Goal: Task Accomplishment & Management: Manage account settings

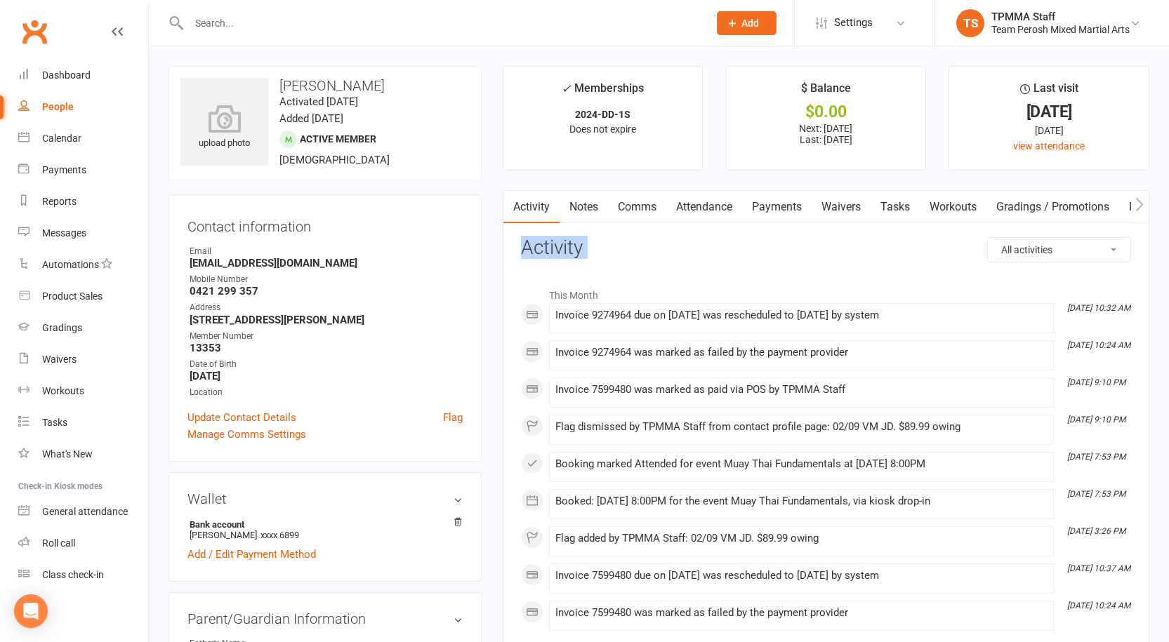
click at [451, 415] on link "Flag" at bounding box center [453, 417] width 20 height 17
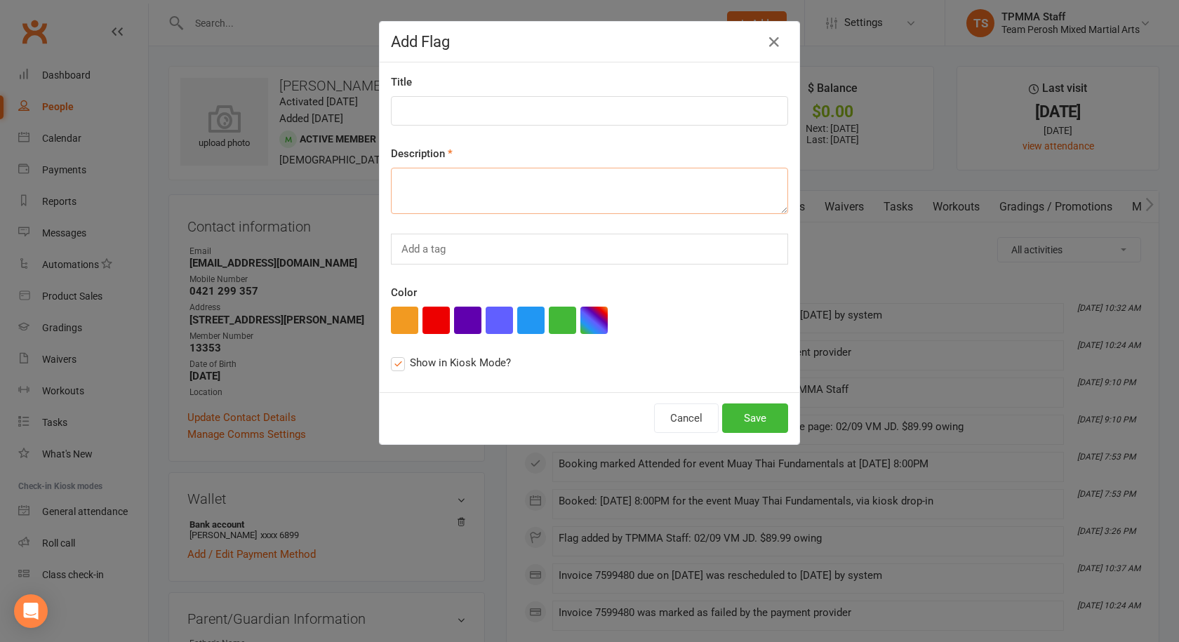
click at [420, 183] on textarea at bounding box center [589, 191] width 397 height 46
paste textarea "16/09 VM JD. $104.99 owing"
click at [481, 185] on textarea "16/09 VM JD. $104.99 owing" at bounding box center [589, 191] width 397 height 46
click at [480, 183] on textarea "16/09 VM JD. $104.99 owing" at bounding box center [589, 191] width 397 height 46
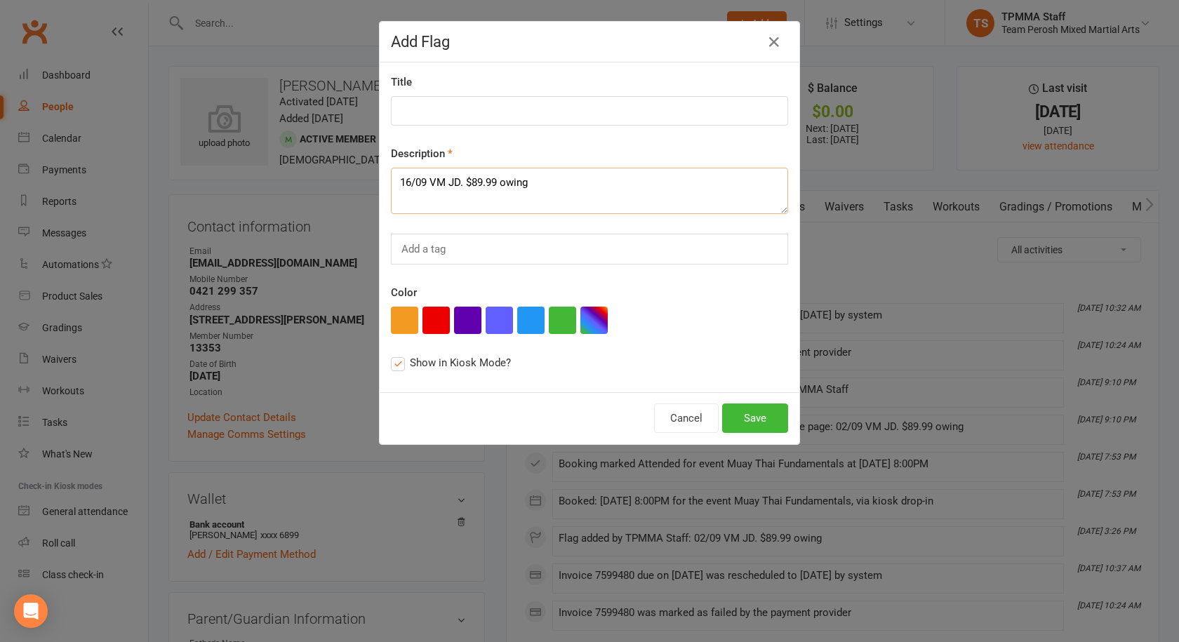
type textarea "16/09 VM JD. $89.99 owing"
click at [483, 112] on input at bounding box center [589, 110] width 397 height 29
type input "Failed payment"
click at [431, 316] on button "button" at bounding box center [436, 320] width 27 height 27
click at [753, 416] on button "Save" at bounding box center [755, 418] width 66 height 29
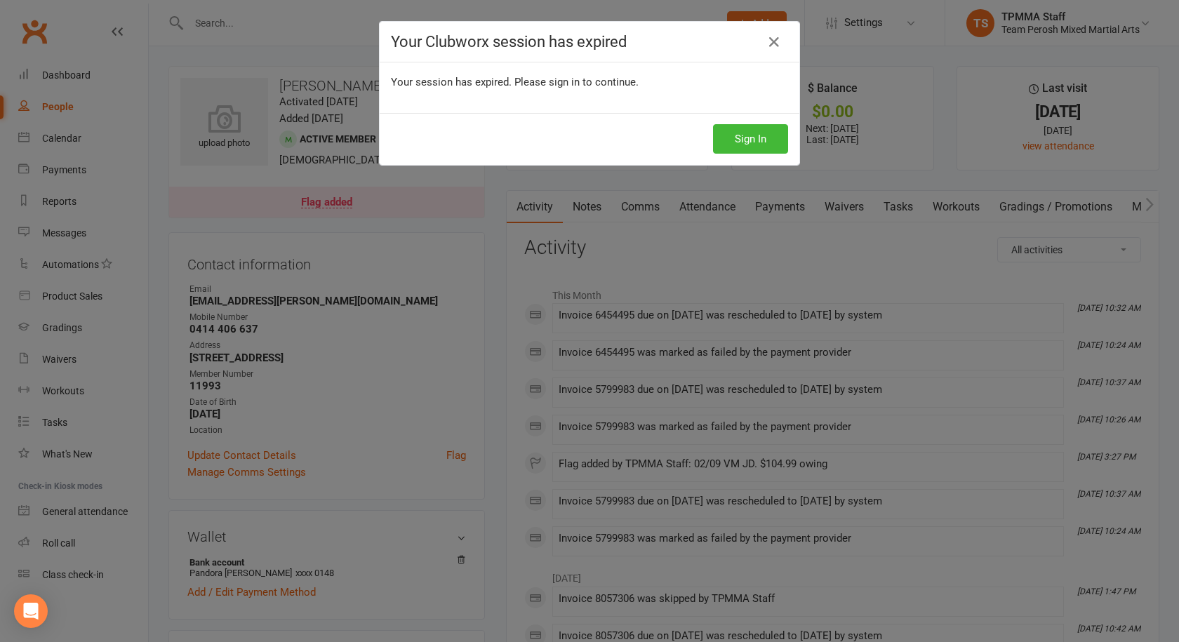
click at [563, 246] on div "Your Clubworx session has expired Your session has expired. Please sign in to c…" at bounding box center [589, 321] width 1179 height 642
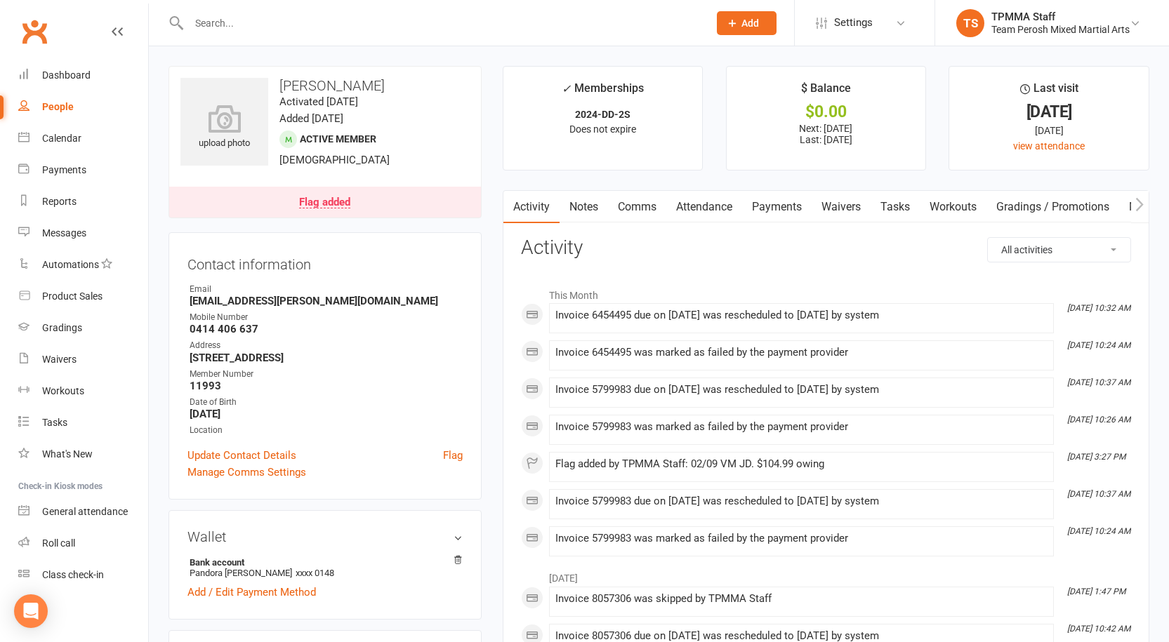
click at [346, 195] on link "Flag added" at bounding box center [325, 202] width 312 height 31
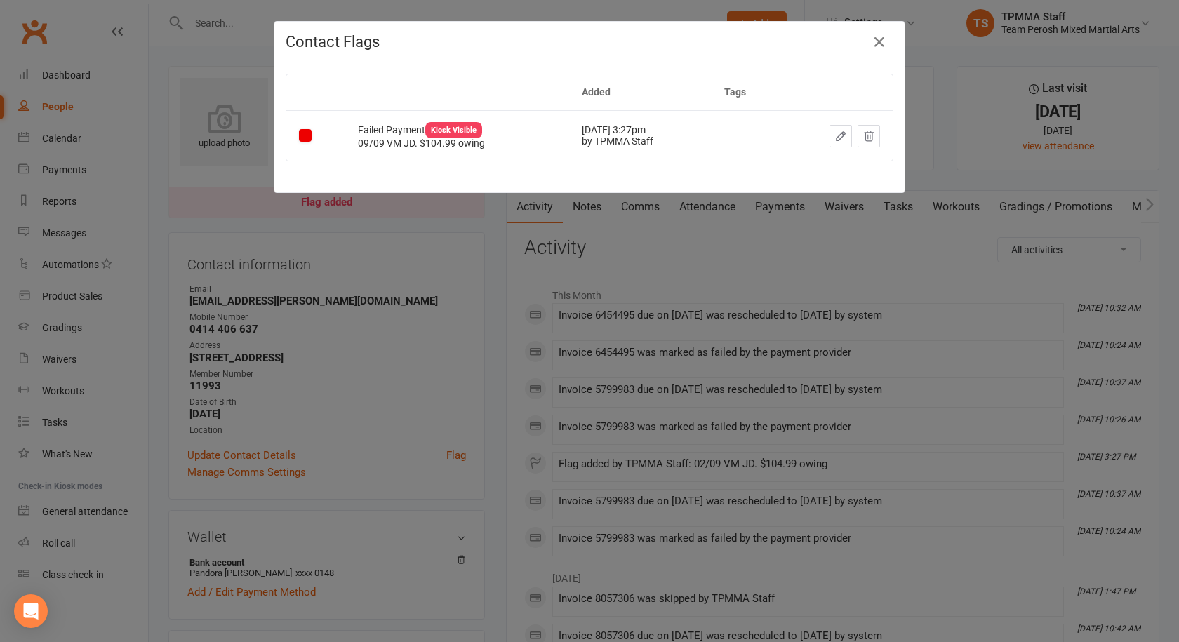
click at [831, 128] on button "button" at bounding box center [841, 136] width 22 height 22
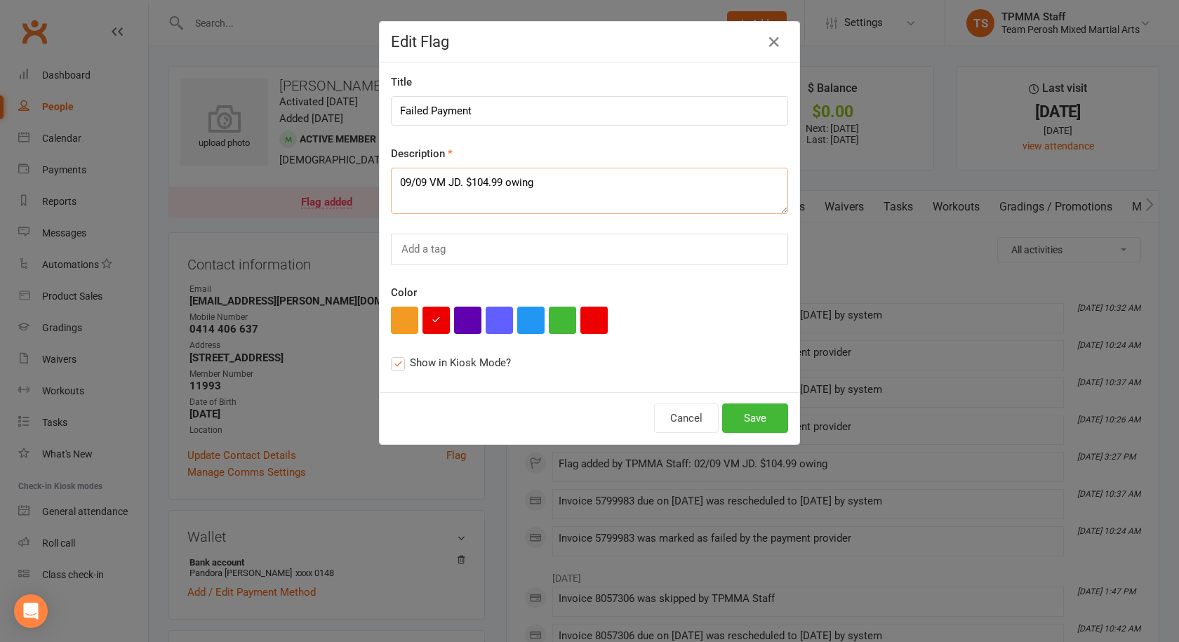
click at [398, 177] on textarea "09/09 VM JD. $104.99 owing" at bounding box center [589, 191] width 397 height 46
type textarea "16/09 VM JD. $104.99 owing"
click at [749, 416] on button "Save" at bounding box center [755, 418] width 66 height 29
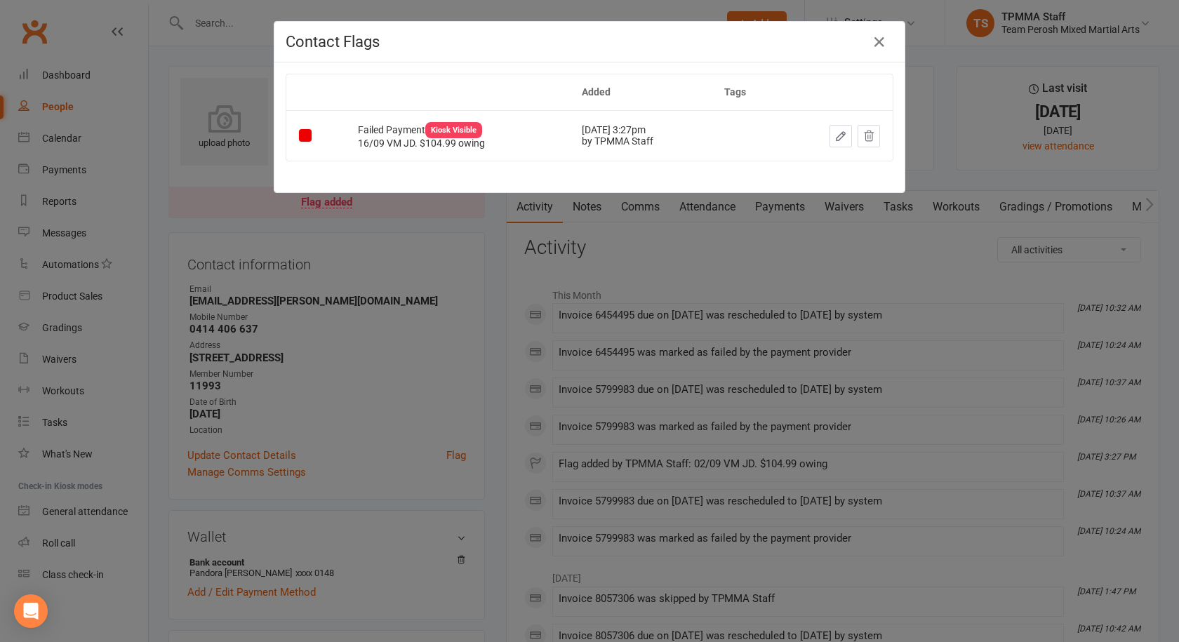
click at [837, 135] on icon "button" at bounding box center [841, 136] width 8 height 8
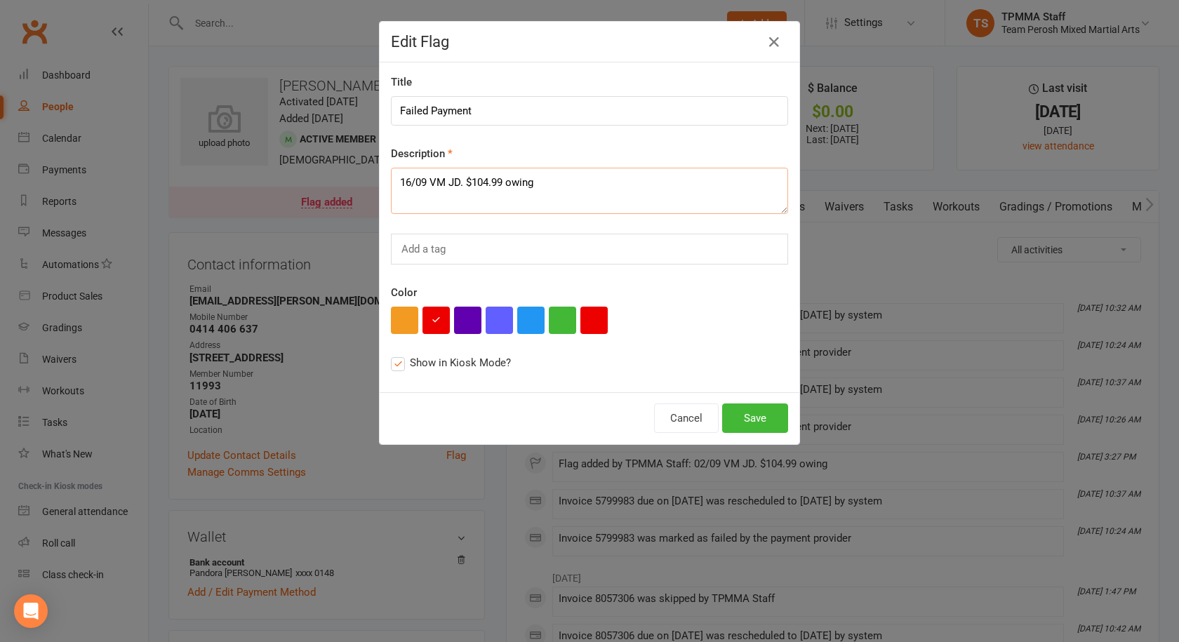
drag, startPoint x: 555, startPoint y: 180, endPoint x: 290, endPoint y: 171, distance: 265.6
click at [290, 171] on div "Edit Flag Title Failed Payment Description 16/09 VM JD. $104.99 owing Add a tag…" at bounding box center [589, 321] width 1179 height 642
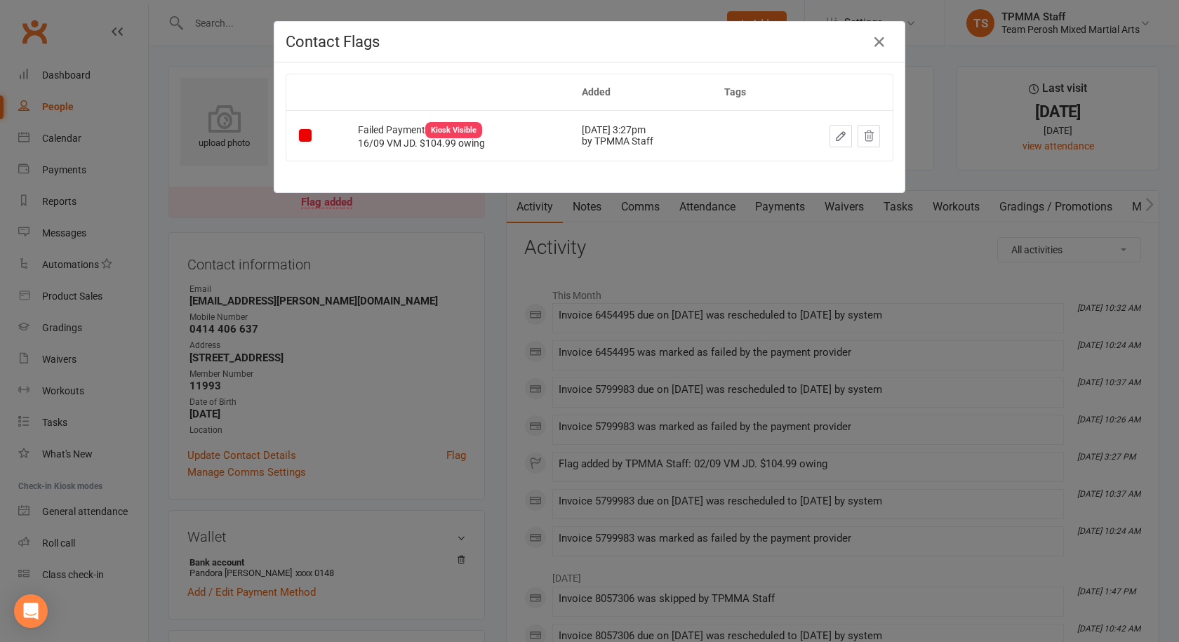
click at [837, 131] on icon "button" at bounding box center [841, 136] width 13 height 13
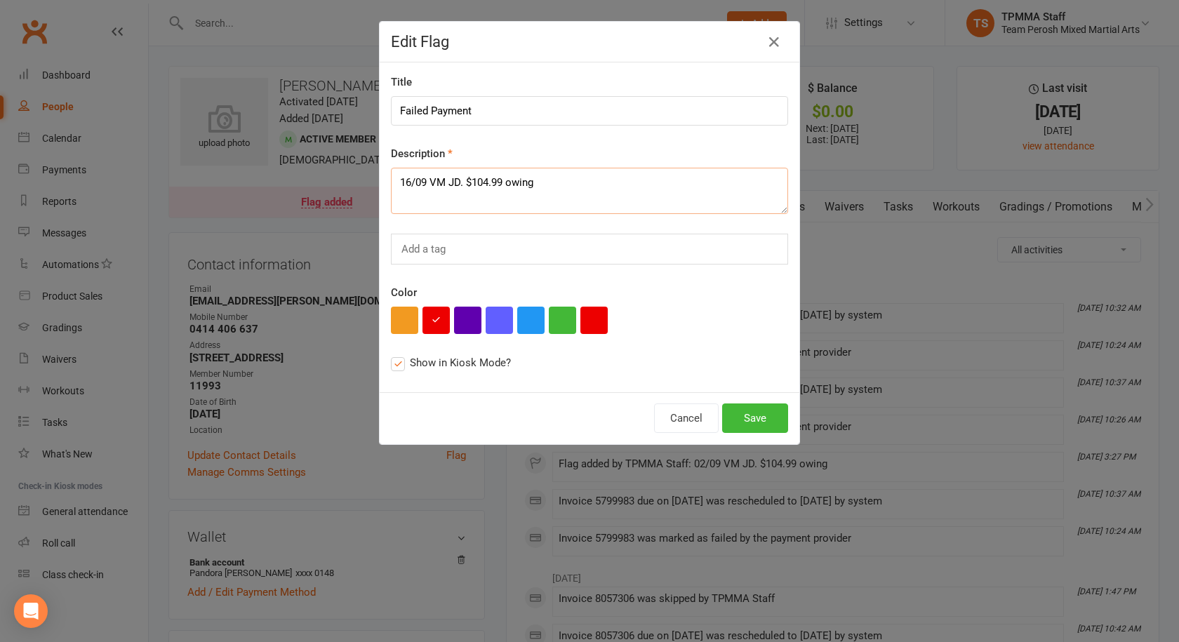
drag, startPoint x: 555, startPoint y: 176, endPoint x: 388, endPoint y: 174, distance: 166.4
click at [391, 174] on textarea "16/09 VM JD. $104.99 owing" at bounding box center [589, 191] width 397 height 46
click at [751, 414] on button "Save" at bounding box center [755, 418] width 66 height 29
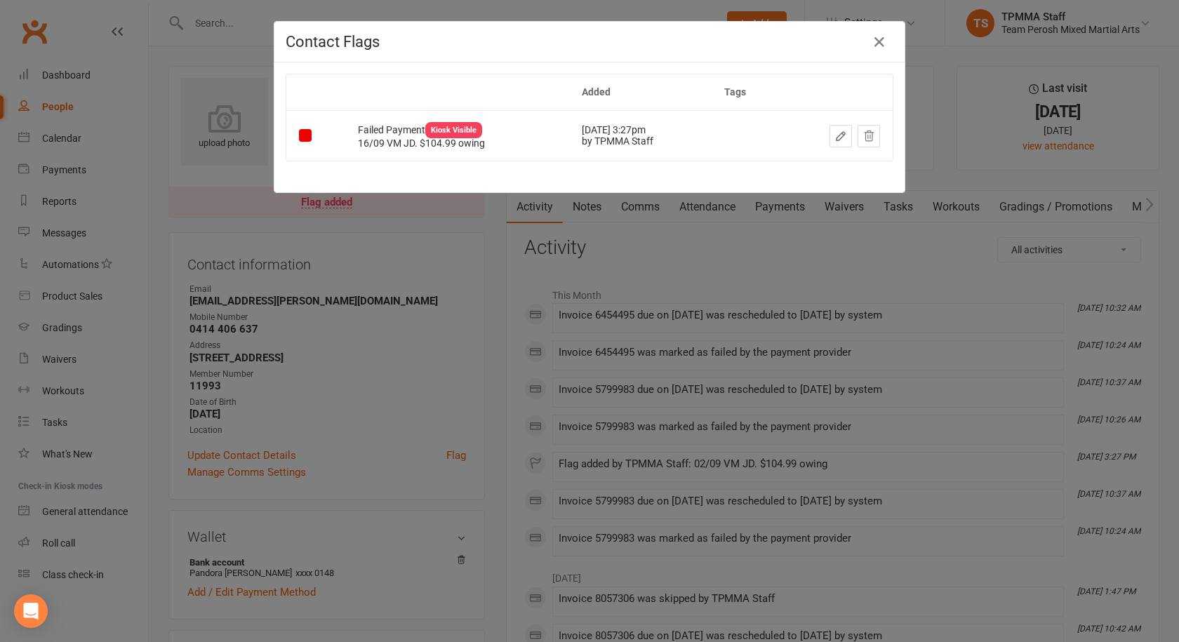
click at [429, 310] on div "Contact Flags Added Tags Failed Payment Kiosk Visible 16/09 VM JD. $104.99 owin…" at bounding box center [589, 321] width 1179 height 642
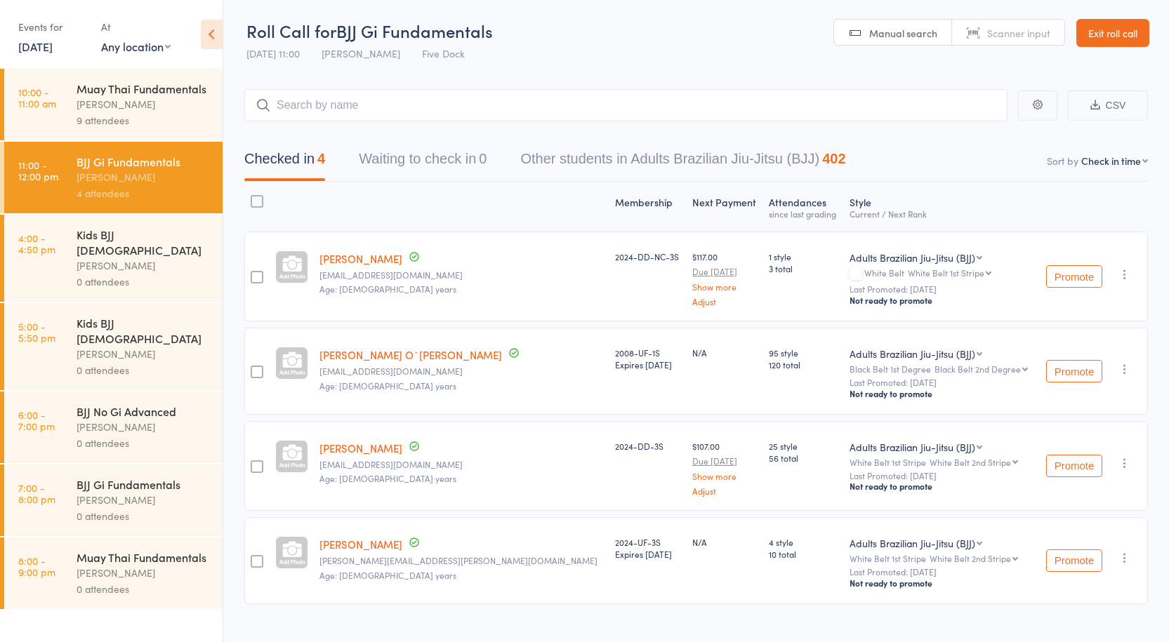
click at [110, 95] on div "Muay Thai Fundamentals" at bounding box center [144, 88] width 134 height 15
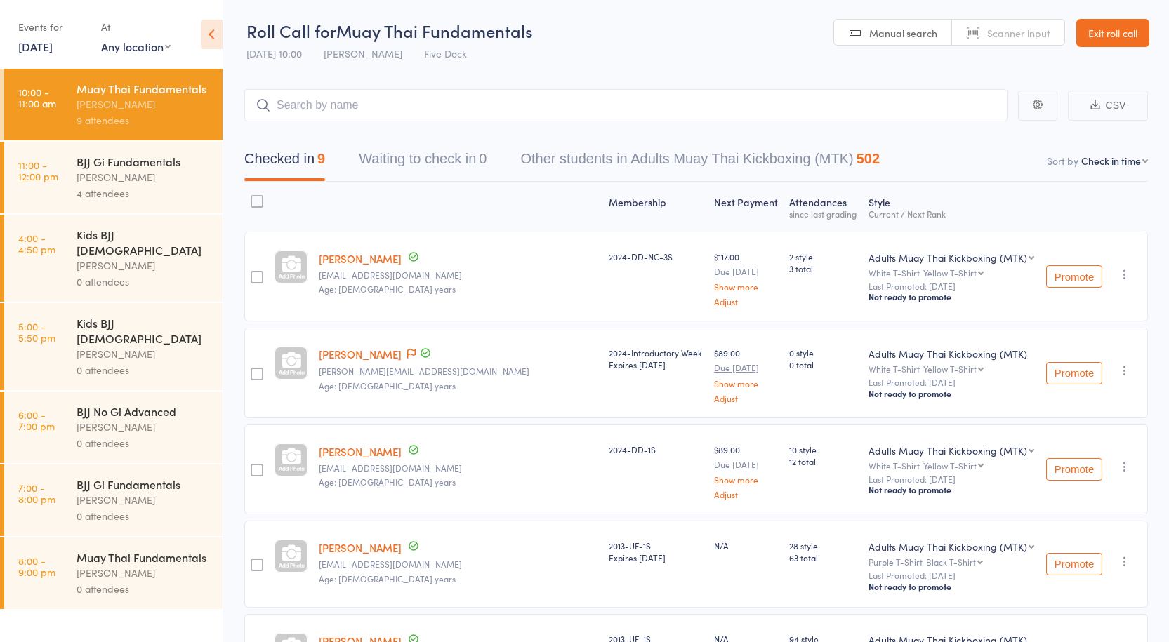
click at [380, 358] on link "Markus Thoegersen" at bounding box center [360, 354] width 83 height 15
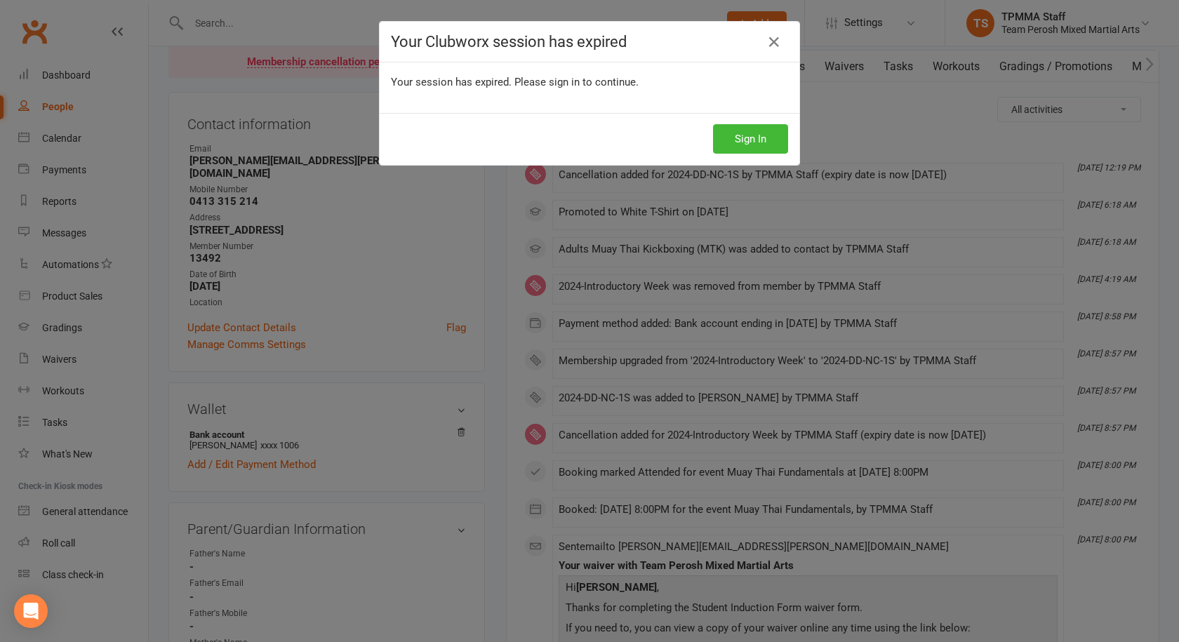
click at [437, 324] on div "Your Clubworx session has expired Your session has expired. Please sign in to c…" at bounding box center [589, 321] width 1179 height 642
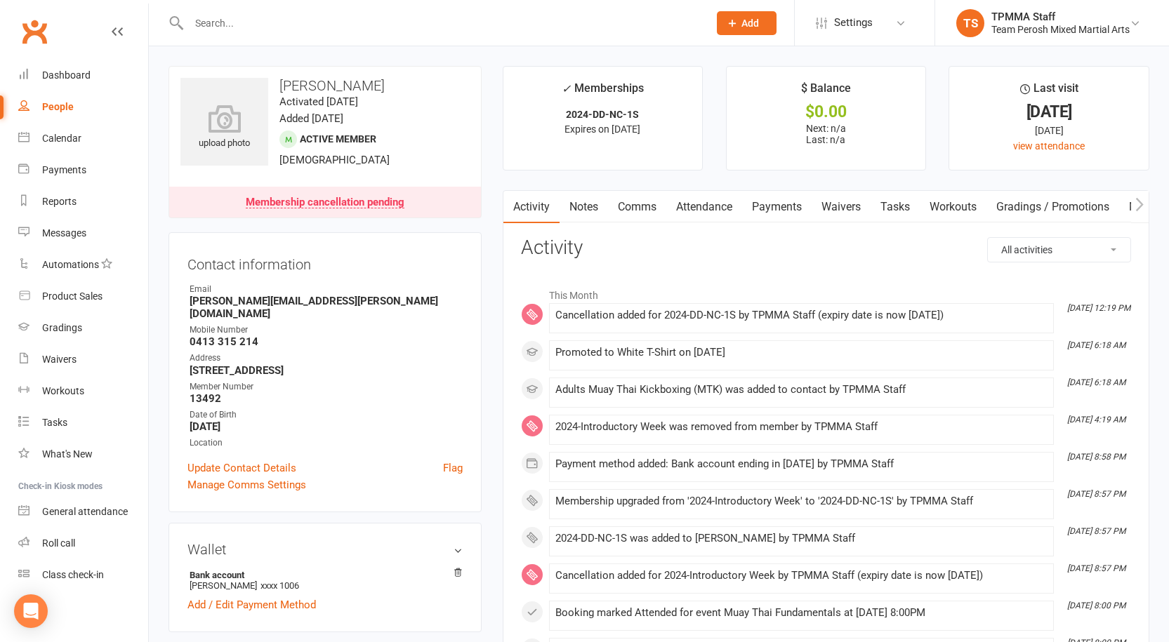
click at [265, 15] on input "text" at bounding box center [442, 23] width 514 height 20
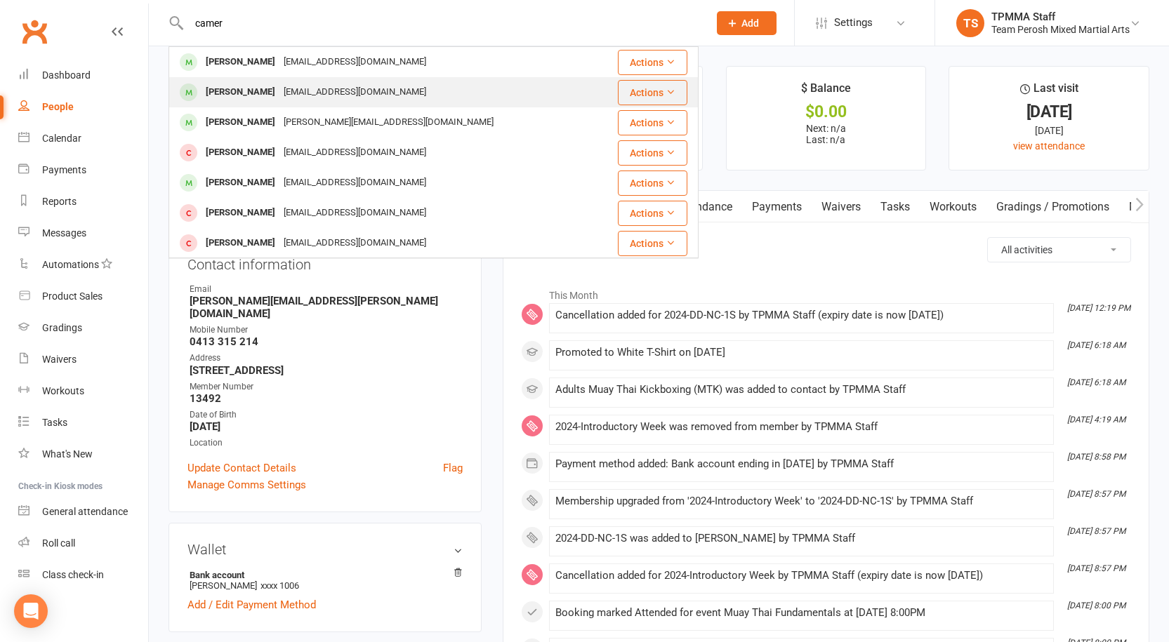
type input "camer"
click at [286, 85] on div "cjfraenkel@gmail.com" at bounding box center [354, 92] width 151 height 20
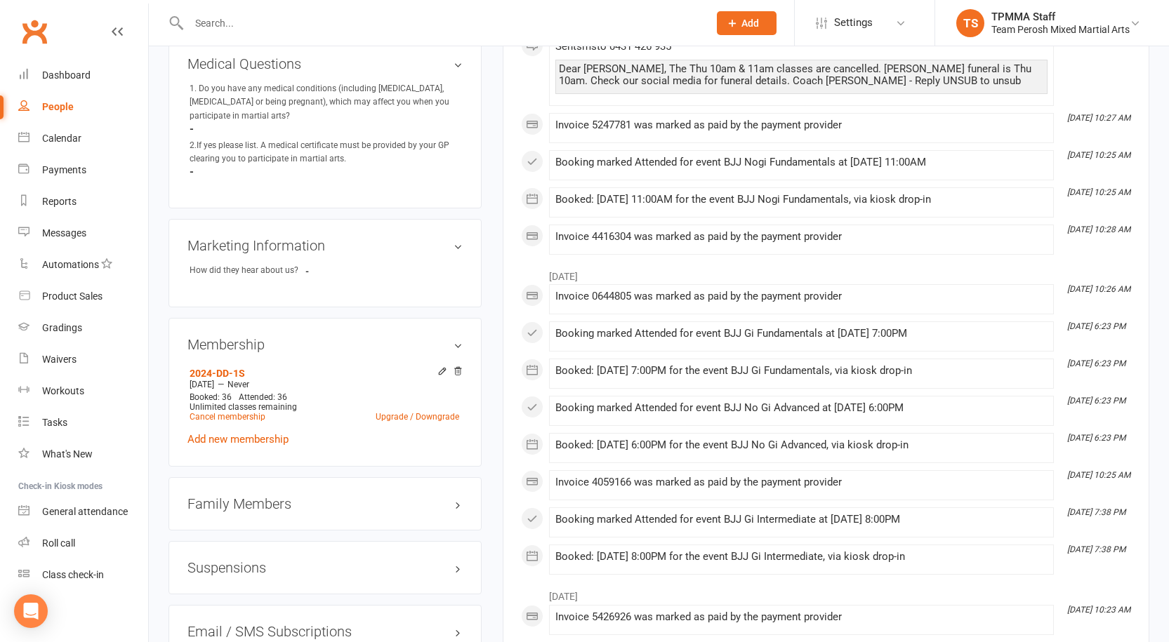
scroll to position [842, 0]
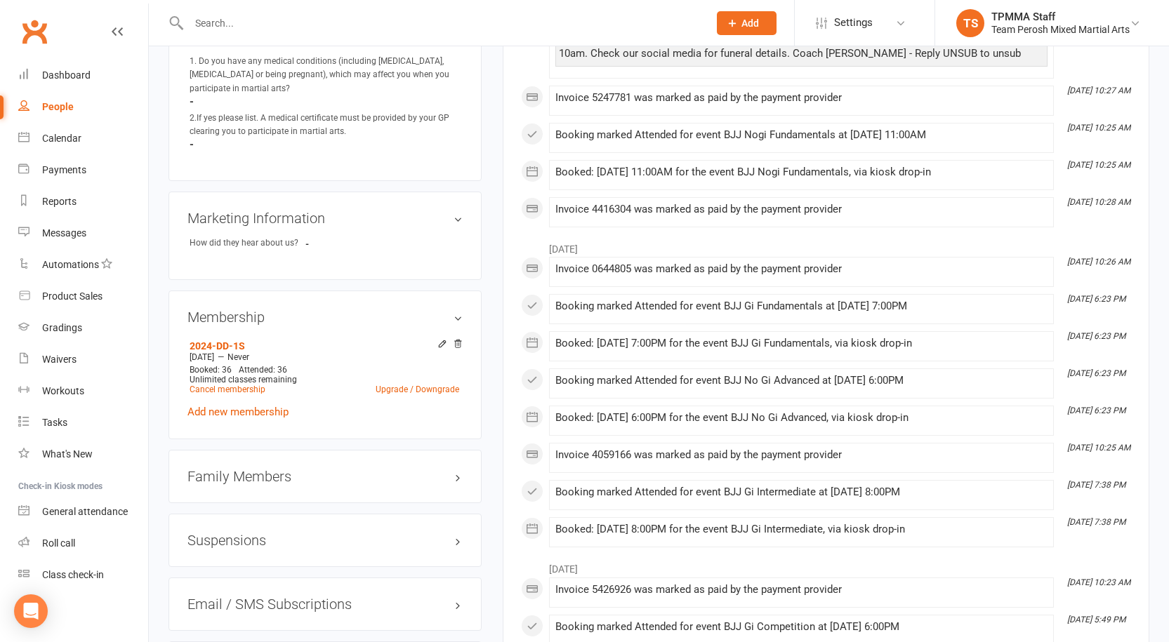
click at [231, 533] on h3 "Suspensions" at bounding box center [324, 540] width 275 height 15
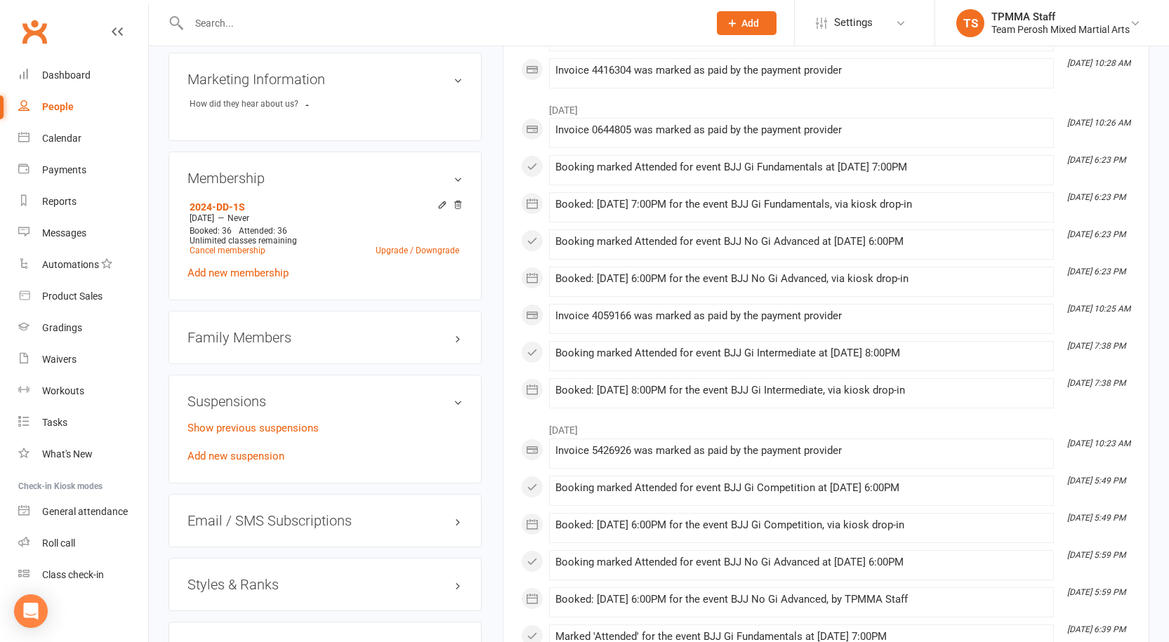
scroll to position [983, 0]
click at [232, 449] on link "Add new suspension" at bounding box center [235, 455] width 97 height 13
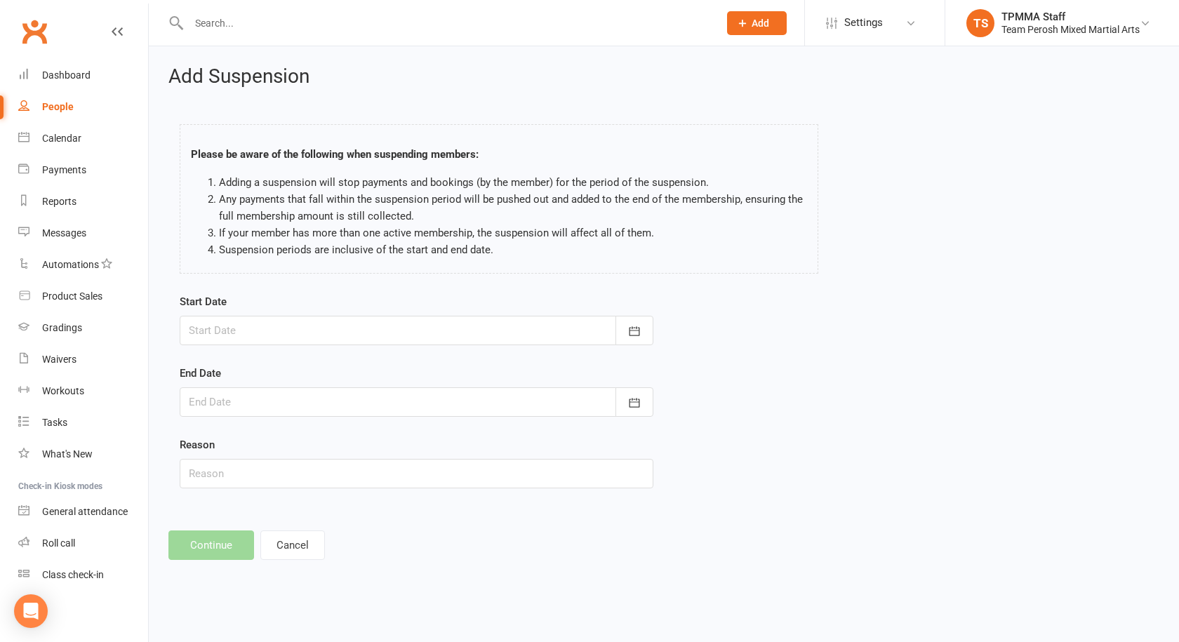
click at [406, 330] on div at bounding box center [417, 330] width 474 height 29
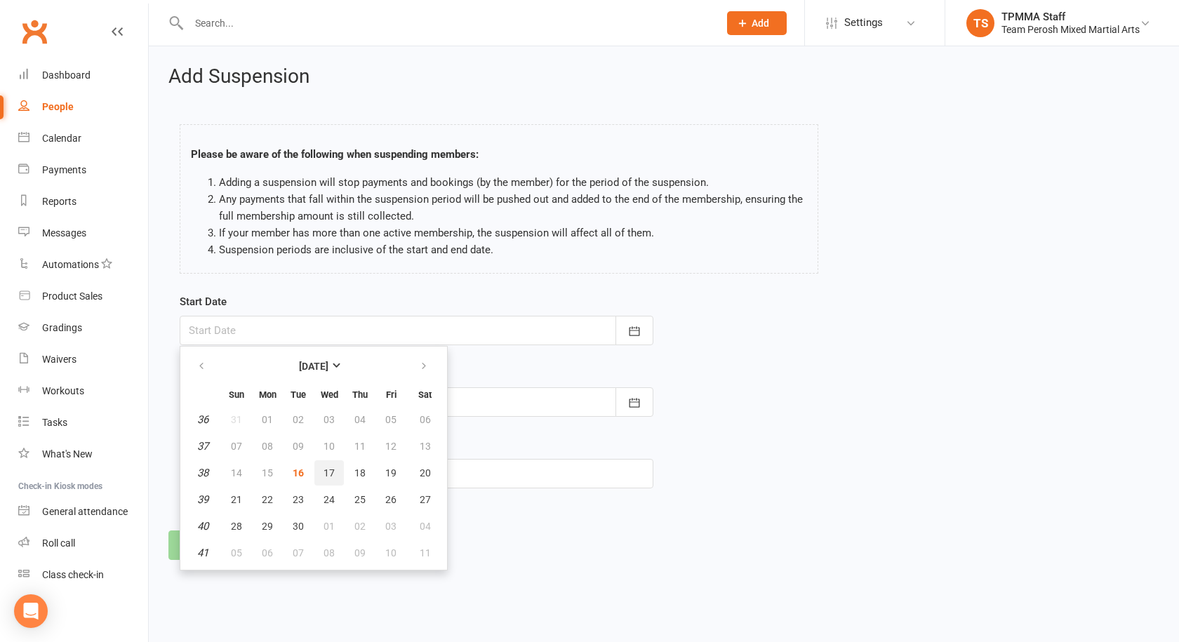
click at [329, 473] on span "17" at bounding box center [329, 473] width 11 height 11
type input "17 Sep 2025"
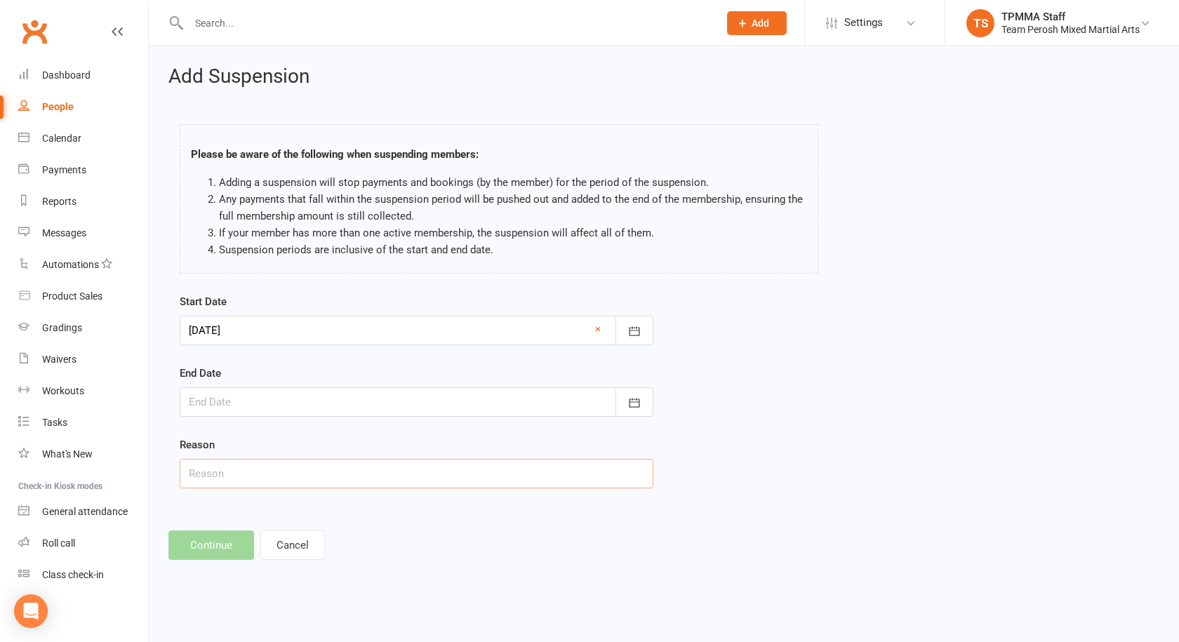
click at [242, 472] on input "text" at bounding box center [417, 473] width 474 height 29
type input "Injury"
click at [326, 402] on div at bounding box center [417, 402] width 474 height 29
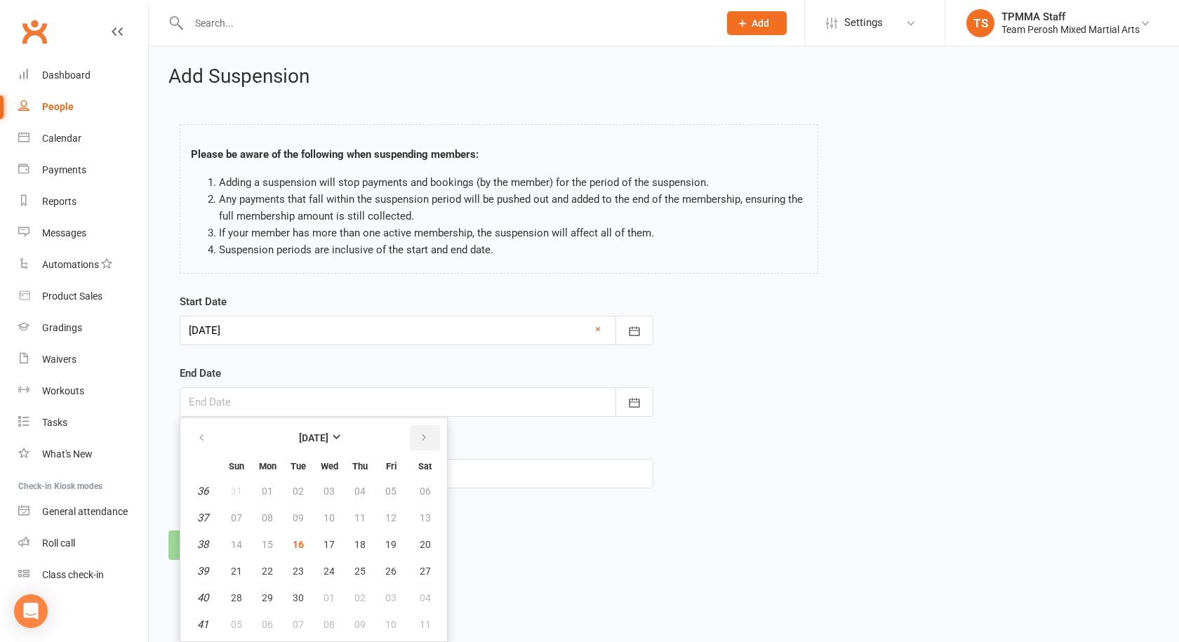
click at [421, 434] on icon "button" at bounding box center [424, 437] width 10 height 11
click at [363, 543] on span "13" at bounding box center [360, 544] width 11 height 11
type input "13 Nov 2025"
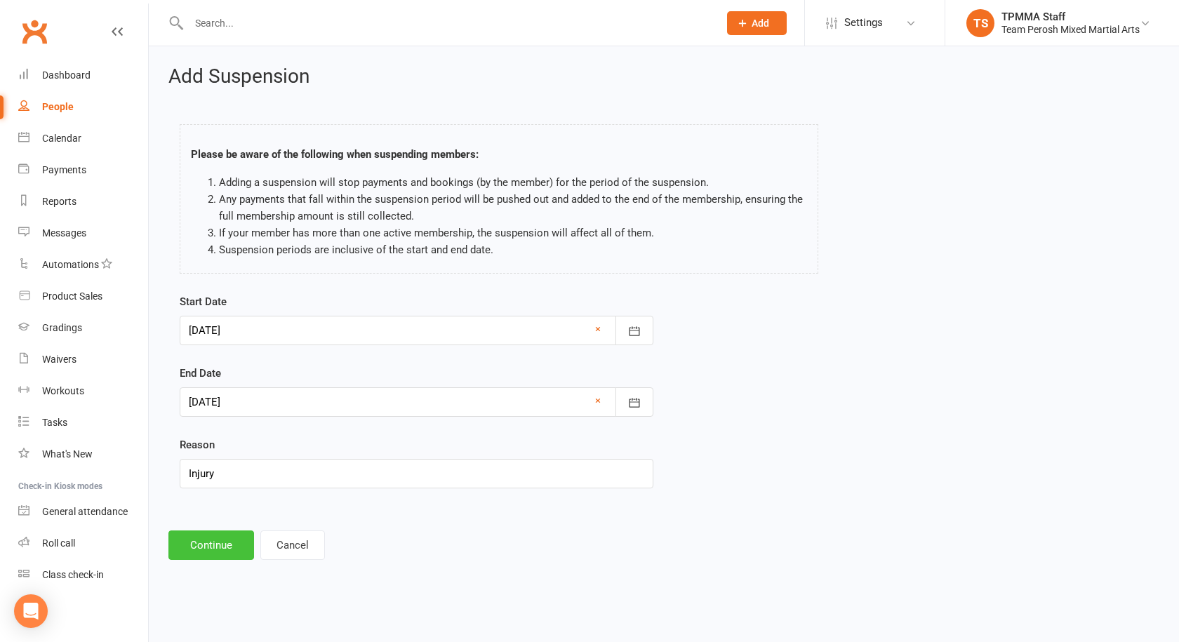
click at [226, 543] on button "Continue" at bounding box center [211, 545] width 86 height 29
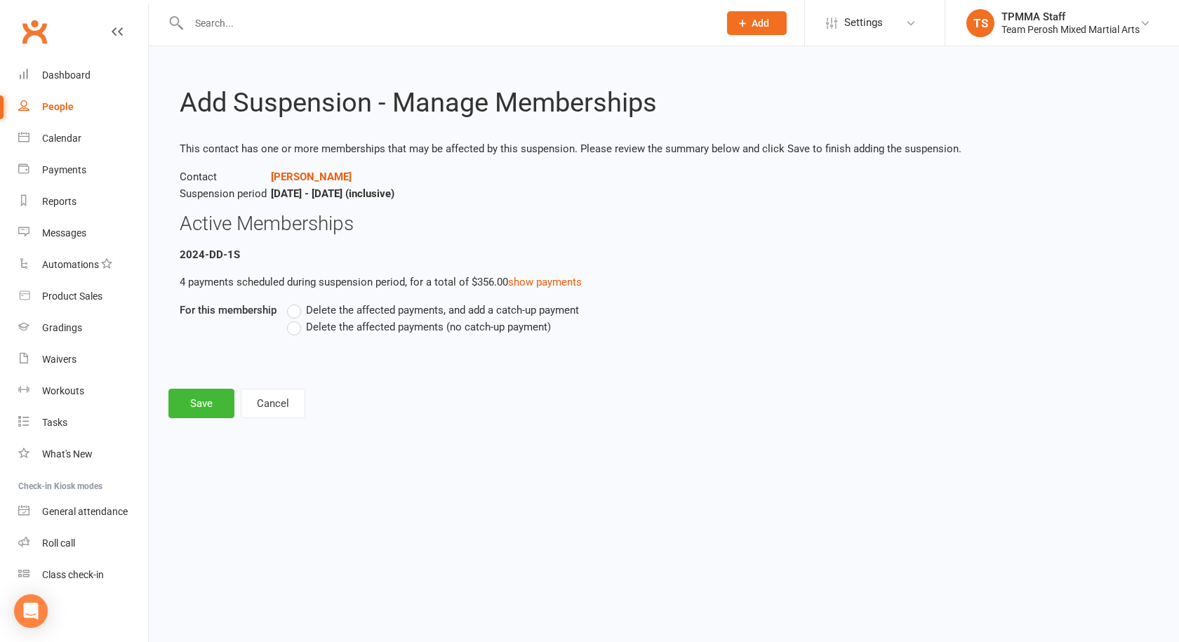
click at [293, 324] on label "Delete the affected payments (no catch-up payment)" at bounding box center [419, 327] width 264 height 17
click at [293, 319] on input "Delete the affected payments (no catch-up payment)" at bounding box center [291, 319] width 9 height 0
click at [194, 409] on button "Save" at bounding box center [201, 403] width 66 height 29
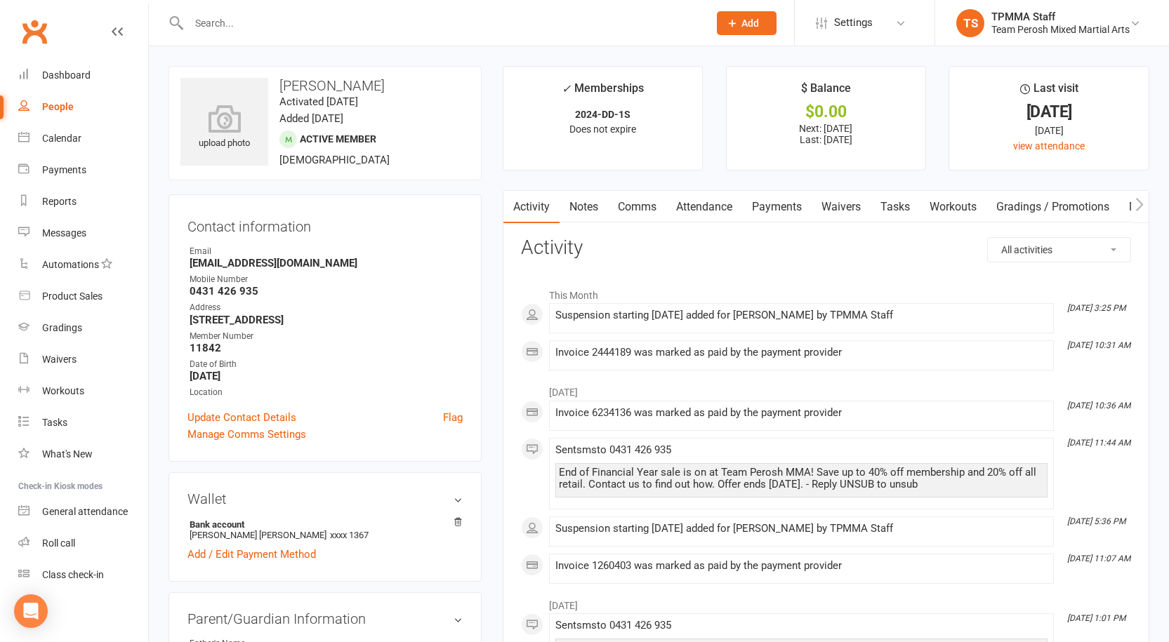
click at [68, 108] on div "People" at bounding box center [58, 106] width 32 height 11
select select "100"
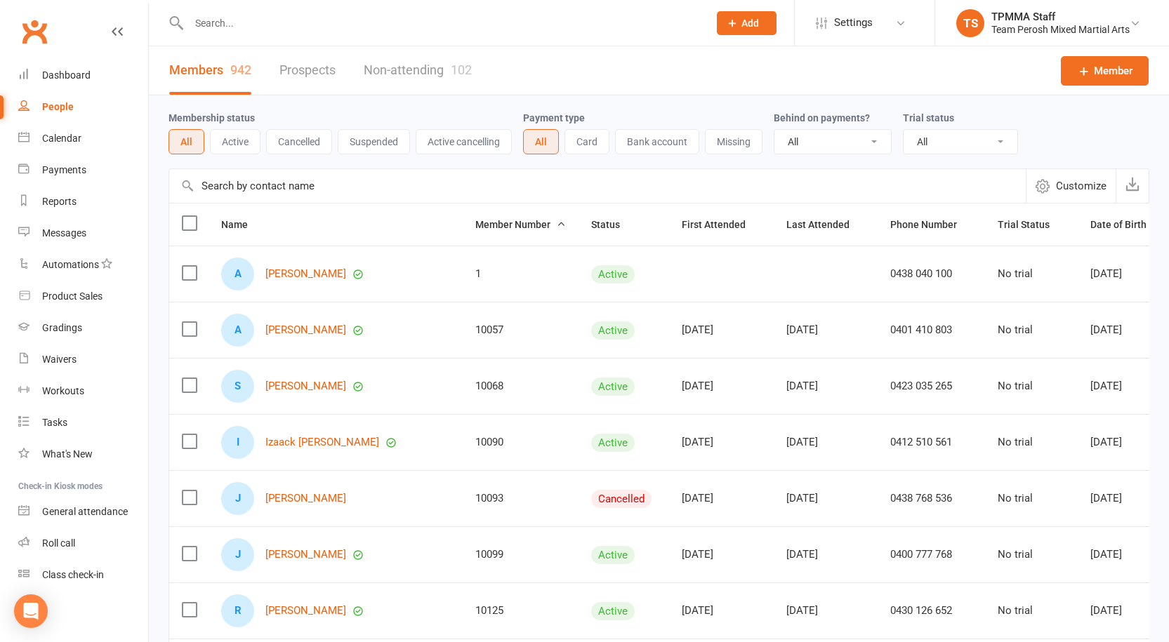
click at [961, 150] on select "All Active and expired trials All active trials Active trial (no other membersh…" at bounding box center [961, 142] width 114 height 24
click at [933, 137] on div "All Active and expired trials All active trials Active trial (no other membersh…" at bounding box center [960, 141] width 115 height 25
click at [933, 137] on select "All Active and expired trials All active trials Active trial (no other membersh…" at bounding box center [961, 142] width 114 height 24
click at [905, 131] on select "All Active and expired trials All active trials Active trial (no other membersh…" at bounding box center [961, 142] width 114 height 24
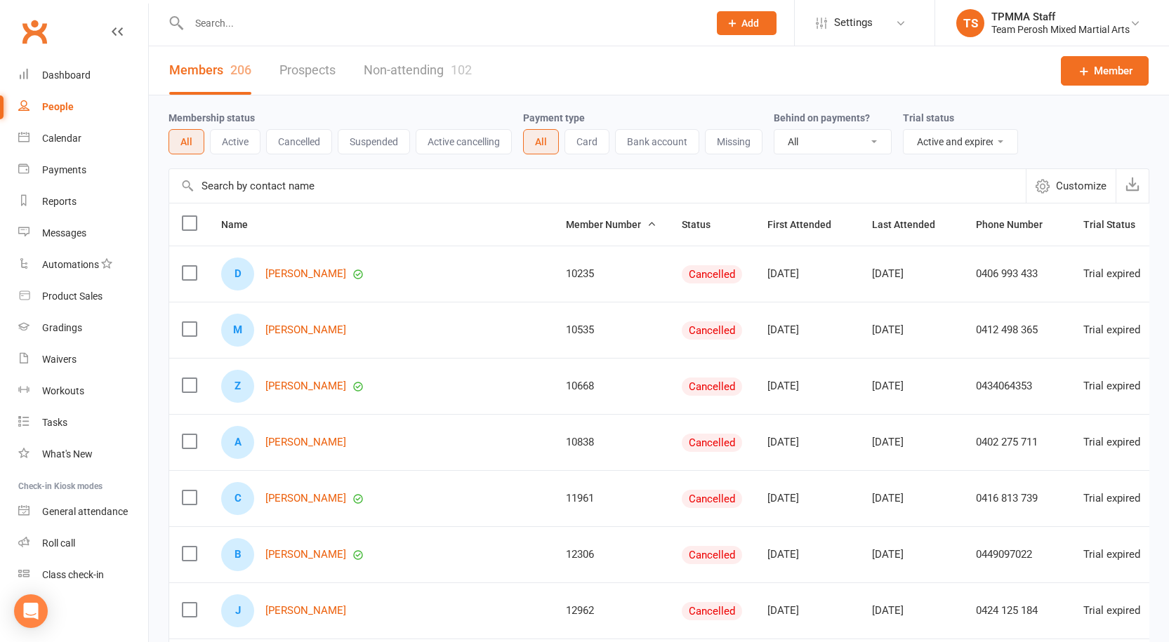
click at [935, 133] on select "All Active and expired trials All active trials Active trial (no other membersh…" at bounding box center [961, 142] width 114 height 24
select select "active_trial"
click at [905, 131] on select "All Active and expired trials All active trials Active trial (no other membersh…" at bounding box center [961, 142] width 114 height 24
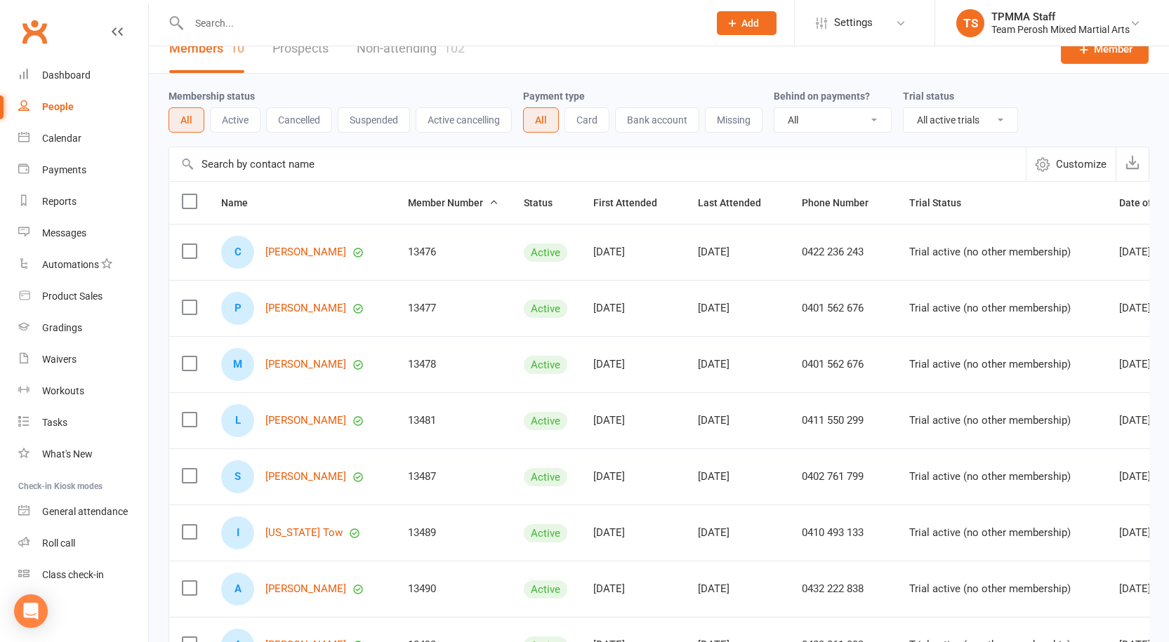
scroll to position [20, 0]
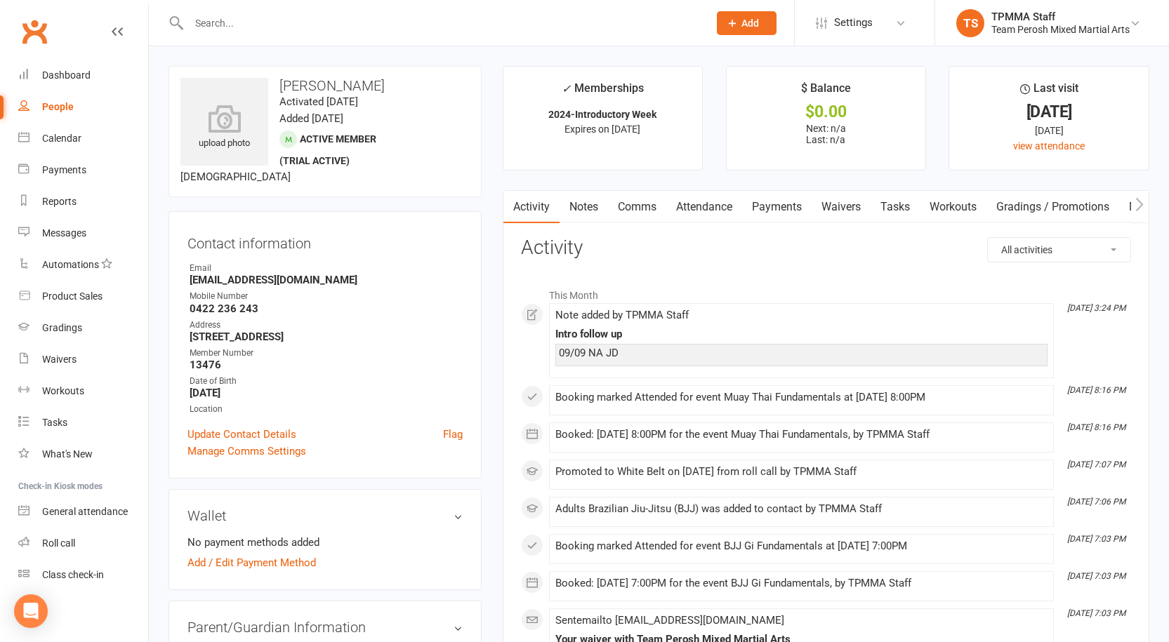
click at [594, 210] on link "Notes" at bounding box center [584, 207] width 48 height 32
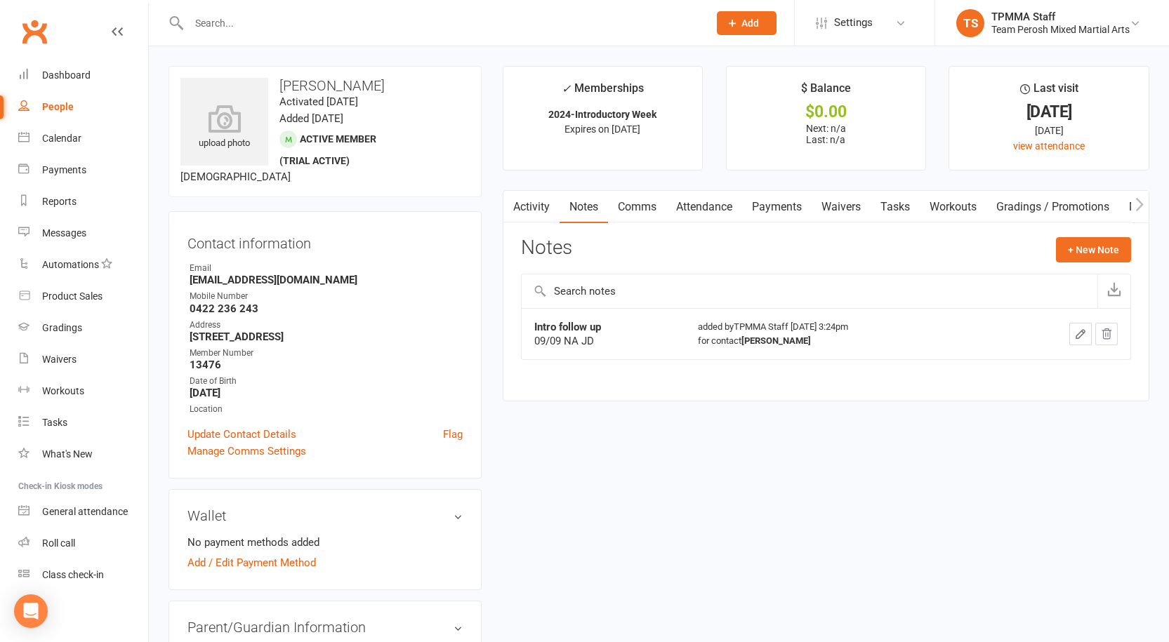
click at [1081, 333] on icon "button" at bounding box center [1080, 334] width 13 height 13
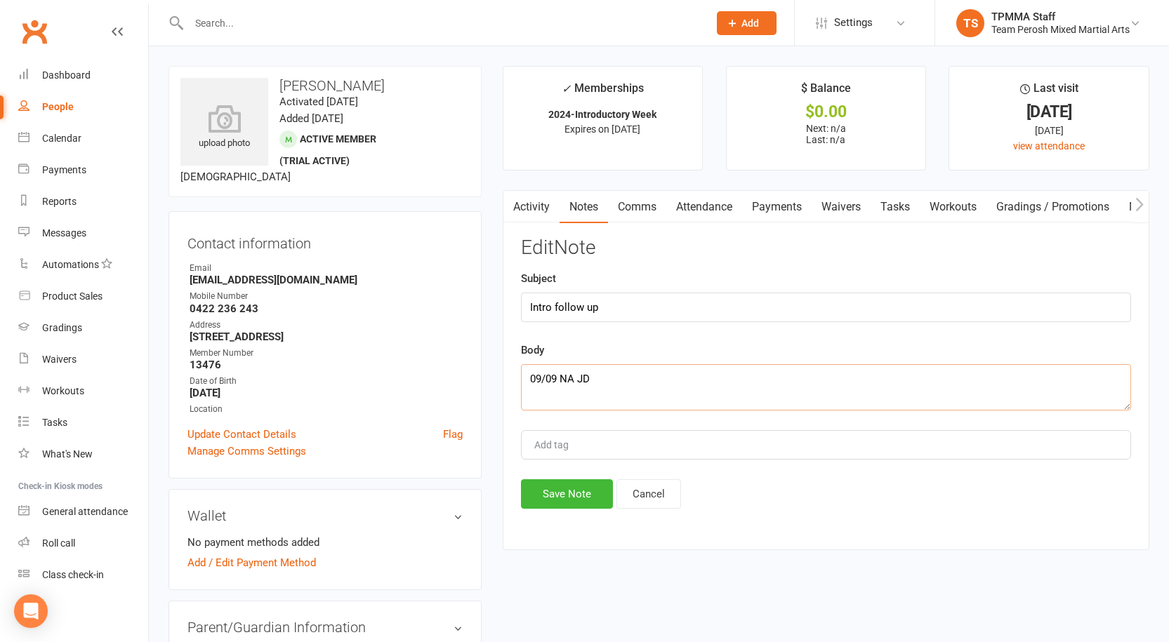
click at [534, 376] on textarea "09/09 NA JD" at bounding box center [826, 387] width 610 height 46
type textarea "16/09 NA JD"
click at [567, 491] on button "Save Note" at bounding box center [567, 494] width 92 height 29
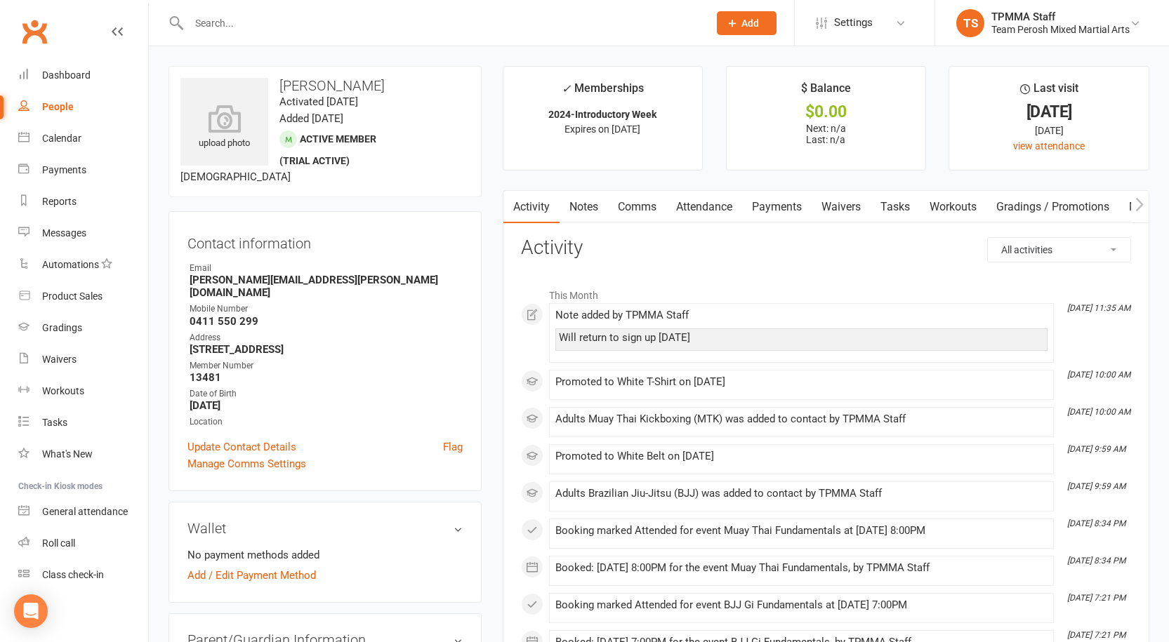
click at [596, 202] on link "Notes" at bounding box center [584, 207] width 48 height 32
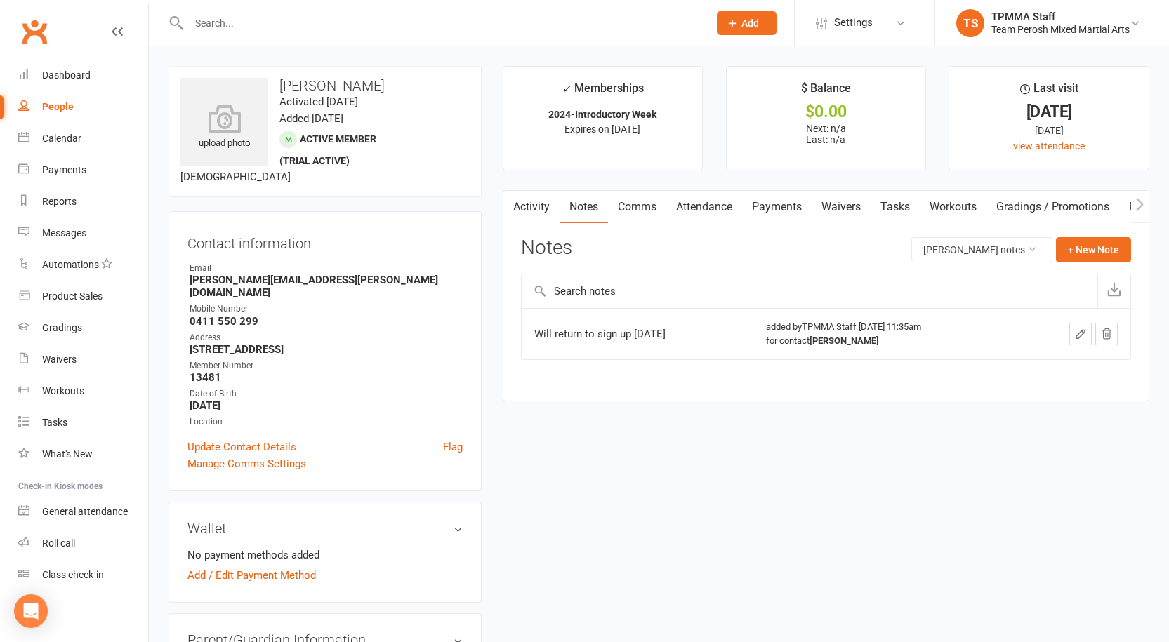
click at [1079, 331] on icon "button" at bounding box center [1080, 334] width 13 height 13
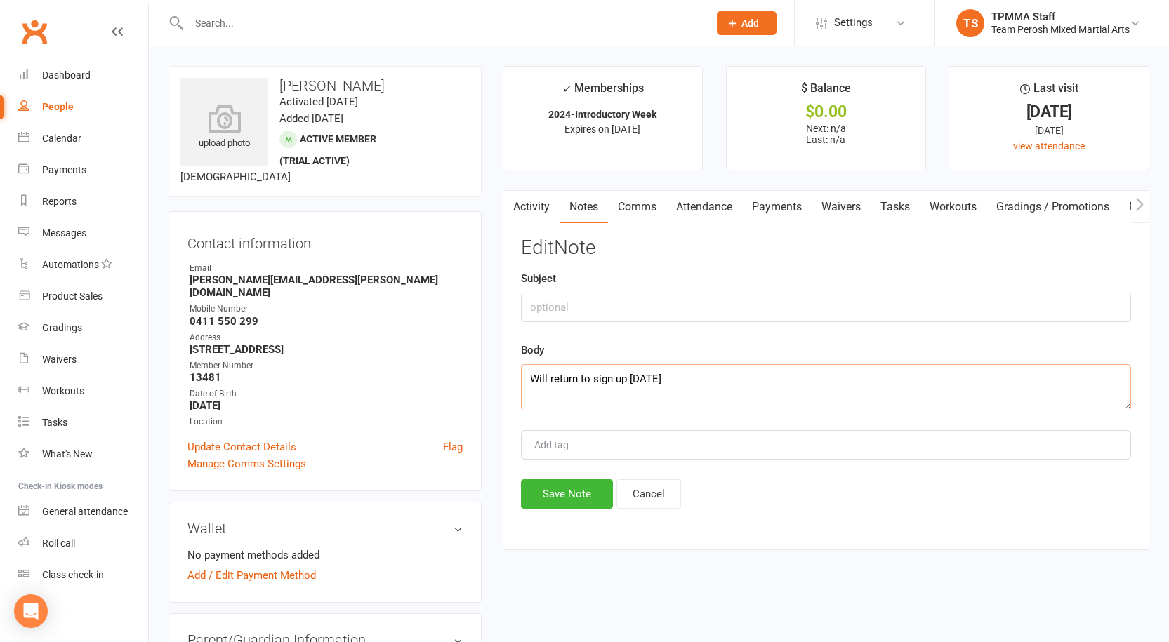
drag, startPoint x: 699, startPoint y: 382, endPoint x: 437, endPoint y: 359, distance: 262.1
drag, startPoint x: 689, startPoint y: 378, endPoint x: 499, endPoint y: 359, distance: 190.5
click at [499, 359] on main "✓ Memberships 2024-Introductory Week Expires on 3rd October, 2025 $ Balance $0.…" at bounding box center [826, 315] width 668 height 498
paste textarea "16/09 NA JD"
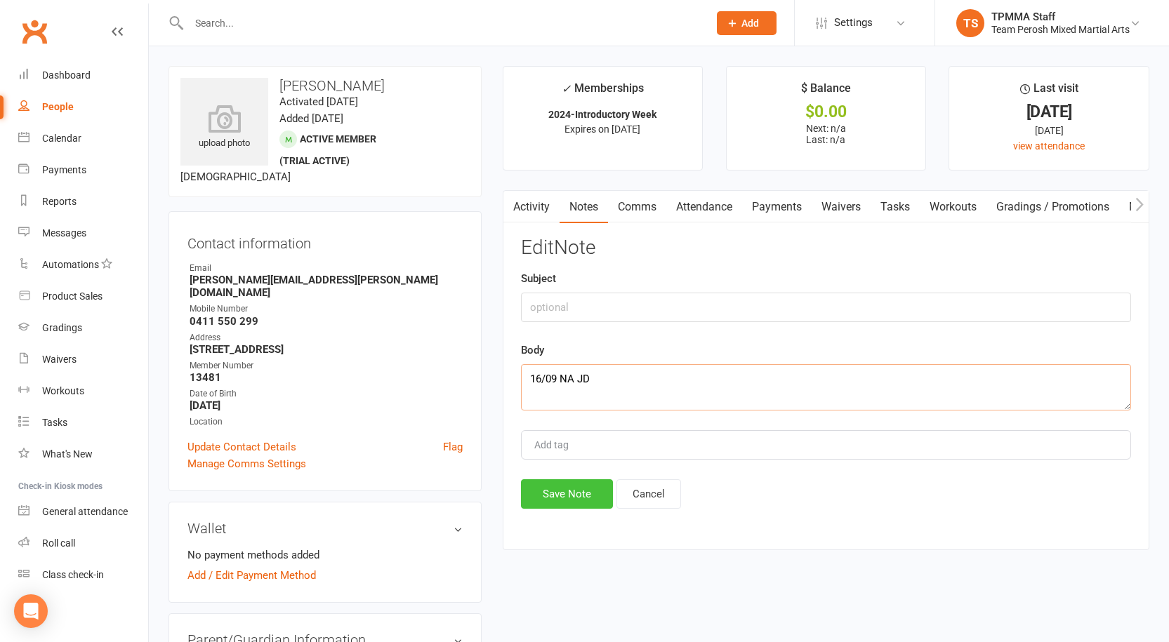
type textarea "16/09 NA JD"
click at [572, 494] on button "Save Note" at bounding box center [567, 494] width 92 height 29
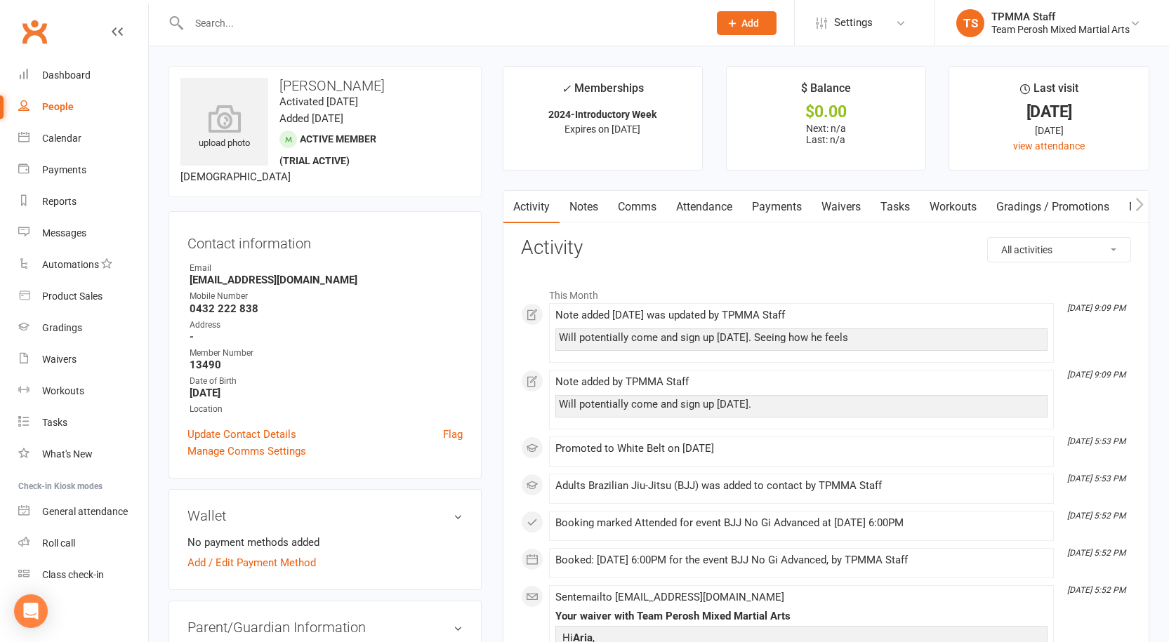
click at [590, 209] on link "Notes" at bounding box center [584, 207] width 48 height 32
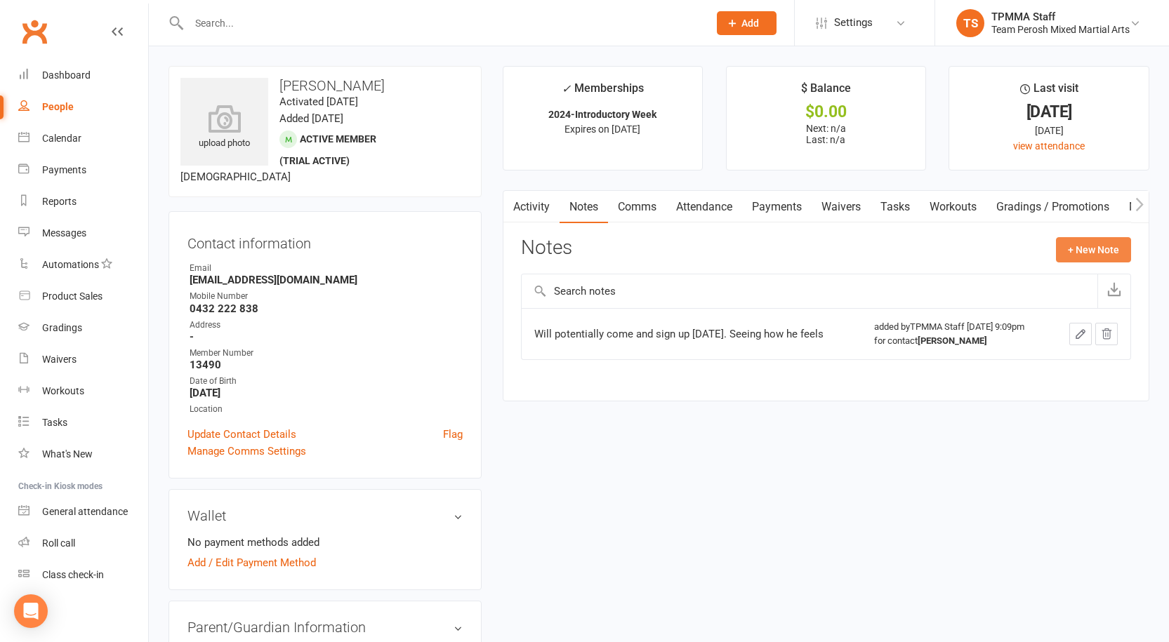
click at [1094, 259] on button "+ New Note" at bounding box center [1093, 249] width 75 height 25
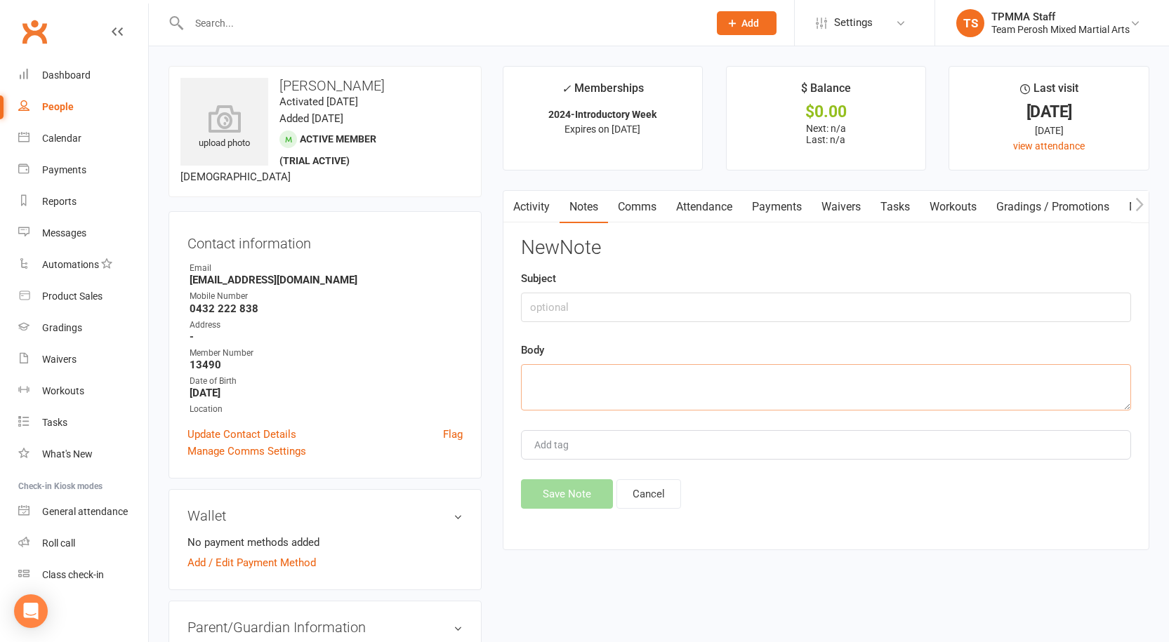
click at [571, 384] on textarea at bounding box center [826, 387] width 610 height 46
paste textarea "16/09 NA JD"
type textarea "16/09 NA JD"
click at [569, 493] on button "Save Note" at bounding box center [567, 494] width 92 height 29
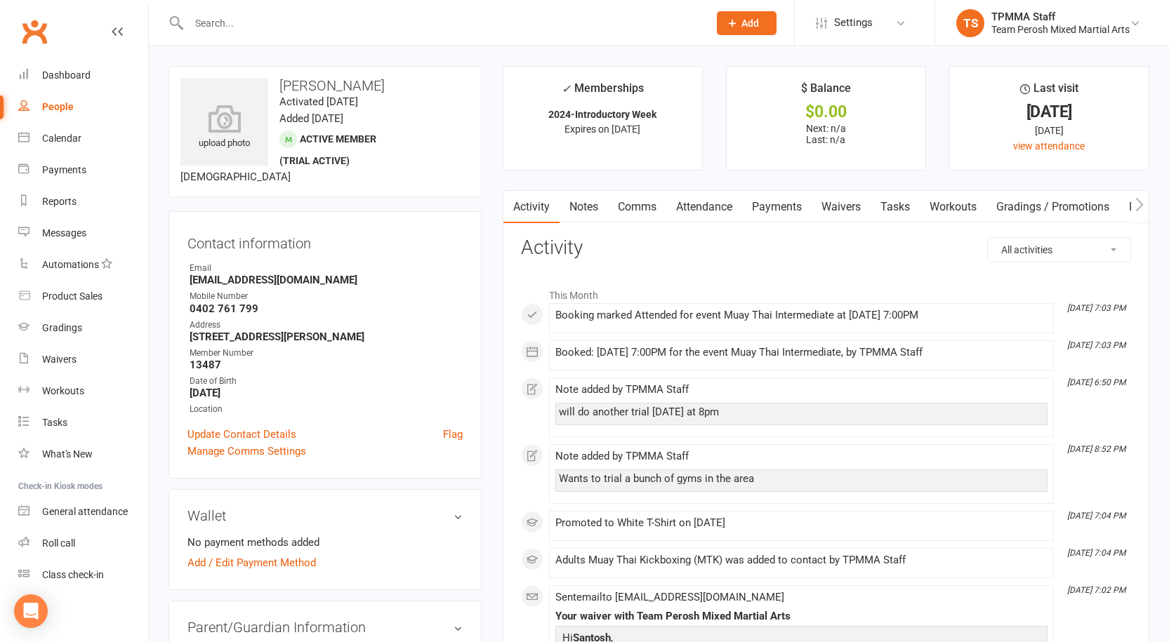
click at [583, 195] on link "Notes" at bounding box center [584, 207] width 48 height 32
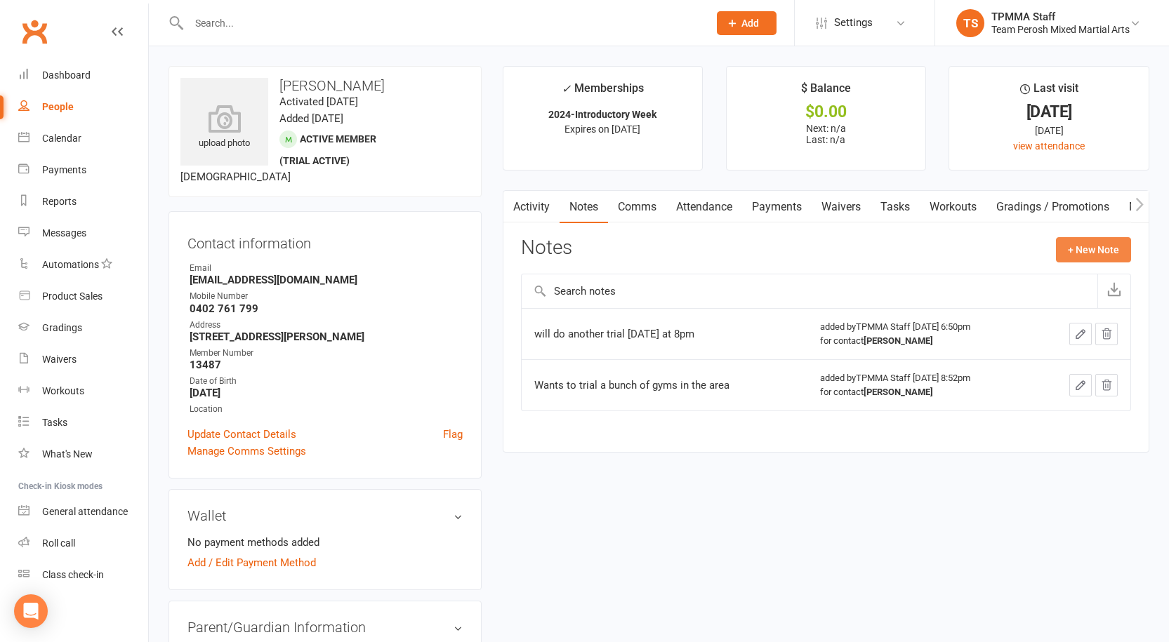
click at [1081, 248] on button "+ New Note" at bounding box center [1093, 249] width 75 height 25
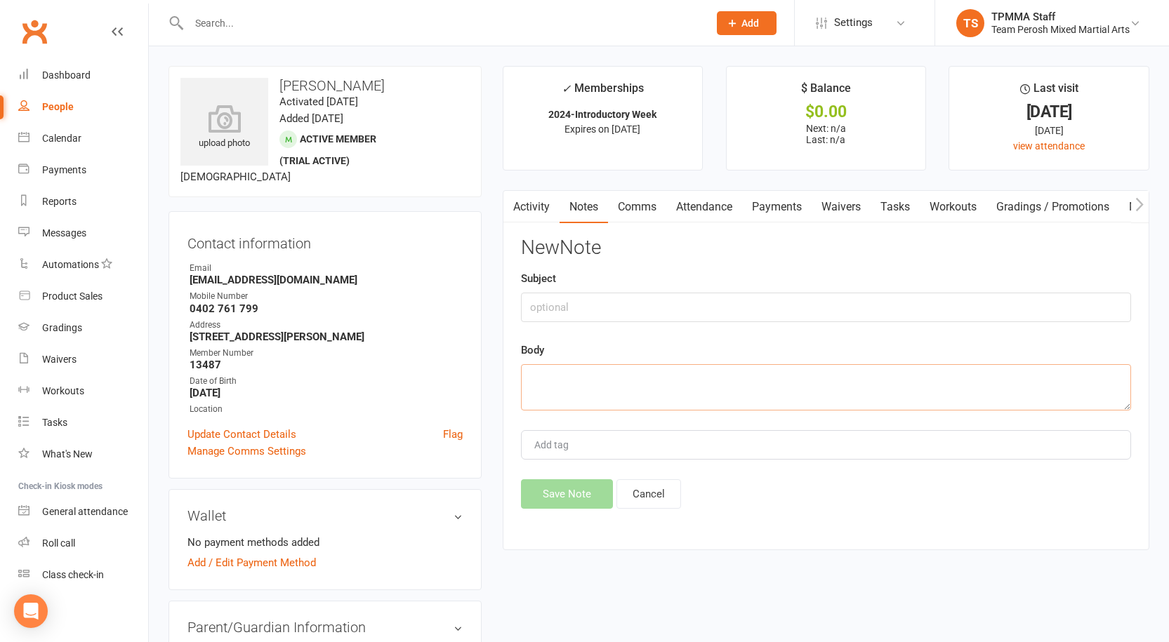
click at [591, 381] on textarea at bounding box center [826, 387] width 610 height 46
paste textarea "16/09 NA JD"
type textarea "16/09 NA JD"
click at [578, 500] on button "Save Note" at bounding box center [567, 494] width 92 height 29
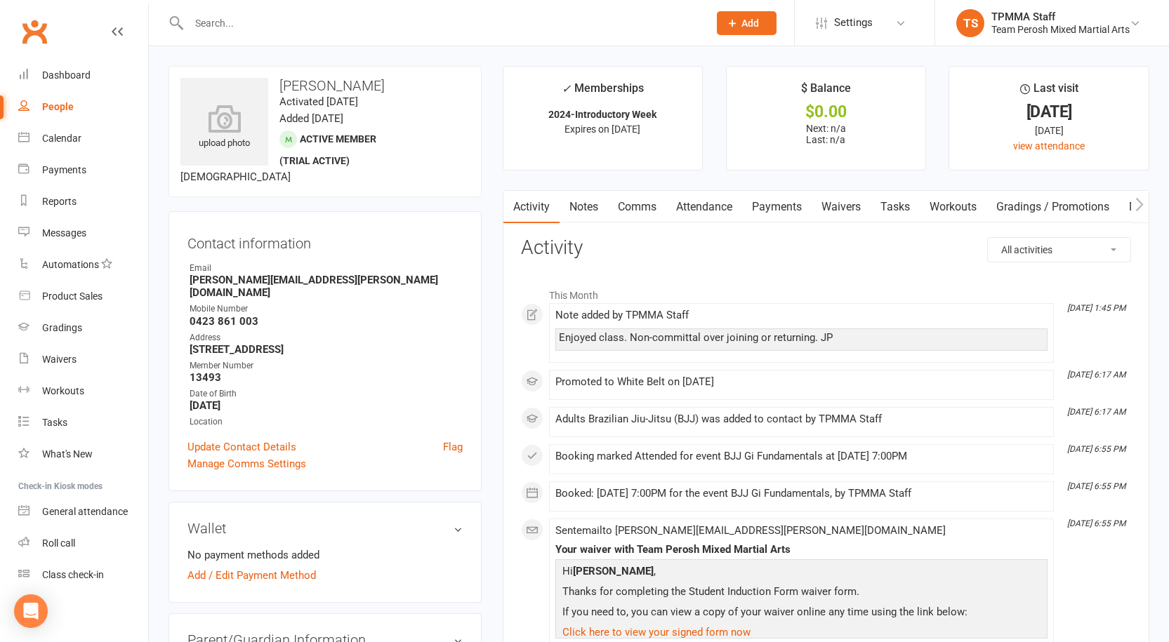
click at [588, 213] on link "Notes" at bounding box center [584, 207] width 48 height 32
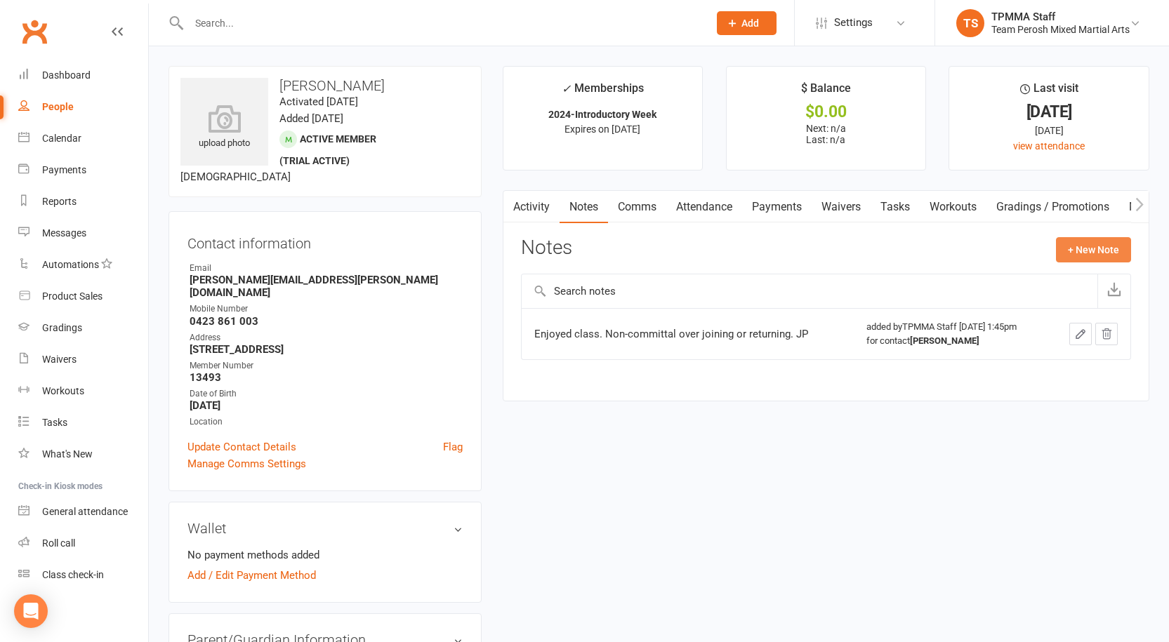
click at [1102, 253] on button "+ New Note" at bounding box center [1093, 249] width 75 height 25
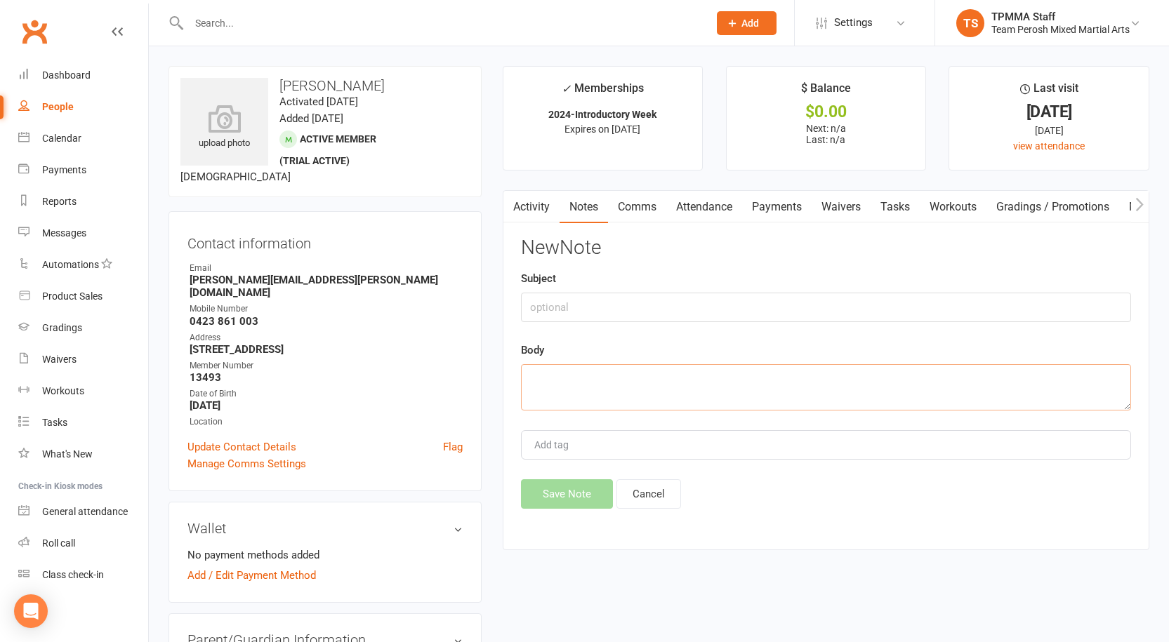
click at [587, 374] on textarea at bounding box center [826, 387] width 610 height 46
paste textarea "16/09 NA JD"
click at [568, 374] on textarea "16/09 NA JD" at bounding box center [826, 387] width 610 height 46
type textarea "16/09 VM JD"
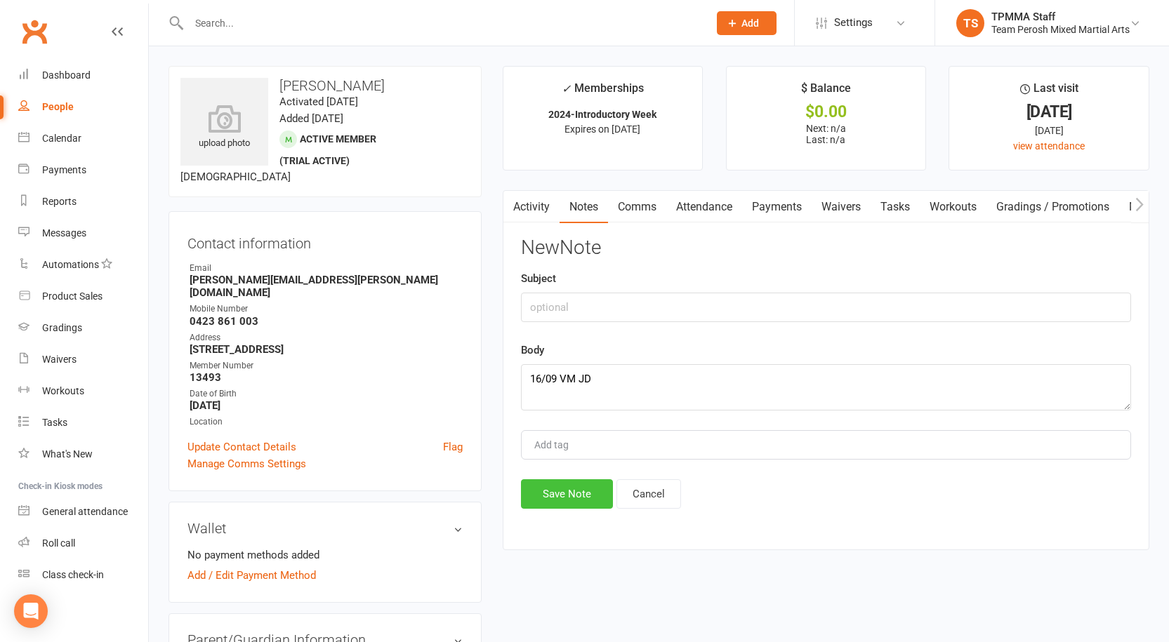
click at [569, 501] on button "Save Note" at bounding box center [567, 494] width 92 height 29
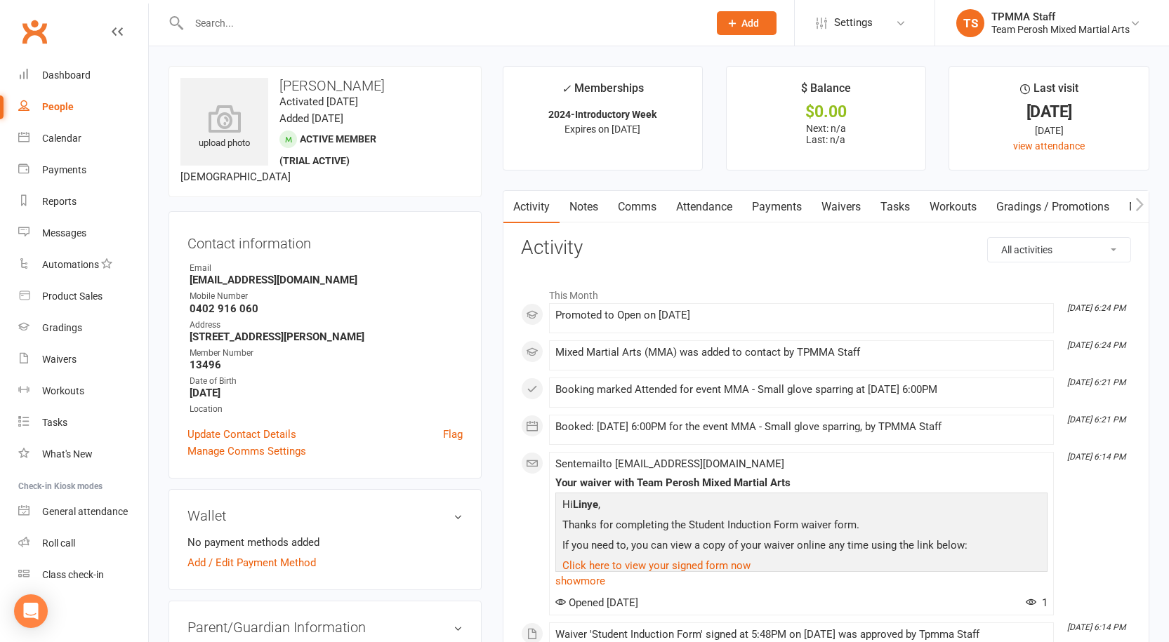
click at [588, 210] on link "Notes" at bounding box center [584, 207] width 48 height 32
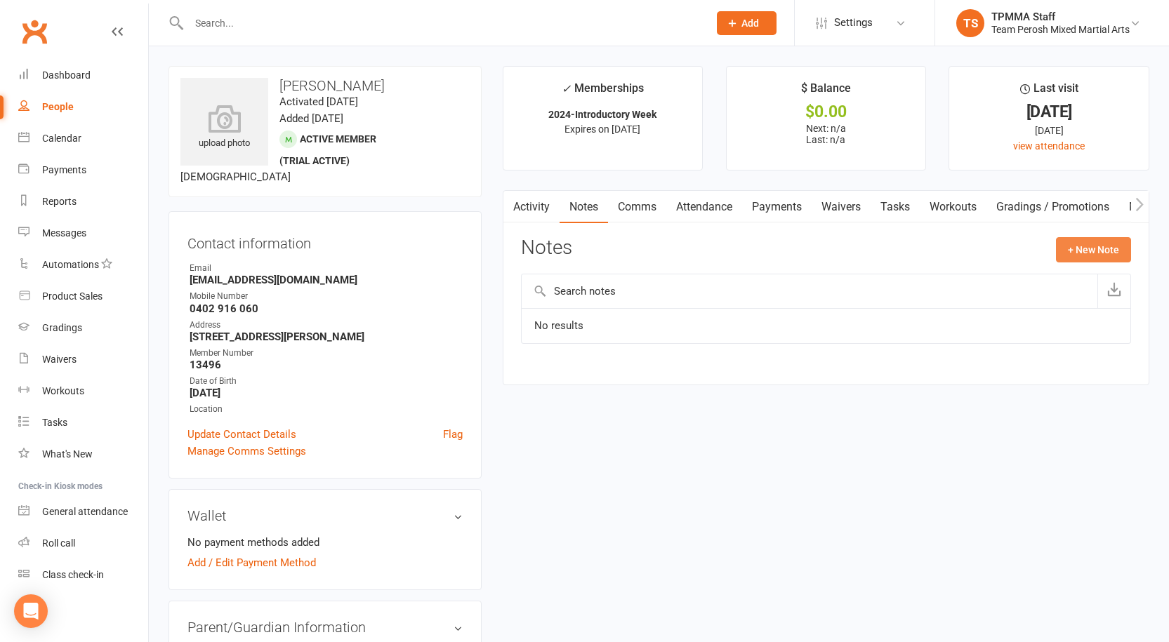
click at [1088, 243] on button "+ New Note" at bounding box center [1093, 249] width 75 height 25
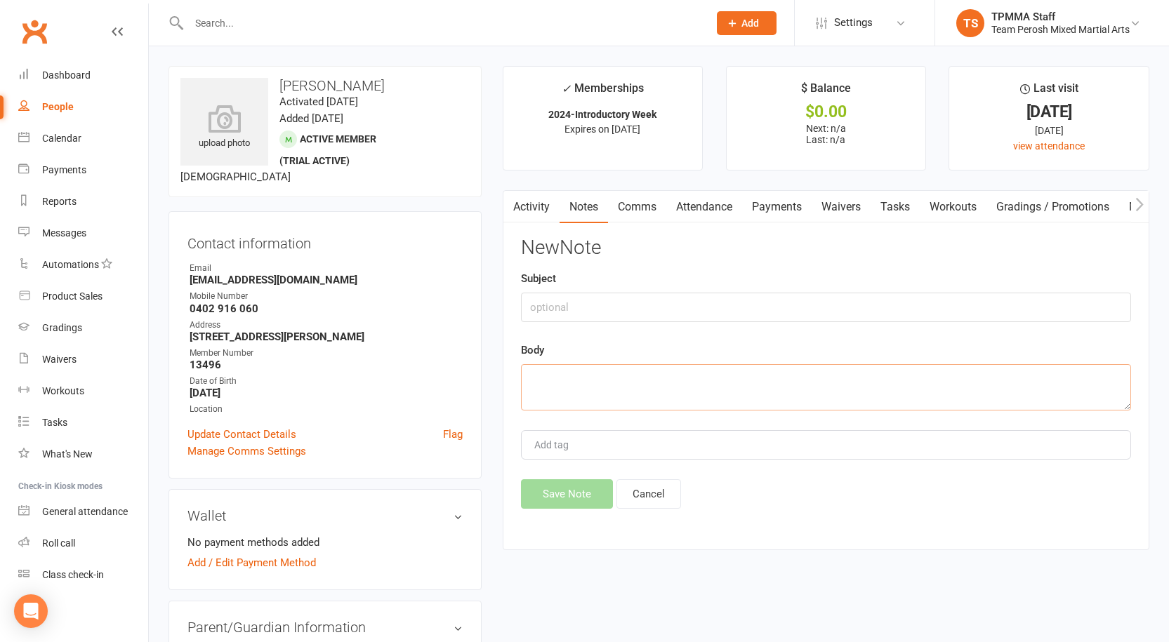
click at [525, 378] on textarea at bounding box center [826, 387] width 610 height 46
paste textarea "16/09 NA JD"
click at [565, 378] on textarea "16/09 NA JD" at bounding box center [826, 387] width 610 height 46
type textarea "16/09 VM JD"
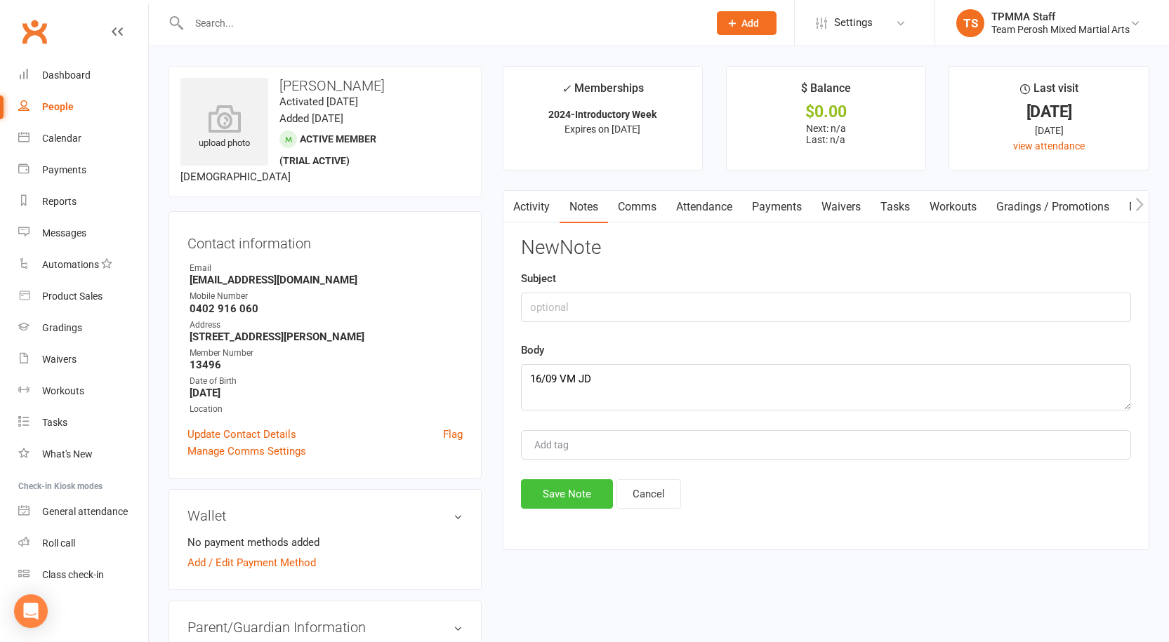
click at [581, 494] on button "Save Note" at bounding box center [567, 494] width 92 height 29
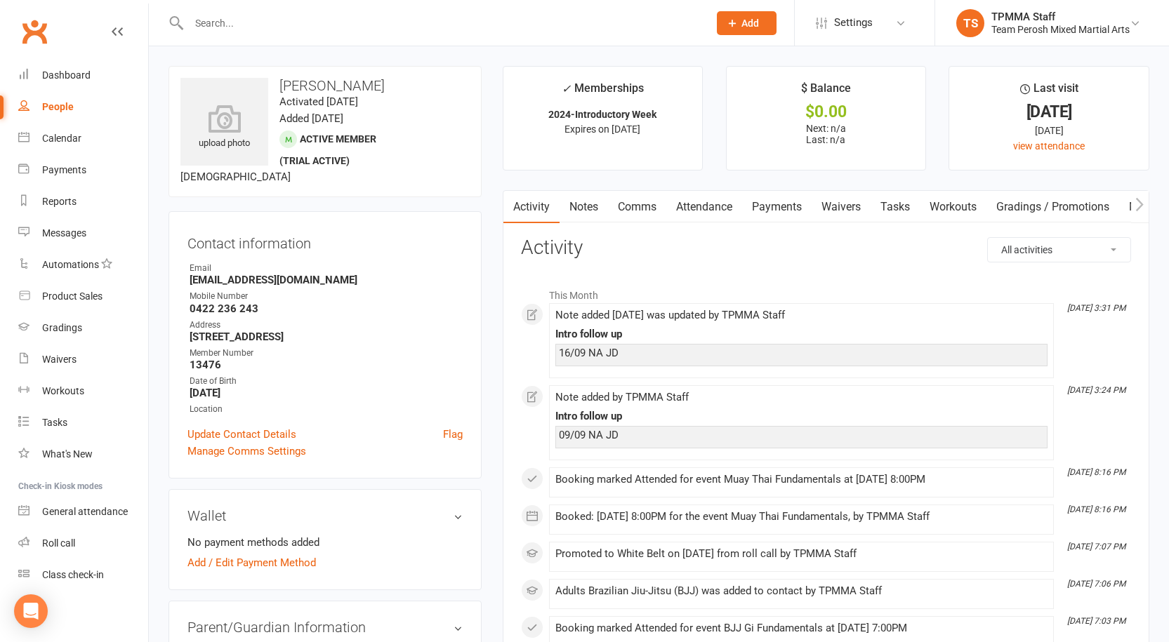
click at [565, 353] on div "16/09 NA JD" at bounding box center [801, 354] width 485 height 12
drag, startPoint x: 565, startPoint y: 353, endPoint x: 623, endPoint y: 350, distance: 58.3
click at [623, 350] on div "16/09 NA JD" at bounding box center [801, 354] width 485 height 12
copy div "16/09 NA JD"
drag, startPoint x: 616, startPoint y: 350, endPoint x: 539, endPoint y: 345, distance: 77.4
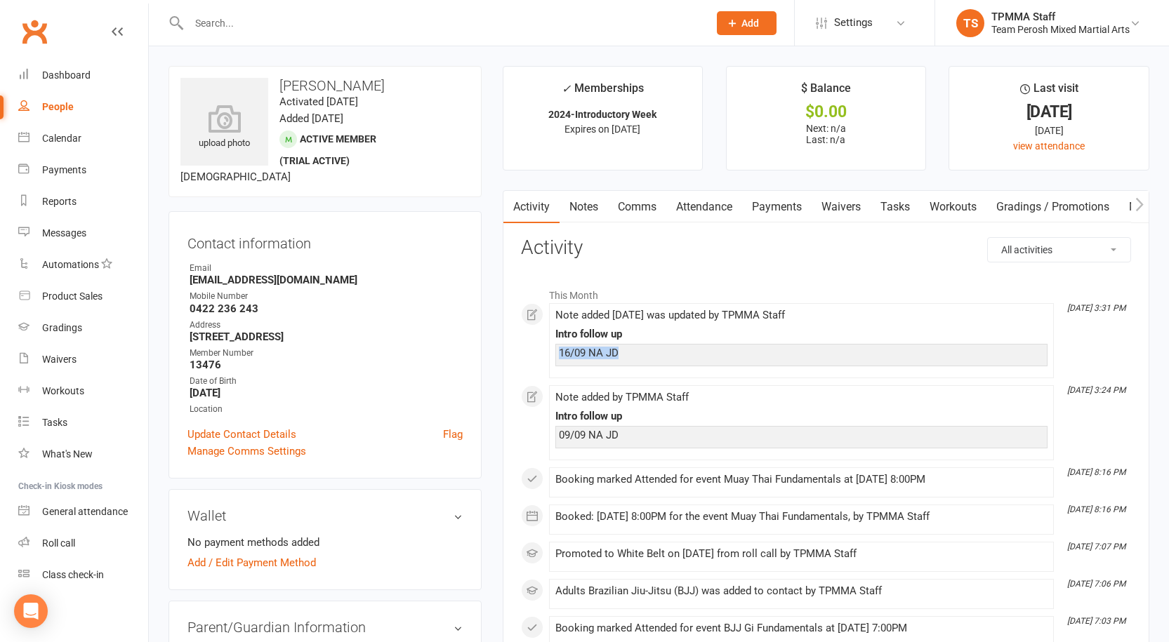
copy div "16/09 NA JD"
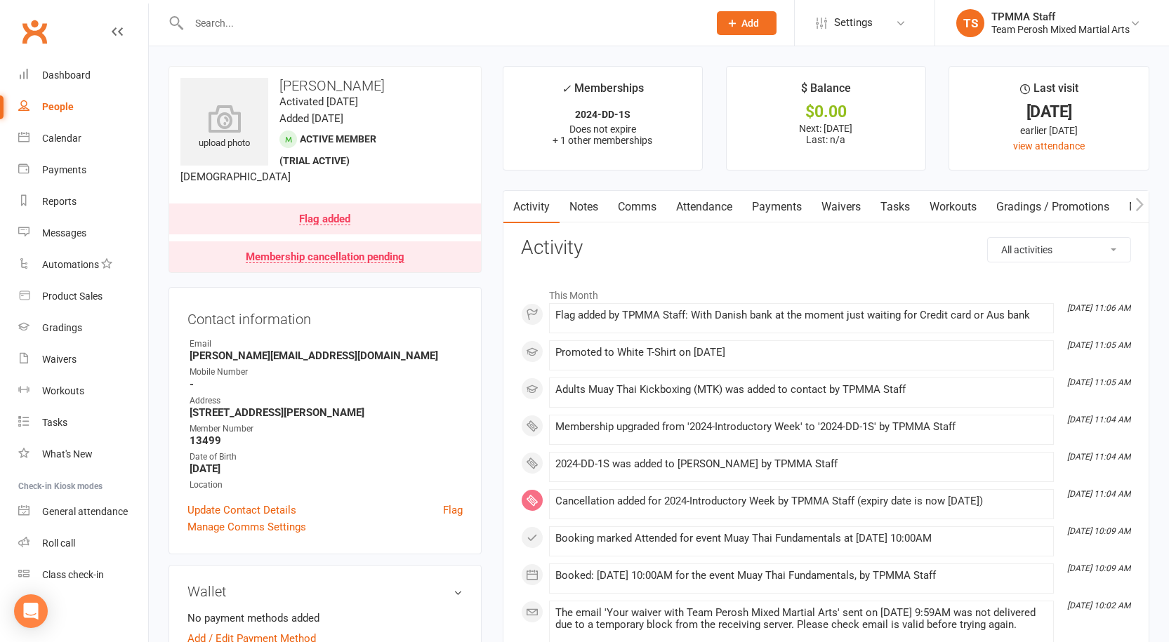
click at [306, 79] on h3 "[PERSON_NAME]" at bounding box center [324, 85] width 289 height 15
copy h3 "[PERSON_NAME]"
click at [257, 26] on input "text" at bounding box center [442, 23] width 514 height 20
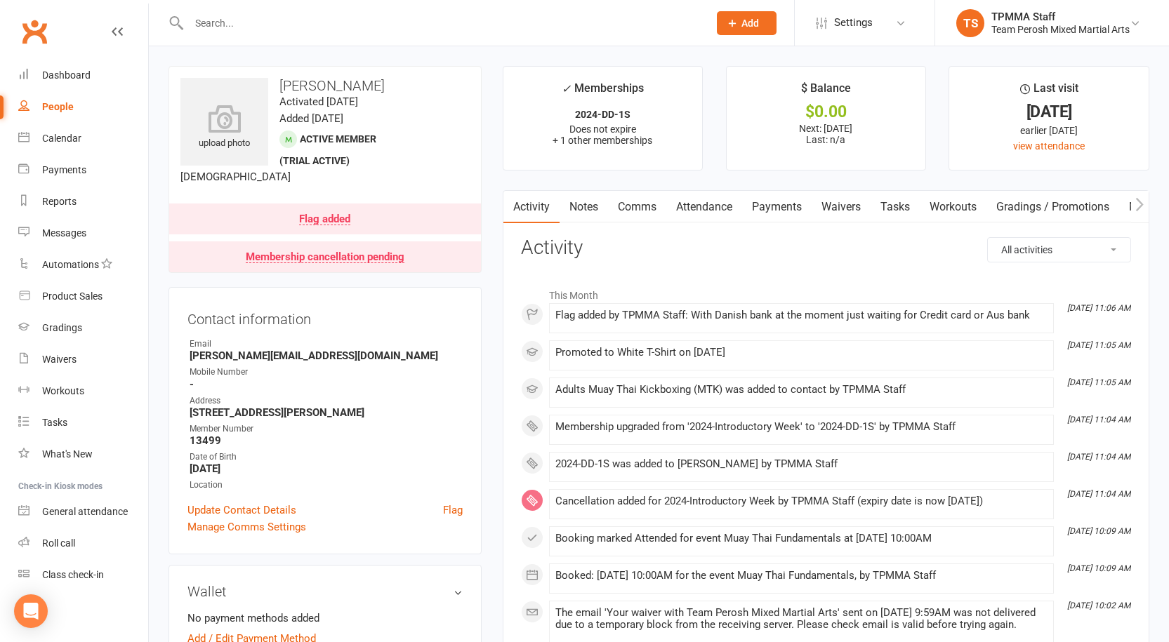
click at [257, 26] on input "text" at bounding box center [442, 23] width 514 height 20
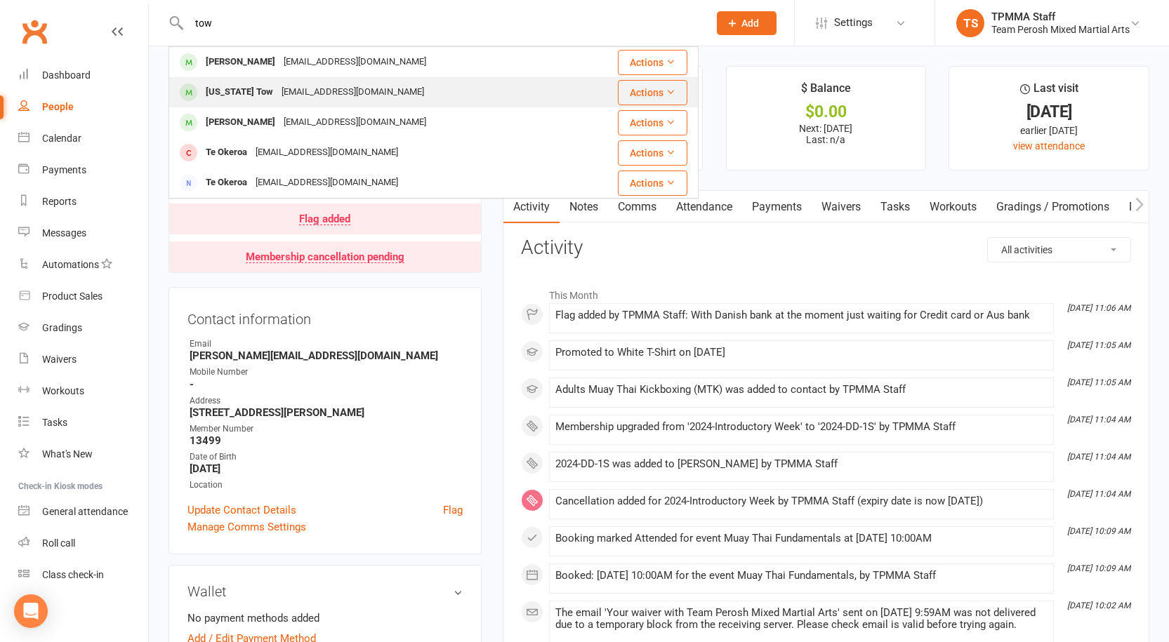
type input "tow"
click at [252, 82] on div "[US_STATE] Tow" at bounding box center [239, 92] width 76 height 20
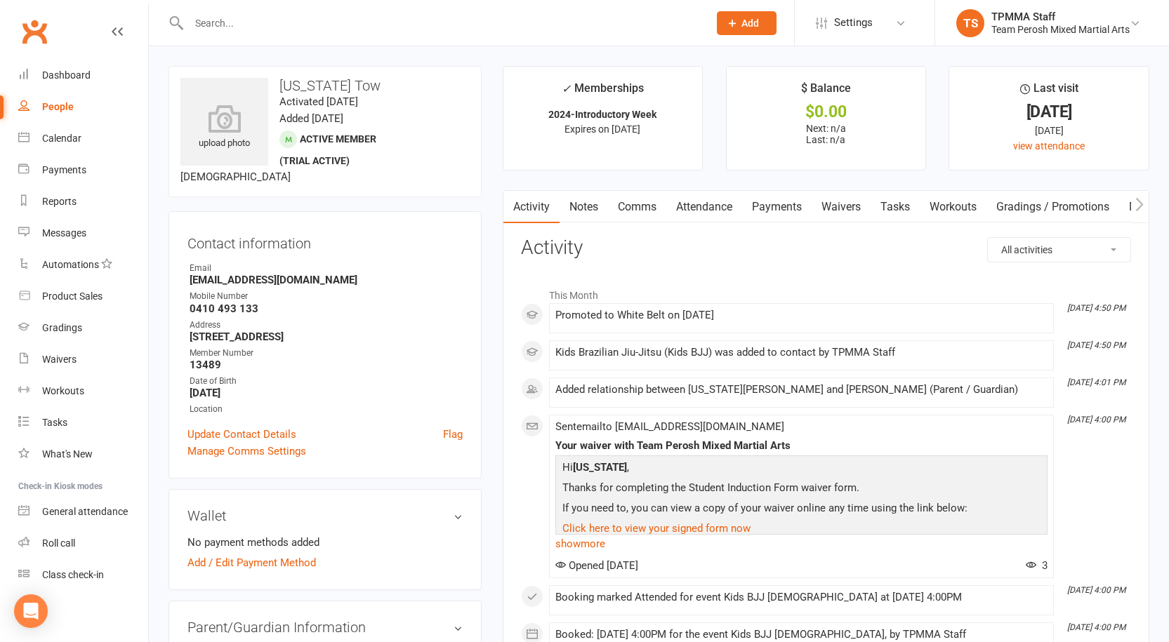
drag, startPoint x: 404, startPoint y: 1, endPoint x: 362, endPoint y: 74, distance: 84.6
click at [362, 74] on div "upload photo Indiana Tow Activated 9 September, 2025 Added 9 September, 2025 Ac…" at bounding box center [324, 131] width 313 height 131
click at [317, 31] on input "text" at bounding box center [442, 23] width 514 height 20
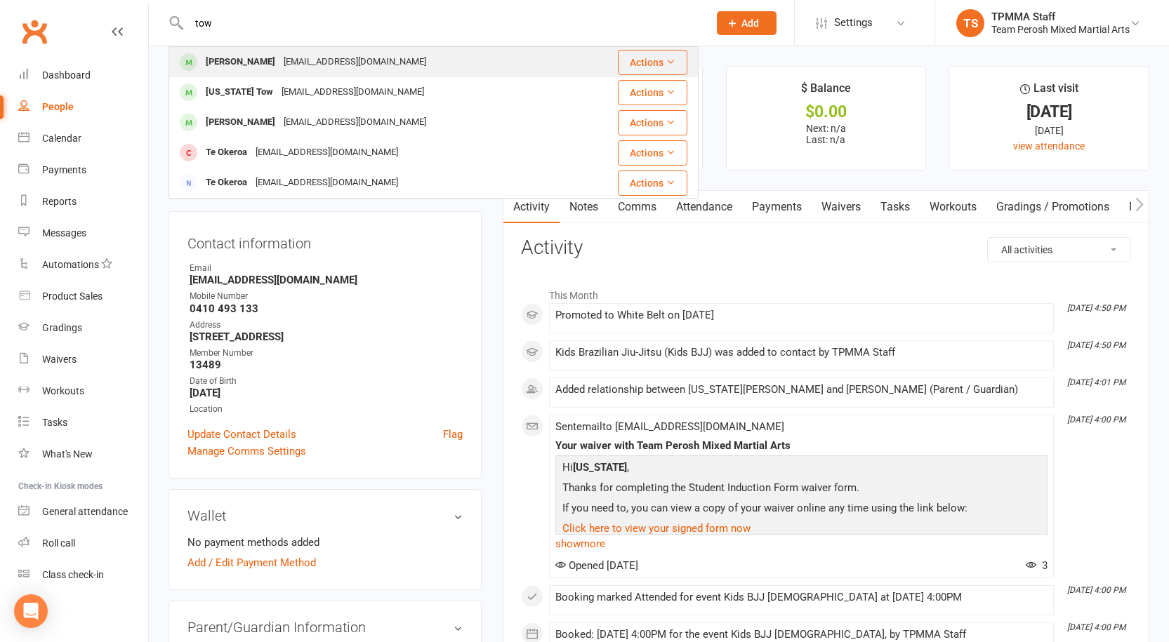
type input "tow"
click at [309, 55] on div "[EMAIL_ADDRESS][DOMAIN_NAME]" at bounding box center [354, 62] width 151 height 20
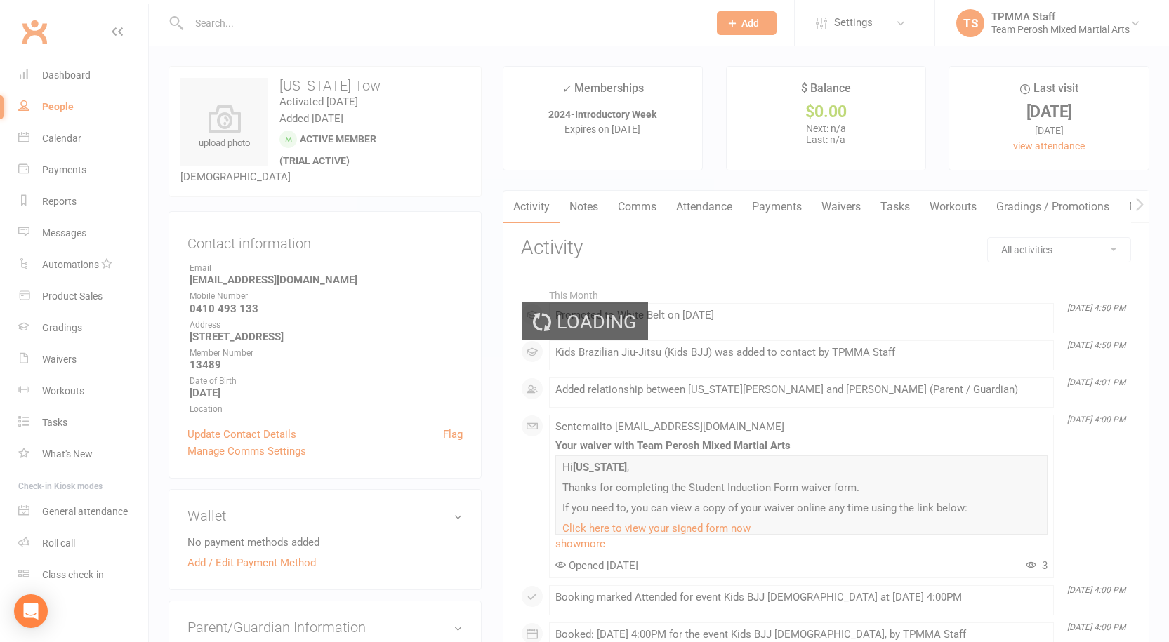
click at [309, 55] on div "Loading" at bounding box center [584, 321] width 1169 height 642
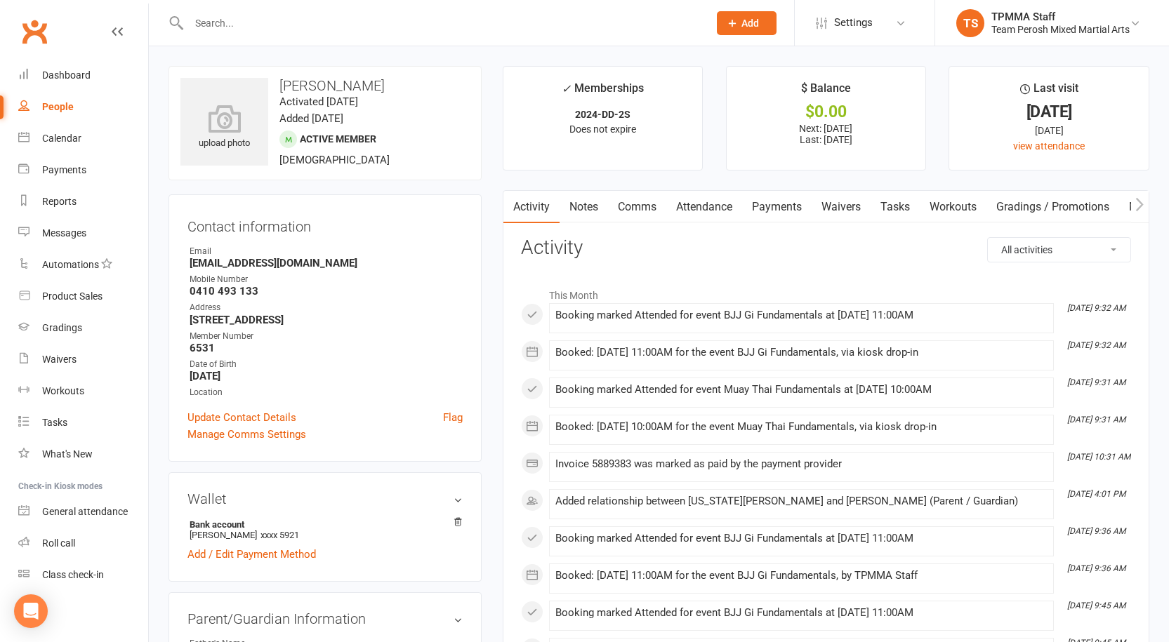
click at [774, 216] on link "Payments" at bounding box center [777, 207] width 70 height 32
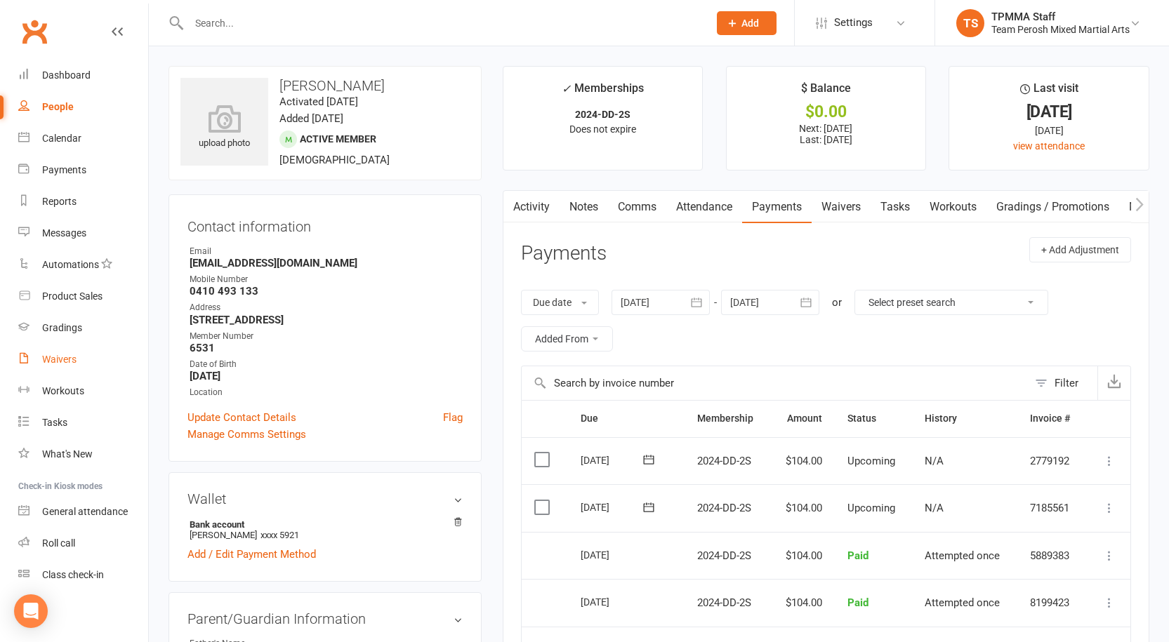
click at [72, 364] on div "Waivers" at bounding box center [59, 359] width 34 height 11
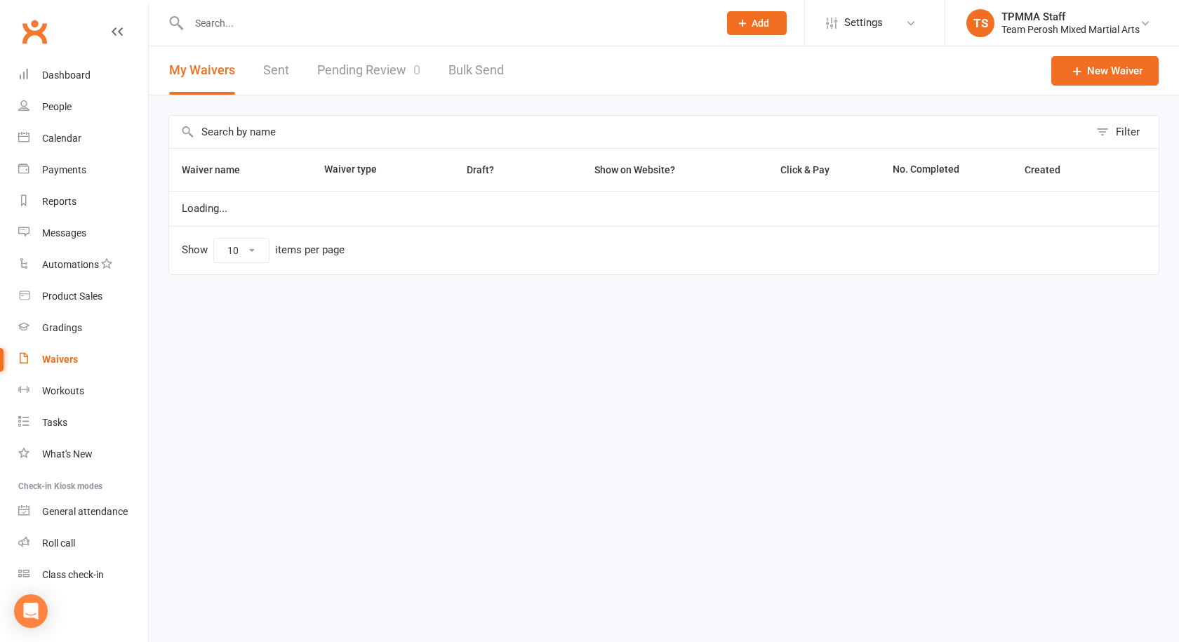
click at [388, 82] on link "Pending Review 0" at bounding box center [368, 70] width 103 height 48
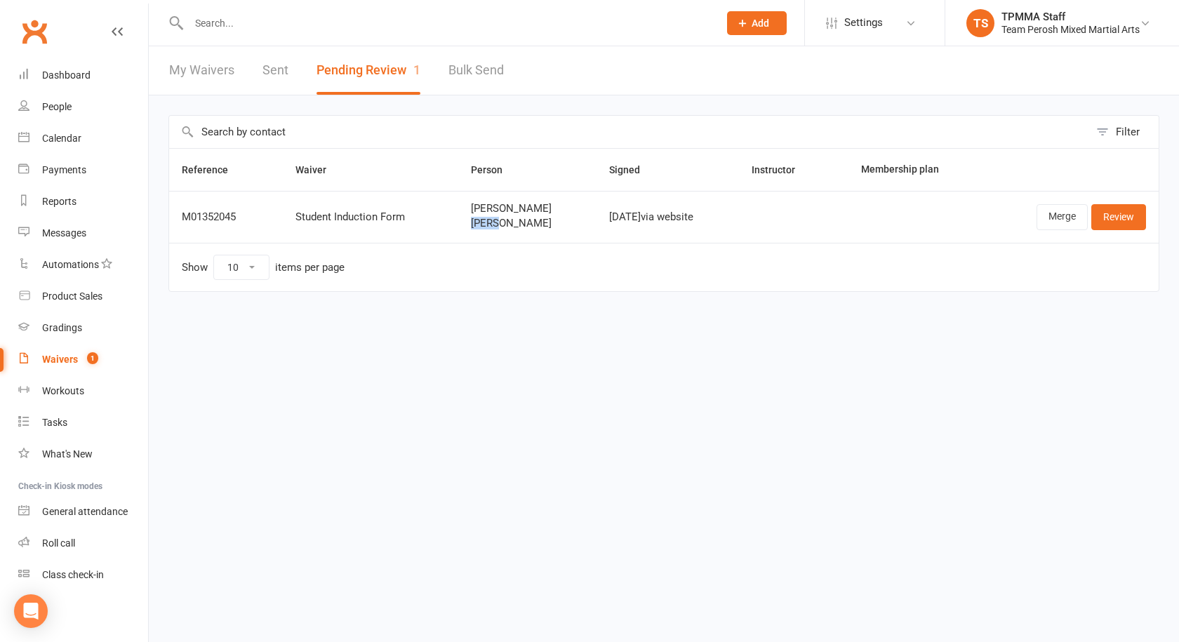
drag, startPoint x: 477, startPoint y: 222, endPoint x: 491, endPoint y: 234, distance: 18.9
click at [491, 234] on td "Karim Kumsuz Eminah Kumsuz" at bounding box center [527, 217] width 138 height 52
click at [478, 220] on span "[PERSON_NAME]" at bounding box center [527, 224] width 113 height 12
click at [34, 32] on link "Clubworx" at bounding box center [34, 31] width 35 height 35
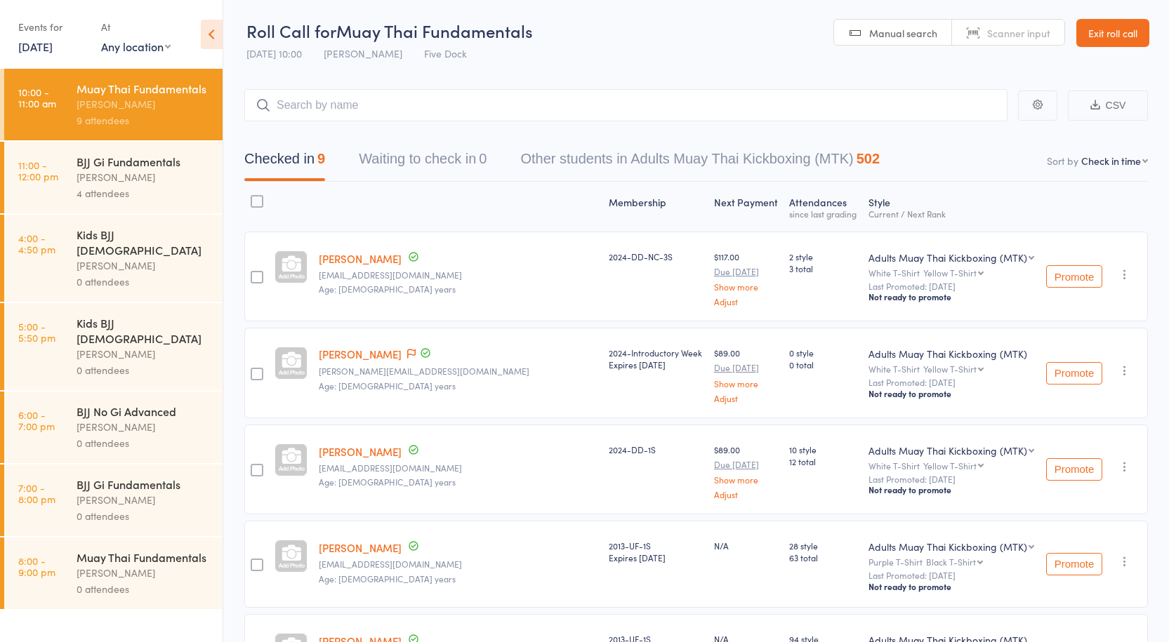
click at [126, 258] on div "[PERSON_NAME]" at bounding box center [144, 266] width 134 height 16
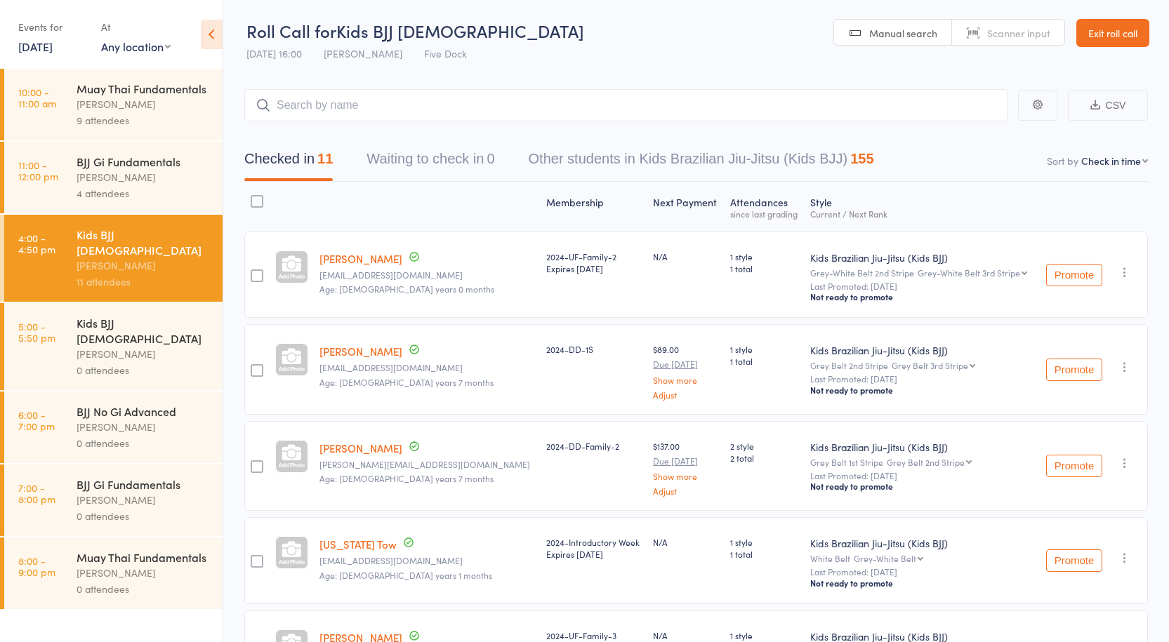
click at [373, 115] on input "search" at bounding box center [625, 105] width 763 height 32
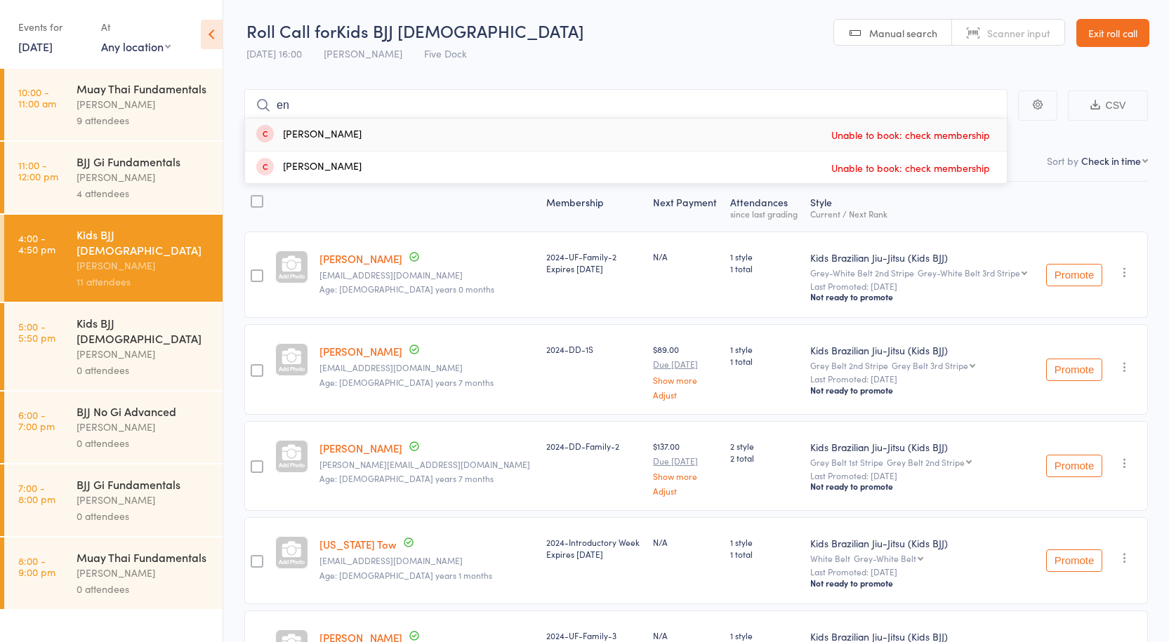
type input "e"
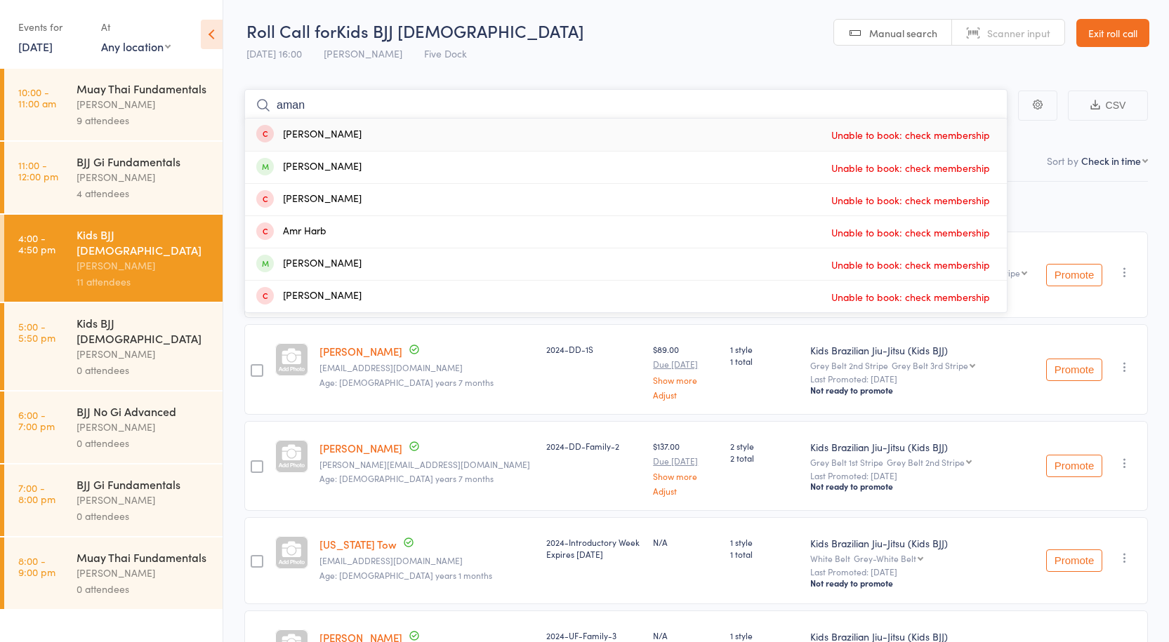
click at [331, 114] on input "aman" at bounding box center [625, 105] width 763 height 32
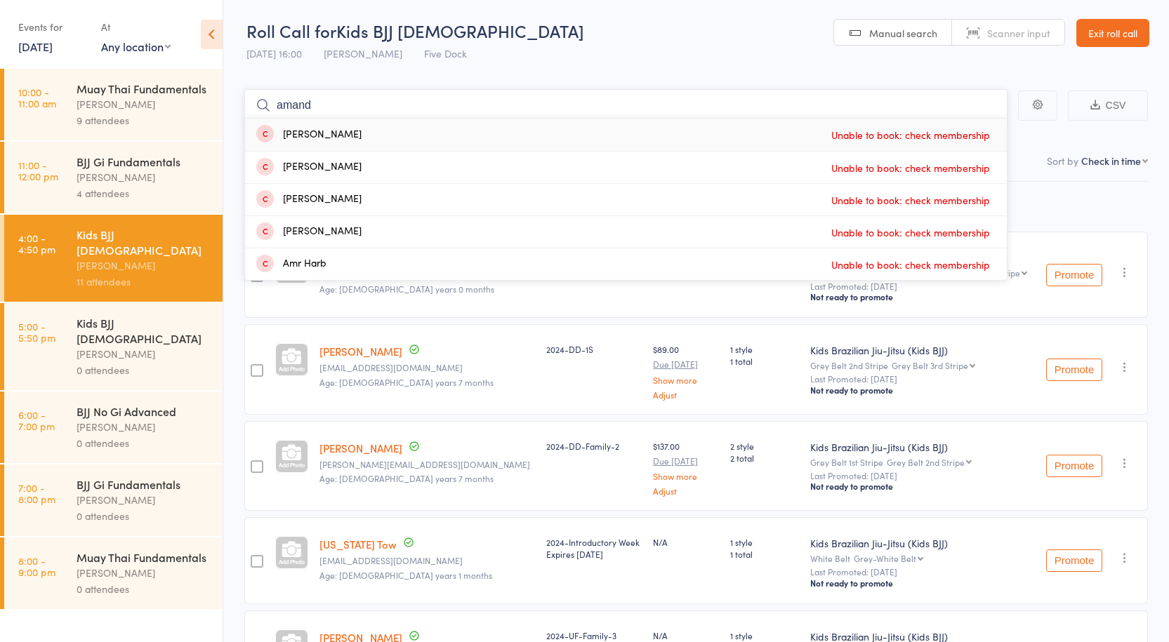
click at [293, 98] on input "amand" at bounding box center [625, 105] width 763 height 32
click at [647, 421] on div "$137.00 Due Sep 19 Show more Adjust" at bounding box center [685, 466] width 77 height 90
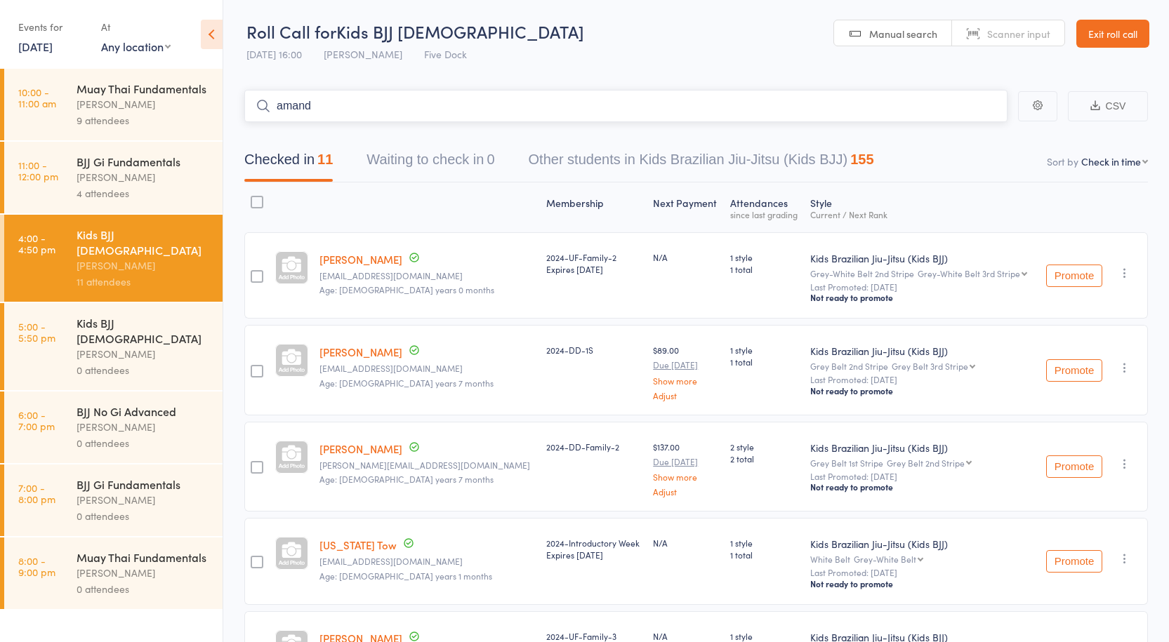
click at [315, 103] on input "amand" at bounding box center [625, 106] width 763 height 32
click at [315, 102] on input "amand" at bounding box center [625, 106] width 763 height 32
paste input "Eminah"
type input "Eminah"
click at [366, 124] on div "Eminah Kumsuz Drop in" at bounding box center [626, 135] width 762 height 32
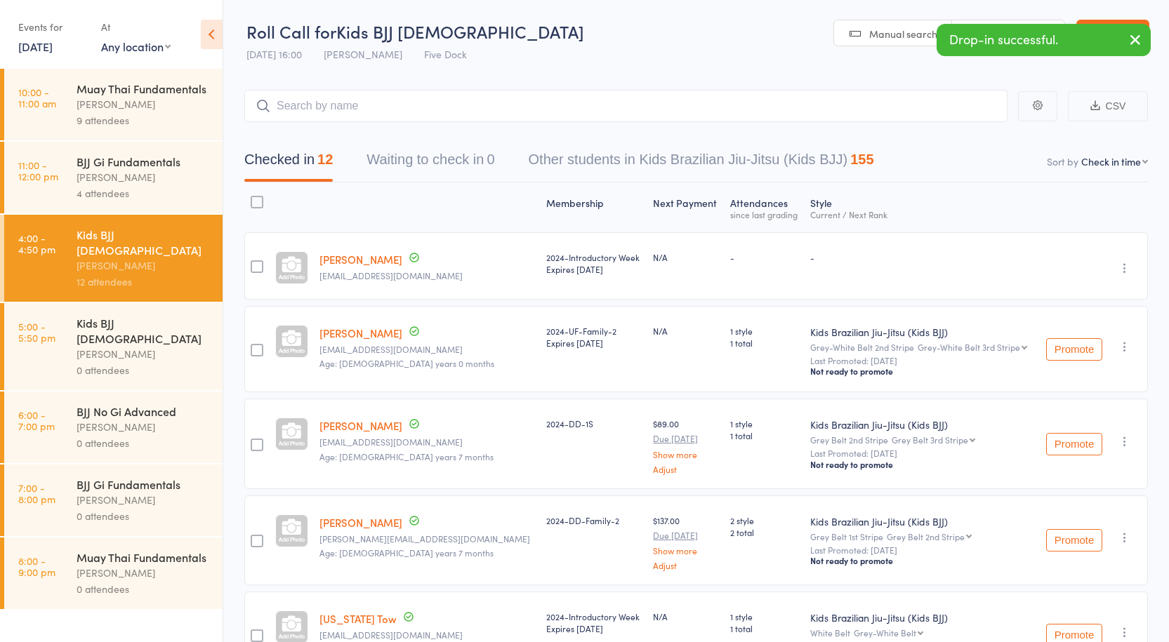
click at [150, 362] on div "0 attendees" at bounding box center [144, 370] width 134 height 16
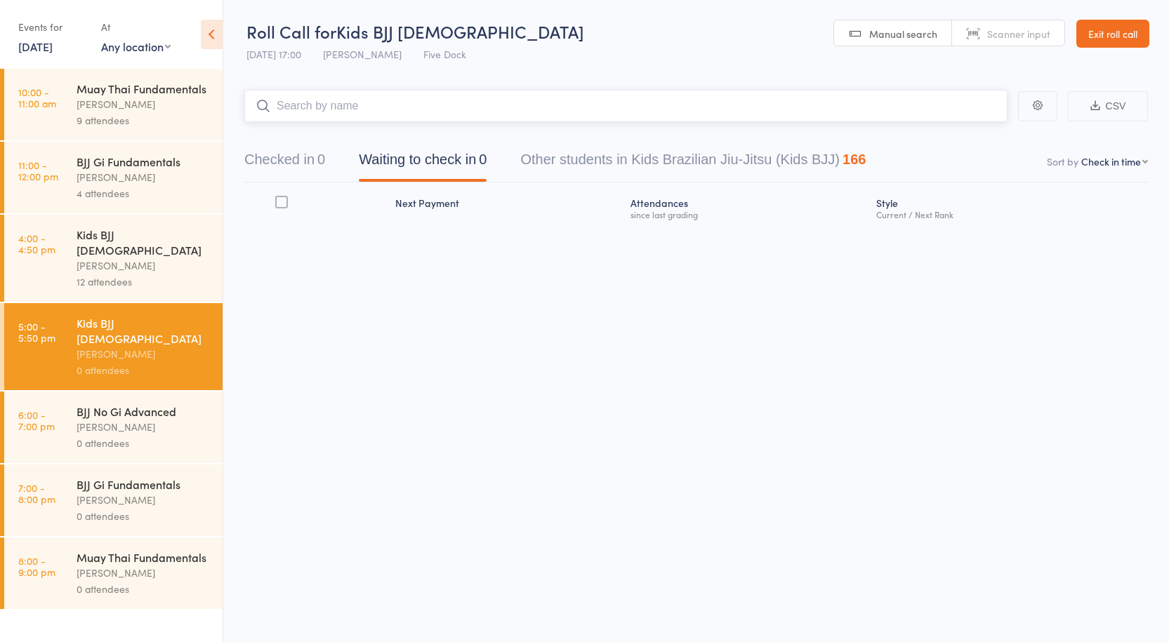
click at [293, 119] on input "search" at bounding box center [625, 106] width 763 height 32
click at [151, 258] on div "Anthony Perosh" at bounding box center [144, 266] width 134 height 16
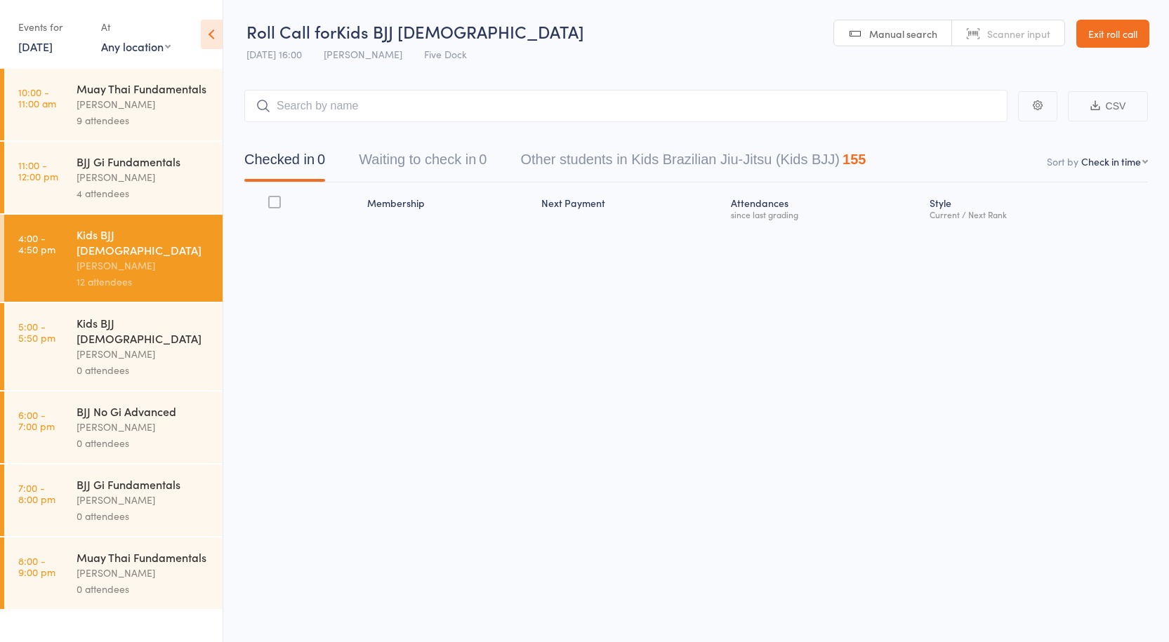
click at [366, 110] on input "search" at bounding box center [625, 106] width 763 height 32
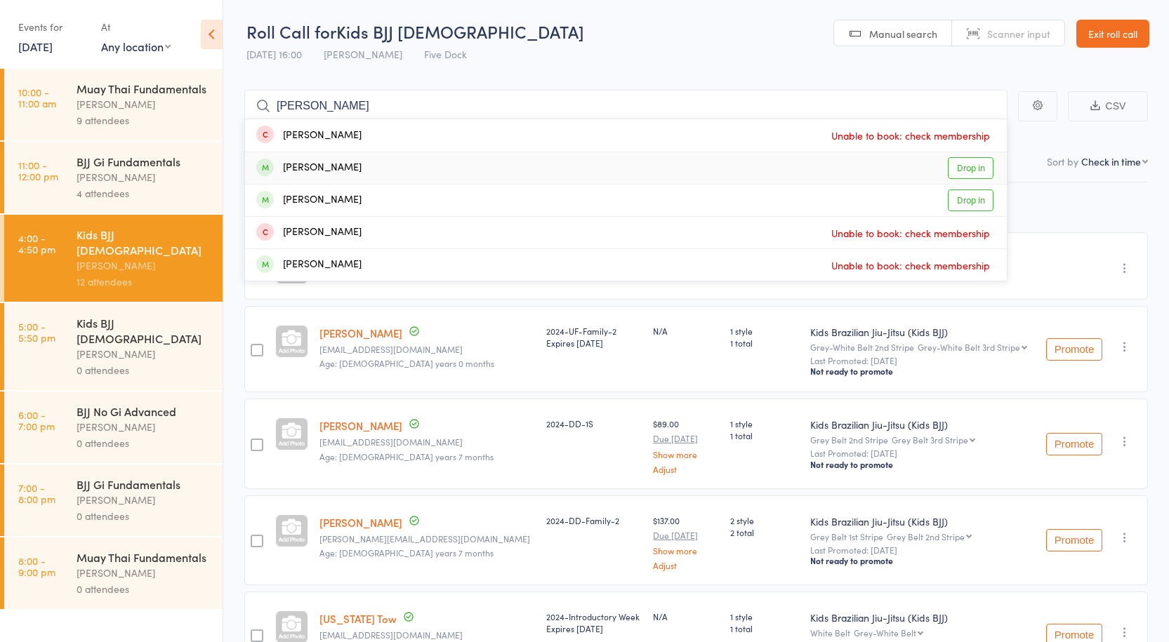
type input "romeo"
click at [985, 163] on link "Drop in" at bounding box center [971, 168] width 46 height 22
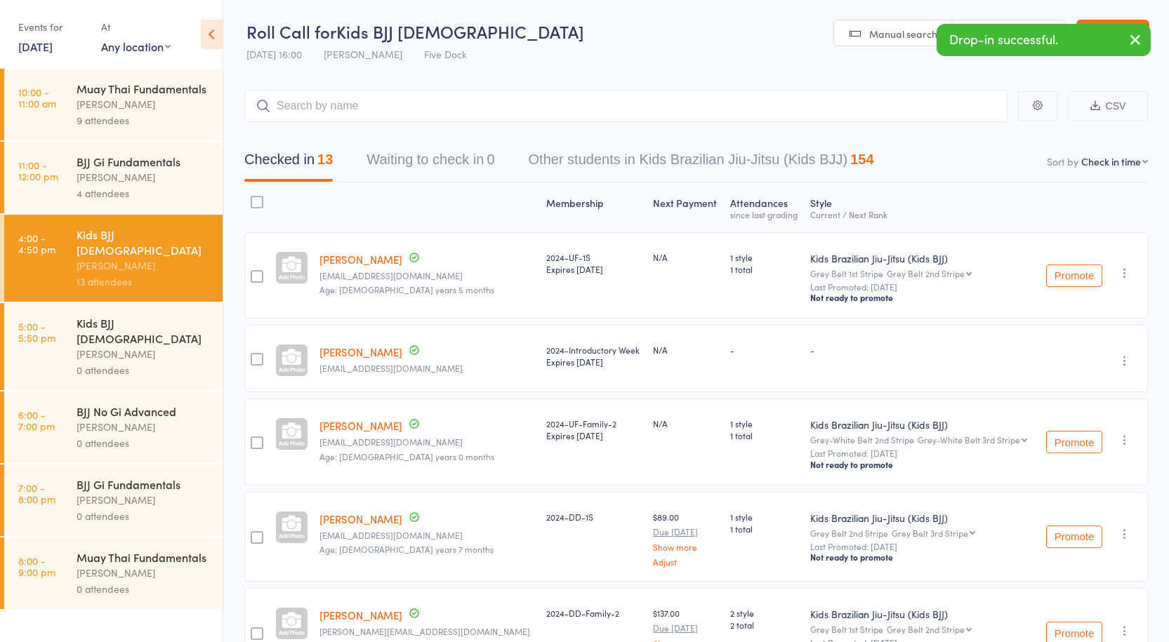
click at [350, 216] on div at bounding box center [427, 207] width 227 height 37
click at [1123, 272] on icon "button" at bounding box center [1125, 273] width 14 height 14
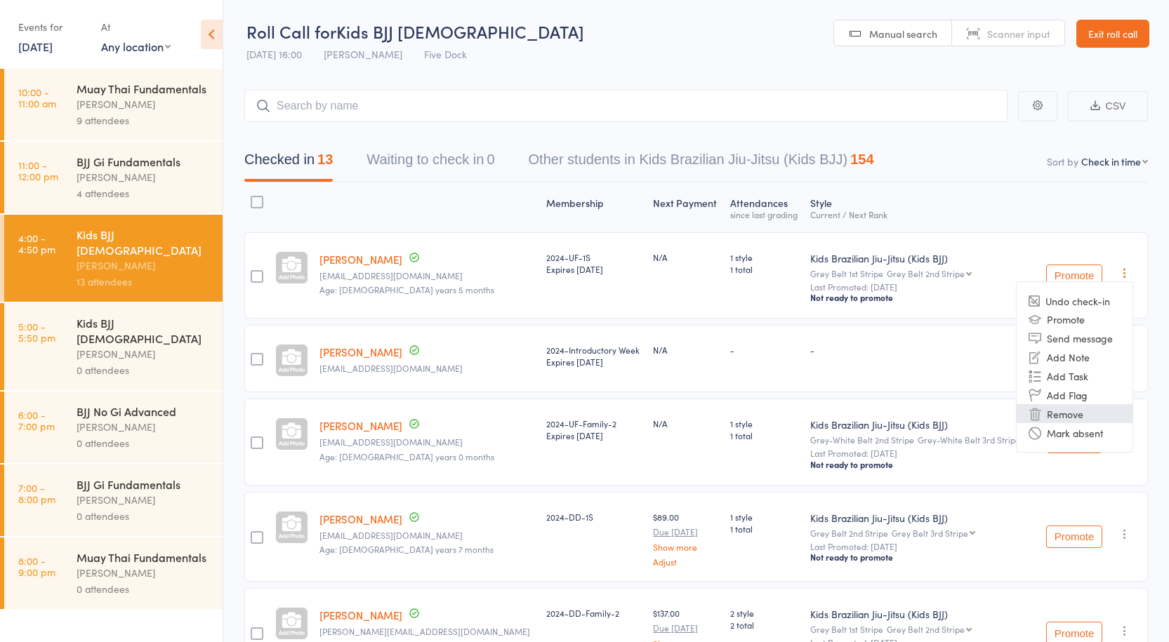
click at [1084, 410] on li "Remove" at bounding box center [1075, 413] width 116 height 19
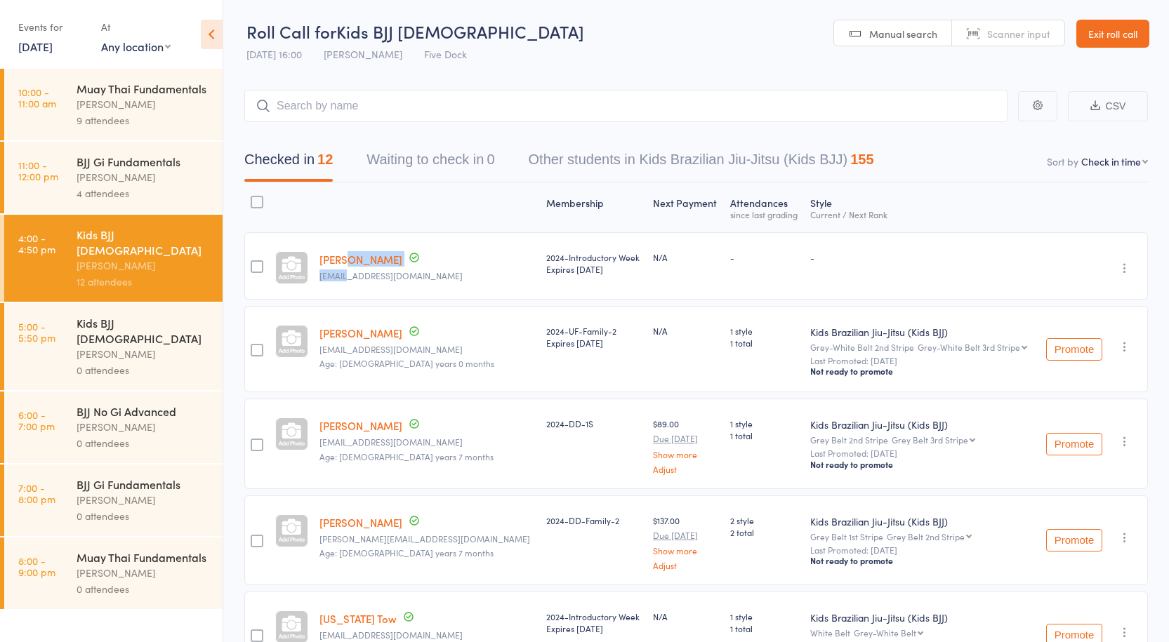
click at [350, 266] on div "Eminah Kumsuz Bethanykumsuz@gmail.com" at bounding box center [427, 265] width 227 height 67
click at [350, 258] on link "[PERSON_NAME]" at bounding box center [360, 259] width 83 height 15
click at [334, 209] on div at bounding box center [427, 207] width 227 height 37
click at [201, 346] on div "Anthony Perosh" at bounding box center [144, 354] width 134 height 16
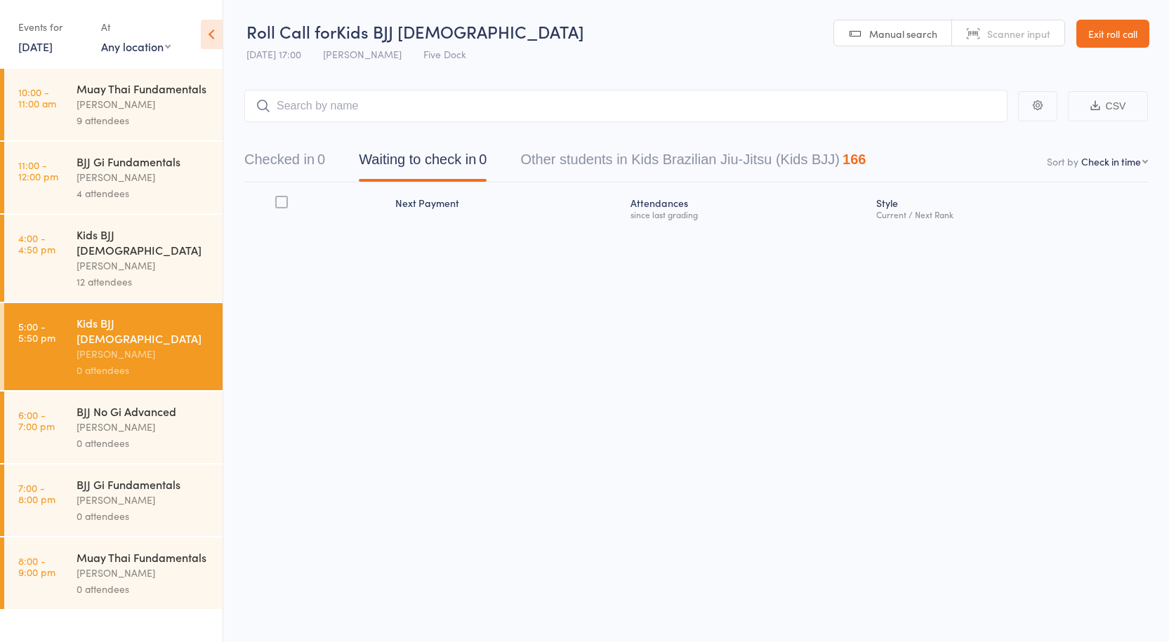
click at [171, 274] on div "12 attendees" at bounding box center [144, 282] width 134 height 16
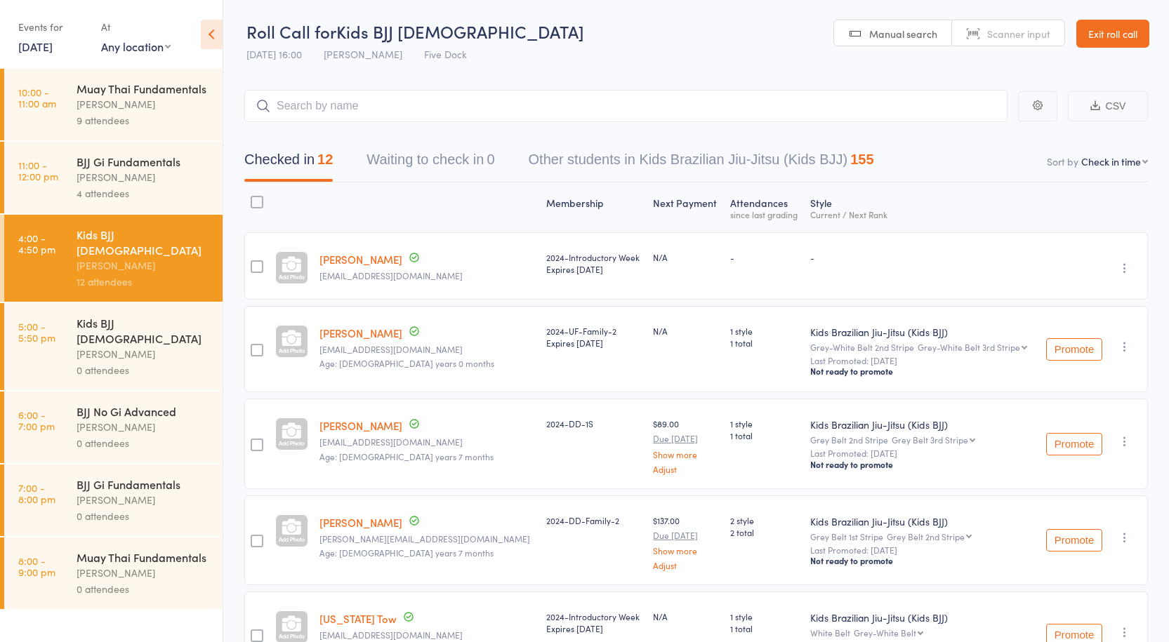
click at [166, 362] on div "0 attendees" at bounding box center [144, 370] width 134 height 16
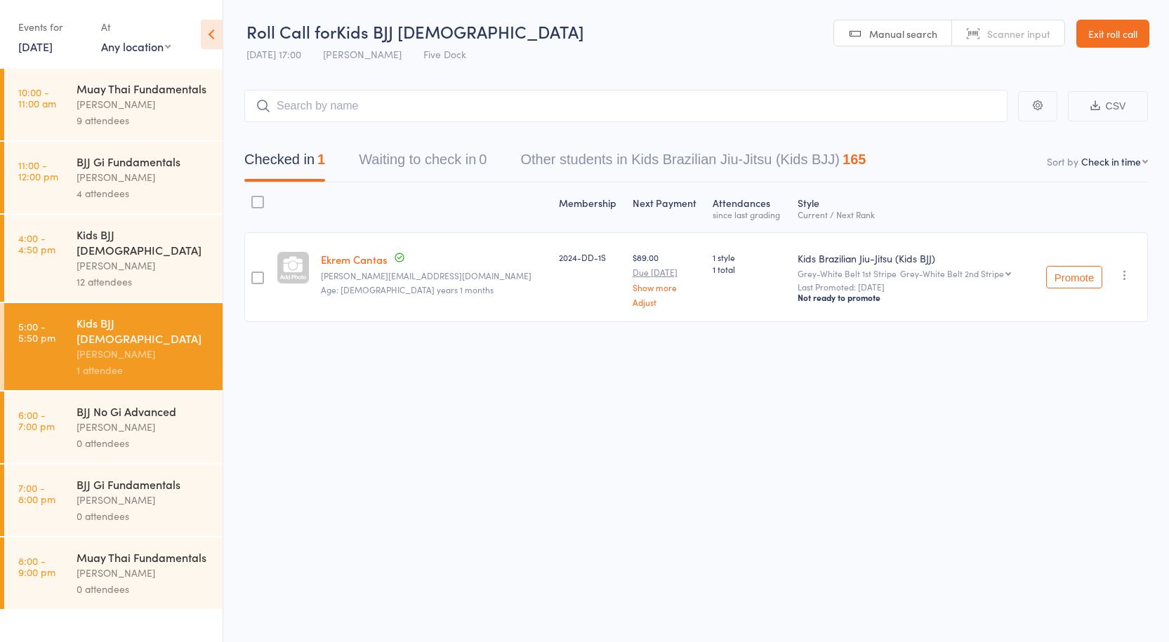
click at [147, 274] on div "12 attendees" at bounding box center [144, 282] width 134 height 16
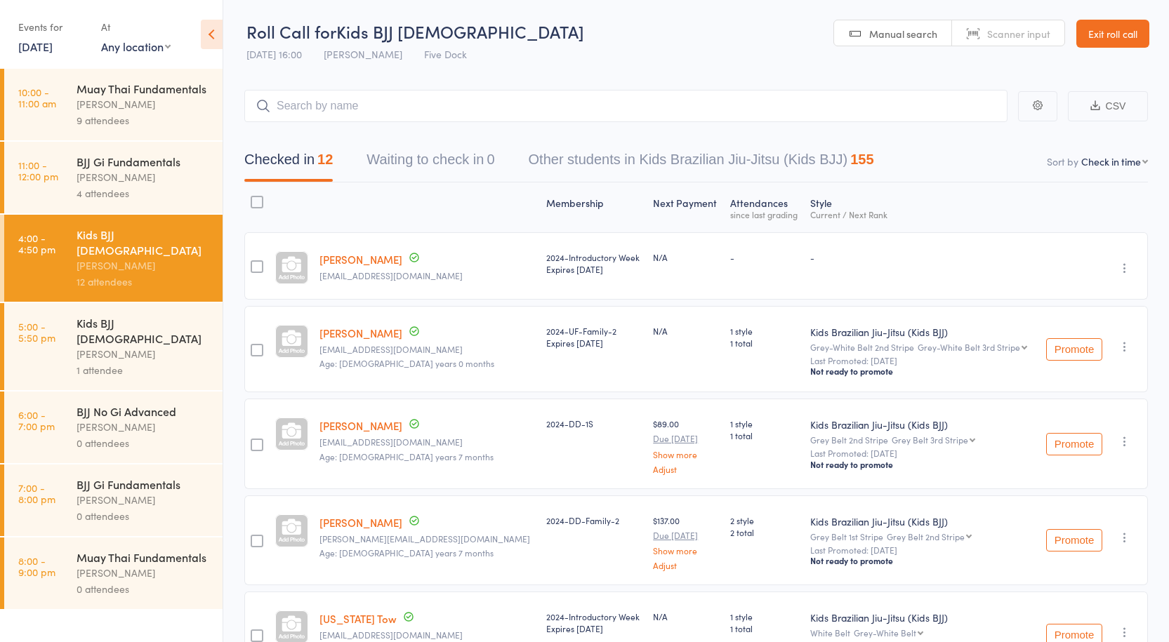
click at [369, 261] on link "Eminah Kumsuz" at bounding box center [360, 259] width 83 height 15
click at [100, 346] on div "[PERSON_NAME]" at bounding box center [144, 354] width 134 height 16
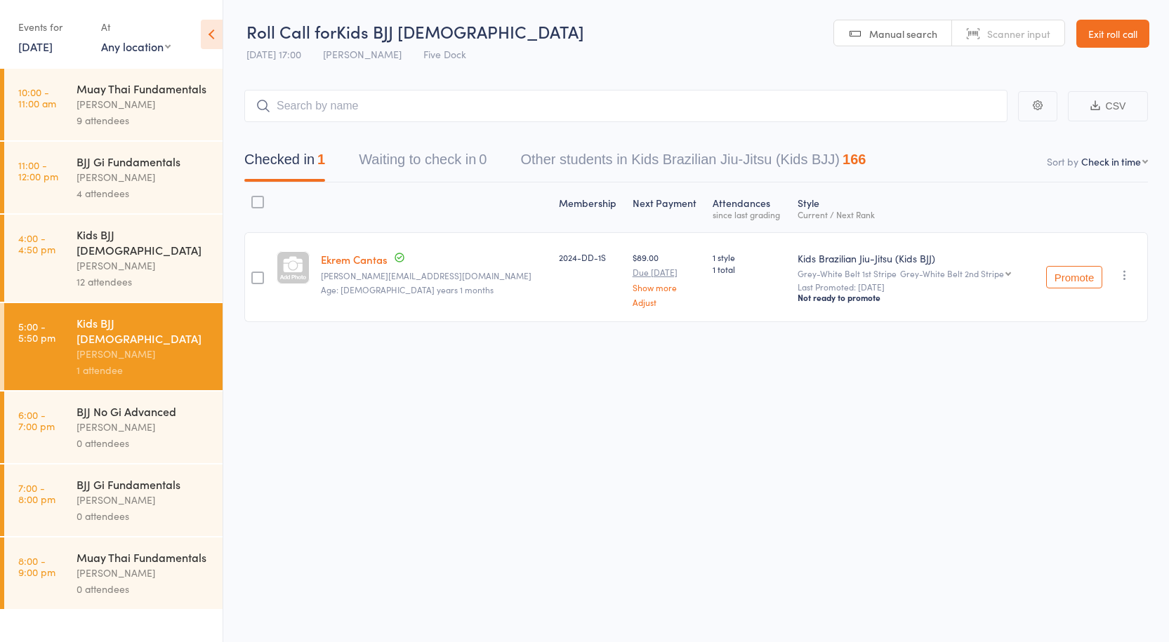
click at [81, 274] on div "12 attendees" at bounding box center [144, 282] width 134 height 16
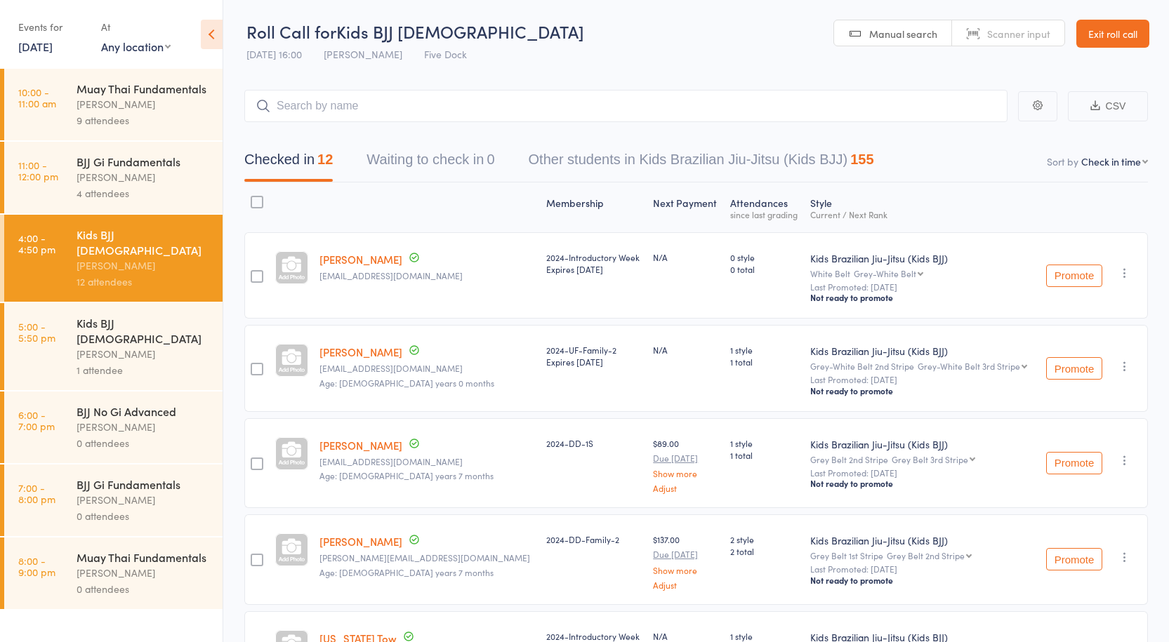
click at [159, 315] on div "Kids BJJ 4-9yo" at bounding box center [144, 330] width 134 height 31
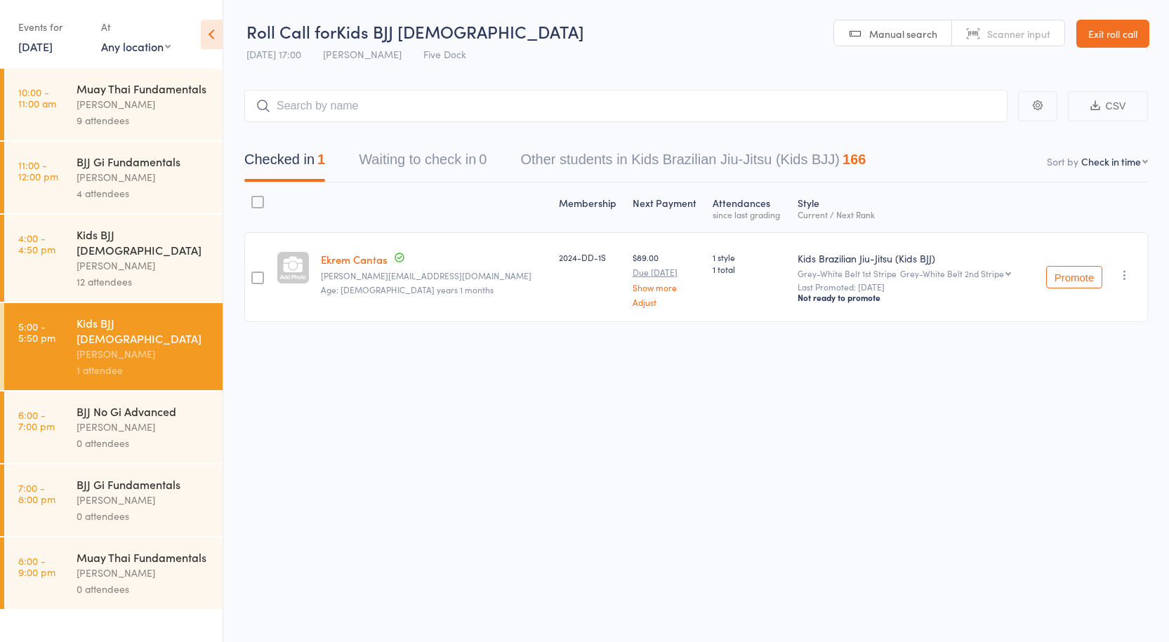
click at [124, 187] on div "4 attendees" at bounding box center [144, 193] width 134 height 16
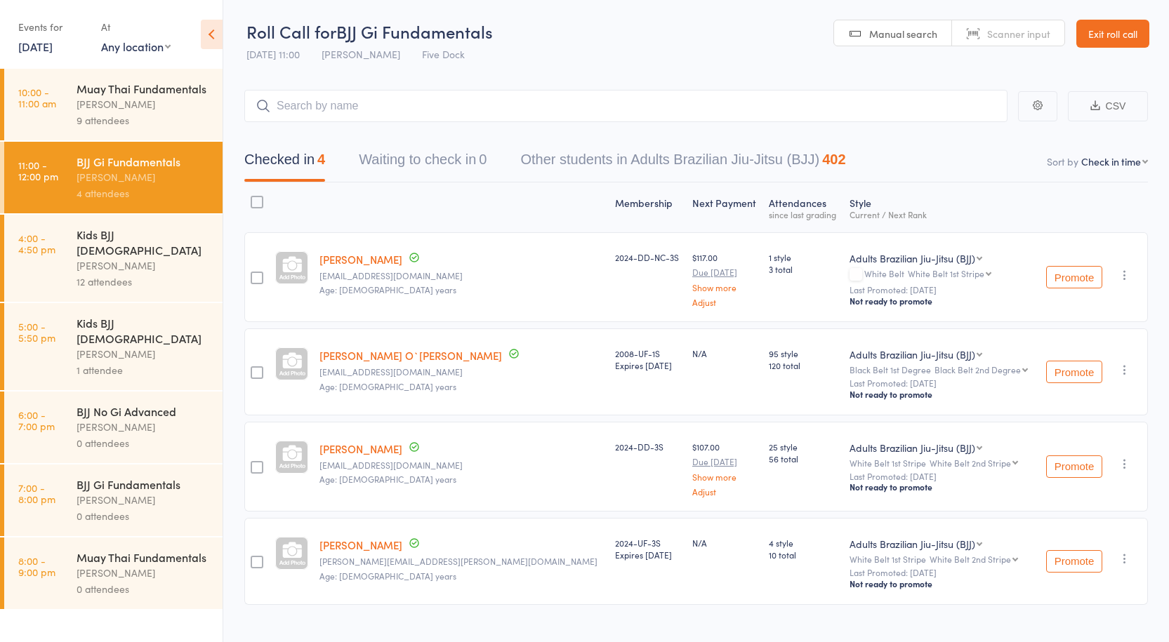
click at [100, 125] on div "9 attendees" at bounding box center [144, 120] width 134 height 16
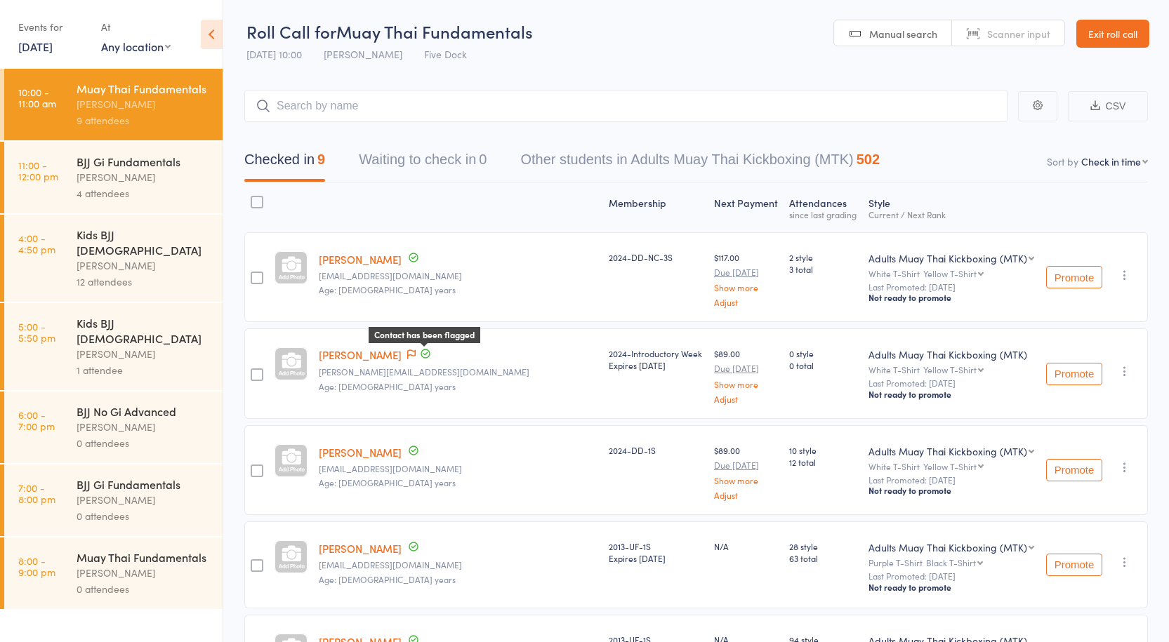
click at [416, 352] on icon at bounding box center [411, 355] width 8 height 10
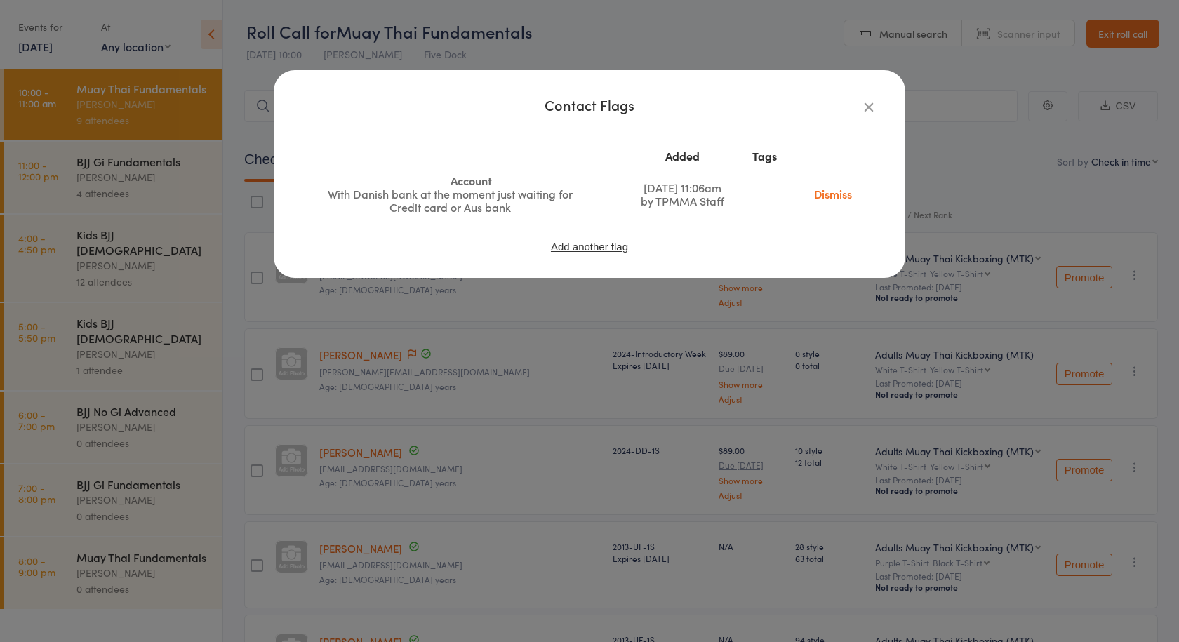
drag, startPoint x: 343, startPoint y: 203, endPoint x: 409, endPoint y: 194, distance: 66.6
click at [402, 194] on div "With Danish bank at the moment just waiting for Credit card or Aus bank" at bounding box center [450, 200] width 246 height 27
click at [456, 194] on div "With Danish bank at the moment just waiting for Credit card or Aus bank" at bounding box center [450, 200] width 246 height 27
drag, startPoint x: 456, startPoint y: 194, endPoint x: 364, endPoint y: 210, distance: 92.6
click at [407, 211] on div "With Danish bank at the moment just waiting for Credit card or Aus bank" at bounding box center [450, 200] width 246 height 27
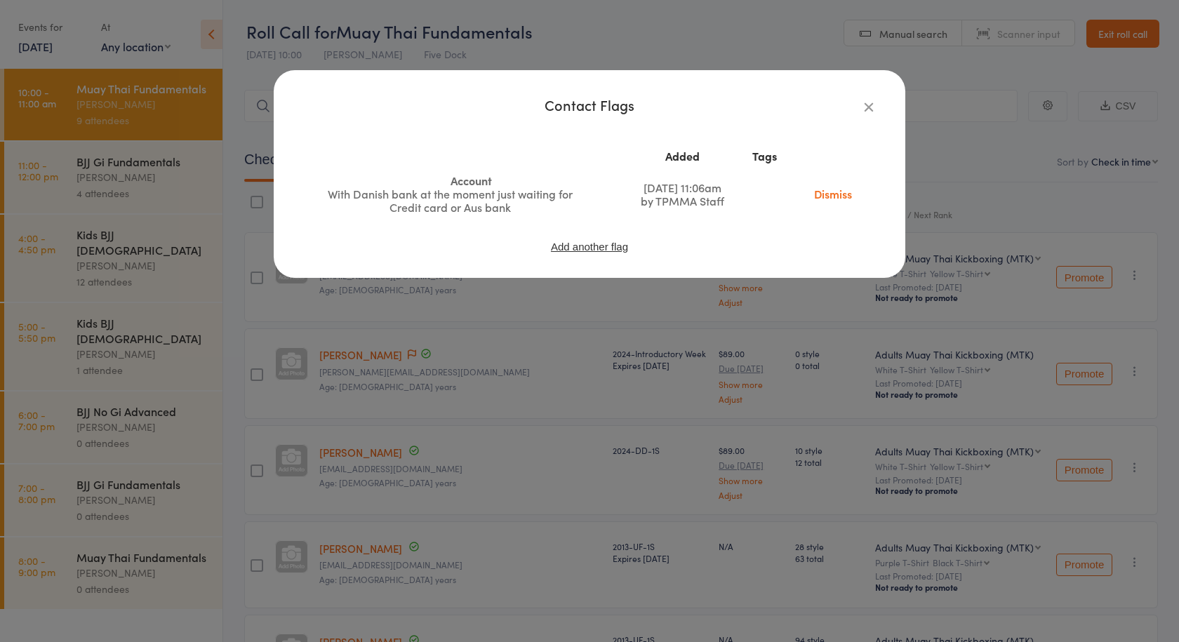
click at [347, 192] on div "With Danish bank at the moment just waiting for Credit card or Aus bank" at bounding box center [450, 200] width 246 height 27
drag, startPoint x: 332, startPoint y: 199, endPoint x: 458, endPoint y: 213, distance: 126.5
click at [461, 204] on div "With Danish bank at the moment just waiting for Credit card or Aus bank" at bounding box center [450, 200] width 246 height 27
click at [456, 217] on td "Account With Danish bank at the moment just waiting for Credit card or Aus bank" at bounding box center [471, 193] width 305 height 51
drag, startPoint x: 404, startPoint y: 212, endPoint x: 557, endPoint y: 220, distance: 153.3
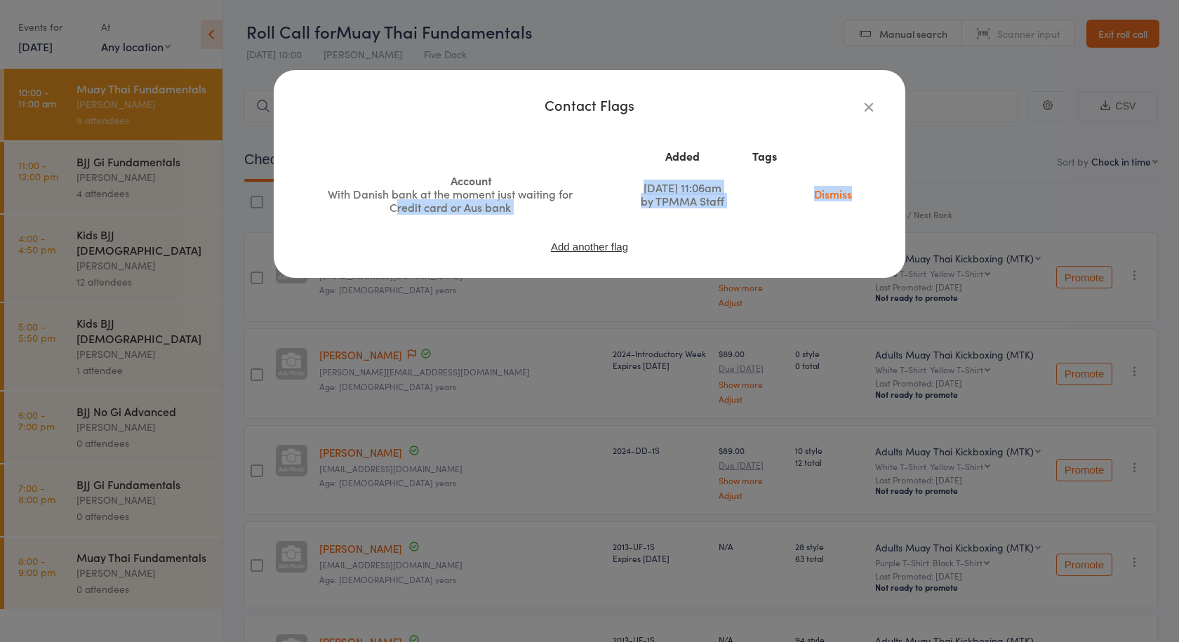
click at [557, 220] on div "Added Tags Account With Danish bank at the moment just waiting for Credit card …" at bounding box center [590, 198] width 576 height 131
click at [514, 203] on div "With Danish bank at the moment just waiting for Credit card or Aus bank" at bounding box center [450, 200] width 246 height 27
click at [864, 113] on icon "button" at bounding box center [868, 106] width 15 height 15
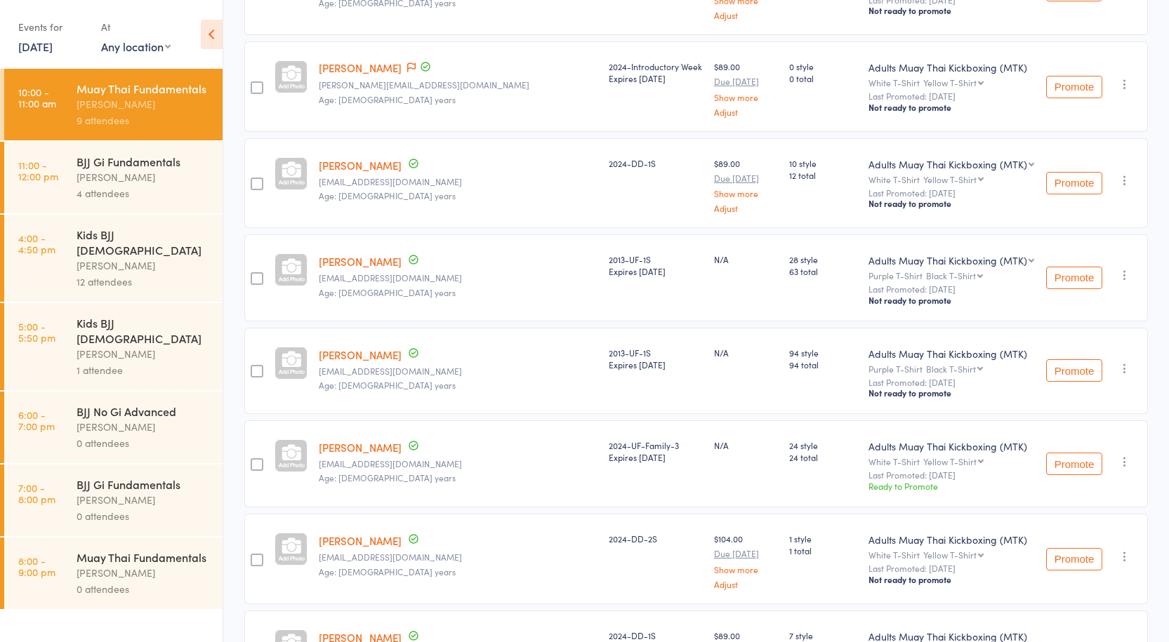
scroll to position [284, 0]
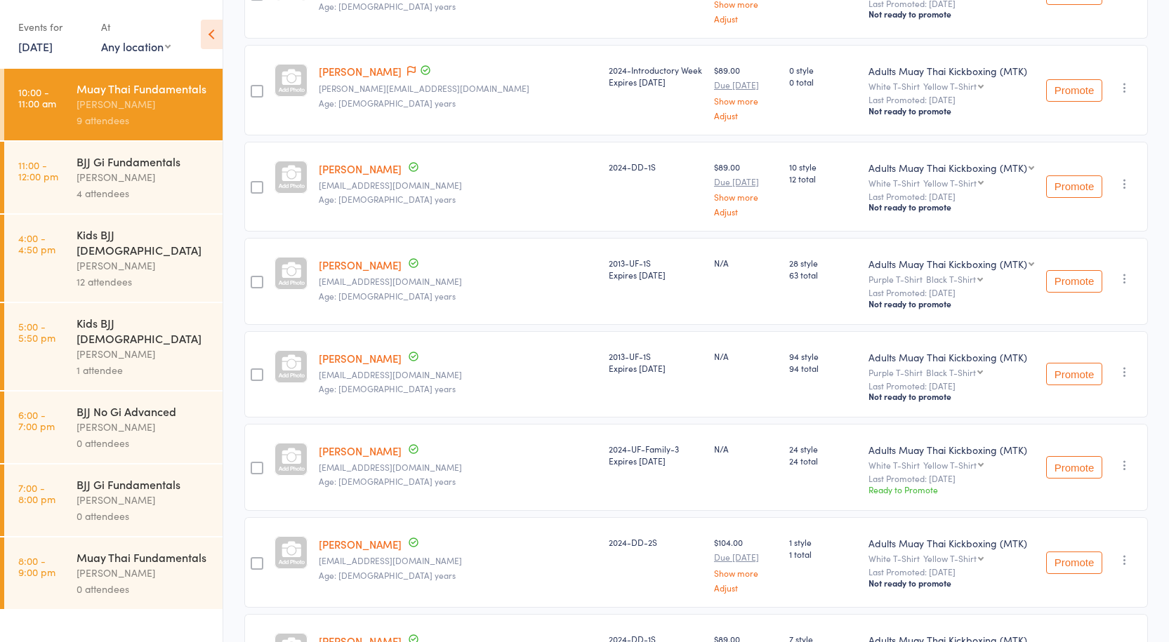
click at [131, 164] on div "BJJ Gi Fundamentals" at bounding box center [144, 161] width 134 height 15
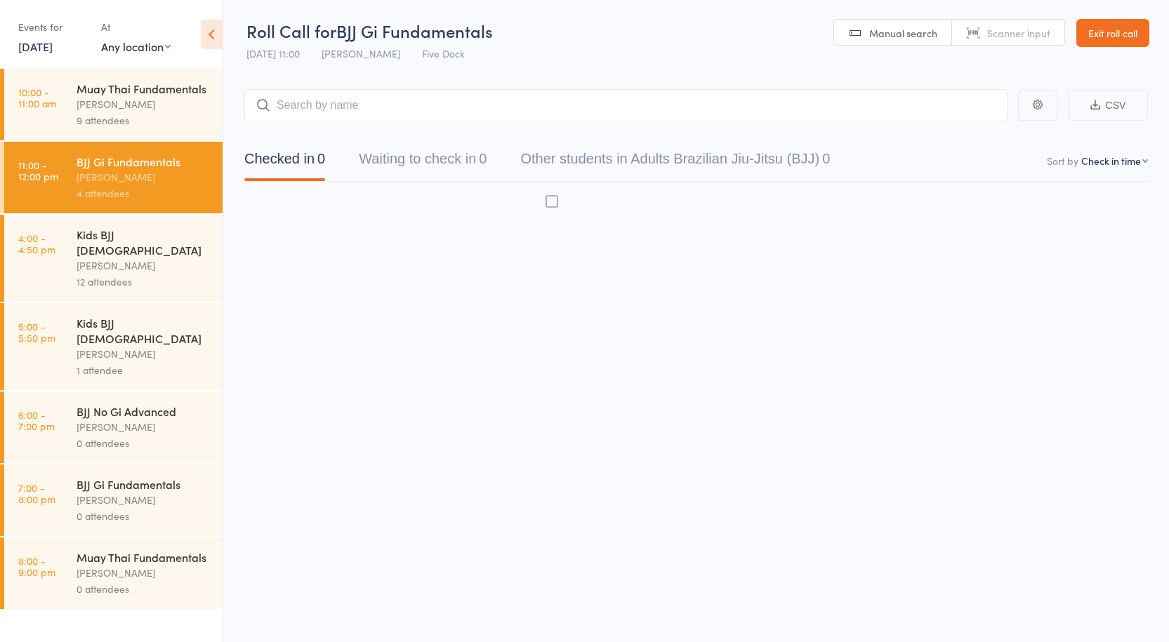
scroll to position [1, 0]
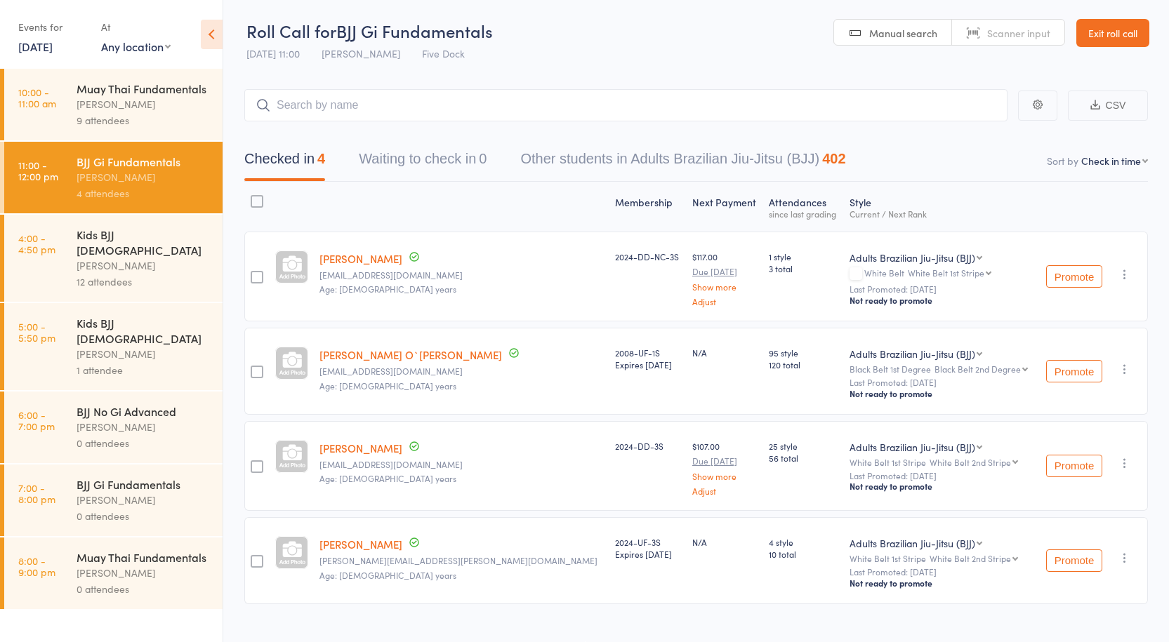
click at [140, 227] on div "Kids BJJ [DEMOGRAPHIC_DATA]" at bounding box center [144, 242] width 134 height 31
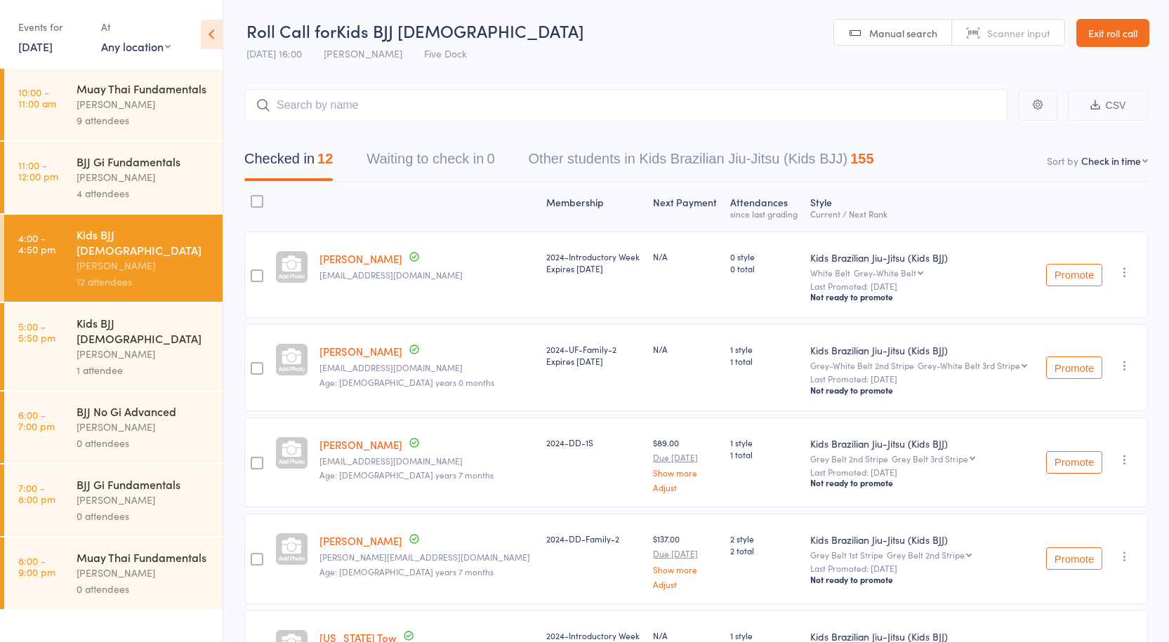
click at [157, 351] on div "Kids BJJ 4-9yo Anthony Perosh 1 attendee" at bounding box center [150, 346] width 146 height 87
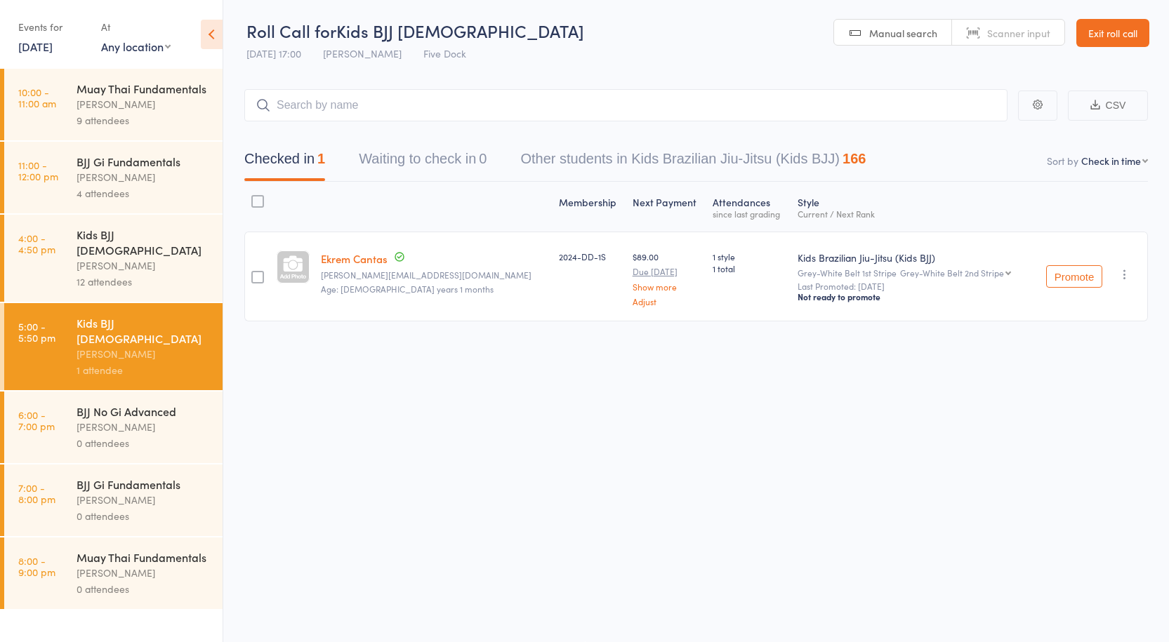
click at [162, 274] on div "12 attendees" at bounding box center [144, 282] width 134 height 16
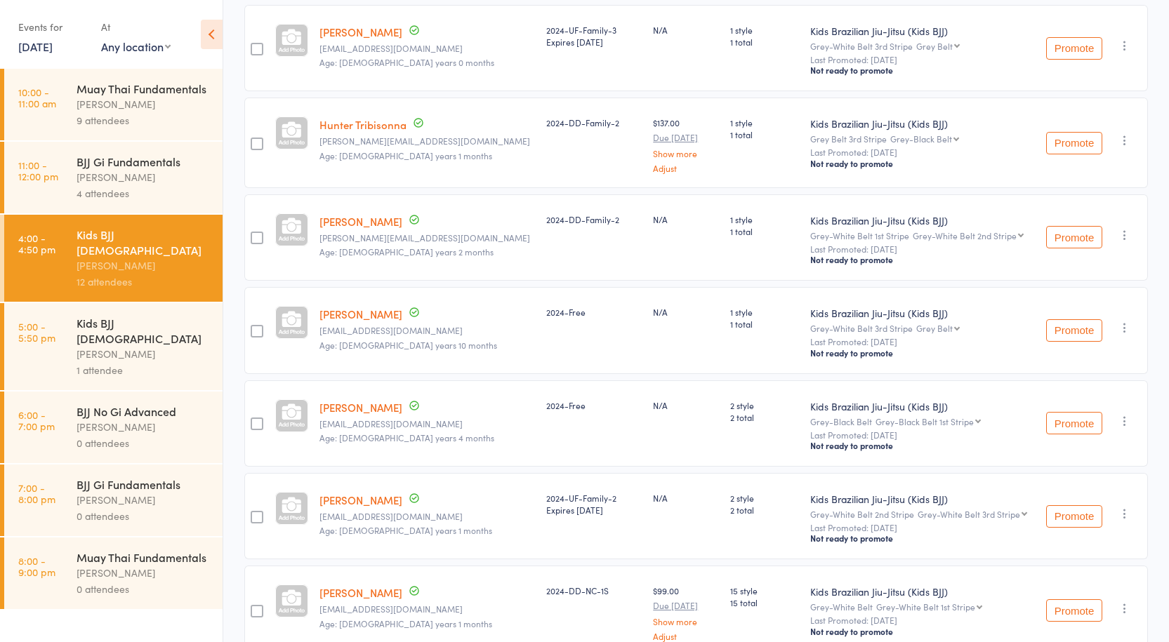
scroll to position [767, 0]
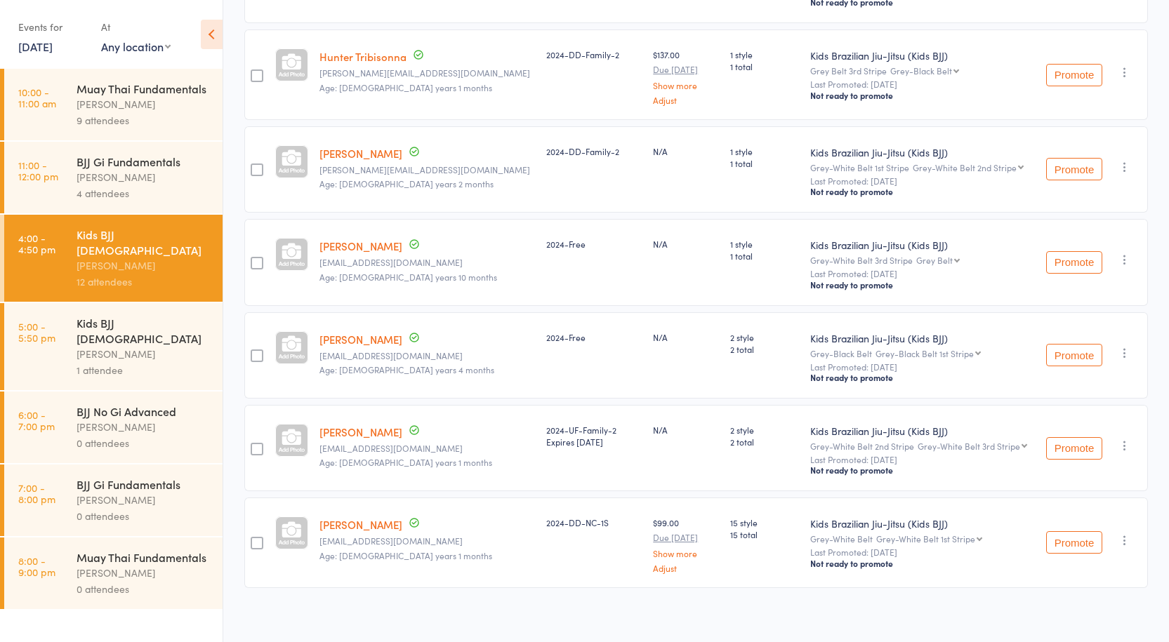
click at [168, 315] on div "Kids BJJ [DEMOGRAPHIC_DATA]" at bounding box center [144, 330] width 134 height 31
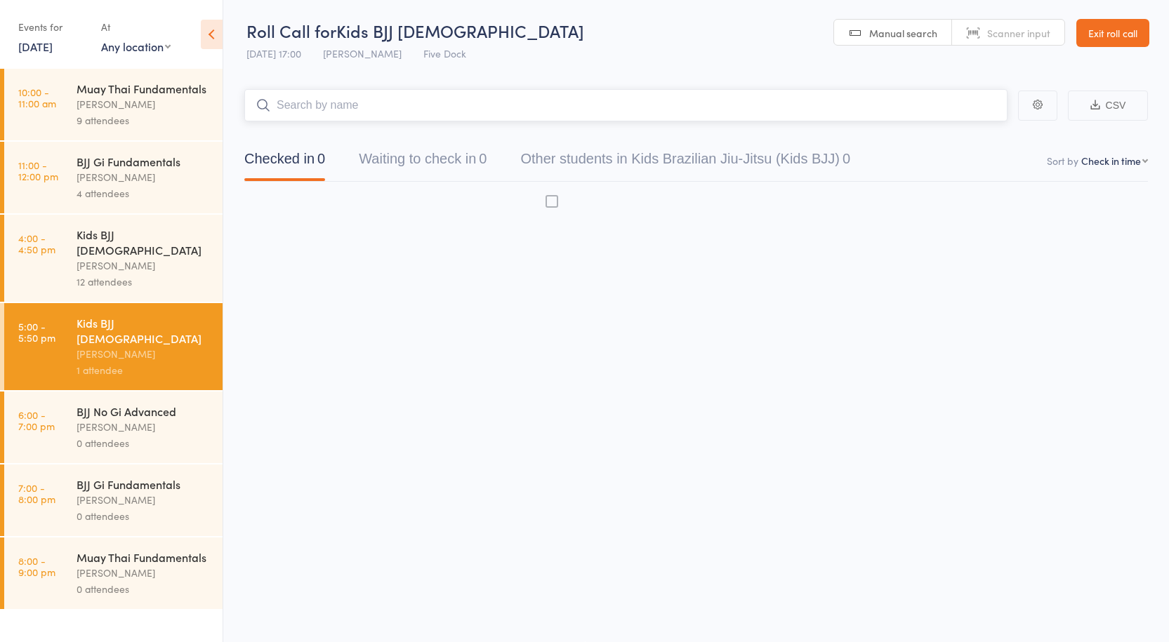
scroll to position [1, 0]
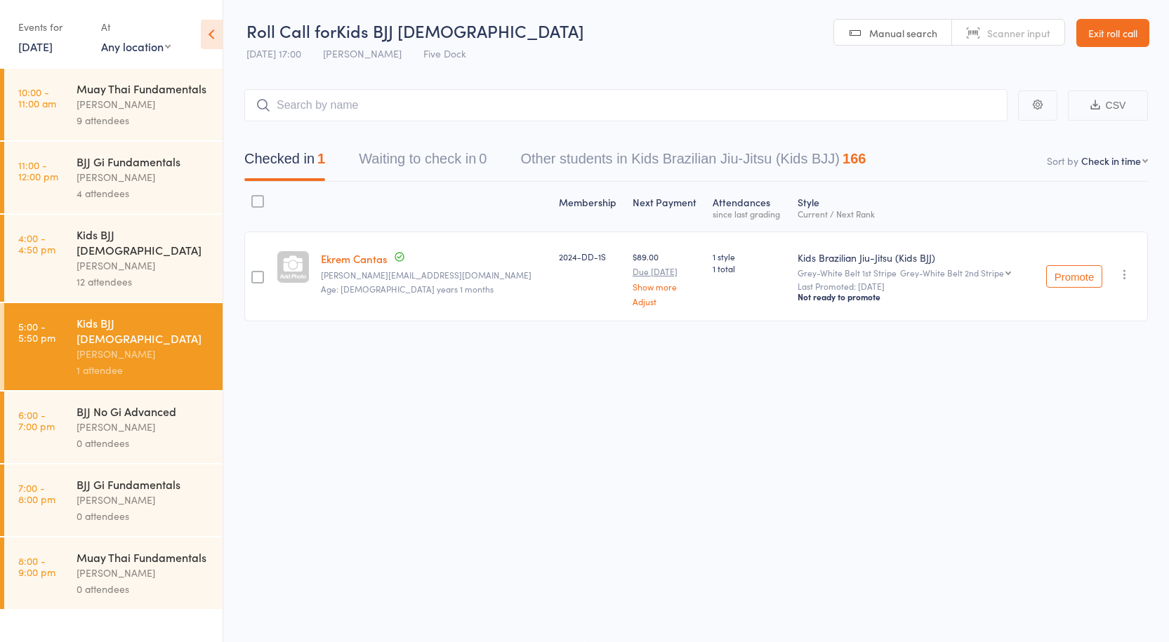
click at [159, 227] on div "Kids BJJ [DEMOGRAPHIC_DATA]" at bounding box center [144, 242] width 134 height 31
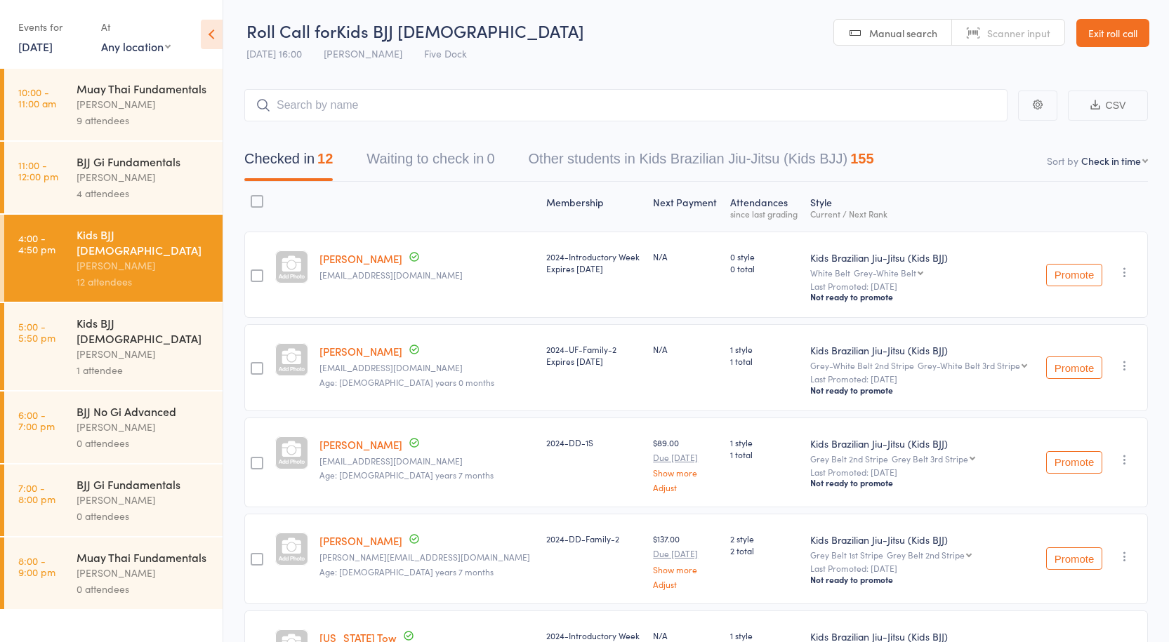
click at [149, 346] on div "[PERSON_NAME]" at bounding box center [144, 354] width 134 height 16
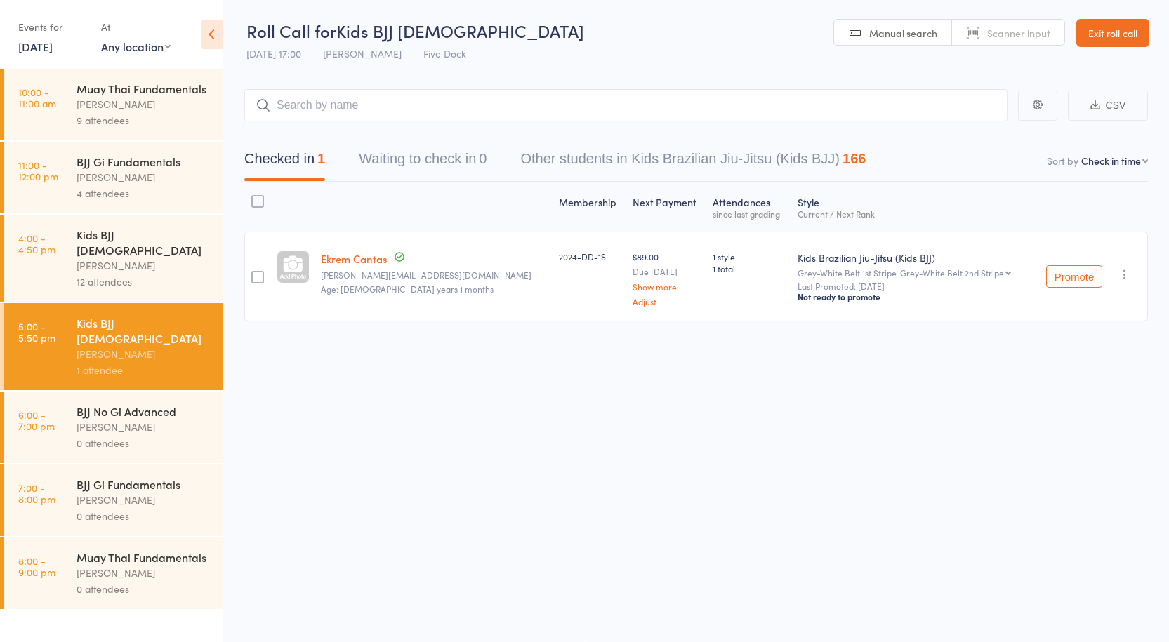
click at [140, 435] on div "0 attendees" at bounding box center [144, 443] width 134 height 16
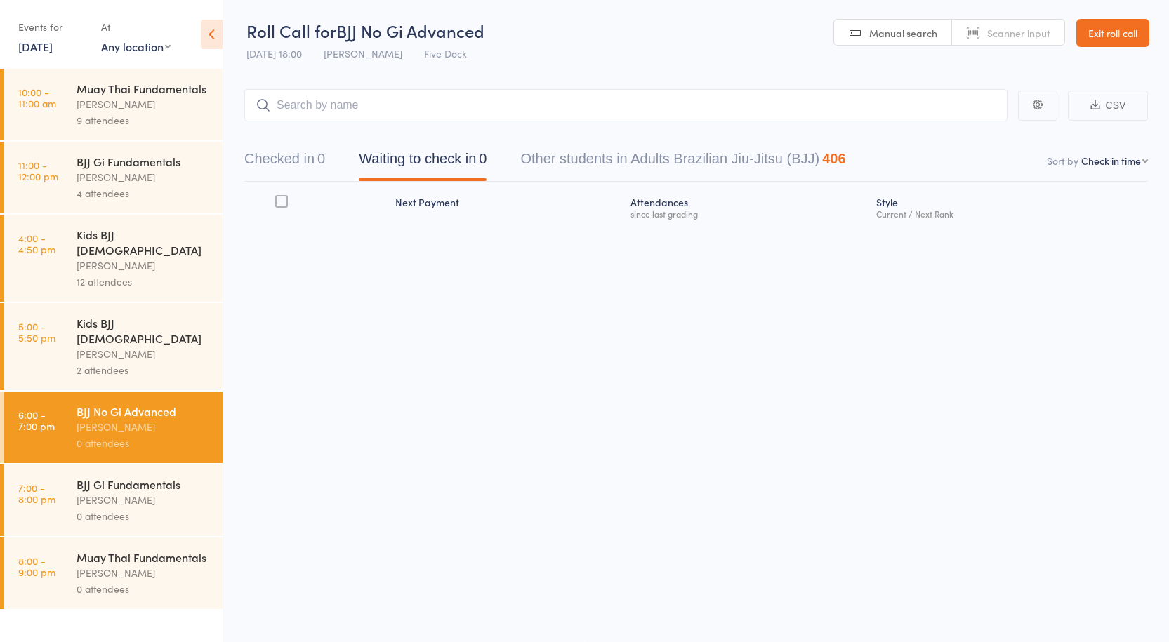
click at [138, 352] on div "Kids BJJ 4-9yo Anthony Perosh 2 attendees" at bounding box center [150, 346] width 146 height 87
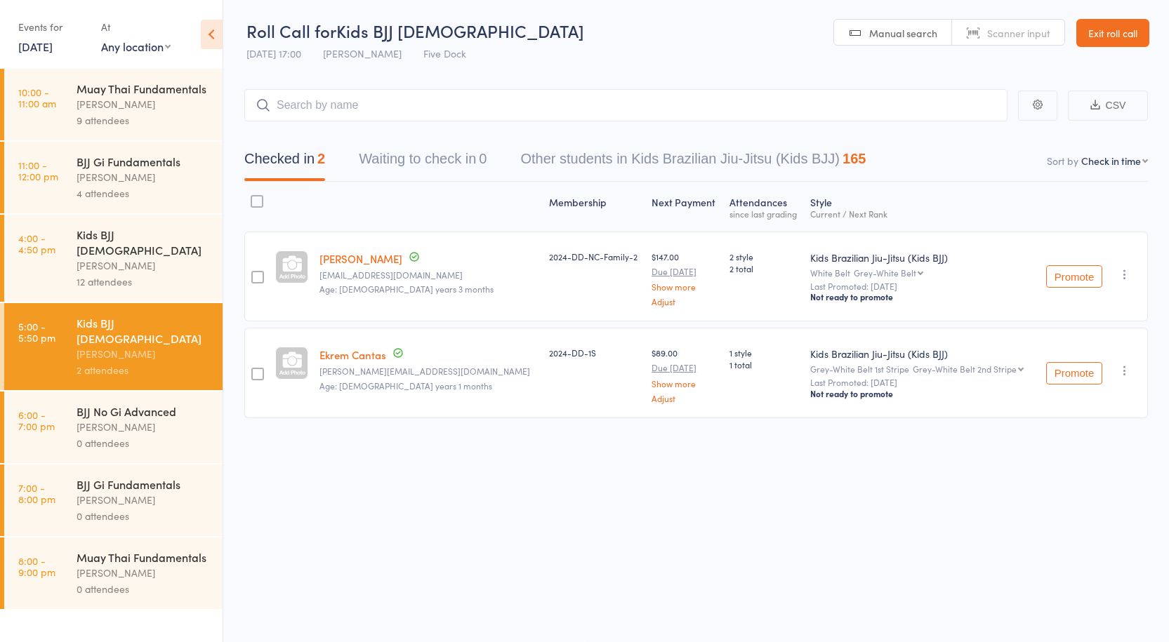
click at [152, 435] on div "0 attendees" at bounding box center [144, 443] width 134 height 16
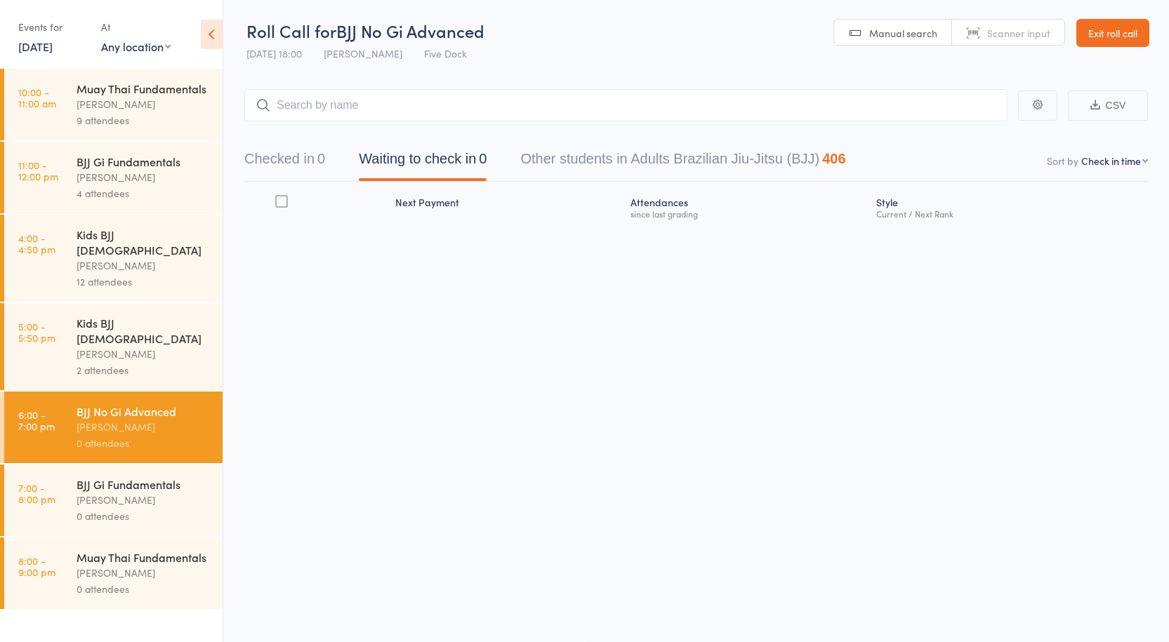
click at [140, 362] on div "2 attendees" at bounding box center [144, 370] width 134 height 16
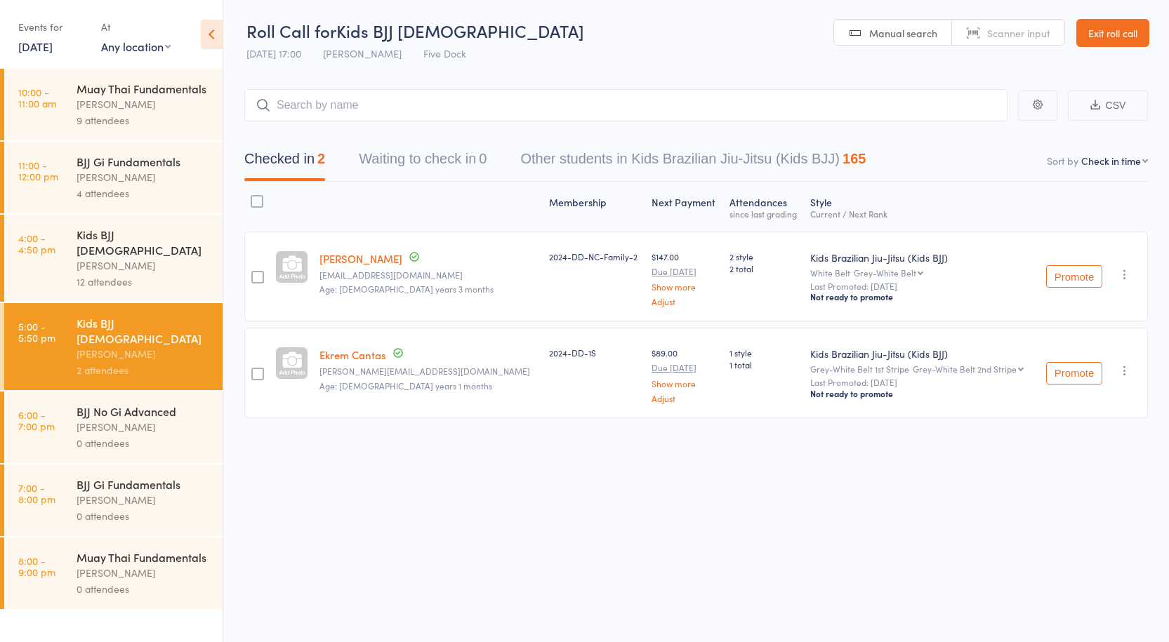
click at [140, 404] on div "BJJ No Gi Advanced" at bounding box center [144, 411] width 134 height 15
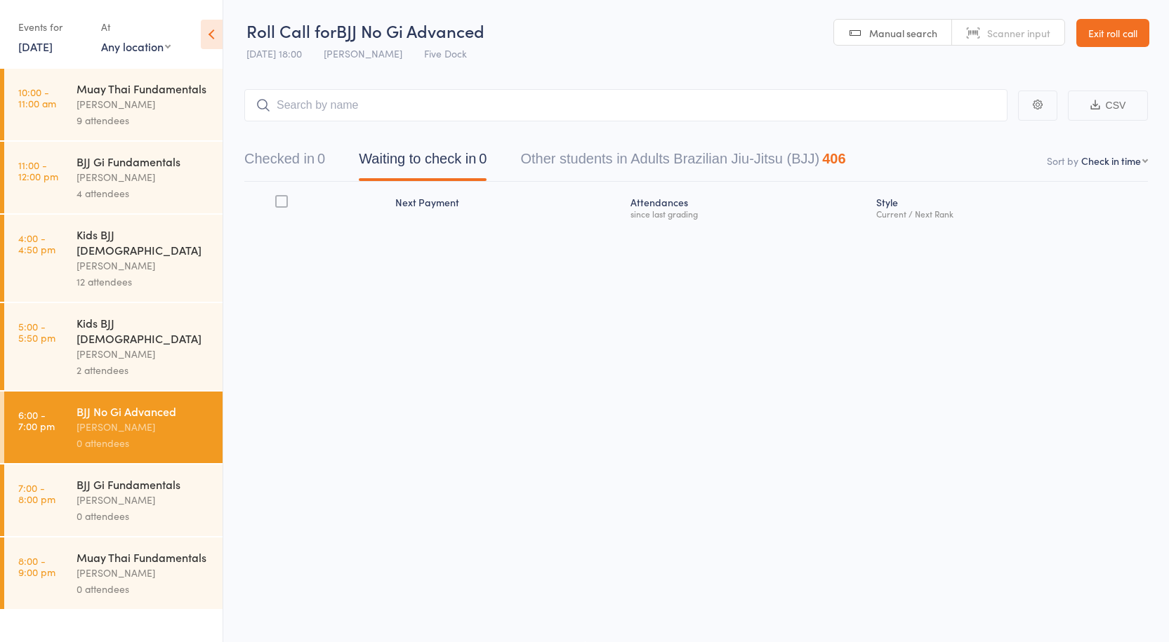
click at [131, 362] on div "2 attendees" at bounding box center [144, 370] width 134 height 16
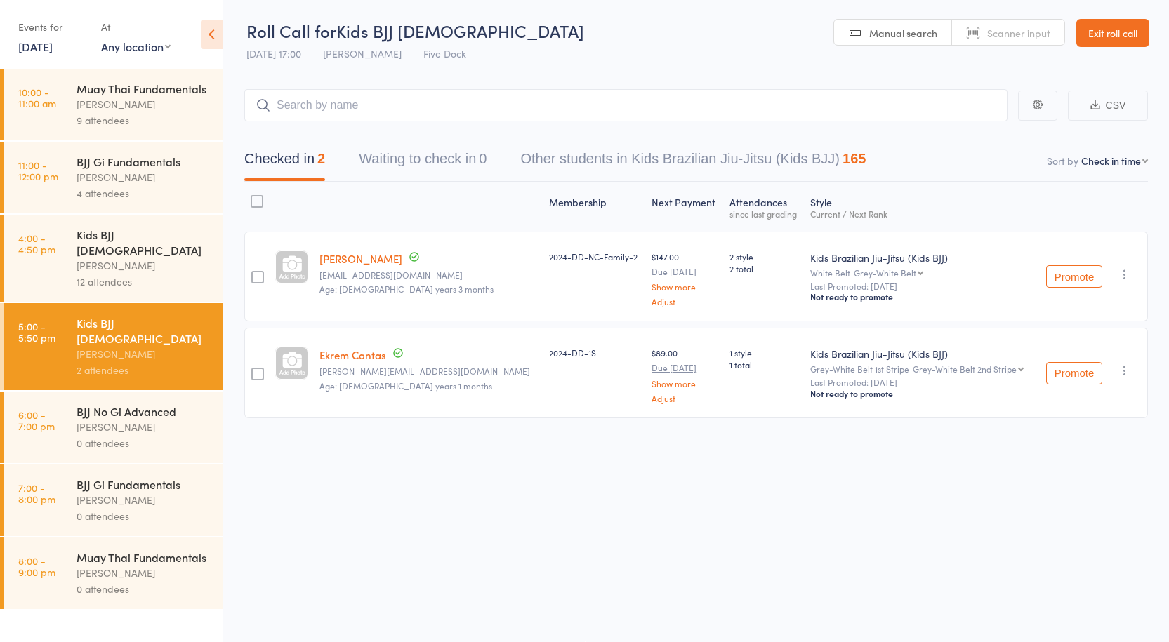
click at [124, 404] on div "BJJ No Gi Advanced" at bounding box center [144, 411] width 134 height 15
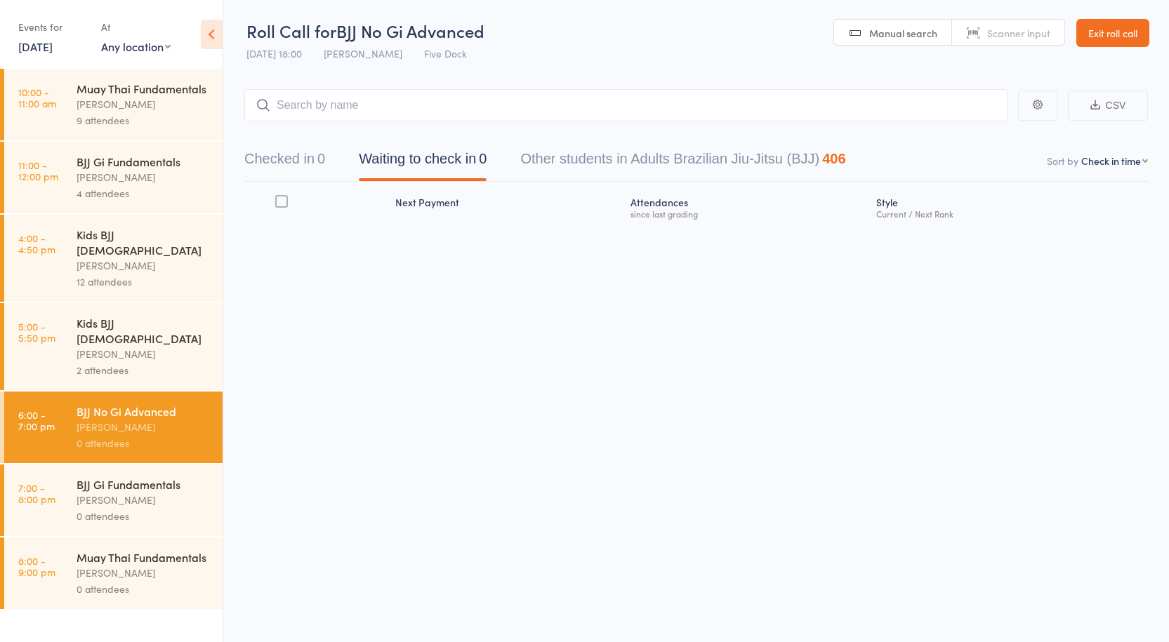
click at [128, 346] on div "[PERSON_NAME]" at bounding box center [144, 354] width 134 height 16
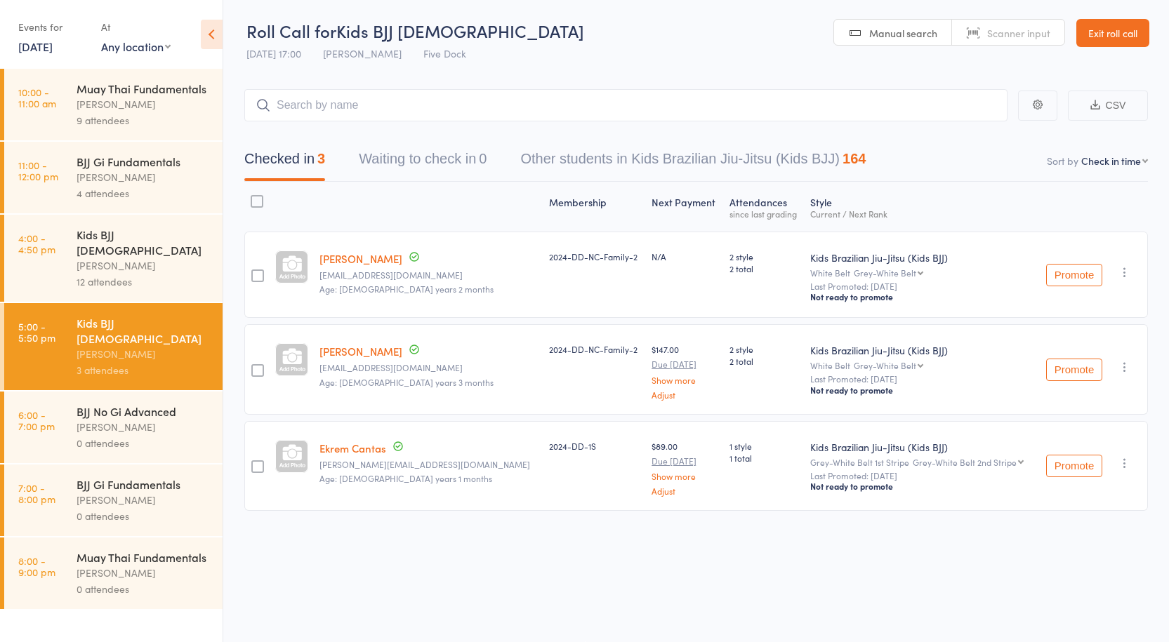
click at [84, 404] on div "BJJ No Gi Advanced" at bounding box center [144, 411] width 134 height 15
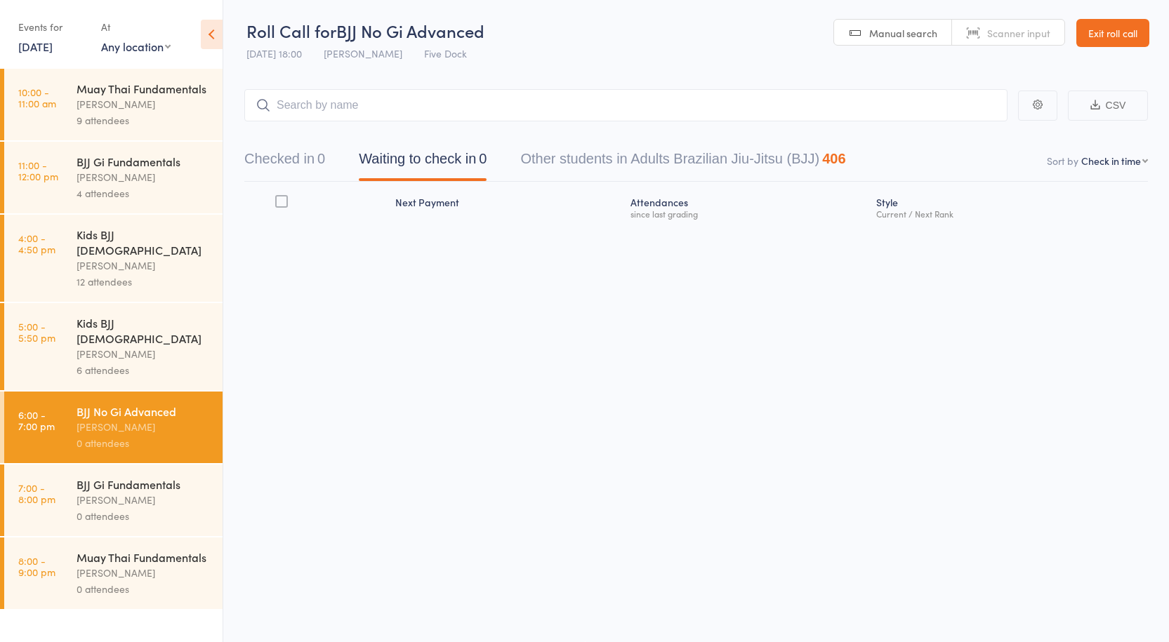
click at [128, 432] on div "BJJ No Gi Advanced Anthony Perosh 0 attendees" at bounding box center [150, 428] width 146 height 72
click at [140, 362] on div "6 attendees" at bounding box center [144, 370] width 134 height 16
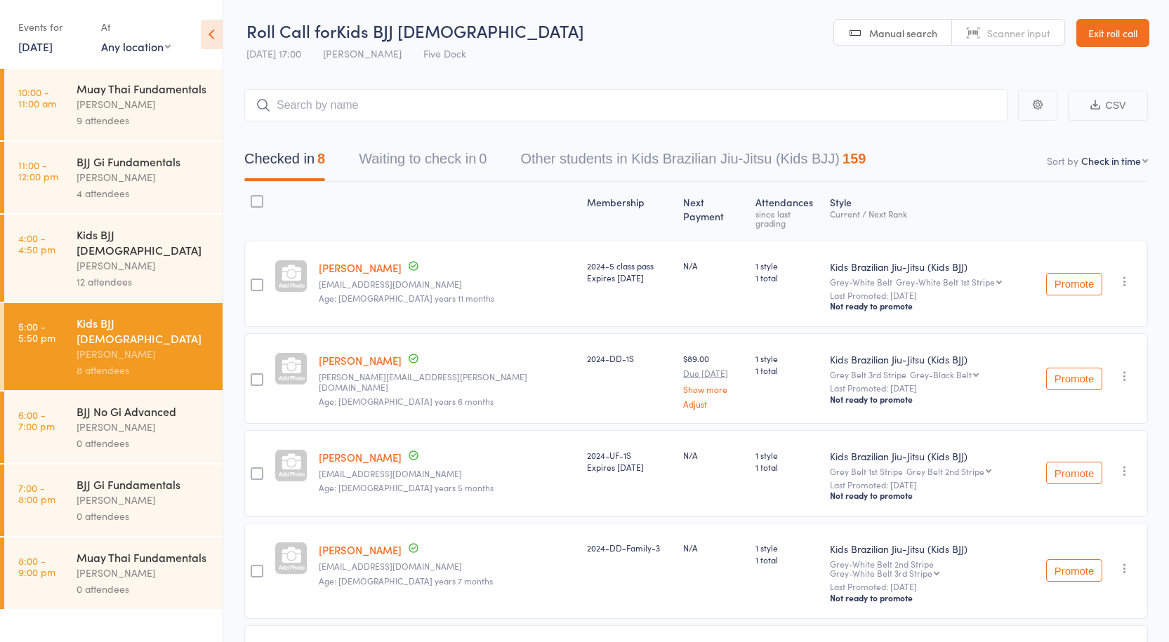
click at [110, 274] on div "12 attendees" at bounding box center [144, 282] width 134 height 16
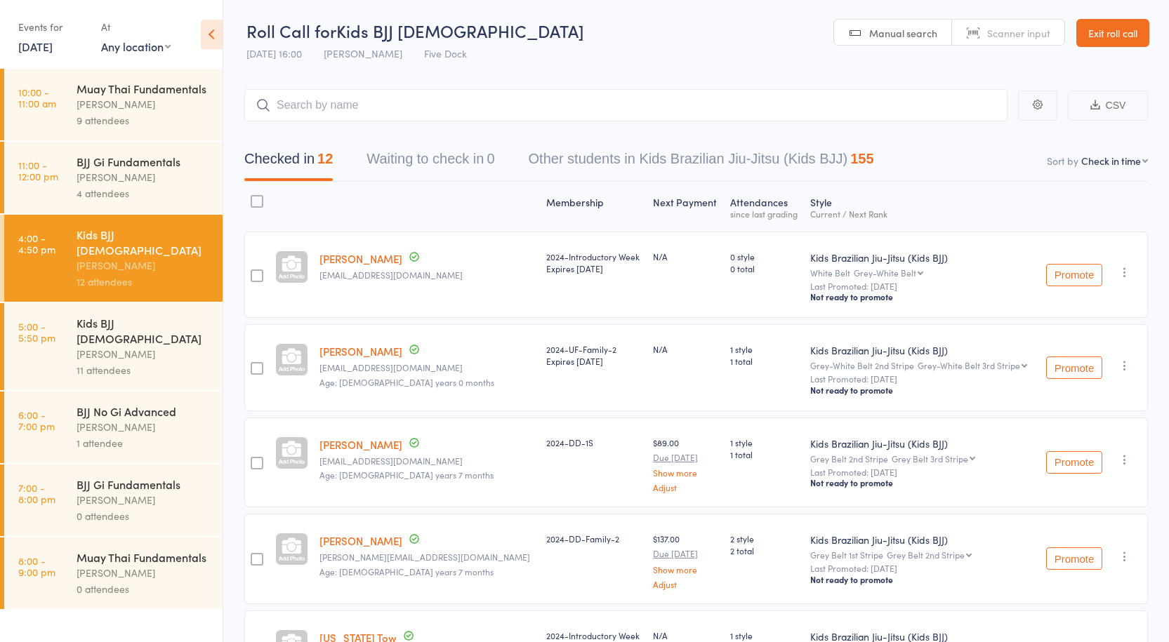
click at [152, 362] on div "11 attendees" at bounding box center [144, 370] width 134 height 16
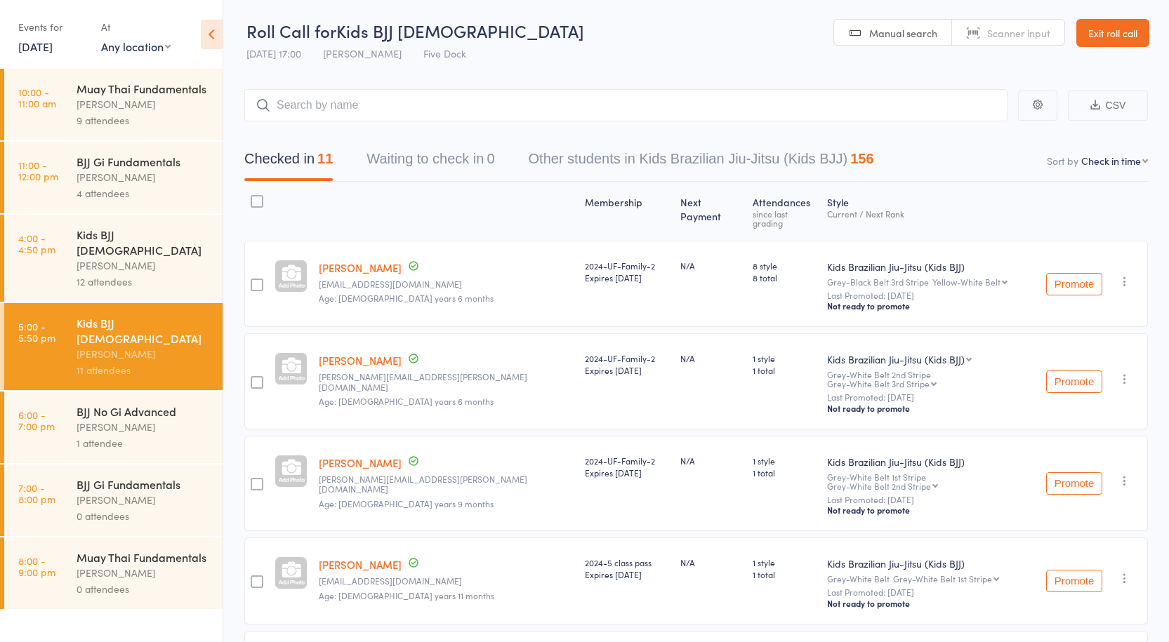
click at [154, 435] on div "1 attendee" at bounding box center [144, 443] width 134 height 16
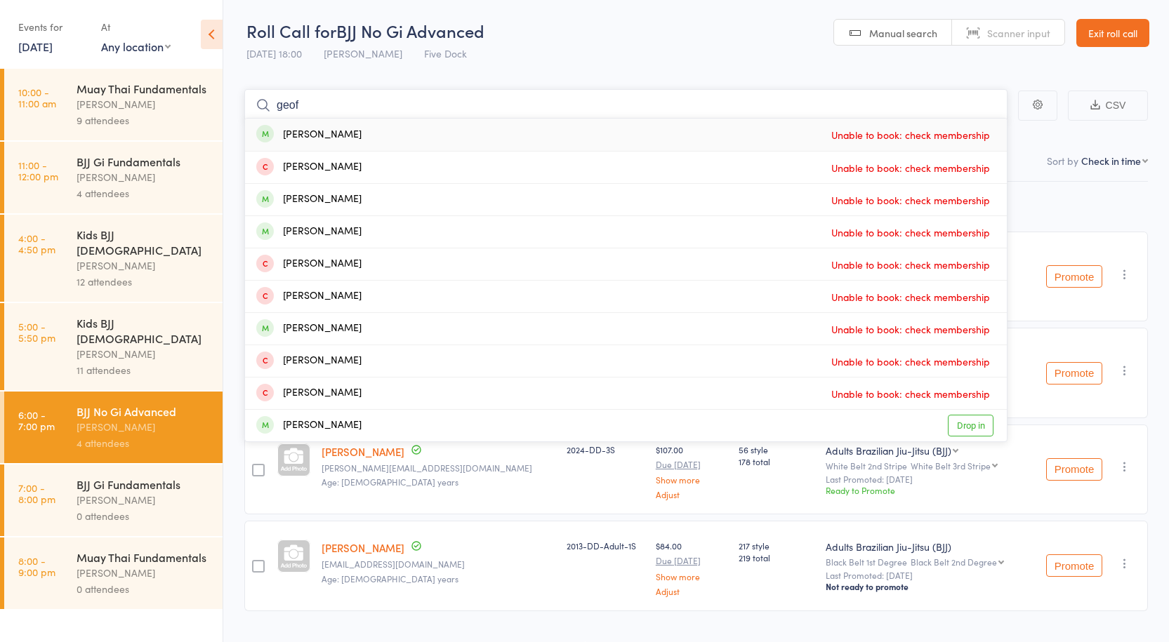
type input "geof"
click at [309, 128] on div "Geoff Lai" at bounding box center [308, 135] width 105 height 16
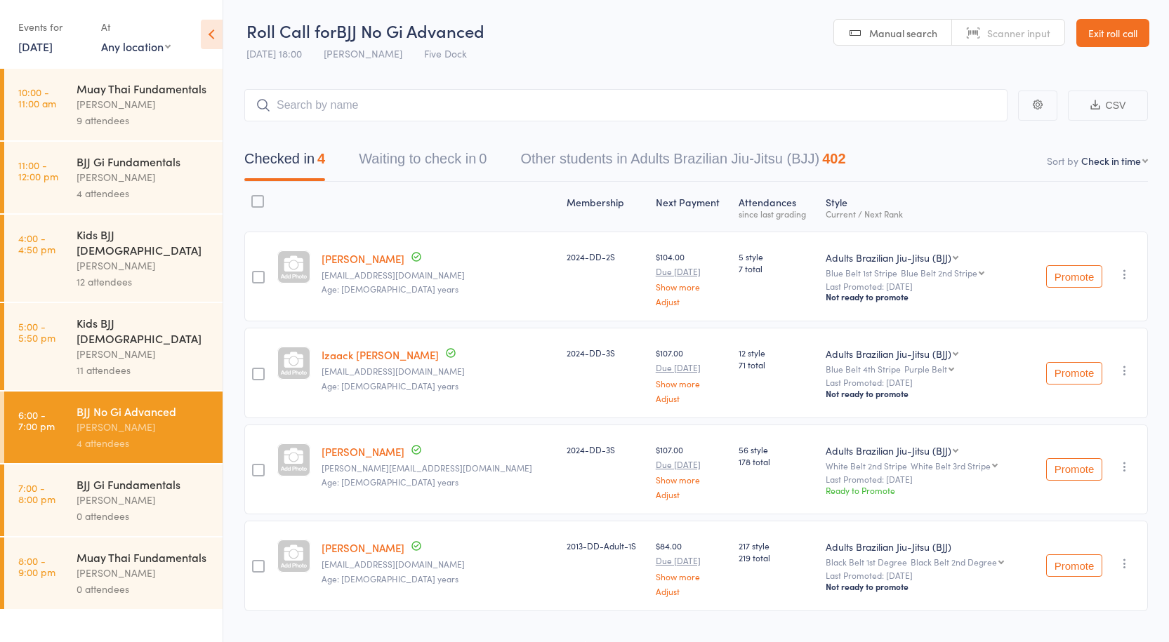
click at [155, 419] on div "Anthony Perosh" at bounding box center [144, 427] width 134 height 16
click at [364, 106] on input "search" at bounding box center [625, 105] width 763 height 32
click at [332, 108] on input "search" at bounding box center [625, 105] width 763 height 32
click at [324, 98] on input "search" at bounding box center [625, 105] width 763 height 32
click at [154, 477] on div "BJJ Gi Fundamentals" at bounding box center [144, 484] width 134 height 15
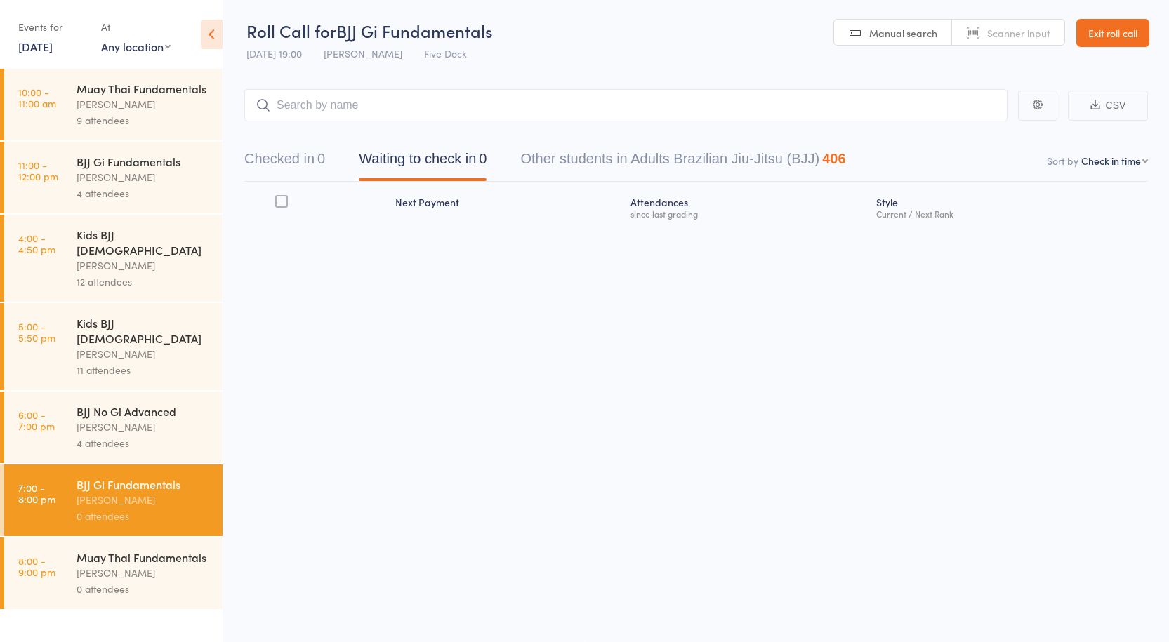
click at [139, 419] on div "[PERSON_NAME]" at bounding box center [144, 427] width 134 height 16
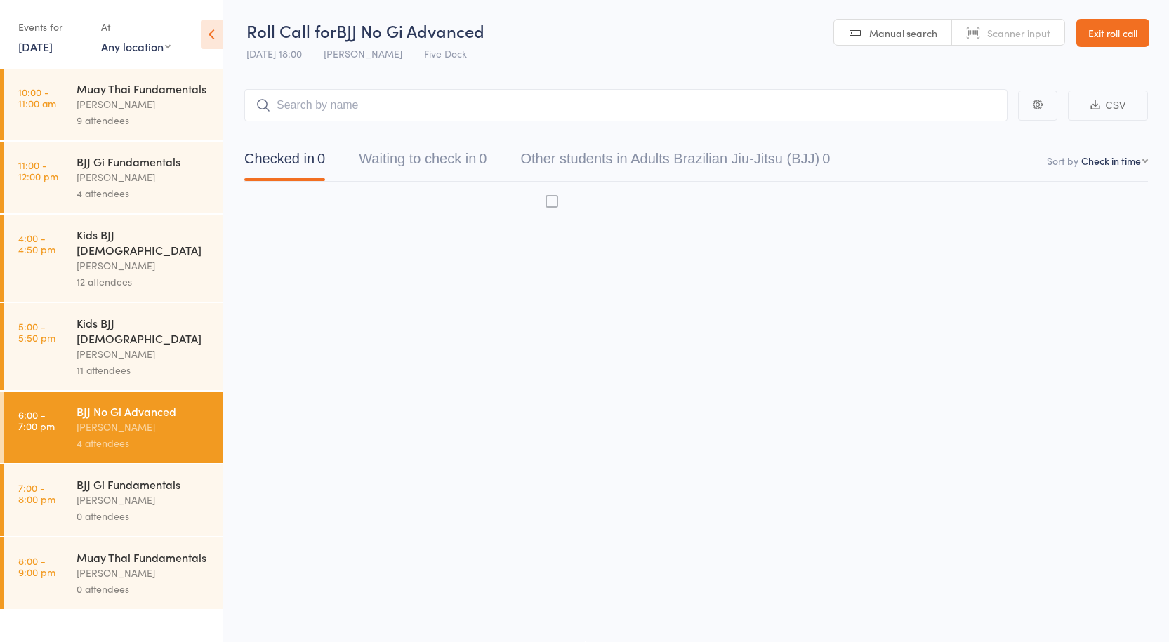
click at [394, 98] on input "search" at bounding box center [625, 105] width 763 height 32
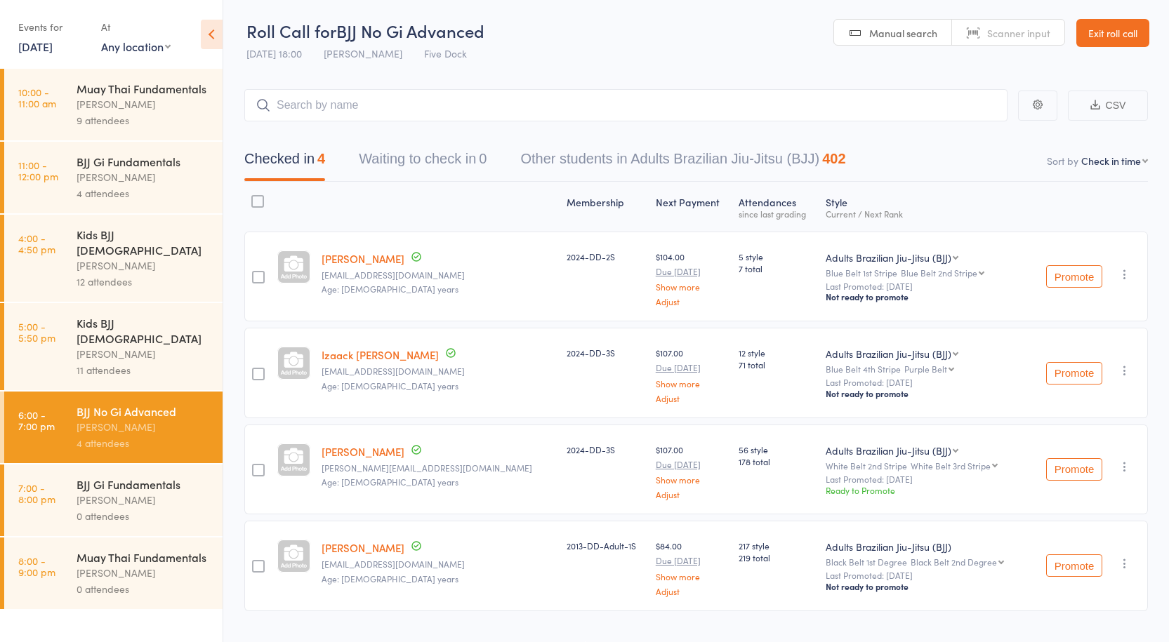
click at [393, 111] on input "search" at bounding box center [625, 105] width 763 height 32
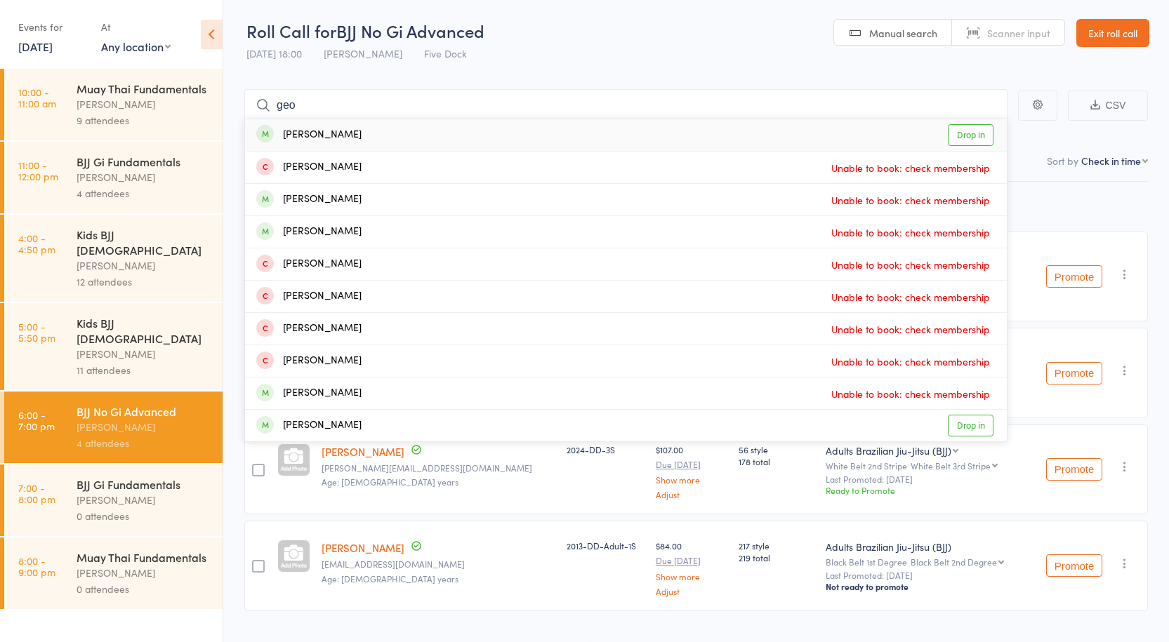
type input "geo"
click at [976, 141] on link "Drop in" at bounding box center [971, 135] width 46 height 22
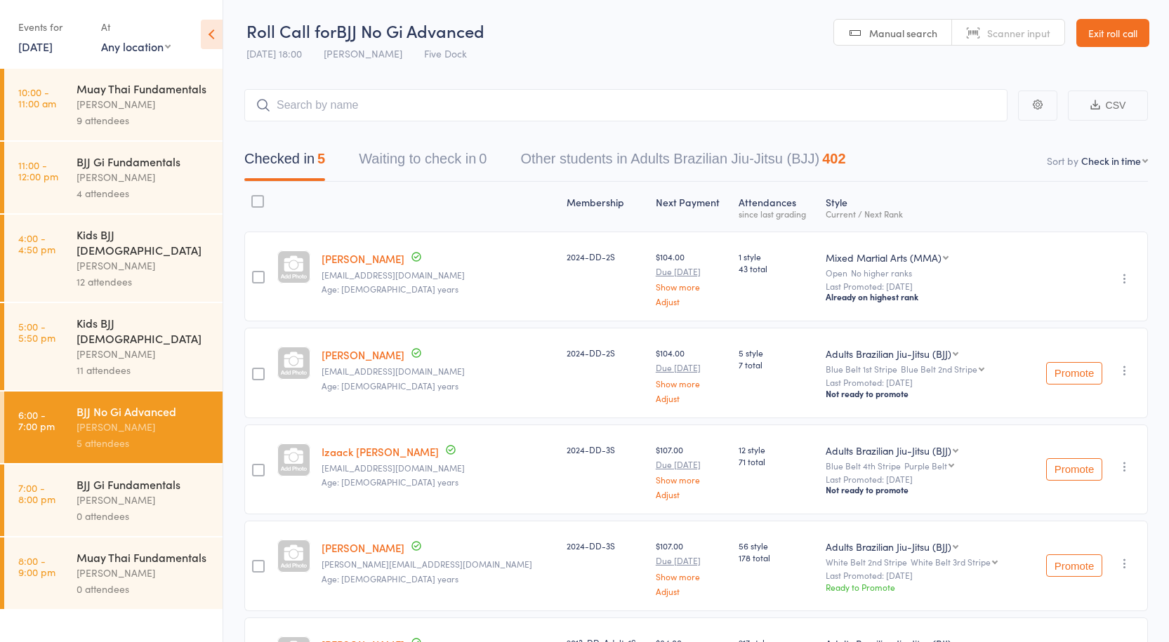
click at [135, 362] on div "11 attendees" at bounding box center [144, 370] width 134 height 16
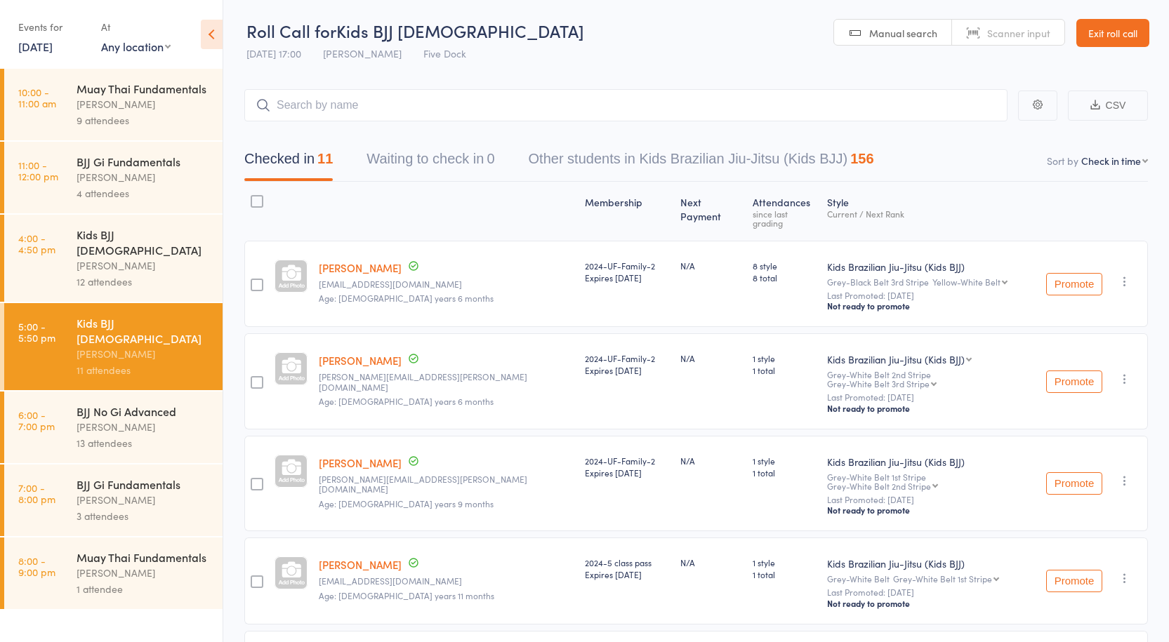
click at [366, 110] on input "search" at bounding box center [625, 105] width 763 height 32
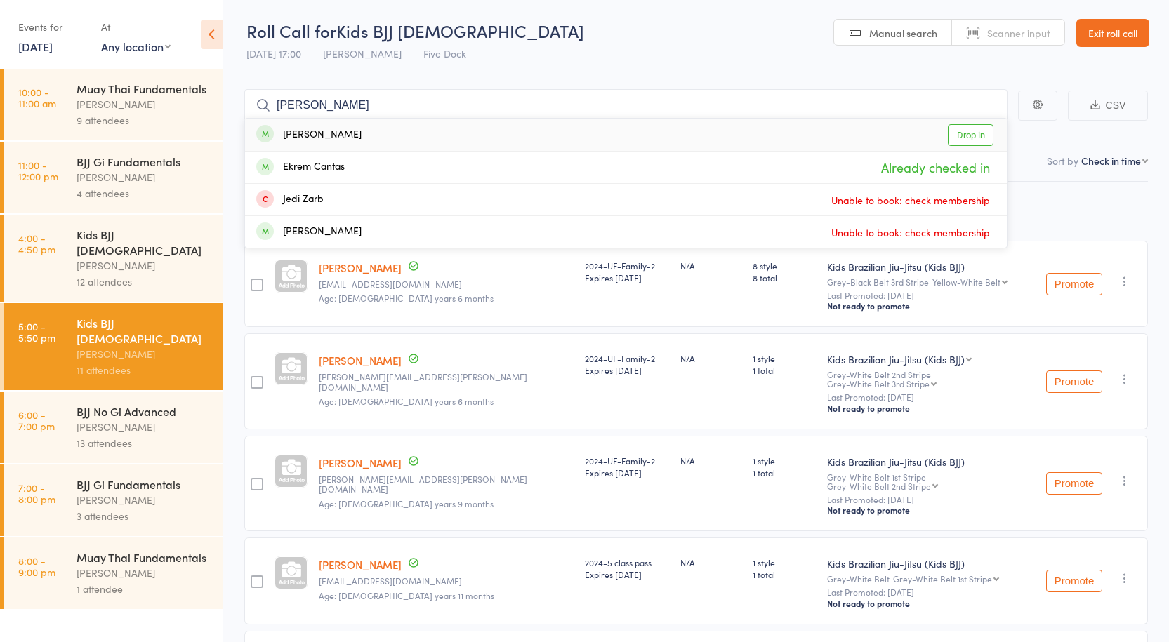
type input "Zara Cantas"
click at [974, 133] on link "Drop in" at bounding box center [971, 135] width 46 height 22
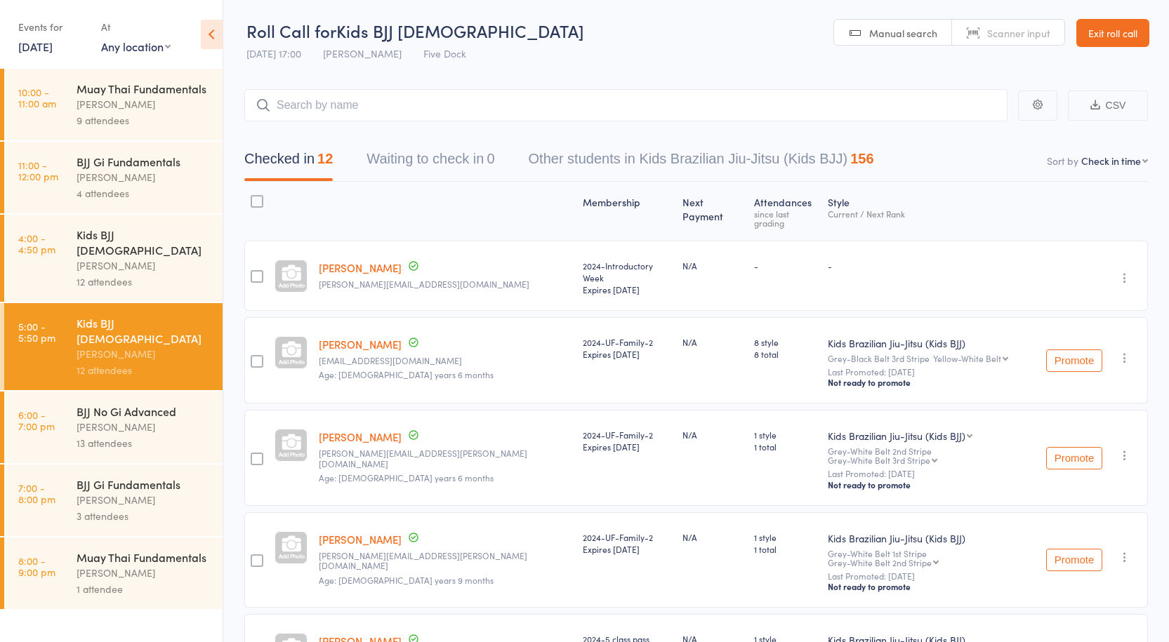
click at [119, 404] on div "BJJ No Gi Advanced" at bounding box center [144, 411] width 134 height 15
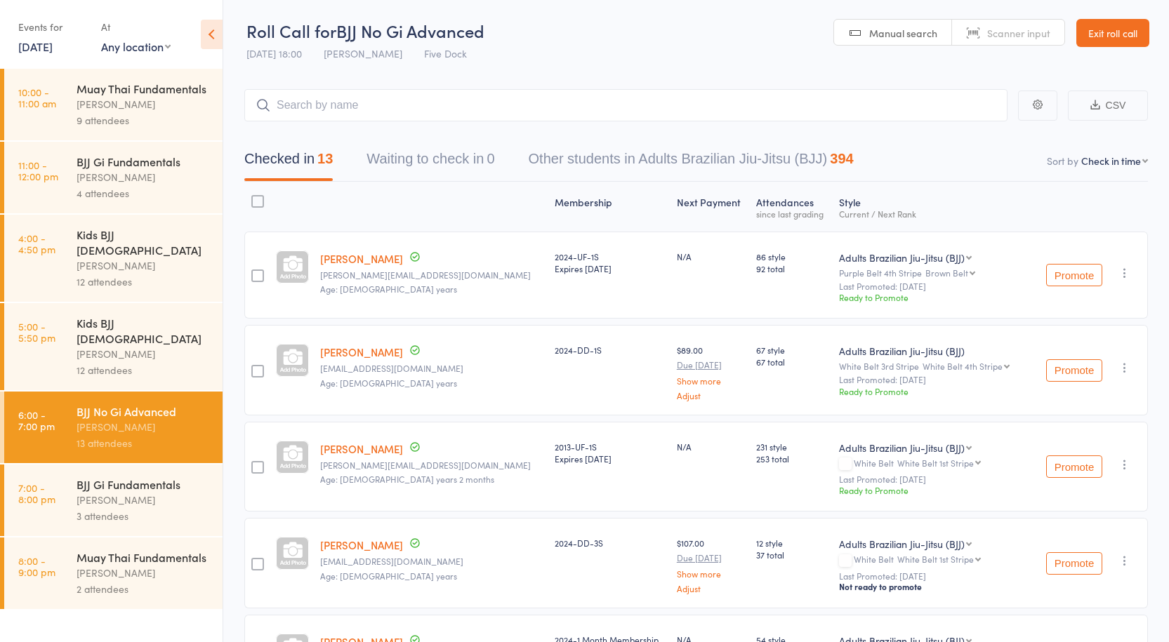
click at [401, 116] on input "search" at bounding box center [625, 105] width 763 height 32
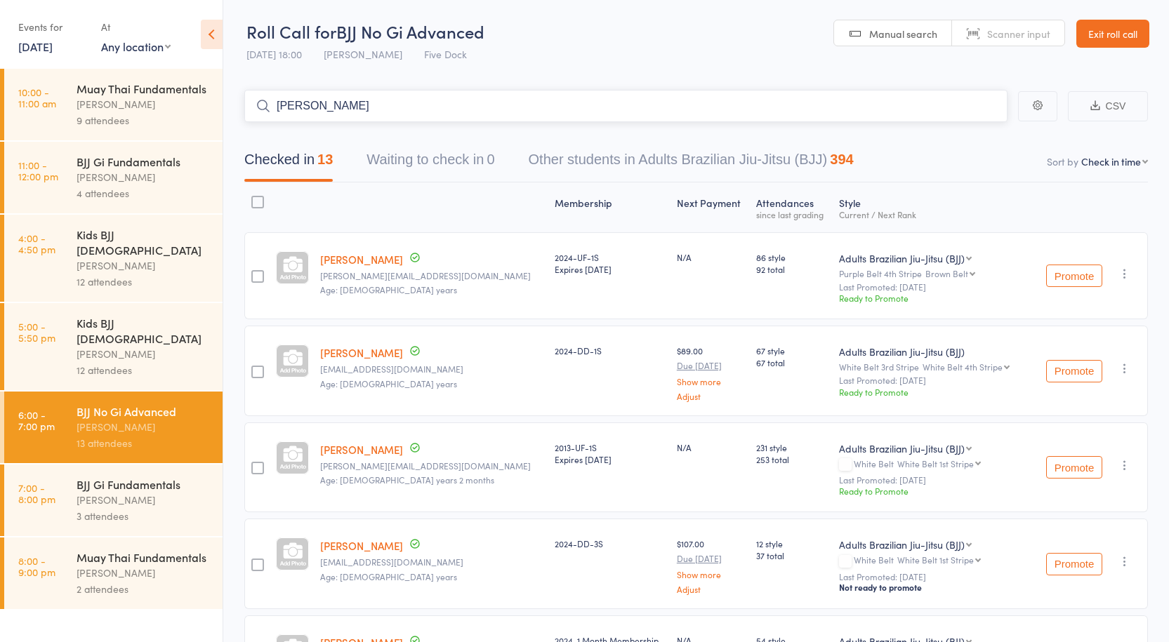
drag, startPoint x: 364, startPoint y: 103, endPoint x: 196, endPoint y: 93, distance: 168.1
click at [196, 93] on div "Roll Call for BJJ No Gi Advanced 16 Sep 18:00 Anthony Perosh Five Dock Manual s…" at bounding box center [584, 321] width 1169 height 642
type input "isac"
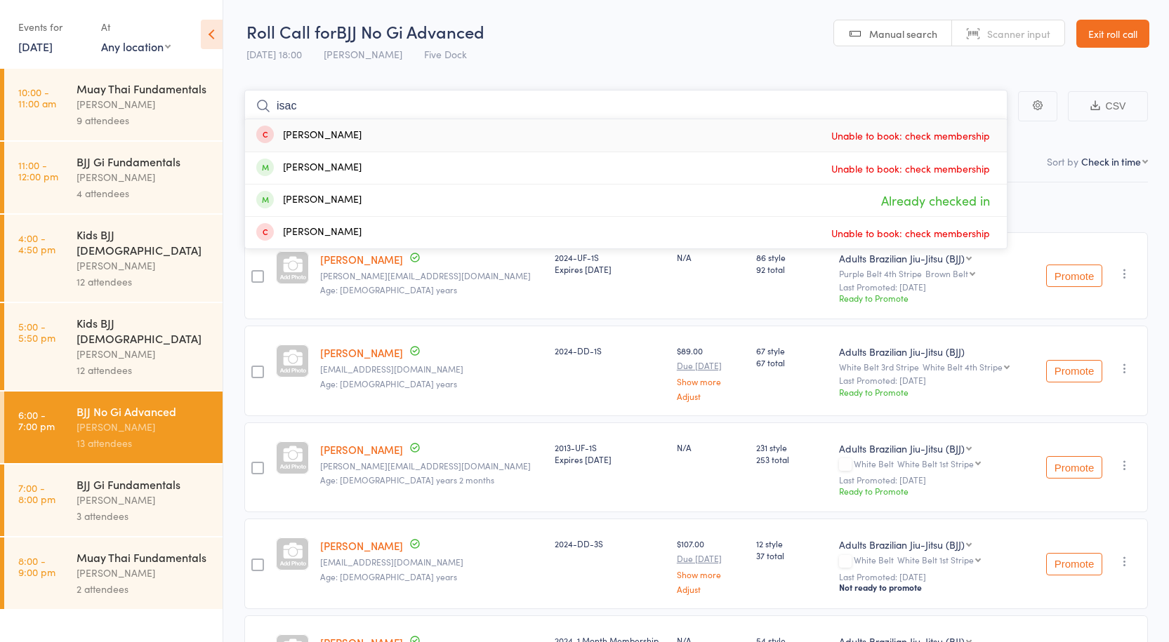
click at [277, 99] on input "isac" at bounding box center [625, 106] width 763 height 32
click at [277, 100] on input "isac" at bounding box center [625, 106] width 763 height 32
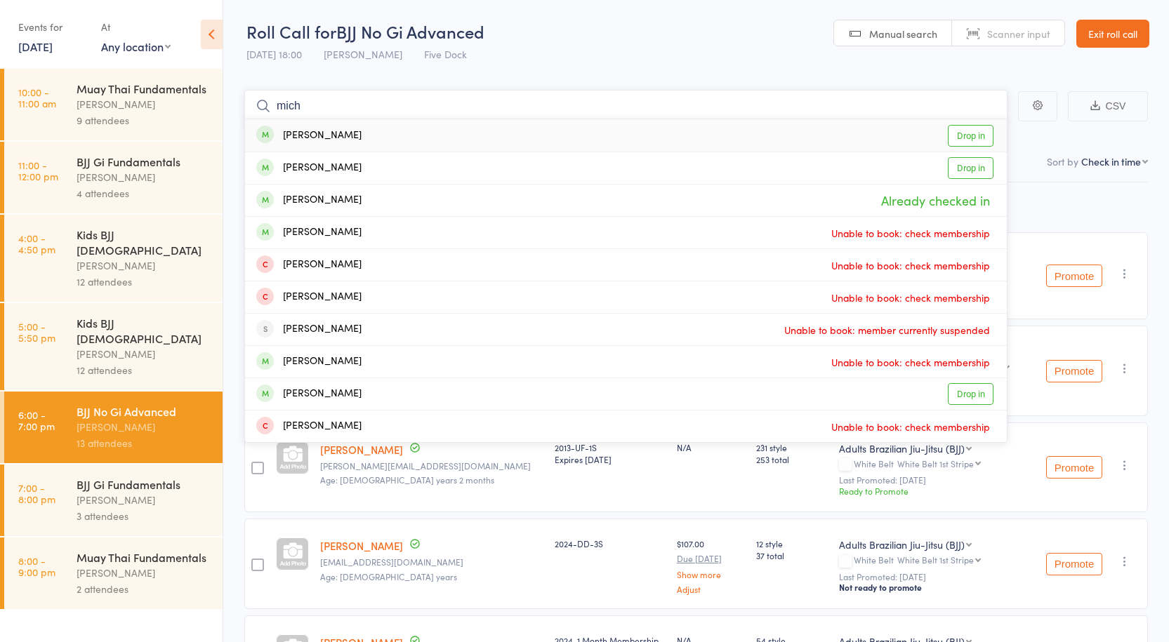
type input "mich"
click at [977, 136] on link "Drop in" at bounding box center [971, 136] width 46 height 22
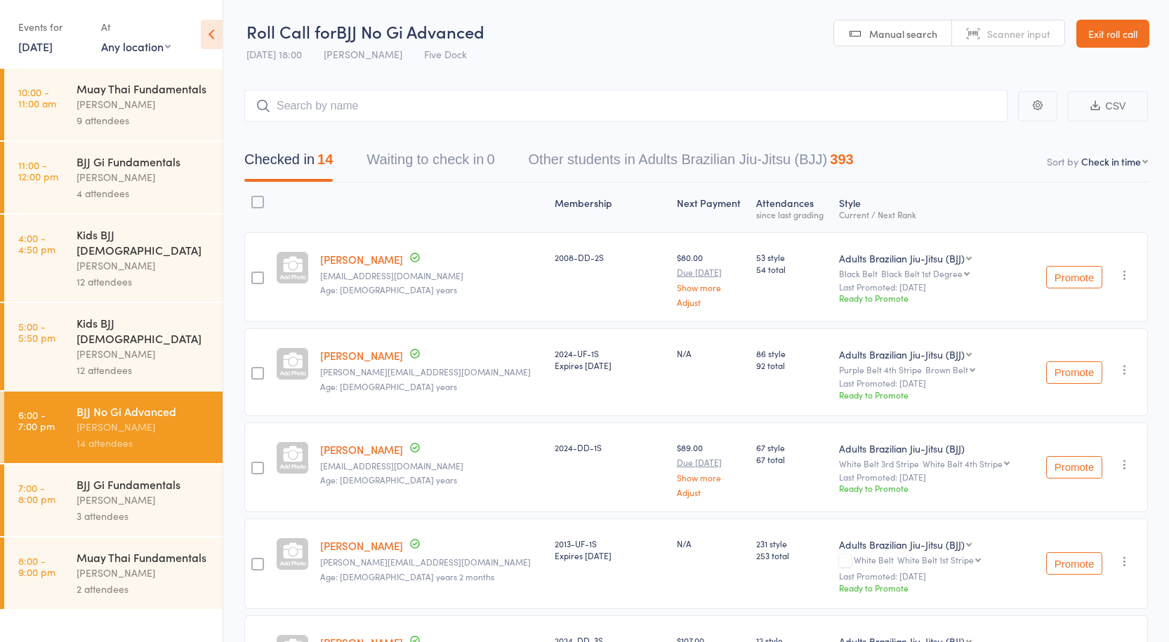
click at [92, 492] on div "Anthony Perosh" at bounding box center [144, 500] width 134 height 16
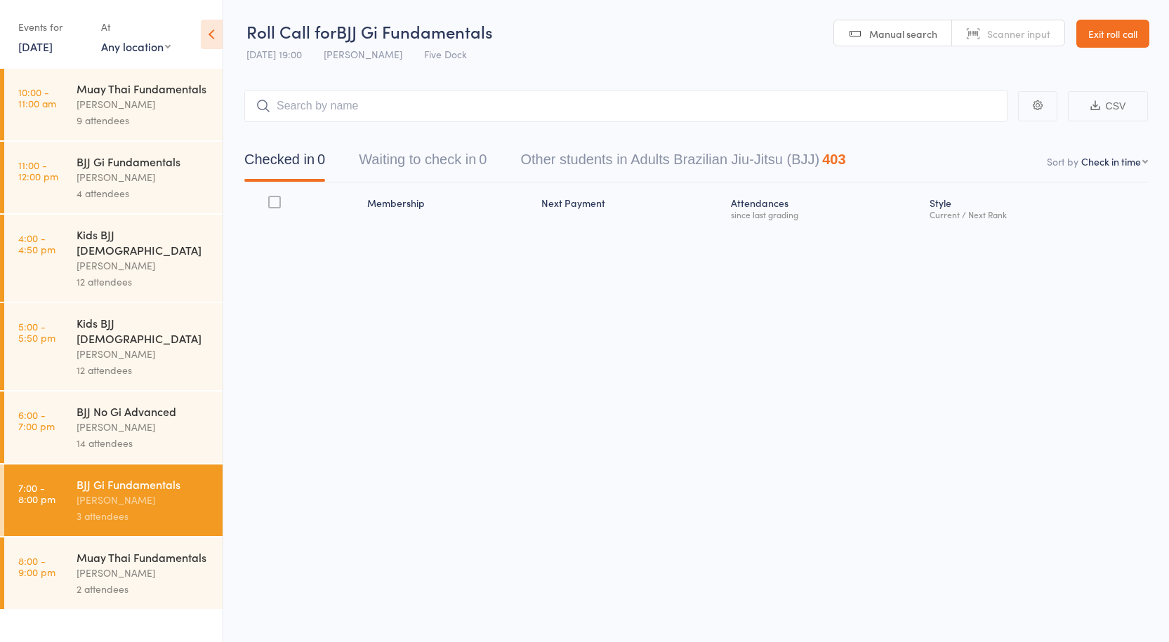
click at [118, 550] on div "Muay Thai Fundamentals" at bounding box center [144, 557] width 134 height 15
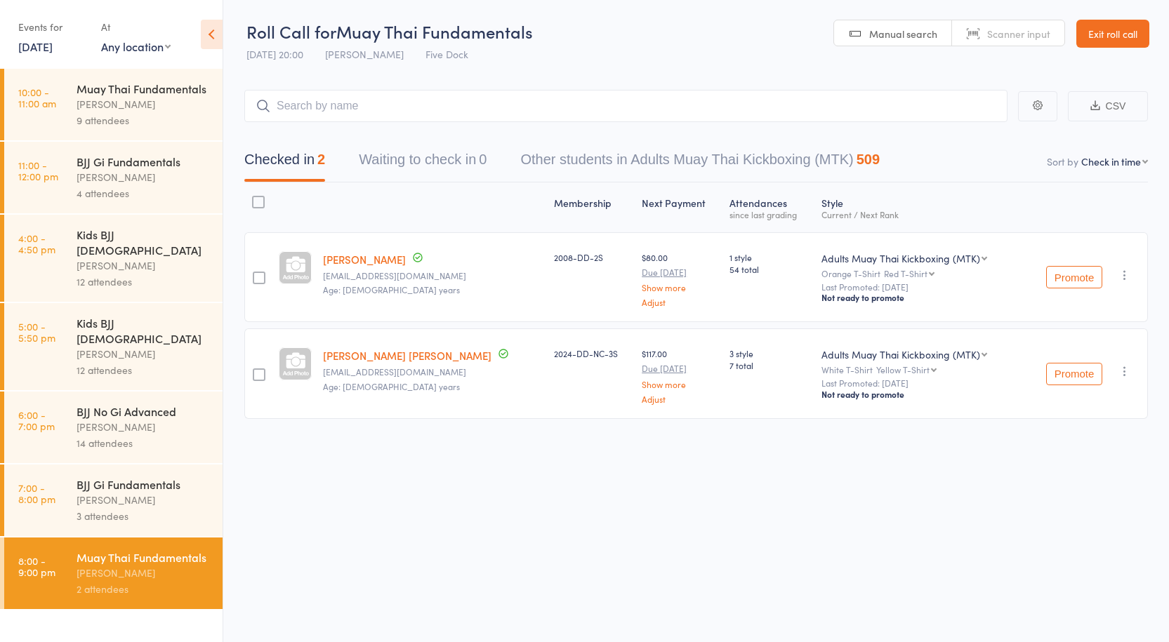
click at [103, 404] on div "BJJ No Gi Advanced" at bounding box center [144, 411] width 134 height 15
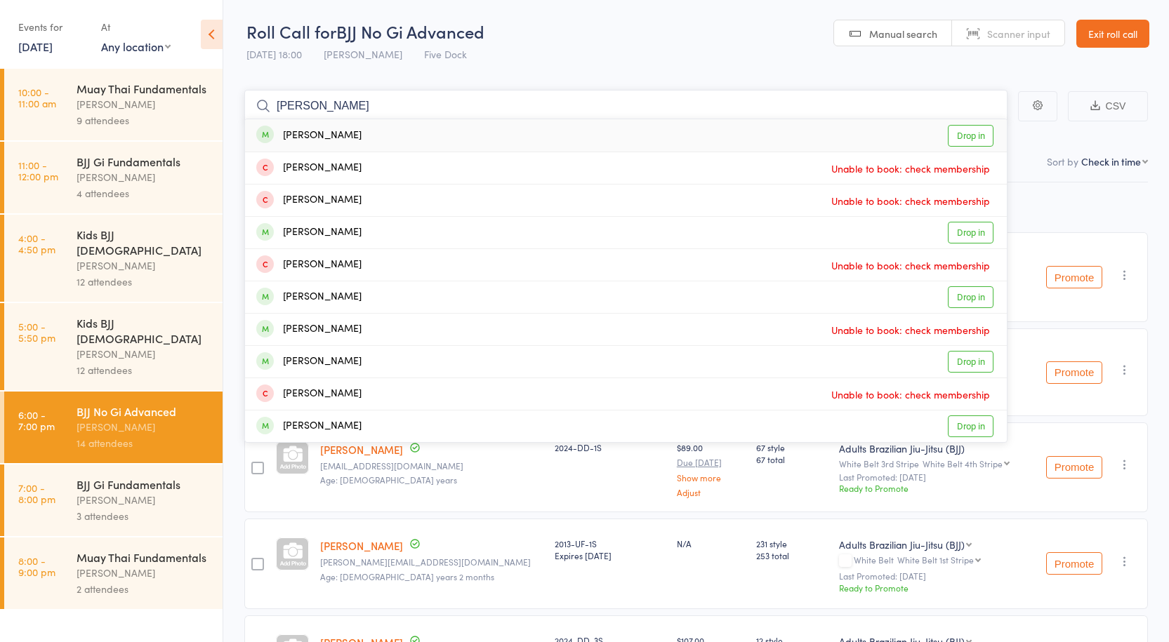
type input "shane"
click at [979, 133] on link "Drop in" at bounding box center [971, 136] width 46 height 22
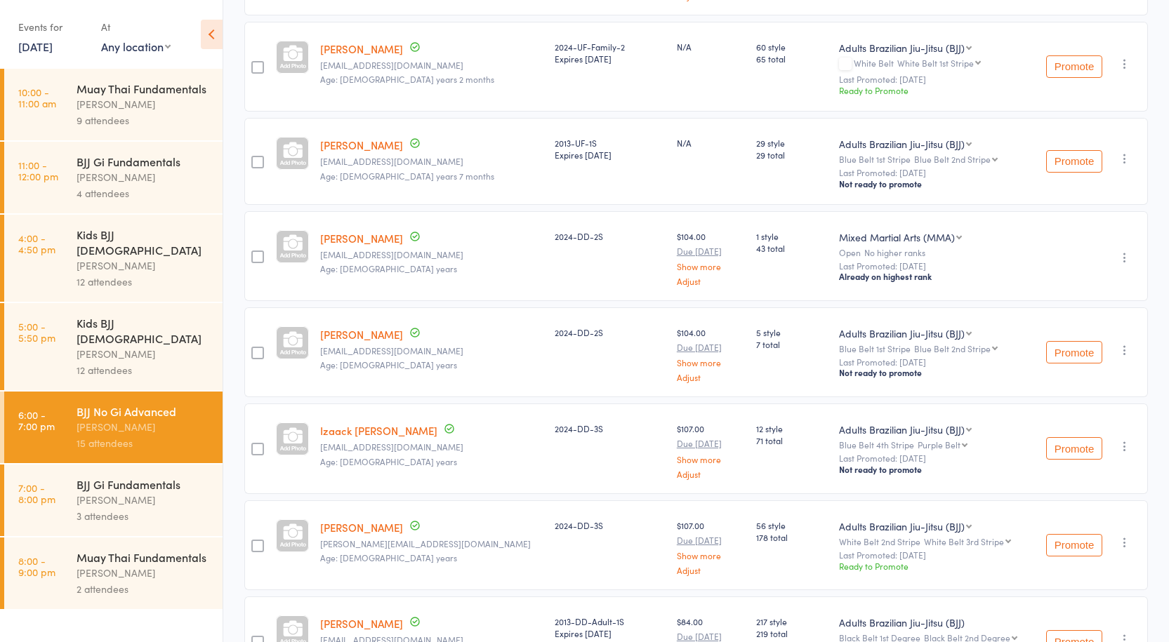
scroll to position [998, 0]
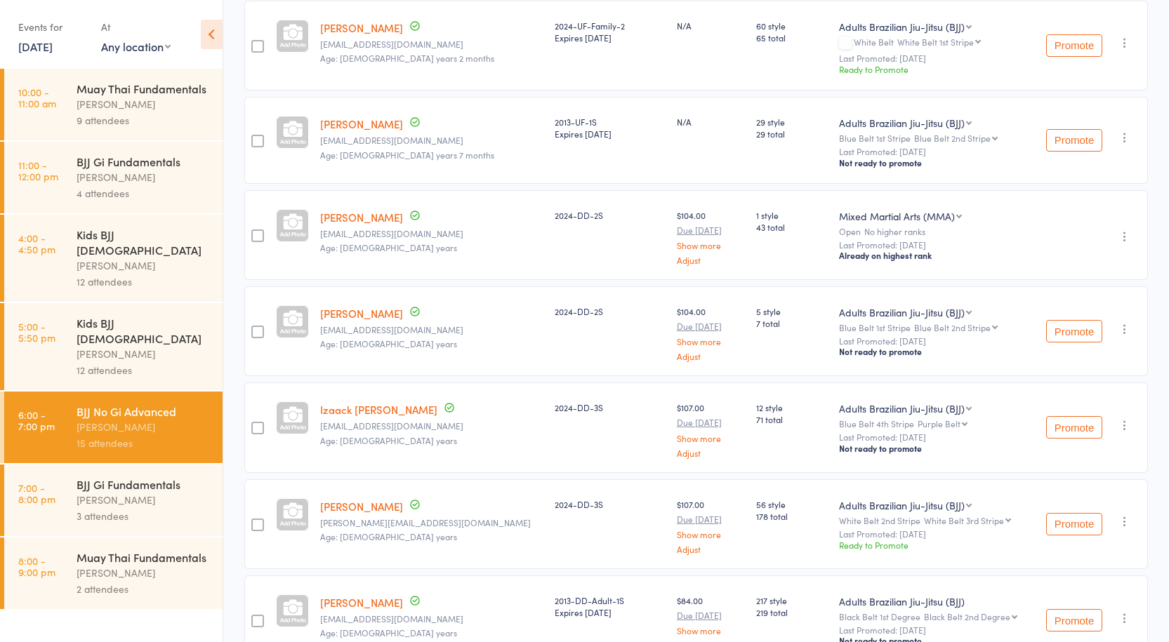
click at [348, 306] on link "Elliott Lacey" at bounding box center [361, 313] width 83 height 15
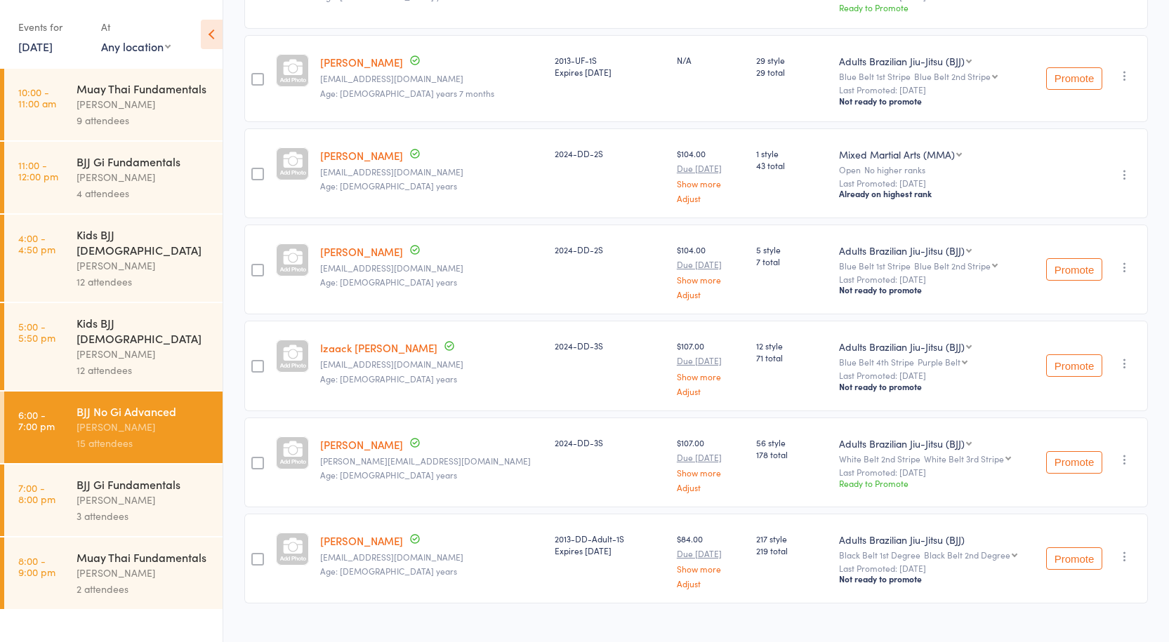
scroll to position [1068, 0]
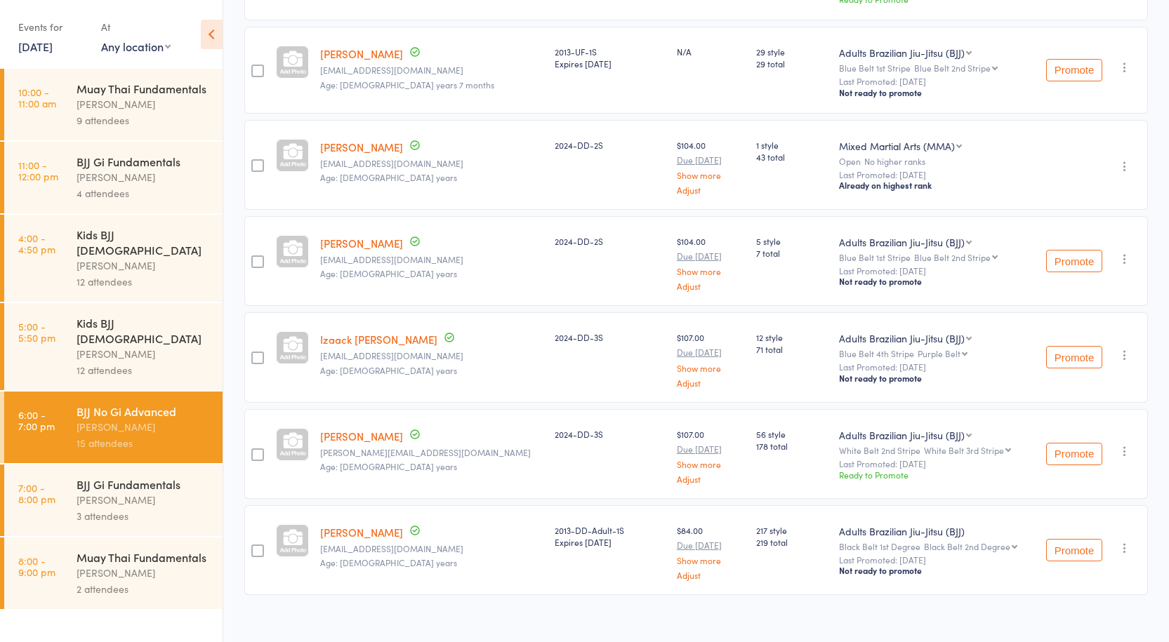
click at [88, 492] on div "Anthony Perosh" at bounding box center [144, 500] width 134 height 16
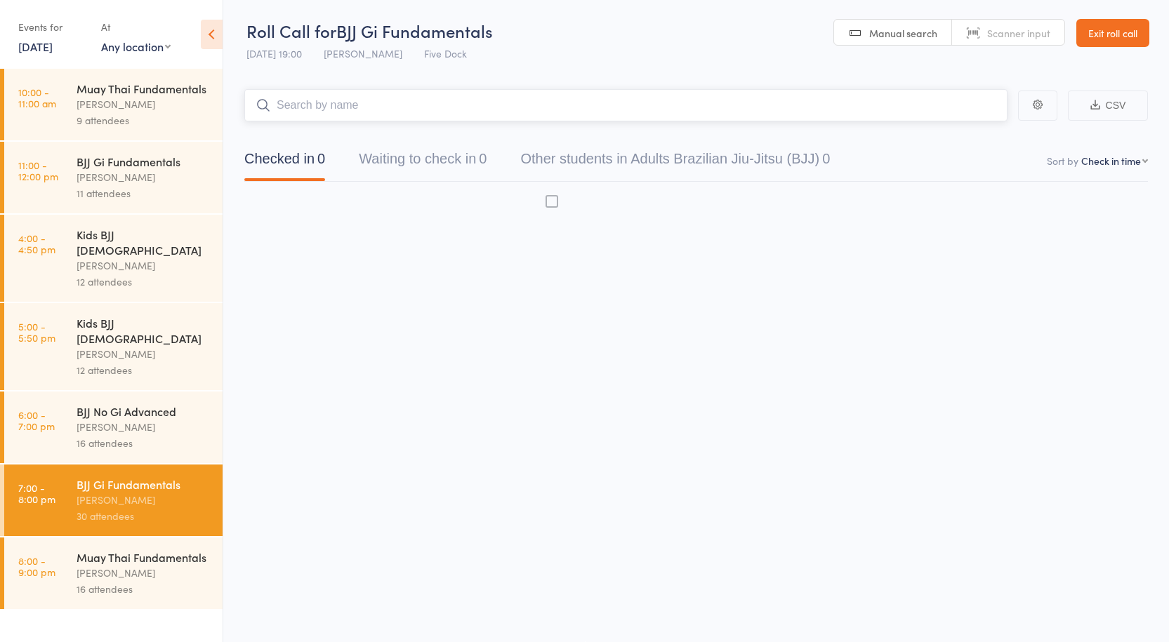
scroll to position [1, 0]
click at [121, 508] on div "30 attendees" at bounding box center [144, 516] width 134 height 16
click at [341, 95] on input "search" at bounding box center [625, 105] width 763 height 32
paste input "Jasmine Kaczmarek"
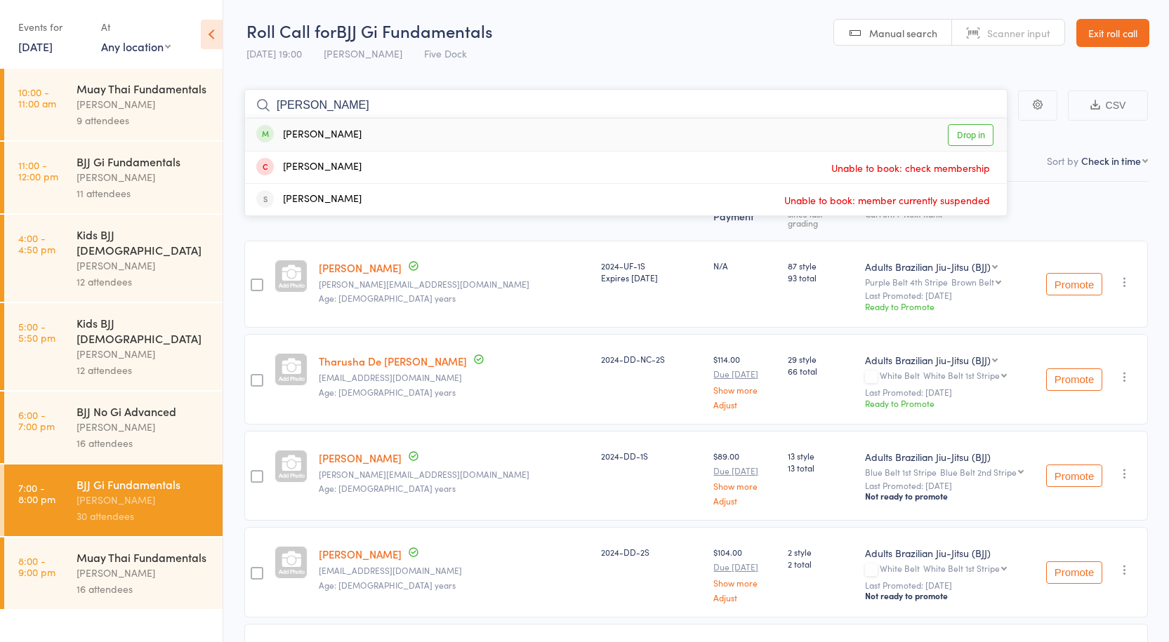
type input "Jasmine Kaczmarek"
click at [960, 131] on link "Drop in" at bounding box center [971, 135] width 46 height 22
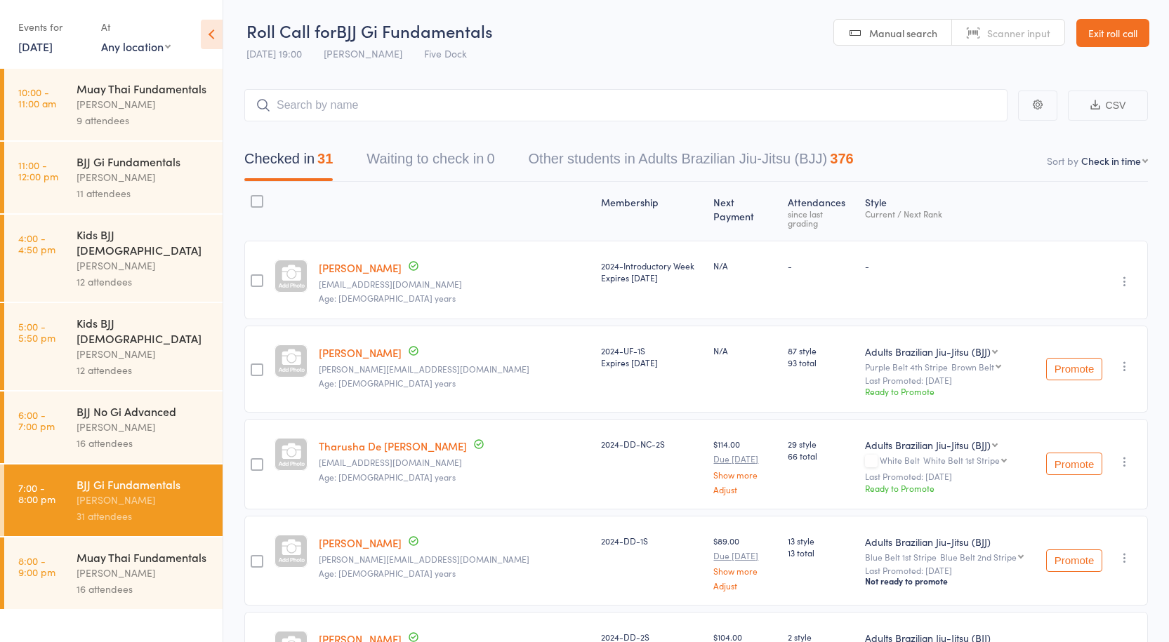
click at [136, 565] on div "Anthony Perosh" at bounding box center [144, 573] width 134 height 16
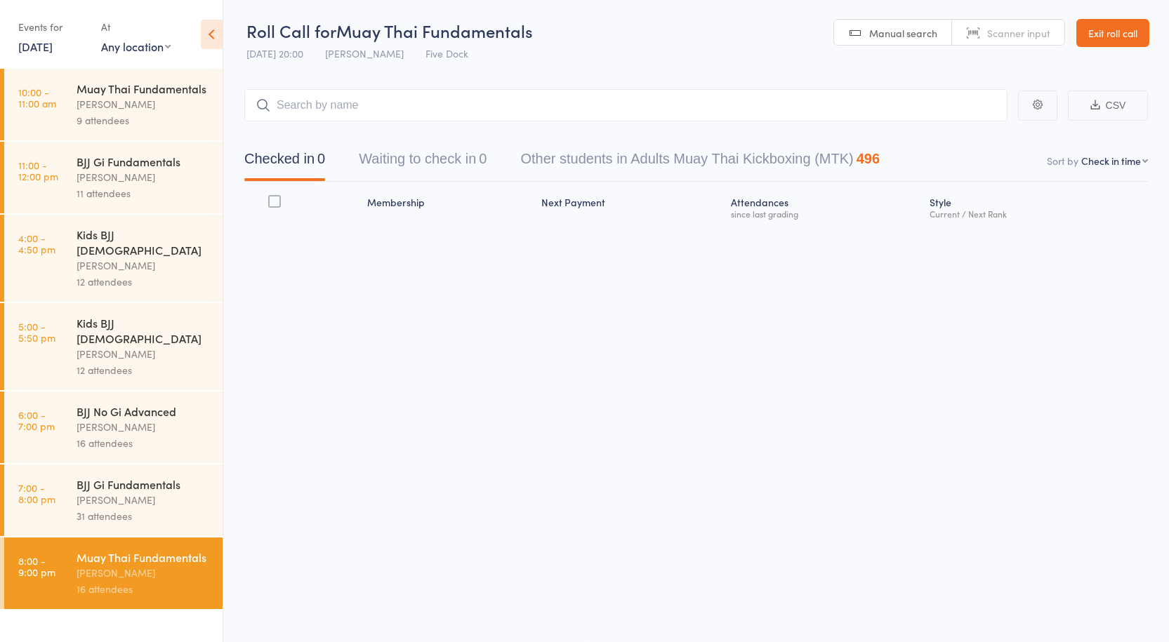
click at [143, 492] on div "Anthony Perosh" at bounding box center [144, 500] width 134 height 16
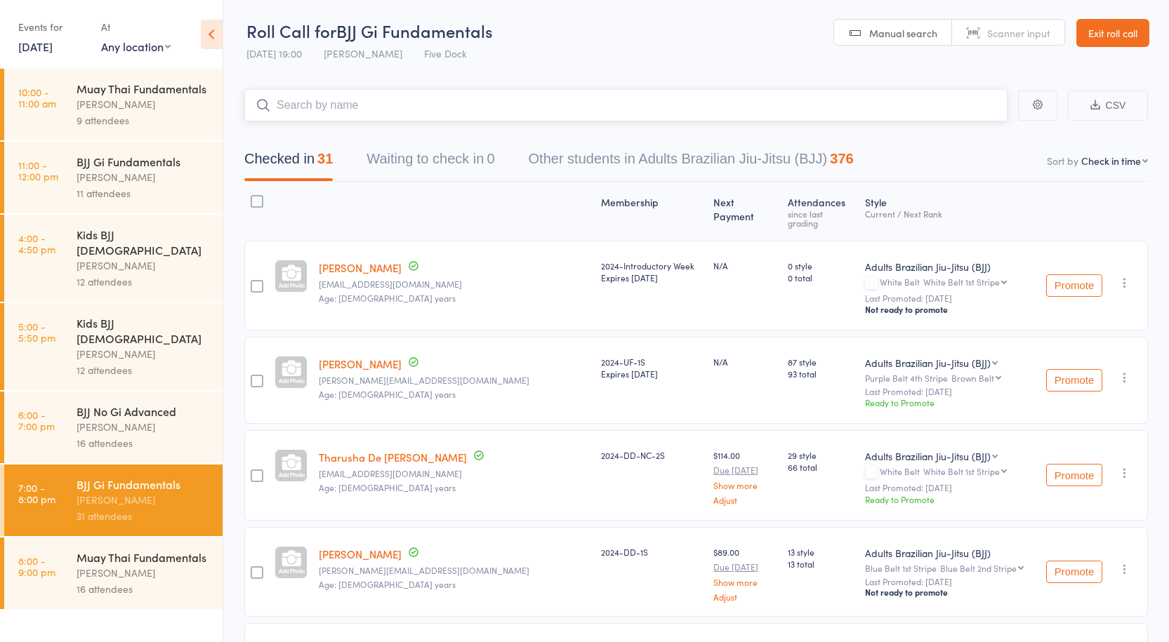
click at [336, 115] on input "search" at bounding box center [625, 105] width 763 height 32
paste input "Sylvia Xue"
type input "Sylvia Xue"
click at [951, 137] on link "Drop in" at bounding box center [971, 135] width 46 height 22
click at [185, 550] on div "Muay Thai Fundamentals" at bounding box center [144, 557] width 134 height 15
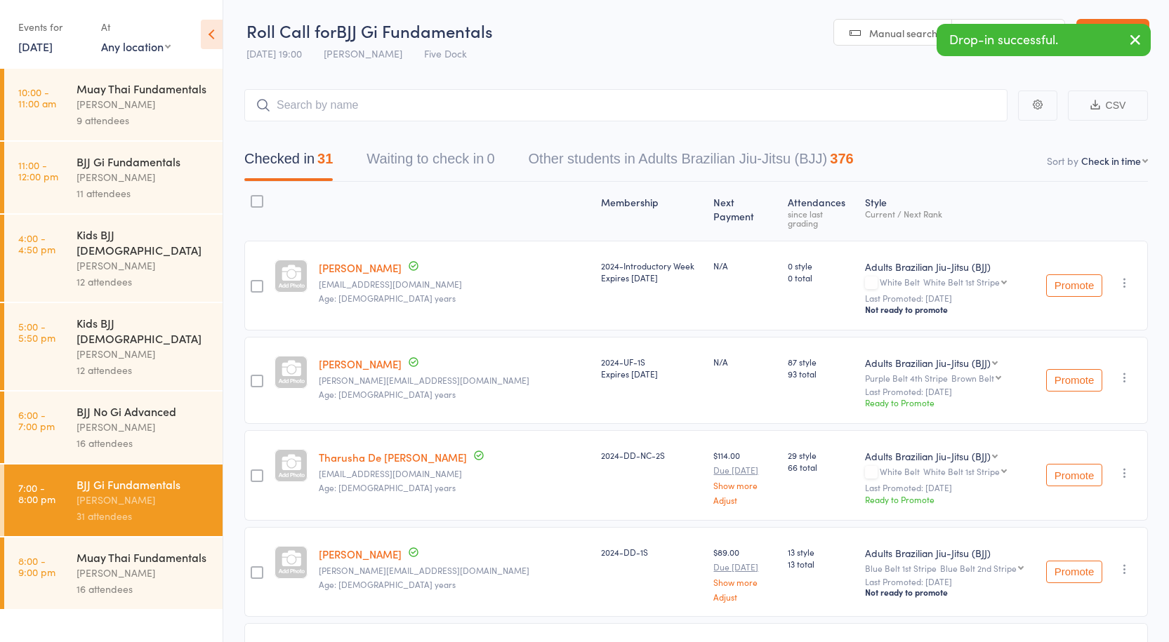
click at [161, 508] on div "31 attendees" at bounding box center [144, 516] width 134 height 16
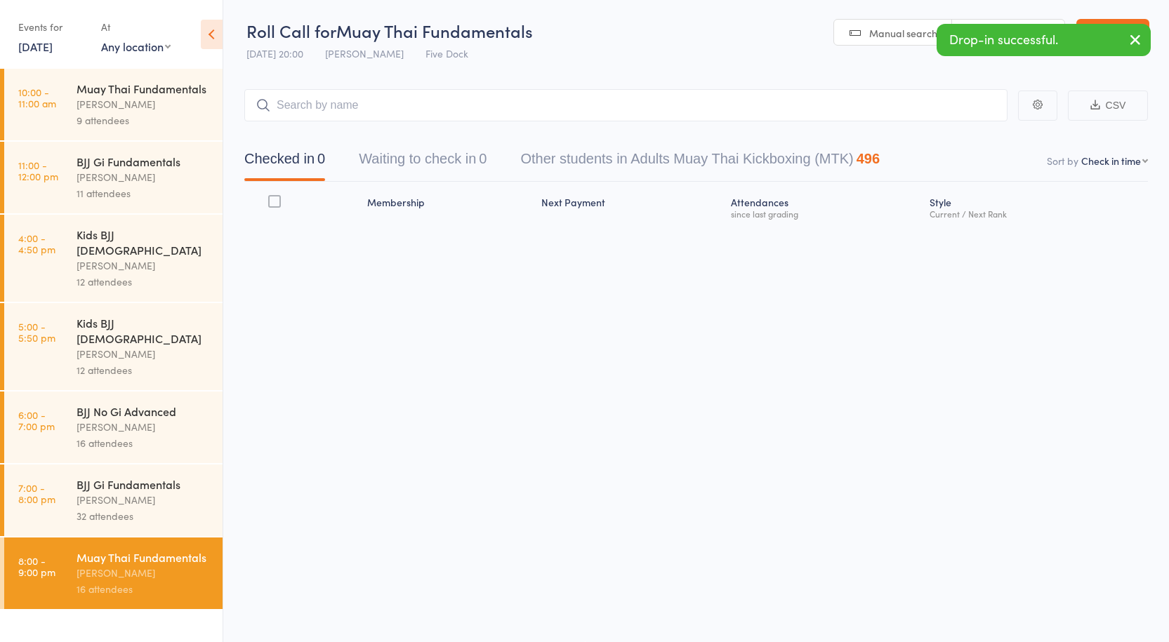
click at [150, 492] on div "Anthony Perosh" at bounding box center [144, 500] width 134 height 16
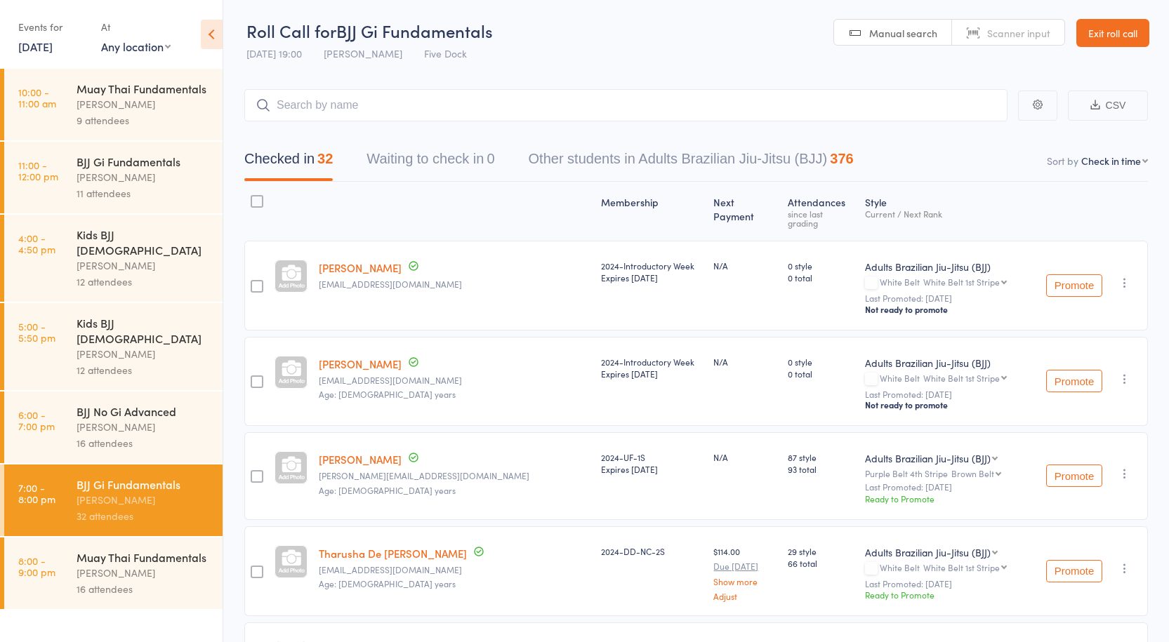
click at [344, 260] on link "Sylvia Xue" at bounding box center [360, 267] width 83 height 15
click at [175, 538] on div "Muay Thai Fundamentals Anthony Perosh 16 attendees" at bounding box center [150, 574] width 146 height 72
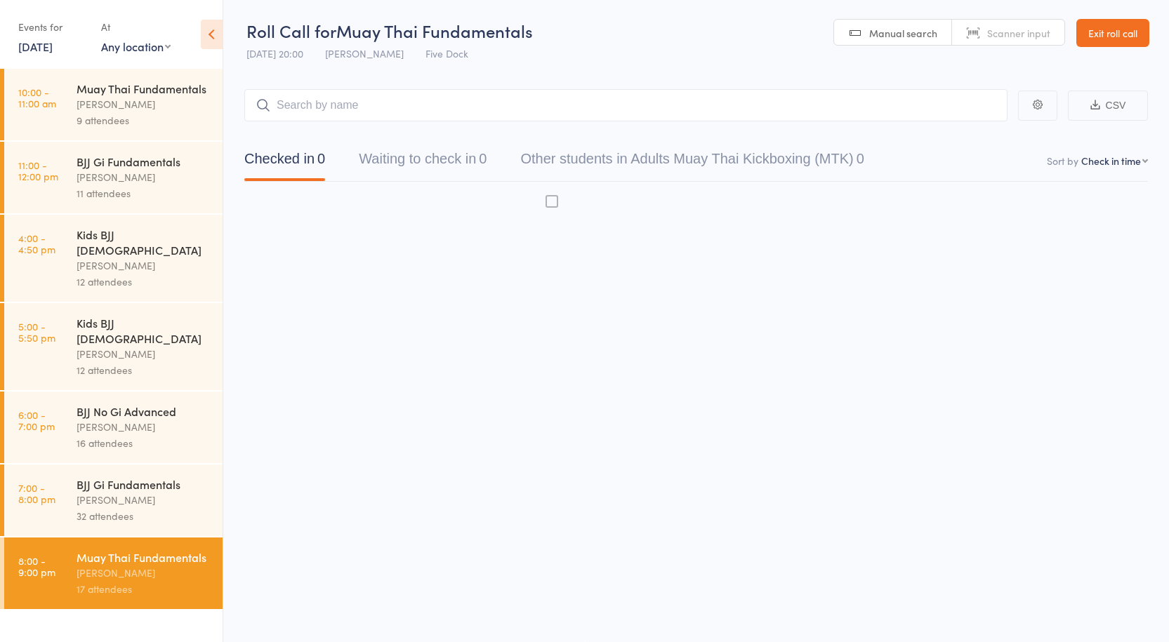
click at [88, 492] on div "Anthony Perosh" at bounding box center [144, 500] width 134 height 16
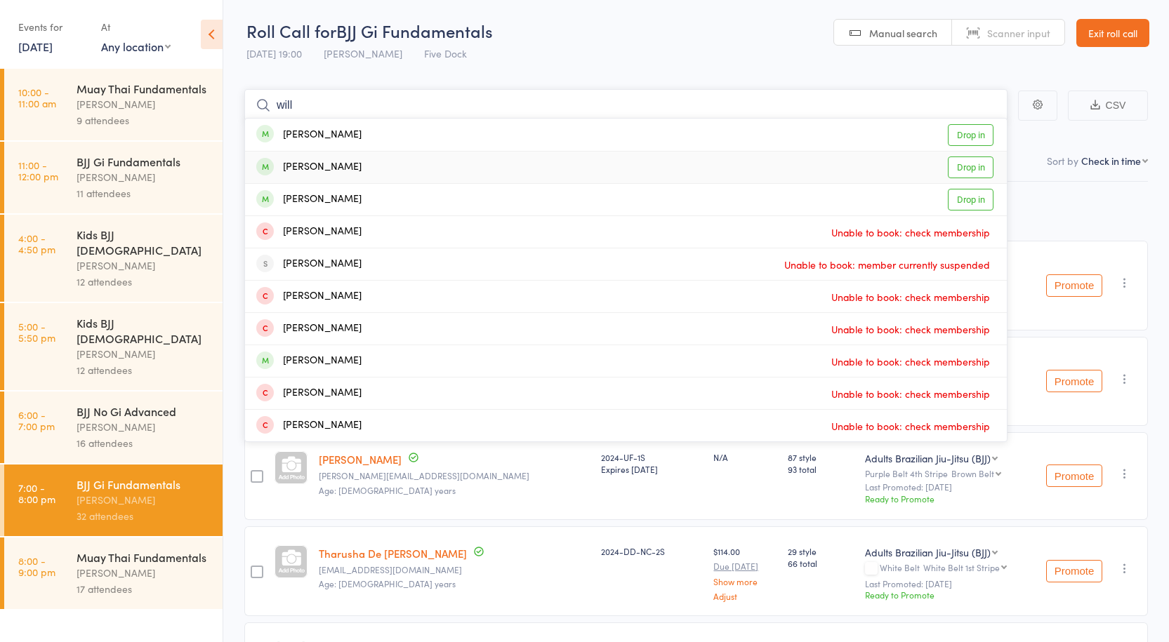
type input "will"
click at [967, 164] on link "Drop in" at bounding box center [971, 168] width 46 height 22
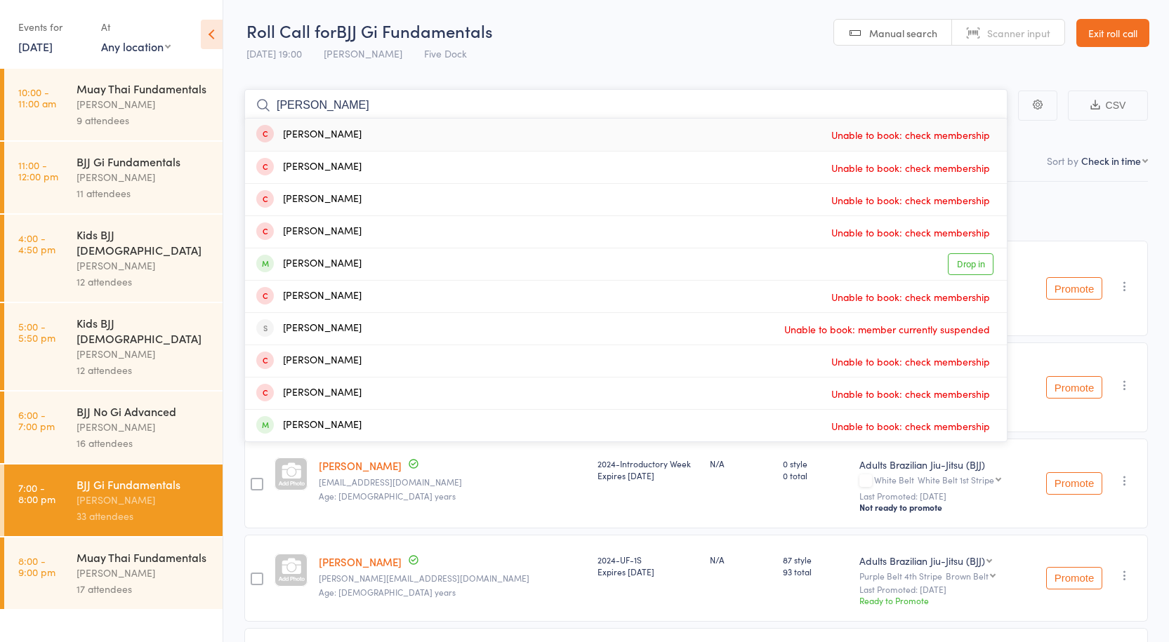
type input "david"
click at [978, 269] on link "Drop in" at bounding box center [971, 264] width 46 height 22
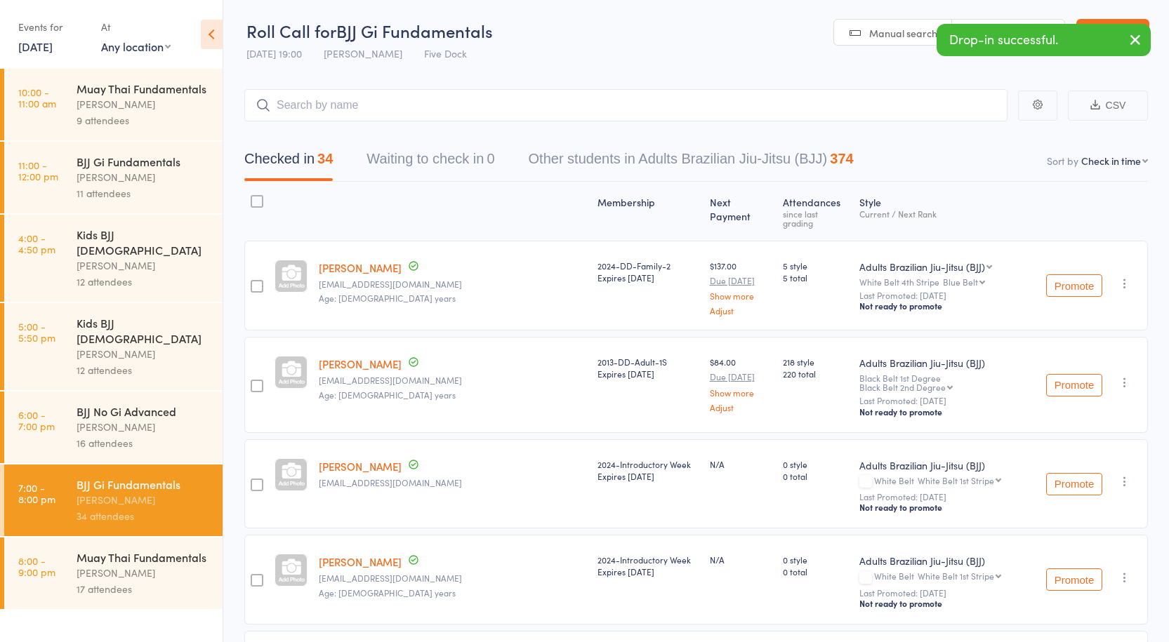
click at [187, 419] on div "Anthony Perosh" at bounding box center [144, 427] width 134 height 16
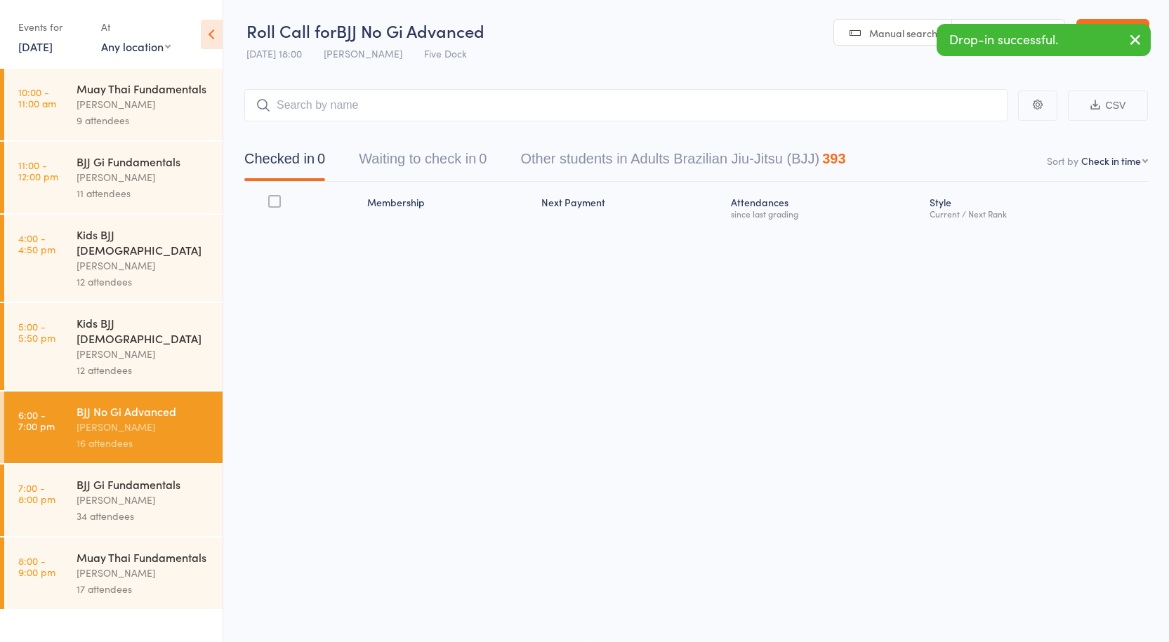
click at [172, 492] on div "Anthony Perosh" at bounding box center [144, 500] width 134 height 16
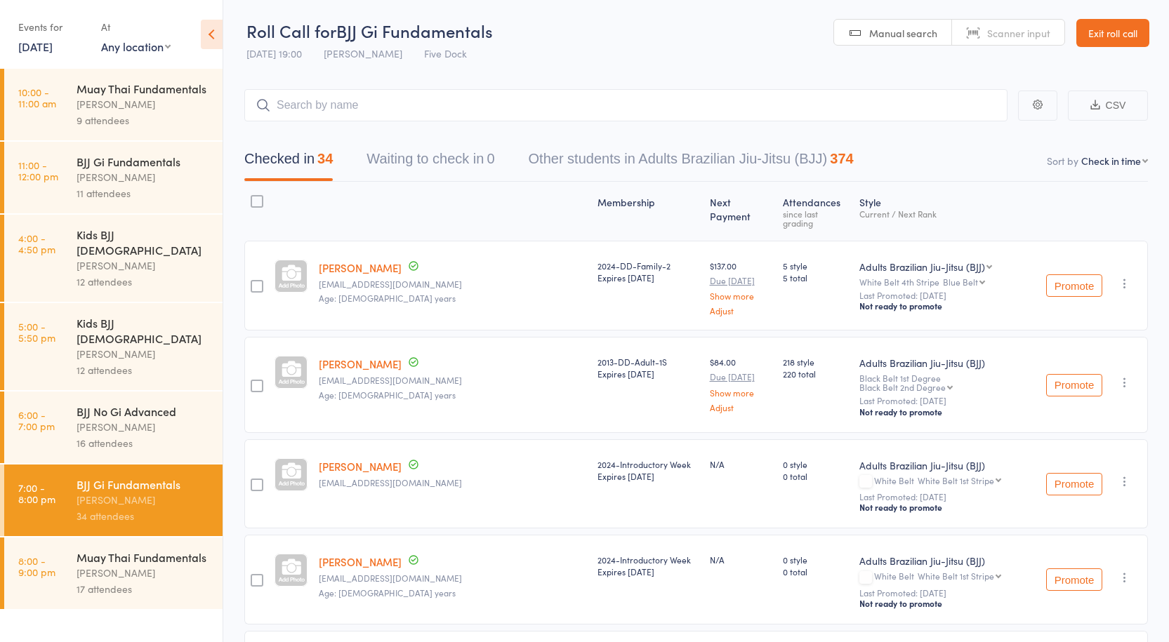
click at [1125, 277] on icon "button" at bounding box center [1125, 284] width 14 height 14
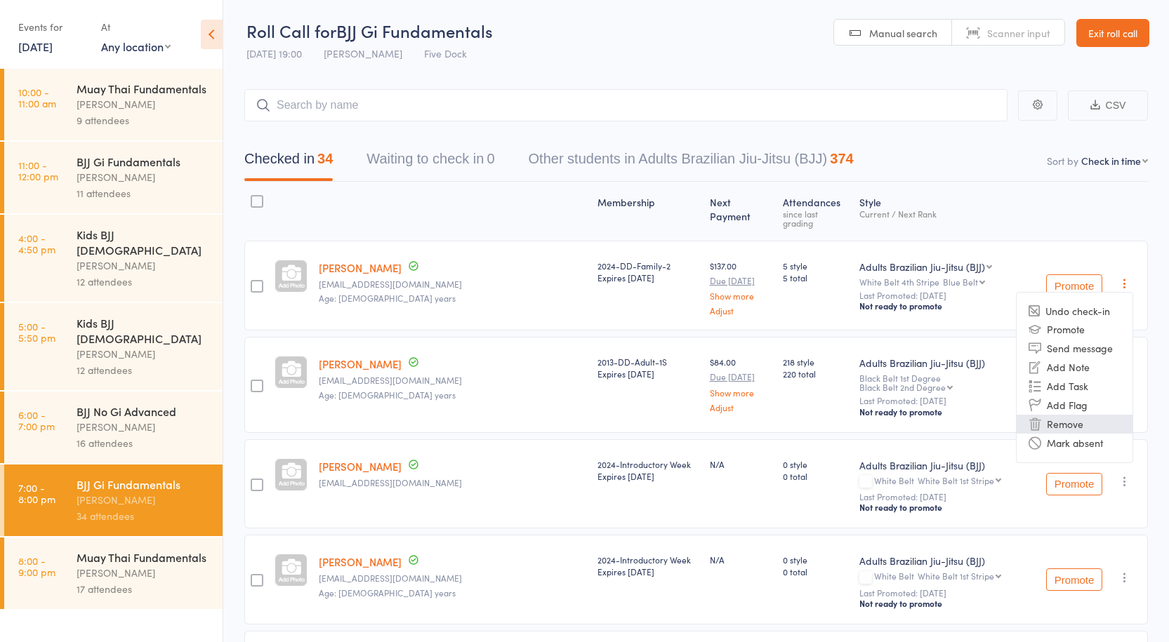
click at [1093, 415] on li "Remove" at bounding box center [1075, 424] width 116 height 19
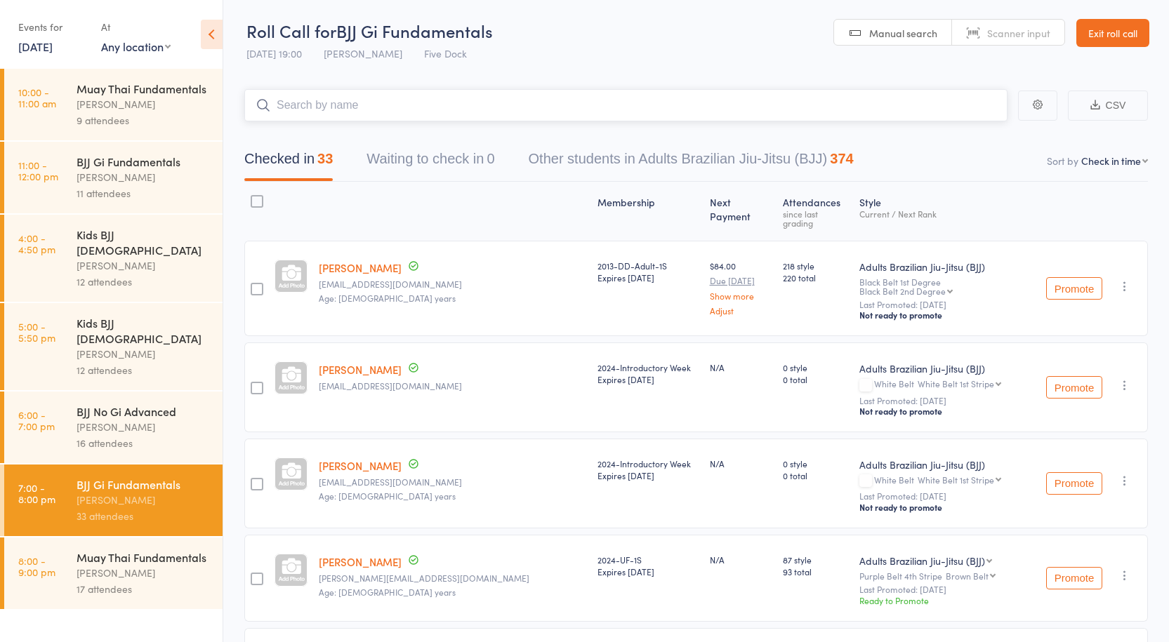
click at [353, 114] on input "search" at bounding box center [625, 105] width 763 height 32
type input "dante"
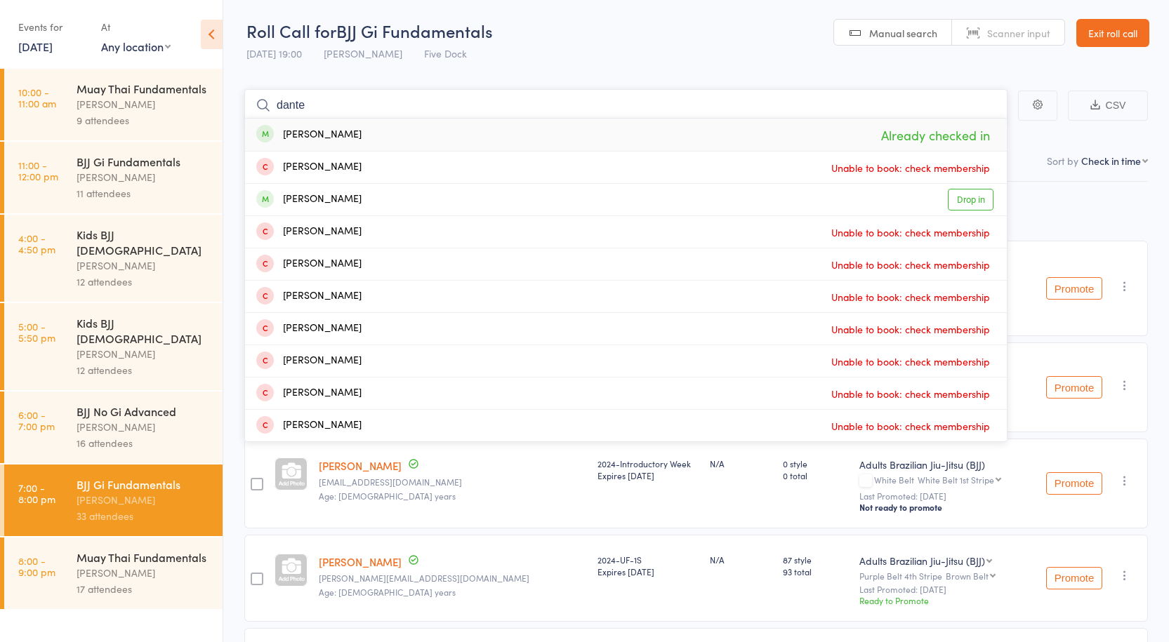
click at [307, 109] on input "dante" at bounding box center [625, 105] width 763 height 32
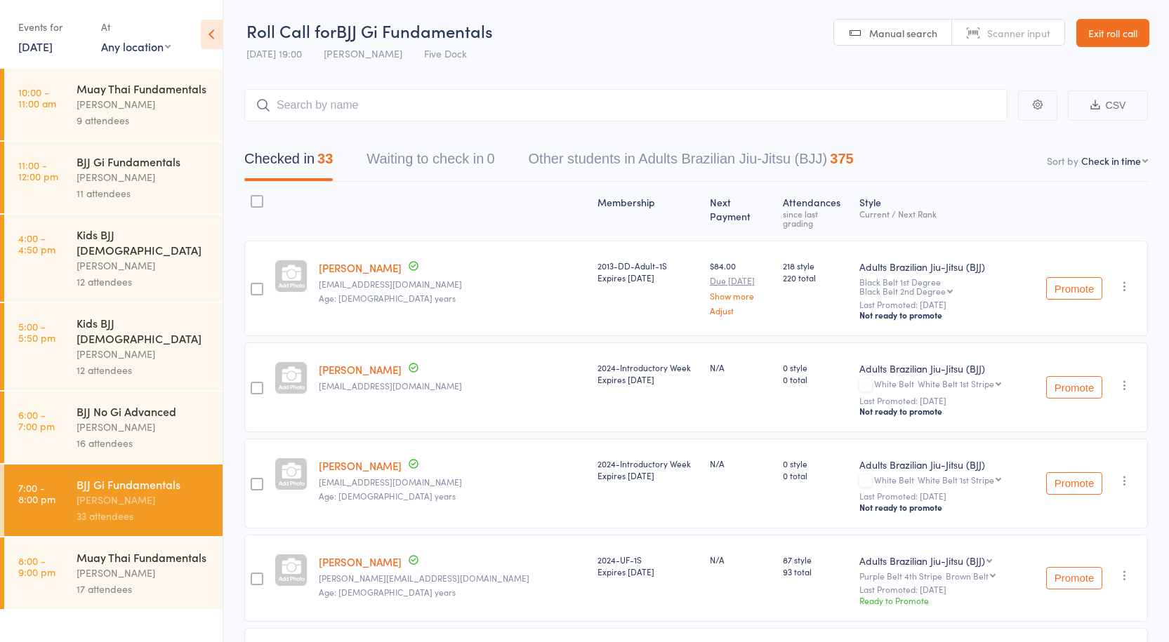
click at [126, 581] on div "17 attendees" at bounding box center [144, 589] width 134 height 16
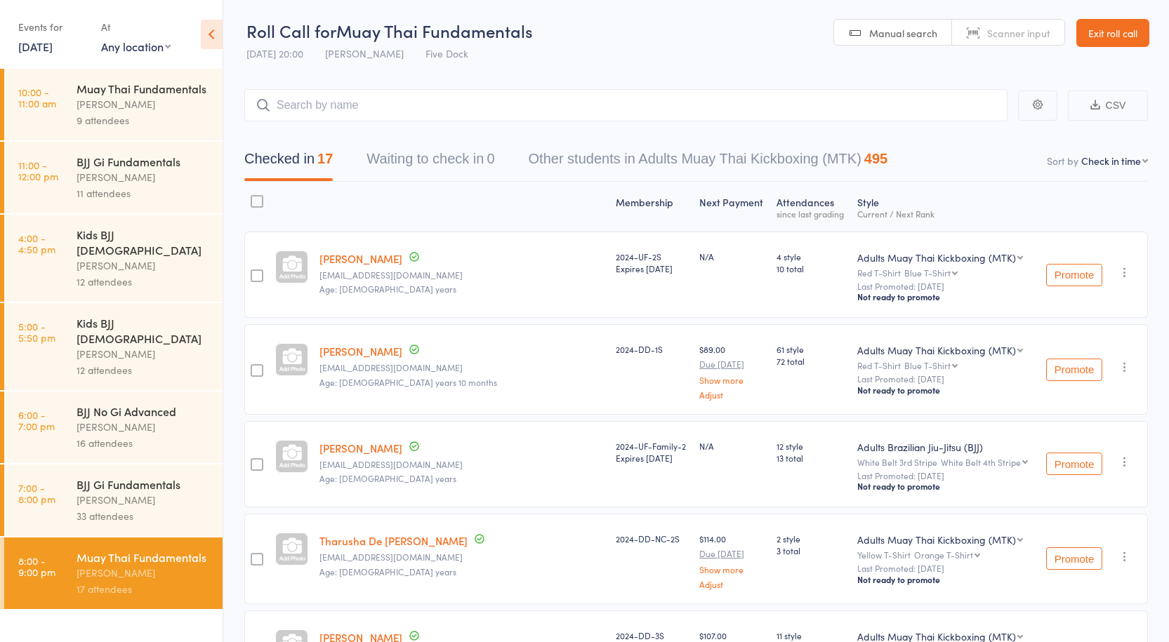
click at [99, 492] on div "Anthony Perosh" at bounding box center [144, 500] width 134 height 16
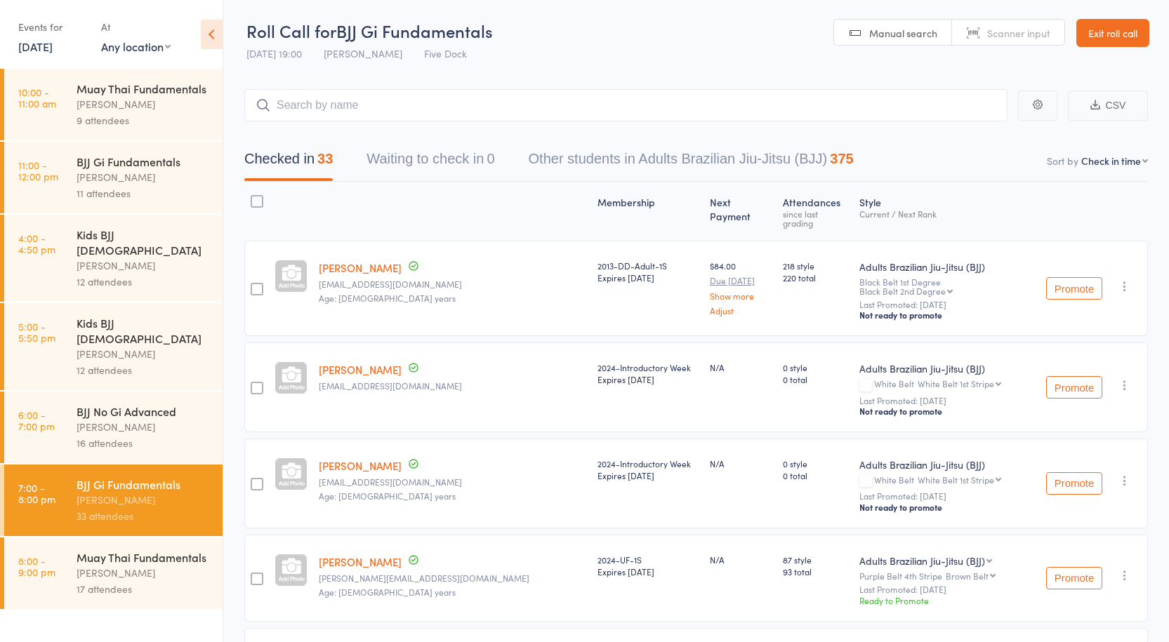
click at [112, 149] on div "BJJ Gi Fundamentals Anthony Perosh 11 attendees" at bounding box center [150, 178] width 146 height 72
click at [119, 159] on div "BJJ Gi Fundamentals" at bounding box center [144, 161] width 134 height 15
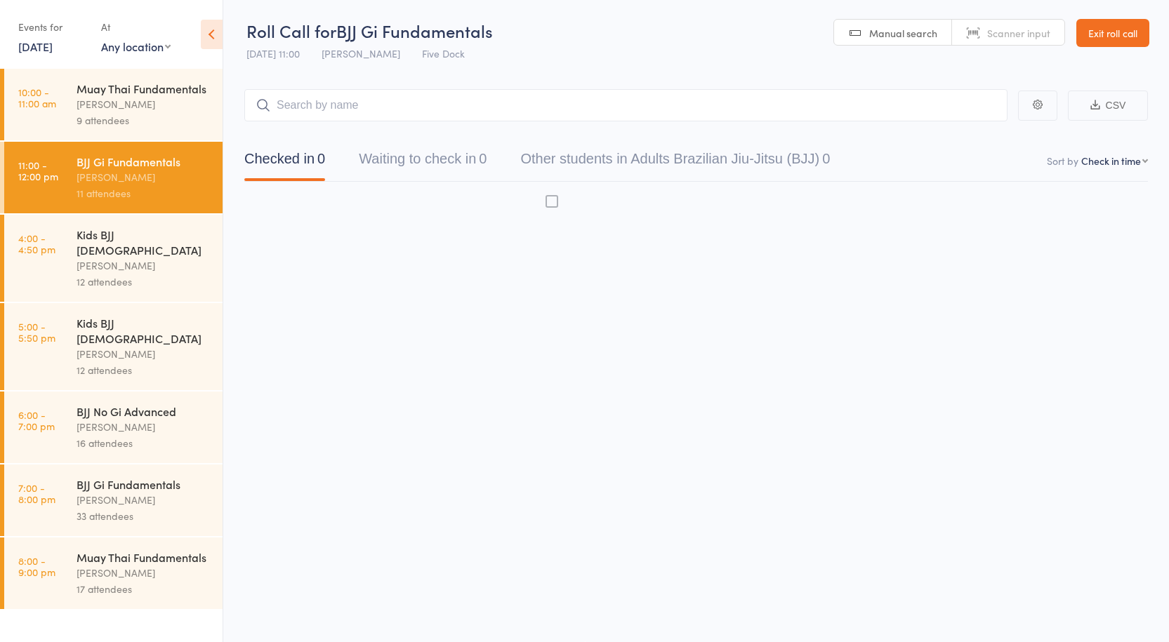
click at [159, 168] on div "BJJ Gi Fundamentals" at bounding box center [144, 161] width 134 height 15
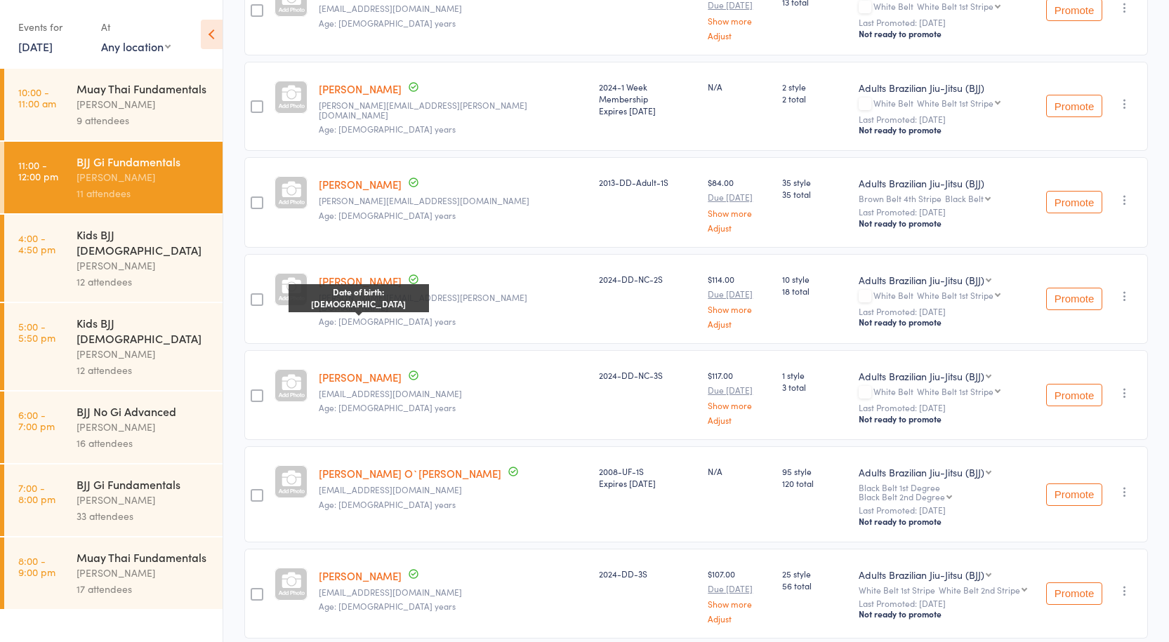
scroll to position [492, 0]
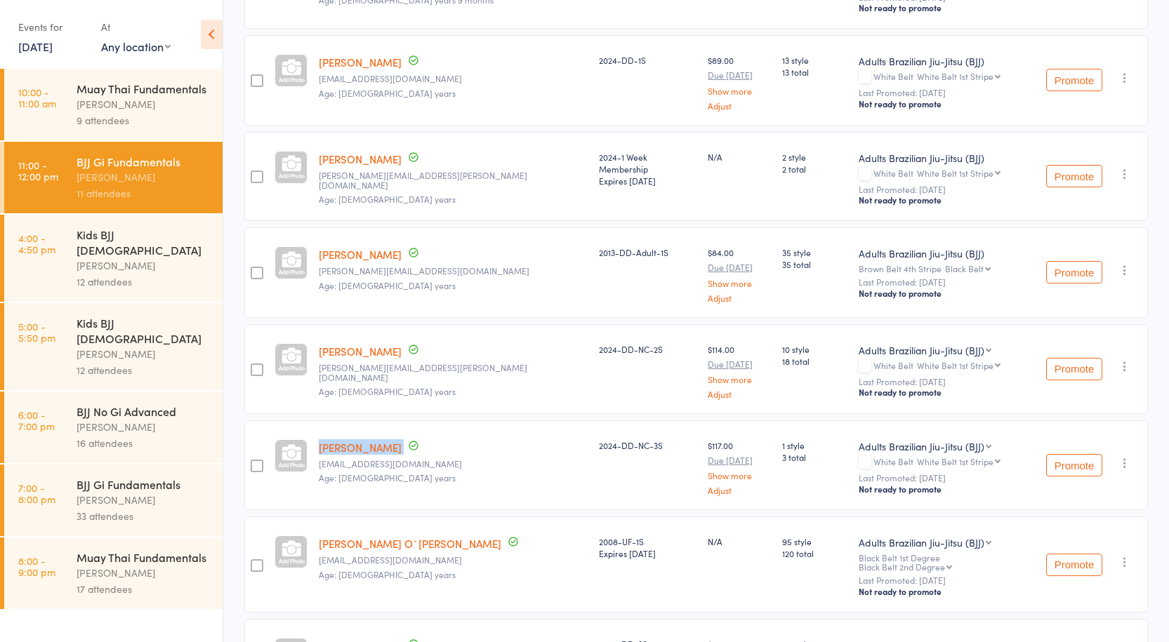
drag, startPoint x: 321, startPoint y: 435, endPoint x: 394, endPoint y: 429, distance: 73.3
click at [394, 429] on div "Kaan Esenkurt Kaan.esenkurt02@gmail.com Age: 19 years" at bounding box center [453, 466] width 280 height 90
copy div "Kaan Esenkurt"
click at [119, 477] on div "BJJ Gi Fundamentals" at bounding box center [144, 484] width 134 height 15
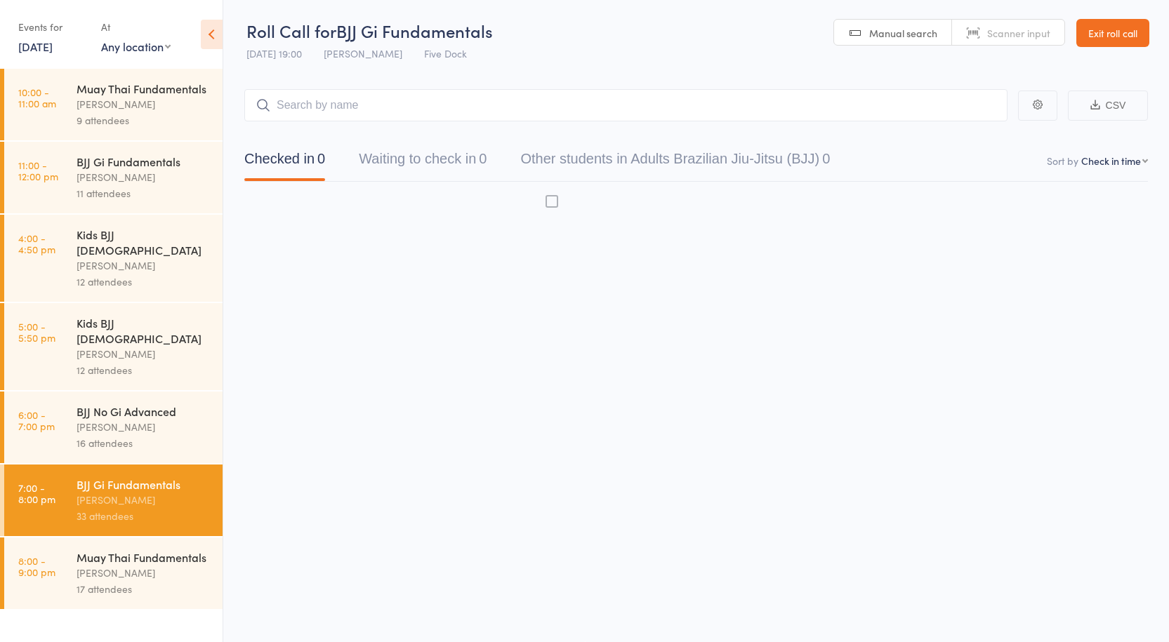
scroll to position [1, 0]
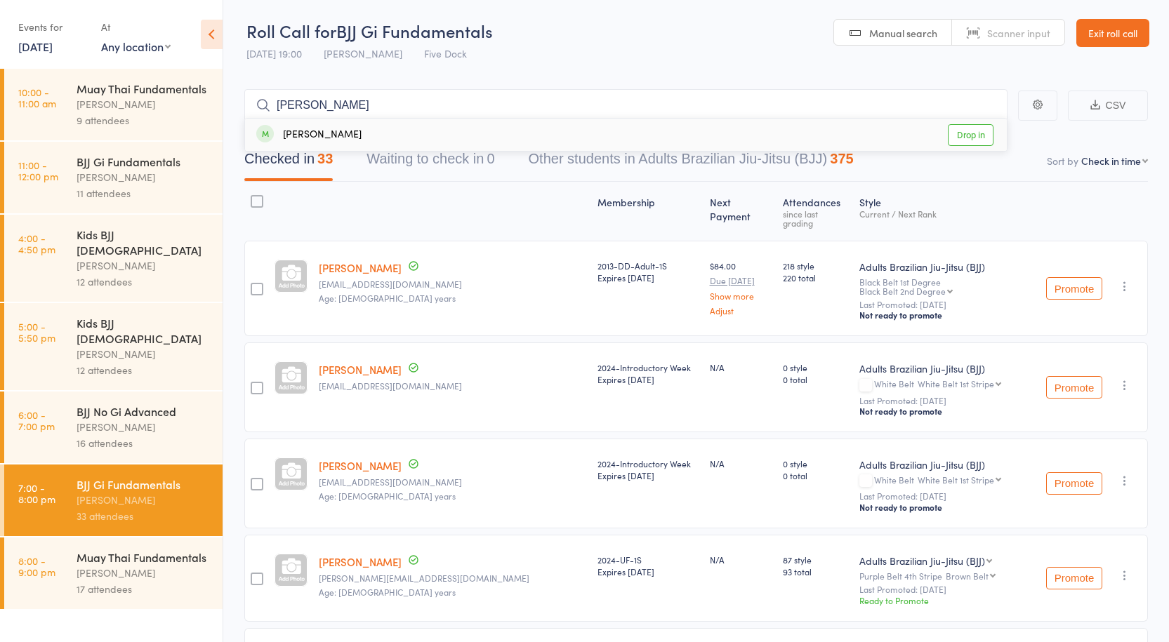
type input "Kaan Esenkurt"
click at [963, 138] on link "Drop in" at bounding box center [971, 135] width 46 height 22
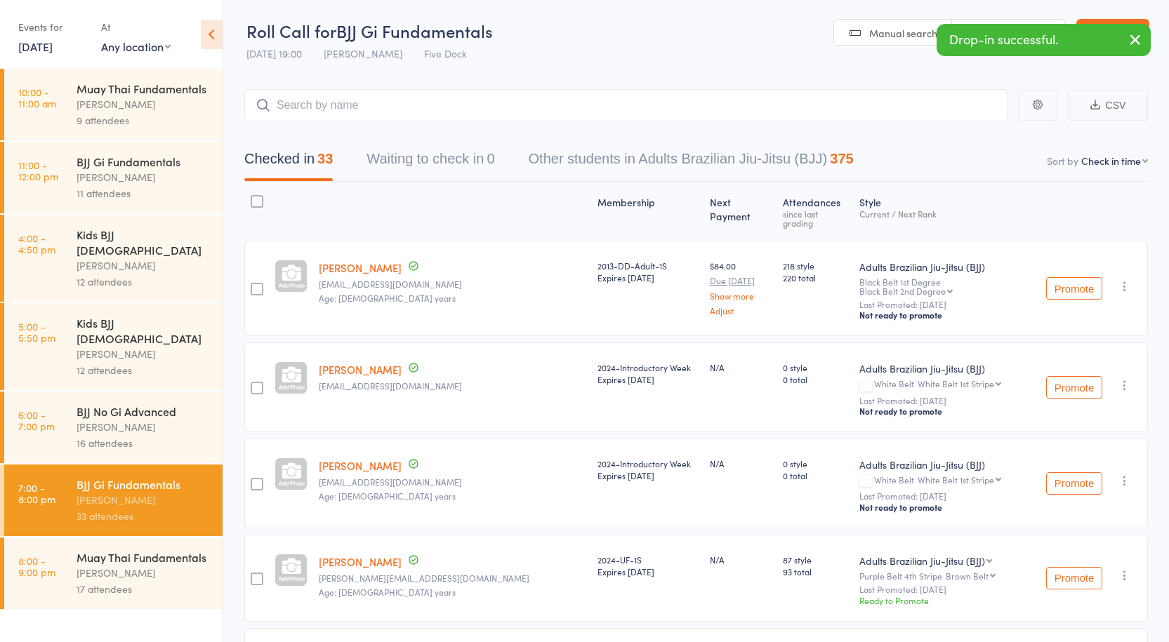
click at [125, 186] on div "11 attendees" at bounding box center [144, 193] width 134 height 16
click at [140, 166] on div "BJJ Gi Fundamentals" at bounding box center [144, 161] width 134 height 15
click at [141, 166] on div "BJJ Gi Fundamentals" at bounding box center [144, 161] width 134 height 15
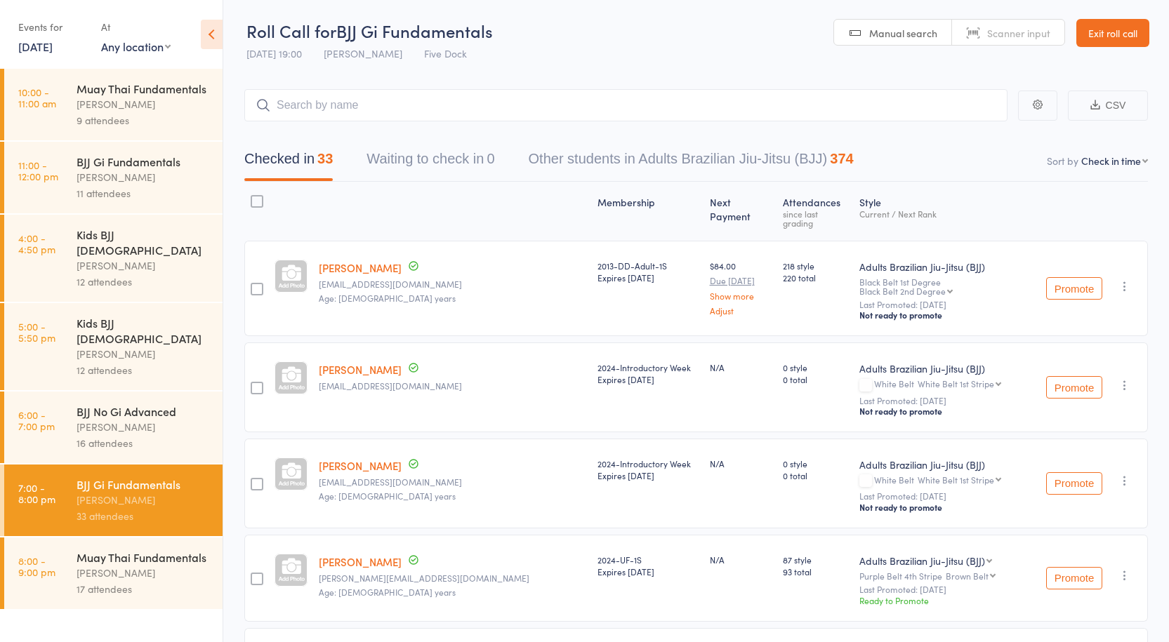
click at [164, 477] on div "BJJ Gi Fundamentals" at bounding box center [144, 484] width 134 height 15
click at [308, 107] on input "search" at bounding box center [625, 105] width 763 height 32
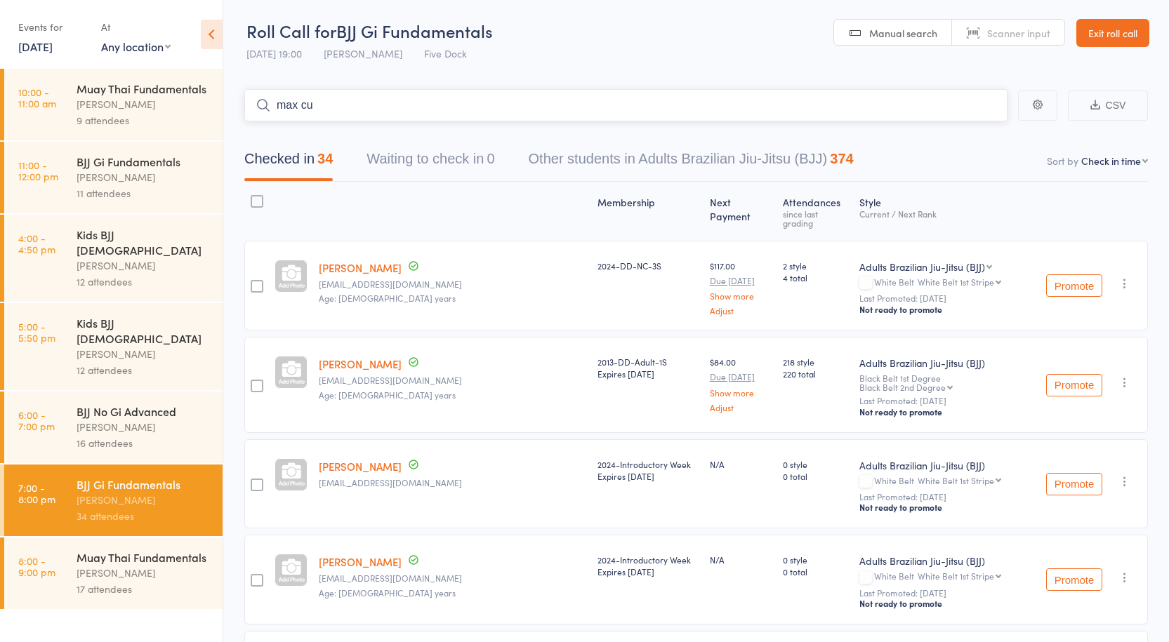
type input "max cur"
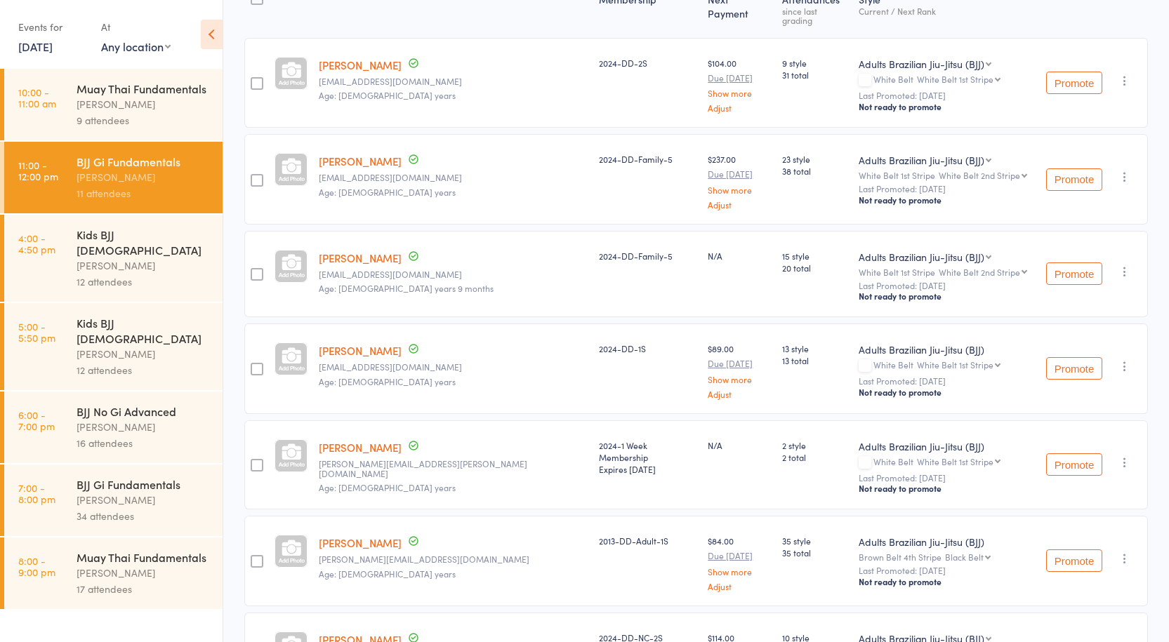
scroll to position [211, 0]
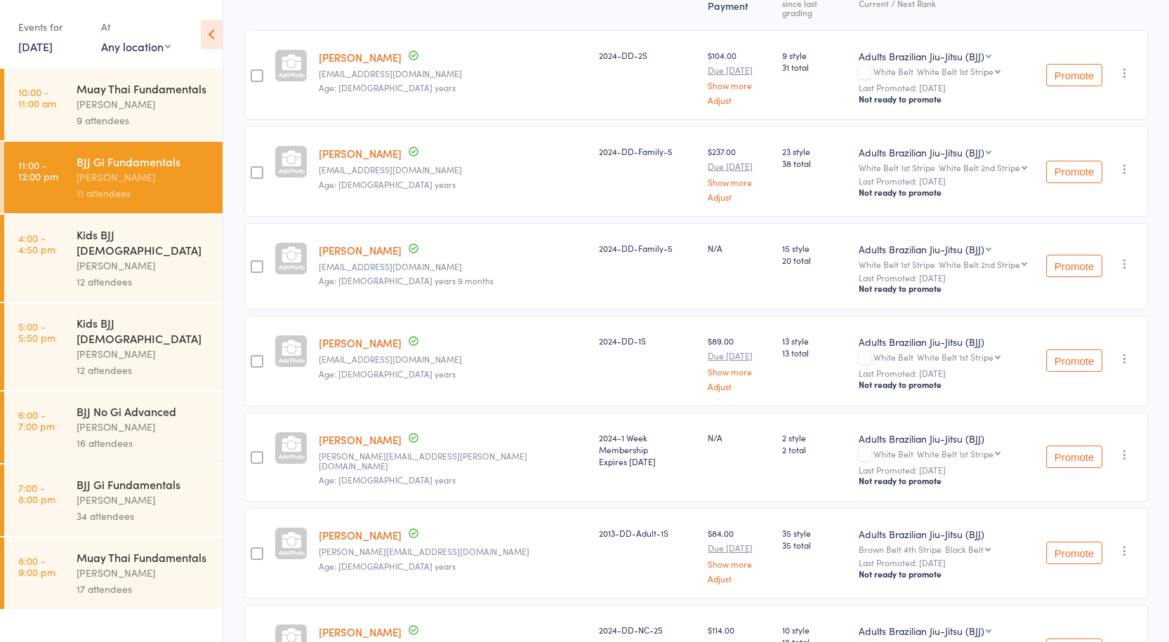
click at [94, 492] on div "Anthony Perosh" at bounding box center [144, 500] width 134 height 16
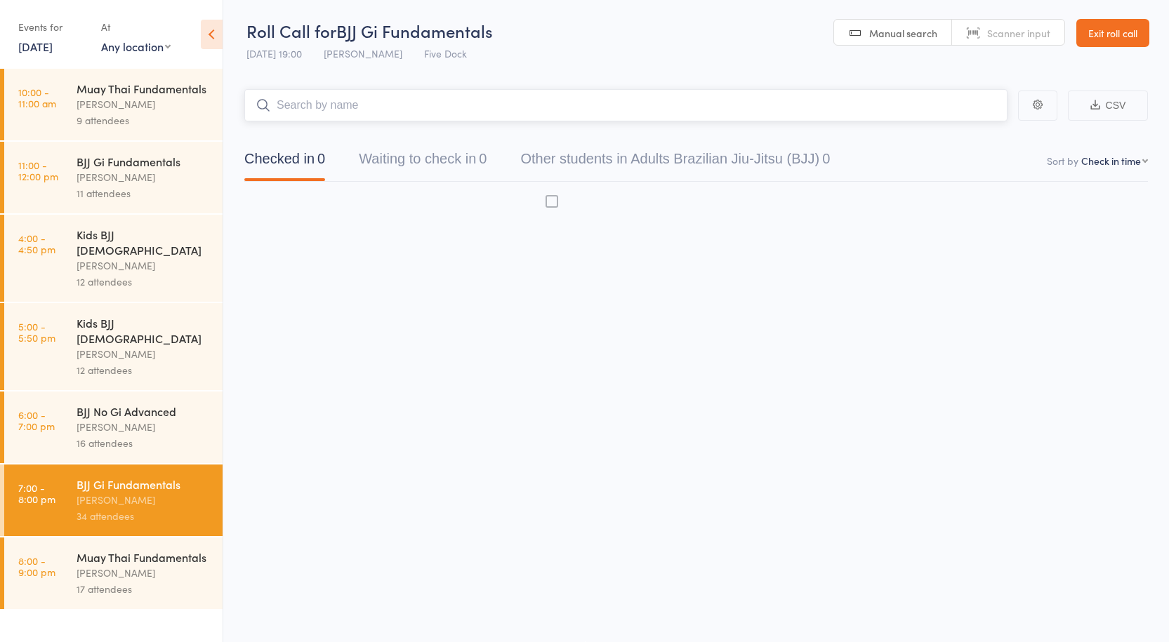
scroll to position [1, 0]
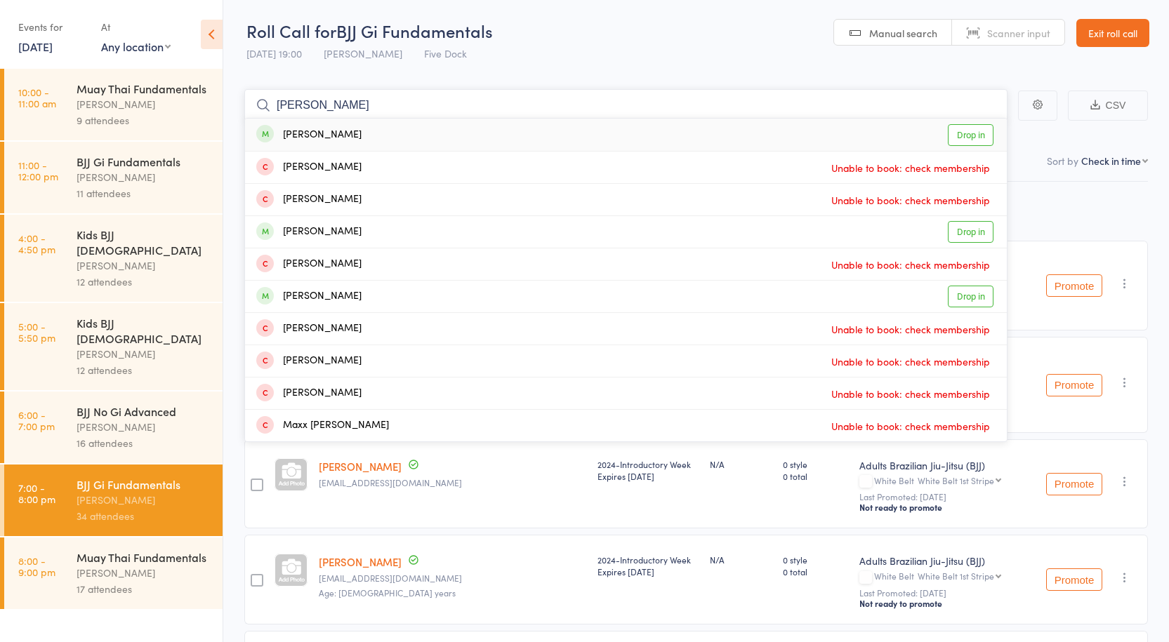
type input "max k"
click at [973, 127] on link "Drop in" at bounding box center [971, 135] width 46 height 22
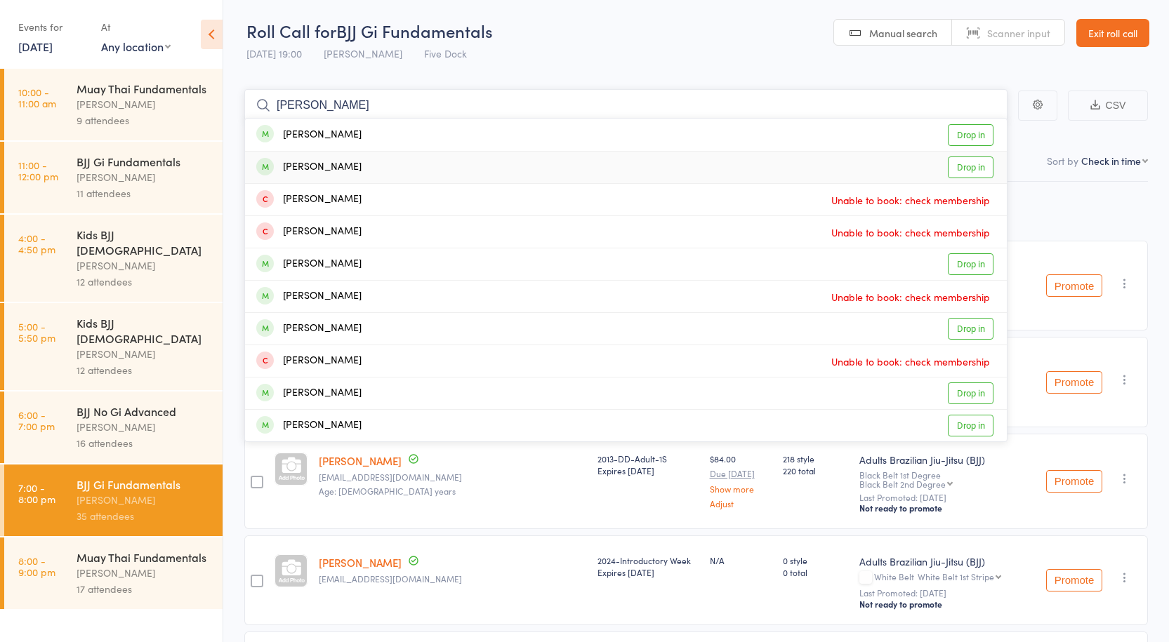
type input "anthony tr"
click at [974, 168] on link "Drop in" at bounding box center [971, 168] width 46 height 22
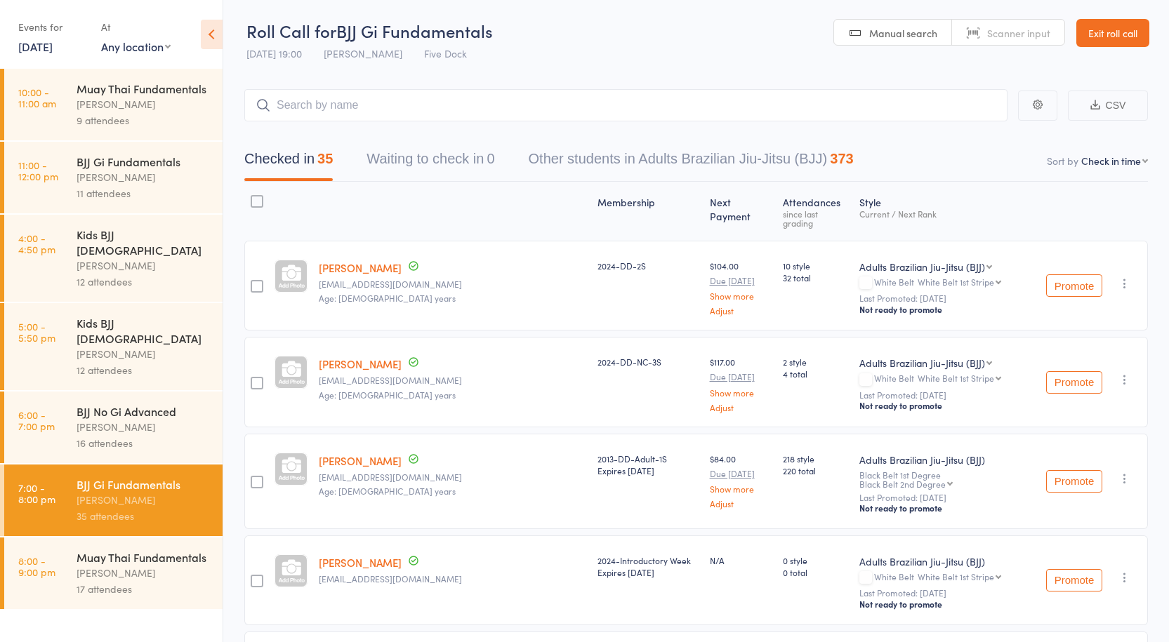
click at [123, 109] on div "Anthony Perosh" at bounding box center [144, 104] width 134 height 16
click at [129, 186] on div "11 attendees" at bounding box center [144, 193] width 134 height 16
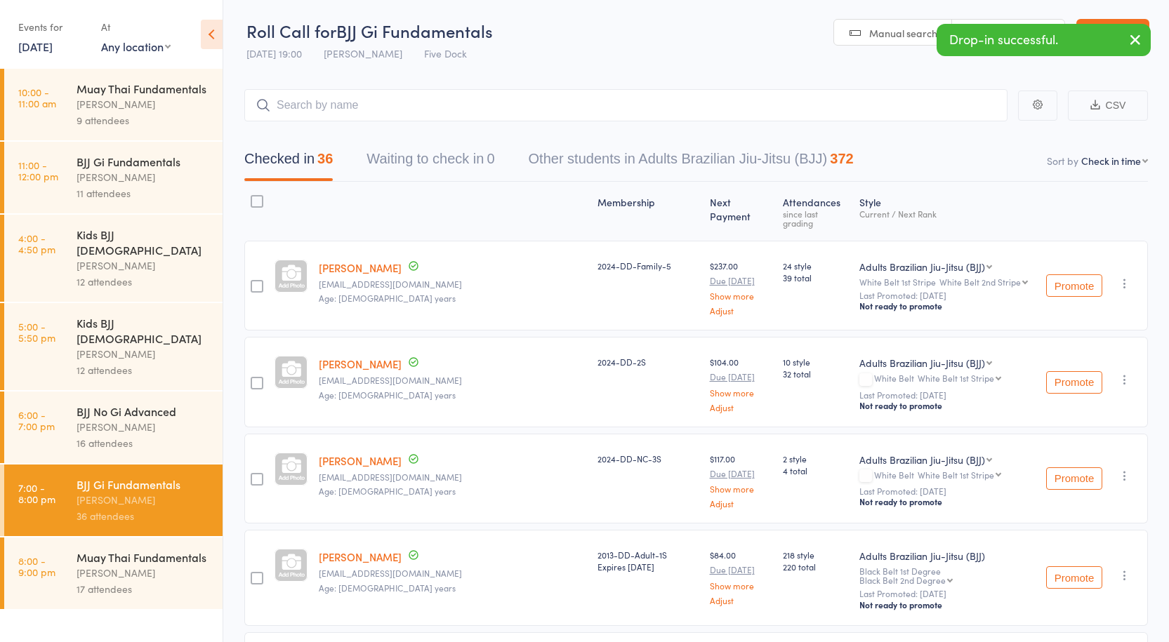
click at [129, 186] on div "11 attendees" at bounding box center [144, 193] width 134 height 16
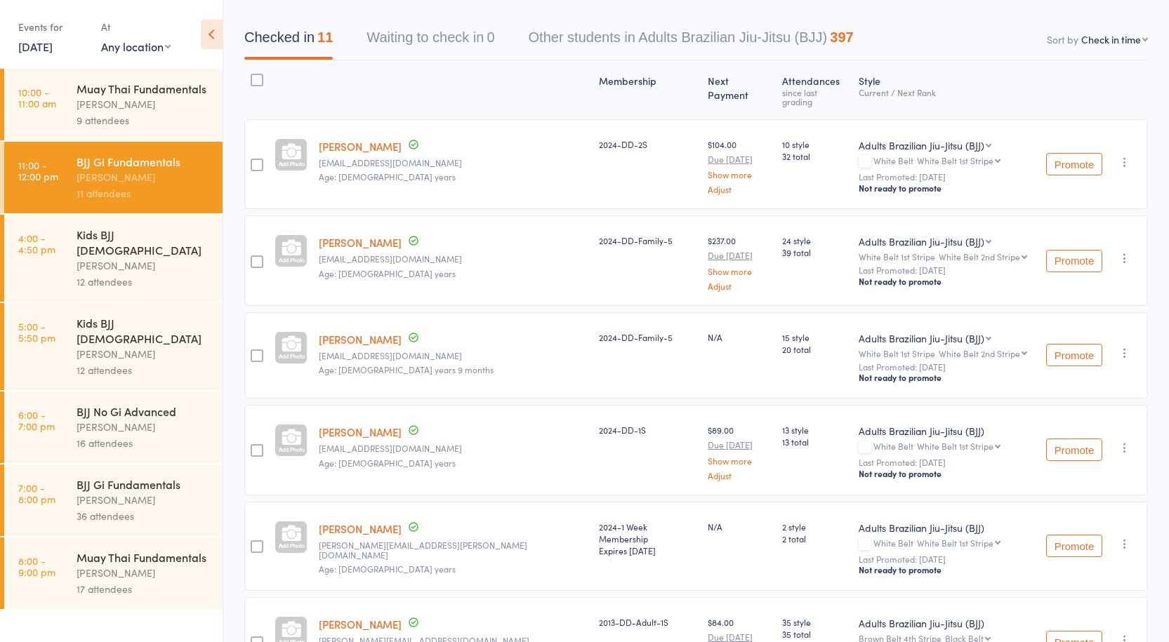
scroll to position [141, 0]
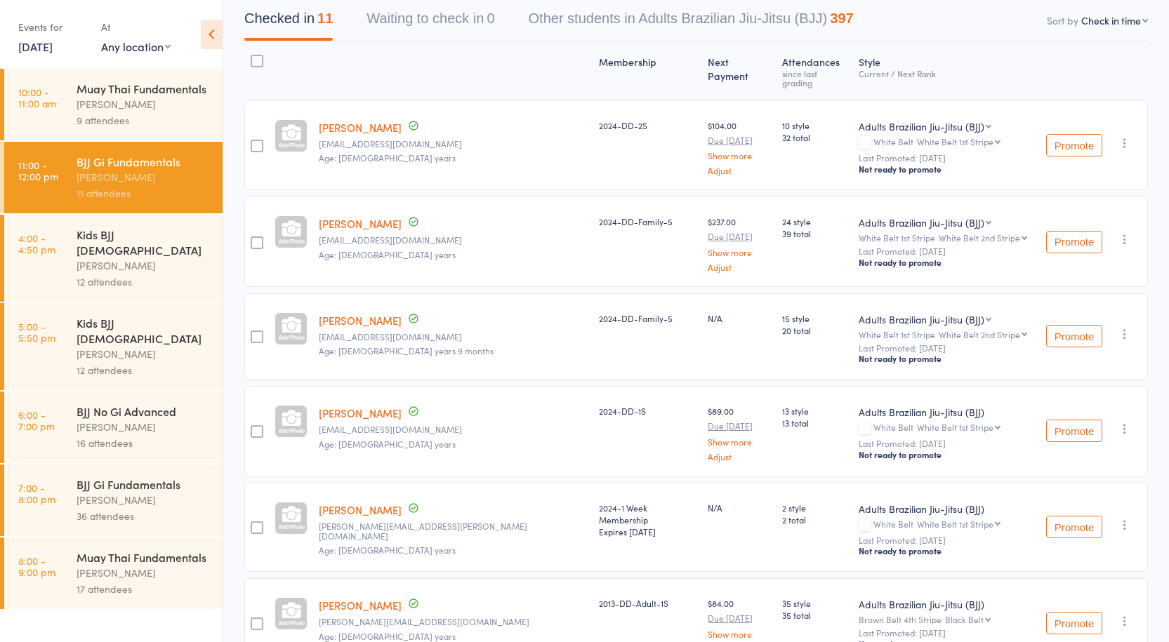
click at [172, 494] on div "BJJ Gi Fundamentals Anthony Perosh 36 attendees" at bounding box center [150, 501] width 146 height 72
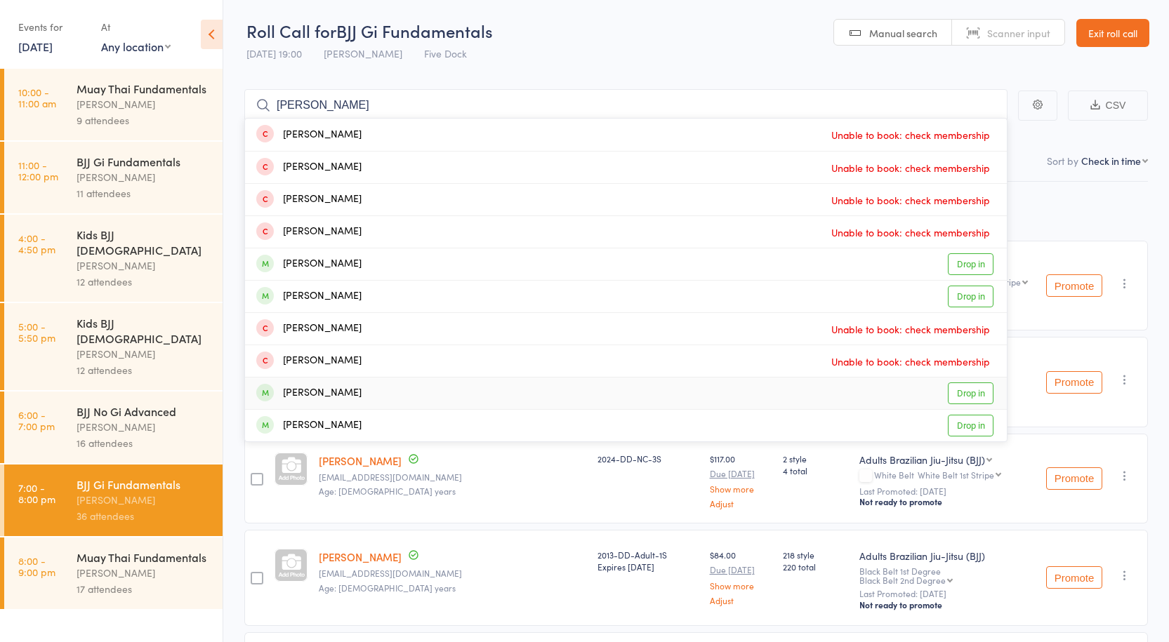
type input "nathan"
click at [986, 394] on link "Drop in" at bounding box center [971, 394] width 46 height 22
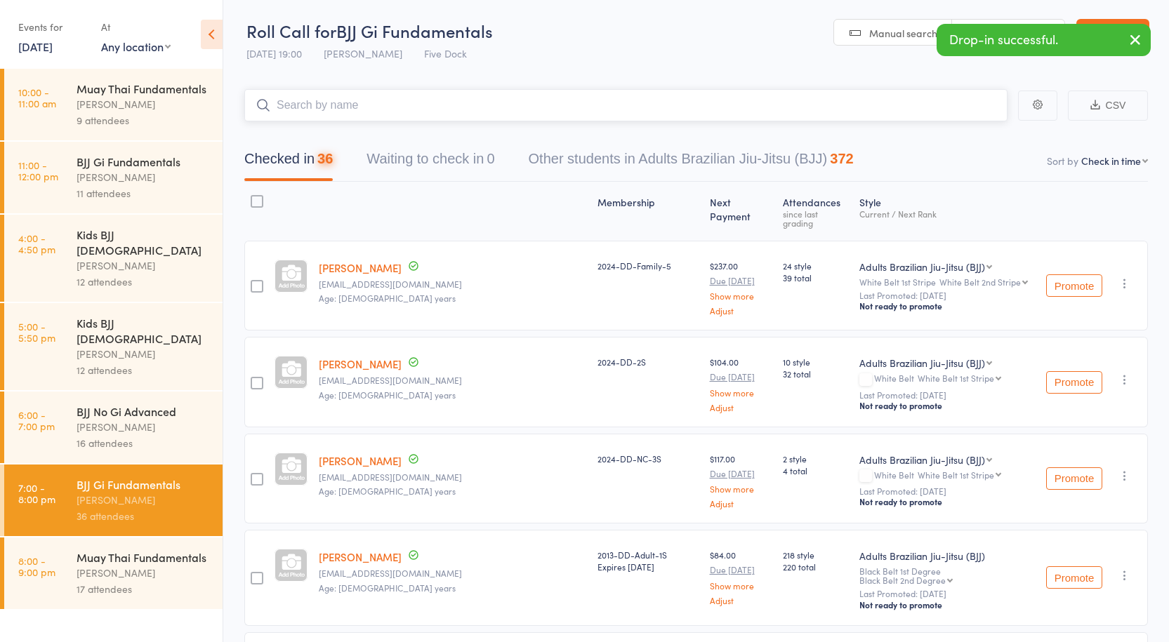
click at [374, 101] on input "search" at bounding box center [625, 105] width 763 height 32
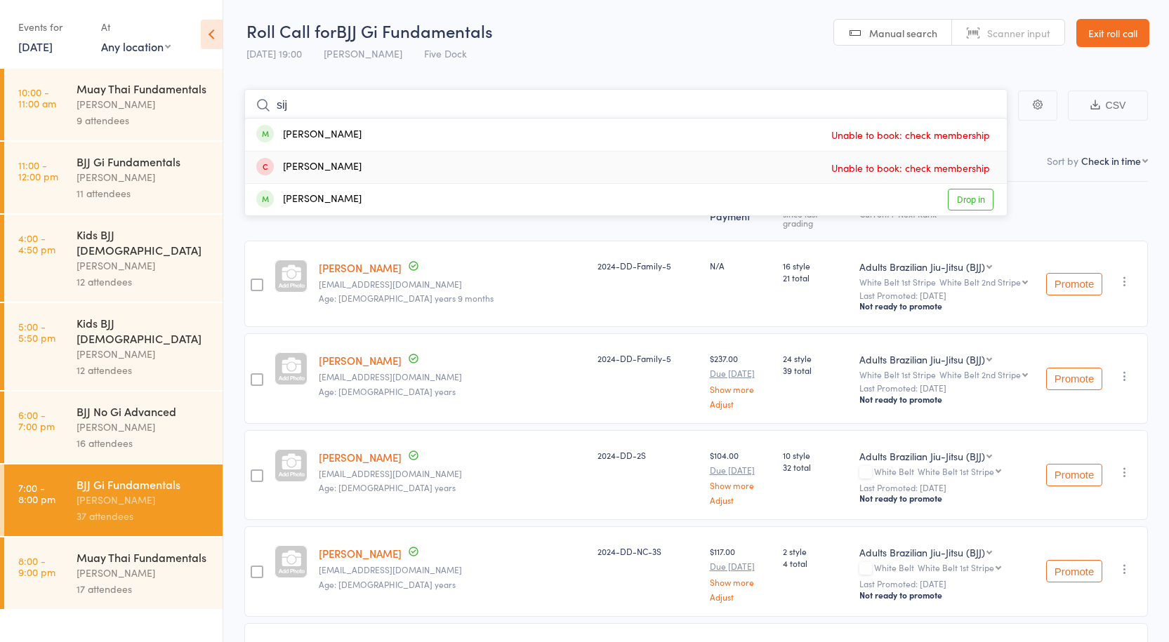
type input "sij"
click at [138, 176] on div "Anthony Perosh" at bounding box center [144, 177] width 134 height 16
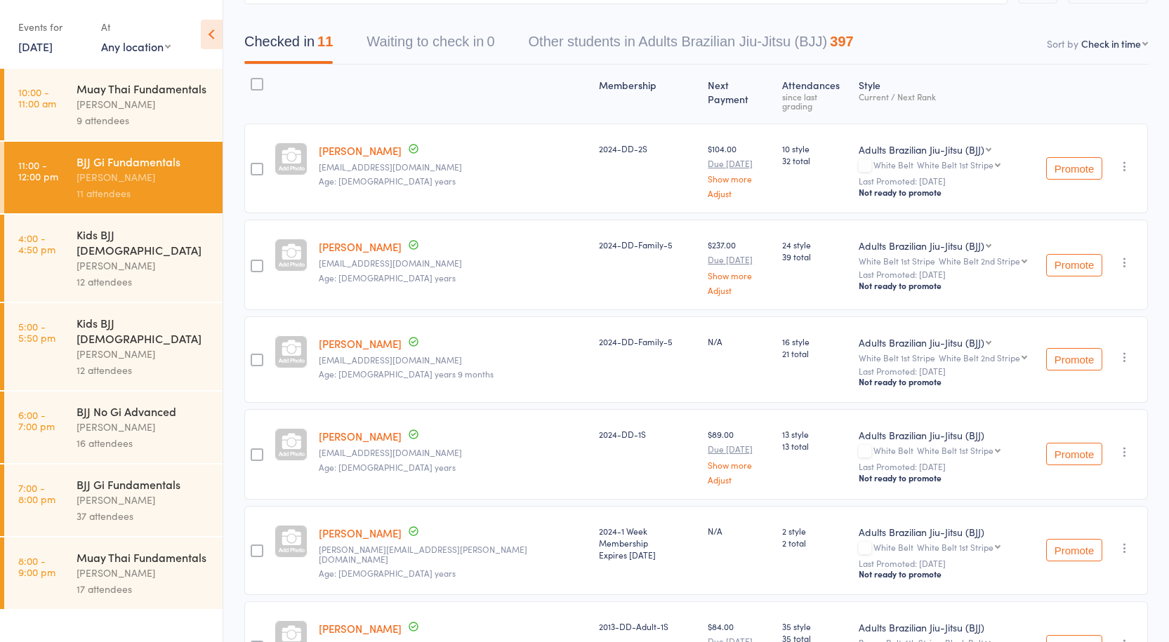
scroll to position [141, 0]
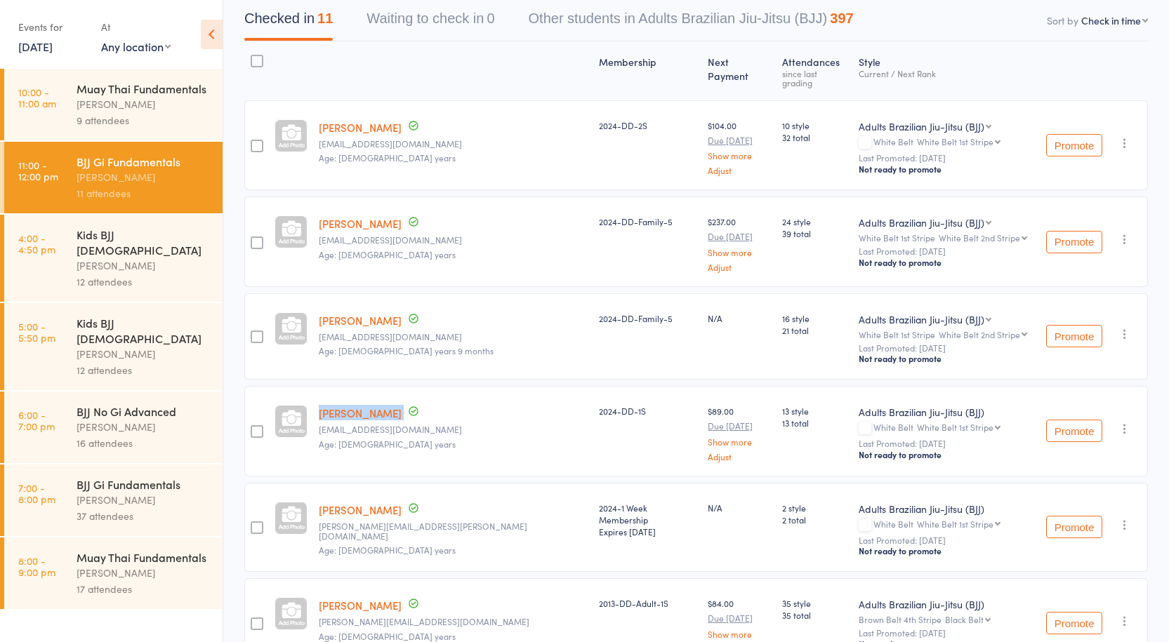
drag, startPoint x: 322, startPoint y: 402, endPoint x: 406, endPoint y: 399, distance: 83.6
click at [406, 399] on div "Srijan Maharjan srijan_maharjan@hotmail.com Age: 38 years" at bounding box center [453, 431] width 280 height 90
copy div "Srijan Maharjan"
click at [156, 492] on div "Anthony Perosh" at bounding box center [144, 500] width 134 height 16
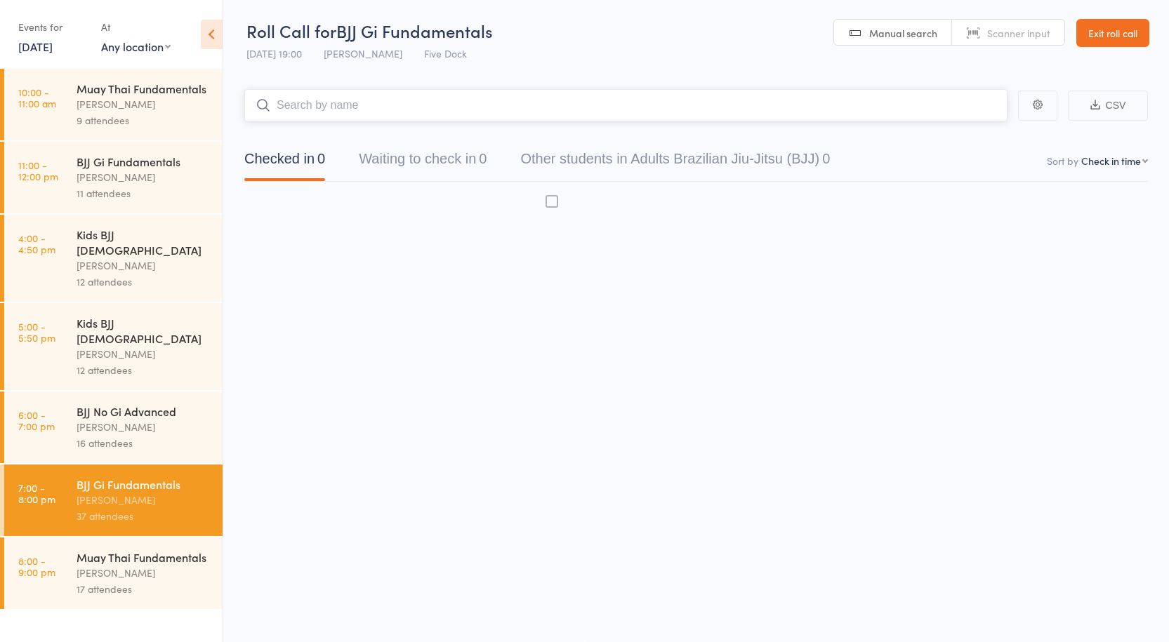
scroll to position [1, 0]
click at [156, 492] on div "Anthony Perosh" at bounding box center [144, 500] width 134 height 16
paste input "Srijan Maharjan"
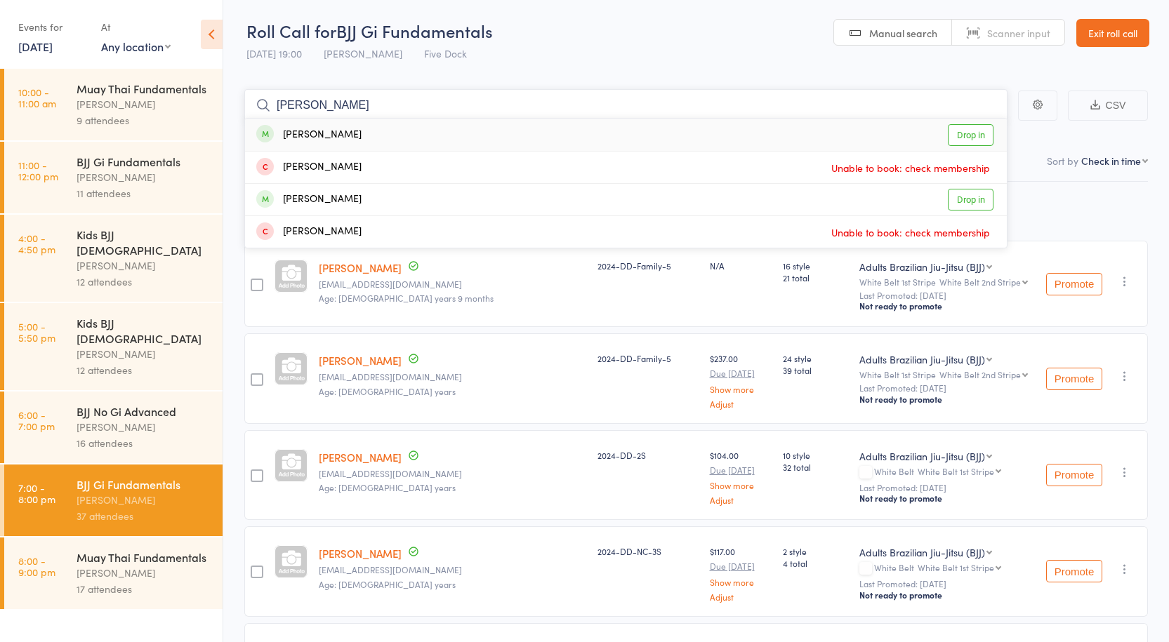
type input "Srijan Maharjan"
click at [984, 131] on link "Drop in" at bounding box center [971, 135] width 46 height 22
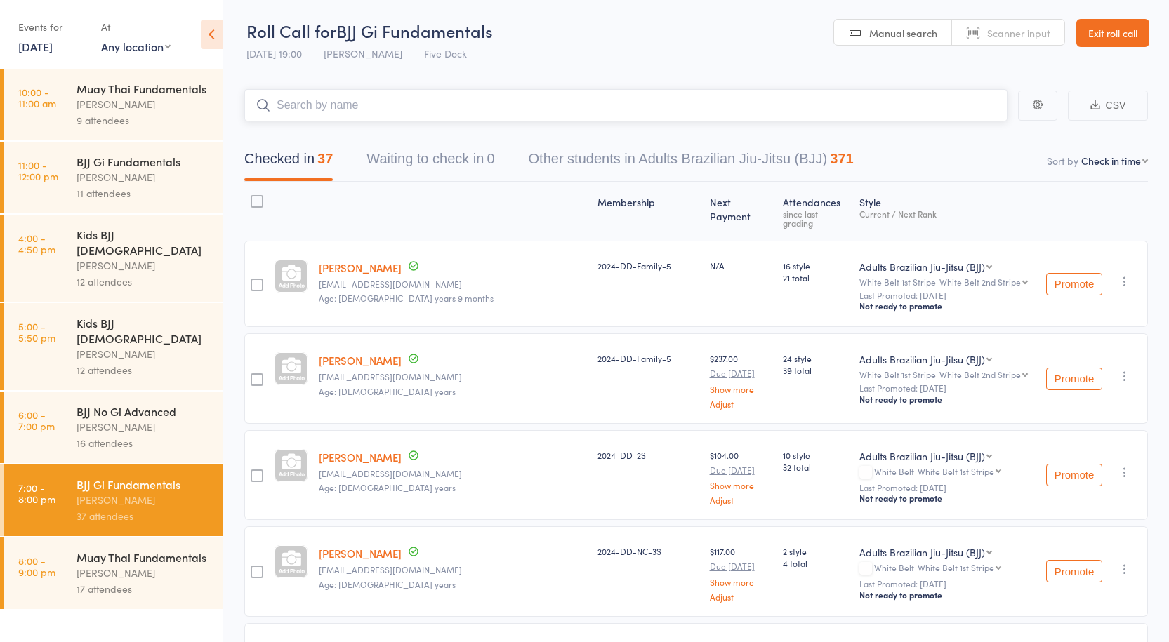
click at [436, 106] on input "search" at bounding box center [625, 105] width 763 height 32
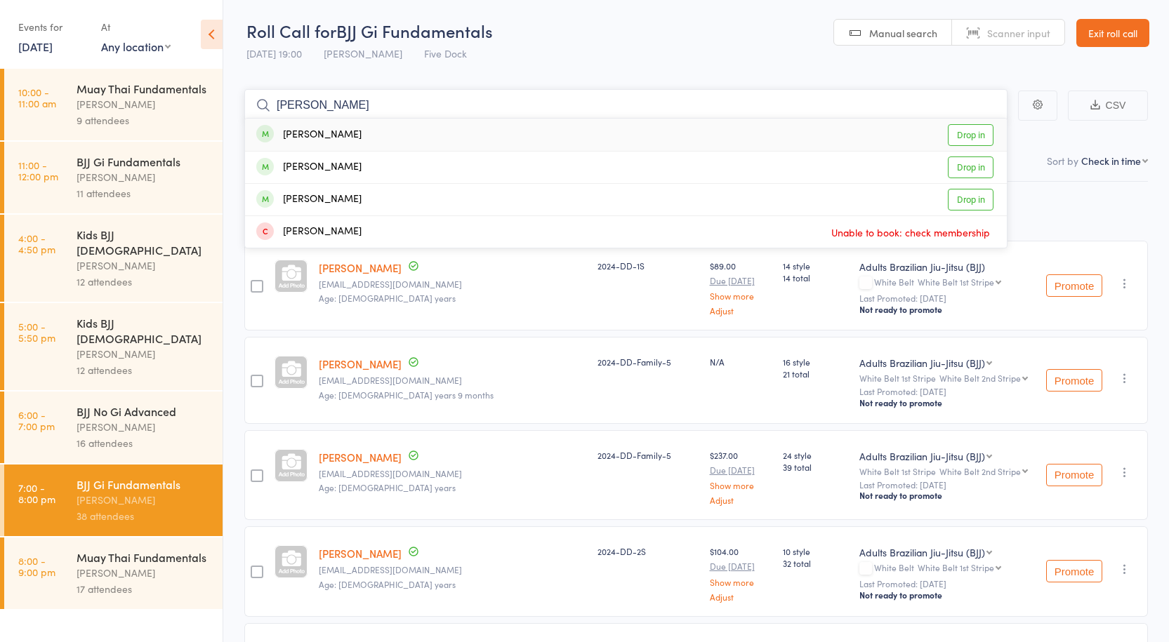
type input "jarred"
click at [959, 129] on link "Drop in" at bounding box center [971, 135] width 46 height 22
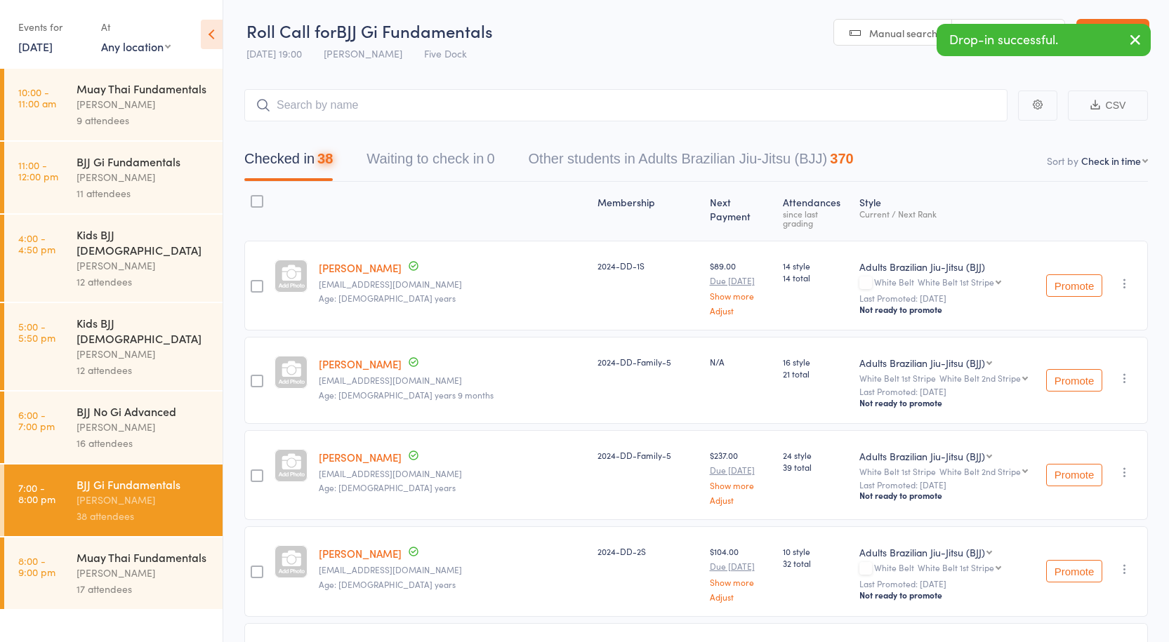
click at [129, 166] on div "BJJ Gi Fundamentals" at bounding box center [144, 161] width 134 height 15
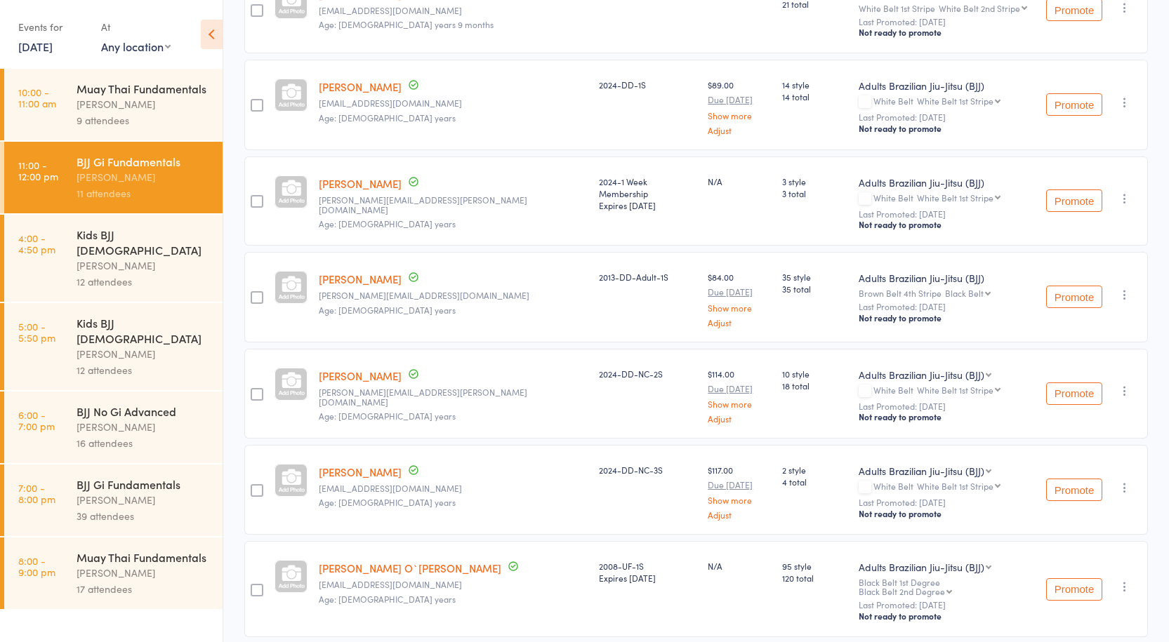
scroll to position [492, 0]
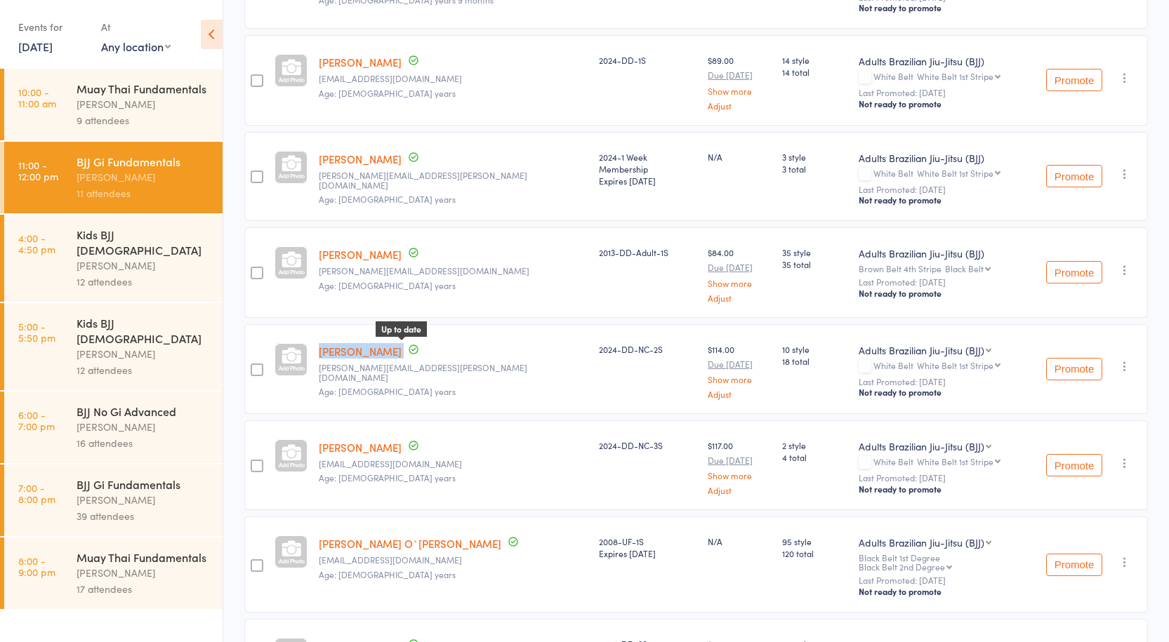
drag, startPoint x: 316, startPoint y: 335, endPoint x: 404, endPoint y: 341, distance: 87.9
click at [404, 339] on member-row "Thomas Tipton Up to date Tom.tipton@outlook.com.au Age: 22 years 2024-DD-NC-2S …" at bounding box center [696, 369] width 904 height 90
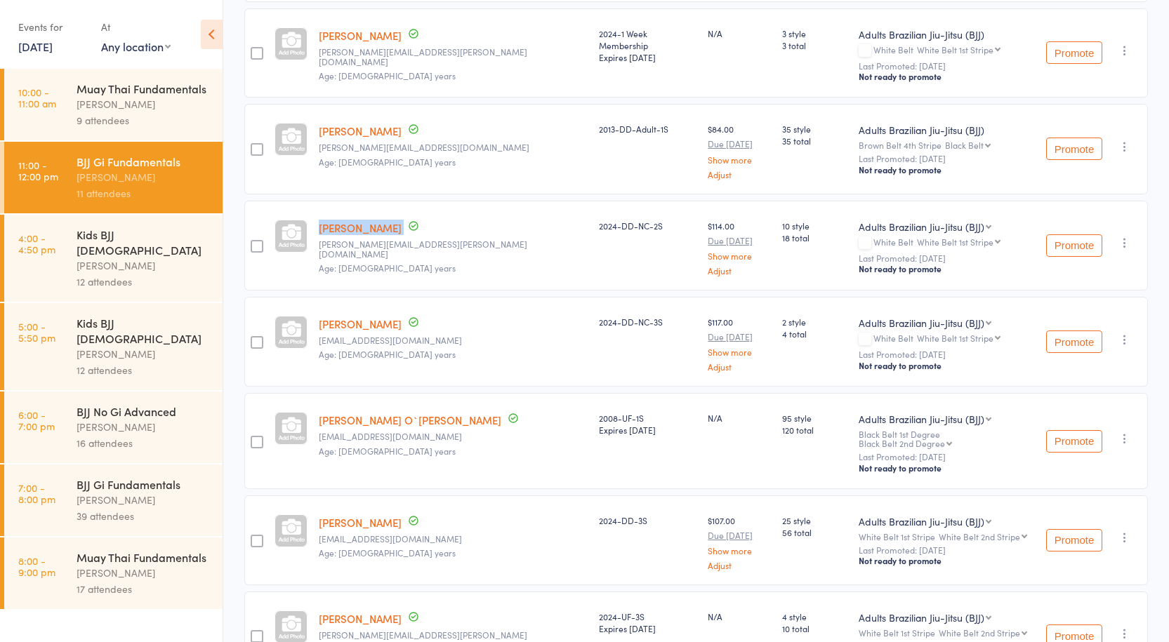
scroll to position [633, 0]
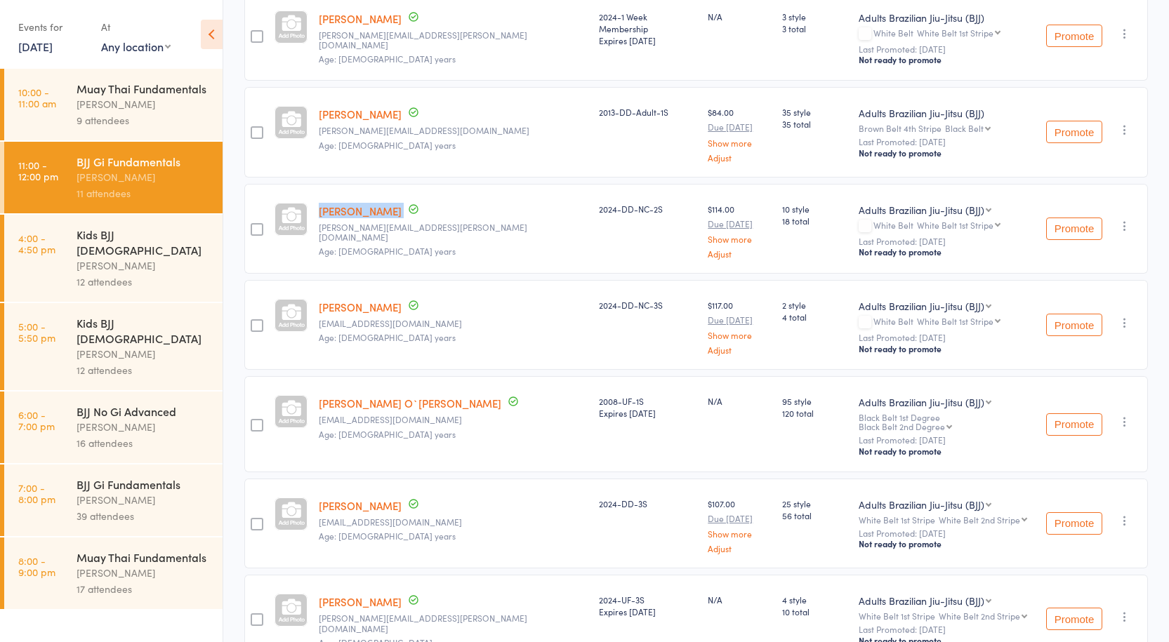
click at [147, 565] on div "Anthony Perosh" at bounding box center [144, 573] width 134 height 16
click at [120, 508] on div "39 attendees" at bounding box center [144, 516] width 134 height 16
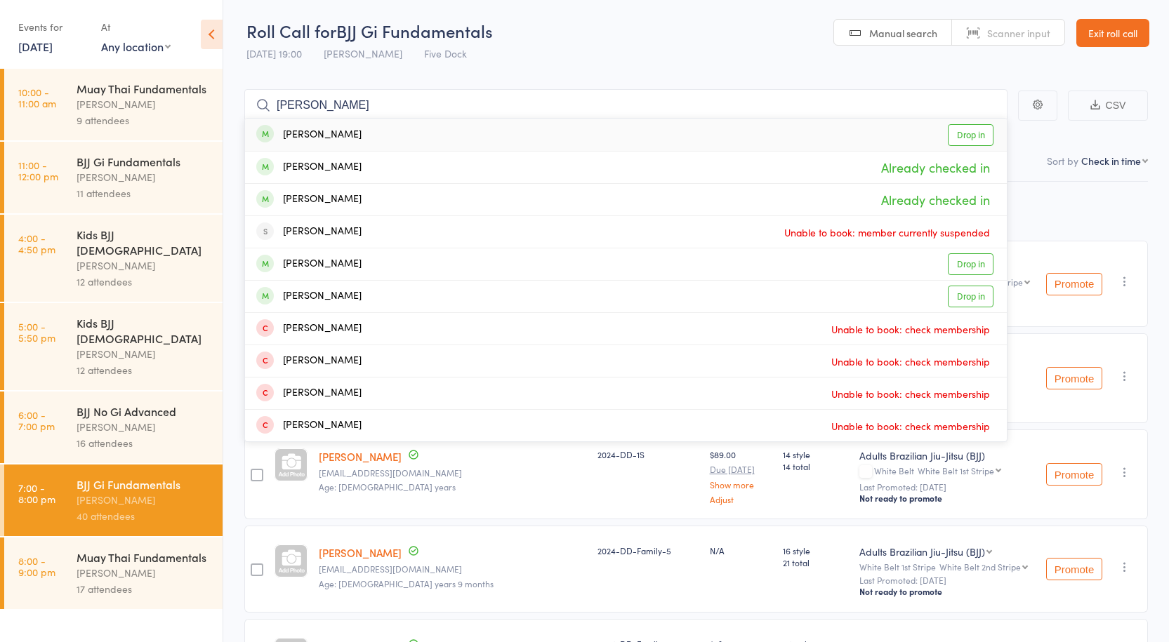
click at [350, 90] on input "thomas" at bounding box center [625, 105] width 763 height 32
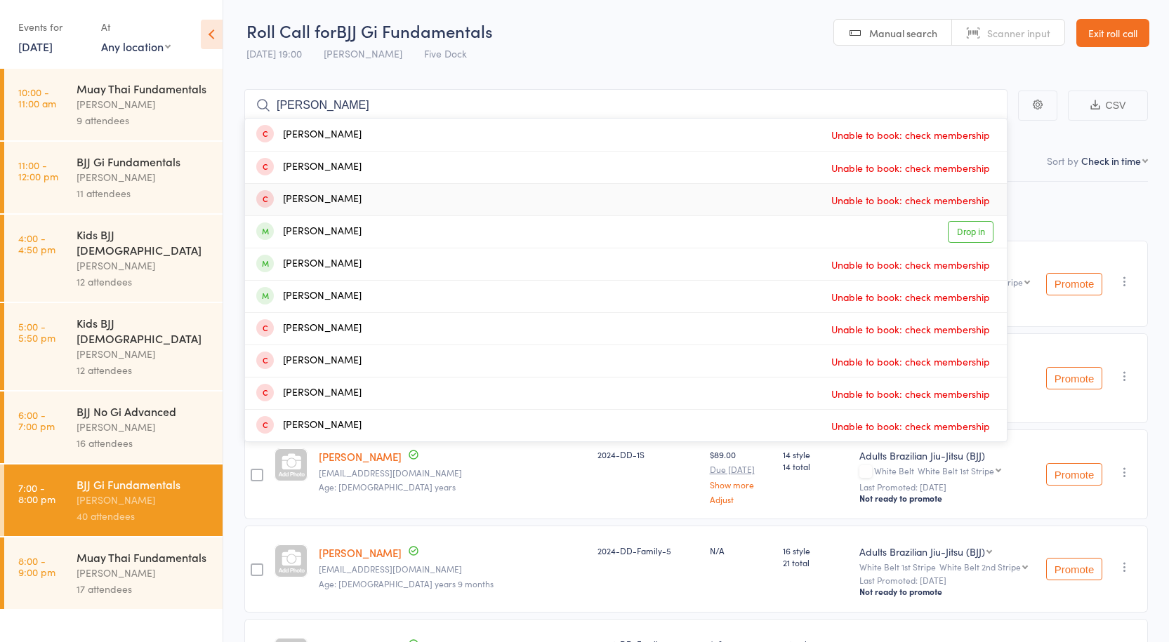
type input "ryan"
click at [135, 159] on div "BJJ Gi Fundamentals" at bounding box center [144, 161] width 134 height 15
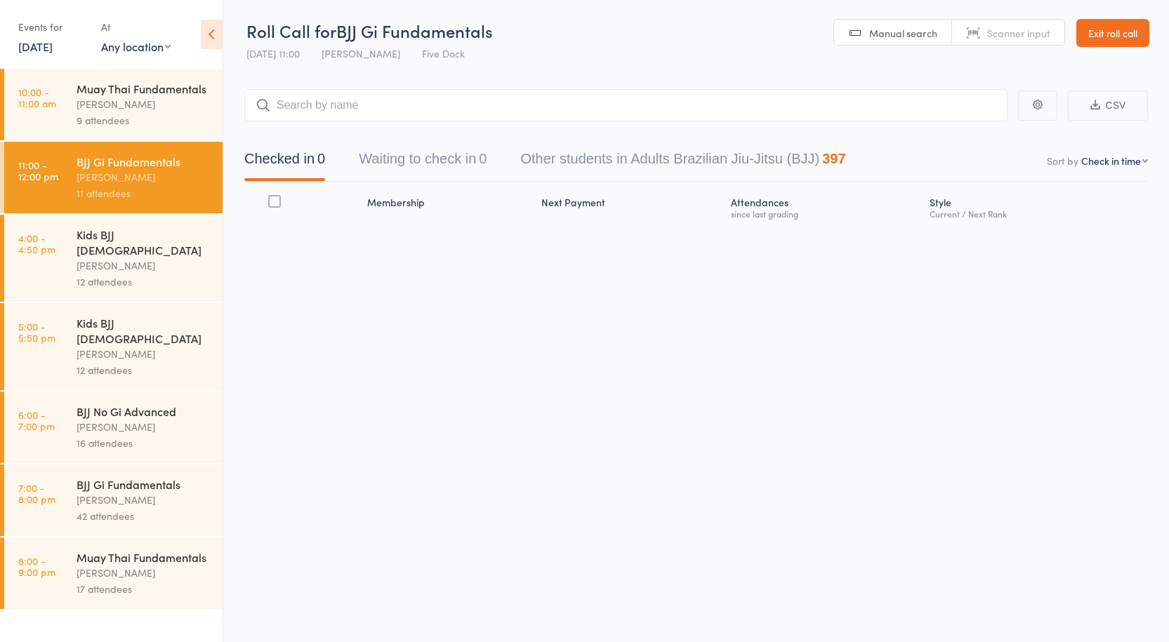
click at [138, 492] on div "Anthony Perosh" at bounding box center [144, 500] width 134 height 16
click at [126, 492] on div "Anthony Perosh" at bounding box center [144, 500] width 134 height 16
click at [124, 465] on div "BJJ Gi Fundamentals Anthony Perosh 42 attendees" at bounding box center [150, 501] width 146 height 72
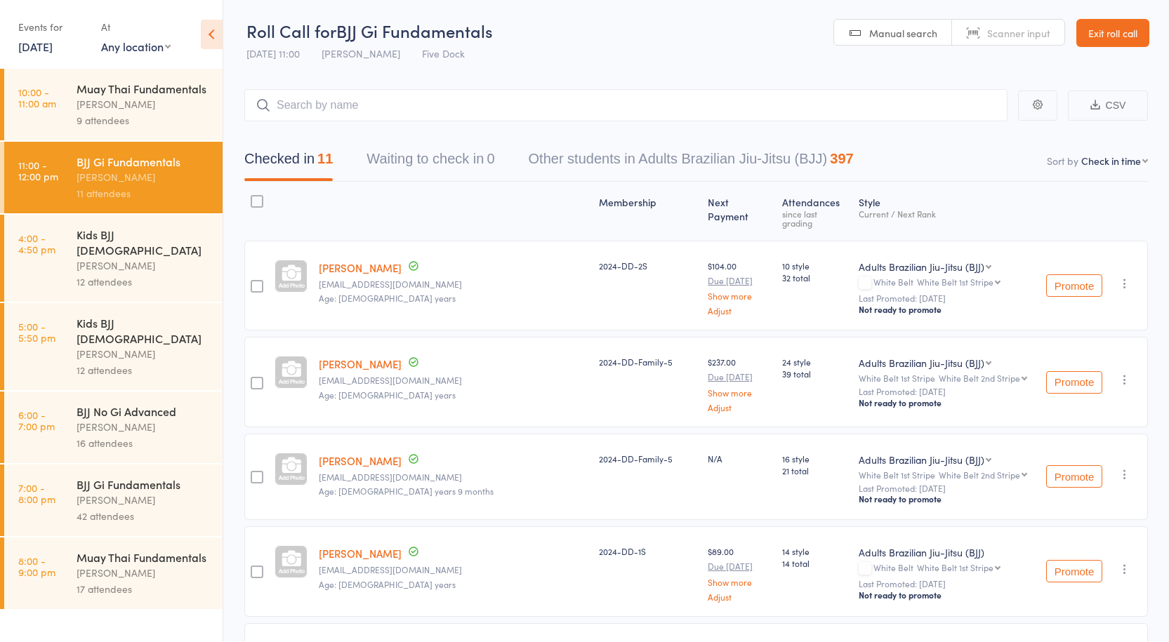
click at [128, 477] on div "BJJ Gi Fundamentals" at bounding box center [144, 484] width 134 height 15
click at [338, 110] on input "search" at bounding box center [625, 105] width 763 height 32
type input "br"
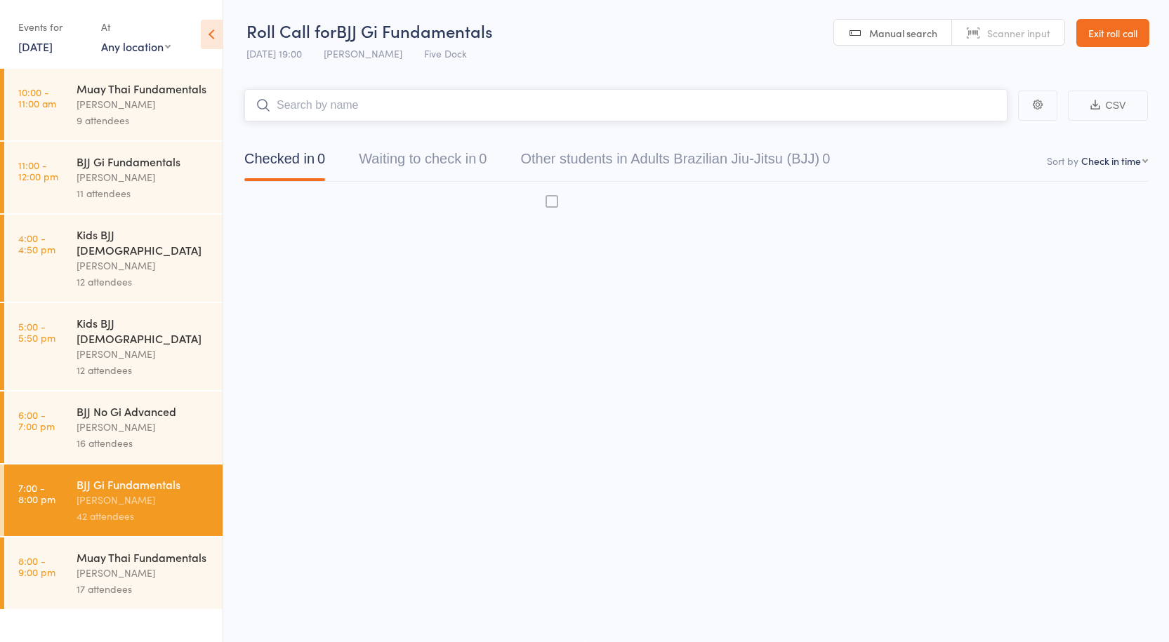
type input "a"
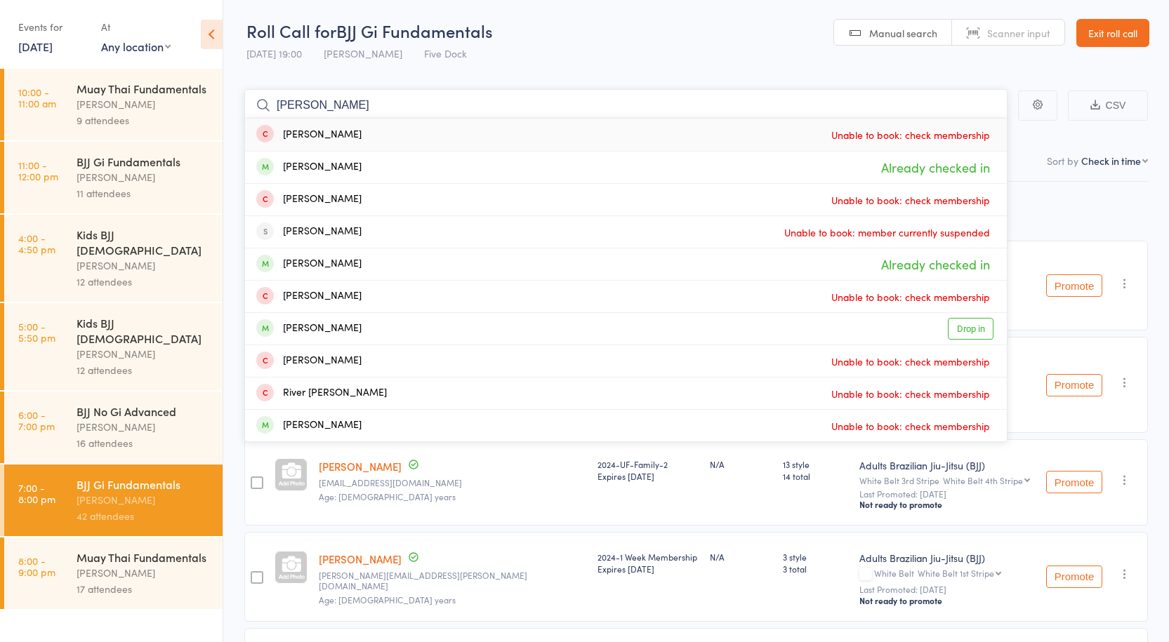
click at [440, 111] on input "brian" at bounding box center [625, 105] width 763 height 32
type input "brian"
click at [128, 183] on div "Anthony Perosh" at bounding box center [144, 177] width 134 height 16
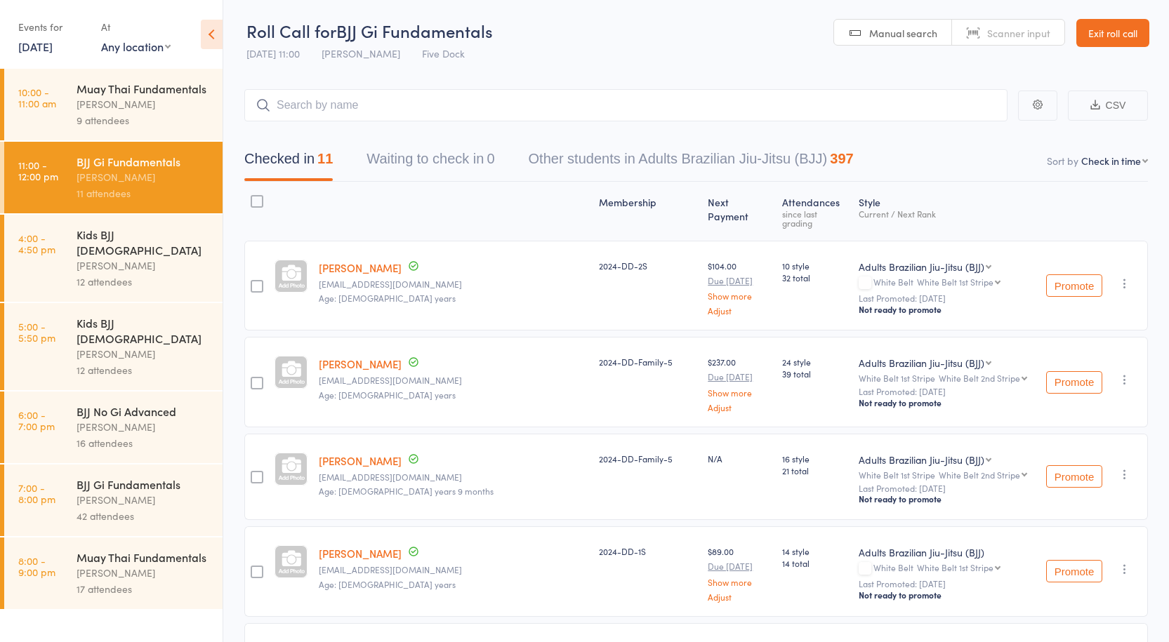
scroll to position [71, 0]
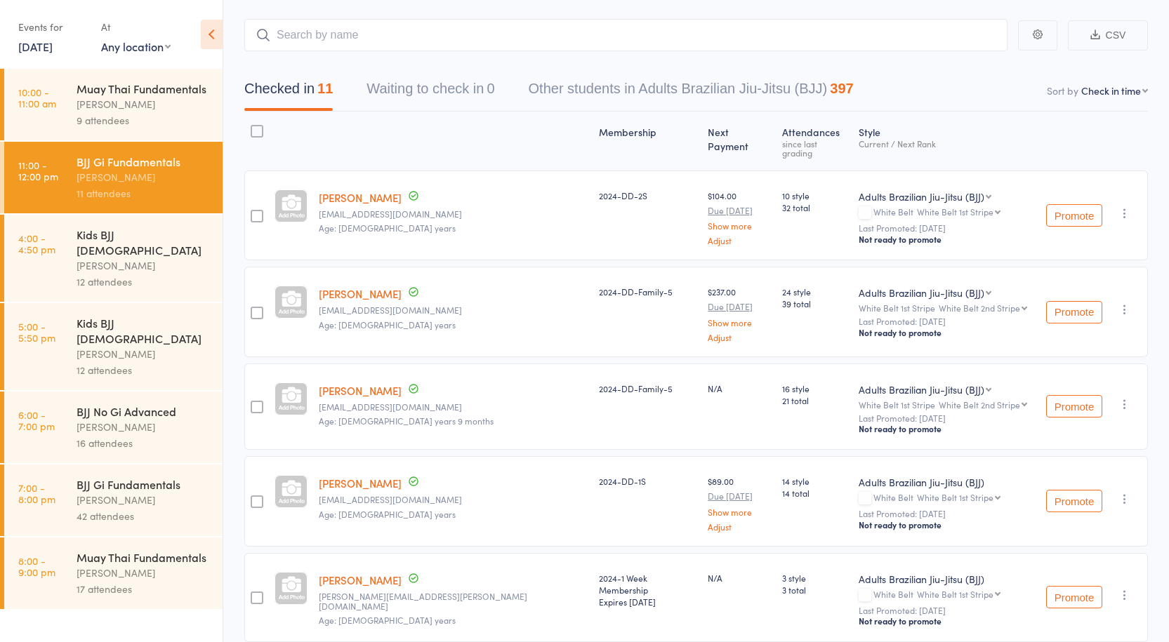
click at [253, 210] on div at bounding box center [257, 216] width 13 height 13
click at [253, 212] on input "checkbox" at bounding box center [253, 212] width 0 height 0
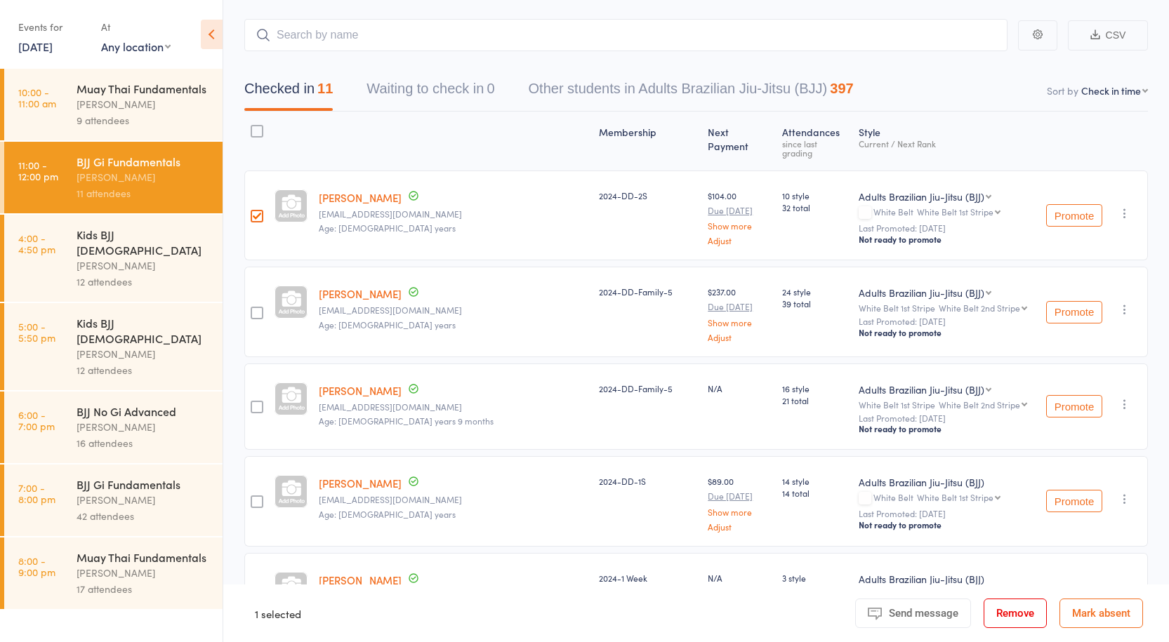
click at [256, 307] on div at bounding box center [257, 313] width 13 height 13
click at [253, 309] on input "checkbox" at bounding box center [253, 309] width 0 height 0
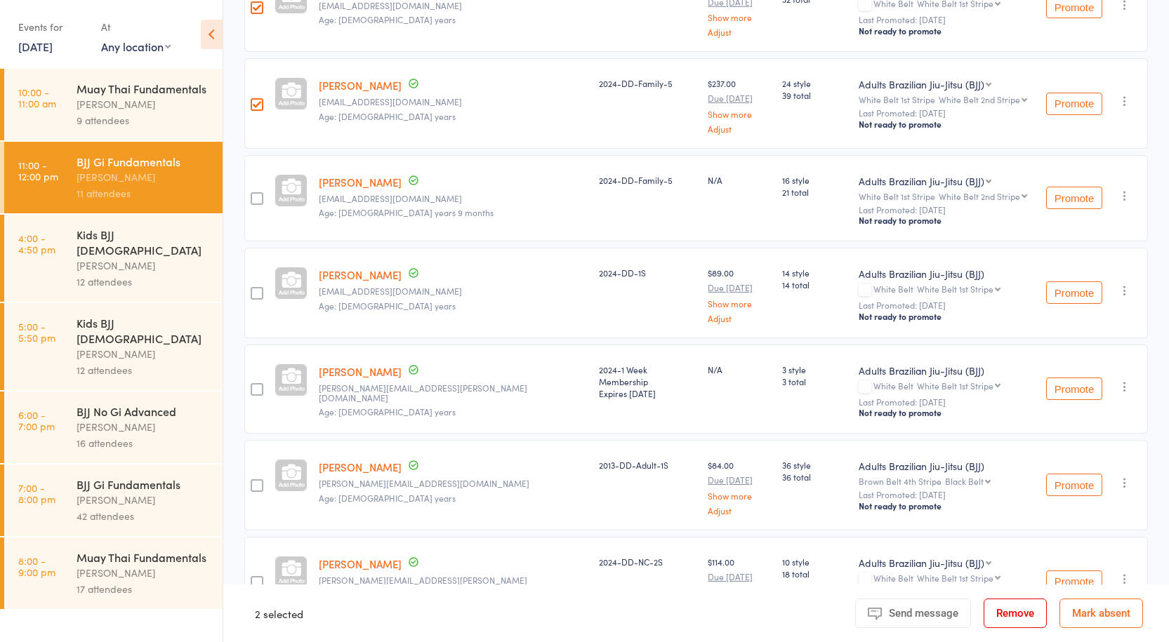
scroll to position [282, 0]
click at [263, 190] on div at bounding box center [257, 196] width 13 height 13
click at [253, 192] on input "checkbox" at bounding box center [253, 192] width 0 height 0
click at [255, 285] on div at bounding box center [257, 291] width 13 height 13
click at [253, 287] on input "checkbox" at bounding box center [253, 287] width 0 height 0
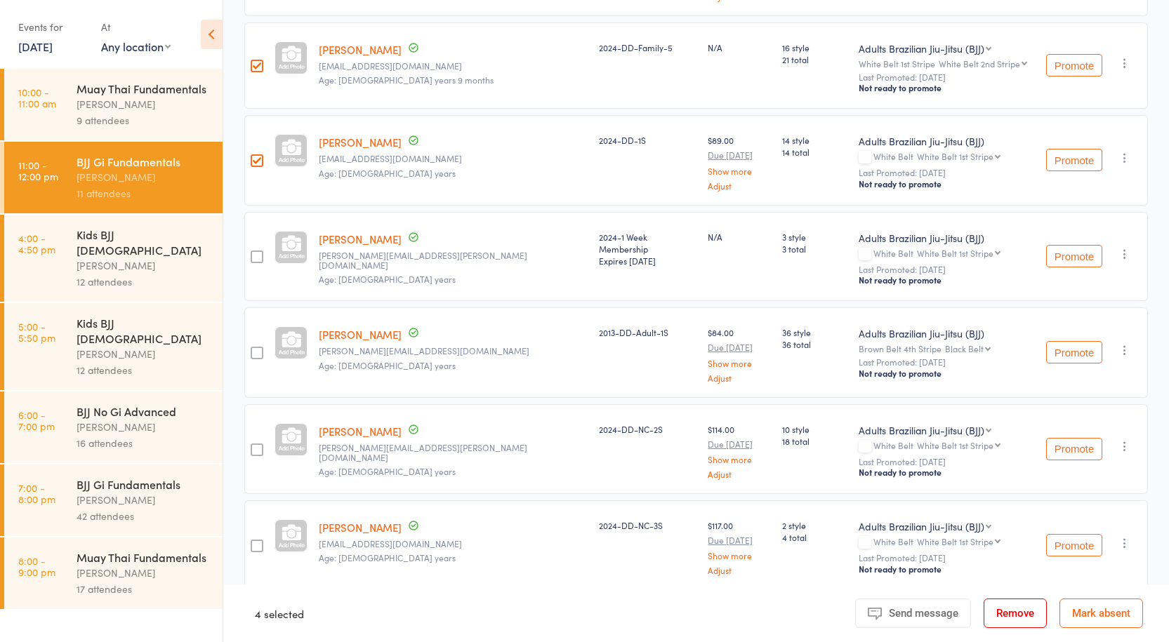
scroll to position [422, 0]
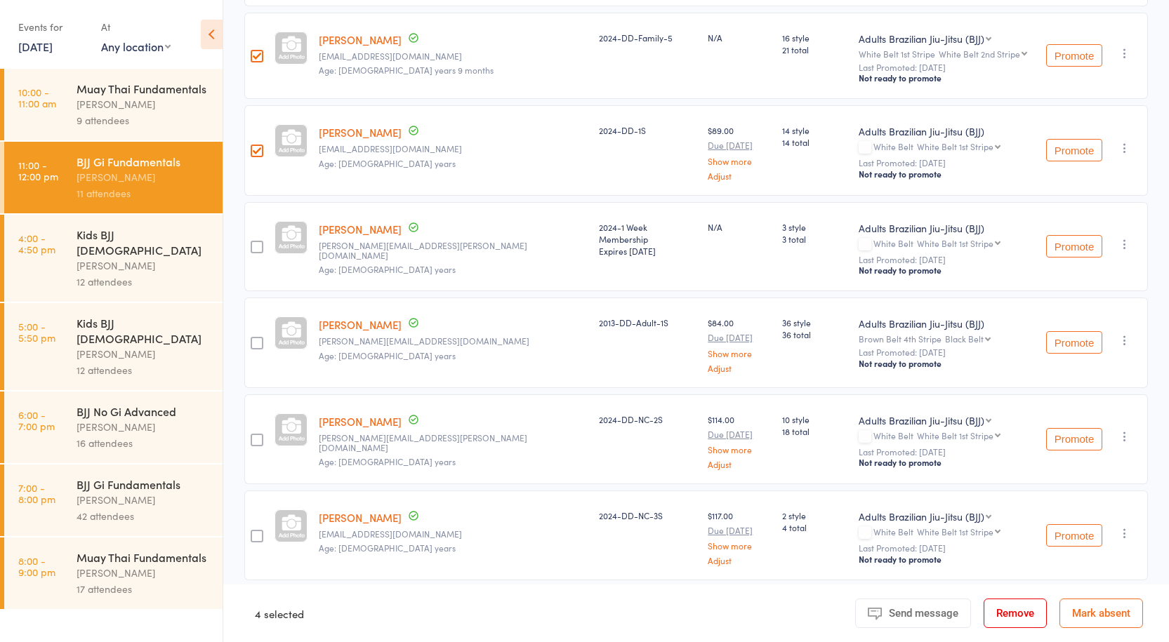
click at [258, 337] on div at bounding box center [257, 343] width 13 height 13
click at [253, 339] on input "checkbox" at bounding box center [253, 339] width 0 height 0
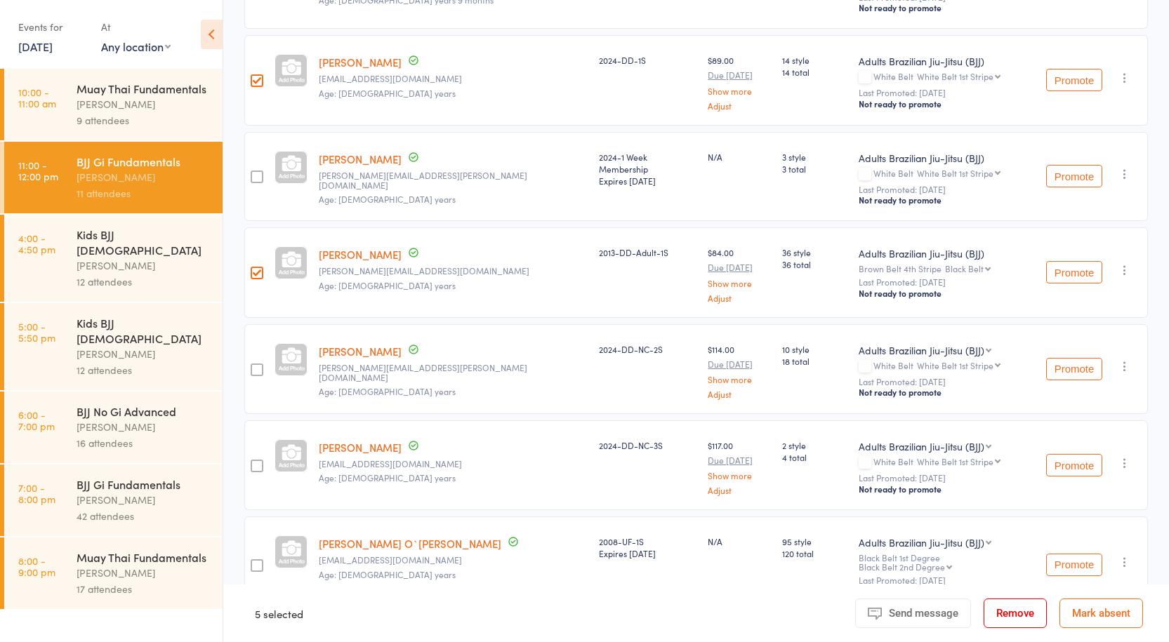
click at [265, 344] on div at bounding box center [256, 369] width 25 height 90
click at [263, 364] on div at bounding box center [257, 370] width 13 height 13
click at [253, 366] on input "checkbox" at bounding box center [253, 366] width 0 height 0
click at [262, 460] on div at bounding box center [257, 466] width 13 height 13
click at [253, 462] on input "checkbox" at bounding box center [253, 462] width 0 height 0
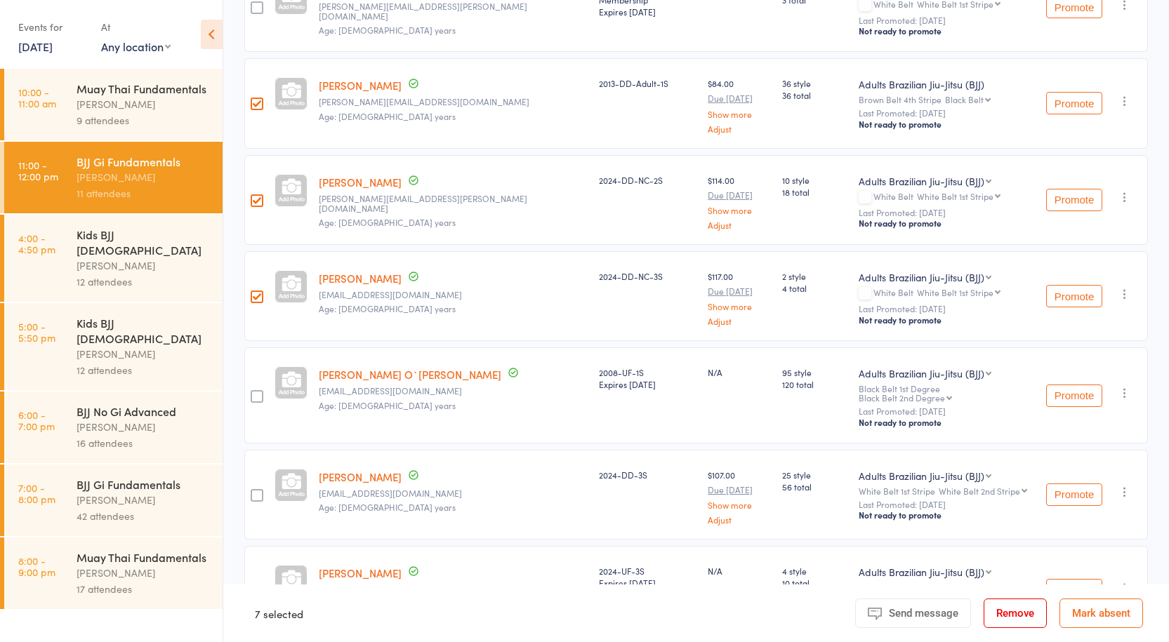
scroll to position [688, 0]
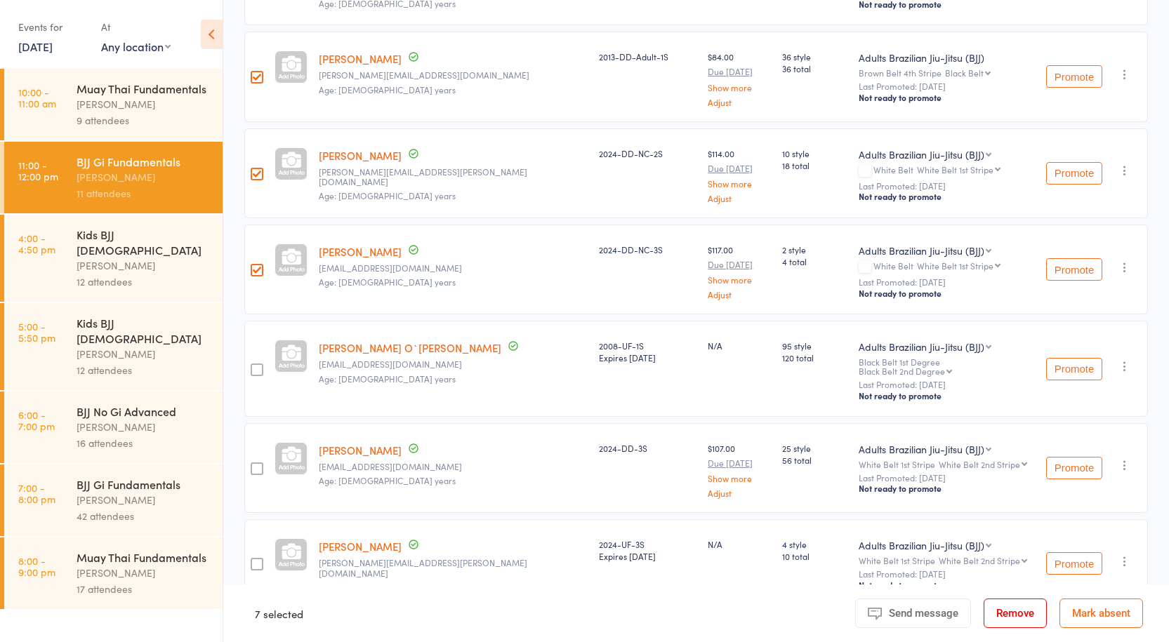
click at [258, 264] on div at bounding box center [257, 270] width 13 height 13
click at [253, 266] on input "checkbox" at bounding box center [253, 266] width 0 height 0
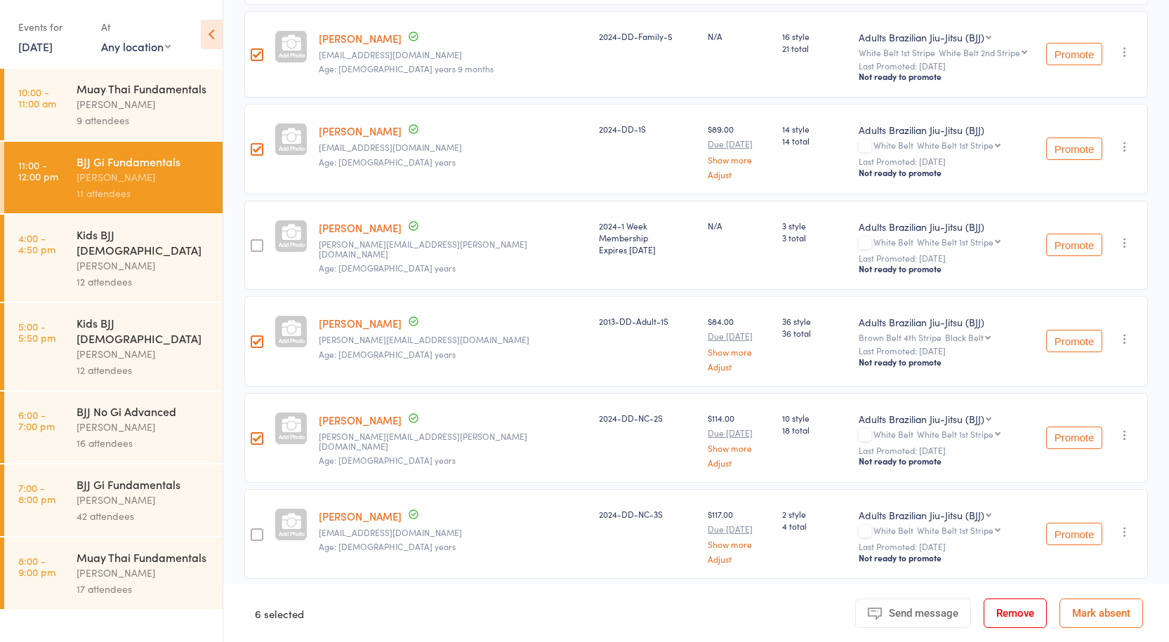
scroll to position [337, 0]
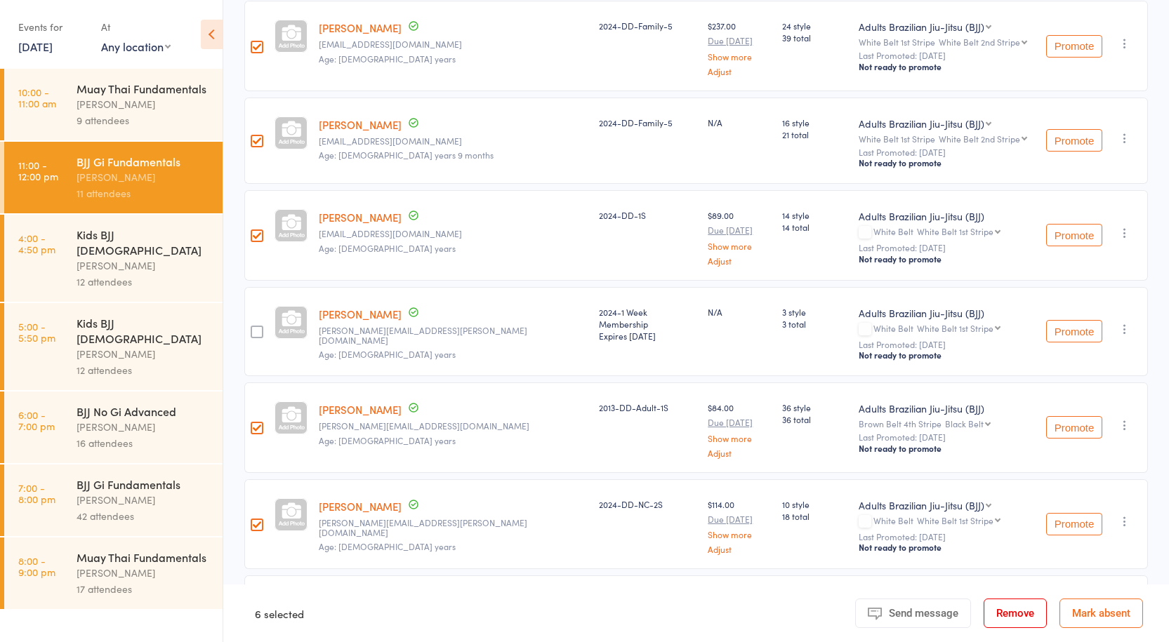
click at [263, 326] on div at bounding box center [257, 332] width 13 height 13
click at [253, 328] on input "checkbox" at bounding box center [253, 328] width 0 height 0
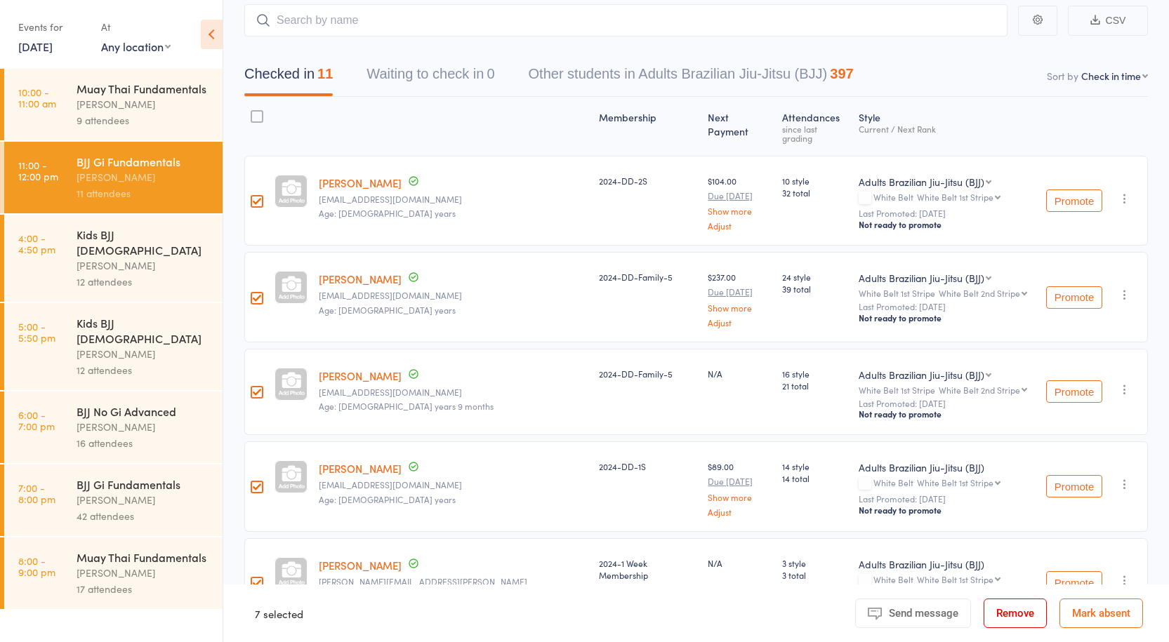
scroll to position [56, 0]
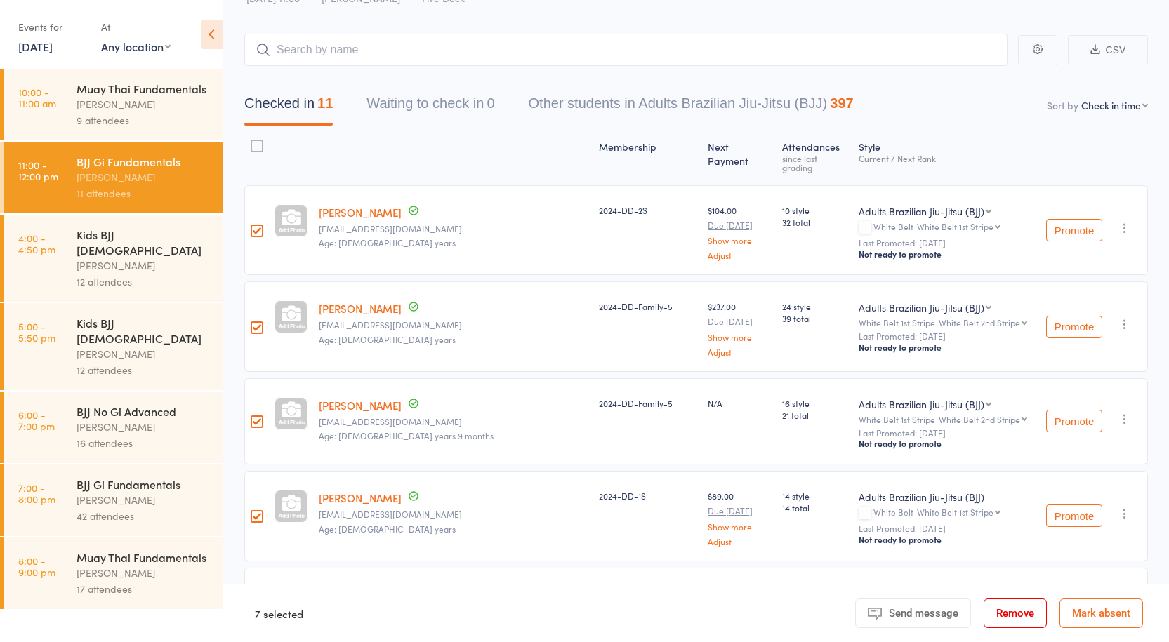
click at [148, 492] on div "Anthony Perosh" at bounding box center [144, 500] width 134 height 16
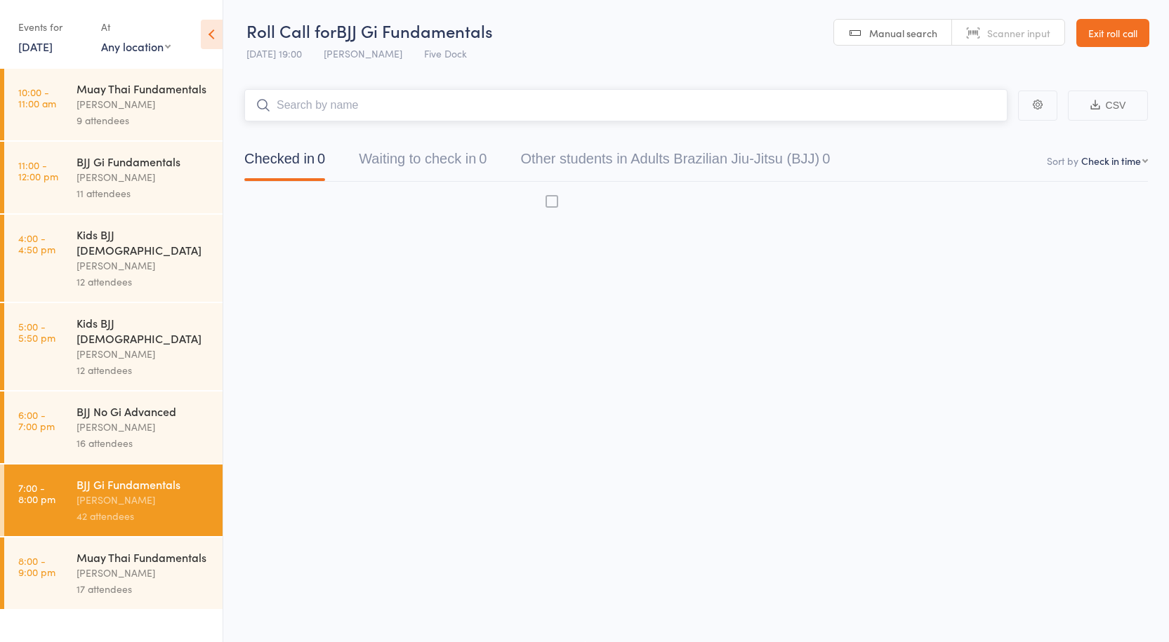
scroll to position [1, 0]
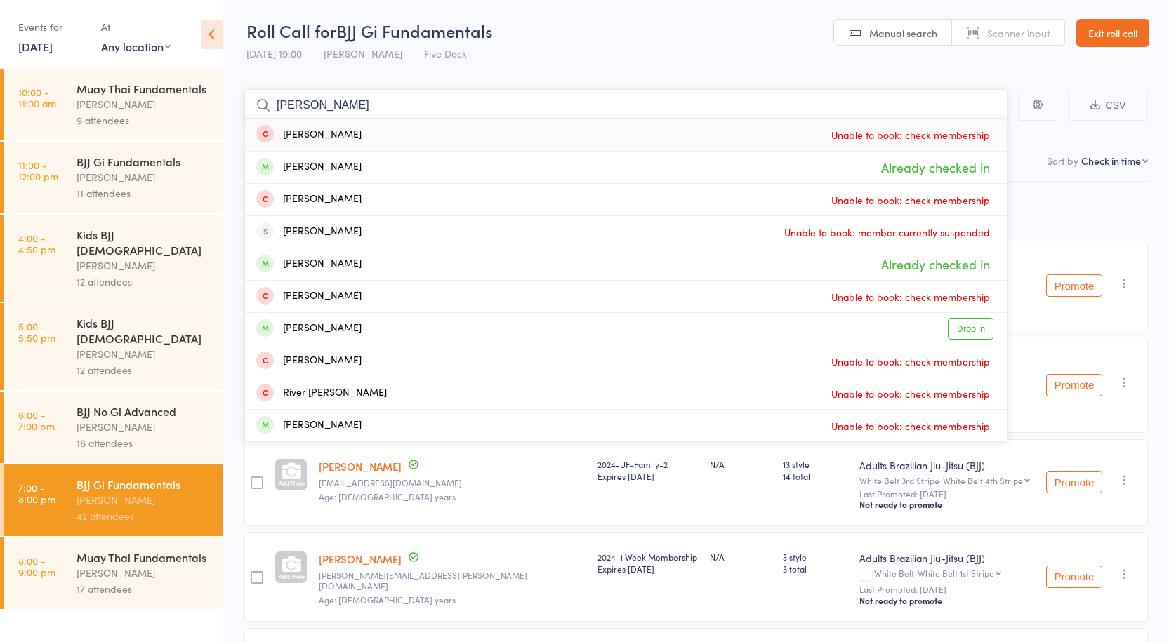
click at [494, 106] on input "brian" at bounding box center [625, 105] width 763 height 32
click at [480, 65] on div "Roll Call for BJJ Gi Fundamentals 16 Sep 19:00 Anthony Perosh Five Dock" at bounding box center [369, 43] width 246 height 49
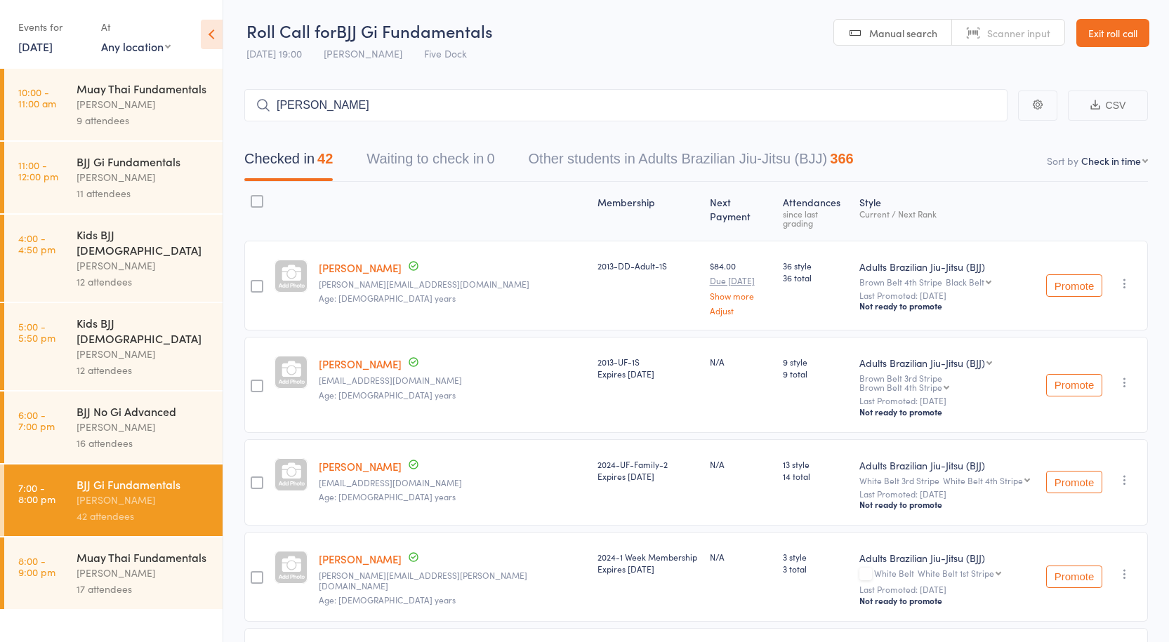
click at [341, 111] on input "brian" at bounding box center [625, 105] width 763 height 32
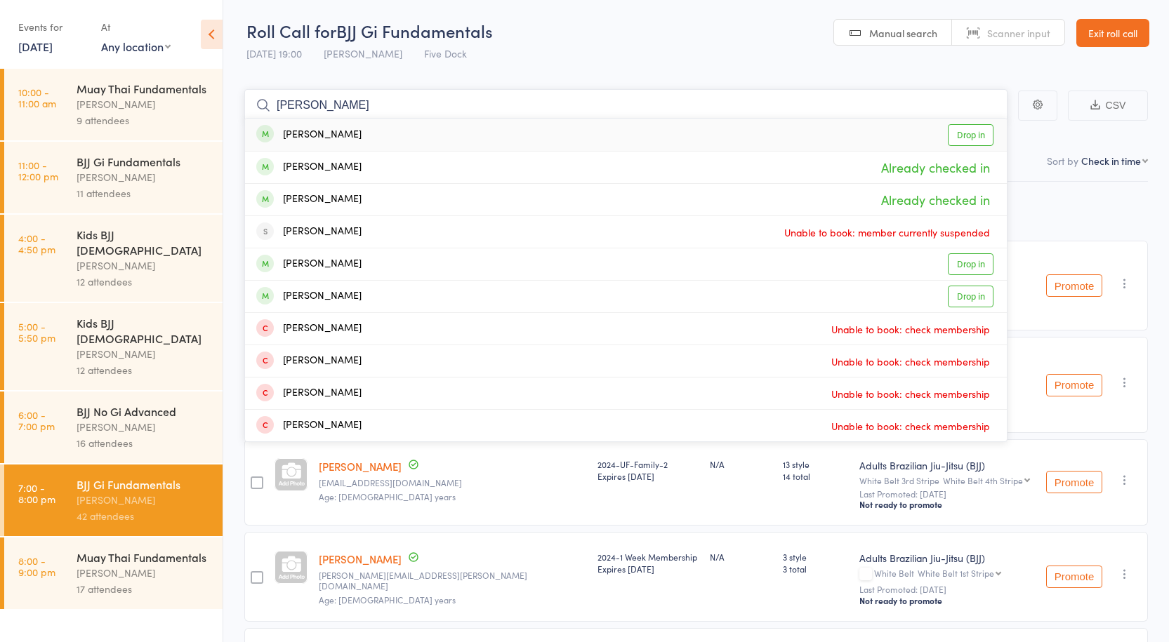
type input "thomas"
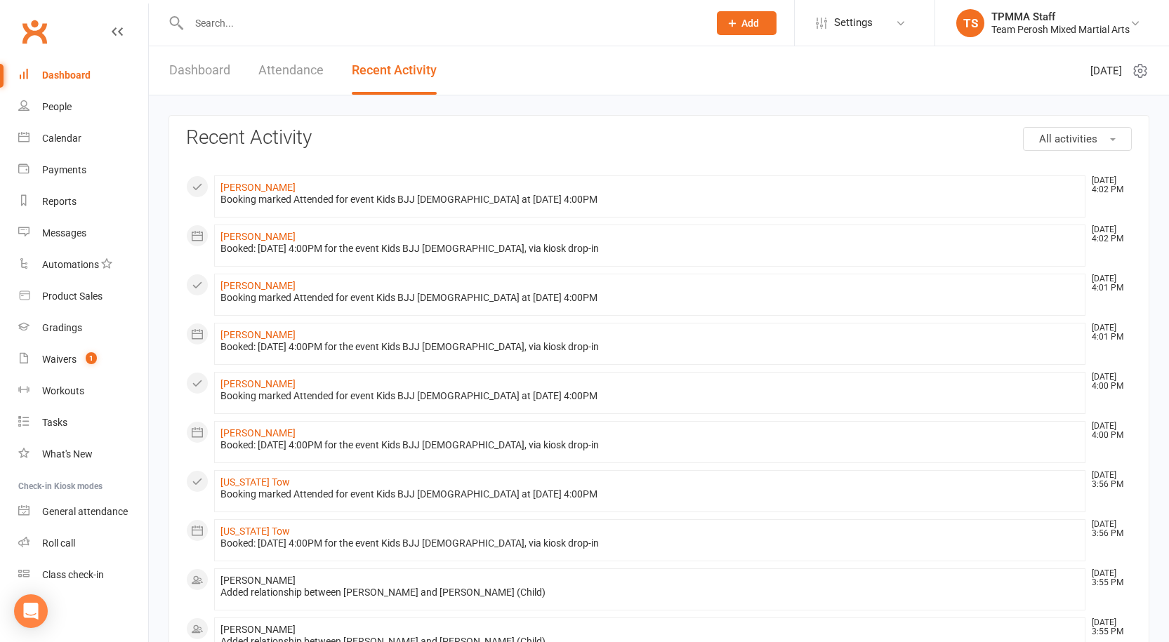
click at [278, 25] on input "text" at bounding box center [442, 23] width 514 height 20
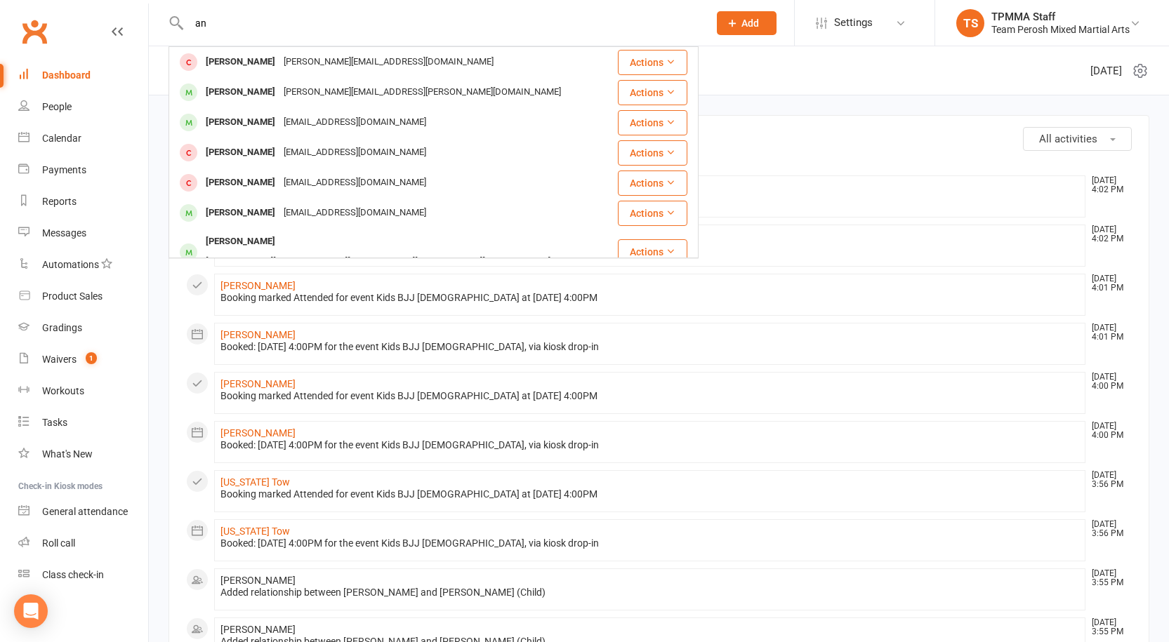
type input "a"
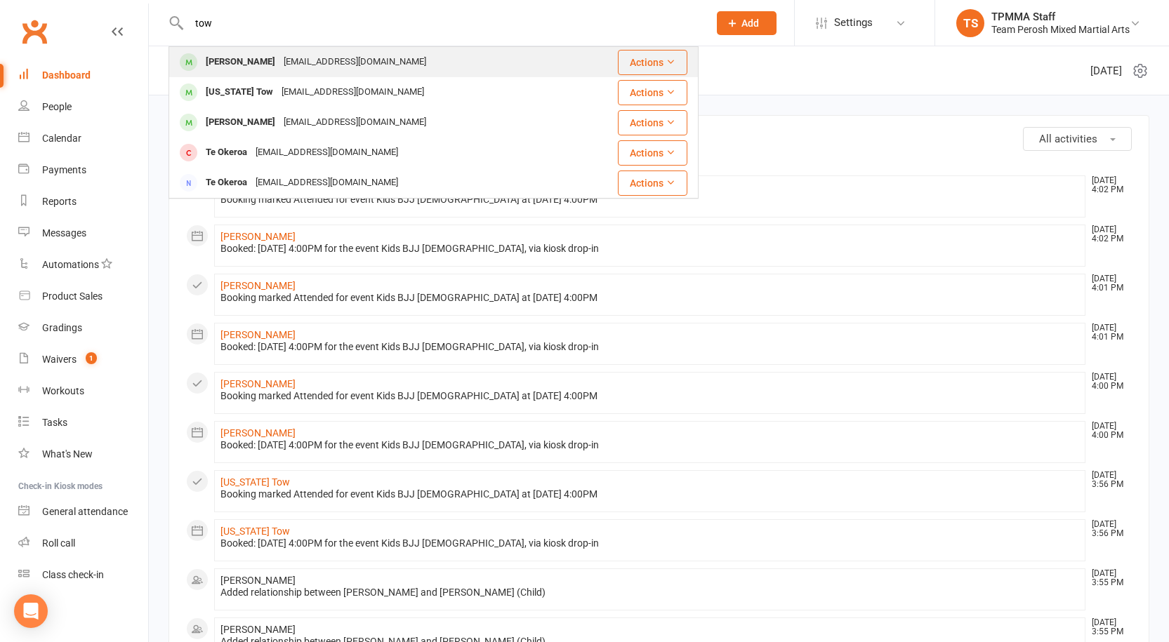
type input "tow"
click at [303, 60] on div "[EMAIL_ADDRESS][DOMAIN_NAME]" at bounding box center [354, 62] width 151 height 20
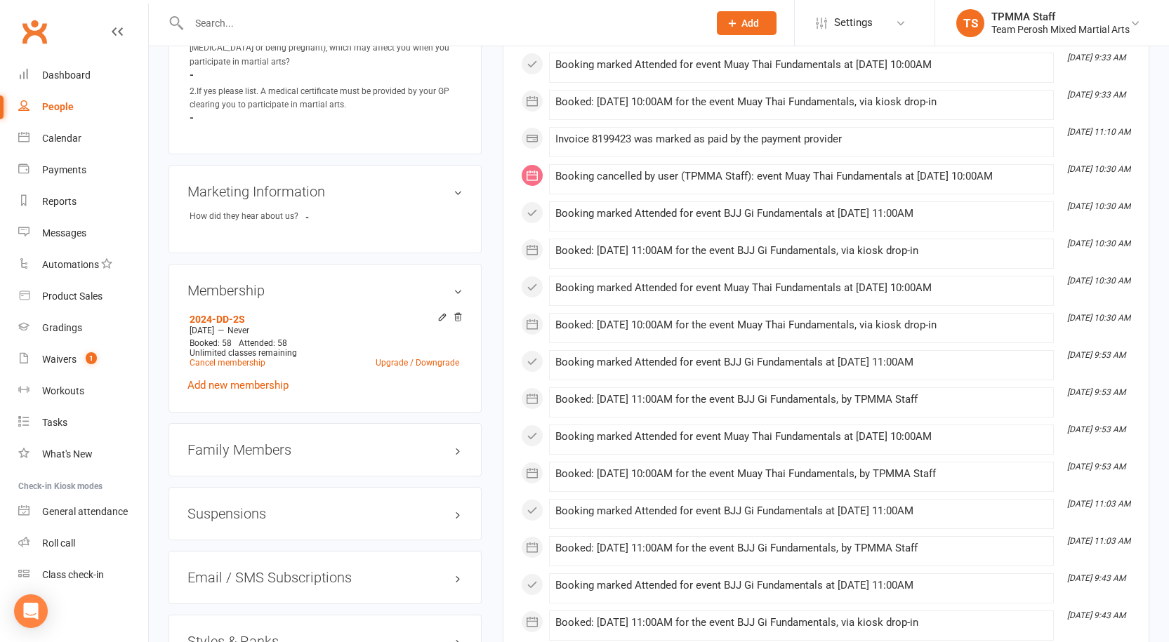
scroll to position [983, 0]
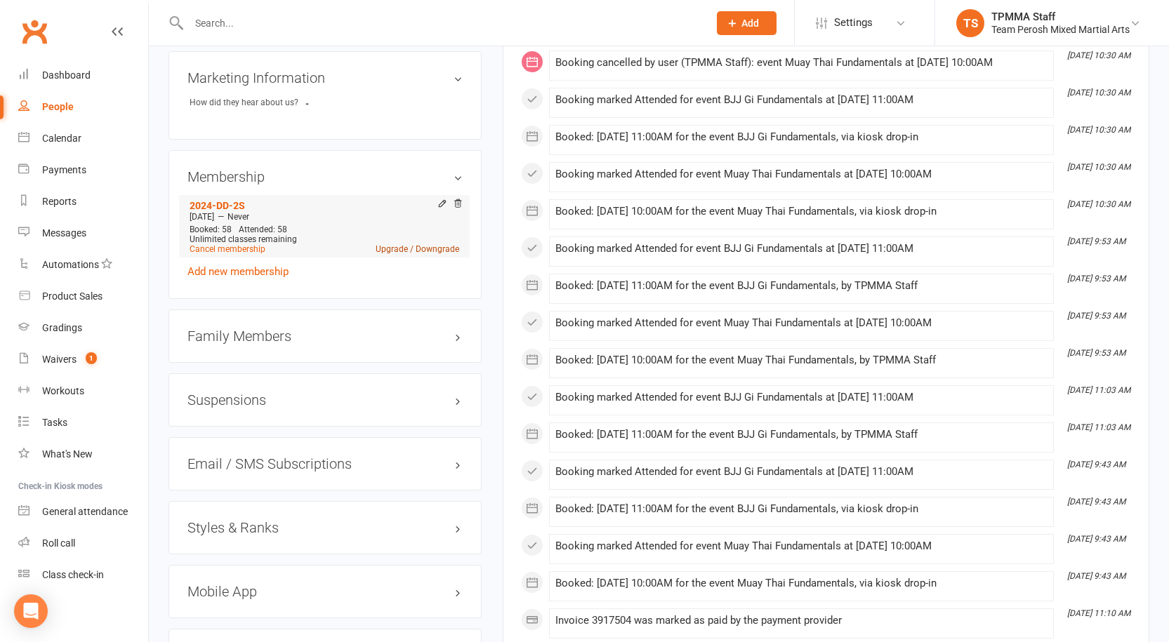
click at [414, 244] on link "Upgrade / Downgrade" at bounding box center [418, 249] width 84 height 10
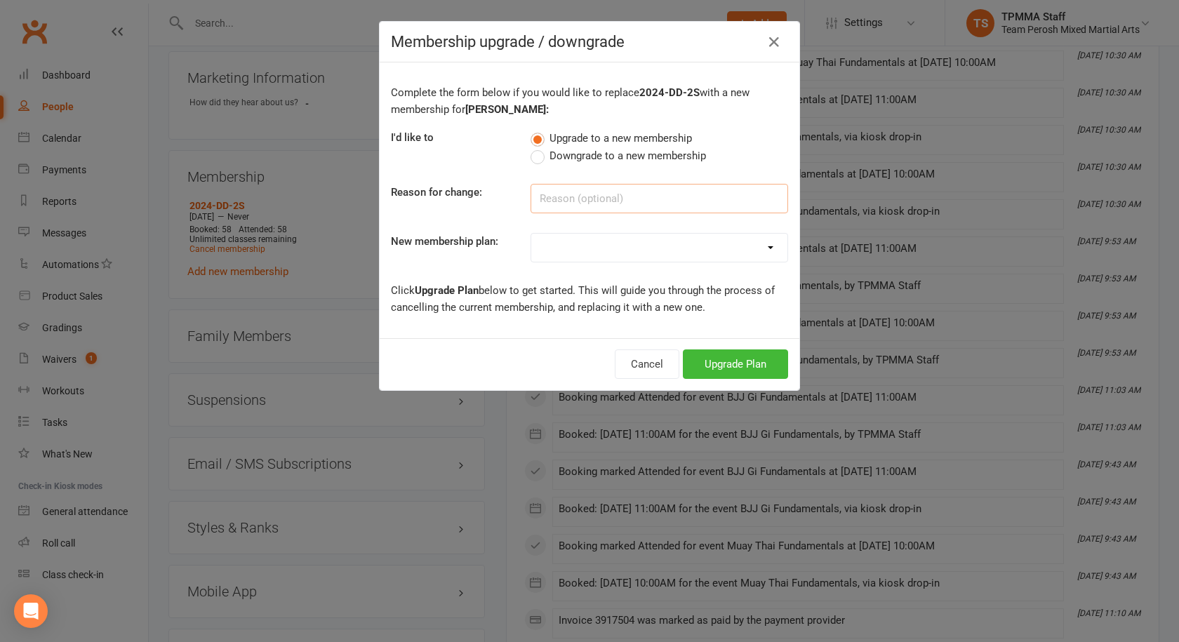
click at [541, 194] on input at bounding box center [660, 198] width 258 height 29
click at [560, 239] on select "2008-DD-1S 2008-DD-2S 2008-UF-1S 2013-DD-Adult-1S 2013-DD-Adult-2S 2024-DD-1S 2…" at bounding box center [659, 248] width 256 height 28
click at [532, 245] on select "2008-DD-1S 2008-DD-2S 2008-UF-1S 2013-DD-Adult-1S 2013-DD-Adult-2S 2024-DD-1S 2…" at bounding box center [659, 248] width 256 height 28
select select "8"
click at [531, 234] on select "2008-DD-1S 2008-DD-2S 2008-UF-1S 2013-DD-Adult-1S 2013-DD-Adult-2S 2024-DD-1S 2…" at bounding box center [659, 248] width 256 height 28
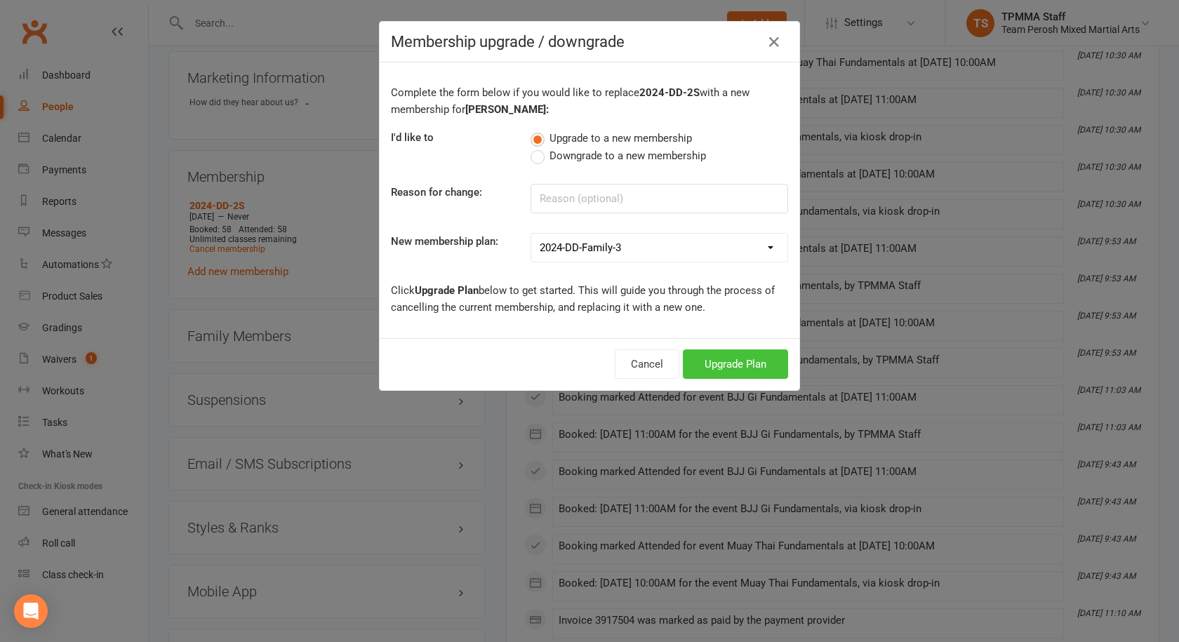
click at [731, 360] on button "Upgrade Plan" at bounding box center [735, 364] width 105 height 29
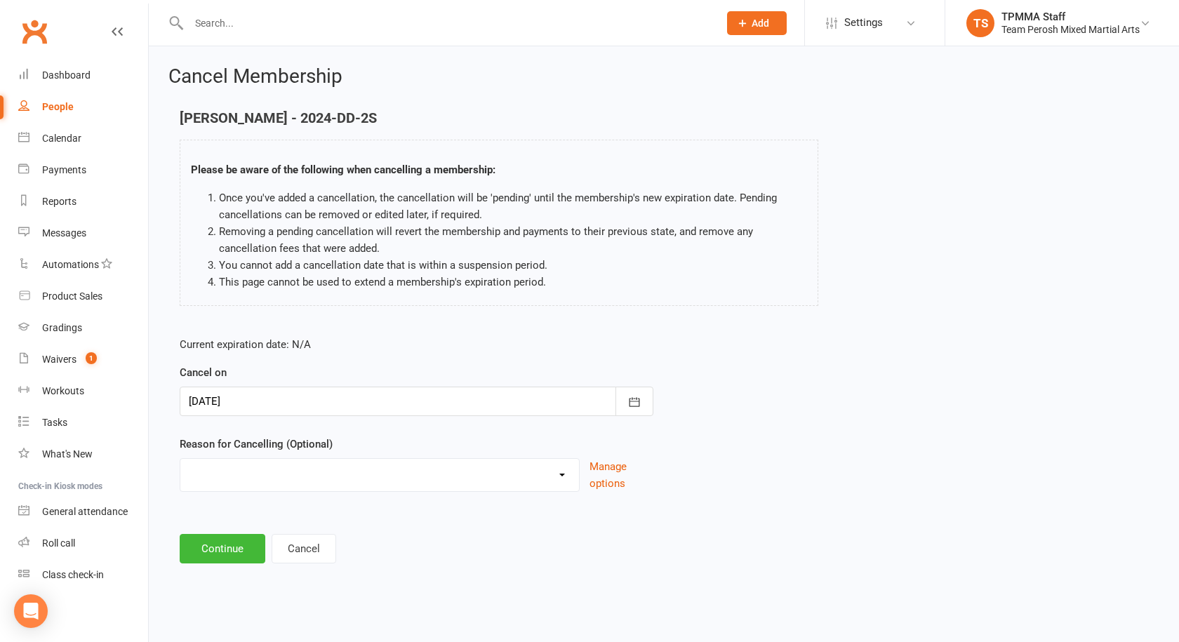
click at [275, 409] on div at bounding box center [417, 401] width 474 height 29
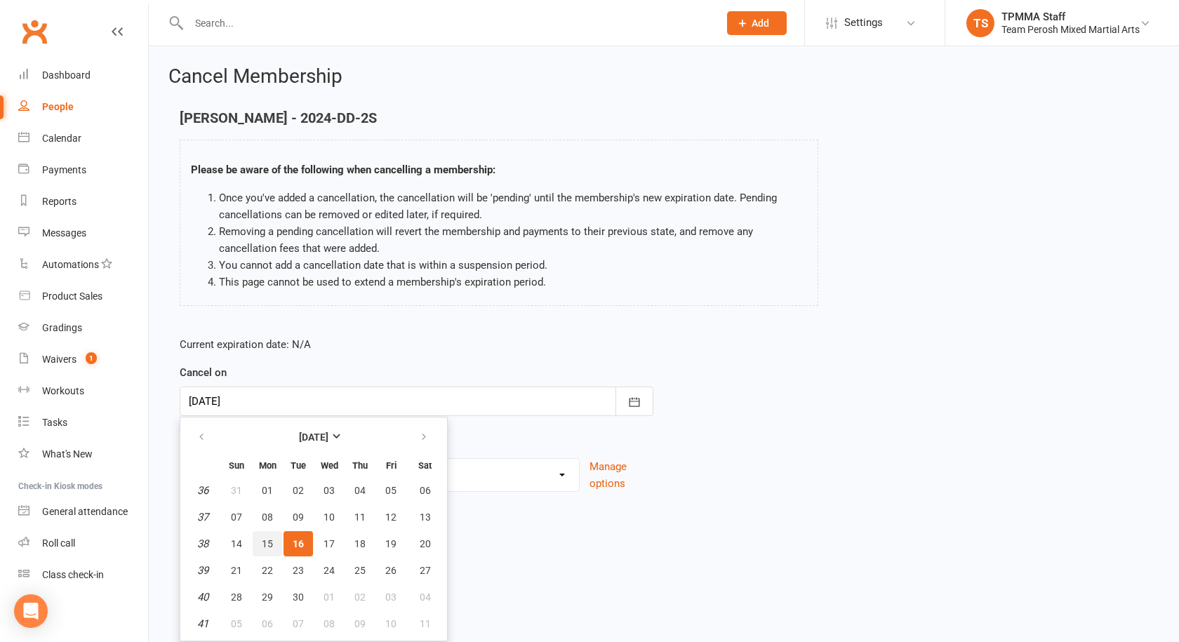
click at [276, 540] on button "15" at bounding box center [267, 543] width 29 height 25
type input "[DATE]"
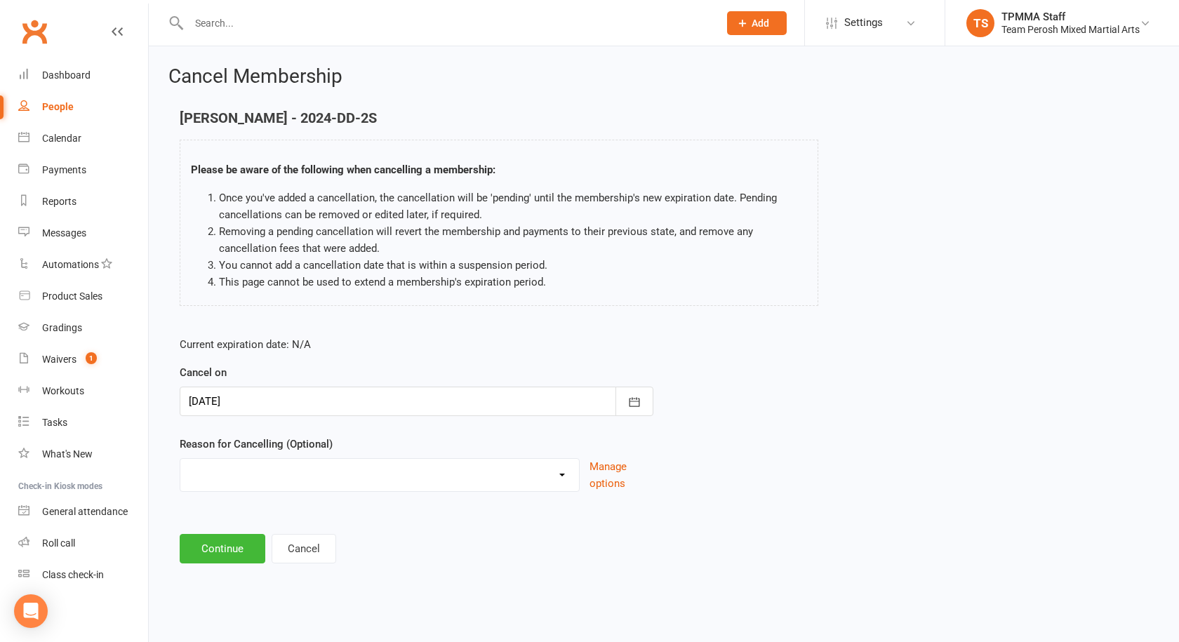
click at [298, 474] on select "Became a member Excessive failed payments Financial Inactive Inactive Casual In…" at bounding box center [379, 473] width 399 height 28
select select "9"
click at [180, 459] on select "Became a member Excessive failed payments Financial Inactive Inactive Casual In…" at bounding box center [379, 473] width 399 height 28
click at [233, 557] on button "Continue" at bounding box center [223, 548] width 86 height 29
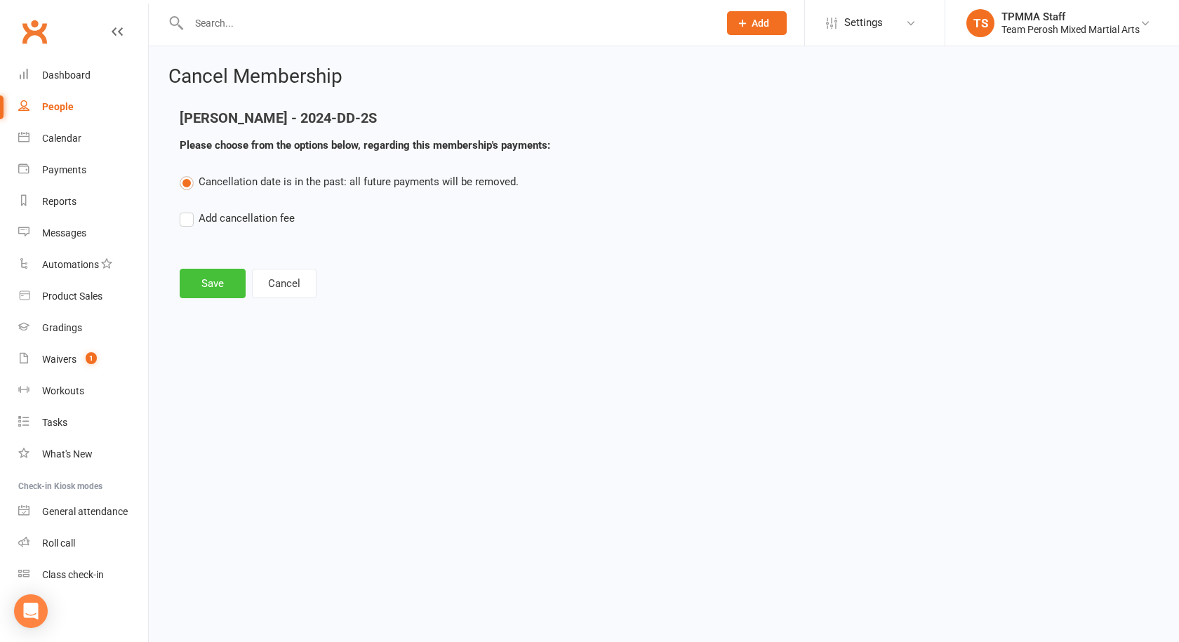
click at [218, 288] on button "Save" at bounding box center [213, 283] width 66 height 29
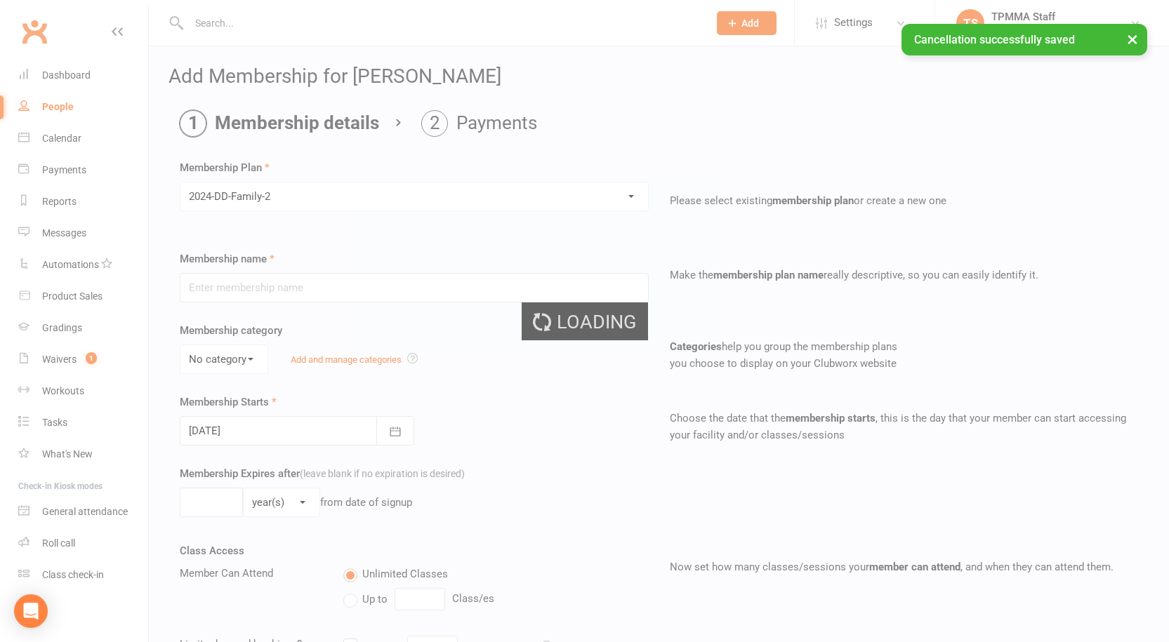
type input "2024-DD-Family-2"
select select "0"
type input "0"
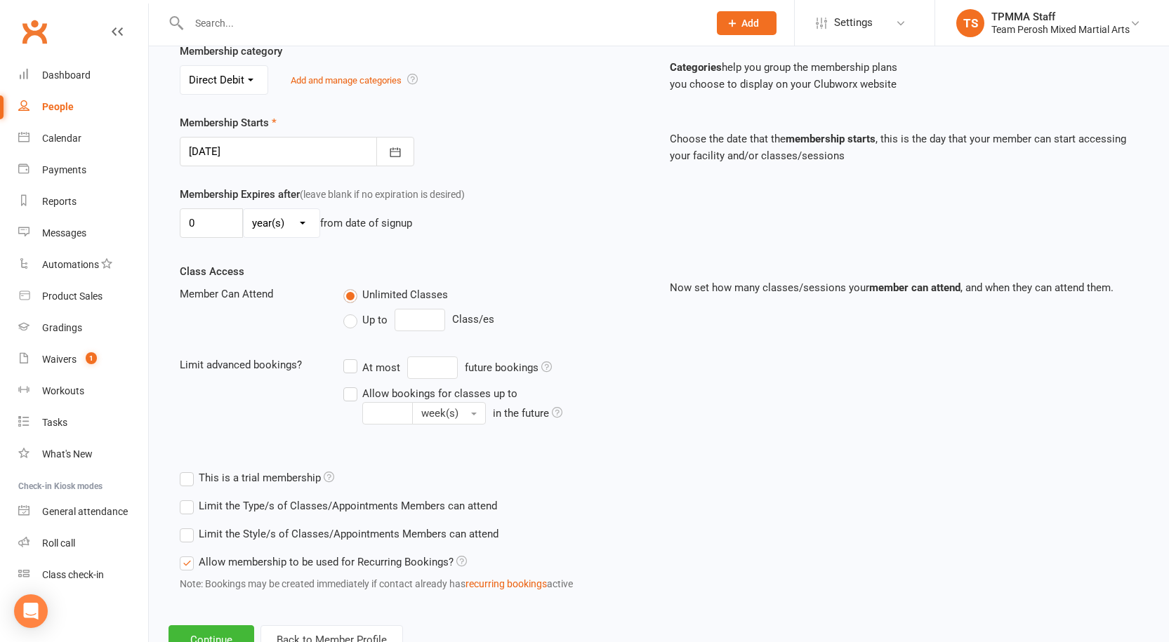
scroll to position [333, 0]
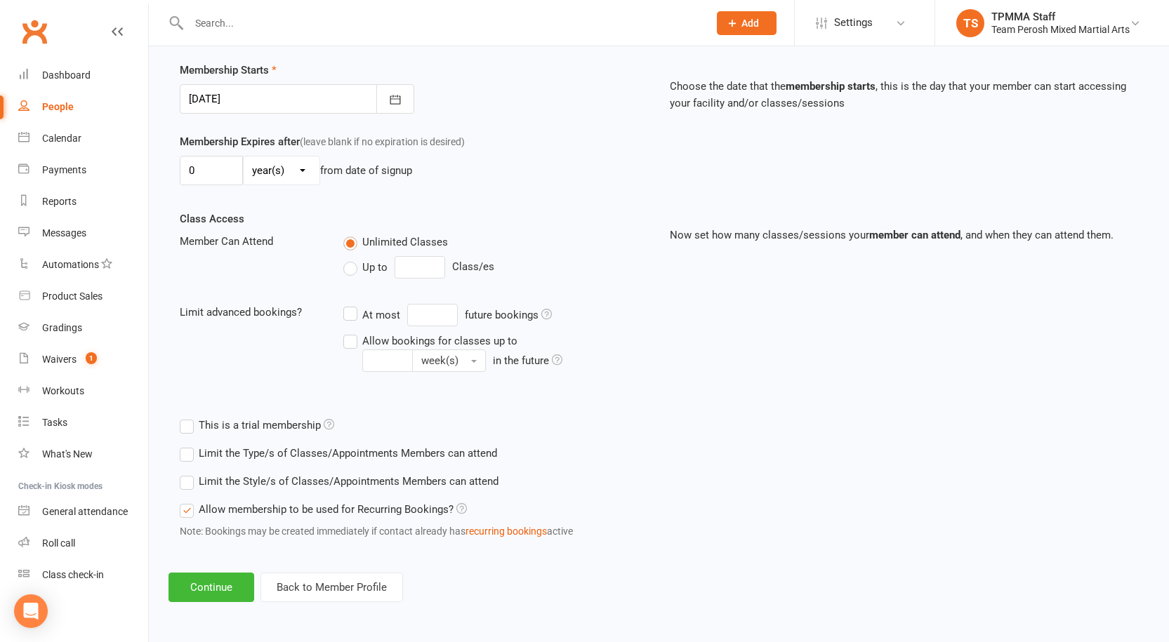
click at [227, 478] on label "Limit the Style/s of Classes/Appointments Members can attend" at bounding box center [339, 481] width 319 height 17
click at [189, 473] on input "Limit the Style/s of Classes/Appointments Members can attend" at bounding box center [184, 473] width 9 height 0
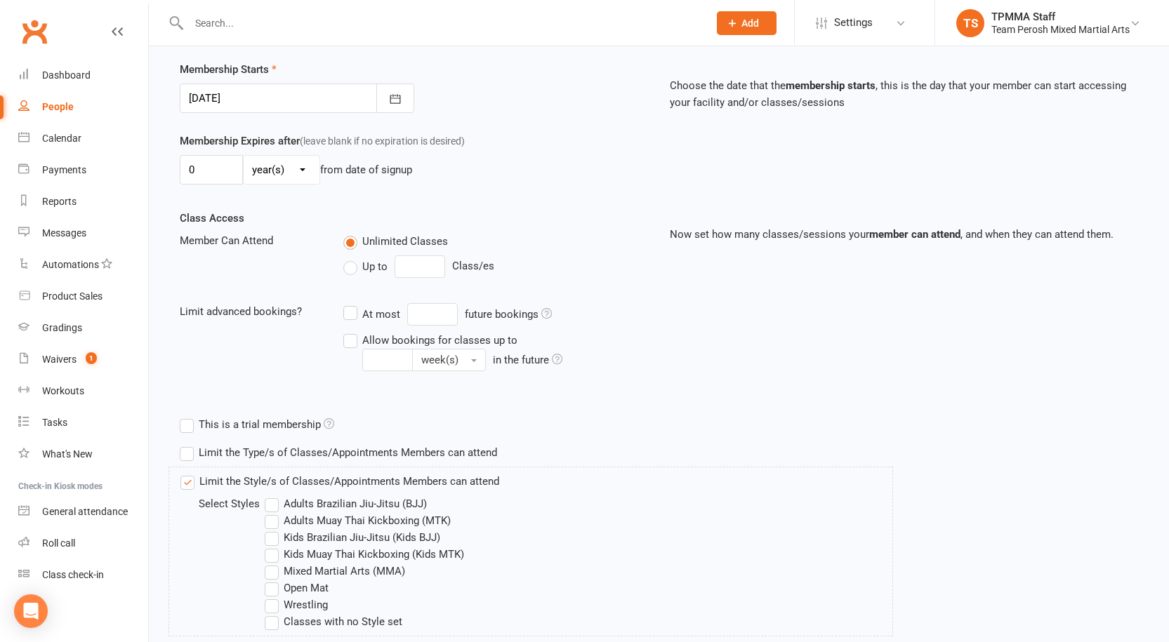
scroll to position [403, 0]
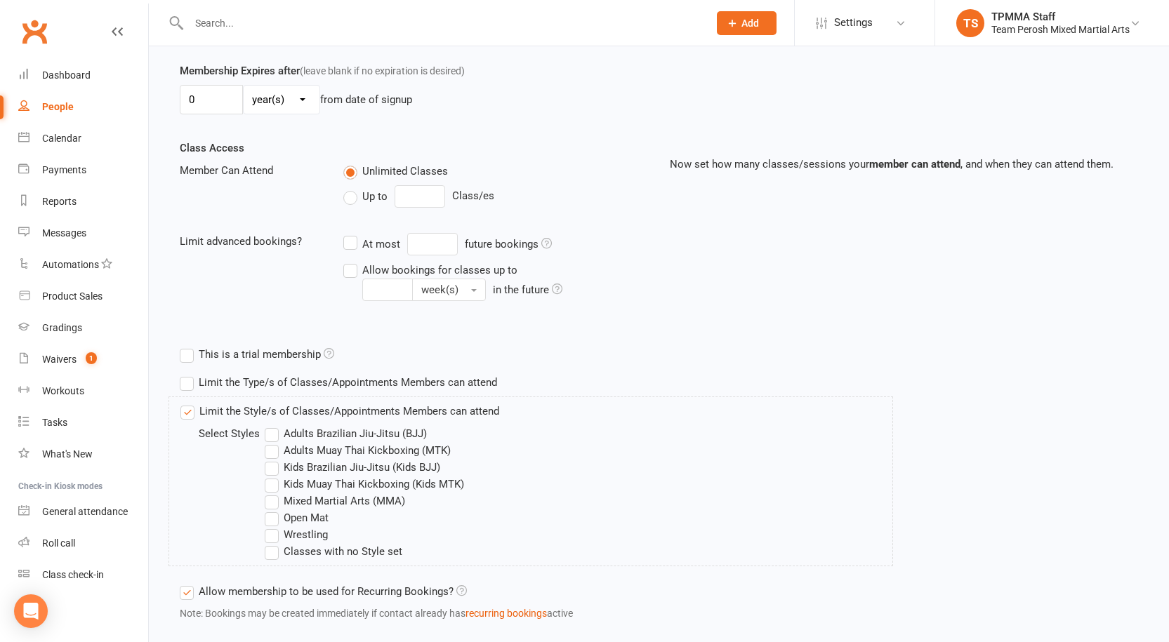
click at [272, 421] on div "Limit the Style/s of Classes/Appointments Members can attend Select Styles Adul…" at bounding box center [339, 481] width 319 height 157
click at [274, 434] on label "Adults Brazilian Jiu-Jitsu (BJJ)" at bounding box center [346, 433] width 162 height 17
click at [274, 425] on input "Adults Brazilian Jiu-Jitsu (BJJ)" at bounding box center [269, 425] width 9 height 0
click at [275, 451] on label "Adults Muay Thai Kickboxing (MTK)" at bounding box center [358, 450] width 186 height 17
click at [274, 442] on input "Adults Muay Thai Kickboxing (MTK)" at bounding box center [269, 442] width 9 height 0
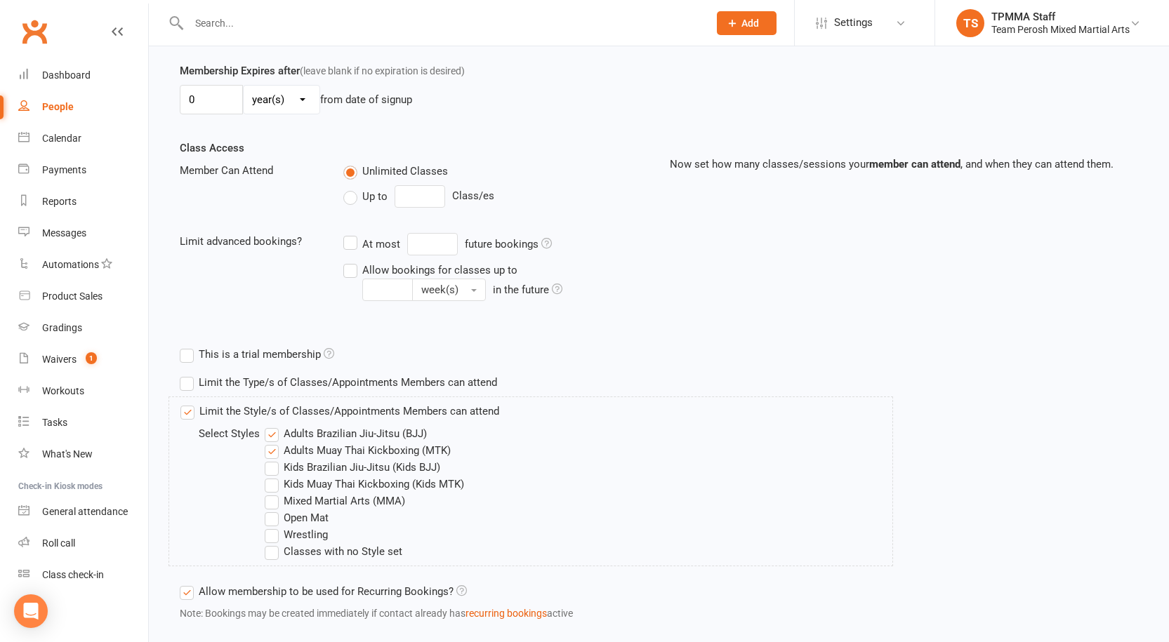
click at [279, 506] on label "Mixed Martial Arts (MMA)" at bounding box center [335, 501] width 140 height 17
click at [274, 493] on input "Mixed Martial Arts (MMA)" at bounding box center [269, 493] width 9 height 0
click at [278, 517] on label "Open Mat" at bounding box center [297, 518] width 64 height 17
click at [274, 510] on input "Open Mat" at bounding box center [269, 510] width 9 height 0
click at [283, 531] on label "Wrestling" at bounding box center [296, 535] width 63 height 17
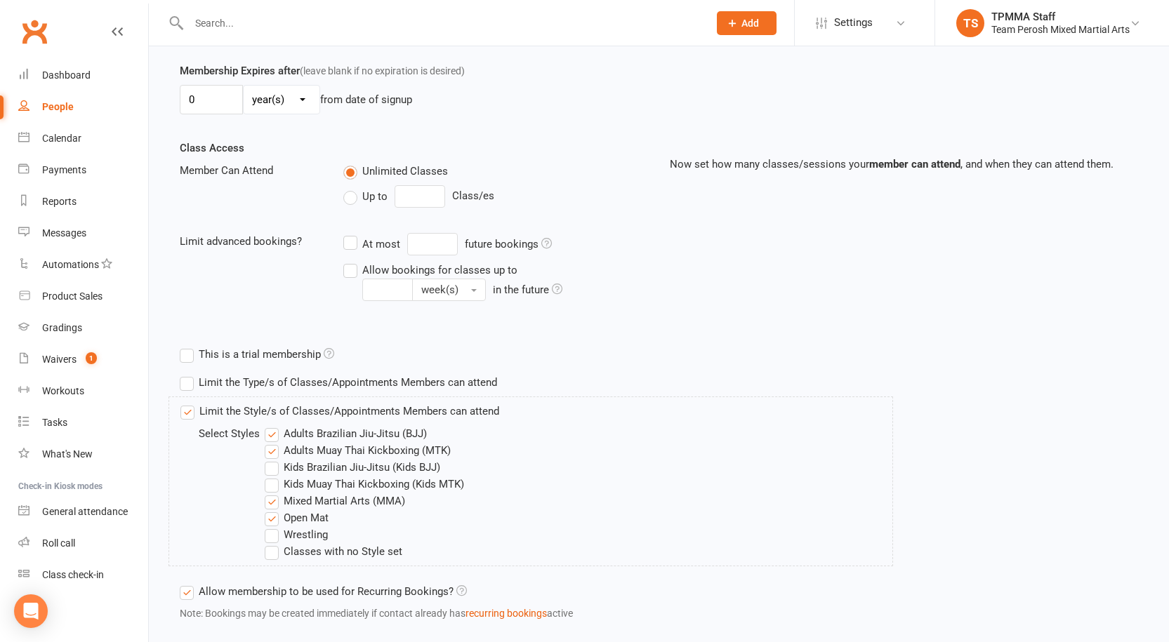
click at [274, 527] on input "Wrestling" at bounding box center [269, 527] width 9 height 0
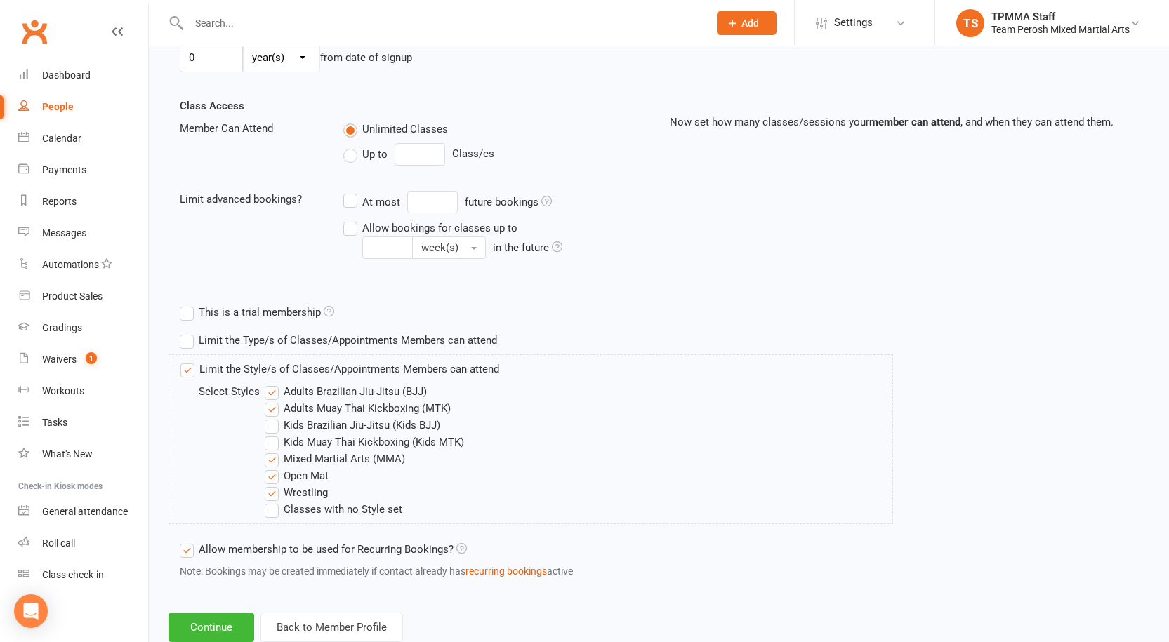
scroll to position [486, 0]
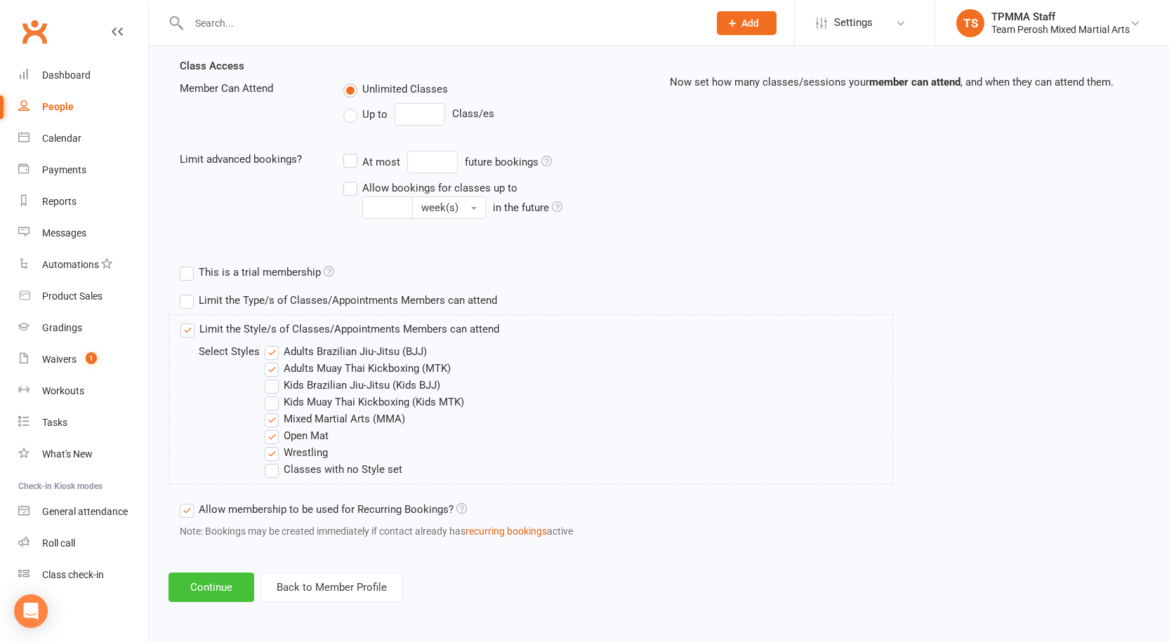
click at [230, 591] on button "Continue" at bounding box center [211, 587] width 86 height 29
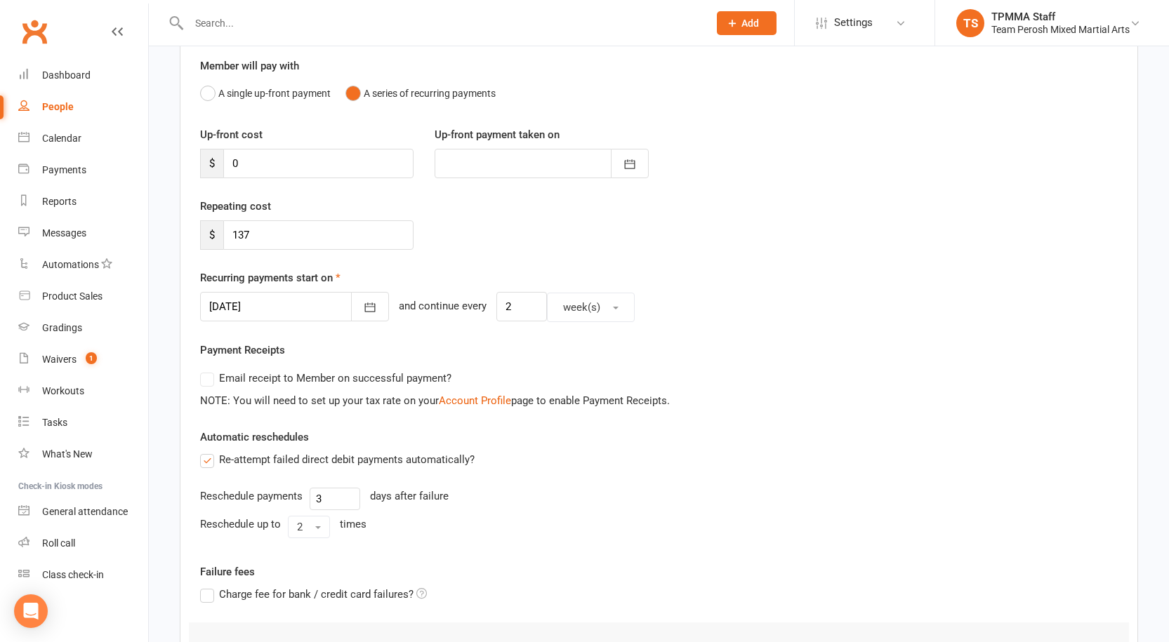
scroll to position [140, 0]
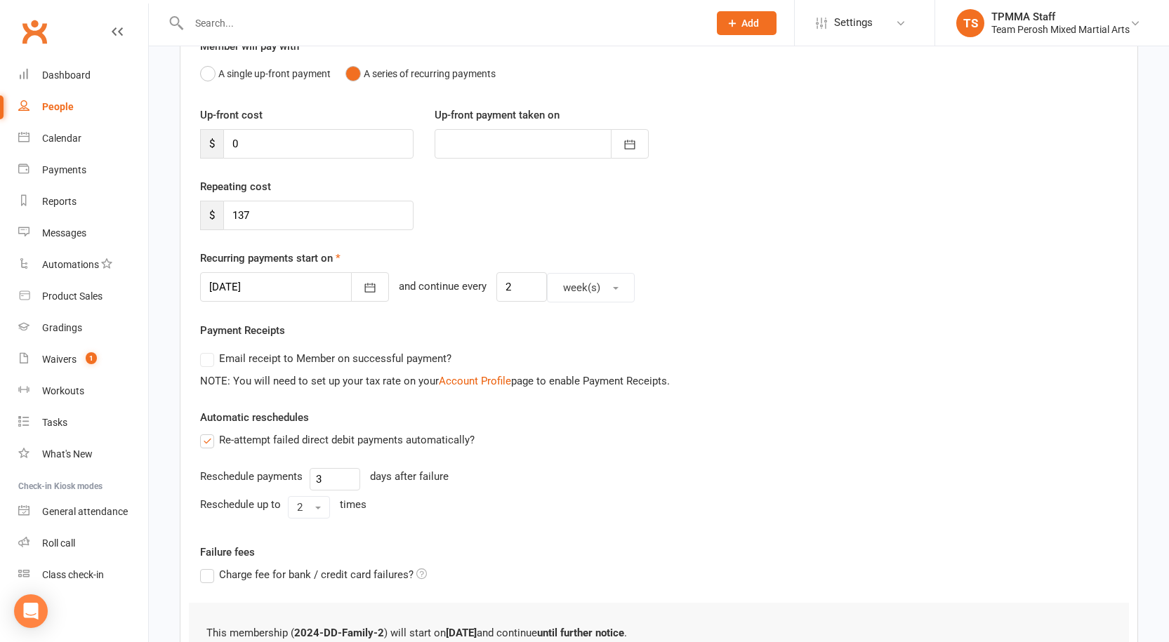
click at [271, 285] on div at bounding box center [294, 286] width 189 height 29
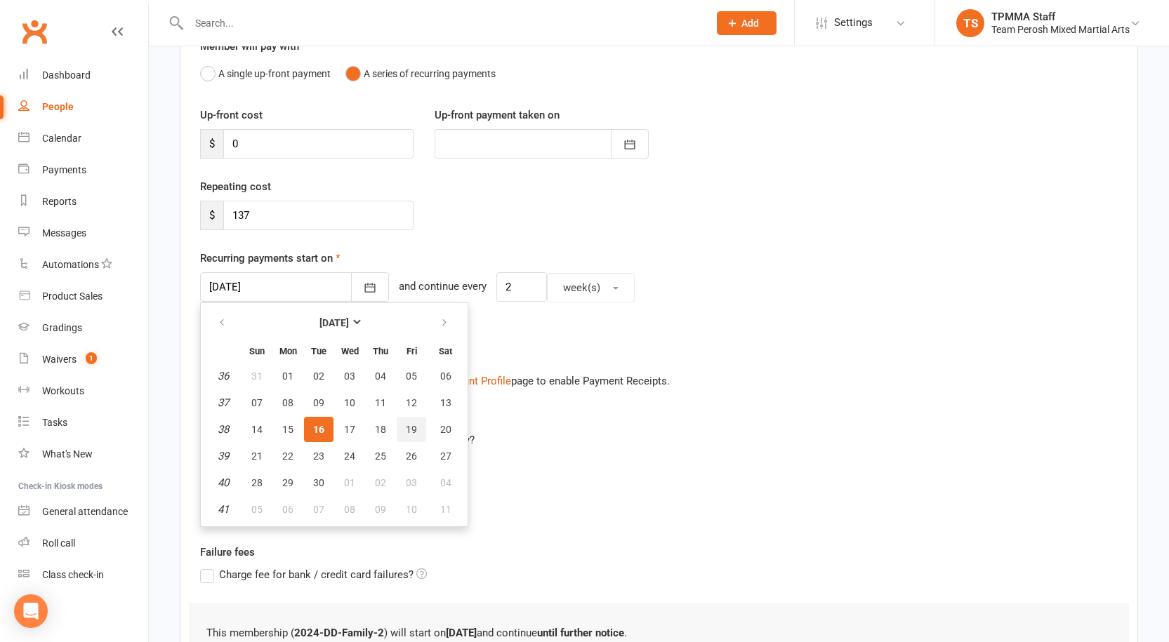
click at [414, 421] on button "19" at bounding box center [411, 429] width 29 height 25
type input "[DATE]"
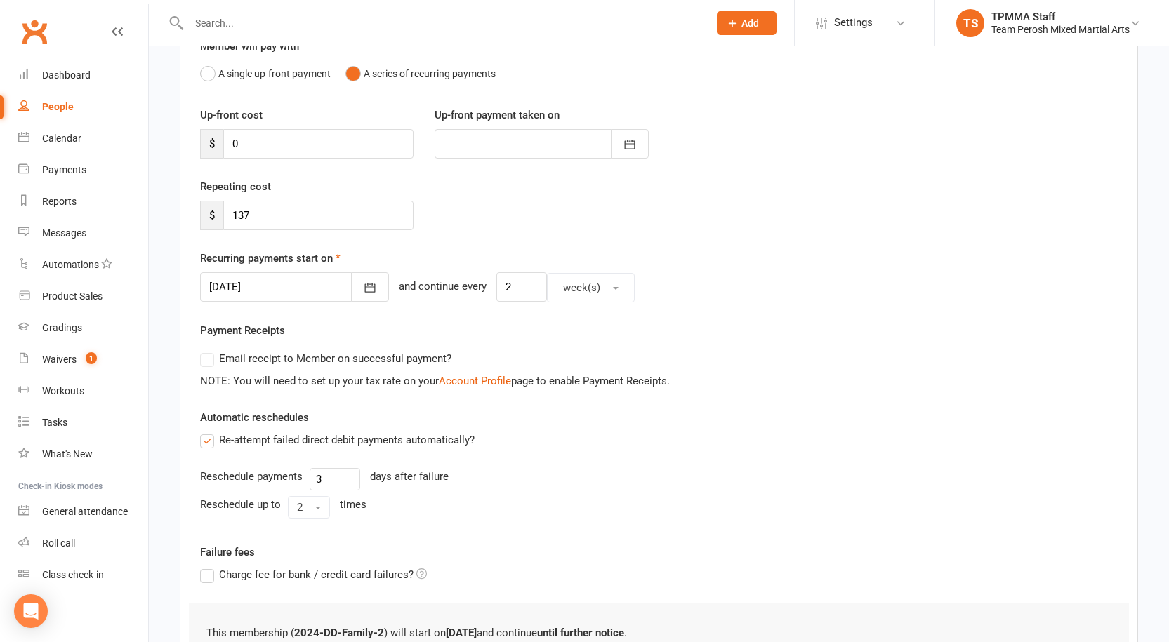
click at [237, 281] on div at bounding box center [294, 286] width 189 height 29
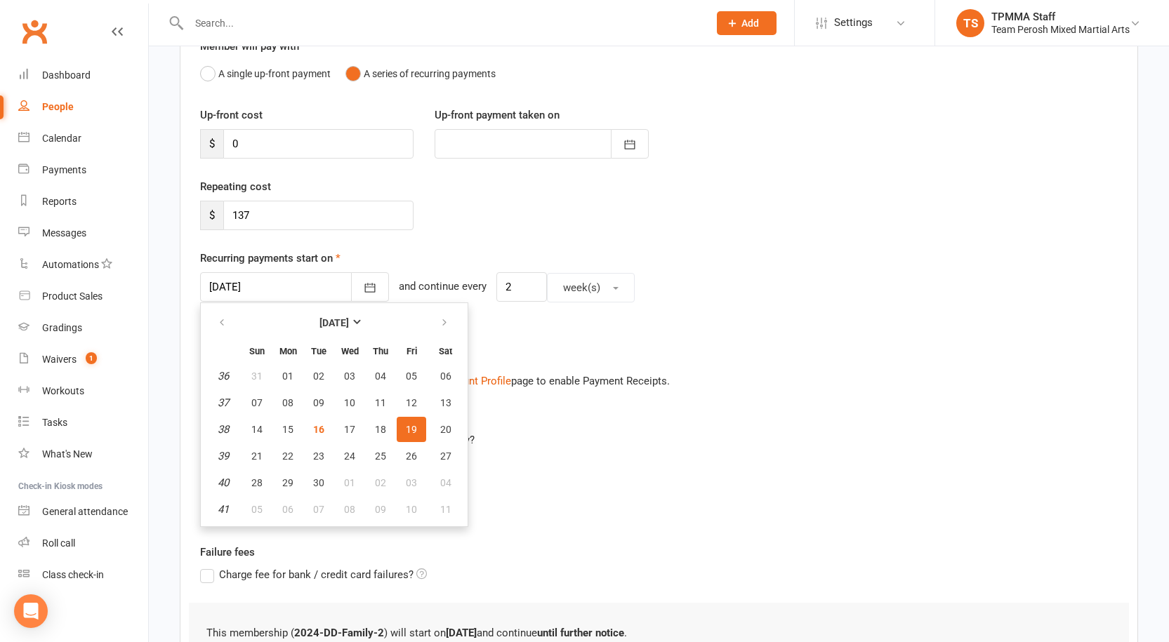
click at [416, 435] on button "19" at bounding box center [411, 429] width 29 height 25
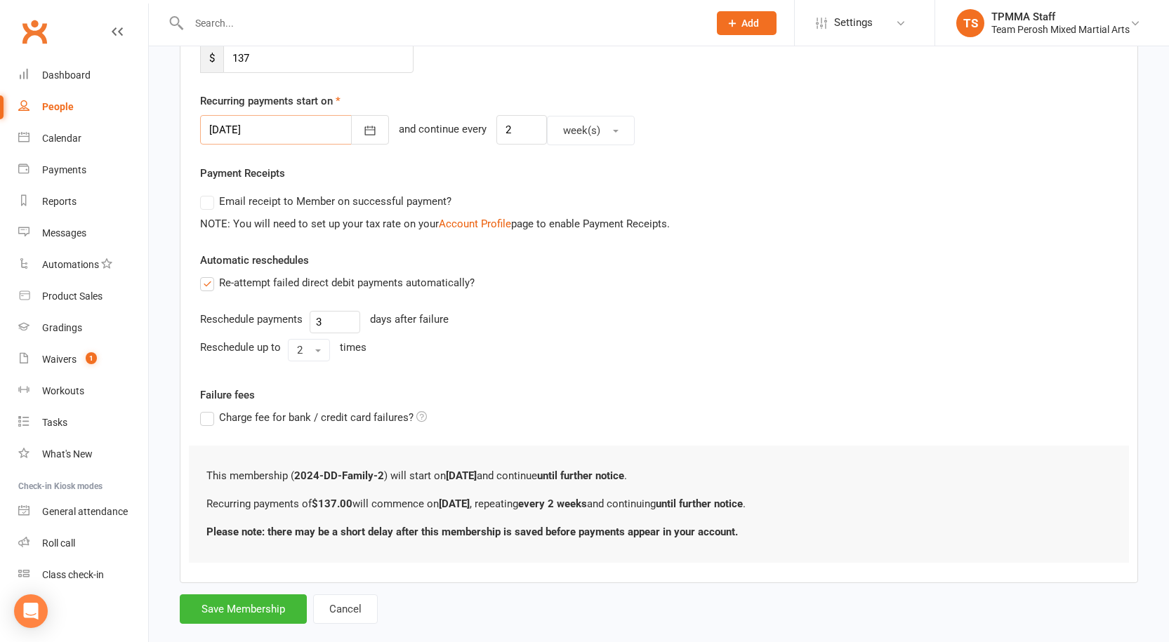
scroll to position [322, 0]
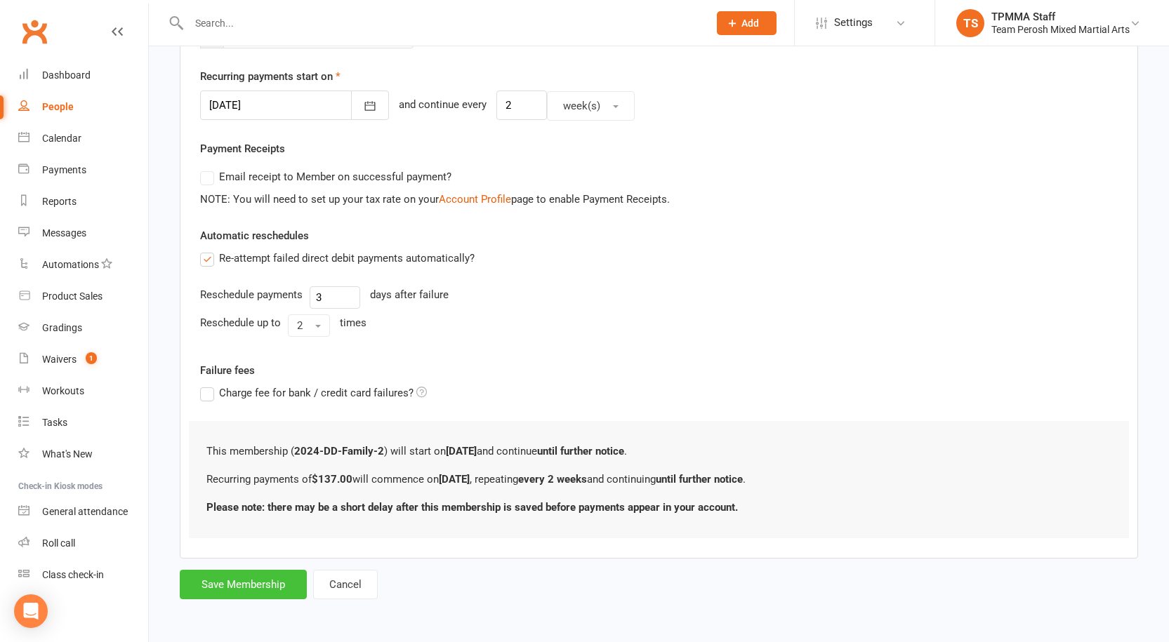
click at [279, 589] on button "Save Membership" at bounding box center [243, 584] width 127 height 29
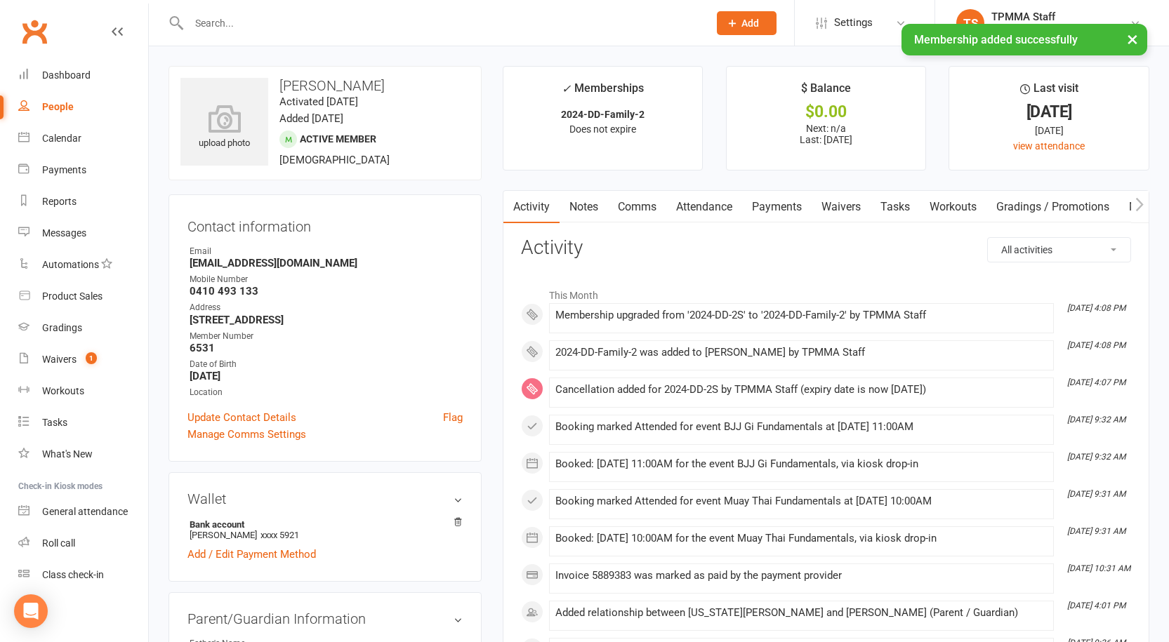
click at [239, 22] on input "text" at bounding box center [442, 23] width 514 height 20
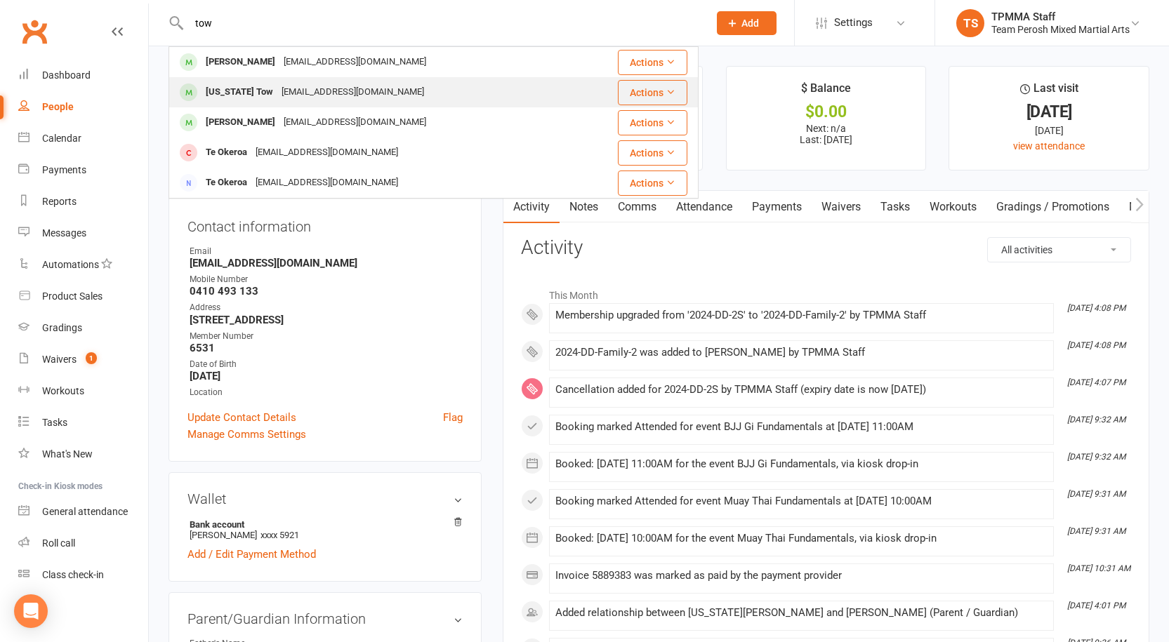
type input "tow"
click at [277, 86] on div "crusaderz@gmail.com" at bounding box center [352, 92] width 151 height 20
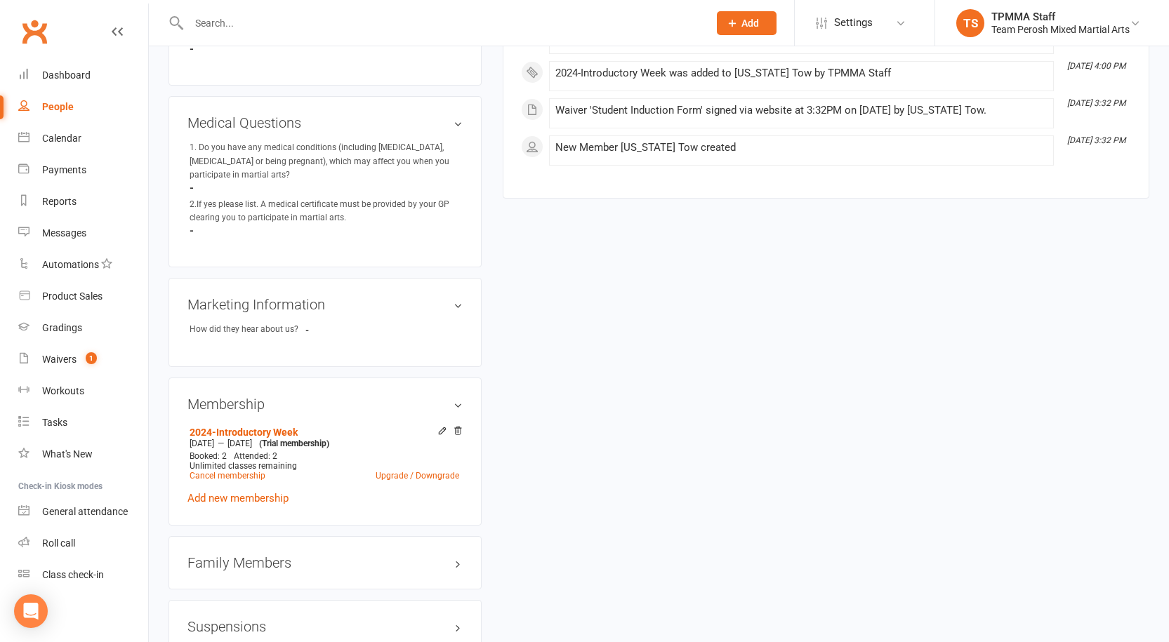
scroll to position [772, 0]
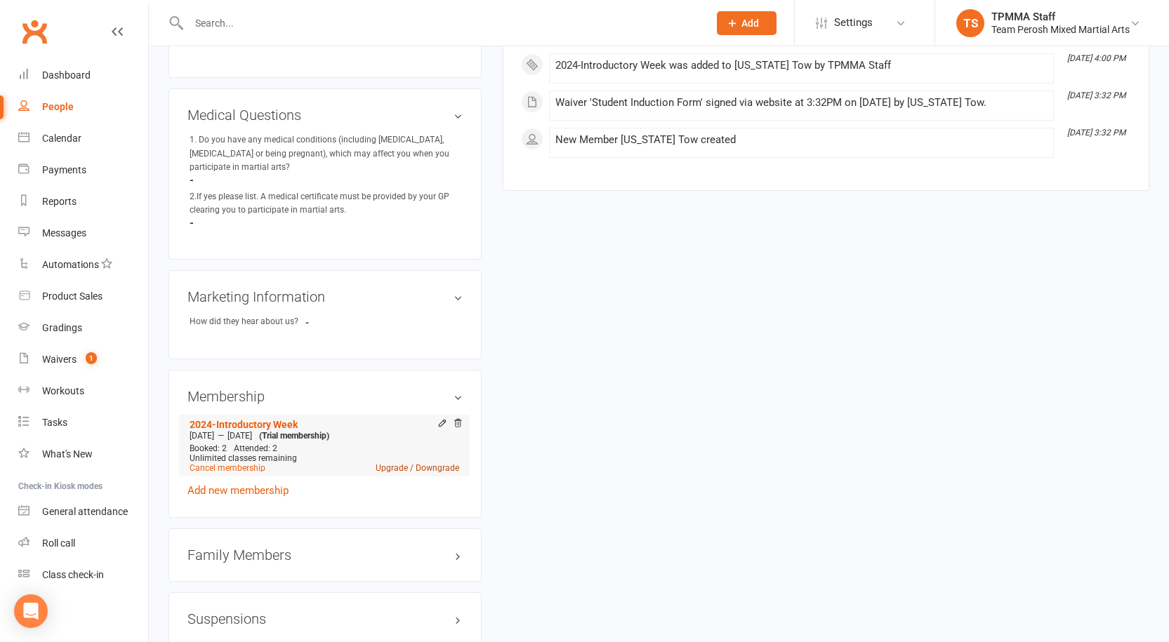
click at [416, 463] on link "Upgrade / Downgrade" at bounding box center [418, 468] width 84 height 10
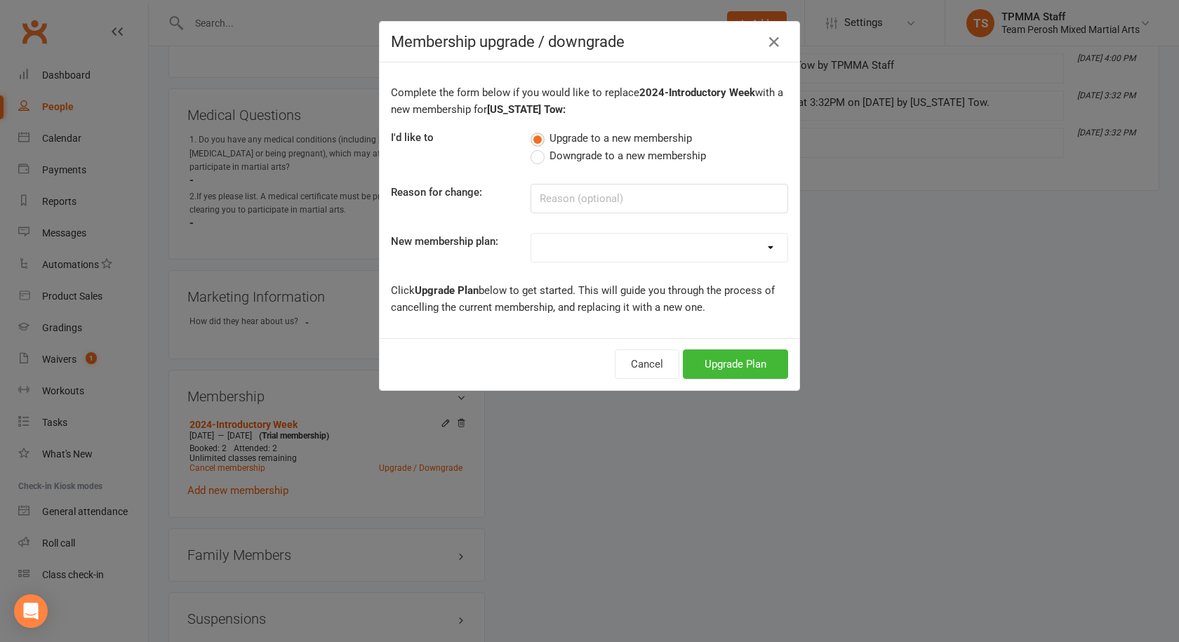
click at [605, 239] on select "2008-DD-1S 2008-DD-2S 2008-UF-1S 2013-DD-Adult-1S 2013-DD-Adult-2S 2024-DD-1S 2…" at bounding box center [659, 248] width 256 height 28
select select "8"
click at [531, 234] on select "2008-DD-1S 2008-DD-2S 2008-UF-1S 2013-DD-Adult-1S 2013-DD-Adult-2S 2024-DD-1S 2…" at bounding box center [659, 248] width 256 height 28
click at [730, 366] on button "Upgrade Plan" at bounding box center [735, 364] width 105 height 29
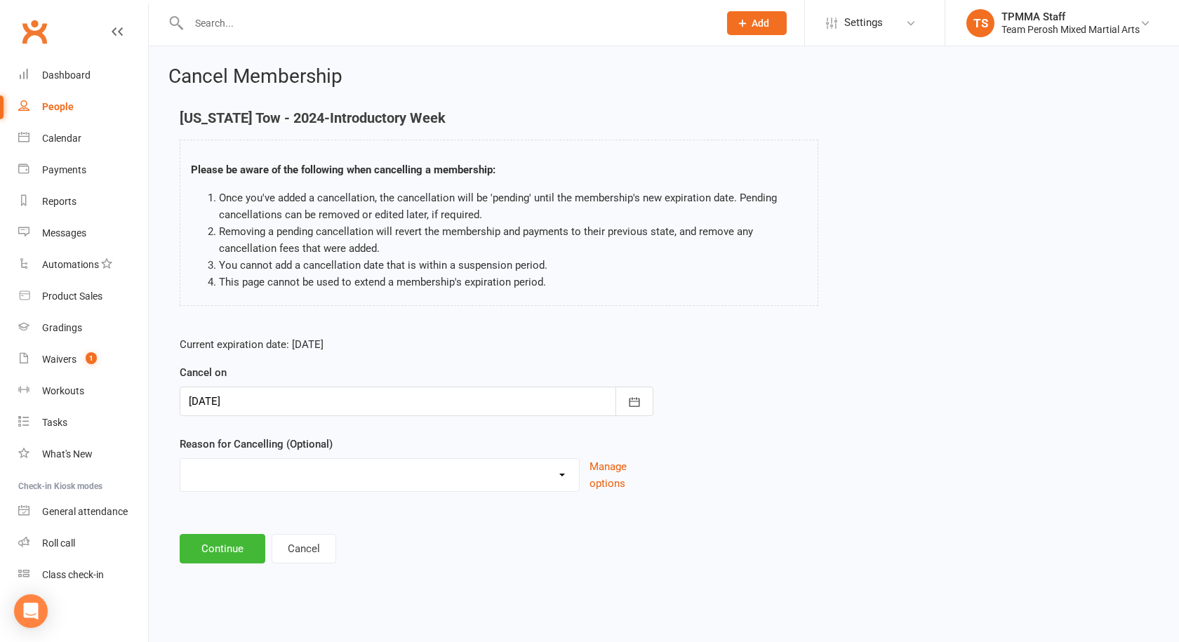
click at [299, 393] on div at bounding box center [417, 401] width 474 height 29
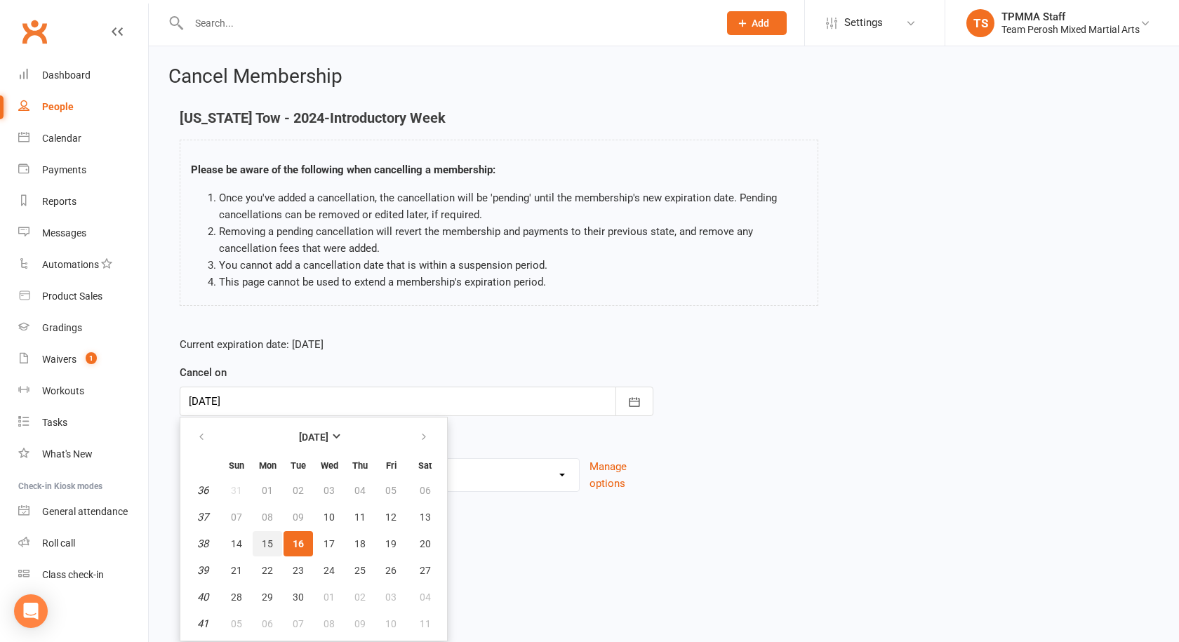
click at [268, 539] on span "15" at bounding box center [267, 543] width 11 height 11
type input "15 Sep 2025"
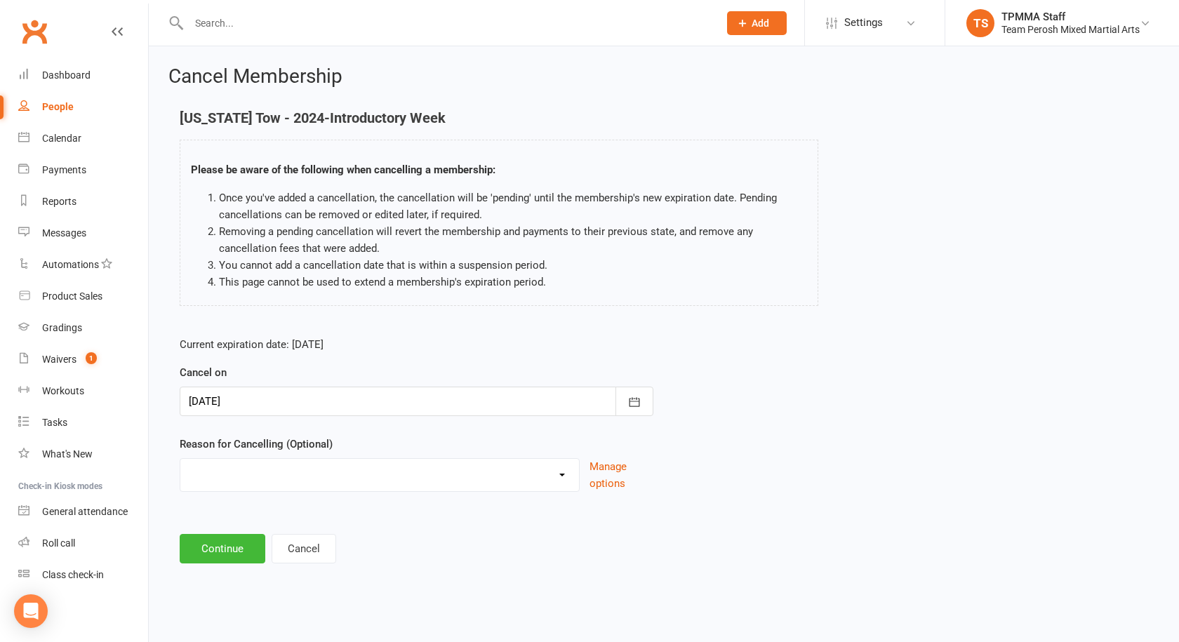
click at [272, 488] on div "Became a member Excessive failed payments Financial Inactive Inactive Casual In…" at bounding box center [380, 475] width 400 height 34
click at [255, 457] on div "Reason for Cancelling (Optional) Became a member Excessive failed payments Fina…" at bounding box center [417, 464] width 474 height 56
click at [583, 483] on div "Became a member Excessive failed payments Financial Inactive Inactive Casual In…" at bounding box center [417, 475] width 474 height 34
click at [567, 478] on select "Became a member Excessive failed payments Financial Inactive Inactive Casual In…" at bounding box center [379, 473] width 399 height 28
select select "0"
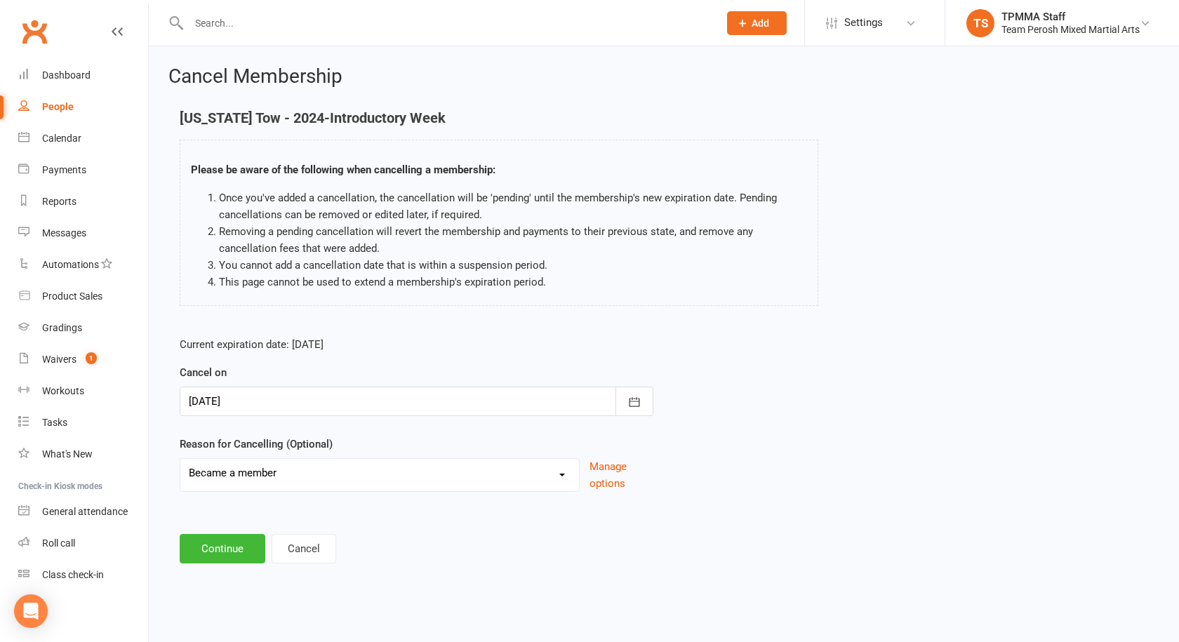
click at [180, 459] on select "Became a member Excessive failed payments Financial Inactive Inactive Casual In…" at bounding box center [379, 473] width 399 height 28
click at [237, 542] on button "Continue" at bounding box center [223, 548] width 86 height 29
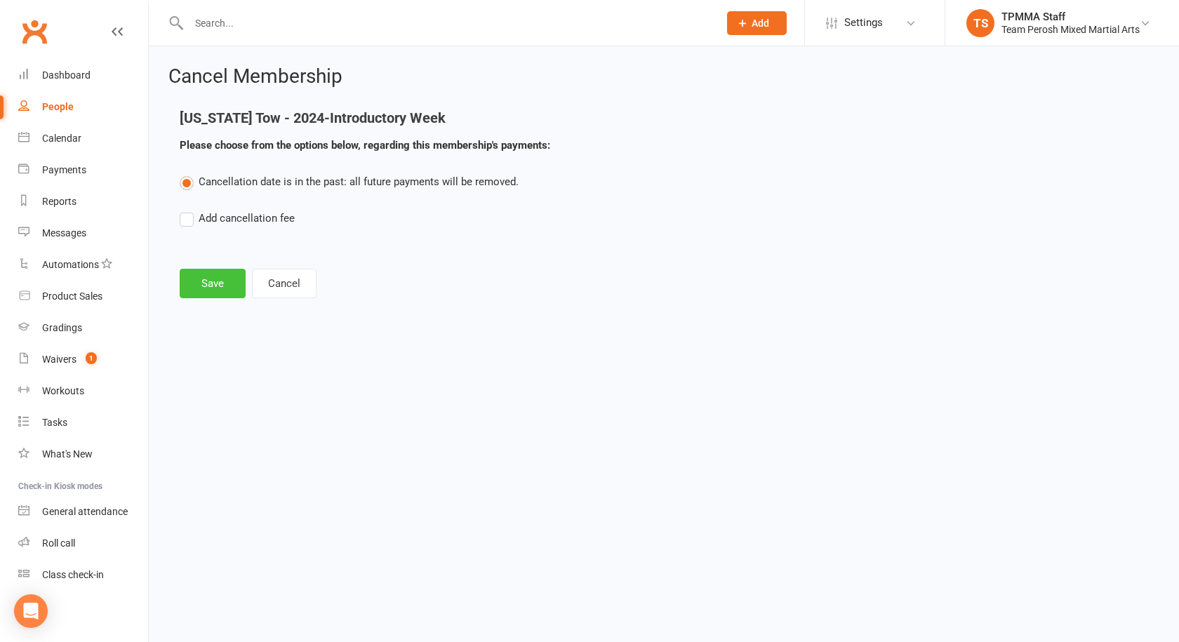
click at [212, 275] on button "Save" at bounding box center [213, 283] width 66 height 29
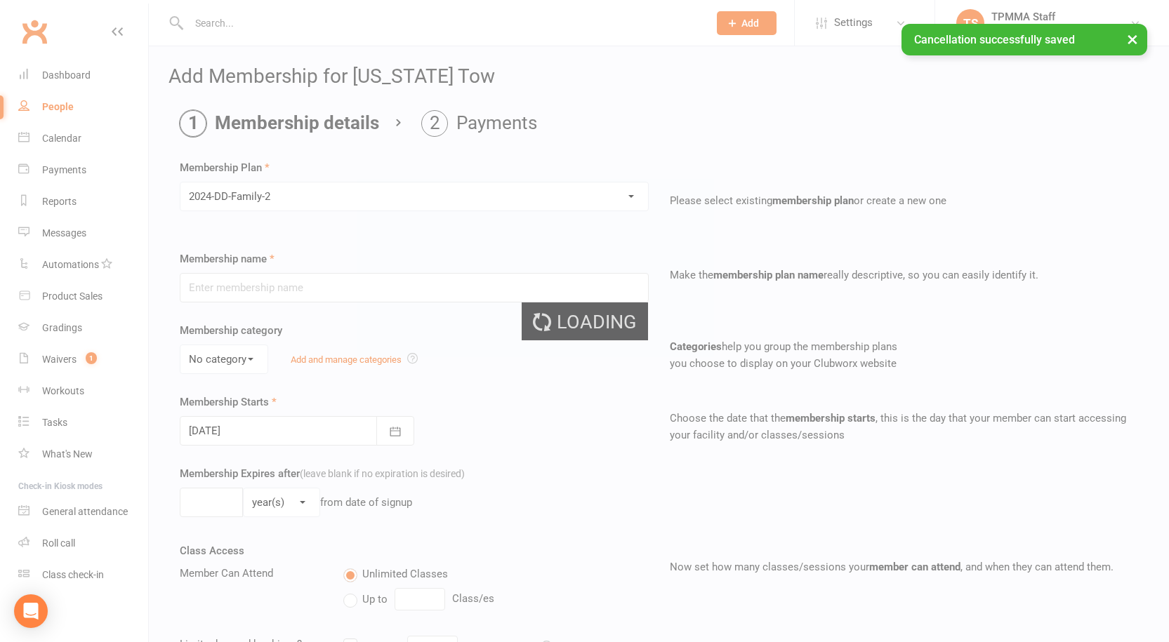
type input "2024-DD-Family-2"
select select "0"
type input "0"
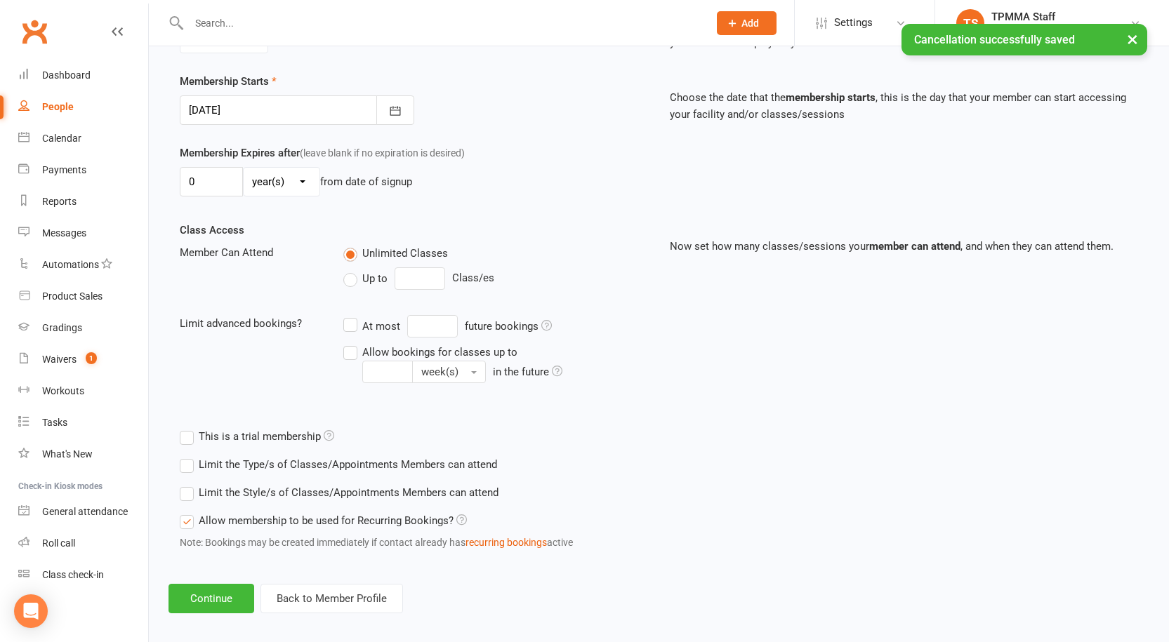
scroll to position [333, 0]
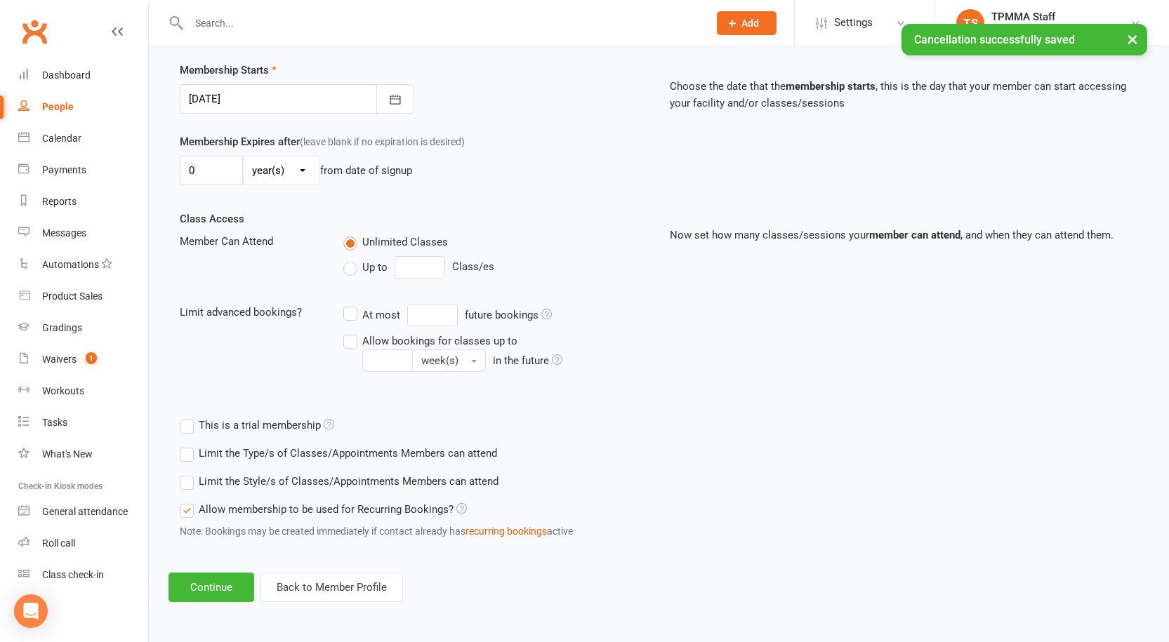
click at [217, 474] on label "Limit the Style/s of Classes/Appointments Members can attend" at bounding box center [339, 481] width 319 height 17
click at [189, 473] on input "Limit the Style/s of Classes/Appointments Members can attend" at bounding box center [184, 473] width 9 height 0
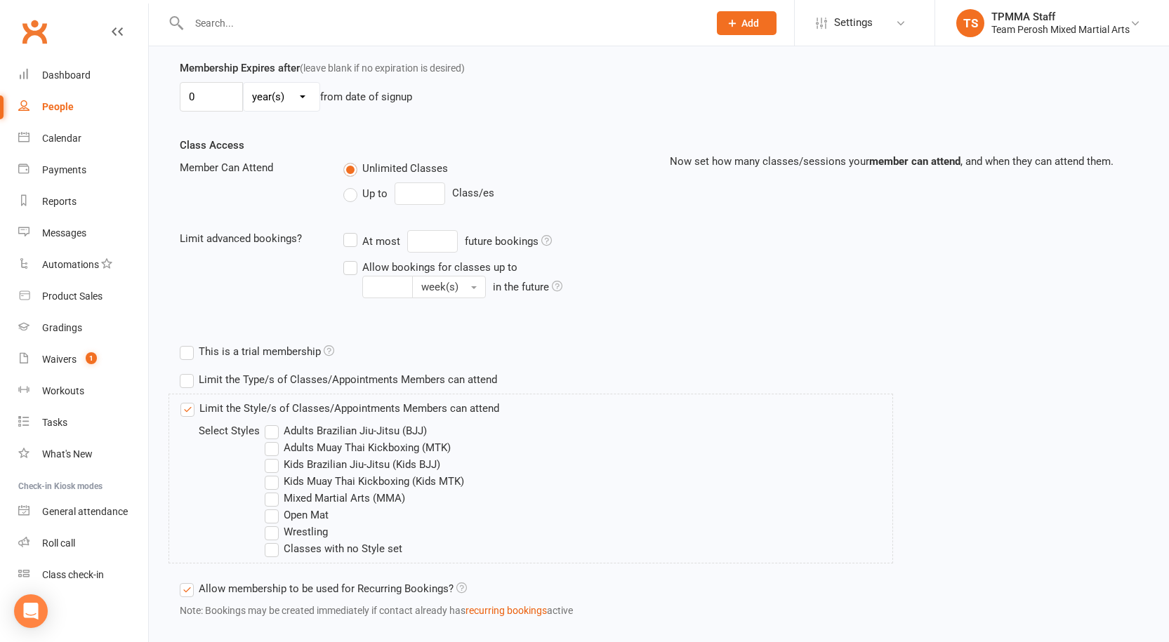
scroll to position [473, 0]
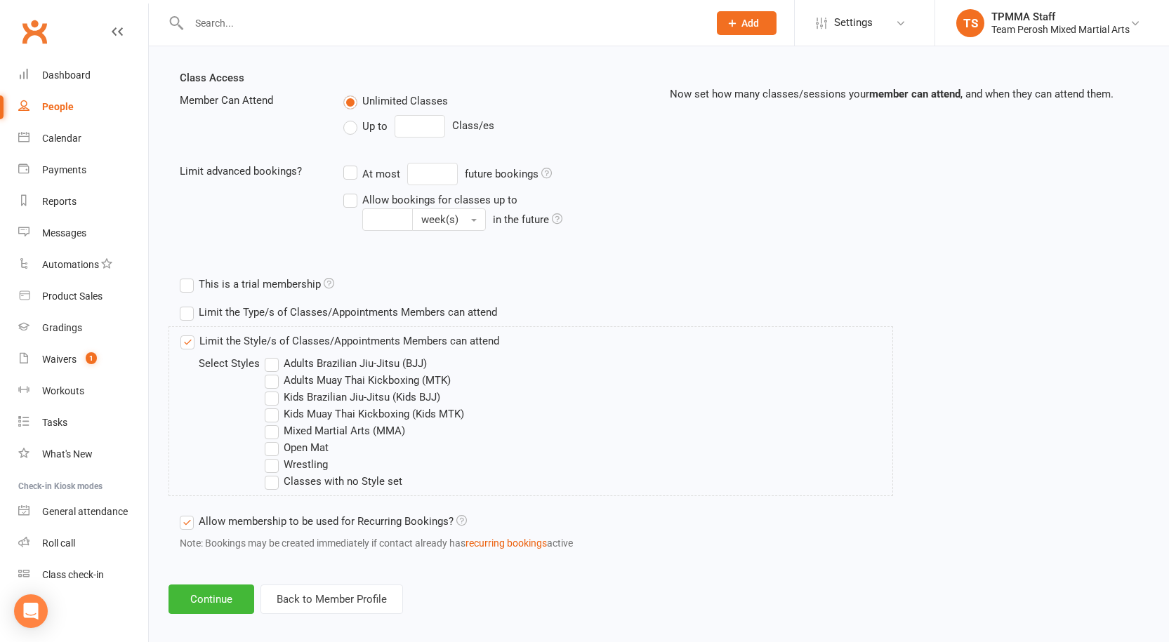
click at [284, 410] on label "Kids Muay Thai Kickboxing (Kids MTK)" at bounding box center [364, 414] width 199 height 17
click at [274, 406] on input "Kids Muay Thai Kickboxing (Kids MTK)" at bounding box center [269, 406] width 9 height 0
click at [284, 410] on label "Kids Muay Thai Kickboxing (Kids MTK)" at bounding box center [364, 414] width 199 height 17
click at [274, 406] on input "Kids Muay Thai Kickboxing (Kids MTK)" at bounding box center [269, 406] width 9 height 0
click at [289, 395] on label "Kids Brazilian Jiu-Jitsu (Kids BJJ)" at bounding box center [353, 397] width 176 height 17
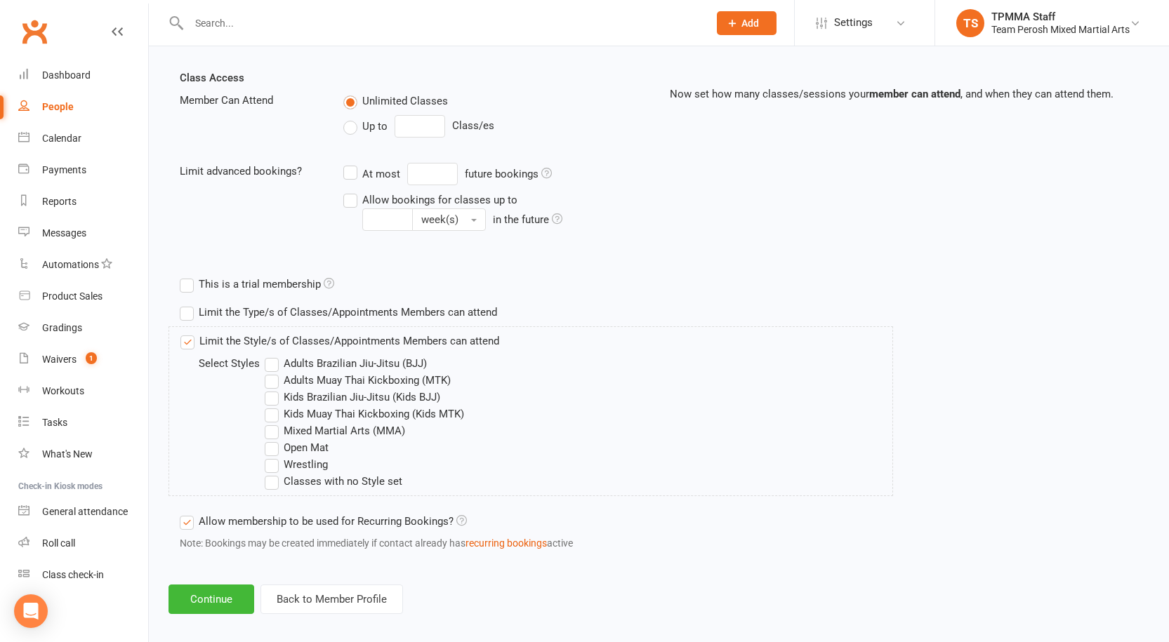
click at [274, 389] on input "Kids Brazilian Jiu-Jitsu (Kids BJJ)" at bounding box center [269, 389] width 9 height 0
click at [288, 444] on label "Open Mat" at bounding box center [297, 447] width 64 height 17
click at [274, 439] on input "Open Mat" at bounding box center [269, 439] width 9 height 0
click at [226, 597] on button "Continue" at bounding box center [211, 599] width 86 height 29
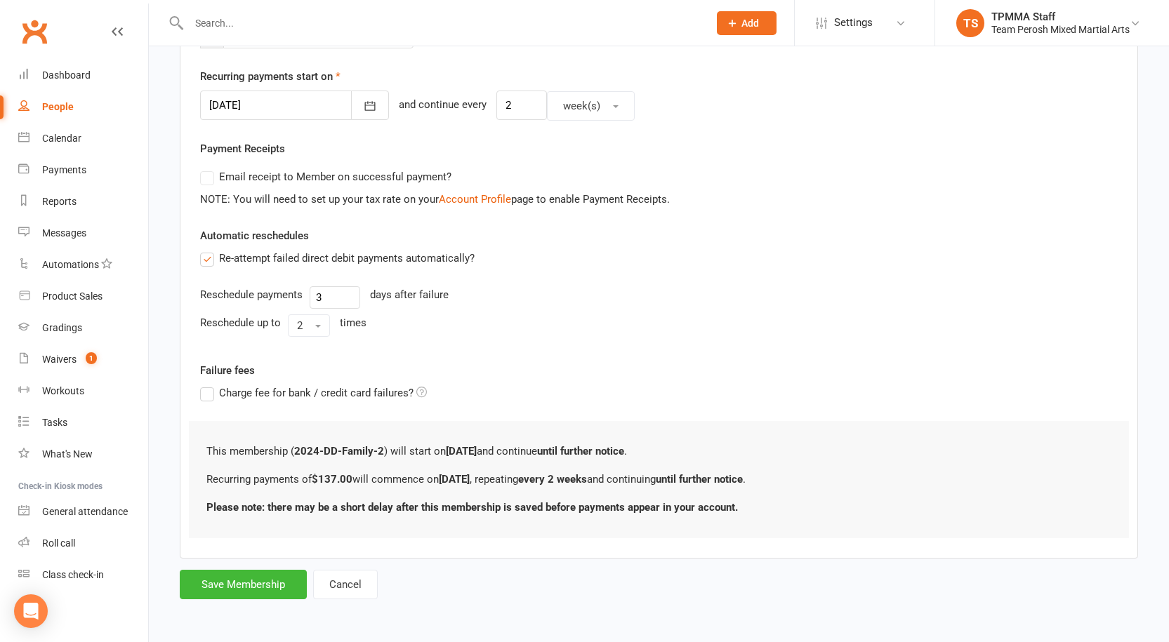
scroll to position [0, 0]
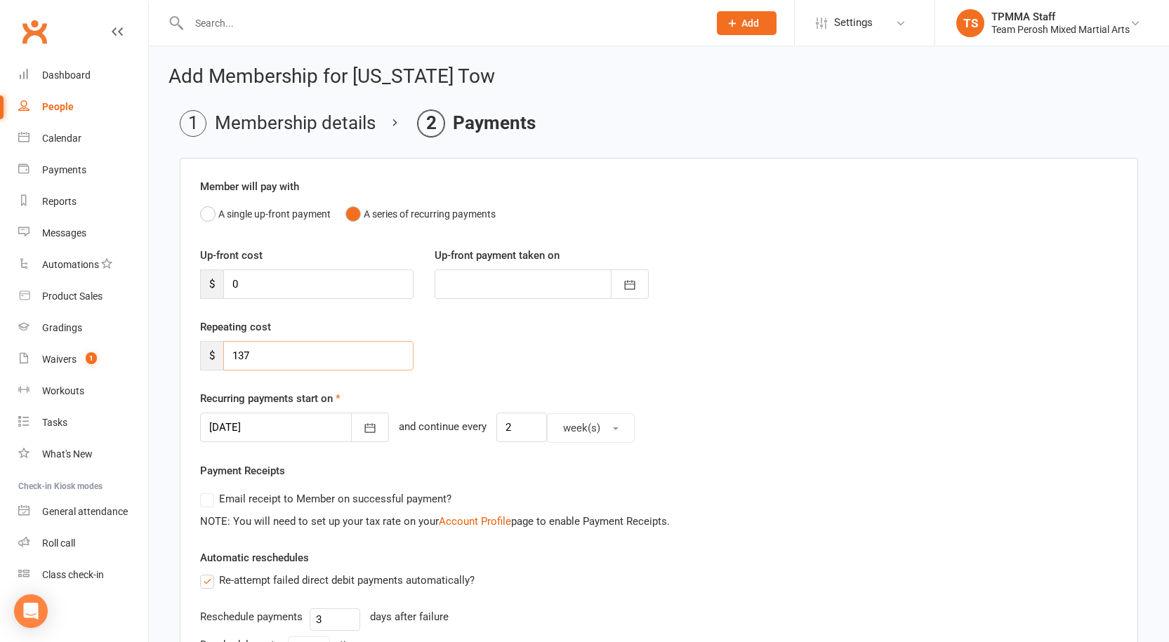
click at [256, 355] on input "137" at bounding box center [318, 355] width 190 height 29
drag, startPoint x: 257, startPoint y: 355, endPoint x: 187, endPoint y: 338, distance: 71.7
click at [187, 338] on div "Member will pay with A single up-front payment A series of recurring payments U…" at bounding box center [659, 519] width 958 height 723
type input "0"
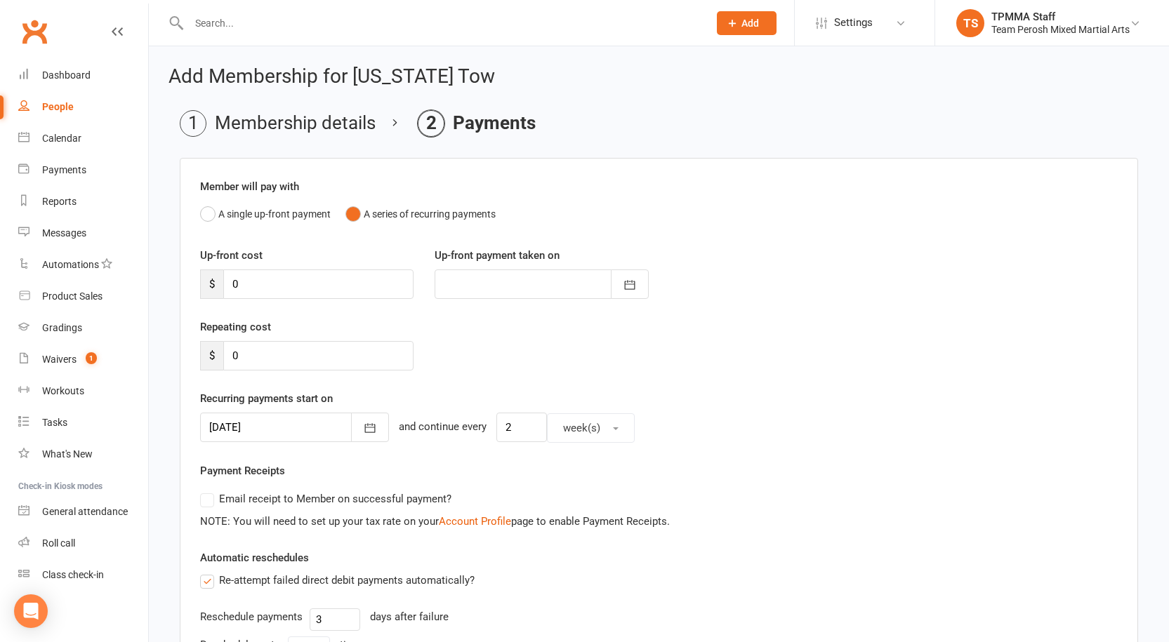
click at [459, 376] on div "Repeating cost $ 0" at bounding box center [659, 355] width 939 height 72
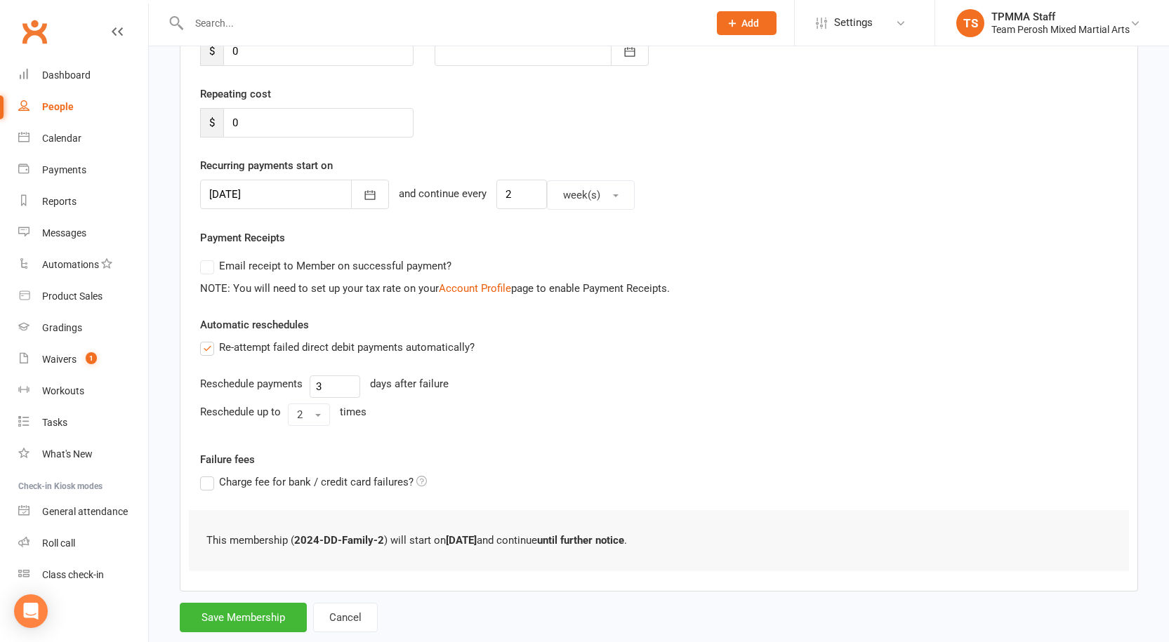
scroll to position [266, 0]
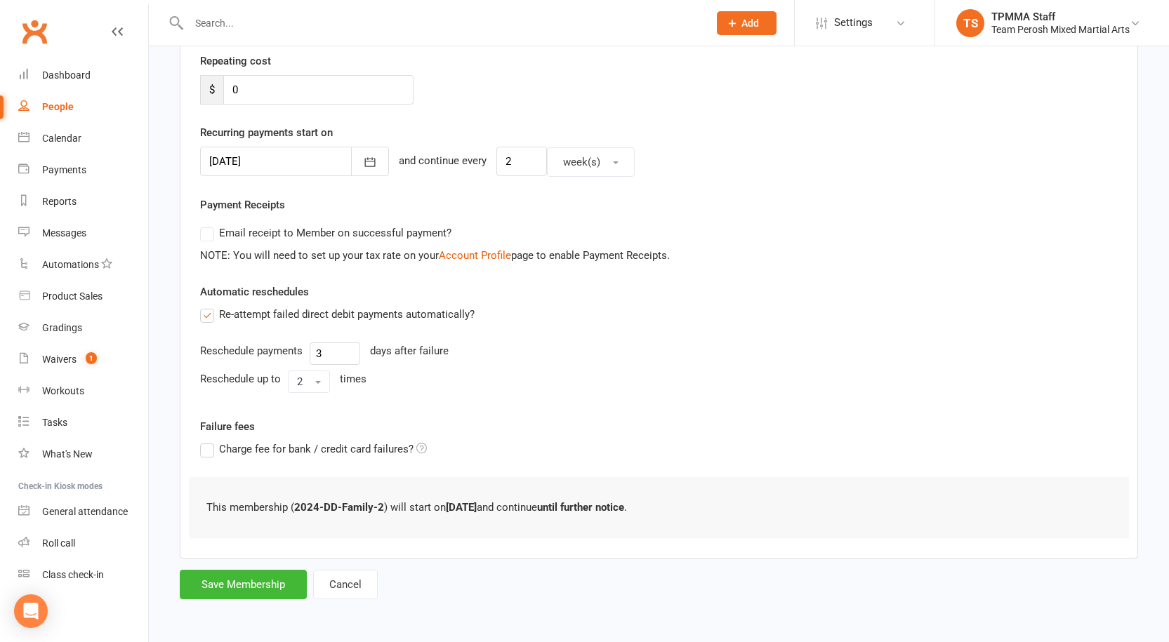
click at [253, 154] on div at bounding box center [294, 161] width 189 height 29
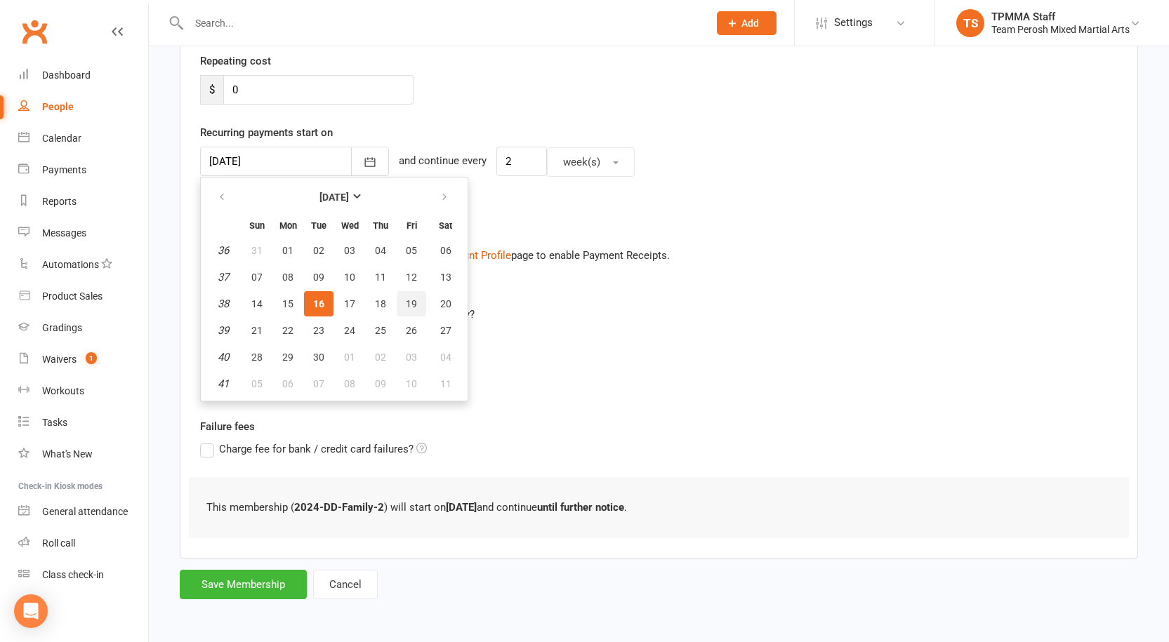
click at [414, 304] on span "19" at bounding box center [411, 303] width 11 height 11
type input "[DATE]"
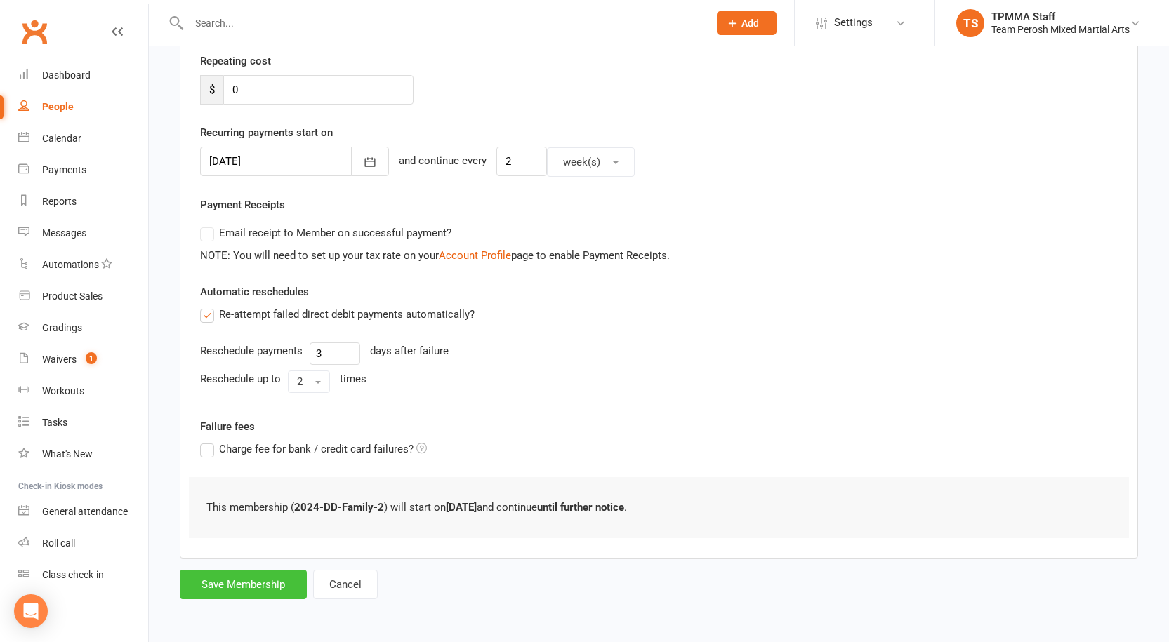
click at [269, 585] on button "Save Membership" at bounding box center [243, 584] width 127 height 29
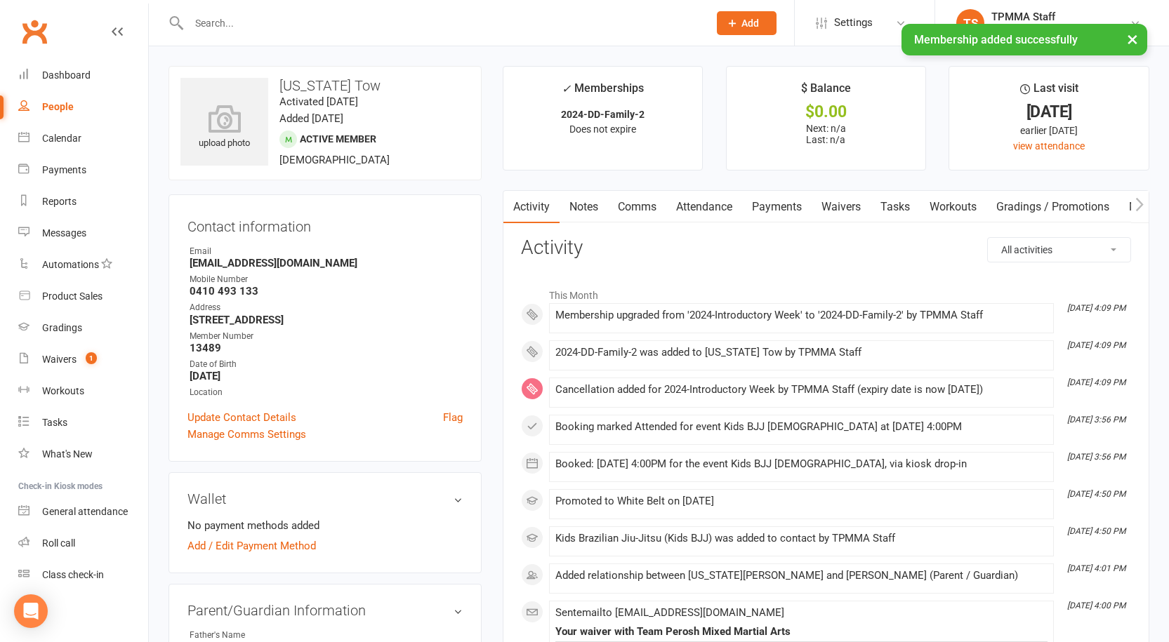
click at [774, 199] on link "Payments" at bounding box center [777, 207] width 70 height 32
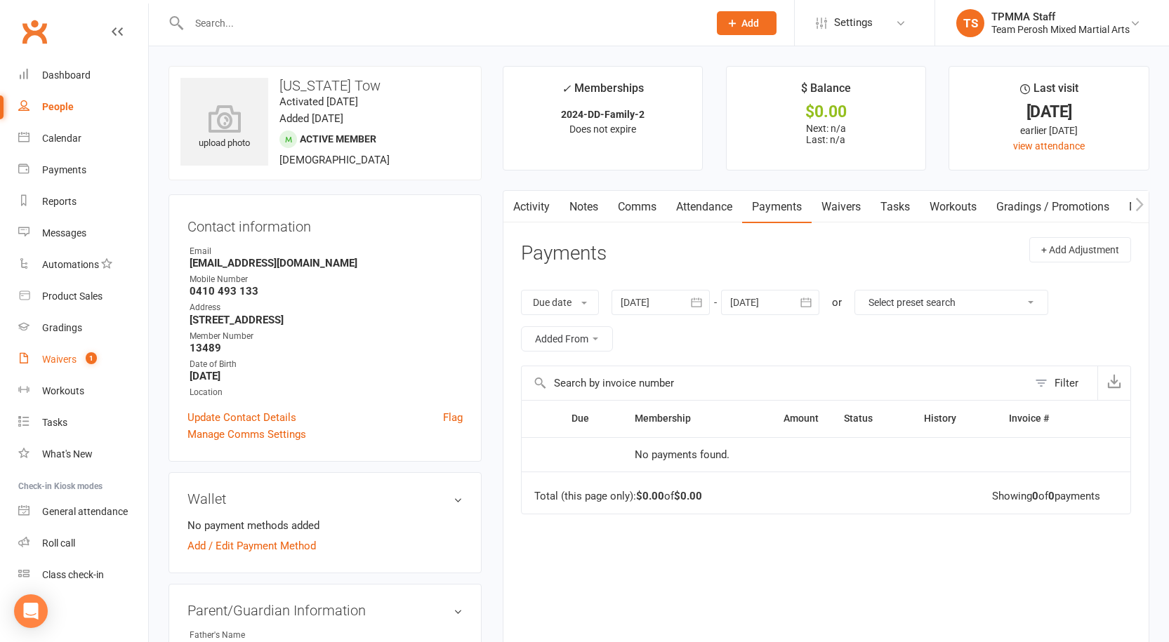
click at [80, 363] on count-badge "1" at bounding box center [88, 359] width 18 height 11
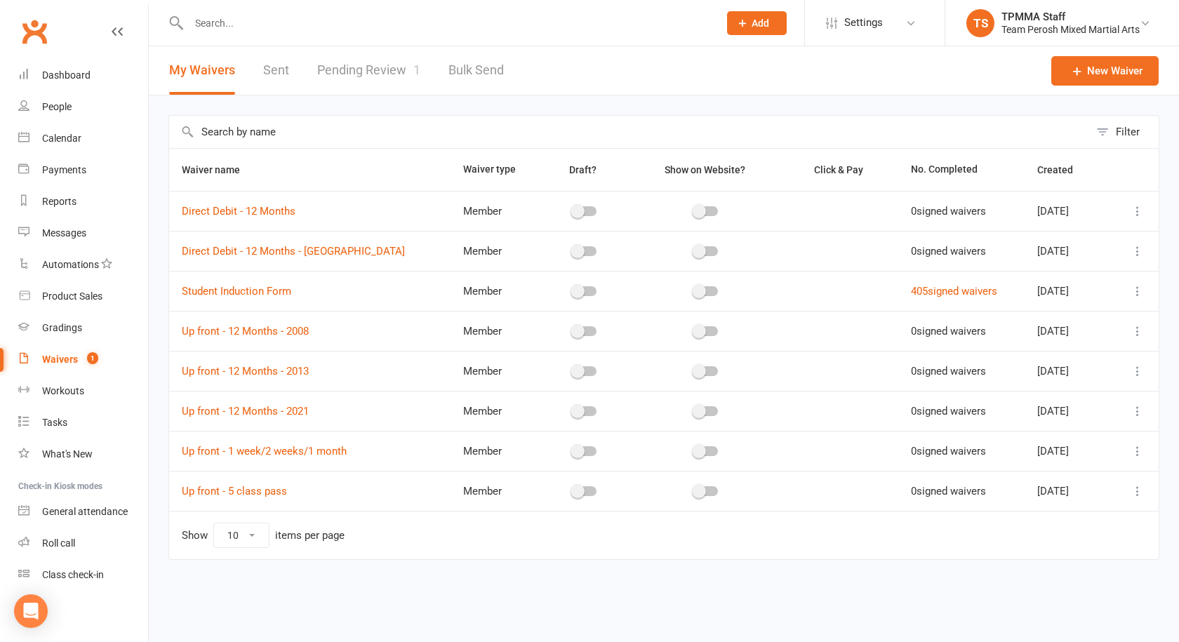
click at [348, 76] on link "Pending Review 1" at bounding box center [368, 70] width 103 height 48
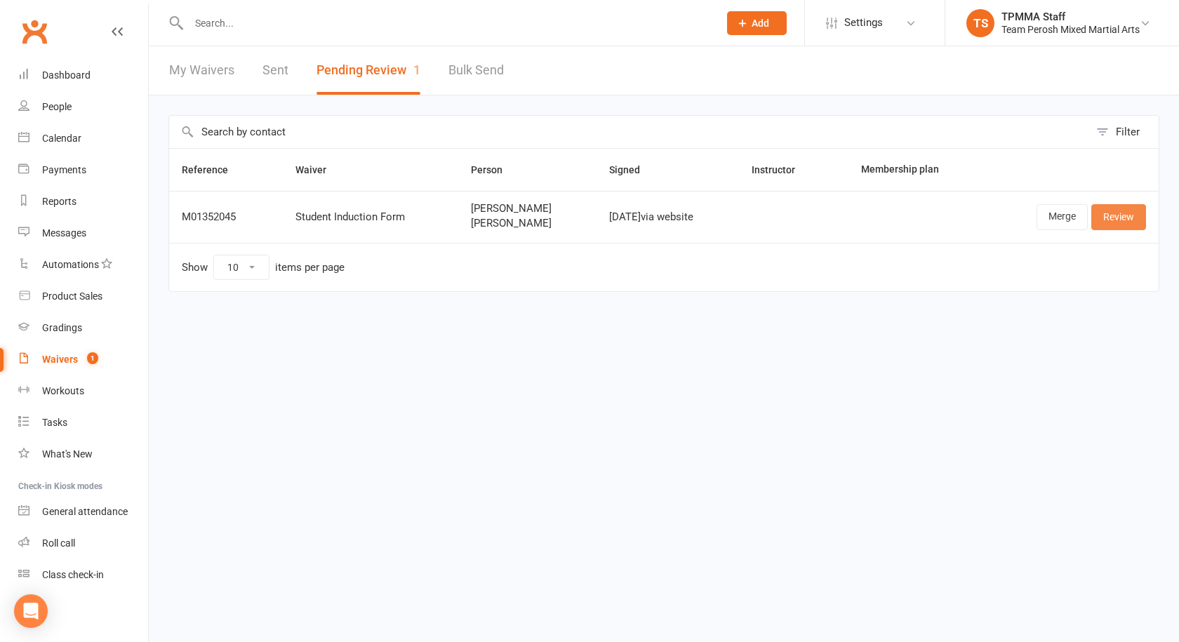
click at [1118, 216] on link "Review" at bounding box center [1119, 216] width 55 height 25
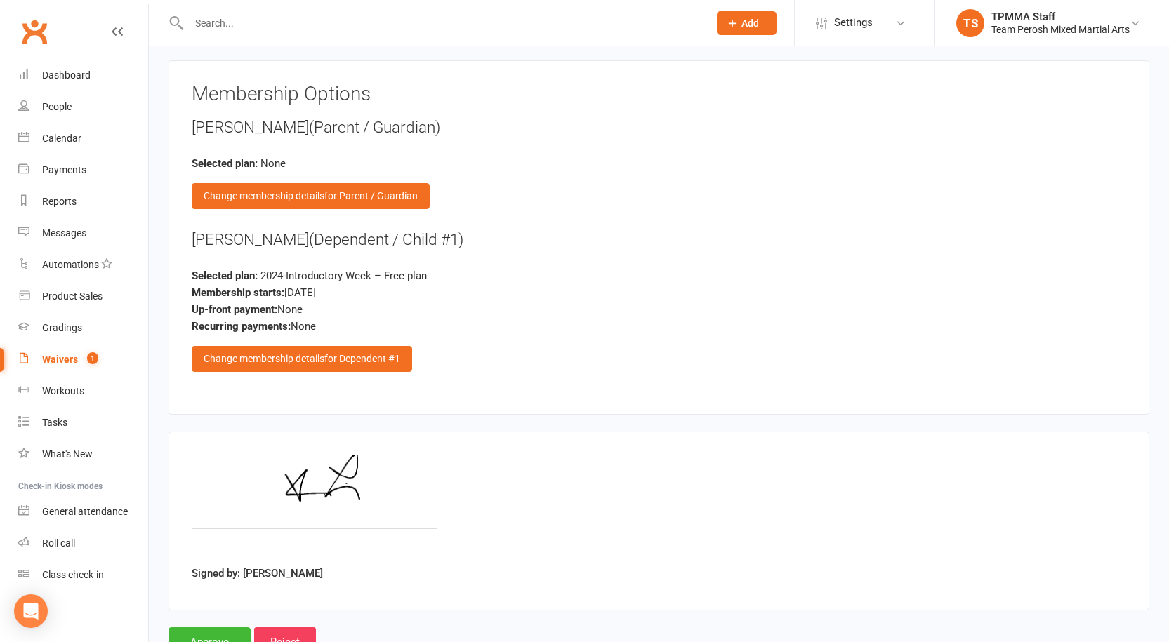
scroll to position [1582, 0]
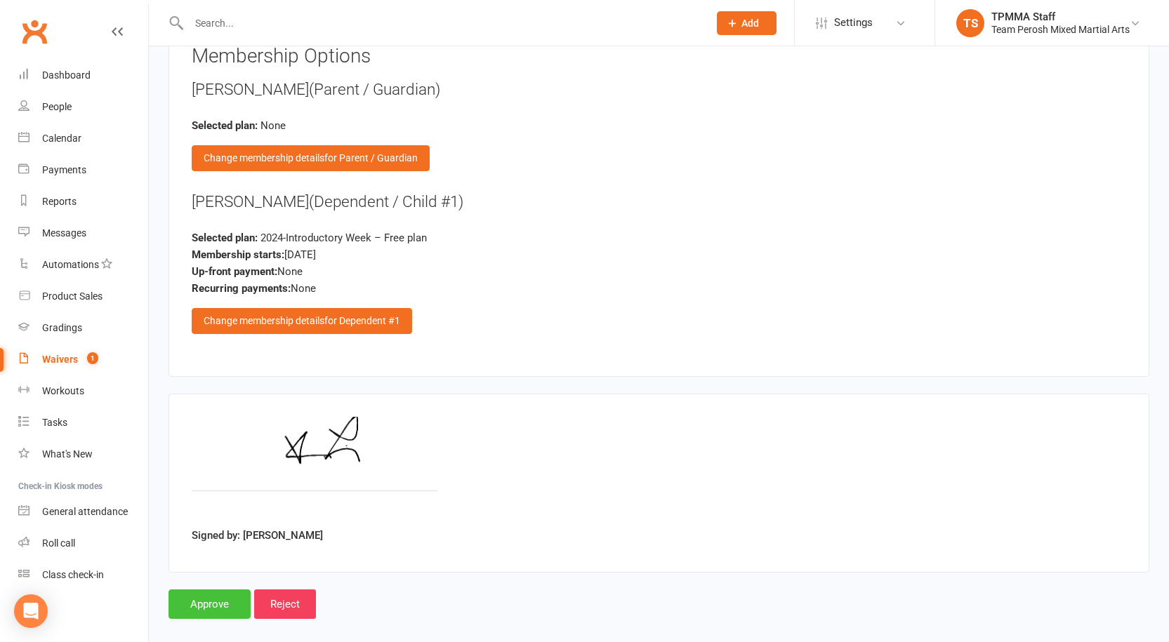
click at [225, 590] on input "Approve" at bounding box center [209, 604] width 82 height 29
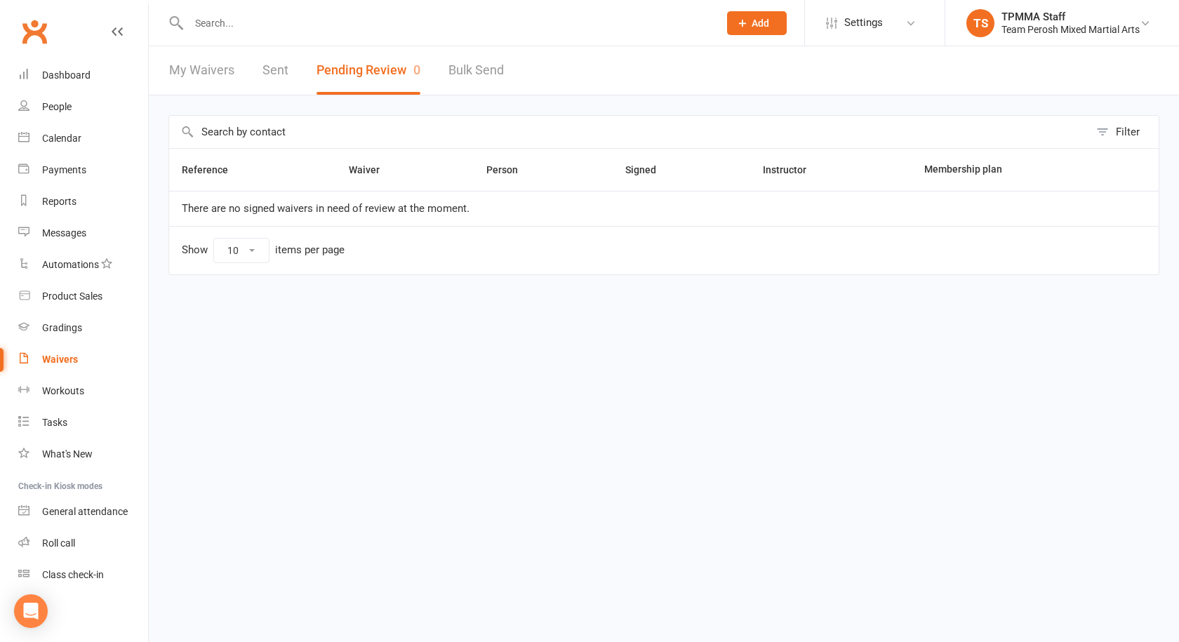
click at [230, 77] on link "My Waivers" at bounding box center [201, 70] width 65 height 48
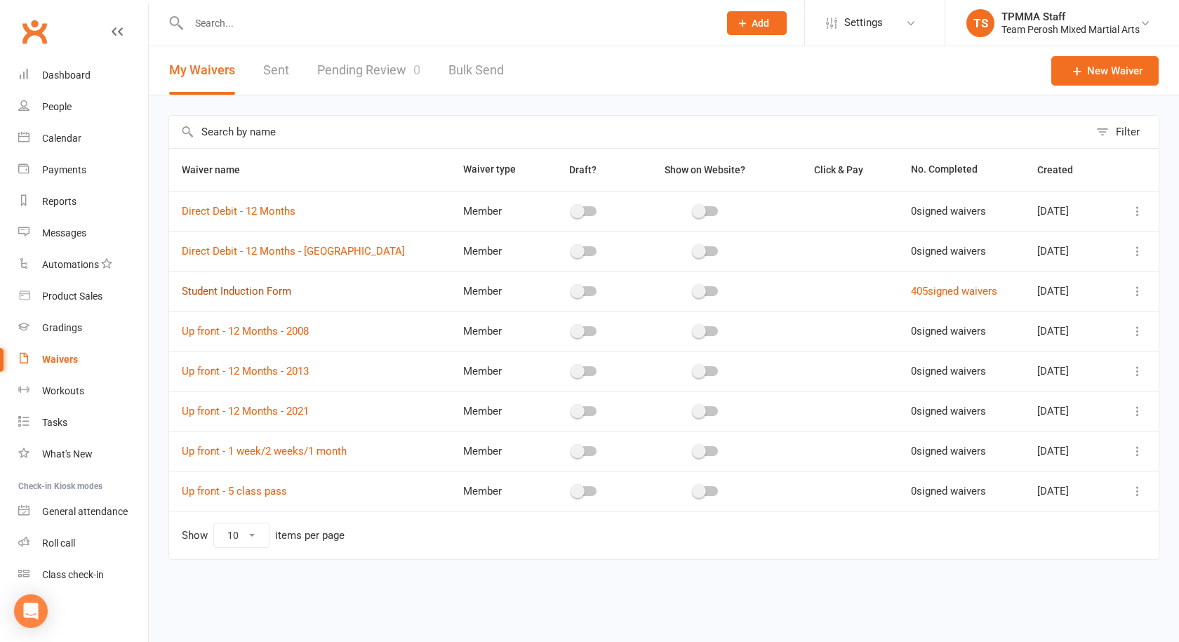
click at [261, 293] on link "Student Induction Form" at bounding box center [237, 291] width 110 height 13
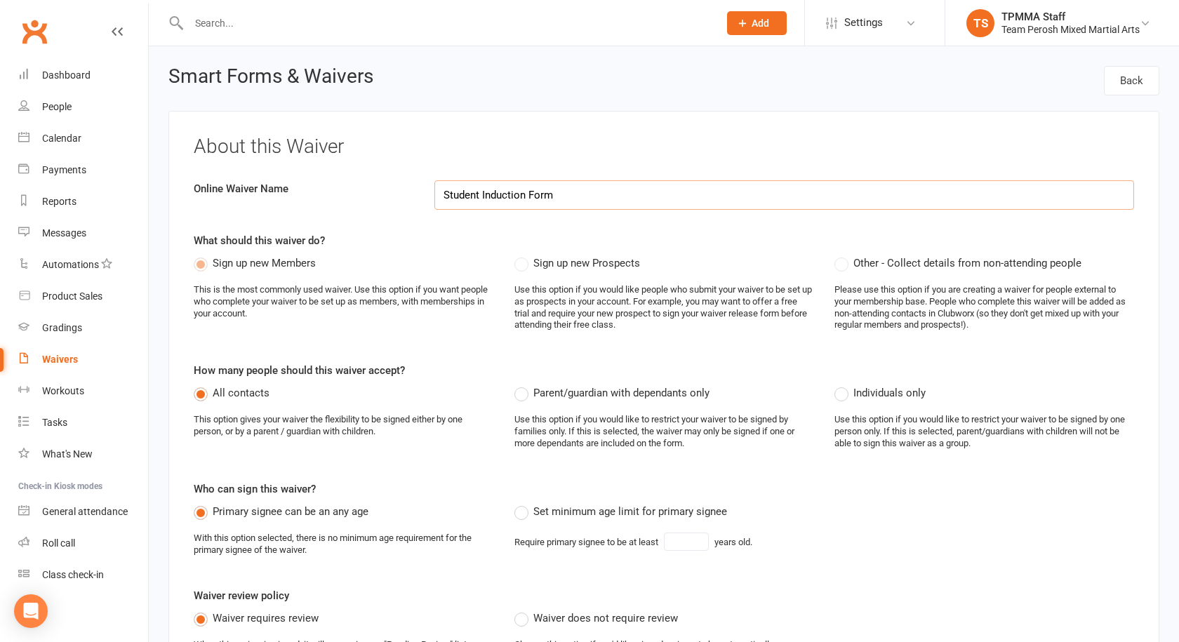
select select "applies_to_all_signees"
select select "copy_answers_for_primary_signee"
select select "select"
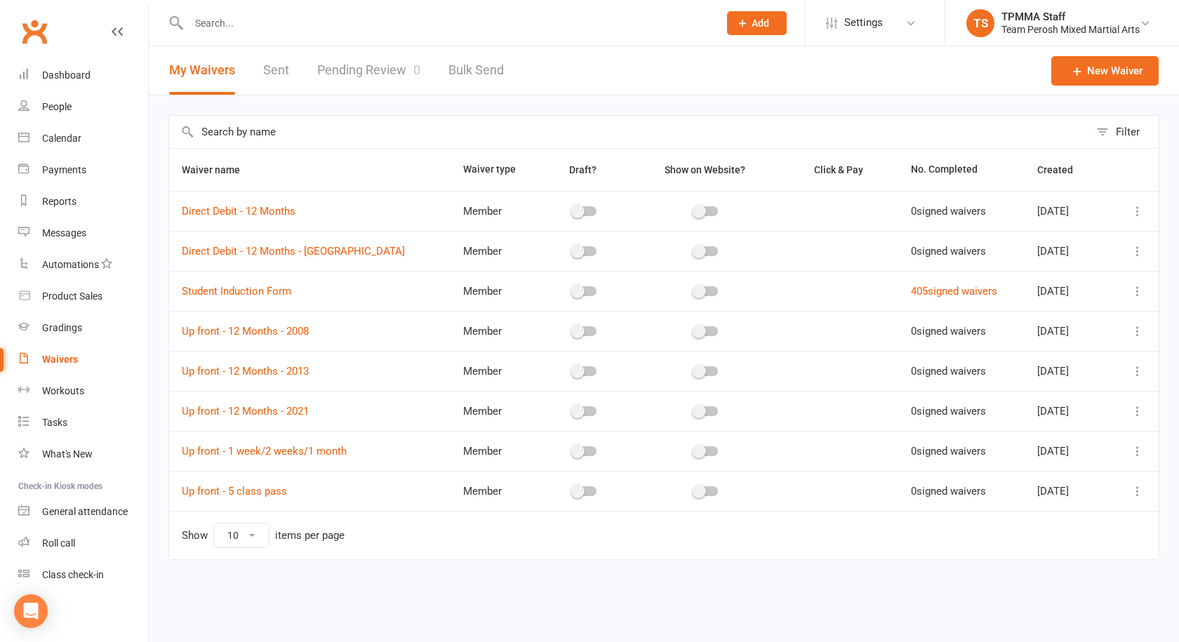
click at [346, 67] on link "Pending Review 0" at bounding box center [368, 70] width 103 height 48
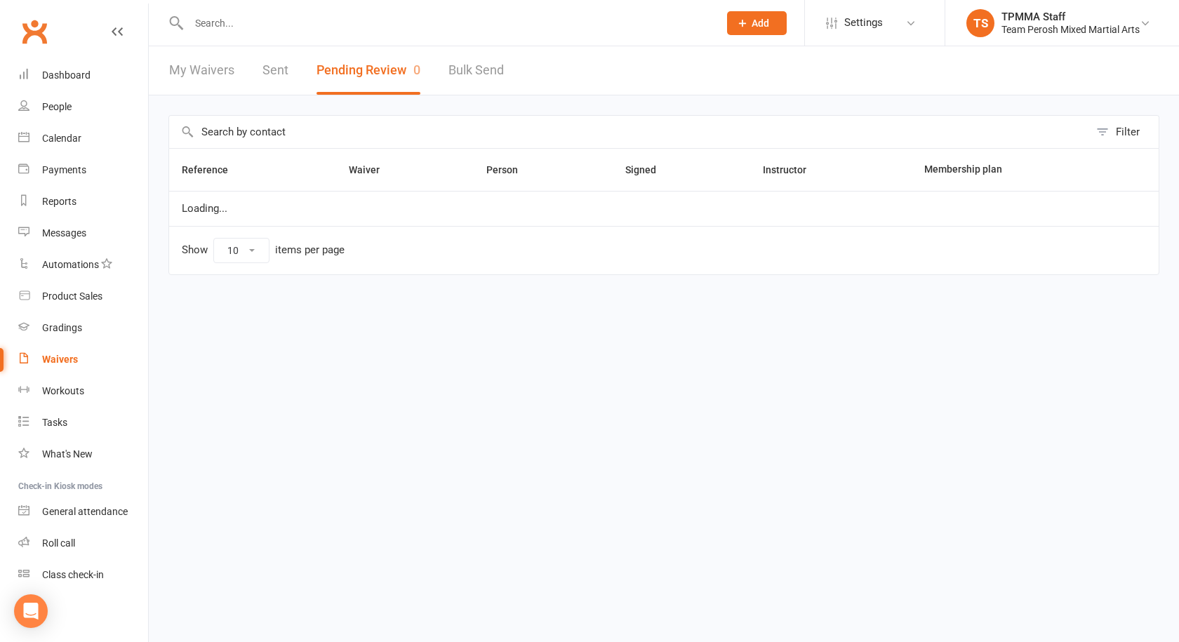
click at [287, 67] on link "Sent" at bounding box center [276, 70] width 26 height 48
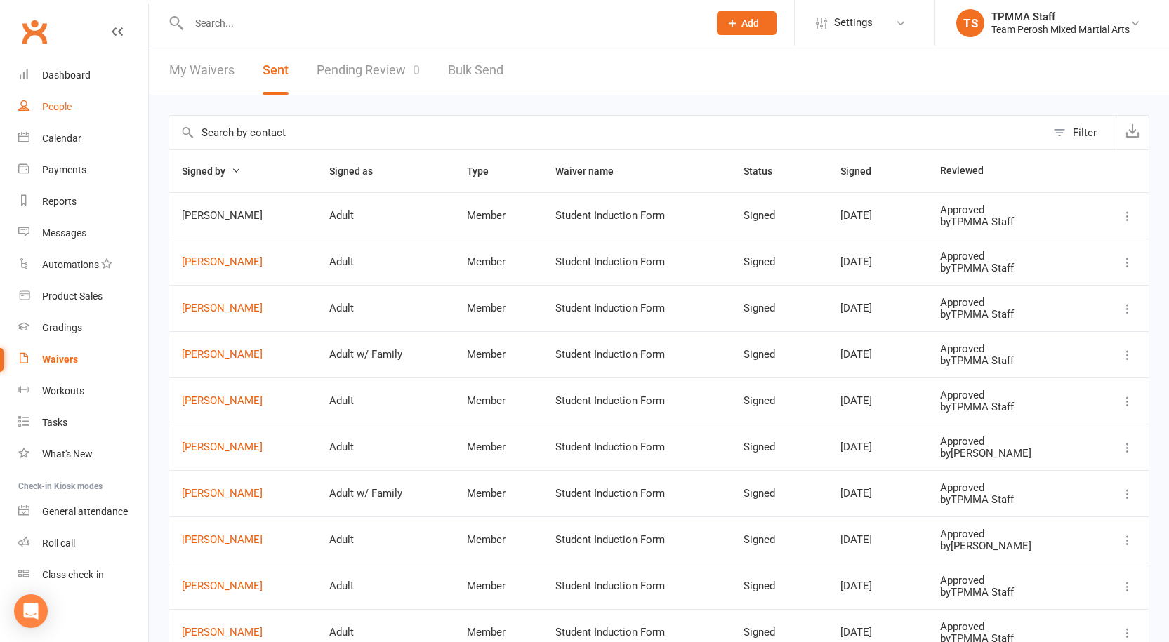
click at [57, 100] on link "People" at bounding box center [83, 107] width 130 height 32
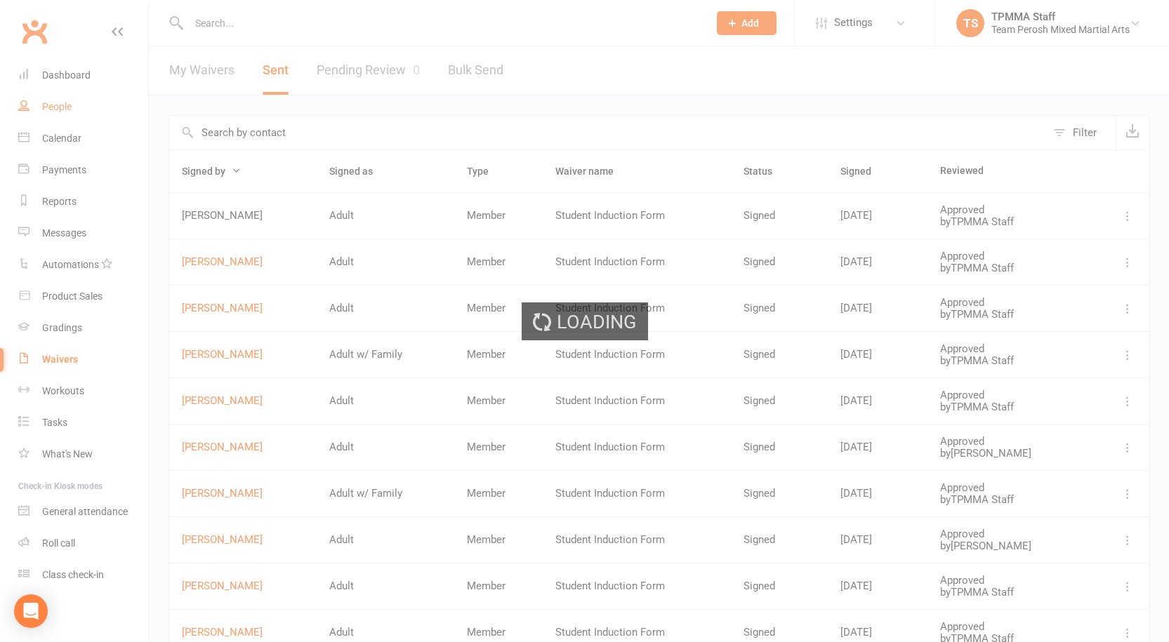
select select "active_trial"
select select "100"
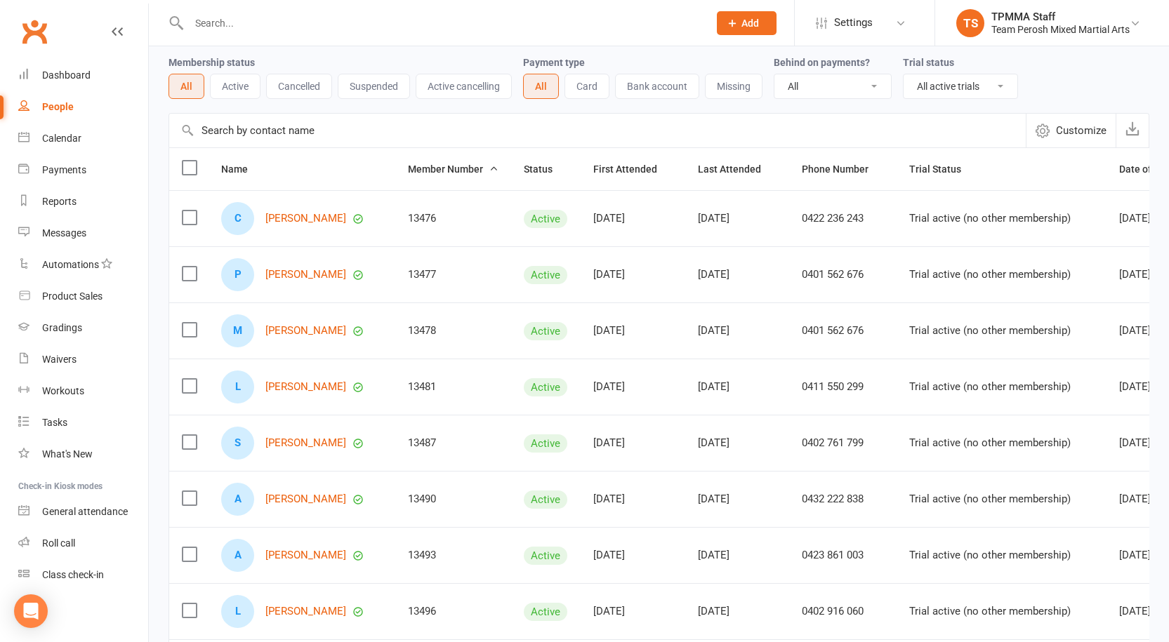
scroll to position [34, 0]
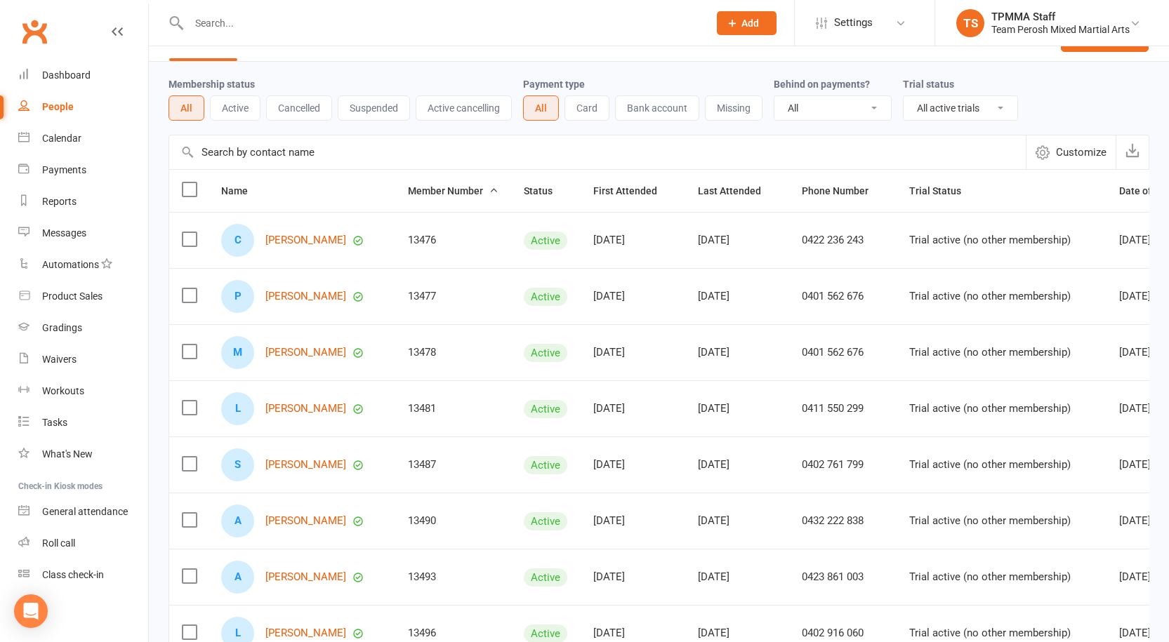
click at [234, 105] on button "Active" at bounding box center [235, 107] width 51 height 25
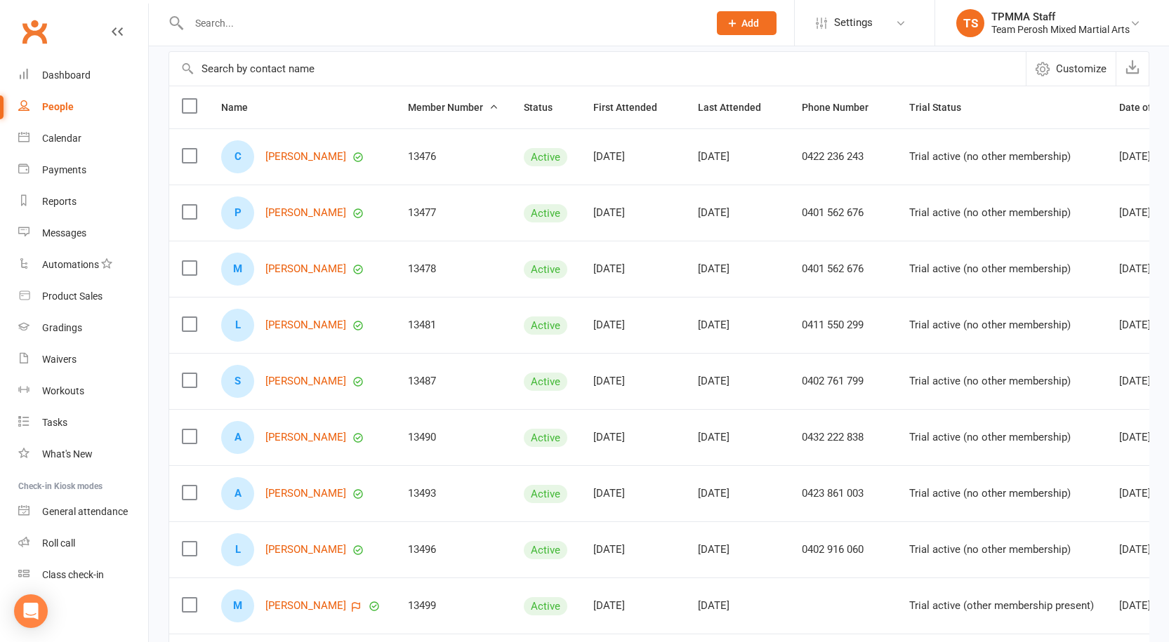
scroll to position [244, 0]
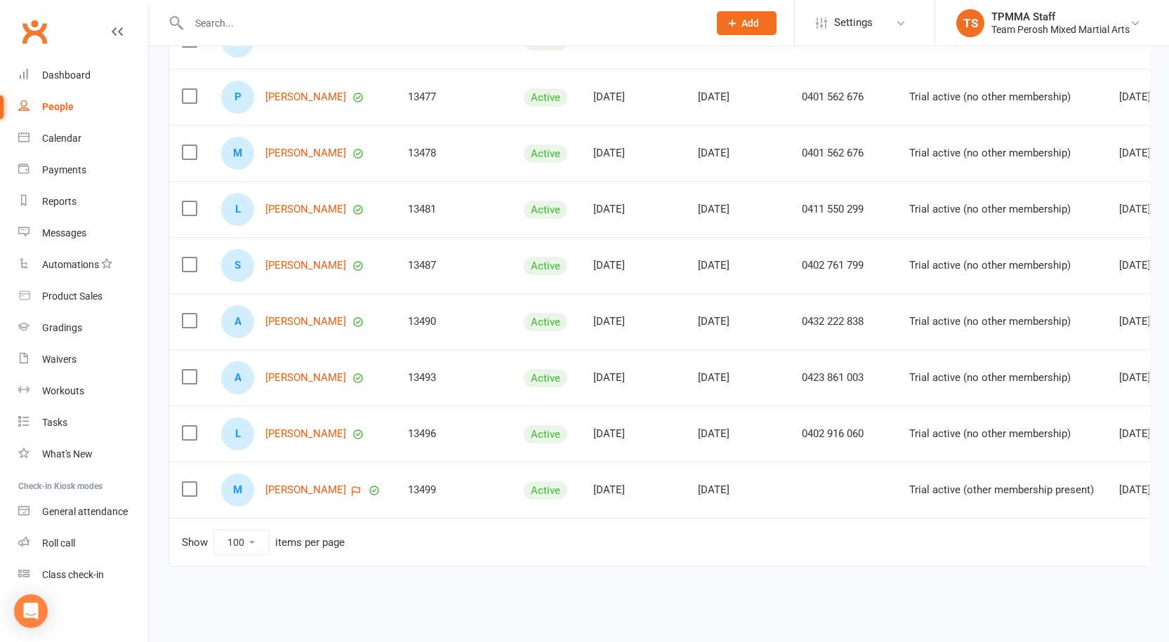
click at [435, 484] on div "13499" at bounding box center [453, 490] width 91 height 12
copy div "13499"
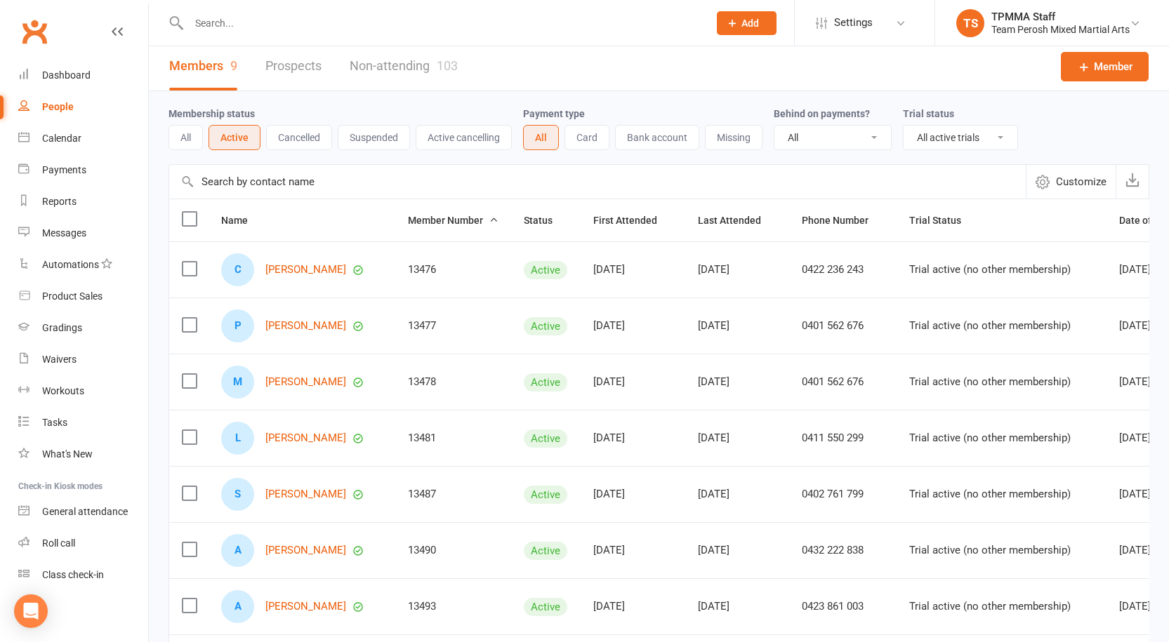
scroll to position [0, 0]
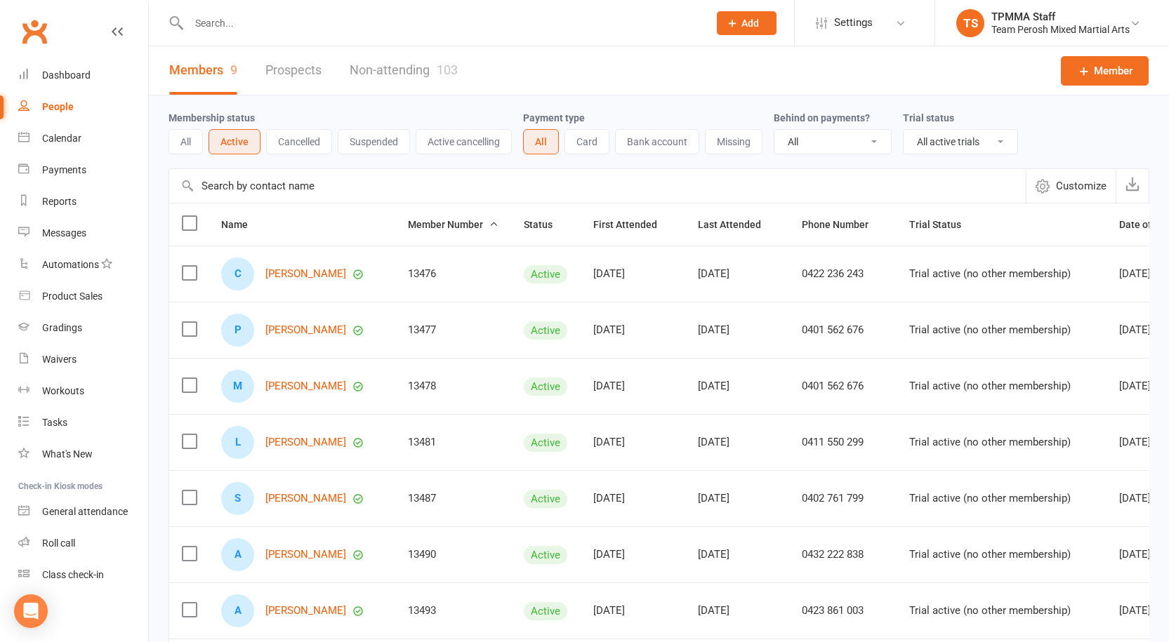
click at [308, 142] on button "Cancelled" at bounding box center [299, 141] width 66 height 25
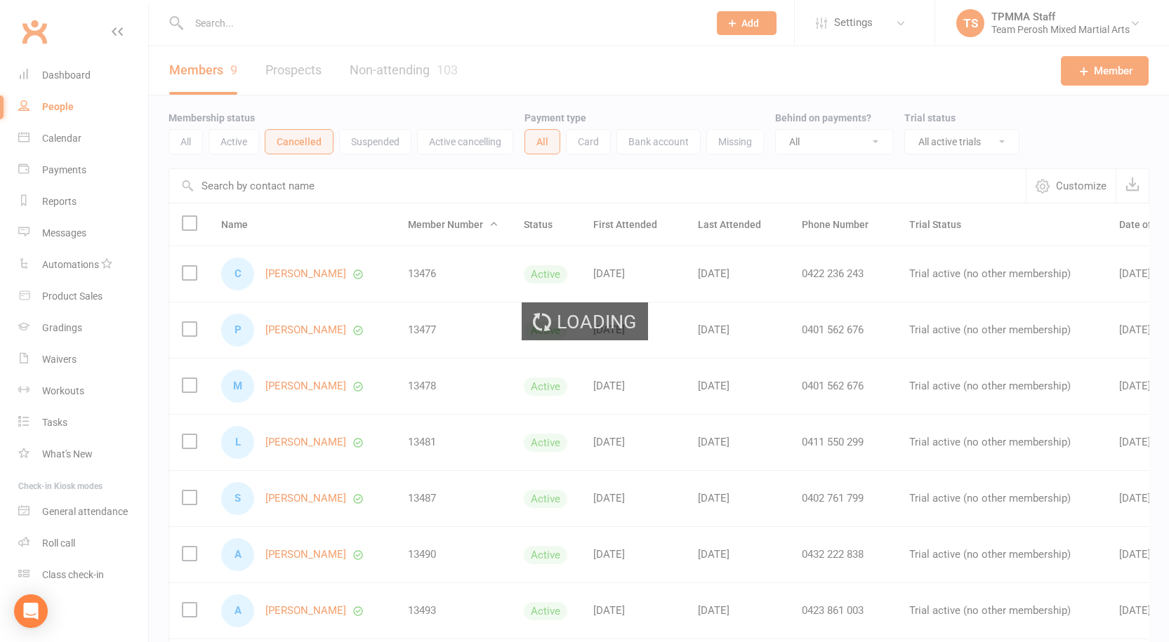
click at [233, 150] on ui-view "Prospect Member Non-attending contact Grading event Task Membership plan Bulk m…" at bounding box center [584, 430] width 1169 height 852
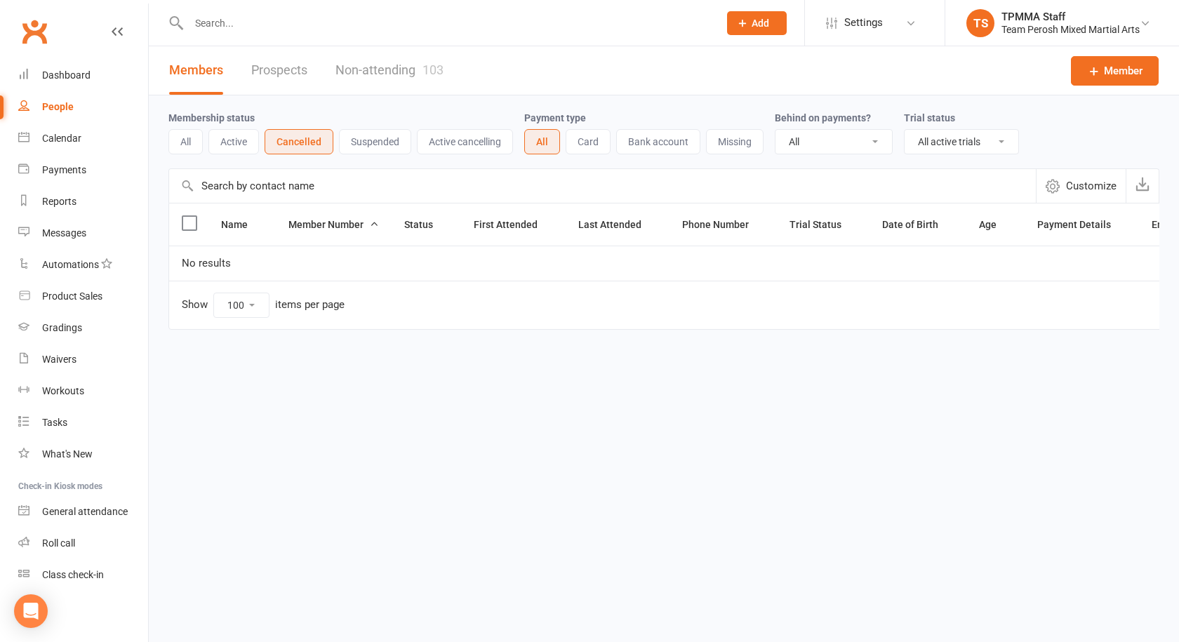
click at [183, 142] on button "All" at bounding box center [185, 141] width 34 height 25
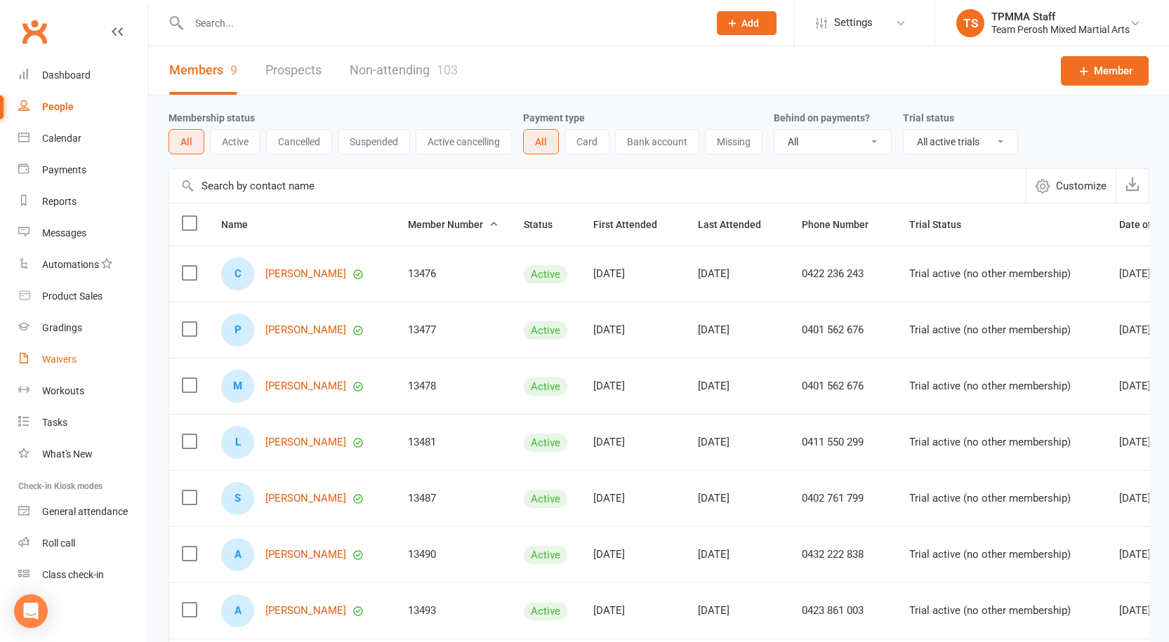
click at [65, 356] on div "Waivers" at bounding box center [59, 359] width 34 height 11
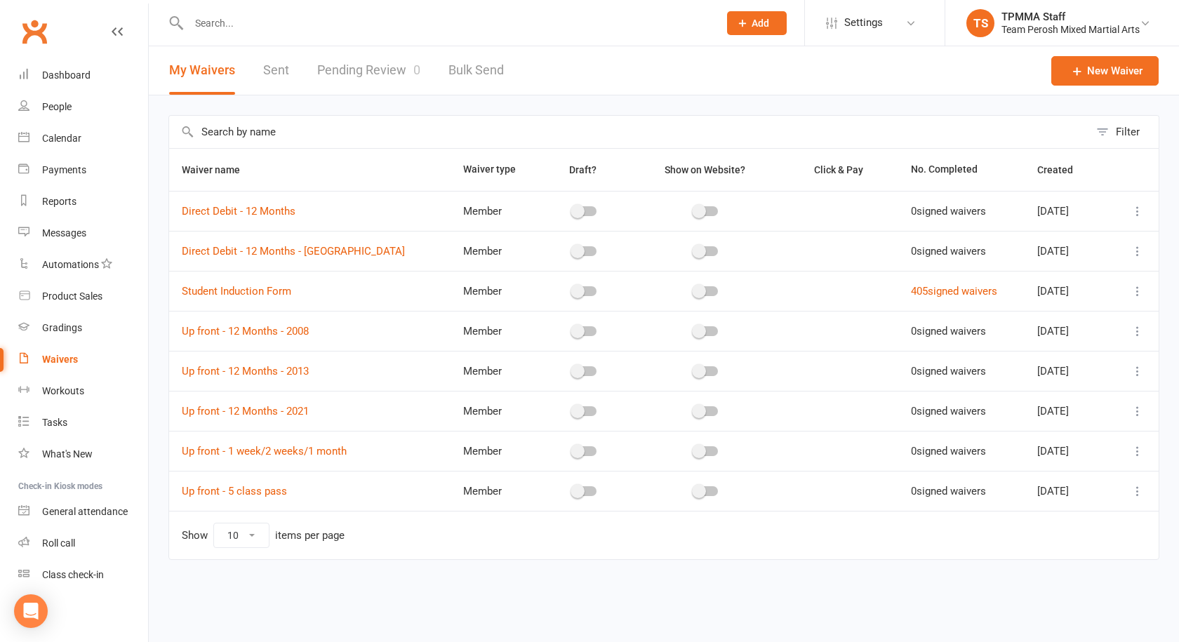
click at [357, 83] on link "Pending Review 0" at bounding box center [368, 70] width 103 height 48
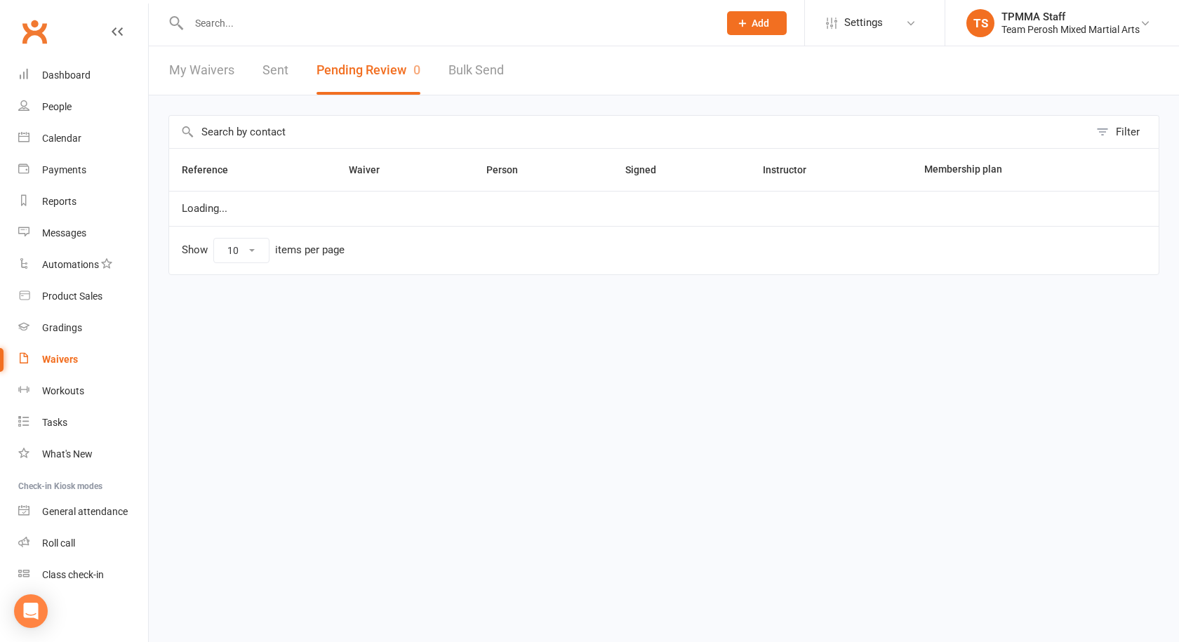
click at [285, 72] on link "Sent" at bounding box center [276, 70] width 26 height 48
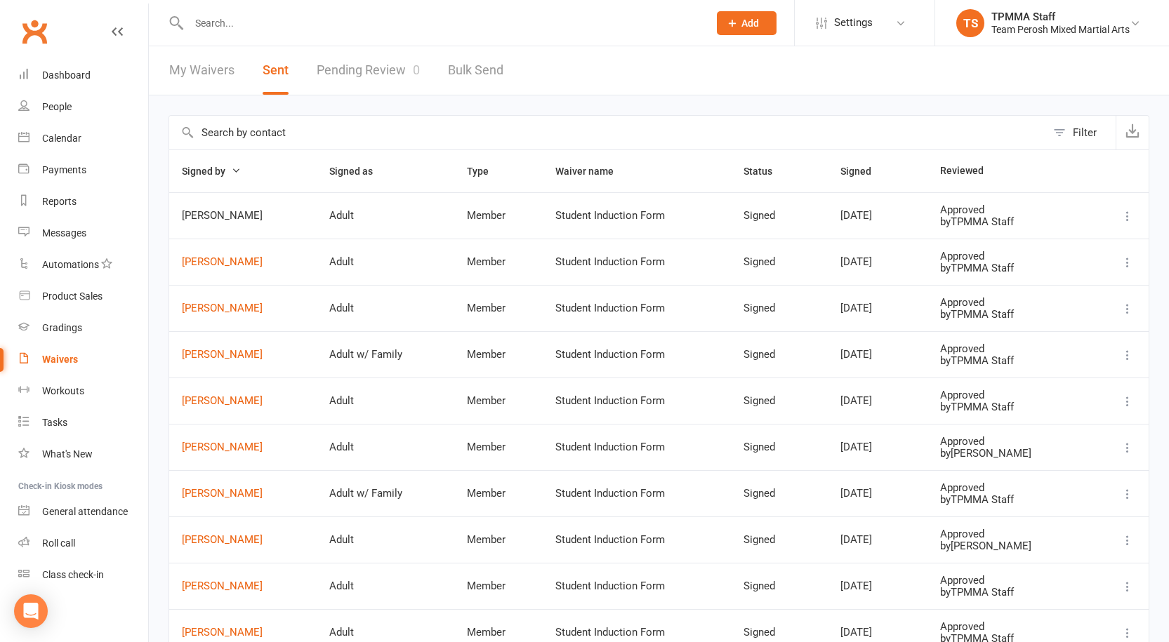
click at [227, 166] on span "Signed by" at bounding box center [211, 171] width 59 height 11
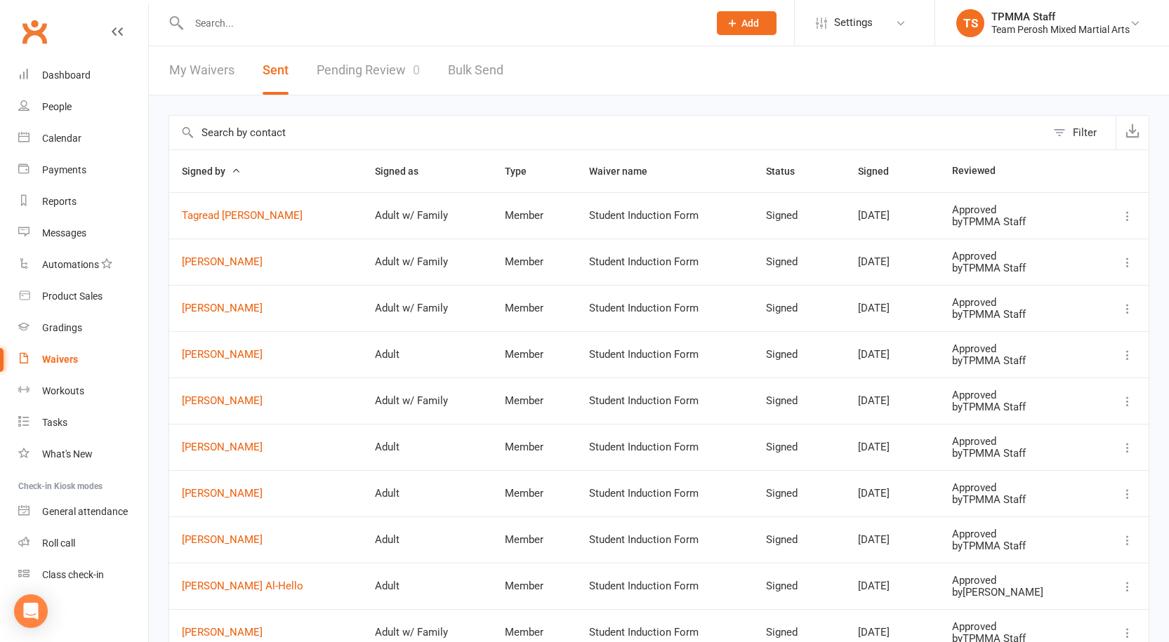
click at [246, 167] on th "Signed by" at bounding box center [265, 171] width 193 height 42
click at [234, 171] on icon "button" at bounding box center [236, 171] width 10 height 10
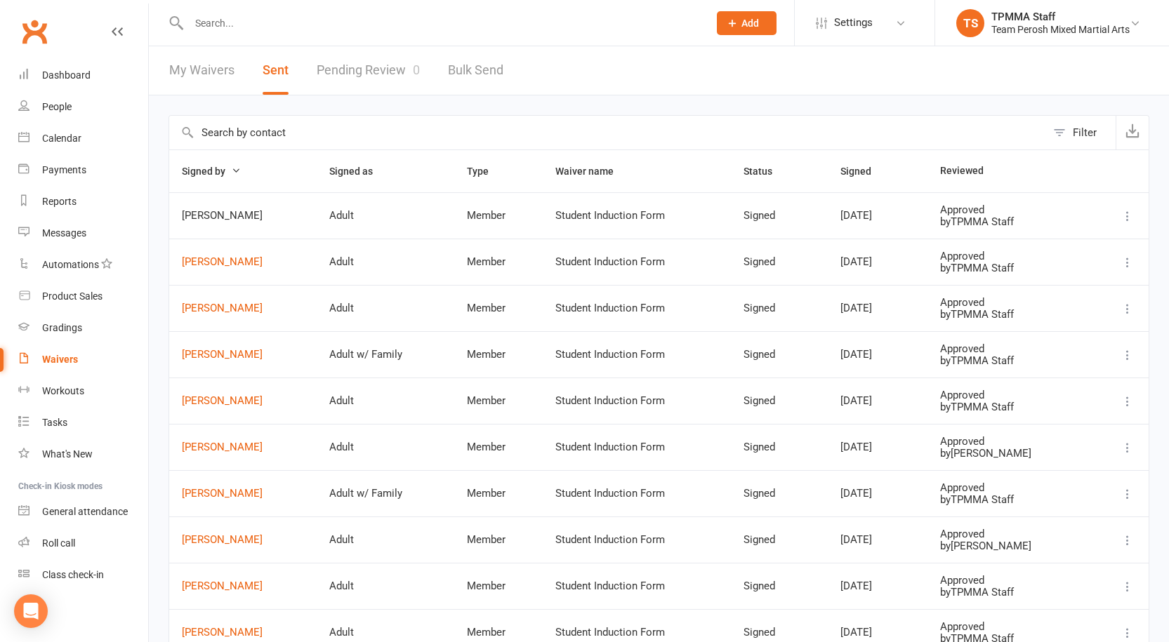
click at [415, 88] on link "Pending Review 0" at bounding box center [368, 70] width 103 height 48
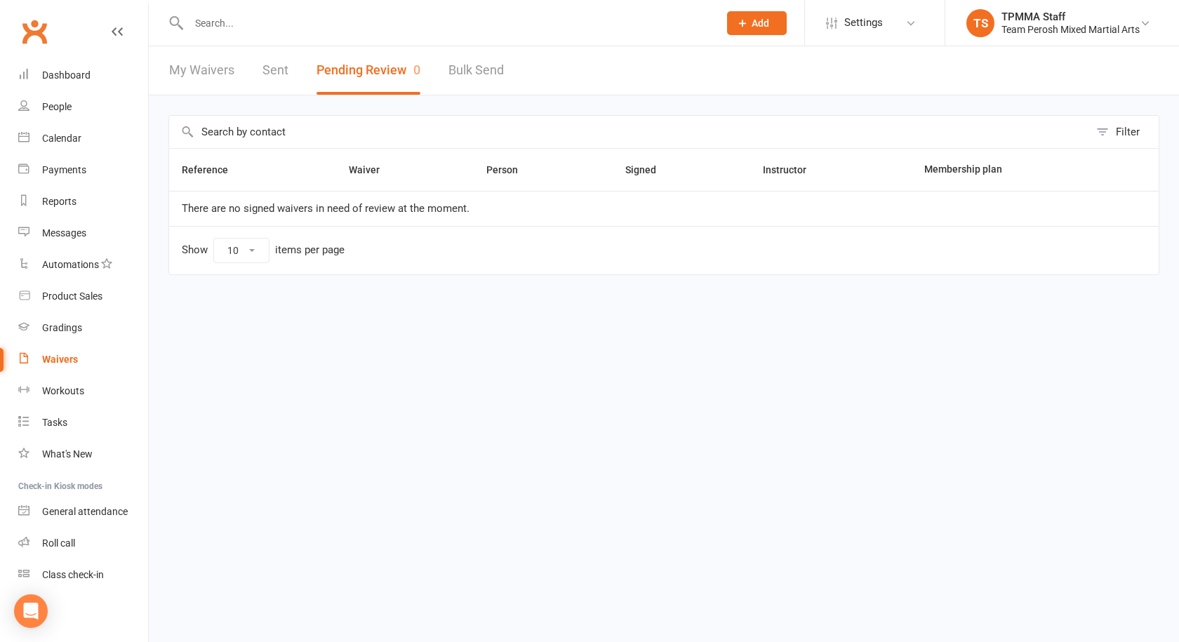
click at [453, 72] on link "Bulk Send" at bounding box center [476, 70] width 55 height 48
select select "active_members"
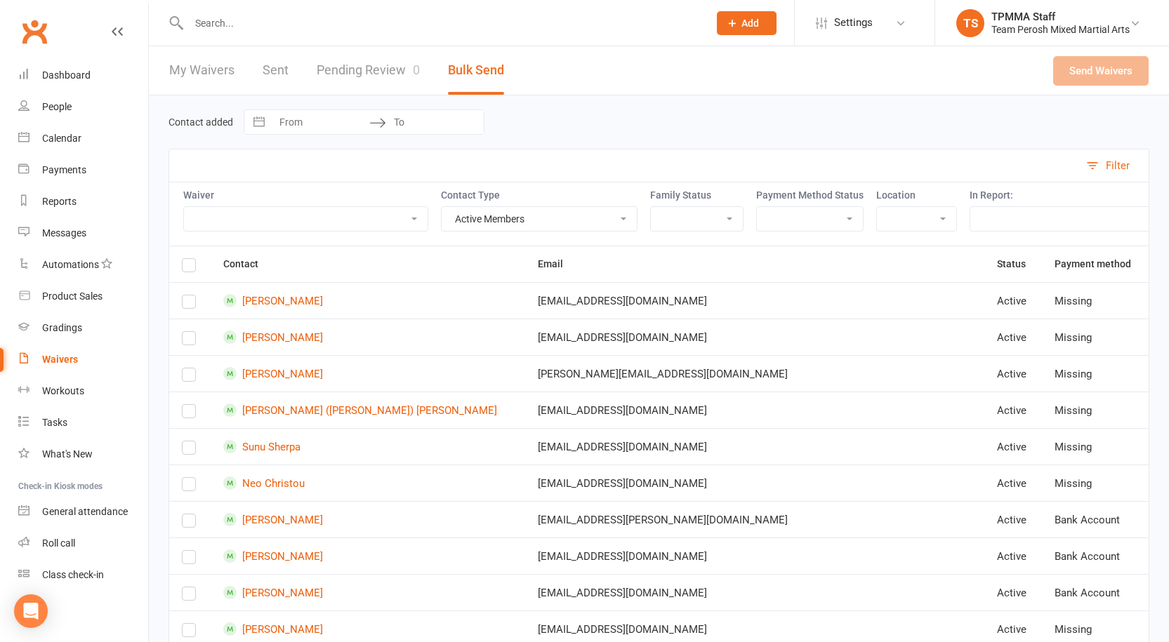
click at [258, 73] on div "My Waivers Sent Pending Review 0 Bulk Send" at bounding box center [337, 70] width 376 height 48
click at [211, 64] on link "My Waivers" at bounding box center [201, 70] width 65 height 48
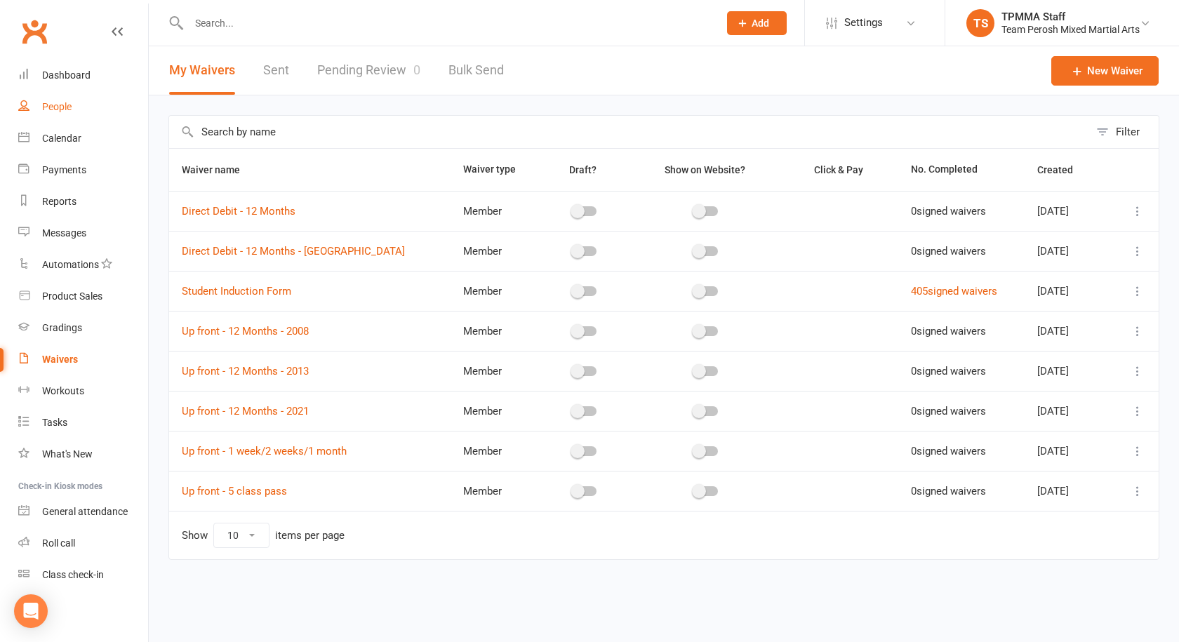
click at [65, 105] on div "People" at bounding box center [56, 106] width 29 height 11
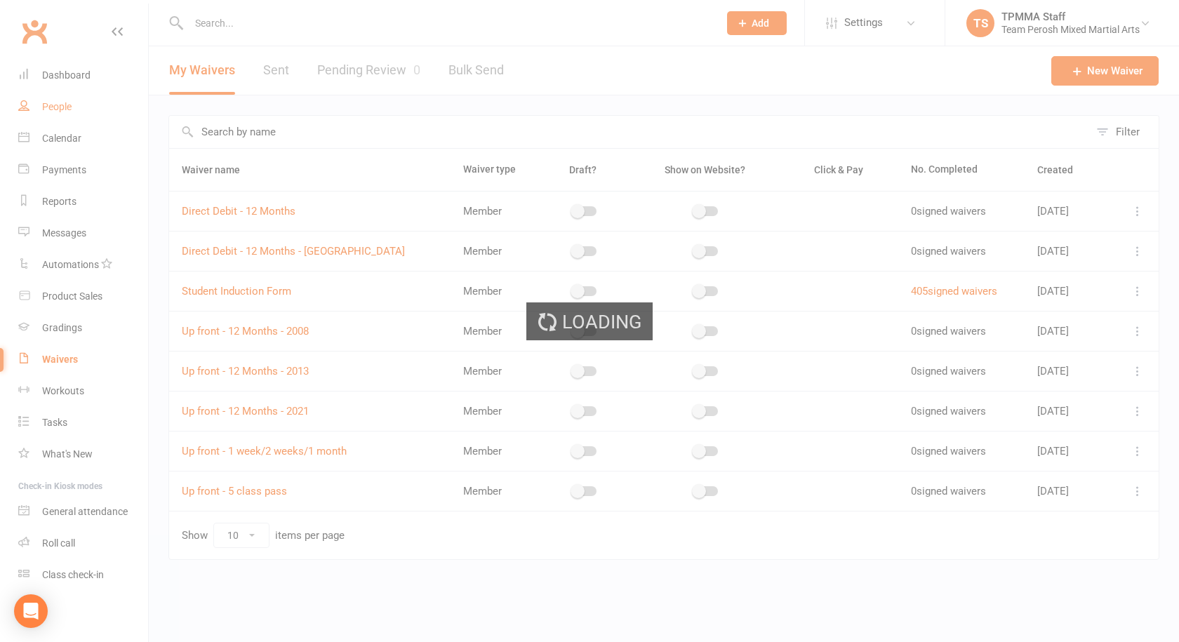
select select "active_trial"
select select "100"
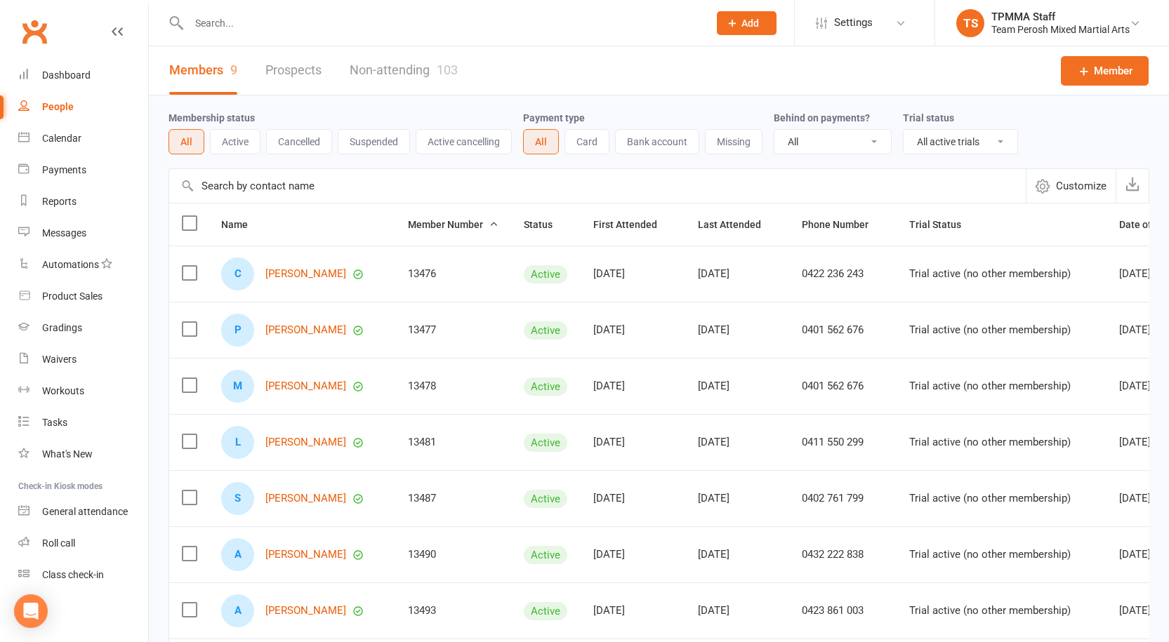
click at [251, 22] on input "text" at bounding box center [442, 23] width 514 height 20
type input "x"
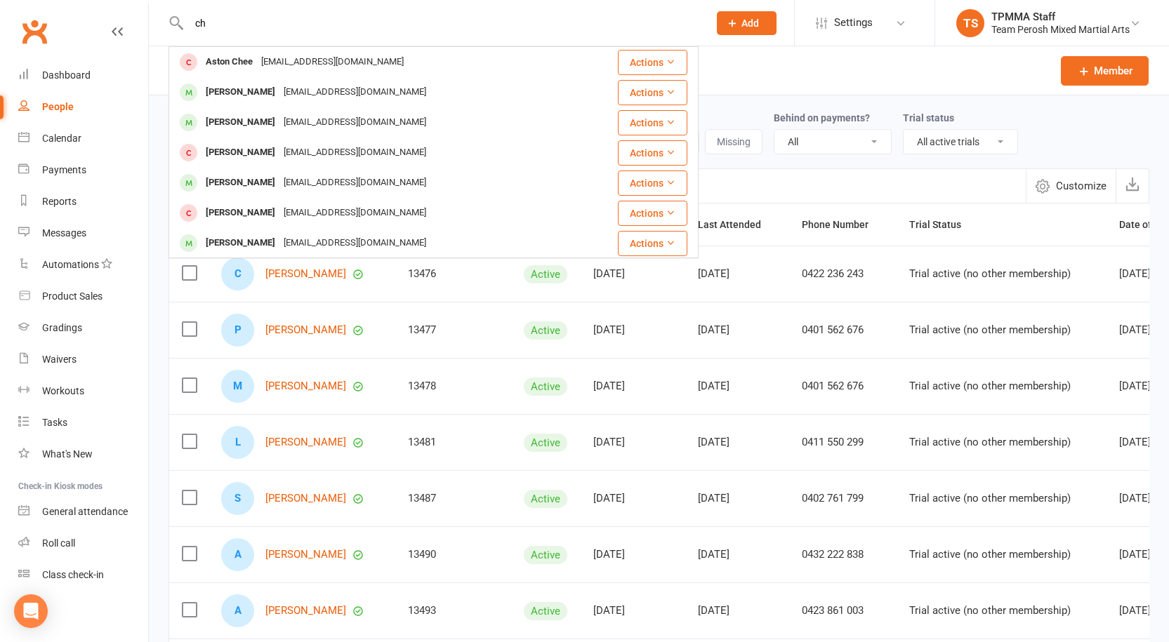
type input "c"
type input "amender"
click at [788, 89] on div "Members 9 Prospects Non-attending 103 Member" at bounding box center [659, 70] width 1020 height 49
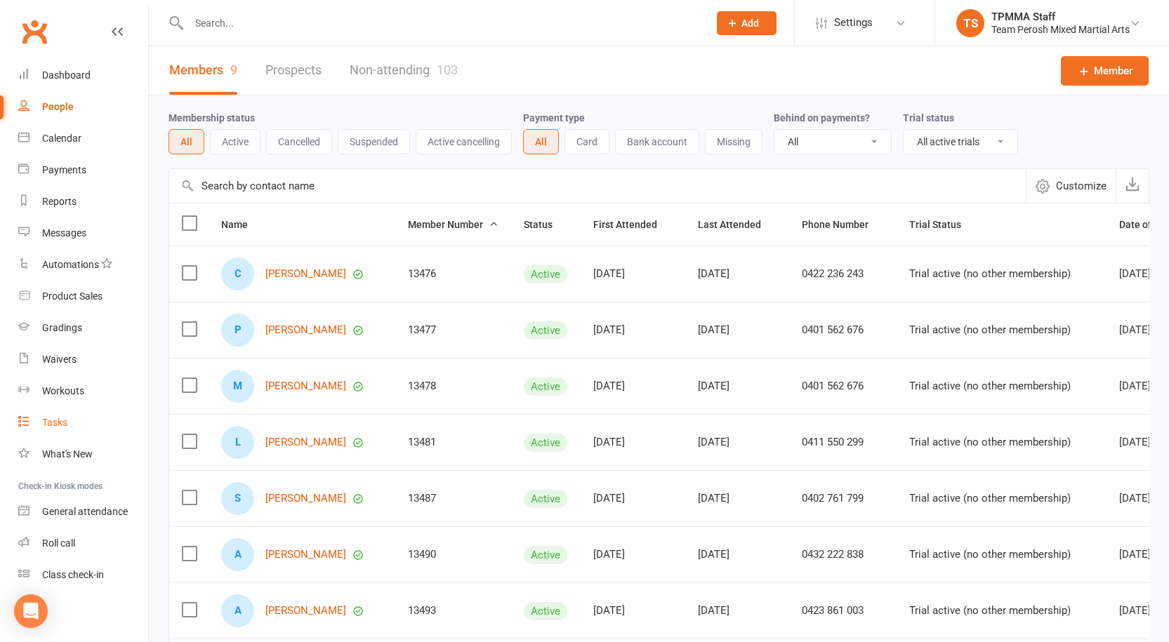
click at [56, 425] on div "Tasks" at bounding box center [54, 422] width 25 height 11
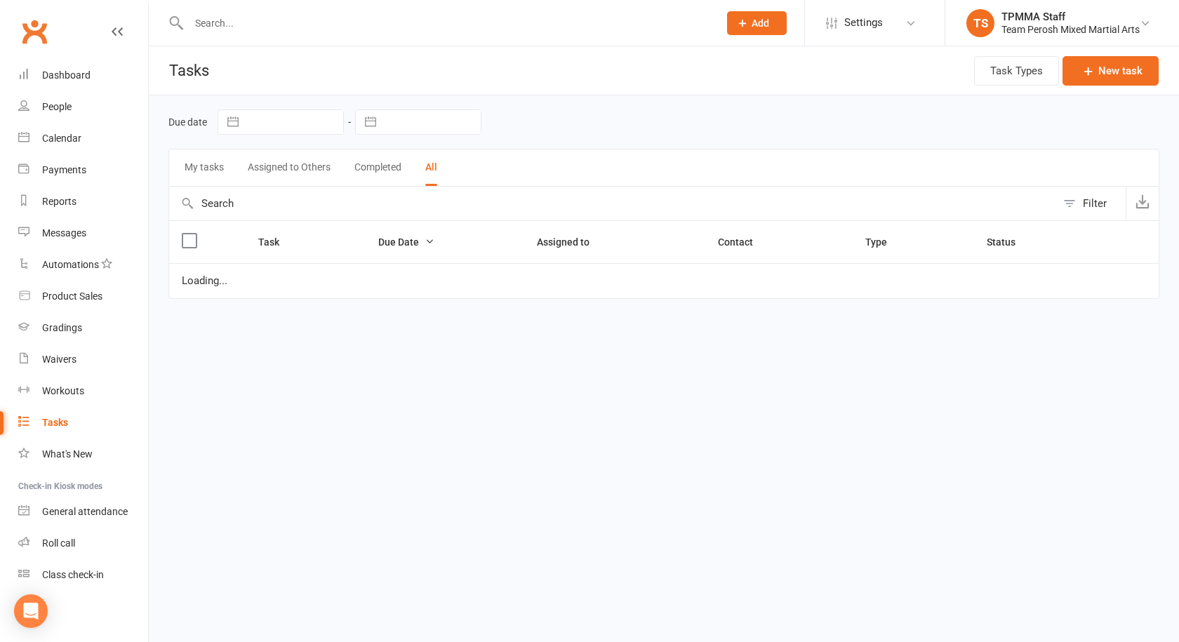
select select "finished"
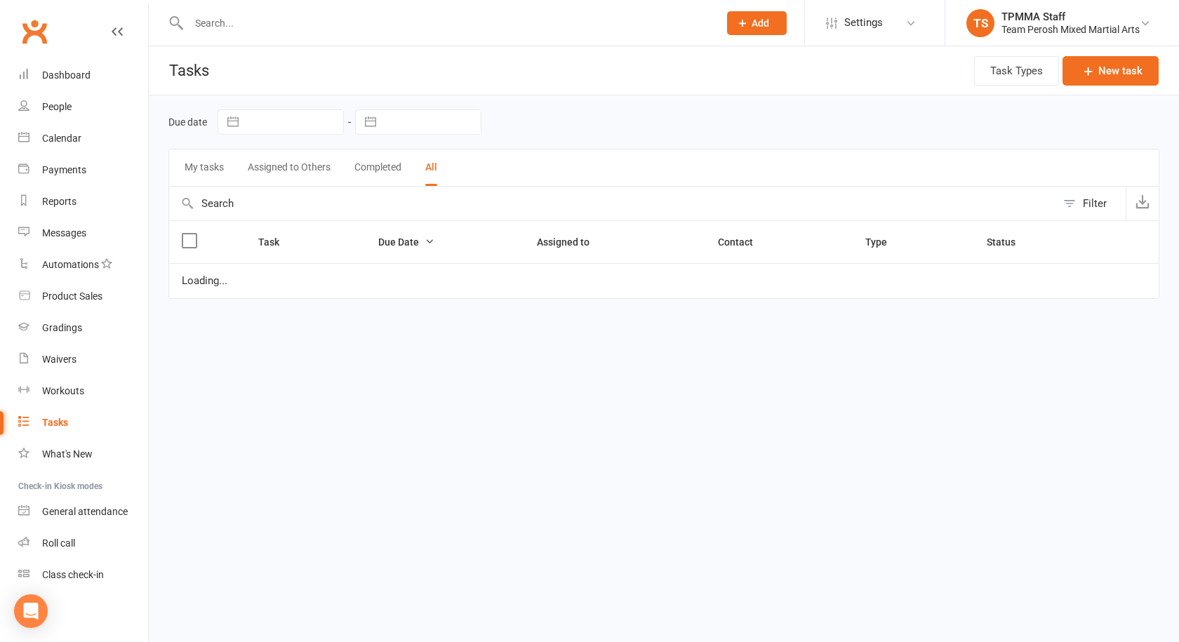
select select "finished"
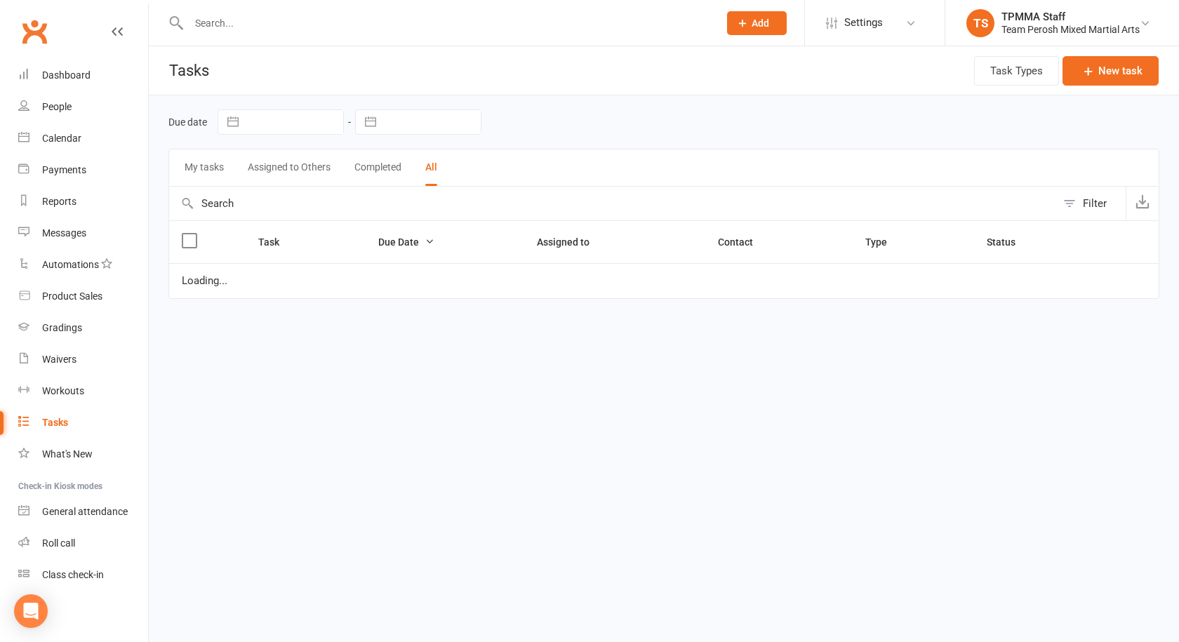
select select "finished"
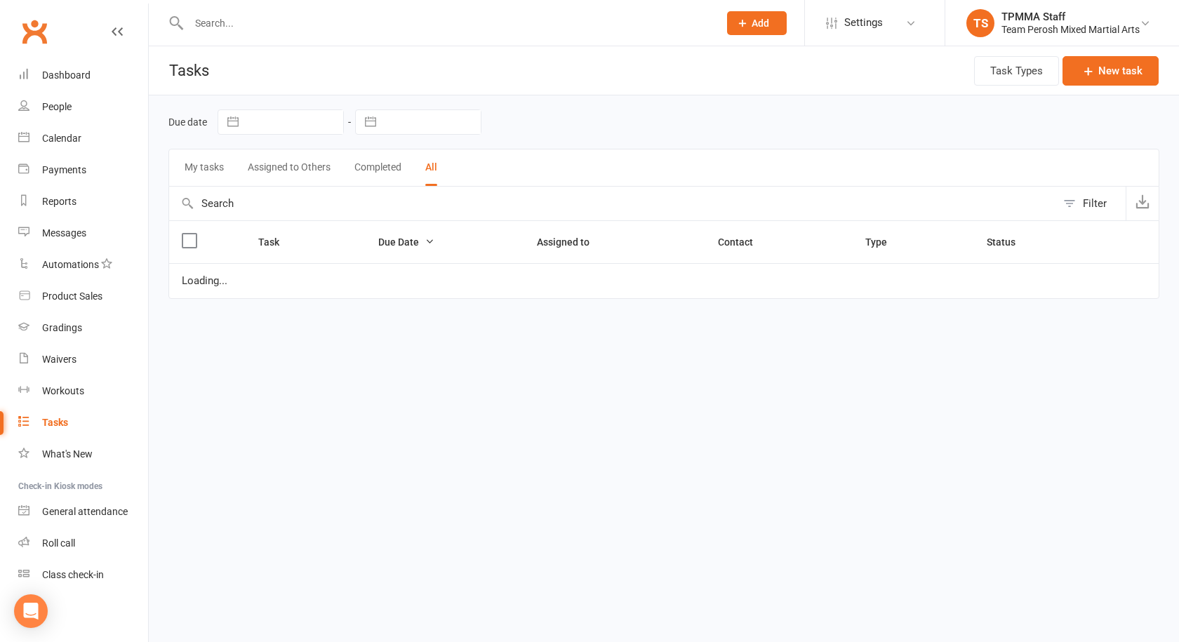
select select "finished"
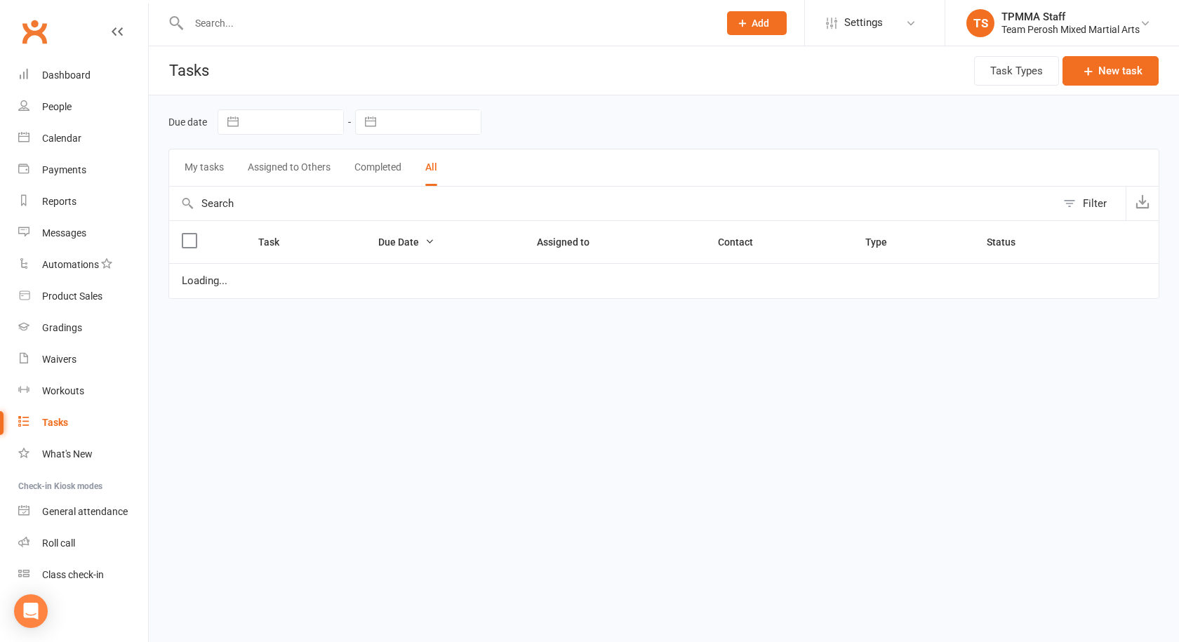
select select "finished"
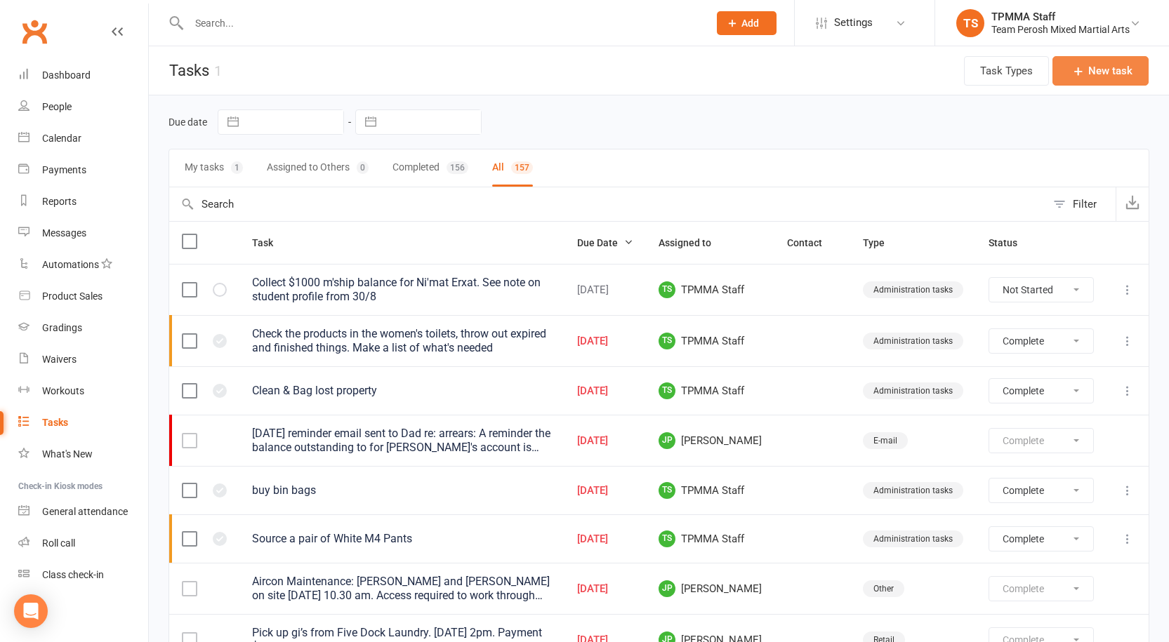
click at [1091, 74] on button "New task" at bounding box center [1100, 70] width 96 height 29
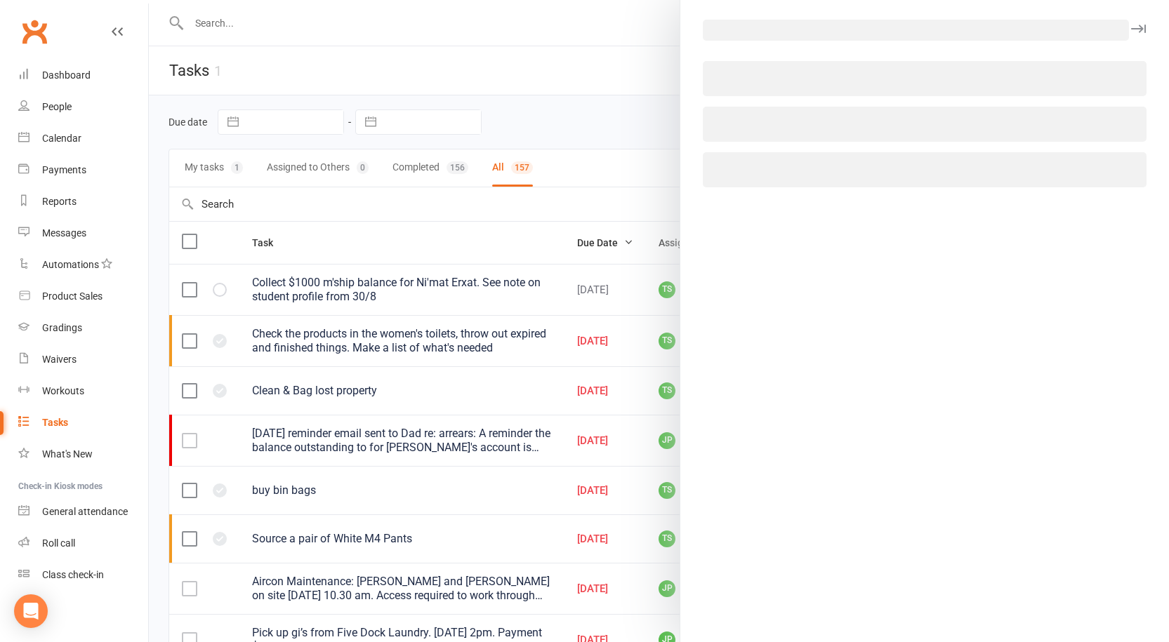
select select "50822"
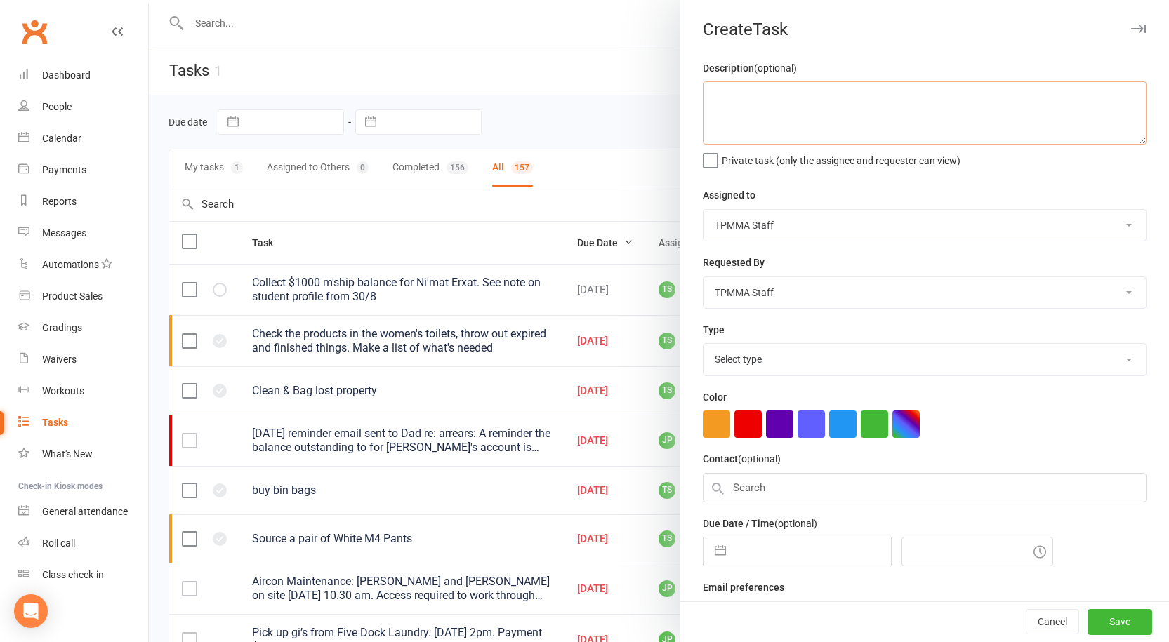
click at [755, 104] on textarea at bounding box center [925, 112] width 444 height 63
click at [199, 168] on div at bounding box center [659, 321] width 1020 height 642
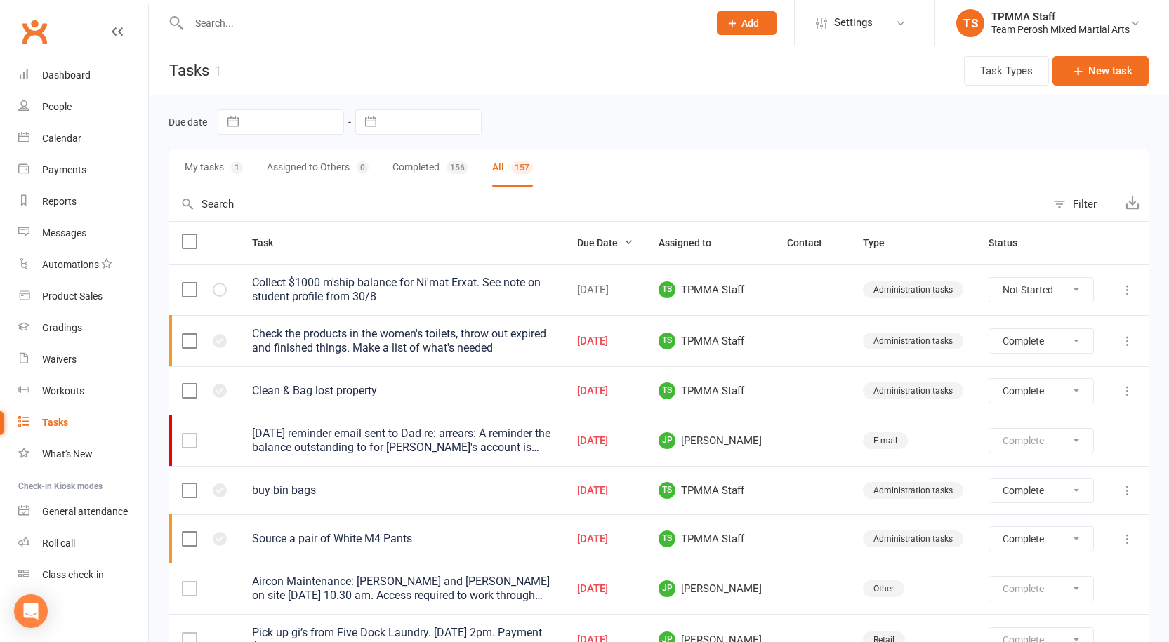
click at [215, 165] on button "My tasks 1" at bounding box center [214, 168] width 58 height 37
select select "finished"
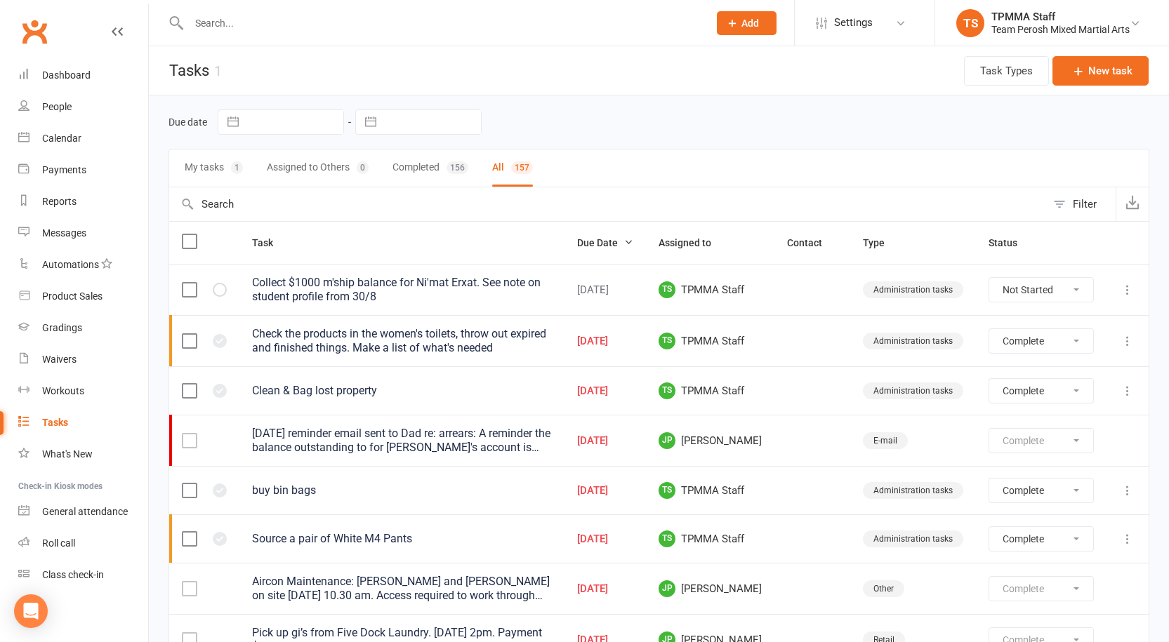
select select "finished"
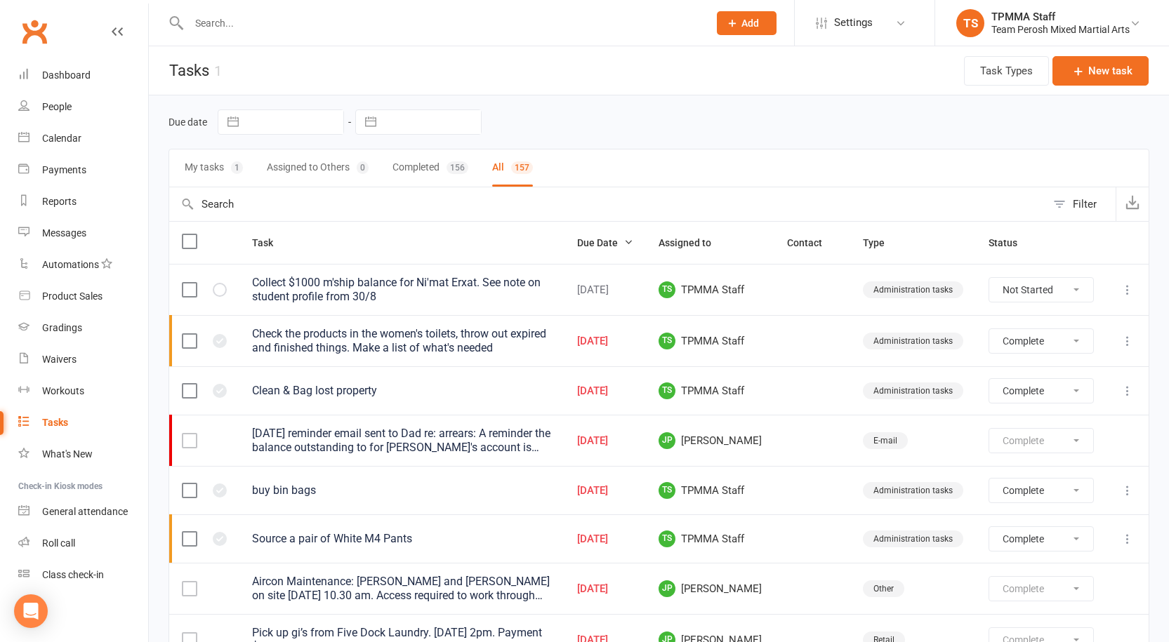
select select "finished"
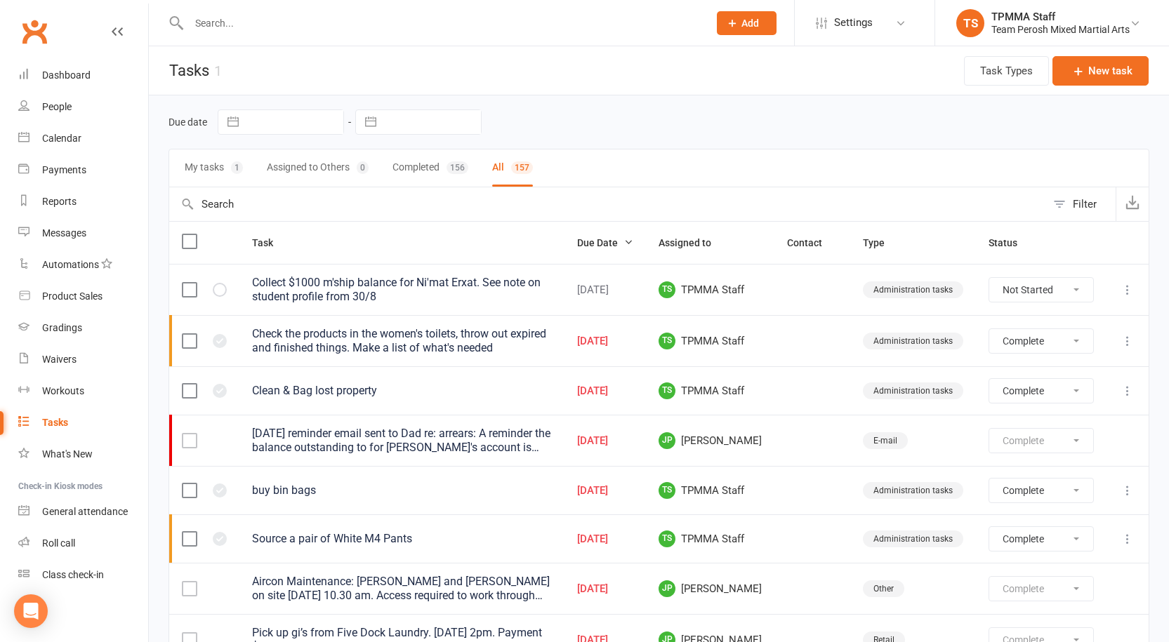
select select "finished"
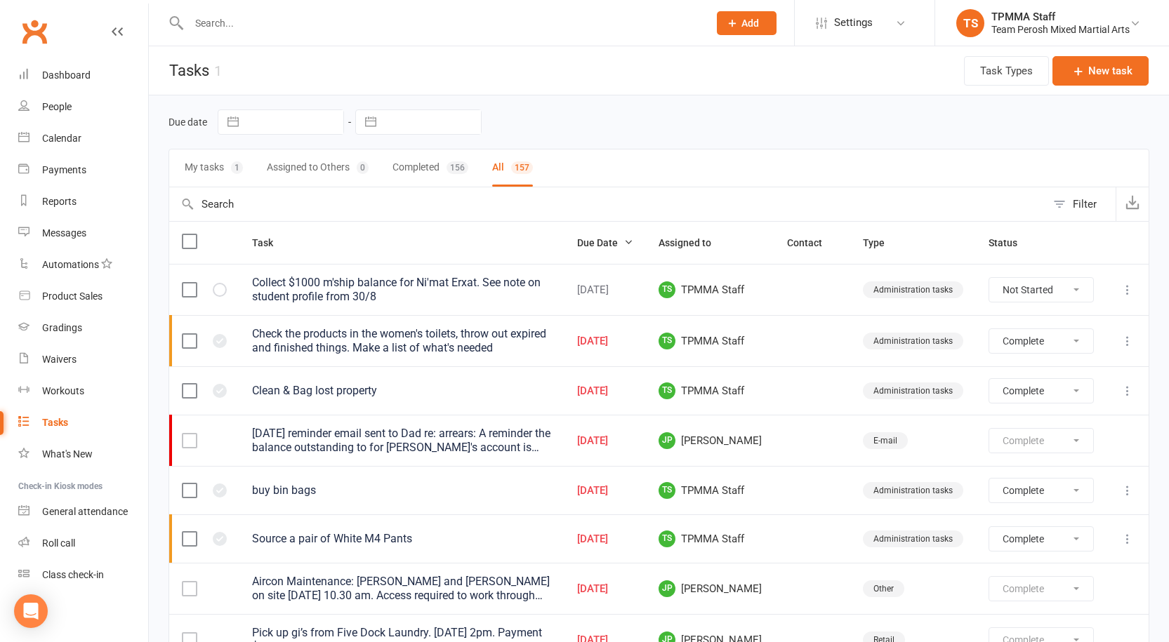
select select "finished"
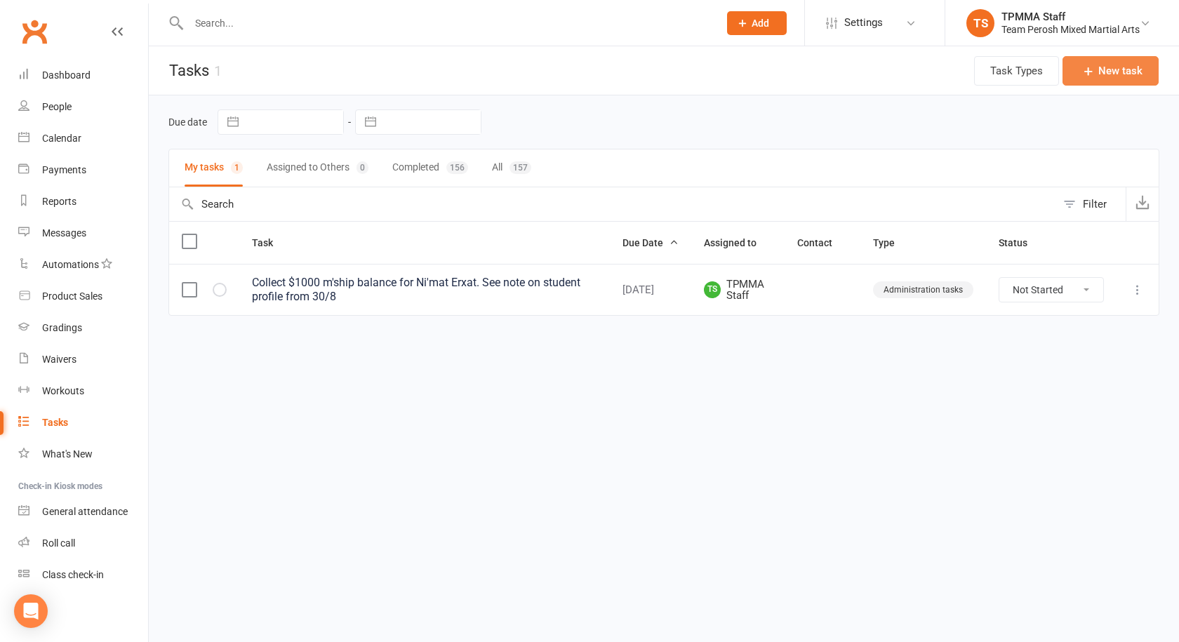
click at [1103, 78] on button "New task" at bounding box center [1111, 70] width 96 height 29
select select "50822"
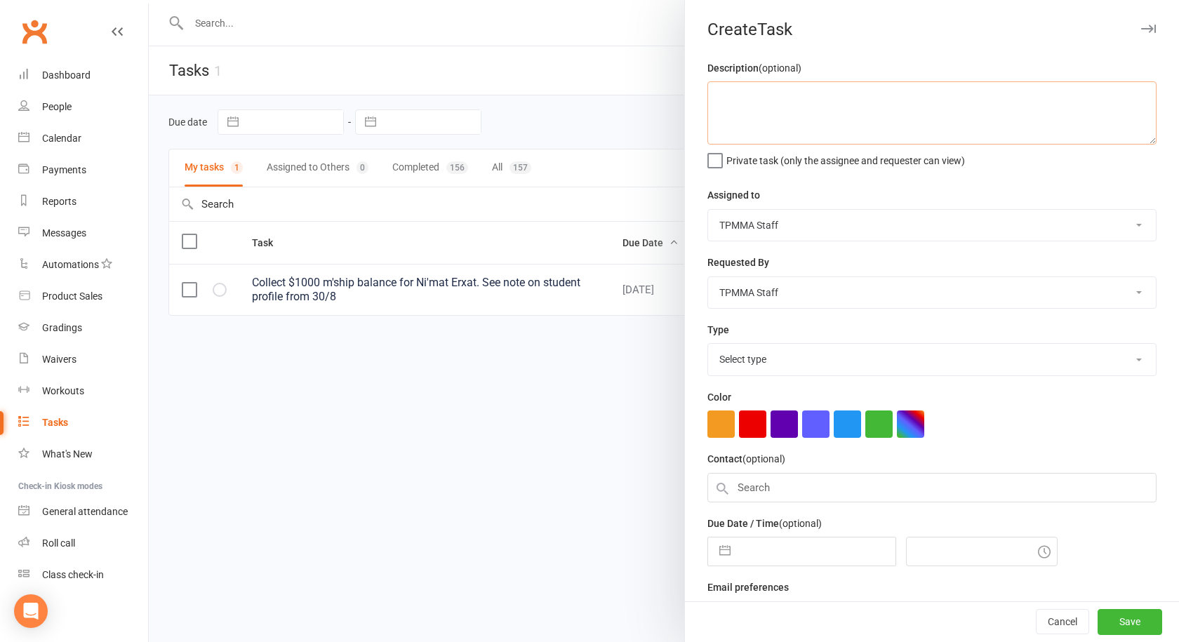
click at [762, 101] on textarea at bounding box center [932, 112] width 449 height 63
click at [809, 100] on textarea at bounding box center [932, 112] width 449 height 63
click at [717, 93] on textarea "check all pads. do we" at bounding box center [932, 112] width 449 height 63
click at [854, 96] on textarea "Check all pads. do we" at bounding box center [932, 112] width 449 height 63
click at [974, 110] on textarea "Check all pads. do we need to toss anymore?" at bounding box center [932, 112] width 449 height 63
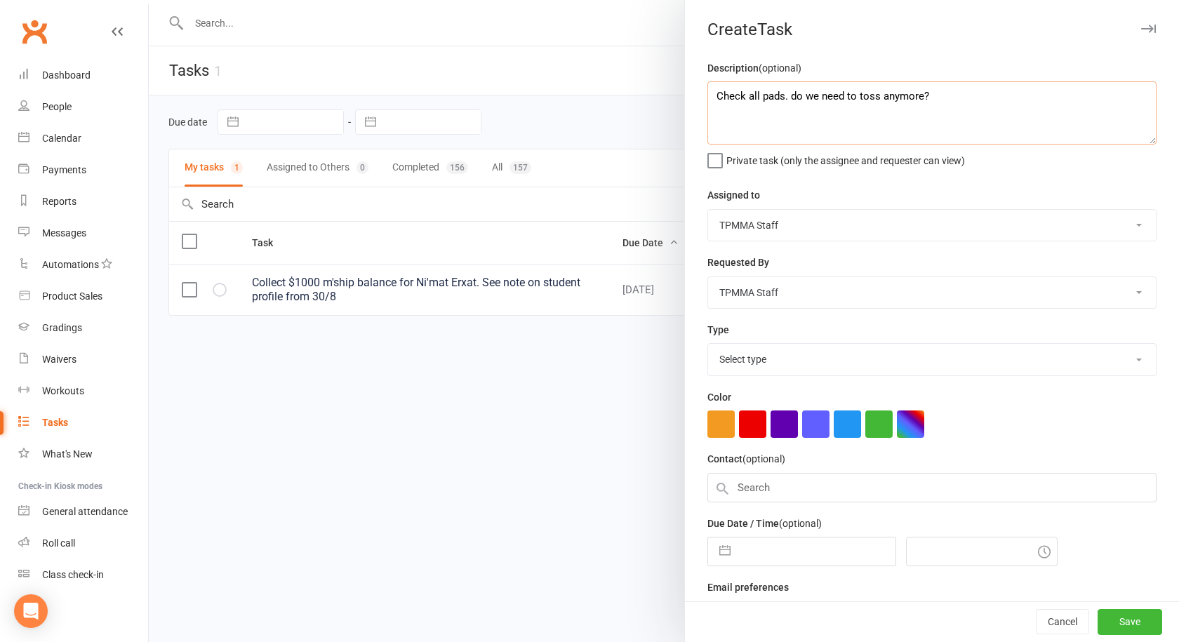
type textarea "Check all pads. do we need to toss anymore?"
click at [728, 357] on select "Select type Administration tasks E-mail Meeting Other Phone call Retail Add new…" at bounding box center [932, 359] width 448 height 31
select select "30447"
click at [708, 347] on select "Select type Administration tasks E-mail Meeting Other Phone call Retail Add new…" at bounding box center [932, 359] width 448 height 31
click at [755, 406] on div "Color" at bounding box center [932, 413] width 449 height 49
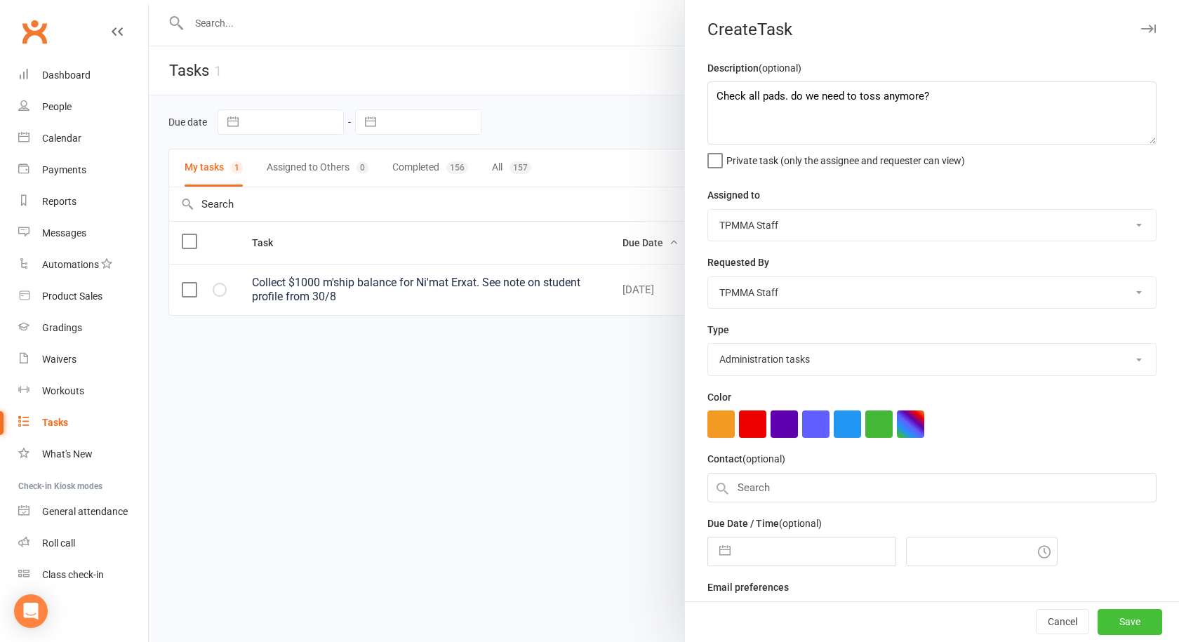
click at [1107, 613] on button "Save" at bounding box center [1130, 622] width 65 height 25
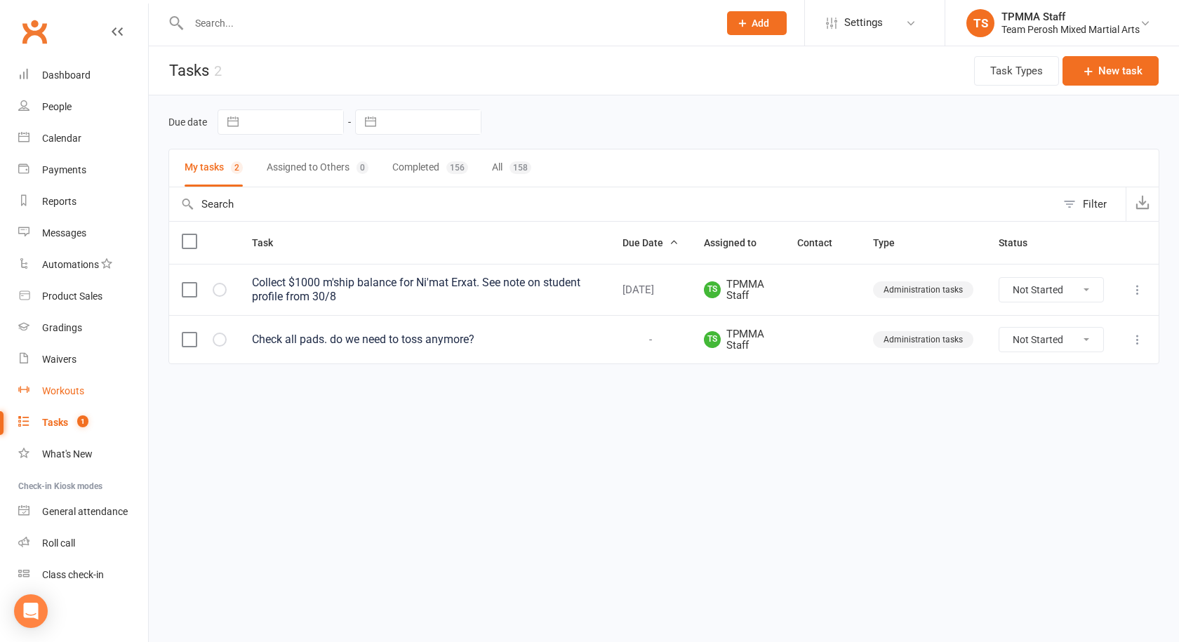
click at [80, 389] on div "Workouts" at bounding box center [63, 390] width 42 height 11
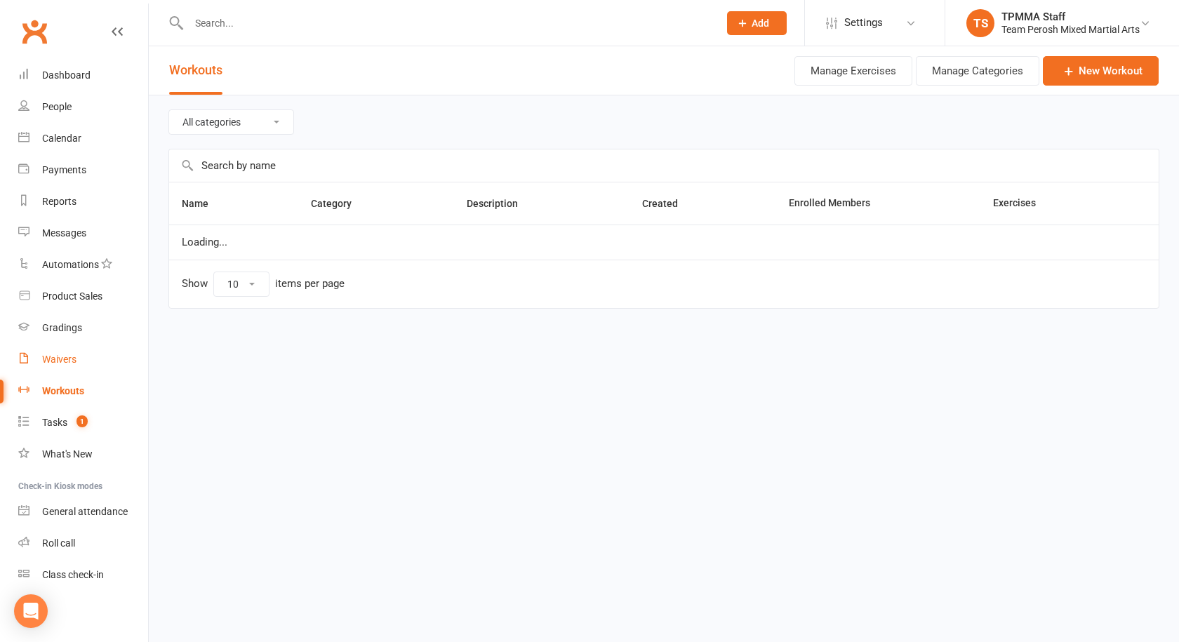
click at [76, 366] on link "Waivers" at bounding box center [83, 360] width 130 height 32
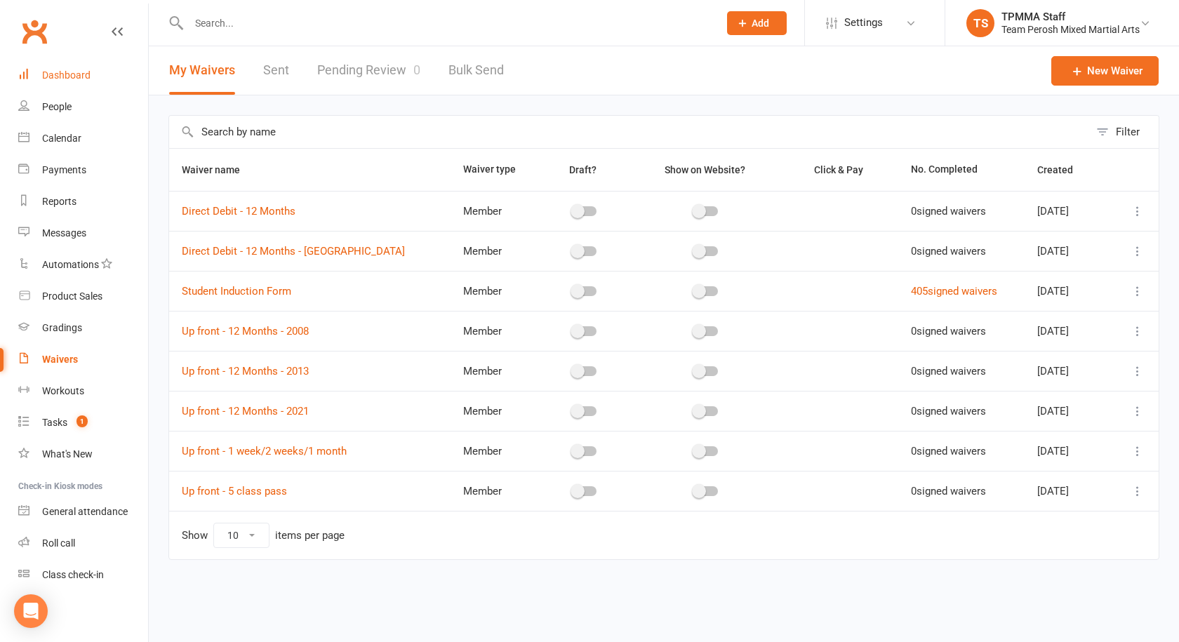
click at [63, 64] on link "Dashboard" at bounding box center [83, 76] width 130 height 32
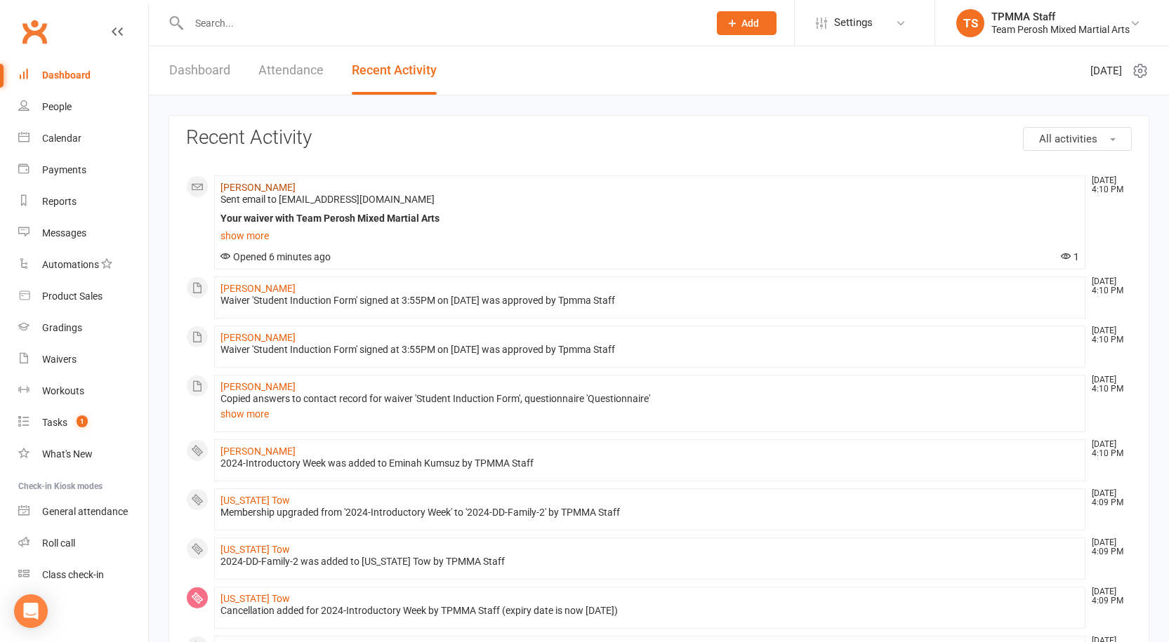
click at [260, 190] on link "Karim Kumsuz" at bounding box center [257, 187] width 75 height 11
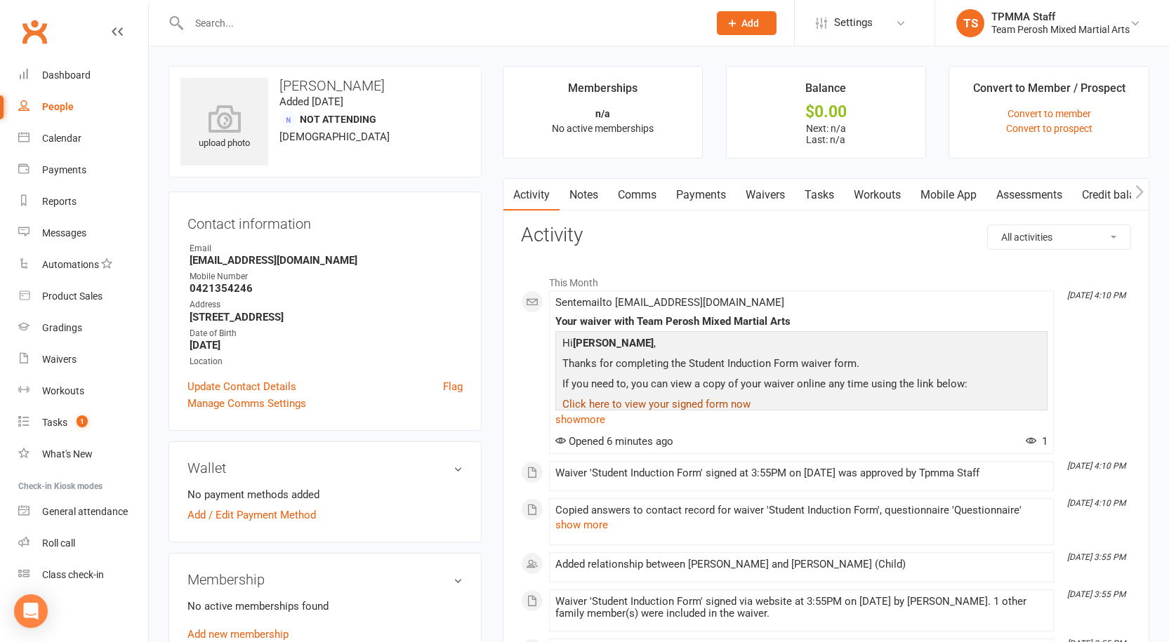
click at [637, 399] on link "Click here to view your signed form now" at bounding box center [656, 404] width 188 height 13
click at [675, 402] on link "Click here to view your signed form now" at bounding box center [656, 404] width 188 height 13
click at [665, 410] on link "show more" at bounding box center [801, 420] width 492 height 20
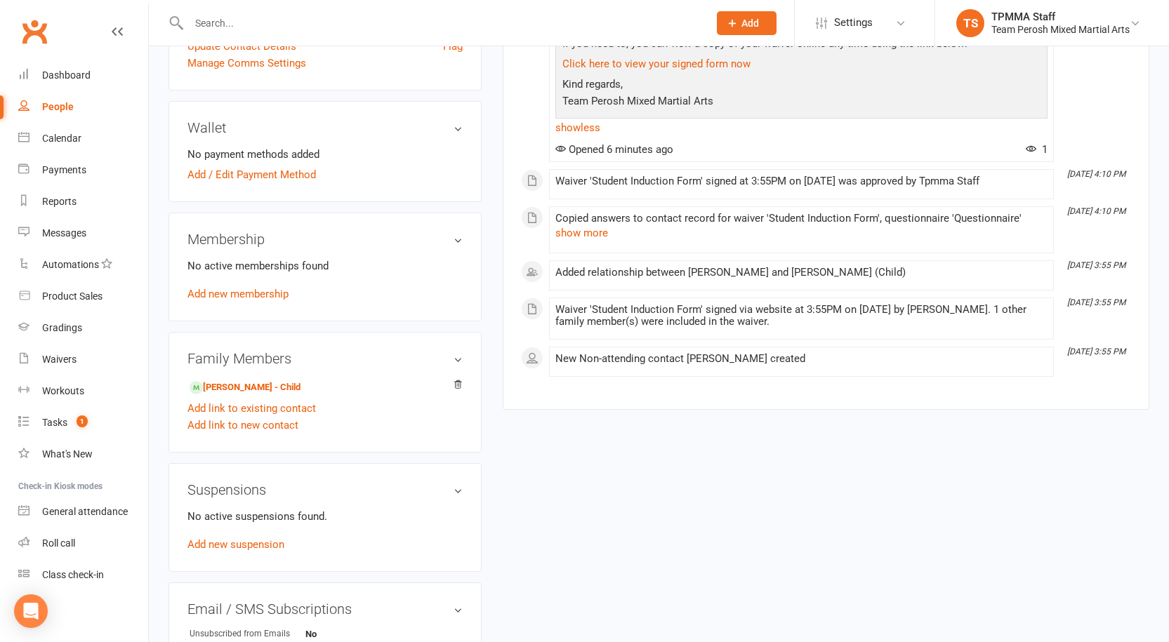
scroll to position [421, 0]
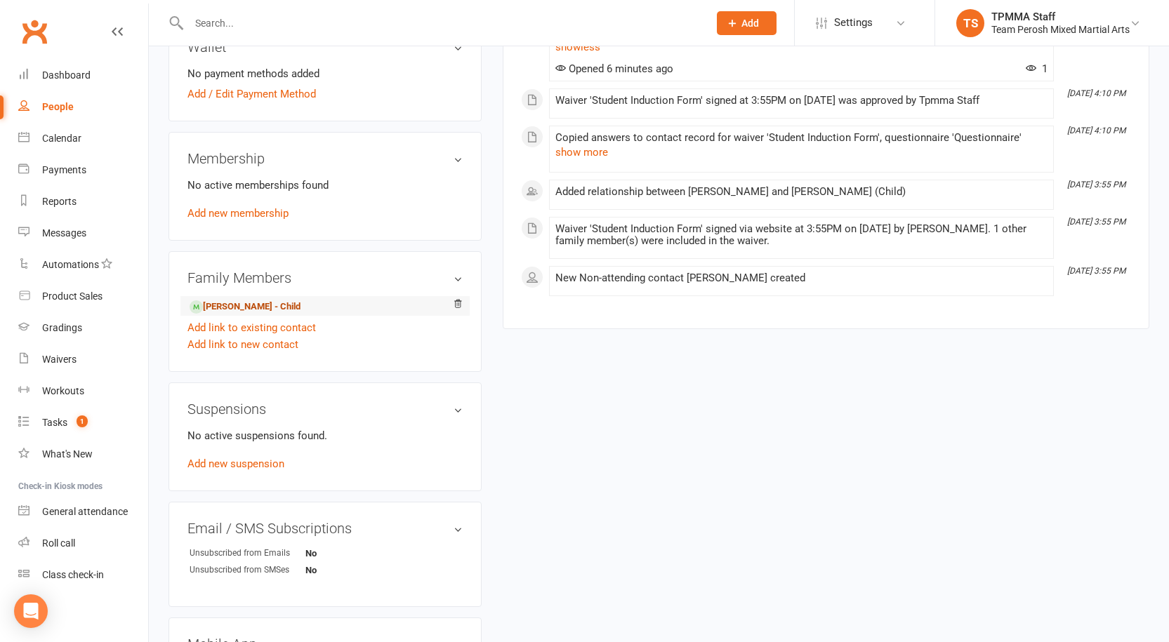
click at [209, 300] on link "Eminah Kumsuz - Child" at bounding box center [245, 307] width 111 height 15
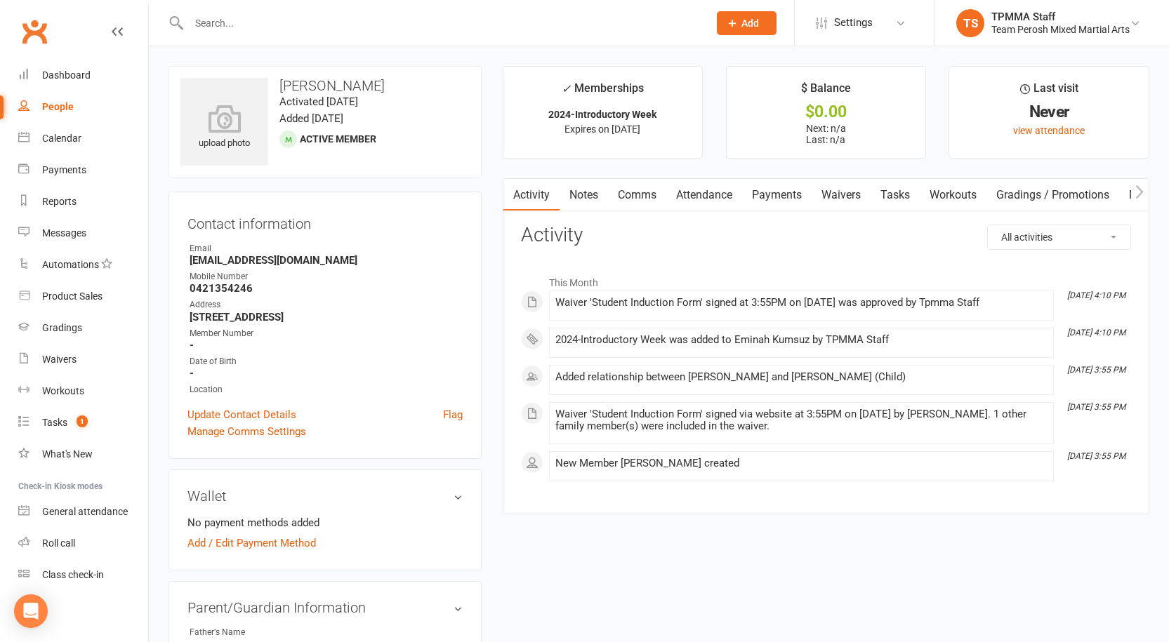
click at [291, 86] on h3 "[PERSON_NAME]" at bounding box center [324, 85] width 289 height 15
click at [246, 409] on link "Update Contact Details" at bounding box center [241, 415] width 109 height 17
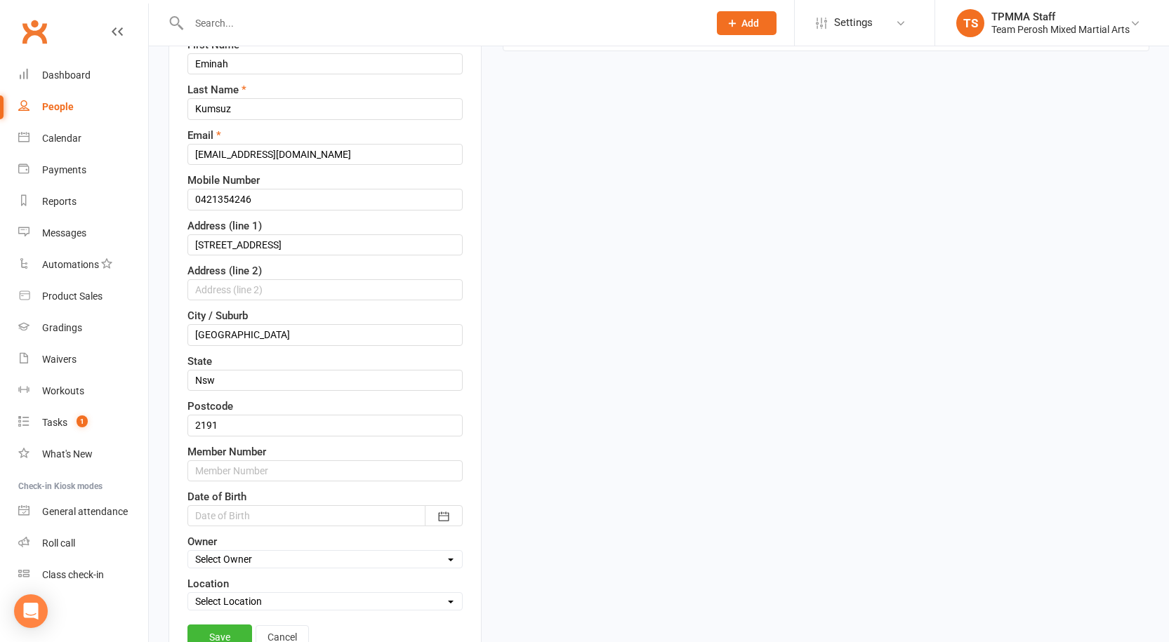
scroll to position [206, 0]
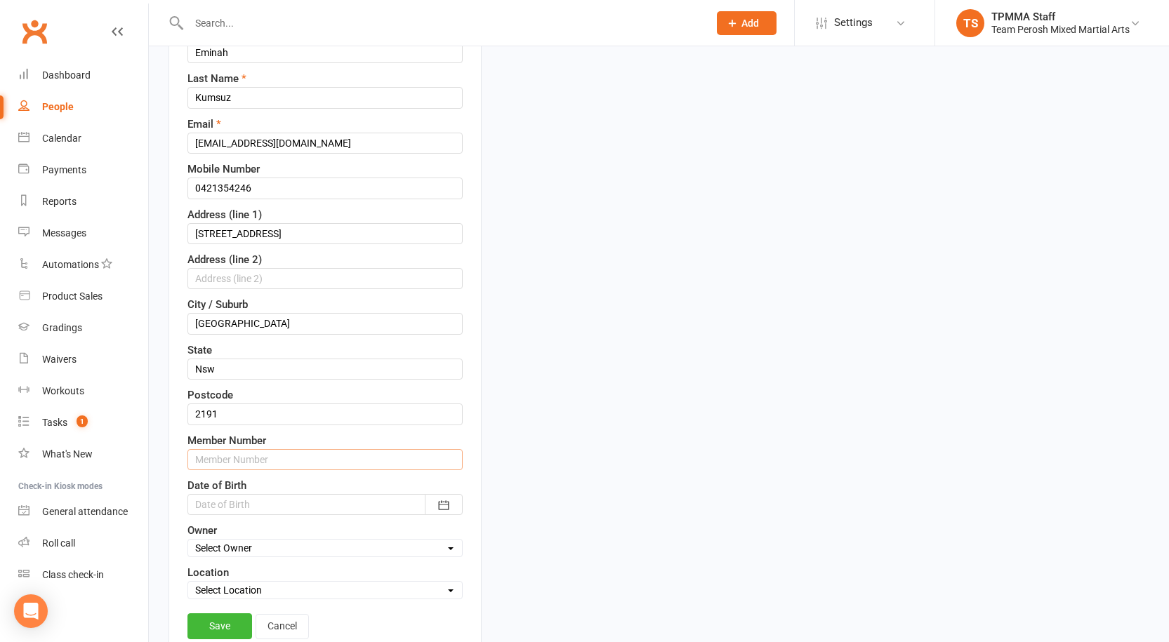
click at [242, 464] on input "text" at bounding box center [324, 459] width 275 height 21
paste input "13499"
drag, startPoint x: 251, startPoint y: 459, endPoint x: 208, endPoint y: 463, distance: 43.7
click at [208, 463] on input "13499" at bounding box center [324, 459] width 275 height 21
type input "13500"
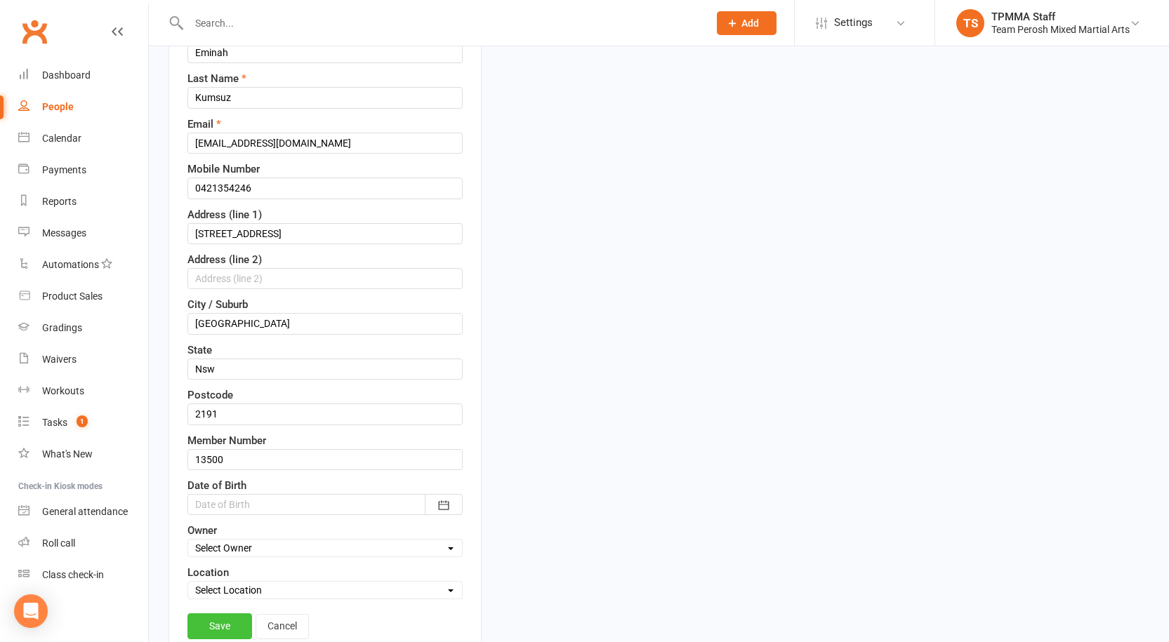
click at [227, 622] on link "Save" at bounding box center [219, 626] width 65 height 25
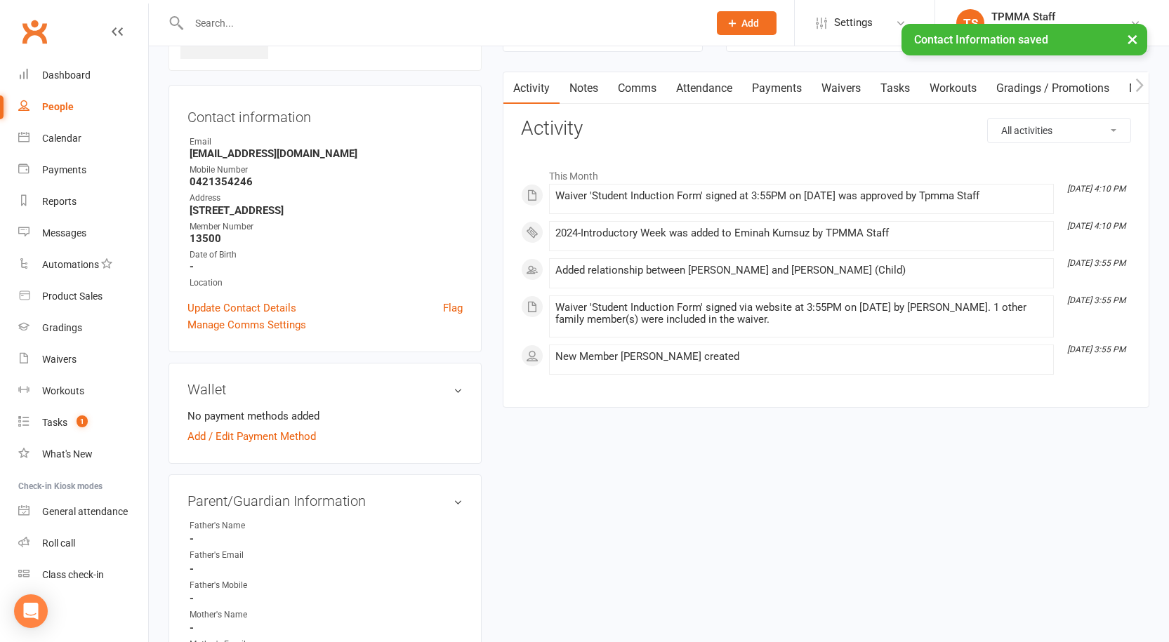
scroll to position [0, 0]
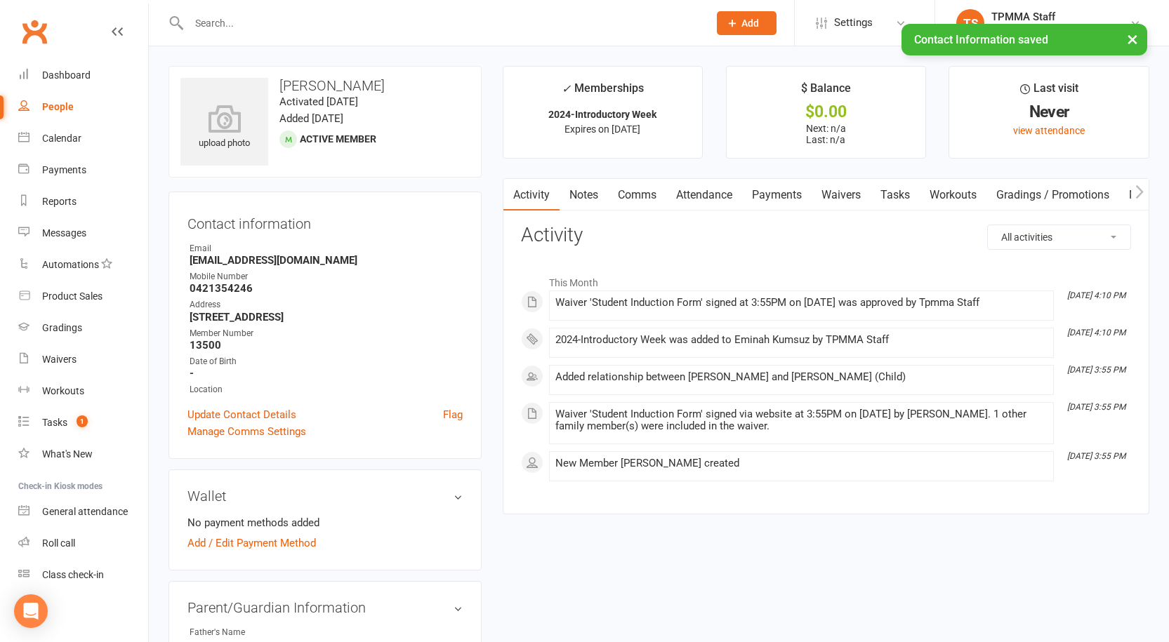
click at [292, 85] on h3 "[PERSON_NAME]" at bounding box center [324, 85] width 289 height 15
copy h3 "Eminah"
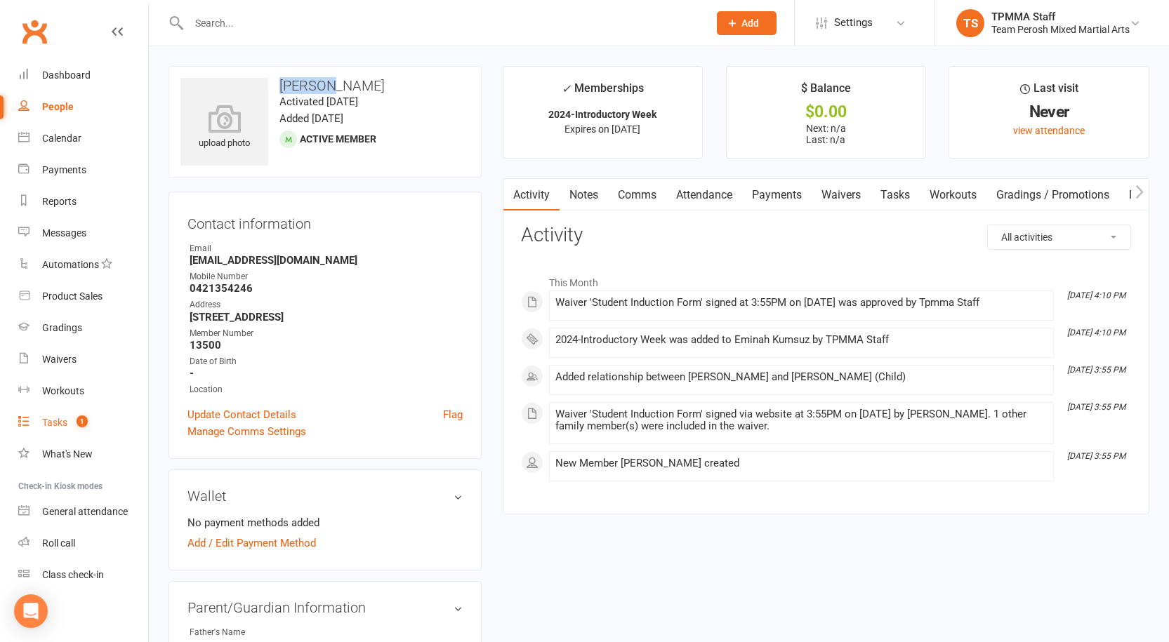
click at [51, 420] on div "Tasks" at bounding box center [54, 422] width 25 height 11
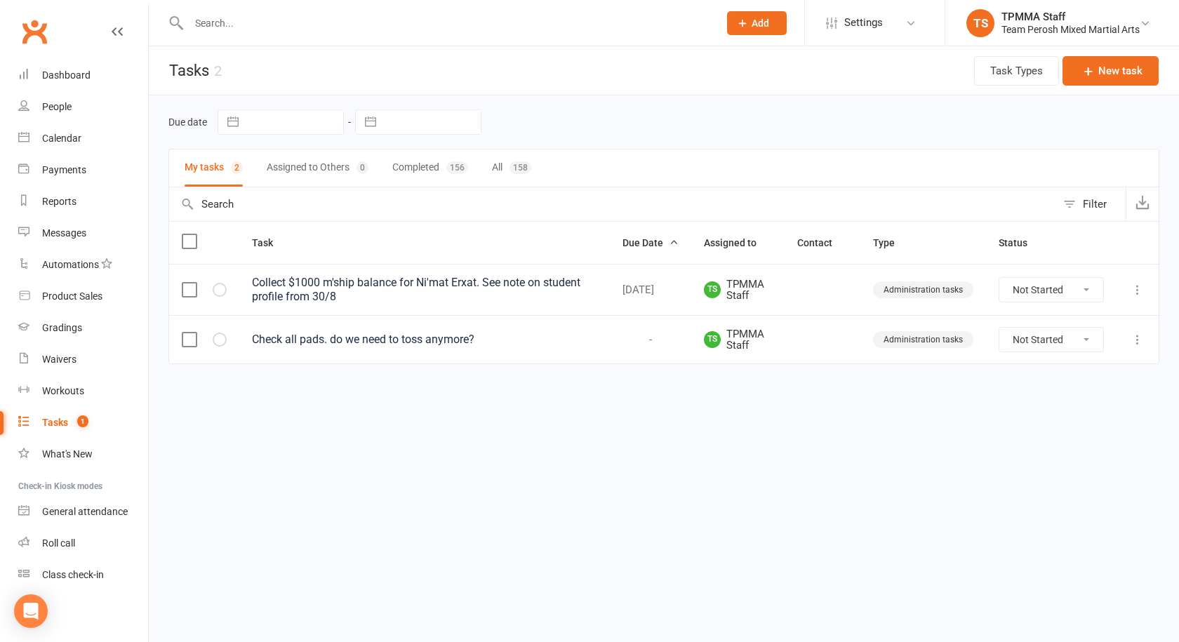
click at [308, 334] on div "Check all pads. do we need to toss anymore?" at bounding box center [424, 340] width 345 height 14
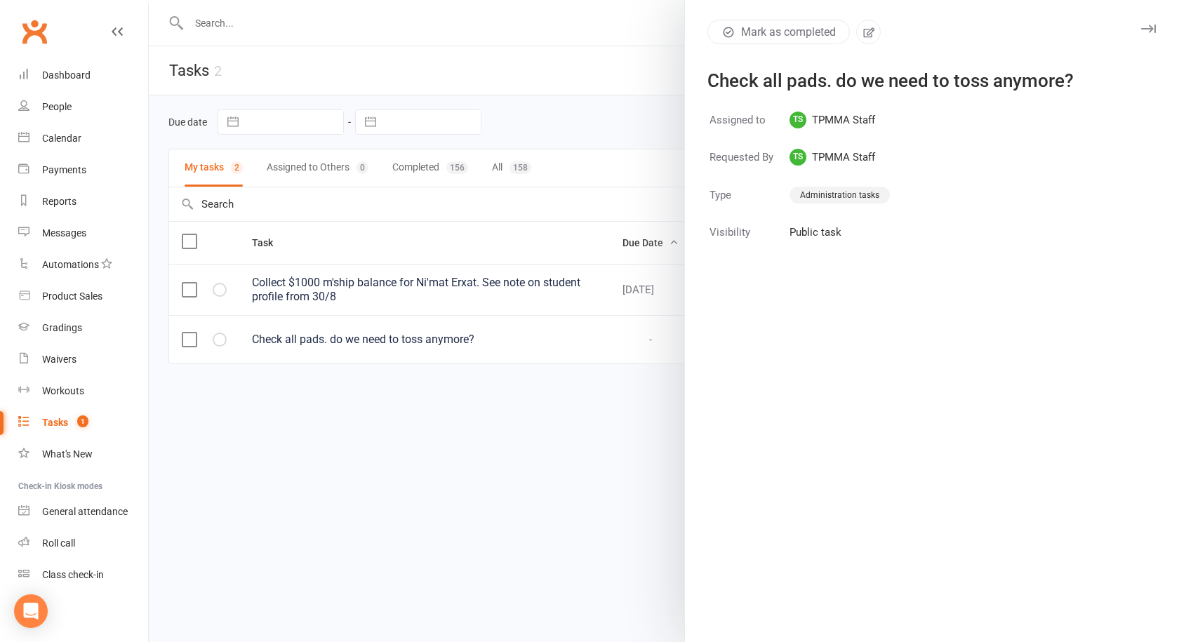
click at [546, 91] on div at bounding box center [664, 321] width 1031 height 642
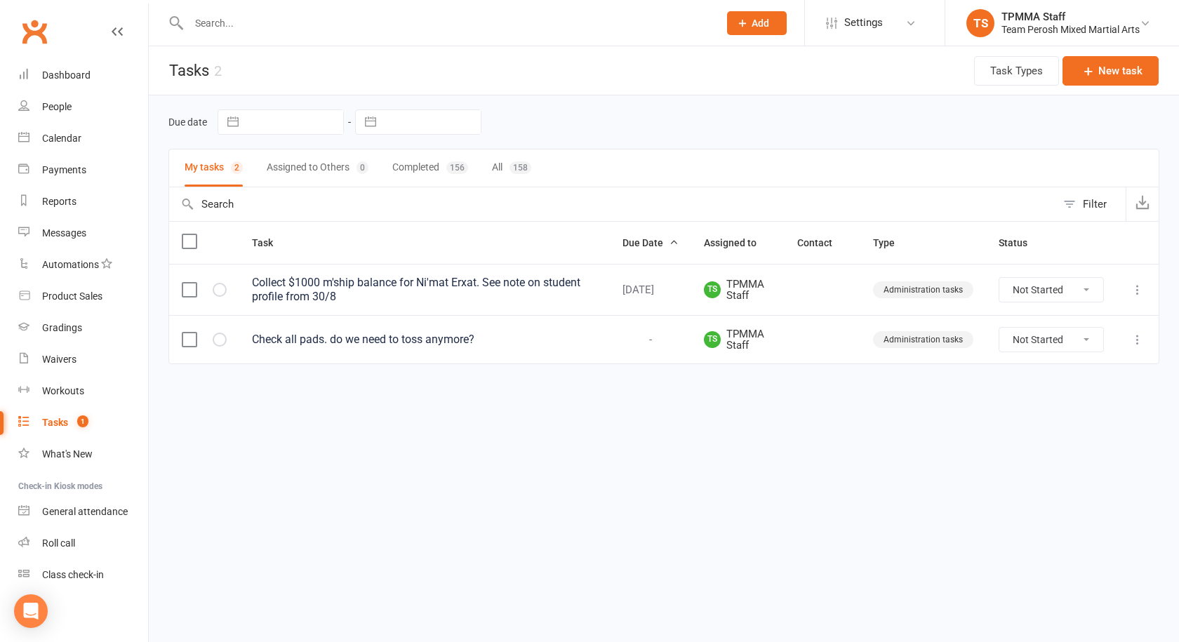
click at [566, 336] on div "Check all pads. do we need to toss anymore?" at bounding box center [424, 340] width 345 height 14
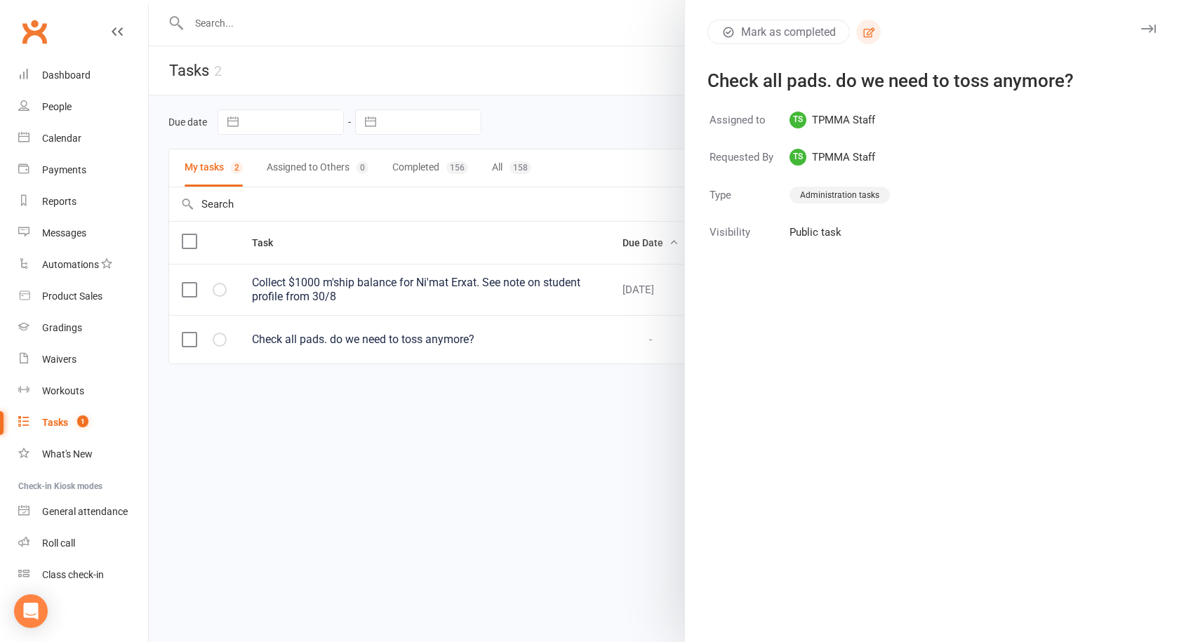
click at [867, 32] on icon "button" at bounding box center [869, 32] width 11 height 10
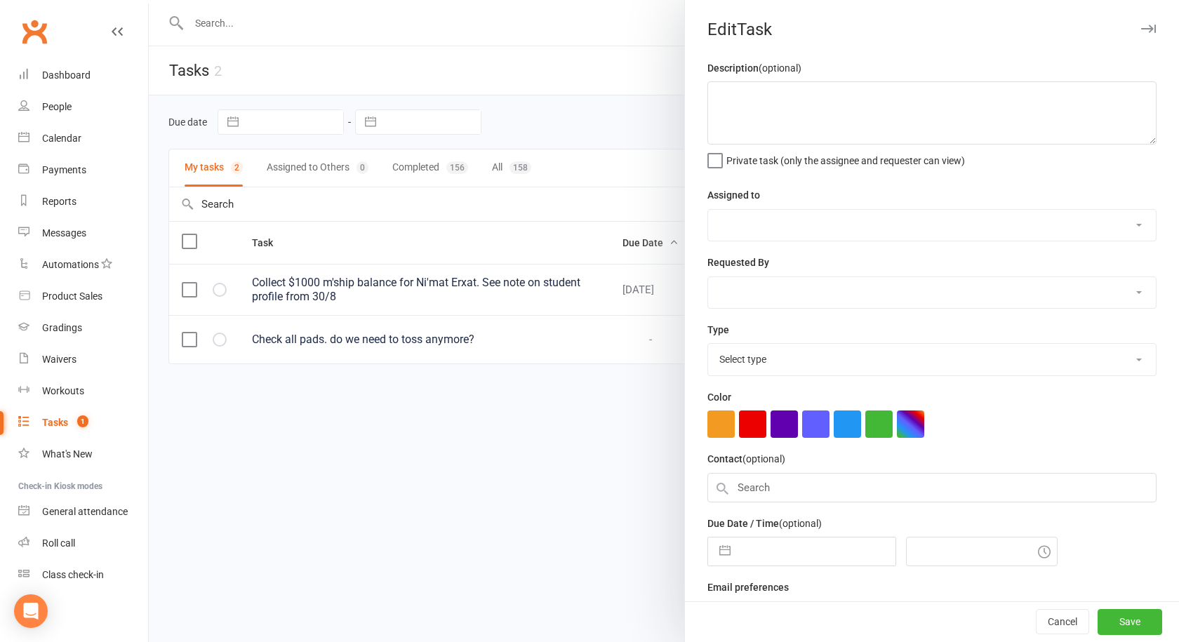
type textarea "Check all pads. do we need to toss anymore?"
select select "50822"
select select "30447"
click at [937, 98] on textarea "Check all pads. do we need to toss anymore?" at bounding box center [932, 112] width 449 height 63
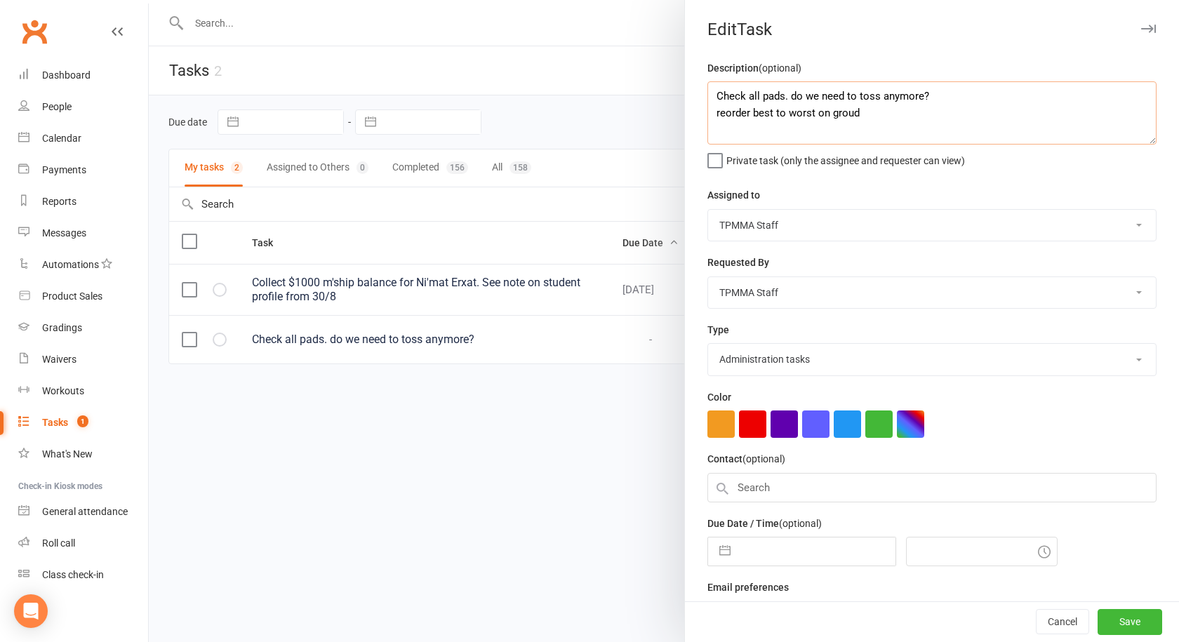
click at [846, 110] on textarea "Check all pads. do we need to toss anymore? reorder best to worst on groud" at bounding box center [932, 112] width 449 height 63
click at [887, 118] on textarea "Check all pads. do we need to toss anymore? reorder best to worst on ground" at bounding box center [932, 112] width 449 height 63
type textarea "Check all pads. do we need to toss anymore? reorder best to worst on ground ren…"
click at [1121, 625] on button "Save" at bounding box center [1130, 622] width 65 height 25
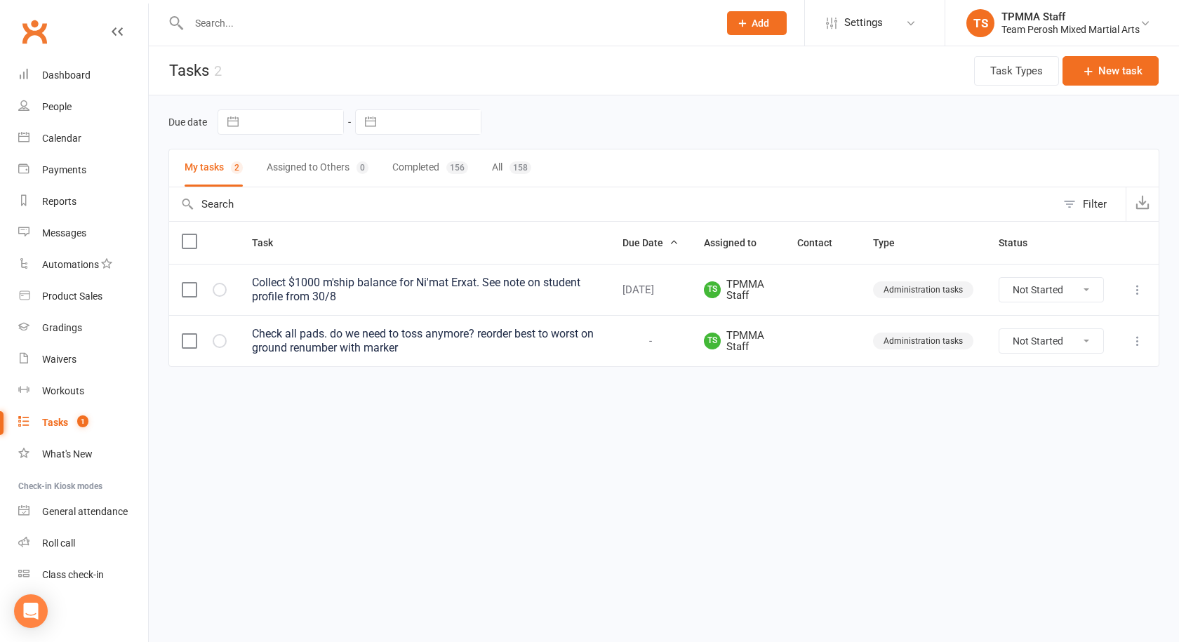
click at [825, 426] on html "Prospect Member Non-attending contact Grading event Task Membership plan Bulk m…" at bounding box center [589, 213] width 1179 height 426
click at [212, 22] on input "text" at bounding box center [447, 23] width 524 height 20
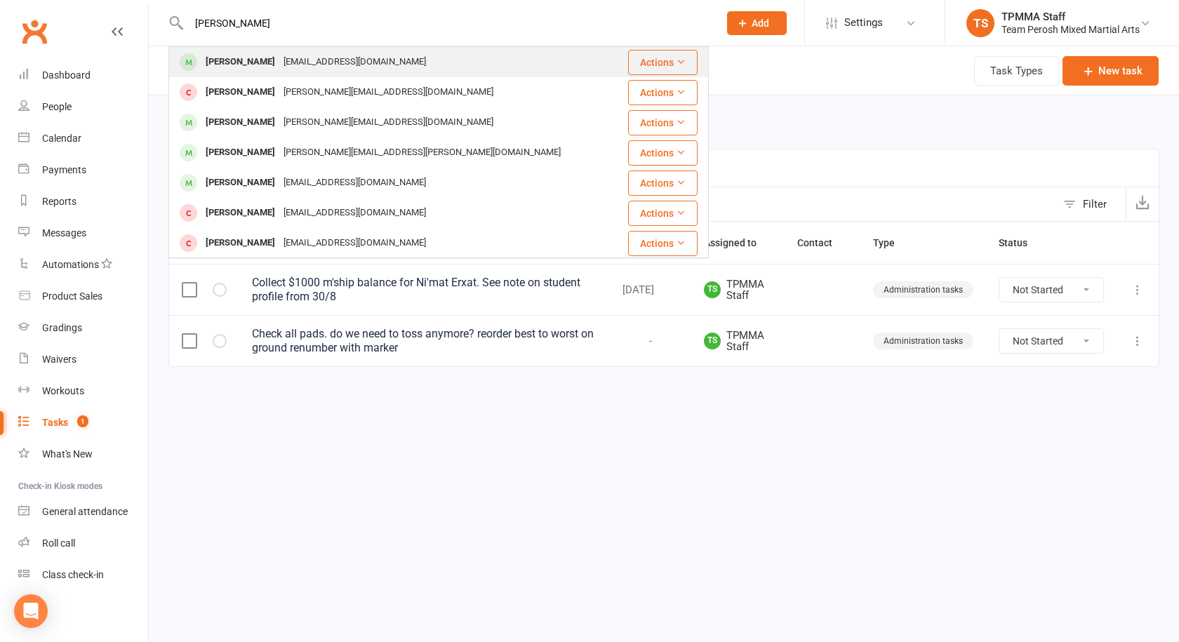
type input "anthony toqw"
click at [342, 71] on div "crusaderz@gmail.com" at bounding box center [354, 62] width 151 height 20
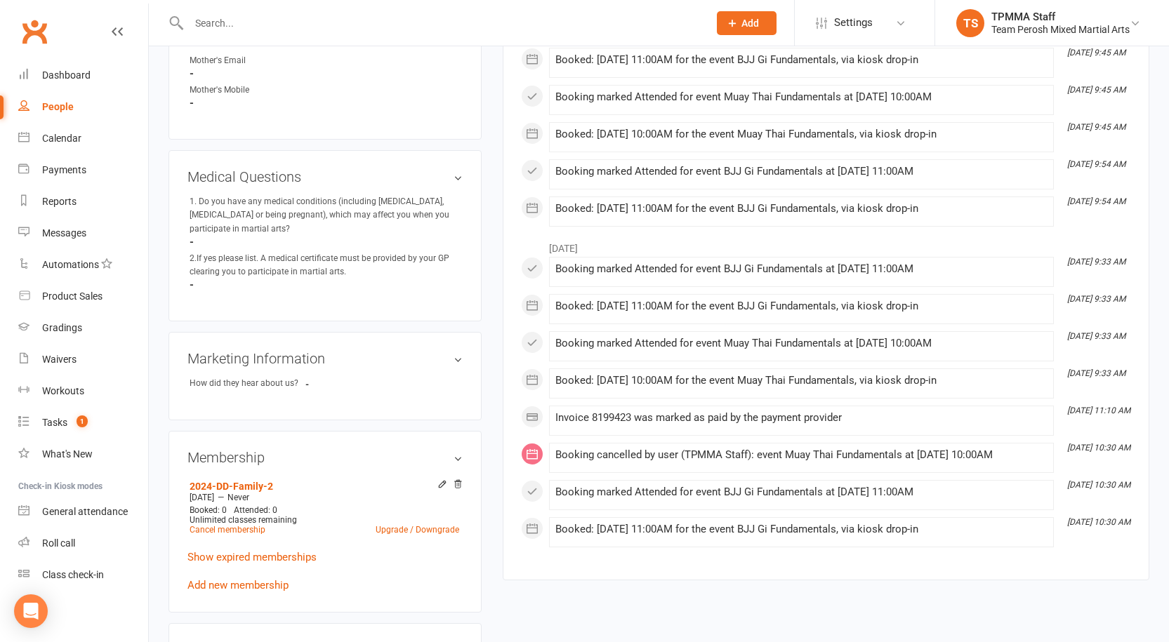
scroll to position [772, 0]
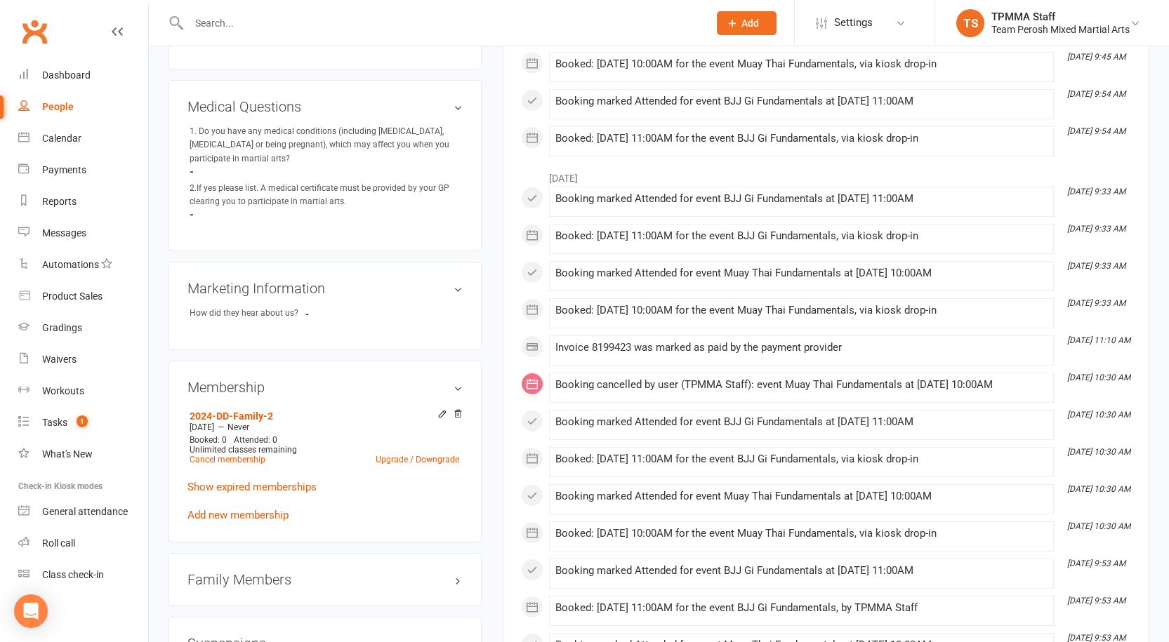
click at [492, 475] on main "✓ Memberships 2024-DD-Family-2 Does not expire $ Balance $0.00 Next: 19 Sep 202…" at bounding box center [826, 385] width 668 height 2183
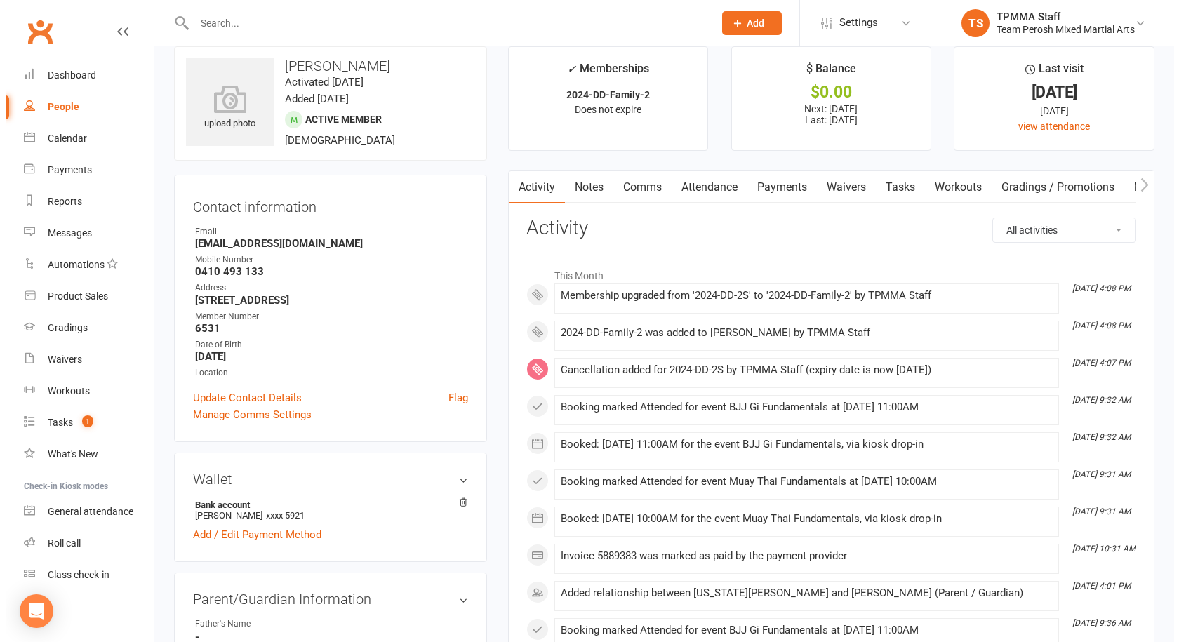
scroll to position [0, 0]
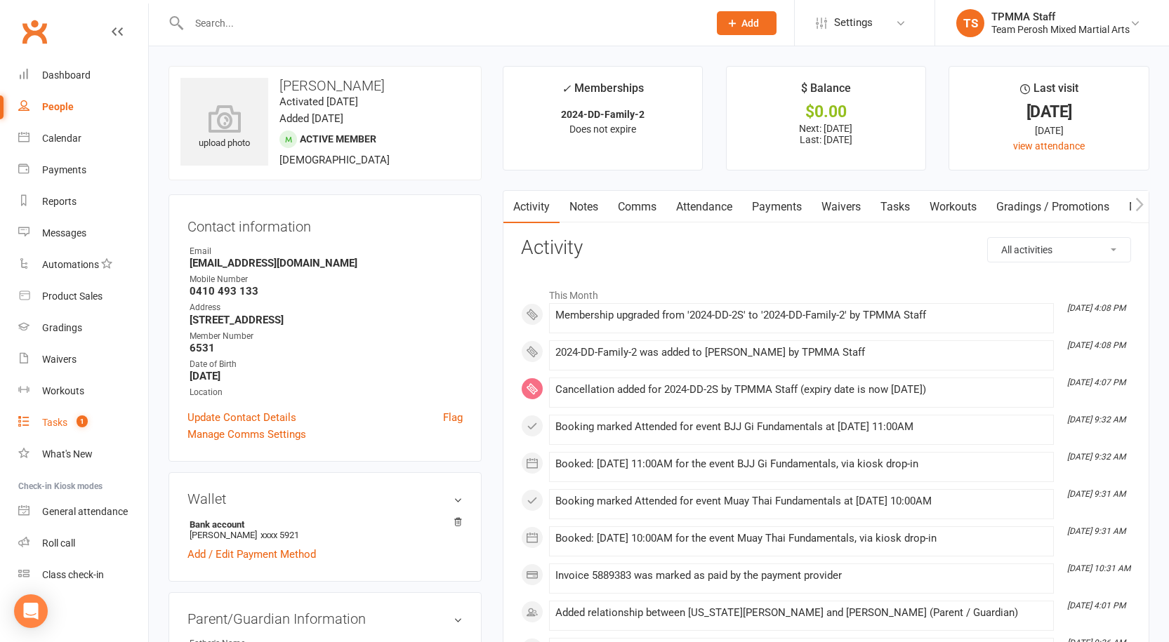
click at [83, 421] on span "1" at bounding box center [82, 422] width 11 height 12
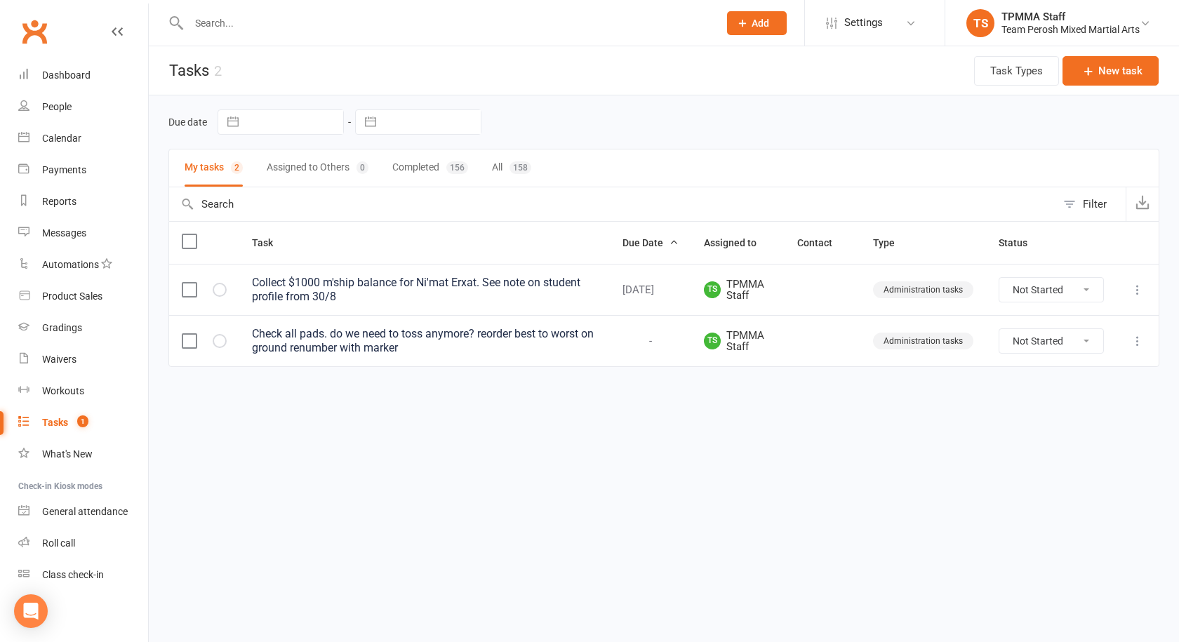
click at [1139, 341] on icon at bounding box center [1138, 341] width 14 height 14
click at [1052, 388] on link "Edit" at bounding box center [1076, 396] width 139 height 28
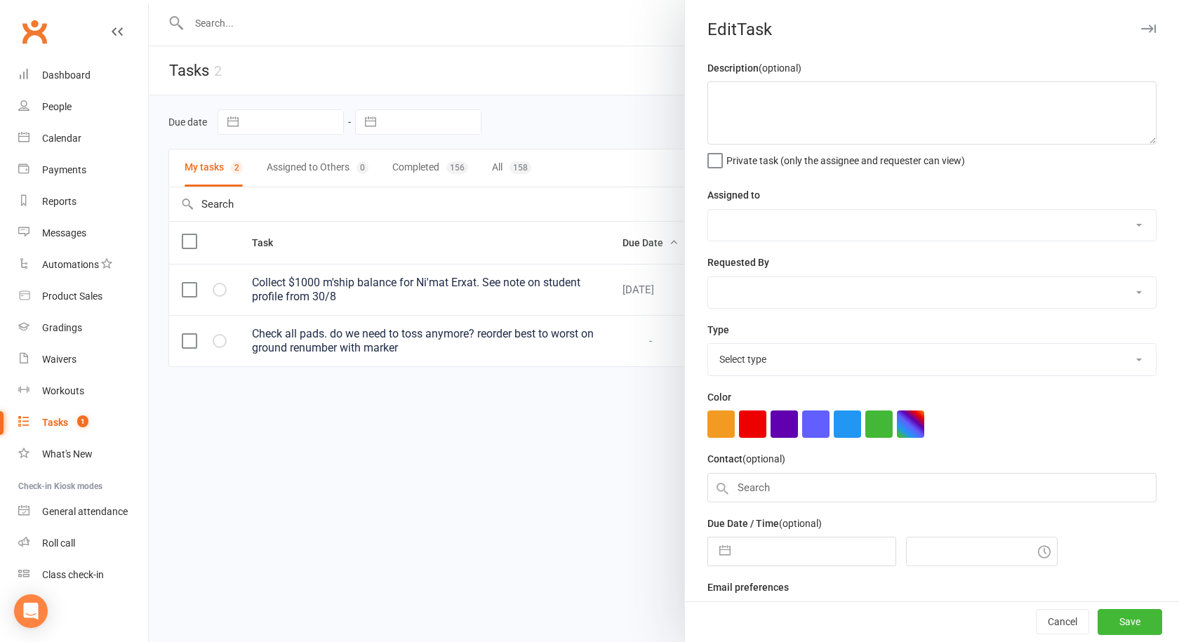
type textarea "Check all pads. do we need to toss anymore? reorder best to worst on ground ren…"
select select "50822"
select select "30447"
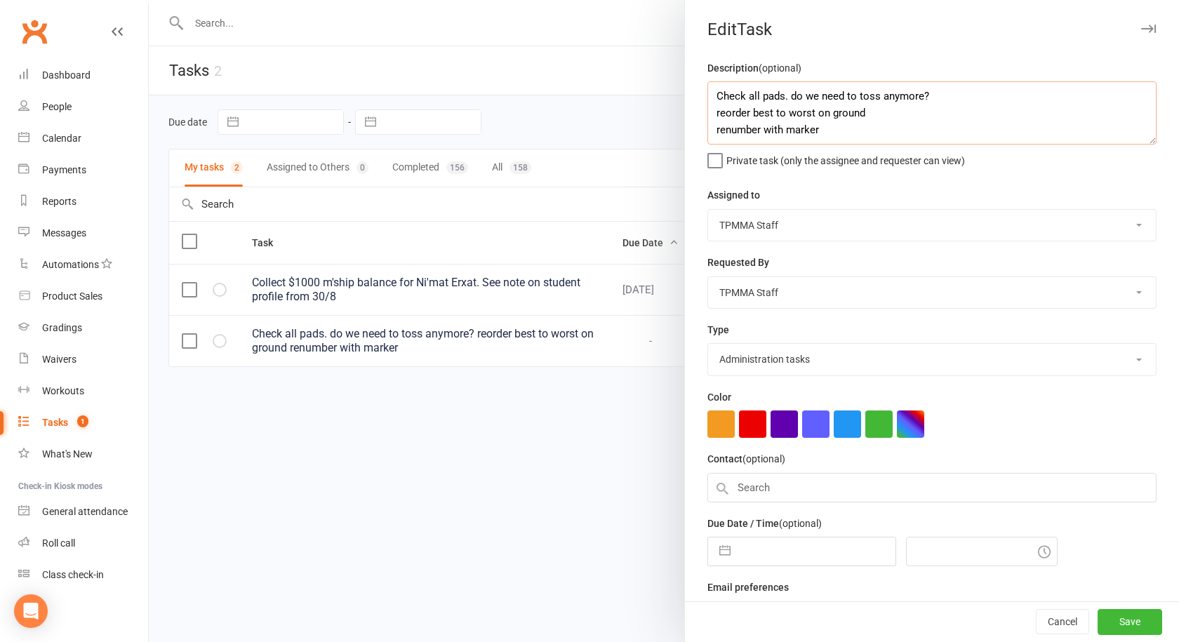
click at [861, 112] on textarea "Check all pads. do we need to toss anymore? reorder best to worst on ground ren…" at bounding box center [932, 112] width 449 height 63
click at [840, 127] on textarea "Check all pads. do we need to toss anymore? reorder best to worst on ground, re…" at bounding box center [932, 112] width 449 height 63
type textarea "Check all pads. do we need to toss anymore? reorder best to worst on ground, re…"
click at [1122, 626] on button "Save" at bounding box center [1130, 622] width 65 height 25
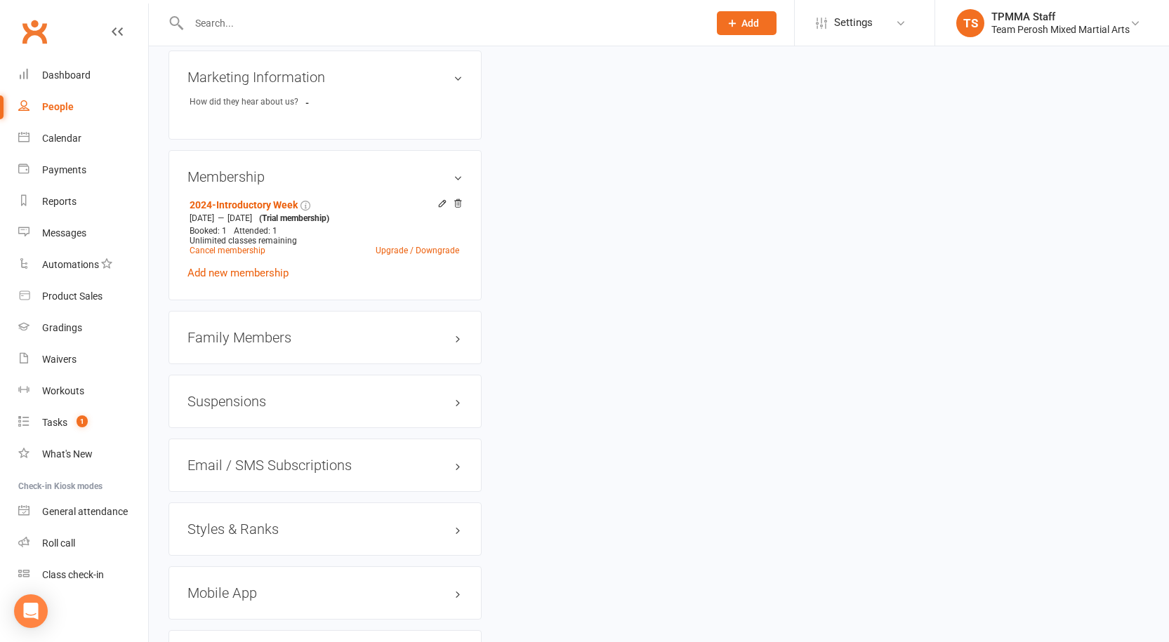
scroll to position [983, 0]
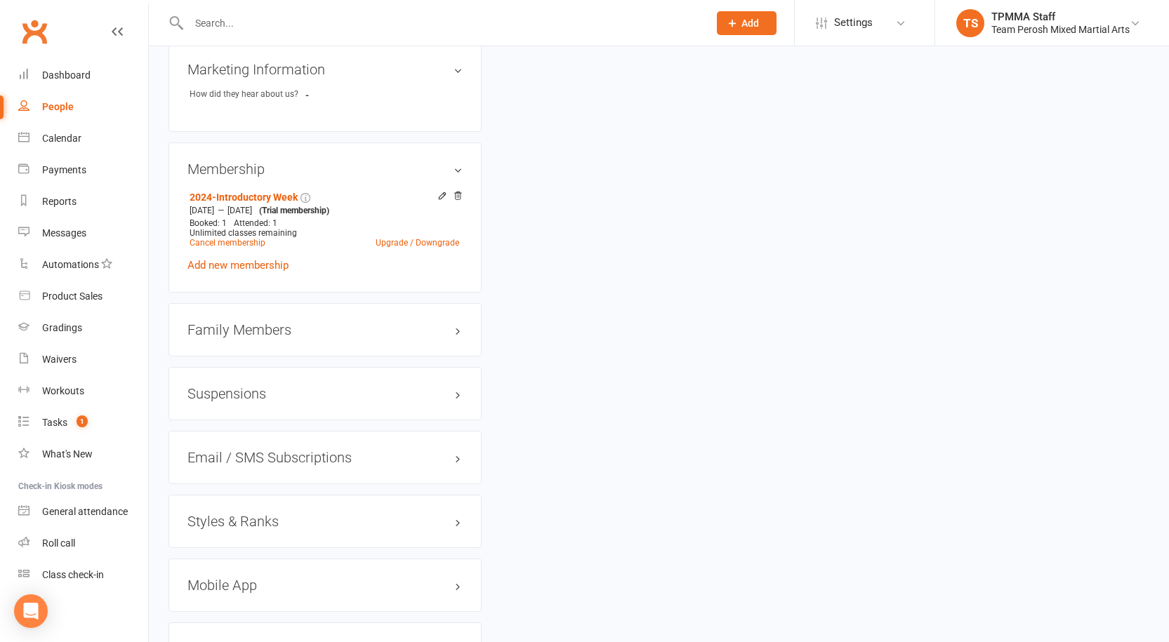
click at [242, 518] on div "Styles & Ranks" at bounding box center [324, 521] width 313 height 53
click at [240, 514] on h3 "Styles & Ranks" at bounding box center [324, 521] width 275 height 15
click at [222, 553] on div "This member does not have any active styles yet. Add new style" at bounding box center [324, 562] width 275 height 45
click at [215, 555] on div "This member does not have any active styles yet. Add new style" at bounding box center [324, 562] width 275 height 45
click at [217, 570] on link "Add new style" at bounding box center [219, 576] width 65 height 13
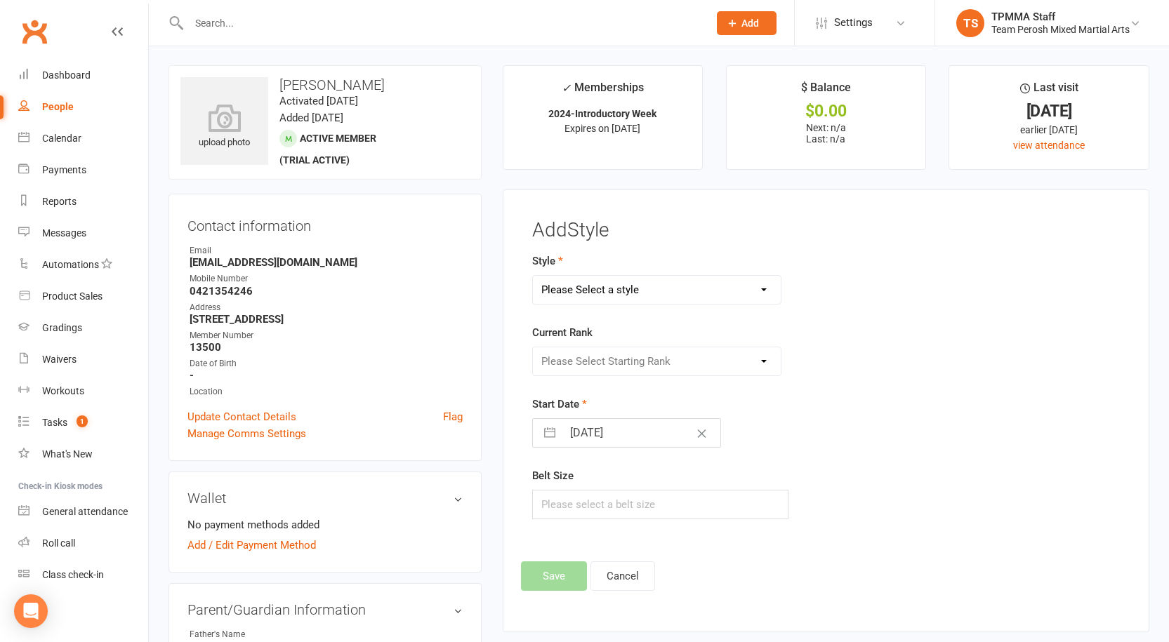
scroll to position [0, 0]
click at [229, 28] on input "text" at bounding box center [442, 23] width 514 height 20
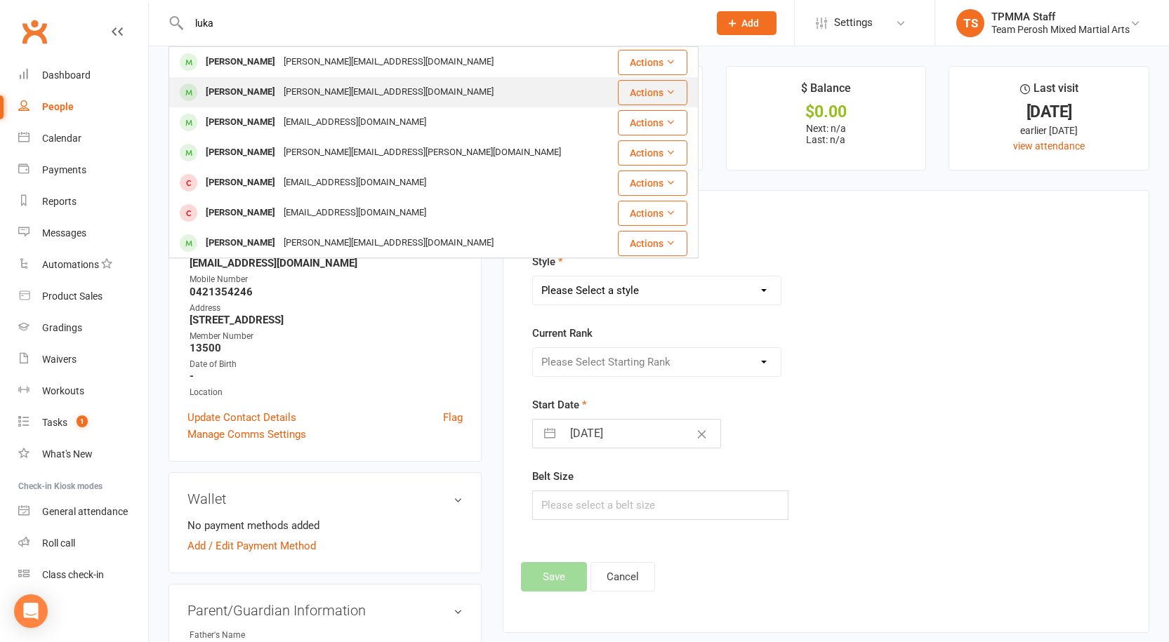
type input "luka"
click at [256, 95] on div "Luka Govorcin" at bounding box center [240, 92] width 78 height 20
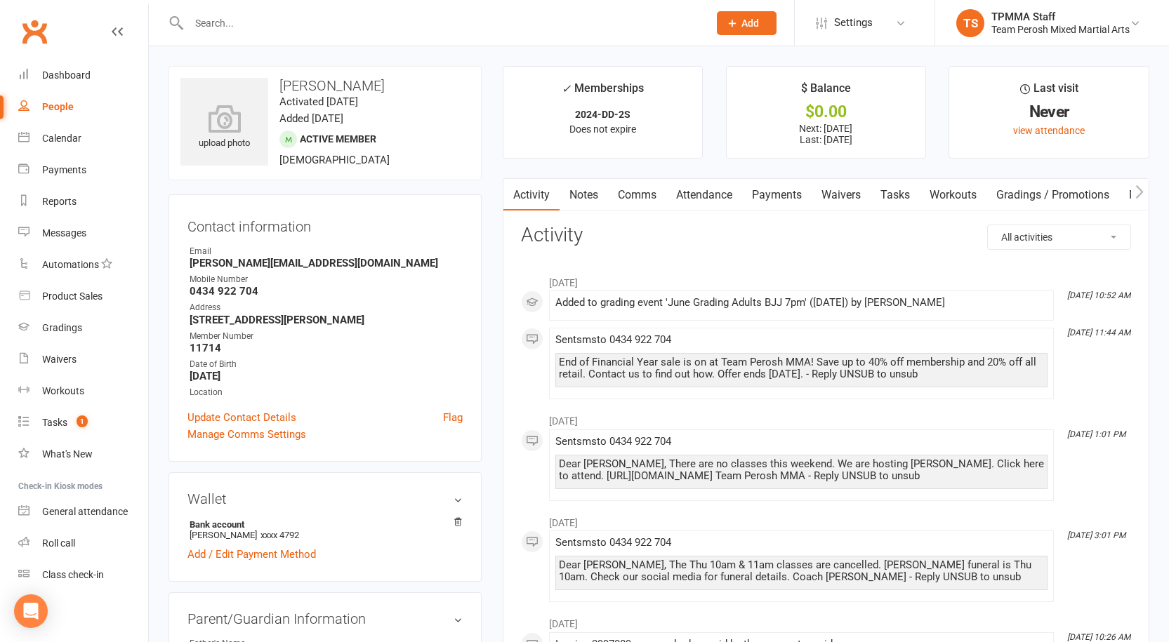
click at [788, 188] on link "Payments" at bounding box center [777, 195] width 70 height 32
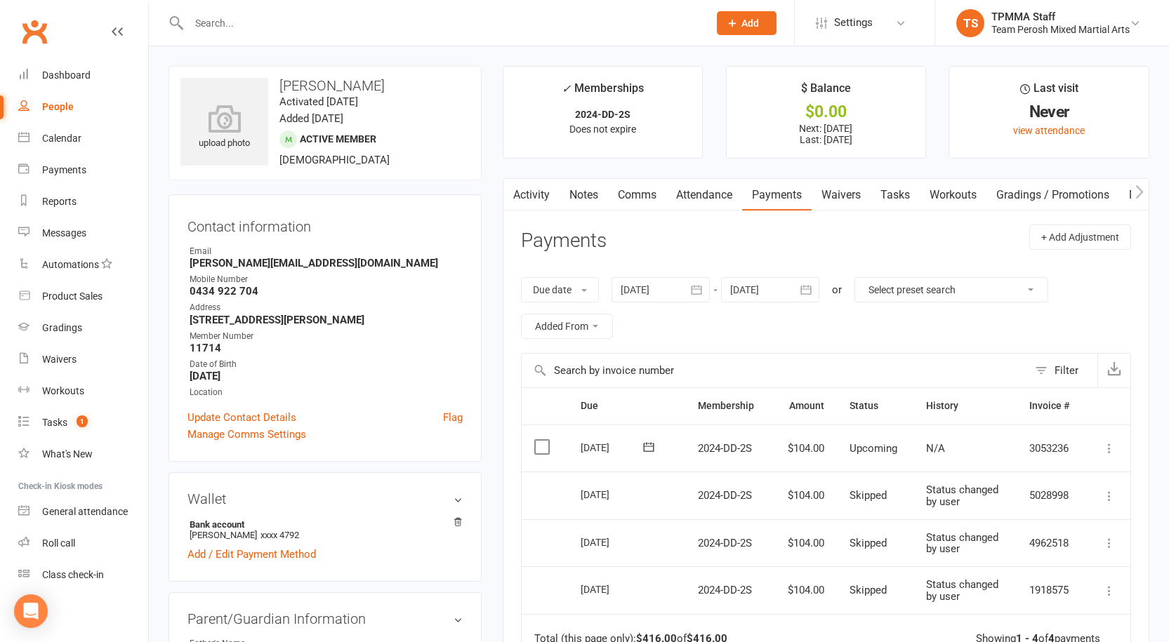
click at [692, 196] on link "Attendance" at bounding box center [704, 195] width 76 height 32
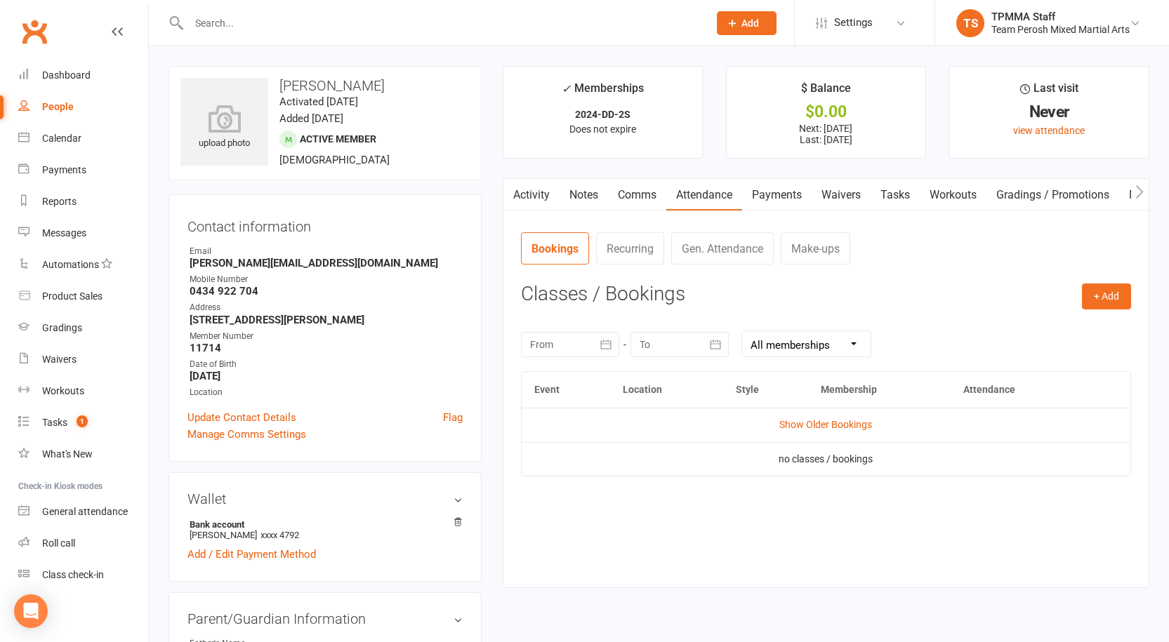
click at [522, 189] on link "Activity" at bounding box center [531, 195] width 56 height 32
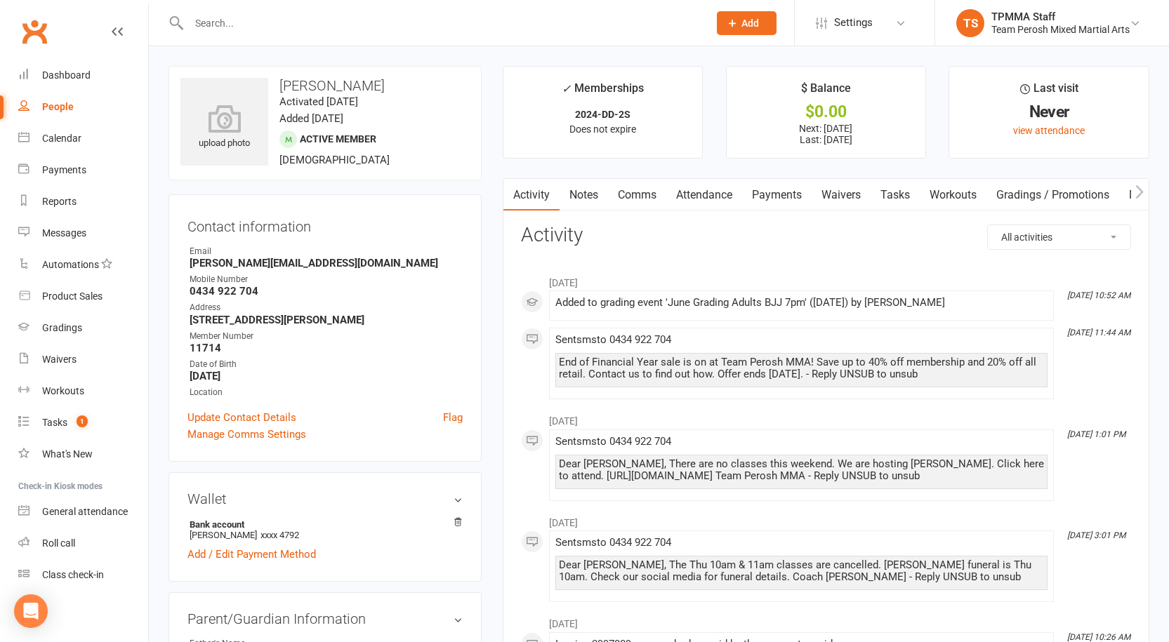
click at [578, 194] on link "Notes" at bounding box center [584, 195] width 48 height 32
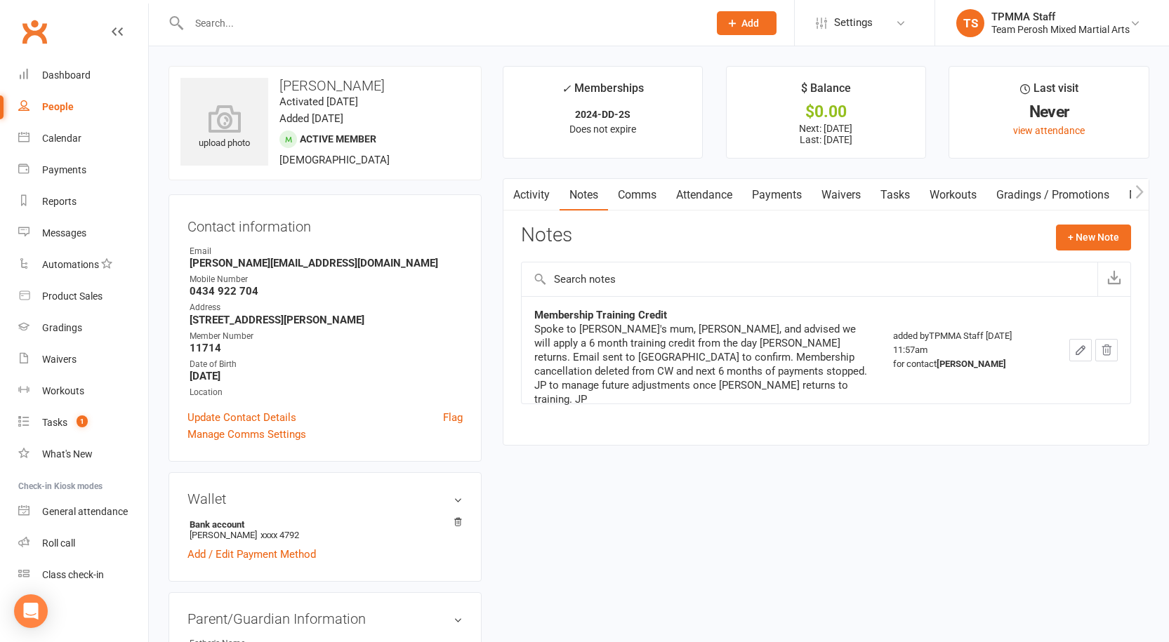
click at [532, 190] on link "Activity" at bounding box center [531, 195] width 56 height 32
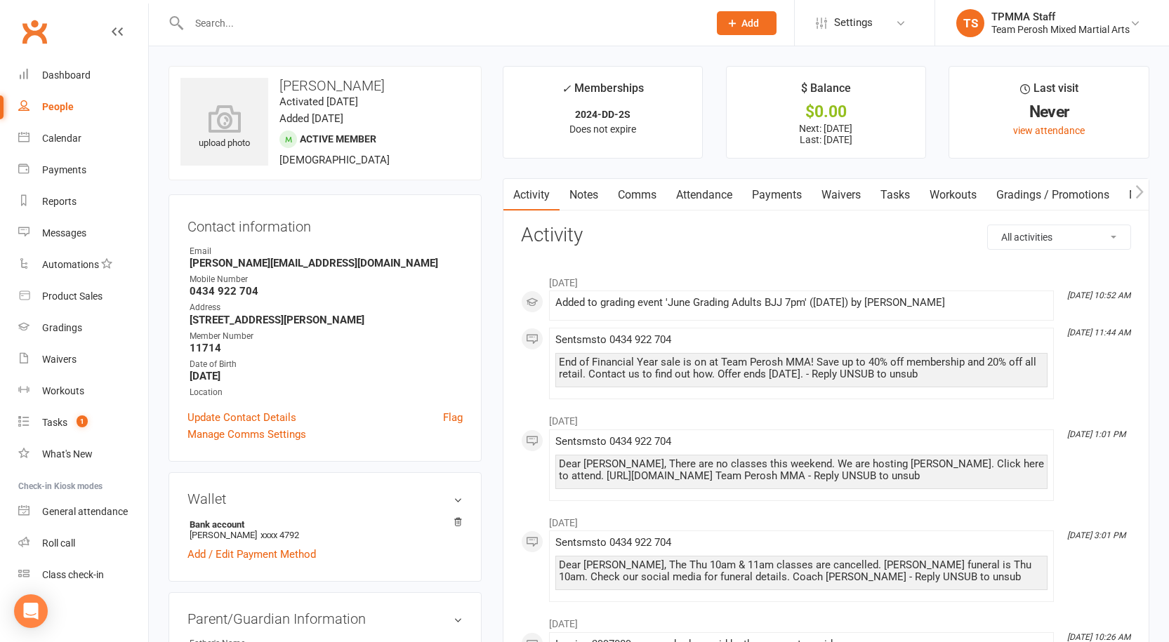
click at [604, 191] on link "Notes" at bounding box center [584, 195] width 48 height 32
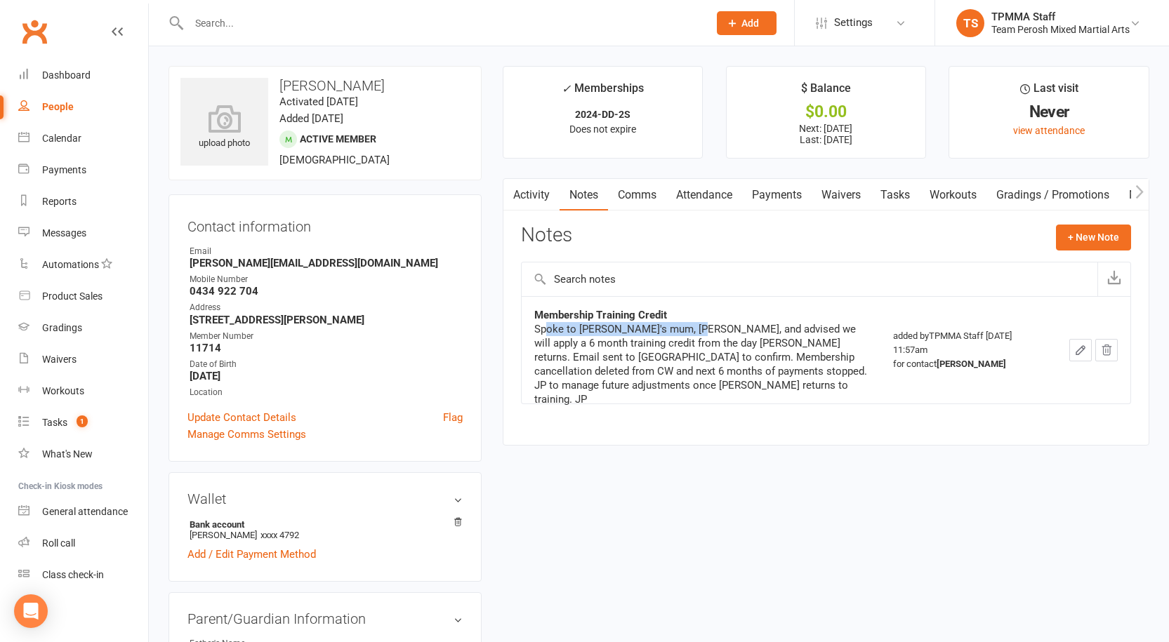
drag, startPoint x: 549, startPoint y: 329, endPoint x: 739, endPoint y: 332, distance: 190.3
click at [711, 331] on div "Spoke to Luka's mum, Joanne, and advised we will apply a 6 month training credi…" at bounding box center [700, 364] width 333 height 84
click at [781, 343] on div "Spoke to Luka's mum, Joanne, and advised we will apply a 6 month training credi…" at bounding box center [700, 364] width 333 height 84
drag, startPoint x: 545, startPoint y: 329, endPoint x: 602, endPoint y: 329, distance: 56.9
click at [602, 329] on div "Spoke to Luka's mum, Joanne, and advised we will apply a 6 month training credi…" at bounding box center [700, 364] width 333 height 84
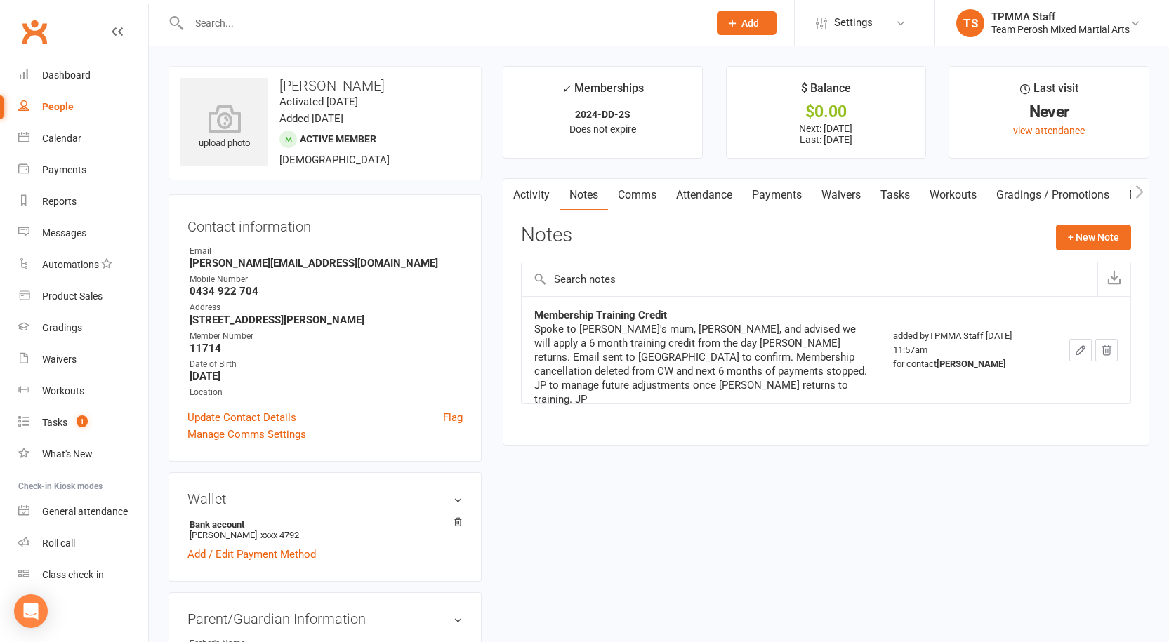
click at [585, 339] on div "Spoke to Luka's mum, Joanne, and advised we will apply a 6 month training credi…" at bounding box center [700, 364] width 333 height 84
drag, startPoint x: 541, startPoint y: 314, endPoint x: 687, endPoint y: 315, distance: 146.0
click at [687, 315] on div "Membership Training Credit" at bounding box center [700, 315] width 333 height 14
click at [662, 349] on div "Spoke to Luka's mum, Joanne, and advised we will apply a 6 month training credi…" at bounding box center [700, 364] width 333 height 84
drag, startPoint x: 541, startPoint y: 336, endPoint x: 622, endPoint y: 336, distance: 81.4
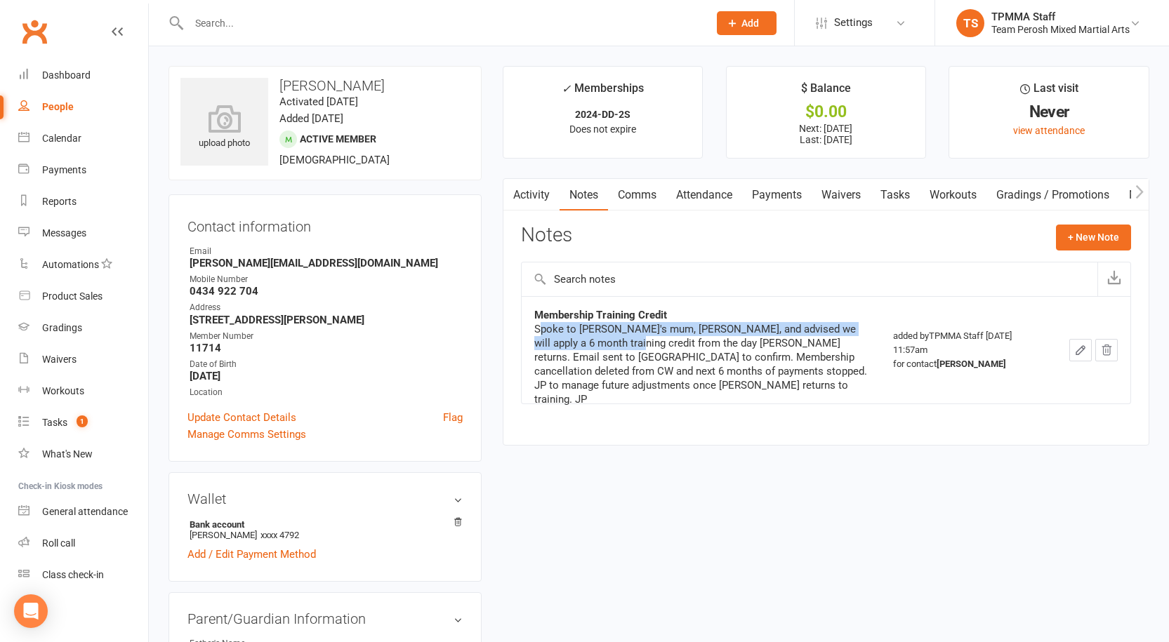
click at [622, 336] on div "Spoke to Luka's mum, Joanne, and advised we will apply a 6 month training credi…" at bounding box center [700, 364] width 333 height 84
click at [621, 348] on div "Spoke to Luka's mum, Joanne, and advised we will apply a 6 month training credi…" at bounding box center [700, 364] width 333 height 84
click at [668, 351] on div "Spoke to Luka's mum, Joanne, and advised we will apply a 6 month training credi…" at bounding box center [700, 364] width 333 height 84
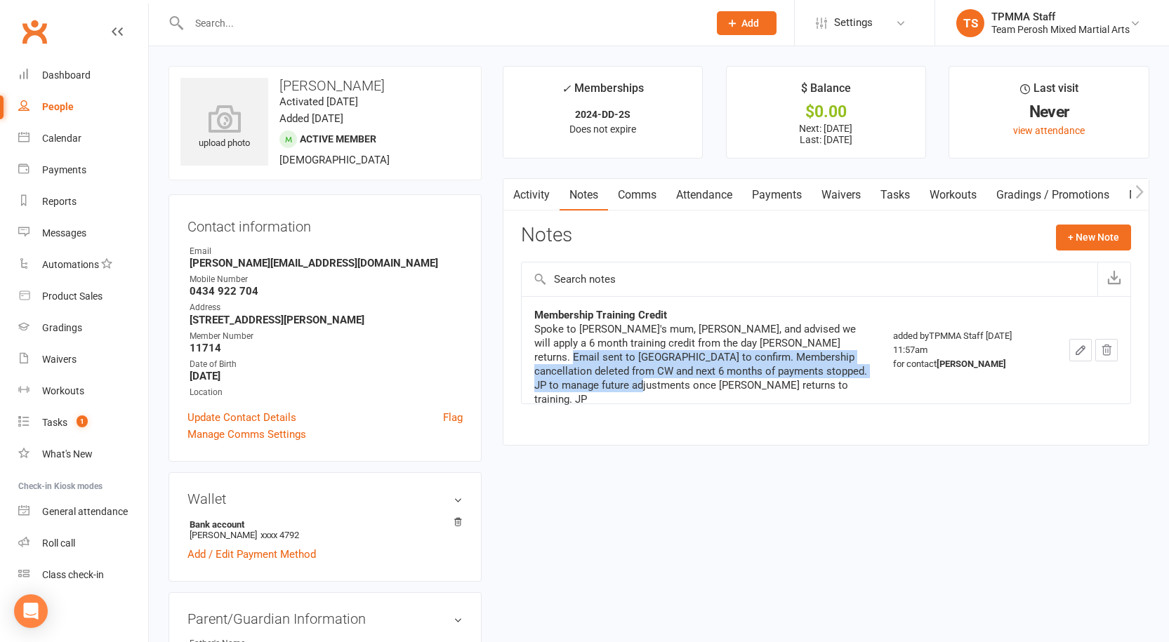
drag, startPoint x: 552, startPoint y: 362, endPoint x: 663, endPoint y: 380, distance: 113.1
click at [663, 380] on div "Spoke to Luka's mum, Joanne, and advised we will apply a 6 month training credi…" at bounding box center [700, 364] width 333 height 84
drag, startPoint x: 576, startPoint y: 363, endPoint x: 702, endPoint y: 381, distance: 126.9
click at [702, 381] on div "Spoke to Luka's mum, Joanne, and advised we will apply a 6 month training credi…" at bounding box center [700, 364] width 333 height 84
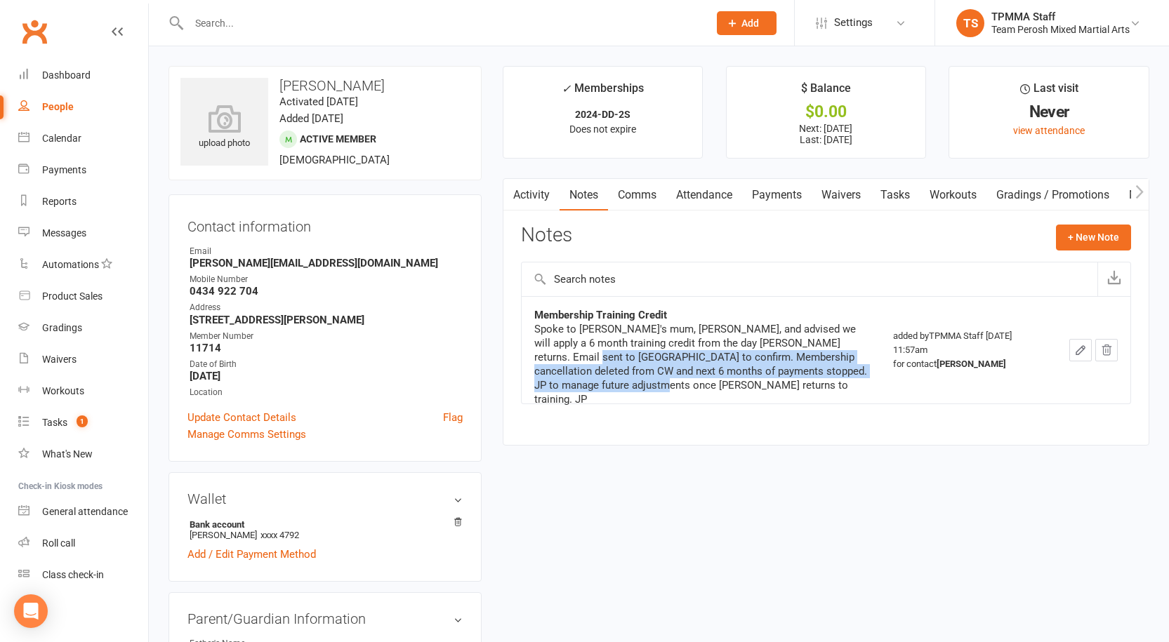
click at [735, 371] on div "Spoke to Luka's mum, Joanne, and advised we will apply a 6 month training credi…" at bounding box center [700, 364] width 333 height 84
drag, startPoint x: 746, startPoint y: 359, endPoint x: 803, endPoint y: 383, distance: 61.7
click at [803, 383] on div "Spoke to Luka's mum, Joanne, and advised we will apply a 6 month training credi…" at bounding box center [700, 364] width 333 height 84
click at [717, 376] on div "Spoke to Luka's mum, Joanne, and advised we will apply a 6 month training credi…" at bounding box center [700, 364] width 333 height 84
drag, startPoint x: 753, startPoint y: 356, endPoint x: 841, endPoint y: 369, distance: 88.8
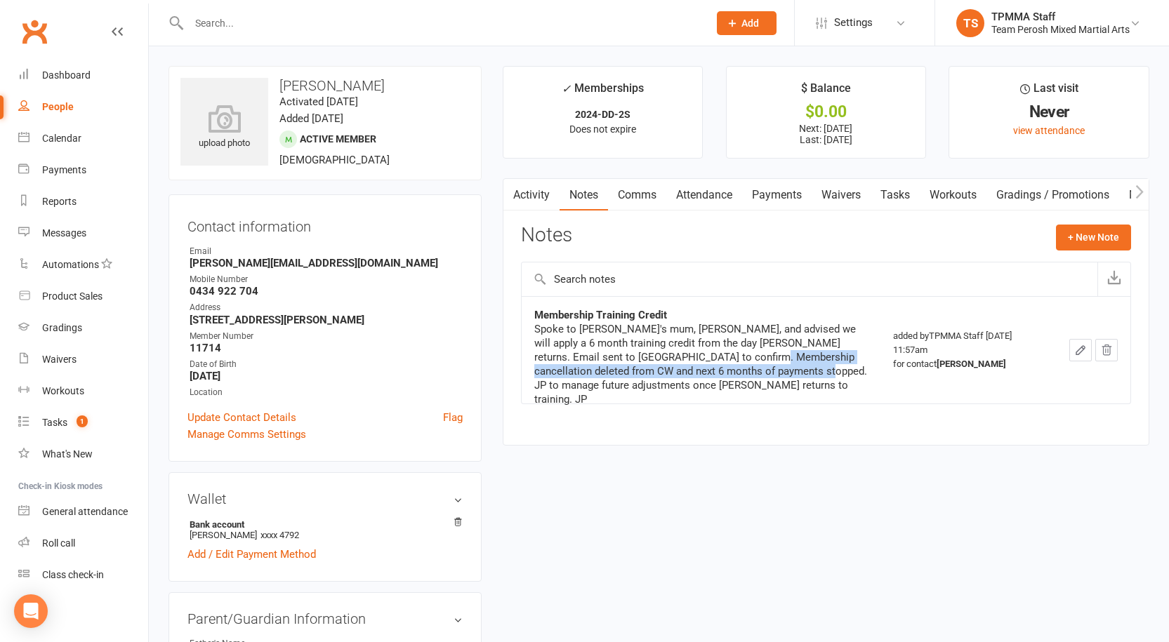
click at [841, 369] on div "Spoke to Luka's mum, Joanne, and advised we will apply a 6 month training credi…" at bounding box center [700, 364] width 333 height 84
click at [670, 385] on div "Spoke to Luka's mum, Joanne, and advised we will apply a 6 month training credi…" at bounding box center [700, 364] width 333 height 84
drag, startPoint x: 598, startPoint y: 372, endPoint x: 690, endPoint y: 371, distance: 92.0
click at [690, 371] on div "Spoke to Luka's mum, Joanne, and advised we will apply a 6 month training credi…" at bounding box center [700, 364] width 333 height 84
click at [708, 373] on div "Spoke to Luka's mum, Joanne, and advised we will apply a 6 month training credi…" at bounding box center [700, 364] width 333 height 84
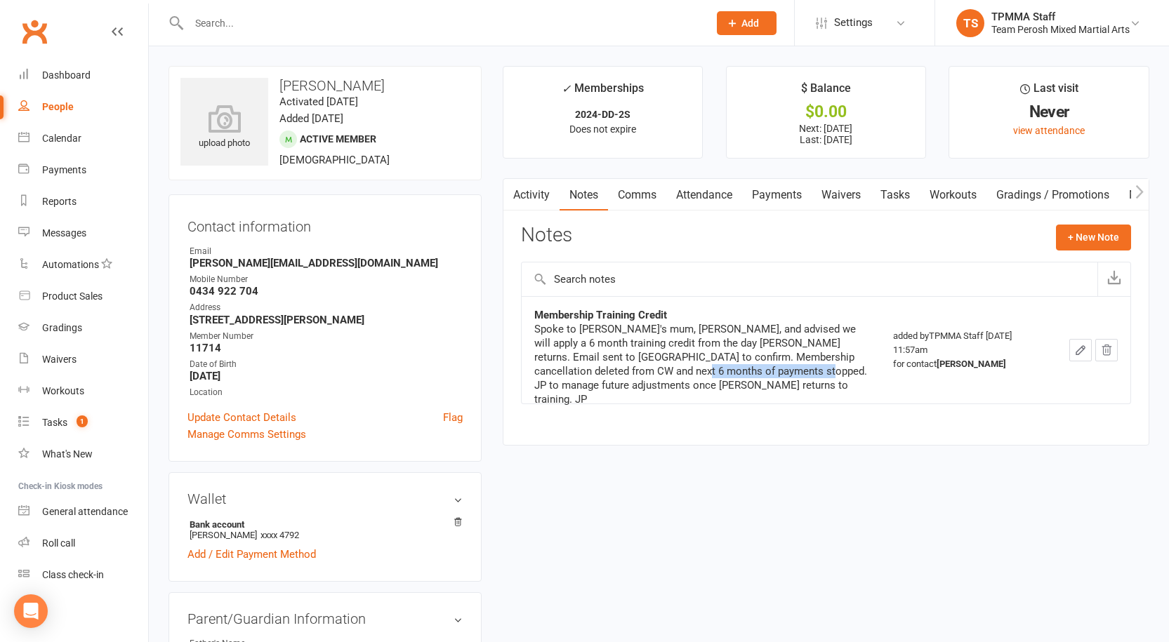
drag, startPoint x: 708, startPoint y: 373, endPoint x: 787, endPoint y: 376, distance: 79.4
click at [787, 376] on div "Spoke to Luka's mum, Joanne, and advised we will apply a 6 month training credi…" at bounding box center [700, 364] width 333 height 84
click at [729, 386] on div "Spoke to Luka's mum, Joanne, and advised we will apply a 6 month training credi…" at bounding box center [700, 364] width 333 height 84
click at [748, 378] on div "Spoke to Luka's mum, Joanne, and advised we will apply a 6 month training credi…" at bounding box center [700, 364] width 333 height 84
drag, startPoint x: 717, startPoint y: 386, endPoint x: 708, endPoint y: 390, distance: 10.1
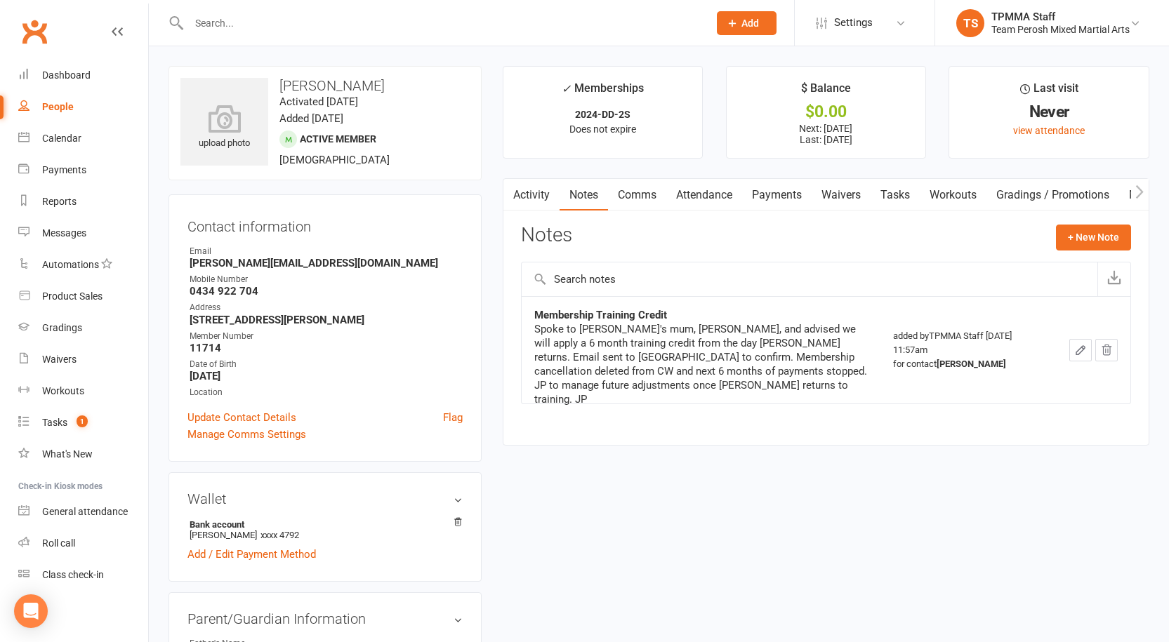
click at [708, 390] on div "Spoke to Luka's mum, Joanne, and advised we will apply a 6 month training credi…" at bounding box center [700, 364] width 333 height 84
click at [764, 196] on link "Payments" at bounding box center [777, 195] width 70 height 32
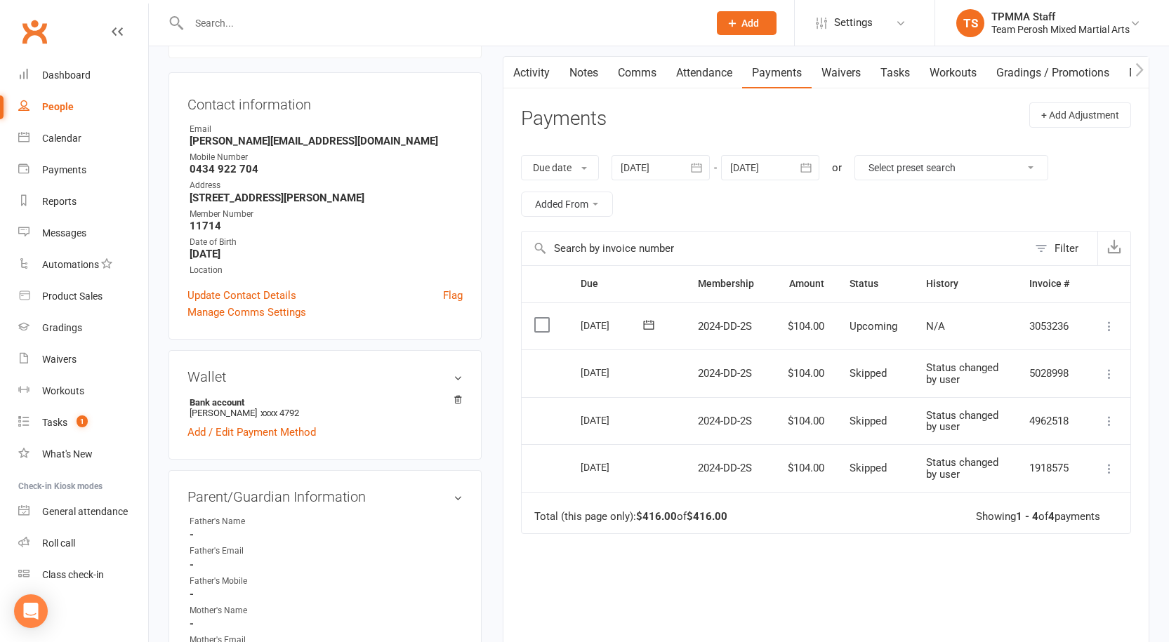
scroll to position [140, 0]
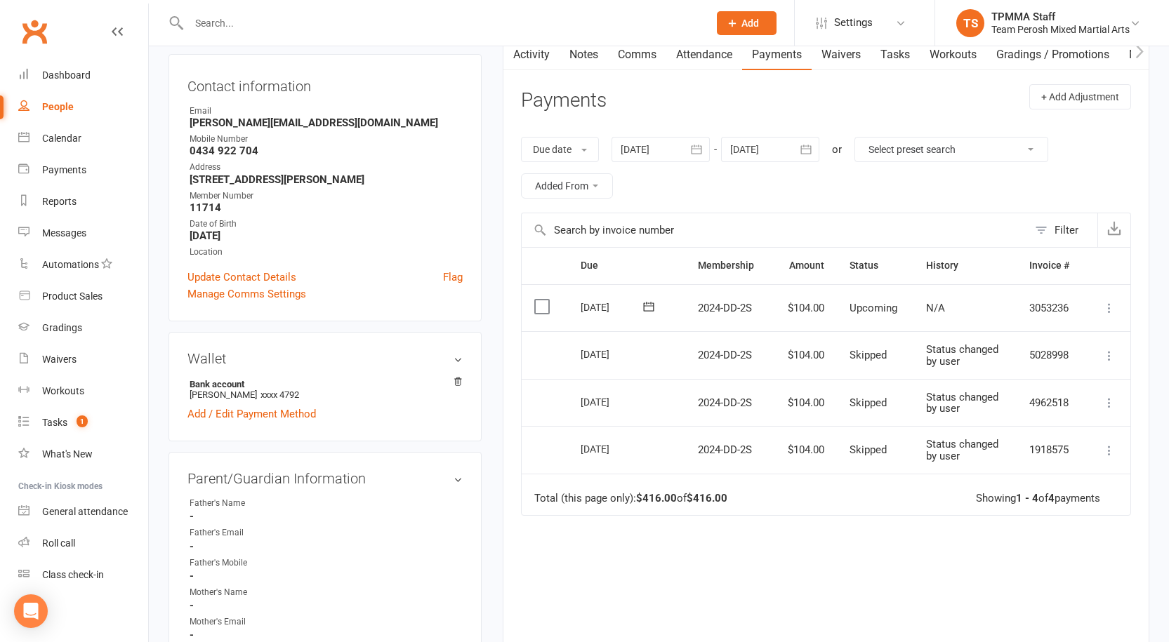
click at [661, 149] on div at bounding box center [661, 149] width 98 height 25
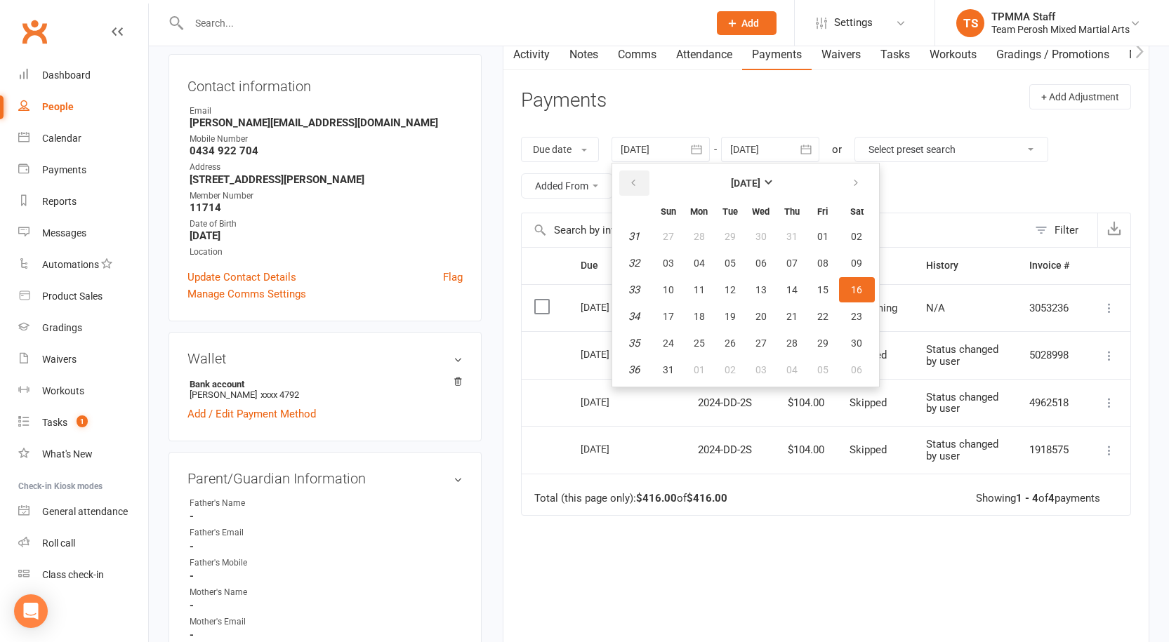
click at [641, 191] on button "button" at bounding box center [634, 183] width 30 height 25
click at [722, 306] on button "20" at bounding box center [729, 316] width 29 height 25
type input "20 May 2025"
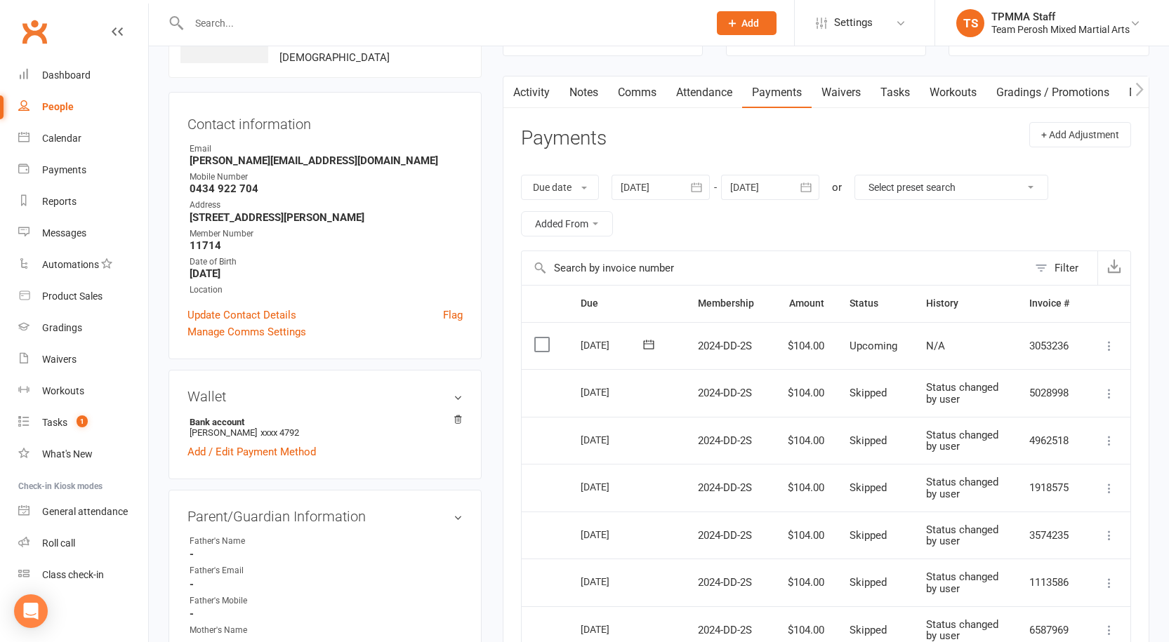
scroll to position [0, 0]
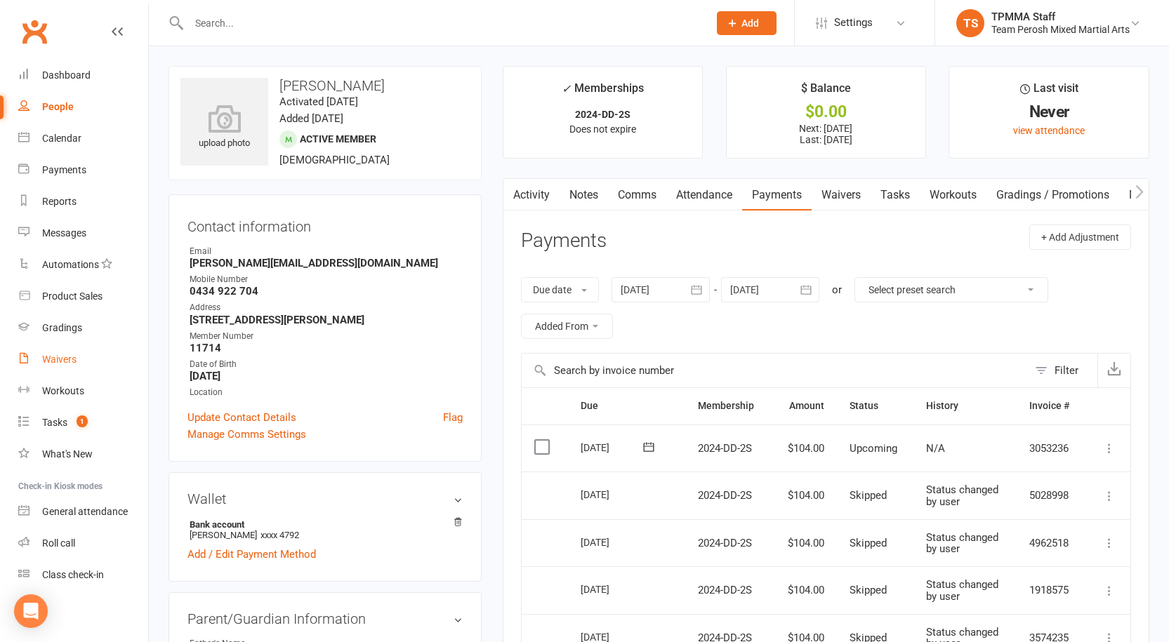
click at [72, 354] on div "Waivers" at bounding box center [59, 359] width 34 height 11
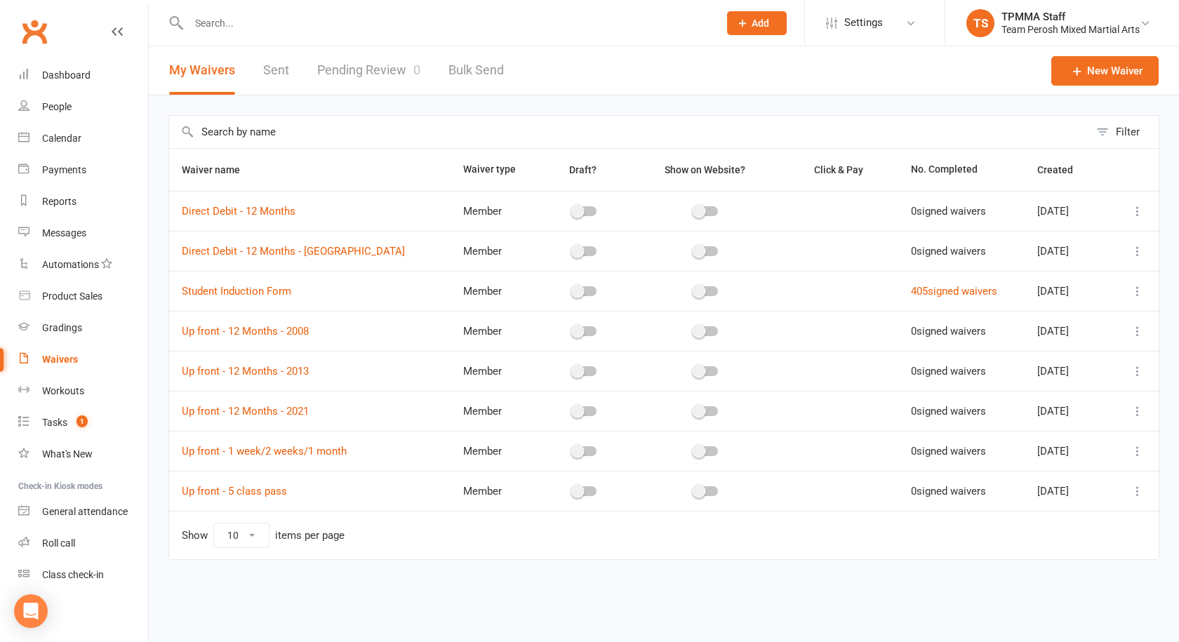
click at [270, 79] on link "Sent" at bounding box center [276, 70] width 26 height 48
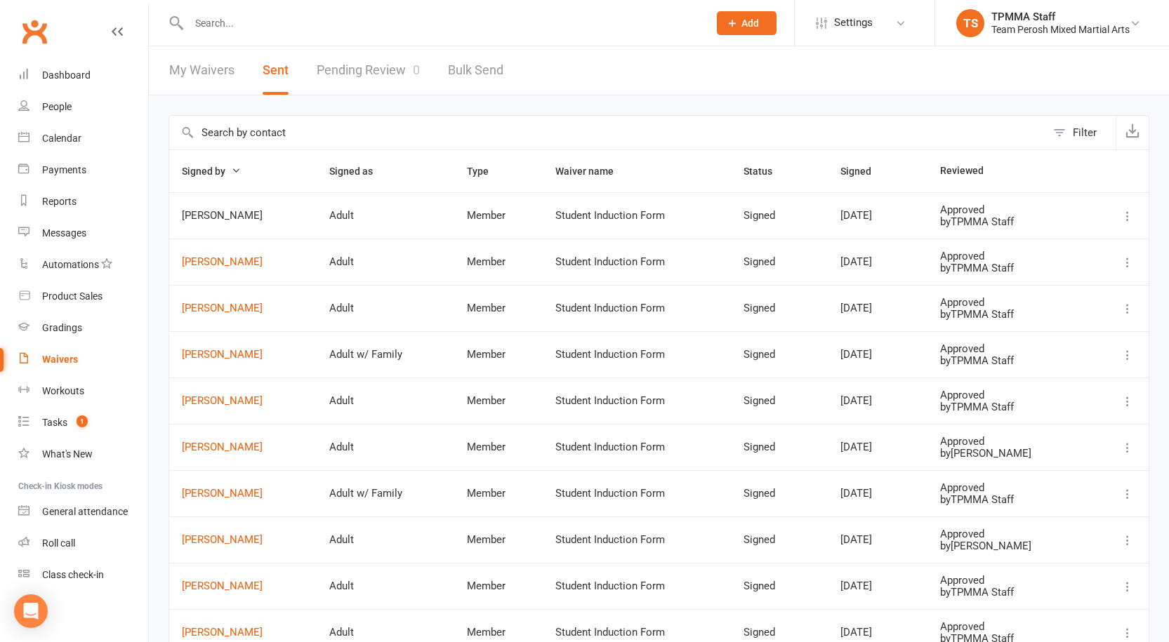
click at [208, 167] on span "Signed by" at bounding box center [211, 171] width 59 height 11
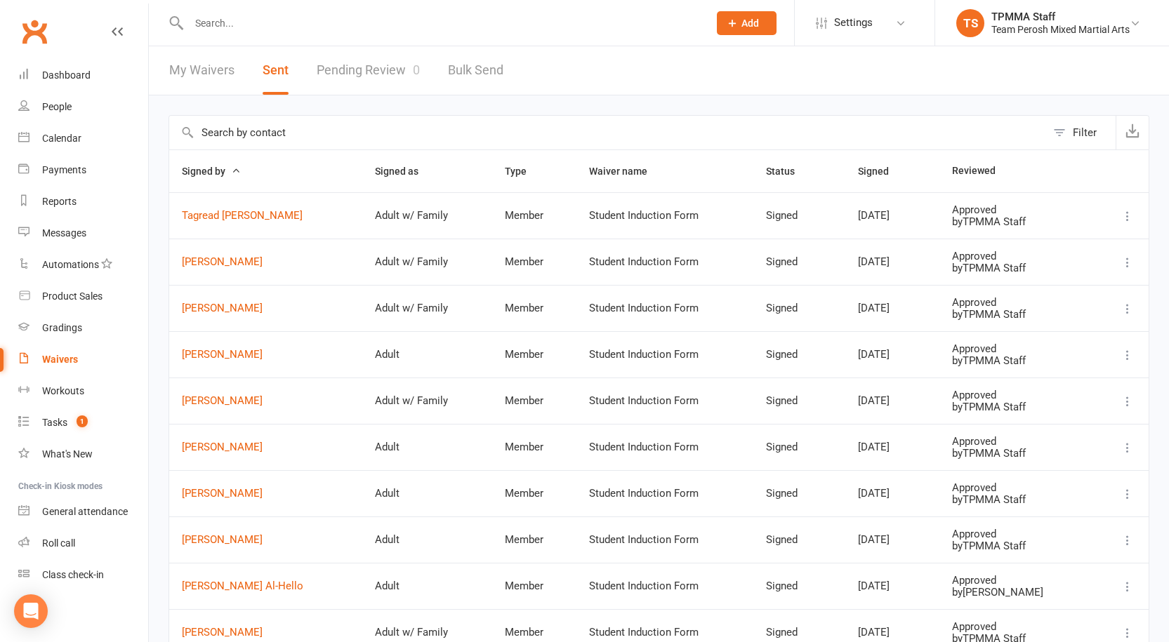
click at [208, 167] on span "Signed by" at bounding box center [211, 171] width 59 height 11
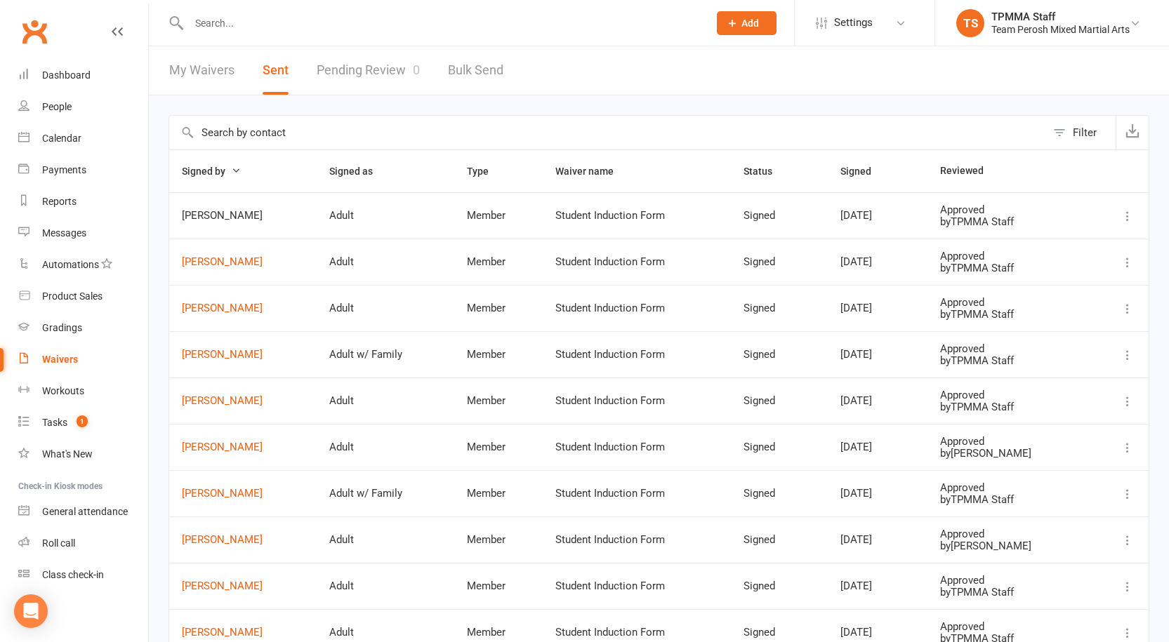
click at [244, 27] on input "text" at bounding box center [442, 23] width 514 height 20
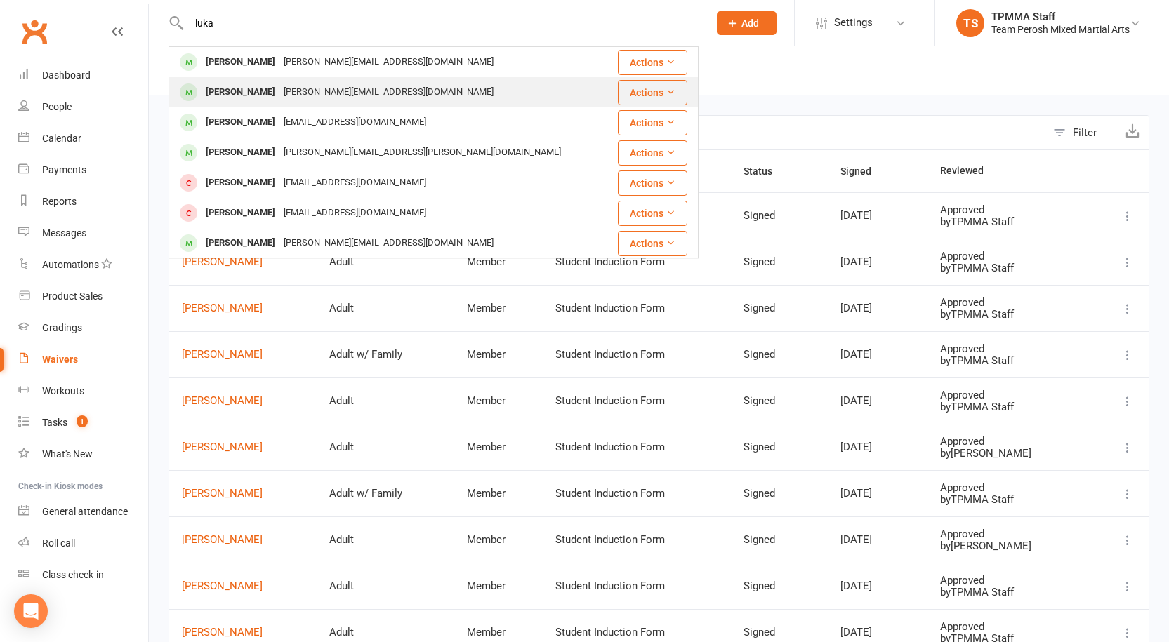
type input "luka"
click at [343, 92] on div "luka@brijo.com.au" at bounding box center [388, 92] width 218 height 20
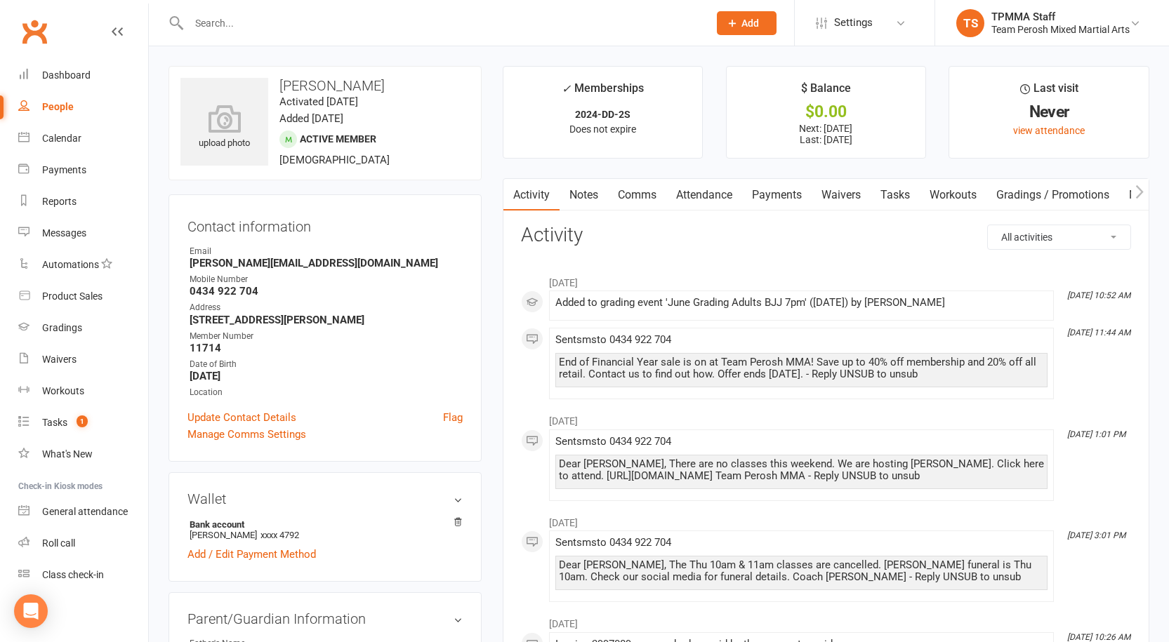
click at [593, 192] on link "Notes" at bounding box center [584, 195] width 48 height 32
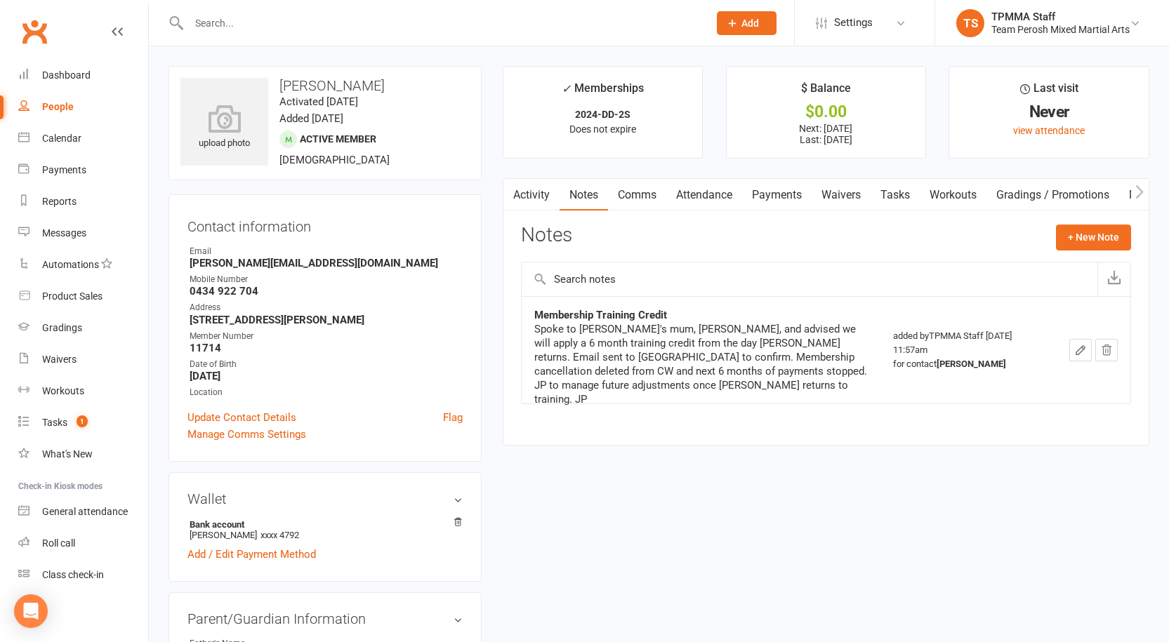
click at [794, 199] on link "Payments" at bounding box center [777, 195] width 70 height 32
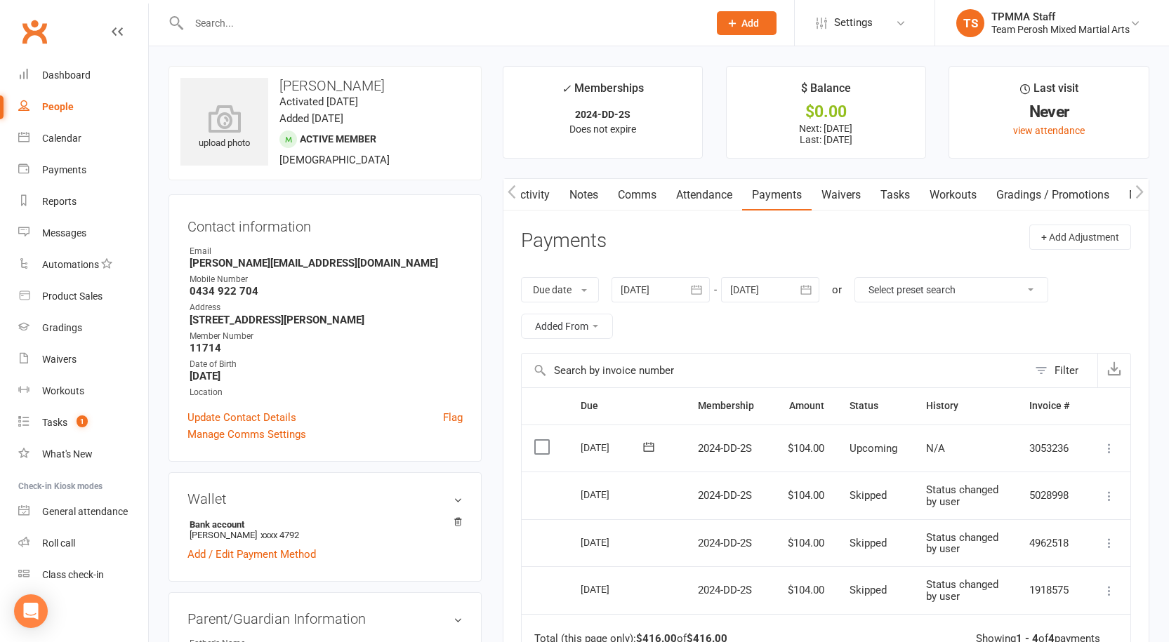
click at [579, 194] on link "Notes" at bounding box center [584, 195] width 48 height 32
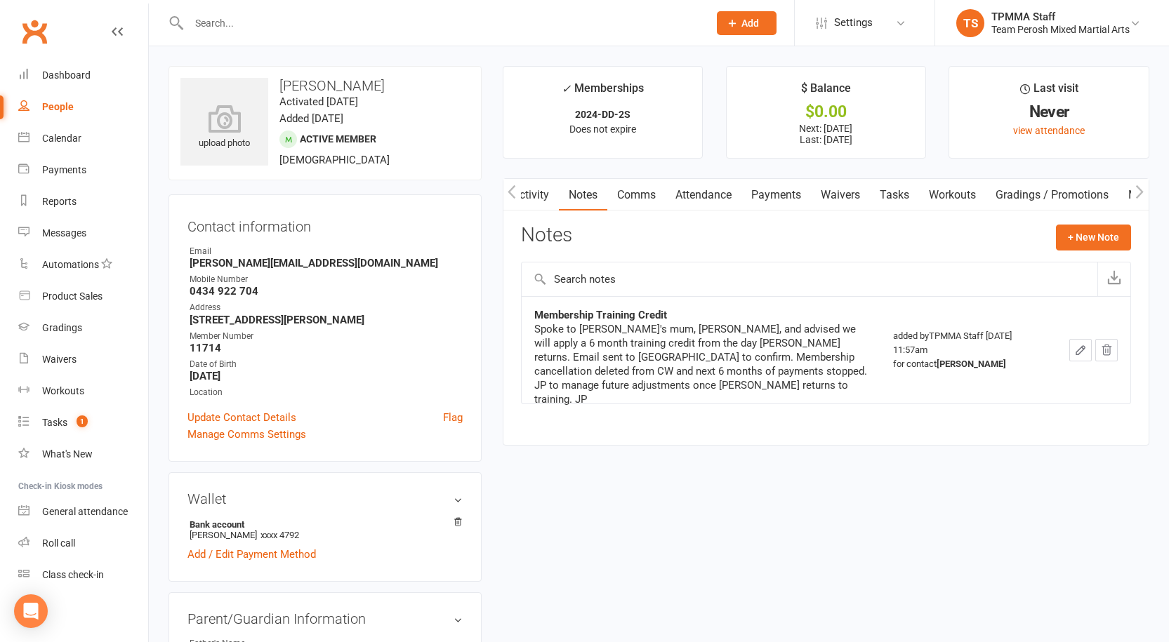
click at [792, 205] on link "Payments" at bounding box center [776, 195] width 70 height 32
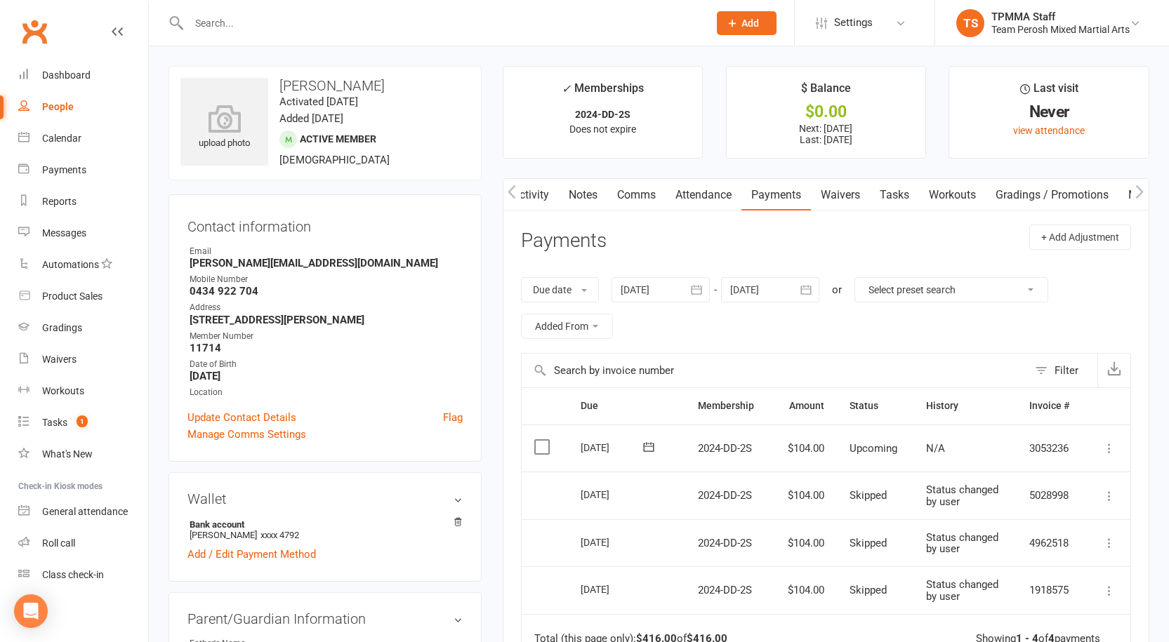
click at [587, 185] on link "Notes" at bounding box center [583, 195] width 48 height 32
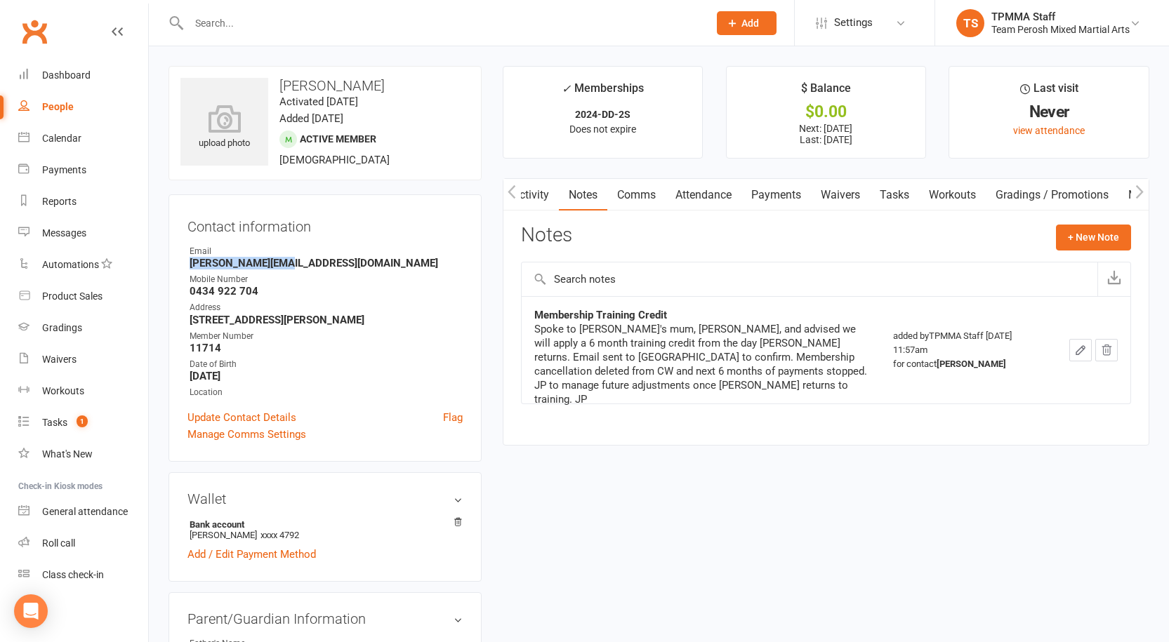
drag, startPoint x: 294, startPoint y: 263, endPoint x: 183, endPoint y: 265, distance: 111.7
click at [183, 265] on div "Contact information Owner Email luka@brijo.com.au Mobile Number 0434 922 704 Ad…" at bounding box center [324, 327] width 313 height 267
copy strong "luka@brijo.com.au"
click at [36, 27] on link "Clubworx" at bounding box center [34, 31] width 35 height 35
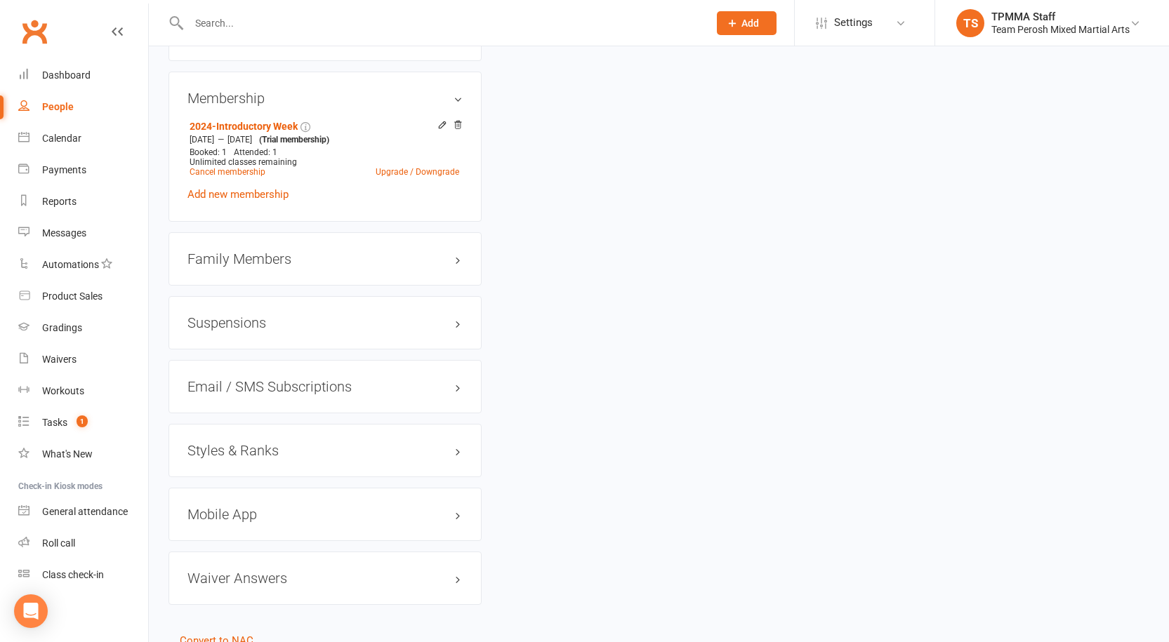
scroll to position [1102, 0]
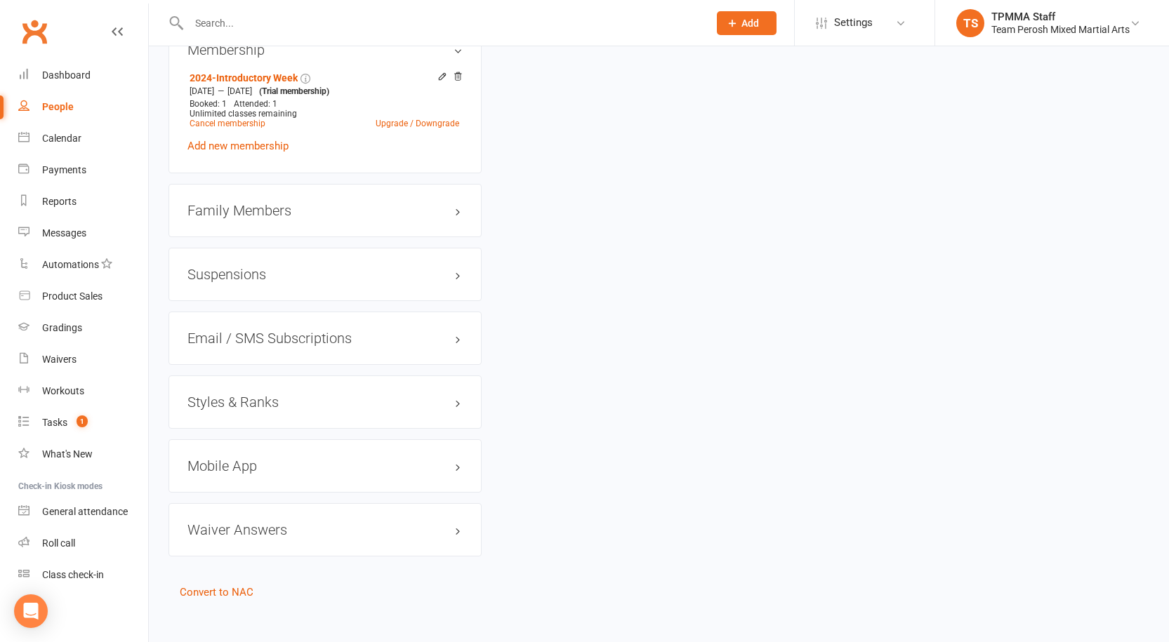
click at [227, 395] on h3 "Styles & Ranks" at bounding box center [324, 402] width 275 height 15
click at [231, 451] on link "Add new style" at bounding box center [219, 457] width 65 height 13
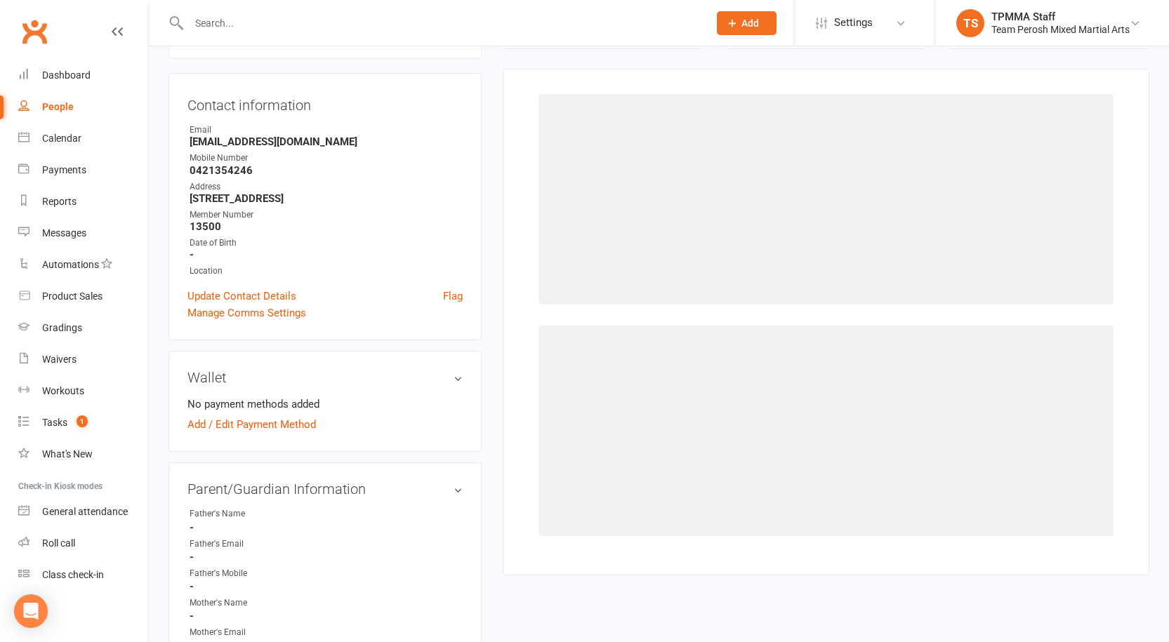
scroll to position [120, 0]
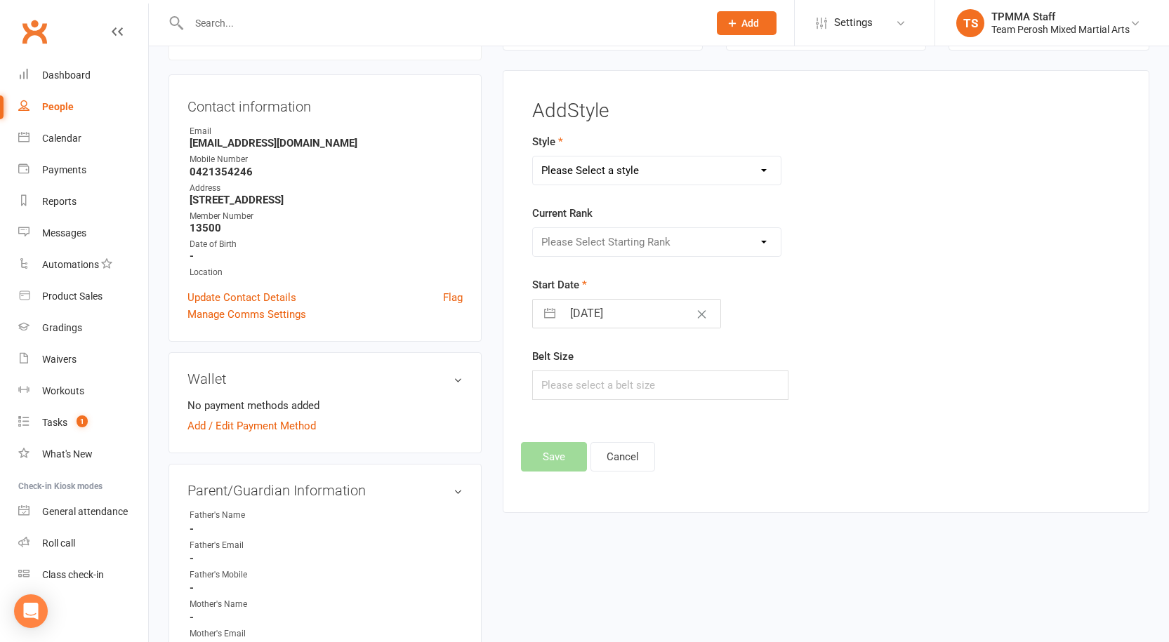
click at [668, 163] on select "Please Select a style Adults Brazilian Jiu-Jitsu (BJJ) Adults Muay Thai Kickbox…" at bounding box center [657, 171] width 248 height 28
select select "3314"
click at [533, 157] on select "Please Select a style Adults Brazilian Jiu-Jitsu (BJJ) Adults Muay Thai Kickbox…" at bounding box center [657, 171] width 248 height 28
click at [629, 244] on select "Please Select Starting Rank White Belt Grey-White Belt Grey-White Belt 1st Stri…" at bounding box center [657, 242] width 248 height 28
select select "37665"
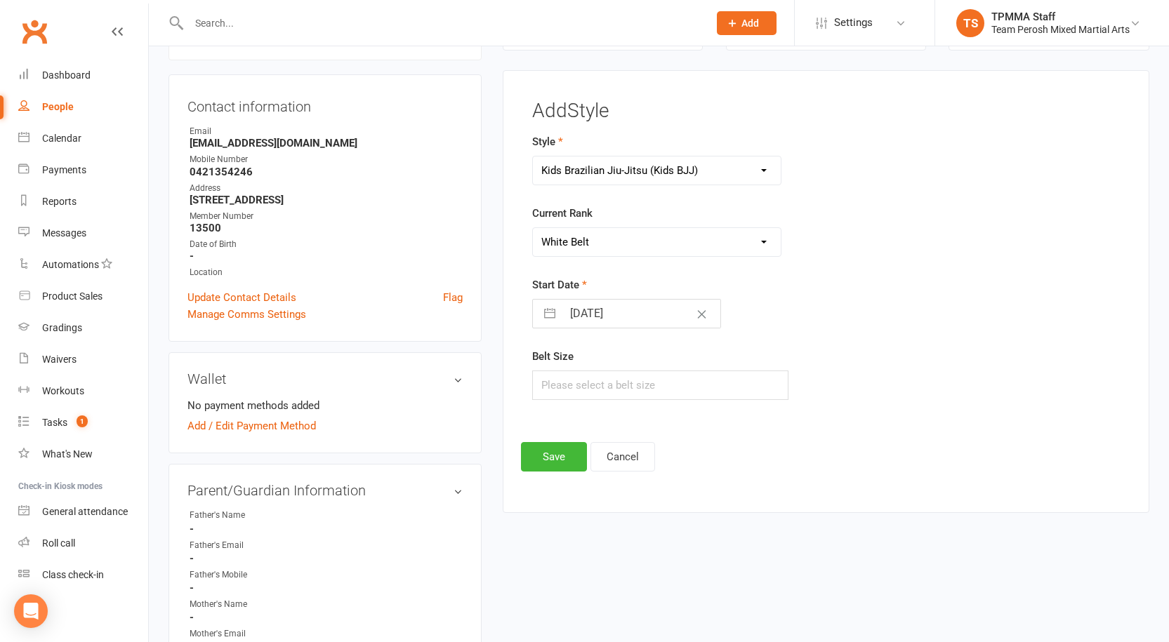
click at [533, 228] on select "Please Select Starting Rank White Belt Grey-White Belt Grey-White Belt 1st Stri…" at bounding box center [657, 242] width 248 height 28
click at [554, 461] on button "Save" at bounding box center [554, 456] width 66 height 29
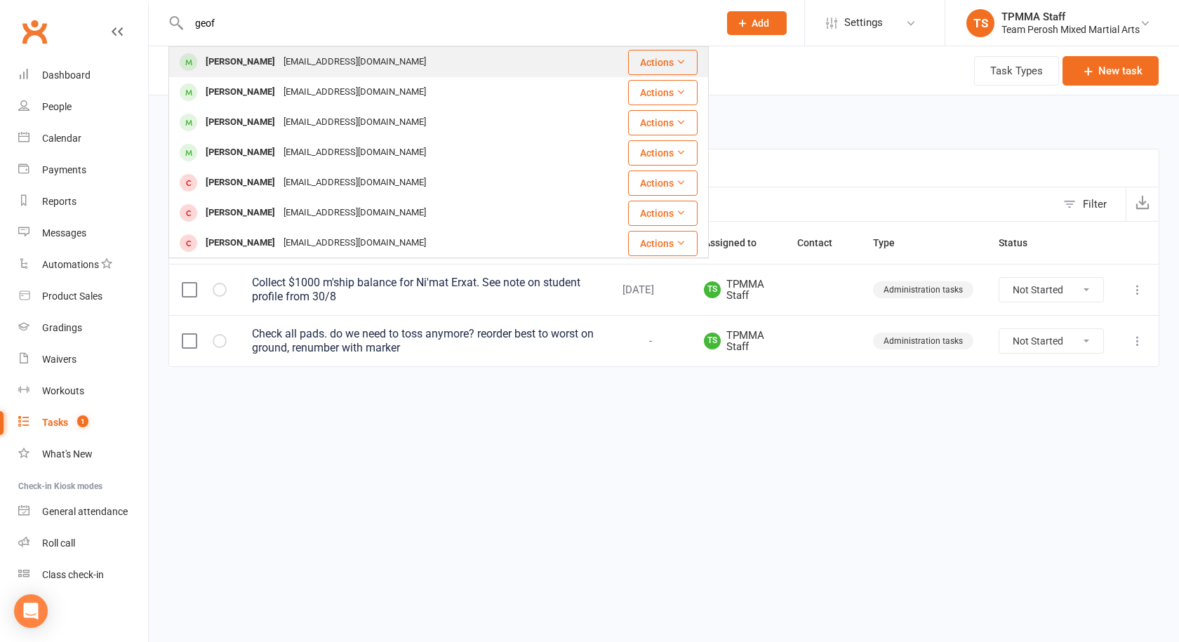
type input "geof"
click at [247, 48] on div "[PERSON_NAME] [EMAIL_ADDRESS][DOMAIN_NAME]" at bounding box center [386, 62] width 433 height 29
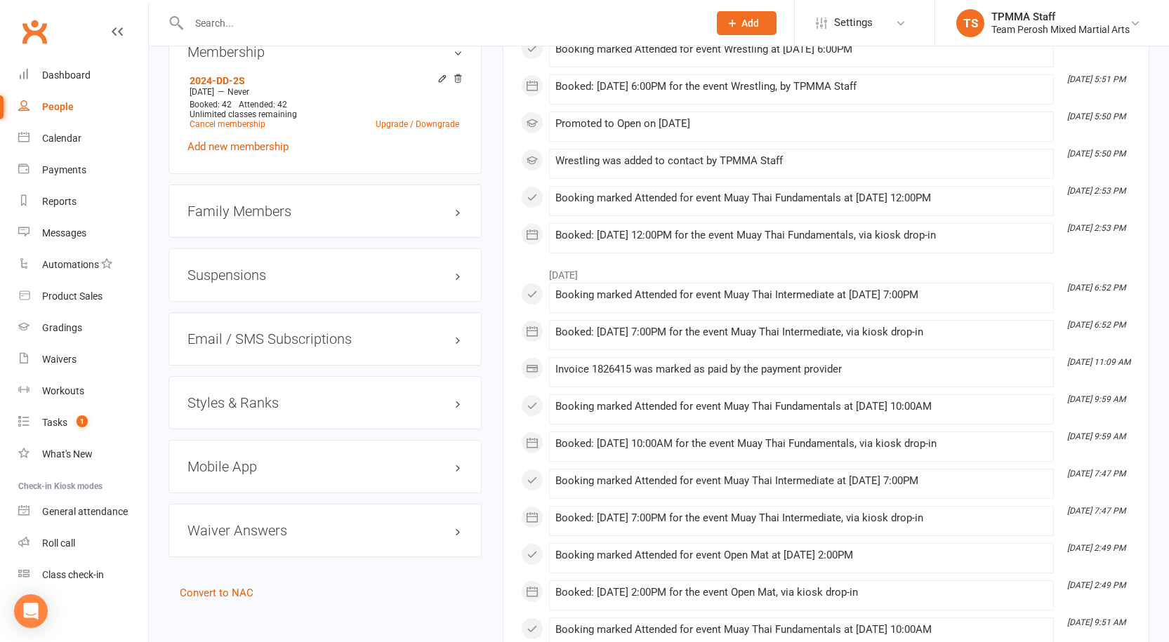
scroll to position [967, 0]
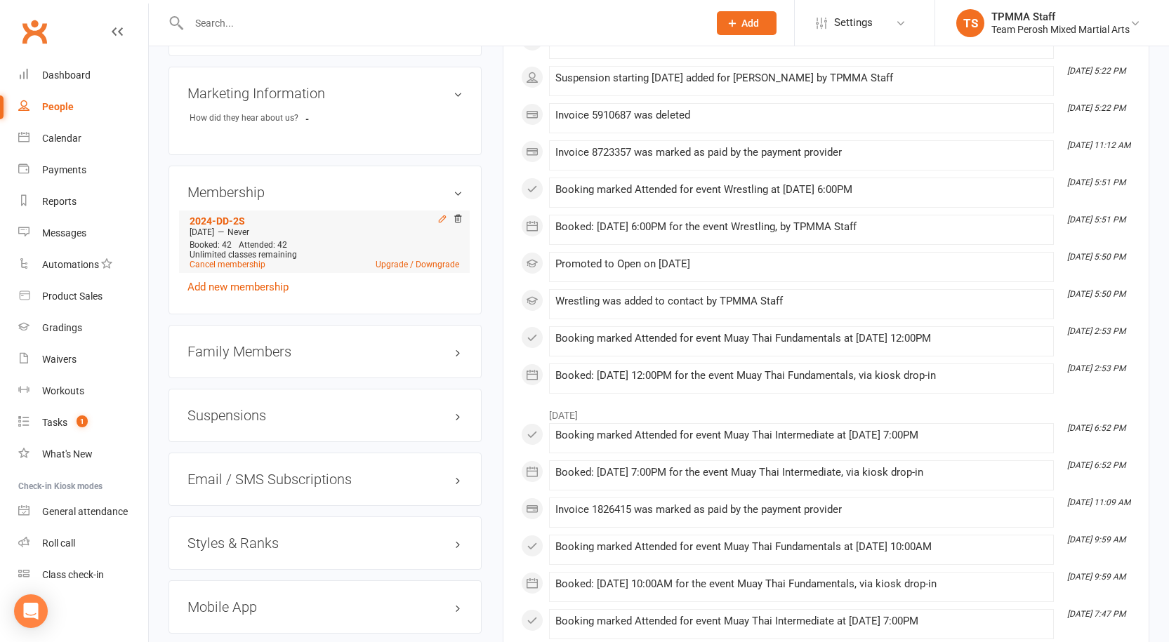
click at [440, 214] on icon at bounding box center [442, 219] width 10 height 10
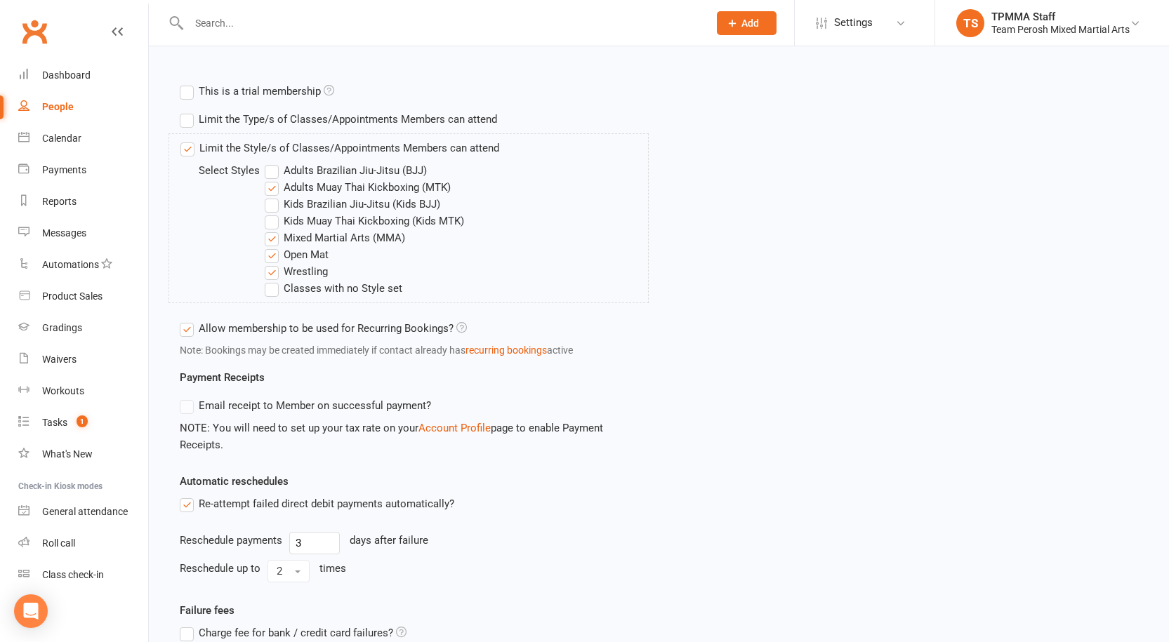
scroll to position [494, 0]
click at [284, 173] on label "Adults Brazilian Jiu-Jitsu (BJJ)" at bounding box center [346, 172] width 162 height 17
click at [274, 164] on input "Adults Brazilian Jiu-Jitsu (BJJ)" at bounding box center [269, 164] width 9 height 0
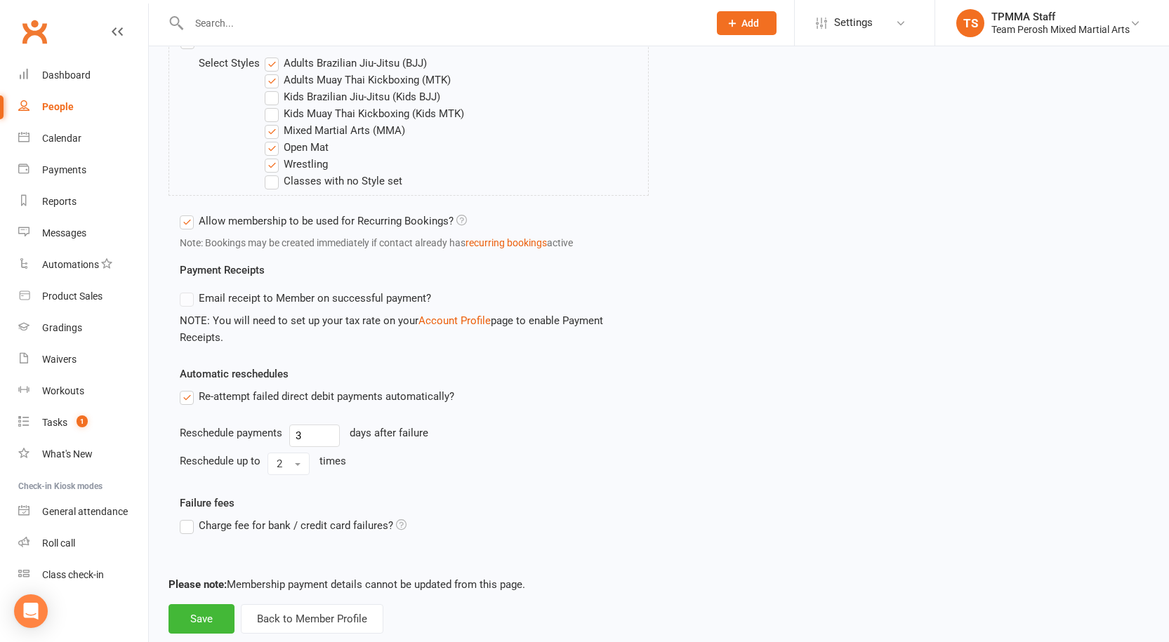
scroll to position [634, 0]
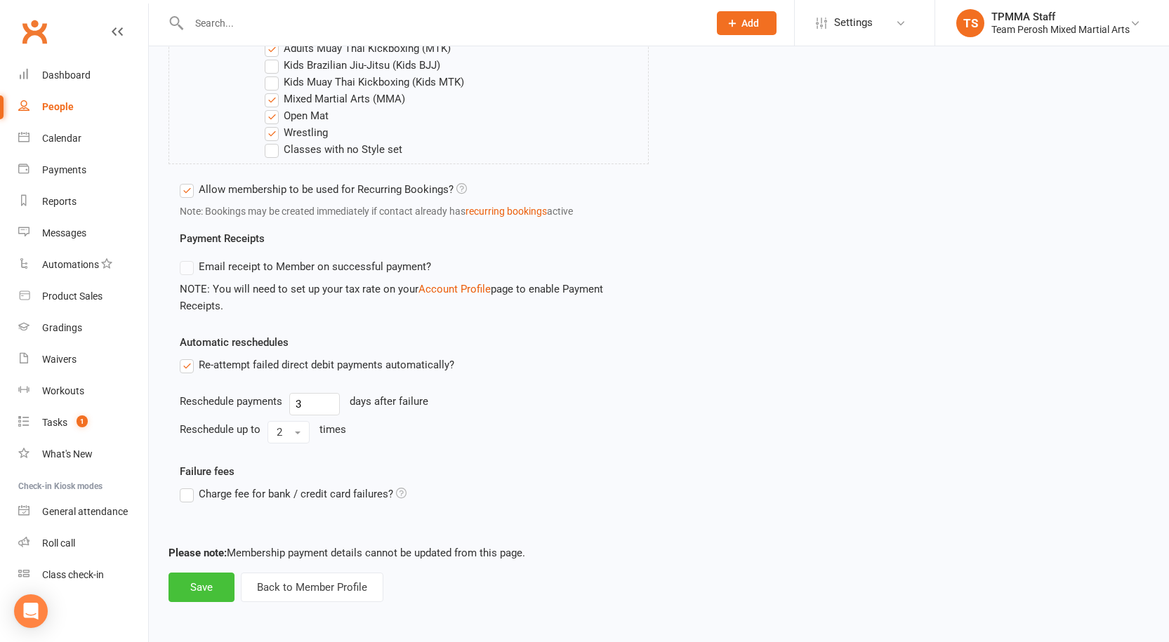
click at [222, 591] on button "Save" at bounding box center [201, 587] width 66 height 29
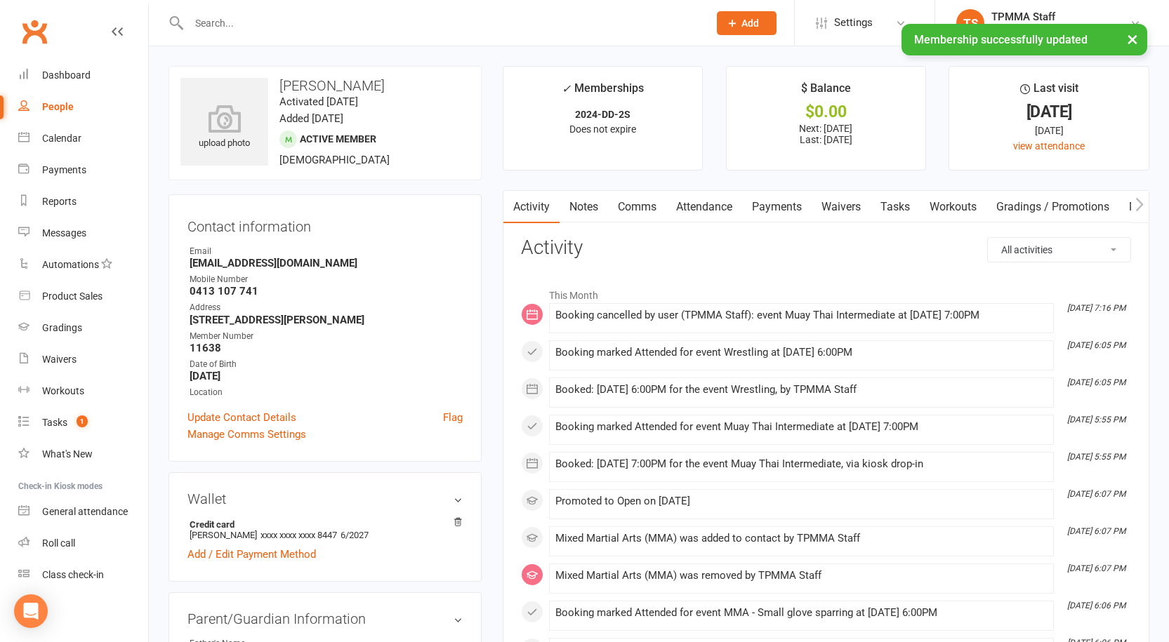
click at [766, 204] on link "Payments" at bounding box center [777, 207] width 70 height 32
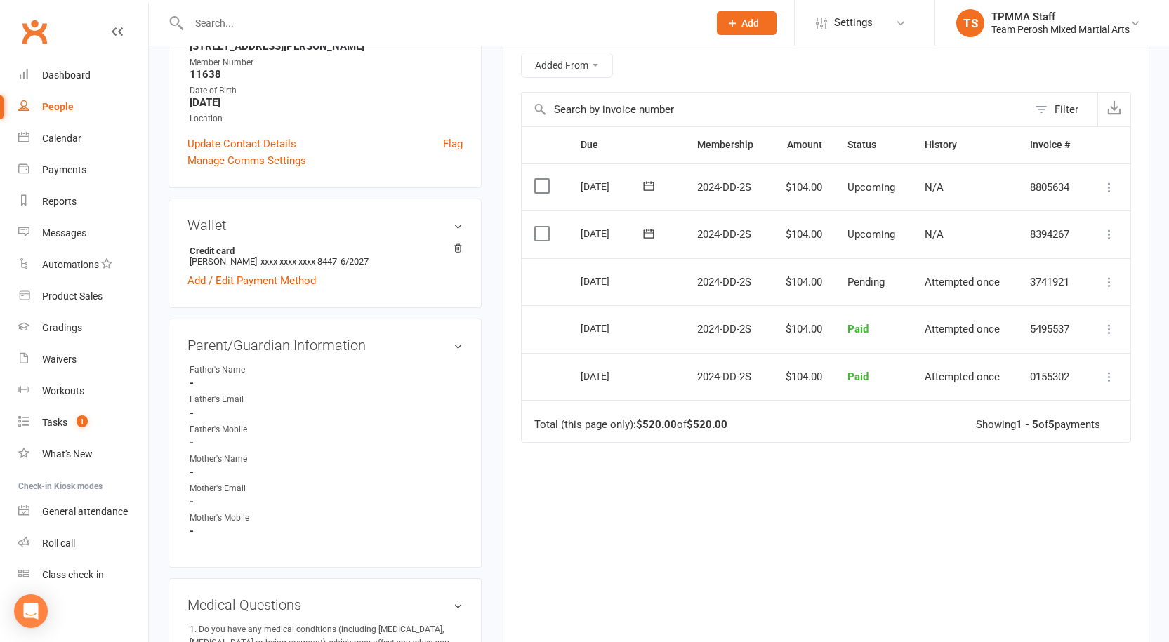
scroll to position [140, 0]
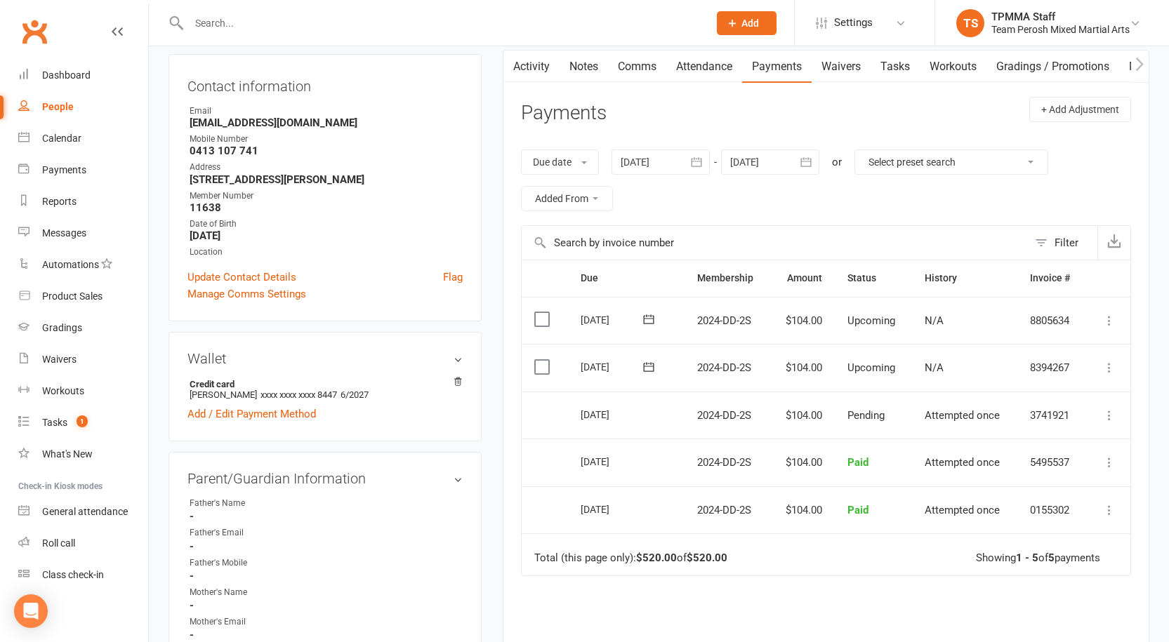
click at [652, 155] on div at bounding box center [661, 162] width 98 height 25
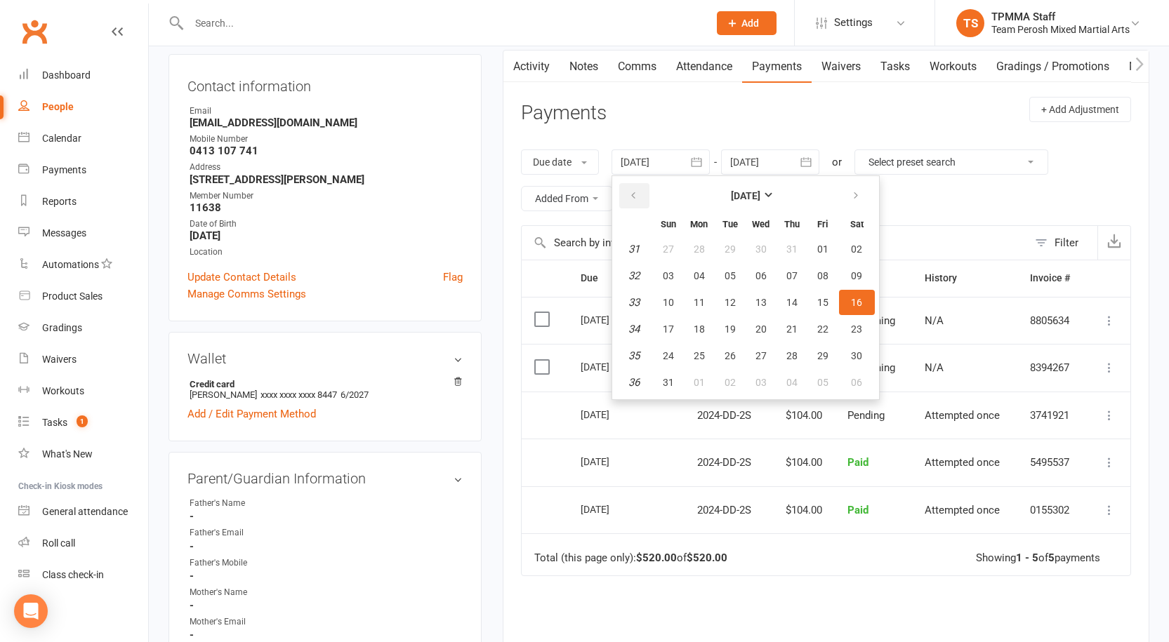
click at [631, 196] on icon "button" at bounding box center [633, 195] width 10 height 11
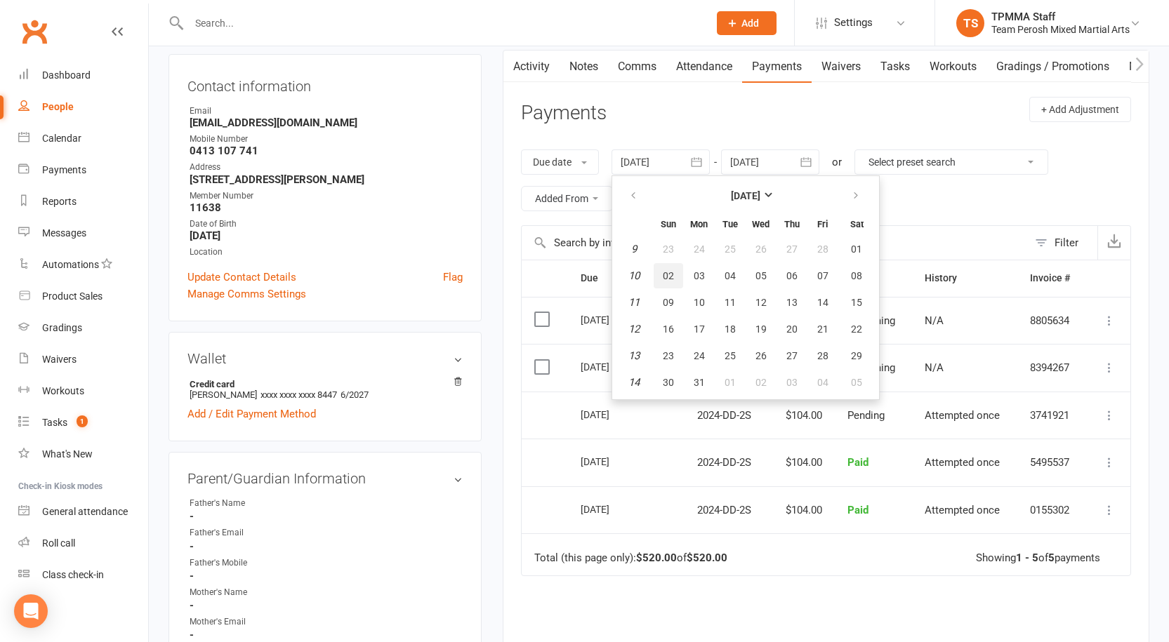
click at [682, 277] on button "02" at bounding box center [668, 275] width 29 height 25
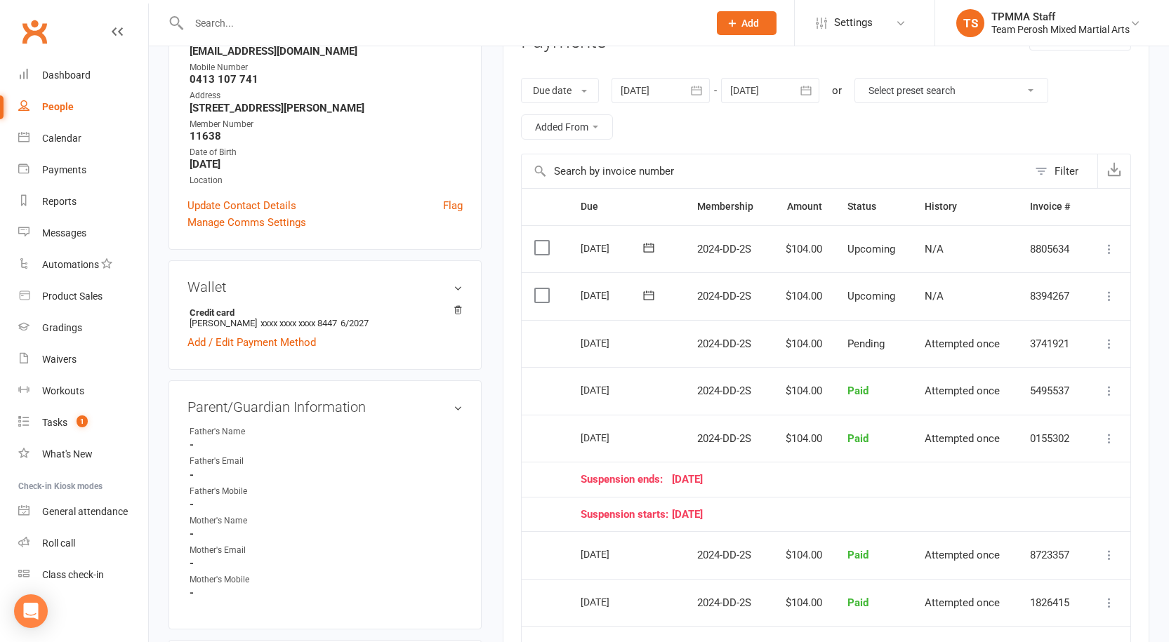
scroll to position [211, 0]
click at [639, 91] on div at bounding box center [661, 91] width 98 height 25
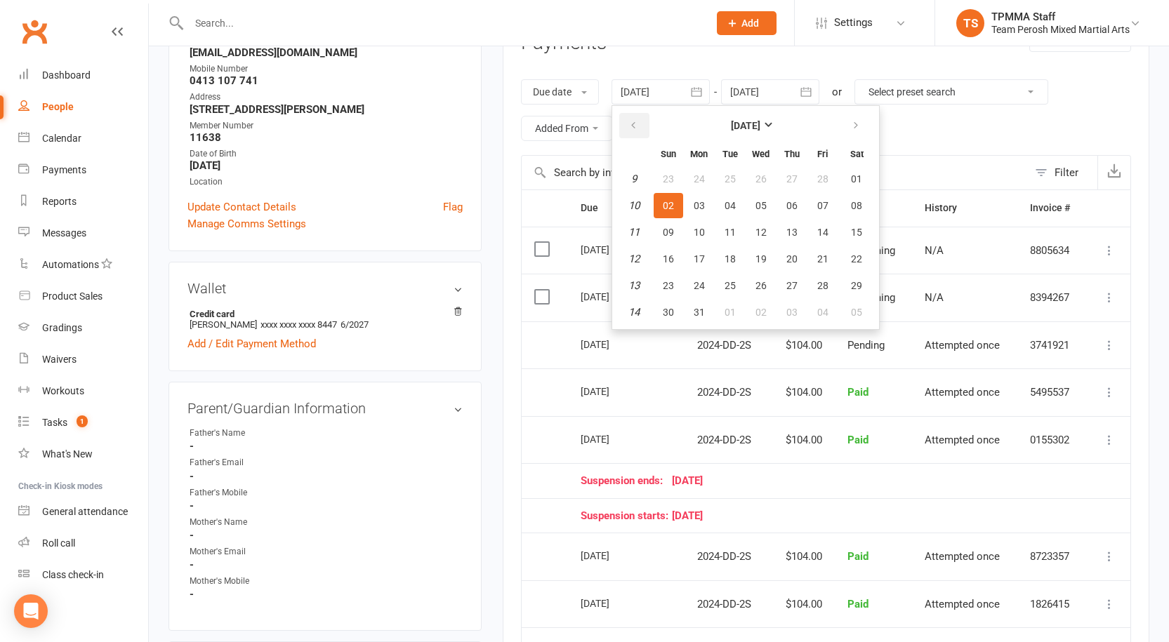
click at [634, 123] on icon "button" at bounding box center [633, 125] width 10 height 11
click at [681, 191] on button "27" at bounding box center [668, 178] width 29 height 25
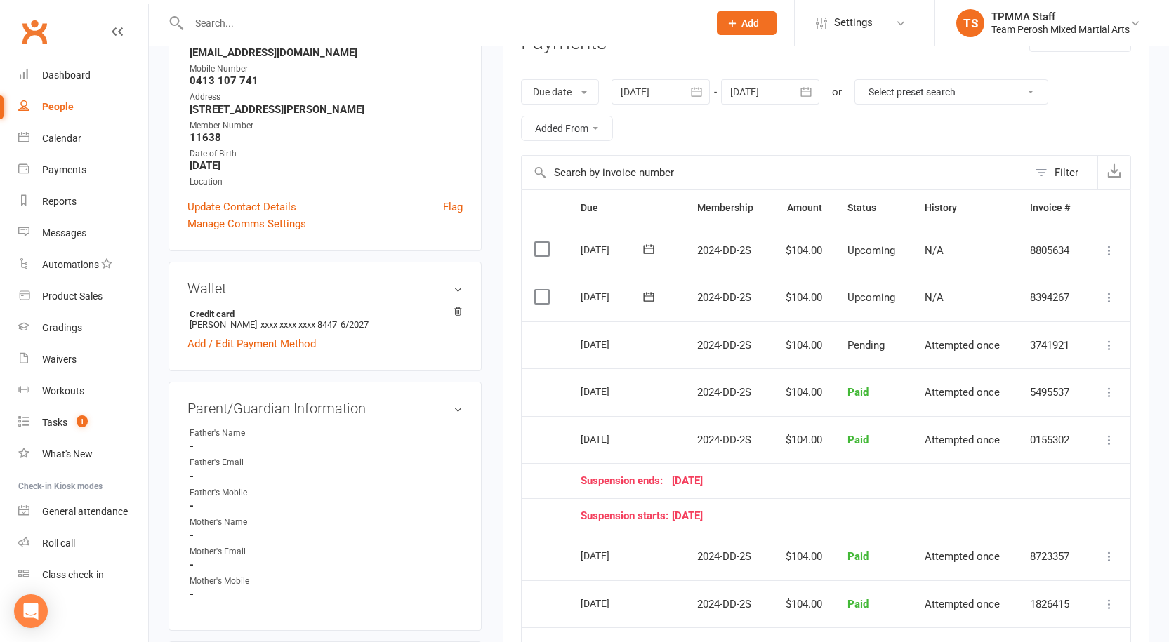
type input "[DATE]"
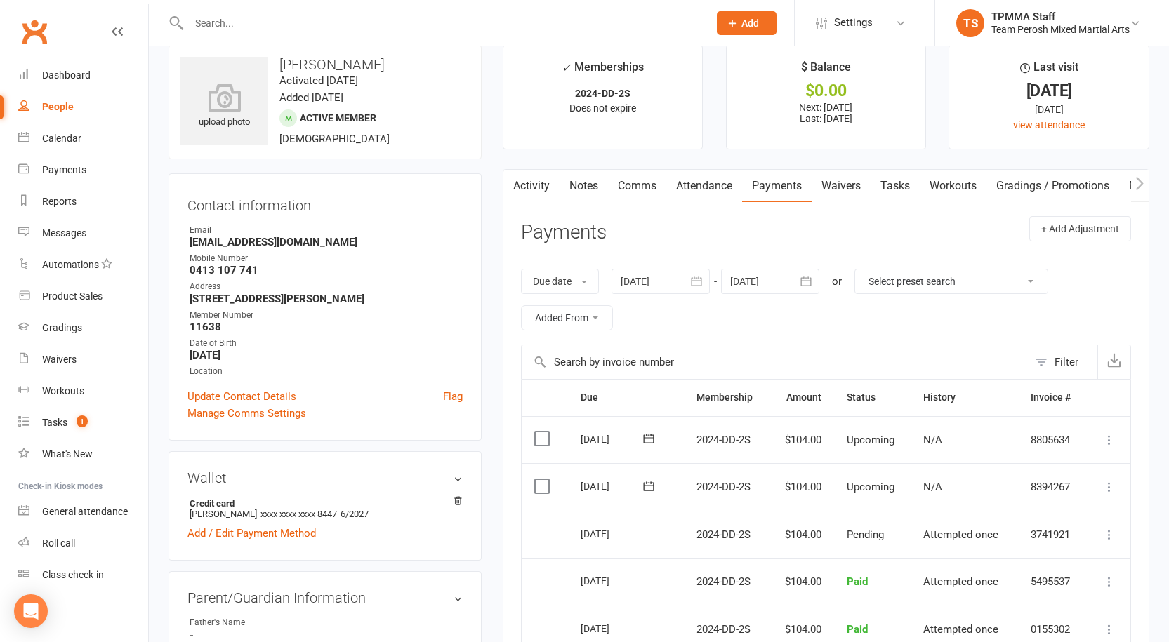
scroll to position [0, 0]
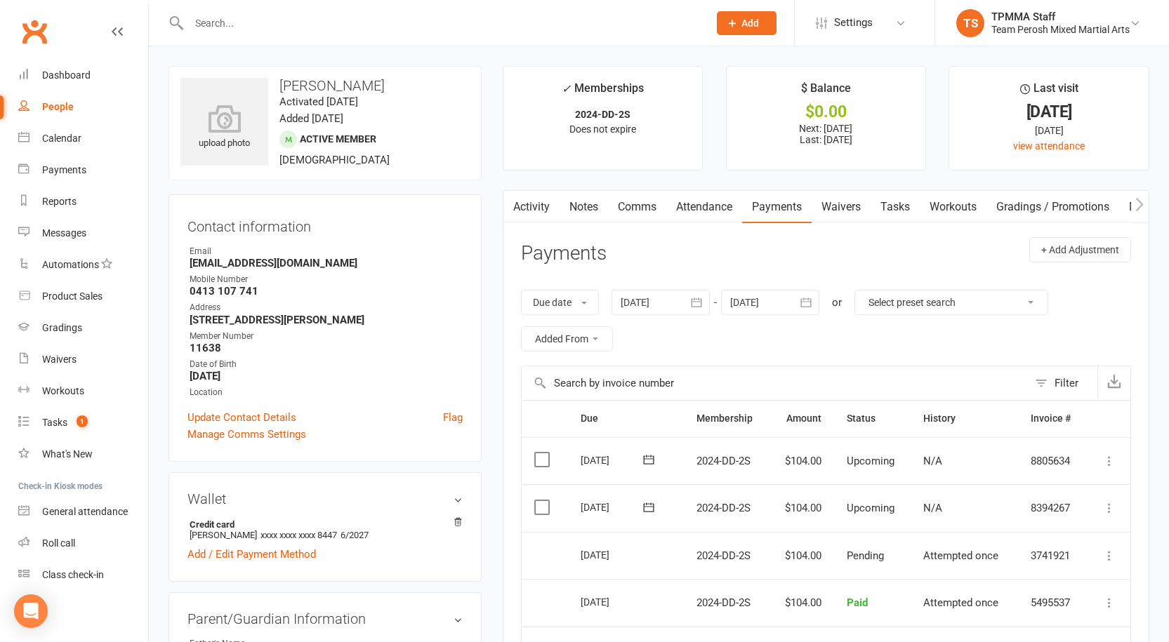
click at [64, 92] on link "People" at bounding box center [83, 107] width 130 height 32
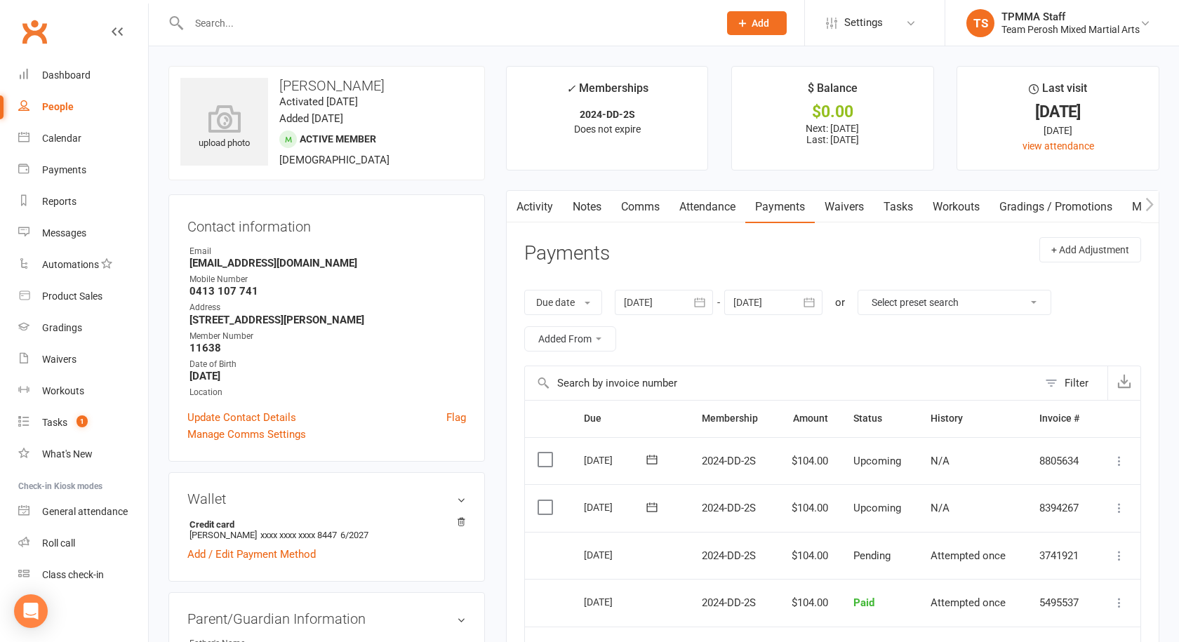
select select "active_trial"
select select "100"
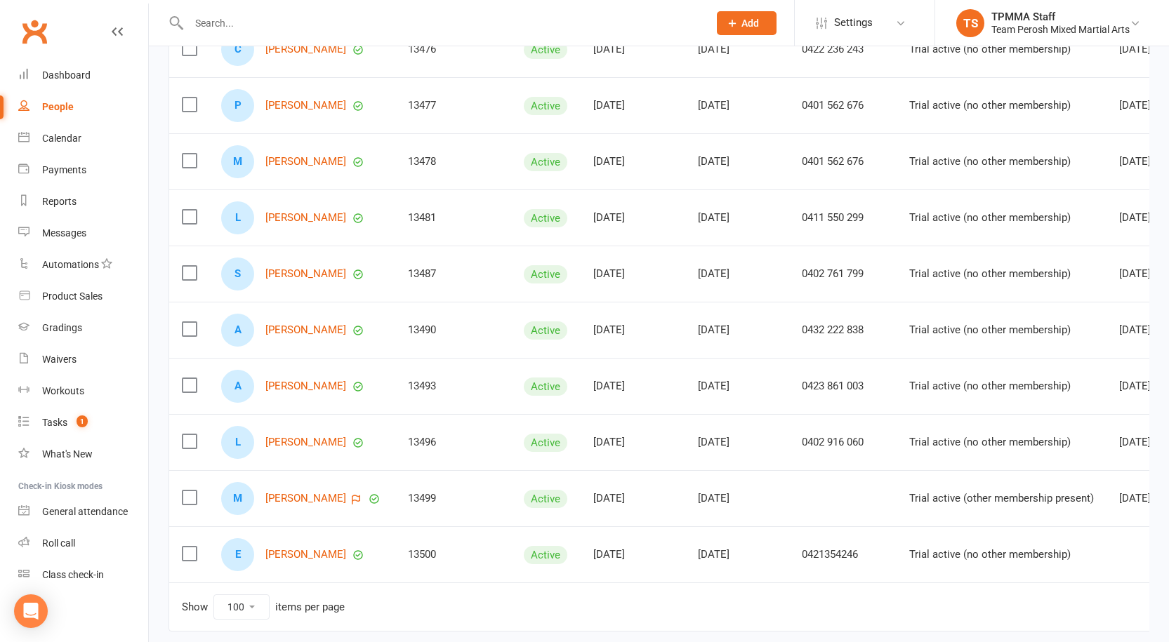
scroll to position [300, 0]
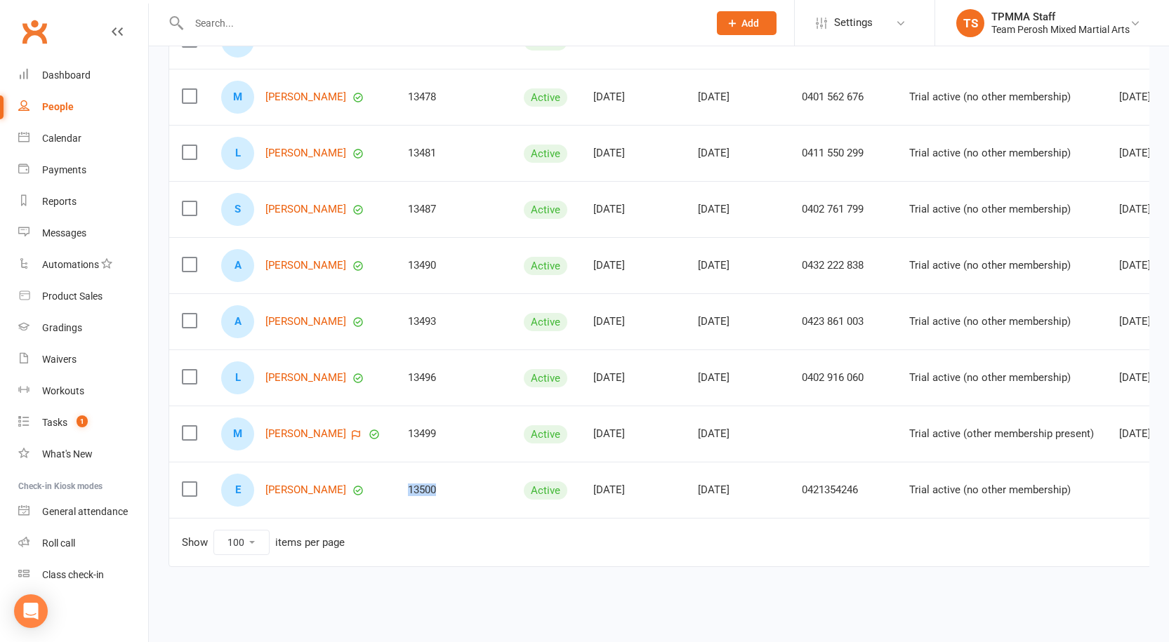
drag, startPoint x: 454, startPoint y: 479, endPoint x: 414, endPoint y: 479, distance: 40.0
click at [414, 479] on td "13500" at bounding box center [453, 490] width 116 height 56
copy div "13500"
click at [301, 29] on input "text" at bounding box center [442, 23] width 514 height 20
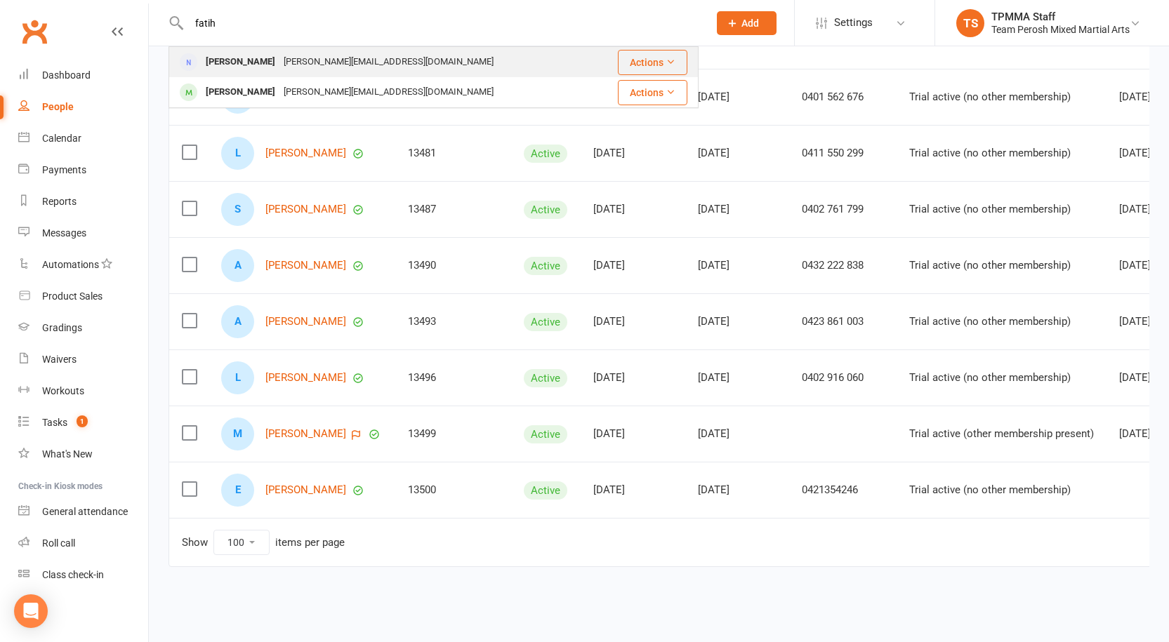
type input "fatih"
click at [279, 57] on div "[PERSON_NAME][EMAIL_ADDRESS][DOMAIN_NAME]" at bounding box center [388, 62] width 218 height 20
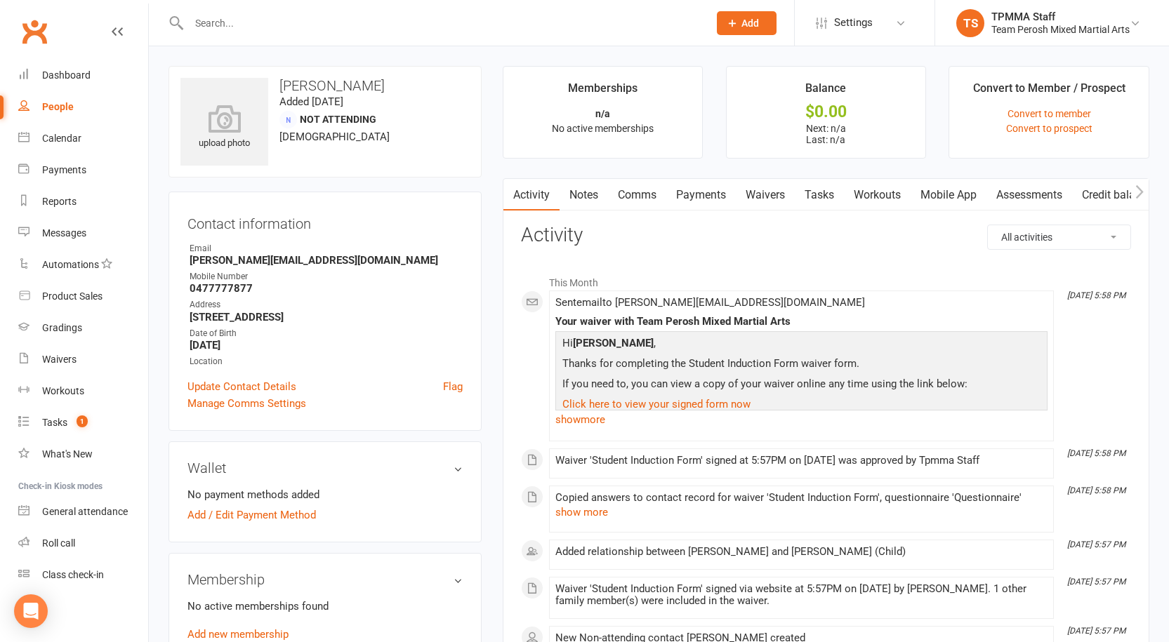
click at [705, 188] on link "Payments" at bounding box center [701, 195] width 70 height 32
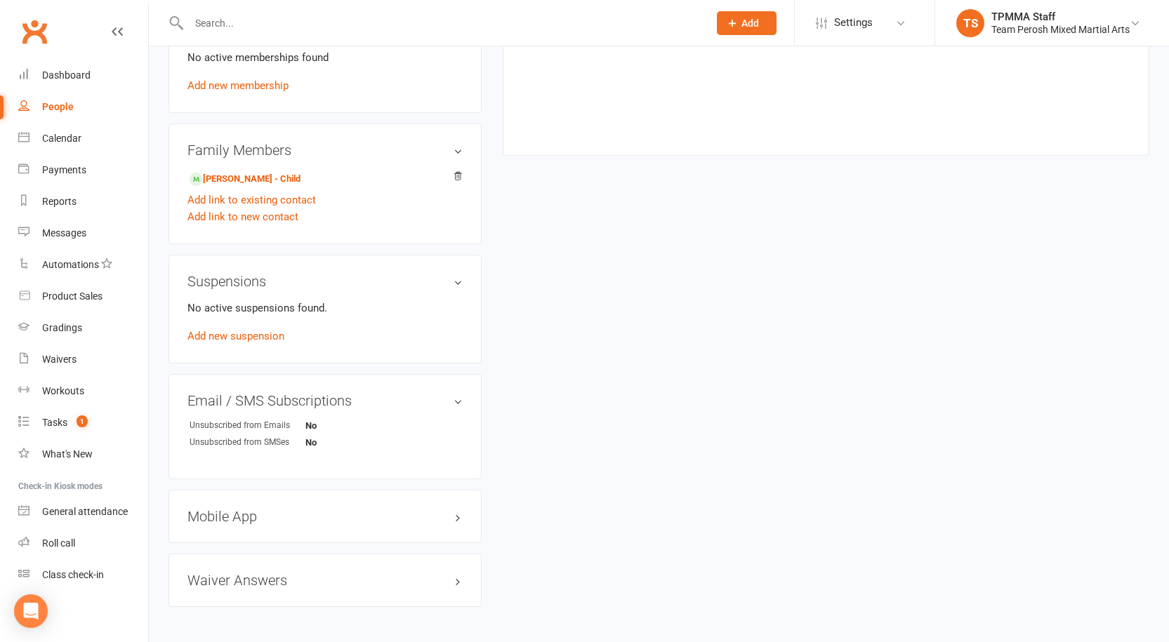
scroll to position [562, 0]
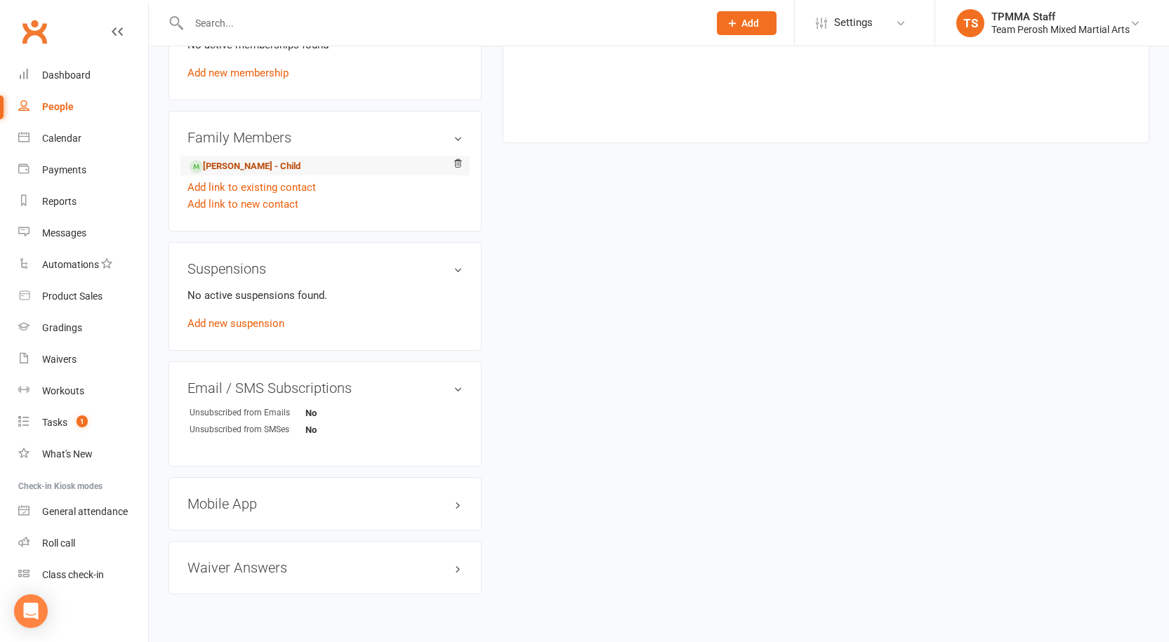
click at [238, 166] on link "[PERSON_NAME] - Child" at bounding box center [245, 166] width 111 height 15
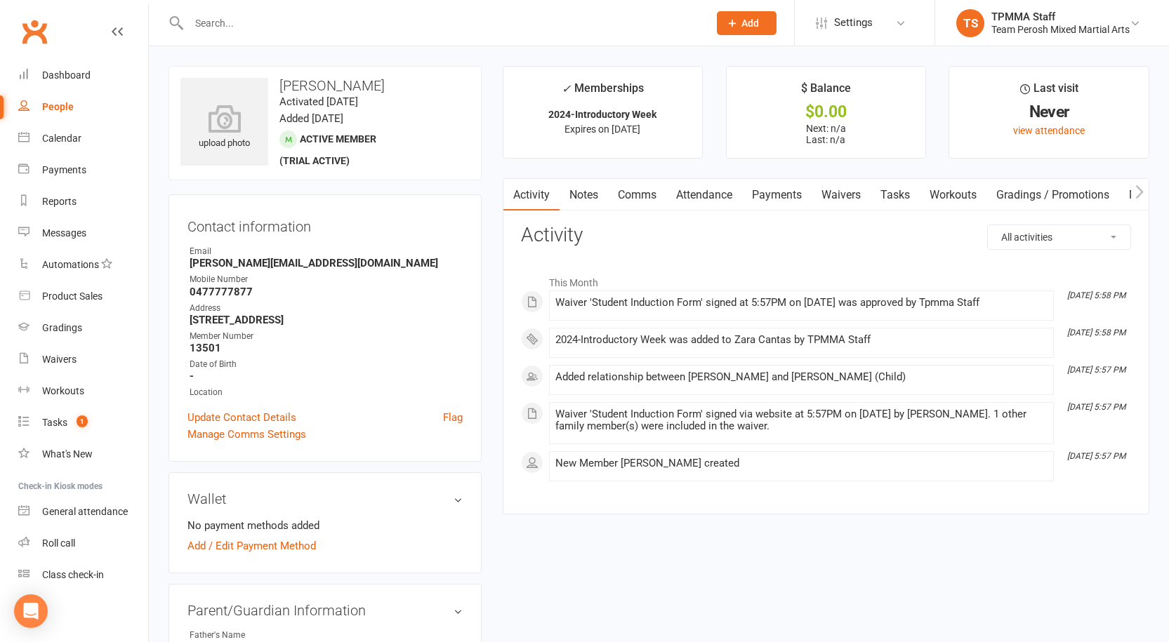
click at [345, 22] on input "text" at bounding box center [442, 23] width 514 height 20
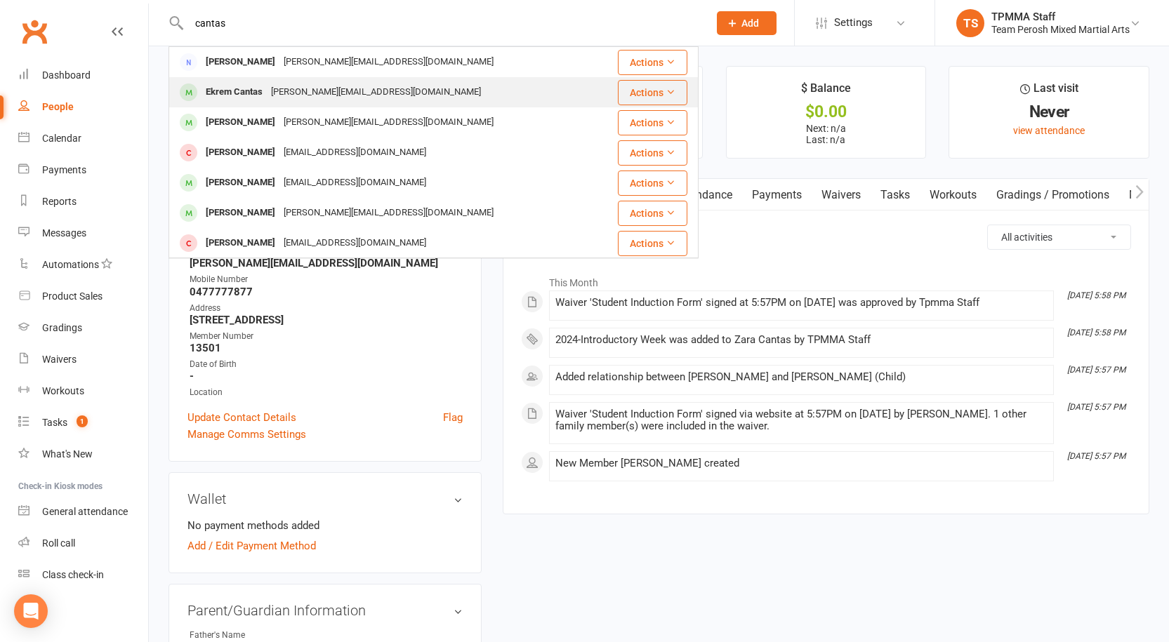
type input "cantas"
click at [294, 100] on div "Eva@iconnected.com.au" at bounding box center [376, 92] width 218 height 20
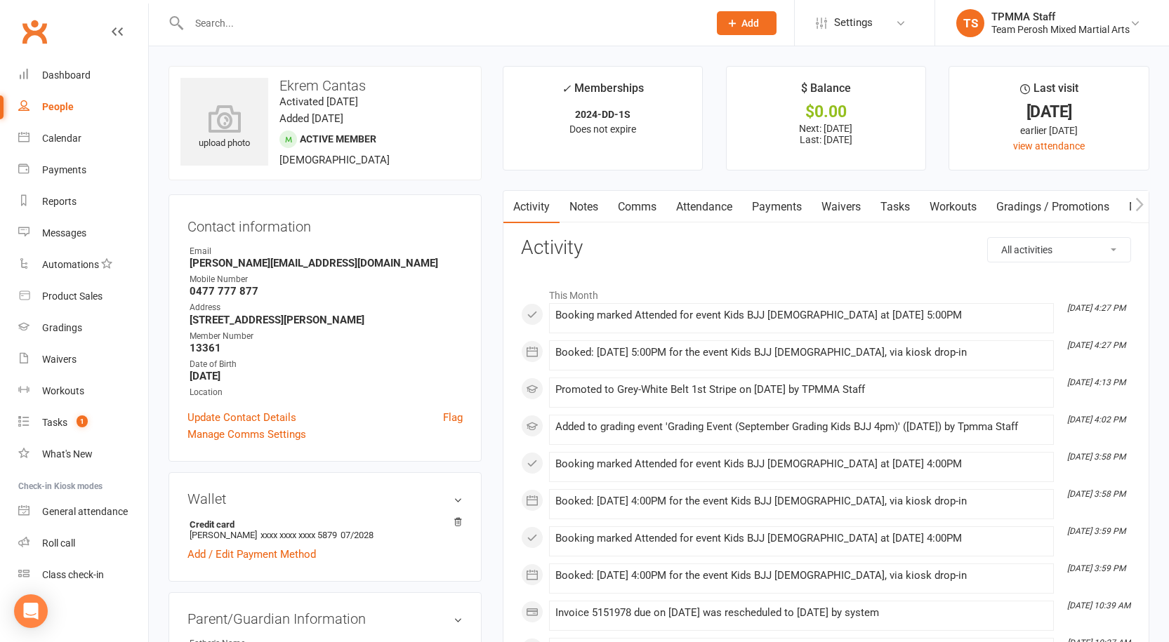
click at [765, 199] on link "Payments" at bounding box center [777, 207] width 70 height 32
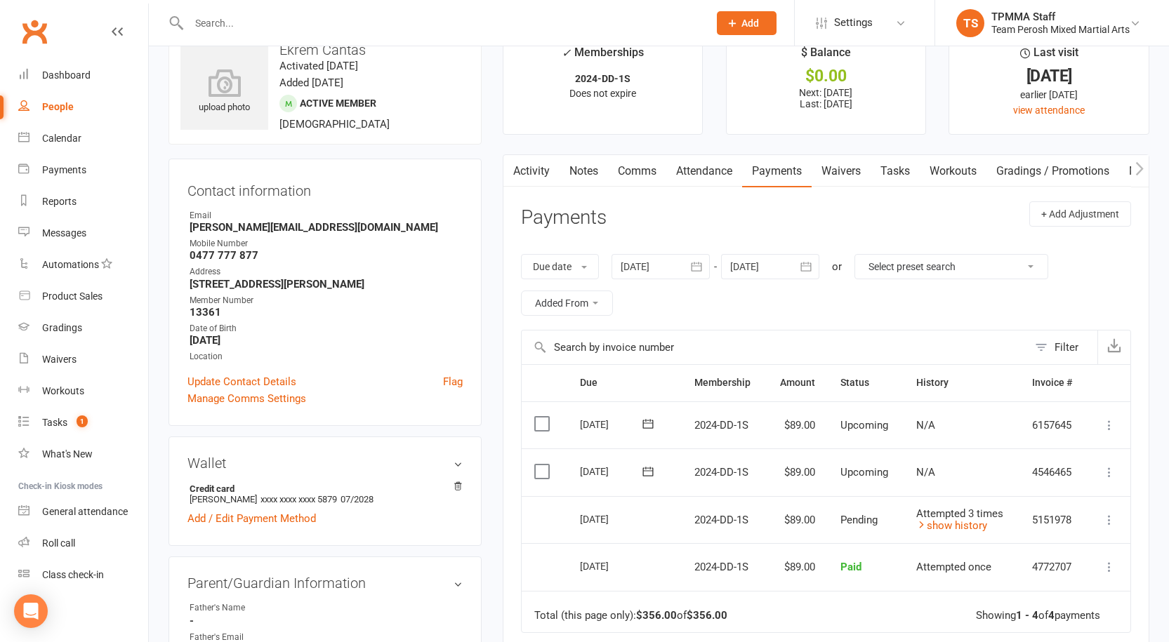
scroll to position [70, 0]
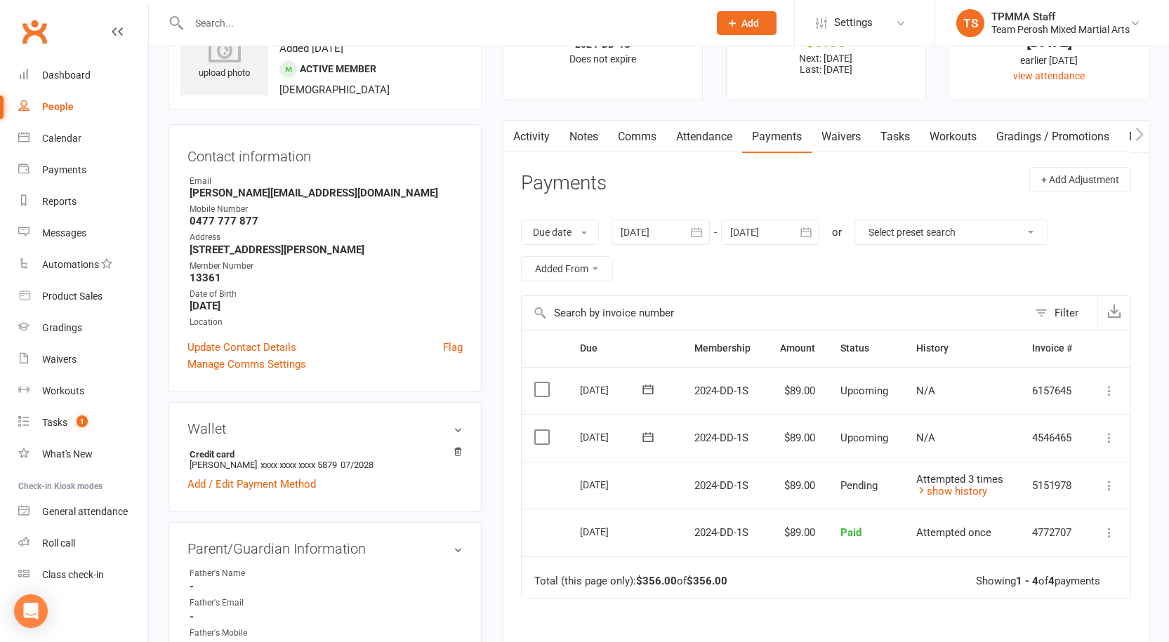
click at [695, 242] on button "button" at bounding box center [697, 232] width 25 height 25
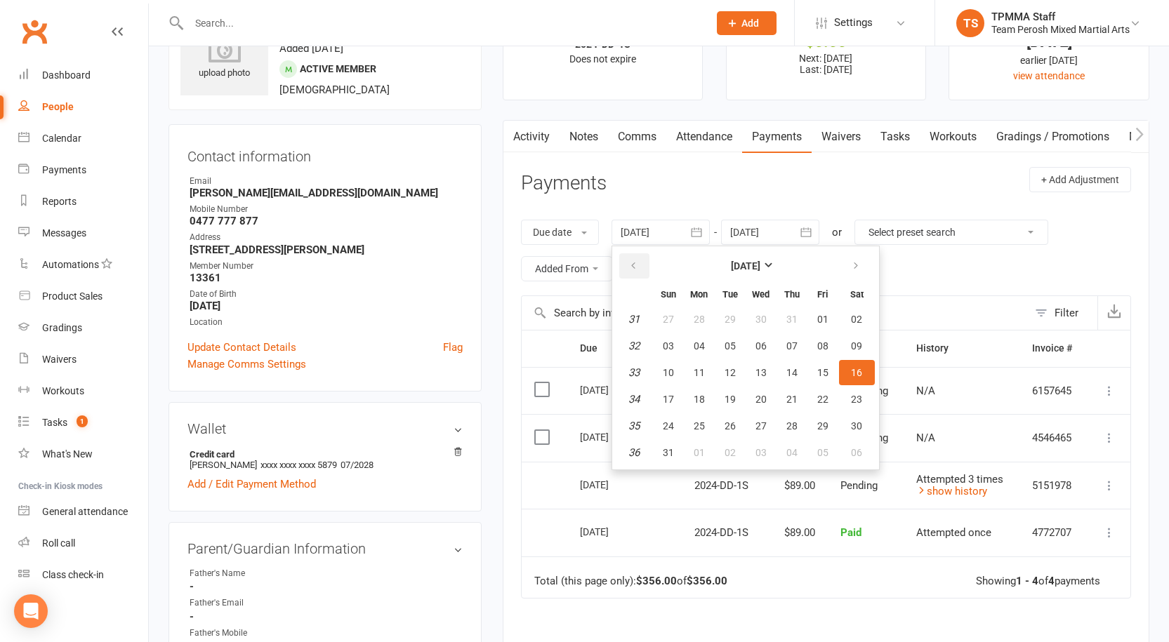
click at [641, 265] on button "button" at bounding box center [634, 265] width 30 height 25
click at [635, 263] on icon "button" at bounding box center [633, 265] width 10 height 11
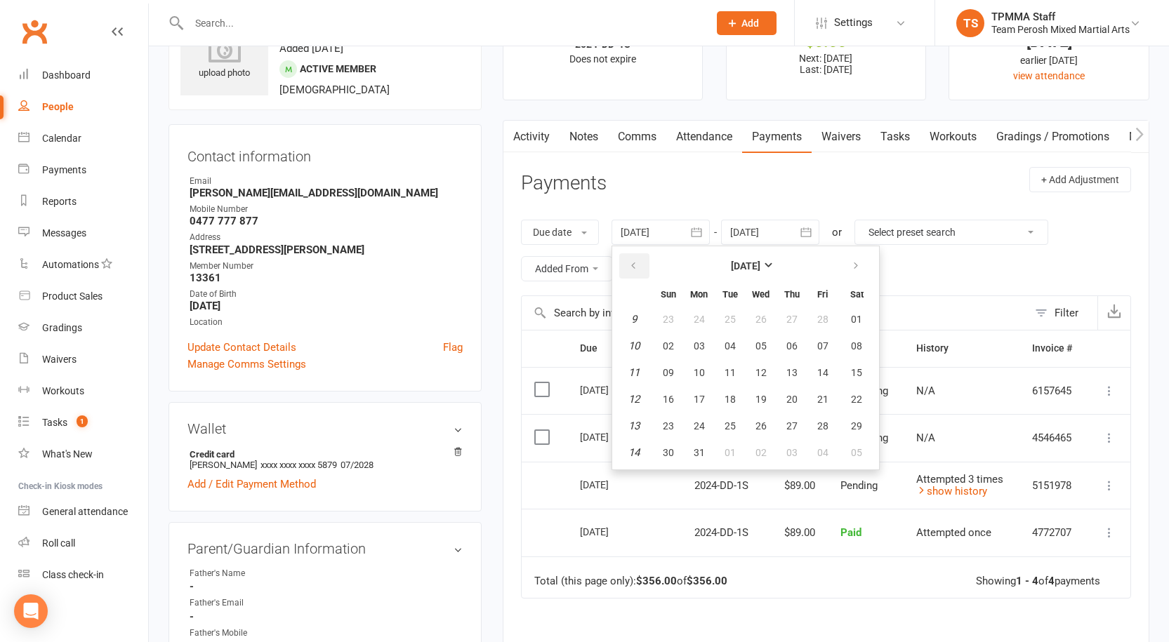
click at [635, 263] on icon "button" at bounding box center [633, 265] width 10 height 11
click at [697, 358] on button "06" at bounding box center [699, 345] width 29 height 25
type input "06 Jan 2025"
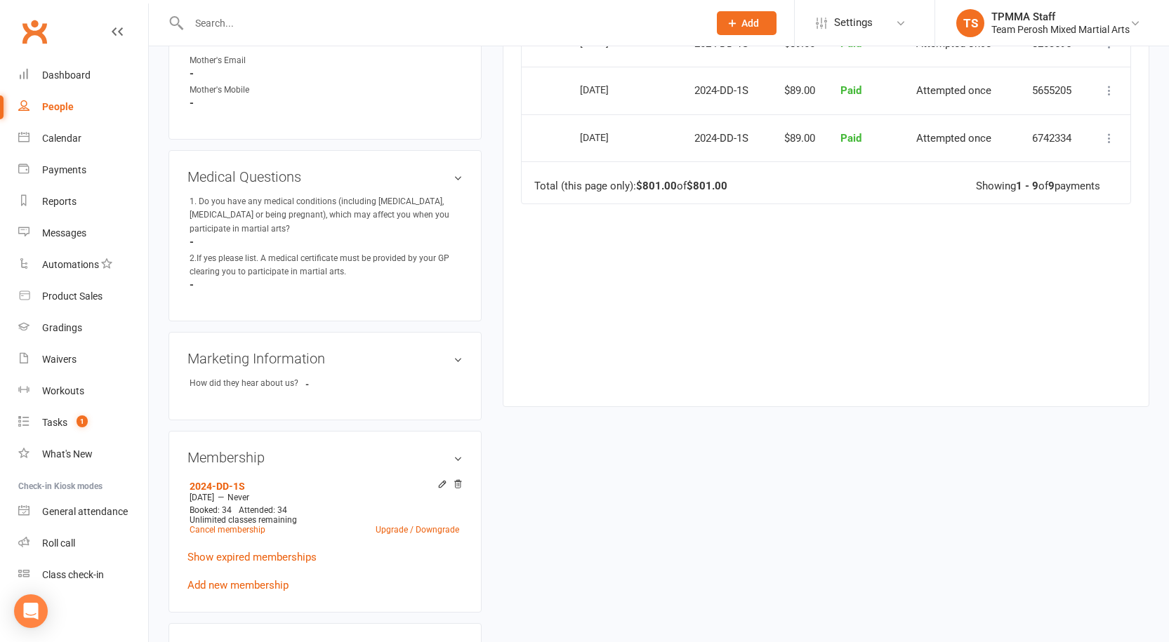
scroll to position [842, 0]
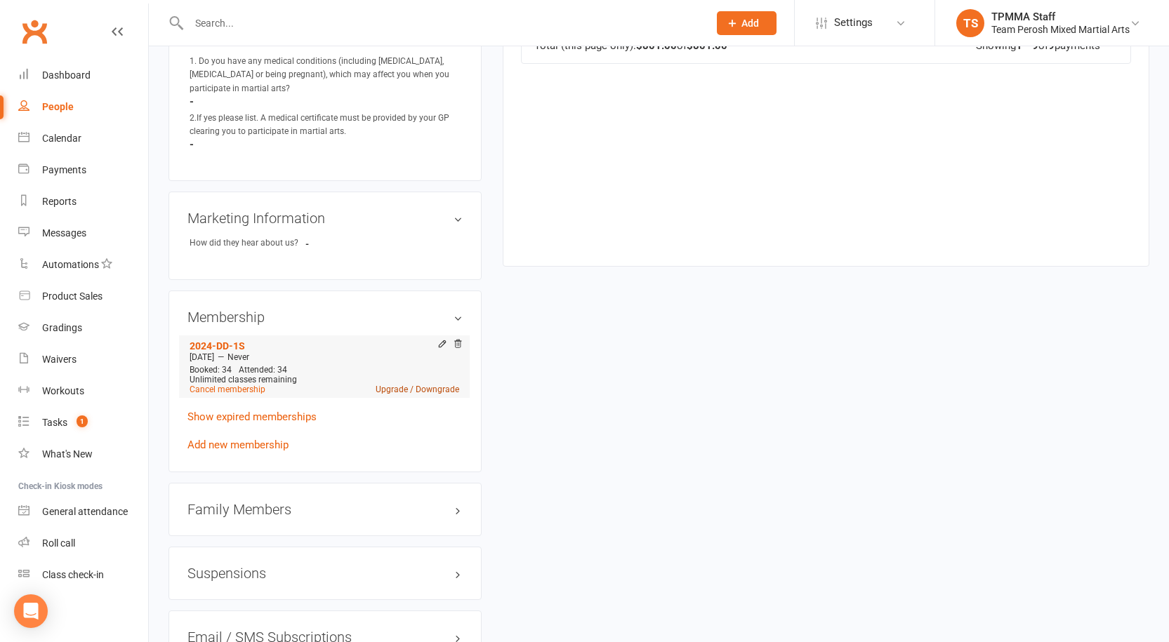
click at [389, 385] on link "Upgrade / Downgrade" at bounding box center [418, 390] width 84 height 10
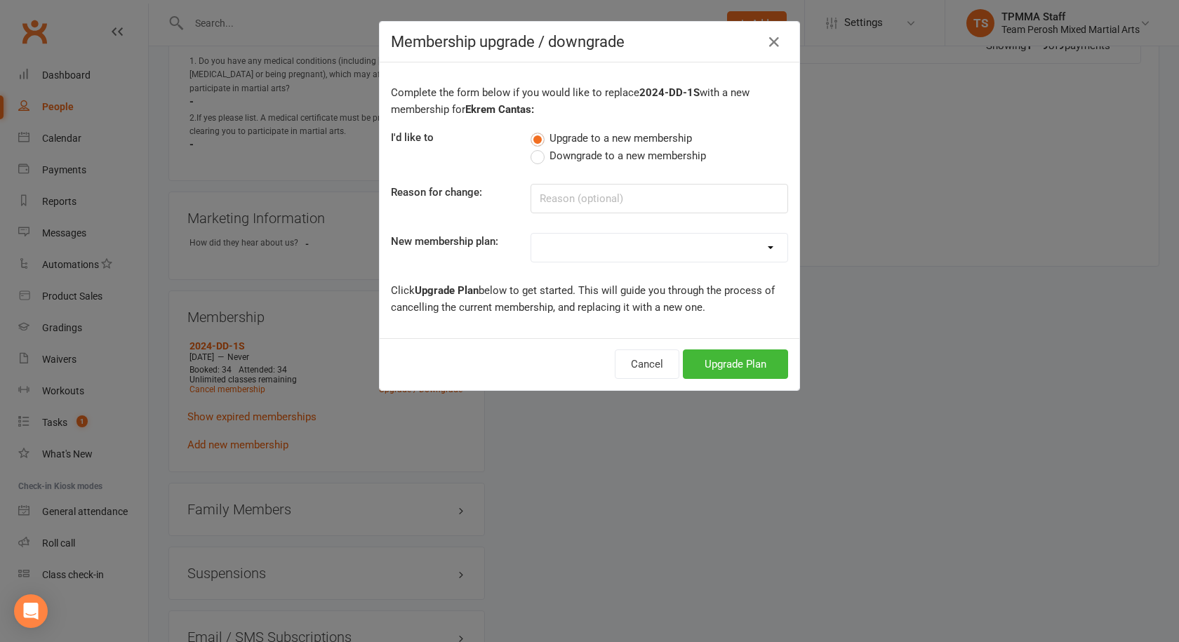
click at [531, 237] on select "2008-DD-1S 2008-DD-2S 2008-UF-1S 2013-DD-Adult-1S 2013-DD-Adult-2S 2024-DD-1S 2…" at bounding box center [659, 248] width 256 height 28
select select "8"
click at [531, 234] on select "2008-DD-1S 2008-DD-2S 2008-UF-1S 2013-DD-Adult-1S 2013-DD-Adult-2S 2024-DD-1S 2…" at bounding box center [659, 248] width 256 height 28
drag, startPoint x: 742, startPoint y: 359, endPoint x: 749, endPoint y: 355, distance: 7.8
click at [748, 355] on button "Upgrade Plan" at bounding box center [735, 364] width 105 height 29
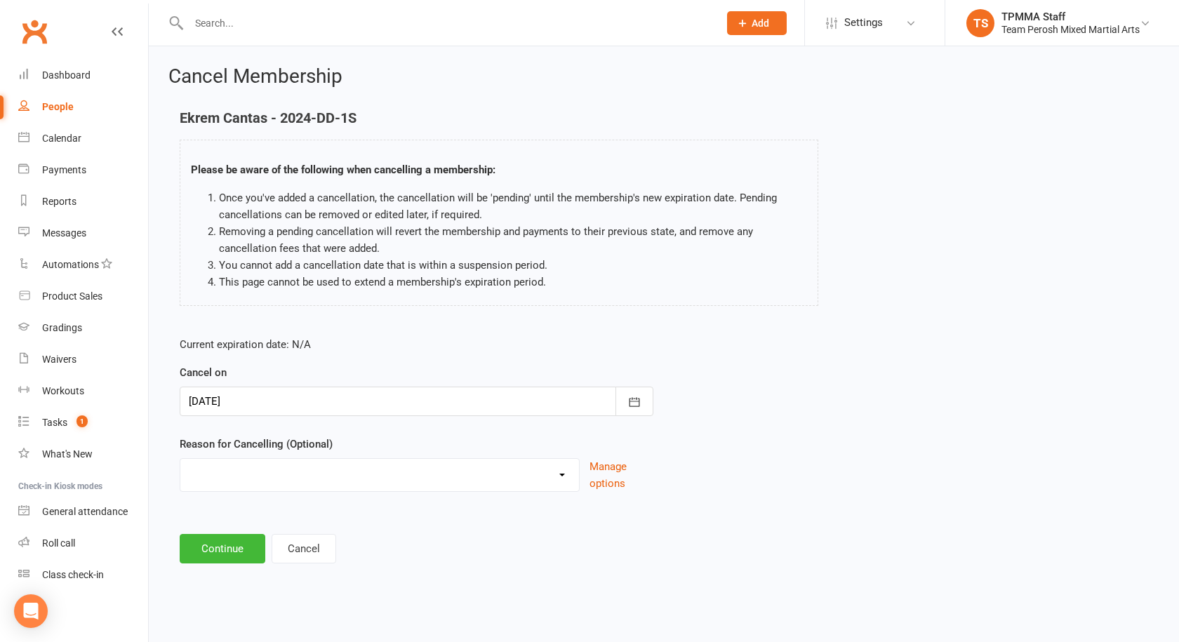
click at [347, 409] on div at bounding box center [417, 401] width 474 height 29
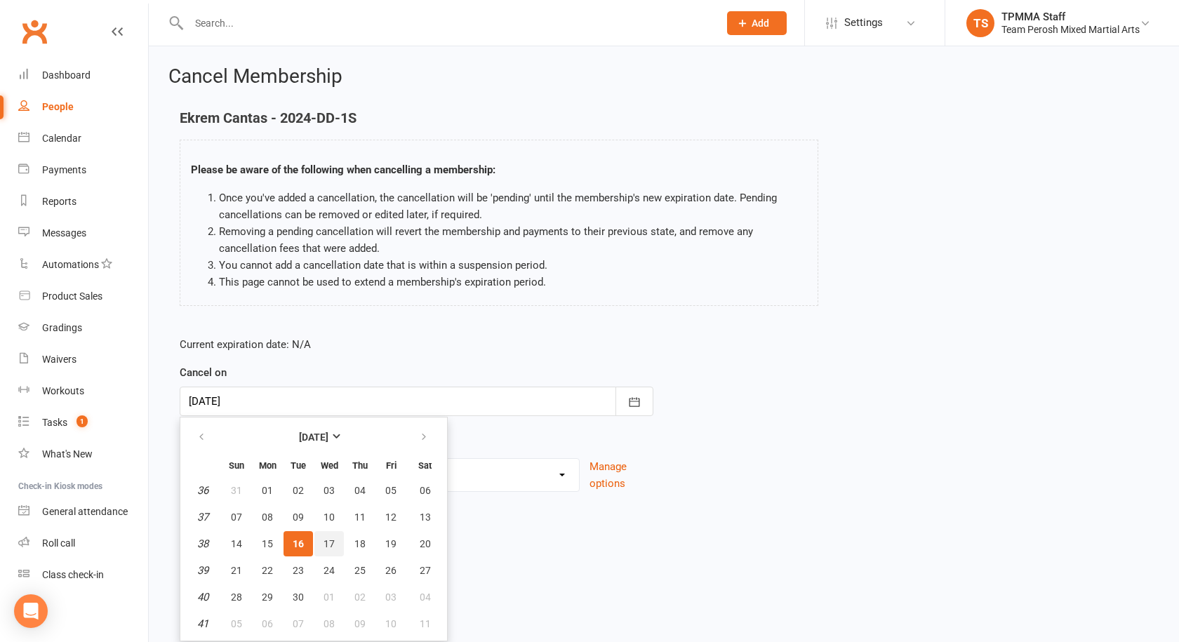
click at [332, 550] on button "17" at bounding box center [329, 543] width 29 height 25
type input "17 Sep 2025"
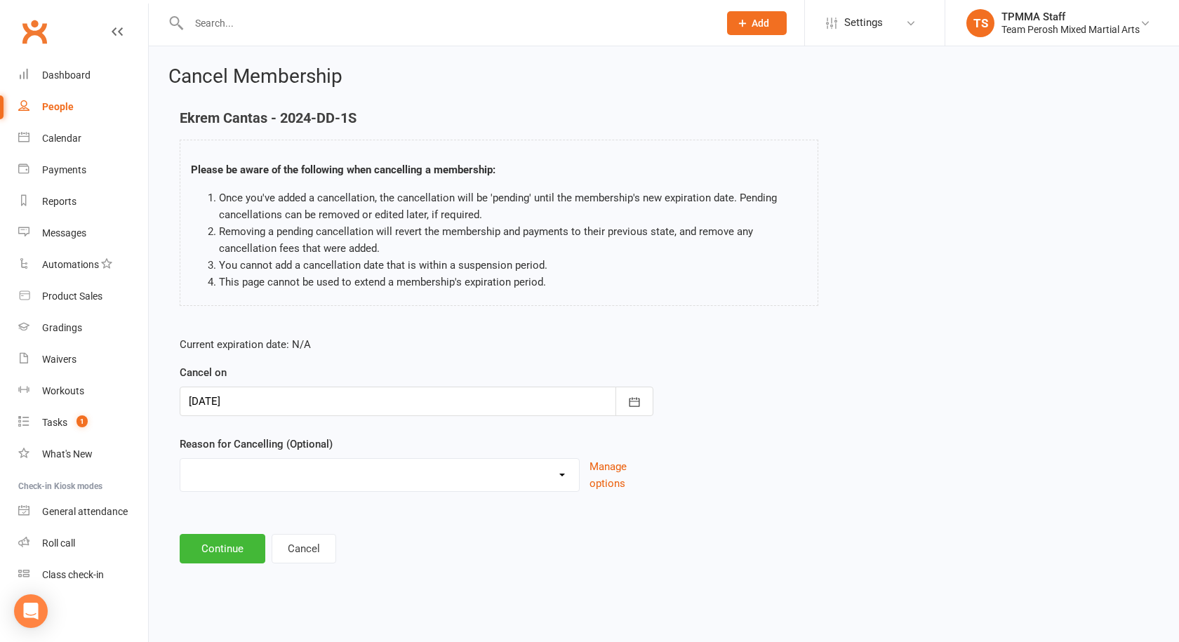
click at [248, 481] on select "Became a member Excessive failed payments Financial Inactive Inactive Casual In…" at bounding box center [379, 473] width 399 height 28
select select "9"
click at [180, 459] on select "Became a member Excessive failed payments Financial Inactive Inactive Casual In…" at bounding box center [379, 473] width 399 height 28
click at [231, 559] on button "Continue" at bounding box center [223, 548] width 86 height 29
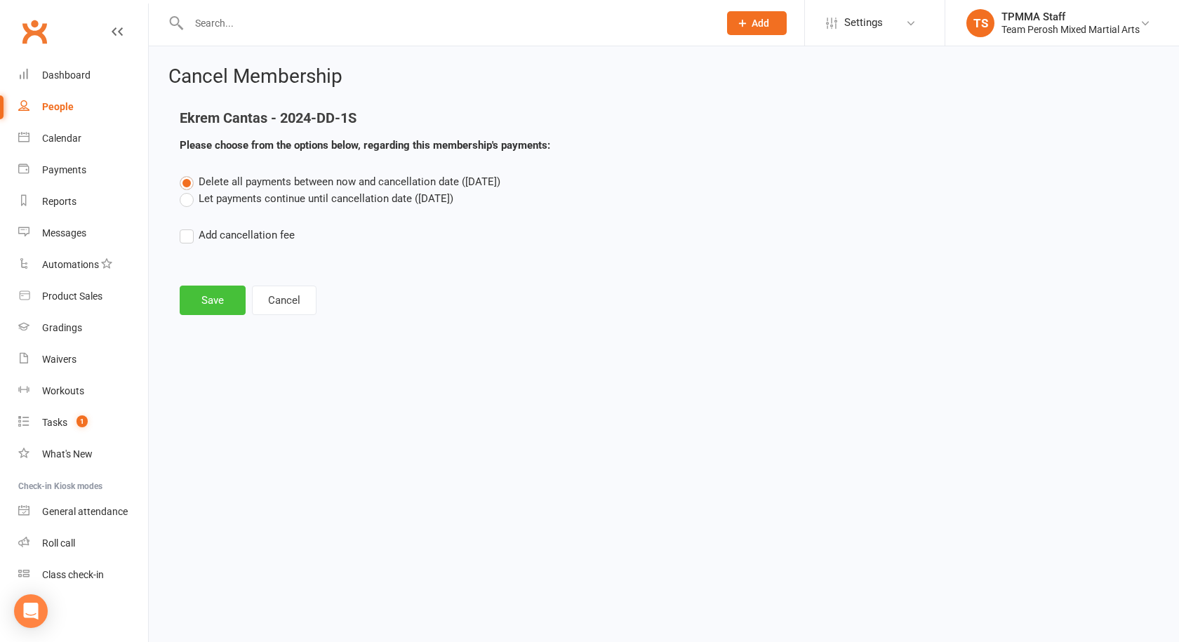
click at [204, 305] on button "Save" at bounding box center [213, 300] width 66 height 29
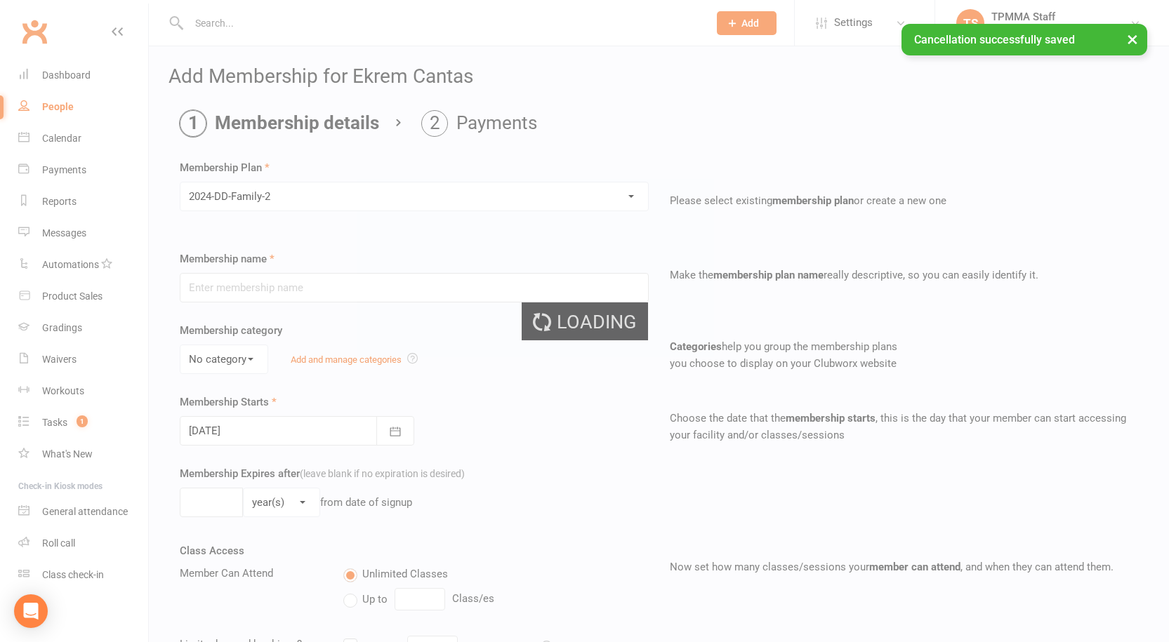
type input "2024-DD-Family-2"
select select "0"
type input "0"
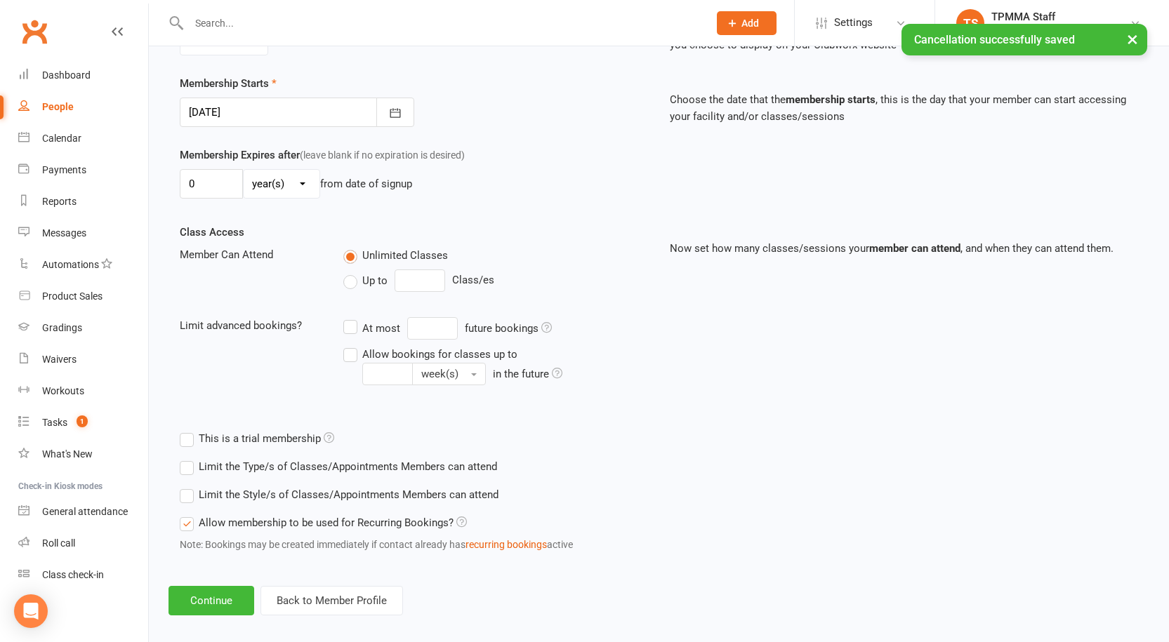
scroll to position [333, 0]
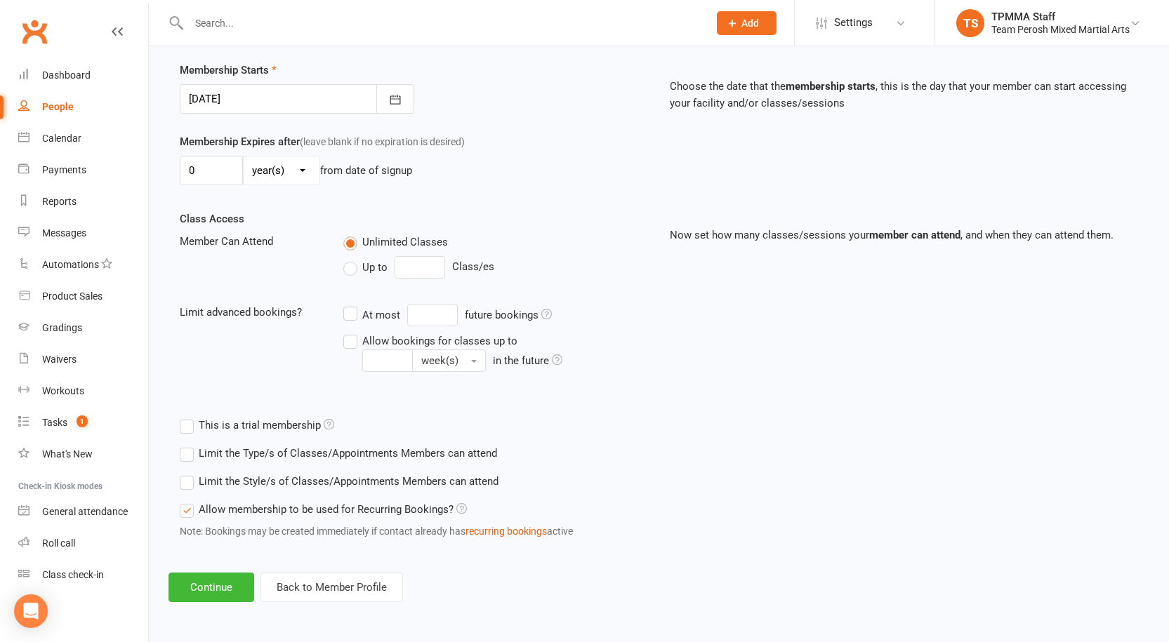
click at [241, 482] on label "Limit the Style/s of Classes/Appointments Members can attend" at bounding box center [339, 481] width 319 height 17
click at [189, 473] on input "Limit the Style/s of Classes/Appointments Members can attend" at bounding box center [184, 473] width 9 height 0
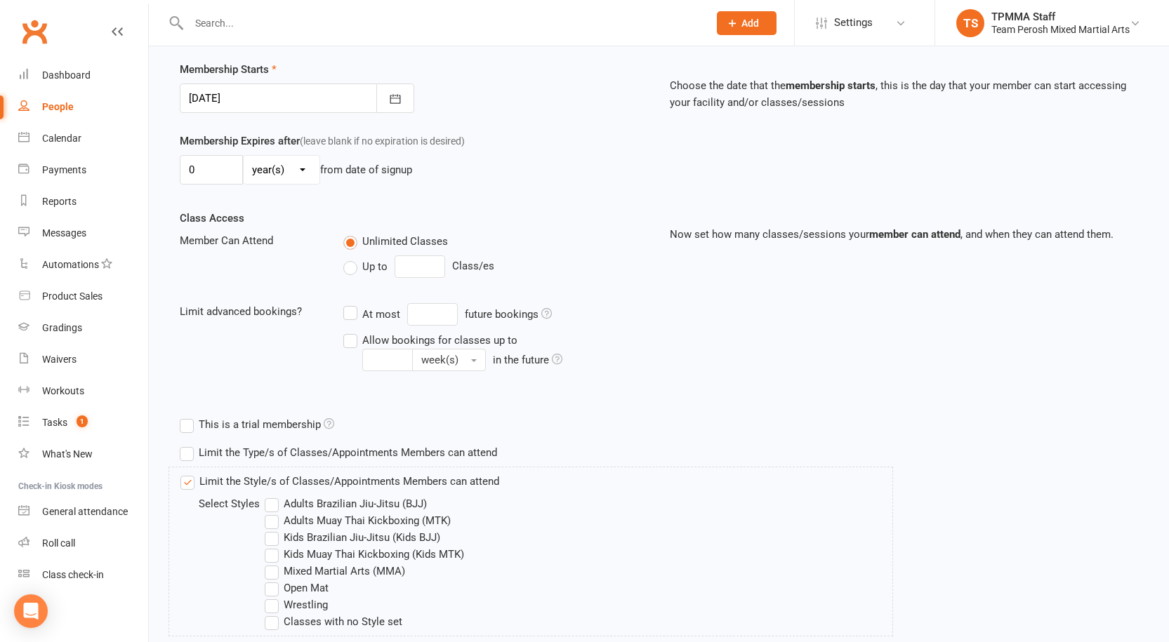
click at [303, 541] on label "Kids Brazilian Jiu-Jitsu (Kids BJJ)" at bounding box center [353, 537] width 176 height 17
click at [274, 529] on input "Kids Brazilian Jiu-Jitsu (Kids BJJ)" at bounding box center [269, 529] width 9 height 0
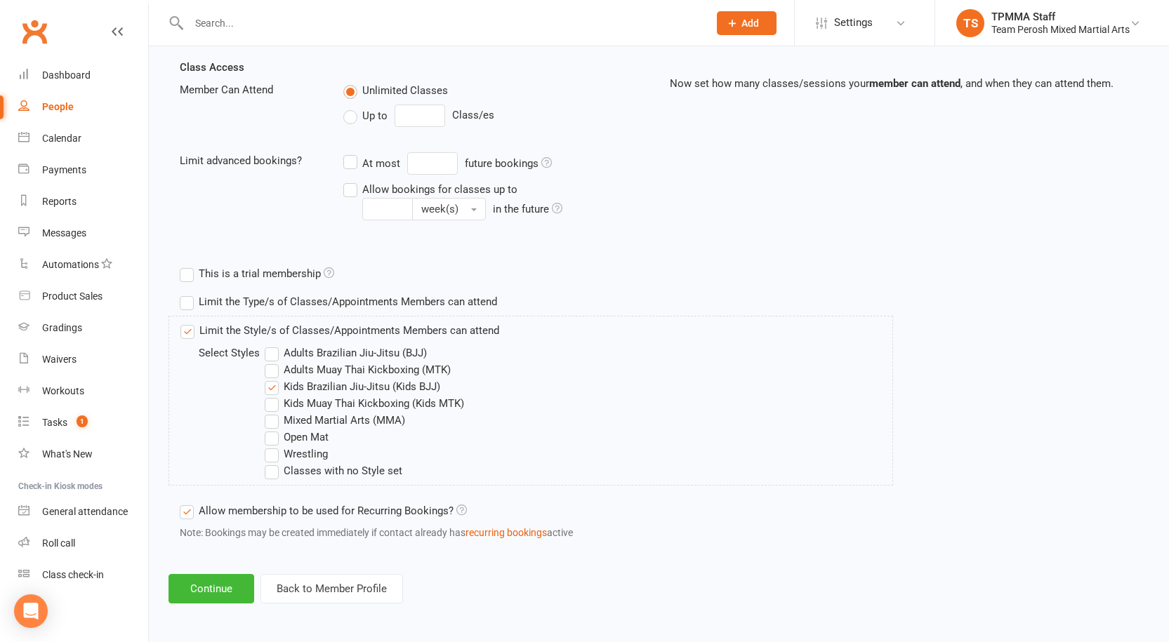
scroll to position [486, 0]
click at [288, 439] on label "Open Mat" at bounding box center [297, 436] width 64 height 17
click at [274, 428] on input "Open Mat" at bounding box center [269, 428] width 9 height 0
click at [219, 593] on button "Continue" at bounding box center [211, 587] width 86 height 29
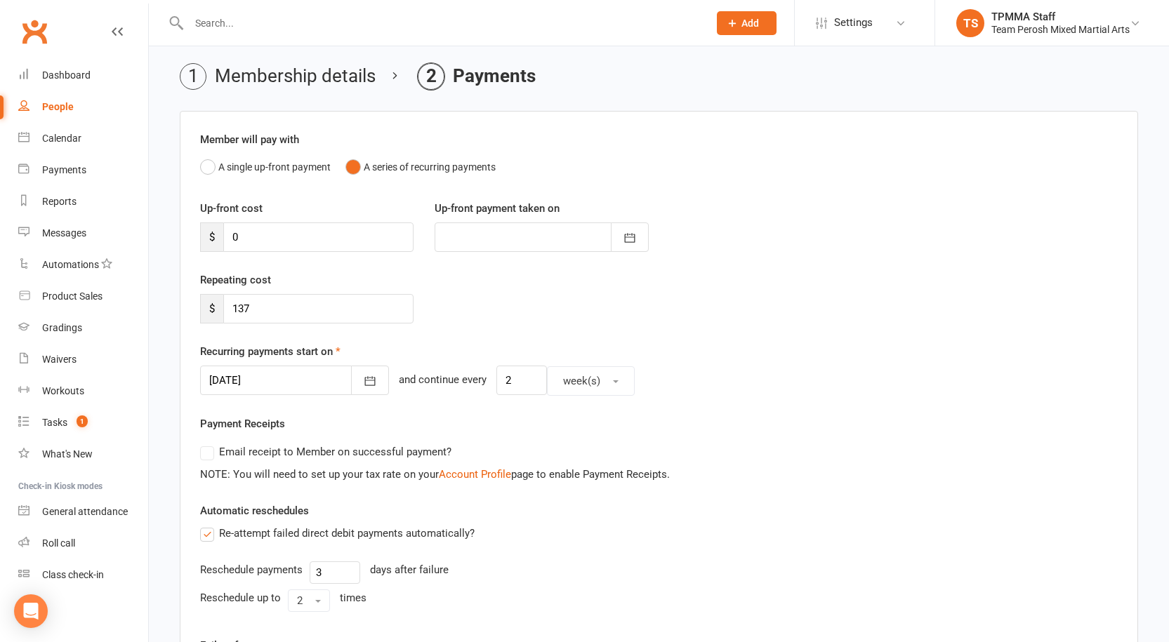
scroll to position [70, 0]
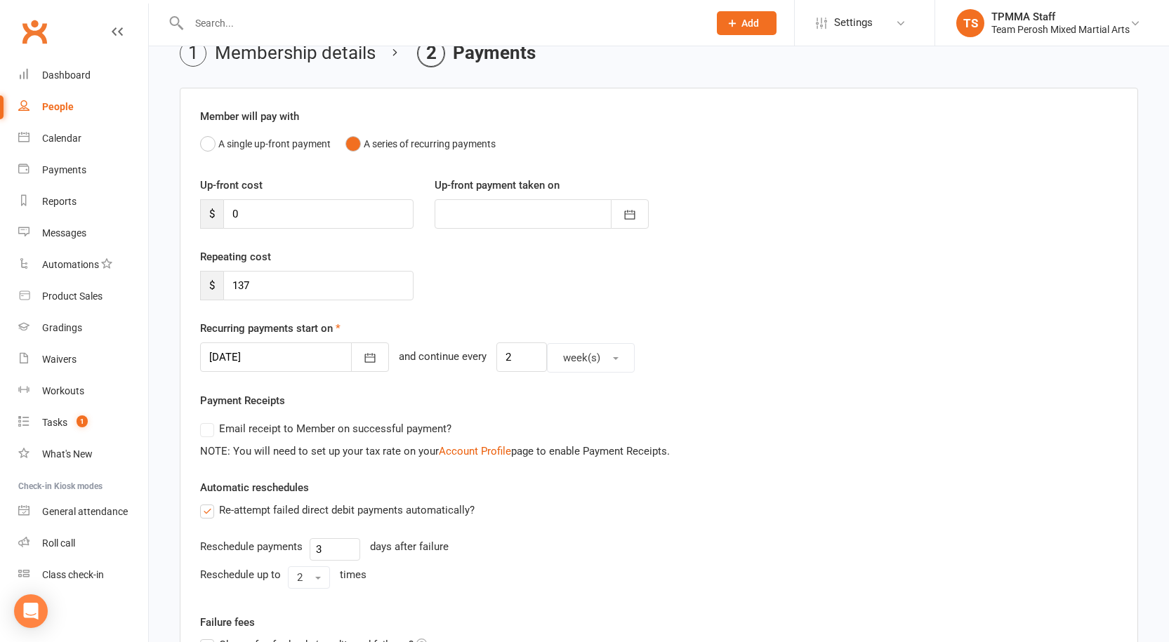
click at [289, 353] on div at bounding box center [294, 357] width 189 height 29
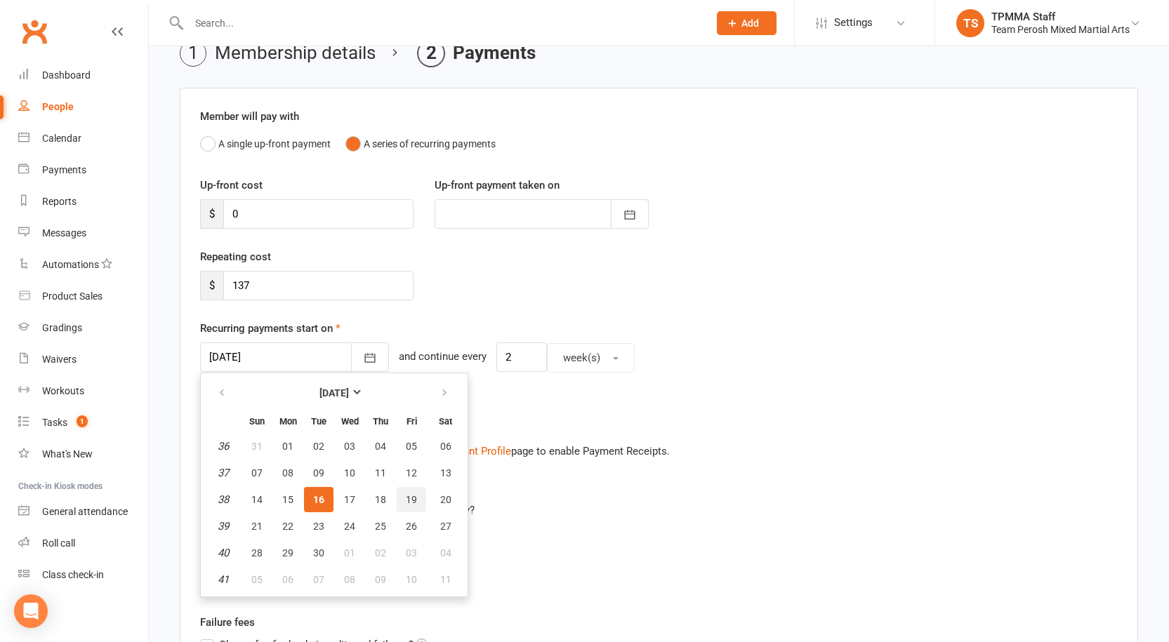
click at [406, 494] on span "19" at bounding box center [411, 499] width 11 height 11
type input "19 Sep 2025"
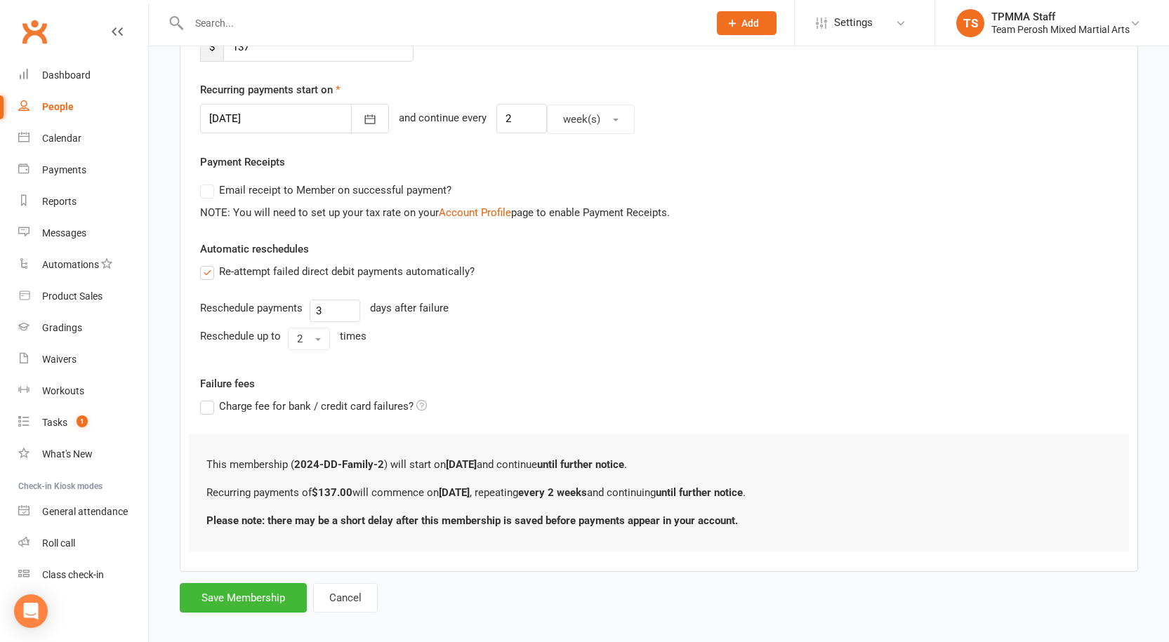
scroll to position [322, 0]
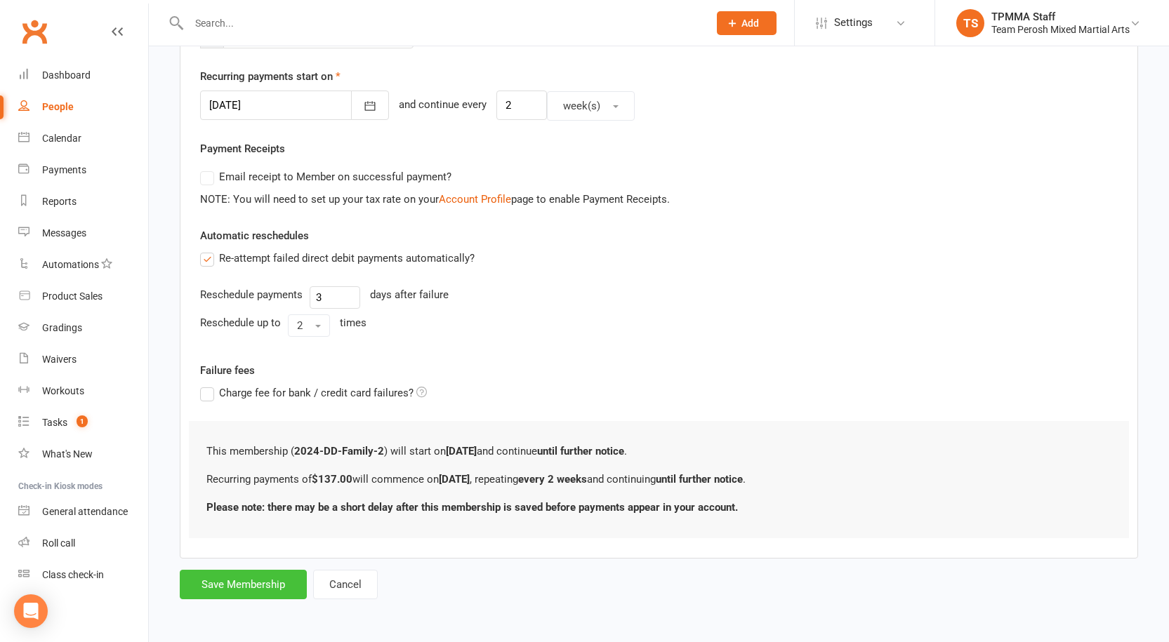
click at [265, 589] on button "Save Membership" at bounding box center [243, 584] width 127 height 29
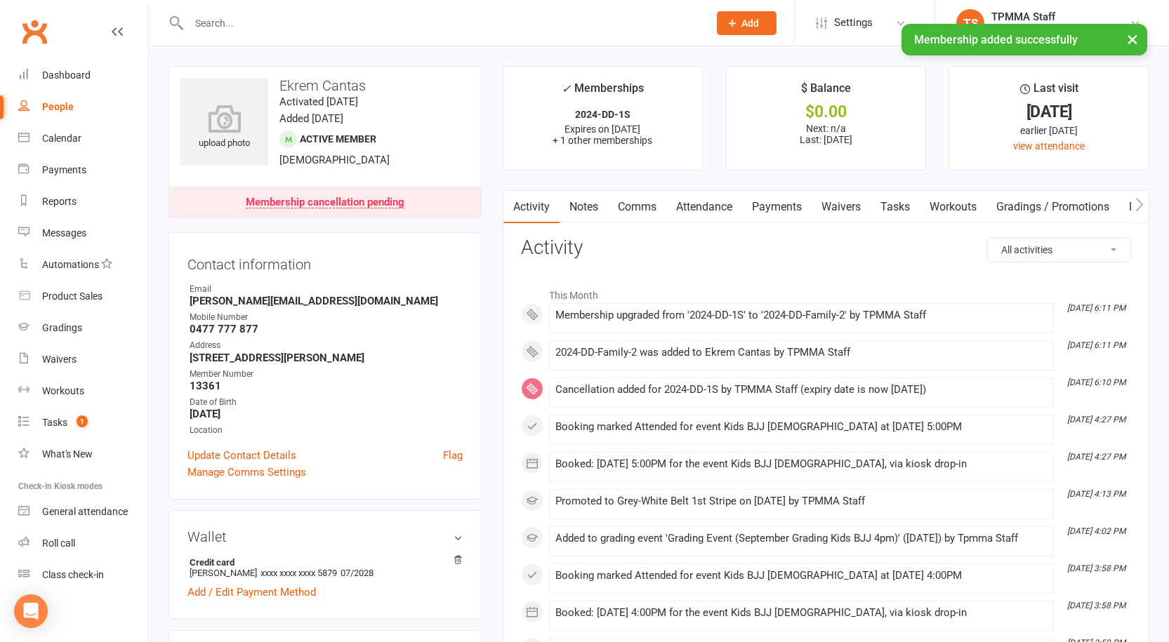
click at [772, 213] on link "Payments" at bounding box center [777, 207] width 70 height 32
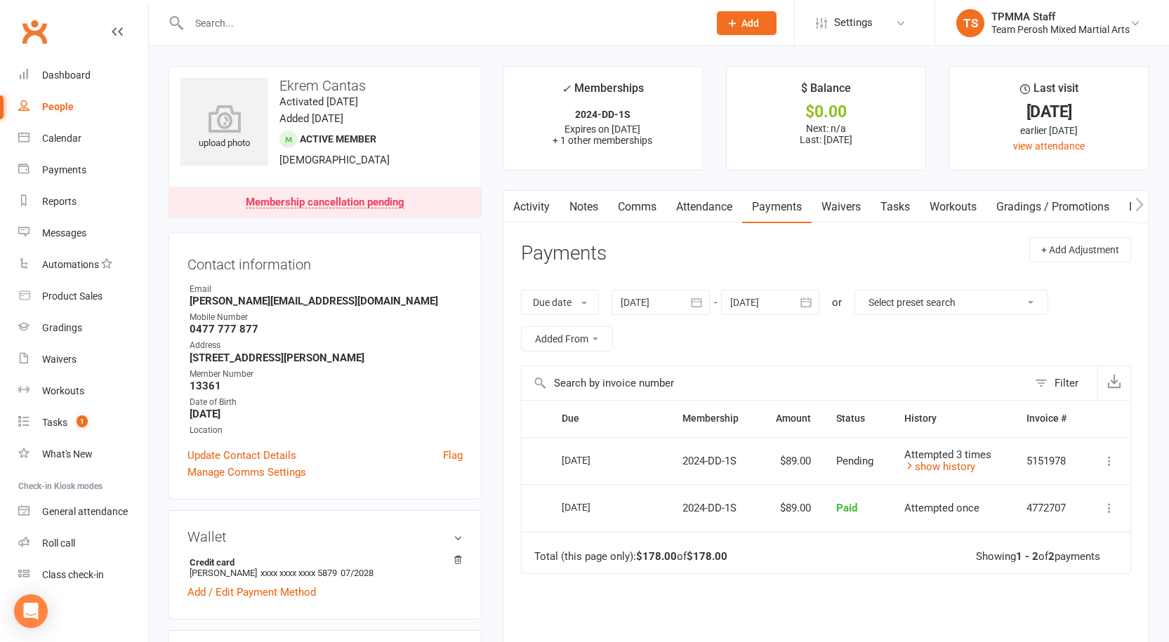
click at [705, 208] on link "Attendance" at bounding box center [704, 207] width 76 height 32
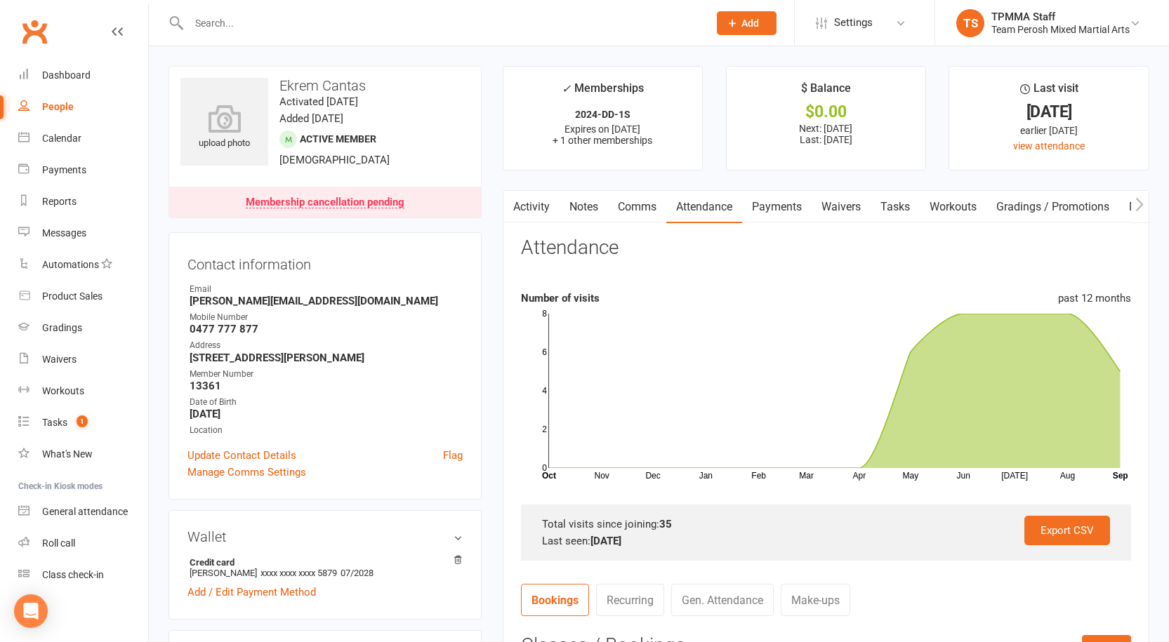
click at [766, 204] on link "Payments" at bounding box center [777, 207] width 70 height 32
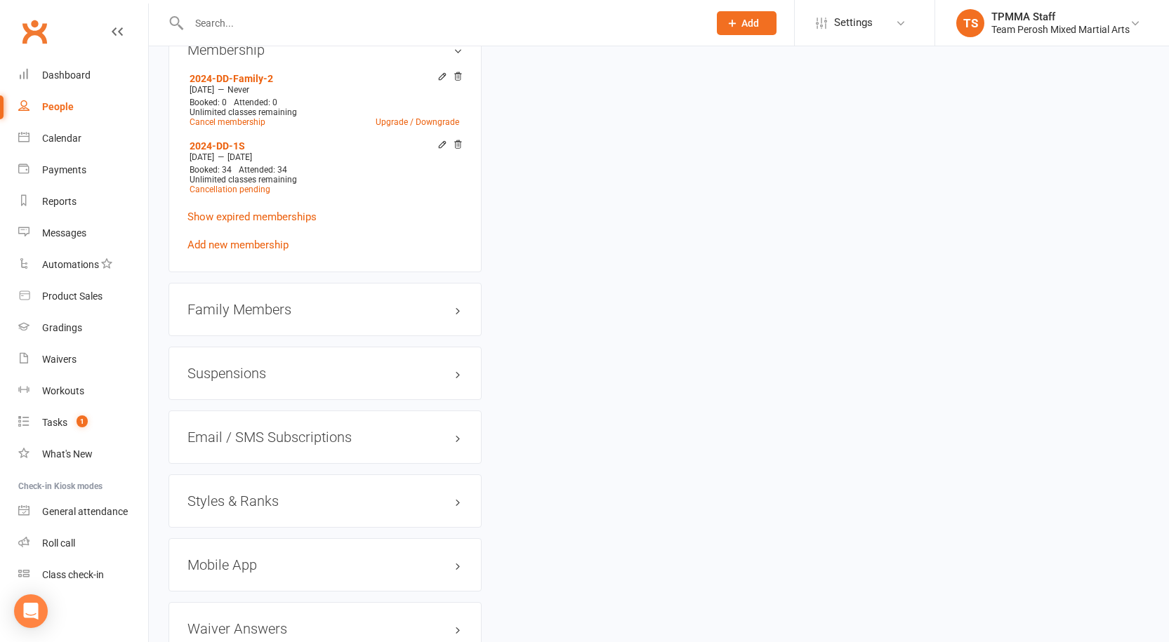
scroll to position [1123, 0]
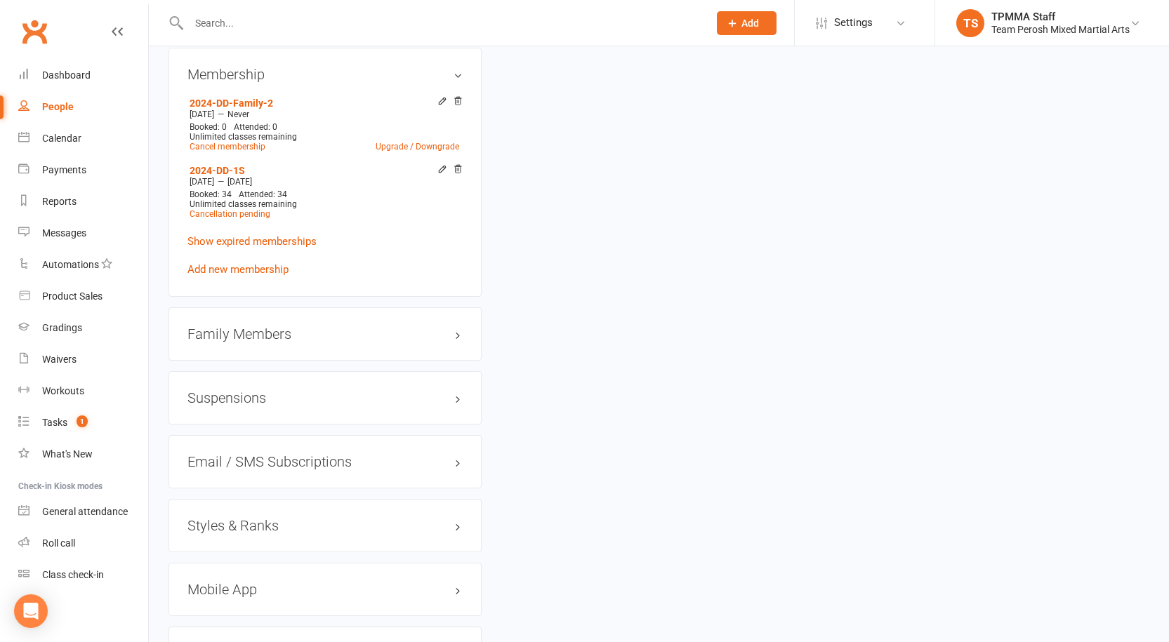
click at [439, 96] on icon at bounding box center [442, 101] width 10 height 10
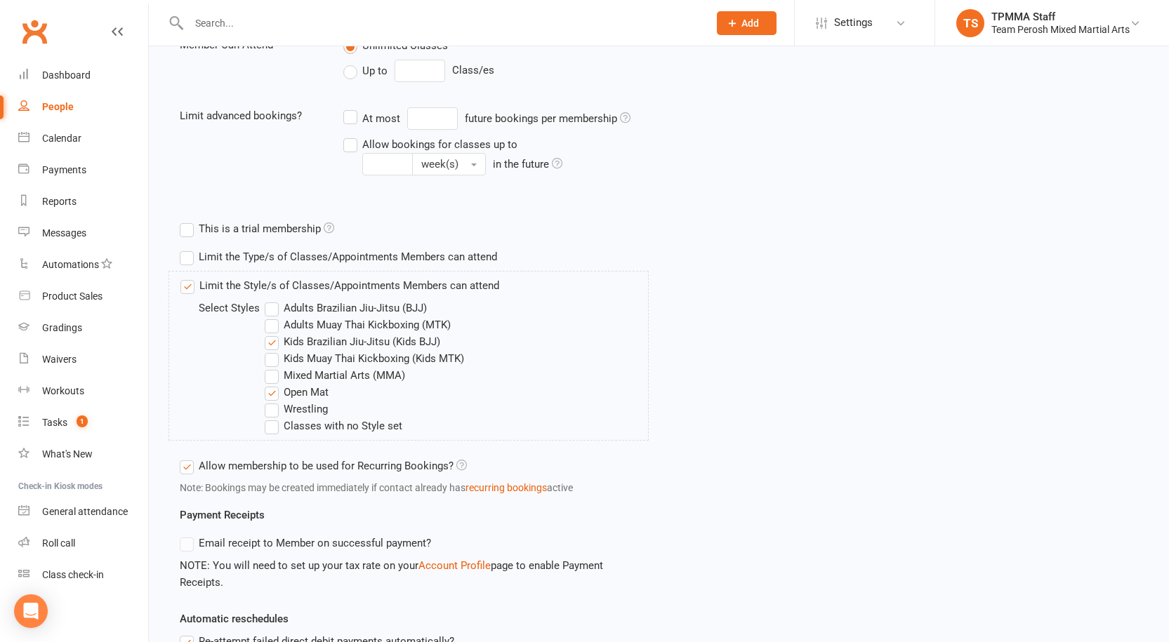
scroll to position [634, 0]
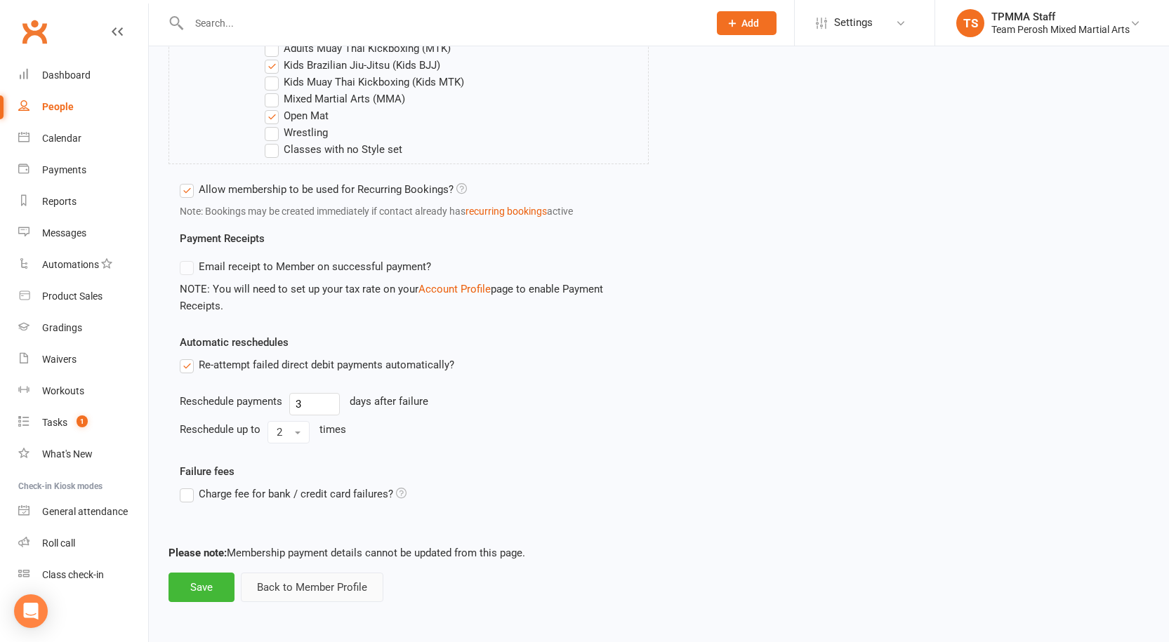
click at [315, 590] on button "Back to Member Profile" at bounding box center [312, 587] width 143 height 29
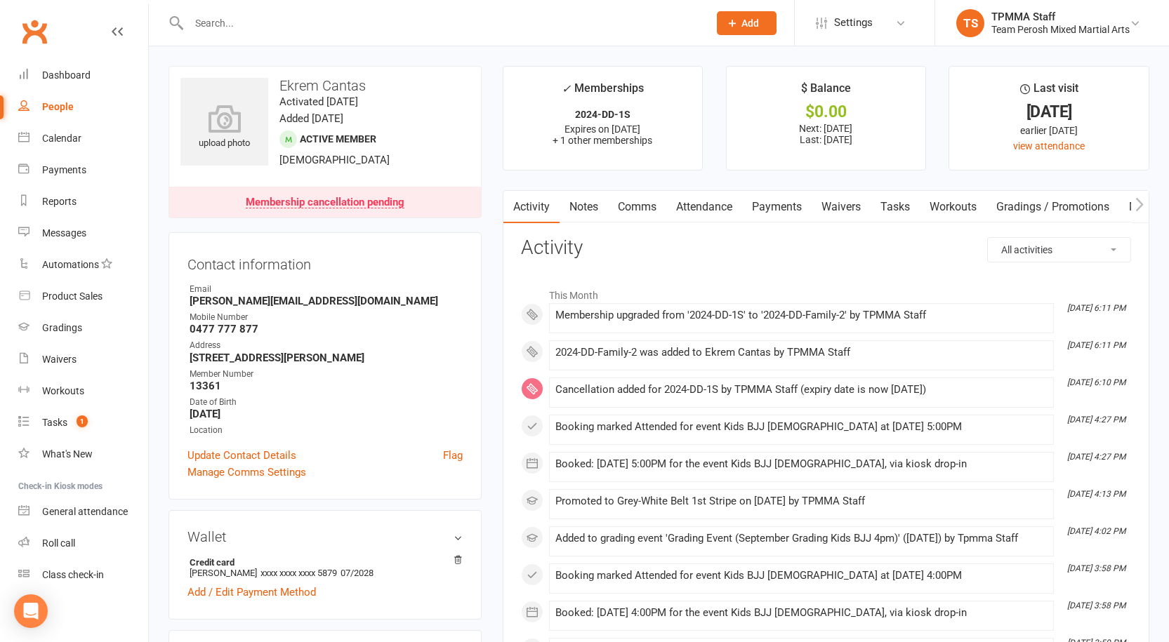
click at [794, 218] on link "Payments" at bounding box center [777, 207] width 70 height 32
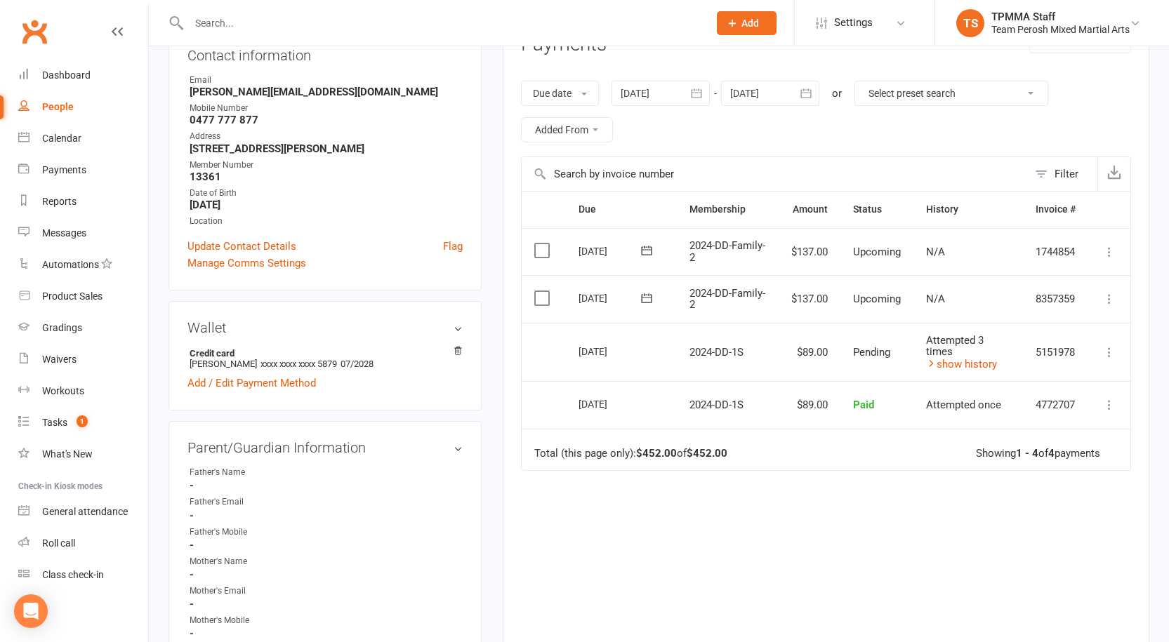
scroll to position [211, 0]
click at [802, 548] on div "Due Contact Membership Amount Status History Invoice # Select this 03 Oct 2025 …" at bounding box center [826, 420] width 610 height 461
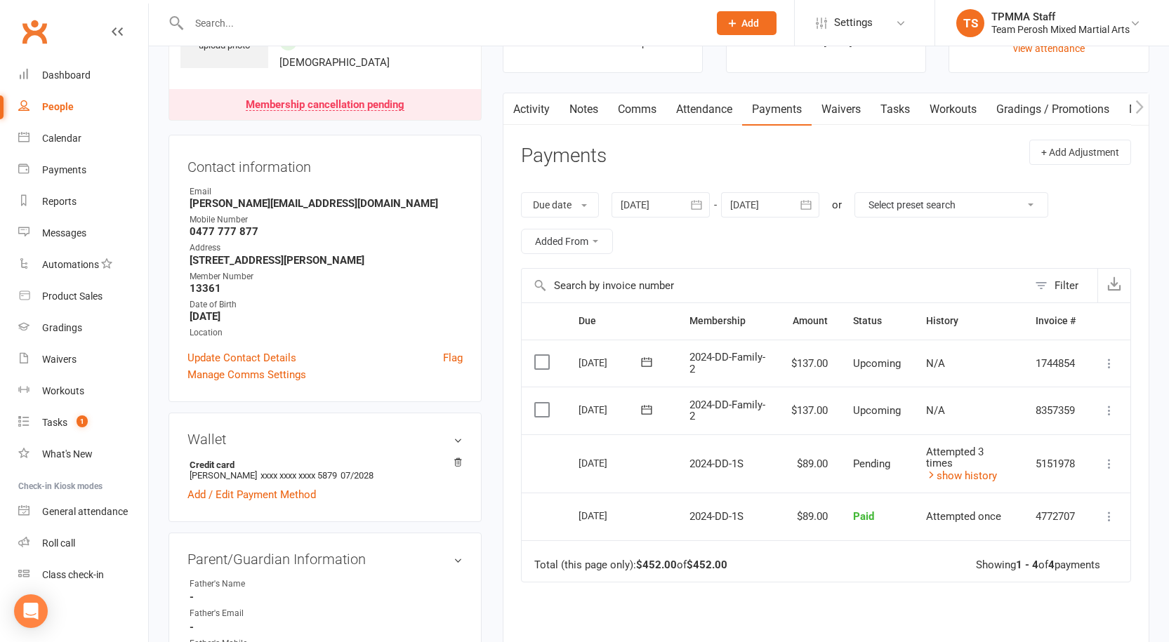
scroll to position [0, 0]
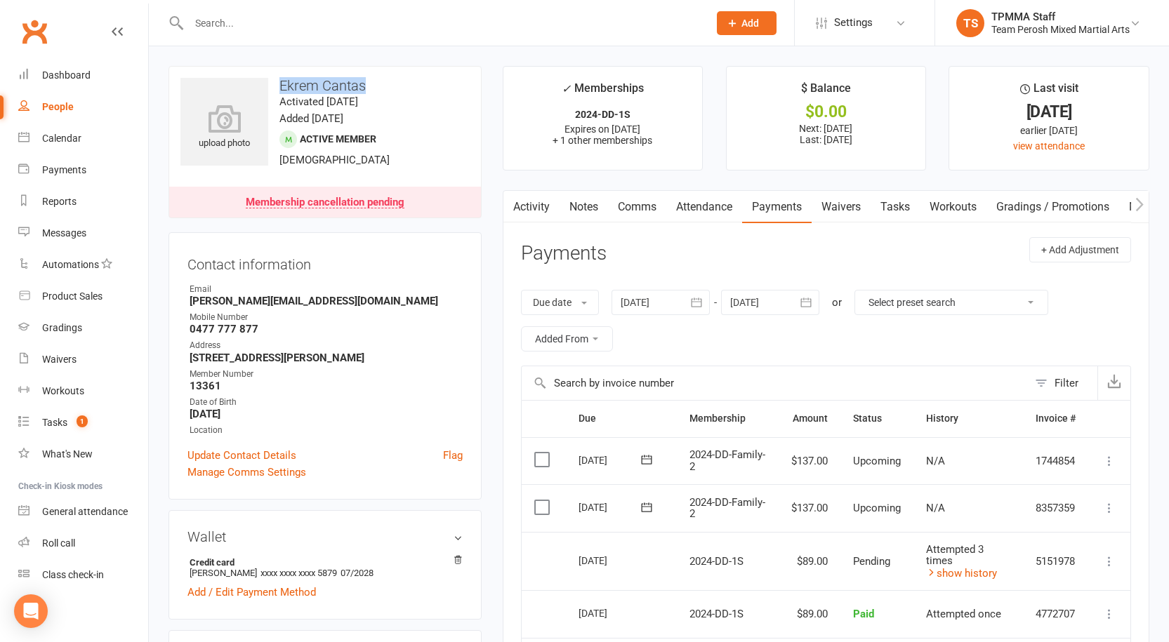
drag, startPoint x: 382, startPoint y: 81, endPoint x: 270, endPoint y: 89, distance: 112.6
click at [270, 89] on h3 "Ekrem Cantas" at bounding box center [324, 85] width 289 height 15
copy h3 "Ekrem Cantas"
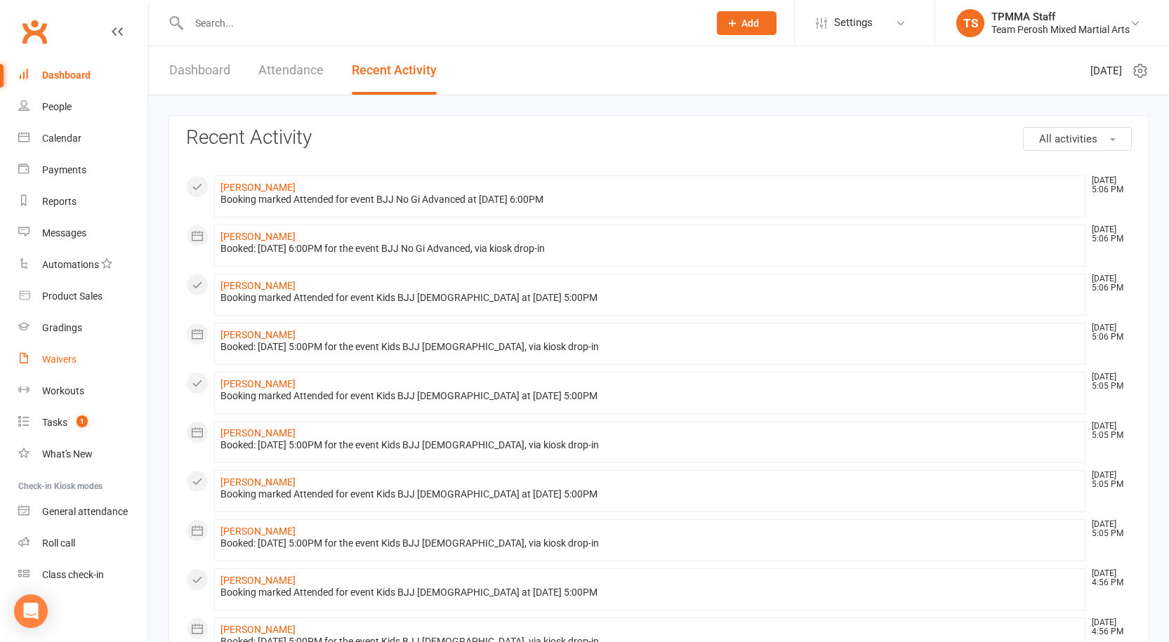
click at [64, 359] on div "Waivers" at bounding box center [59, 359] width 34 height 11
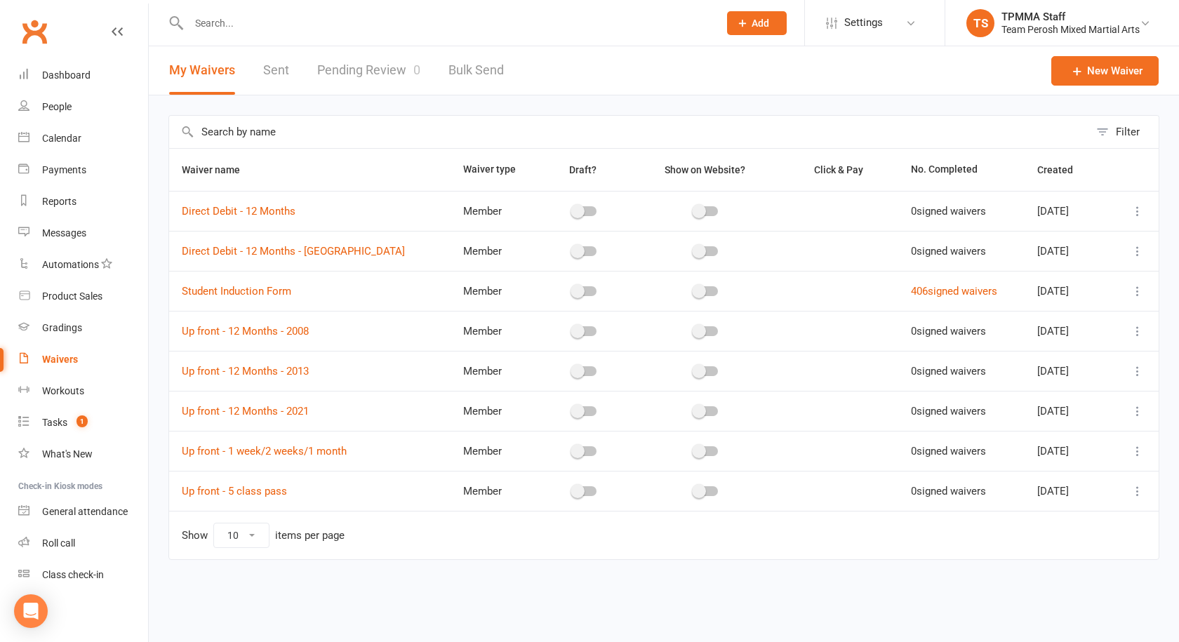
click at [345, 46] on link "Pending Review 0" at bounding box center [368, 70] width 103 height 48
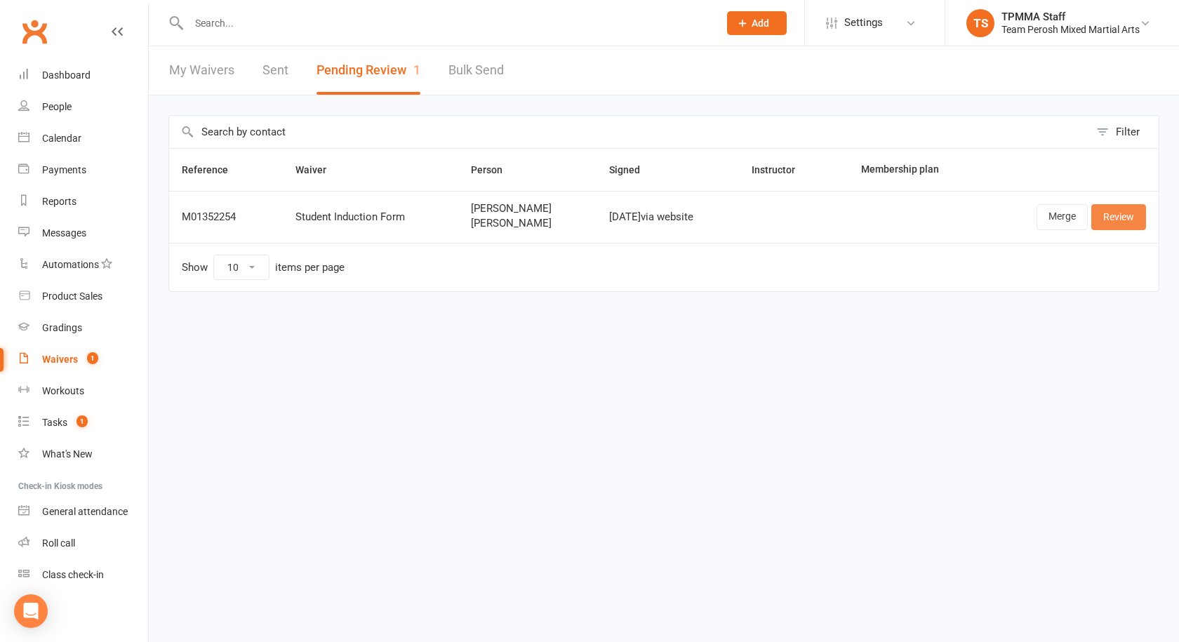
click at [1123, 211] on link "Review" at bounding box center [1119, 216] width 55 height 25
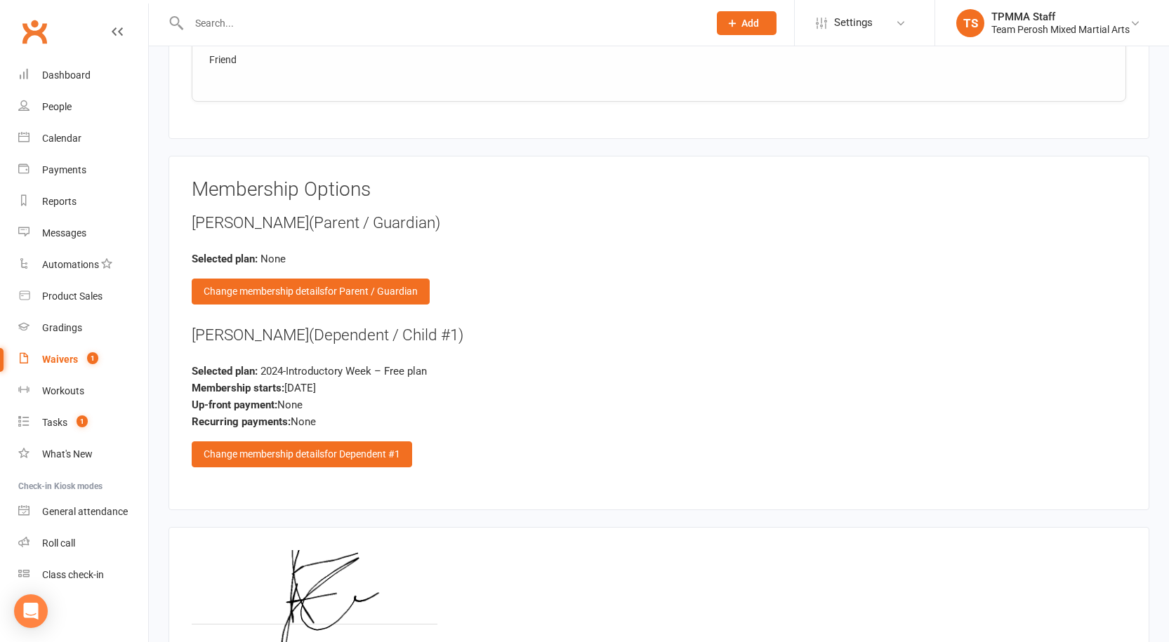
scroll to position [1582, 0]
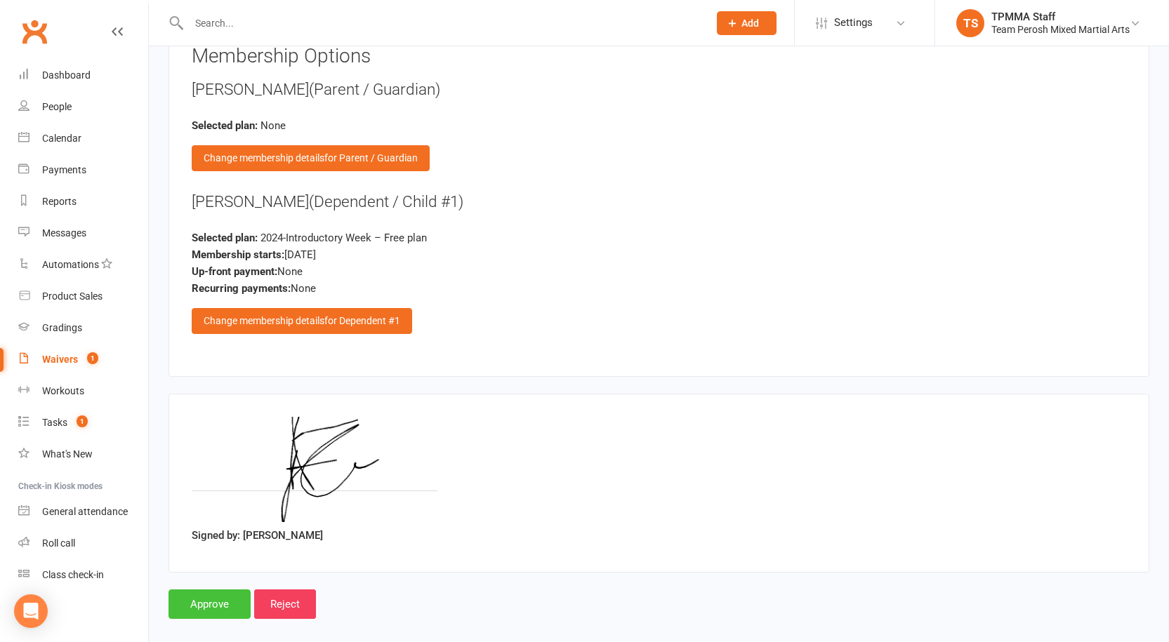
click at [194, 590] on input "Approve" at bounding box center [209, 604] width 82 height 29
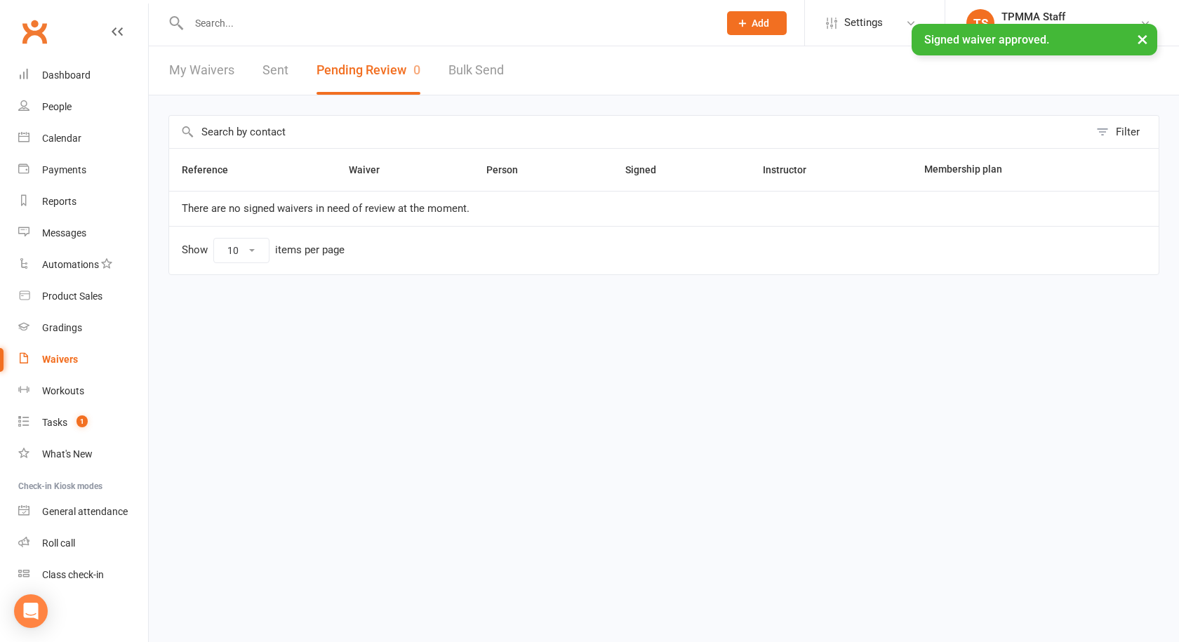
click at [255, 24] on div "× Signed waiver approved." at bounding box center [580, 24] width 1161 height 0
click at [246, 20] on input "text" at bounding box center [447, 23] width 524 height 20
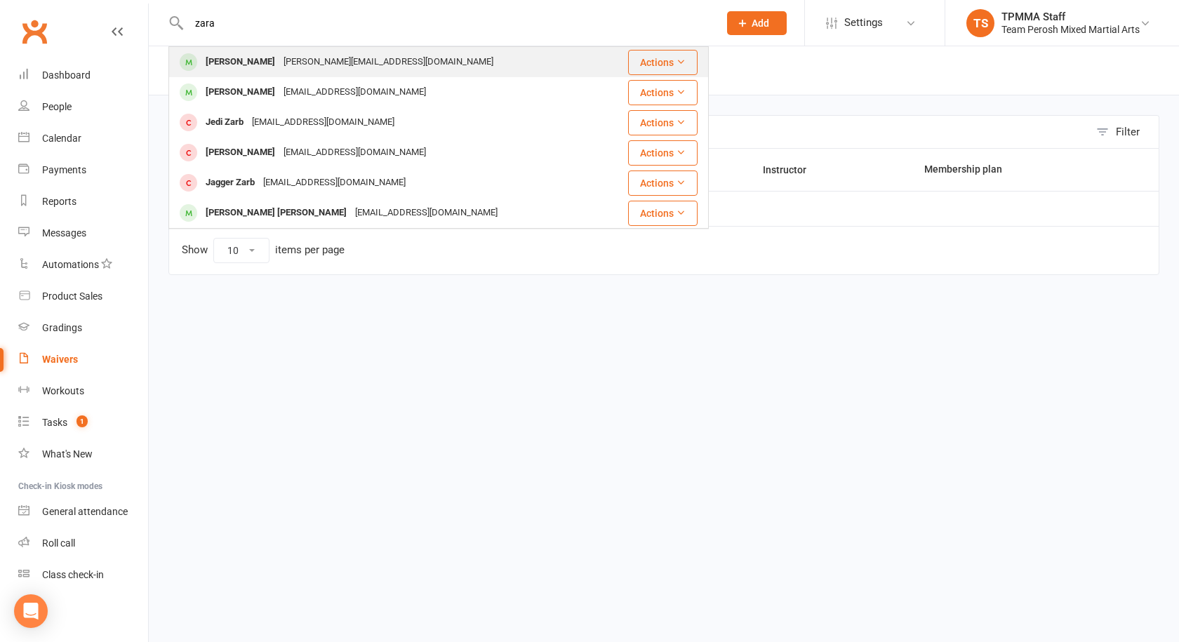
type input "zara"
click at [288, 55] on div "[PERSON_NAME][EMAIL_ADDRESS][DOMAIN_NAME]" at bounding box center [388, 62] width 218 height 20
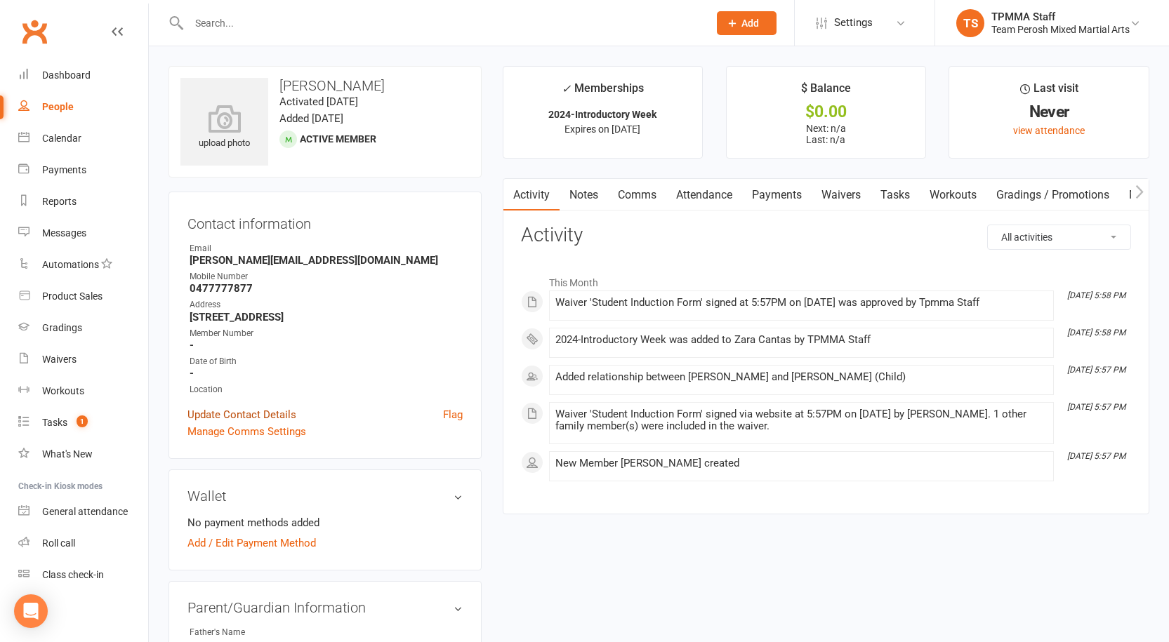
click at [265, 409] on link "Update Contact Details" at bounding box center [241, 415] width 109 height 17
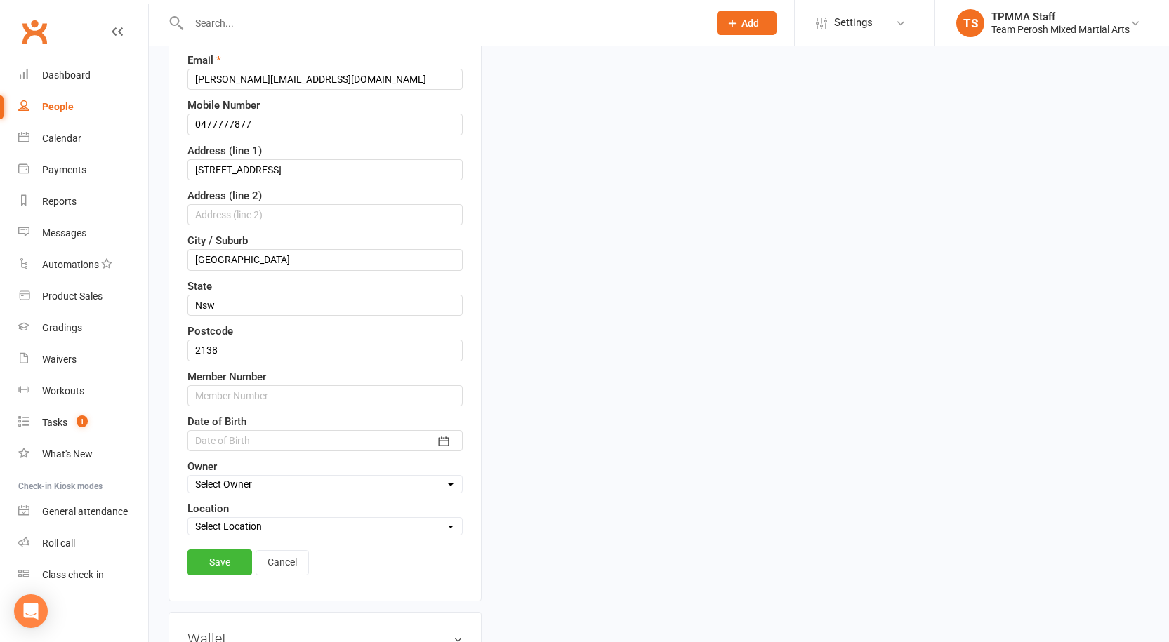
scroll to position [277, 0]
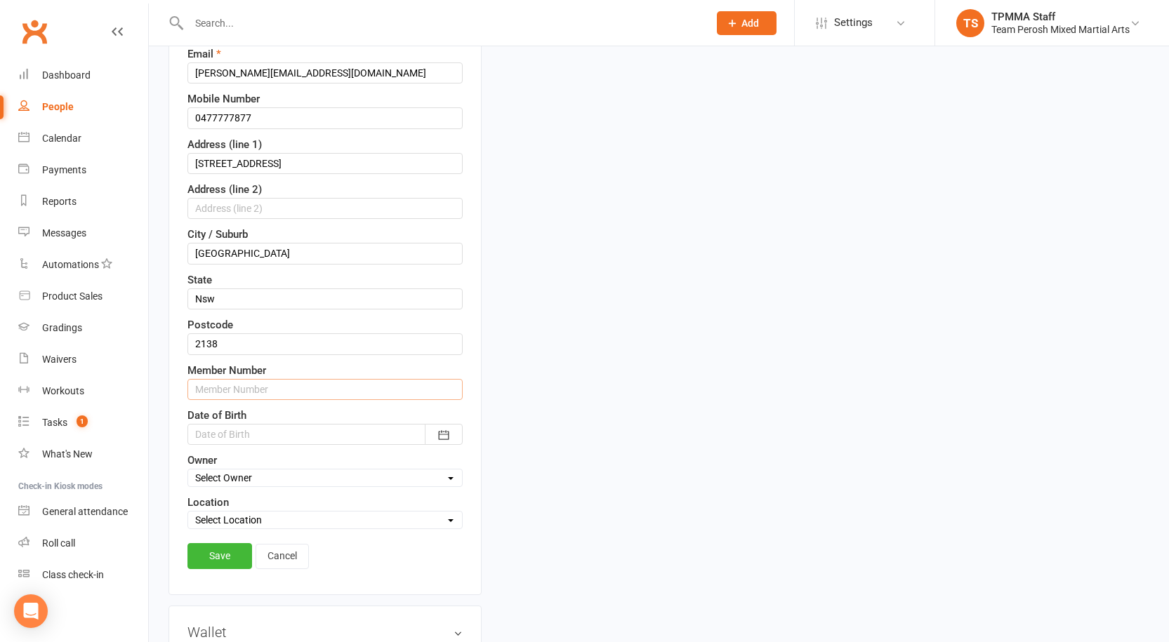
click at [237, 389] on input "text" at bounding box center [324, 389] width 275 height 21
drag, startPoint x: 234, startPoint y: 392, endPoint x: 167, endPoint y: 399, distance: 67.0
paste input "500"
type input "13501"
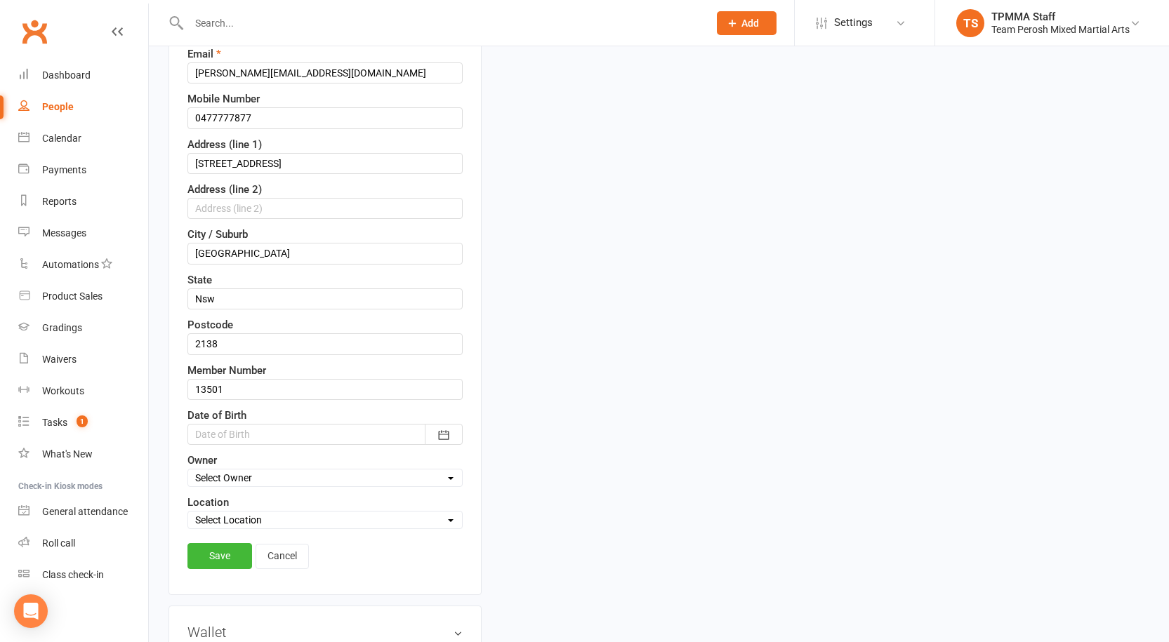
click at [232, 553] on link "Save" at bounding box center [219, 555] width 65 height 25
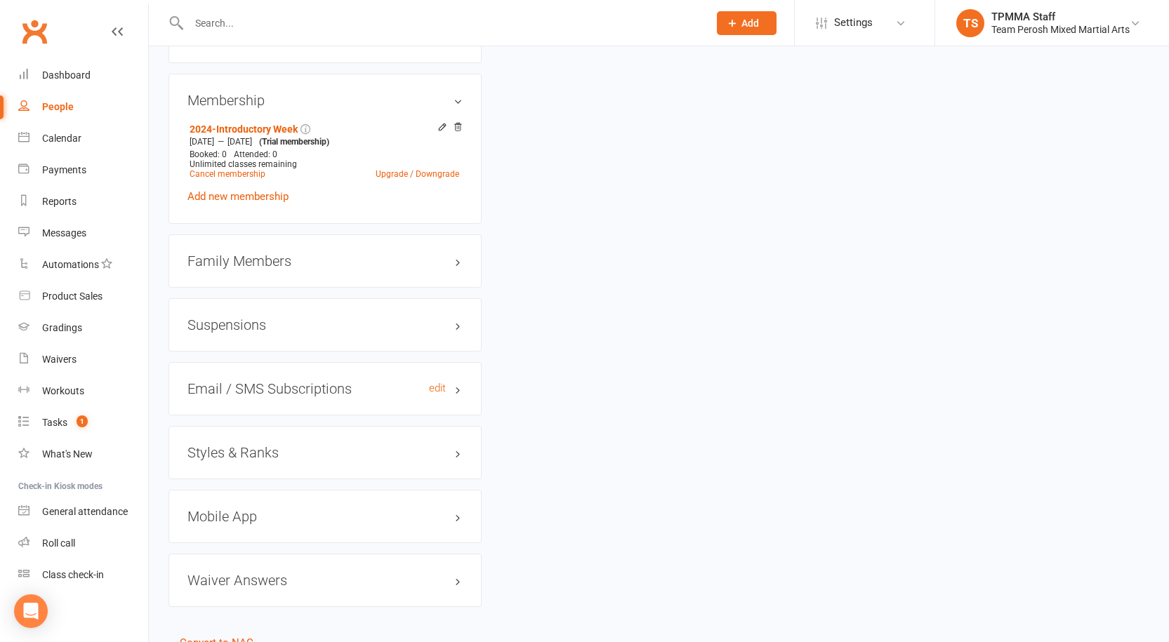
scroll to position [1049, 0]
click at [263, 259] on div "Family Members" at bounding box center [324, 260] width 313 height 53
click at [257, 237] on div "Family Members" at bounding box center [324, 260] width 313 height 53
click at [257, 253] on h3 "Family Members" at bounding box center [324, 260] width 275 height 15
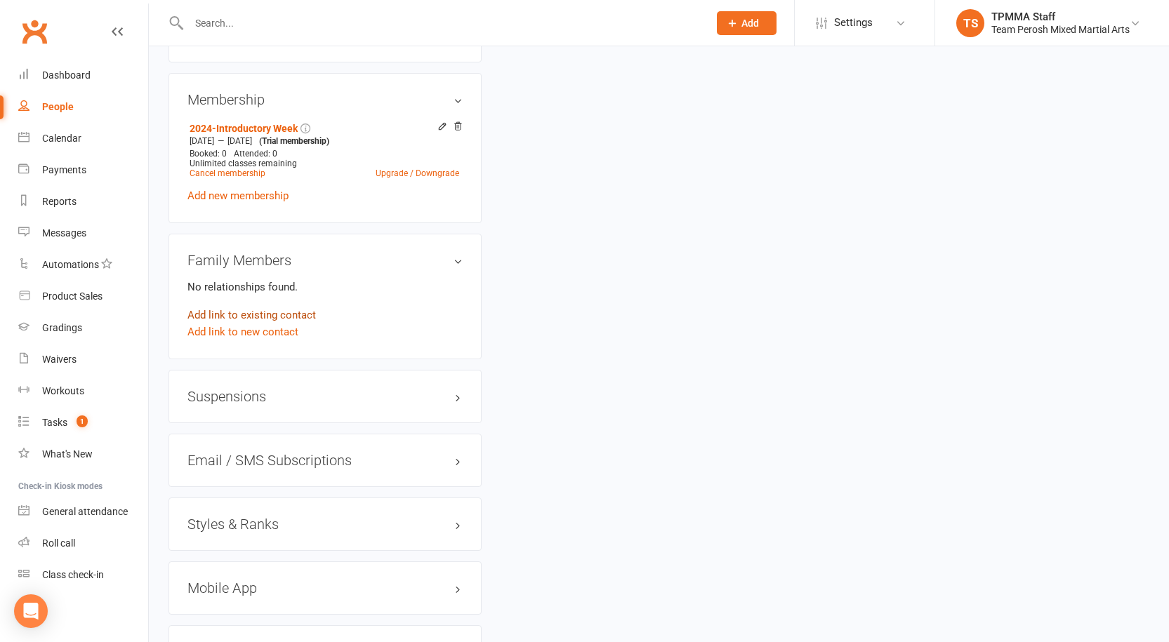
click at [245, 307] on link "Add link to existing contact" at bounding box center [251, 315] width 128 height 17
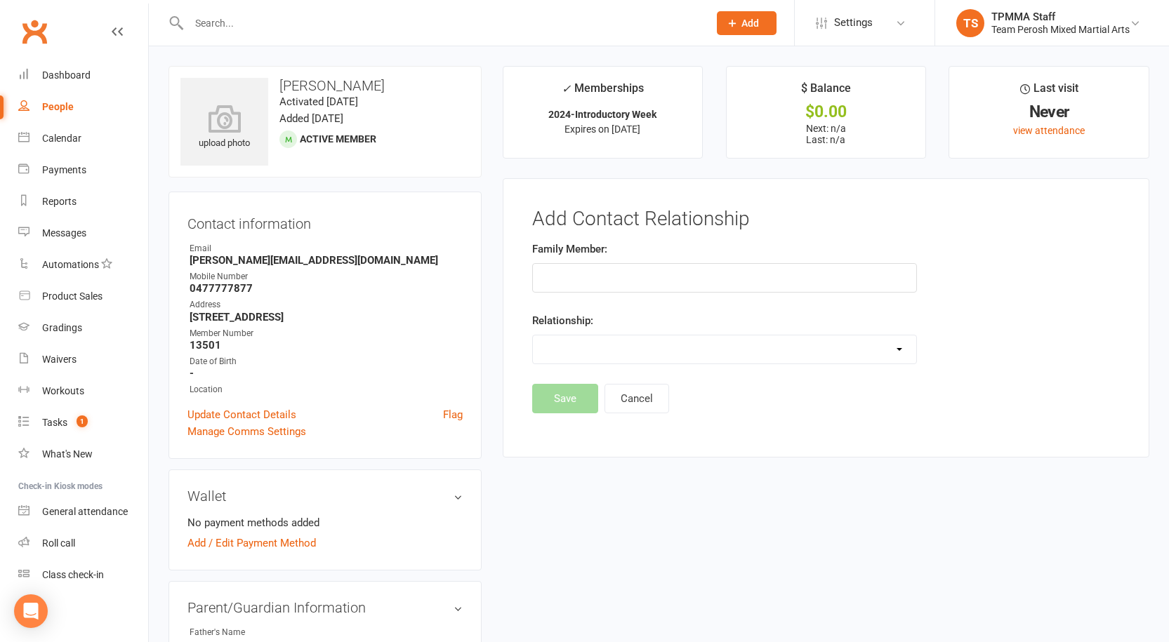
click at [298, 23] on input "text" at bounding box center [442, 23] width 514 height 20
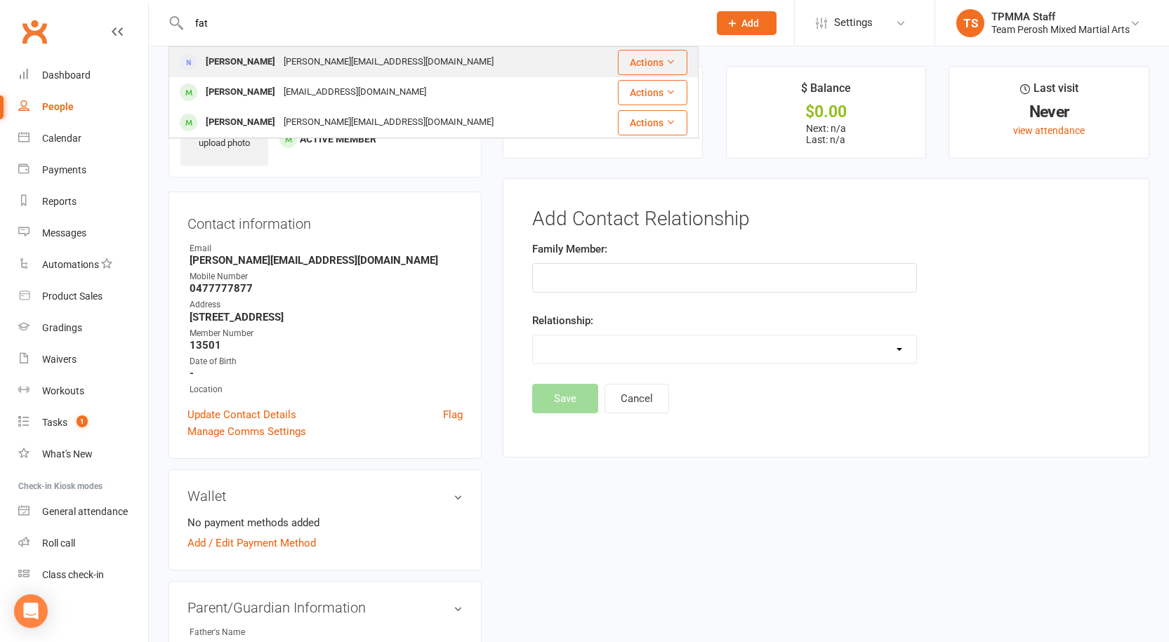
type input "fat"
click at [300, 58] on div "[PERSON_NAME][EMAIL_ADDRESS][DOMAIN_NAME]" at bounding box center [388, 62] width 218 height 20
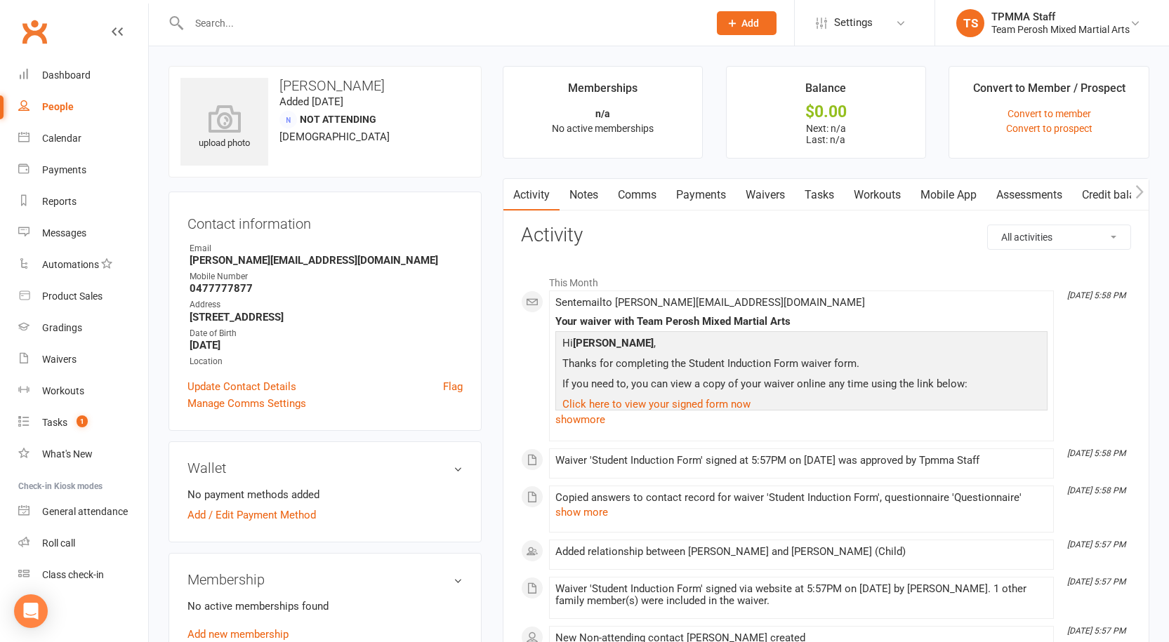
click at [315, 21] on input "text" at bounding box center [442, 23] width 514 height 20
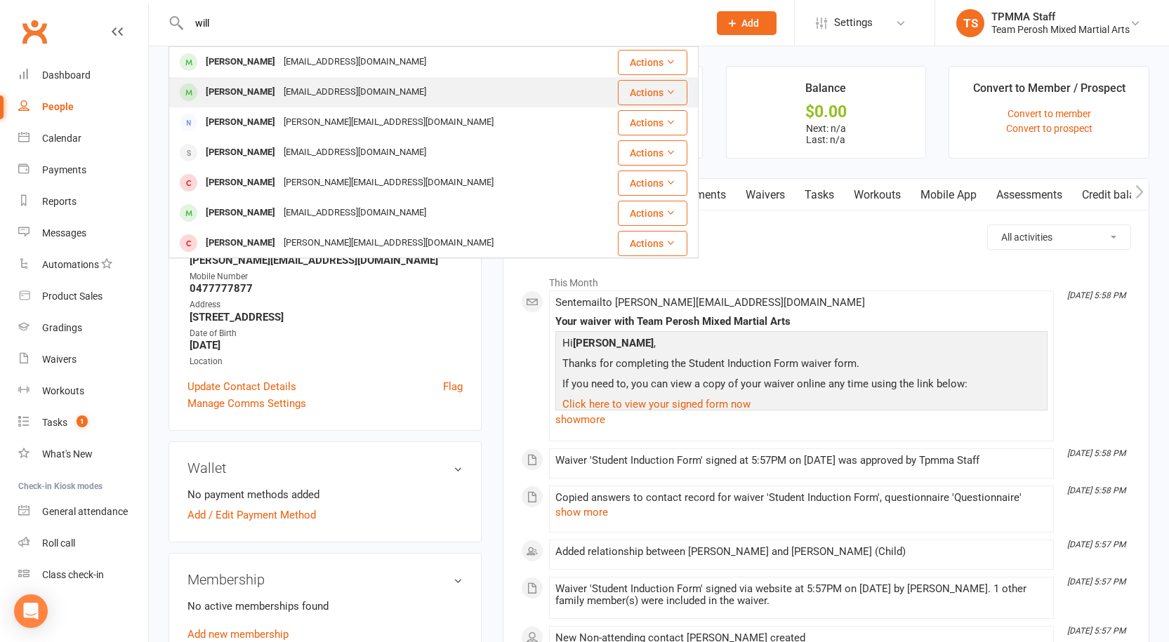
type input "will"
click at [344, 87] on div "[EMAIL_ADDRESS][DOMAIN_NAME]" at bounding box center [354, 92] width 151 height 20
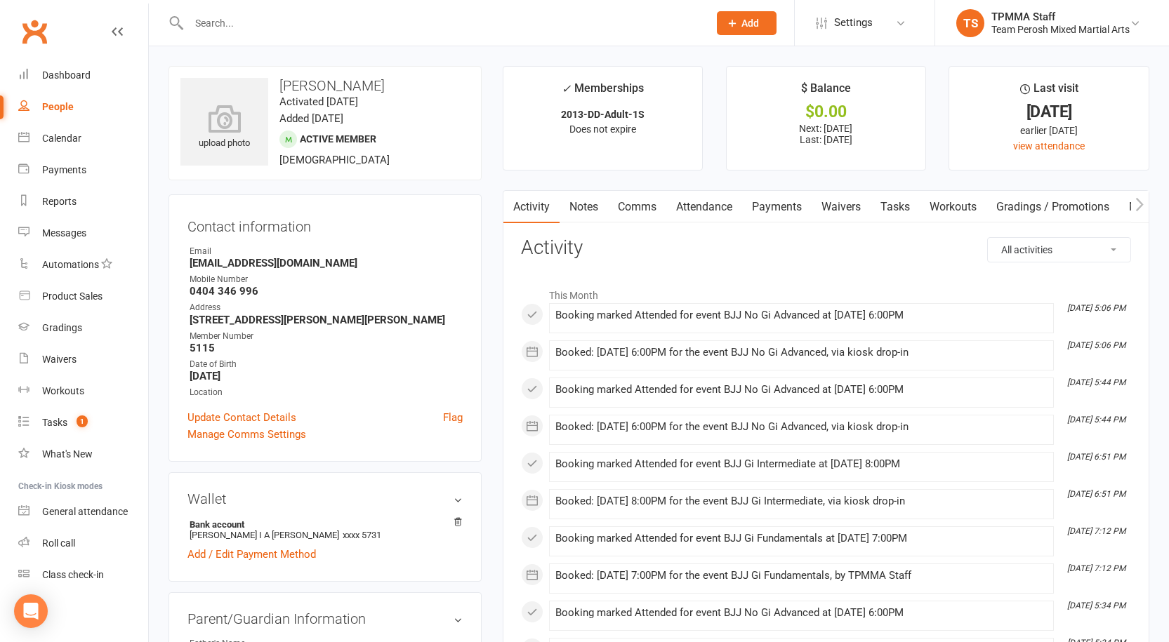
click at [800, 222] on link "Payments" at bounding box center [777, 207] width 70 height 32
click at [0, 0] on div "Loading" at bounding box center [0, 0] width 0 height 0
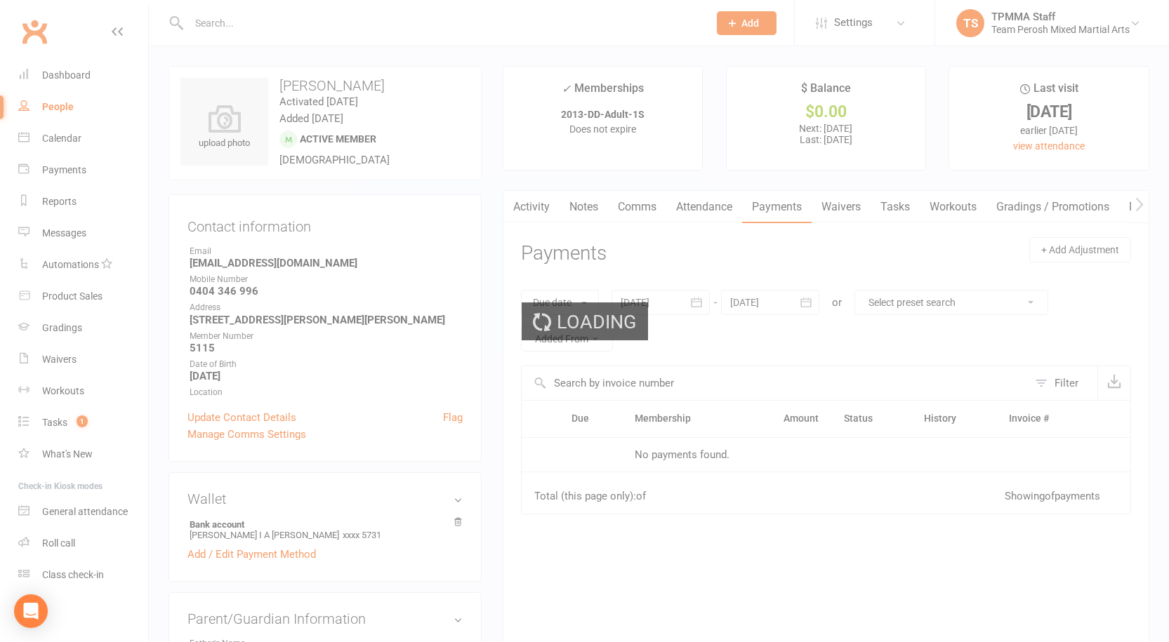
click at [776, 203] on div "Loading" at bounding box center [584, 321] width 1169 height 642
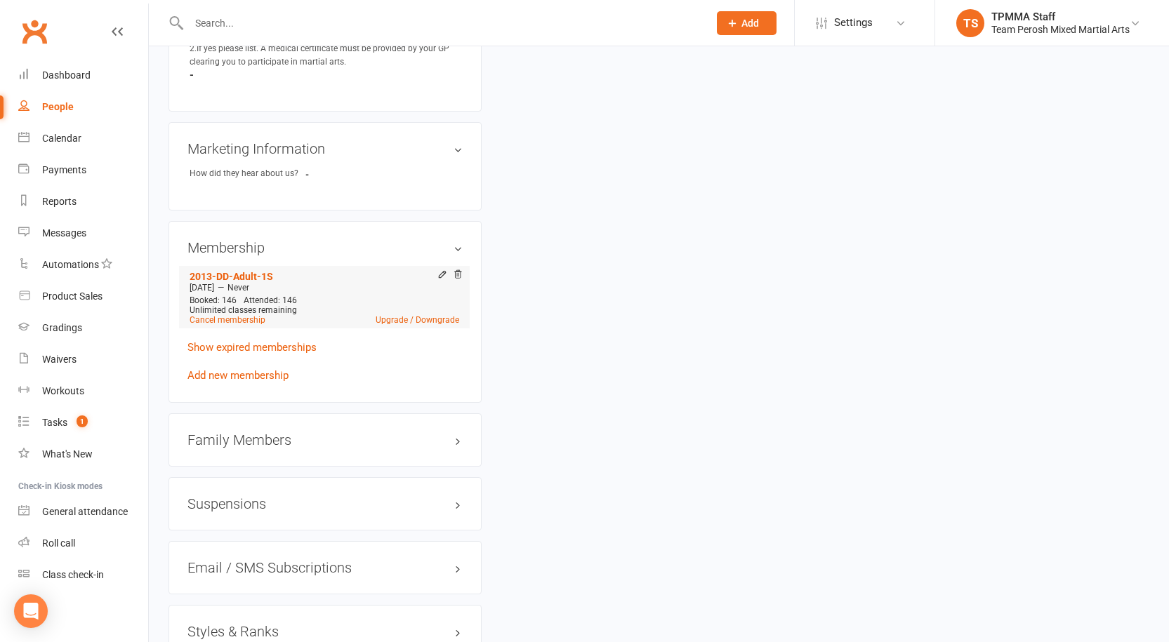
scroll to position [913, 0]
click at [388, 315] on link "Upgrade / Downgrade" at bounding box center [418, 320] width 84 height 10
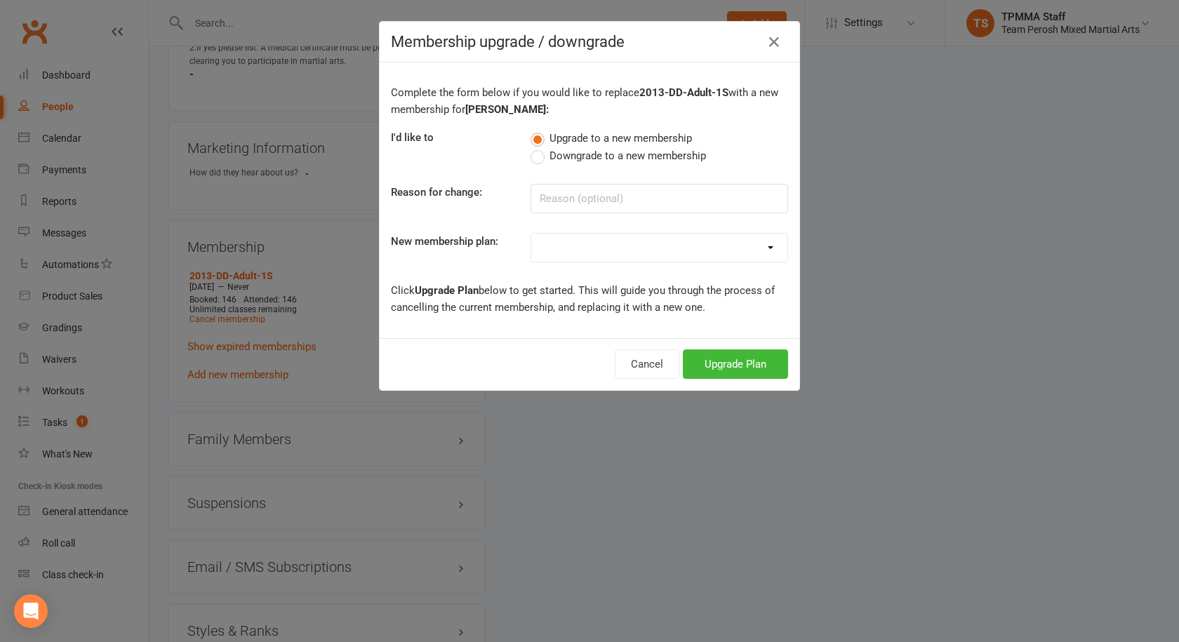
click at [543, 250] on select "2008-DD-1S 2008-DD-2S 2008-UF-1S 2013-DD-Adult-1S 2013-DD-Adult-2S 2024-DD-1S 2…" at bounding box center [659, 248] width 256 height 28
click at [660, 110] on p "Complete the form below if you would like to replace 2013-DD-Adult-1S with a ne…" at bounding box center [589, 101] width 397 height 34
click at [623, 243] on select "2008-DD-1S 2008-DD-2S 2008-UF-1S 2013-DD-Adult-1S 2013-DD-Adult-2S 2024-DD-1S 2…" at bounding box center [659, 248] width 256 height 28
select select "28"
click at [531, 234] on select "2008-DD-1S 2008-DD-2S 2008-UF-1S 2013-DD-Adult-1S 2013-DD-Adult-2S 2024-DD-1S 2…" at bounding box center [659, 248] width 256 height 28
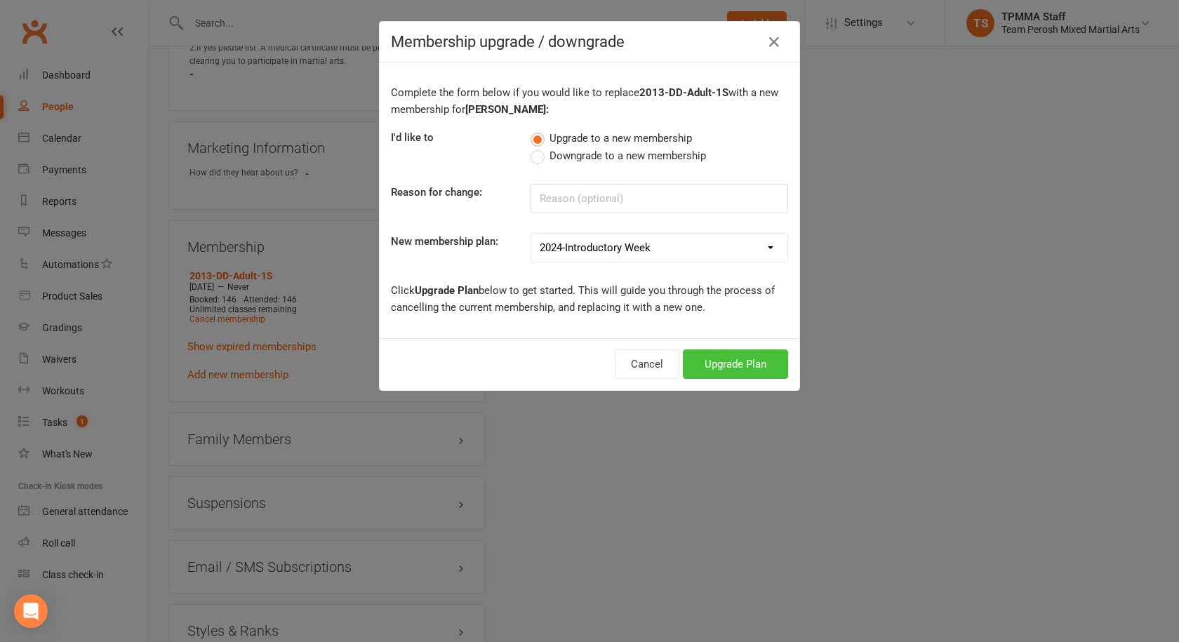
click at [743, 366] on button "Upgrade Plan" at bounding box center [735, 364] width 105 height 29
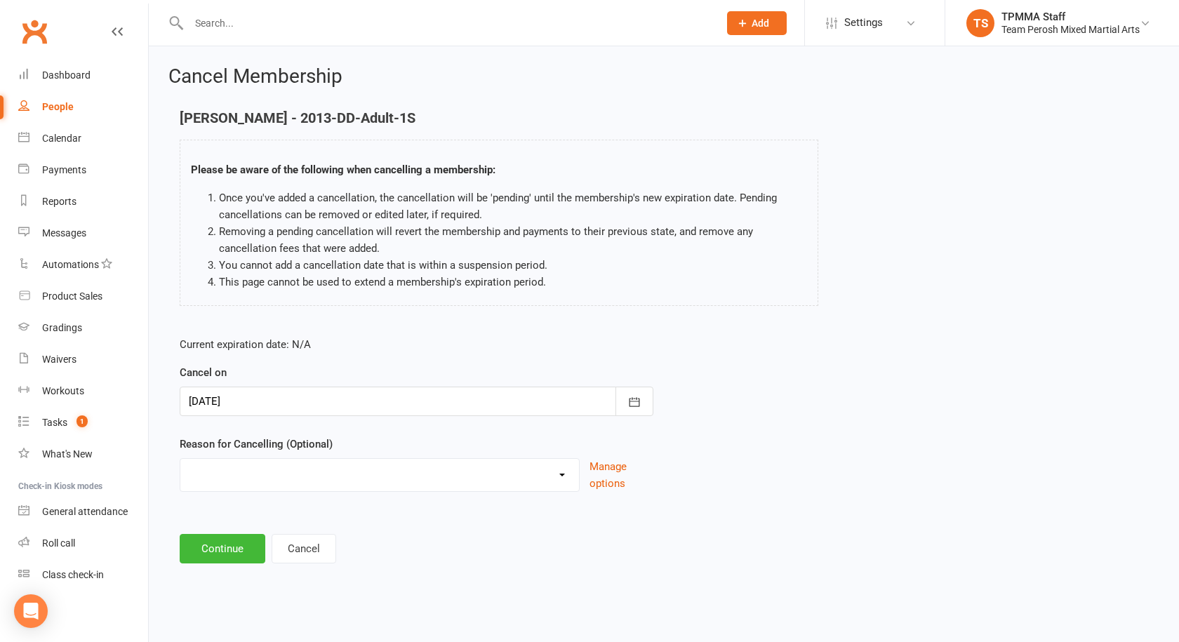
click at [477, 469] on select "Became a member Excessive failed payments Financial Inactive Inactive Casual In…" at bounding box center [379, 473] width 399 height 28
select select "9"
click at [180, 459] on select "Became a member Excessive failed payments Financial Inactive Inactive Casual In…" at bounding box center [379, 473] width 399 height 28
click at [640, 404] on icon "button" at bounding box center [635, 401] width 11 height 9
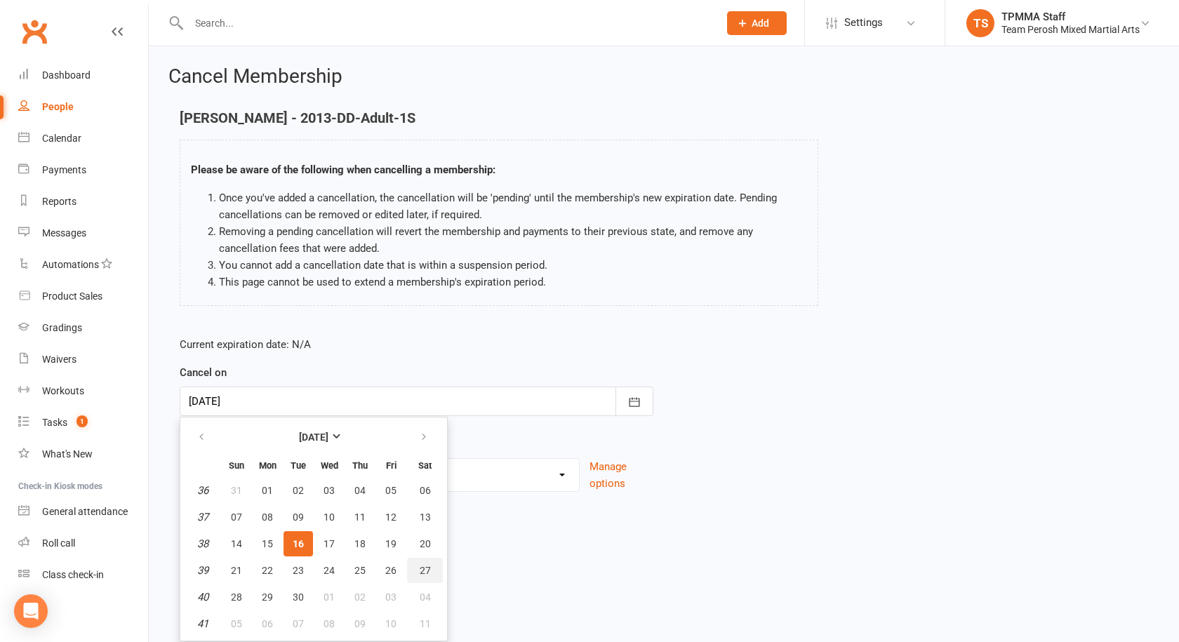
click at [420, 574] on span "27" at bounding box center [425, 570] width 11 height 11
type input "[DATE]"
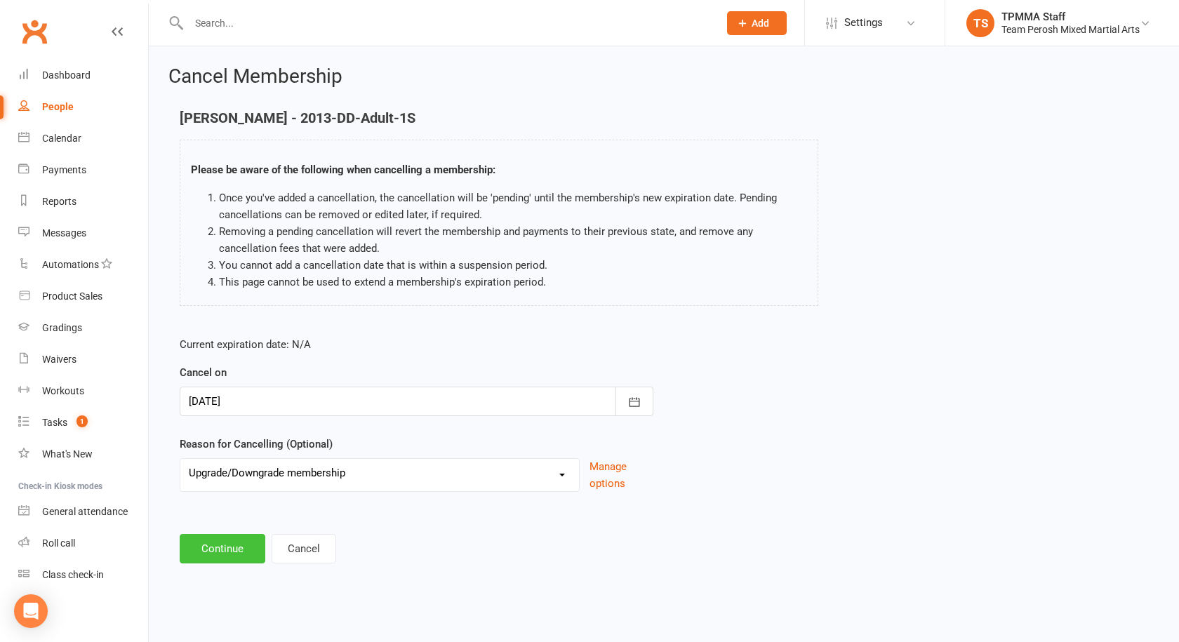
click at [239, 550] on button "Continue" at bounding box center [223, 548] width 86 height 29
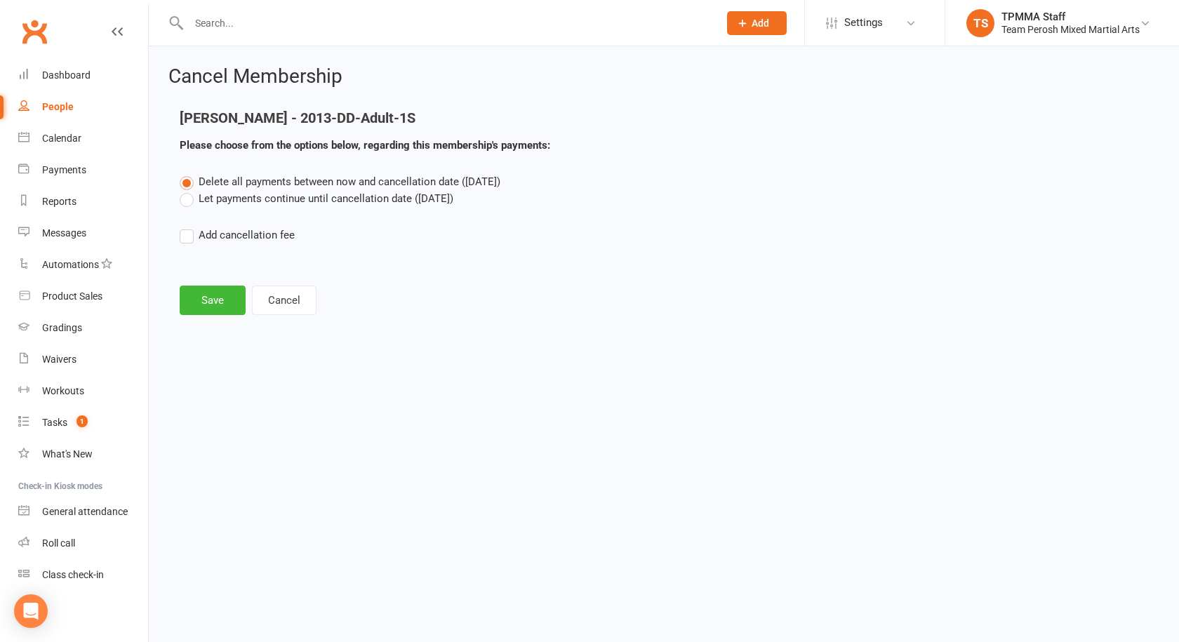
click at [193, 205] on label "Let payments continue until cancellation date ([DATE])" at bounding box center [317, 198] width 274 height 17
click at [189, 190] on input "Let payments continue until cancellation date ([DATE])" at bounding box center [184, 190] width 9 height 0
click at [233, 298] on button "Save" at bounding box center [213, 300] width 66 height 29
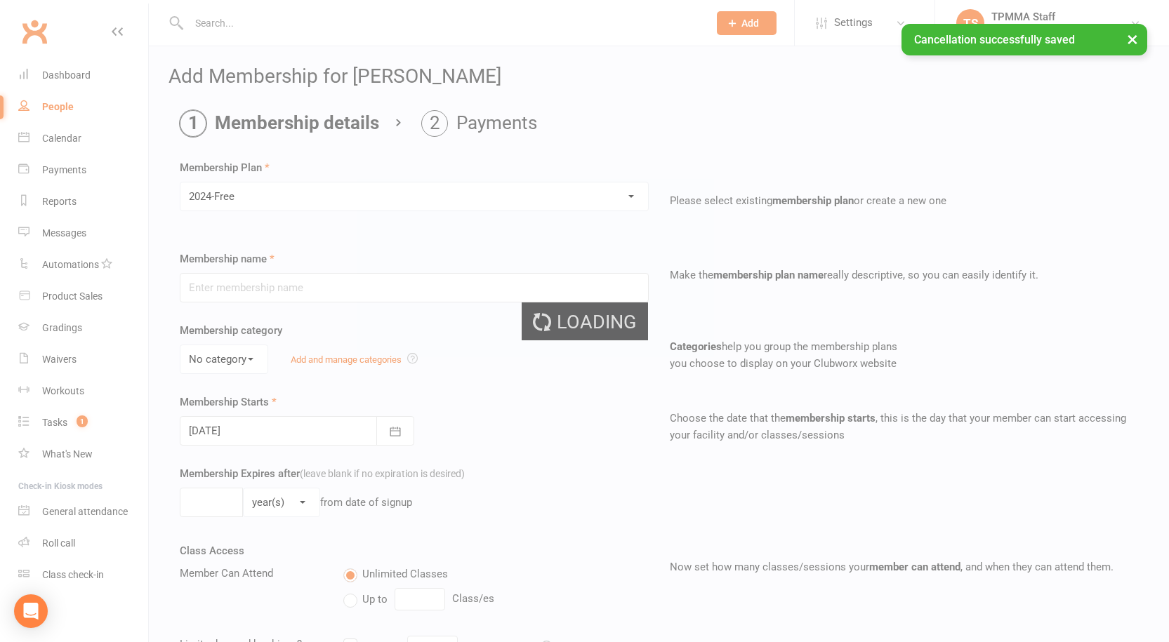
type input "2024-Free"
select select "1"
select select "0"
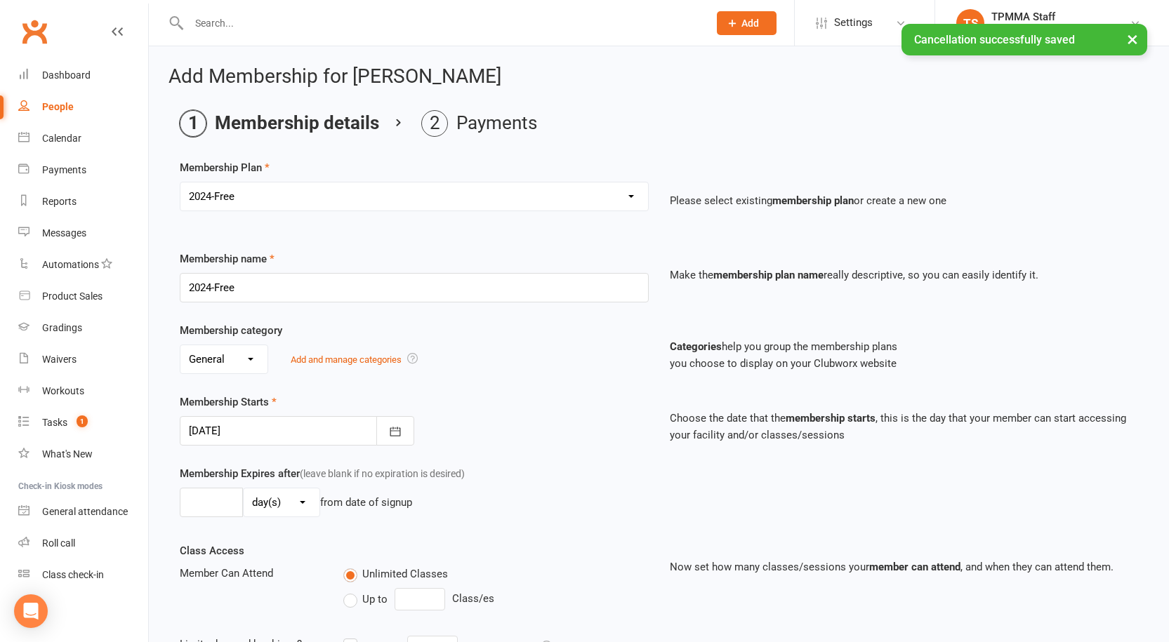
scroll to position [70, 0]
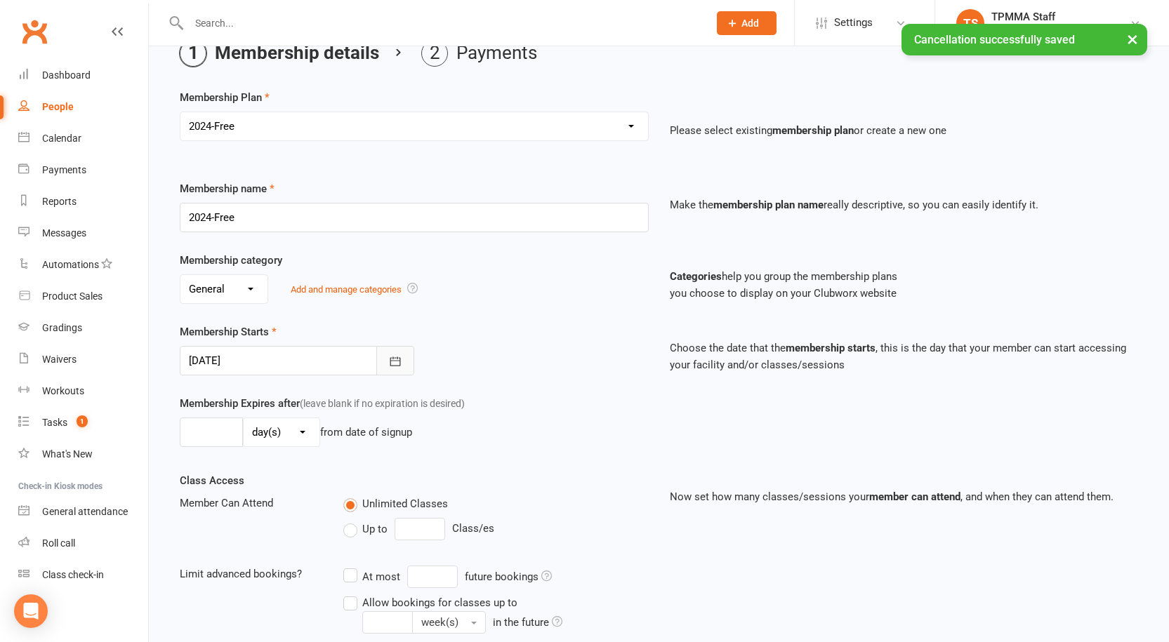
click at [404, 365] on button "button" at bounding box center [395, 360] width 38 height 29
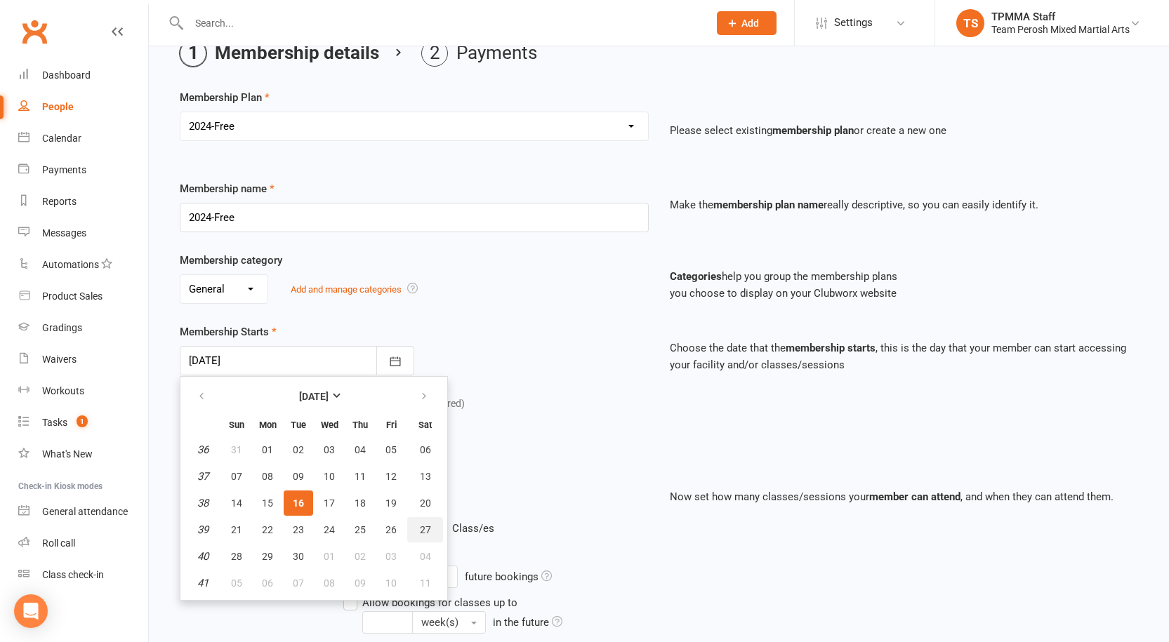
click at [427, 531] on span "27" at bounding box center [425, 529] width 11 height 11
type input "[DATE]"
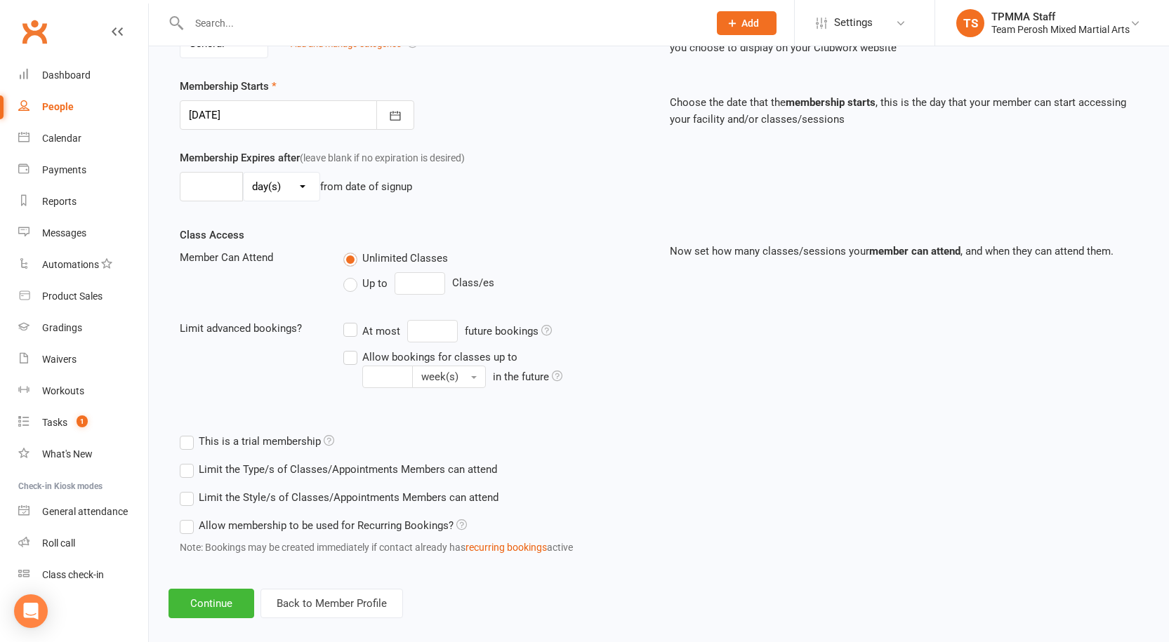
scroll to position [333, 0]
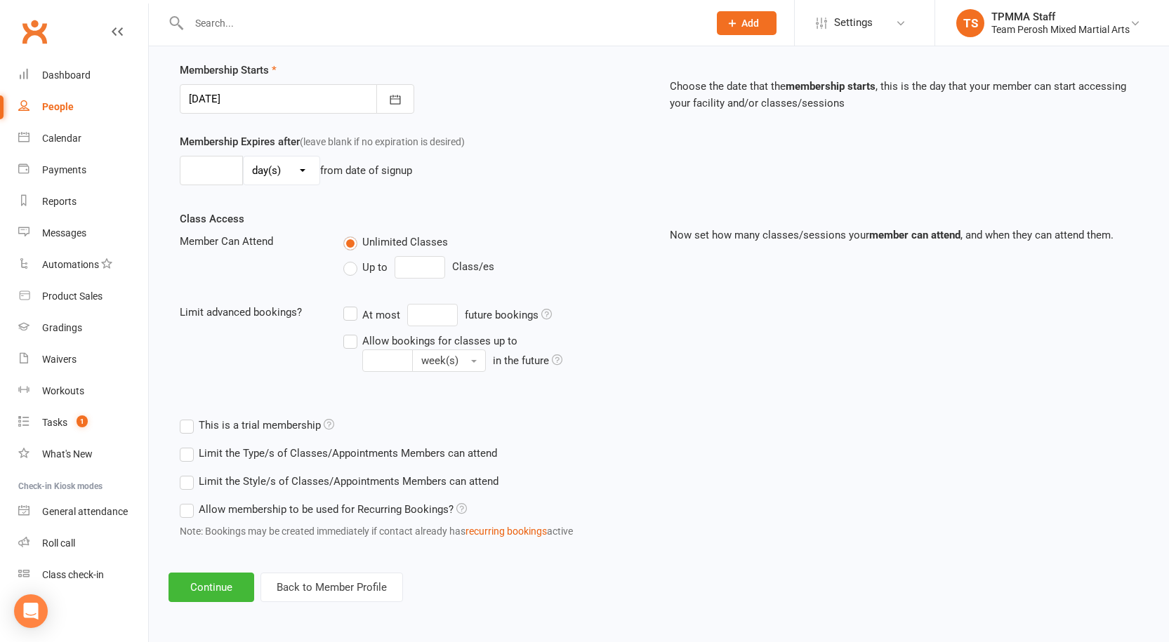
click at [187, 478] on label "Limit the Style/s of Classes/Appointments Members can attend" at bounding box center [339, 481] width 319 height 17
click at [187, 473] on input "Limit the Style/s of Classes/Appointments Members can attend" at bounding box center [184, 473] width 9 height 0
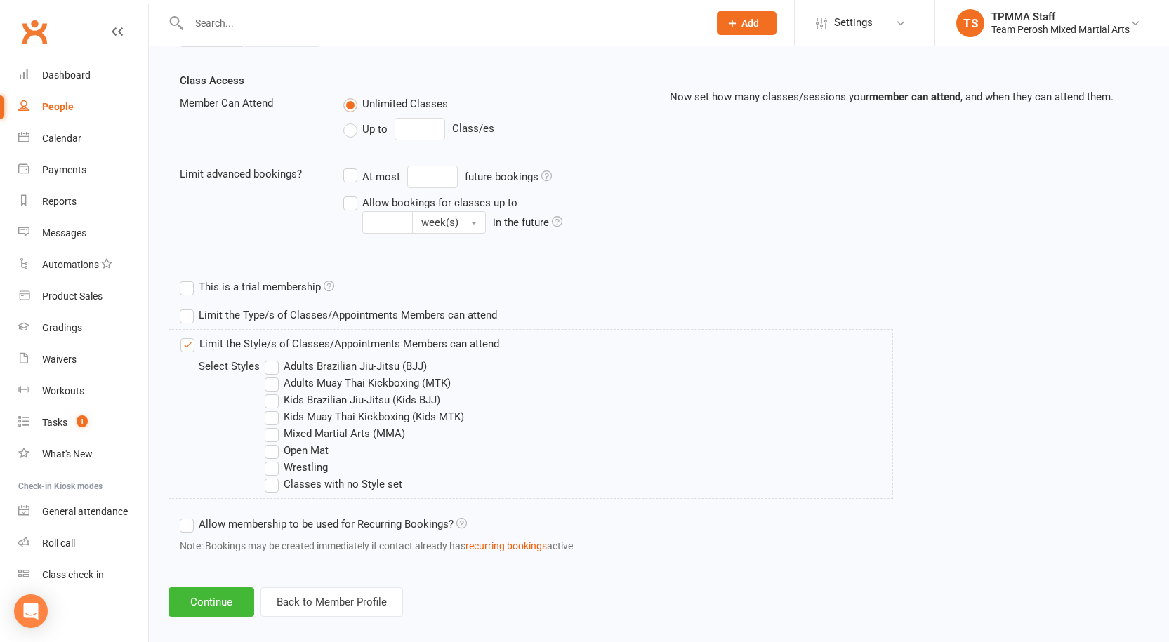
scroll to position [486, 0]
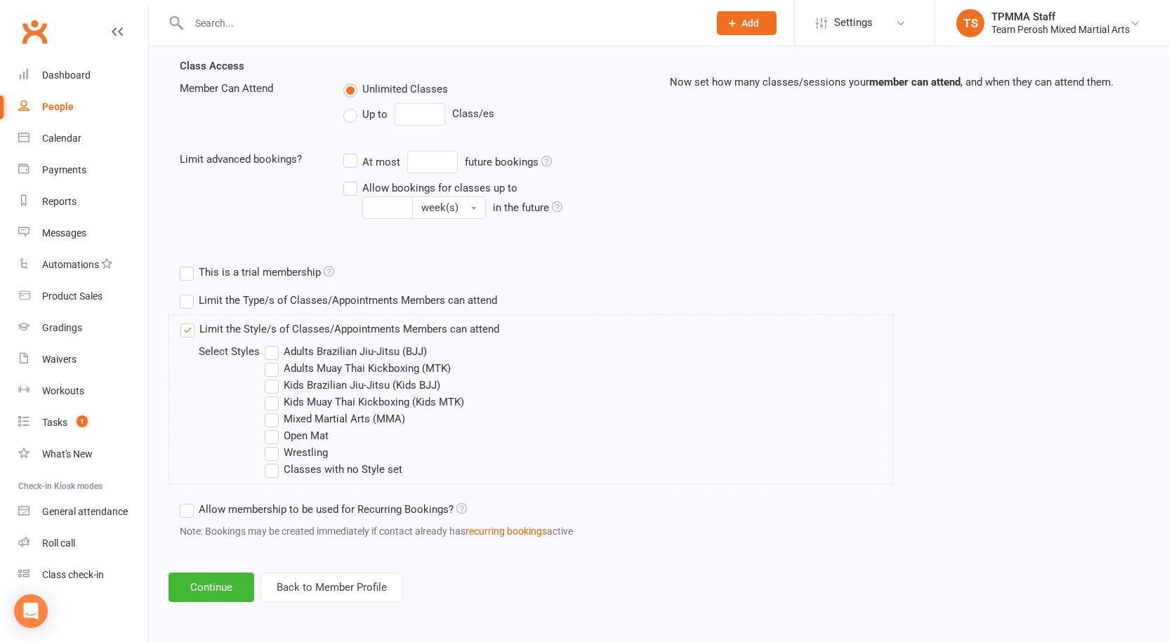
click at [277, 352] on label "Adults Brazilian Jiu-Jitsu (BJJ)" at bounding box center [346, 351] width 162 height 17
click at [274, 343] on input "Adults Brazilian Jiu-Jitsu (BJJ)" at bounding box center [269, 343] width 9 height 0
click at [272, 430] on label "Open Mat" at bounding box center [297, 436] width 64 height 17
click at [272, 428] on input "Open Mat" at bounding box center [269, 428] width 9 height 0
click at [278, 449] on label "Wrestling" at bounding box center [296, 452] width 63 height 17
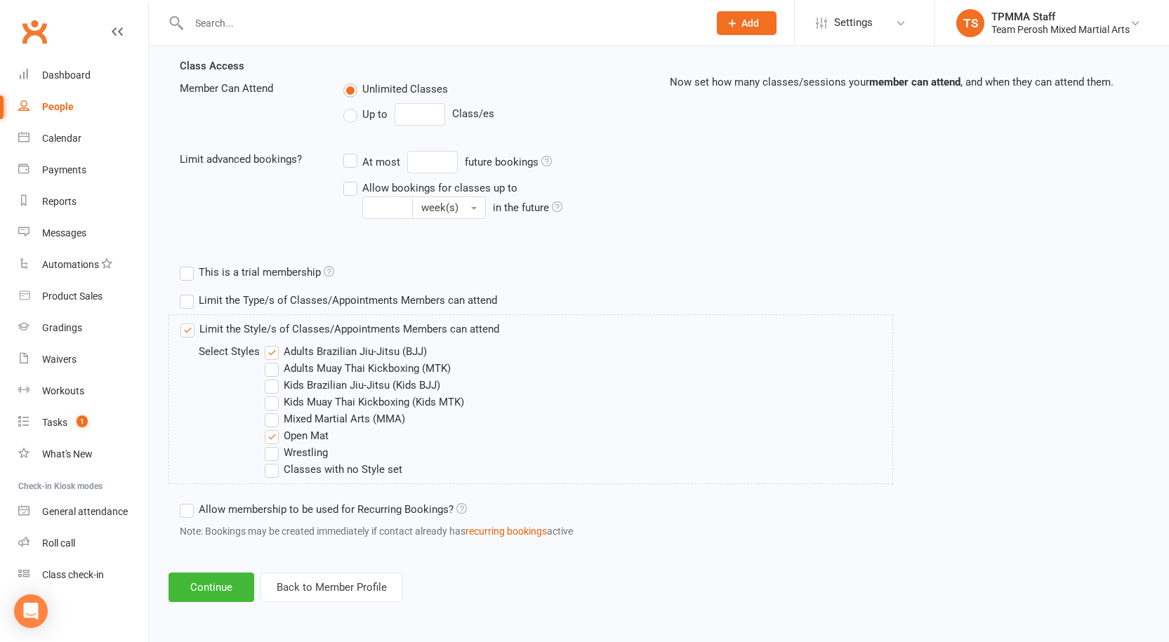
click at [274, 444] on input "Wrestling" at bounding box center [269, 444] width 9 height 0
click at [218, 574] on button "Continue" at bounding box center [211, 587] width 86 height 29
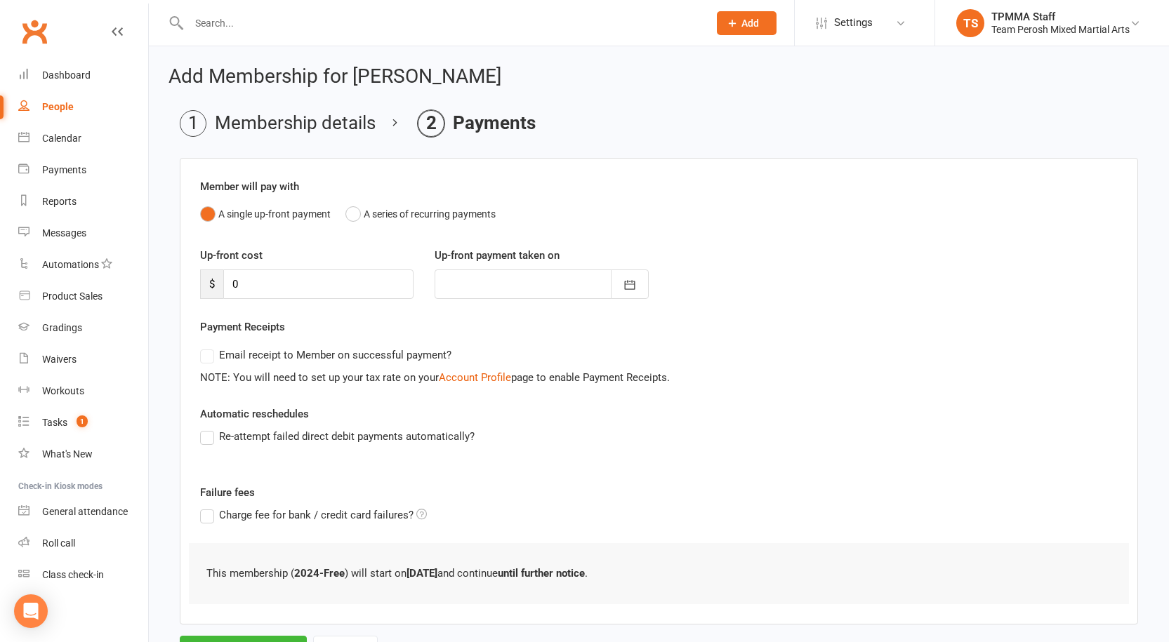
scroll to position [66, 0]
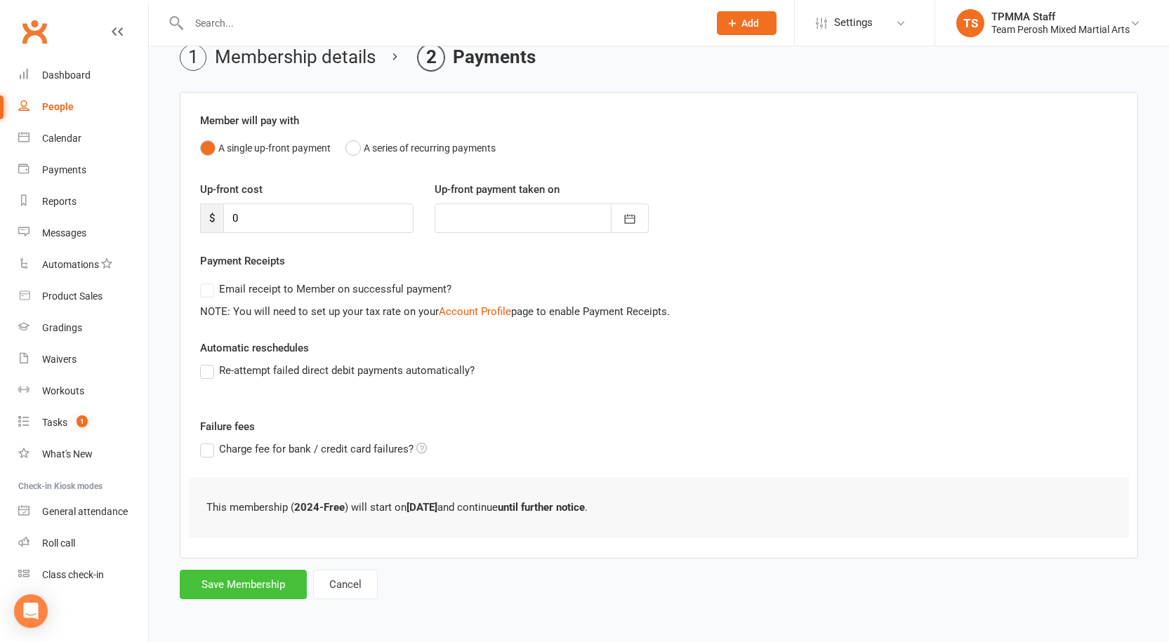
click at [263, 577] on button "Save Membership" at bounding box center [243, 584] width 127 height 29
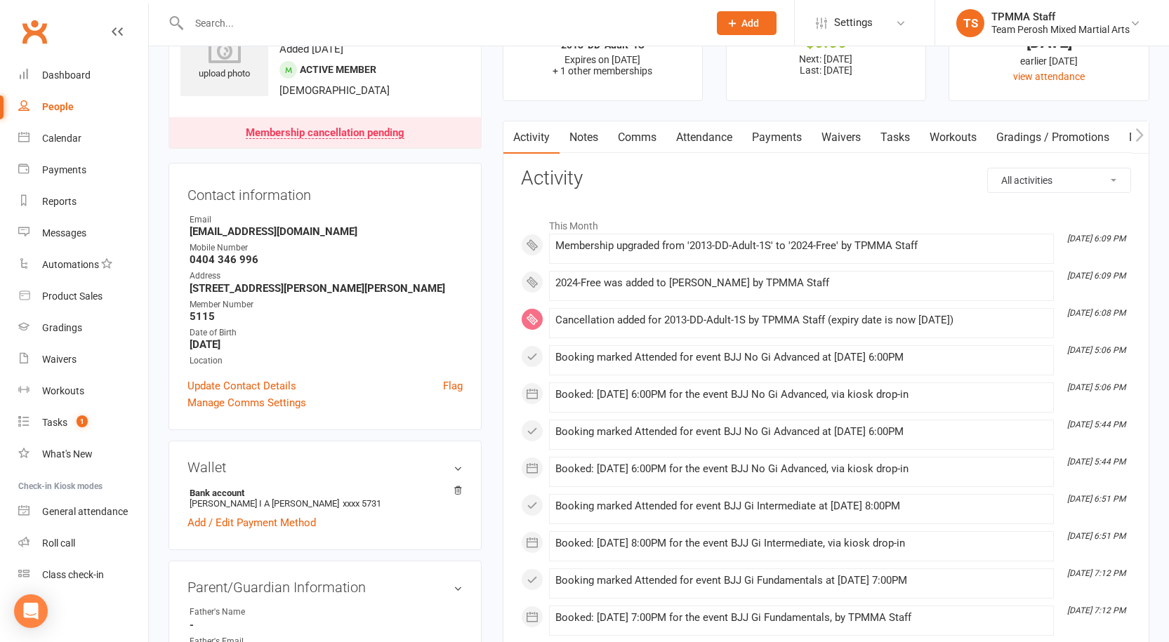
scroll to position [70, 0]
click at [704, 144] on link "Attendance" at bounding box center [704, 137] width 76 height 32
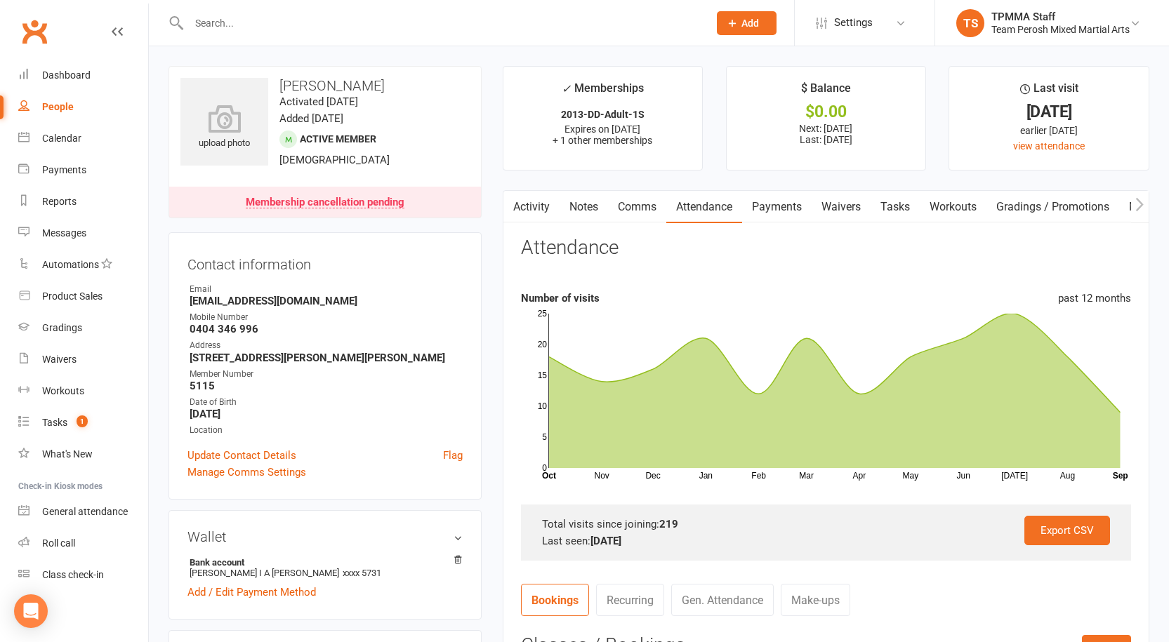
click at [331, 22] on input "text" at bounding box center [442, 23] width 514 height 20
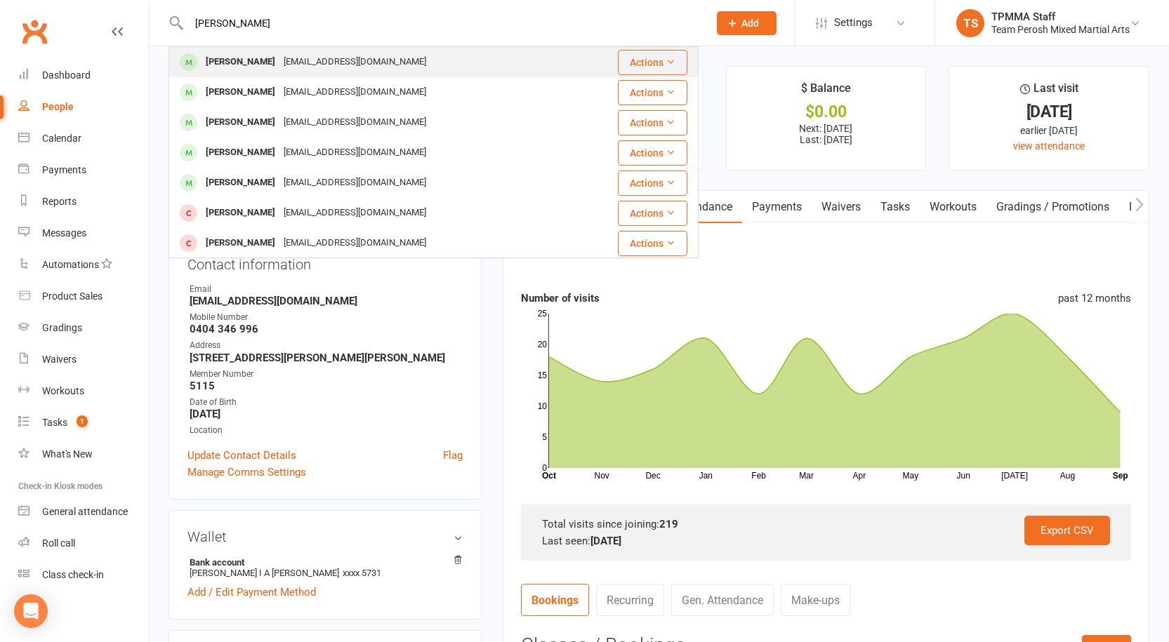
type input "[PERSON_NAME]"
click at [290, 71] on div "[EMAIL_ADDRESS][DOMAIN_NAME]" at bounding box center [354, 62] width 151 height 20
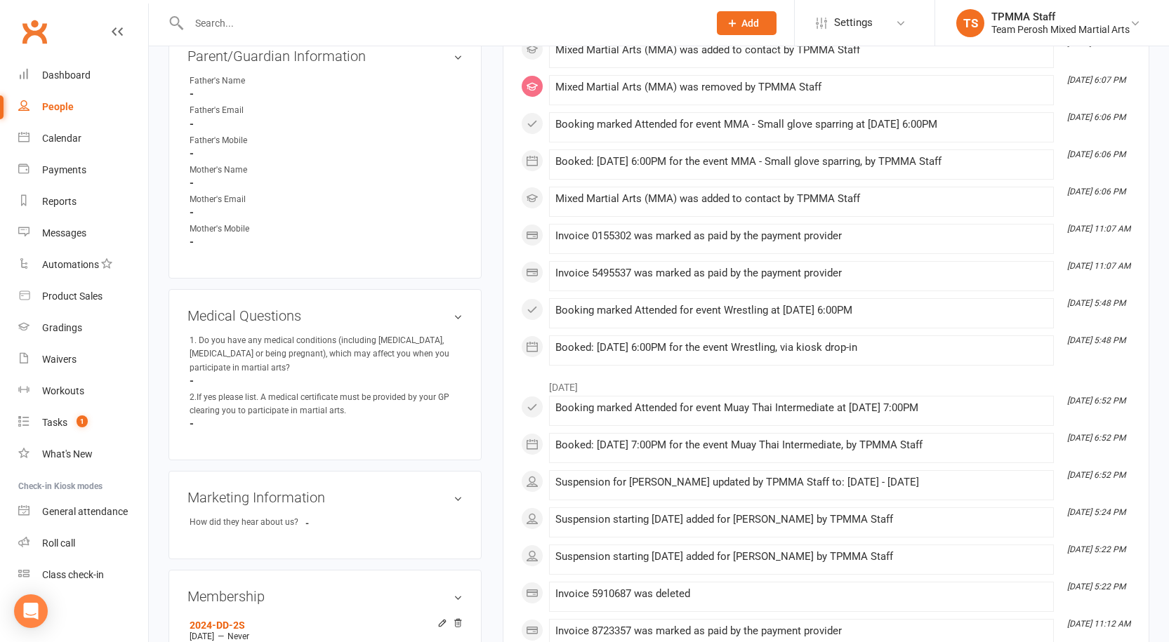
scroll to position [842, 0]
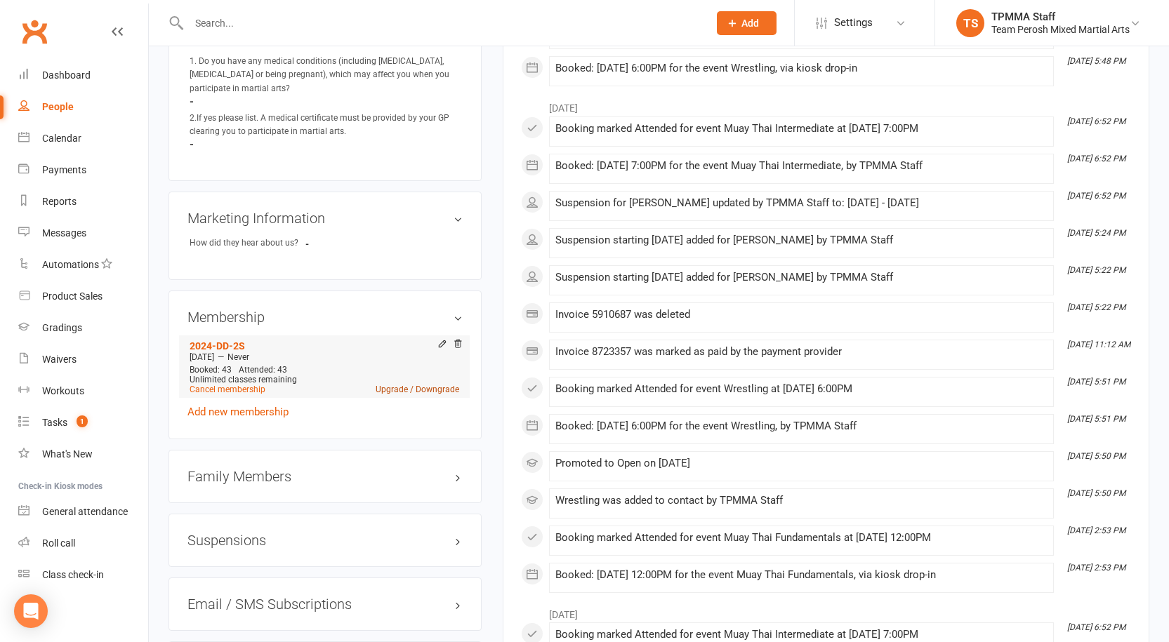
click at [412, 385] on link "Upgrade / Downgrade" at bounding box center [418, 390] width 84 height 10
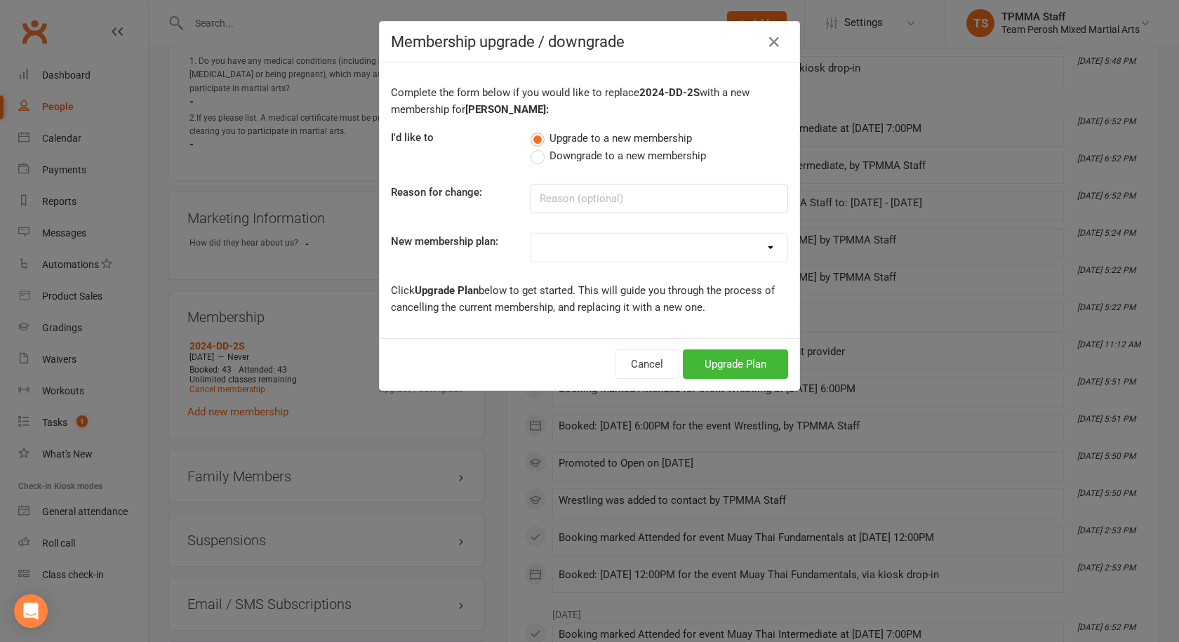
click at [531, 245] on select at bounding box center [659, 248] width 256 height 28
click at [572, 244] on select at bounding box center [659, 248] width 256 height 28
click at [560, 196] on input at bounding box center [660, 198] width 258 height 29
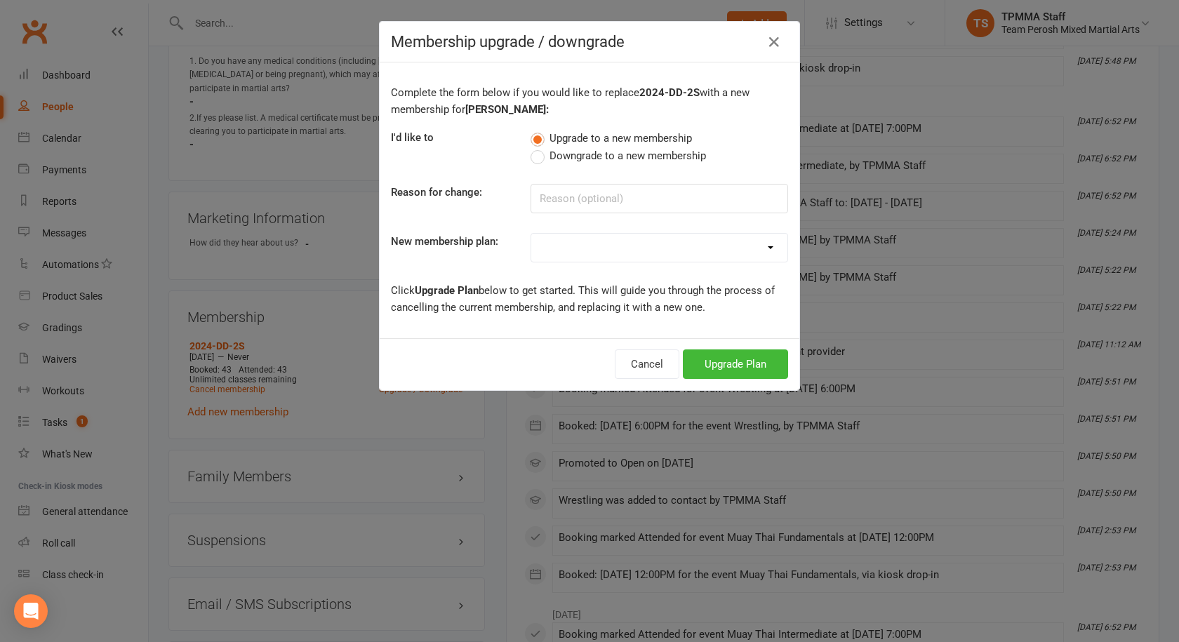
click at [584, 267] on div "Complete the form below if you would like to replace 2024-DD-2S with a new memb…" at bounding box center [590, 200] width 420 height 276
click at [595, 244] on select at bounding box center [659, 248] width 256 height 28
click at [640, 242] on select at bounding box center [659, 248] width 256 height 28
select select "7"
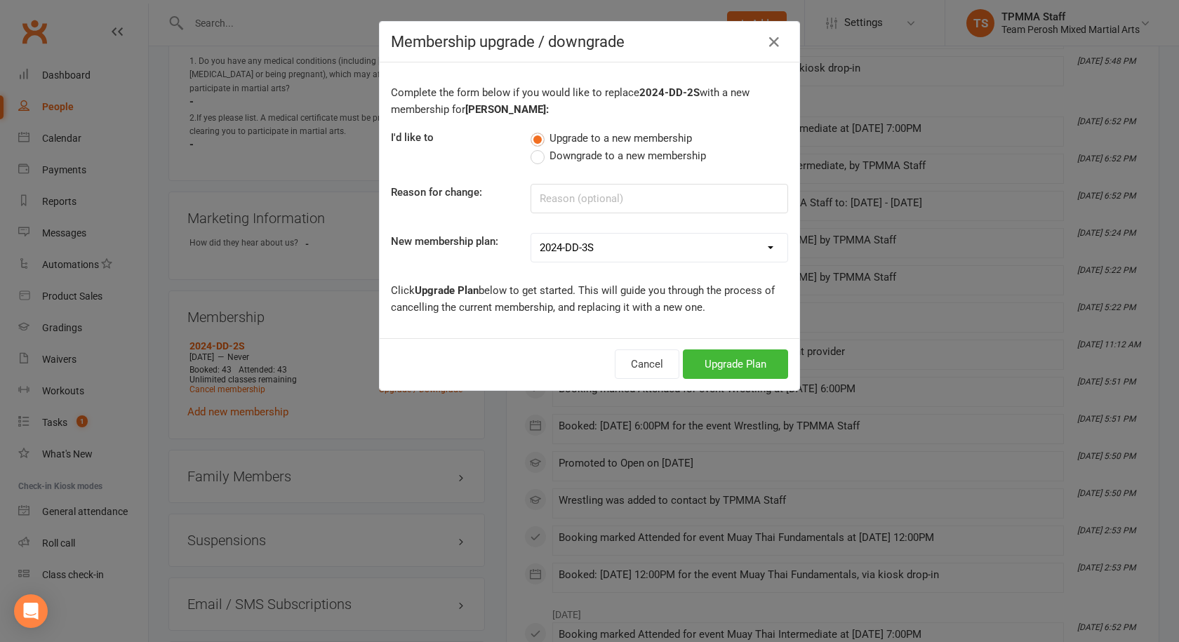
click at [531, 234] on select "2008-DD-1S 2008-DD-2S 2008-UF-1S 2013-DD-Adult-1S 2013-DD-Adult-2S 2024-DD-1S 2…" at bounding box center [659, 248] width 256 height 28
click at [715, 359] on button "Upgrade Plan" at bounding box center [735, 364] width 105 height 29
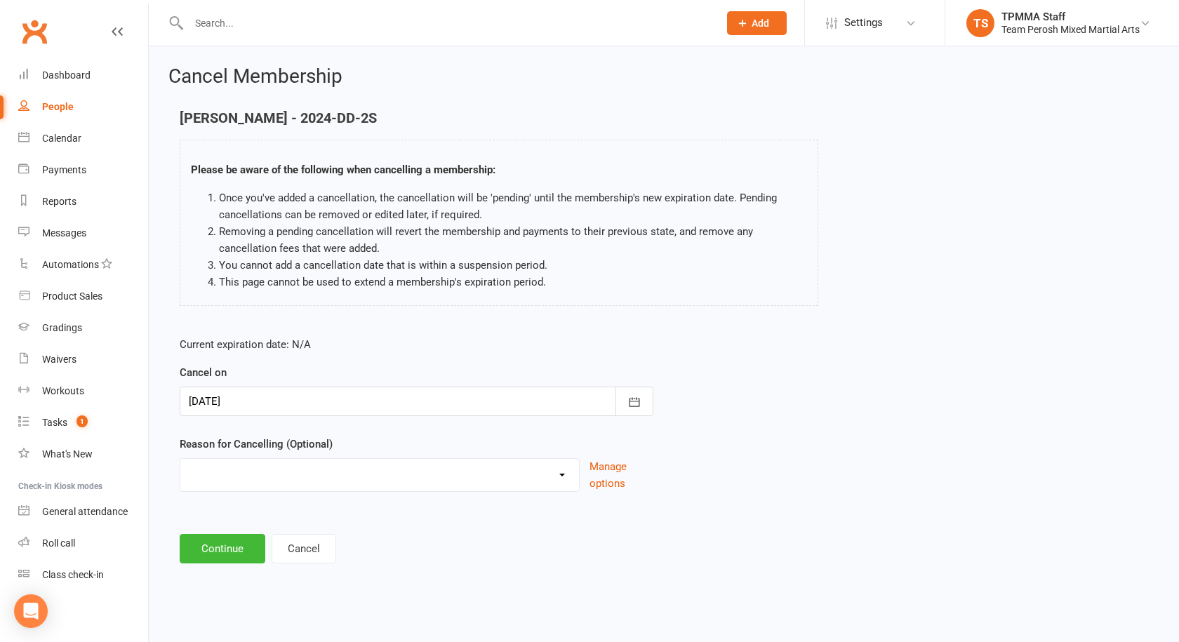
click at [237, 458] on div "Became a member Excessive failed payments Financial Inactive Inactive Casual In…" at bounding box center [380, 475] width 400 height 34
click at [349, 408] on div at bounding box center [417, 401] width 474 height 29
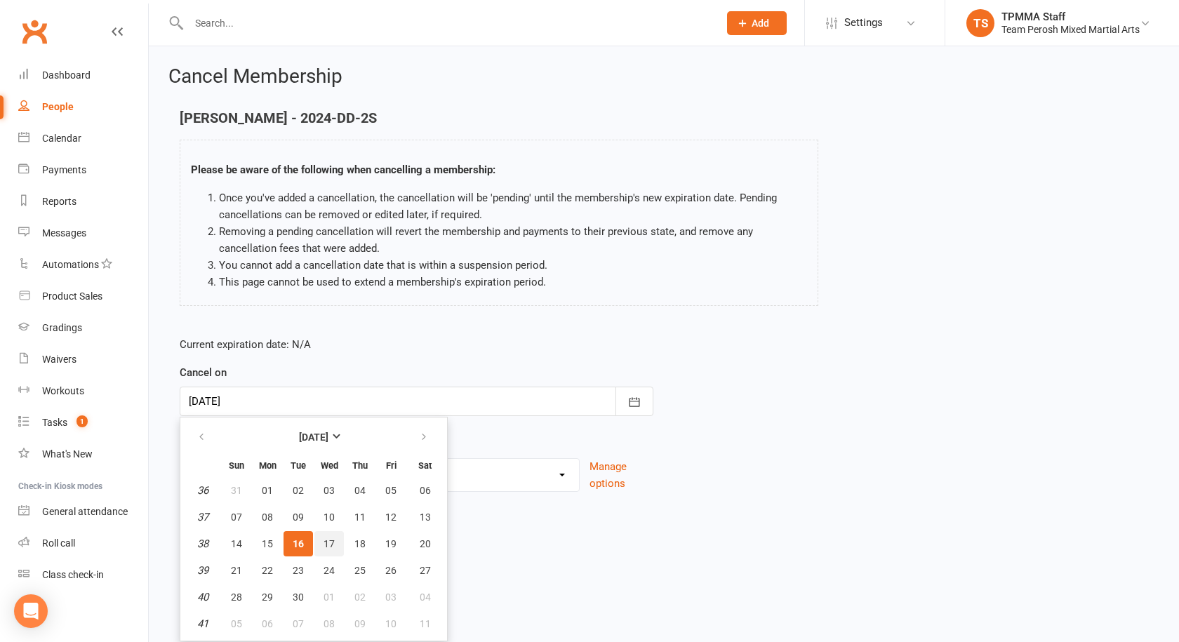
click at [319, 536] on button "17" at bounding box center [329, 543] width 29 height 25
type input "[DATE]"
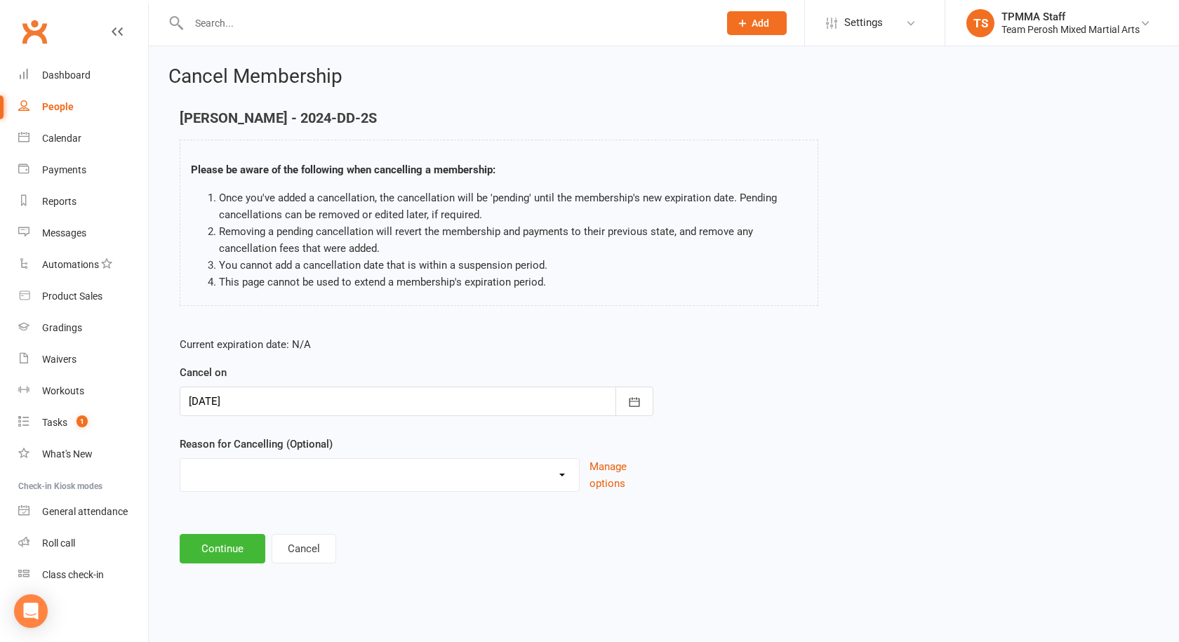
click at [272, 489] on div "Became a member Excessive failed payments Financial Inactive Inactive Casual In…" at bounding box center [380, 475] width 400 height 34
click at [266, 475] on select "Became a member Excessive failed payments Financial Inactive Inactive Casual In…" at bounding box center [379, 473] width 399 height 28
click at [180, 459] on select "Became a member Excessive failed payments Financial Inactive Inactive Casual In…" at bounding box center [379, 473] width 399 height 28
click at [226, 475] on select "Became a member Excessive failed payments Financial Inactive Inactive Casual In…" at bounding box center [379, 473] width 399 height 28
select select "9"
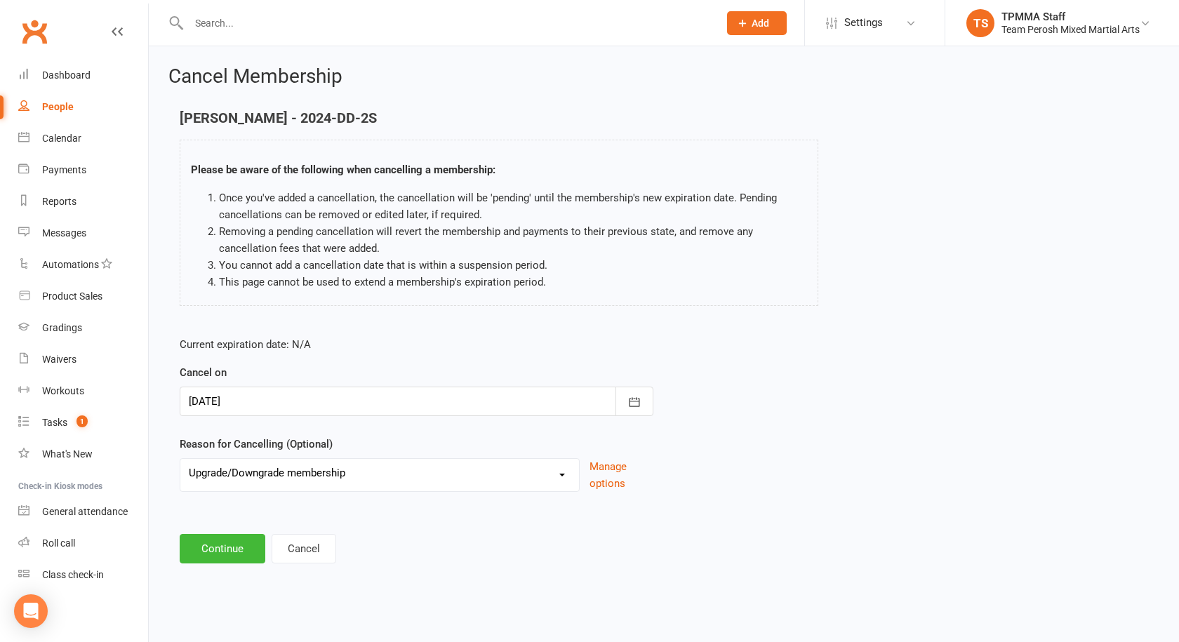
click at [180, 459] on select "Became a member Excessive failed payments Financial Inactive Inactive Casual In…" at bounding box center [379, 473] width 399 height 28
click at [238, 543] on button "Continue" at bounding box center [223, 548] width 86 height 29
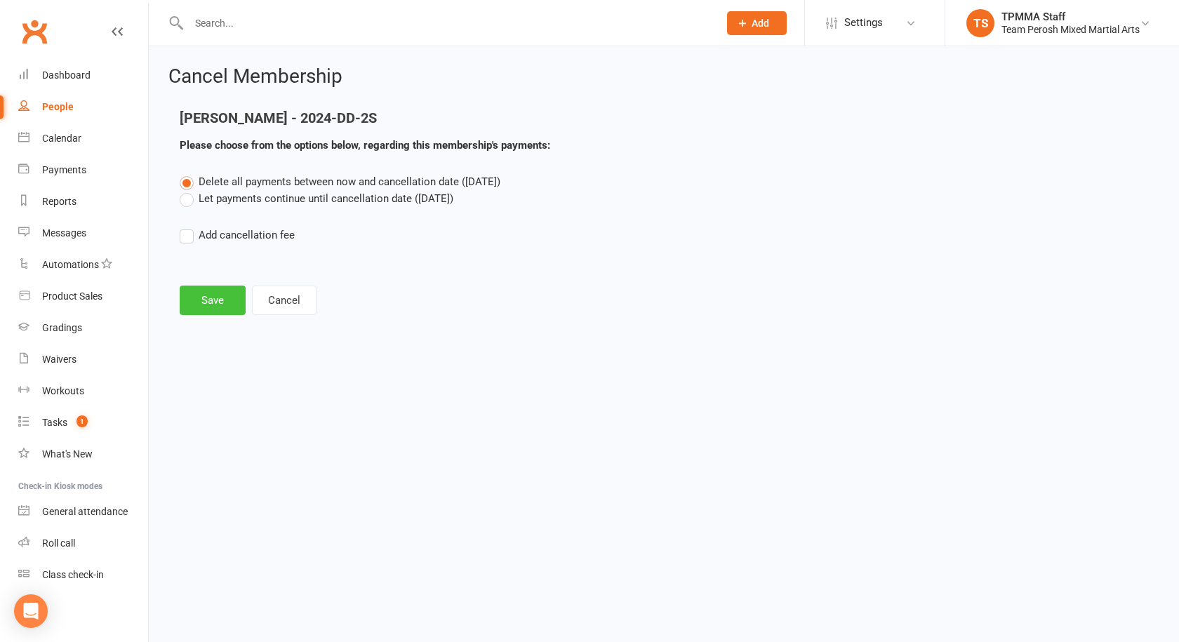
click at [215, 300] on button "Save" at bounding box center [213, 300] width 66 height 29
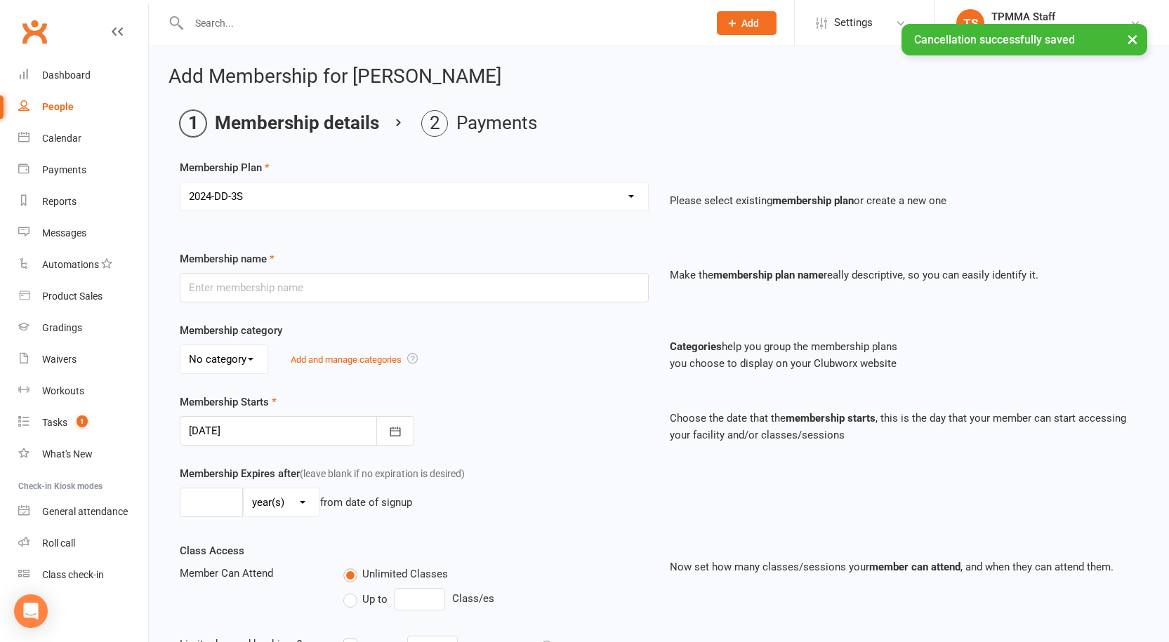
type input "2024-DD-3S"
select select "0"
type input "0"
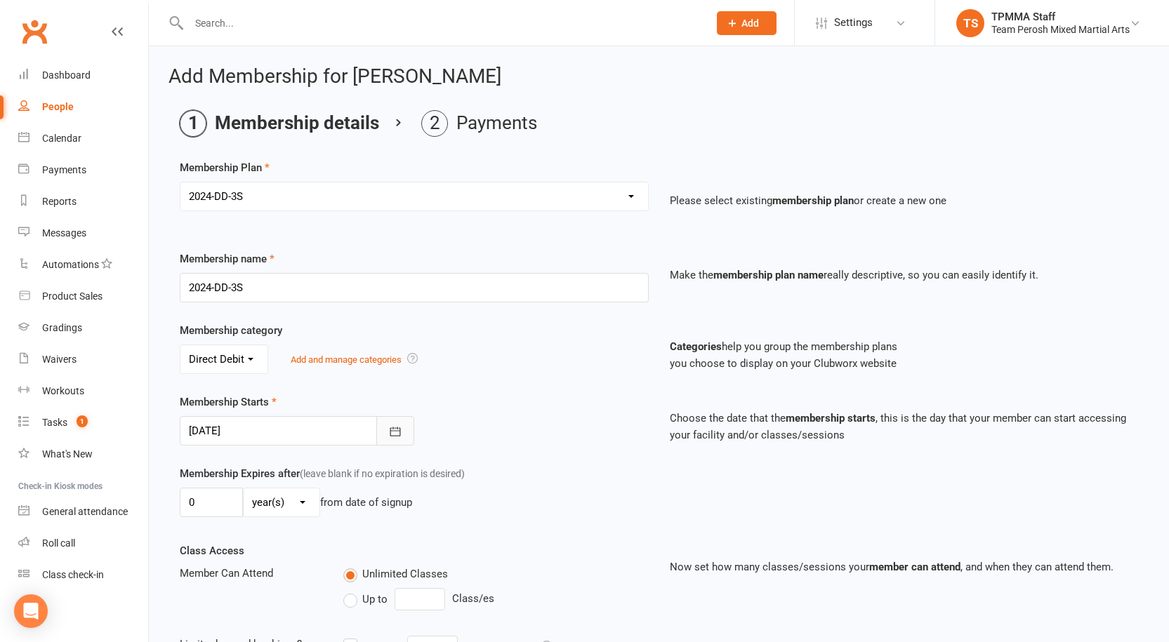
scroll to position [333, 0]
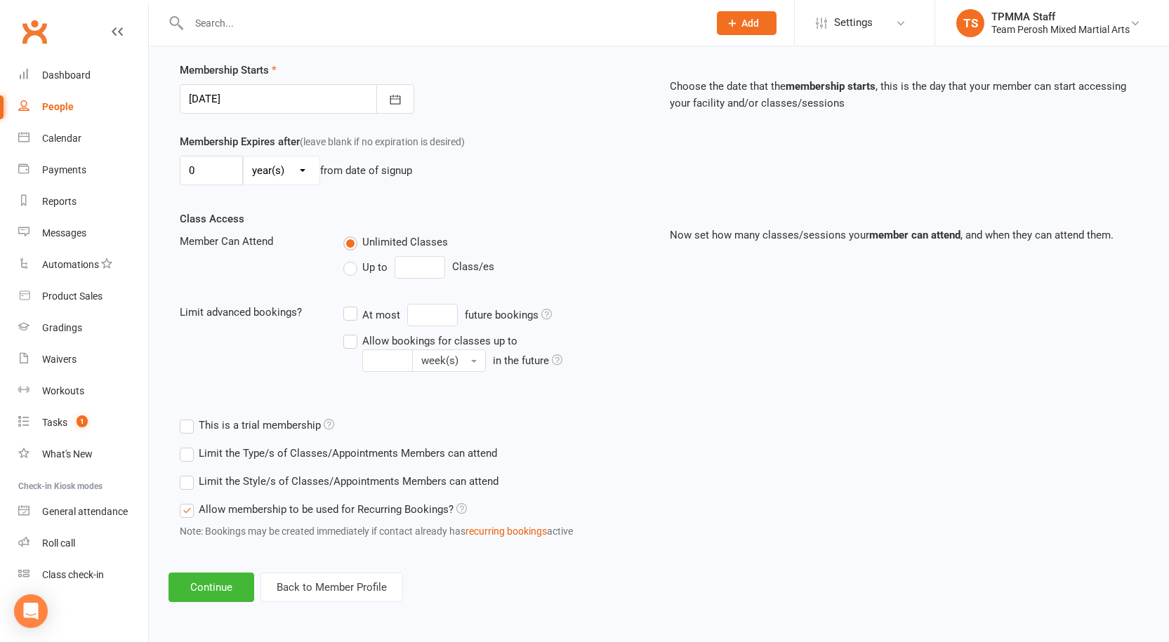
click at [201, 477] on label "Limit the Style/s of Classes/Appointments Members can attend" at bounding box center [339, 481] width 319 height 17
click at [189, 473] on input "Limit the Style/s of Classes/Appointments Members can attend" at bounding box center [184, 473] width 9 height 0
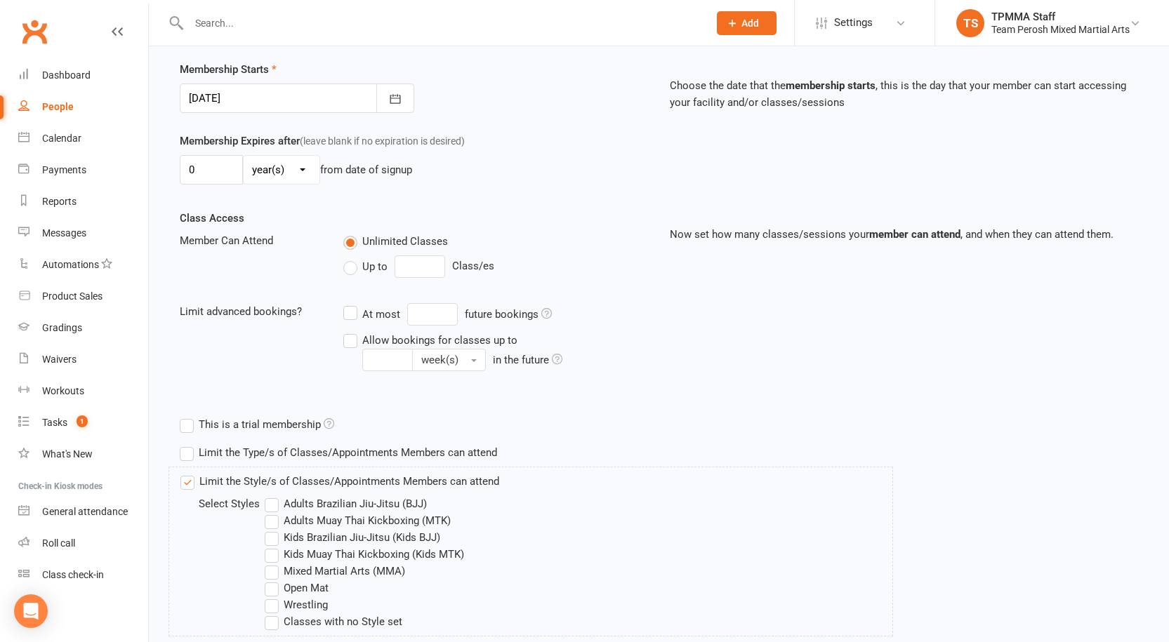
scroll to position [403, 0]
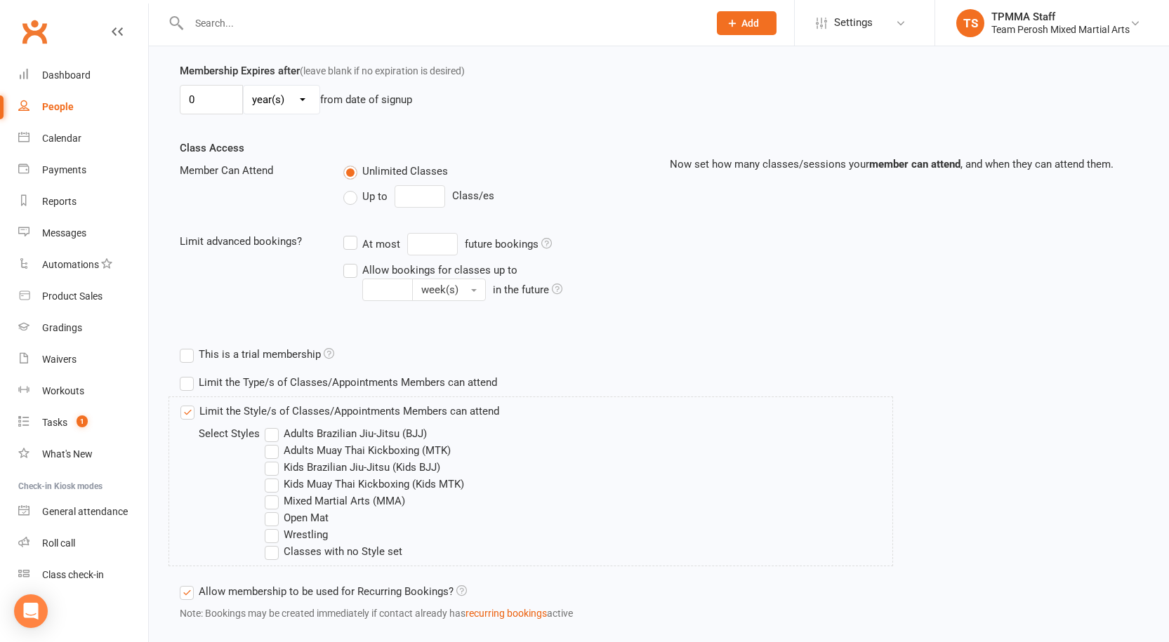
click at [282, 422] on div "Limit the Style/s of Classes/Appointments Members can attend Select Styles Adul…" at bounding box center [339, 481] width 319 height 157
click at [282, 433] on label "Adults Brazilian Jiu-Jitsu (BJJ)" at bounding box center [346, 433] width 162 height 17
click at [274, 425] on input "Adults Brazilian Jiu-Jitsu (BJJ)" at bounding box center [269, 425] width 9 height 0
click at [293, 451] on label "Adults Muay Thai Kickboxing (MTK)" at bounding box center [358, 450] width 186 height 17
click at [274, 442] on input "Adults Muay Thai Kickboxing (MTK)" at bounding box center [269, 442] width 9 height 0
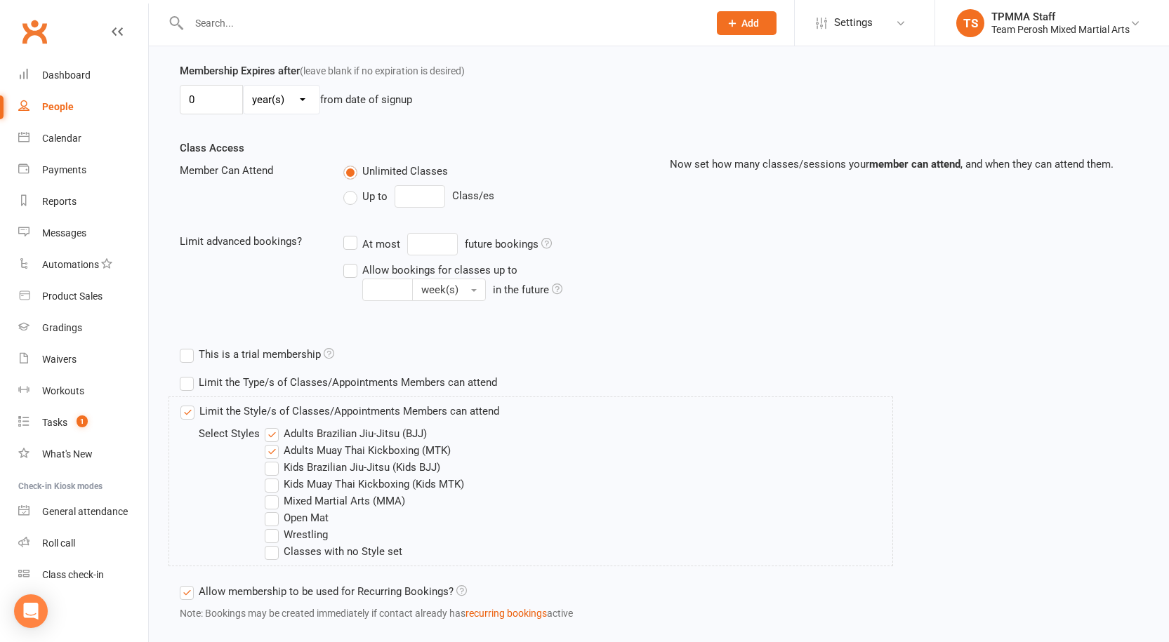
click at [322, 534] on label "Wrestling" at bounding box center [296, 535] width 63 height 17
click at [274, 527] on input "Wrestling" at bounding box center [269, 527] width 9 height 0
click at [303, 519] on label "Open Mat" at bounding box center [297, 518] width 64 height 17
click at [274, 510] on input "Open Mat" at bounding box center [269, 510] width 9 height 0
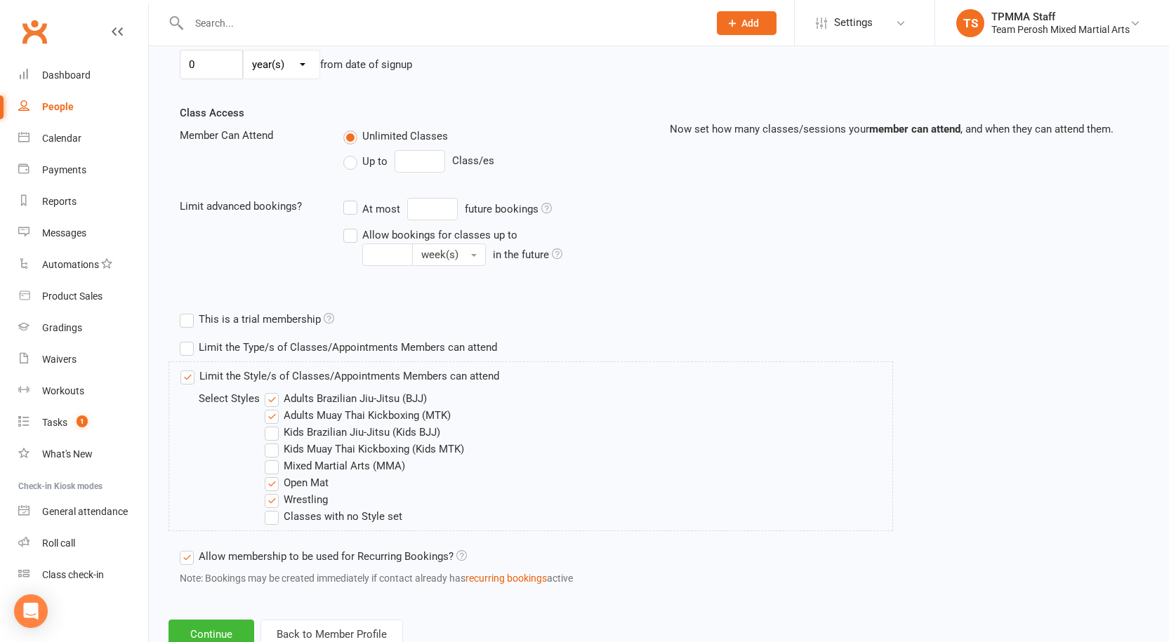
scroll to position [486, 0]
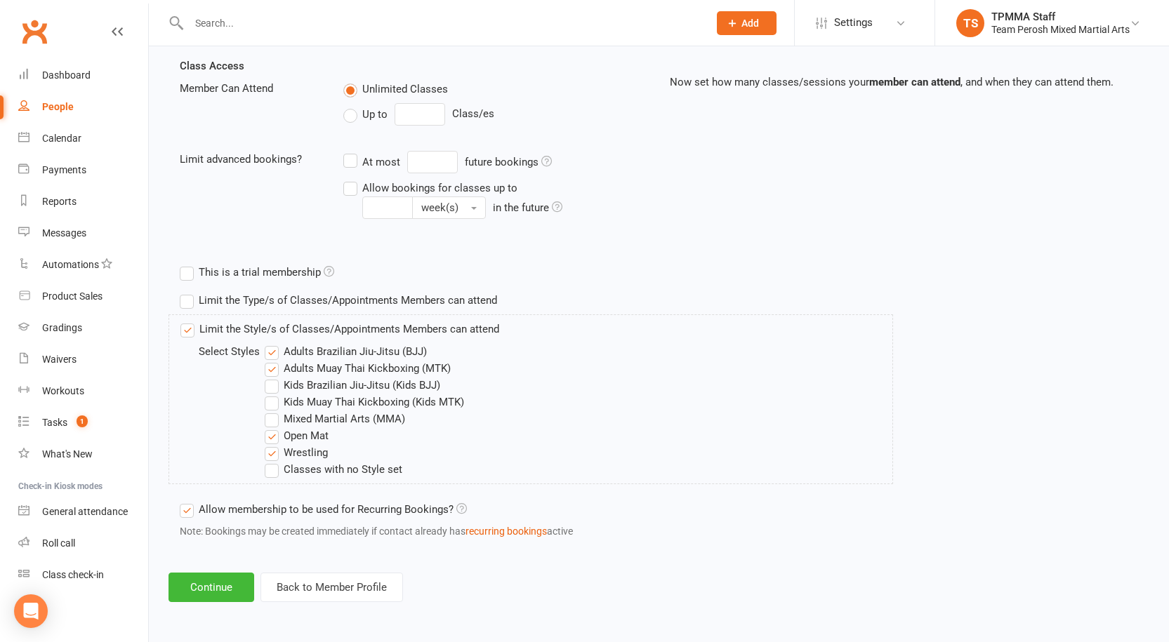
click at [300, 425] on label "Mixed Martial Arts (MMA)" at bounding box center [335, 419] width 140 height 17
click at [274, 411] on input "Mixed Martial Arts (MMA)" at bounding box center [269, 411] width 9 height 0
click at [198, 588] on button "Continue" at bounding box center [211, 587] width 86 height 29
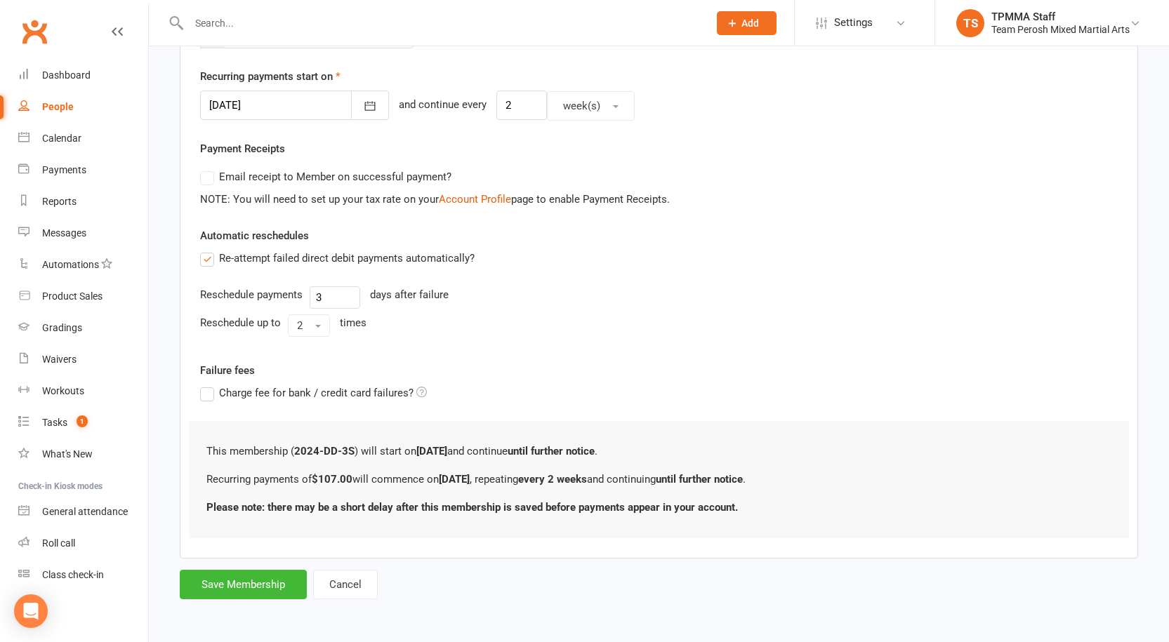
scroll to position [0, 0]
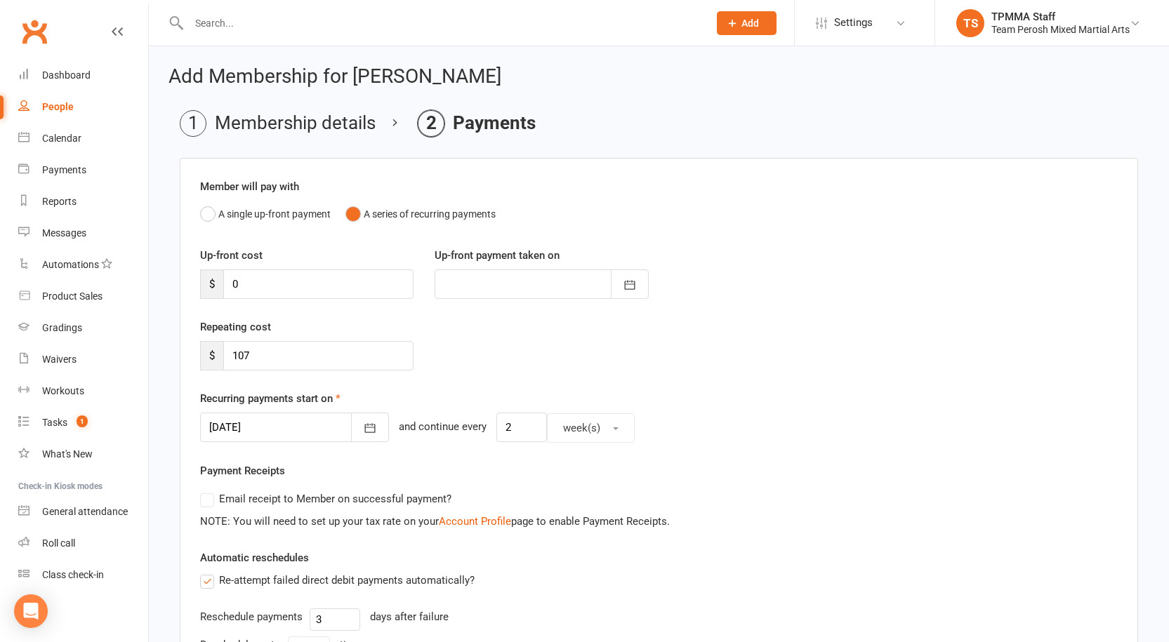
click at [265, 430] on div at bounding box center [294, 427] width 189 height 29
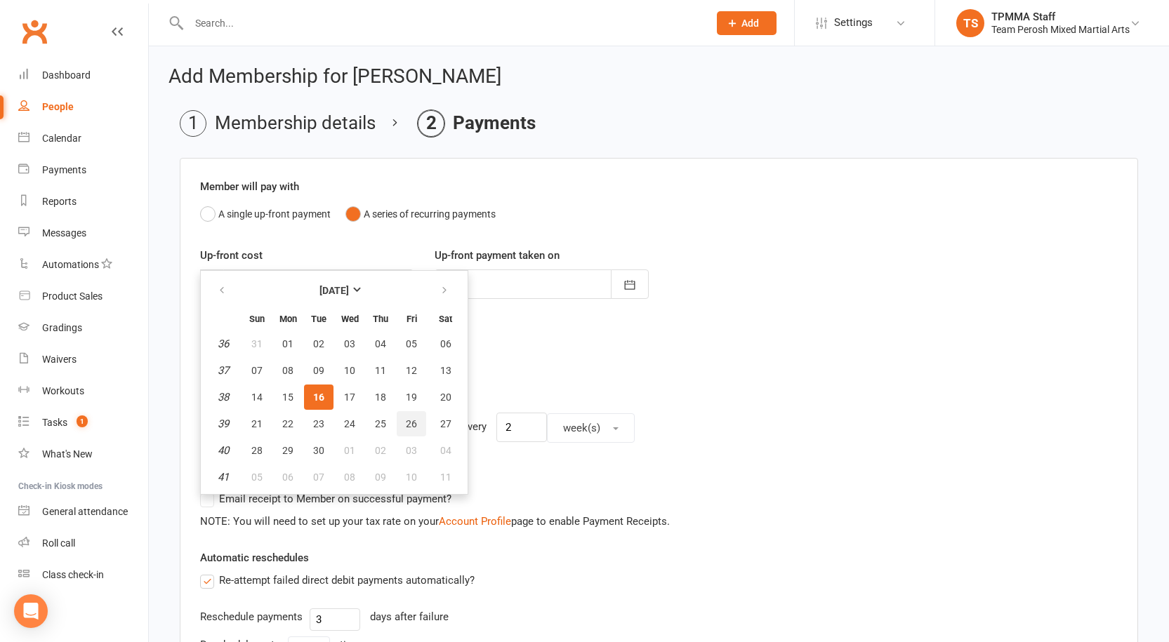
click at [414, 419] on span "26" at bounding box center [411, 423] width 11 height 11
type input "[DATE]"
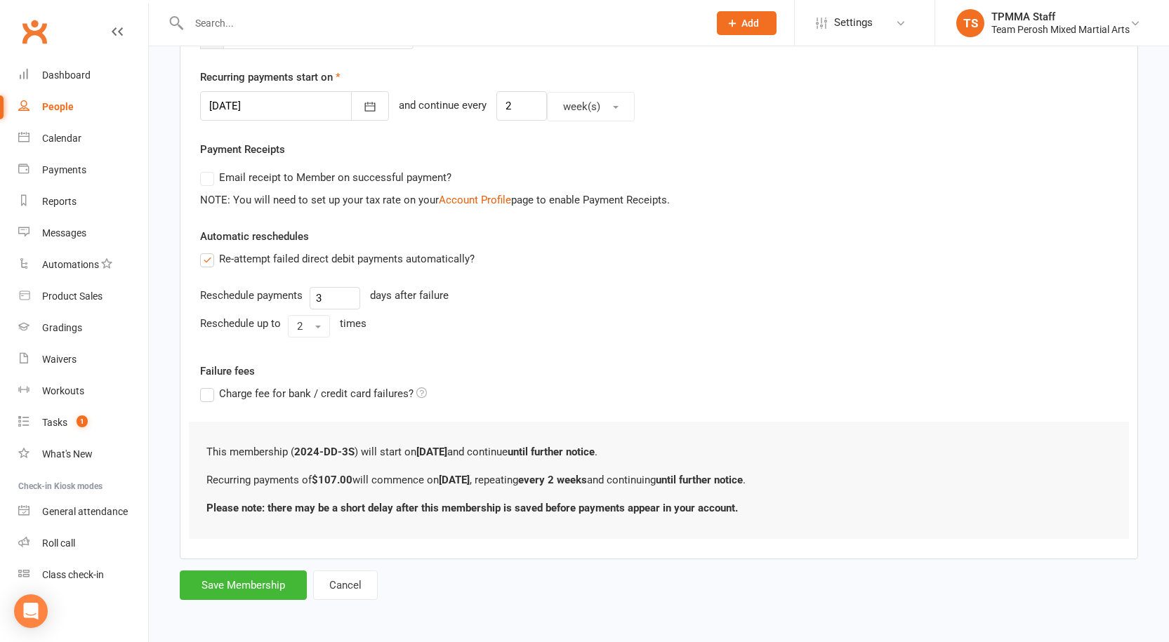
scroll to position [322, 0]
click at [260, 581] on button "Save Membership" at bounding box center [243, 584] width 127 height 29
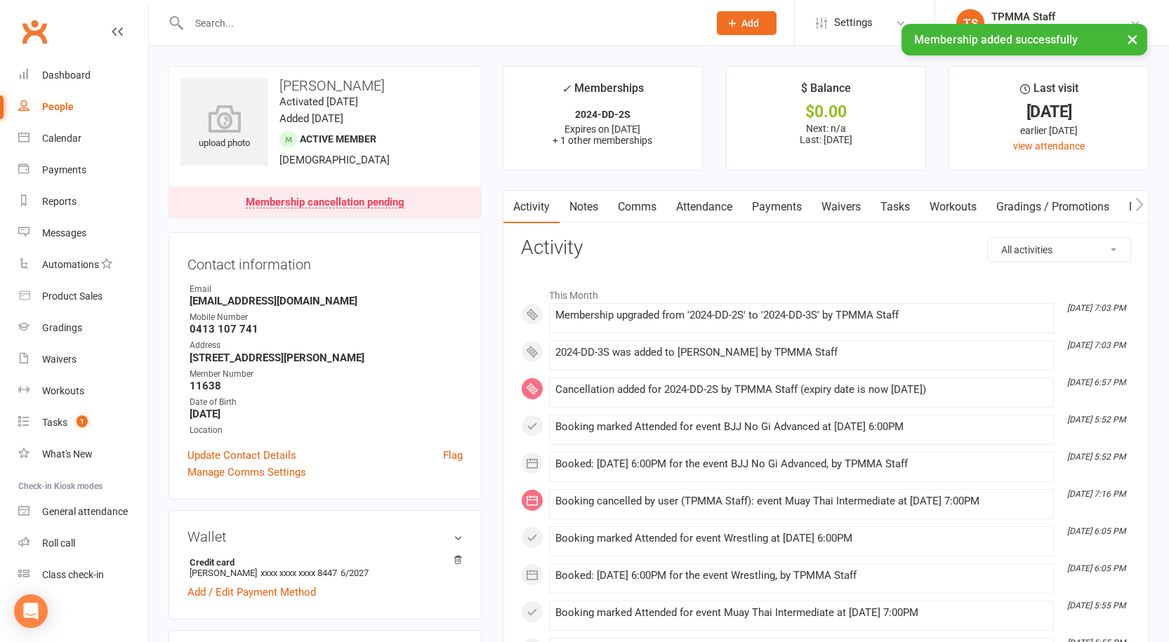
click at [764, 201] on link "Payments" at bounding box center [777, 207] width 70 height 32
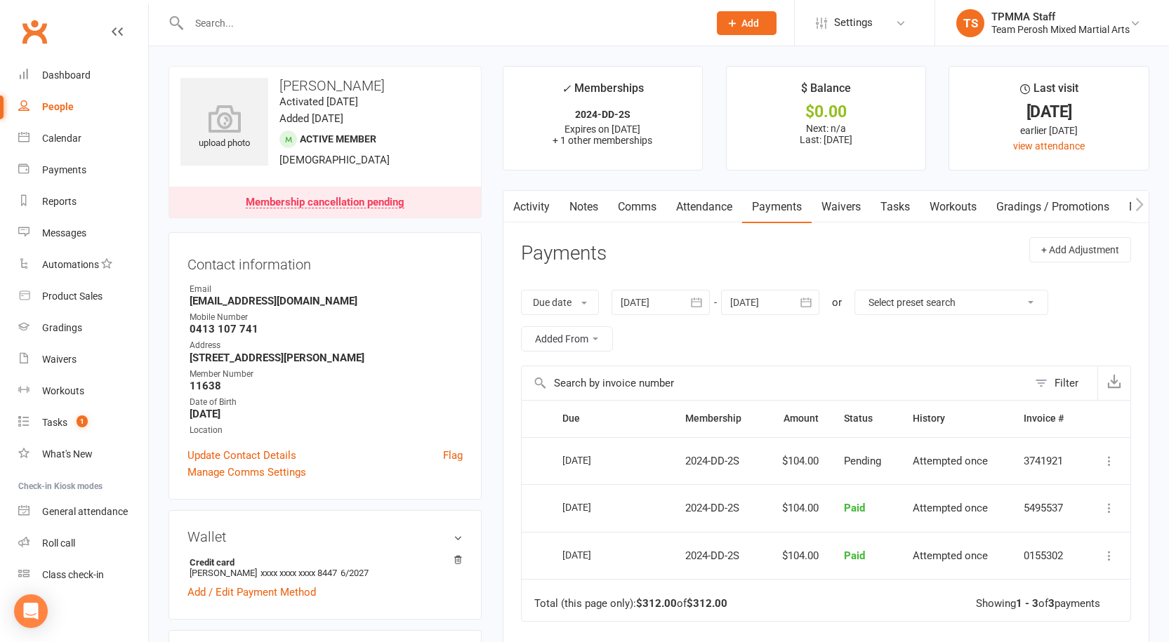
click at [833, 205] on link "Waivers" at bounding box center [841, 207] width 59 height 32
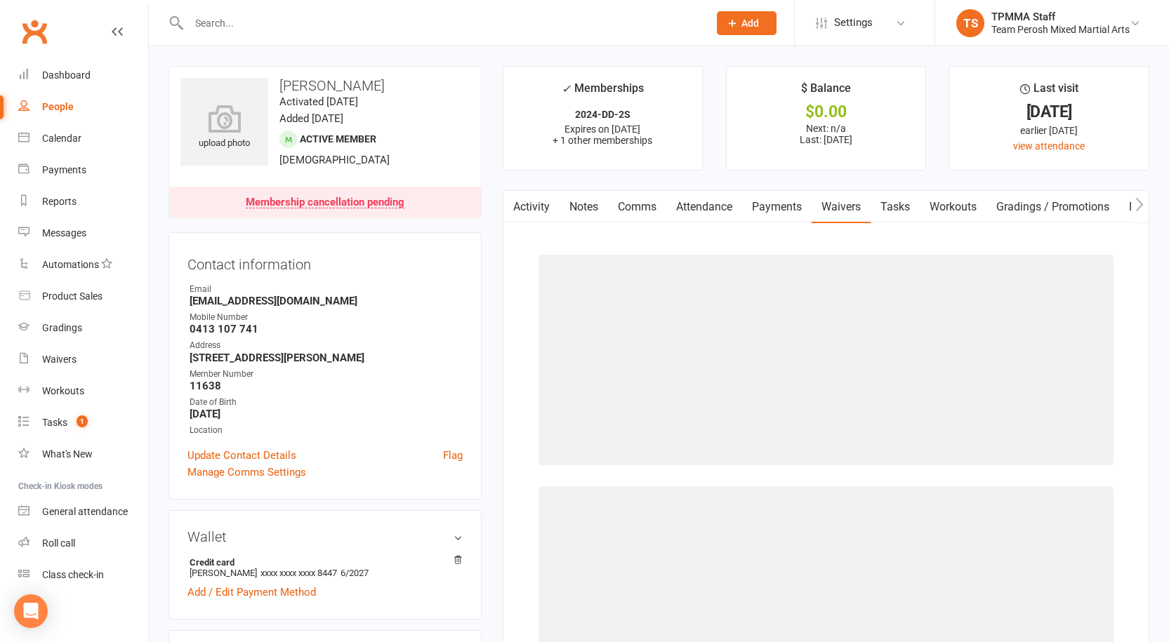
click at [796, 209] on link "Payments" at bounding box center [777, 207] width 70 height 32
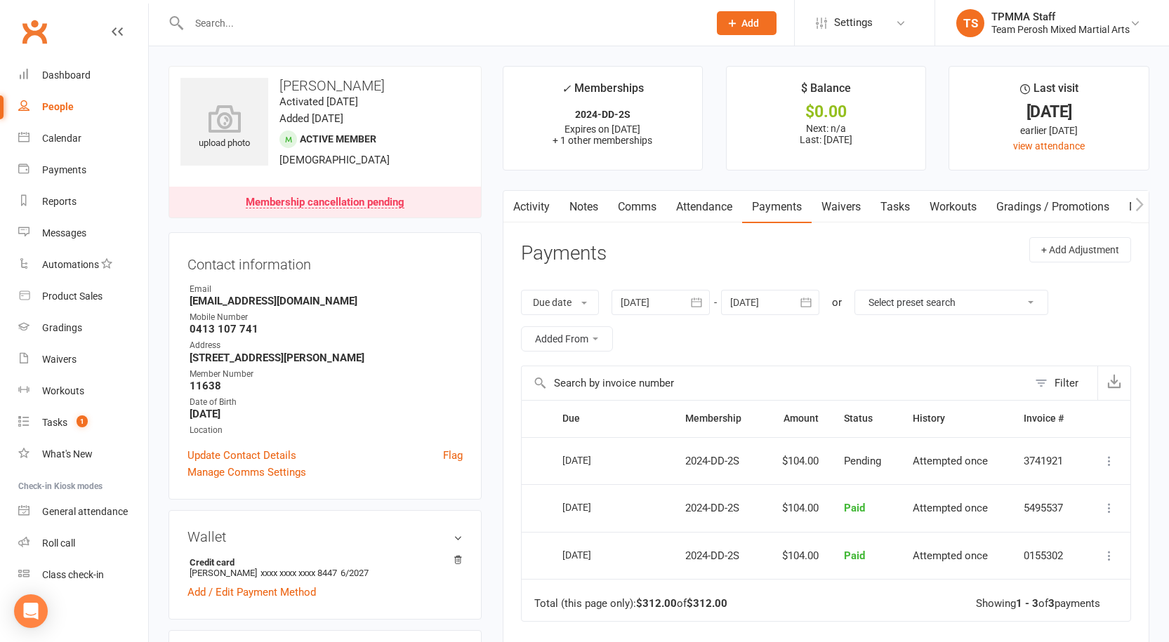
click at [359, 23] on input "text" at bounding box center [442, 23] width 514 height 20
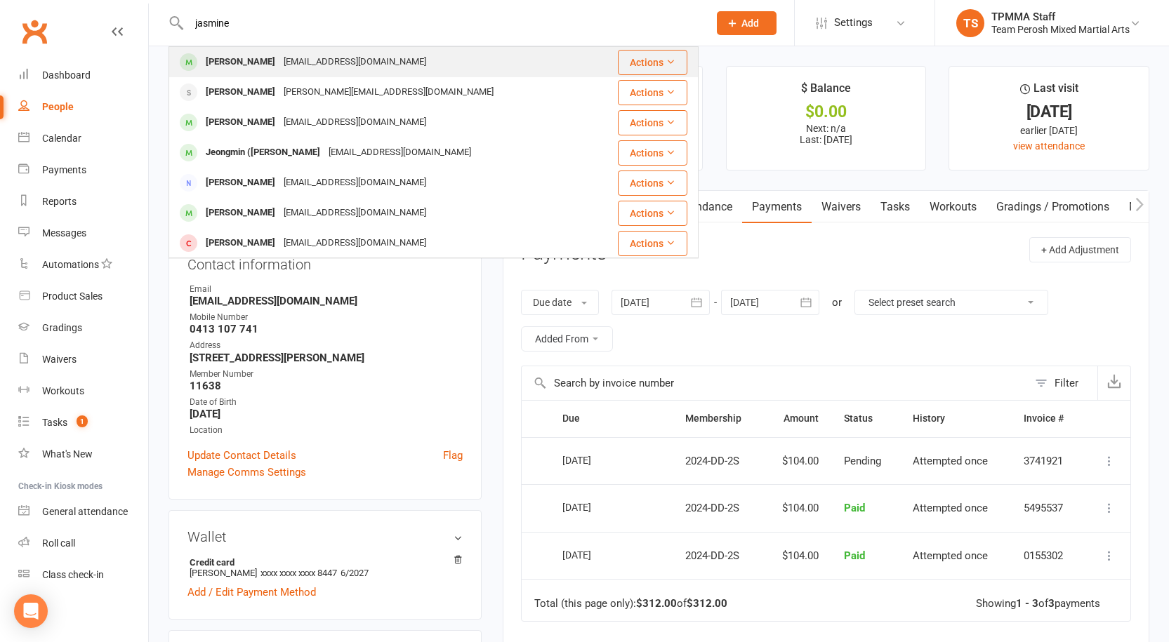
type input "jasmine"
click at [341, 58] on div "[EMAIL_ADDRESS][DOMAIN_NAME]" at bounding box center [354, 62] width 151 height 20
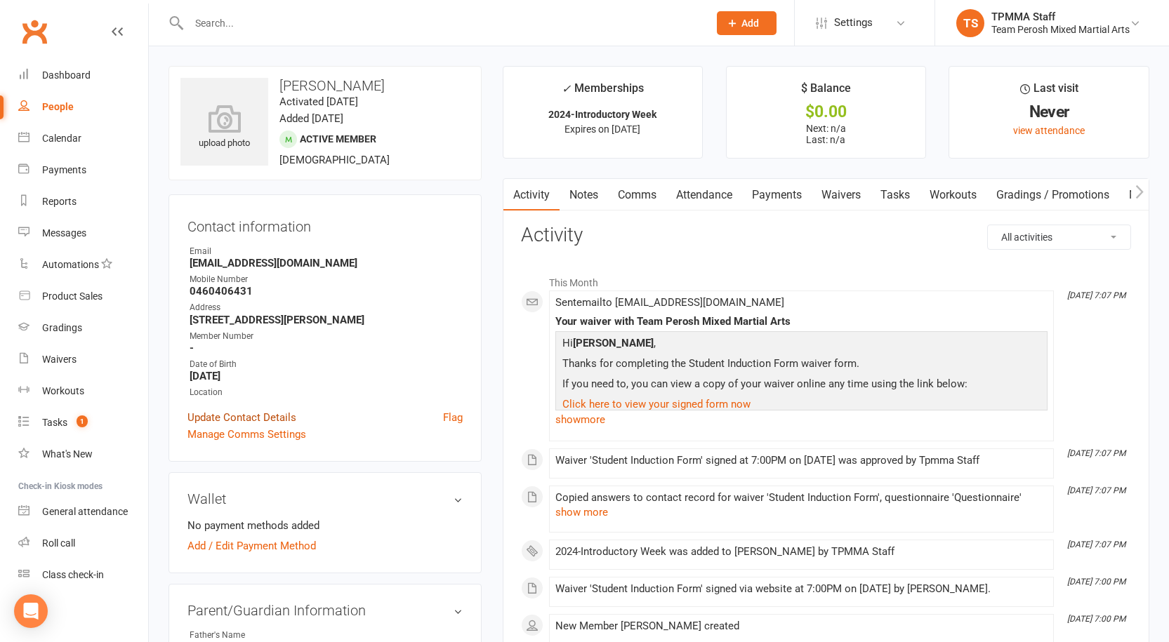
click at [237, 417] on link "Update Contact Details" at bounding box center [241, 417] width 109 height 17
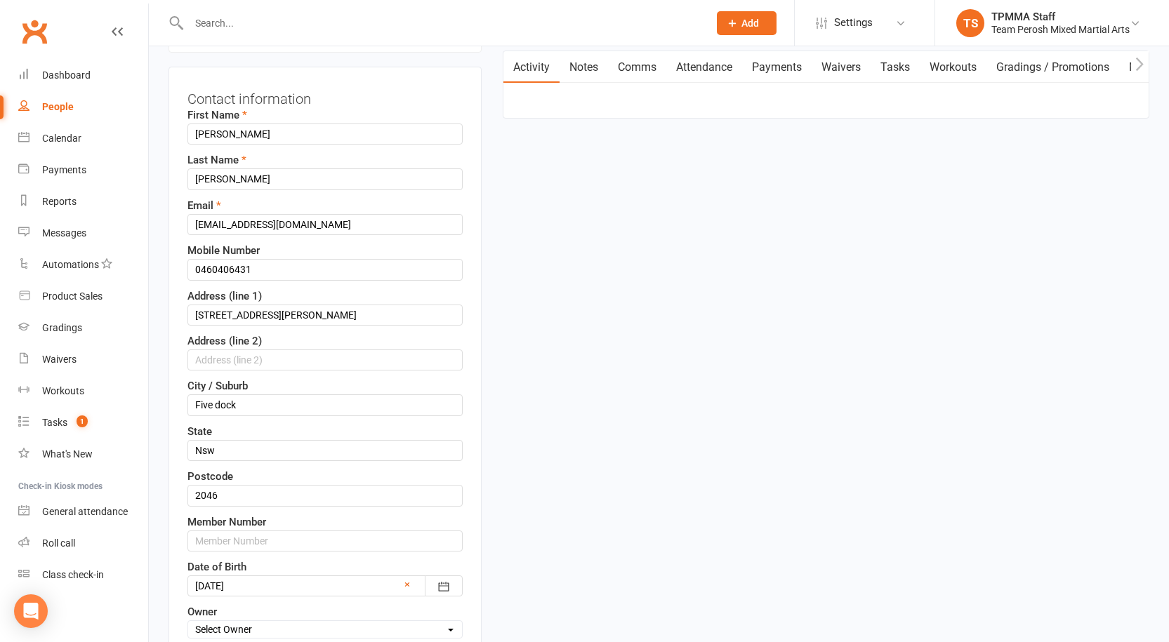
scroll to position [206, 0]
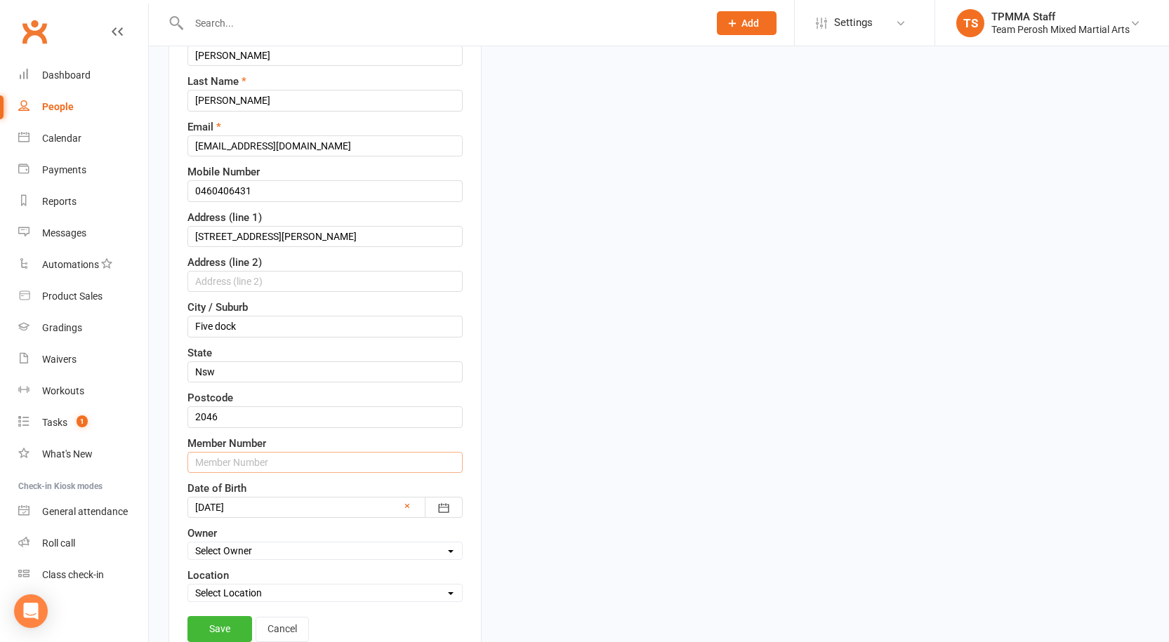
click at [230, 465] on input "text" at bounding box center [324, 462] width 275 height 21
type input "13502"
click at [239, 623] on link "Save" at bounding box center [219, 628] width 65 height 25
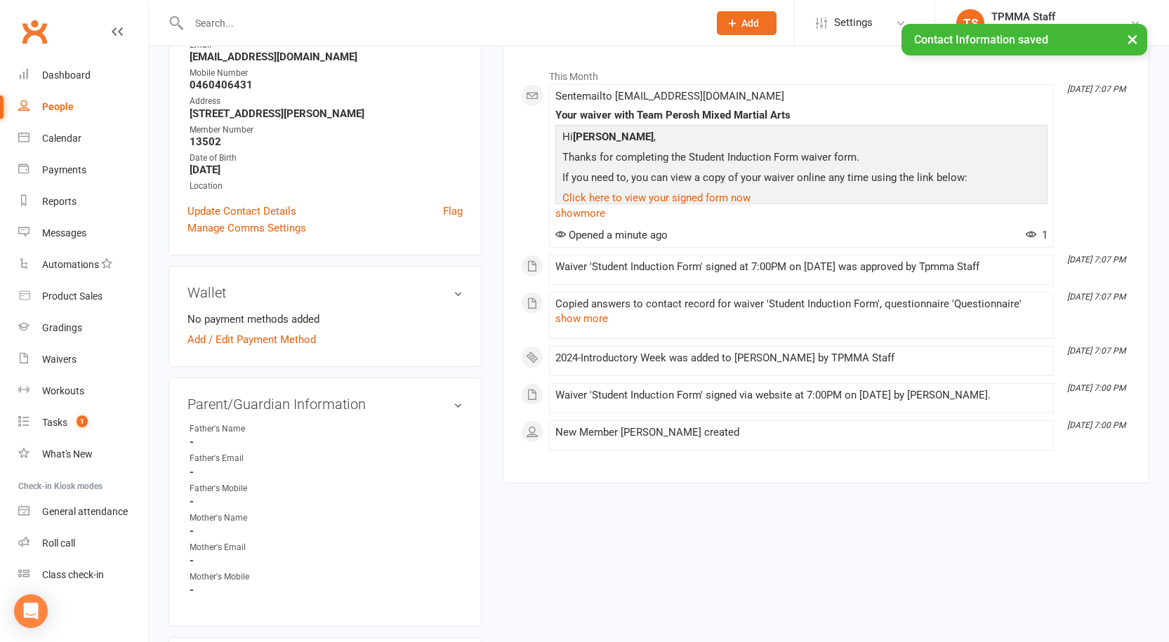
scroll to position [0, 0]
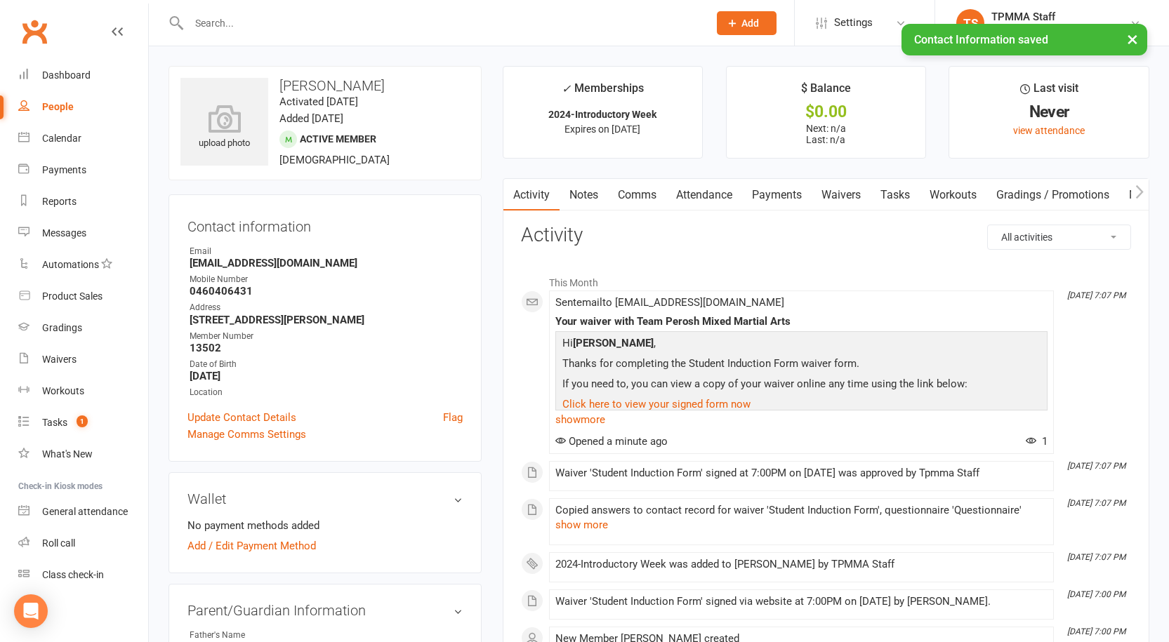
drag, startPoint x: 415, startPoint y: 81, endPoint x: 277, endPoint y: 88, distance: 137.8
click at [277, 88] on h3 "[PERSON_NAME]" at bounding box center [324, 85] width 289 height 15
copy h3 "[PERSON_NAME]"
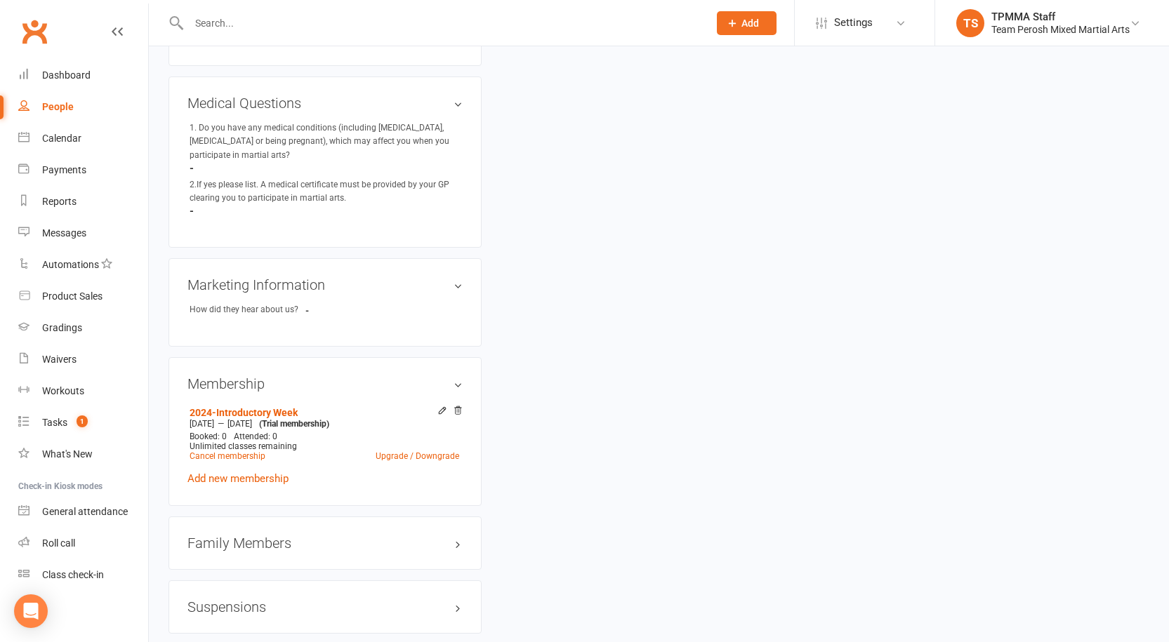
scroll to position [983, 0]
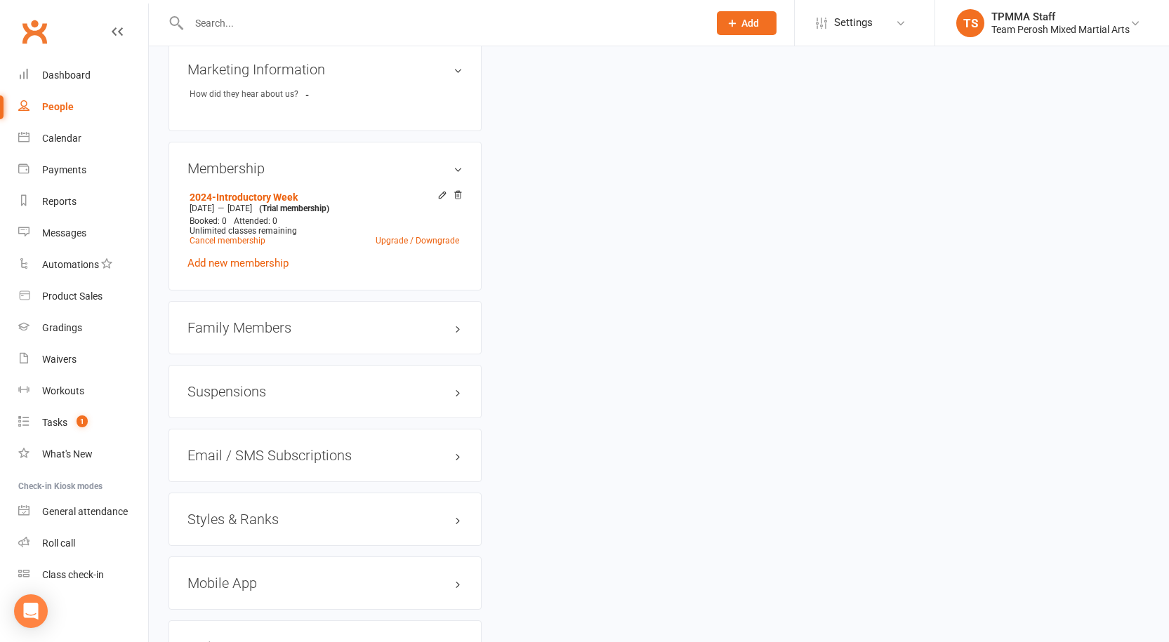
click at [216, 512] on h3 "Styles & Ranks" at bounding box center [324, 519] width 275 height 15
click at [226, 568] on link "Add new style" at bounding box center [219, 574] width 65 height 13
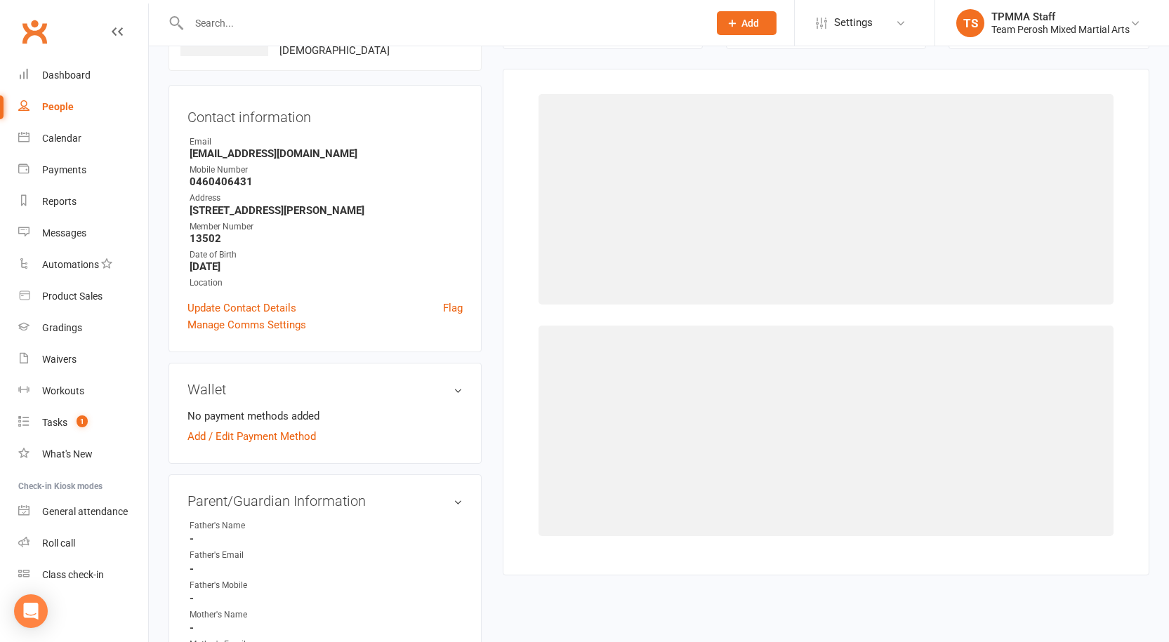
scroll to position [108, 0]
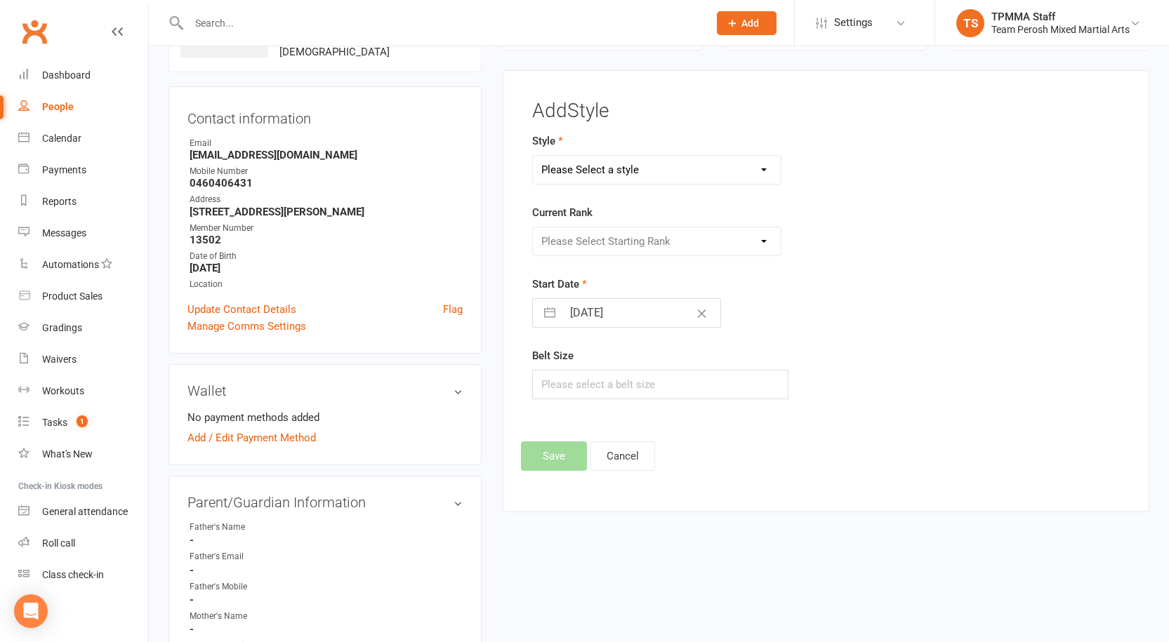
click at [588, 173] on select "Please Select a style Adults Brazilian Jiu-Jitsu (BJJ) Adults Muay Thai Kickbox…" at bounding box center [657, 170] width 248 height 28
select select "3312"
click at [533, 156] on select "Please Select a style Adults Brazilian Jiu-Jitsu (BJJ) Adults Muay Thai Kickbox…" at bounding box center [657, 170] width 248 height 28
click at [638, 244] on select "Please Select Starting Rank White Belt White Belt 1st Stripe White Belt 2nd Str…" at bounding box center [657, 241] width 248 height 28
select select "37632"
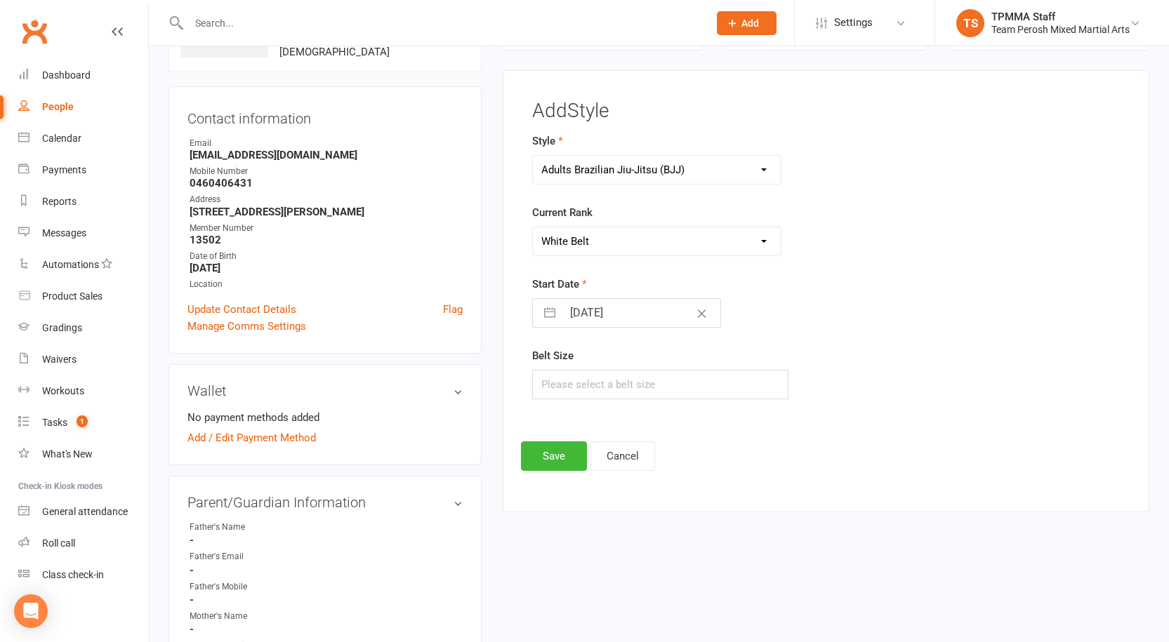
click at [533, 227] on select "Please Select Starting Rank White Belt White Belt 1st Stripe White Belt 2nd Str…" at bounding box center [657, 241] width 248 height 28
click at [541, 461] on button "Save" at bounding box center [554, 456] width 66 height 29
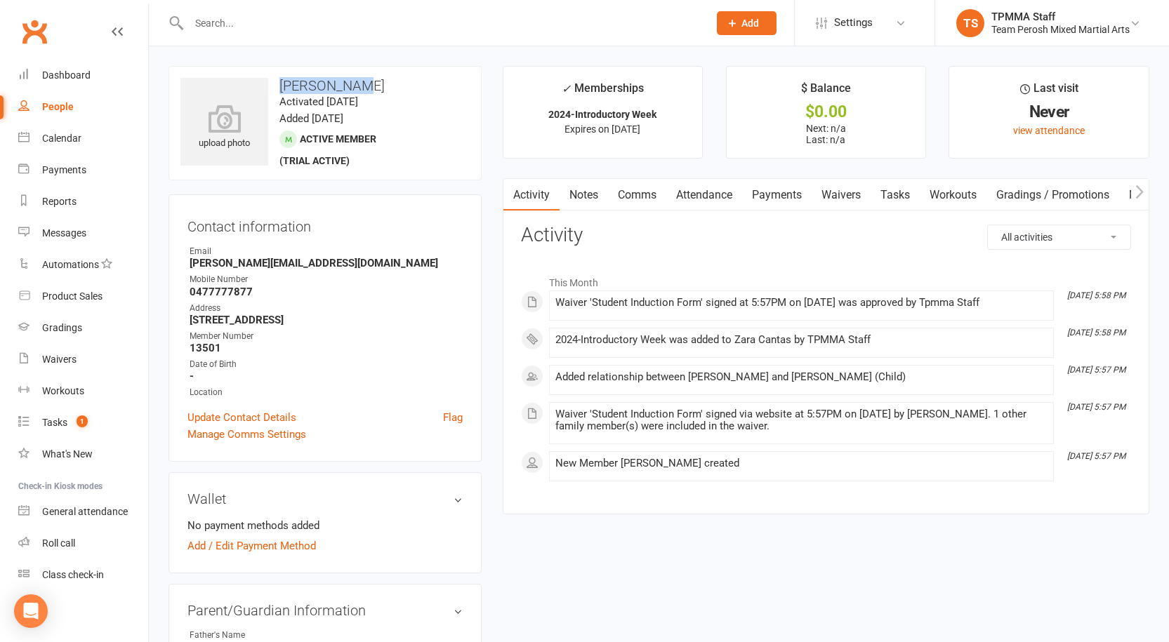
drag, startPoint x: 363, startPoint y: 82, endPoint x: 277, endPoint y: 91, distance: 86.1
click at [277, 91] on h3 "[PERSON_NAME]" at bounding box center [324, 85] width 289 height 15
copy h3 "[PERSON_NAME]"
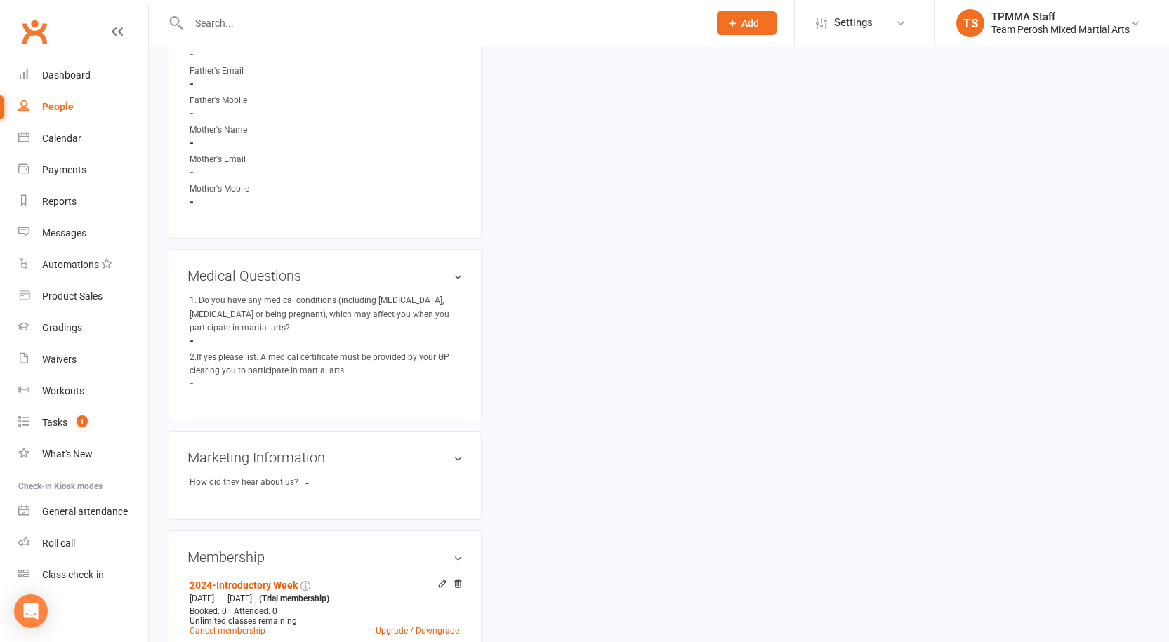
scroll to position [702, 0]
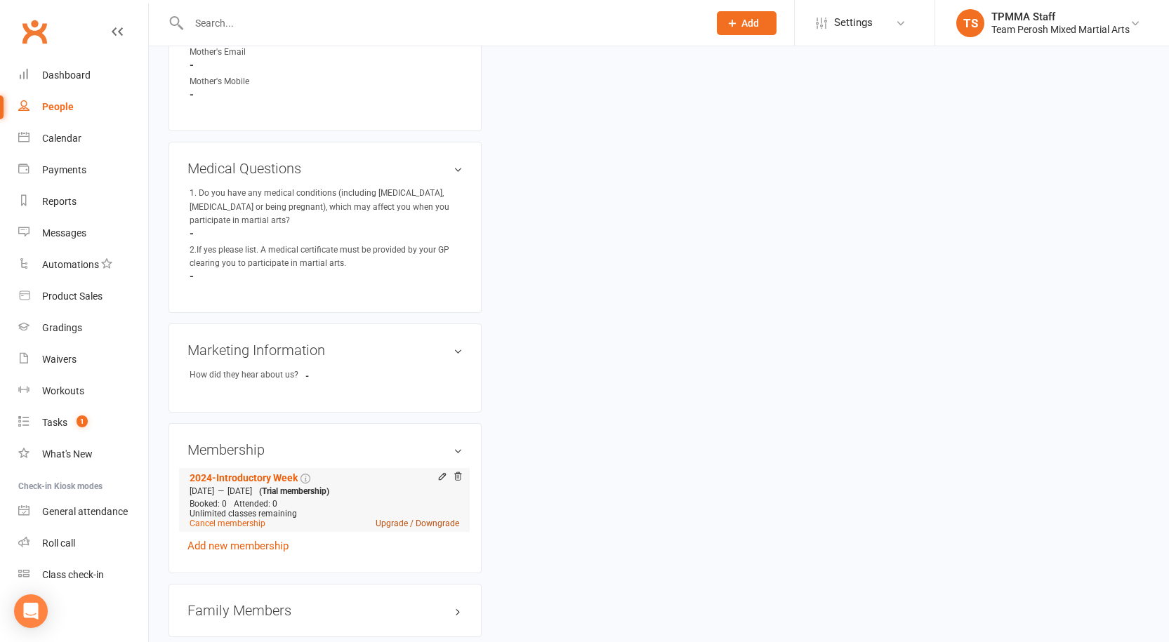
click at [405, 519] on link "Upgrade / Downgrade" at bounding box center [418, 524] width 84 height 10
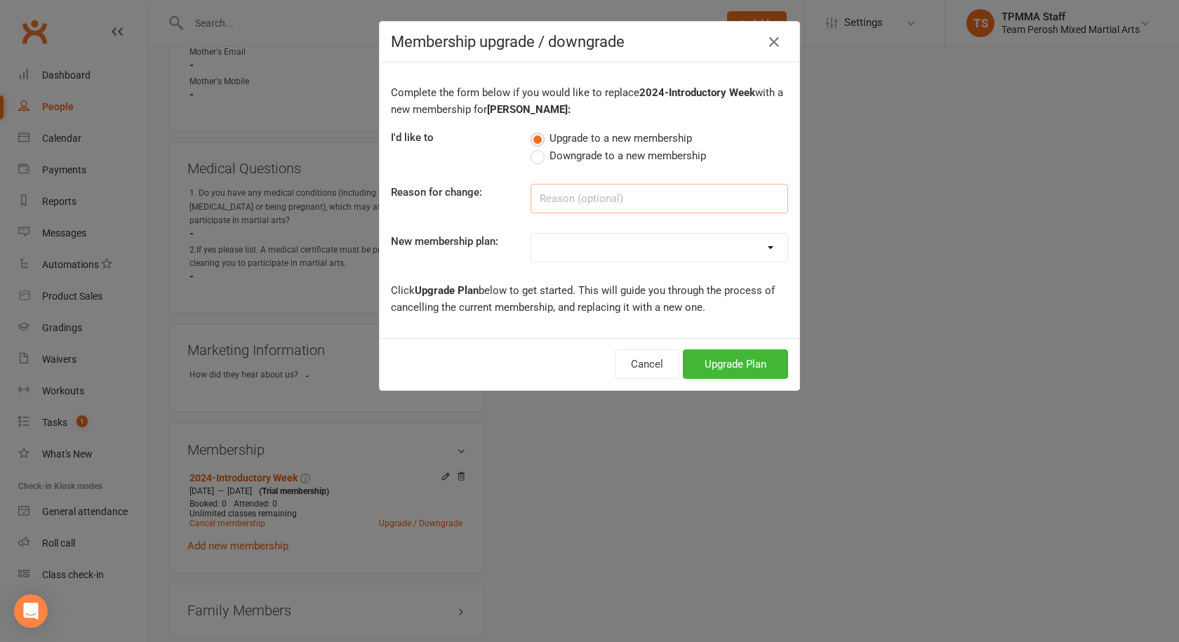
click at [597, 208] on input at bounding box center [660, 198] width 258 height 29
click at [567, 253] on select "2008-DD-1S 2008-DD-2S 2008-UF-1S 2013-DD-Adult-1S 2013-DD-Adult-2S 2024-DD-1S 2…" at bounding box center [659, 248] width 256 height 28
select select "8"
click at [531, 234] on select "2008-DD-1S 2008-DD-2S 2008-UF-1S 2013-DD-Adult-1S 2013-DD-Adult-2S 2024-DD-1S 2…" at bounding box center [659, 248] width 256 height 28
click at [722, 362] on button "Upgrade Plan" at bounding box center [735, 364] width 105 height 29
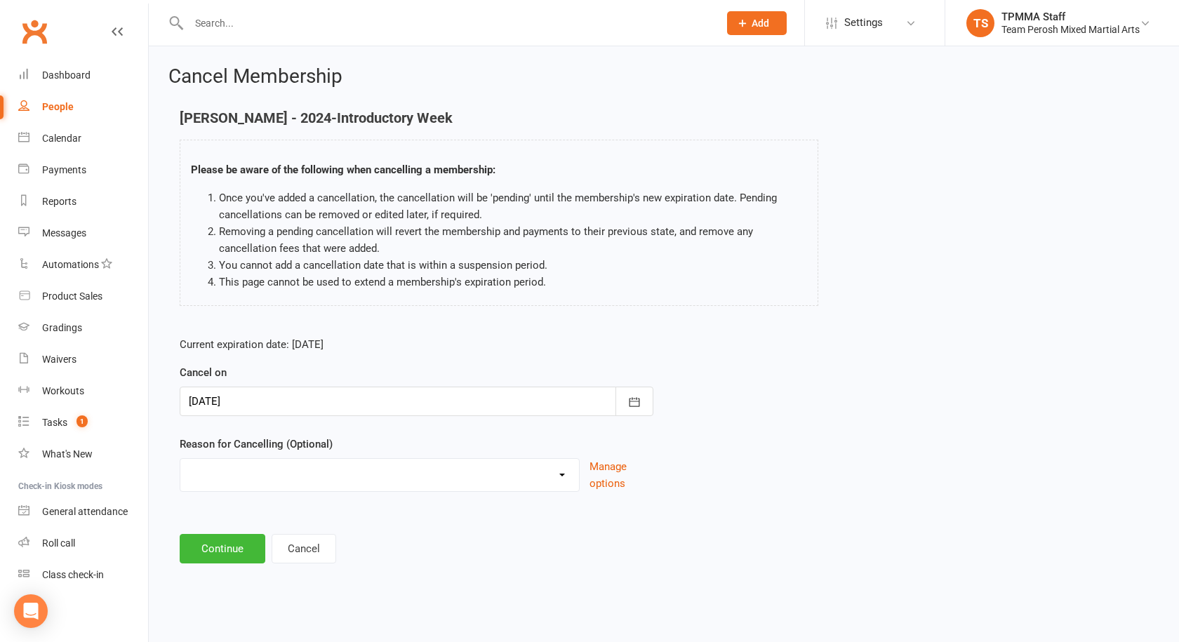
click at [247, 404] on div at bounding box center [417, 401] width 474 height 29
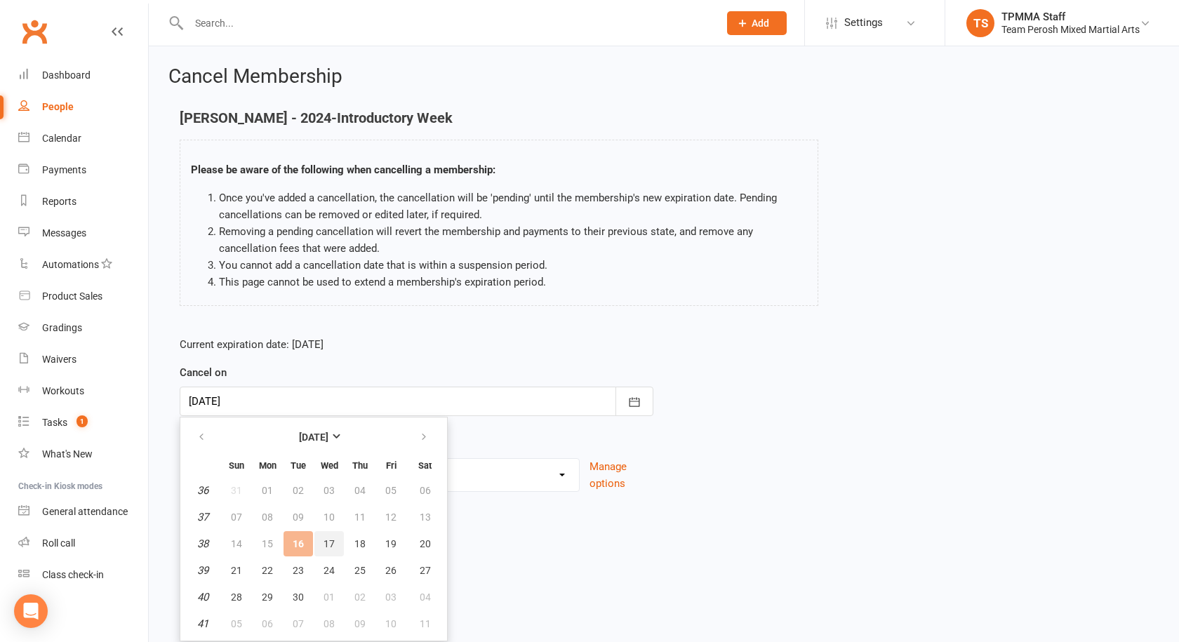
click at [319, 548] on button "17" at bounding box center [329, 543] width 29 height 25
type input "[DATE]"
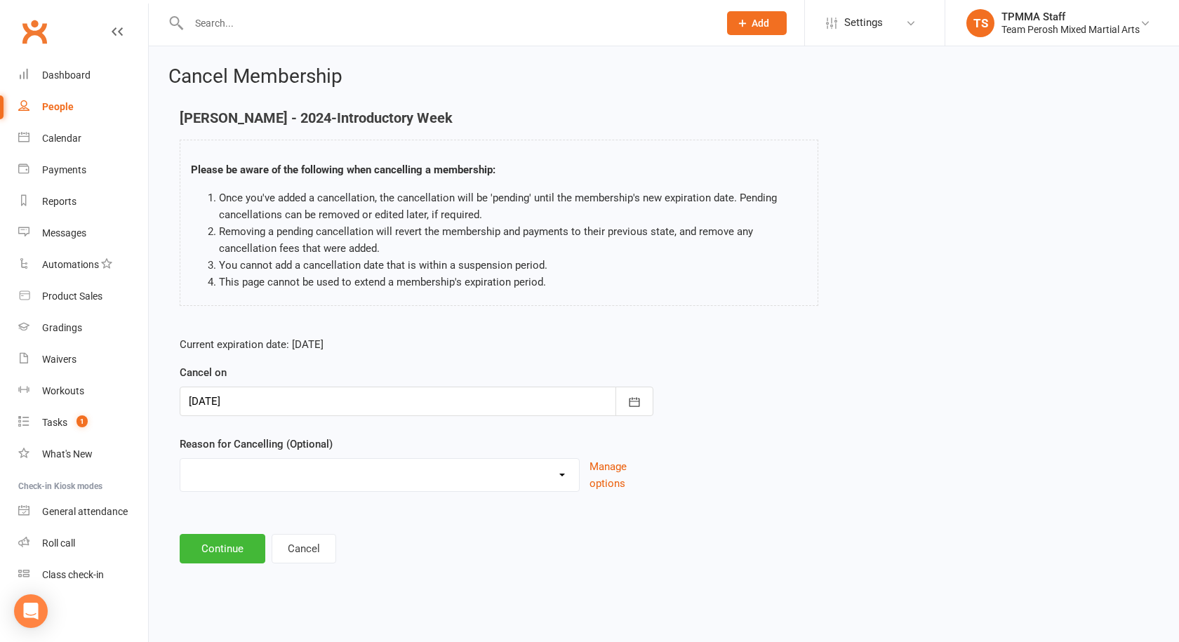
click at [238, 466] on select "Became a member Excessive failed payments Financial Inactive Inactive Casual In…" at bounding box center [379, 473] width 399 height 28
select select "0"
click at [180, 459] on select "Became a member Excessive failed payments Financial Inactive Inactive Casual In…" at bounding box center [379, 473] width 399 height 28
click at [225, 553] on button "Continue" at bounding box center [223, 548] width 86 height 29
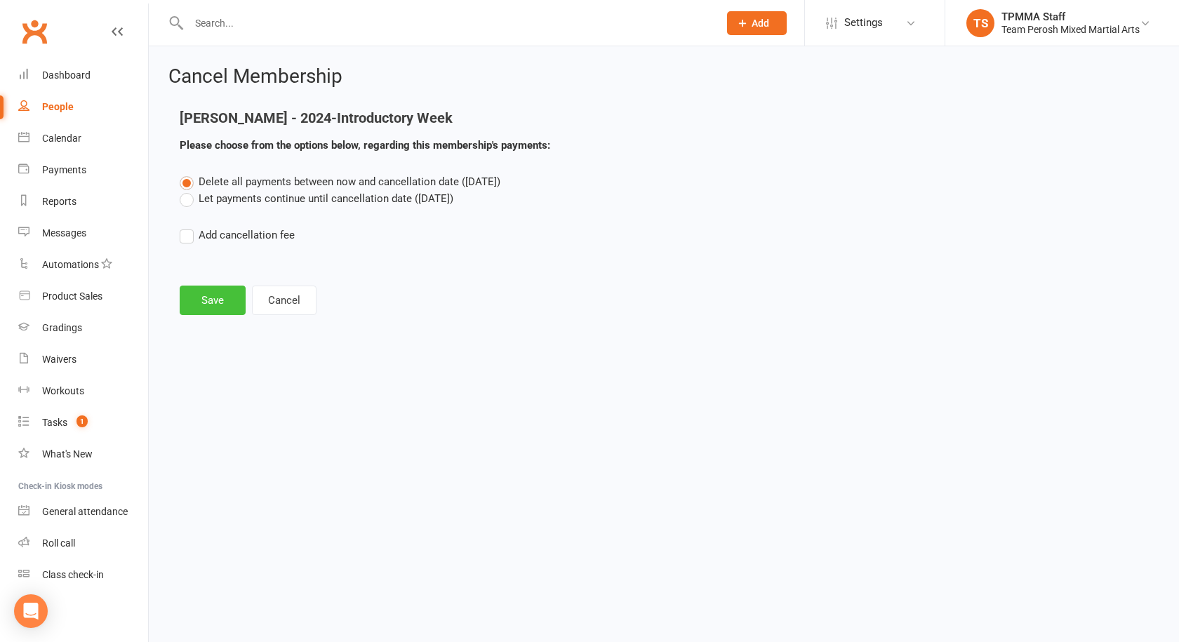
click at [215, 291] on button "Save" at bounding box center [213, 300] width 66 height 29
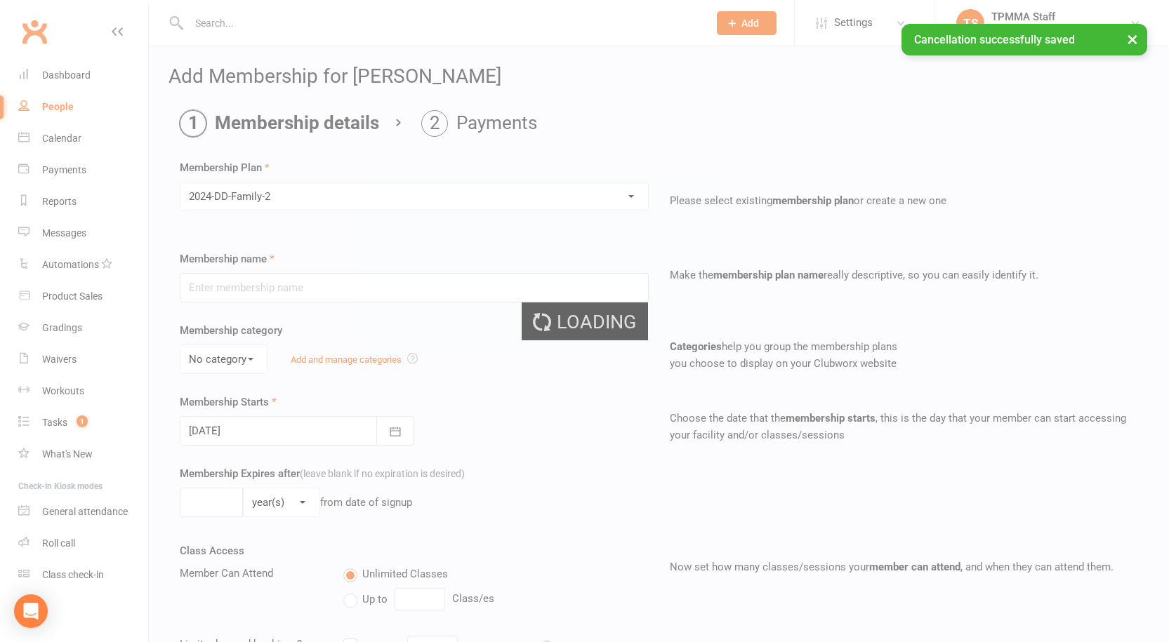
type input "2024-DD-Family-2"
select select "0"
type input "0"
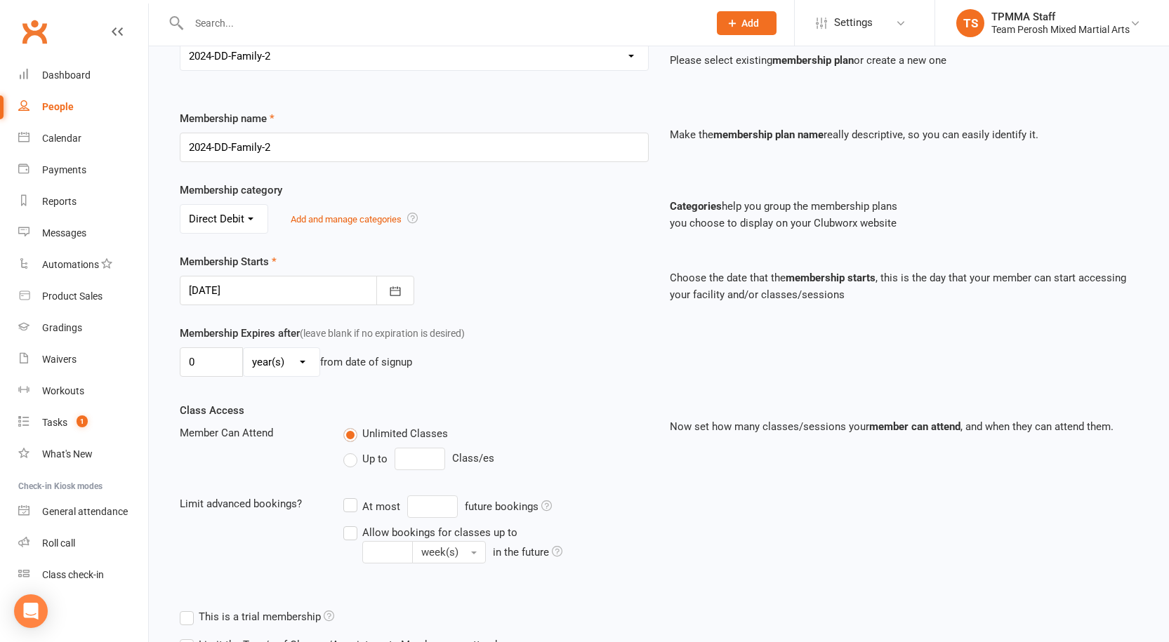
scroll to position [333, 0]
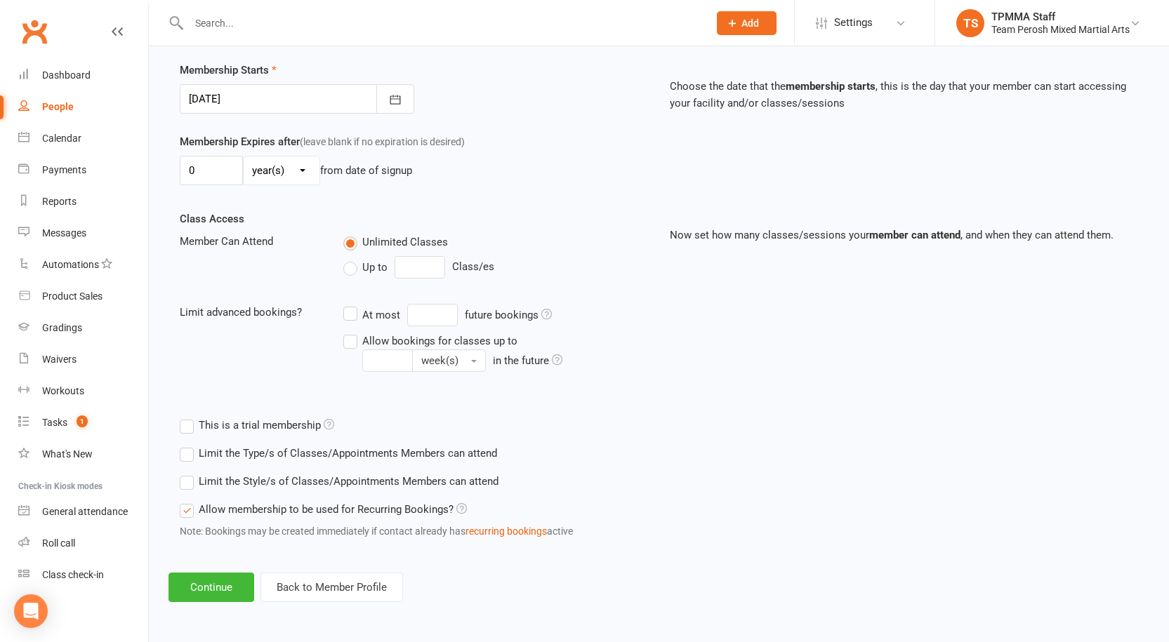
click at [223, 473] on label "Limit the Style/s of Classes/Appointments Members can attend" at bounding box center [339, 481] width 319 height 17
click at [189, 473] on input "Limit the Style/s of Classes/Appointments Members can attend" at bounding box center [184, 473] width 9 height 0
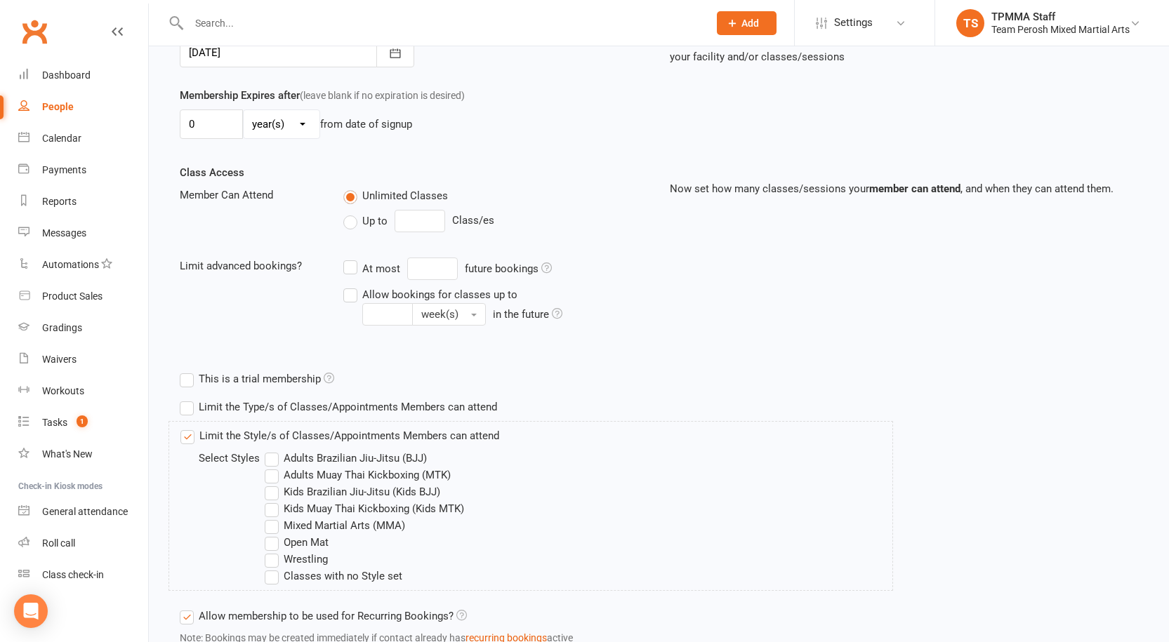
scroll to position [403, 0]
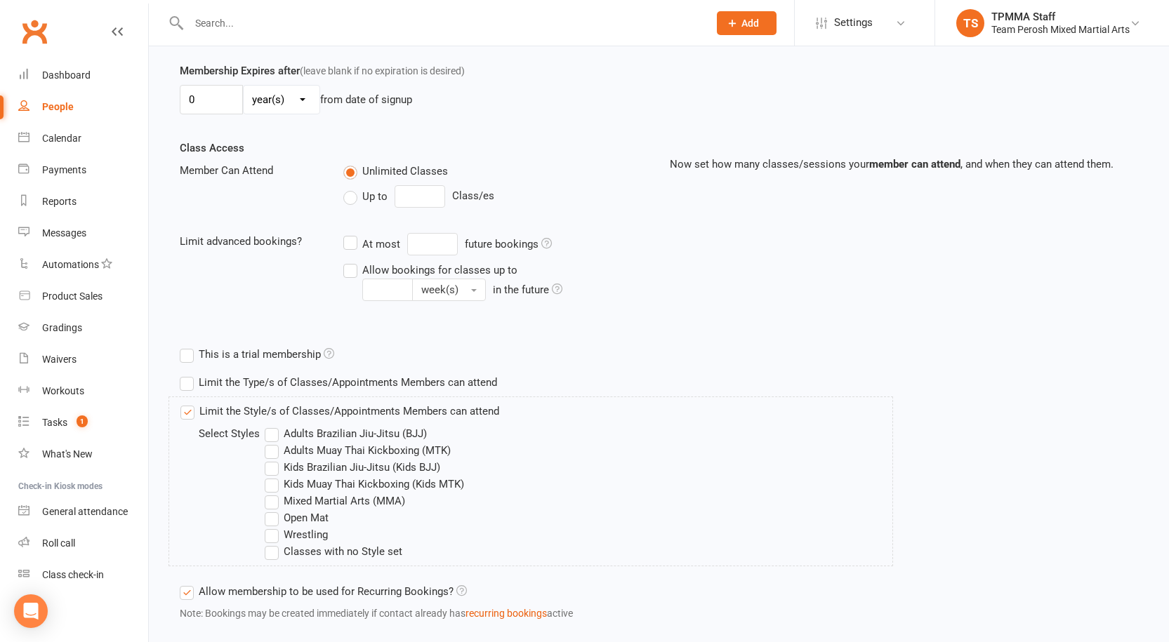
click at [273, 472] on label "Kids Brazilian Jiu-Jitsu (Kids BJJ)" at bounding box center [353, 467] width 176 height 17
click at [273, 459] on input "Kids Brazilian Jiu-Jitsu (Kids BJJ)" at bounding box center [269, 459] width 9 height 0
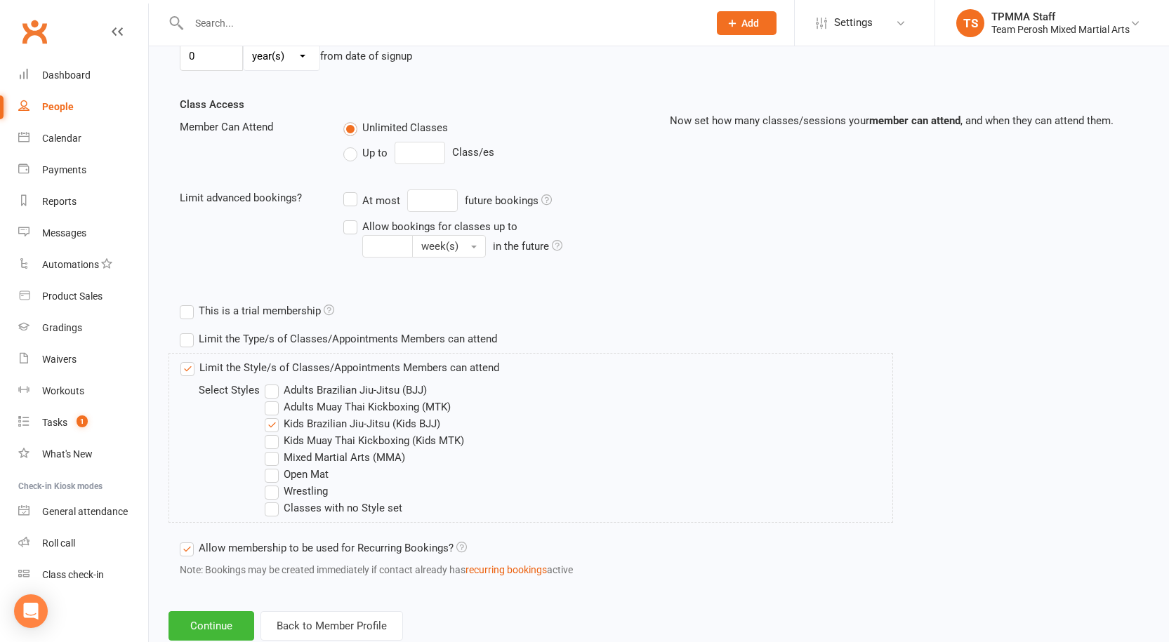
scroll to position [486, 0]
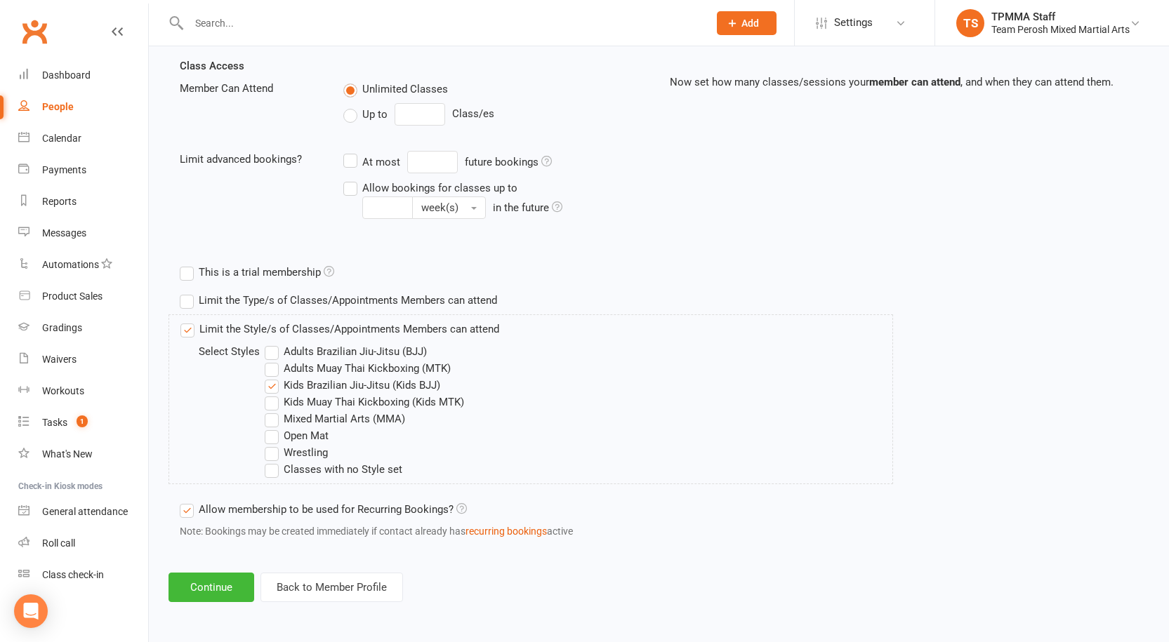
click at [275, 439] on label "Open Mat" at bounding box center [297, 436] width 64 height 17
click at [274, 428] on input "Open Mat" at bounding box center [269, 428] width 9 height 0
click at [237, 585] on button "Continue" at bounding box center [211, 587] width 86 height 29
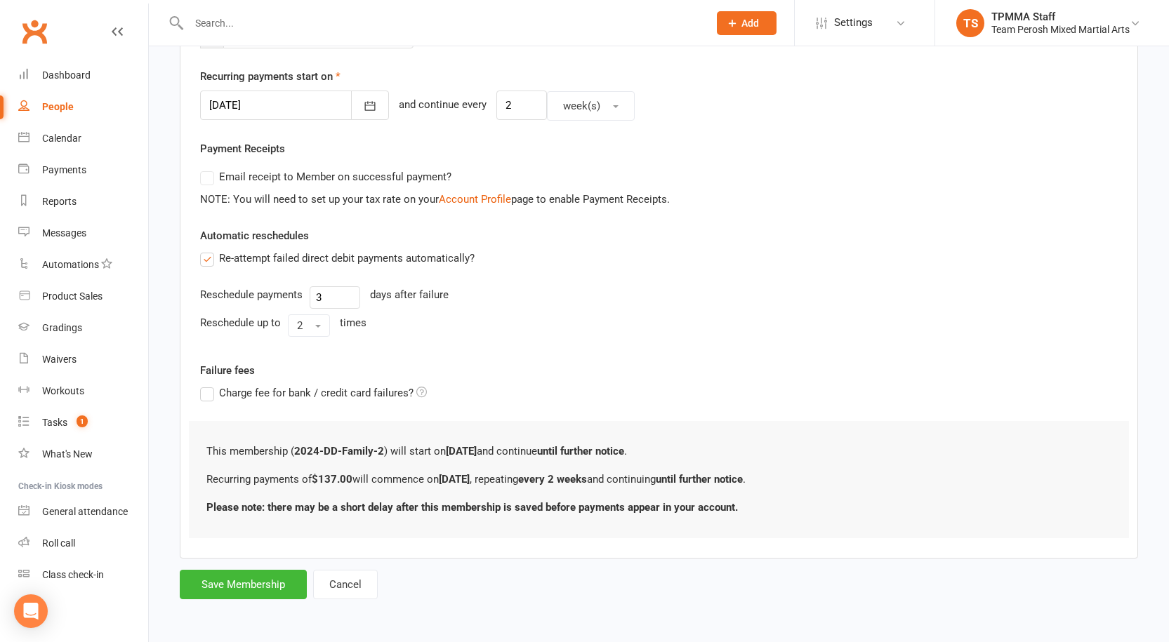
scroll to position [0, 0]
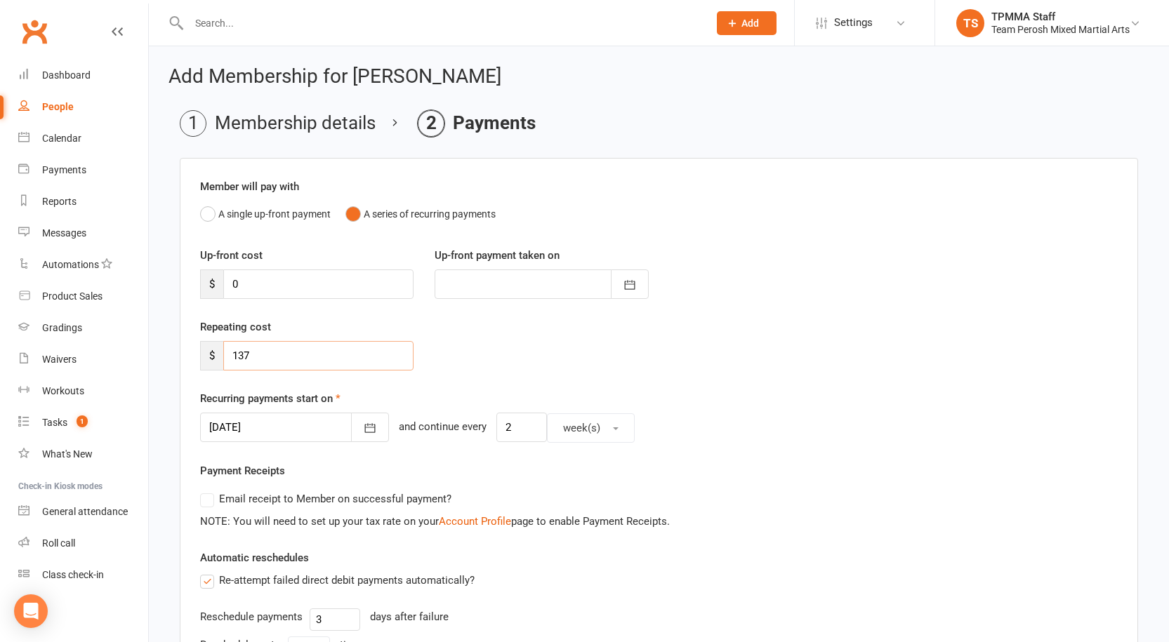
click at [256, 366] on input "137" at bounding box center [318, 355] width 190 height 29
type input "0"
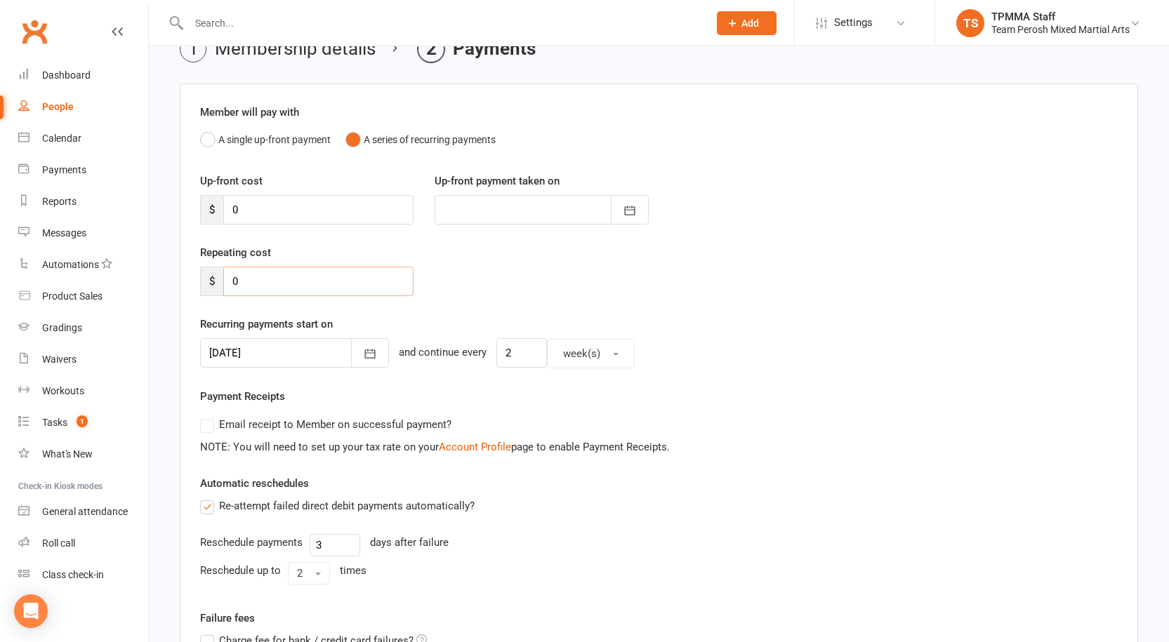
scroll to position [211, 0]
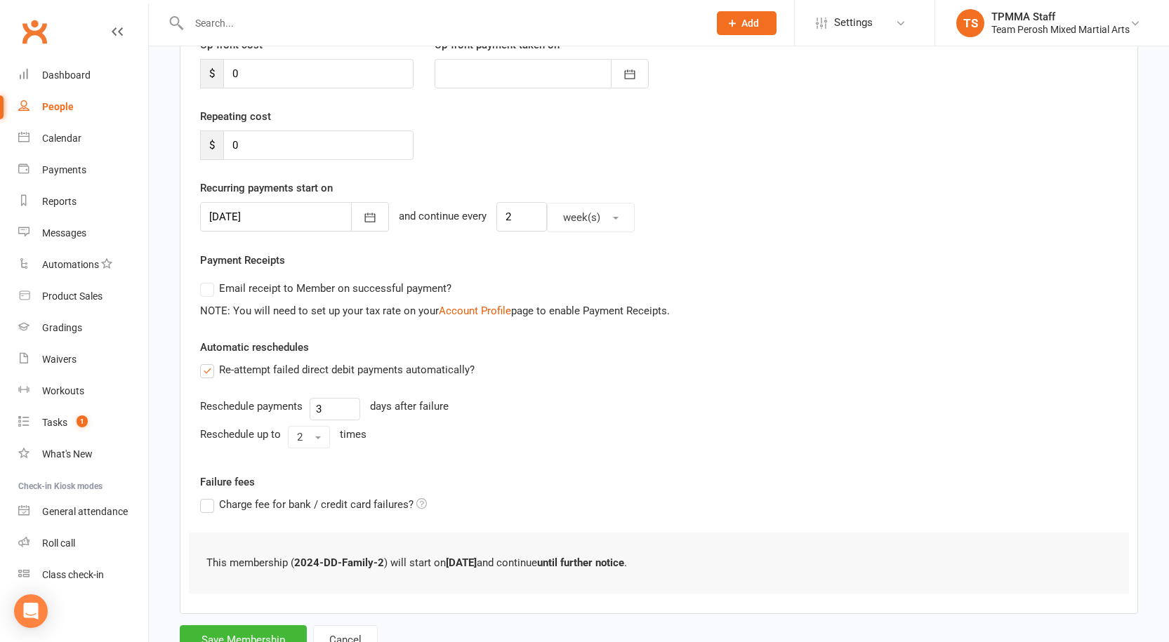
click at [260, 209] on div at bounding box center [294, 216] width 189 height 29
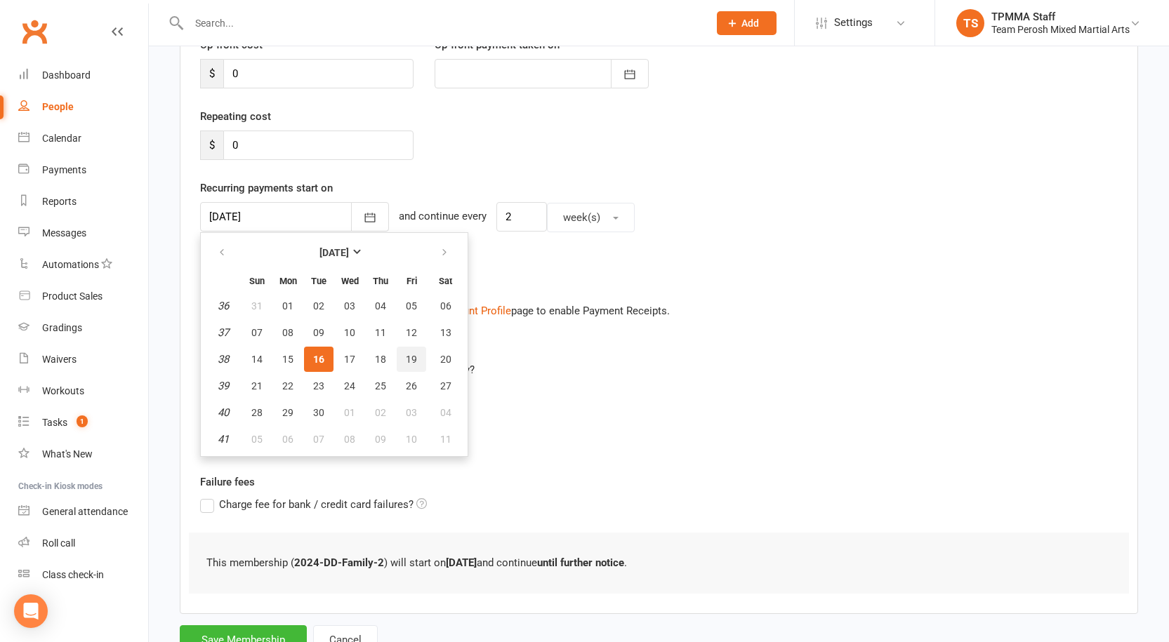
click at [417, 356] on button "19" at bounding box center [411, 359] width 29 height 25
type input "[DATE]"
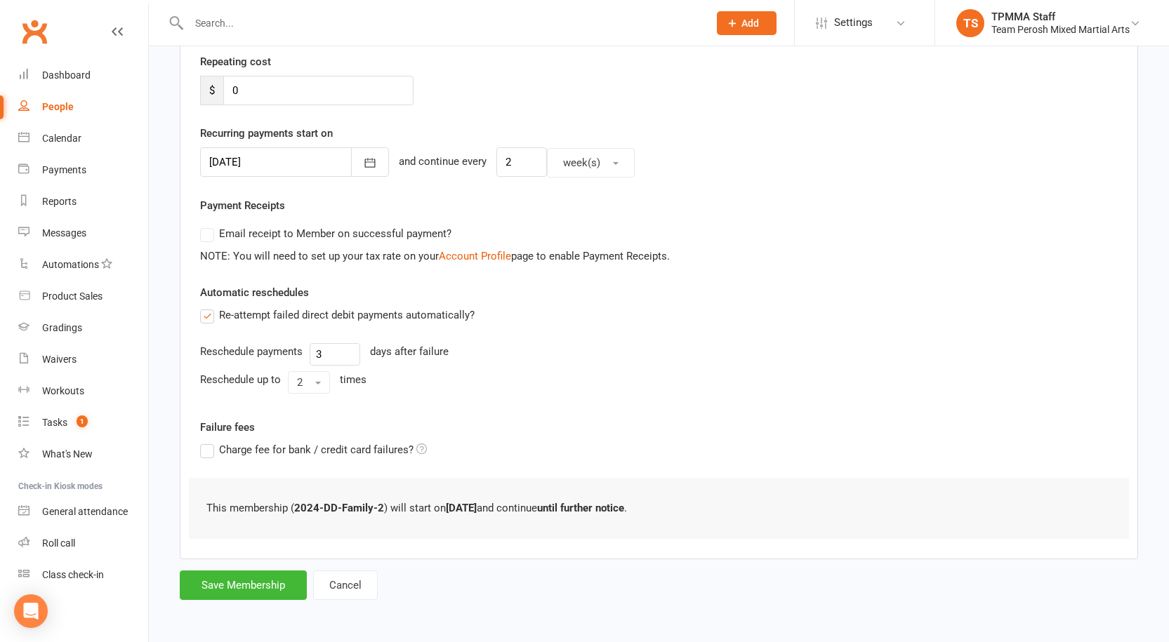
scroll to position [266, 0]
click at [246, 590] on button "Save Membership" at bounding box center [243, 584] width 127 height 29
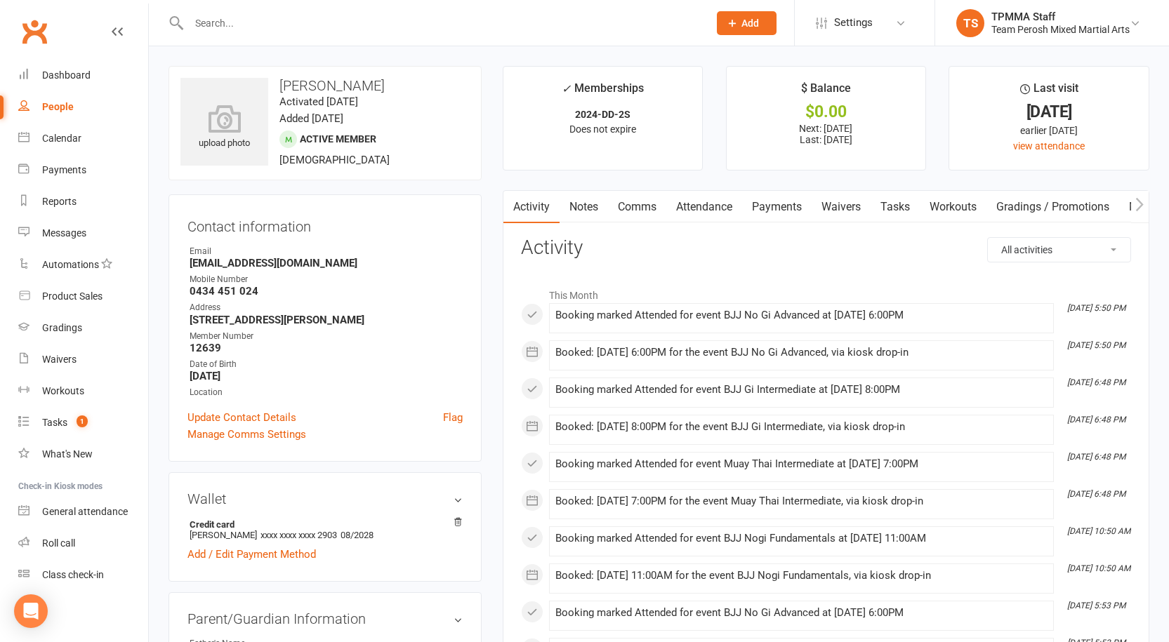
click at [687, 208] on link "Attendance" at bounding box center [704, 207] width 76 height 32
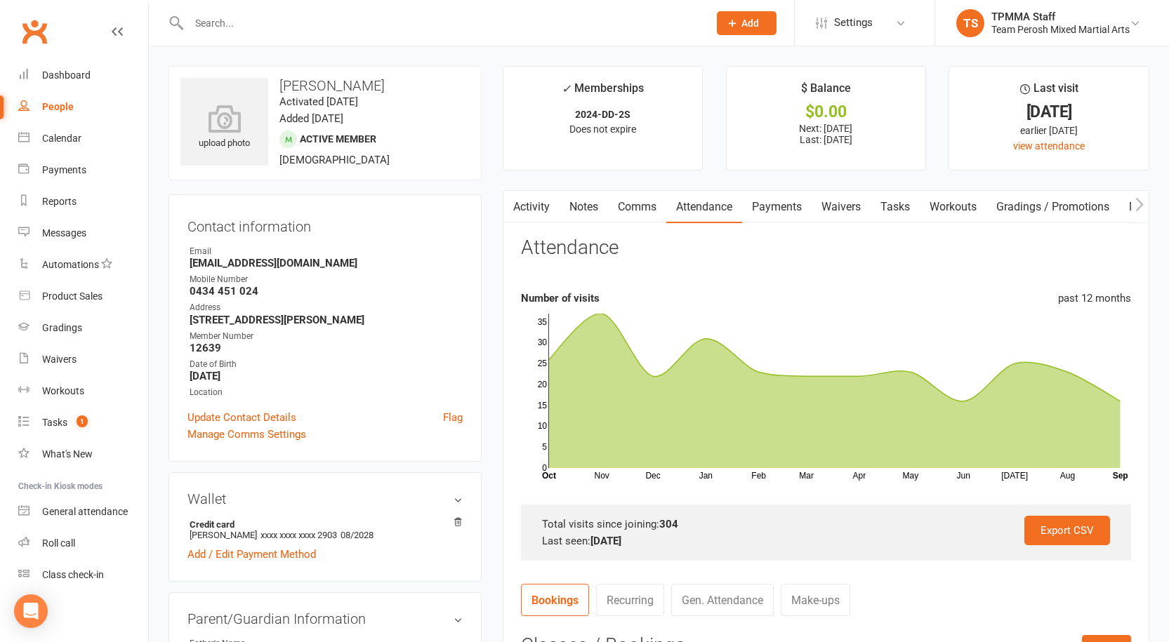
click at [253, 24] on input "text" at bounding box center [442, 23] width 514 height 20
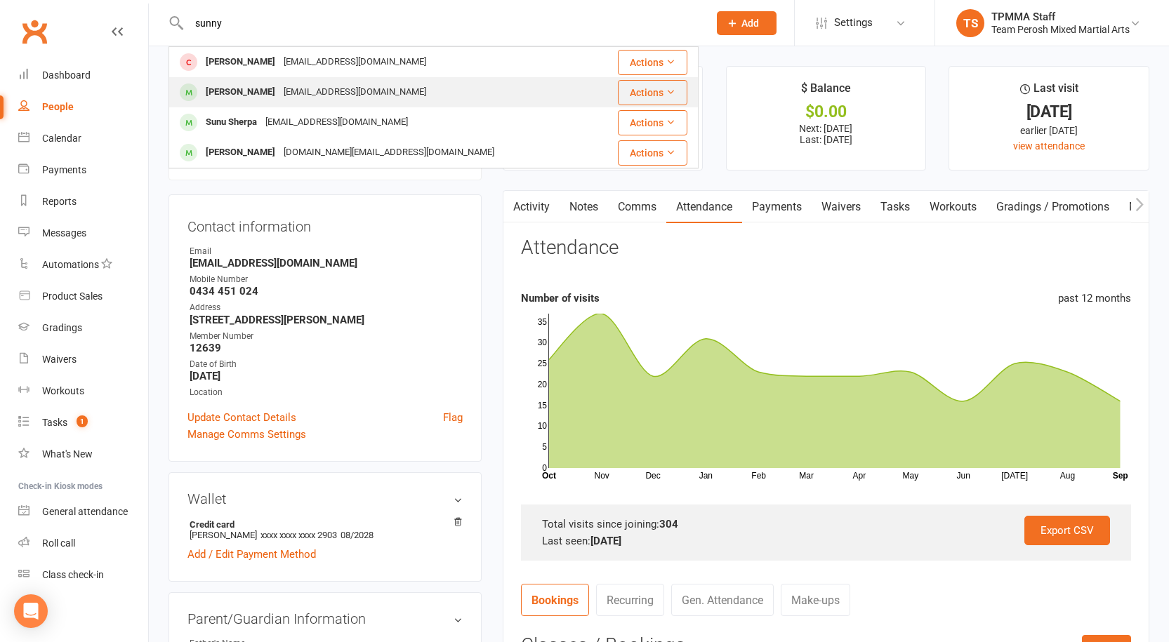
type input "sunny"
click at [279, 91] on div "[EMAIL_ADDRESS][DOMAIN_NAME]" at bounding box center [354, 92] width 151 height 20
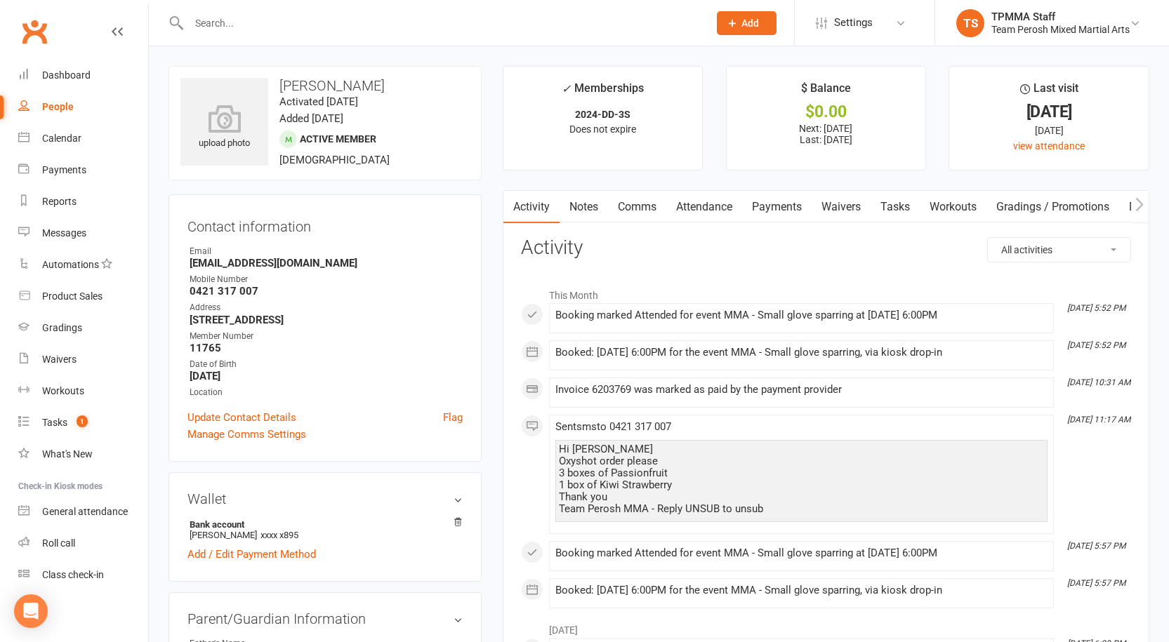
click at [713, 206] on link "Attendance" at bounding box center [704, 207] width 76 height 32
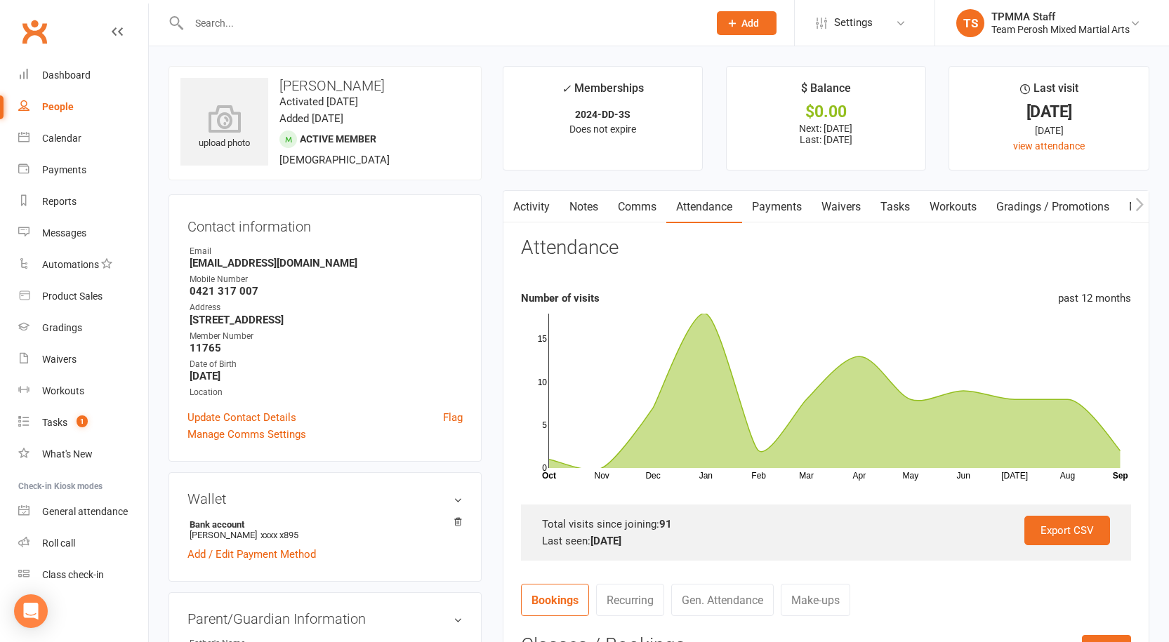
click at [326, 29] on input "text" at bounding box center [442, 23] width 514 height 20
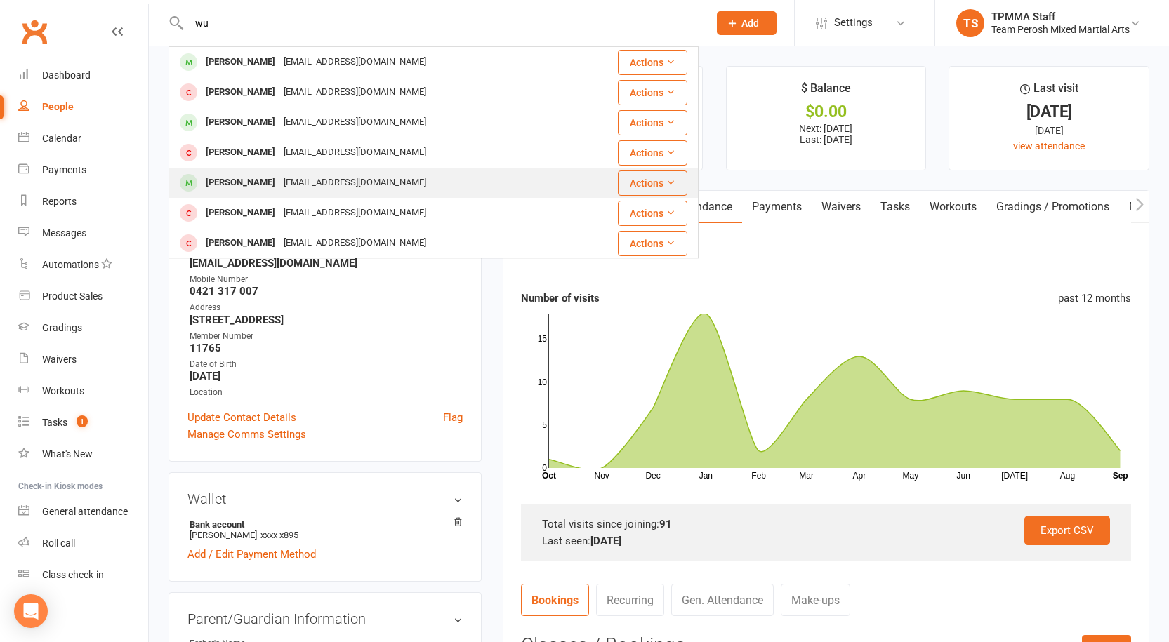
type input "wu"
click at [318, 170] on div "[PERSON_NAME] [EMAIL_ADDRESS][DOMAIN_NAME]" at bounding box center [372, 182] width 404 height 29
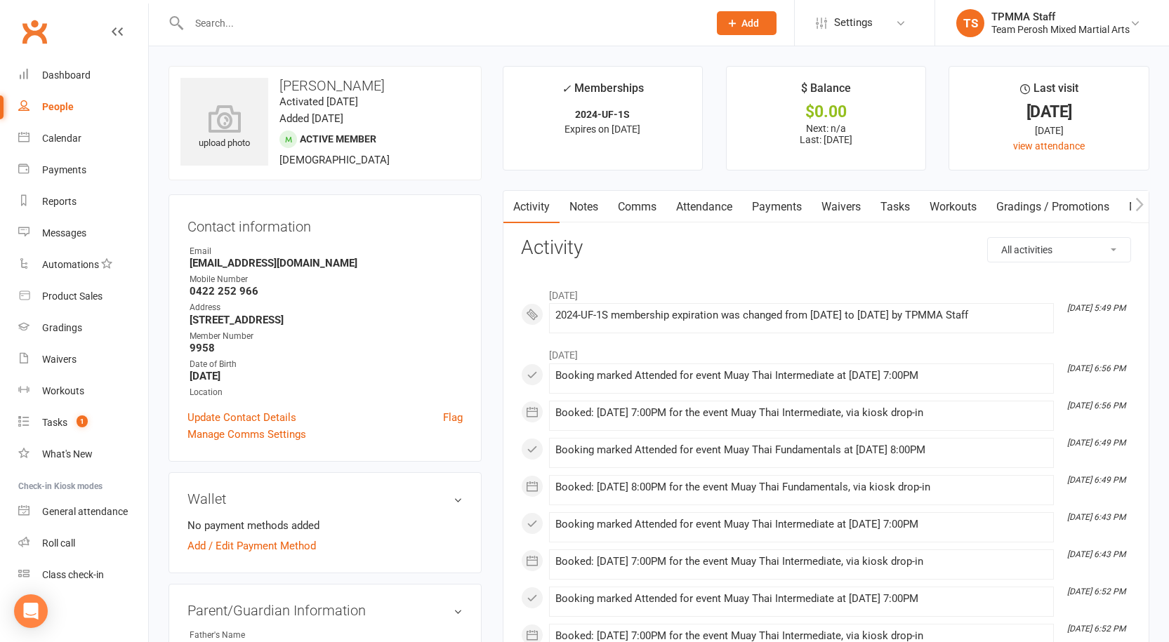
click at [701, 216] on link "Attendance" at bounding box center [704, 207] width 76 height 32
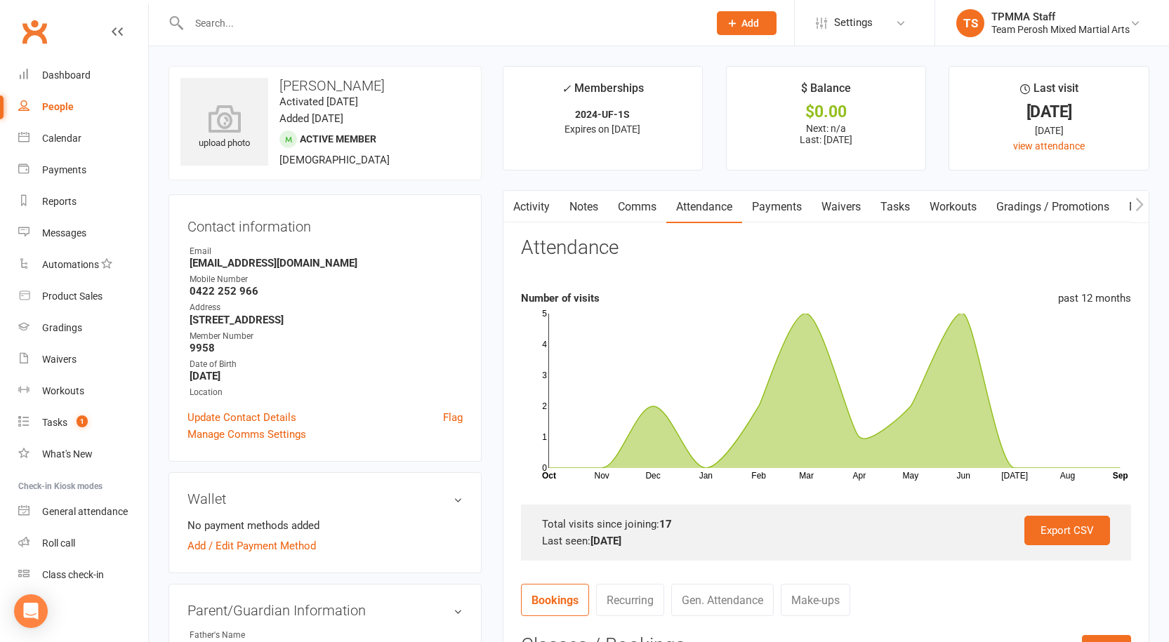
click at [291, 15] on input "text" at bounding box center [442, 23] width 514 height 20
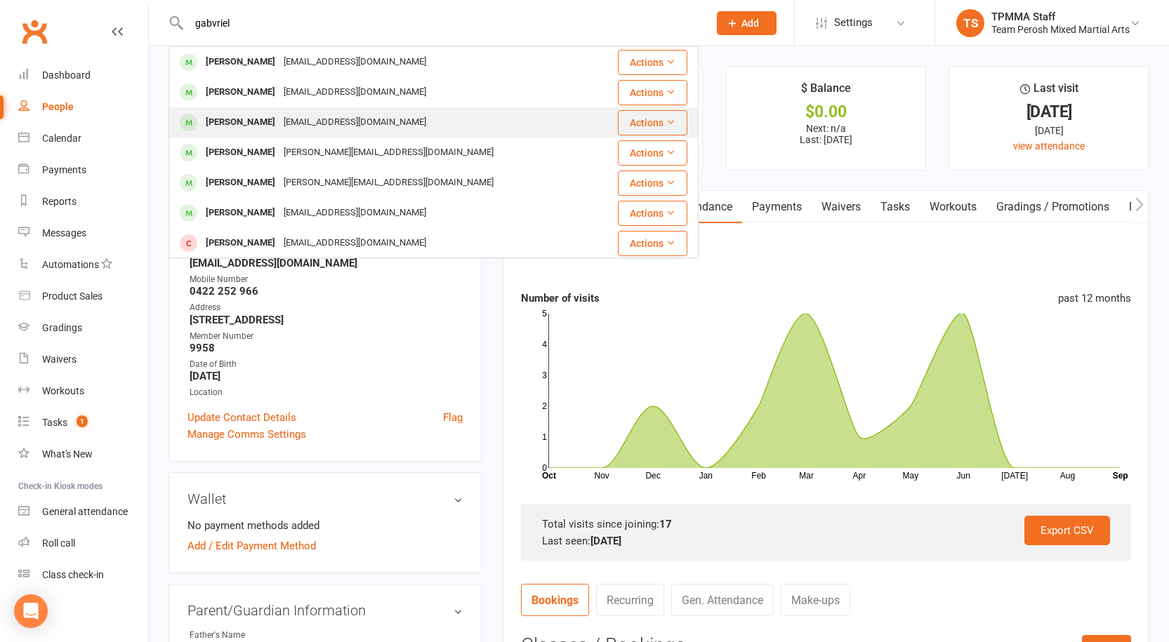
type input "gabvriel"
click at [317, 123] on div "[EMAIL_ADDRESS][DOMAIN_NAME]" at bounding box center [354, 122] width 151 height 20
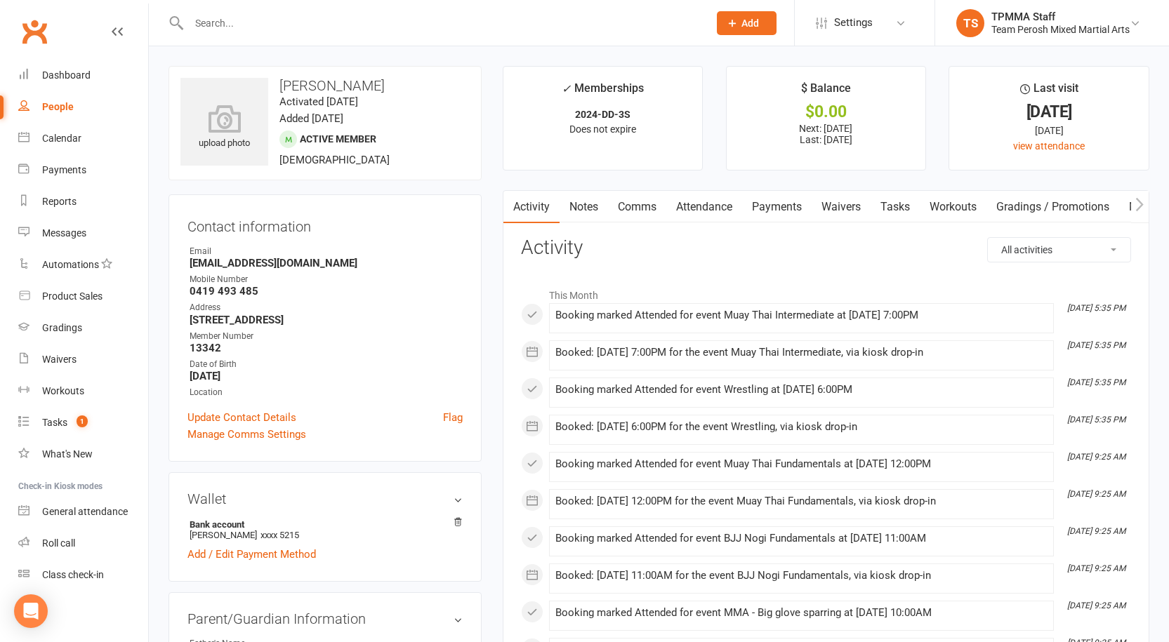
click at [706, 209] on link "Attendance" at bounding box center [704, 207] width 76 height 32
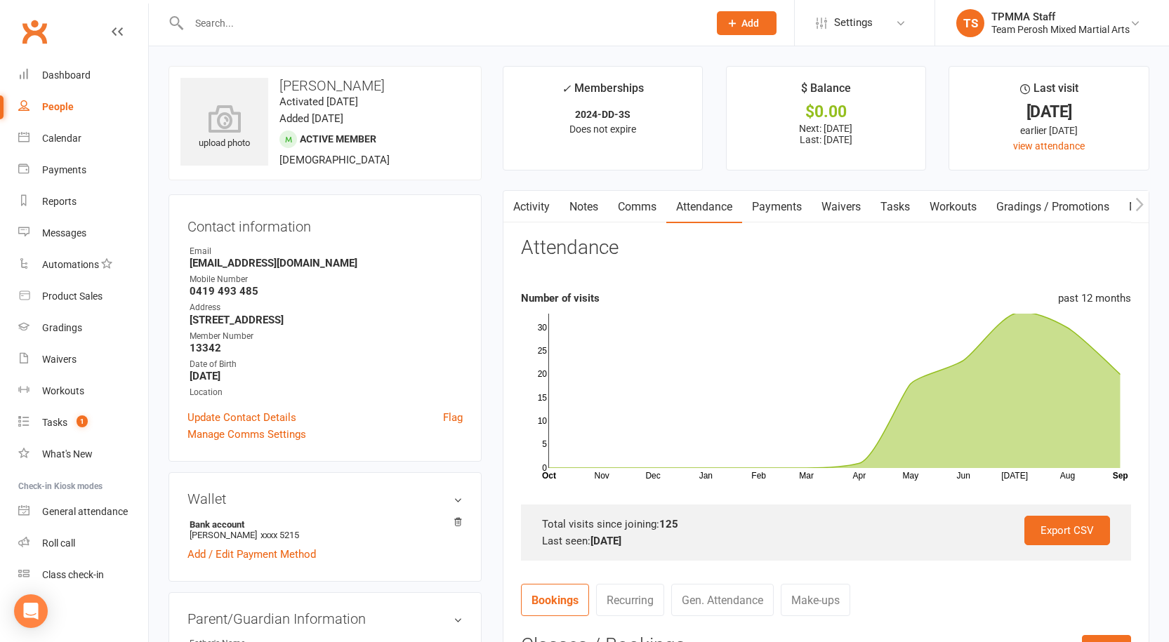
click at [531, 197] on link "Activity" at bounding box center [531, 207] width 56 height 32
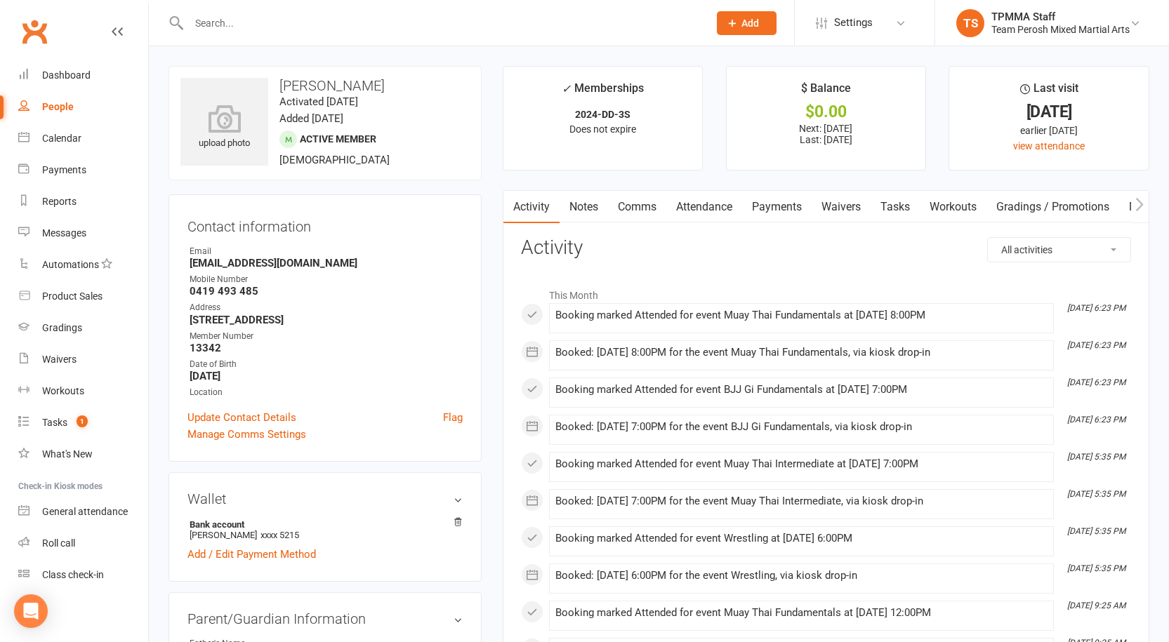
click at [694, 205] on link "Attendance" at bounding box center [704, 207] width 76 height 32
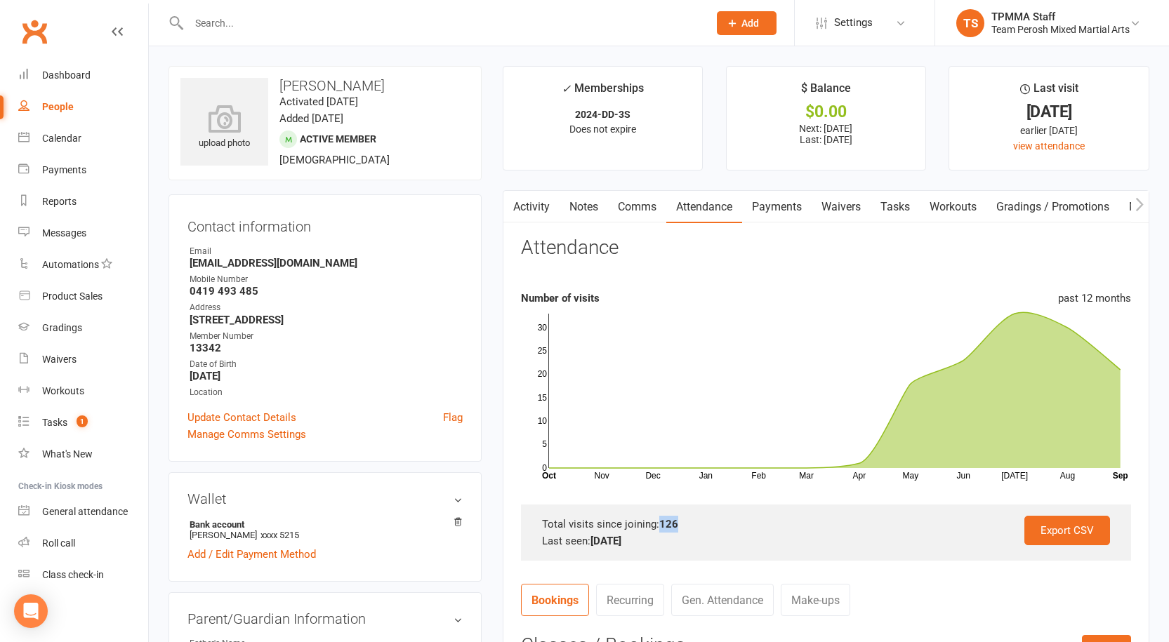
drag, startPoint x: 676, startPoint y: 522, endPoint x: 661, endPoint y: 524, distance: 15.6
click at [661, 524] on strong "126" at bounding box center [668, 524] width 19 height 13
click at [693, 527] on div "Total visits since joining: 126" at bounding box center [826, 524] width 568 height 17
click at [371, 22] on input "text" at bounding box center [442, 23] width 514 height 20
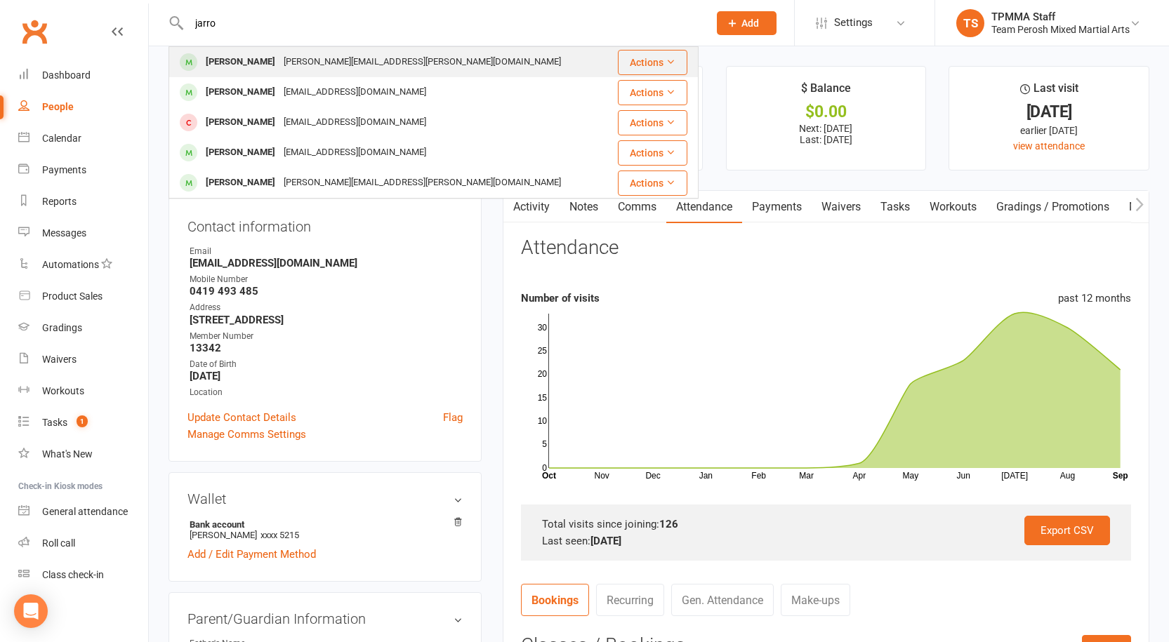
type input "jarro"
click at [363, 53] on div "[PERSON_NAME][EMAIL_ADDRESS][PERSON_NAME][DOMAIN_NAME]" at bounding box center [422, 62] width 286 height 20
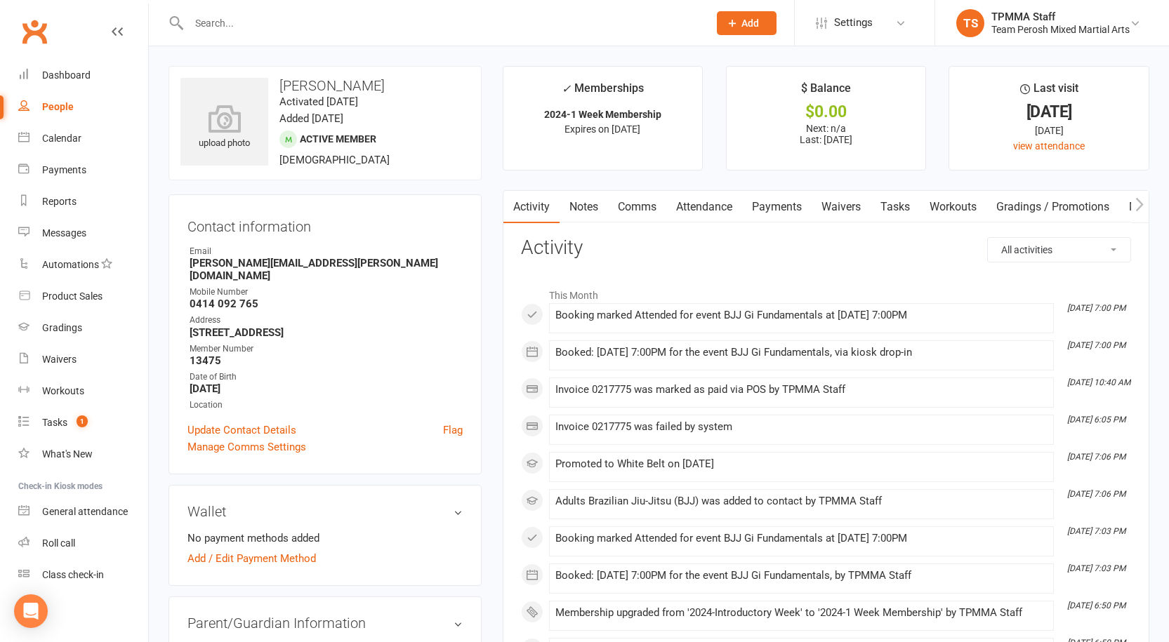
click at [686, 208] on link "Attendance" at bounding box center [704, 207] width 76 height 32
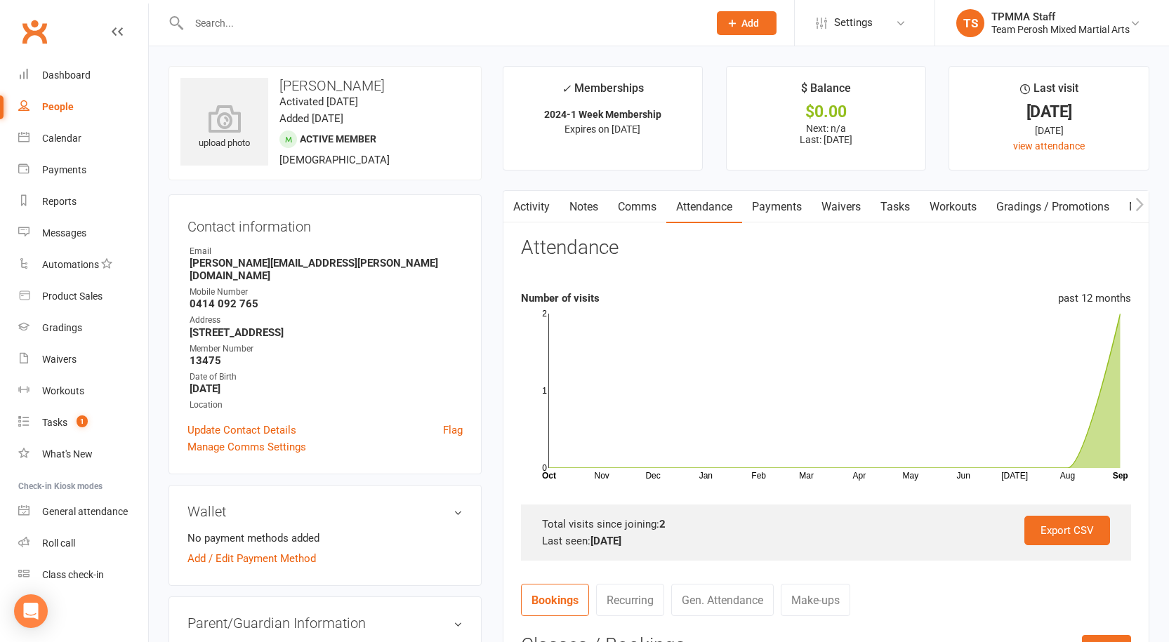
click at [542, 209] on link "Activity" at bounding box center [531, 207] width 56 height 32
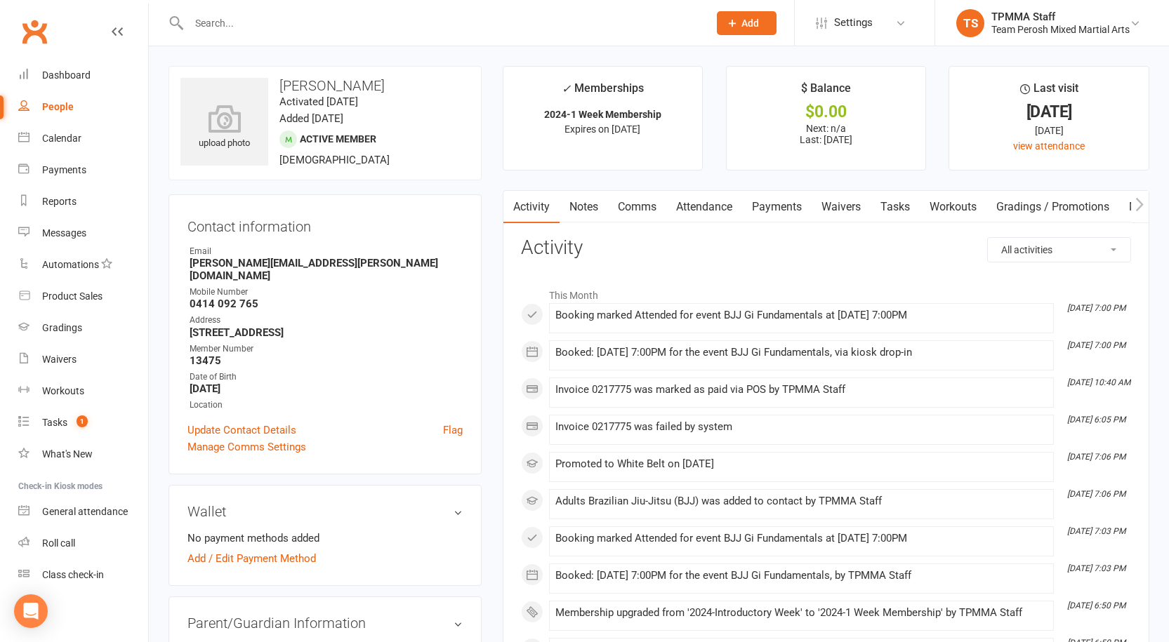
click at [352, 29] on input "text" at bounding box center [442, 23] width 514 height 20
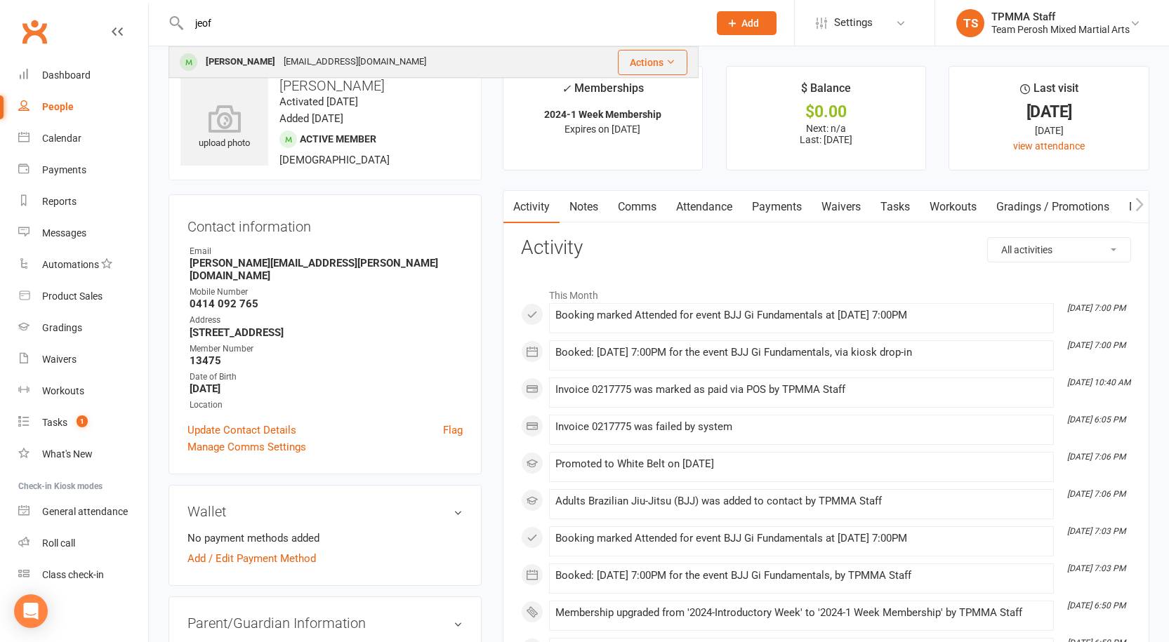
type input "jeof"
click at [300, 57] on div "[EMAIL_ADDRESS][DOMAIN_NAME]" at bounding box center [354, 62] width 151 height 20
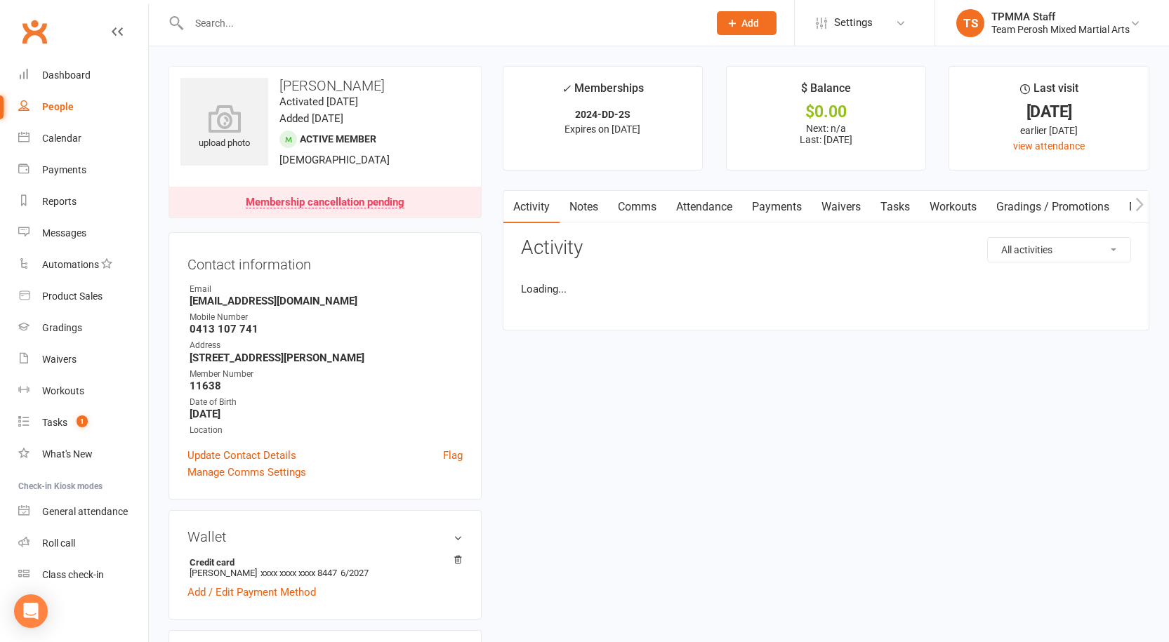
click at [800, 216] on link "Payments" at bounding box center [777, 207] width 70 height 32
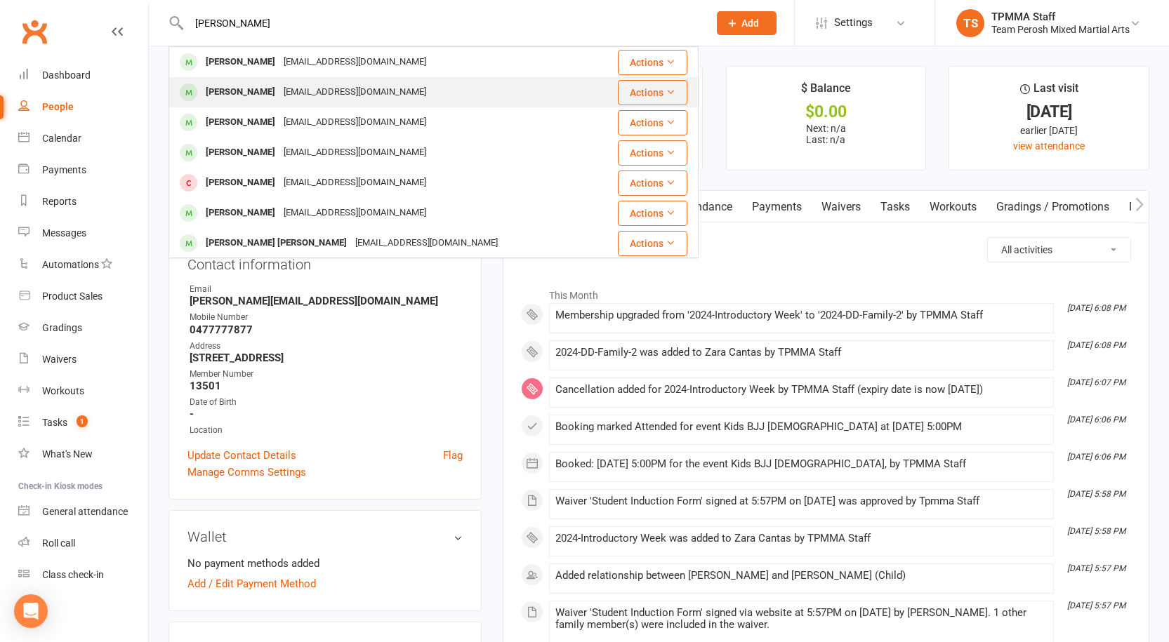
type input "jack coo"
click at [356, 93] on div "nic@turbosmart.com.au" at bounding box center [354, 92] width 151 height 20
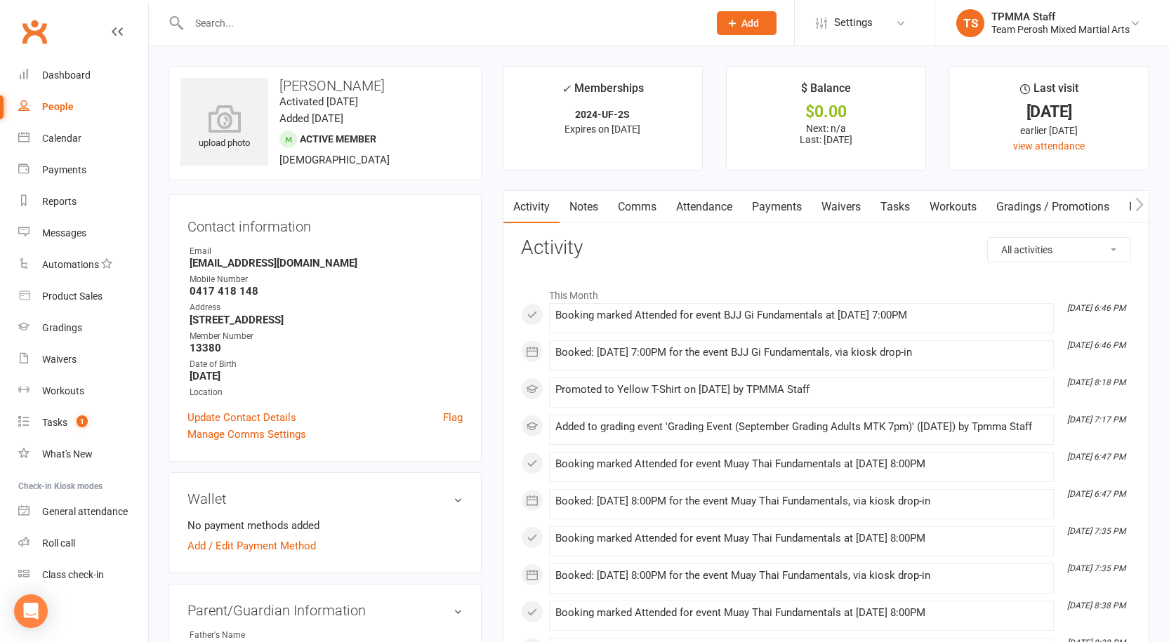
drag, startPoint x: 680, startPoint y: 642, endPoint x: 637, endPoint y: 261, distance: 382.9
click at [275, 30] on input "text" at bounding box center [442, 23] width 514 height 20
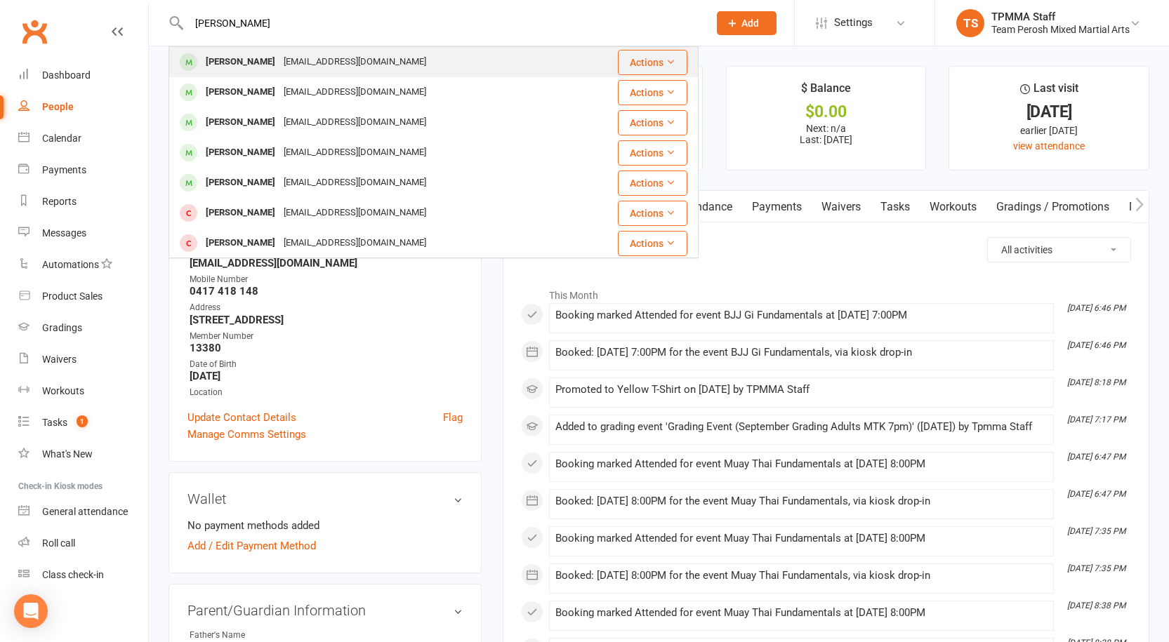
type input "geoff"
click at [279, 62] on div "[EMAIL_ADDRESS][DOMAIN_NAME]" at bounding box center [354, 62] width 151 height 20
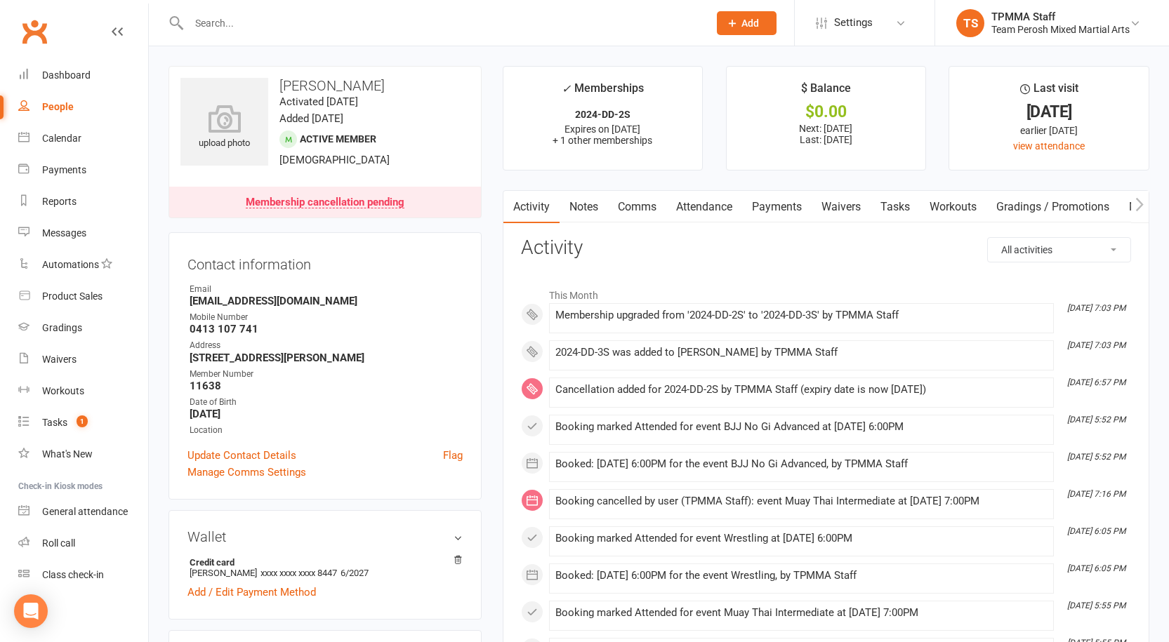
click at [772, 196] on link "Payments" at bounding box center [777, 207] width 70 height 32
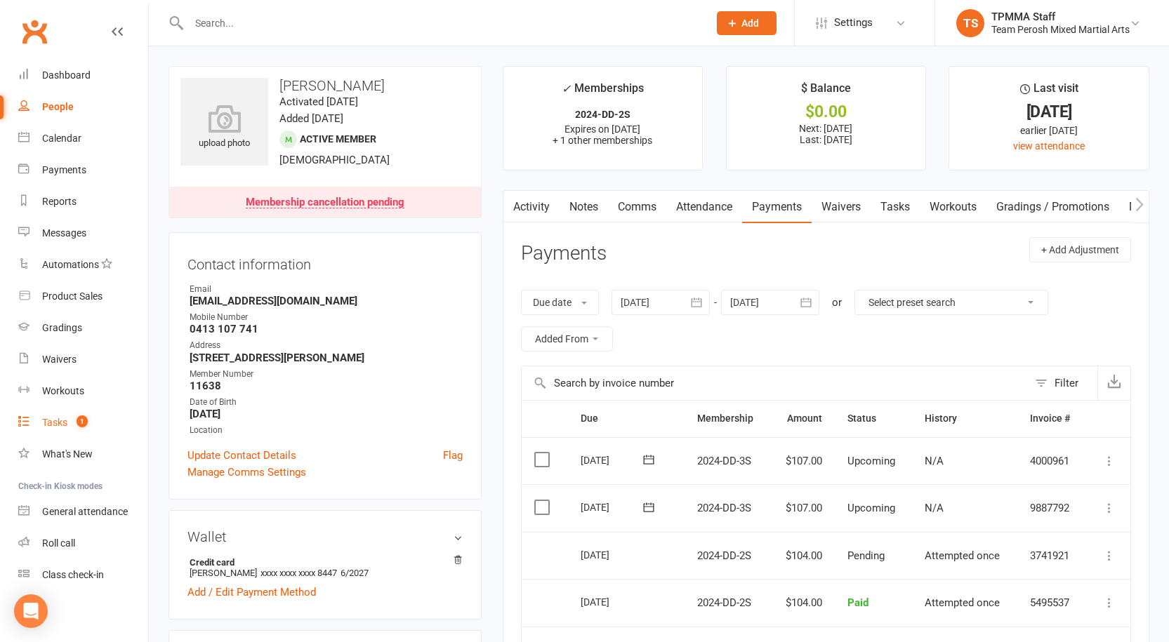
click at [50, 420] on div "Tasks" at bounding box center [54, 422] width 25 height 11
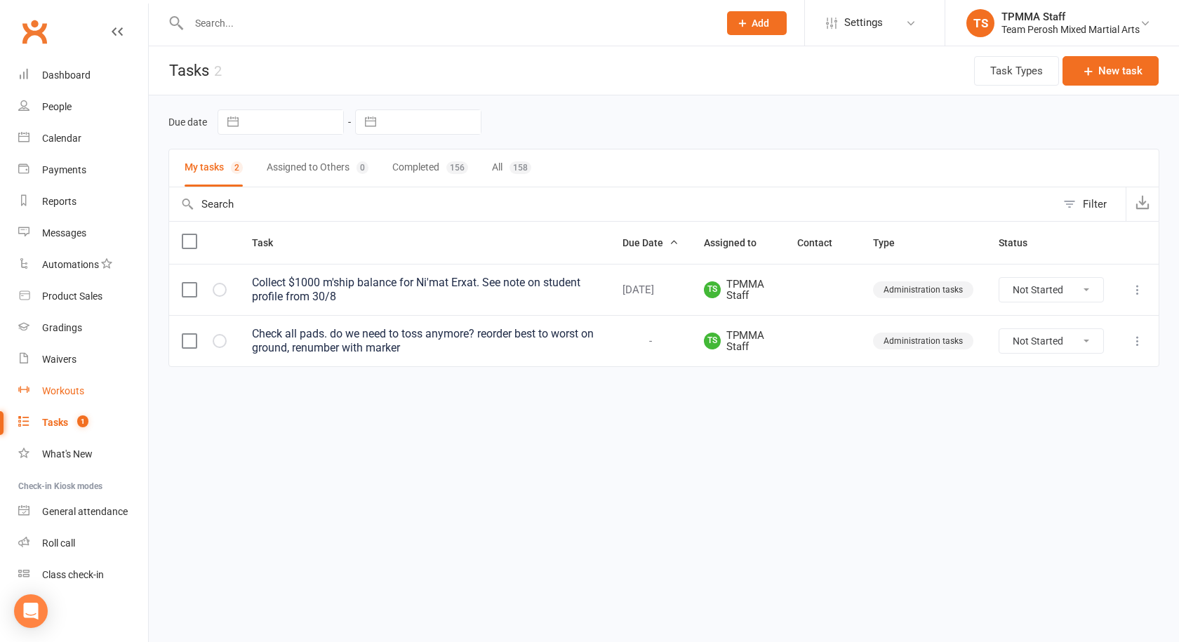
click at [62, 388] on div "Workouts" at bounding box center [63, 390] width 42 height 11
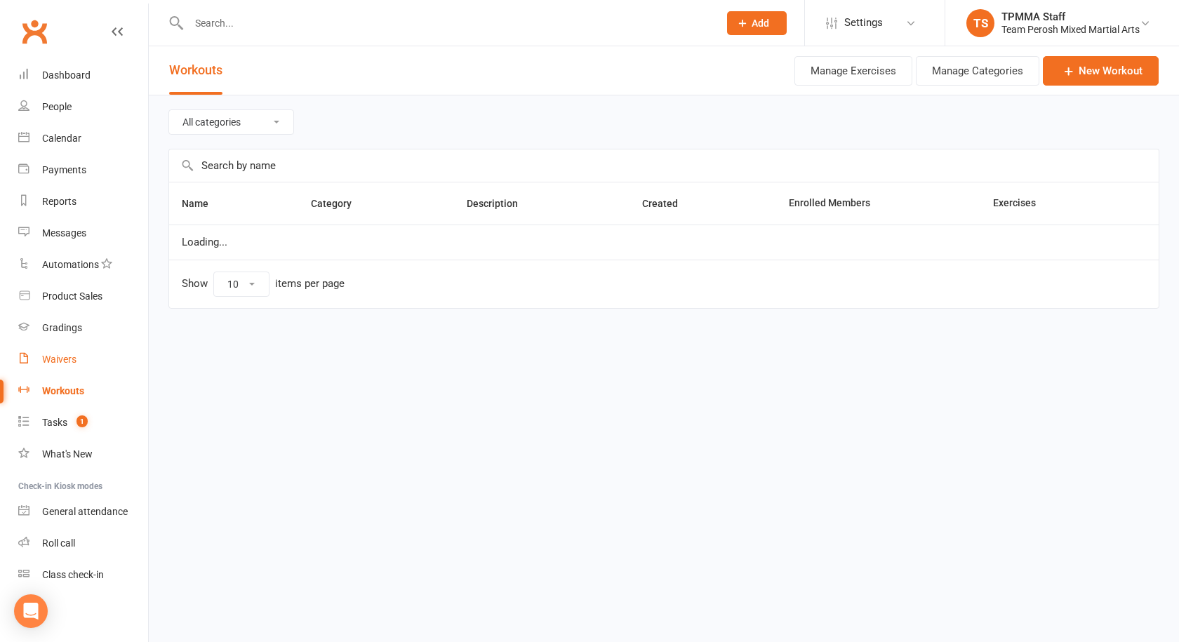
click at [62, 357] on div "Waivers" at bounding box center [59, 359] width 34 height 11
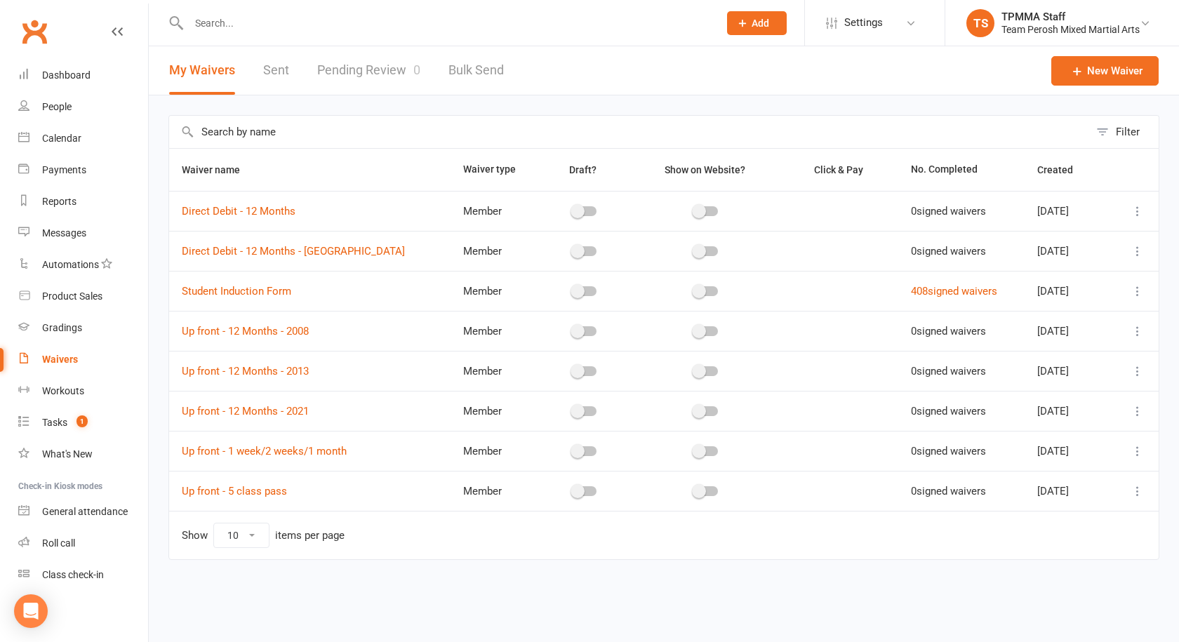
click at [386, 70] on link "Pending Review 0" at bounding box center [368, 70] width 103 height 48
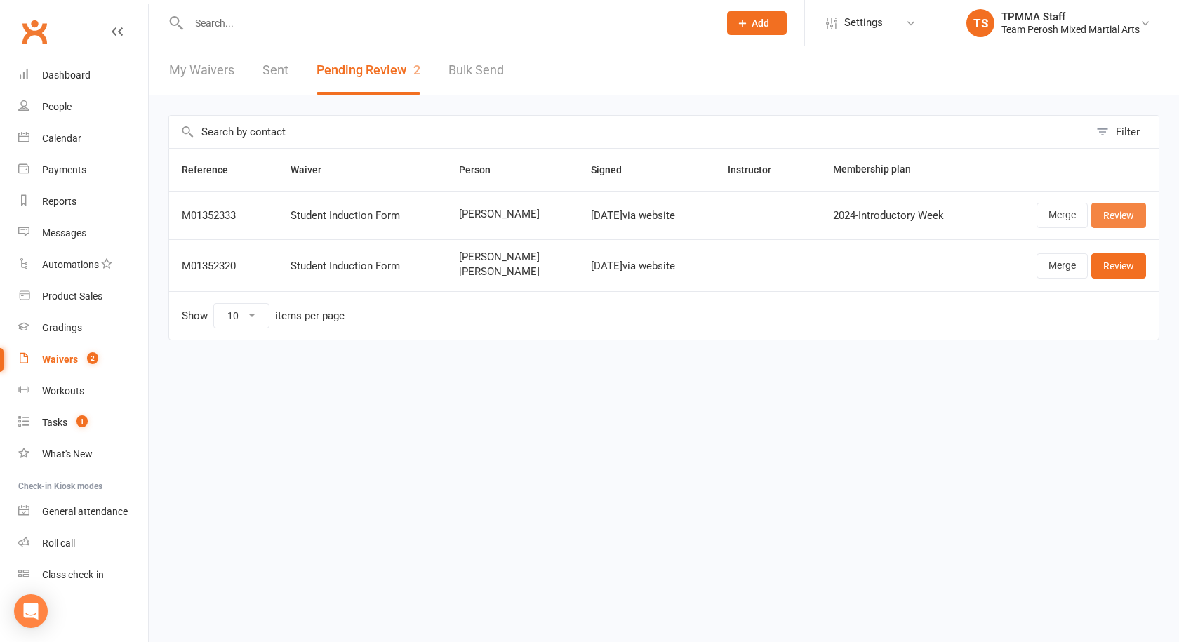
click at [1123, 213] on link "Review" at bounding box center [1119, 215] width 55 height 25
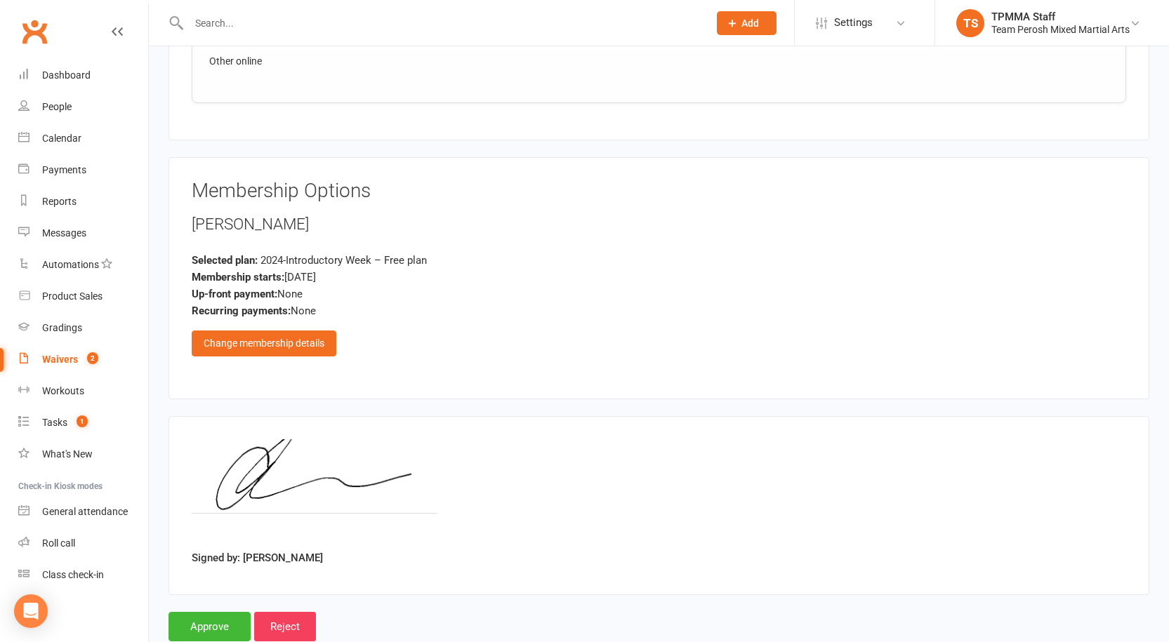
scroll to position [937, 0]
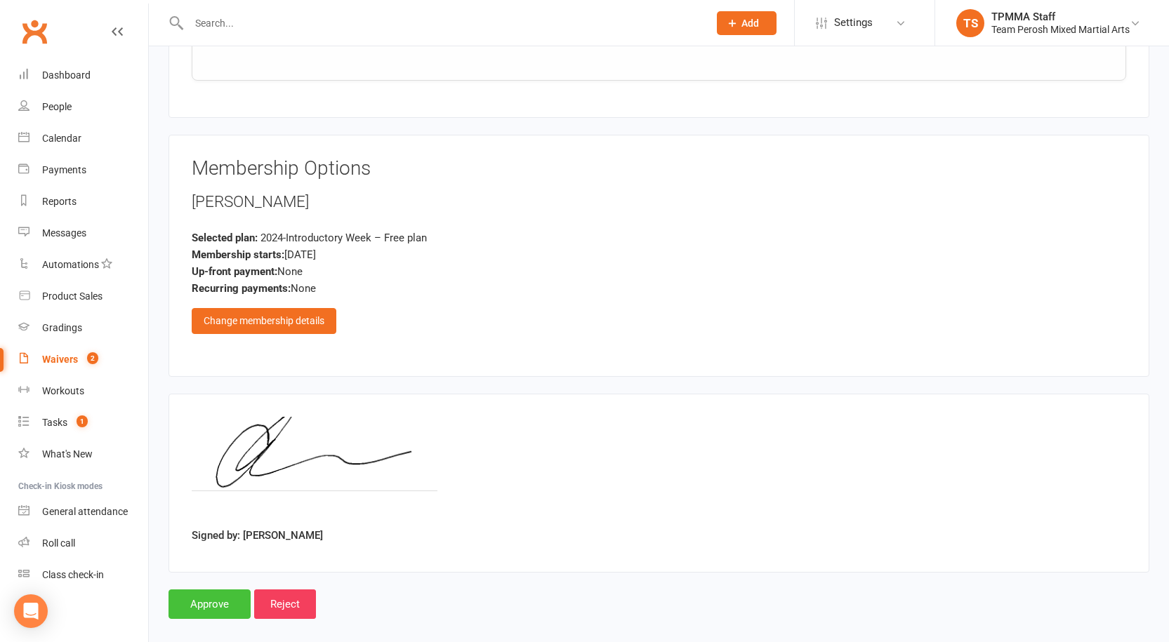
click at [193, 600] on input "Approve" at bounding box center [209, 604] width 82 height 29
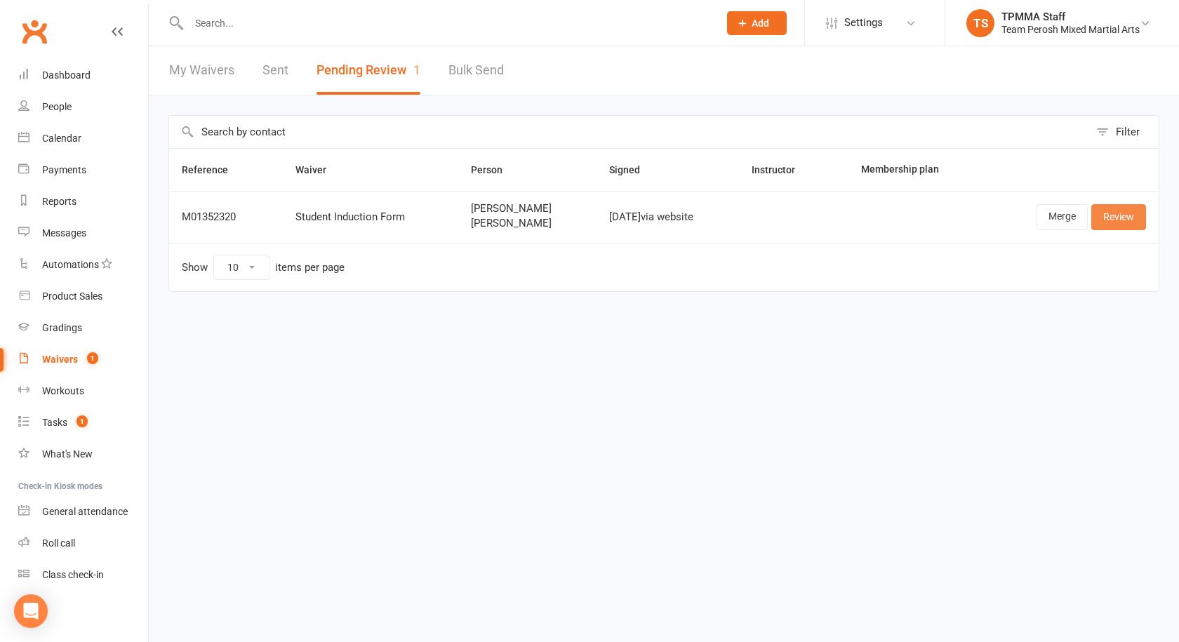
click at [1124, 208] on link "Review" at bounding box center [1119, 216] width 55 height 25
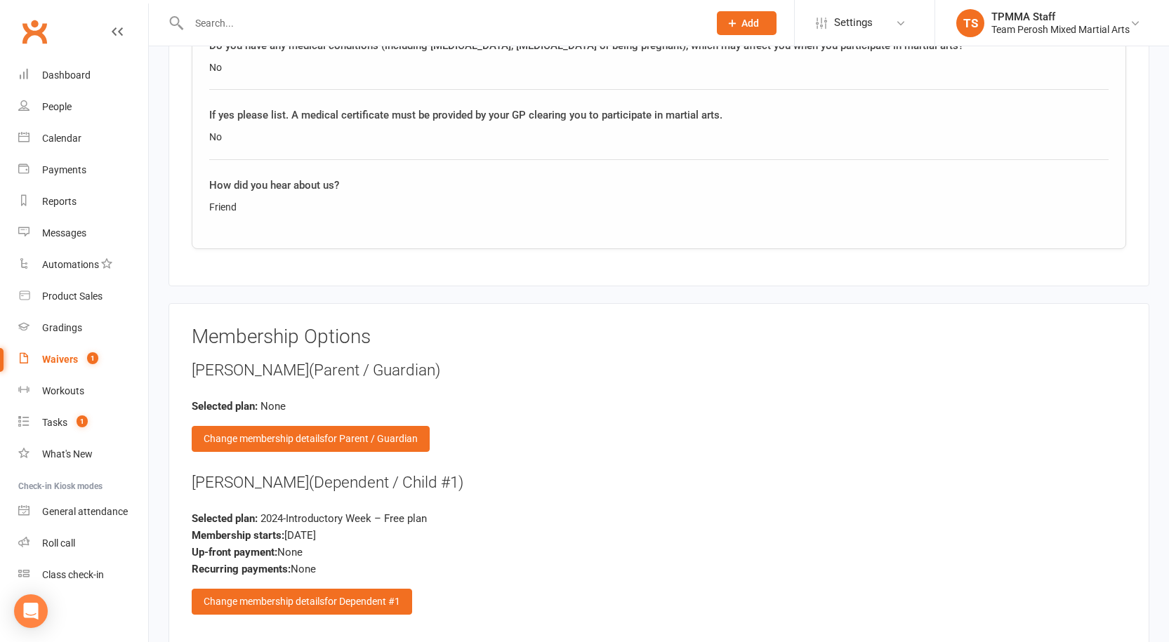
scroll to position [1582, 0]
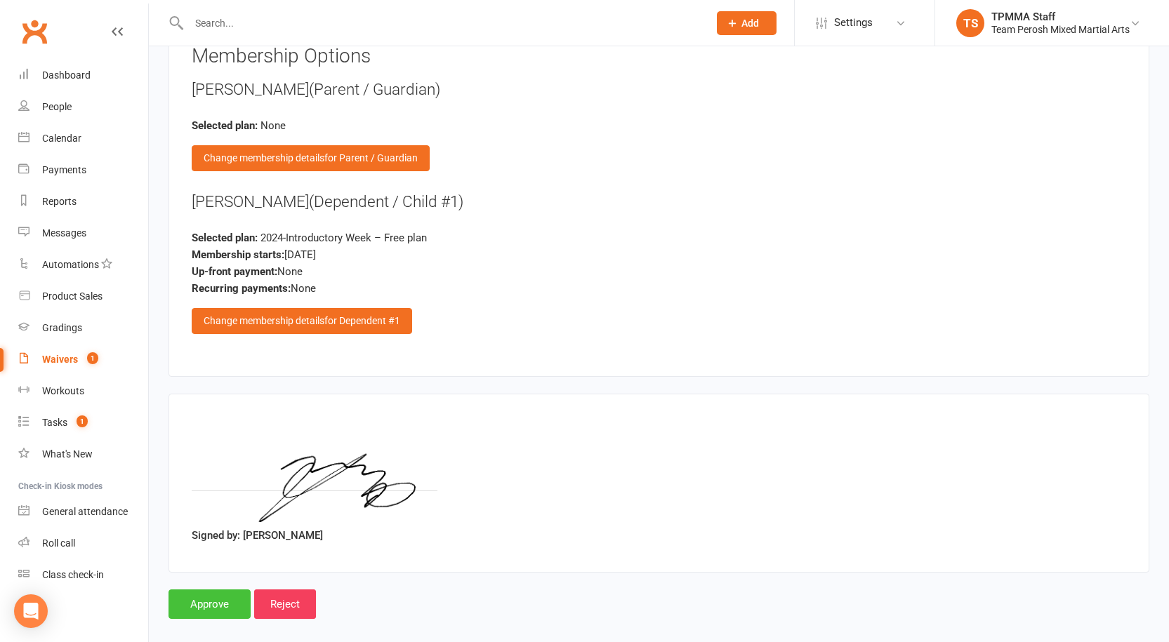
click at [220, 590] on input "Approve" at bounding box center [209, 604] width 82 height 29
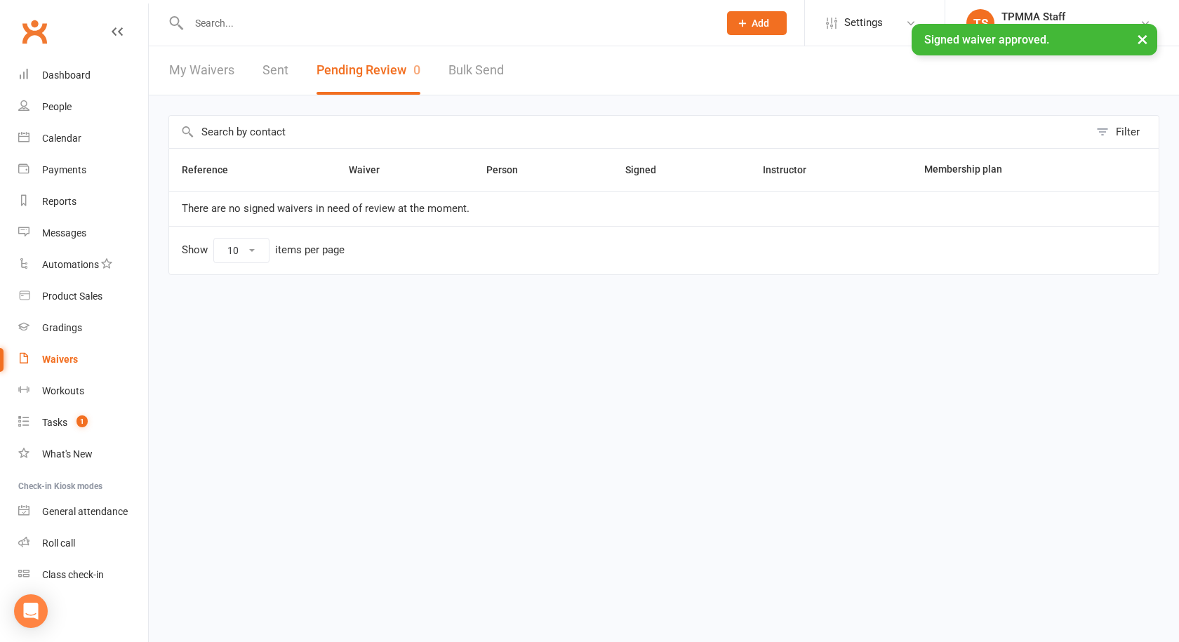
click at [259, 24] on div "× Signed waiver approved." at bounding box center [580, 24] width 1161 height 0
click at [244, 17] on input "text" at bounding box center [447, 23] width 524 height 20
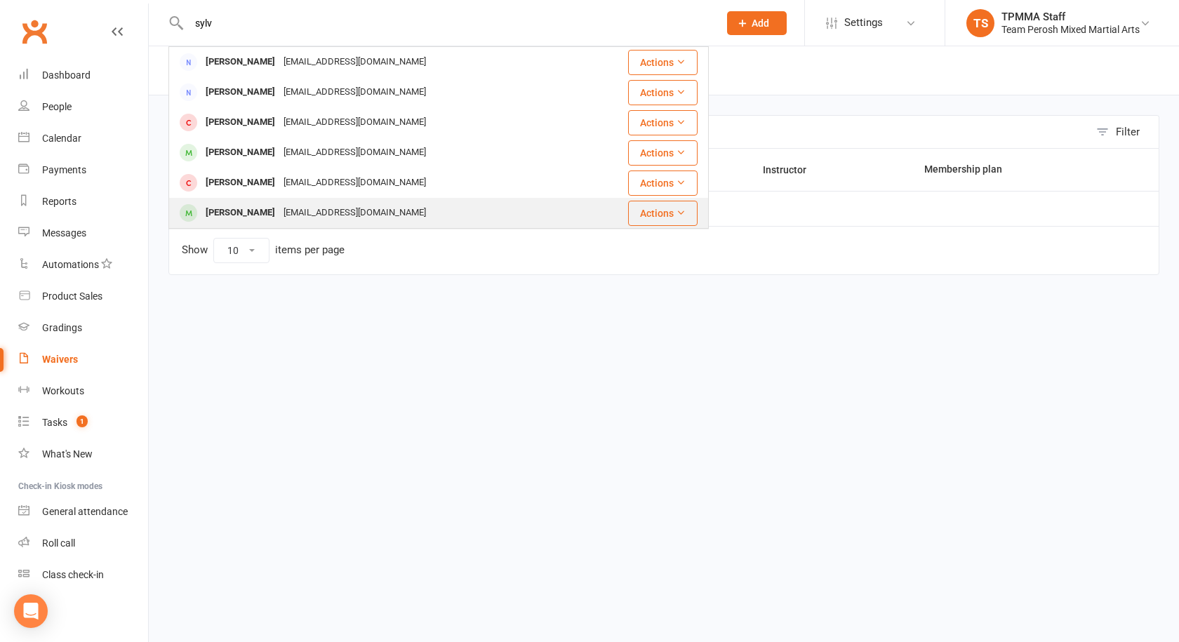
type input "sylv"
click at [475, 212] on div "Sylvia Xue happycastle688@yahoo.com.au" at bounding box center [376, 213] width 413 height 29
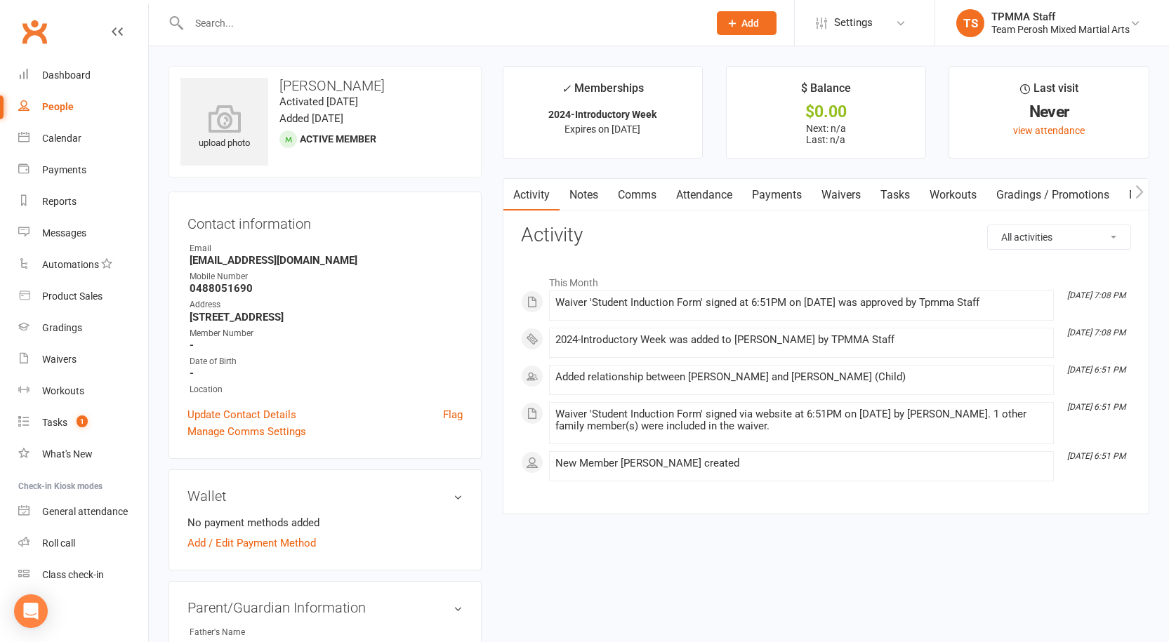
click at [257, 406] on div "Contact information Owner Email happycastle688@yahoo.com.au Mobile Number 04880…" at bounding box center [324, 325] width 313 height 267
click at [257, 411] on link "Update Contact Details" at bounding box center [241, 415] width 109 height 17
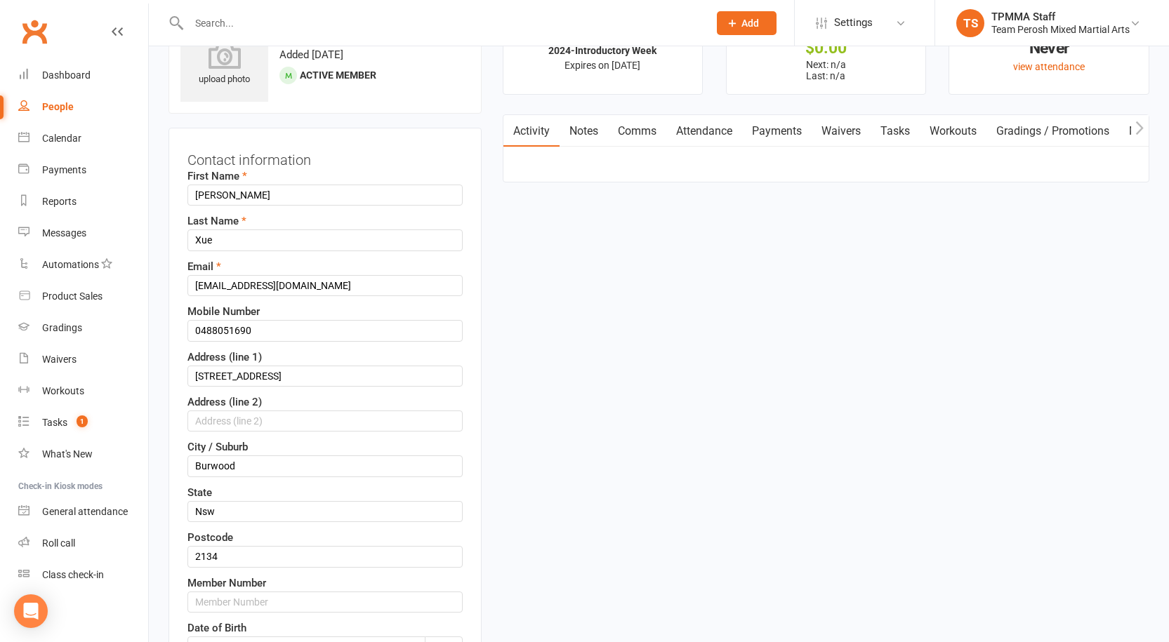
scroll to position [66, 0]
click at [204, 607] on input "text" at bounding box center [324, 600] width 275 height 21
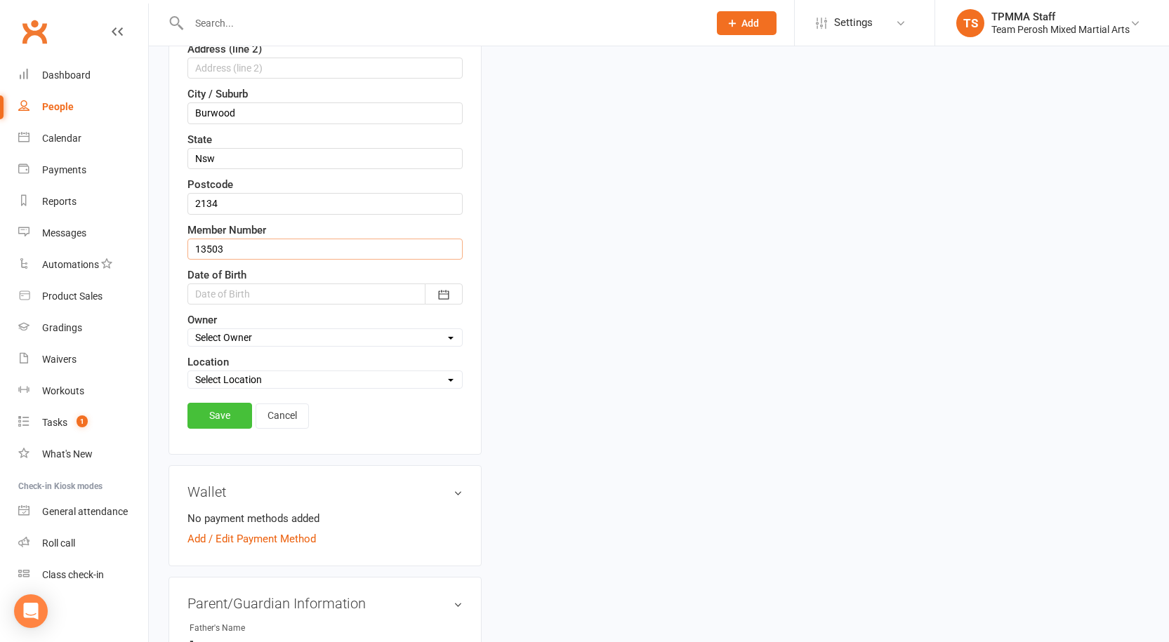
type input "13503"
click at [209, 411] on link "Save" at bounding box center [219, 415] width 65 height 25
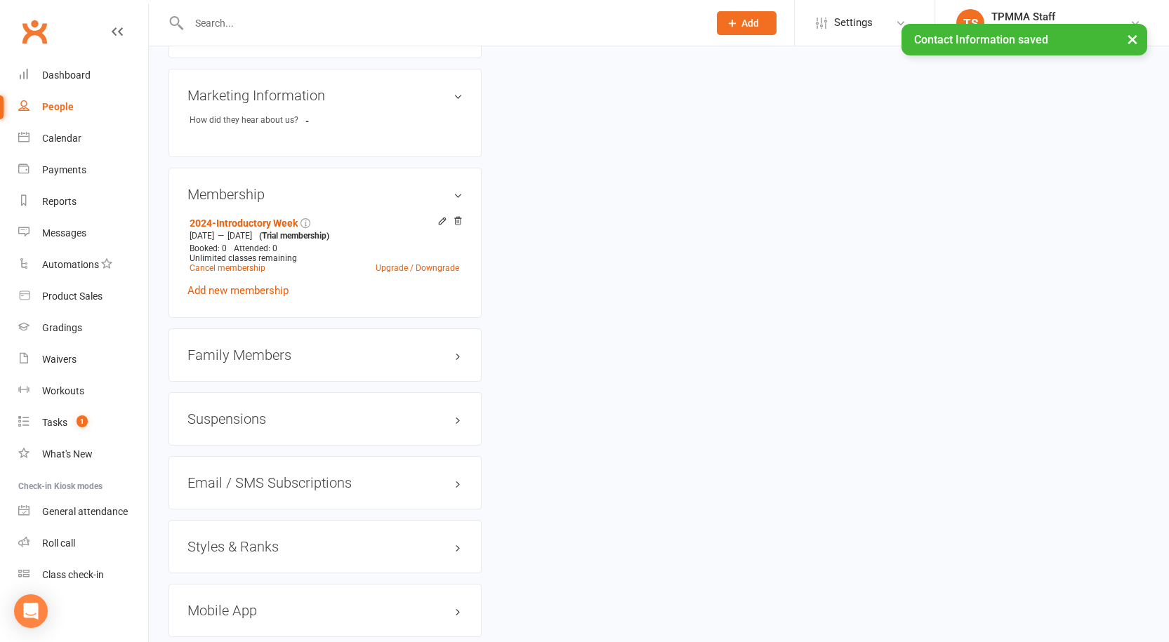
scroll to position [979, 0]
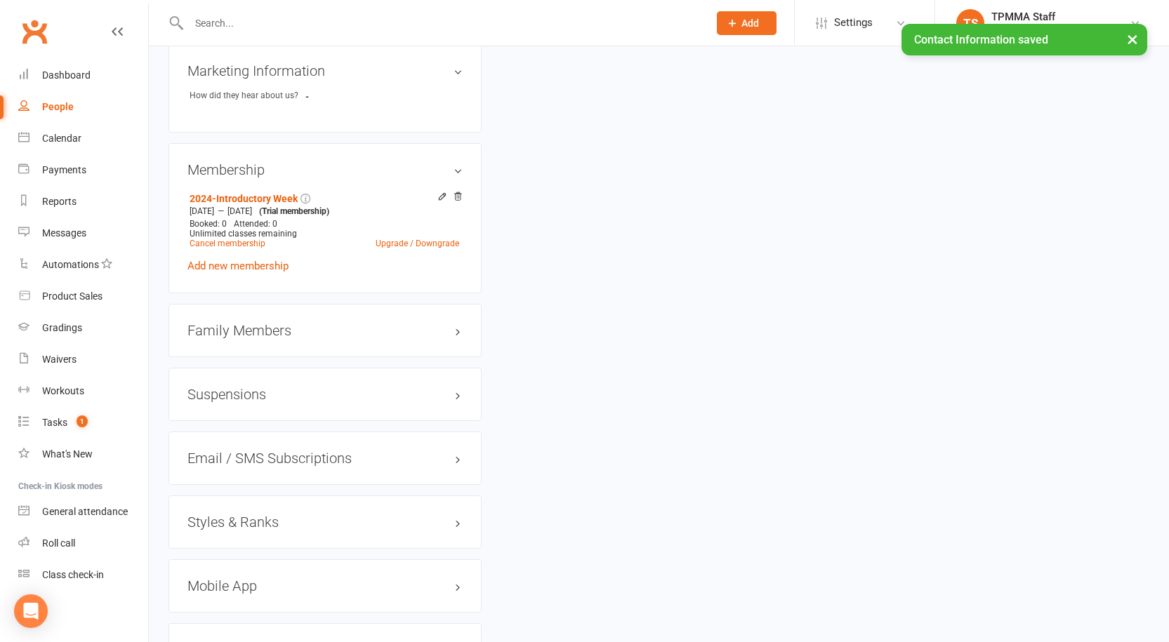
drag, startPoint x: 230, startPoint y: 495, endPoint x: 230, endPoint y: 502, distance: 7.1
click at [230, 496] on div "Styles & Ranks" at bounding box center [324, 522] width 313 height 53
click at [232, 515] on h3 "Styles & Ranks" at bounding box center [324, 522] width 275 height 15
click at [242, 571] on link "Add new style" at bounding box center [219, 577] width 65 height 13
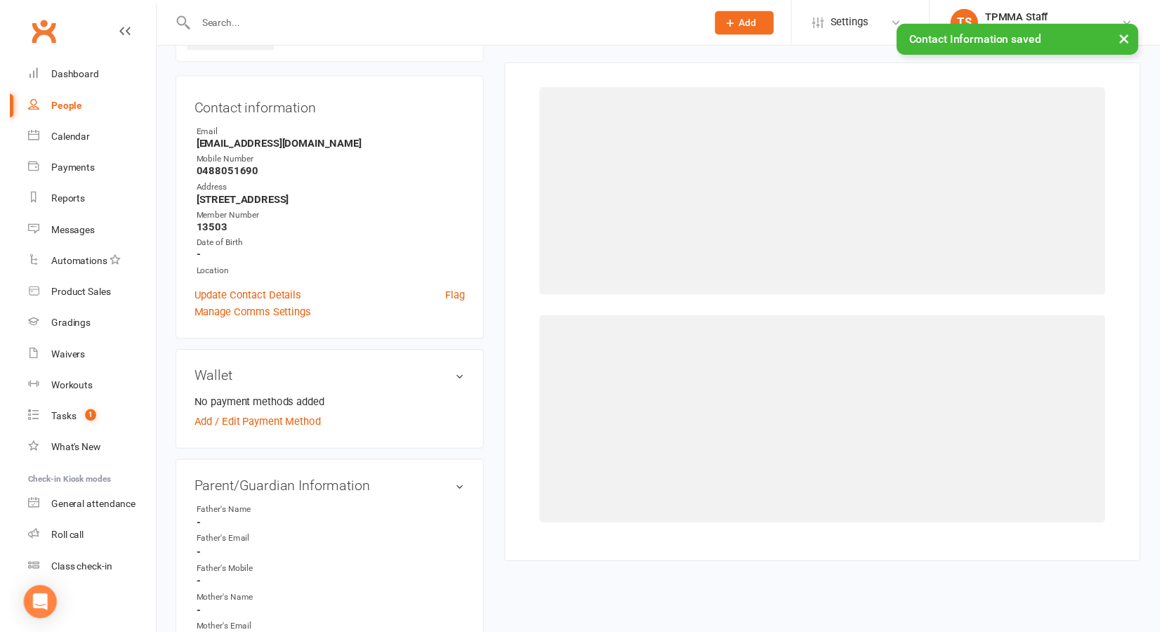
scroll to position [108, 0]
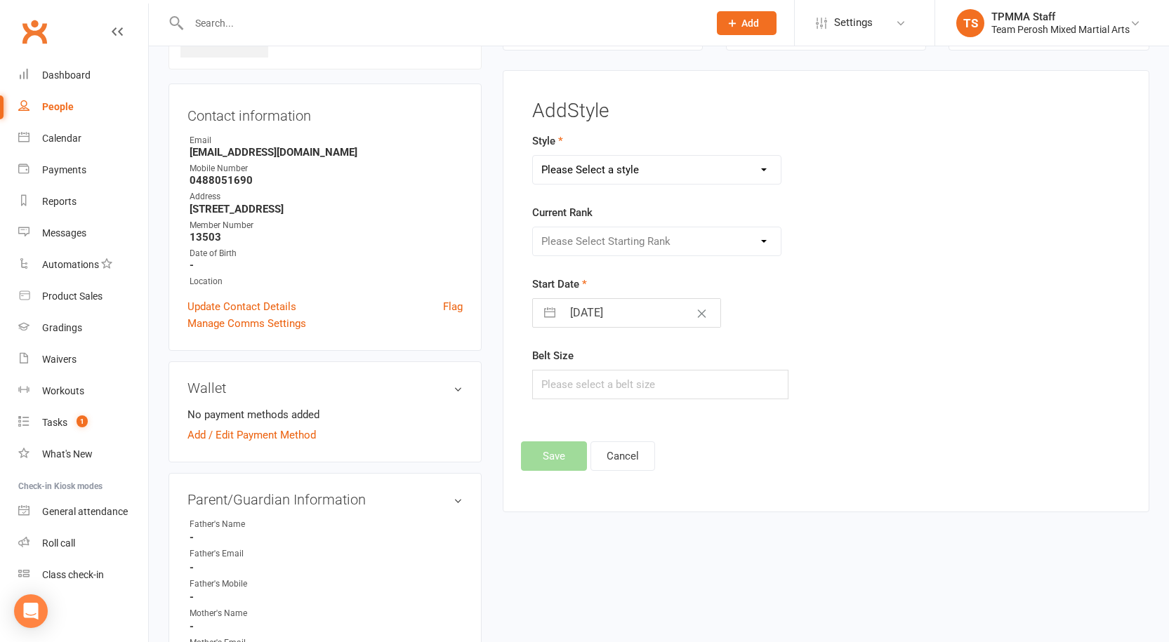
drag, startPoint x: 680, startPoint y: 166, endPoint x: 678, endPoint y: 183, distance: 16.3
click at [680, 166] on select "Please Select a style Adults Brazilian Jiu-Jitsu (BJJ) Adults Muay Thai Kickbox…" at bounding box center [657, 170] width 248 height 28
select select "3312"
click at [533, 156] on select "Please Select a style Adults Brazilian Jiu-Jitsu (BJJ) Adults Muay Thai Kickbox…" at bounding box center [657, 170] width 248 height 28
click at [603, 238] on select "Please Select Starting Rank White Belt White Belt 1st Stripe White Belt 2nd Str…" at bounding box center [657, 241] width 248 height 28
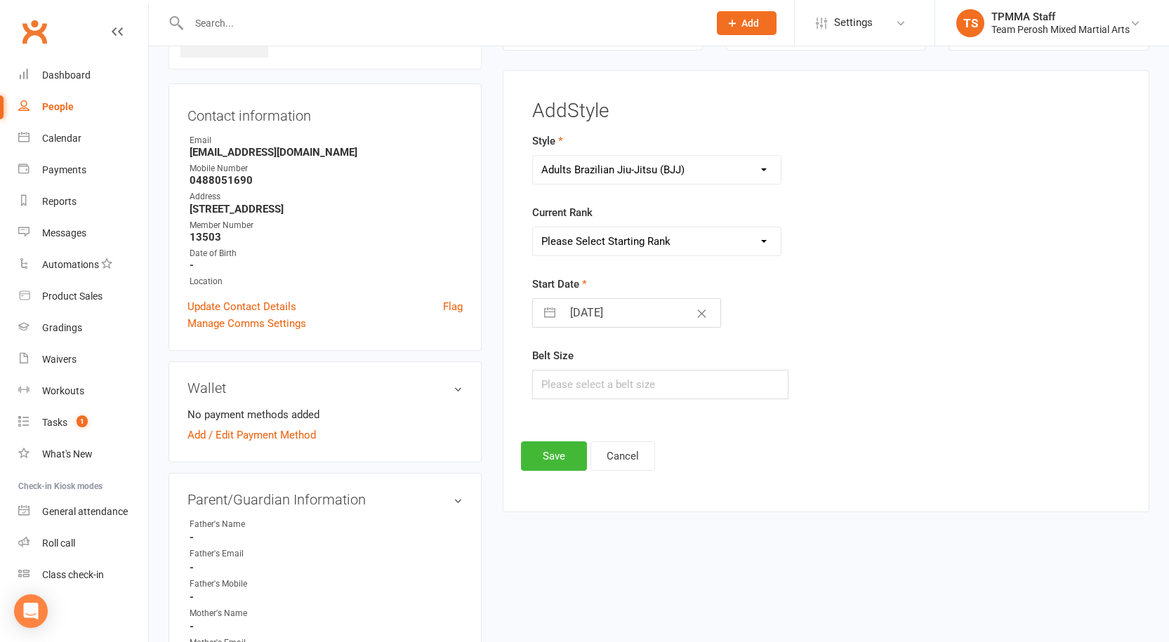
select select "37632"
click at [533, 227] on select "Please Select Starting Rank White Belt White Belt 1st Stripe White Belt 2nd Str…" at bounding box center [657, 241] width 248 height 28
click at [563, 458] on button "Save" at bounding box center [554, 456] width 66 height 29
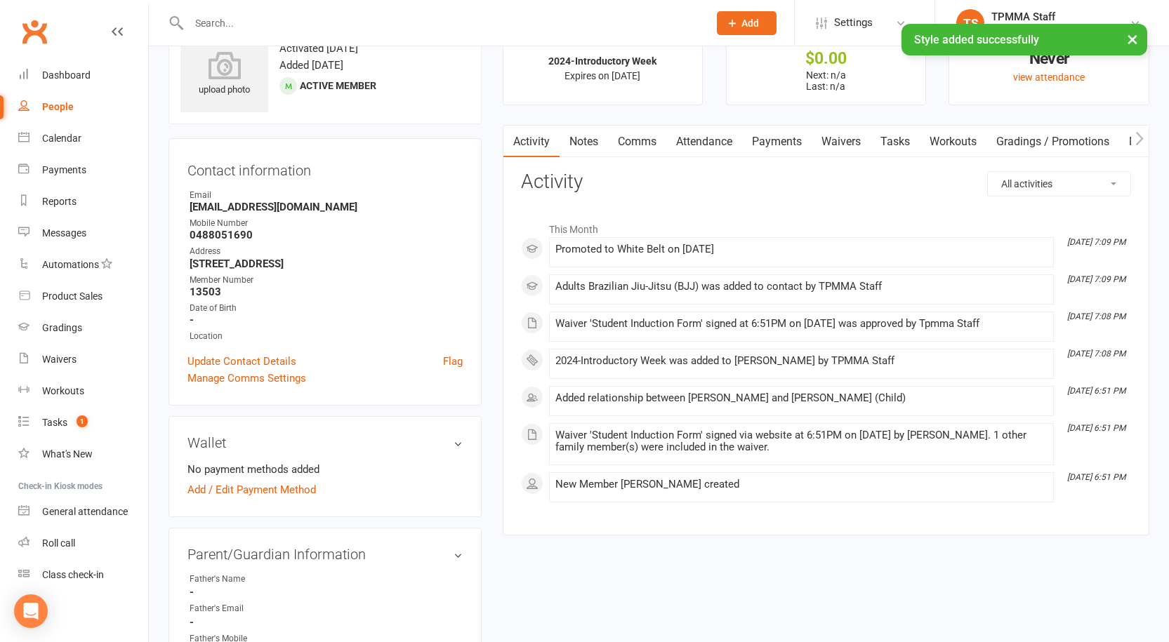
scroll to position [0, 0]
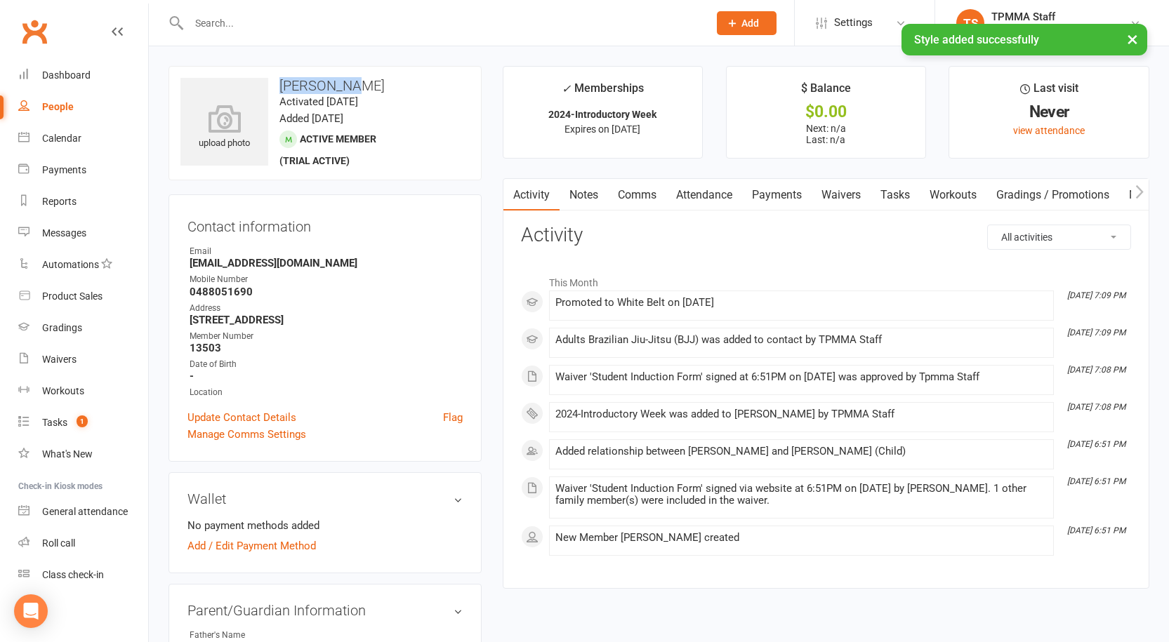
drag, startPoint x: 355, startPoint y: 83, endPoint x: 278, endPoint y: 88, distance: 76.7
click at [278, 88] on h3 "Sylvia Xue" at bounding box center [324, 85] width 289 height 15
copy h3 "Sylvia Xue"
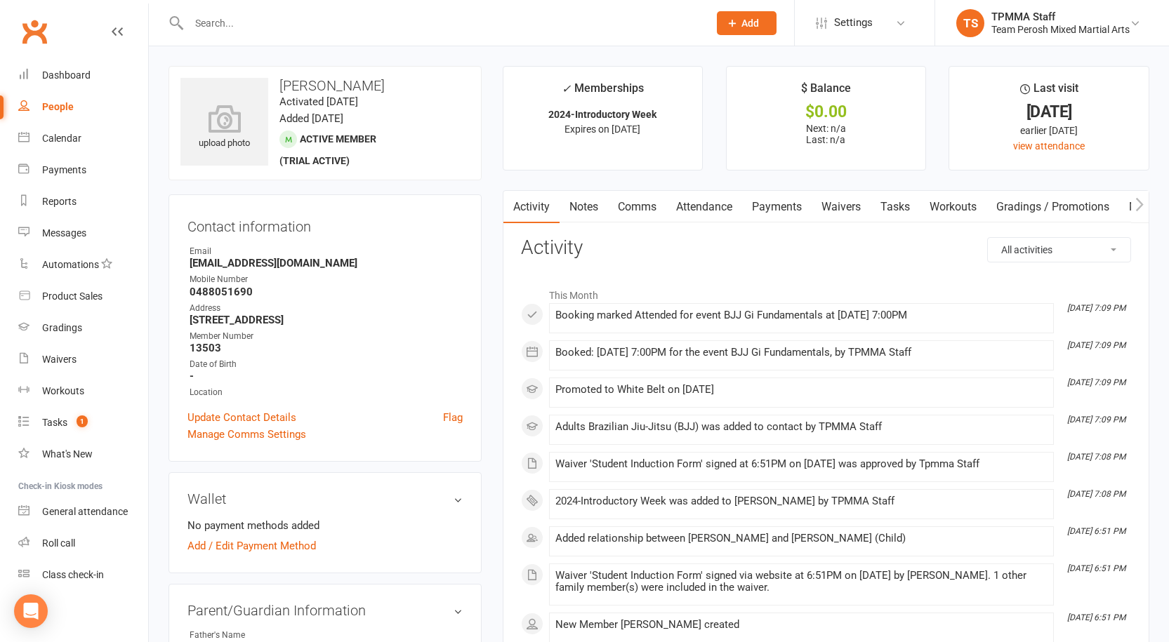
click at [340, 29] on input "text" at bounding box center [442, 23] width 514 height 20
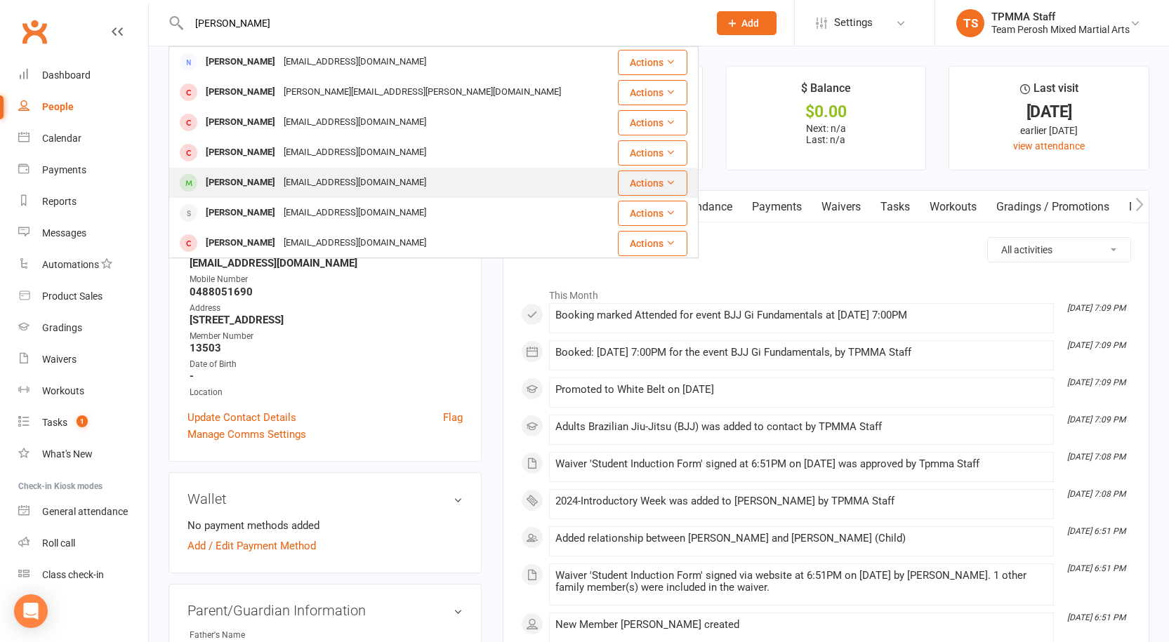
type input "[PERSON_NAME]"
click at [301, 180] on div "[EMAIL_ADDRESS][DOMAIN_NAME]" at bounding box center [354, 183] width 151 height 20
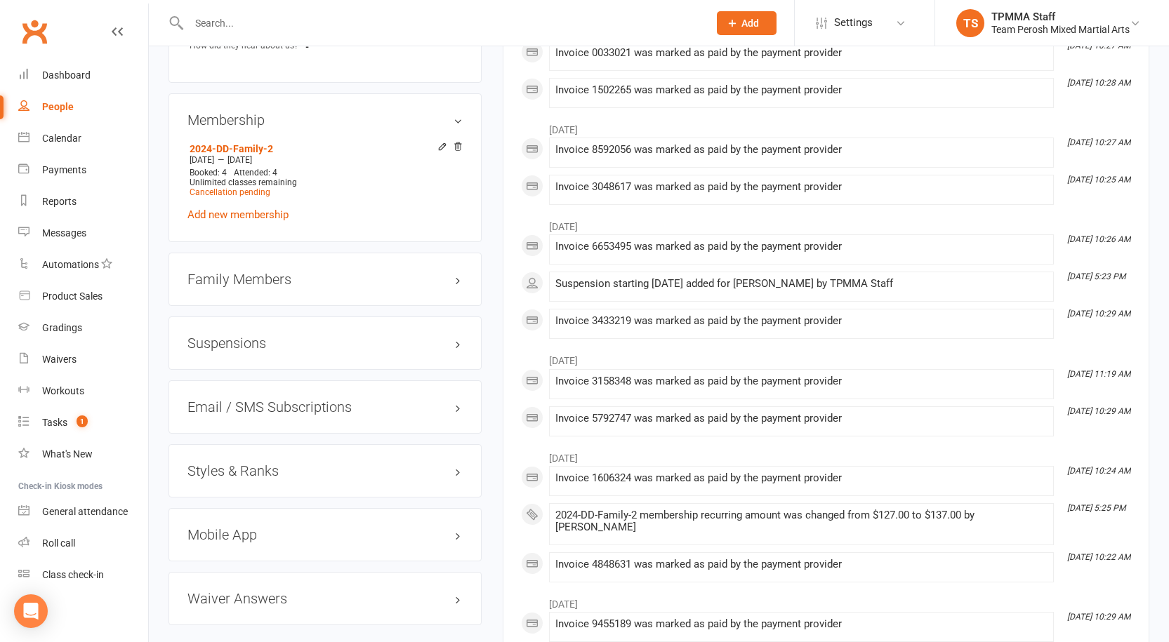
scroll to position [1053, 0]
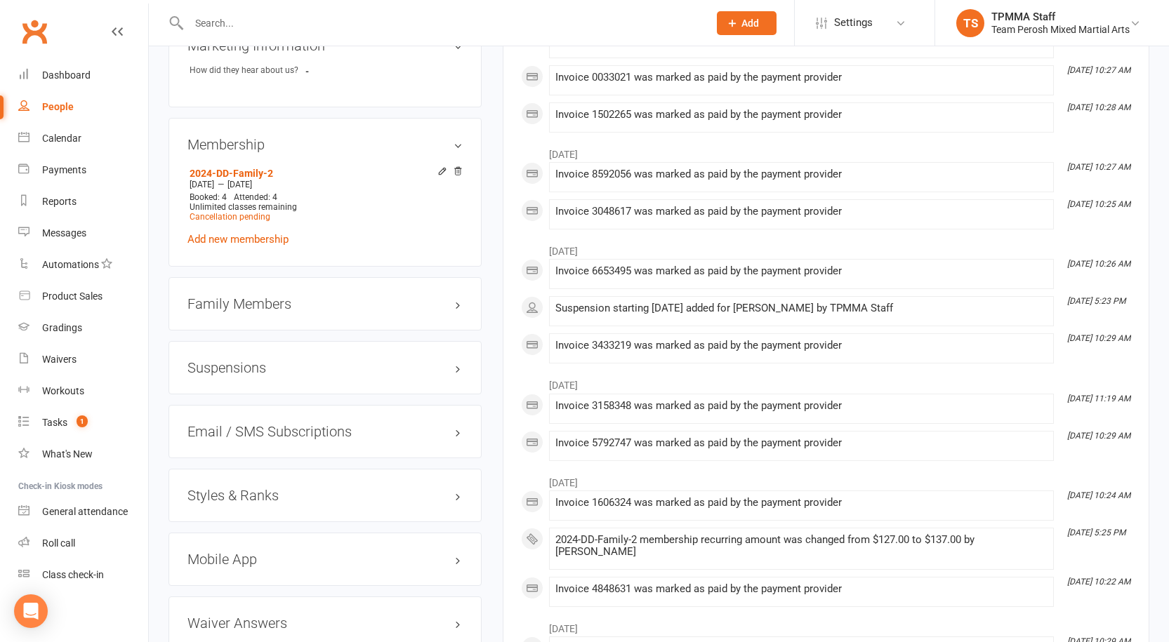
click at [256, 300] on div "Family Members" at bounding box center [324, 303] width 313 height 53
click at [265, 301] on div "Family Members" at bounding box center [324, 303] width 313 height 53
click at [265, 296] on h3 "Family Members" at bounding box center [324, 303] width 275 height 15
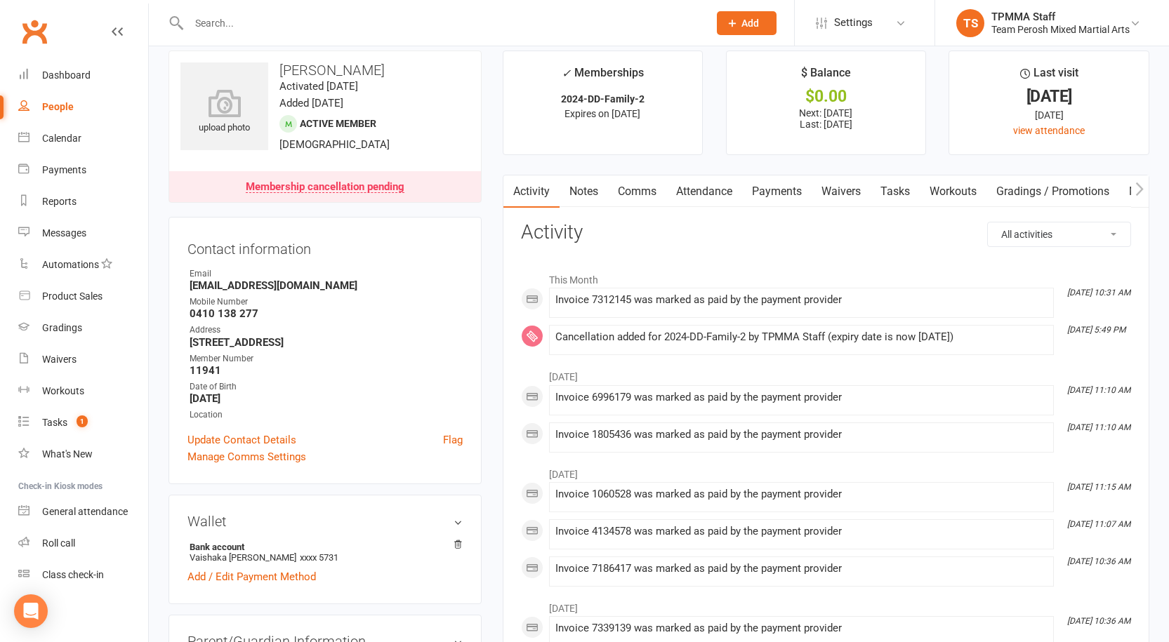
scroll to position [0, 0]
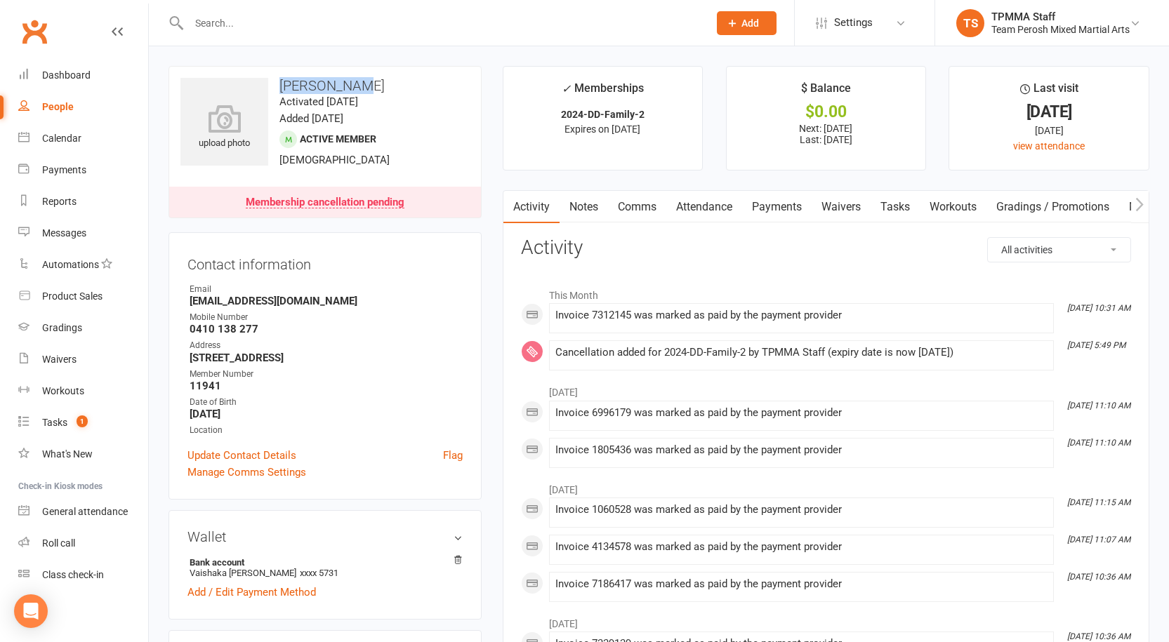
drag, startPoint x: 368, startPoint y: 79, endPoint x: 281, endPoint y: 77, distance: 87.1
click at [281, 77] on div "upload photo [PERSON_NAME] Activated [DATE] Added [DATE] Active member [DEMOGRA…" at bounding box center [324, 142] width 313 height 152
click at [53, 81] on div "Dashboard" at bounding box center [66, 75] width 48 height 11
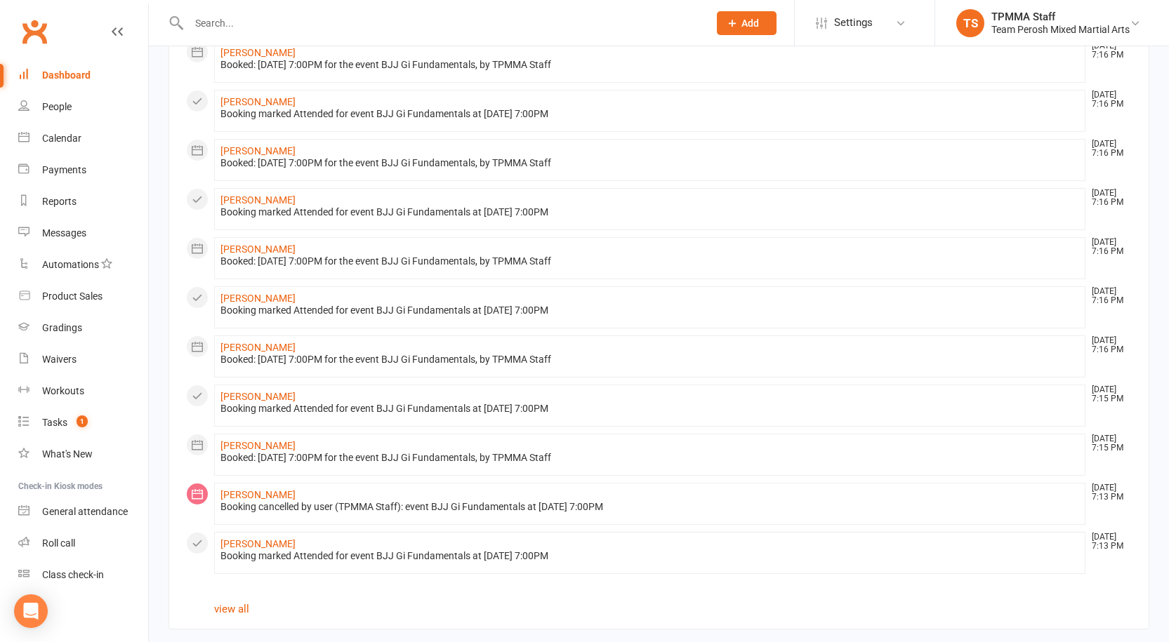
scroll to position [585, 0]
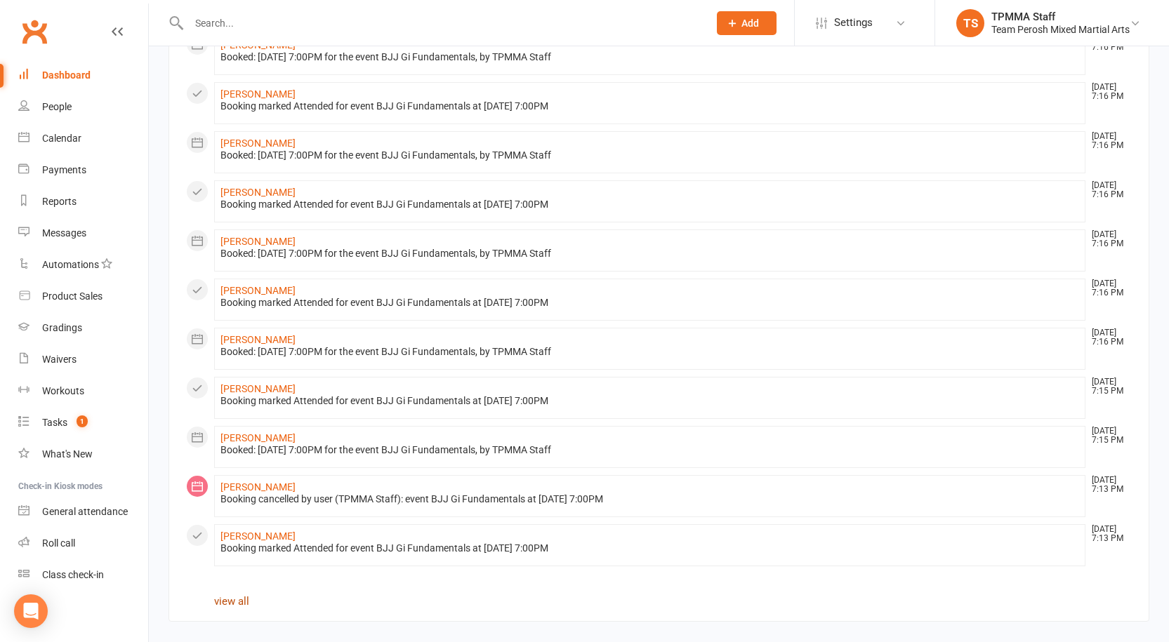
click at [230, 596] on link "view all" at bounding box center [231, 601] width 35 height 13
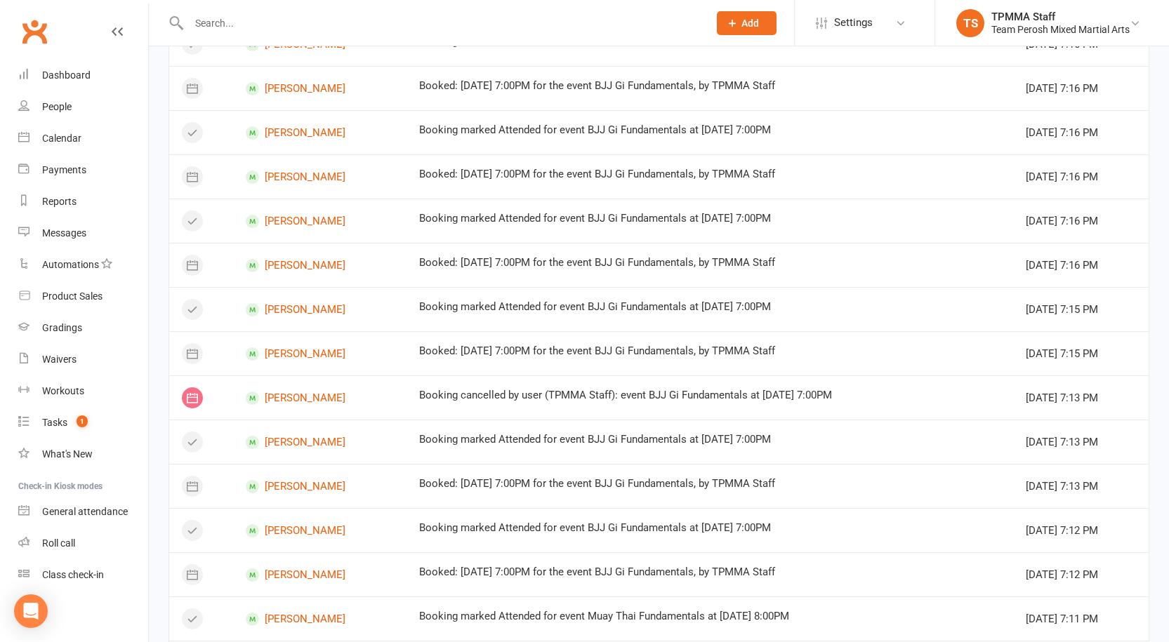
scroll to position [720, 0]
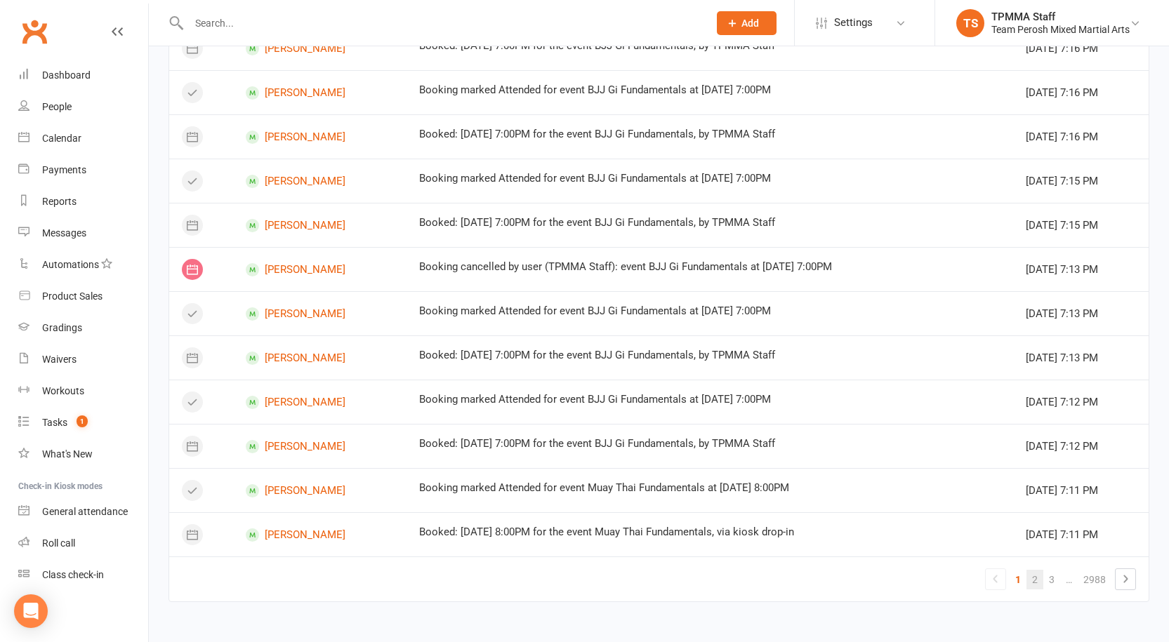
click at [1029, 579] on link "2" at bounding box center [1034, 580] width 17 height 20
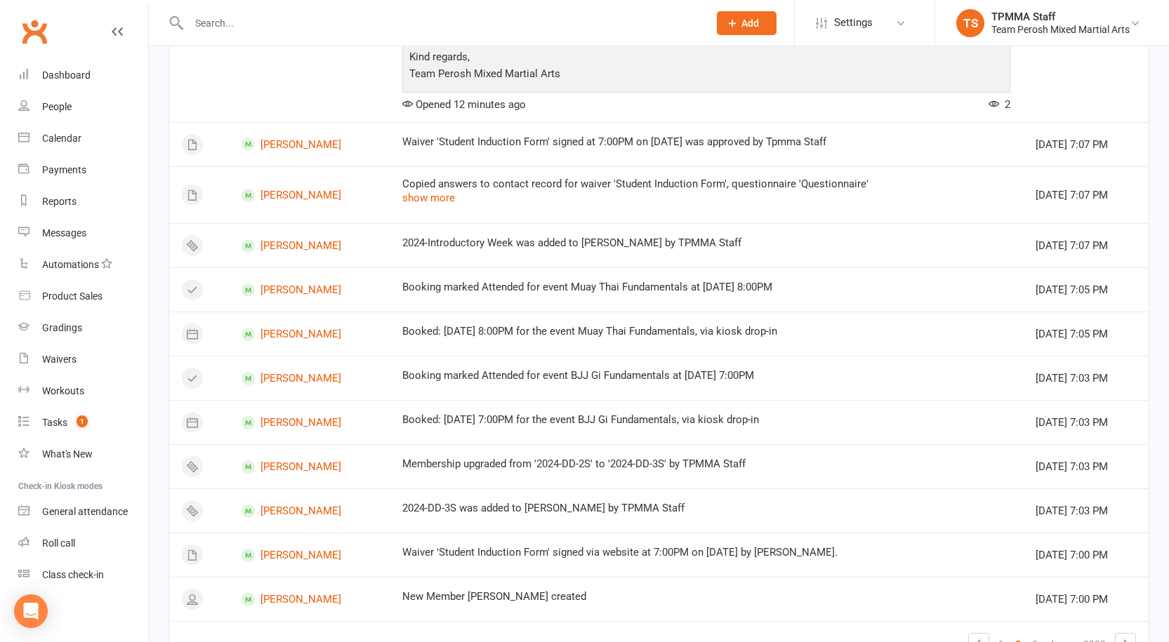
scroll to position [1065, 0]
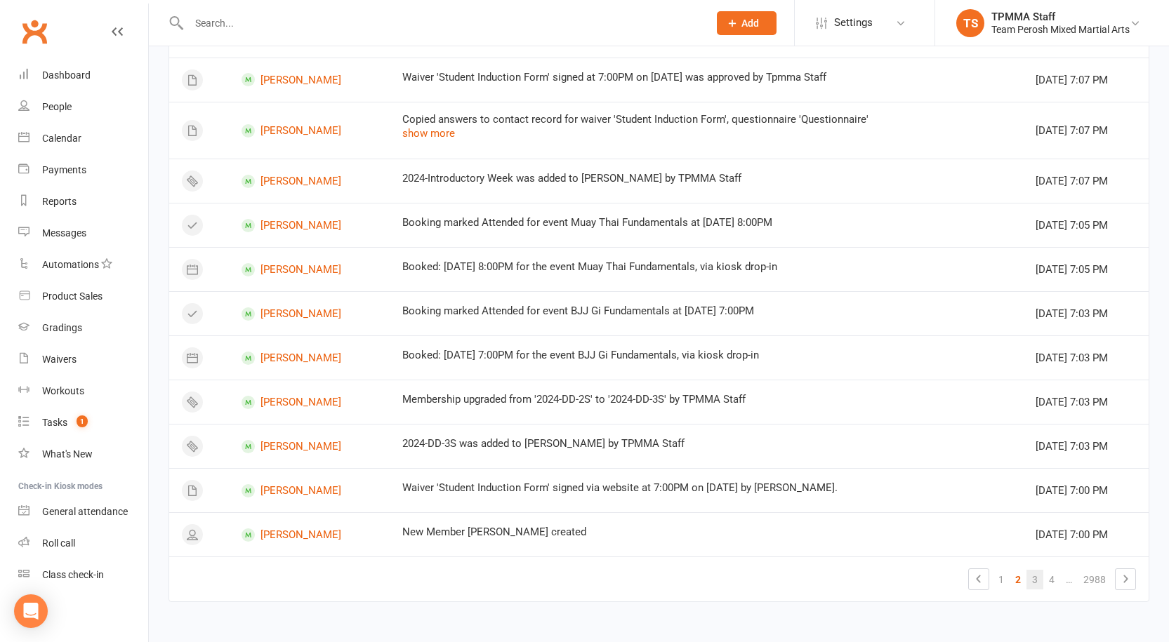
click at [1033, 583] on link "3" at bounding box center [1034, 580] width 17 height 20
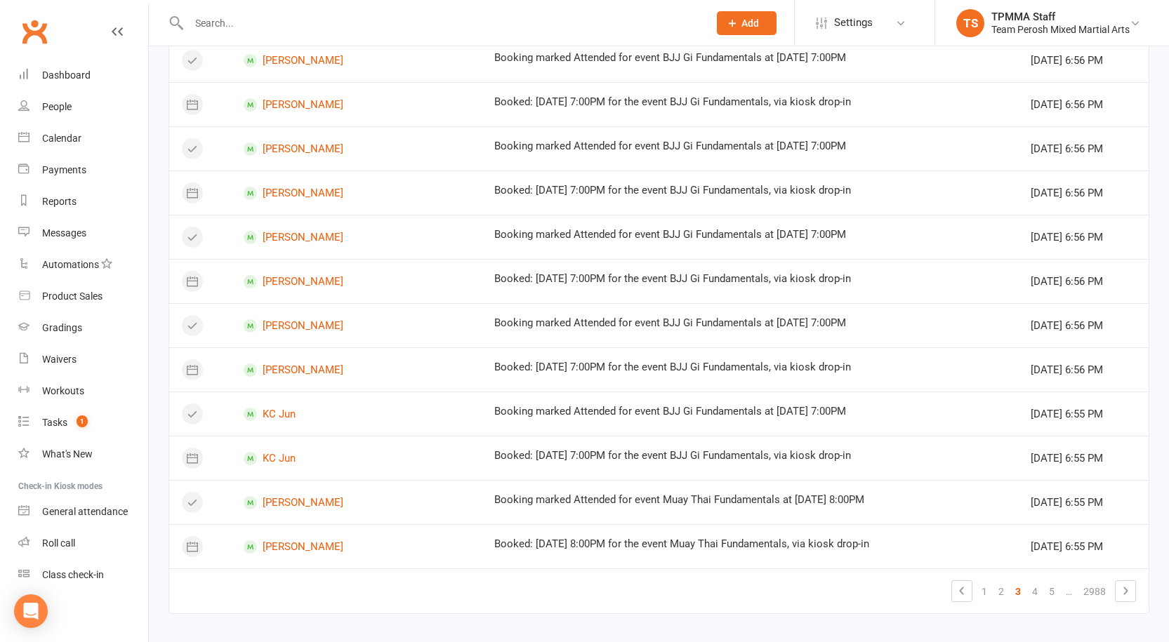
scroll to position [720, 0]
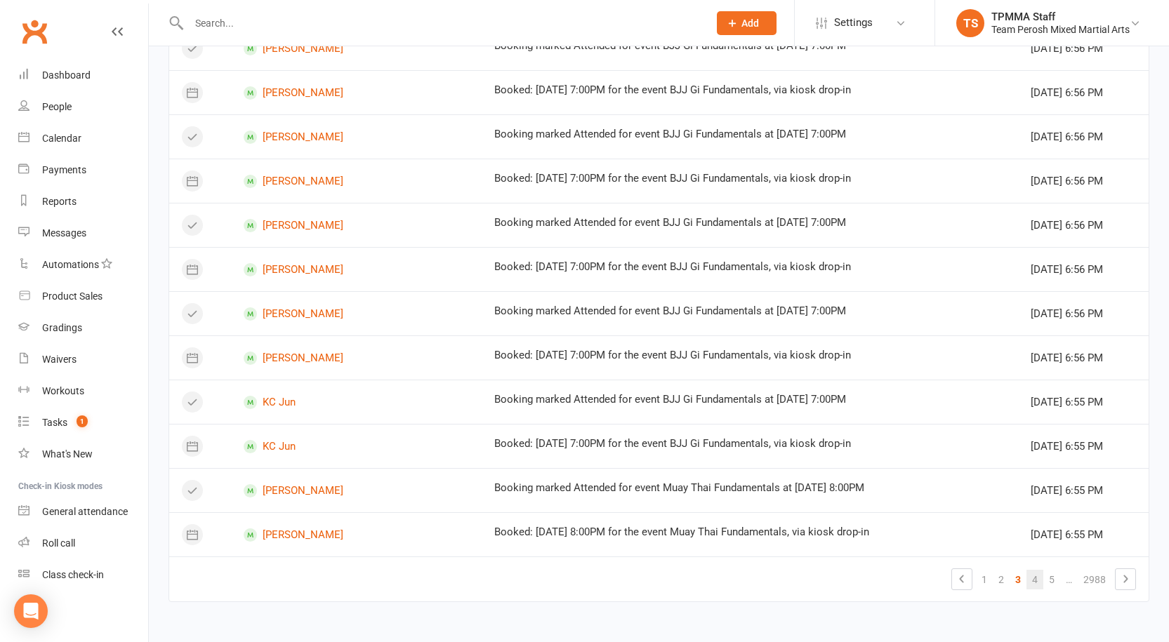
click at [1030, 581] on link "4" at bounding box center [1034, 580] width 17 height 20
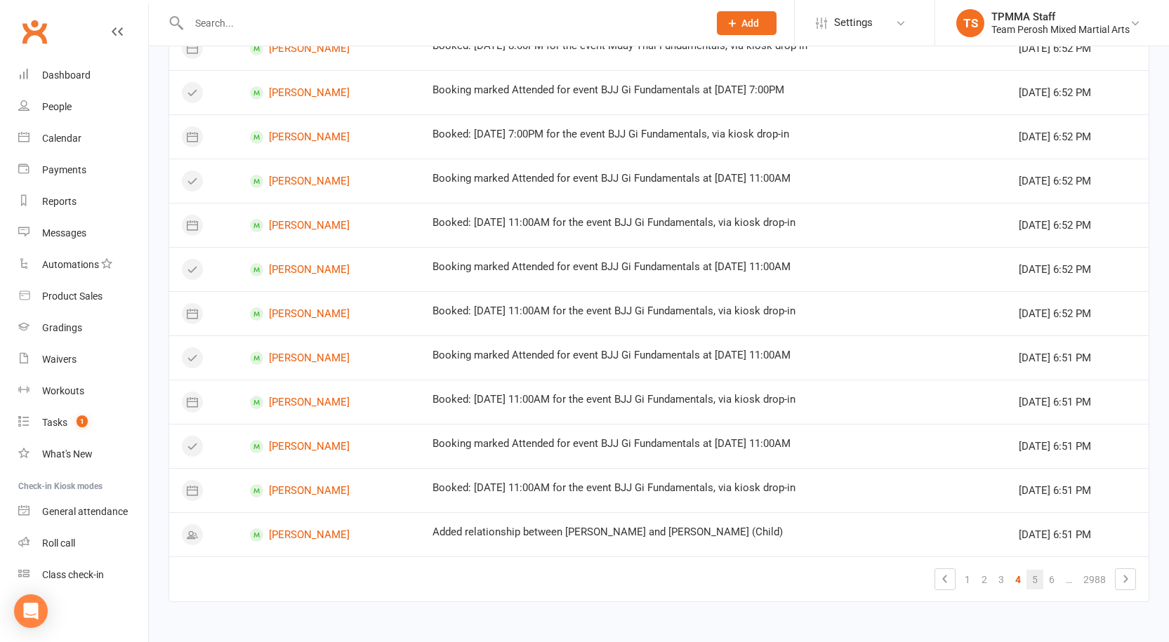
click at [1041, 583] on link "5" at bounding box center [1034, 580] width 17 height 20
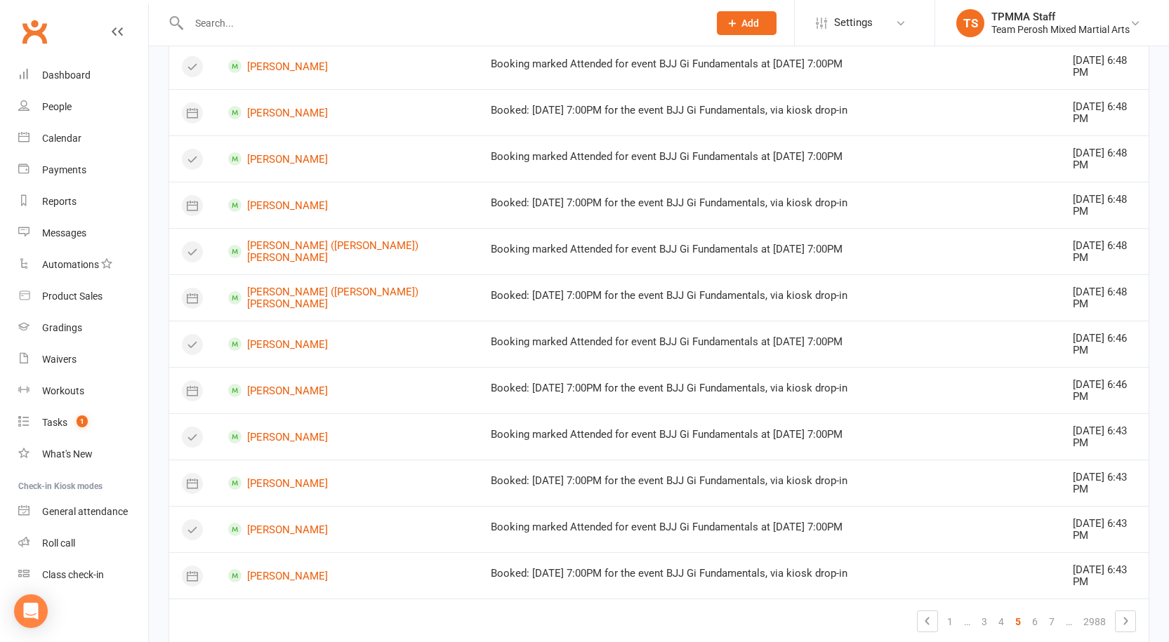
scroll to position [784, 0]
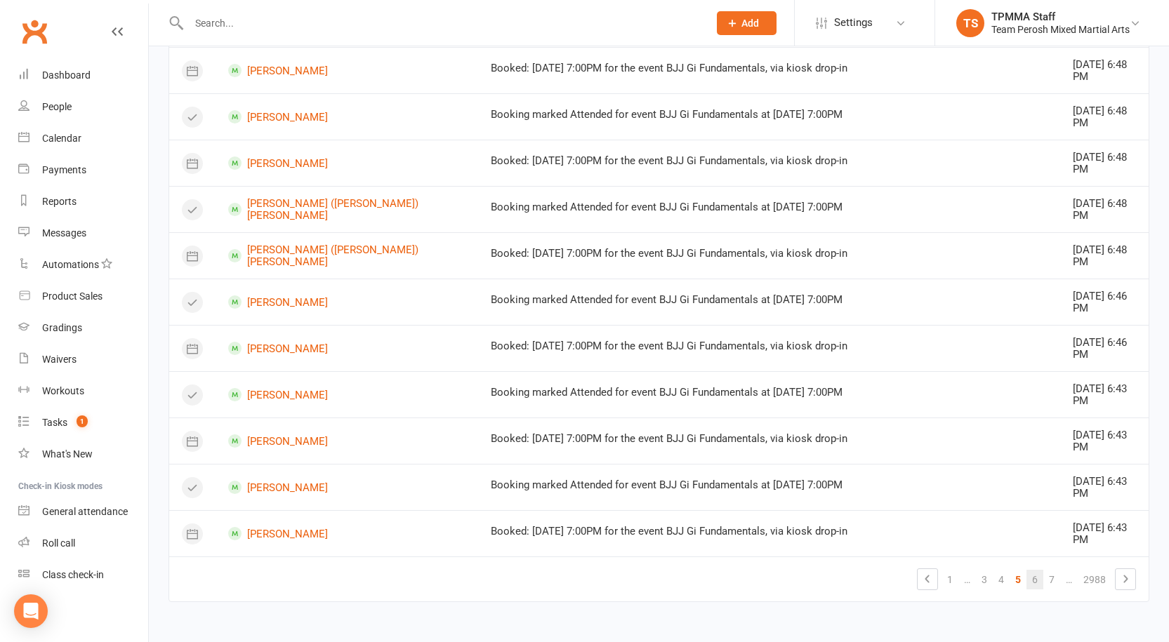
click at [1034, 581] on link "6" at bounding box center [1034, 580] width 17 height 20
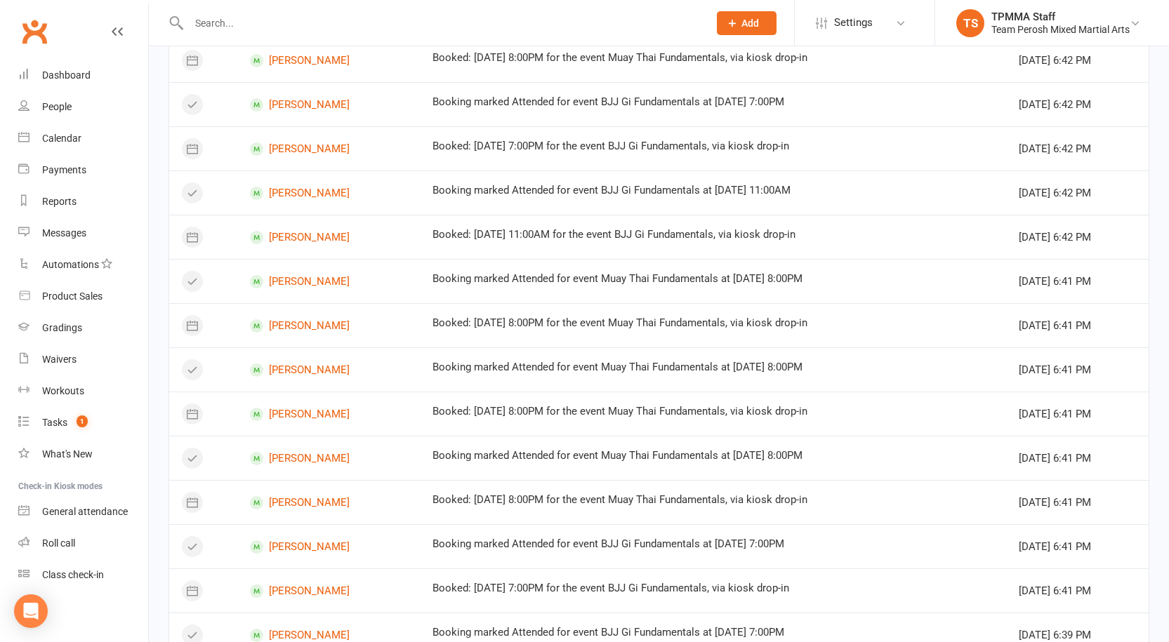
scroll to position [509, 0]
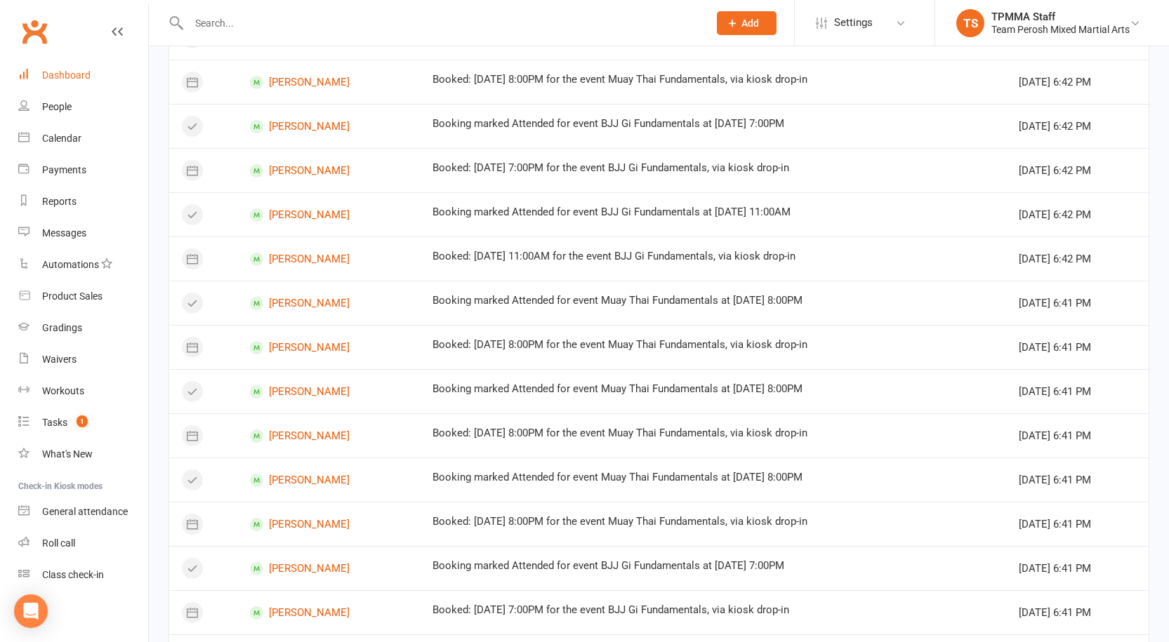
click at [117, 75] on link "Dashboard" at bounding box center [83, 76] width 130 height 32
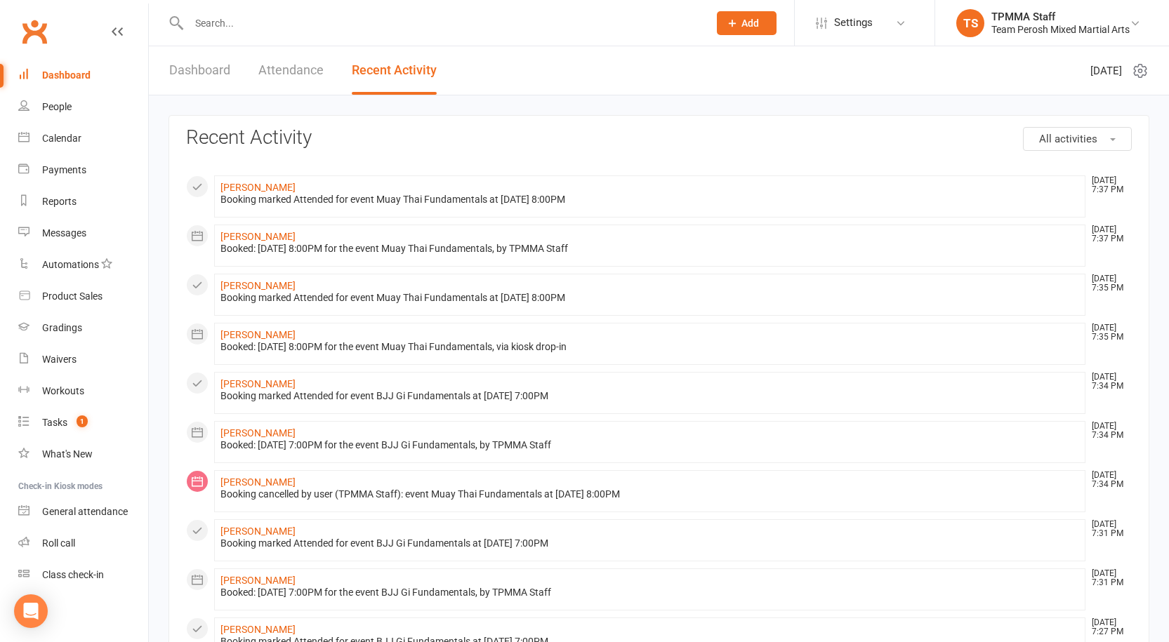
click at [246, 27] on input "text" at bounding box center [442, 23] width 514 height 20
type input "sc"
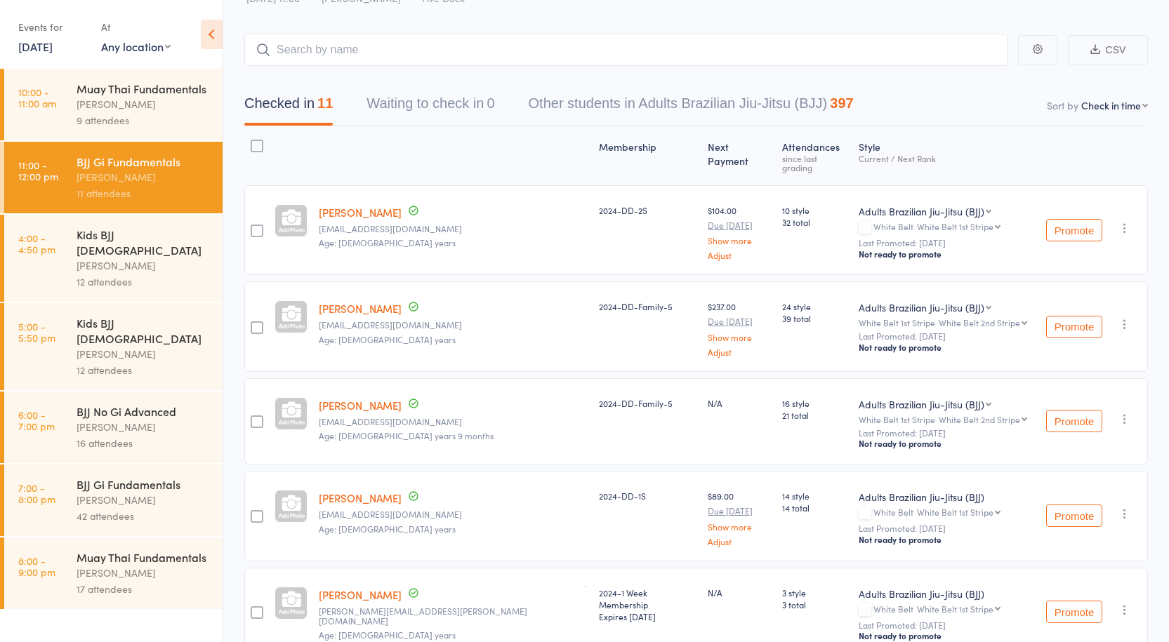
click at [257, 225] on div at bounding box center [257, 231] width 13 height 13
click at [253, 227] on input "checkbox" at bounding box center [253, 227] width 0 height 0
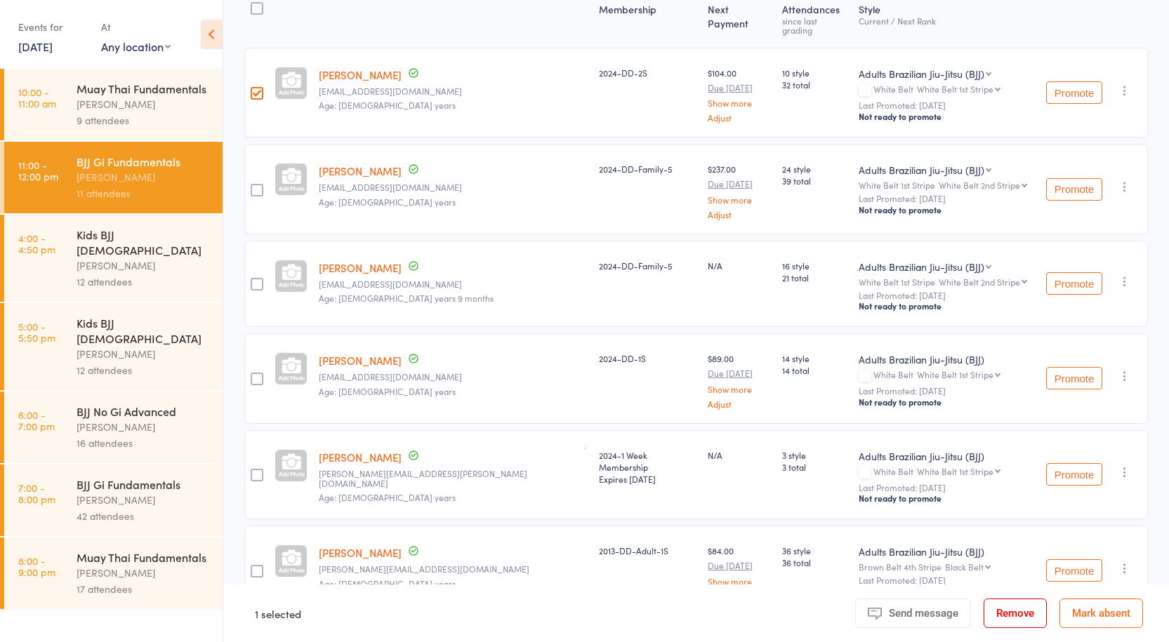
scroll to position [197, 0]
click at [259, 181] on div at bounding box center [257, 187] width 13 height 13
click at [253, 183] on input "checkbox" at bounding box center [253, 183] width 0 height 0
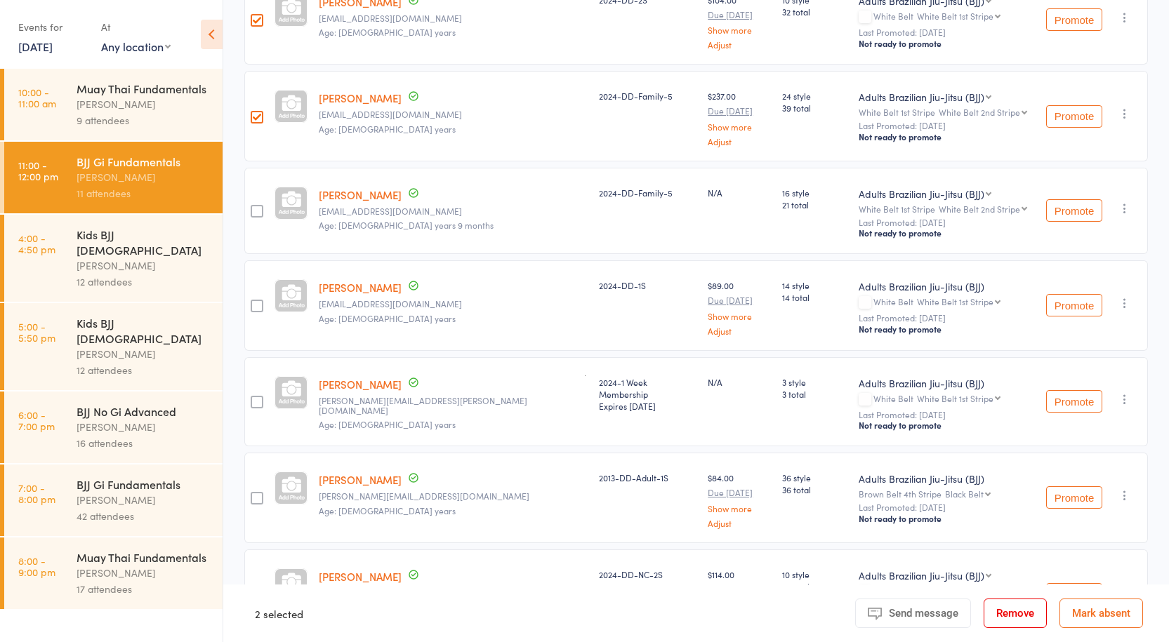
click at [267, 195] on div at bounding box center [256, 211] width 25 height 86
click at [256, 205] on div at bounding box center [257, 211] width 13 height 13
click at [253, 207] on input "checkbox" at bounding box center [253, 207] width 0 height 0
click at [251, 293] on div at bounding box center [256, 305] width 25 height 90
click at [249, 294] on div at bounding box center [256, 305] width 25 height 90
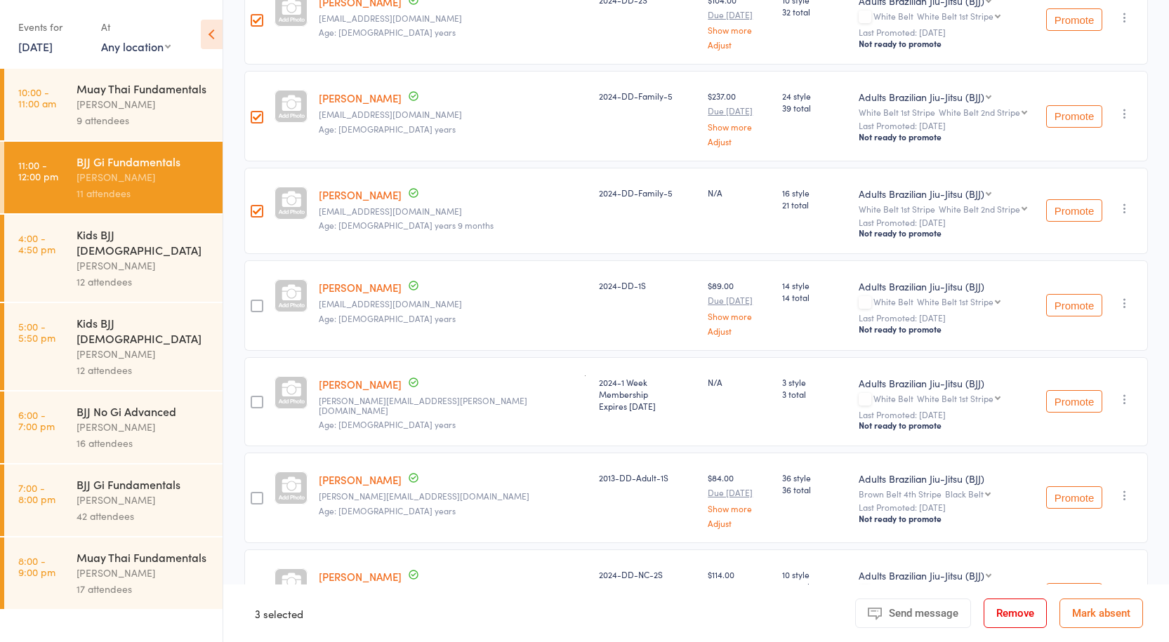
click at [263, 399] on div at bounding box center [256, 402] width 25 height 90
click at [257, 300] on div at bounding box center [257, 306] width 13 height 13
click at [253, 302] on input "checkbox" at bounding box center [253, 302] width 0 height 0
click at [260, 396] on div at bounding box center [257, 402] width 13 height 13
click at [253, 398] on input "checkbox" at bounding box center [253, 398] width 0 height 0
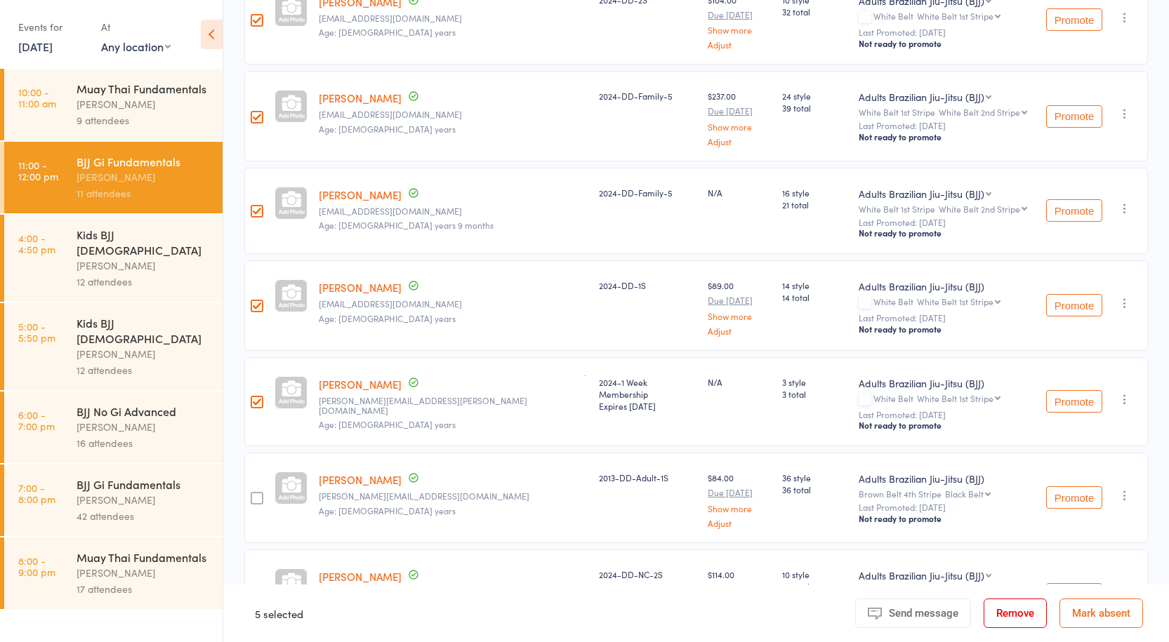
click at [260, 492] on div at bounding box center [257, 498] width 13 height 13
click at [253, 494] on input "checkbox" at bounding box center [253, 494] width 0 height 0
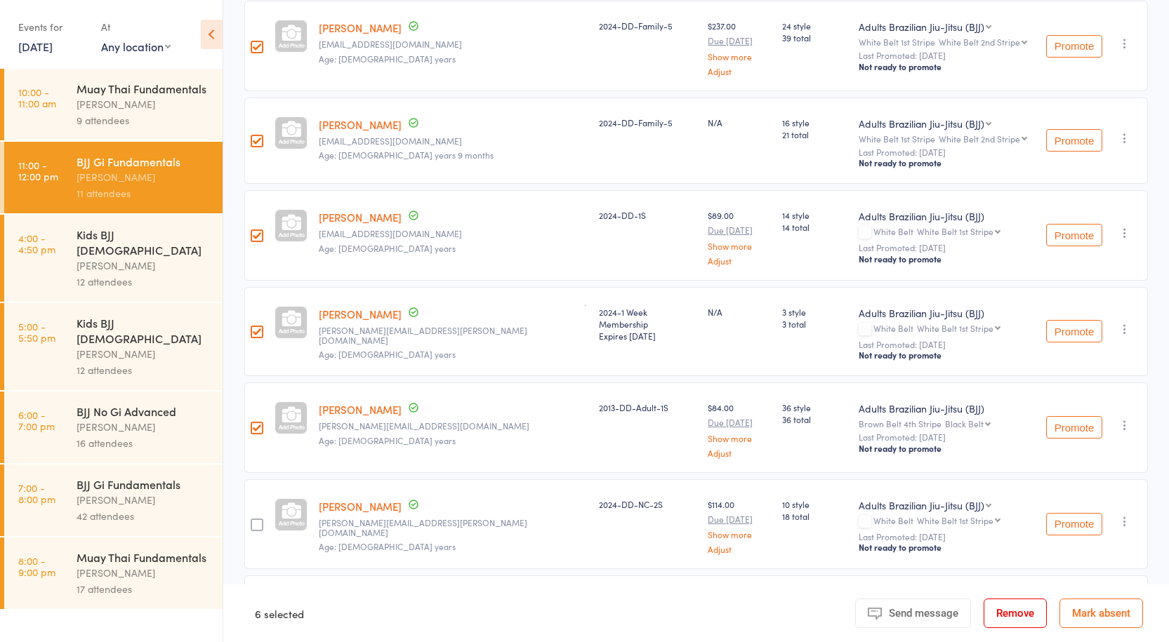
scroll to position [477, 0]
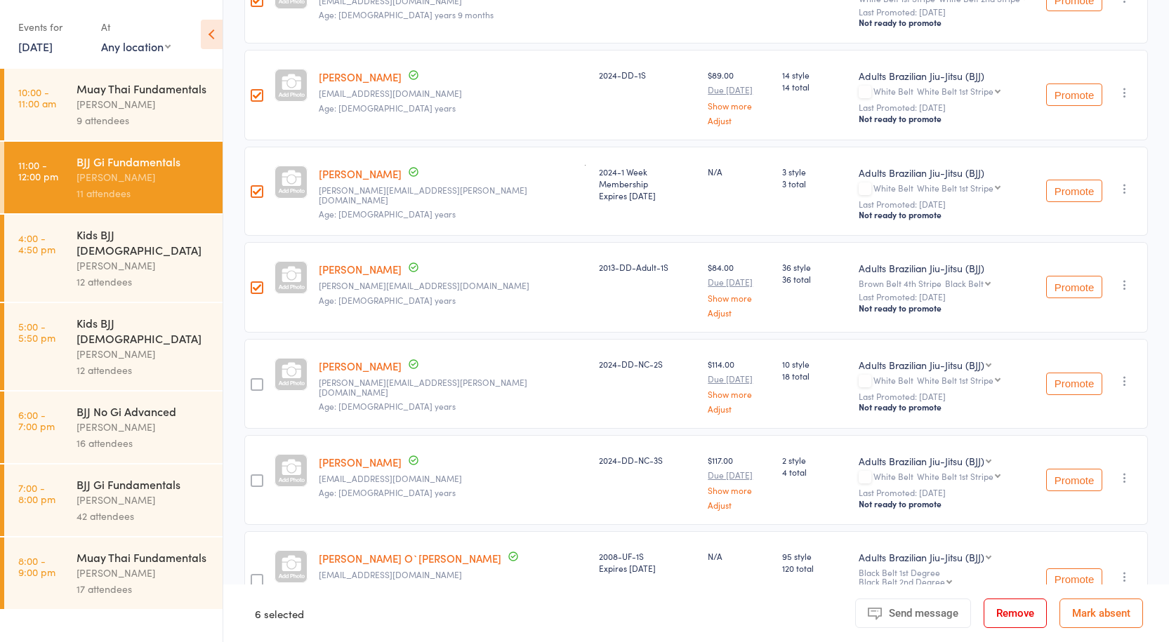
drag, startPoint x: 1019, startPoint y: 614, endPoint x: 642, endPoint y: 69, distance: 663.1
click at [1019, 614] on button "Remove" at bounding box center [1015, 613] width 63 height 29
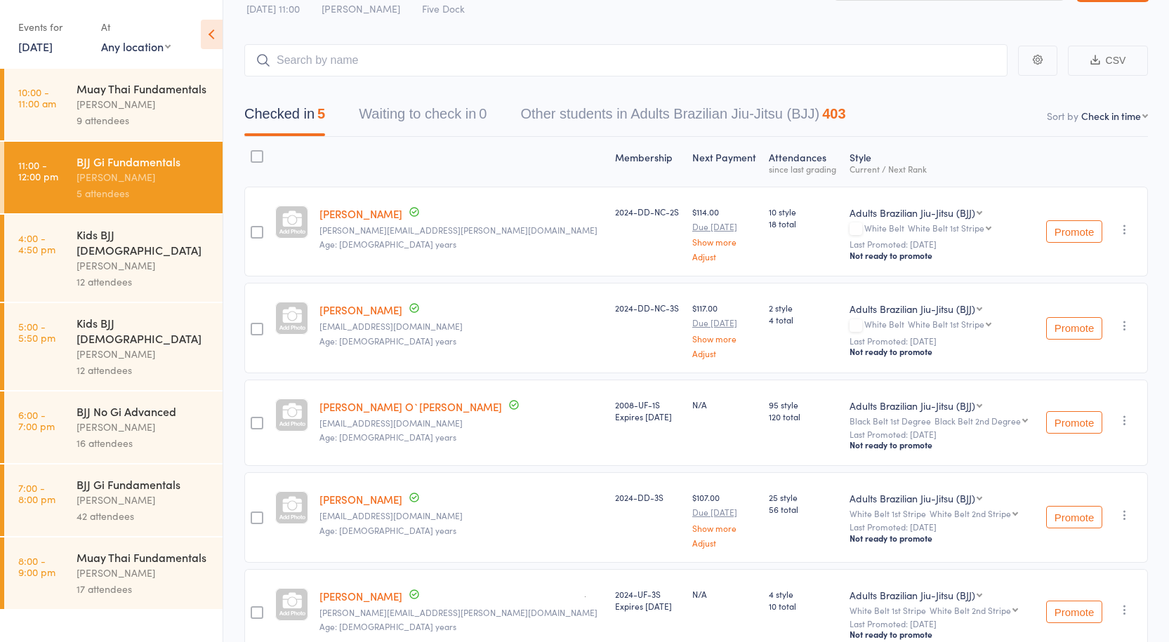
scroll to position [118, 0]
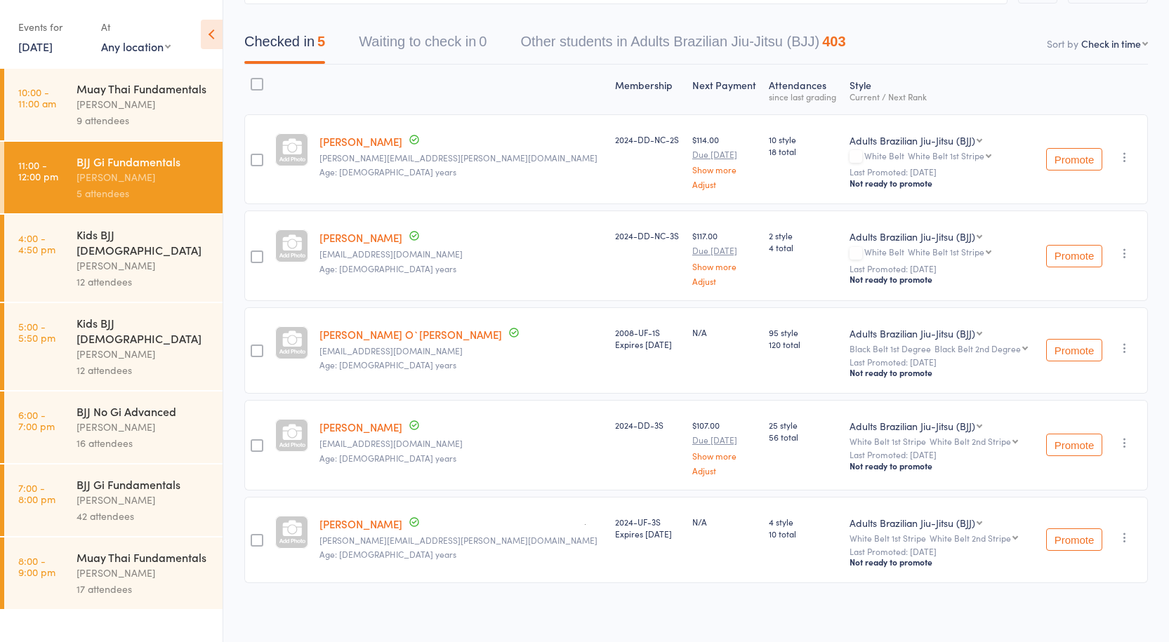
click at [260, 161] on div at bounding box center [257, 160] width 13 height 13
click at [253, 156] on input "checkbox" at bounding box center [253, 156] width 0 height 0
click at [1033, 621] on button "Remove" at bounding box center [1015, 613] width 63 height 29
click at [126, 492] on div "[PERSON_NAME]" at bounding box center [144, 500] width 134 height 16
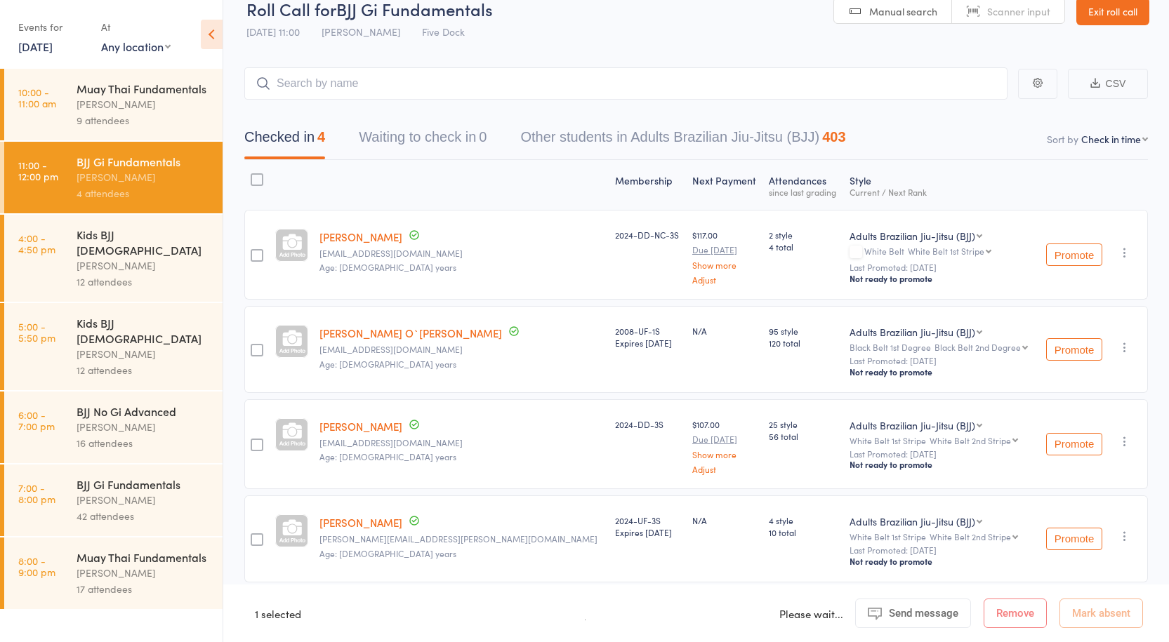
click at [149, 477] on div "BJJ Gi Fundamentals" at bounding box center [144, 484] width 134 height 15
click at [145, 492] on div "[PERSON_NAME]" at bounding box center [144, 500] width 134 height 16
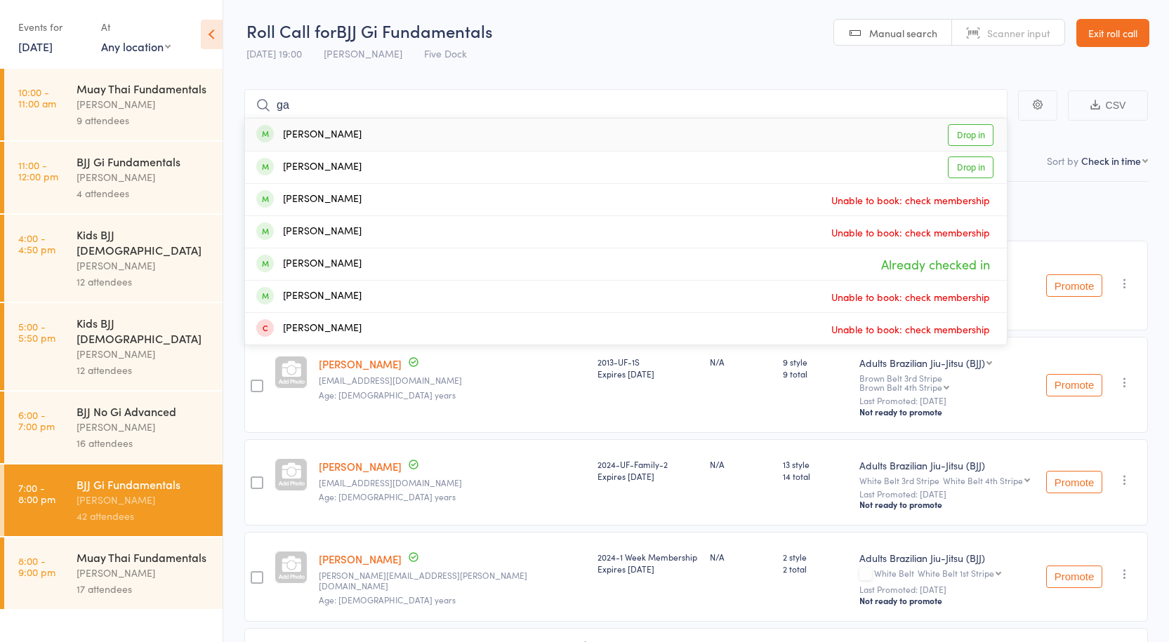
type input "g"
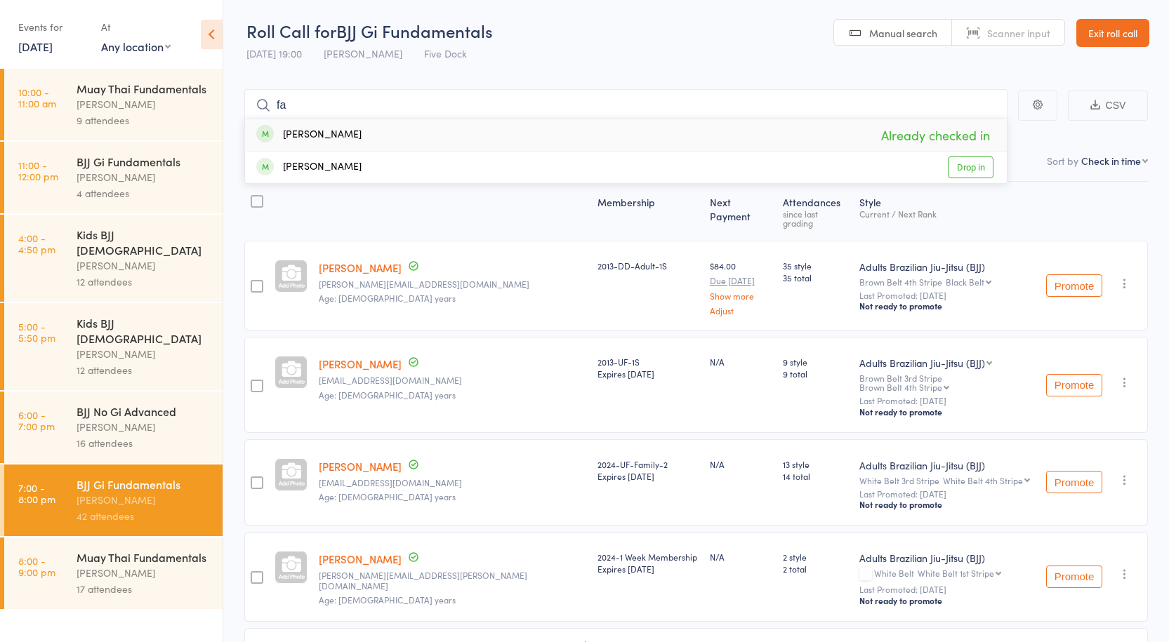
type input "f"
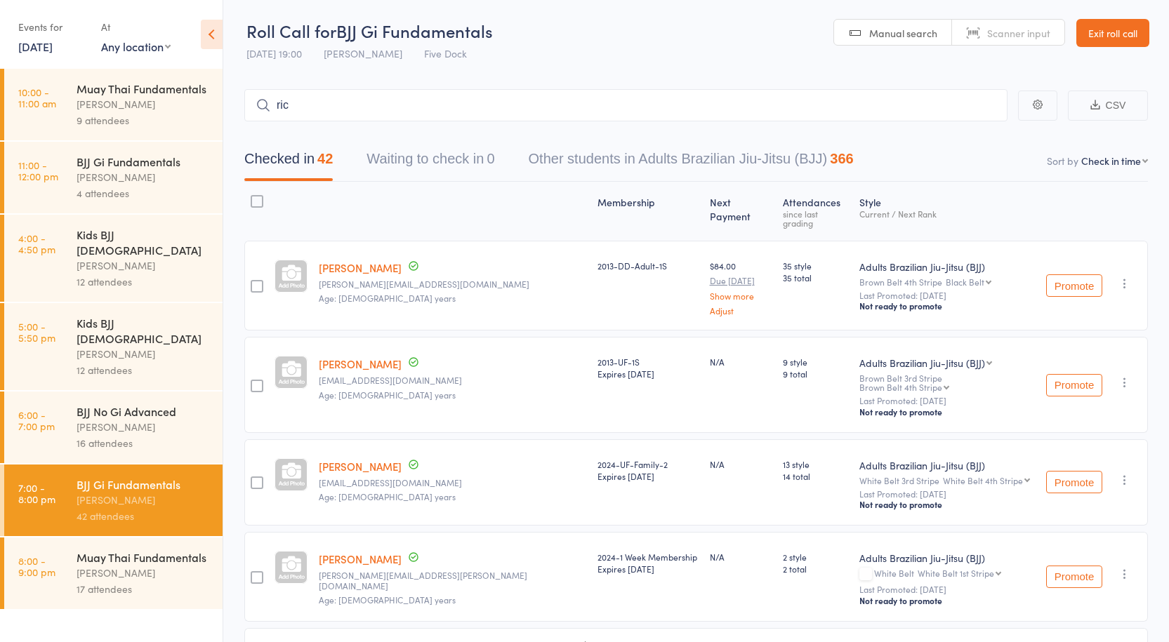
type input "[PERSON_NAME]"
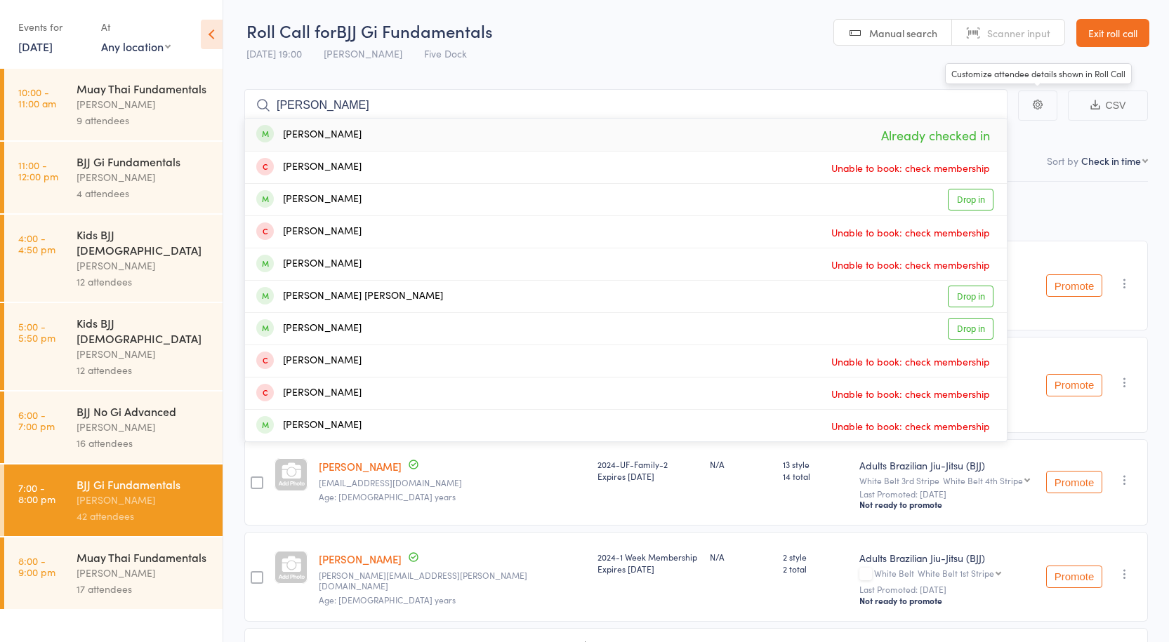
click at [868, 109] on input "[PERSON_NAME]" at bounding box center [625, 105] width 763 height 32
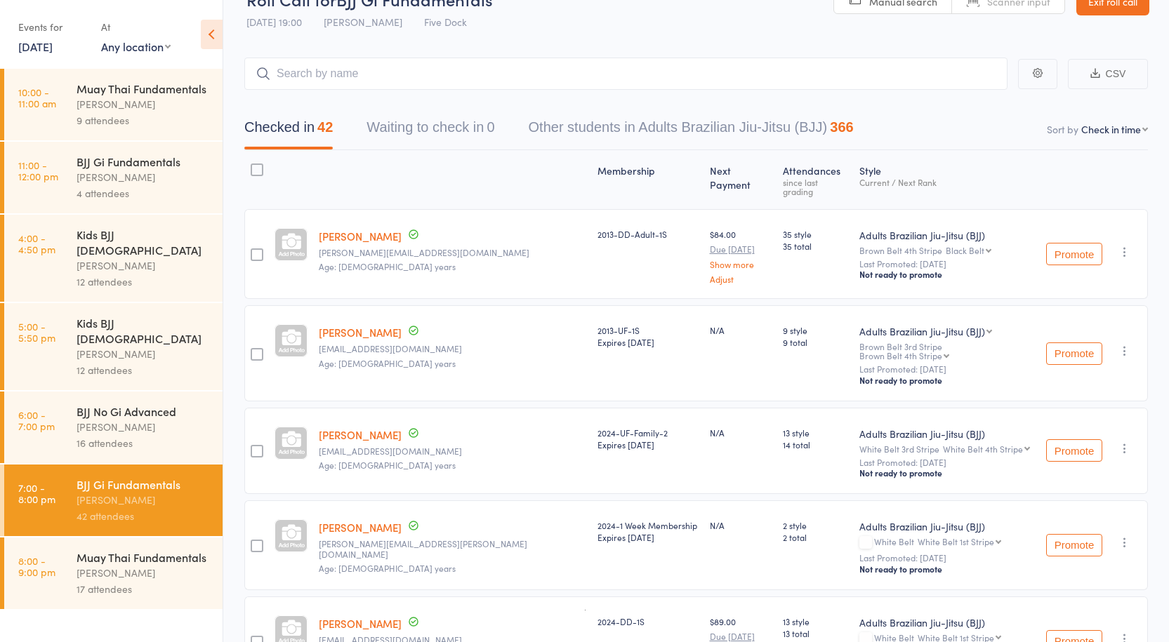
scroll to position [0, 0]
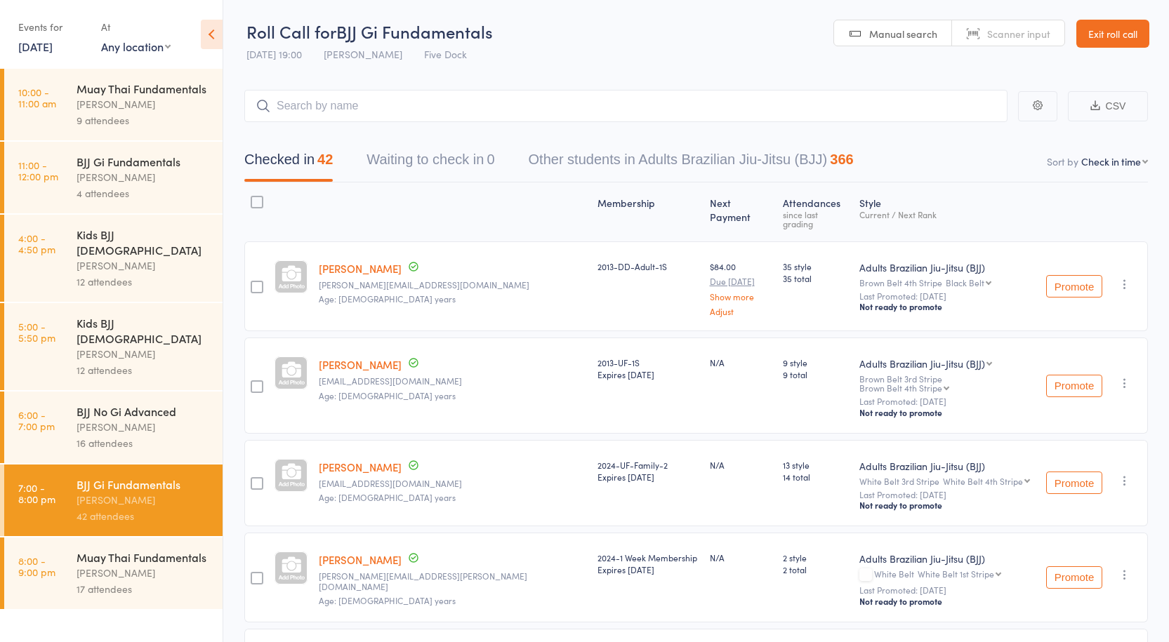
click at [1145, 166] on select "First name Last name Birthday [DATE]? Behind on payments? Check in time Next pa…" at bounding box center [1114, 161] width 67 height 14
select select "10"
click at [1081, 154] on select "First name Last name Birthday [DATE]? Behind on payments? Check in time Next pa…" at bounding box center [1114, 161] width 67 height 14
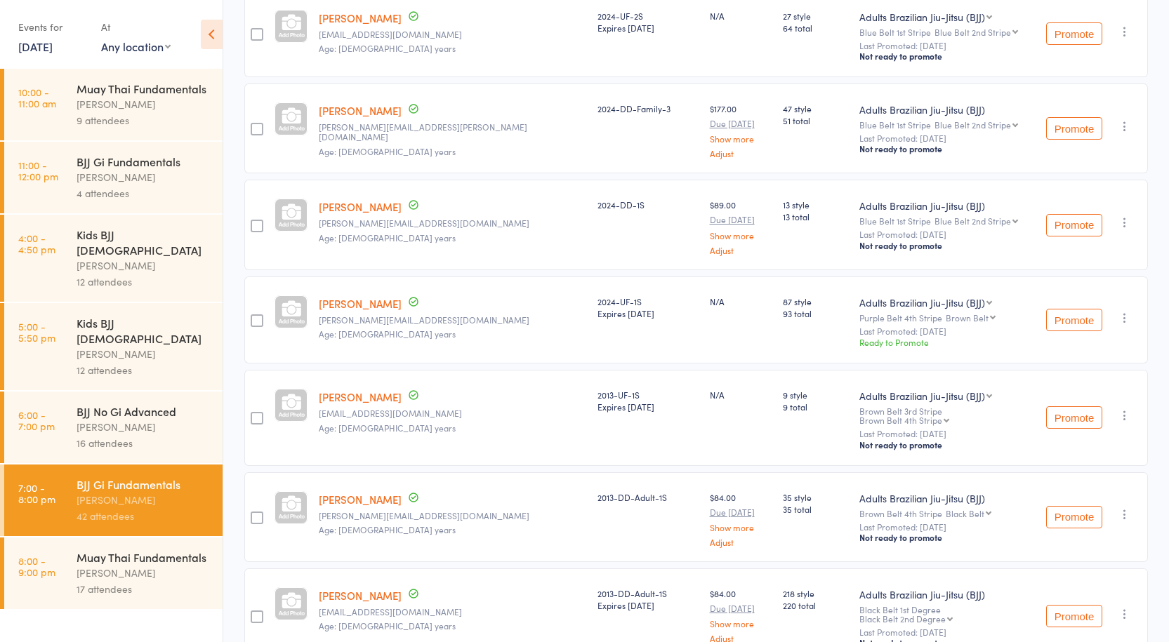
scroll to position [3619, 0]
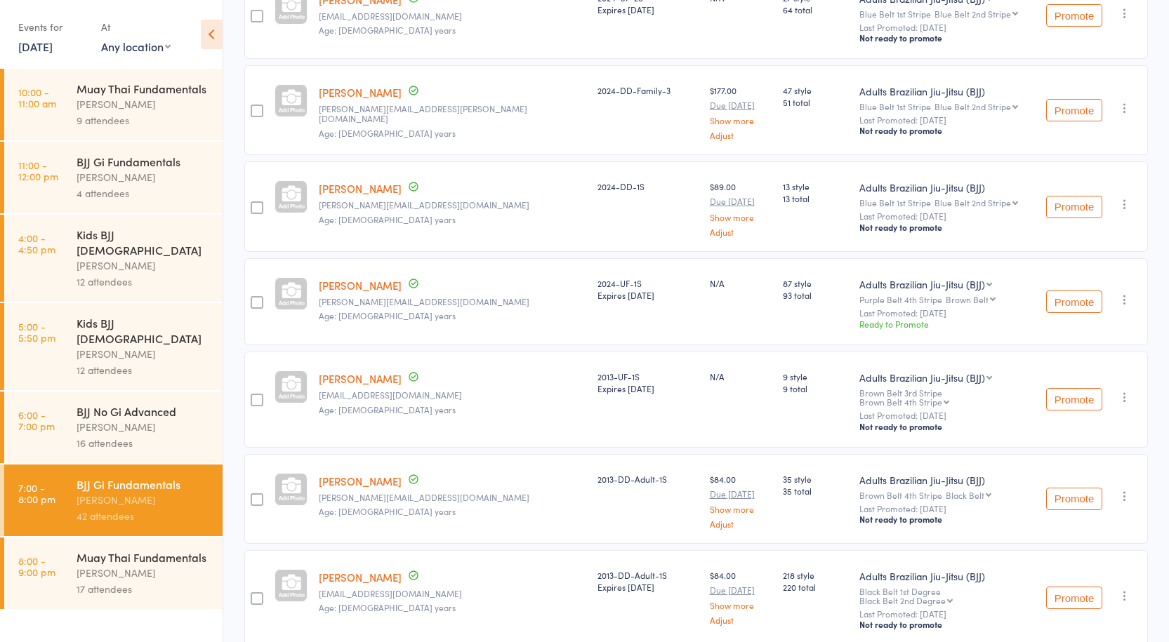
click at [146, 550] on div "Muay Thai Fundamentals" at bounding box center [144, 557] width 134 height 15
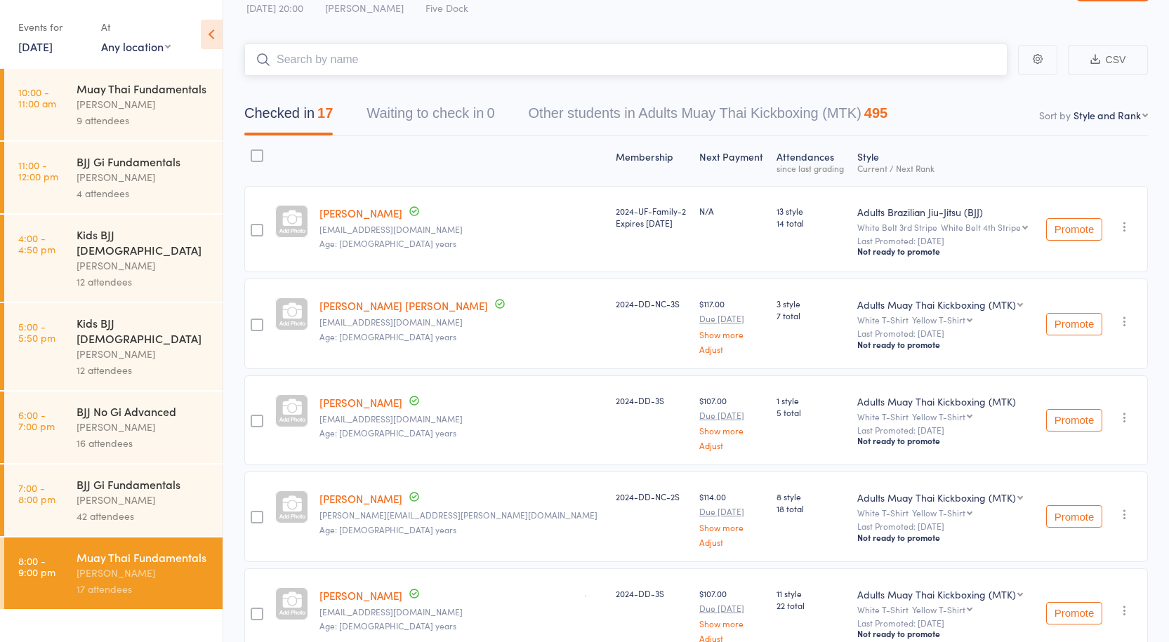
scroll to position [71, 0]
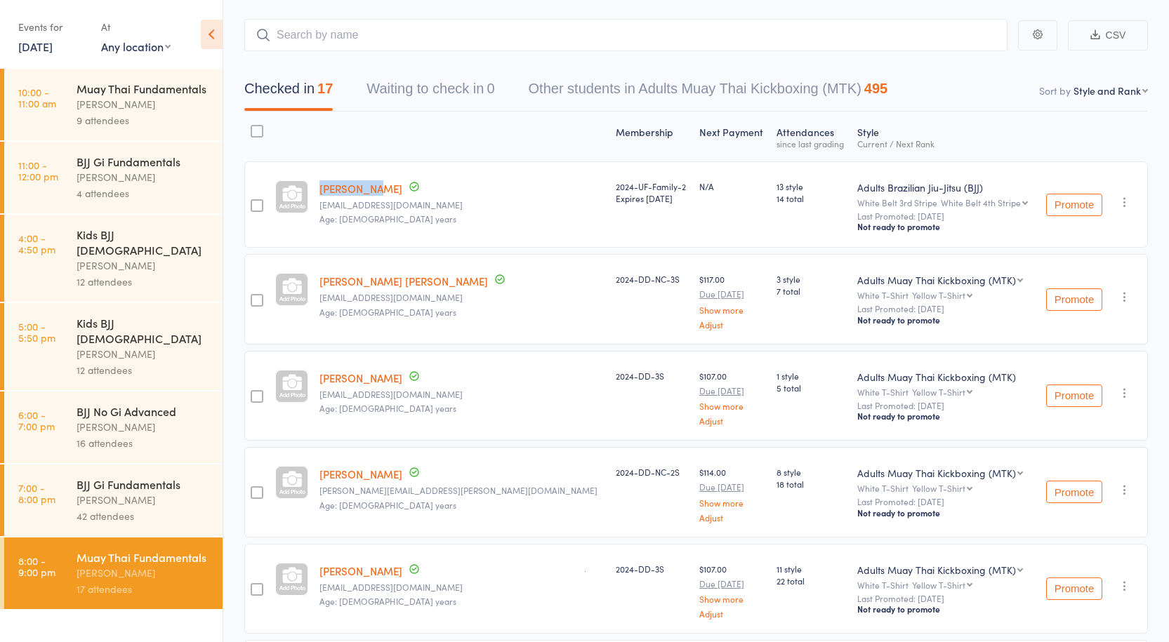
drag, startPoint x: 324, startPoint y: 187, endPoint x: 377, endPoint y: 181, distance: 53.7
click at [377, 181] on div "[PERSON_NAME] [EMAIL_ADDRESS][DOMAIN_NAME] Age: [DEMOGRAPHIC_DATA] years" at bounding box center [462, 204] width 296 height 86
copy link "[PERSON_NAME]"
click at [165, 508] on div "42 attendees" at bounding box center [144, 516] width 134 height 16
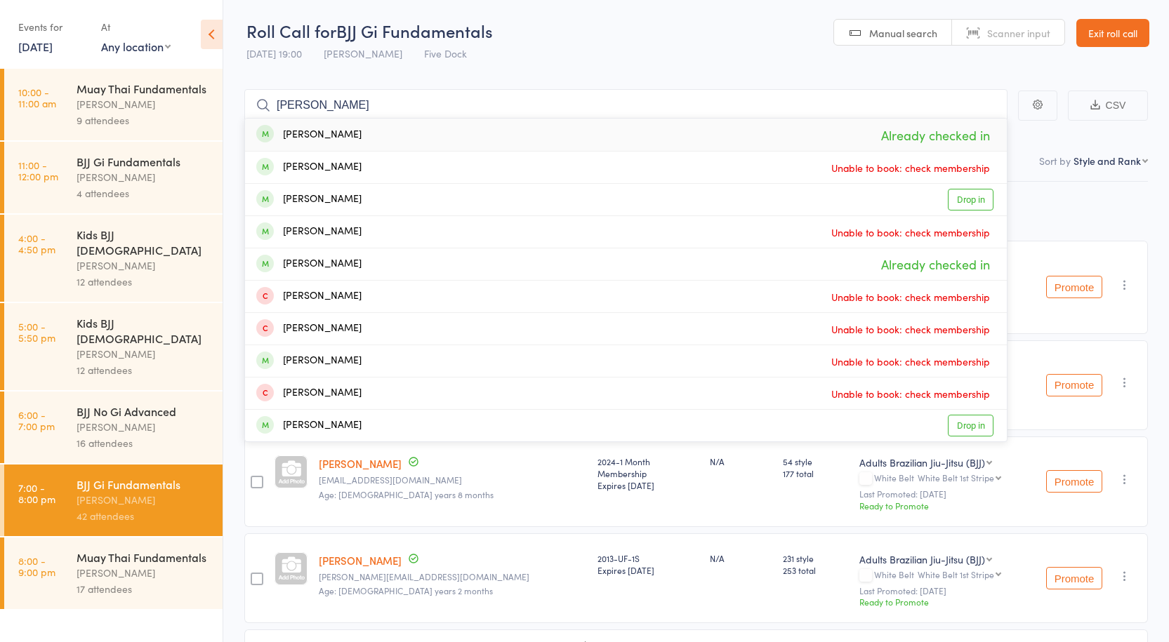
click at [440, 110] on input "[PERSON_NAME]" at bounding box center [625, 105] width 763 height 32
click at [439, 110] on input "[PERSON_NAME]" at bounding box center [625, 105] width 763 height 32
type input "[PERSON_NAME]"
click at [164, 550] on div "Muay Thai Fundamentals" at bounding box center [144, 557] width 134 height 15
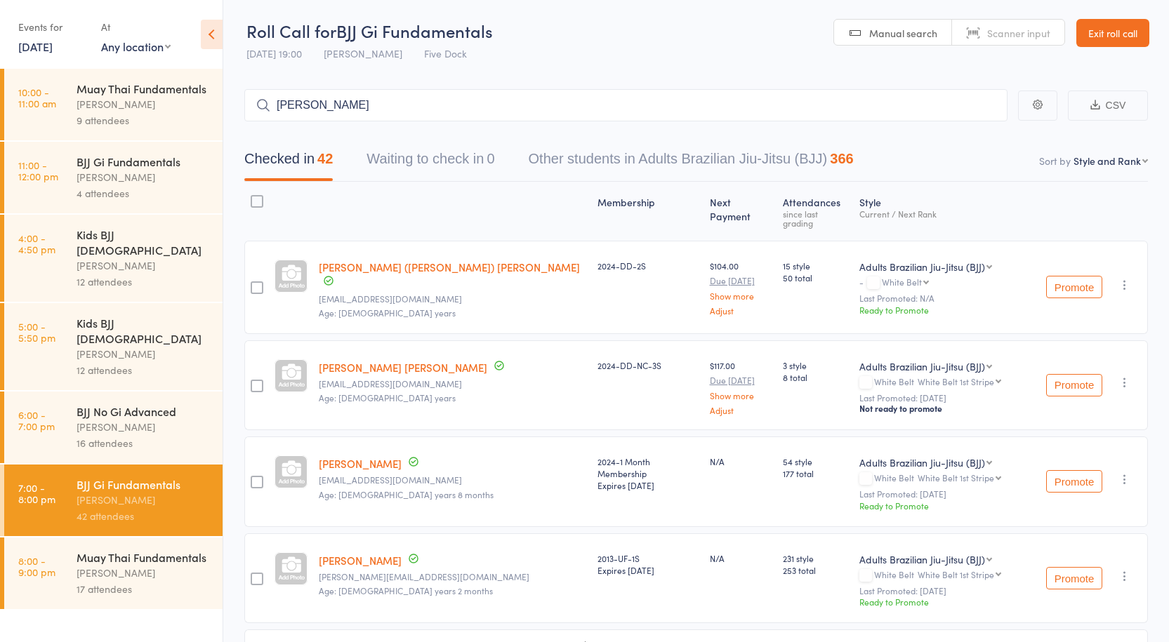
click at [178, 565] on div "[PERSON_NAME]" at bounding box center [144, 573] width 134 height 16
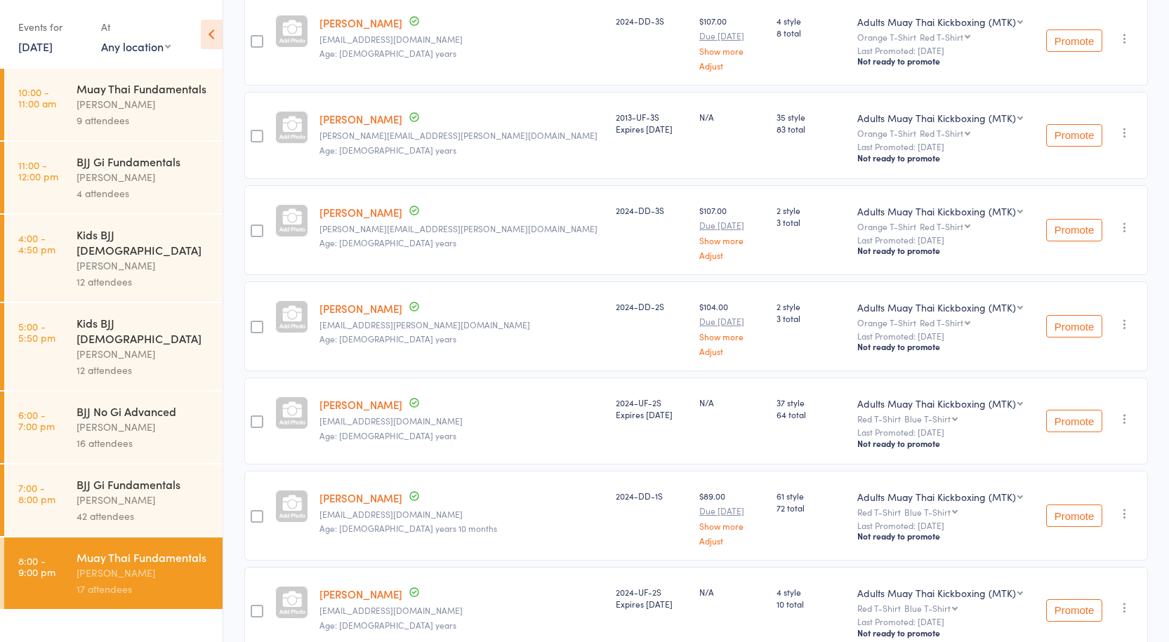
scroll to position [703, 0]
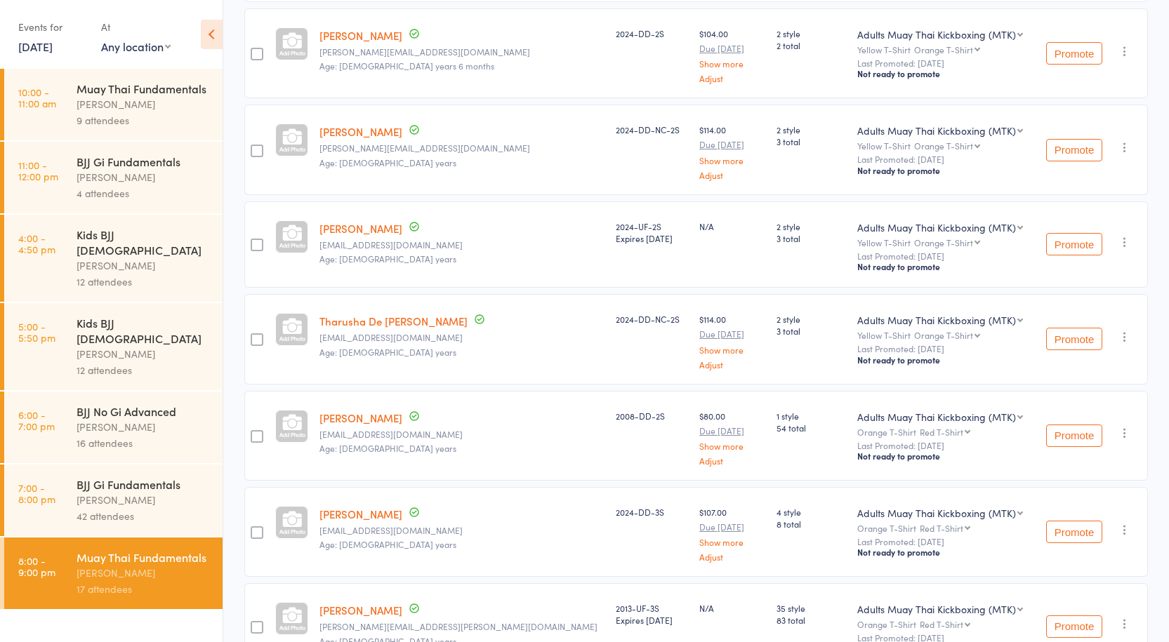
click at [157, 477] on div "BJJ Gi Fundamentals" at bounding box center [144, 484] width 134 height 15
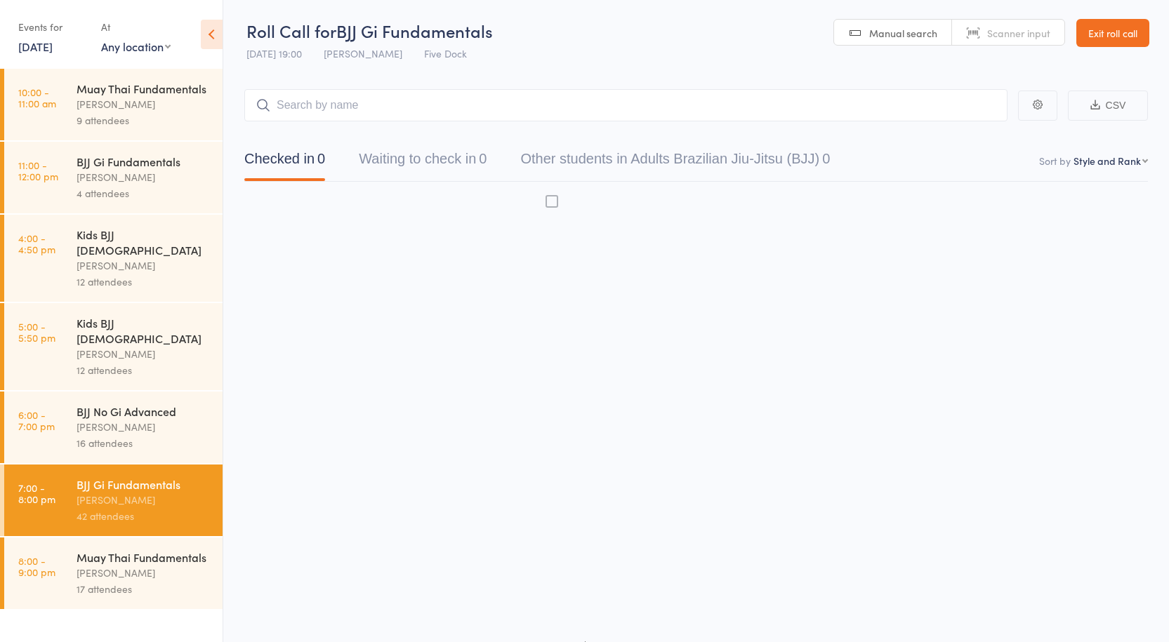
scroll to position [1, 0]
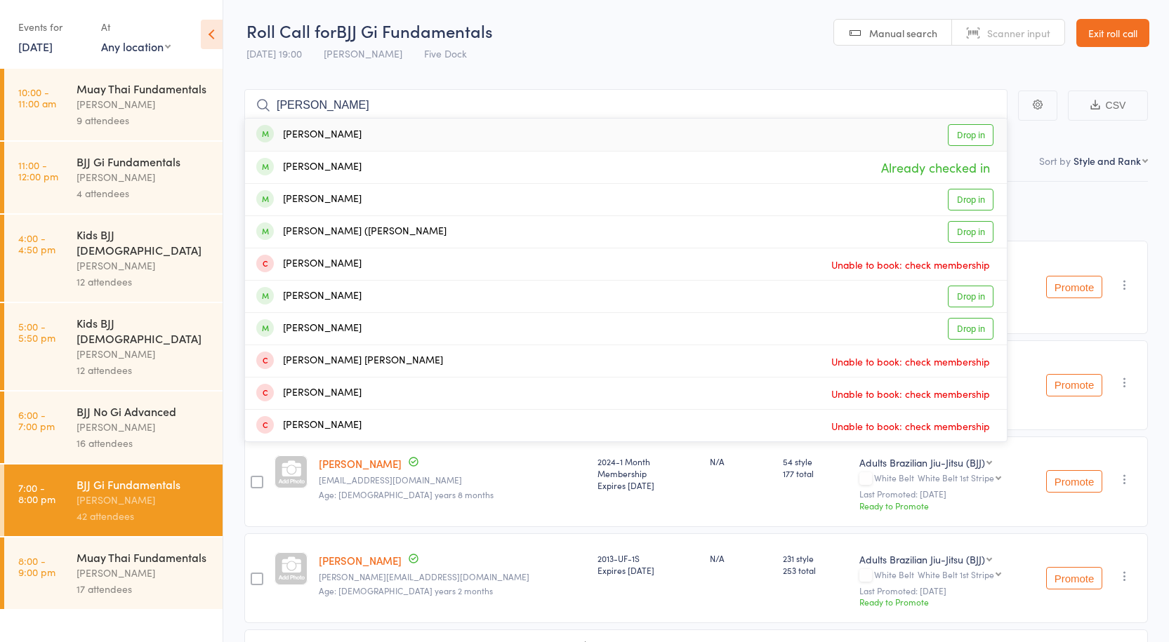
type input "[PERSON_NAME]"
click at [176, 550] on div "Muay Thai Fundamentals" at bounding box center [144, 557] width 134 height 15
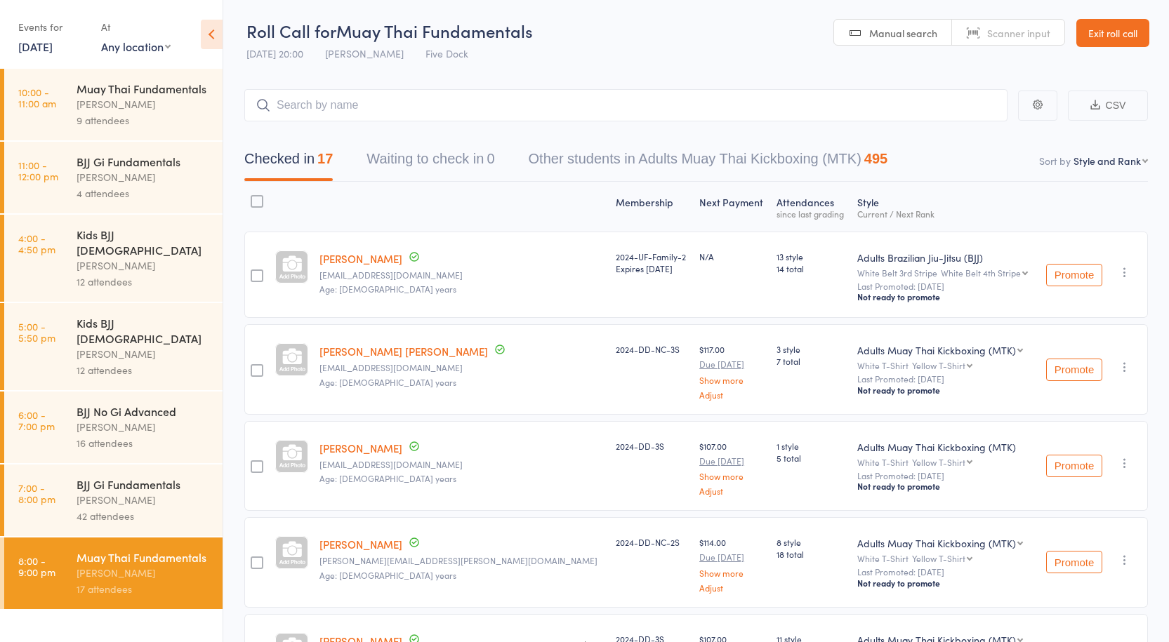
click at [148, 477] on div "BJJ Gi Fundamentals" at bounding box center [144, 484] width 134 height 15
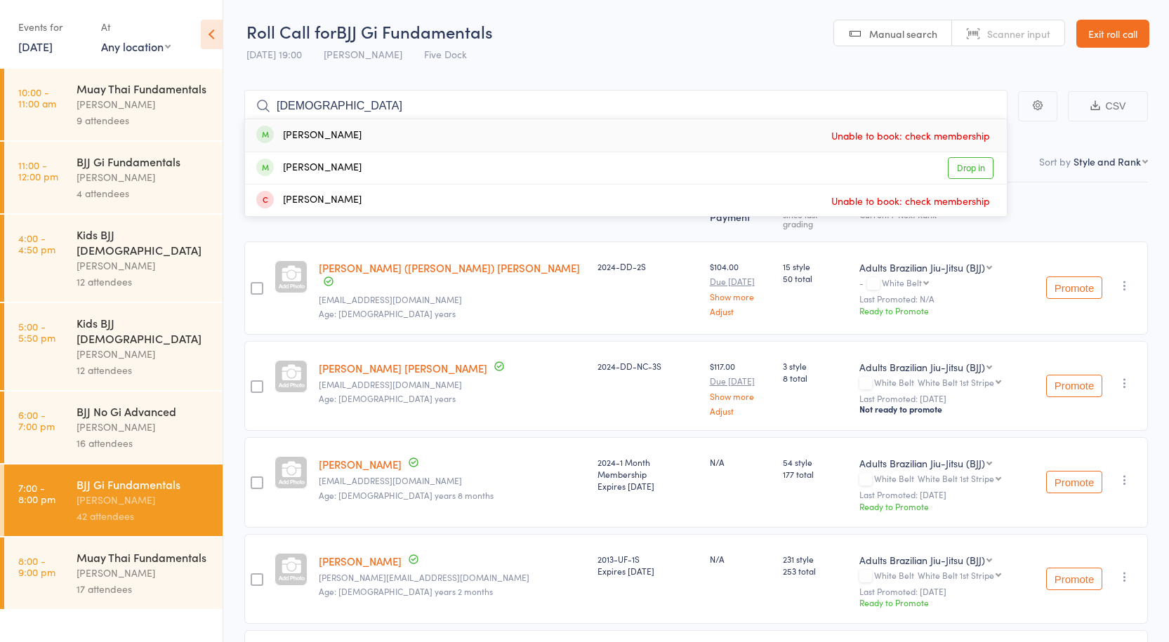
type input "[PERSON_NAME]"
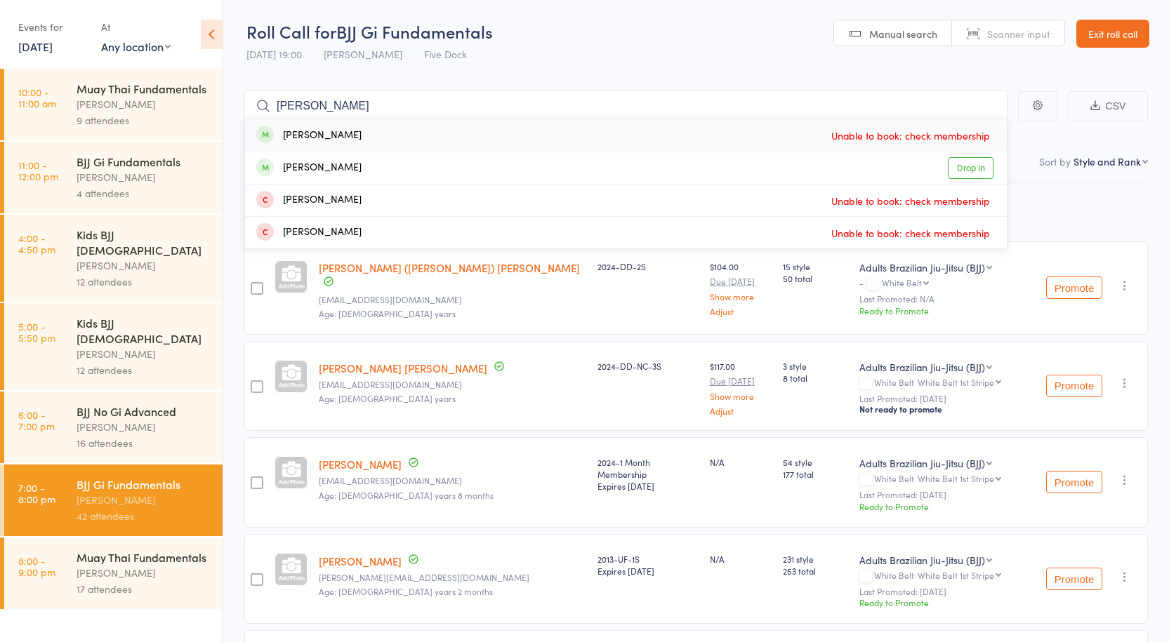
click at [293, 109] on input "[PERSON_NAME]" at bounding box center [625, 106] width 763 height 32
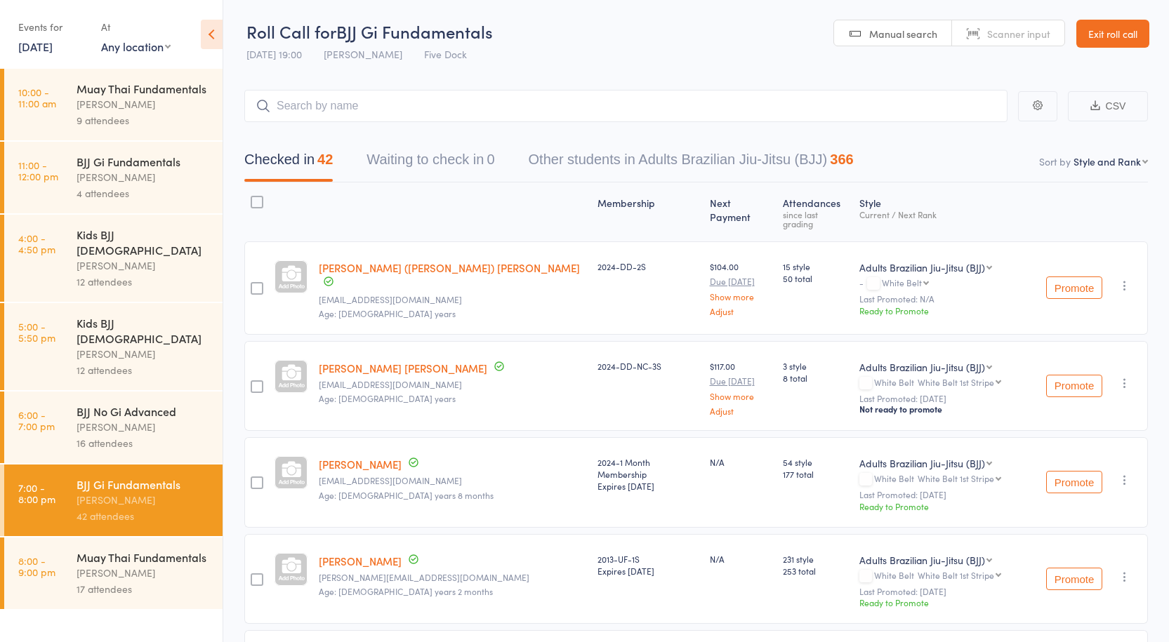
click at [192, 565] on div "[PERSON_NAME]" at bounding box center [144, 573] width 134 height 16
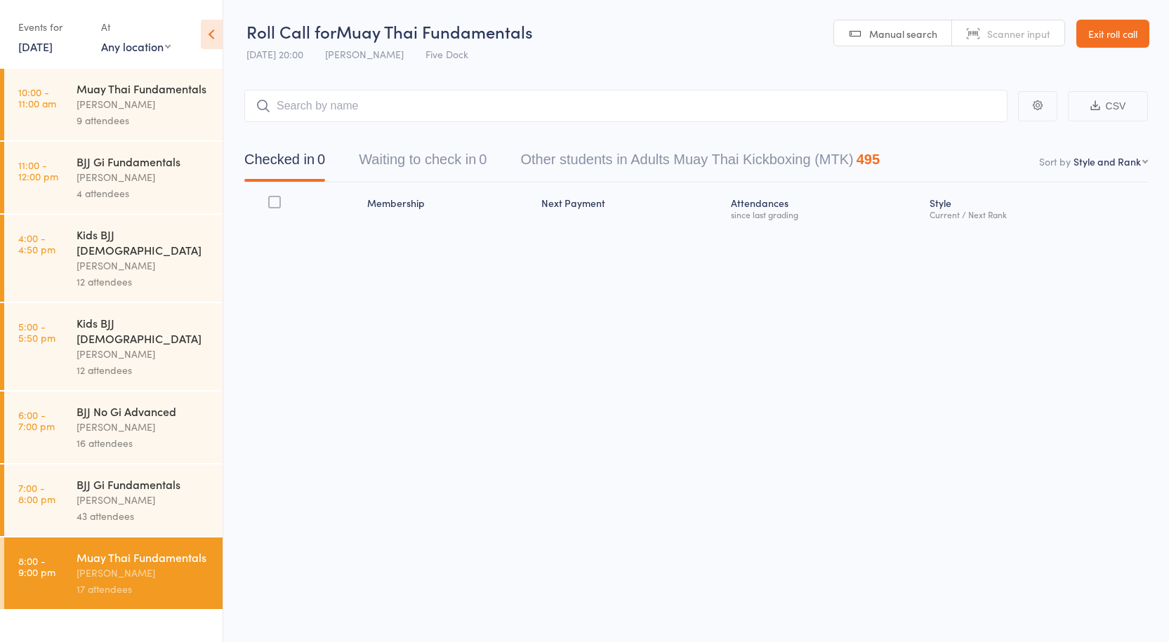
click at [197, 499] on div "BJJ Gi Fundamentals [PERSON_NAME] 43 attendees" at bounding box center [150, 501] width 146 height 72
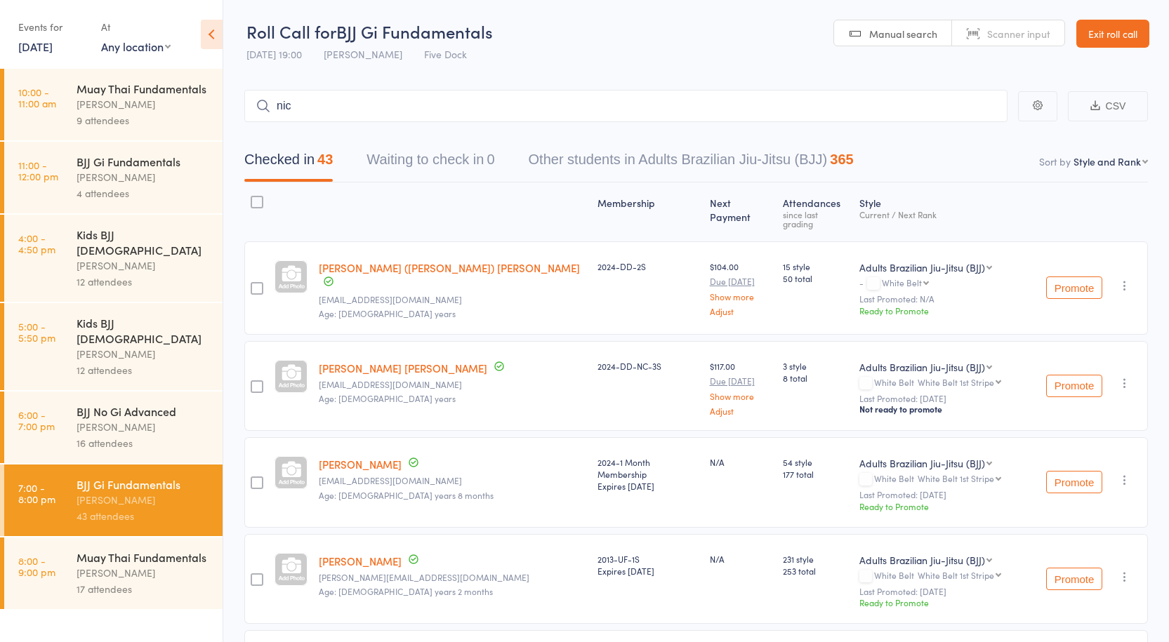
type input "[PERSON_NAME]"
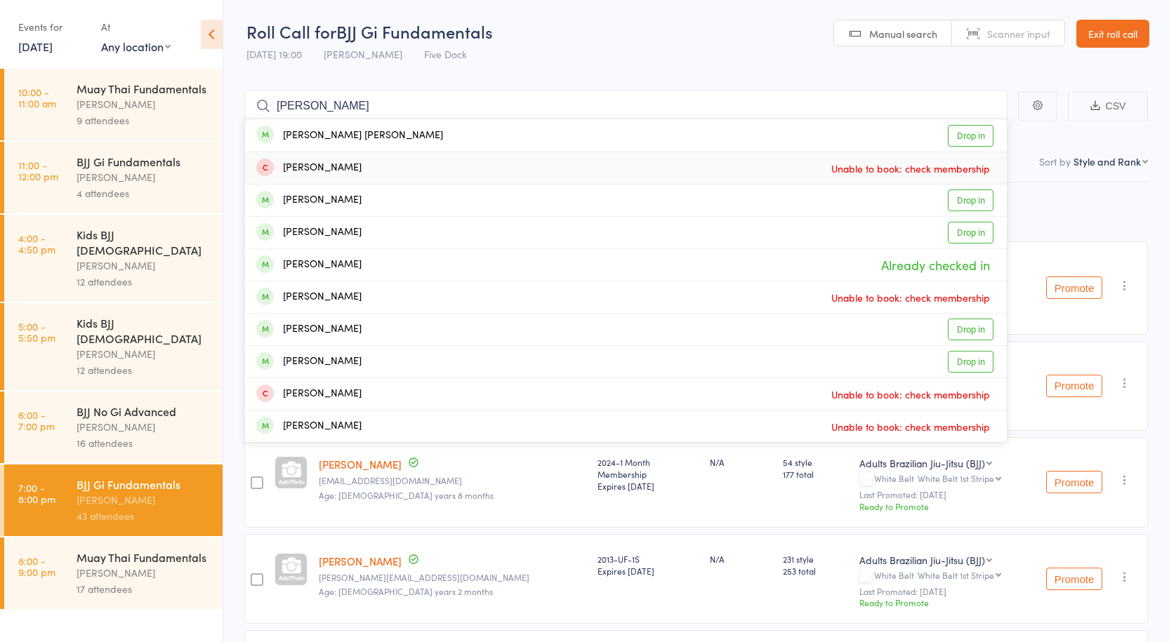
click at [338, 95] on input "[PERSON_NAME]" at bounding box center [625, 106] width 763 height 32
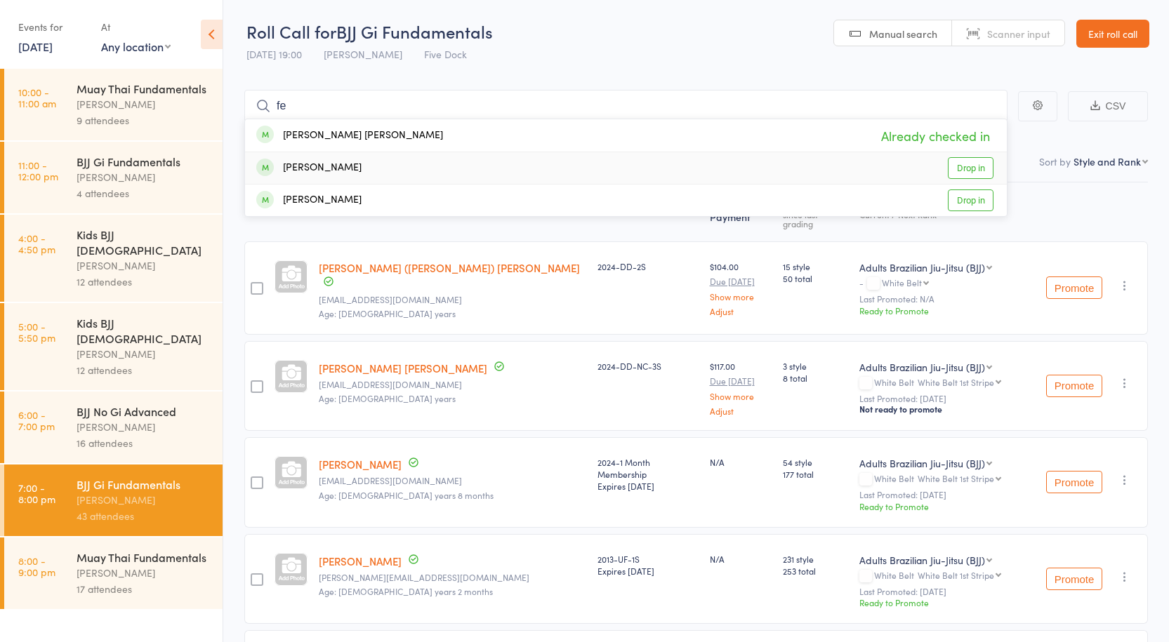
type input "f"
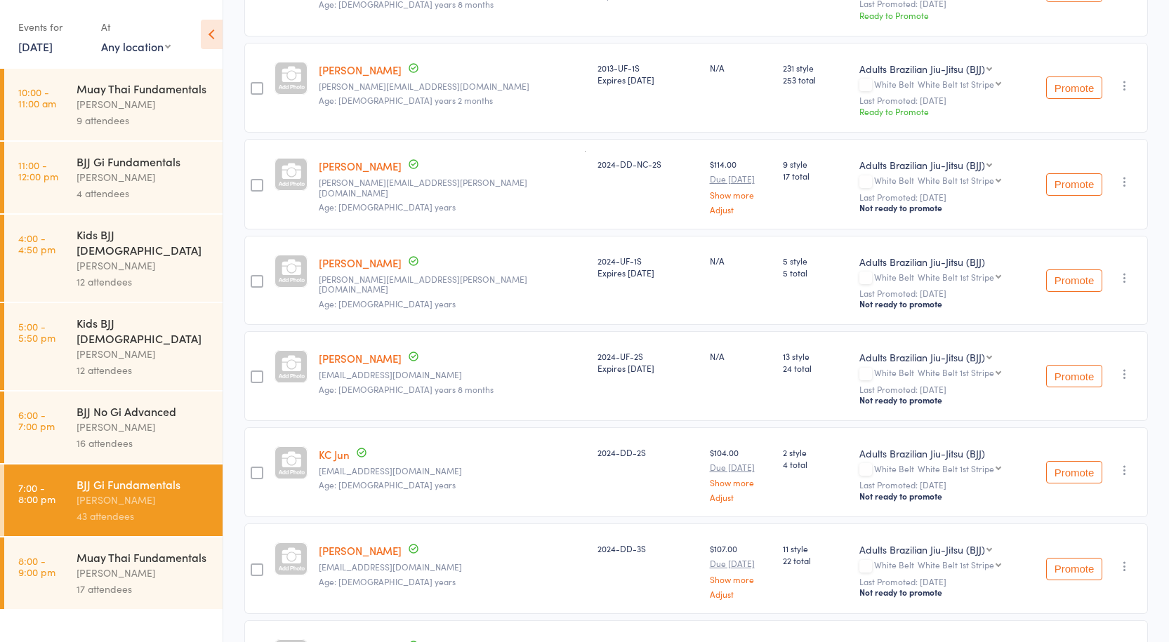
scroll to position [1053, 0]
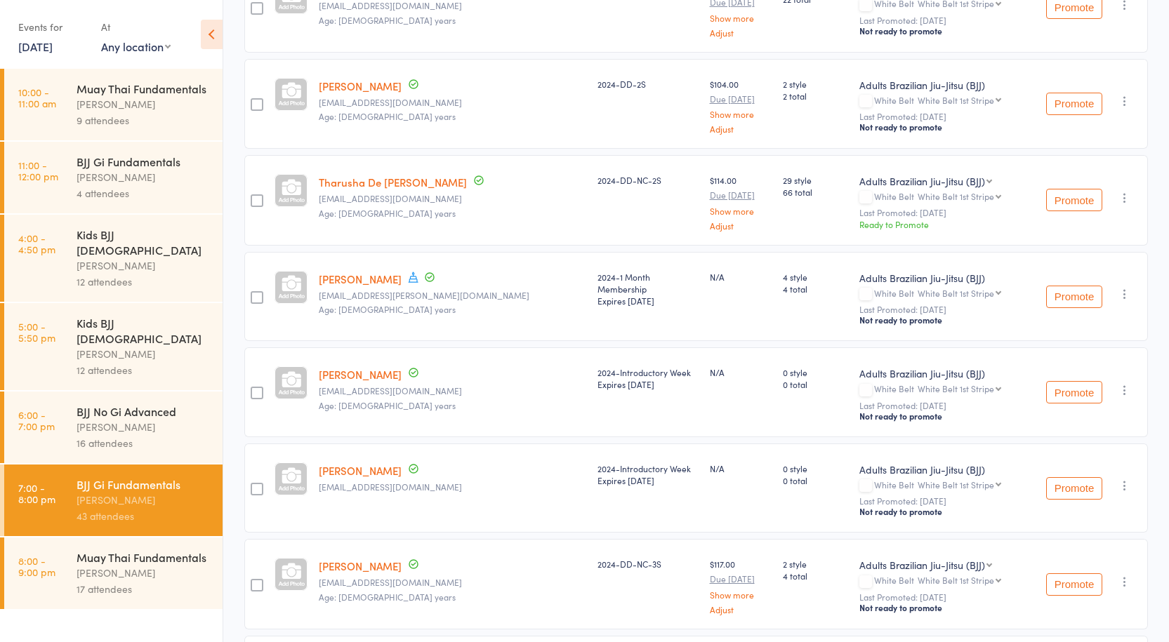
click at [136, 581] on div "17 attendees" at bounding box center [144, 589] width 134 height 16
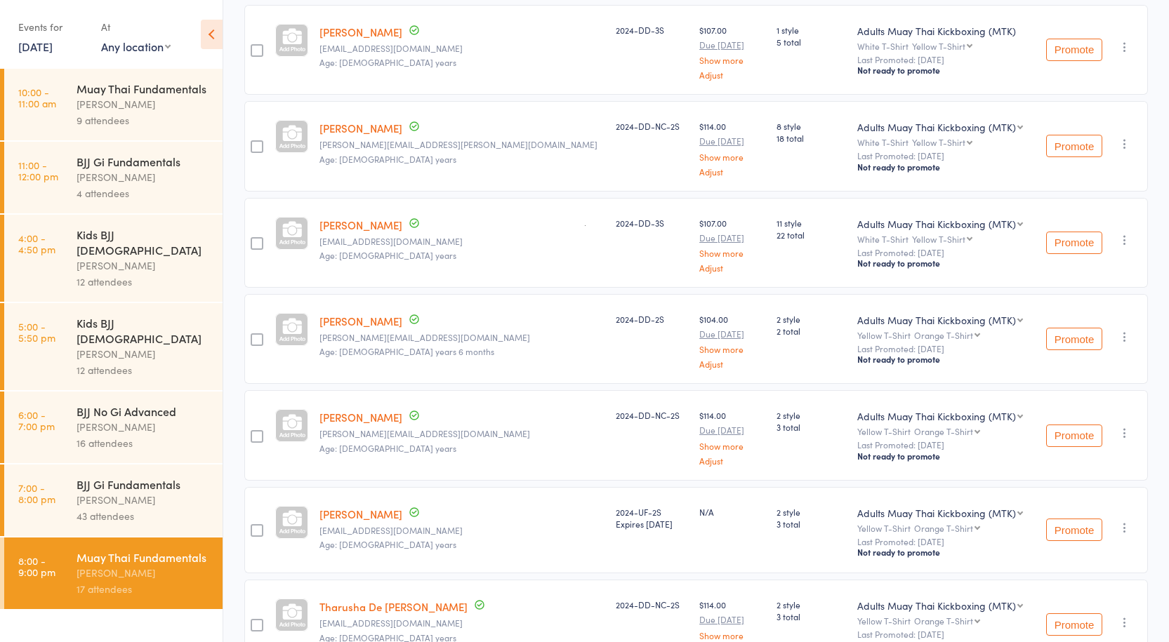
scroll to position [422, 0]
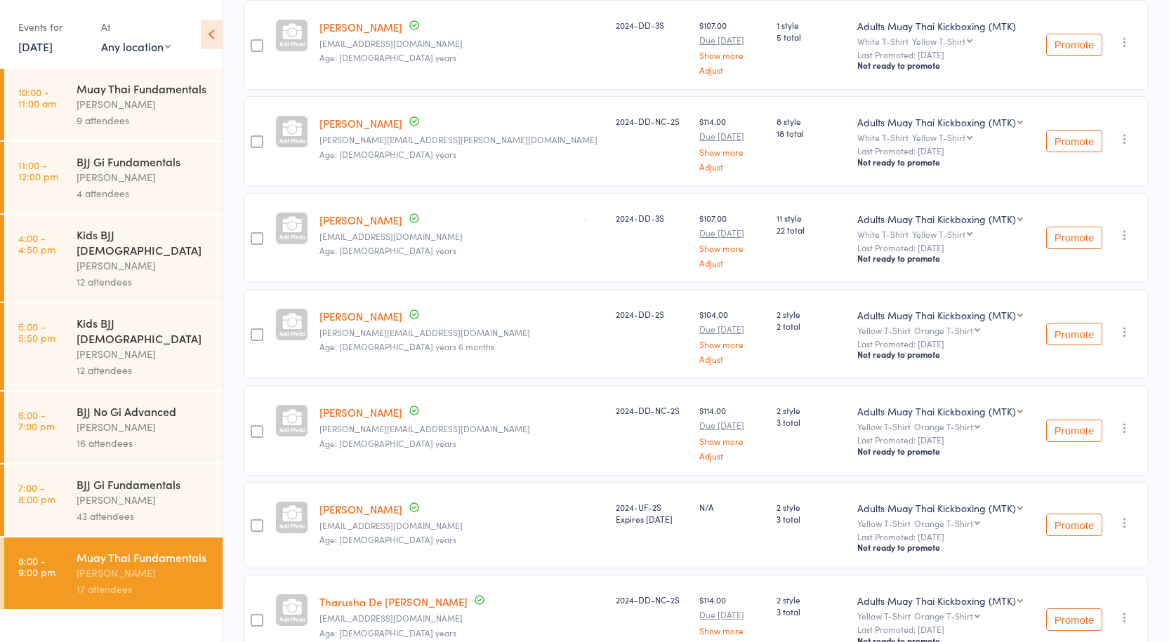
click at [157, 492] on div "[PERSON_NAME]" at bounding box center [144, 500] width 134 height 16
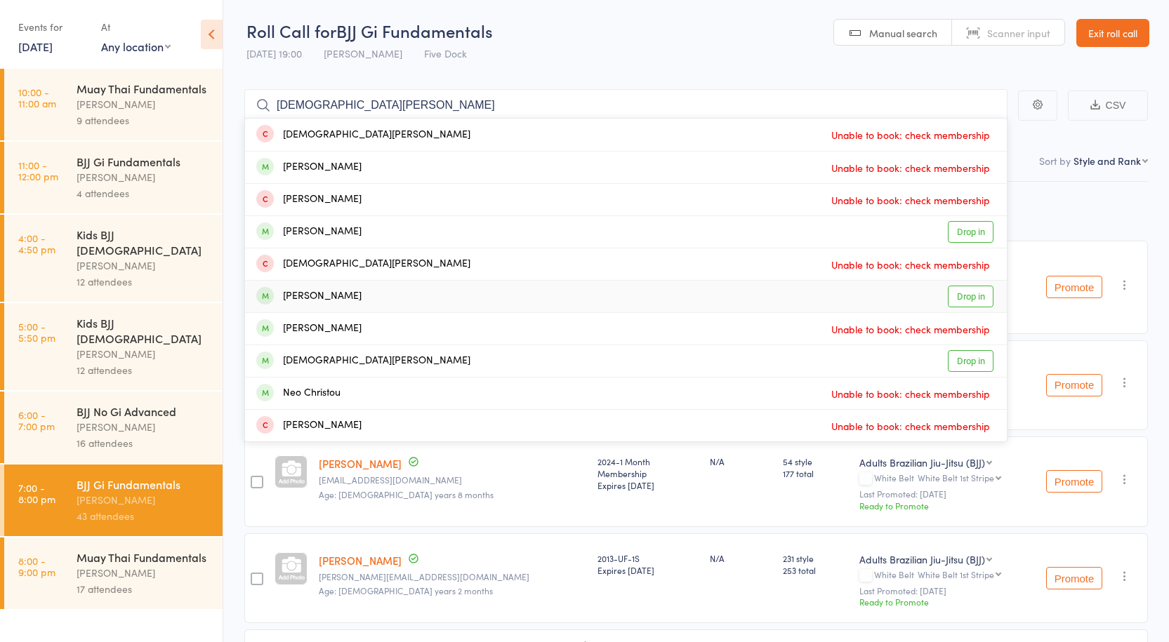
type input "[DEMOGRAPHIC_DATA][PERSON_NAME]"
click at [982, 298] on link "Drop in" at bounding box center [971, 297] width 46 height 22
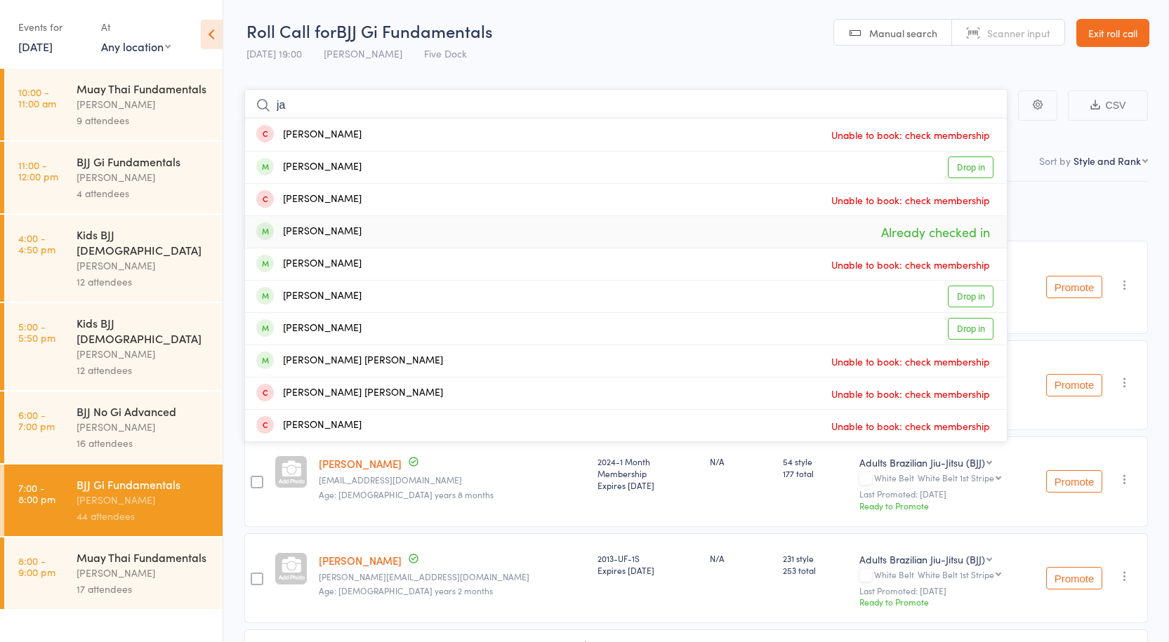
type input "j"
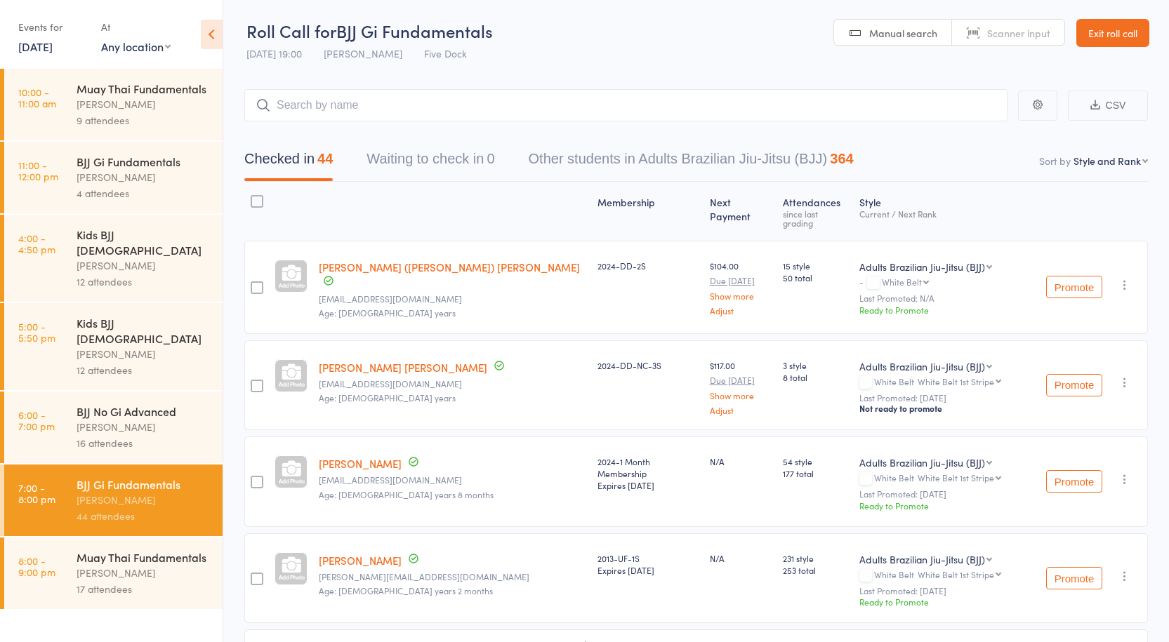
click at [169, 568] on div "Muay Thai Fundamentals [PERSON_NAME] 17 attendees" at bounding box center [150, 574] width 146 height 72
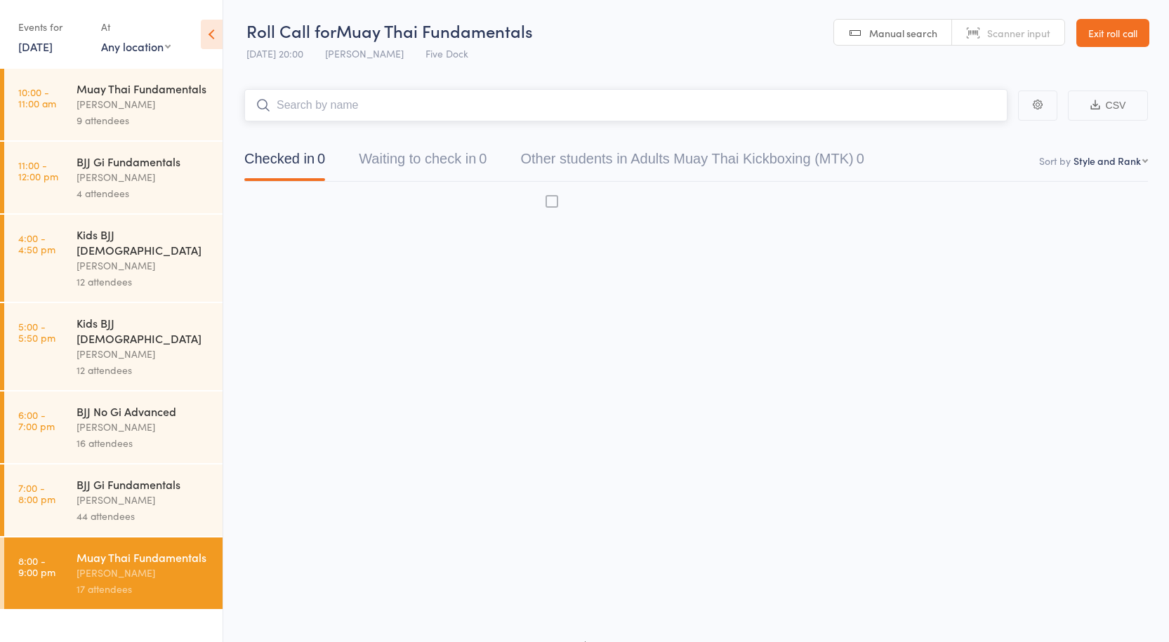
click at [165, 492] on div "[PERSON_NAME]" at bounding box center [144, 500] width 134 height 16
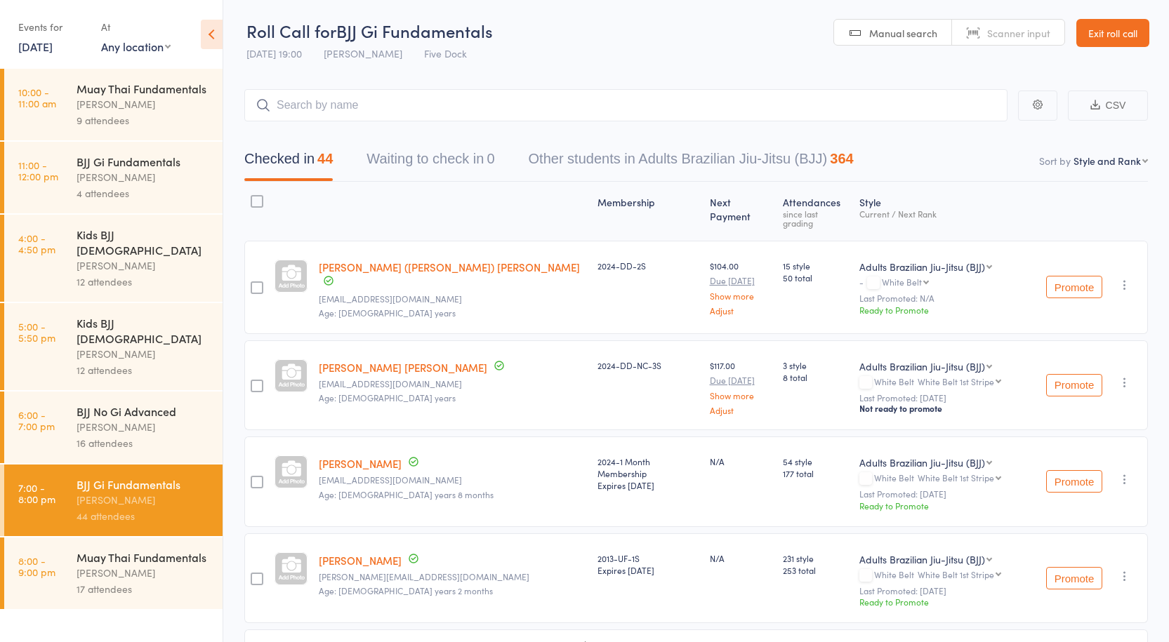
click at [167, 404] on div "BJJ No Gi Advanced" at bounding box center [144, 411] width 134 height 15
click at [114, 435] on div "16 attendees" at bounding box center [144, 443] width 134 height 16
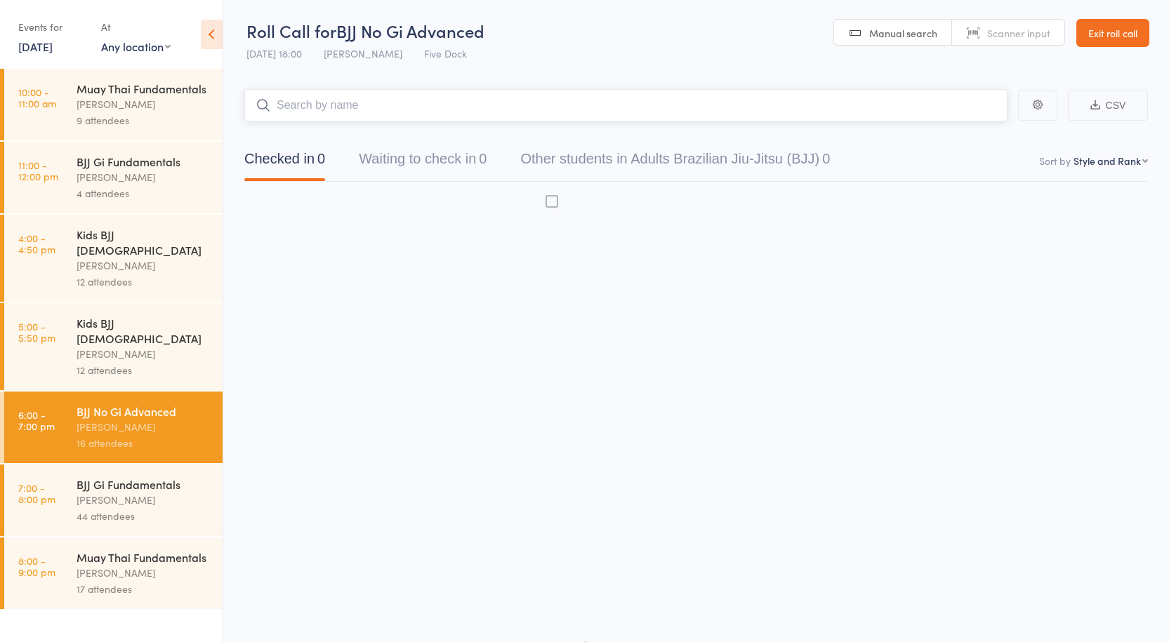
click at [114, 435] on div "16 attendees" at bounding box center [144, 443] width 134 height 16
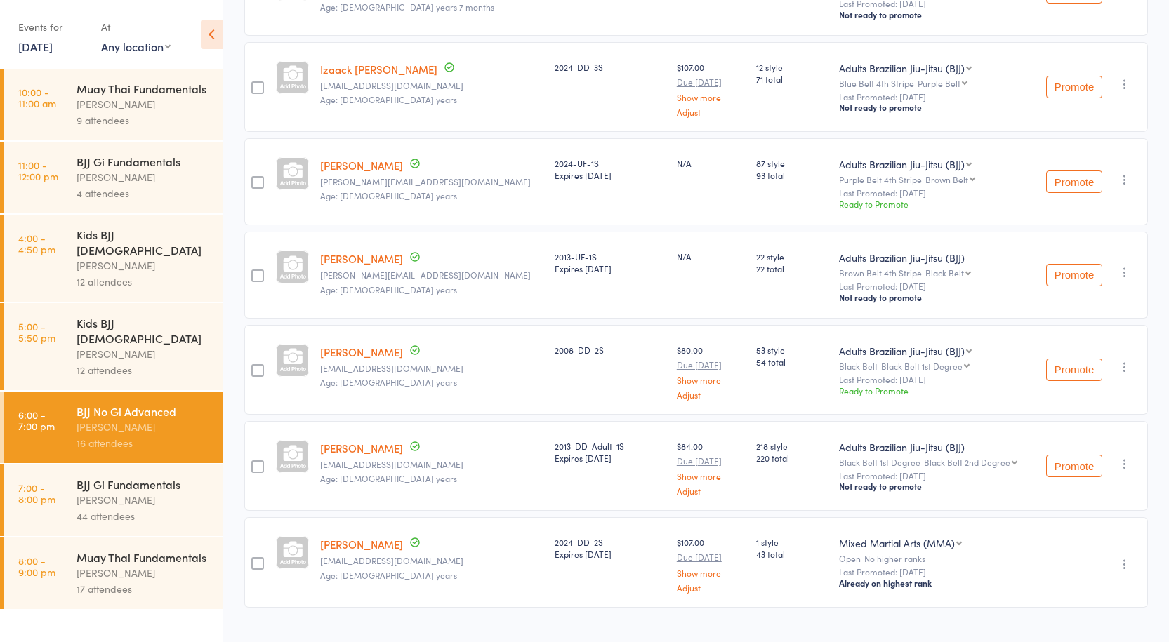
scroll to position [1164, 0]
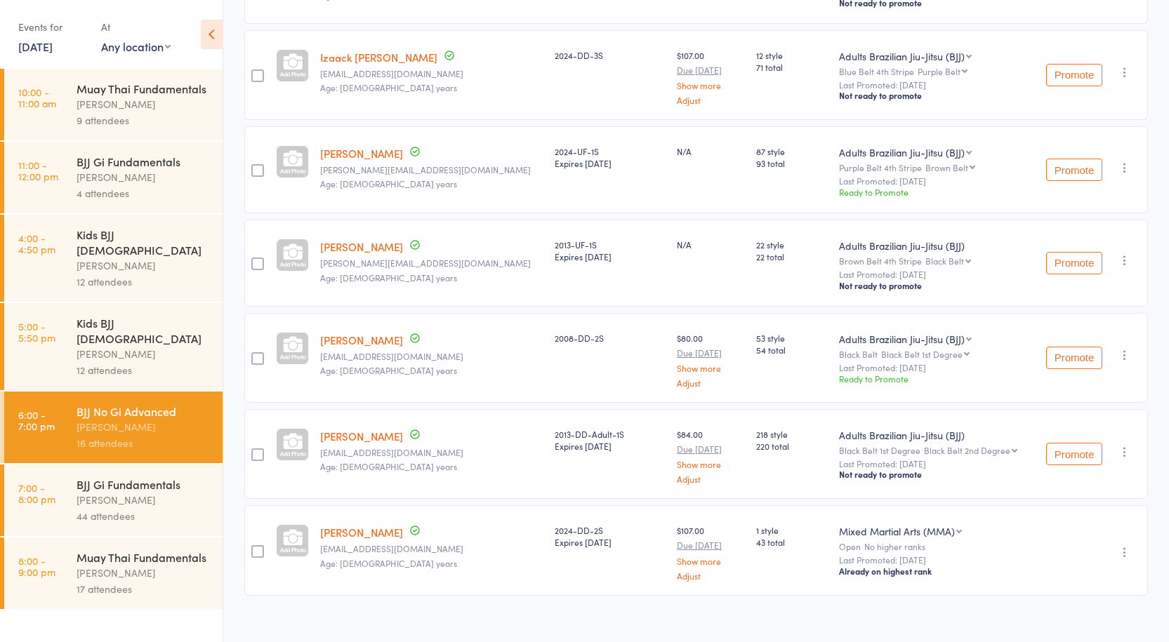
click at [143, 550] on div "Muay Thai Fundamentals" at bounding box center [144, 557] width 134 height 15
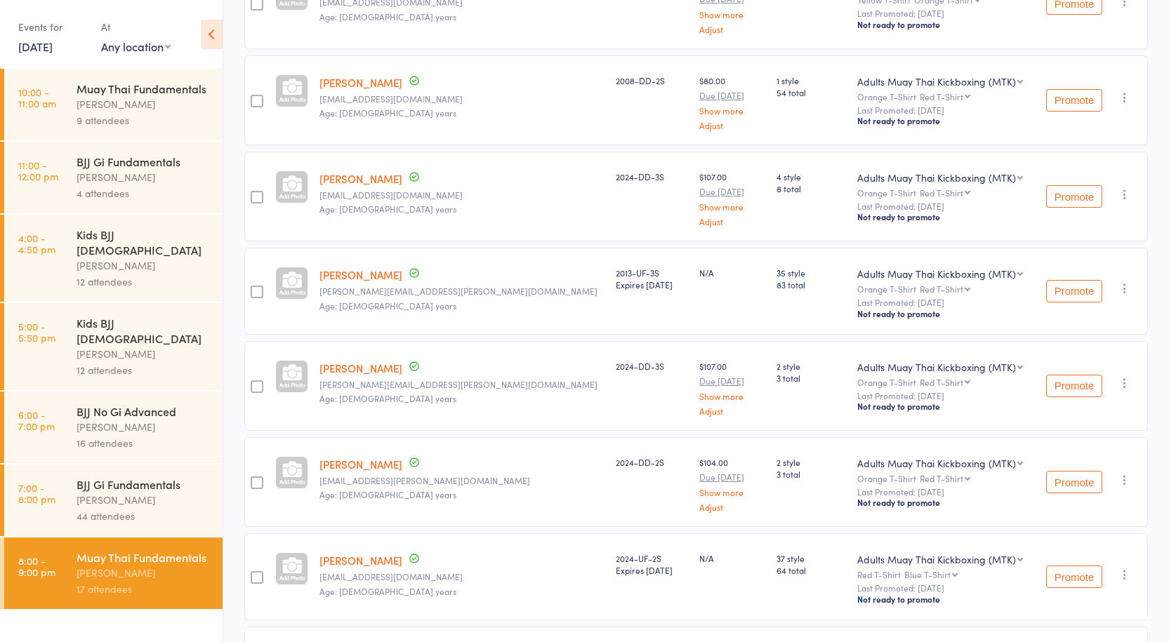
scroll to position [1054, 0]
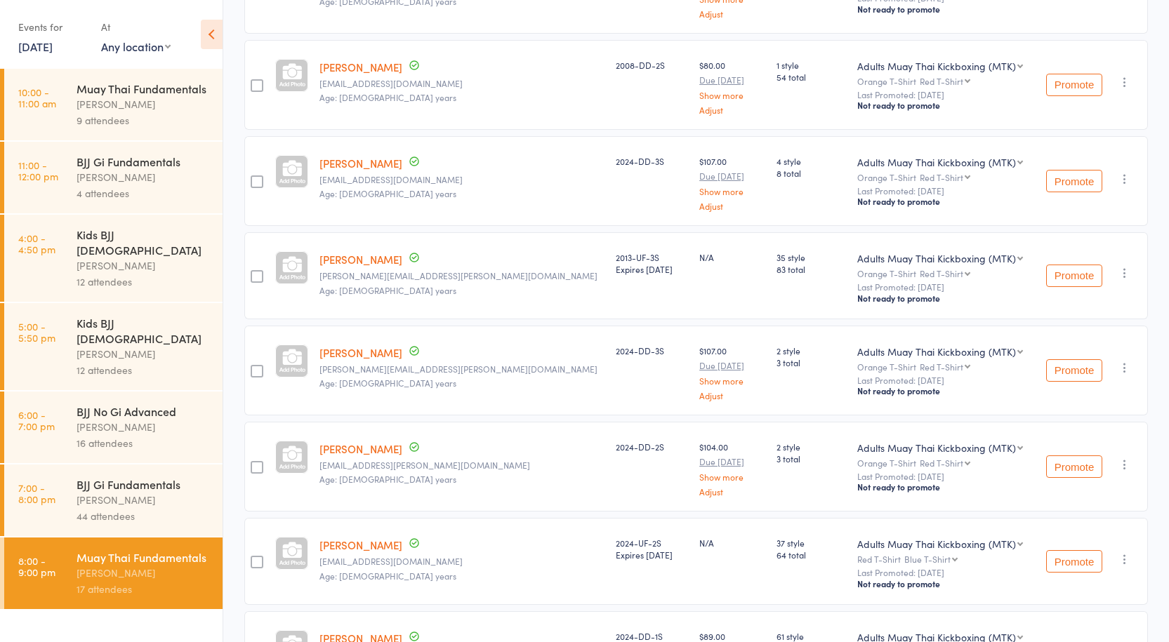
click at [256, 79] on div at bounding box center [257, 85] width 13 height 13
click at [253, 81] on input "checkbox" at bounding box center [253, 81] width 0 height 0
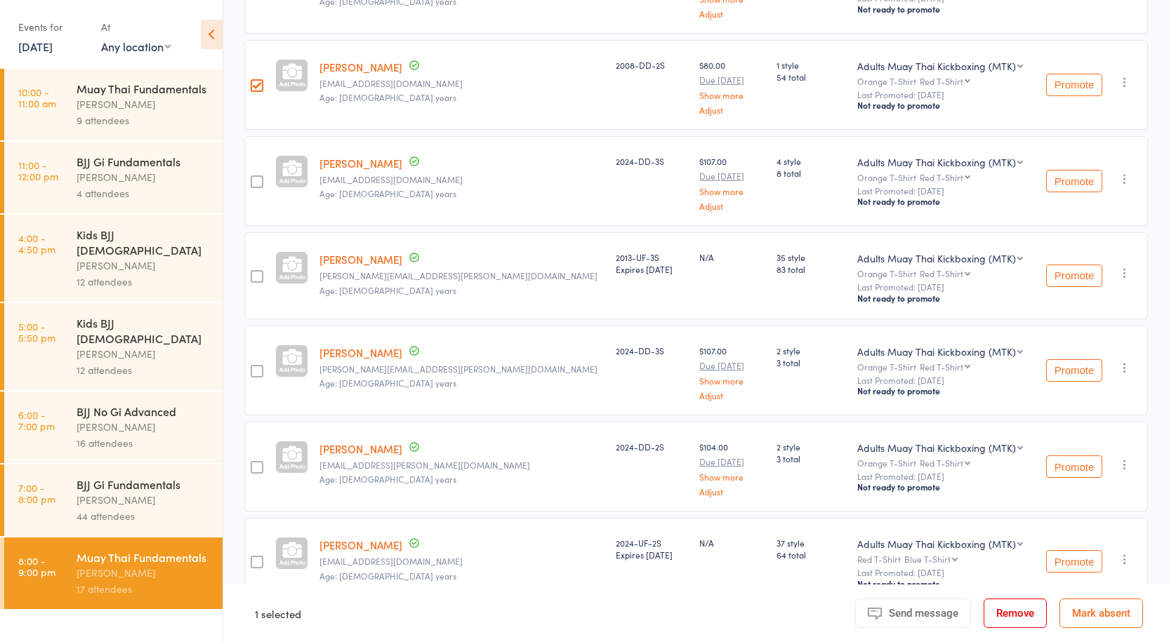
drag, startPoint x: 1021, startPoint y: 616, endPoint x: 643, endPoint y: 67, distance: 665.8
click at [1021, 615] on button "Remove" at bounding box center [1015, 613] width 63 height 29
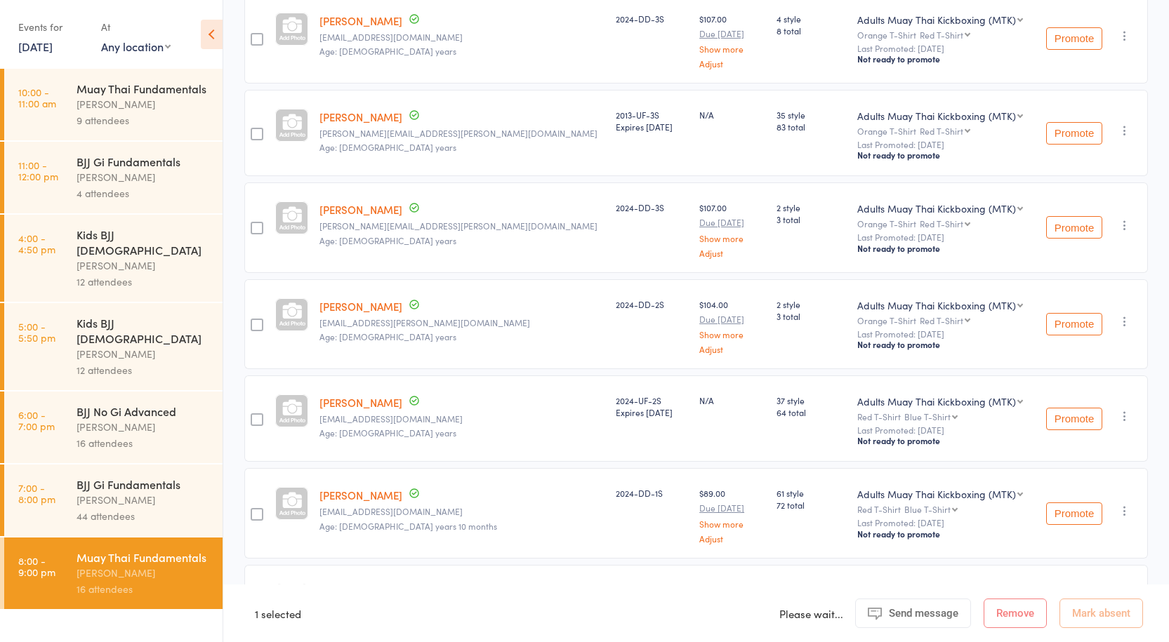
scroll to position [1161, 0]
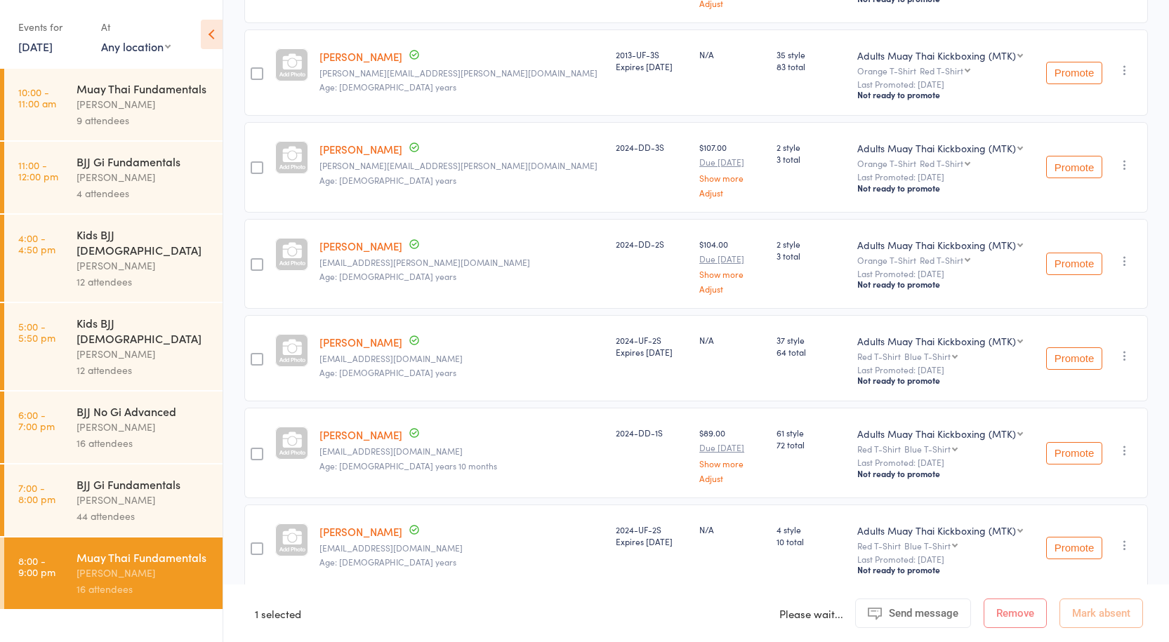
click at [151, 492] on div "[PERSON_NAME]" at bounding box center [144, 500] width 134 height 16
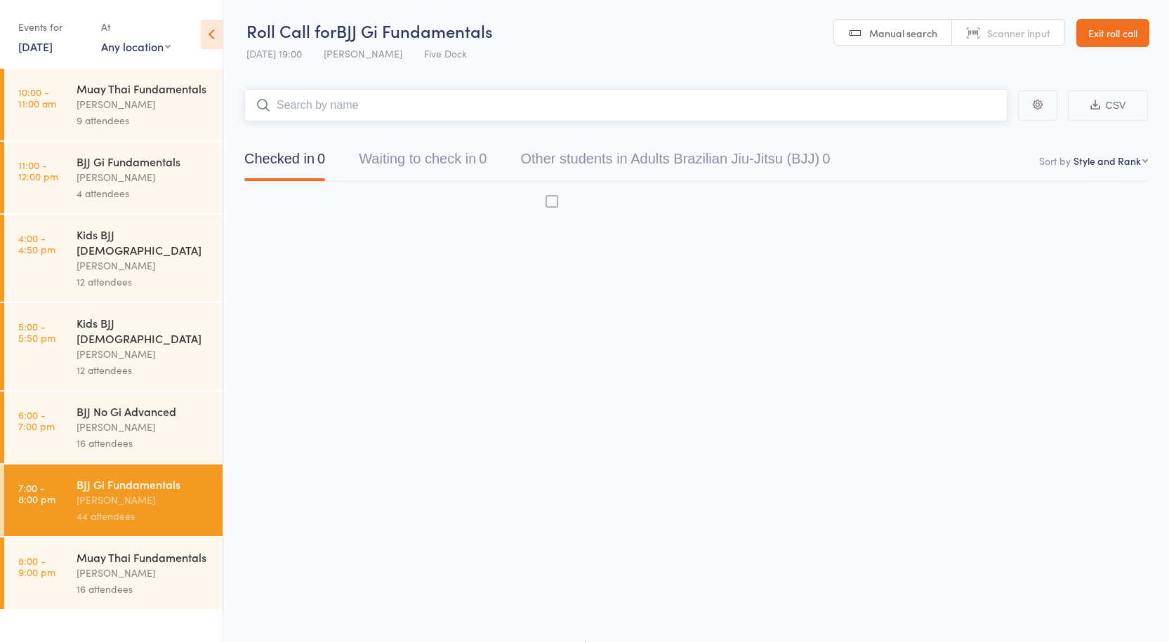
scroll to position [1, 0]
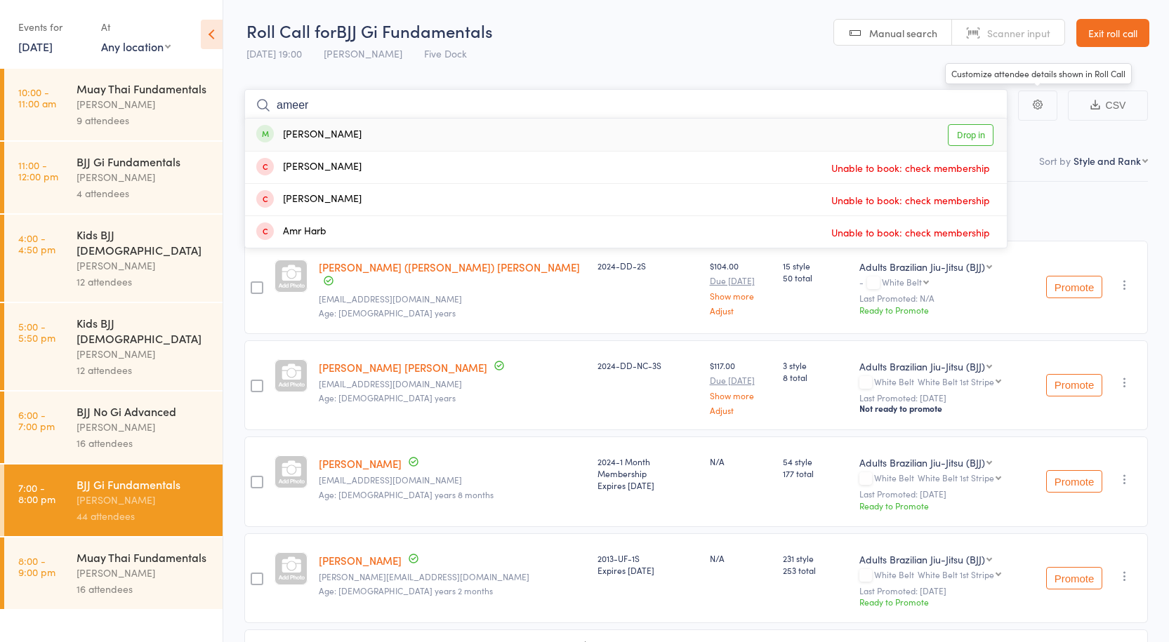
type input "ameer"
click at [977, 143] on link "Drop in" at bounding box center [971, 135] width 46 height 22
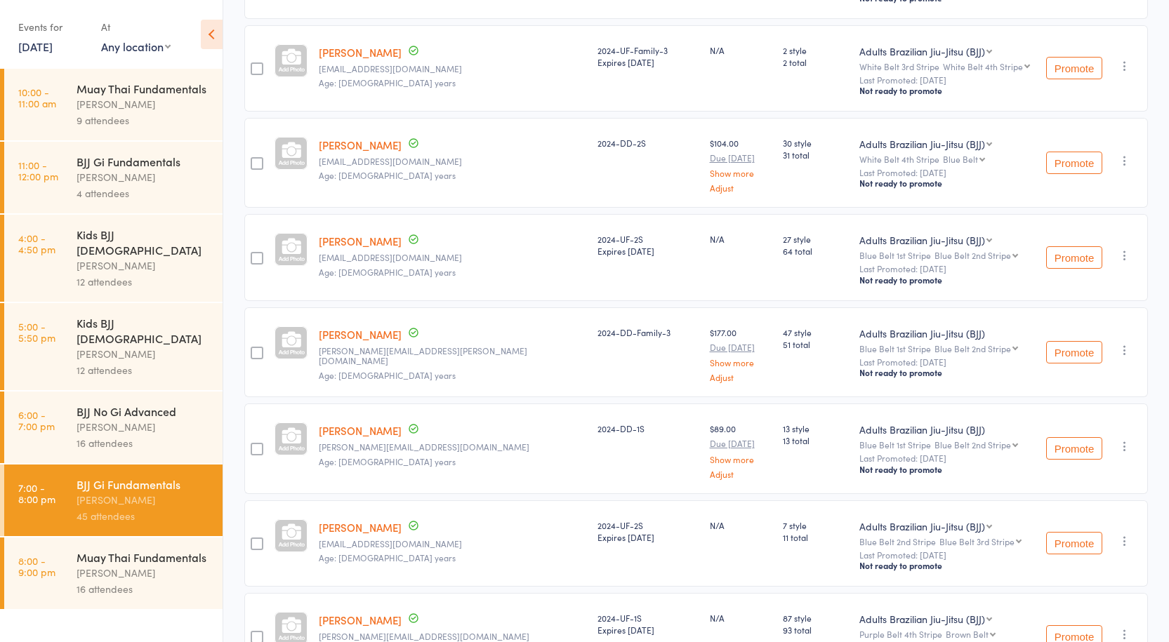
scroll to position [3581, 0]
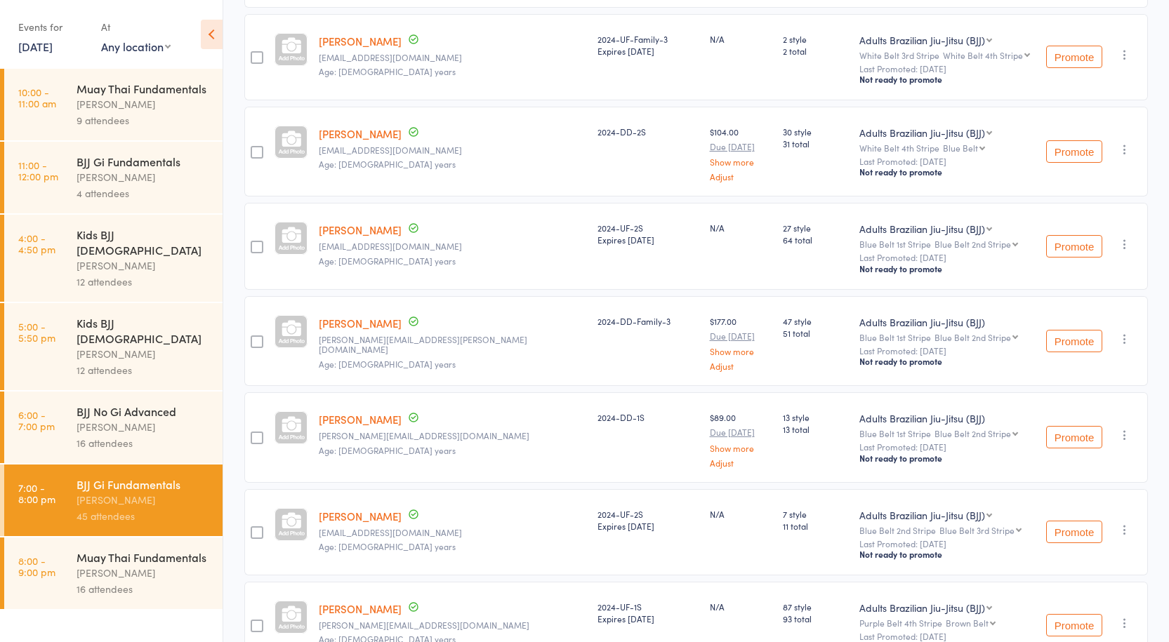
click at [83, 565] on div "[PERSON_NAME]" at bounding box center [144, 573] width 134 height 16
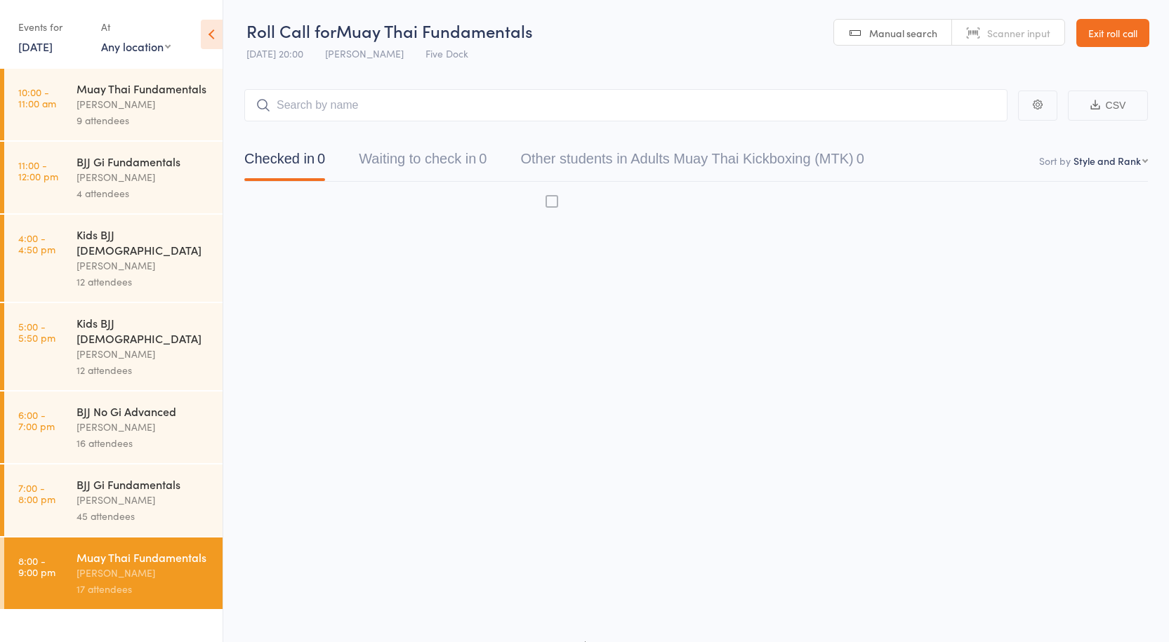
scroll to position [1, 0]
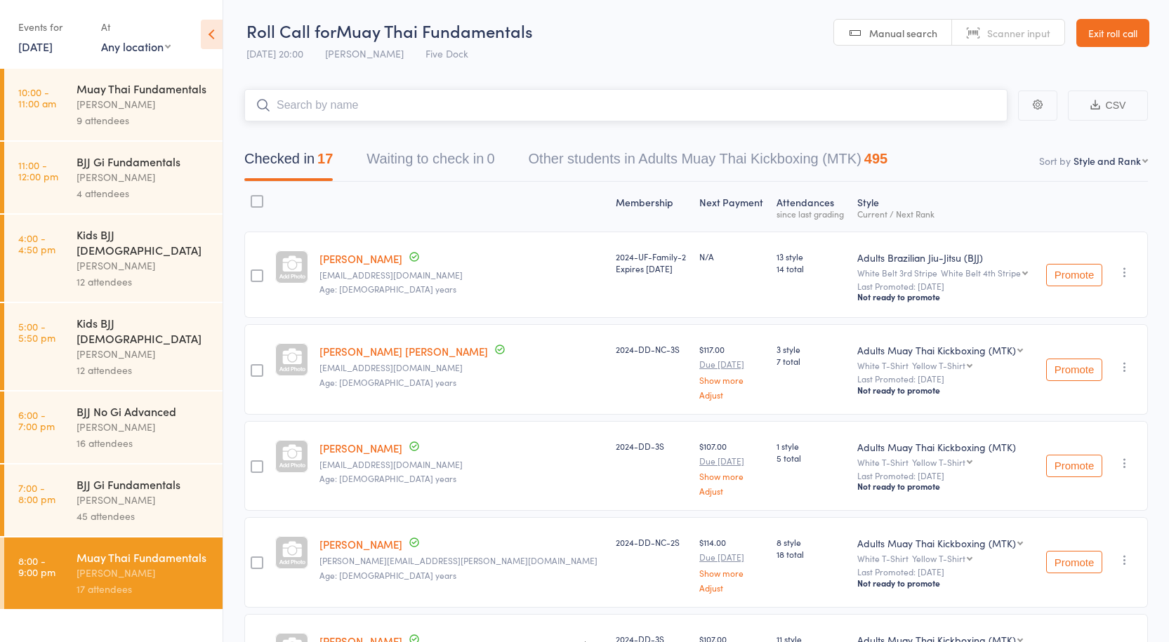
click at [357, 115] on input "search" at bounding box center [625, 105] width 763 height 32
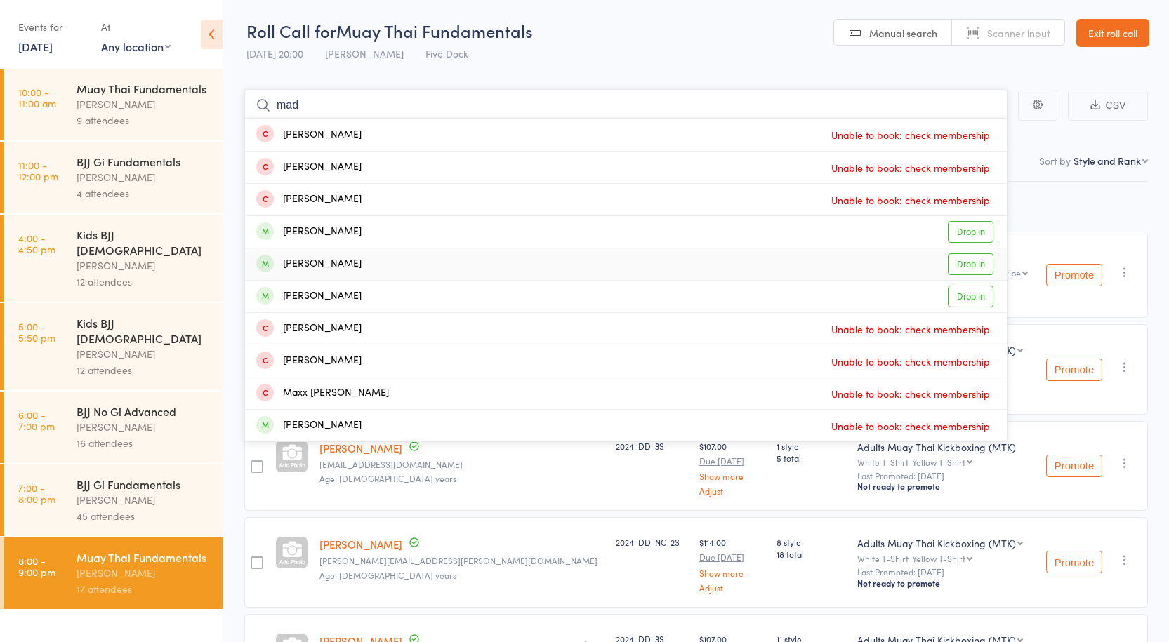
type input "mad"
click at [977, 263] on link "Drop in" at bounding box center [971, 264] width 46 height 22
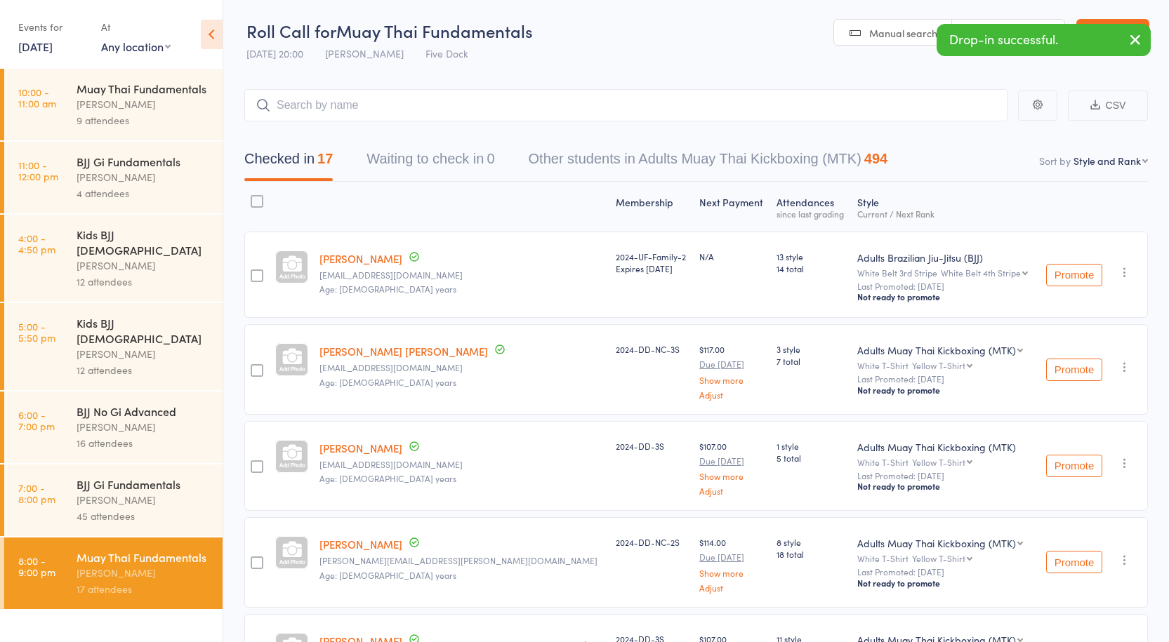
click at [159, 508] on div "45 attendees" at bounding box center [144, 516] width 134 height 16
click at [160, 581] on div "17 attendees" at bounding box center [144, 589] width 134 height 16
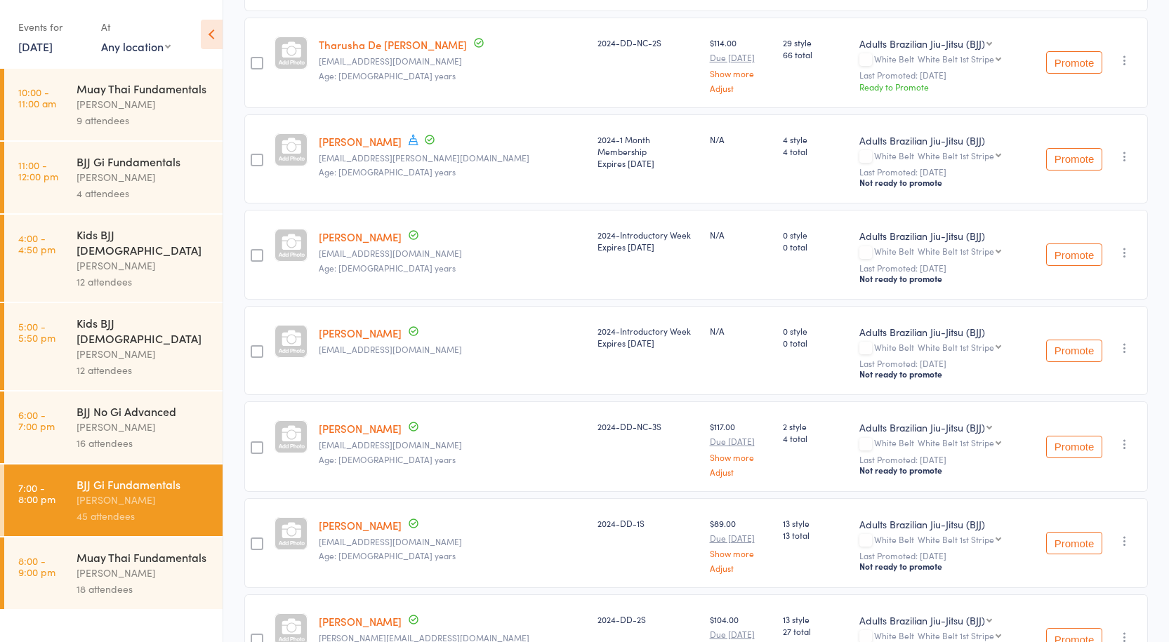
scroll to position [1194, 0]
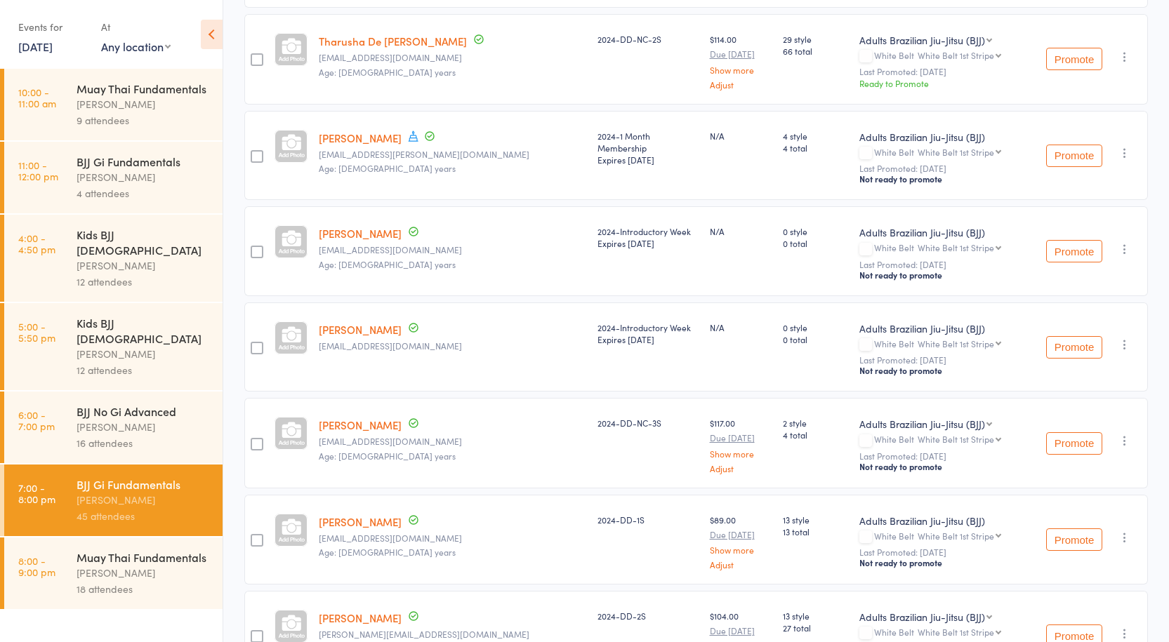
click at [349, 322] on link "[PERSON_NAME]" at bounding box center [360, 329] width 83 height 15
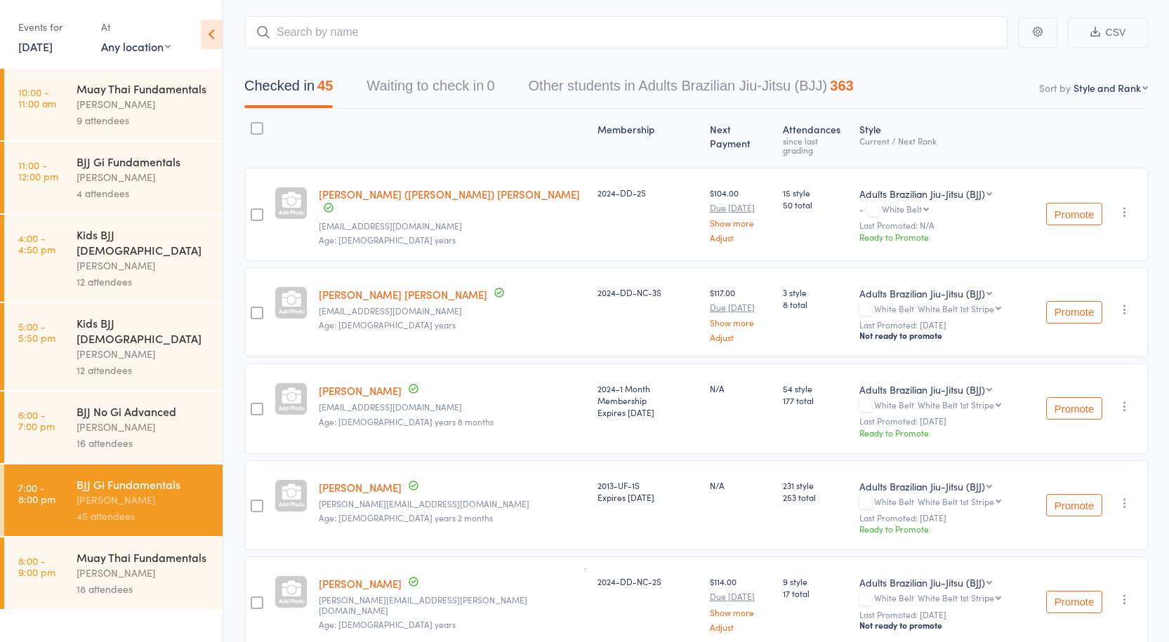
scroll to position [0, 0]
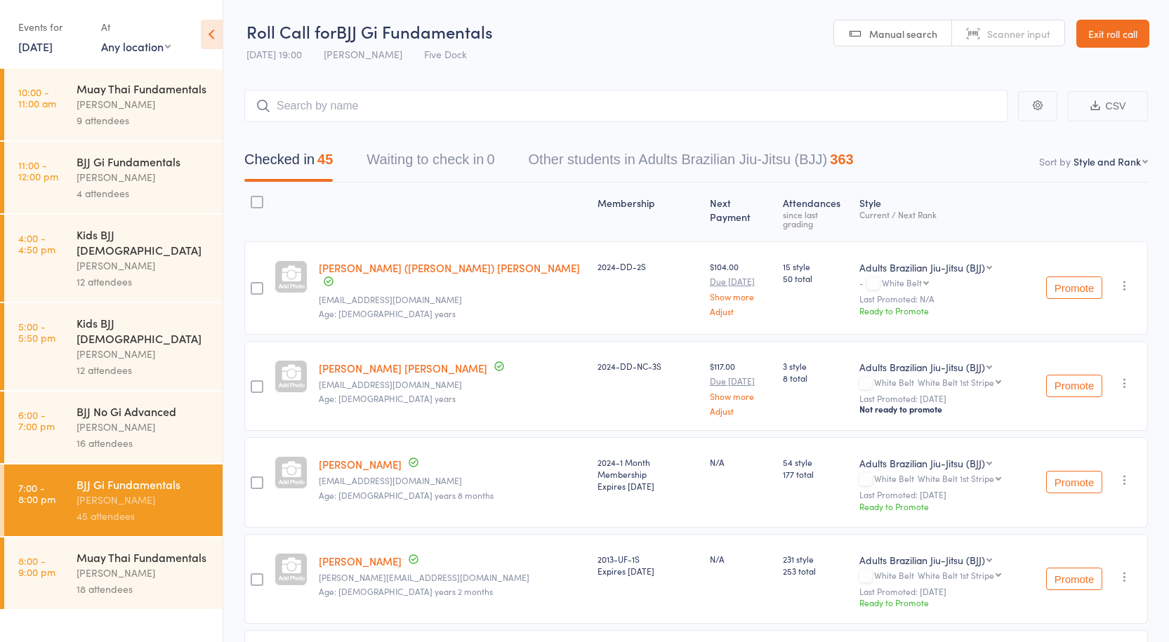
click at [108, 581] on div "18 attendees" at bounding box center [144, 589] width 134 height 16
click at [145, 503] on div "BJJ Gi Fundamentals [PERSON_NAME] 45 attendees" at bounding box center [150, 501] width 146 height 72
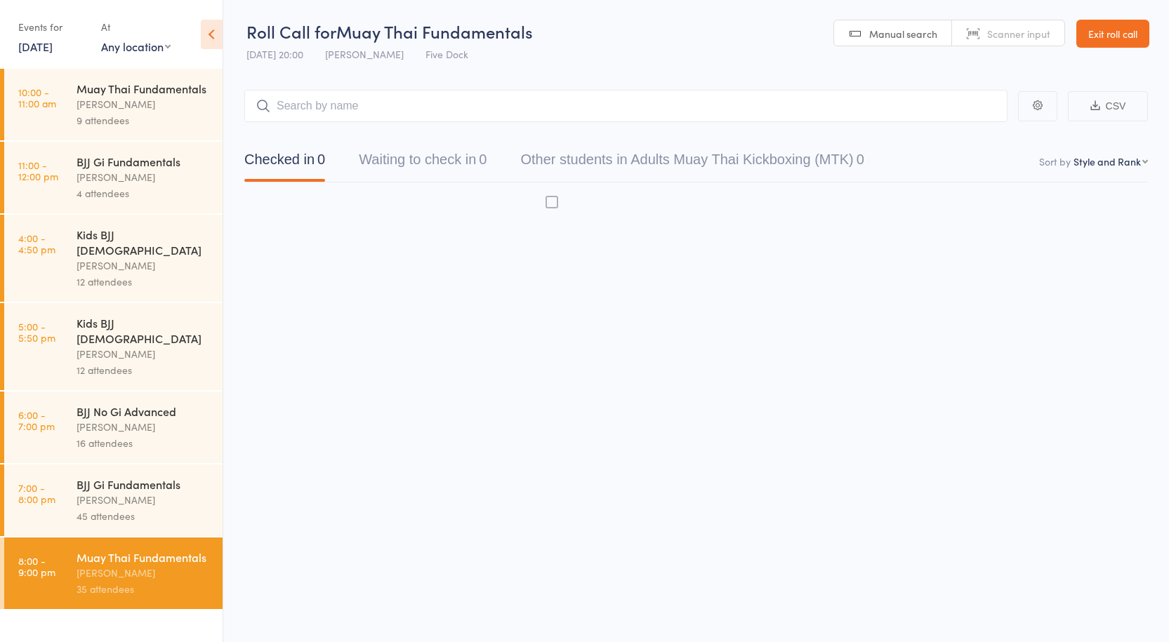
click at [146, 565] on div "[PERSON_NAME]" at bounding box center [144, 573] width 134 height 16
click at [326, 101] on input "search" at bounding box center [625, 106] width 763 height 32
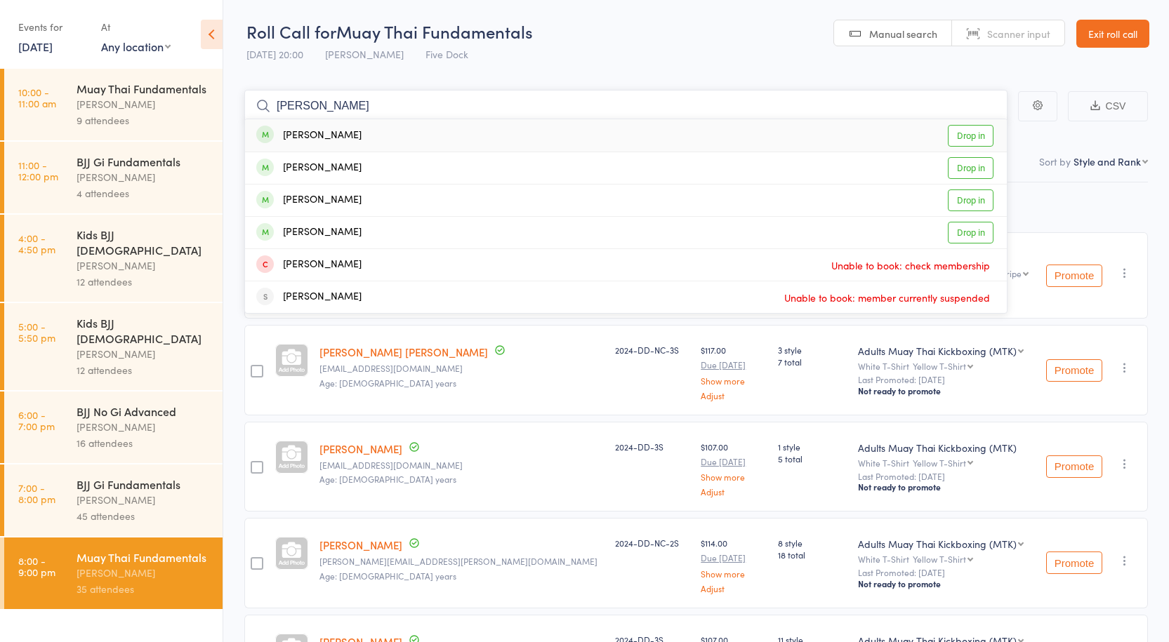
type input "[PERSON_NAME]"
click at [983, 138] on link "Drop in" at bounding box center [971, 136] width 46 height 22
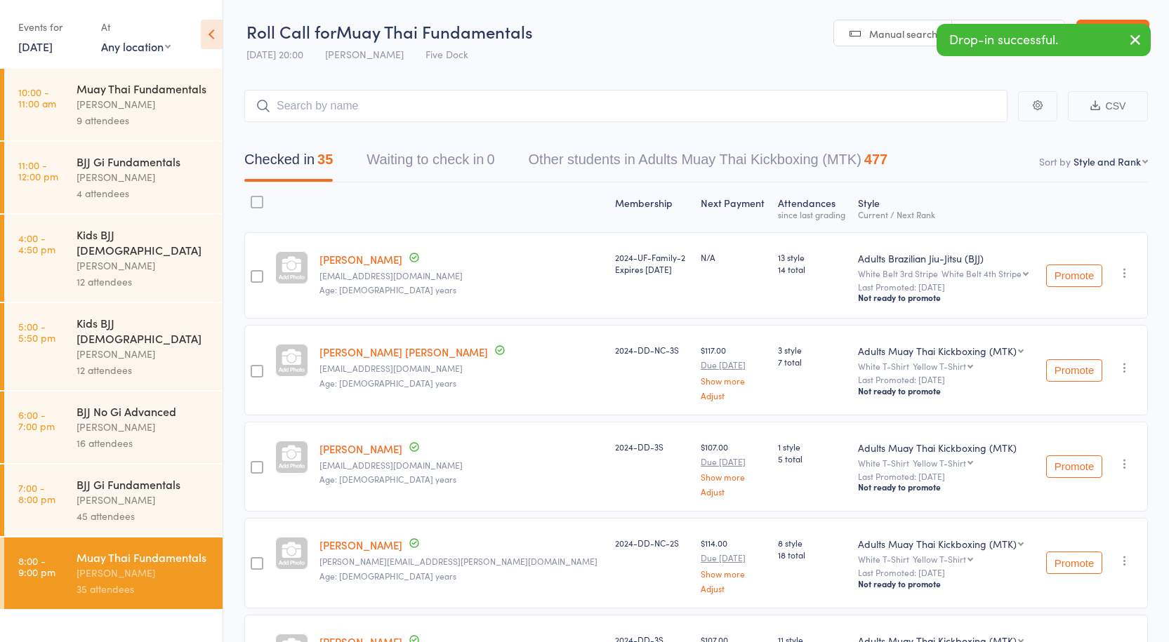
click at [110, 495] on div "BJJ Gi Fundamentals [PERSON_NAME] 45 attendees" at bounding box center [150, 501] width 146 height 72
click at [121, 550] on div "Muay Thai Fundamentals" at bounding box center [144, 557] width 134 height 15
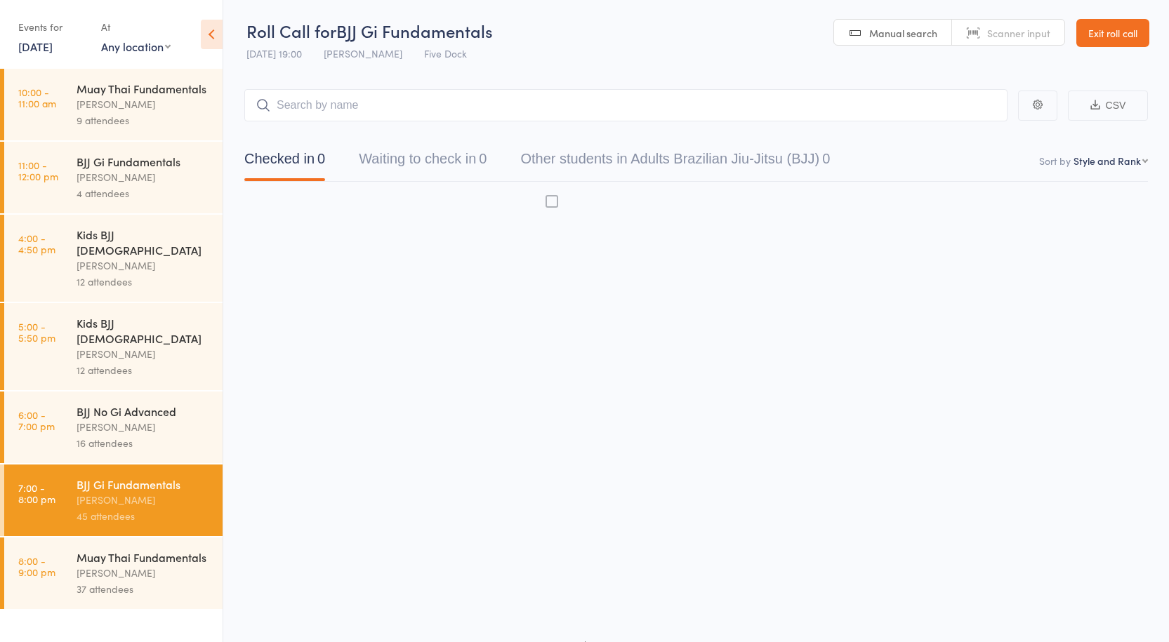
scroll to position [1, 0]
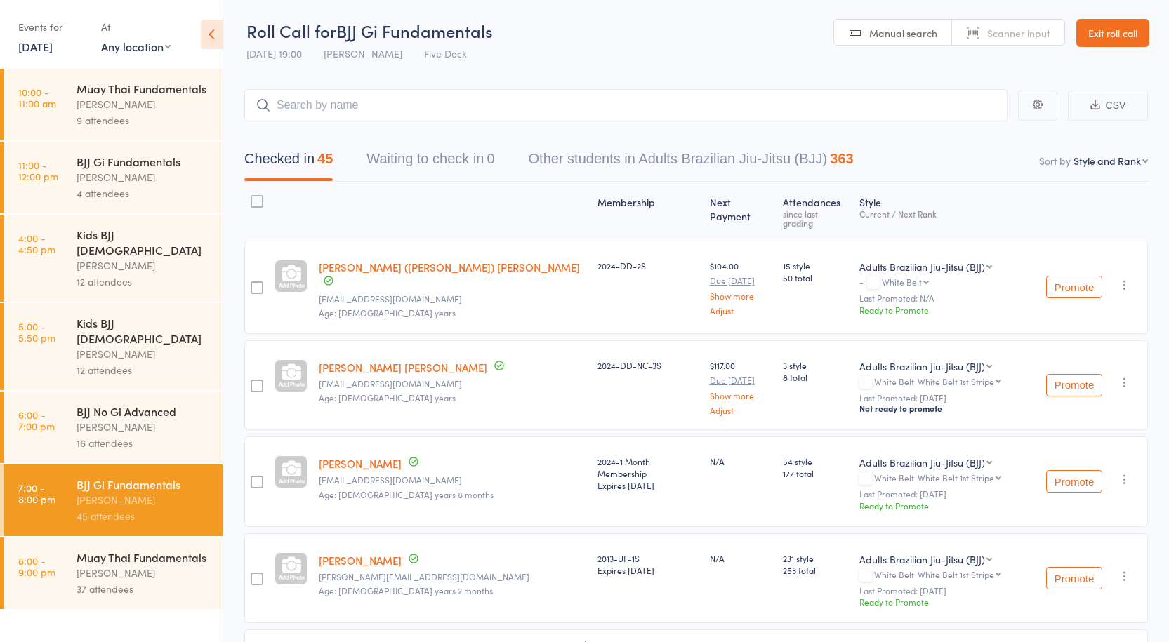
click at [147, 550] on div "Muay Thai Fundamentals" at bounding box center [144, 557] width 134 height 15
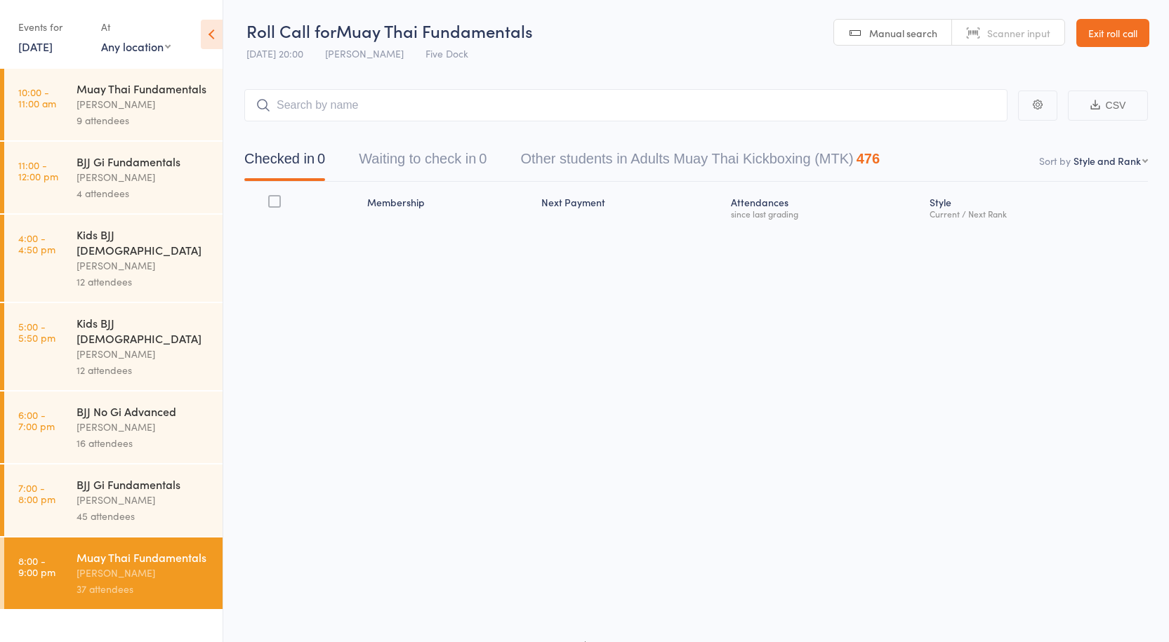
click at [72, 483] on link "7:00 - 8:00 pm BJJ Gi Fundamentals [PERSON_NAME] 45 attendees" at bounding box center [113, 501] width 218 height 72
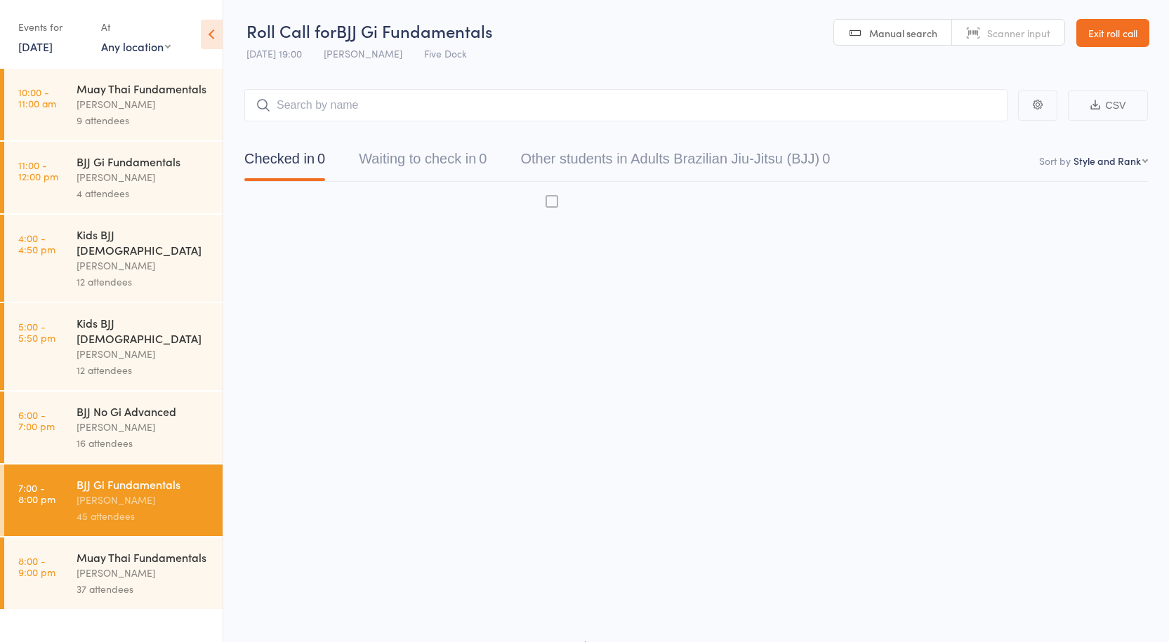
click at [1104, 163] on select "First name Last name Birthday [DATE]? Behind on payments? Check in time Next pa…" at bounding box center [1110, 161] width 74 height 14
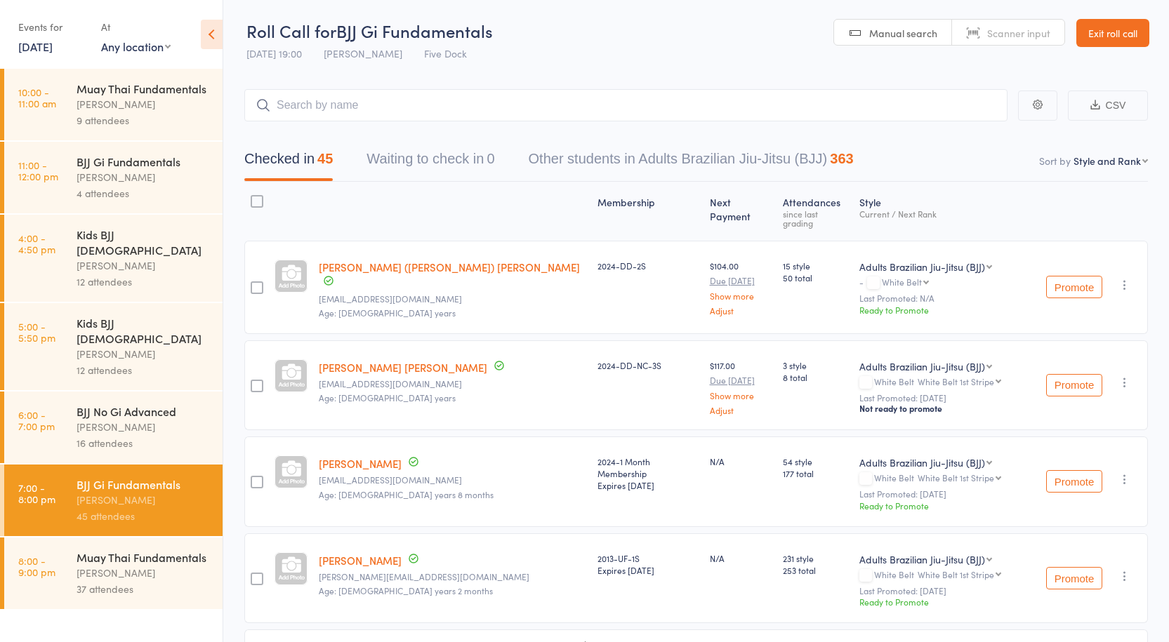
select select "4"
click at [1080, 154] on select "First name Last name Birthday [DATE]? Behind on payments? Check in time Next pa…" at bounding box center [1110, 161] width 74 height 14
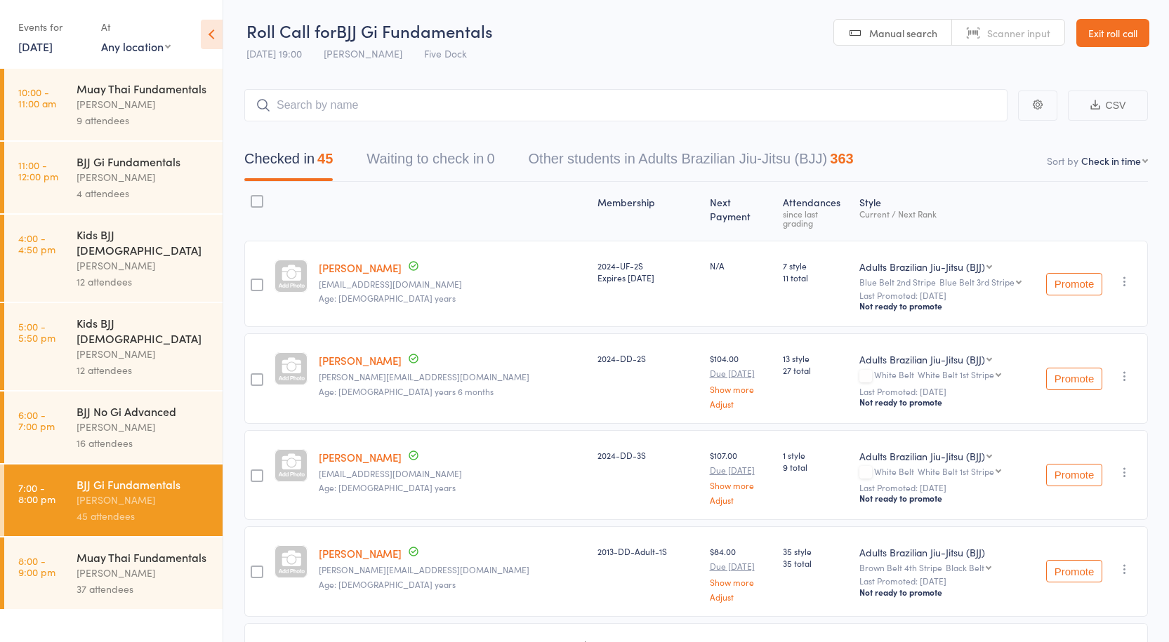
click at [167, 550] on div "Muay Thai Fundamentals" at bounding box center [144, 557] width 134 height 15
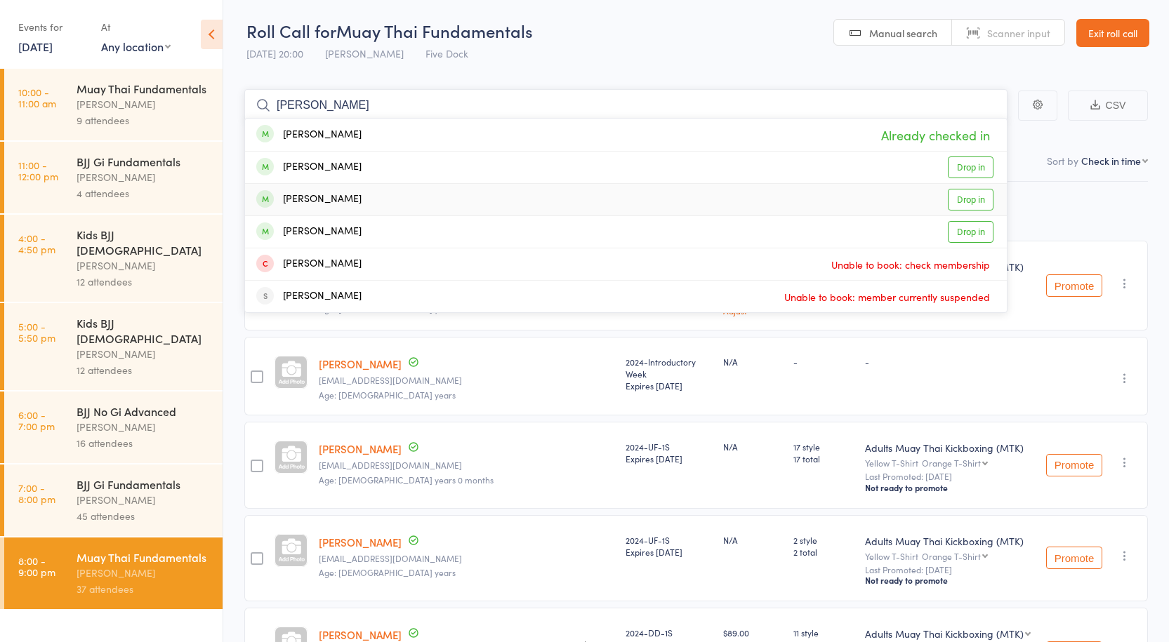
type input "[PERSON_NAME]"
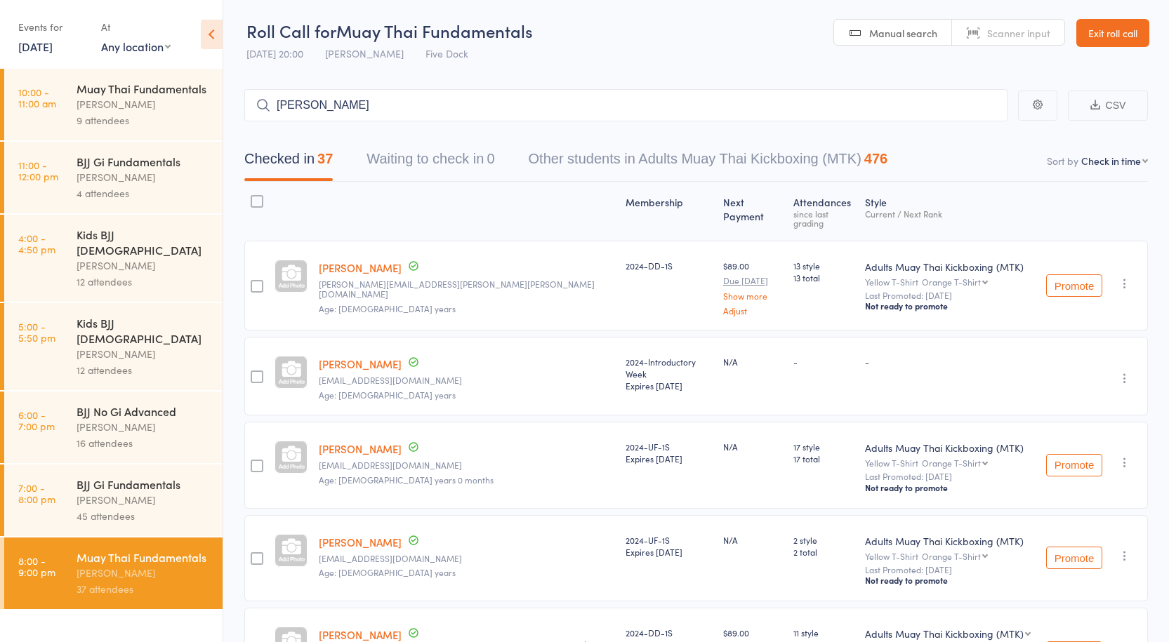
click at [342, 357] on link "[PERSON_NAME]" at bounding box center [360, 364] width 83 height 15
drag, startPoint x: 343, startPoint y: 100, endPoint x: 108, endPoint y: 65, distance: 237.7
click at [108, 65] on div "Roll Call for Muay Thai Fundamentals [DATE] 20:00 [PERSON_NAME] Five Dock Manua…" at bounding box center [584, 320] width 1169 height 642
click at [367, 106] on input "search" at bounding box center [625, 105] width 763 height 32
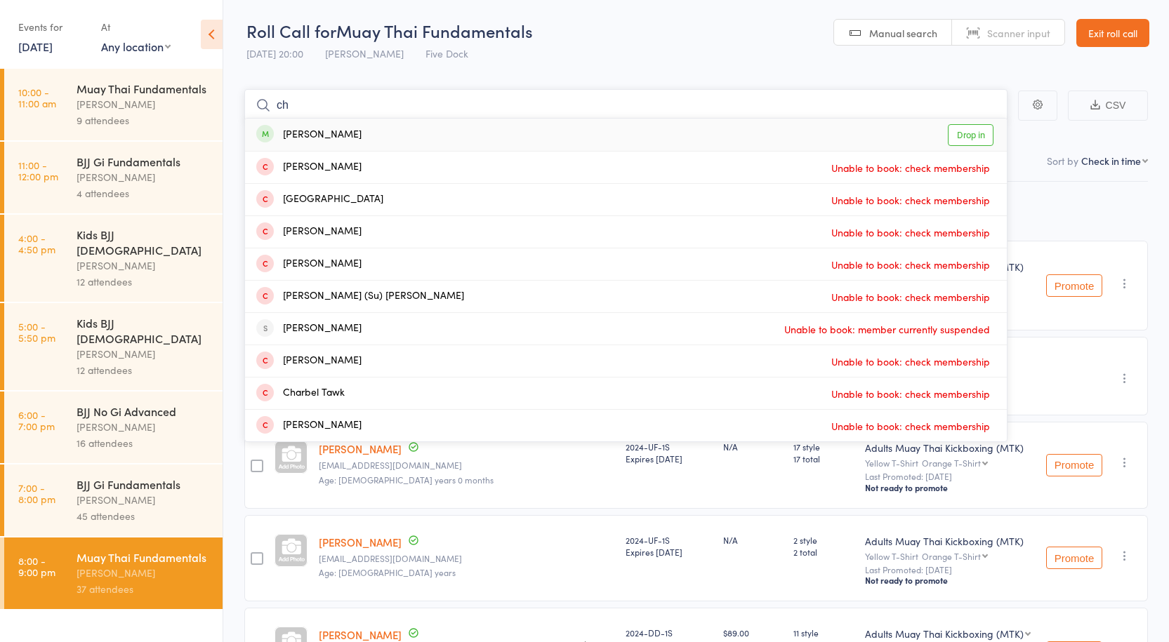
type input "c"
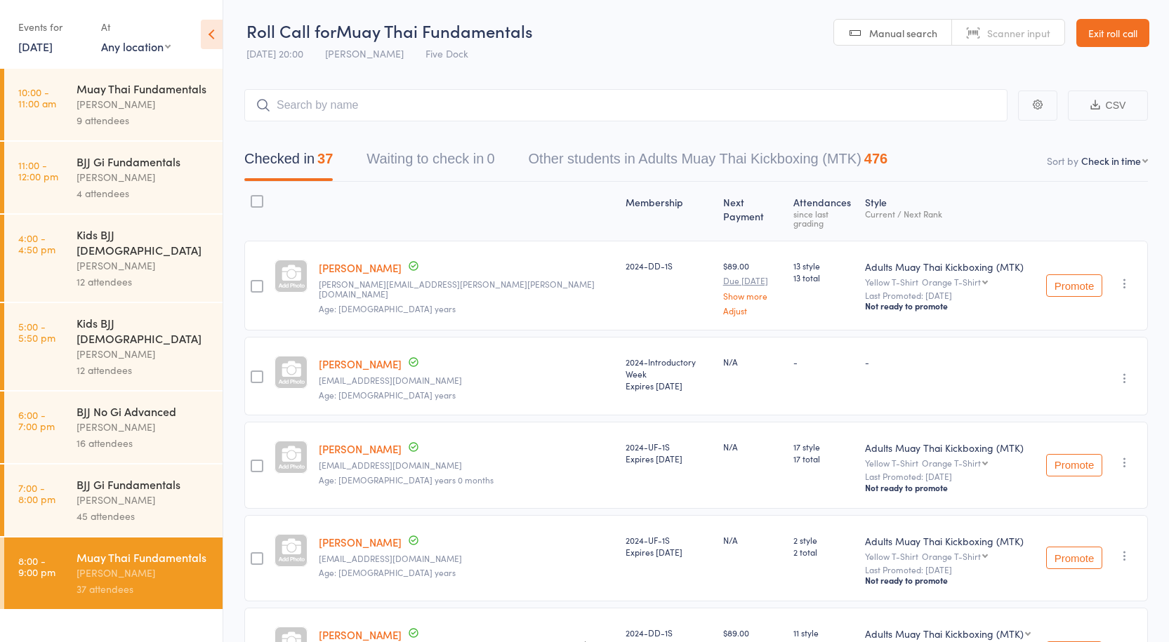
click at [144, 508] on div "45 attendees" at bounding box center [144, 516] width 134 height 16
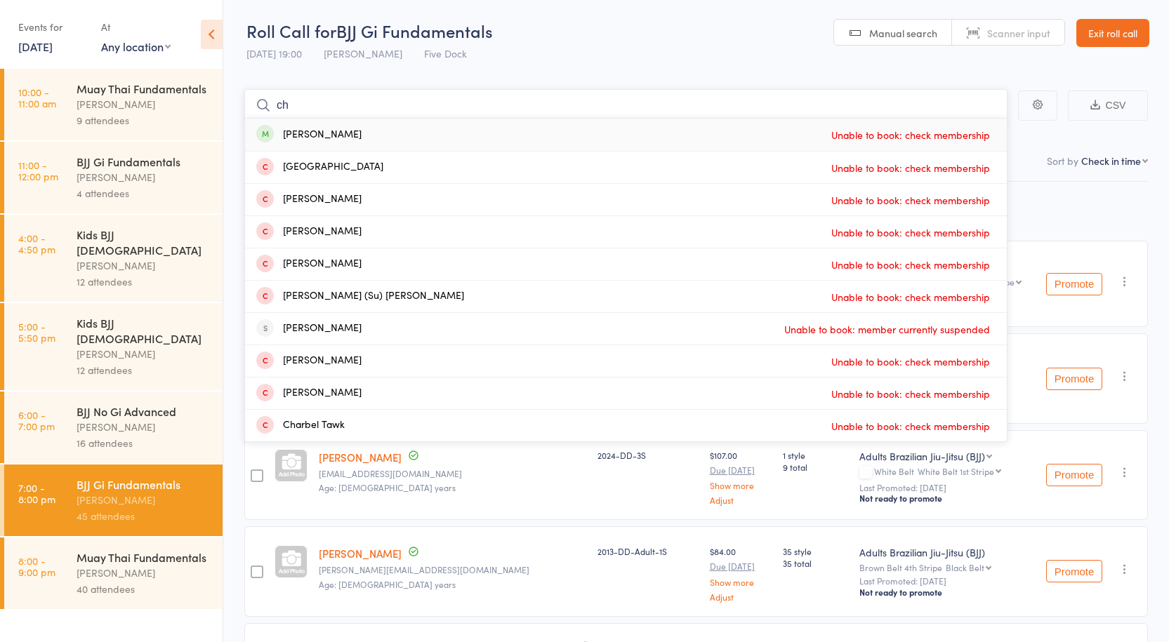
type input "c"
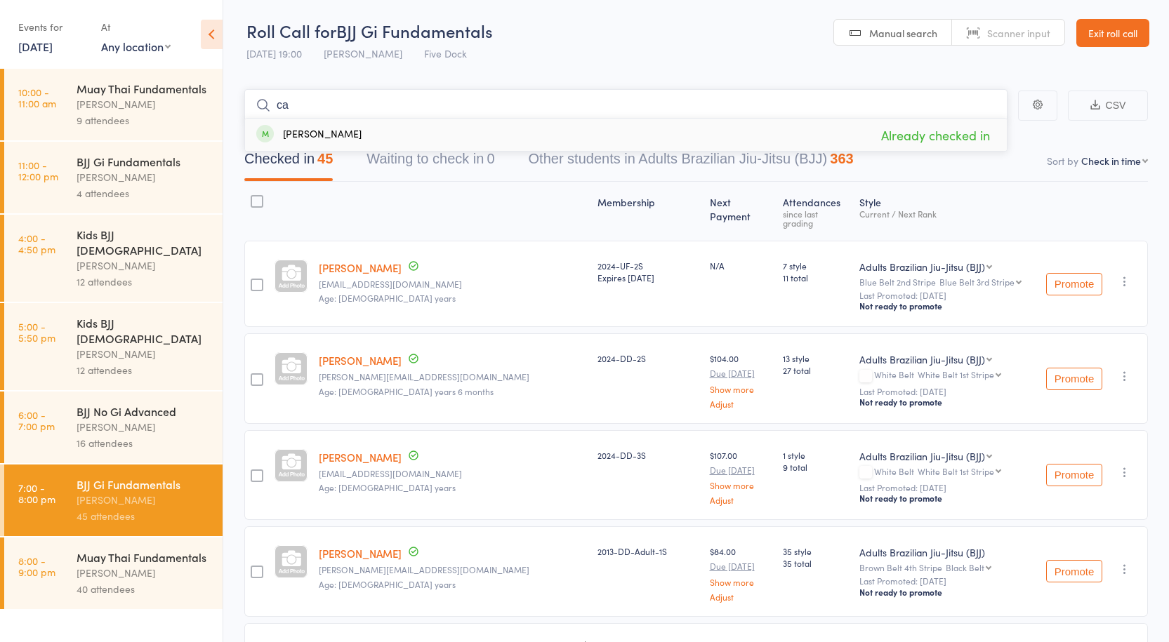
type input "c"
click at [145, 550] on div "Muay Thai Fundamentals" at bounding box center [144, 557] width 134 height 15
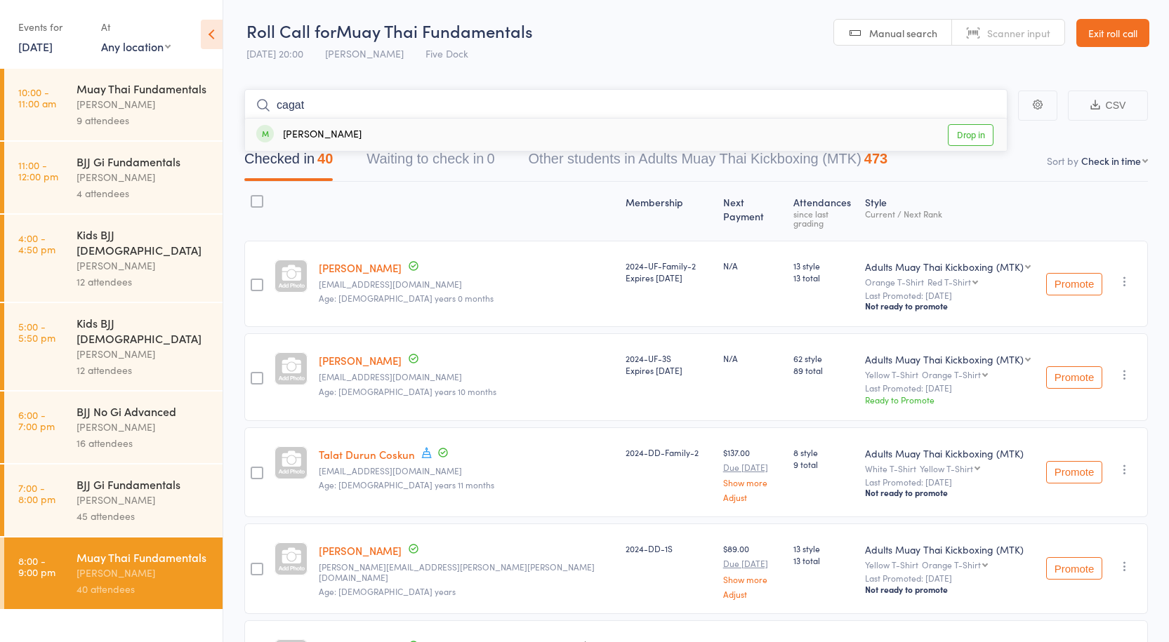
type input "cagat"
click at [967, 128] on link "Drop in" at bounding box center [971, 135] width 46 height 22
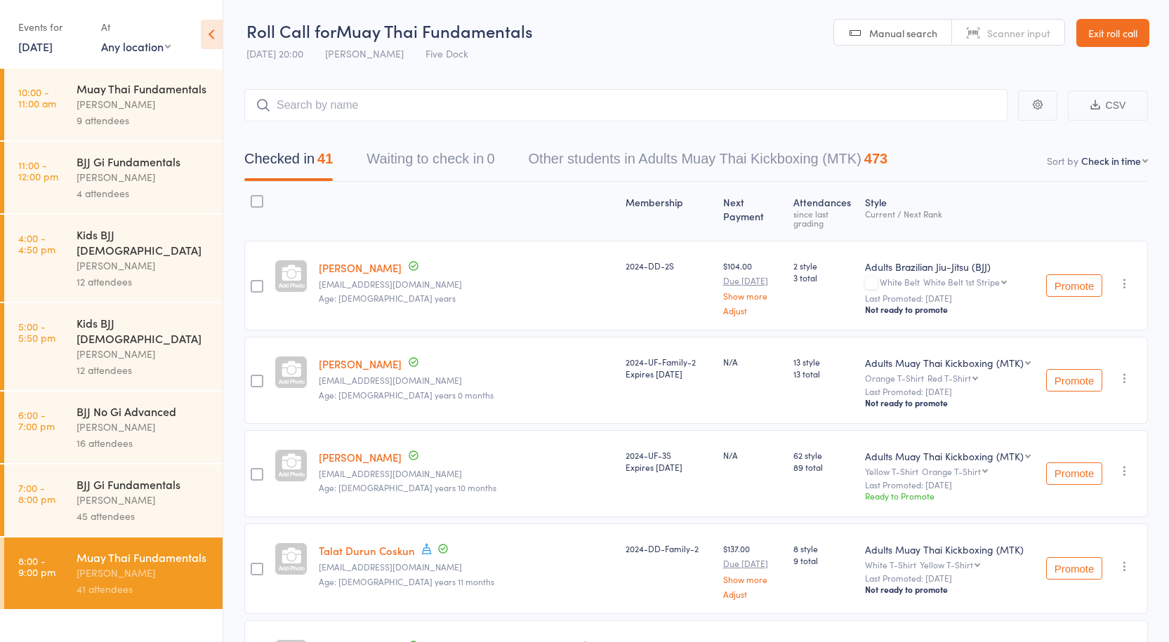
click at [159, 508] on div "45 attendees" at bounding box center [144, 516] width 134 height 16
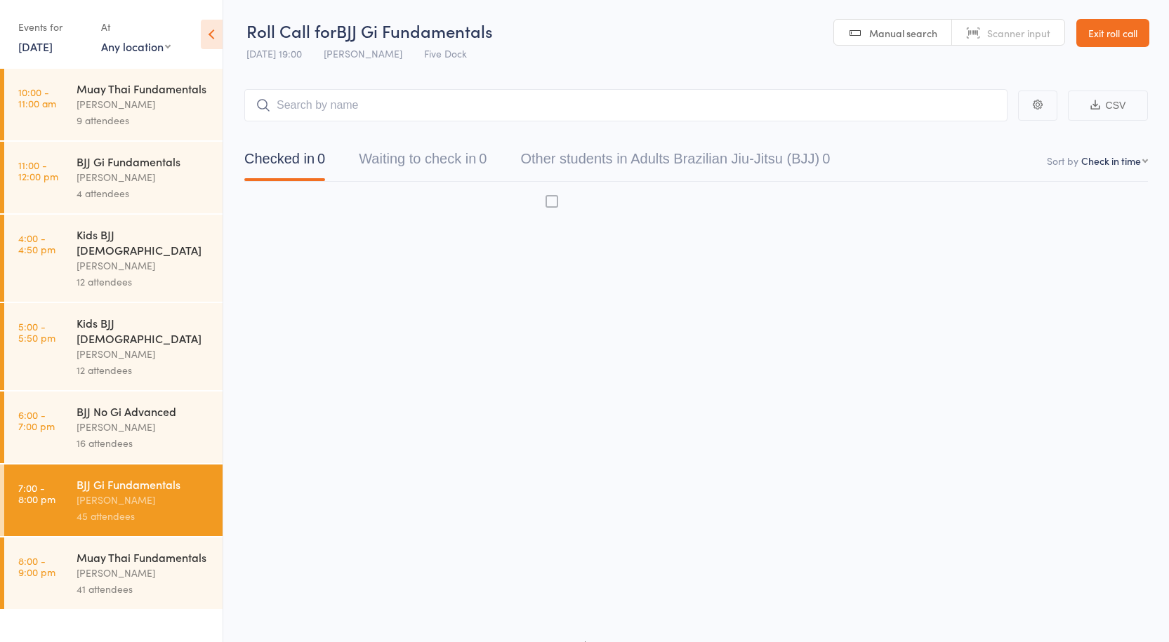
click at [143, 581] on div "41 attendees" at bounding box center [144, 589] width 134 height 16
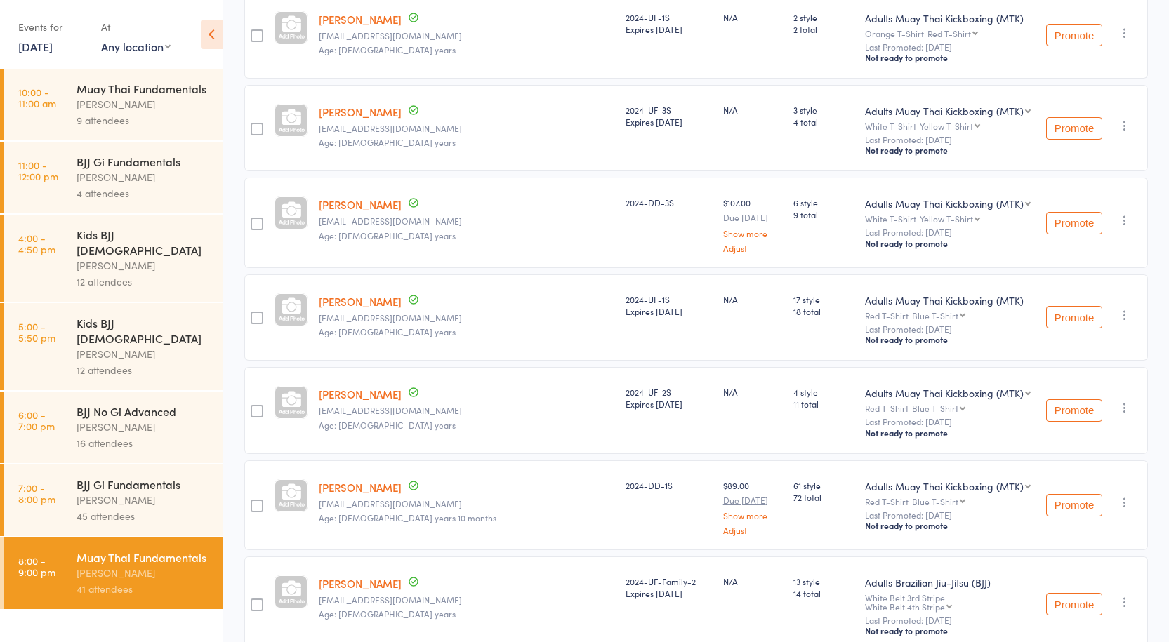
scroll to position [2308, 0]
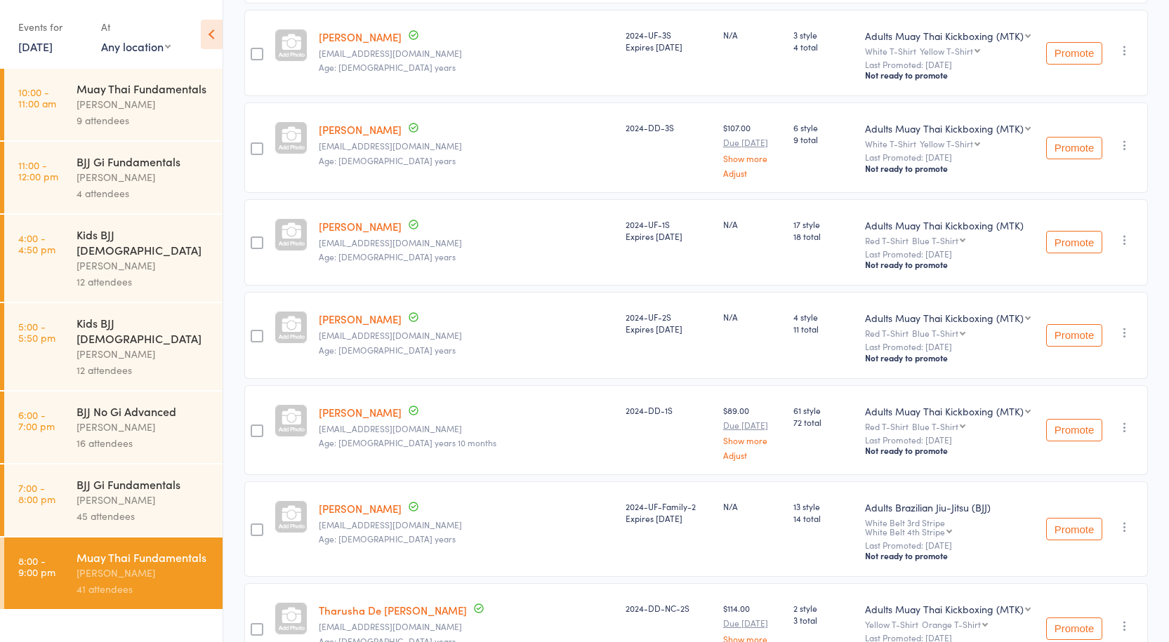
click at [261, 524] on div at bounding box center [257, 530] width 13 height 13
click at [253, 526] on input "checkbox" at bounding box center [253, 526] width 0 height 0
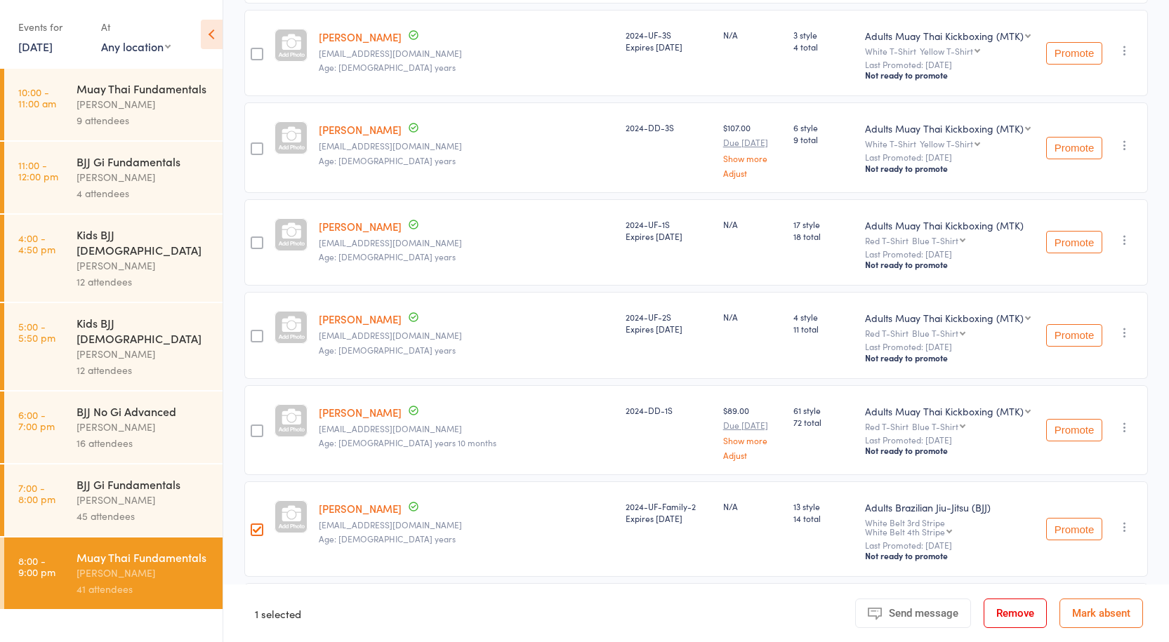
click at [1005, 614] on button "Remove" at bounding box center [1015, 613] width 63 height 29
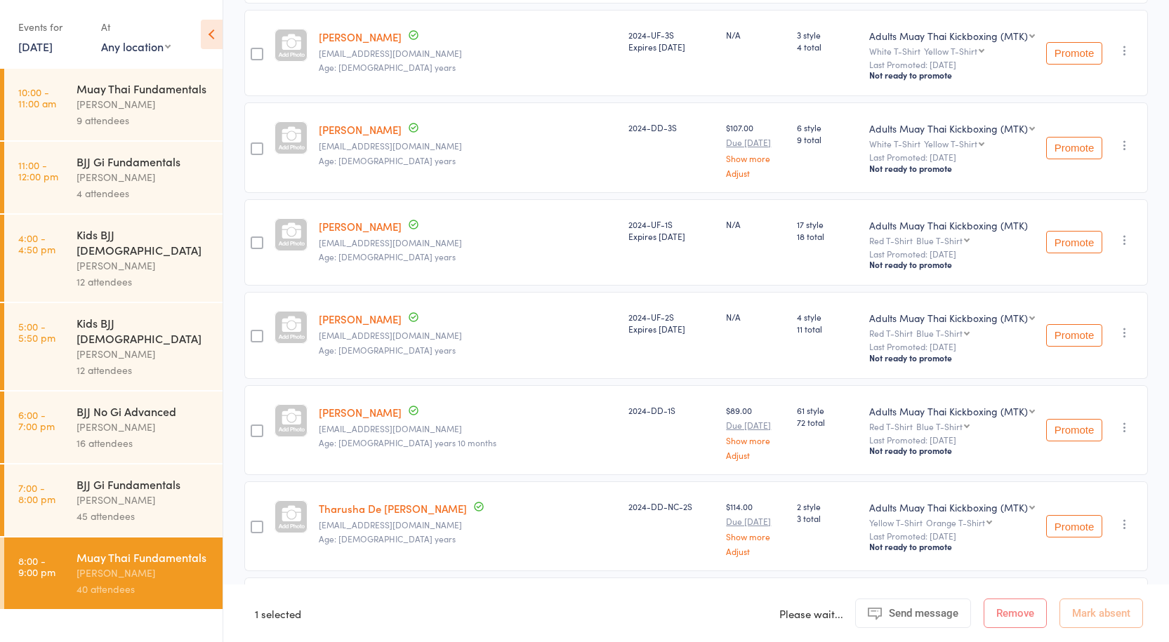
click at [261, 330] on div at bounding box center [257, 336] width 13 height 13
click at [253, 332] on input "checkbox" at bounding box center [253, 332] width 0 height 0
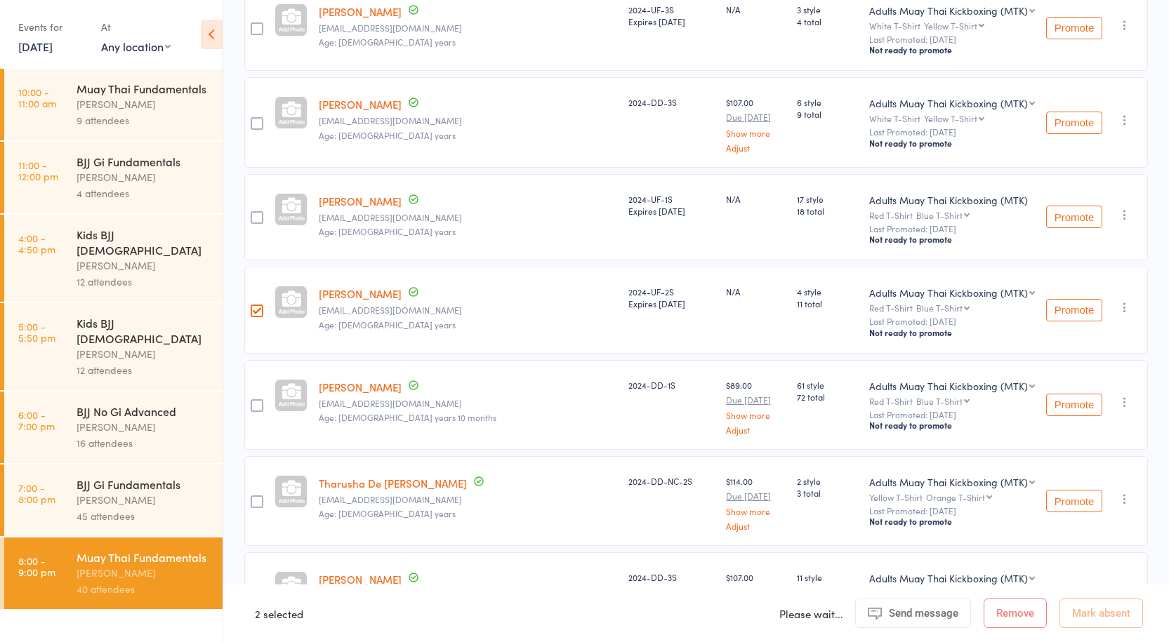
scroll to position [2378, 0]
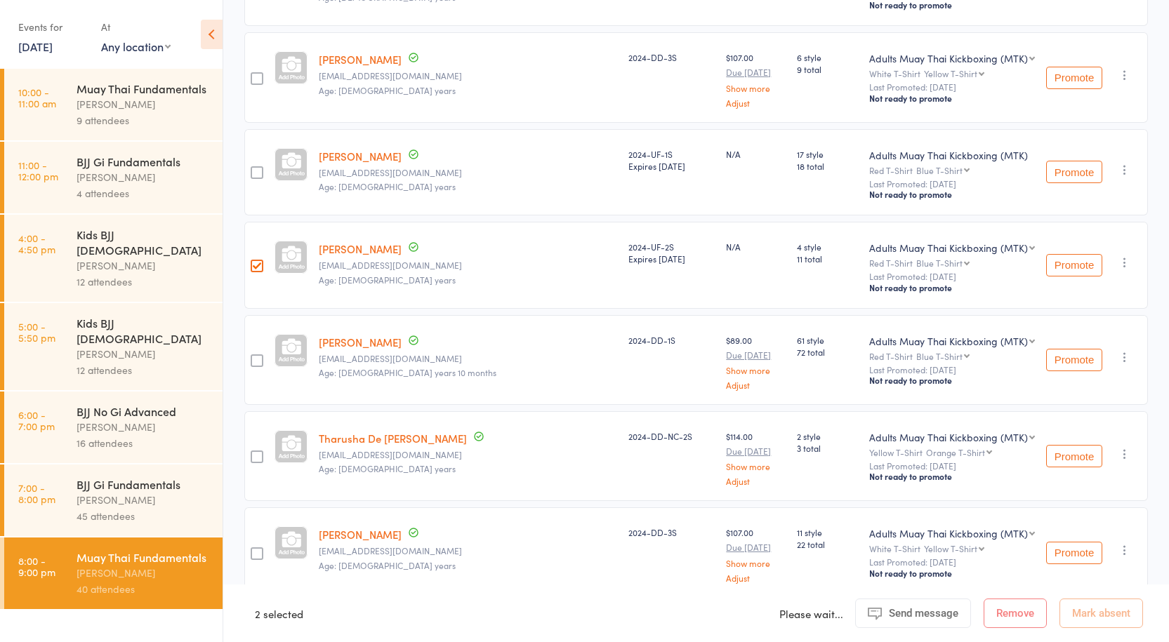
click at [257, 355] on div at bounding box center [257, 361] width 13 height 13
click at [253, 357] on input "checkbox" at bounding box center [253, 357] width 0 height 0
click at [258, 260] on div at bounding box center [257, 266] width 13 height 13
click at [253, 262] on input "checkbox" at bounding box center [253, 262] width 0 height 0
click at [254, 355] on div at bounding box center [257, 361] width 13 height 13
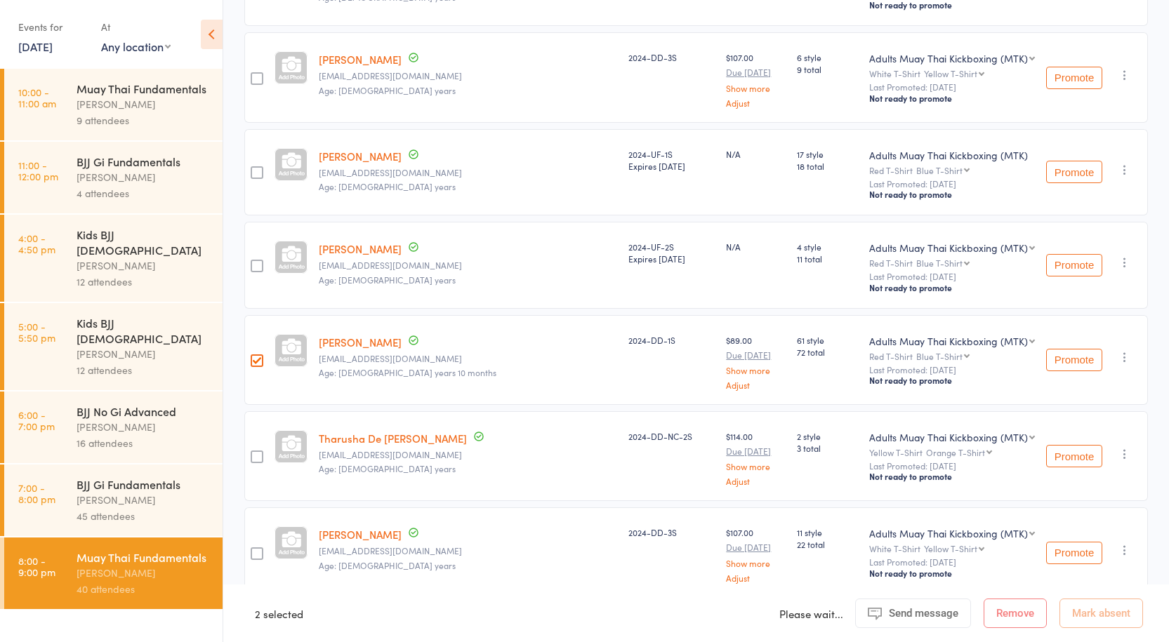
click at [253, 357] on input "checkbox" at bounding box center [253, 357] width 0 height 0
click at [197, 477] on div "BJJ Gi Fundamentals" at bounding box center [144, 484] width 134 height 15
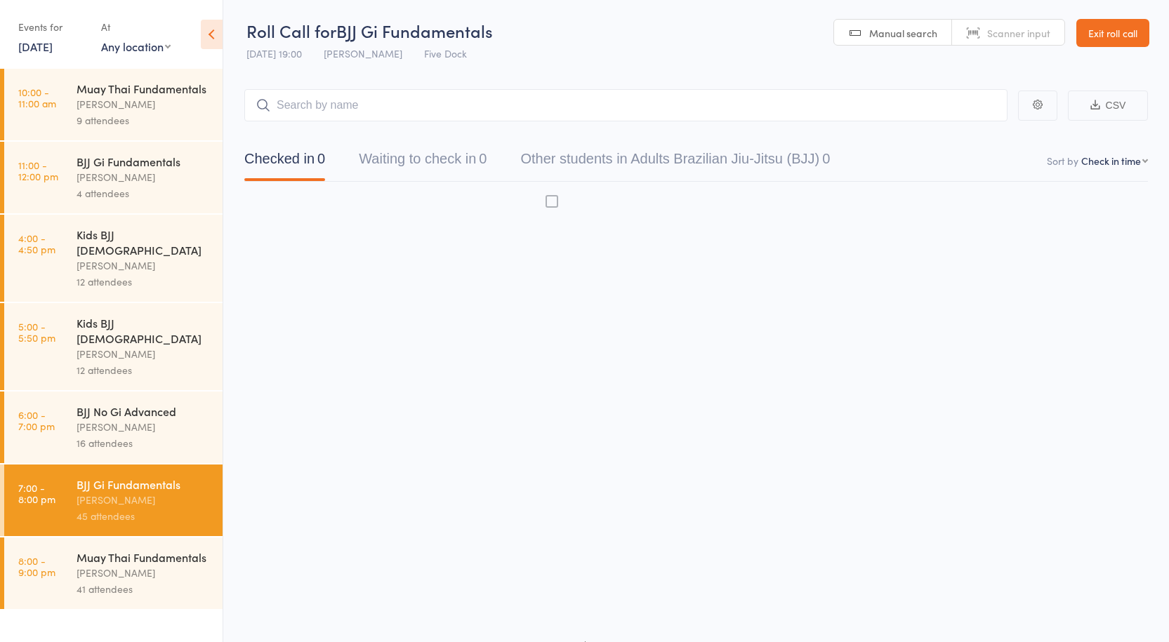
scroll to position [1, 0]
click at [157, 565] on div "[PERSON_NAME]" at bounding box center [144, 573] width 134 height 16
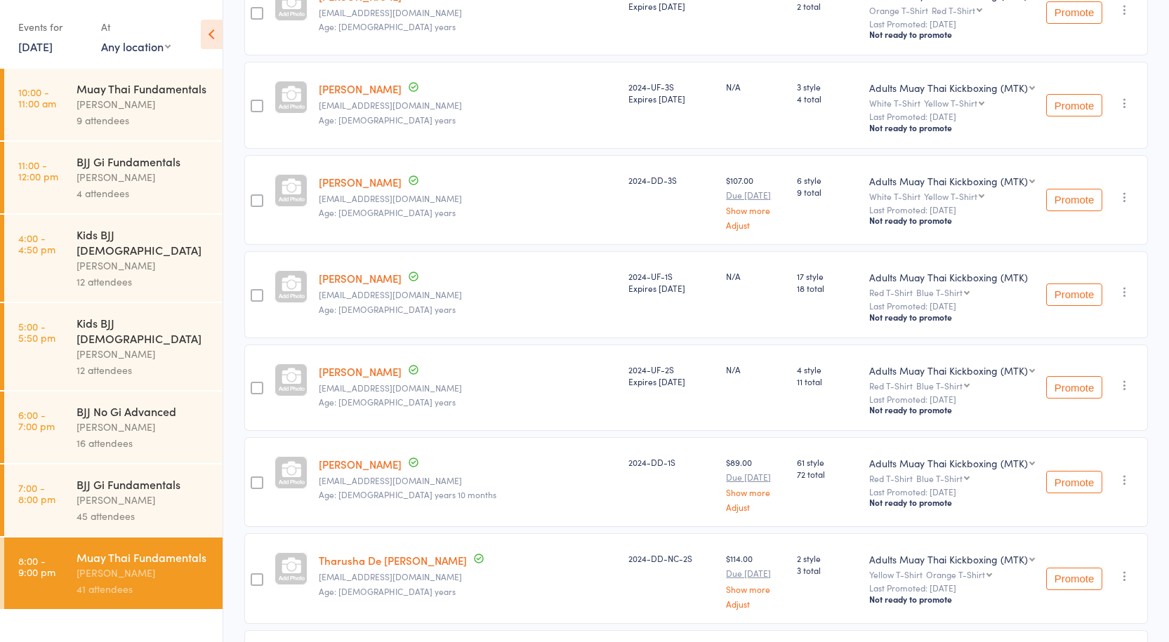
scroll to position [2388, 0]
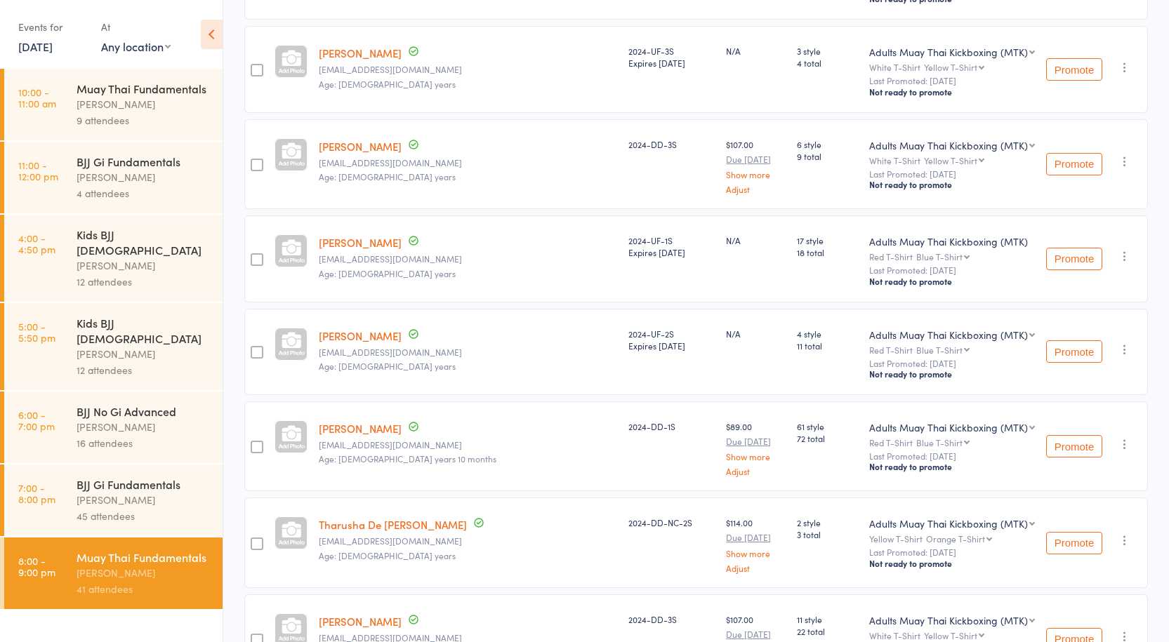
click at [260, 346] on div at bounding box center [257, 352] width 13 height 13
click at [253, 348] on input "checkbox" at bounding box center [253, 348] width 0 height 0
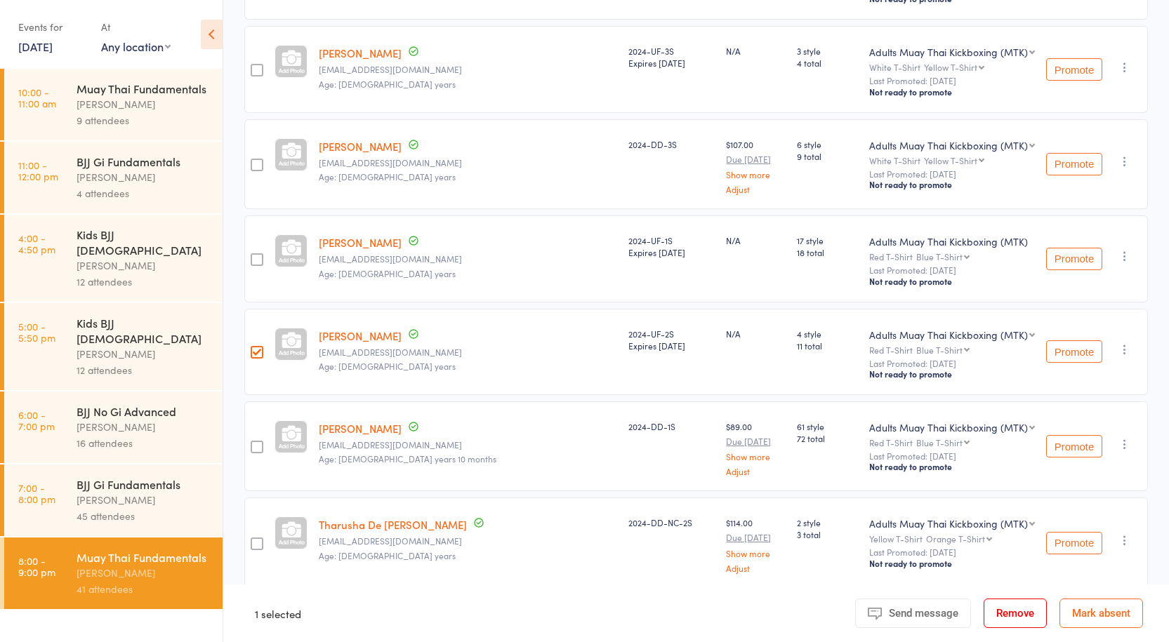
click at [998, 609] on button "Remove" at bounding box center [1015, 613] width 63 height 29
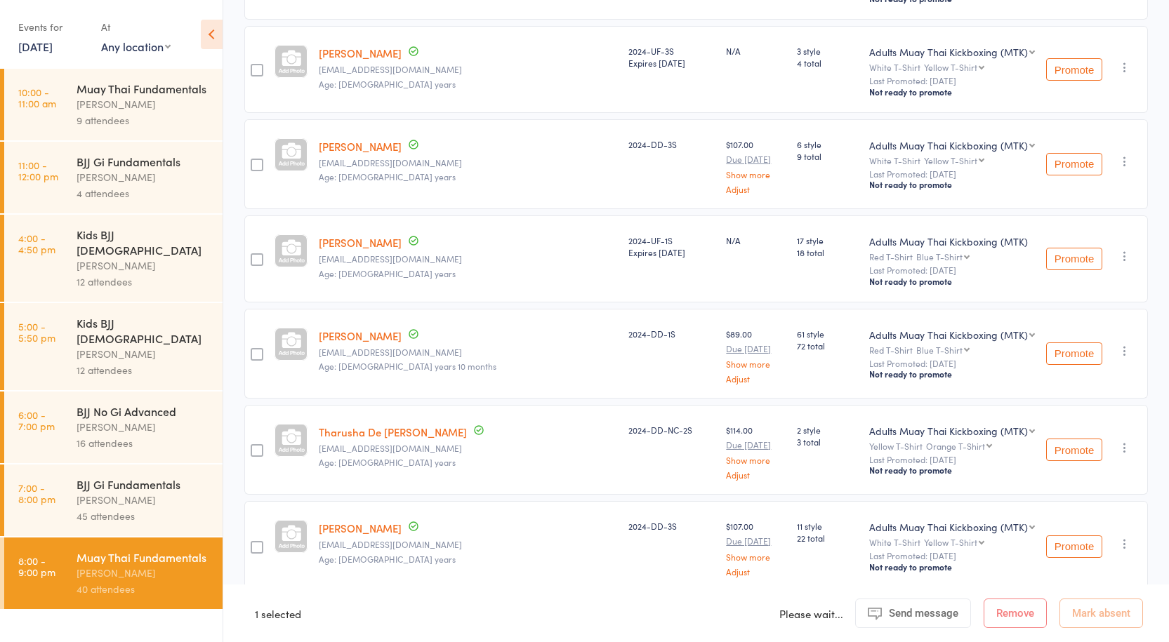
click at [83, 492] on div "[PERSON_NAME]" at bounding box center [144, 500] width 134 height 16
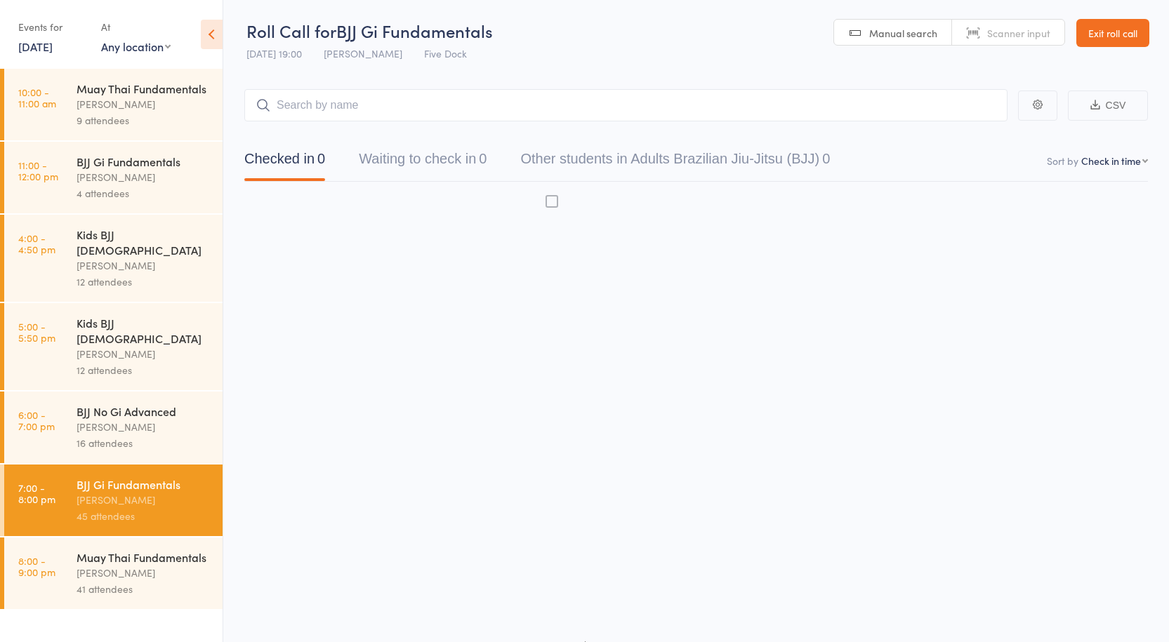
scroll to position [1, 0]
click at [125, 565] on div "[PERSON_NAME]" at bounding box center [144, 573] width 134 height 16
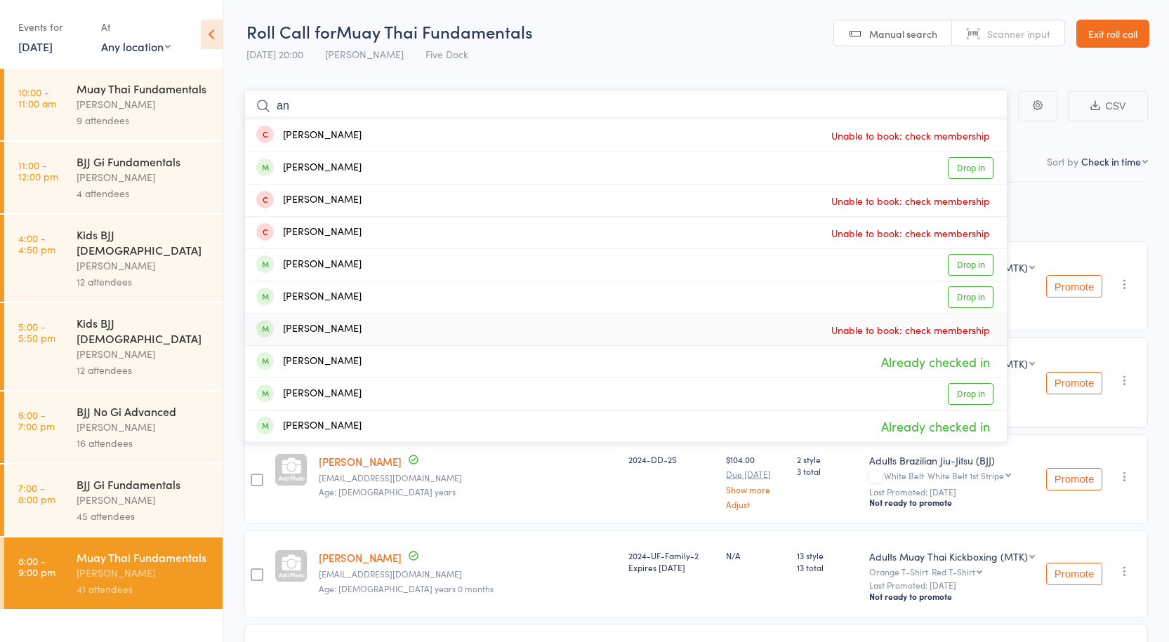
type input "a"
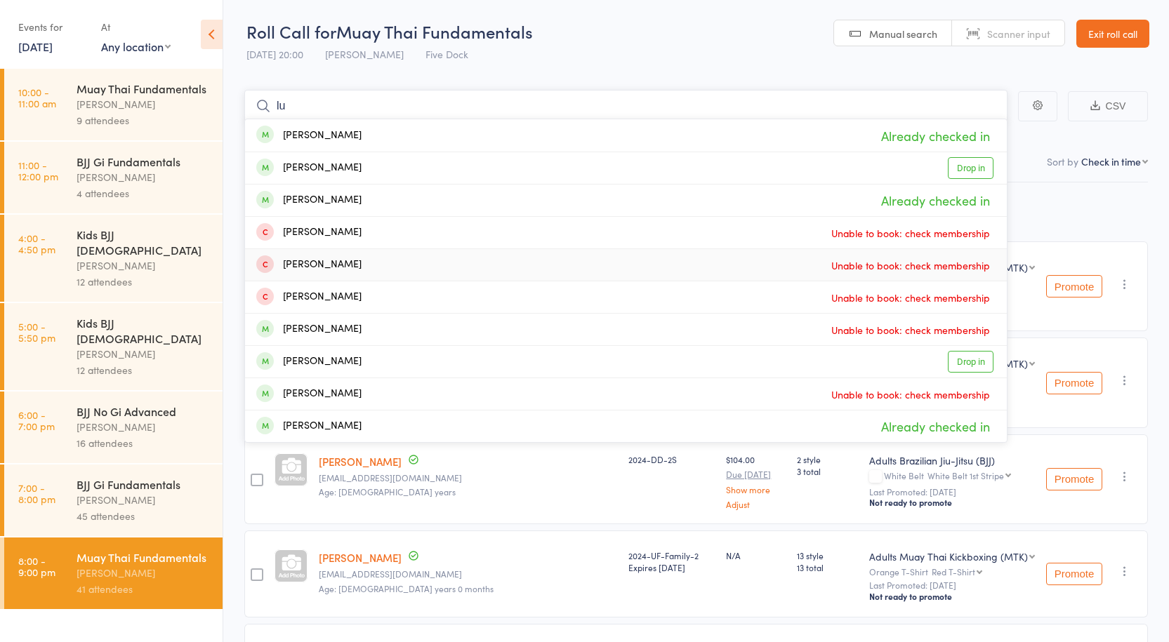
type input "l"
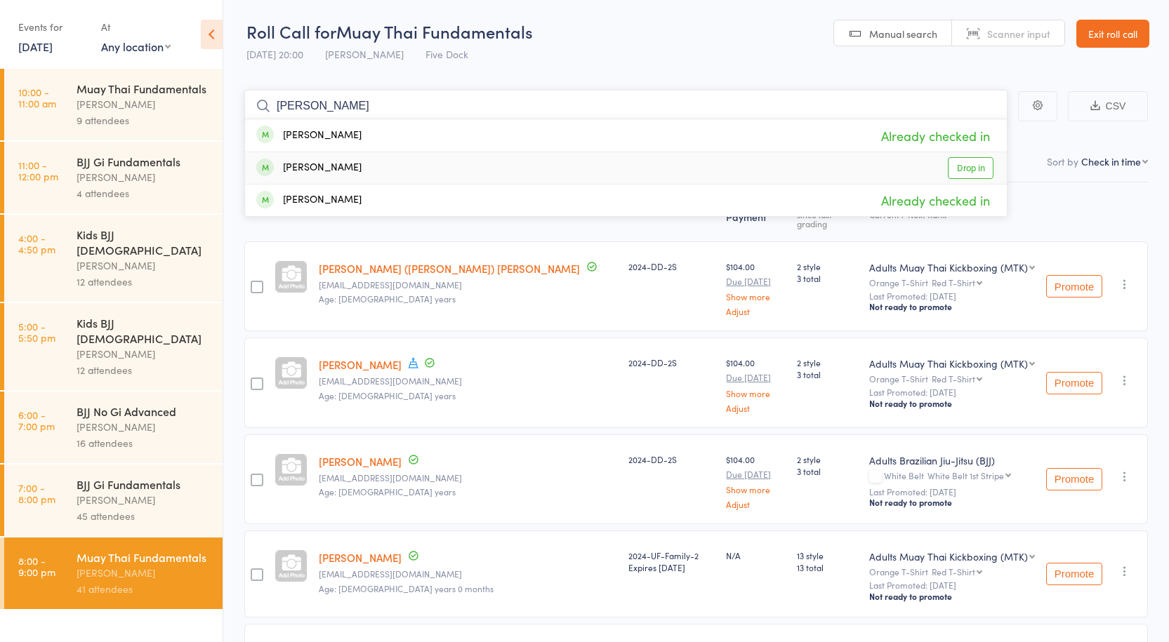
type input "[PERSON_NAME]"
click at [964, 169] on link "Drop in" at bounding box center [971, 168] width 46 height 22
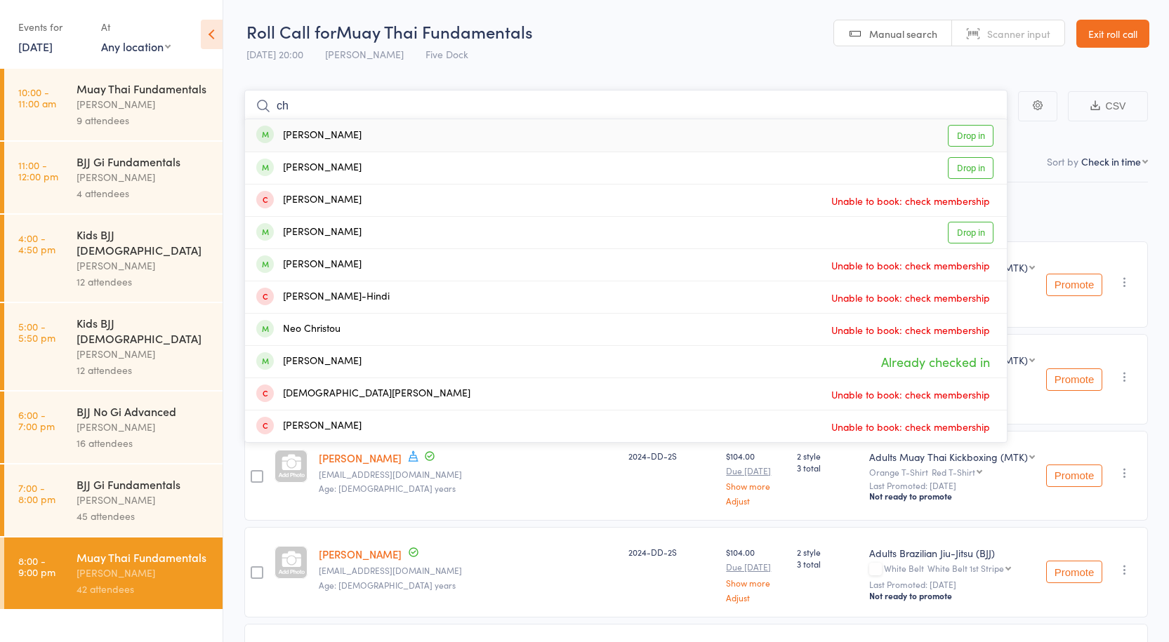
type input "c"
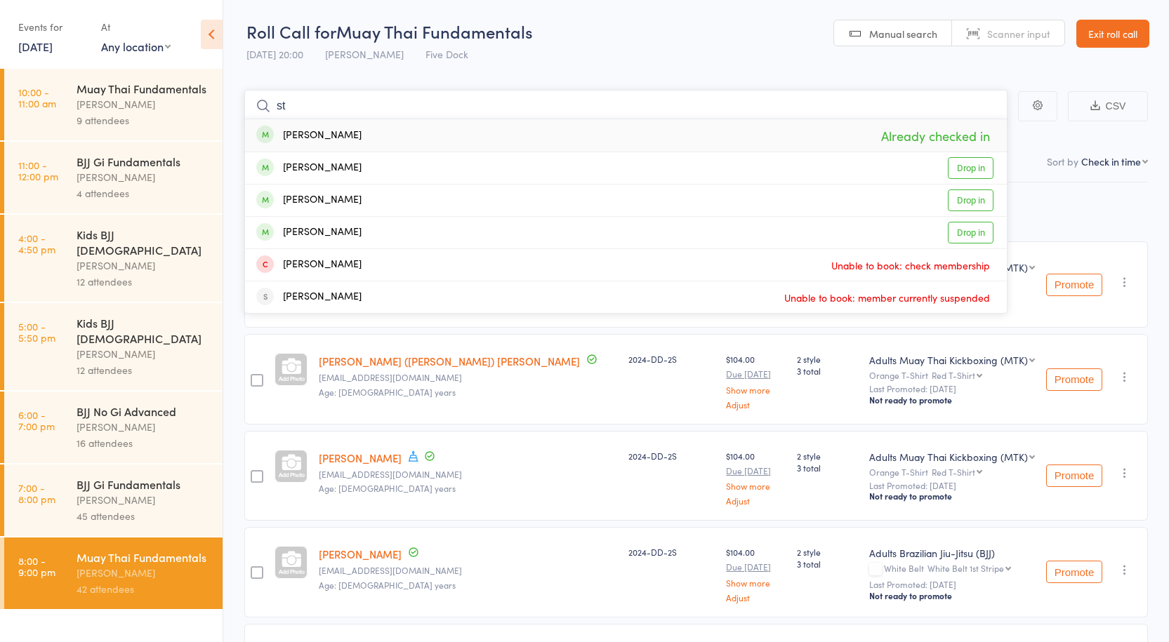
type input "s"
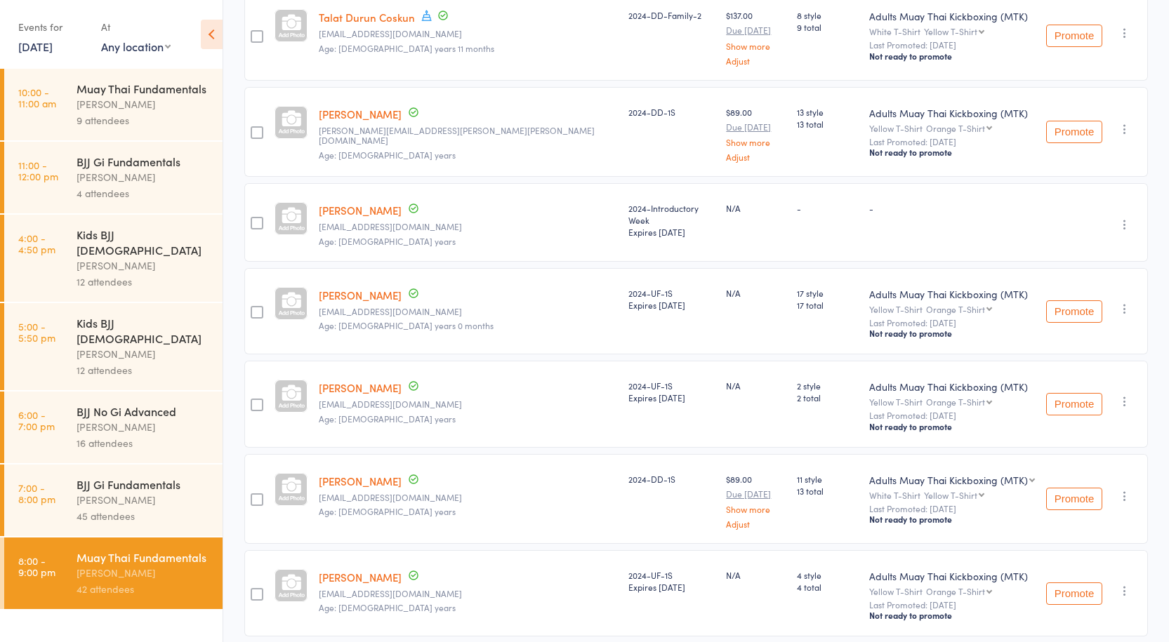
scroll to position [983, 0]
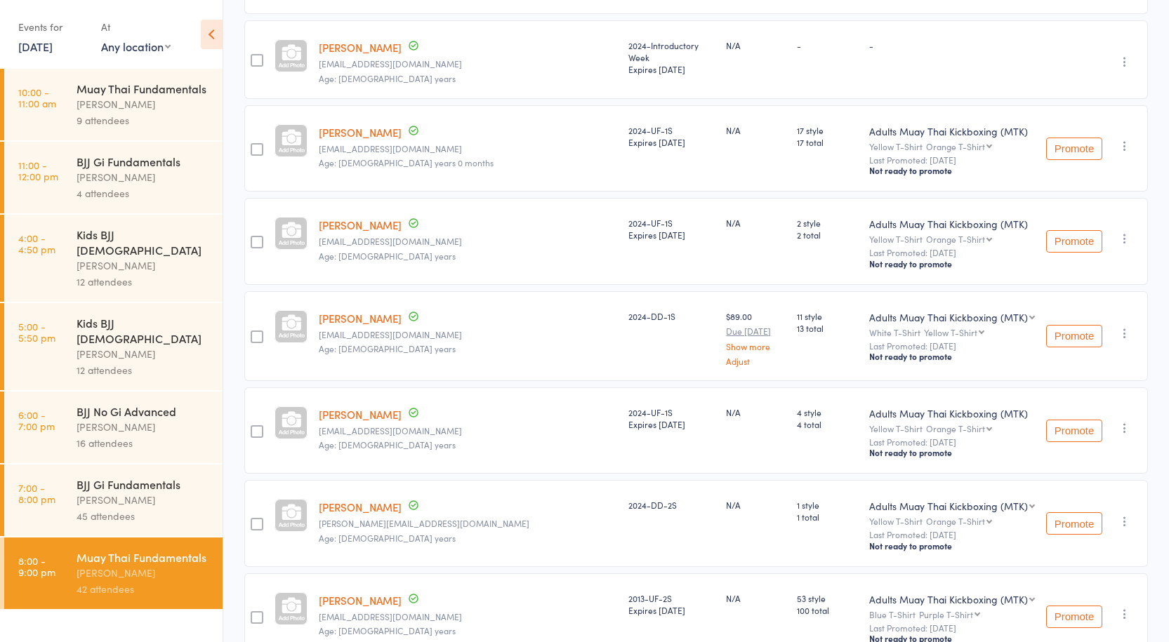
click at [338, 40] on link "Stacy Lee" at bounding box center [360, 47] width 83 height 15
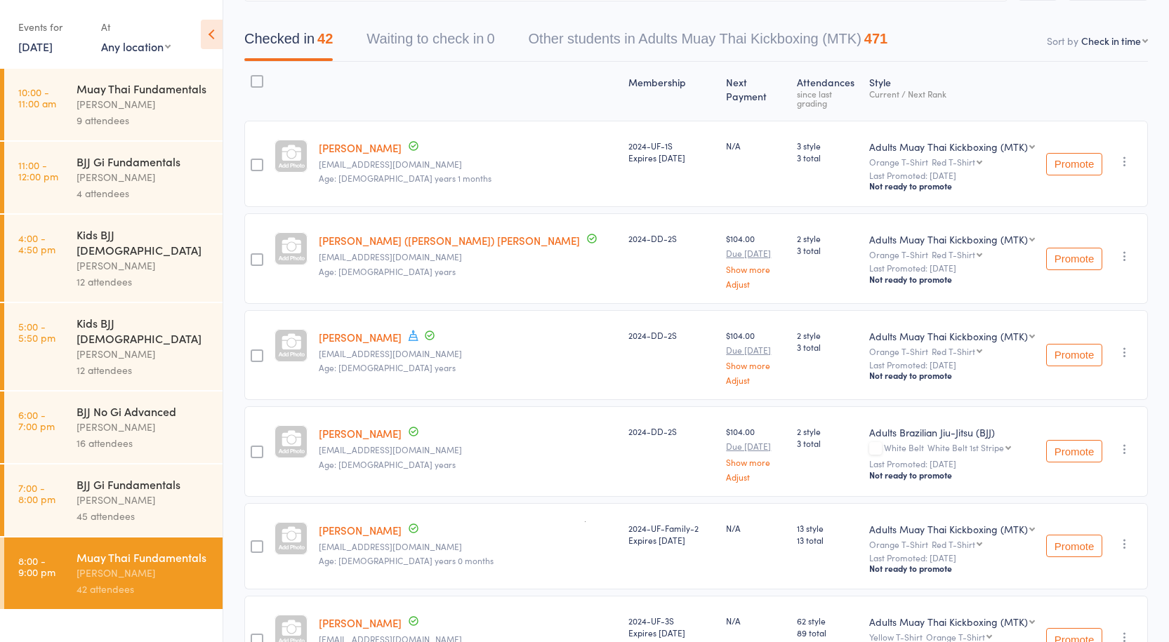
scroll to position [0, 0]
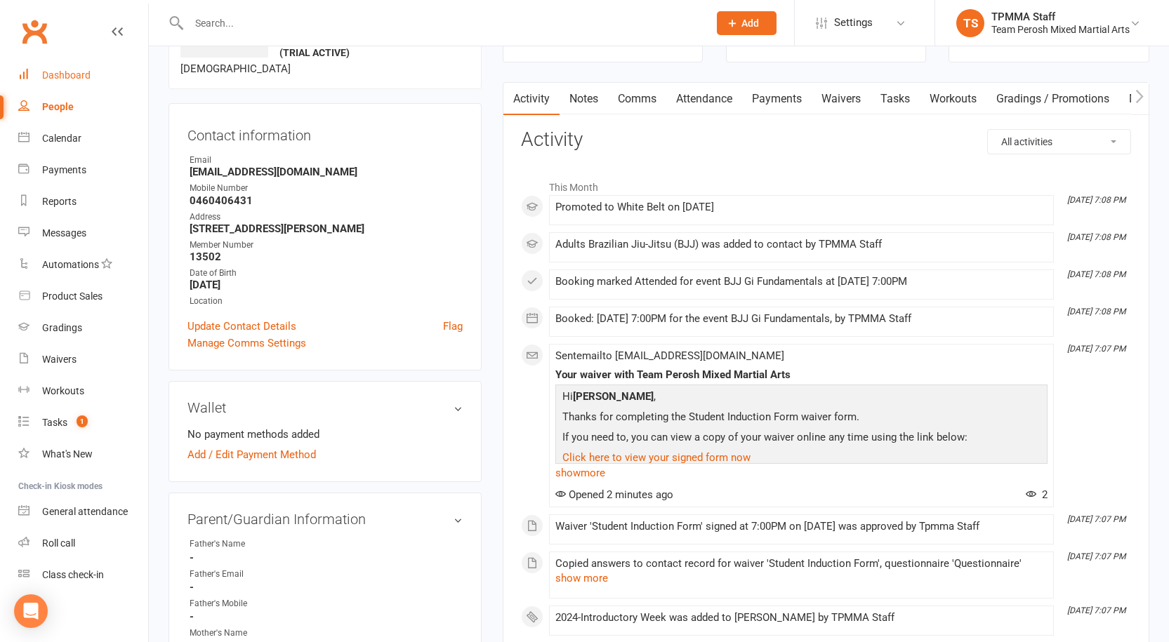
drag, startPoint x: 0, startPoint y: 0, endPoint x: 72, endPoint y: 72, distance: 101.8
click at [72, 72] on div "Dashboard" at bounding box center [66, 75] width 48 height 11
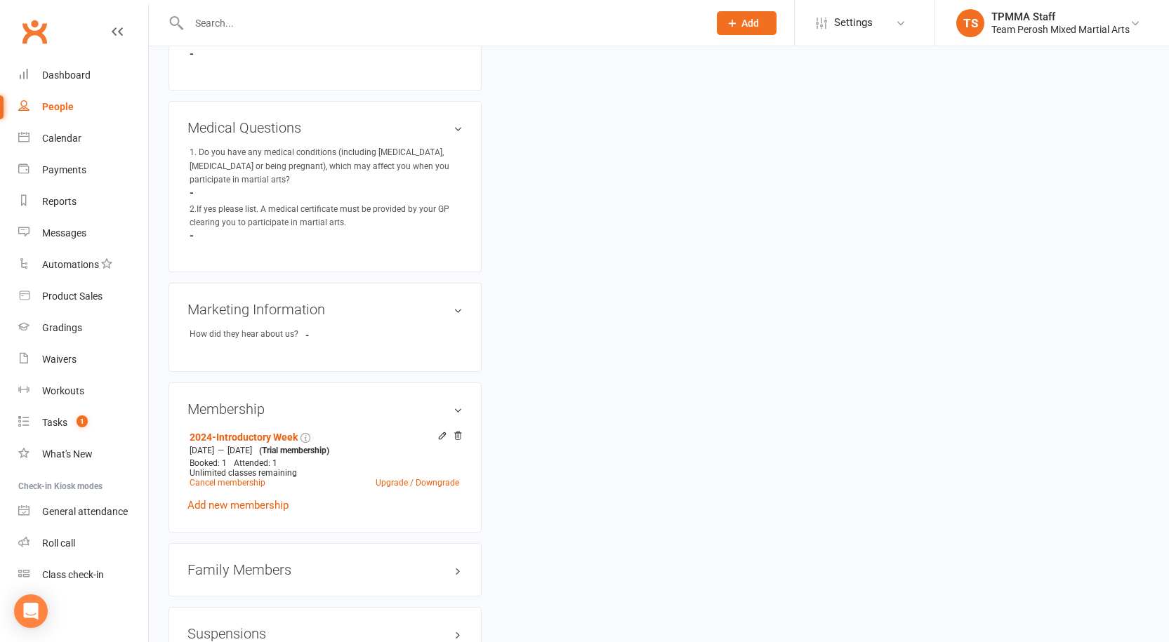
scroll to position [913, 0]
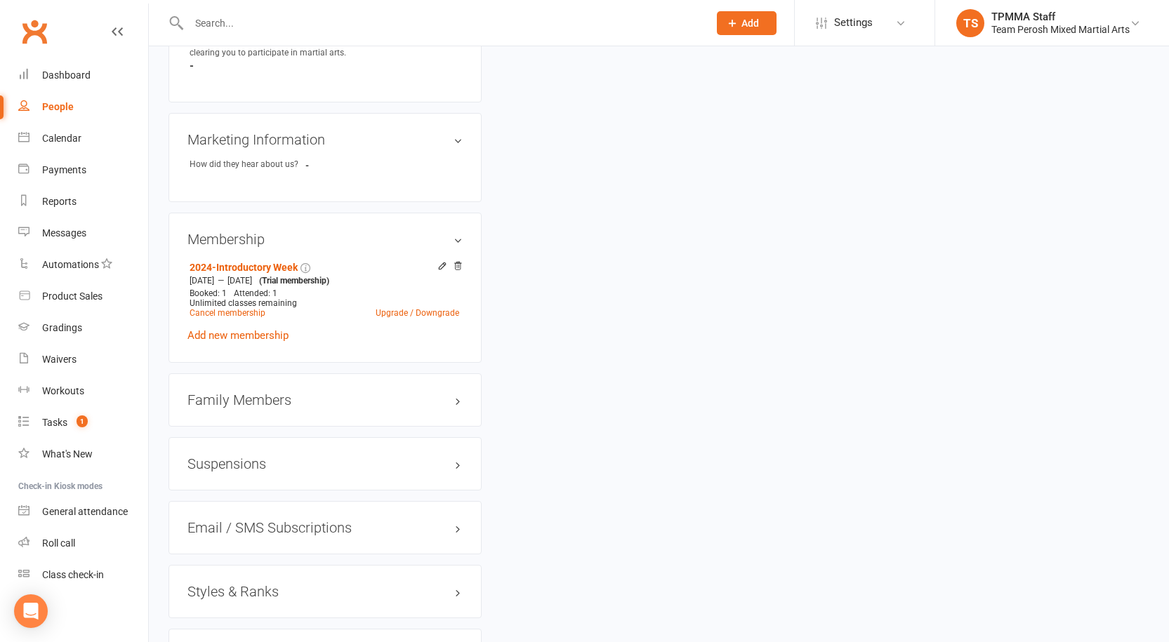
click at [243, 398] on div "Family Members" at bounding box center [324, 400] width 313 height 53
click at [244, 392] on h3 "Family Members" at bounding box center [324, 399] width 275 height 15
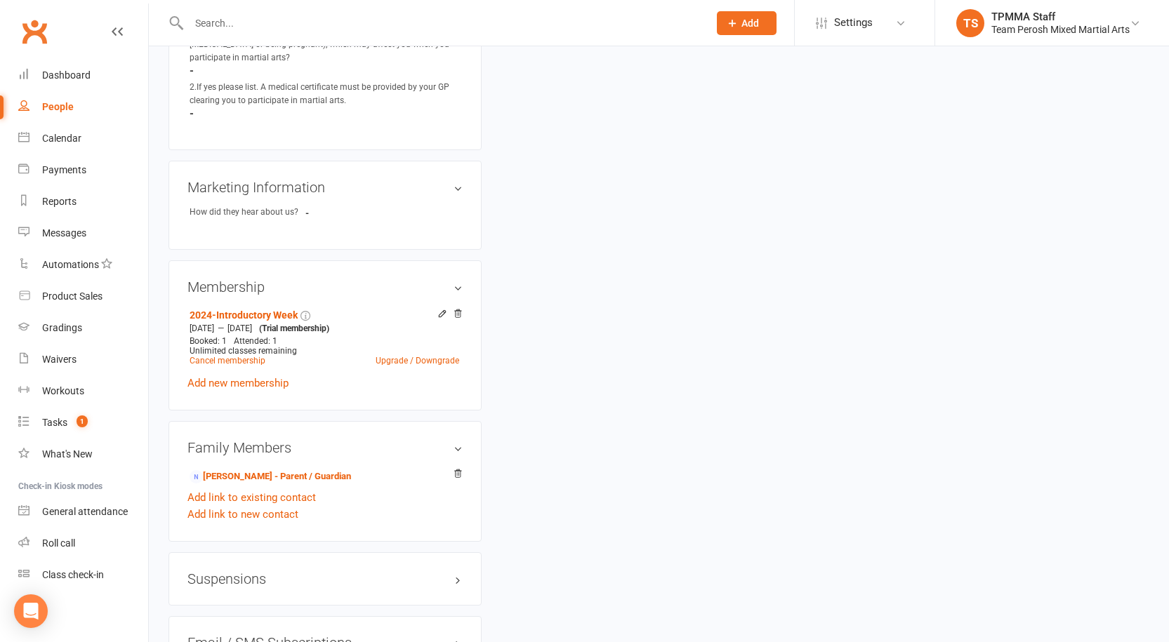
scroll to position [983, 0]
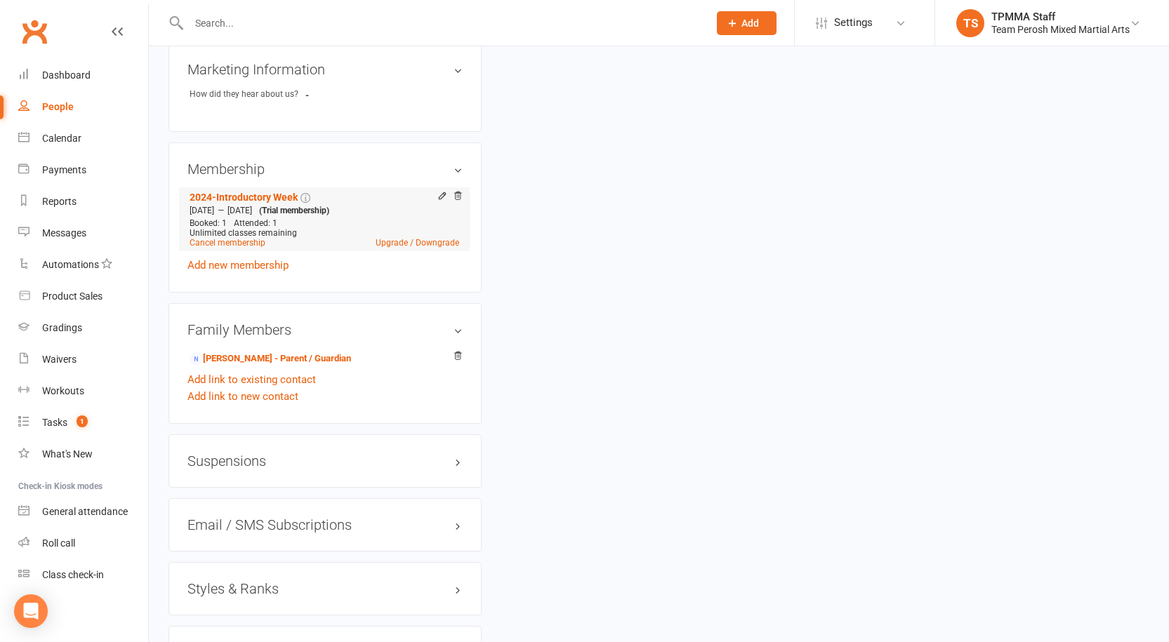
click at [393, 236] on li "2024-Introductory Week [DATE] — [DATE] (Trial membership) Booked: 1 Attended: 1…" at bounding box center [324, 219] width 277 height 64
click at [396, 238] on link "Upgrade / Downgrade" at bounding box center [418, 243] width 84 height 10
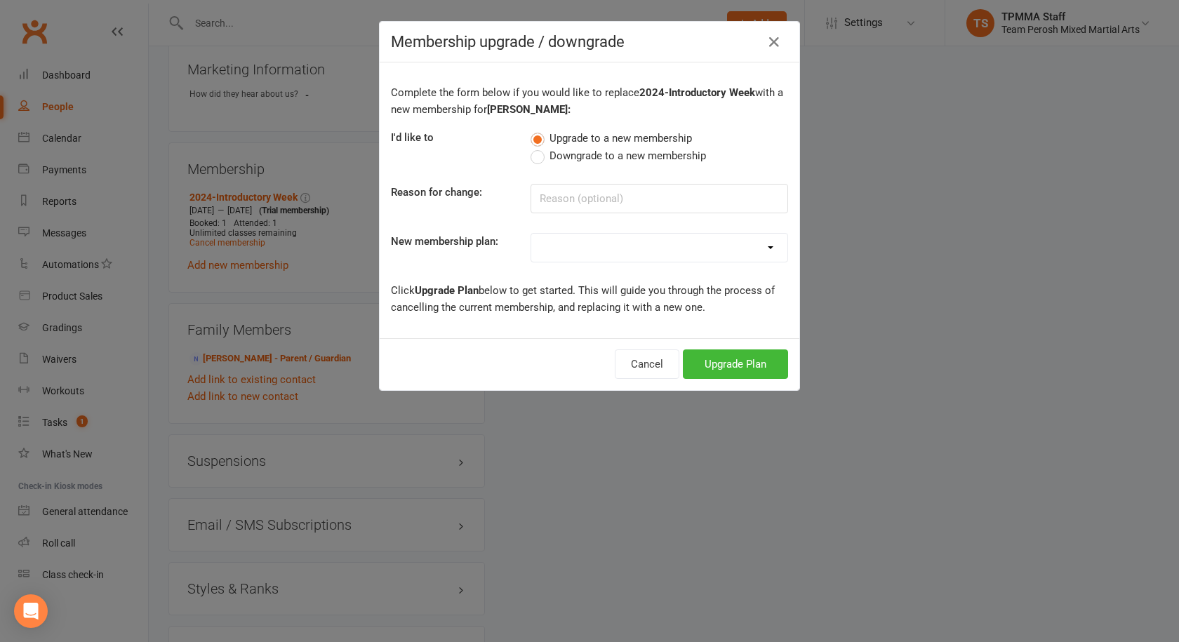
click at [550, 246] on select at bounding box center [659, 248] width 256 height 28
click at [584, 253] on select "2008-DD-1S 2008-DD-2S 2008-UF-1S 2013-DD-Adult-1S 2013-DD-Adult-2S 2024-DD-1S 2…" at bounding box center [659, 248] width 256 height 28
select select "26"
click at [531, 234] on select "2008-DD-1S 2008-DD-2S 2008-UF-1S 2013-DD-Adult-1S 2013-DD-Adult-2S 2024-DD-1S 2…" at bounding box center [659, 248] width 256 height 28
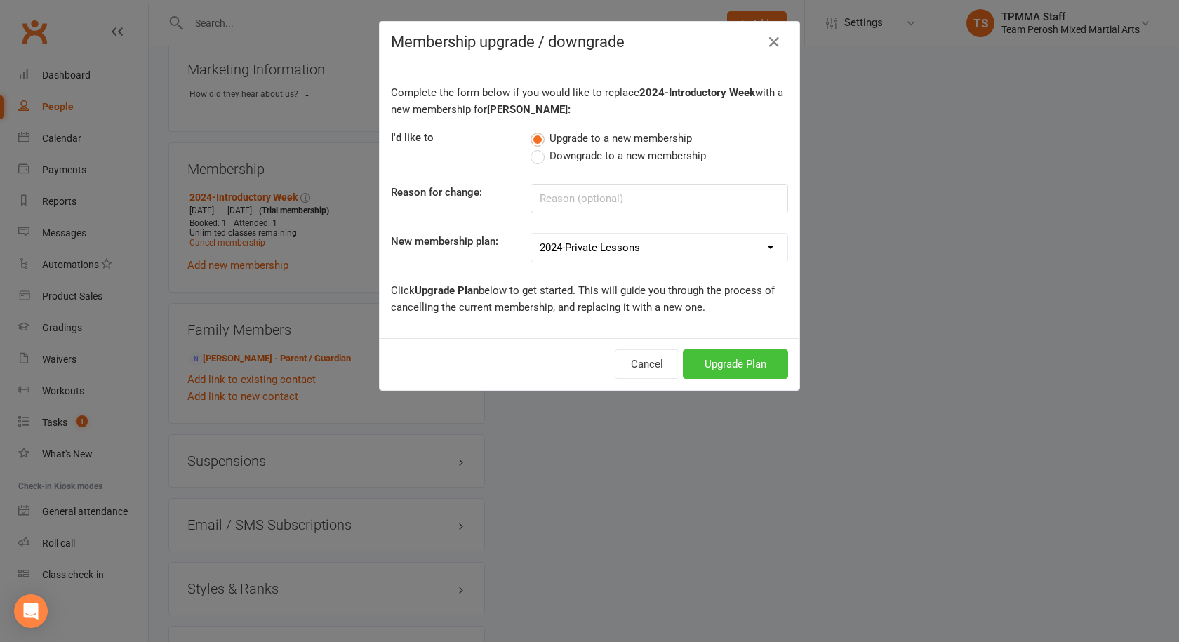
click at [699, 353] on button "Upgrade Plan" at bounding box center [735, 364] width 105 height 29
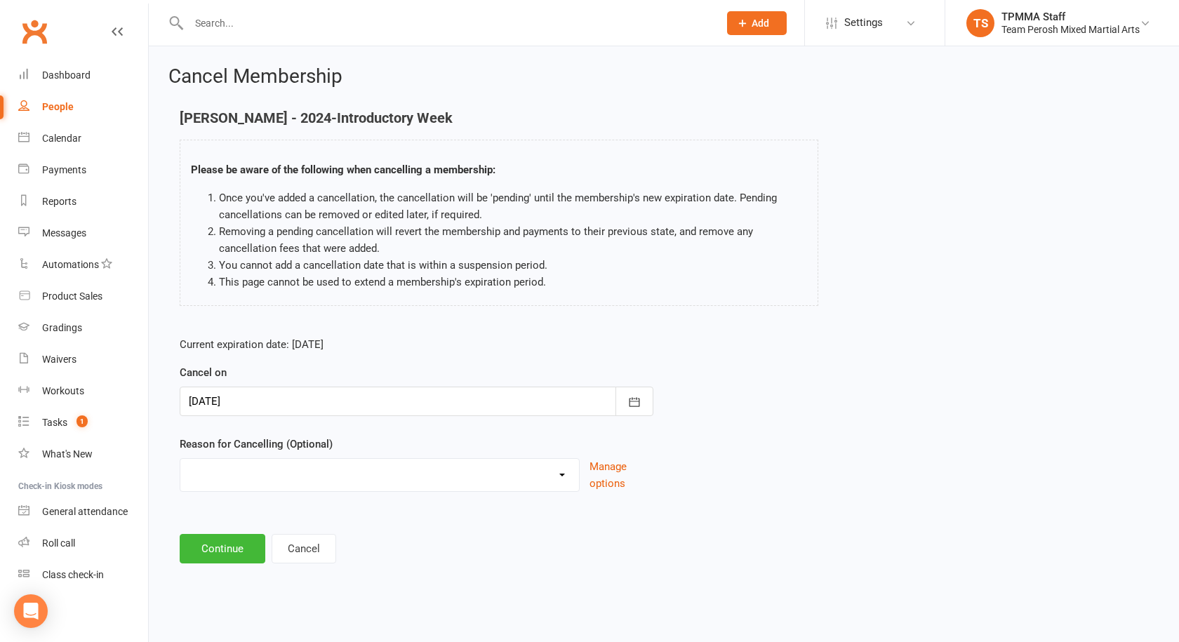
click at [234, 410] on div at bounding box center [417, 401] width 474 height 29
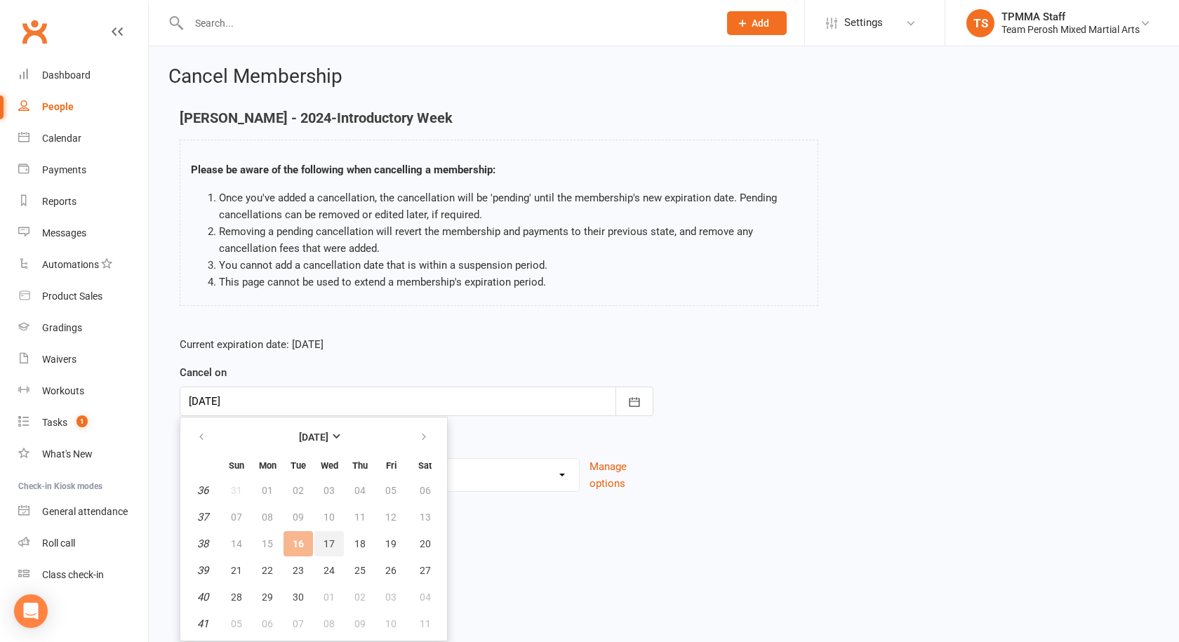
click at [329, 541] on span "17" at bounding box center [329, 543] width 11 height 11
type input "17 Sep 2025"
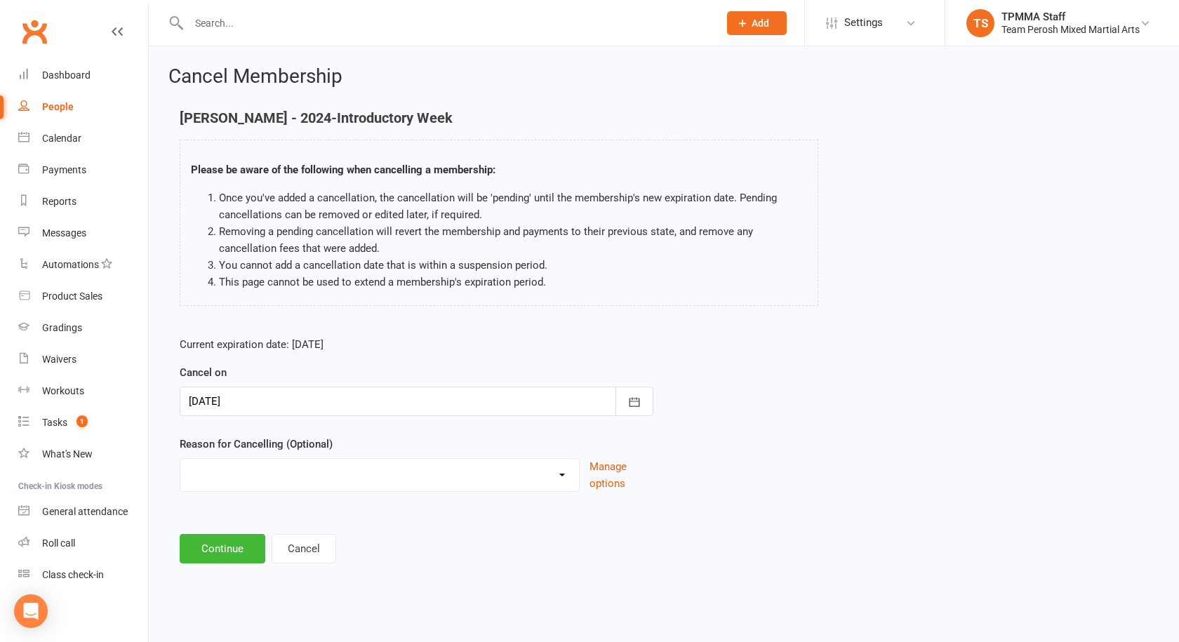
click at [265, 464] on select "Became a member Excessive failed payments Financial Inactive Inactive Casual In…" at bounding box center [379, 473] width 399 height 28
click at [180, 459] on select "Became a member Excessive failed payments Financial Inactive Inactive Casual In…" at bounding box center [379, 473] width 399 height 28
click at [232, 468] on select "Became a member Excessive failed payments Financial Inactive Inactive Casual In…" at bounding box center [379, 473] width 399 height 28
select select "0"
click at [180, 459] on select "Became a member Excessive failed payments Financial Inactive Inactive Casual In…" at bounding box center [379, 473] width 399 height 28
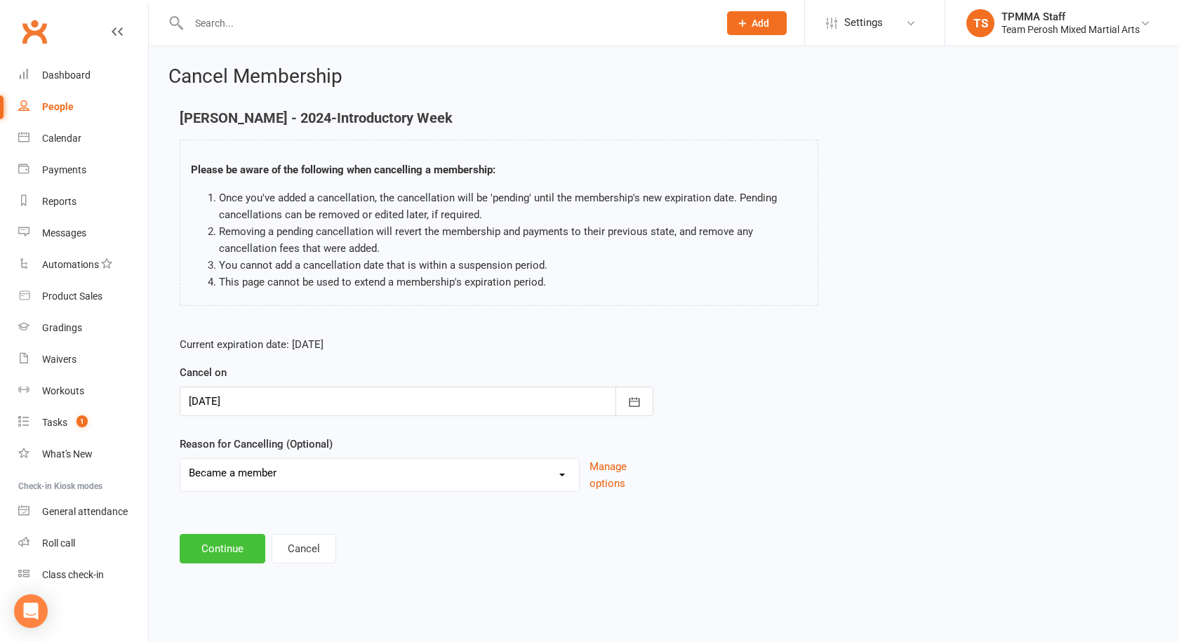
click at [233, 556] on button "Continue" at bounding box center [223, 548] width 86 height 29
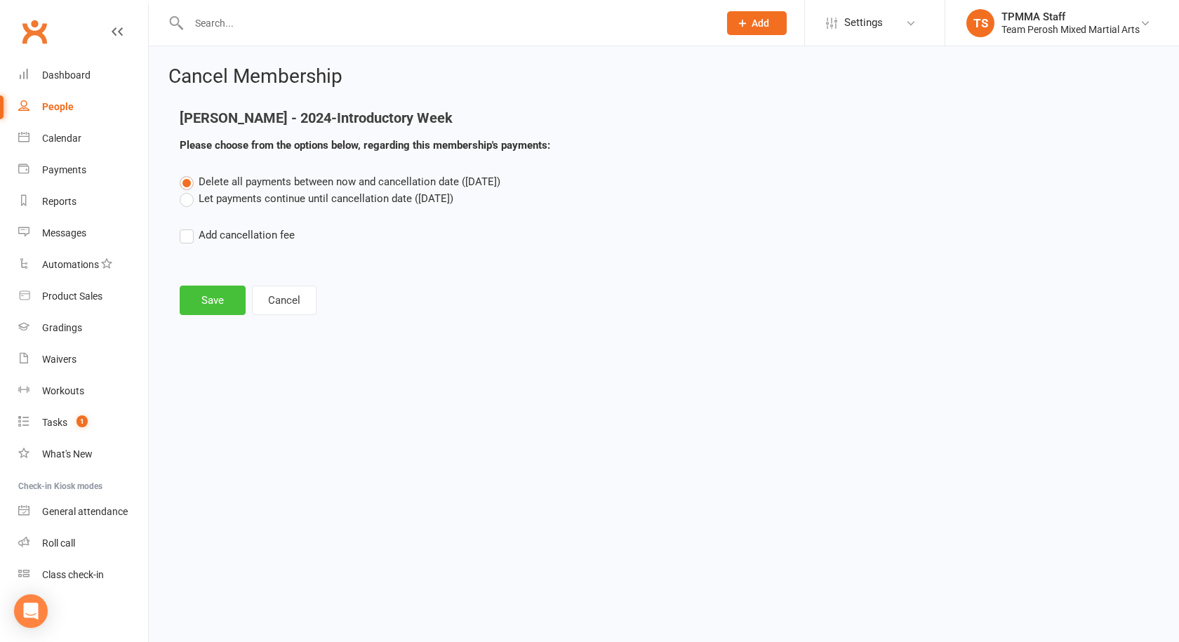
click at [212, 304] on button "Save" at bounding box center [213, 300] width 66 height 29
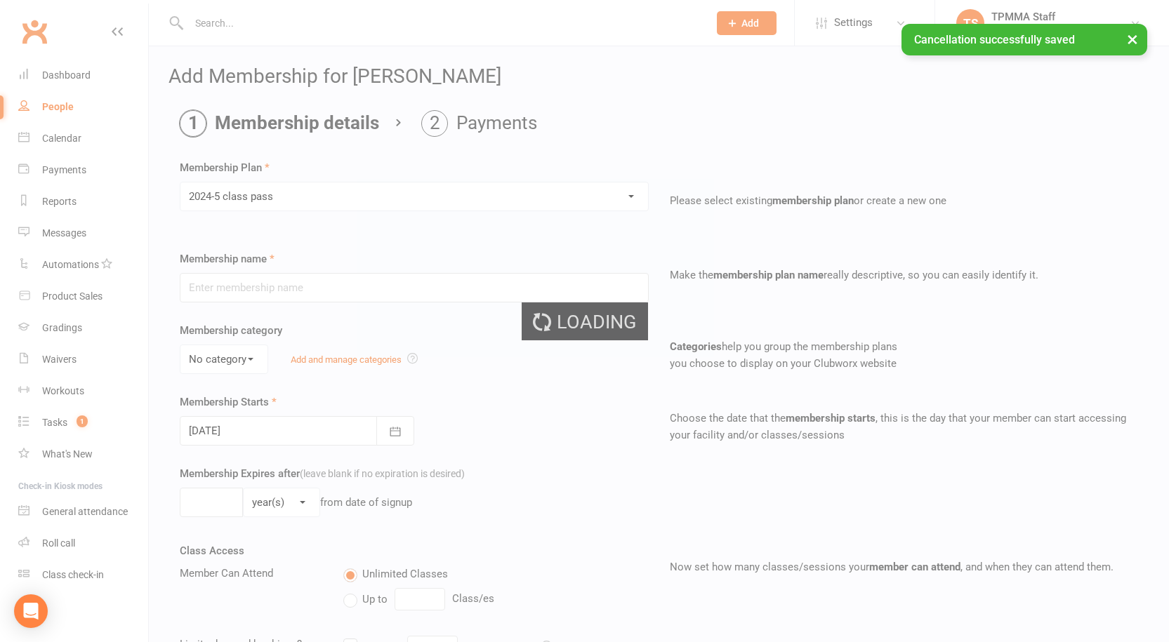
type input "2024-5 class pass"
select select "1"
type input "6"
select select "2"
type input "5"
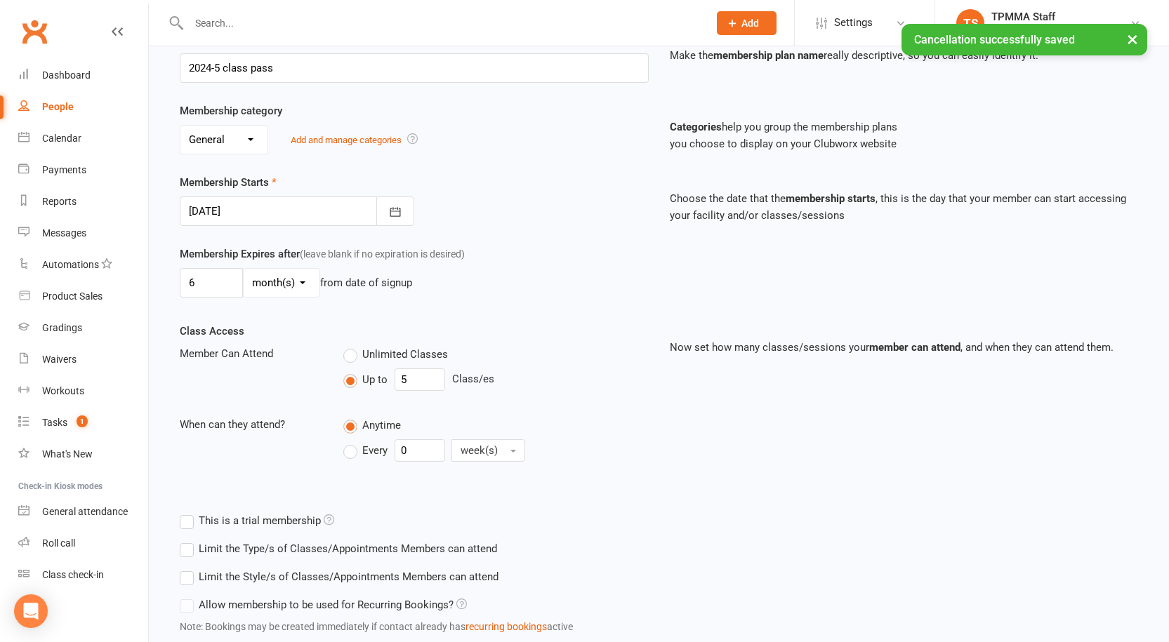
scroll to position [316, 0]
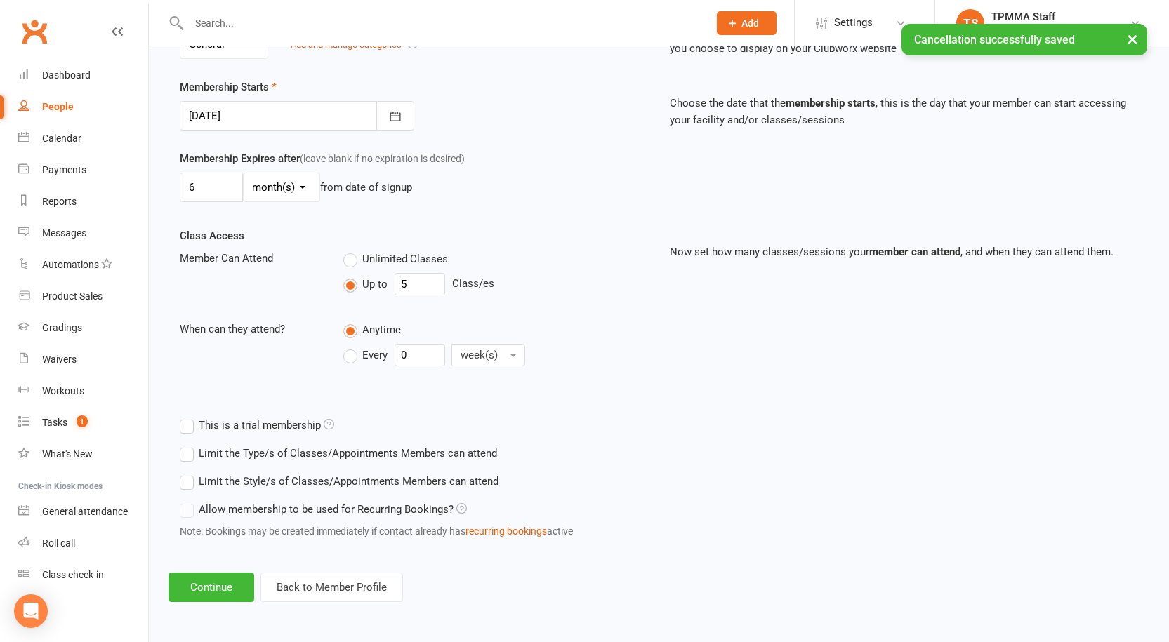
click at [227, 490] on div "Limit the Style/s of Classes/Appointments Members can attend Select Styles Adul…" at bounding box center [530, 482] width 725 height 28
click at [227, 475] on label "Limit the Style/s of Classes/Appointments Members can attend" at bounding box center [339, 481] width 319 height 17
click at [189, 473] on input "Limit the Style/s of Classes/Appointments Members can attend" at bounding box center [184, 473] width 9 height 0
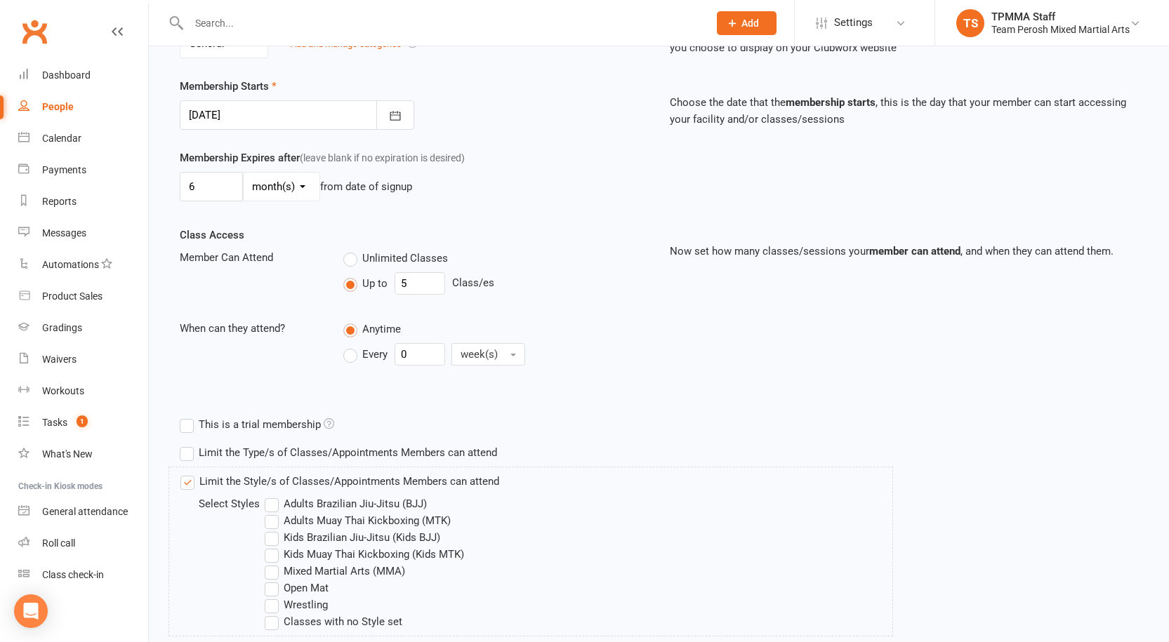
click at [318, 498] on label "Adults Brazilian Jiu-Jitsu (BJJ)" at bounding box center [346, 504] width 162 height 17
click at [274, 496] on input "Adults Brazilian Jiu-Jitsu (BJJ)" at bounding box center [269, 496] width 9 height 0
click at [322, 509] on label "Adults Brazilian Jiu-Jitsu (BJJ)" at bounding box center [346, 504] width 162 height 17
click at [274, 496] on input "Adults Brazilian Jiu-Jitsu (BJJ)" at bounding box center [269, 496] width 9 height 0
click at [323, 500] on label "Adults Brazilian Jiu-Jitsu (BJJ)" at bounding box center [346, 504] width 162 height 17
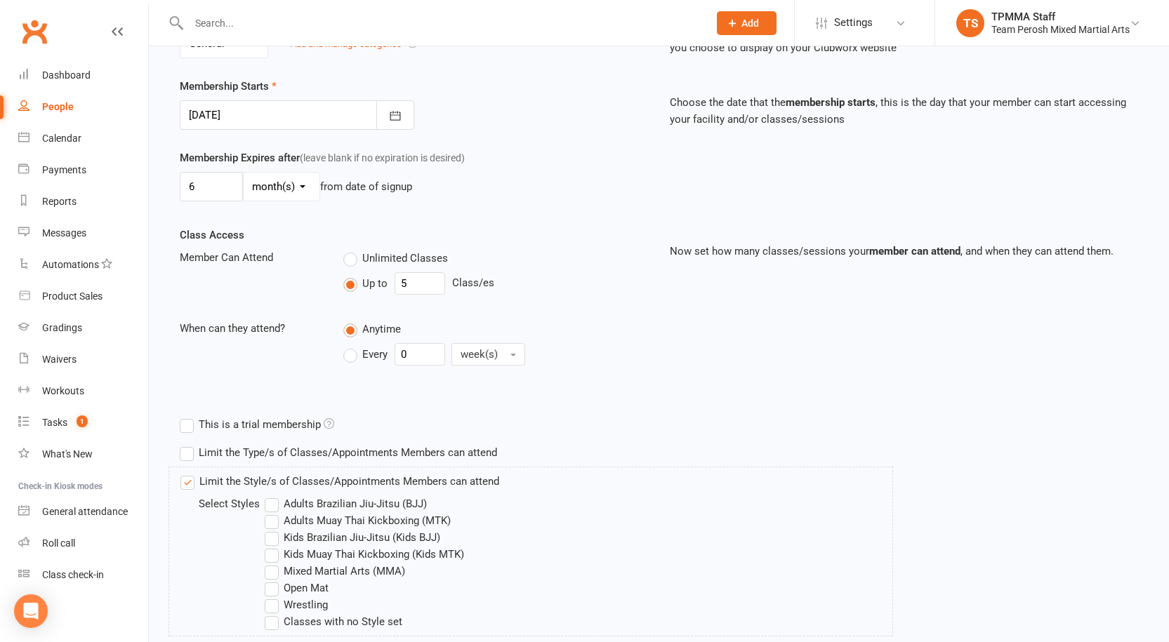
click at [274, 496] on input "Adults Brazilian Jiu-Jitsu (BJJ)" at bounding box center [269, 496] width 9 height 0
click at [326, 516] on label "Adults Muay Thai Kickboxing (MTK)" at bounding box center [358, 521] width 186 height 17
click at [274, 513] on input "Adults Muay Thai Kickboxing (MTK)" at bounding box center [269, 513] width 9 height 0
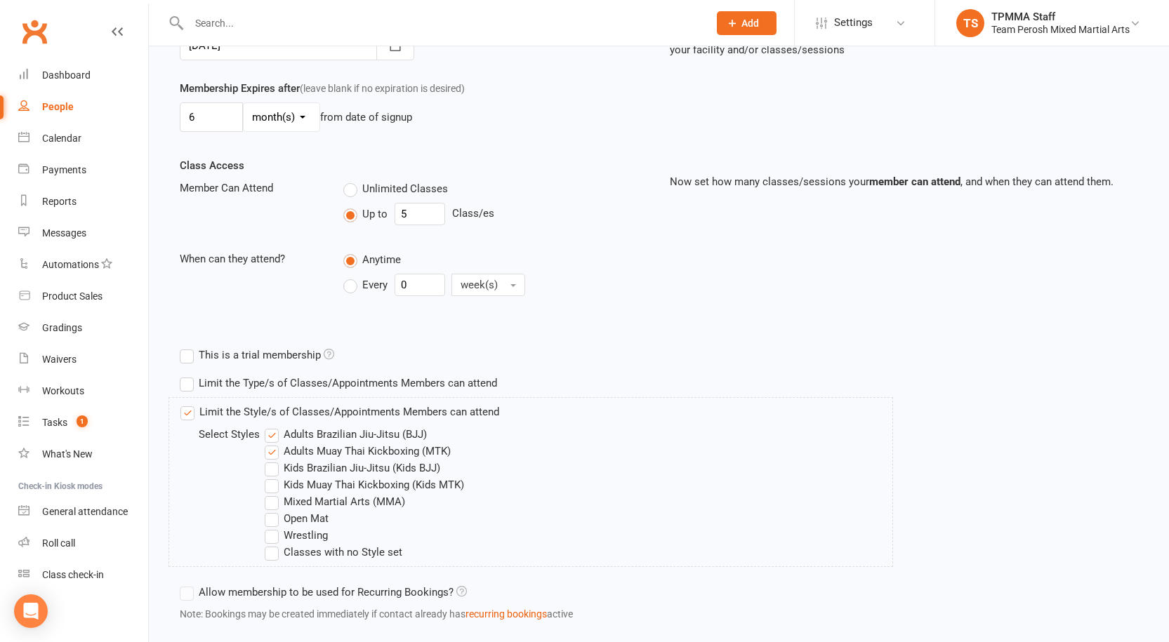
scroll to position [386, 0]
click at [321, 524] on label "Open Mat" at bounding box center [297, 518] width 64 height 17
click at [274, 510] on input "Open Mat" at bounding box center [269, 510] width 9 height 0
click at [317, 533] on label "Wrestling" at bounding box center [296, 535] width 63 height 17
click at [274, 527] on input "Wrestling" at bounding box center [269, 527] width 9 height 0
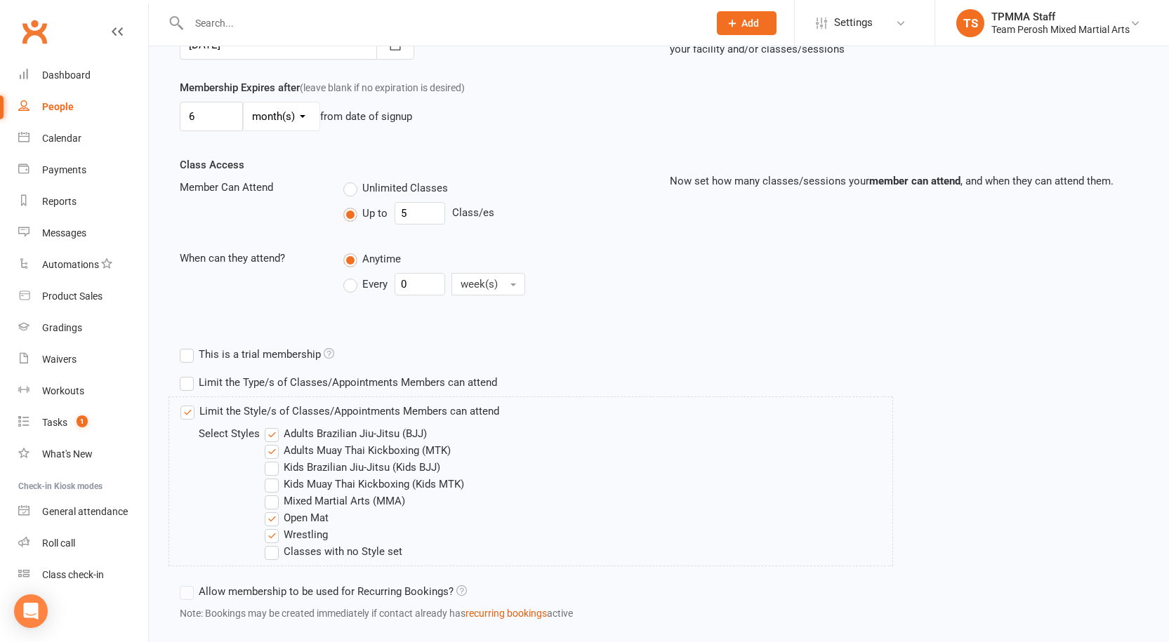
click at [324, 507] on label "Mixed Martial Arts (MMA)" at bounding box center [335, 501] width 140 height 17
click at [274, 493] on input "Mixed Martial Arts (MMA)" at bounding box center [269, 493] width 9 height 0
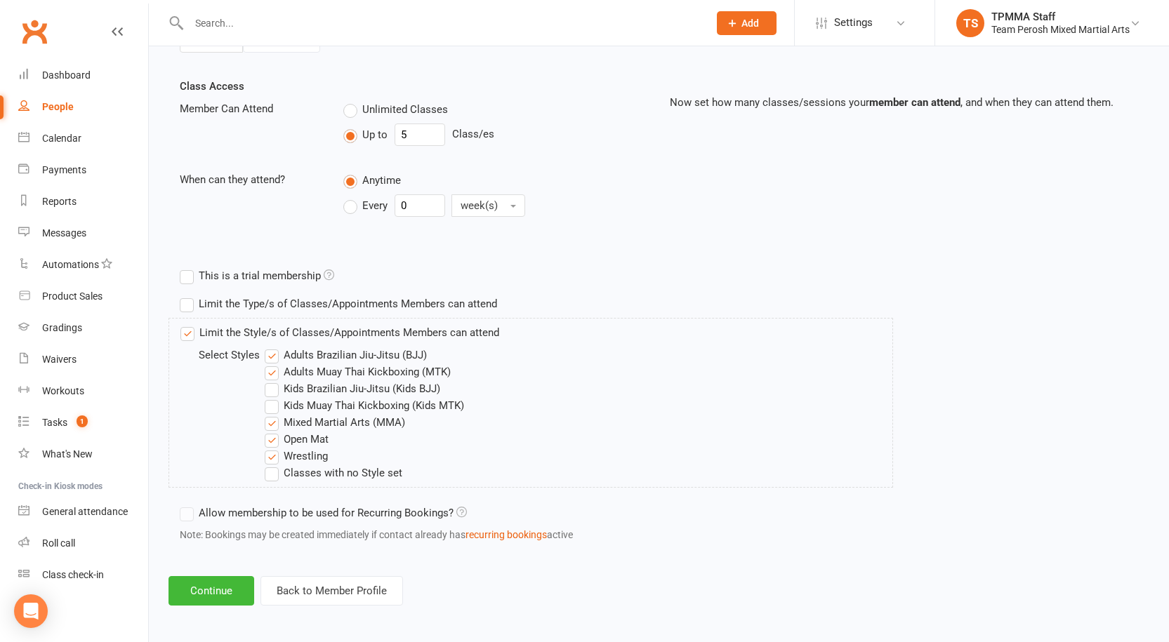
scroll to position [469, 0]
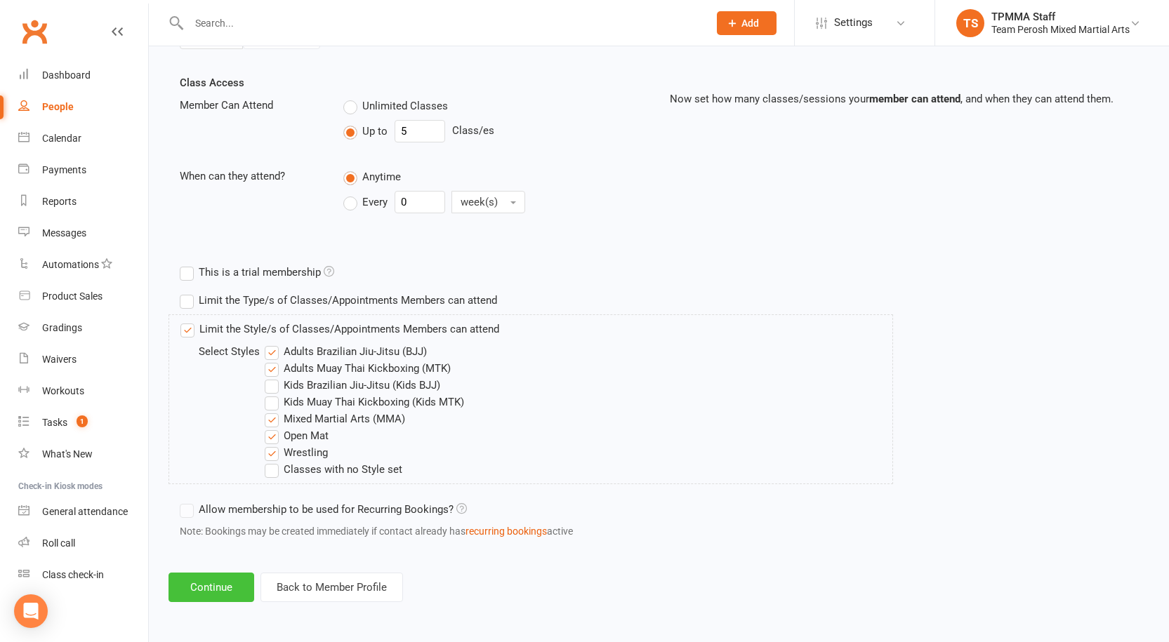
click at [223, 586] on button "Continue" at bounding box center [211, 587] width 86 height 29
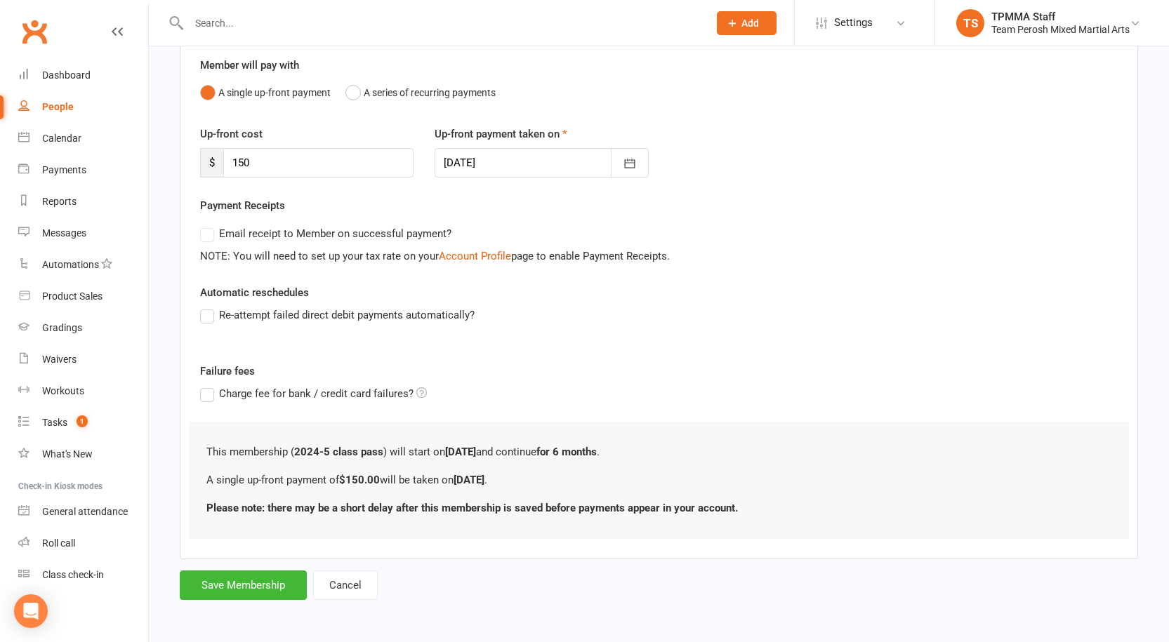
scroll to position [122, 0]
click at [234, 584] on button "Save Membership" at bounding box center [243, 584] width 127 height 29
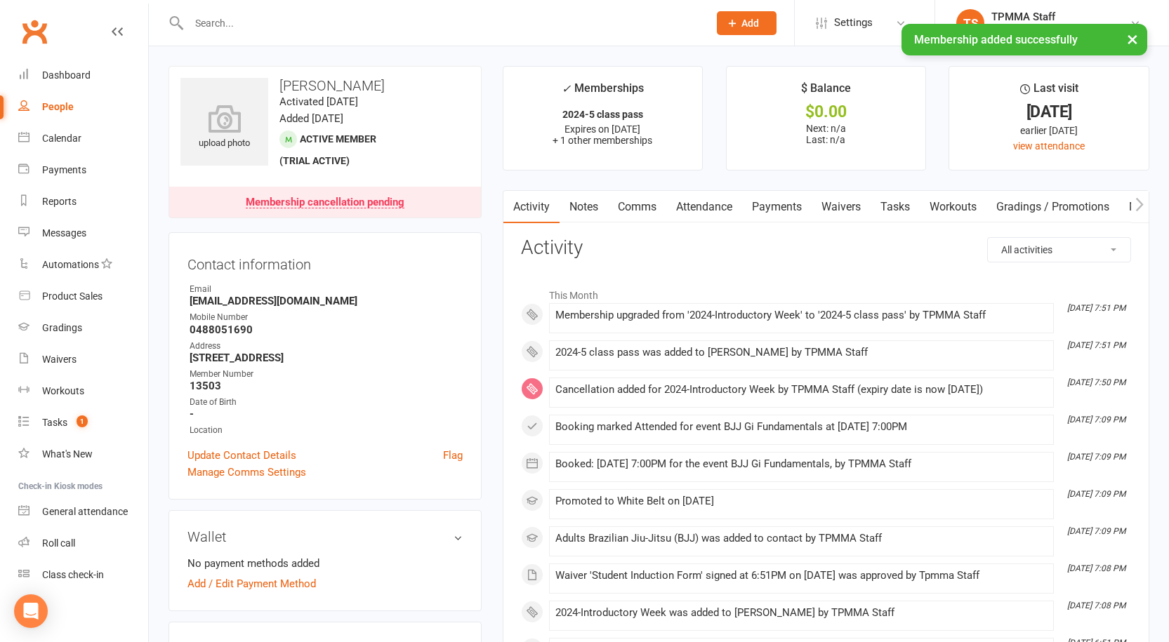
click at [805, 205] on link "Payments" at bounding box center [777, 207] width 70 height 32
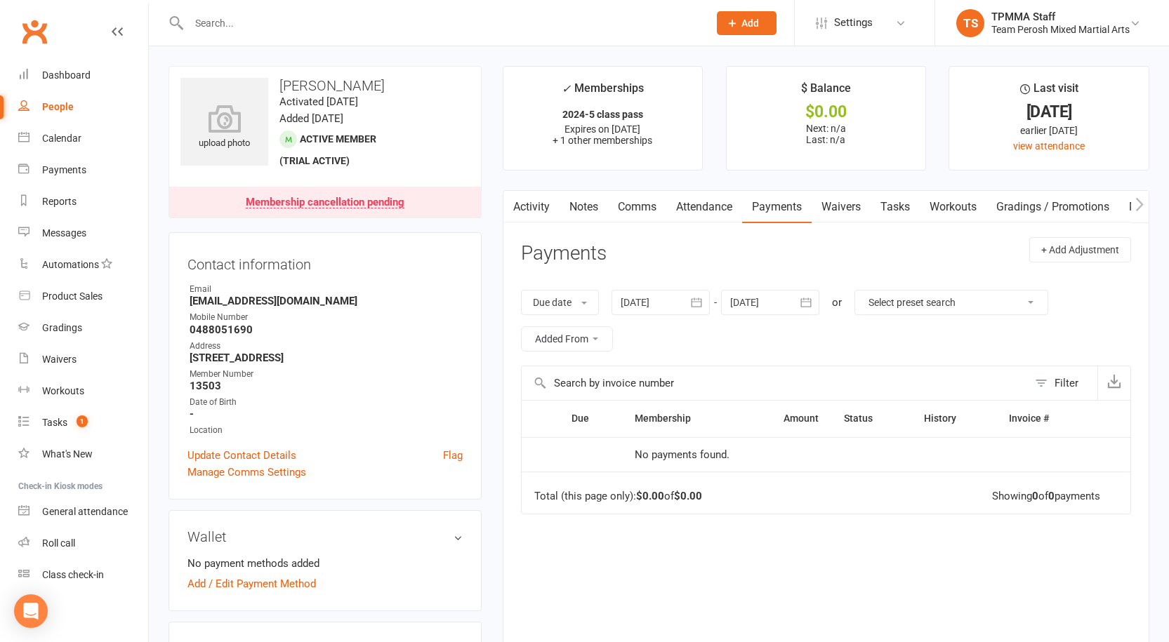
click at [852, 214] on link "Waivers" at bounding box center [841, 207] width 59 height 32
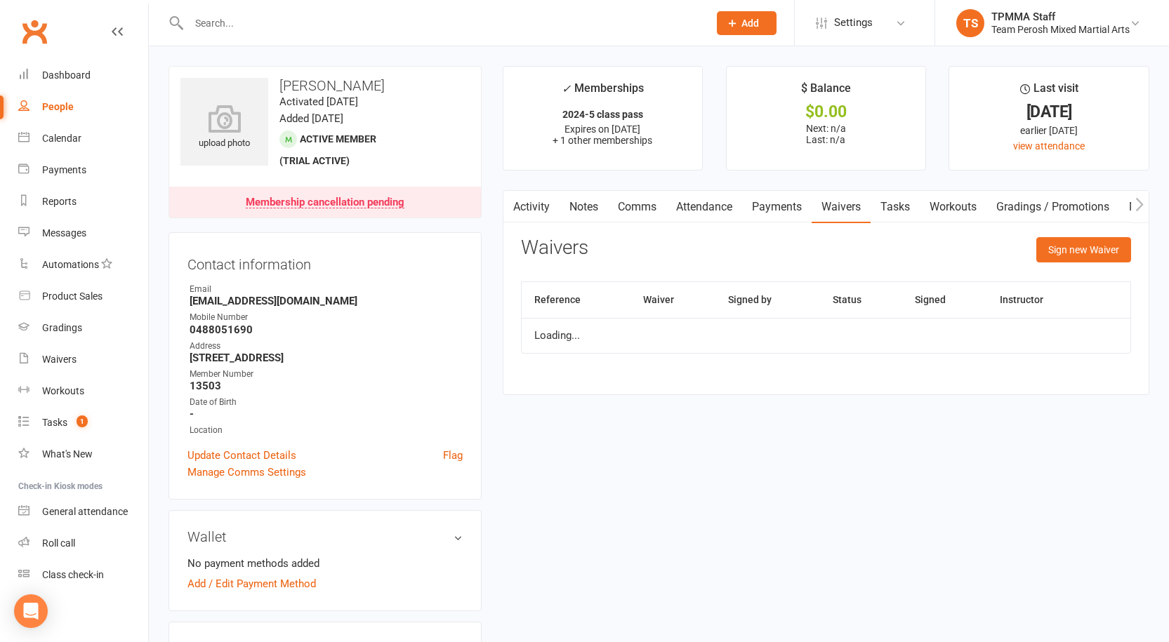
click at [791, 210] on link "Payments" at bounding box center [777, 207] width 70 height 32
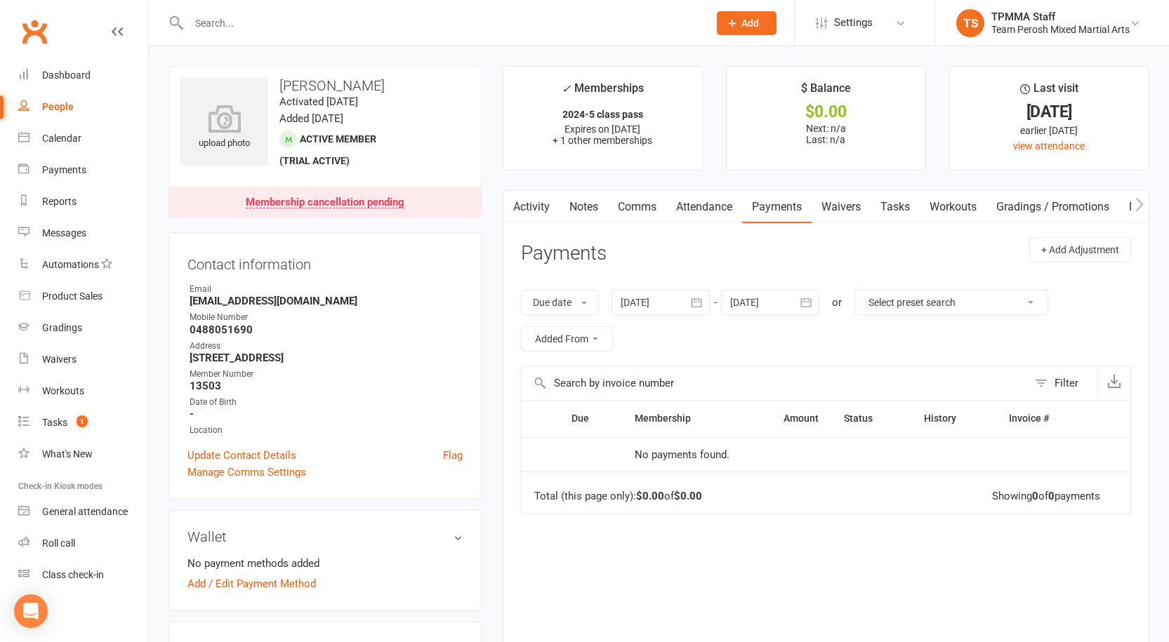
click at [791, 210] on link "Payments" at bounding box center [777, 207] width 70 height 32
click at [727, 208] on link "Attendance" at bounding box center [704, 207] width 76 height 32
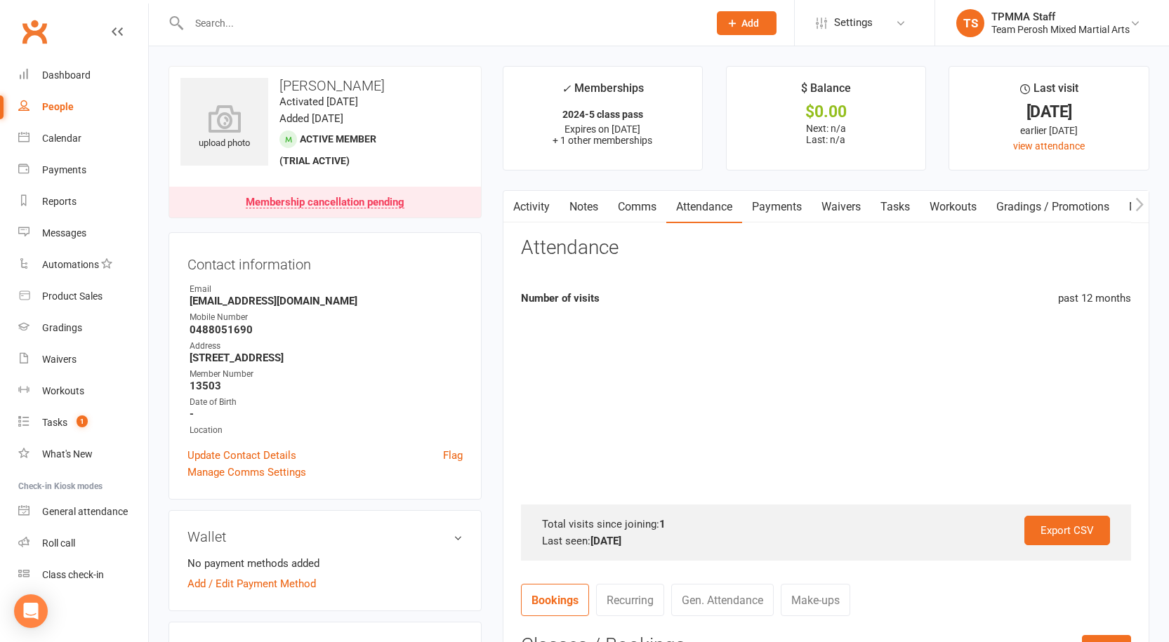
click at [788, 204] on link "Payments" at bounding box center [777, 207] width 70 height 32
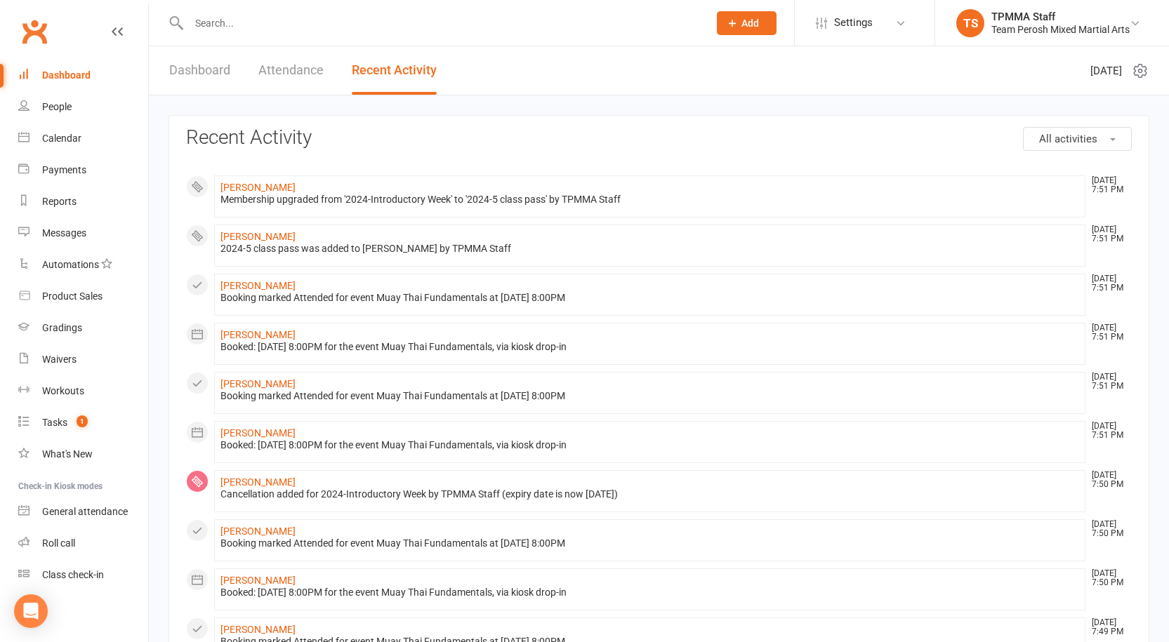
click at [91, 67] on link "Dashboard" at bounding box center [83, 76] width 130 height 32
click at [256, 32] on input "text" at bounding box center [442, 23] width 514 height 20
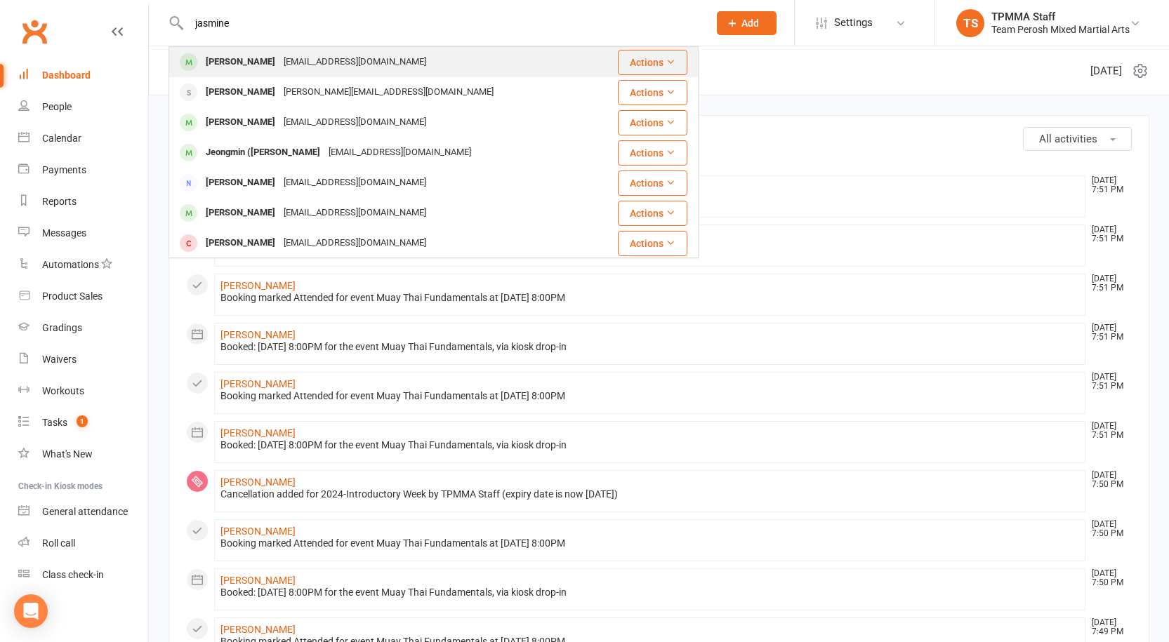
type input "jasmine"
click at [352, 55] on div "Jasminekaczmarek16@gmail.com" at bounding box center [354, 62] width 151 height 20
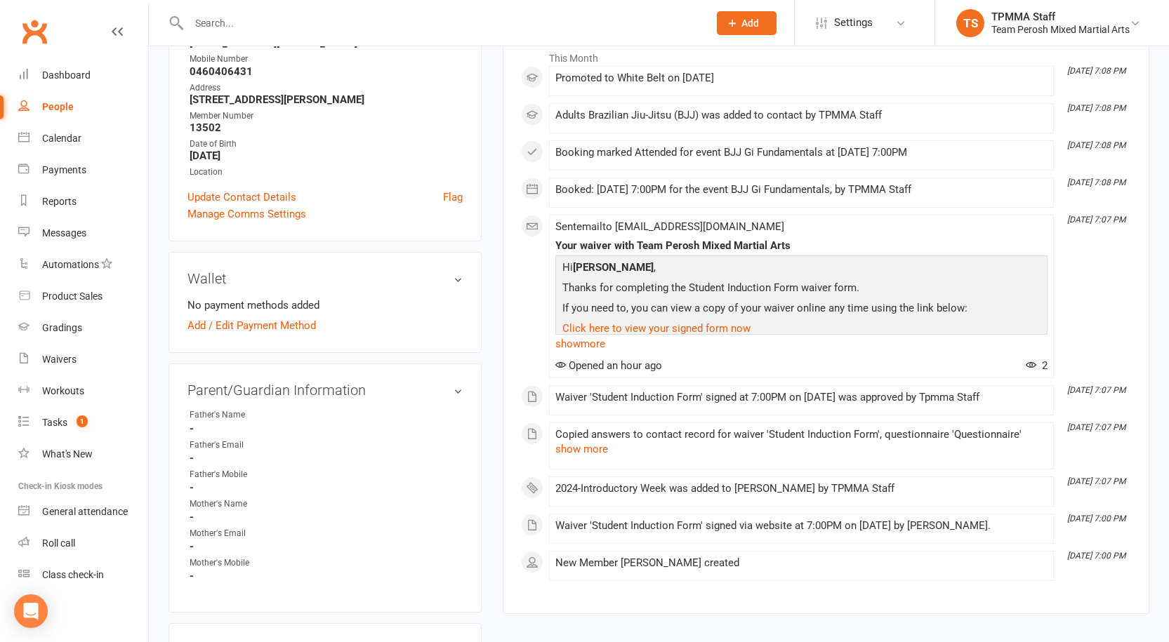
scroll to position [351, 0]
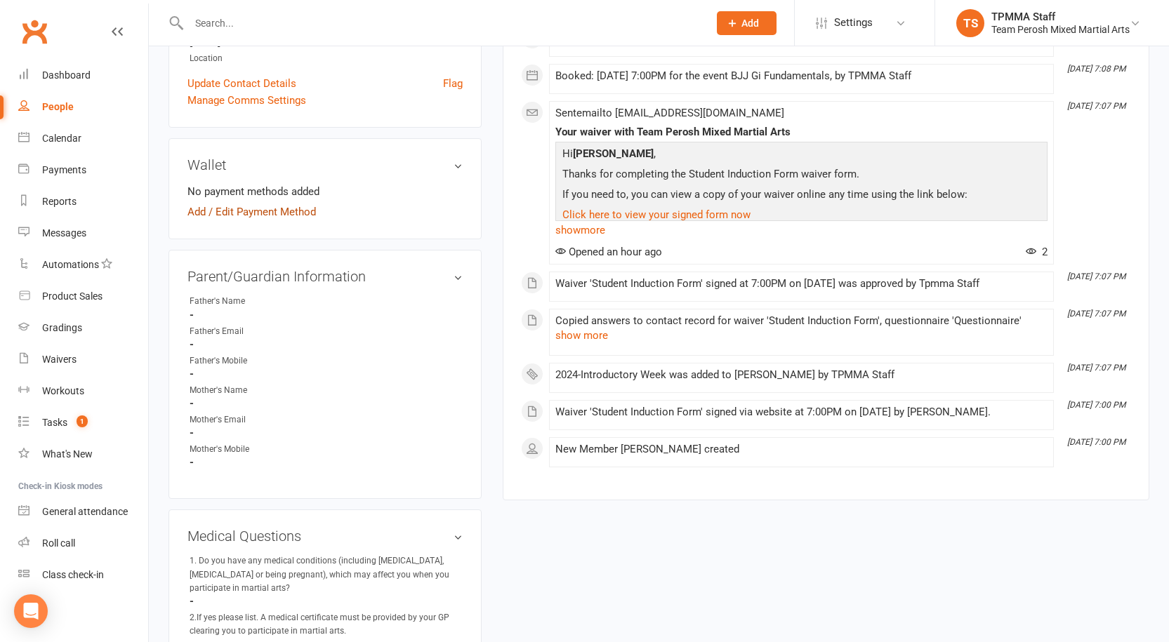
click at [207, 204] on link "Add / Edit Payment Method" at bounding box center [251, 212] width 128 height 17
click at [220, 213] on link "Add / Edit Payment Method" at bounding box center [251, 212] width 128 height 17
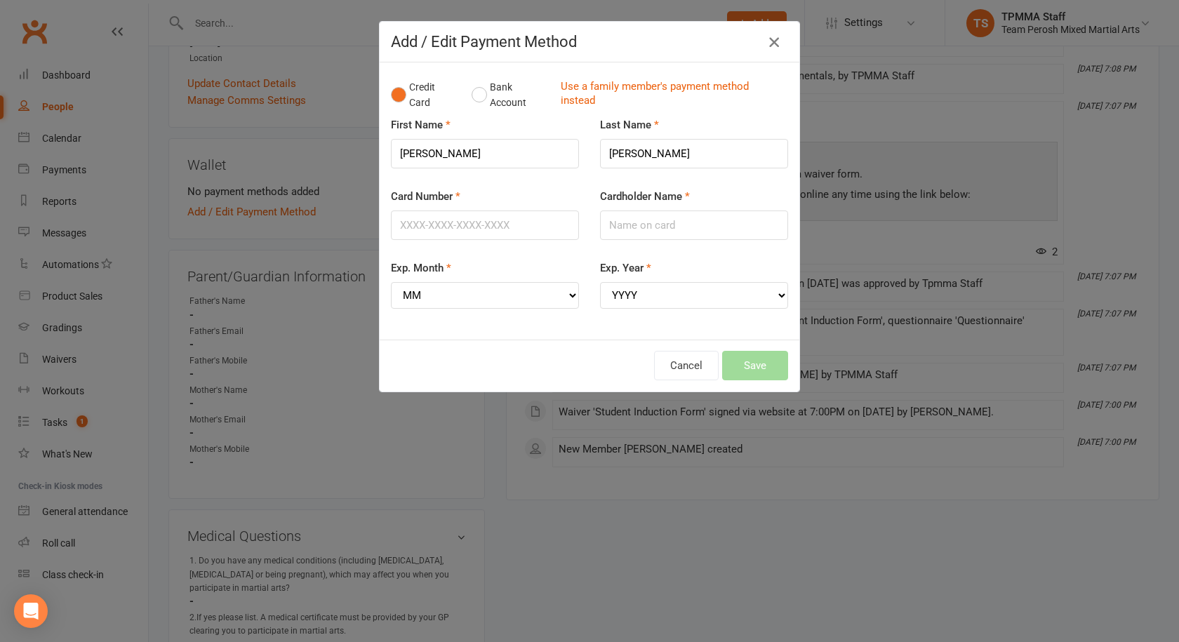
click at [769, 46] on icon "button" at bounding box center [774, 42] width 17 height 17
click at [767, 45] on icon "button" at bounding box center [774, 42] width 17 height 17
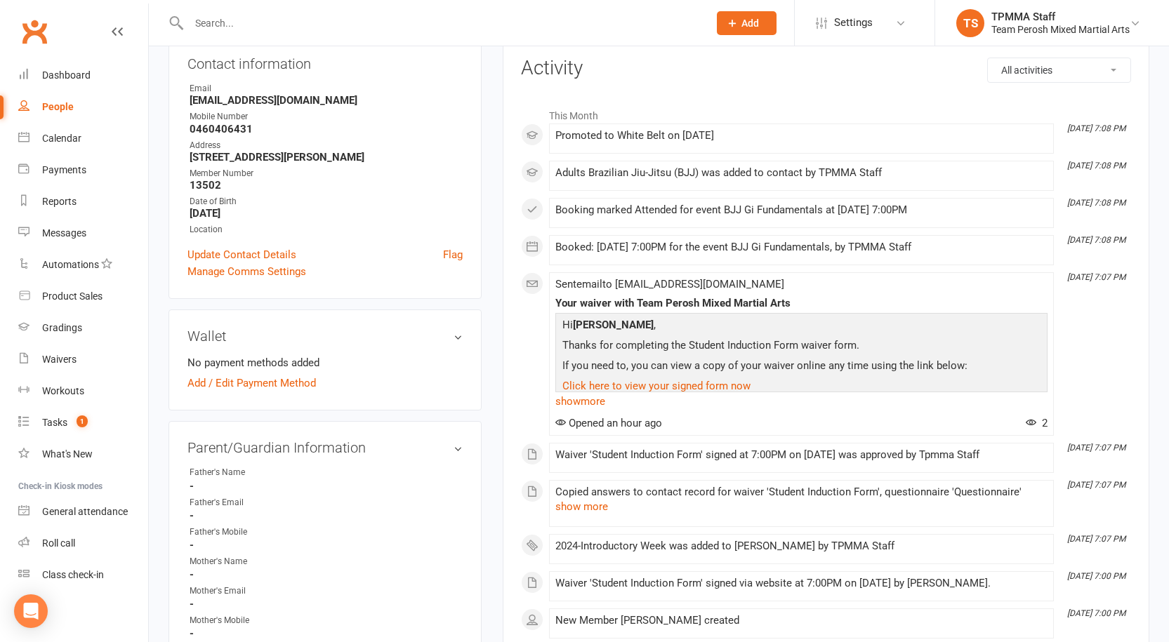
scroll to position [0, 0]
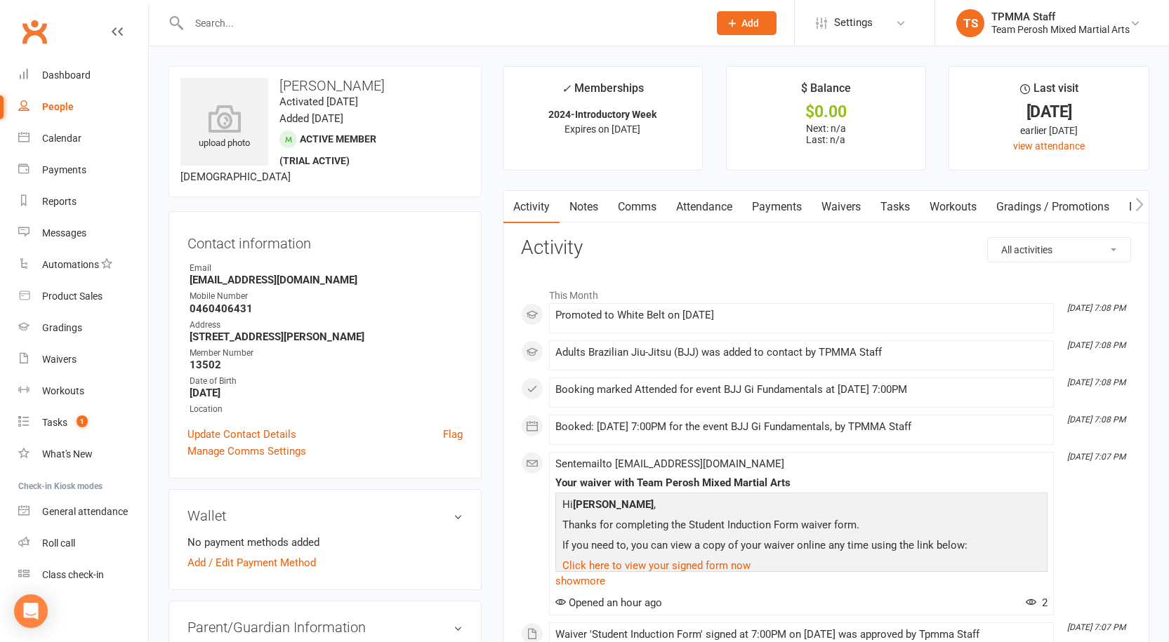
click at [714, 201] on link "Attendance" at bounding box center [704, 207] width 76 height 32
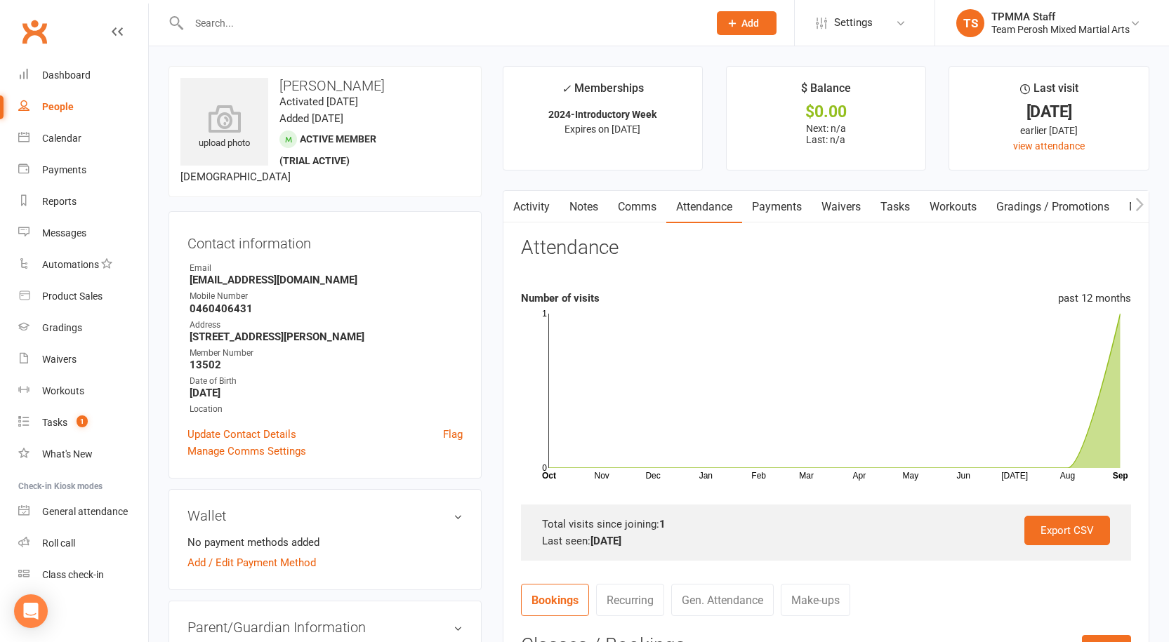
click at [774, 186] on main "✓ Memberships 2024-Introductory Week Expires on 15th October, 2025 $ Balance $0…" at bounding box center [826, 521] width 668 height 910
click at [774, 195] on link "Payments" at bounding box center [777, 207] width 70 height 32
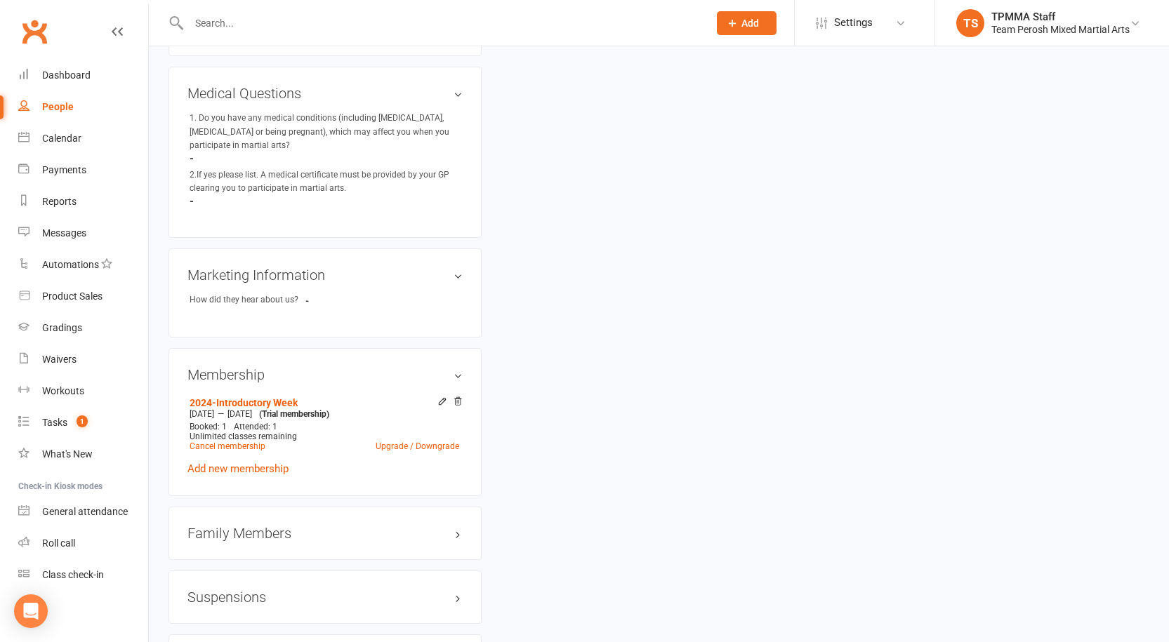
scroll to position [983, 0]
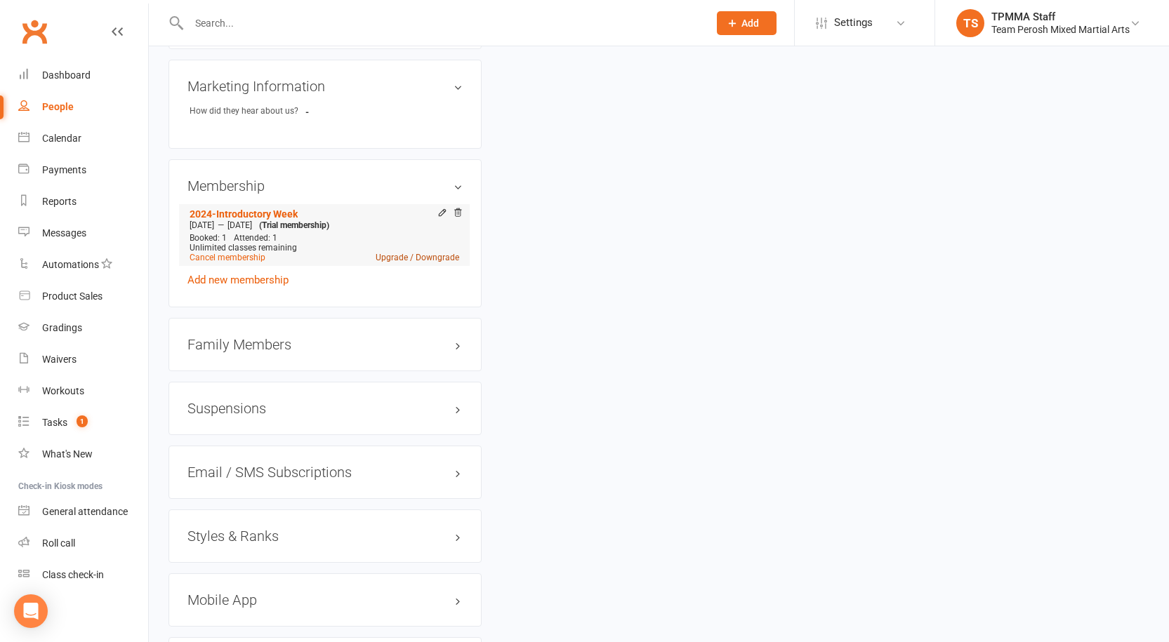
click at [416, 253] on link "Upgrade / Downgrade" at bounding box center [418, 258] width 84 height 10
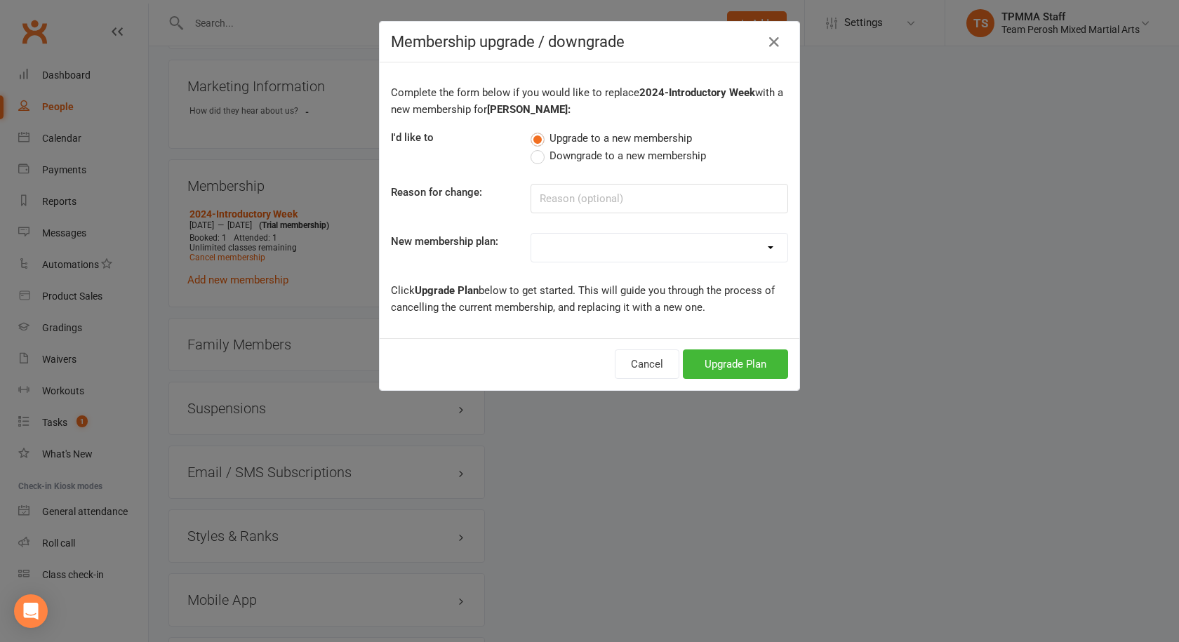
click at [680, 244] on select at bounding box center [659, 248] width 256 height 28
click at [640, 254] on select "2008-DD-1S 2008-DD-2S 2008-UF-1S 2013-DD-Adult-1S 2013-DD-Adult-2S 2024-DD-1S 2…" at bounding box center [659, 248] width 256 height 28
click at [651, 190] on input at bounding box center [660, 198] width 258 height 29
click at [658, 256] on select "2008-DD-1S 2008-DD-2S 2008-UF-1S 2013-DD-Adult-1S 2013-DD-Adult-2S 2024-DD-1S 2…" at bounding box center [659, 248] width 256 height 28
select select "5"
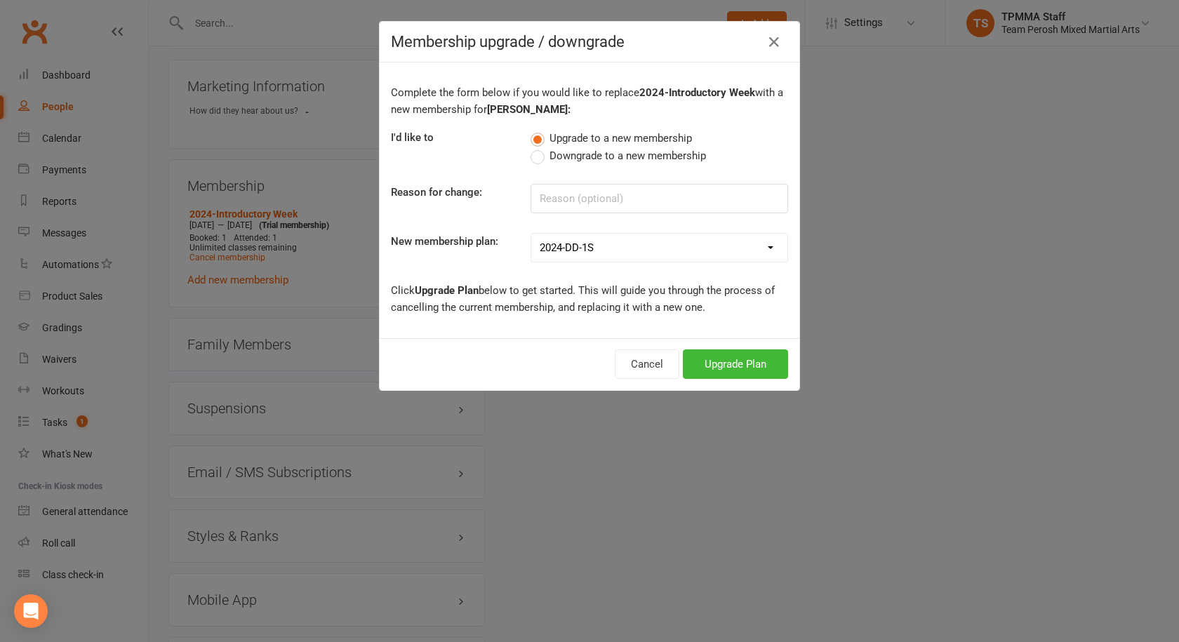
click at [531, 234] on select "2008-DD-1S 2008-DD-2S 2008-UF-1S 2013-DD-Adult-1S 2013-DD-Adult-2S 2024-DD-1S 2…" at bounding box center [659, 248] width 256 height 28
click at [706, 358] on button "Upgrade Plan" at bounding box center [735, 364] width 105 height 29
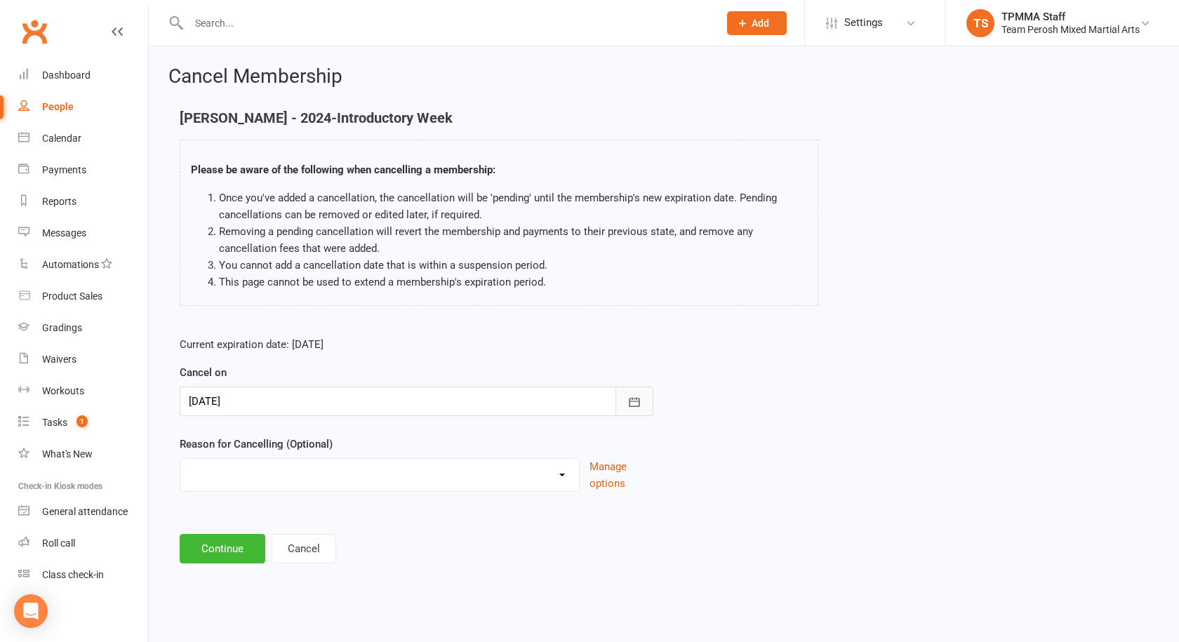
click at [633, 407] on icon "button" at bounding box center [635, 401] width 11 height 9
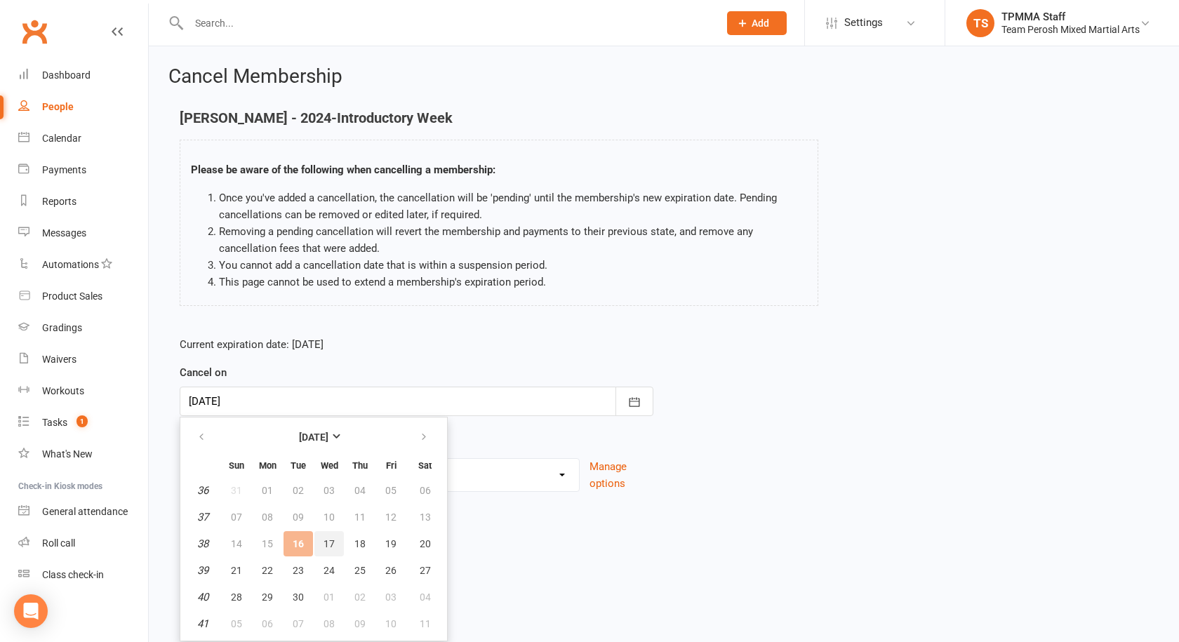
click at [326, 542] on span "17" at bounding box center [329, 543] width 11 height 11
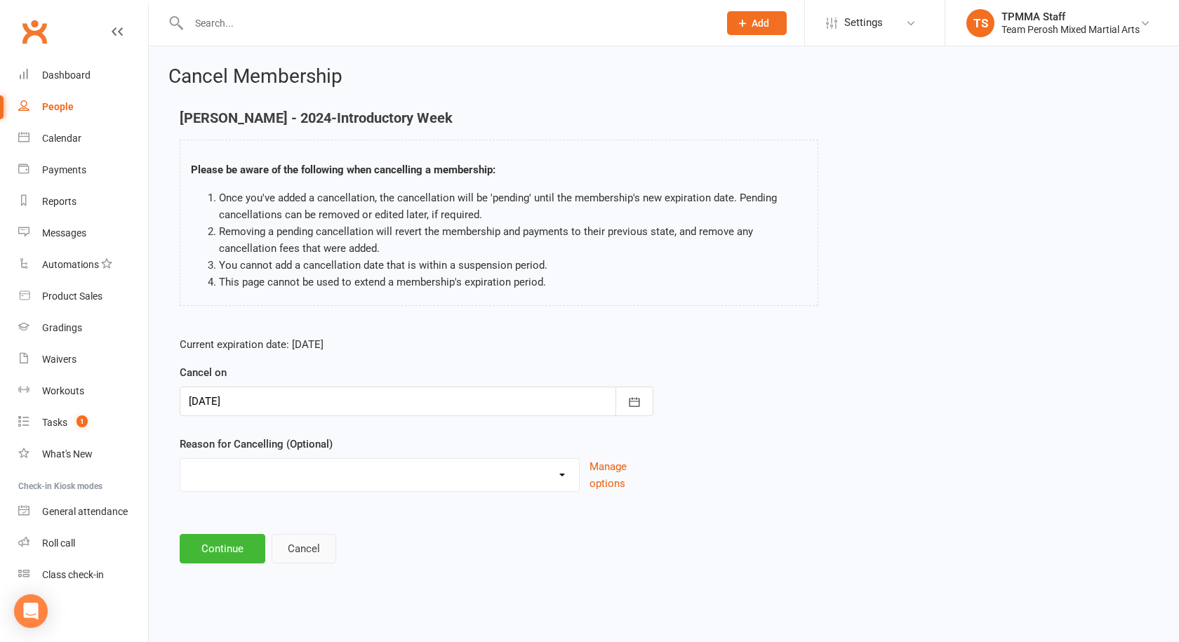
type input "[DATE]"
click at [379, 487] on div "Became a member Excessive failed payments Financial Inactive Inactive Casual In…" at bounding box center [380, 475] width 400 height 34
click at [362, 482] on select "Became a member Excessive failed payments Financial Inactive Inactive Casual In…" at bounding box center [379, 473] width 399 height 28
select select "0"
click at [180, 459] on select "Became a member Excessive failed payments Financial Inactive Inactive Casual In…" at bounding box center [379, 473] width 399 height 28
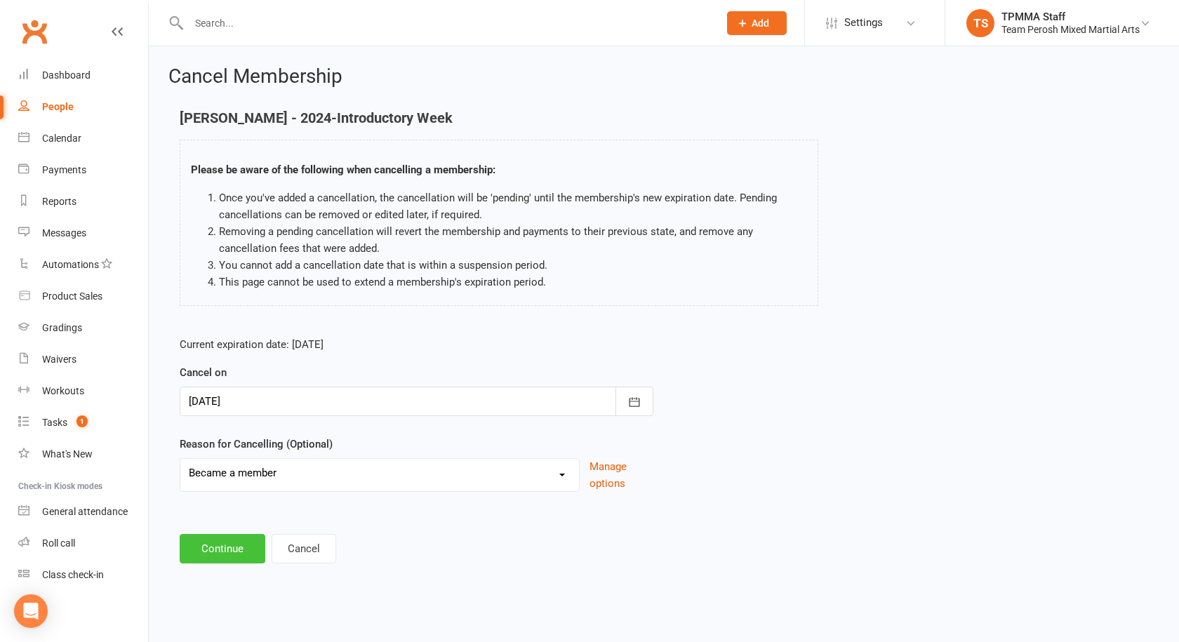
click at [214, 548] on button "Continue" at bounding box center [223, 548] width 86 height 29
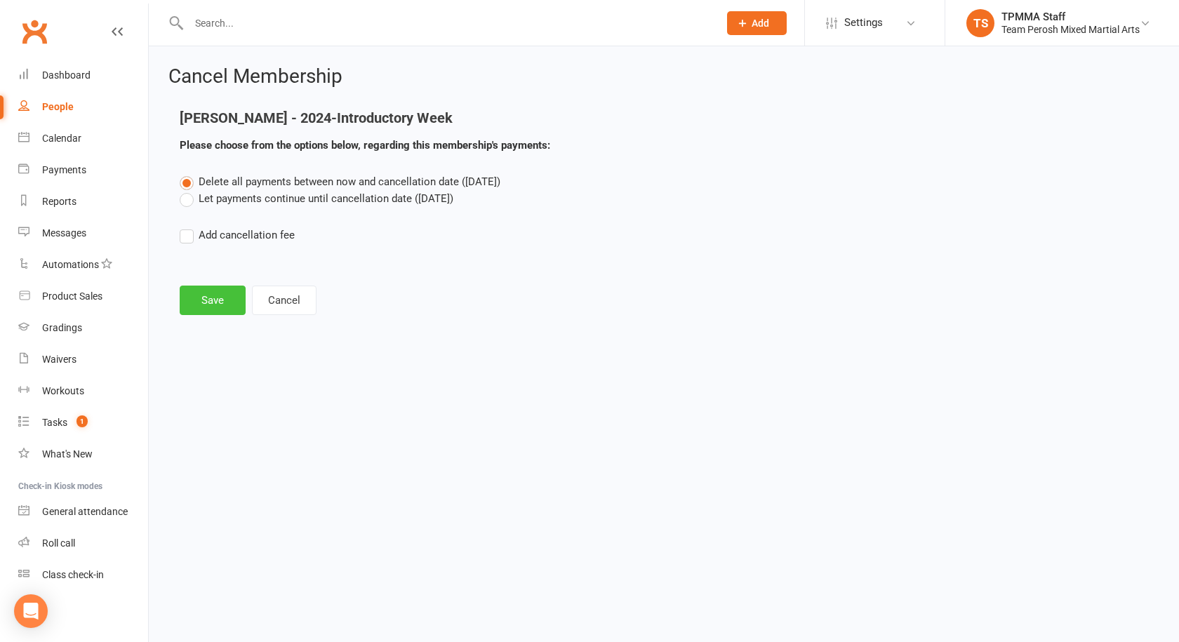
click at [218, 296] on button "Save" at bounding box center [213, 300] width 66 height 29
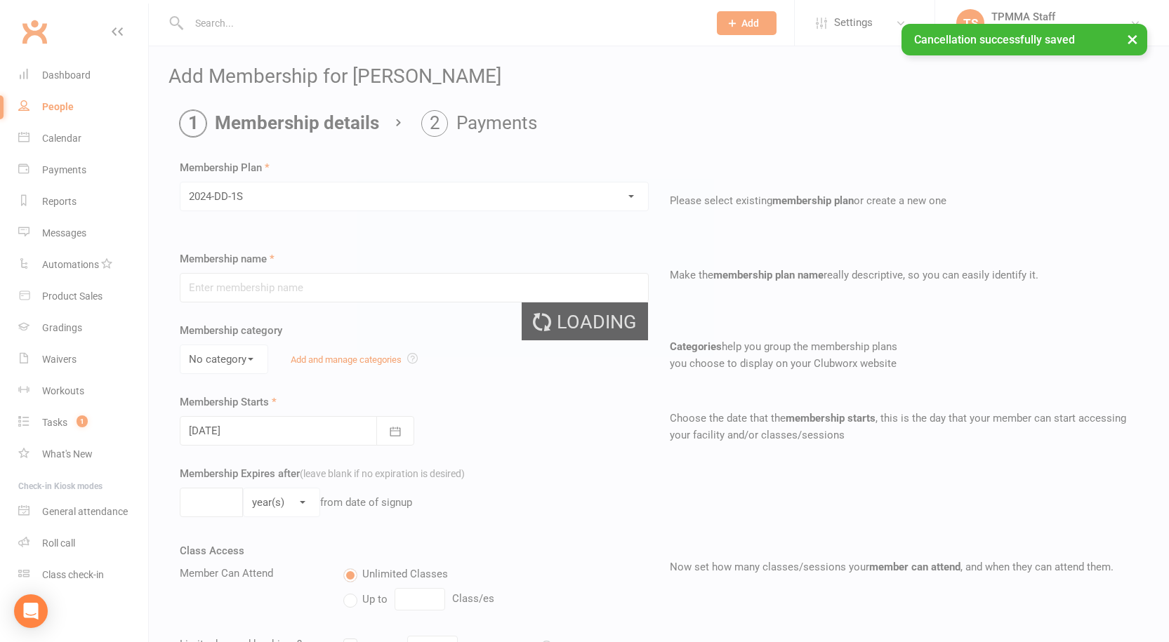
type input "2024-DD-1S"
select select "0"
type input "0"
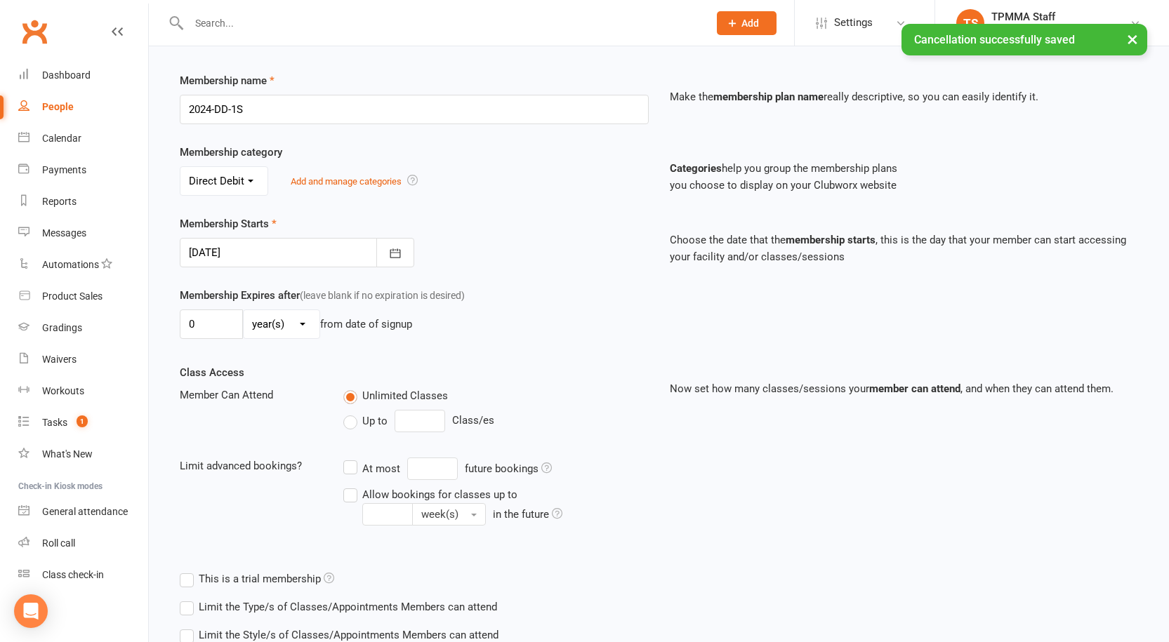
scroll to position [333, 0]
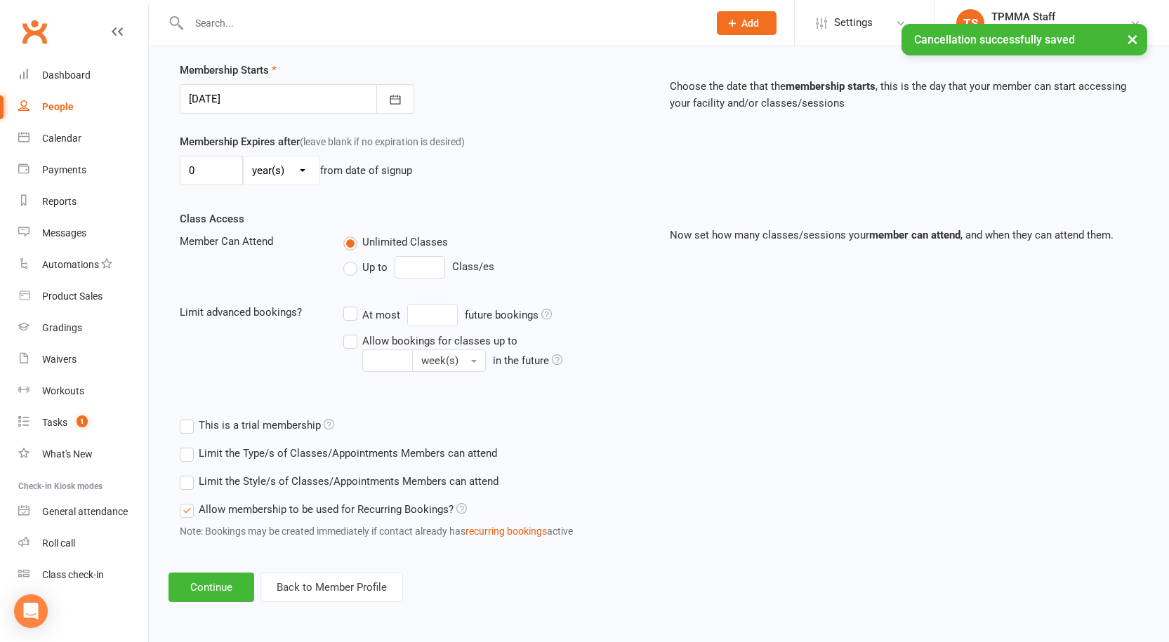
click at [189, 478] on label "Limit the Style/s of Classes/Appointments Members can attend" at bounding box center [339, 481] width 319 height 17
click at [189, 473] on input "Limit the Style/s of Classes/Appointments Members can attend" at bounding box center [184, 473] width 9 height 0
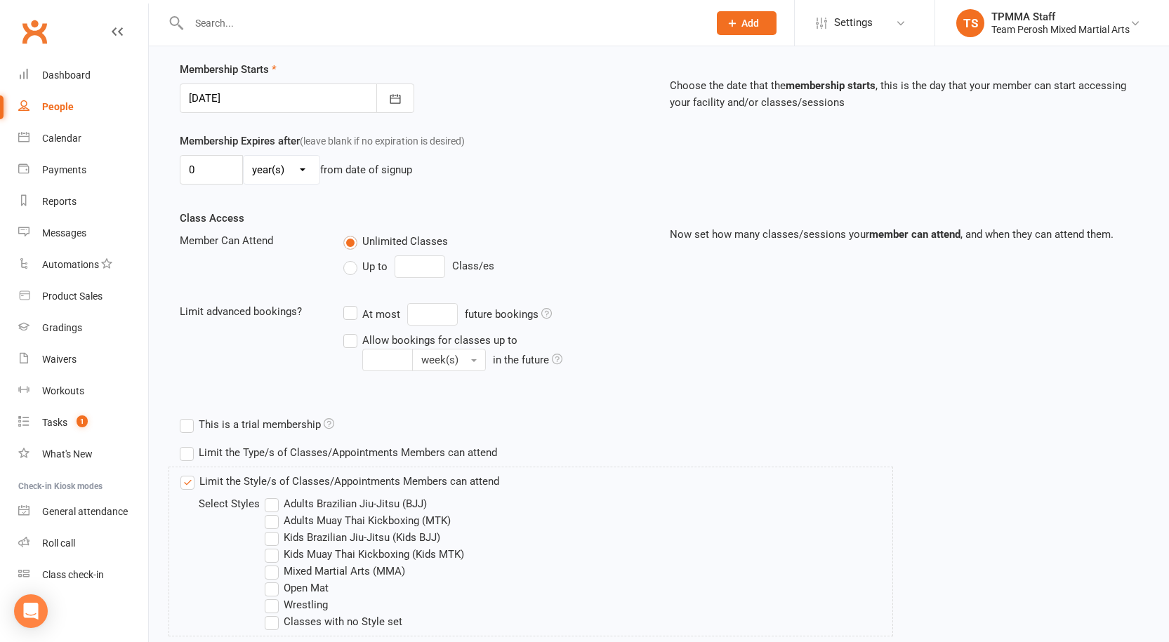
scroll to position [486, 0]
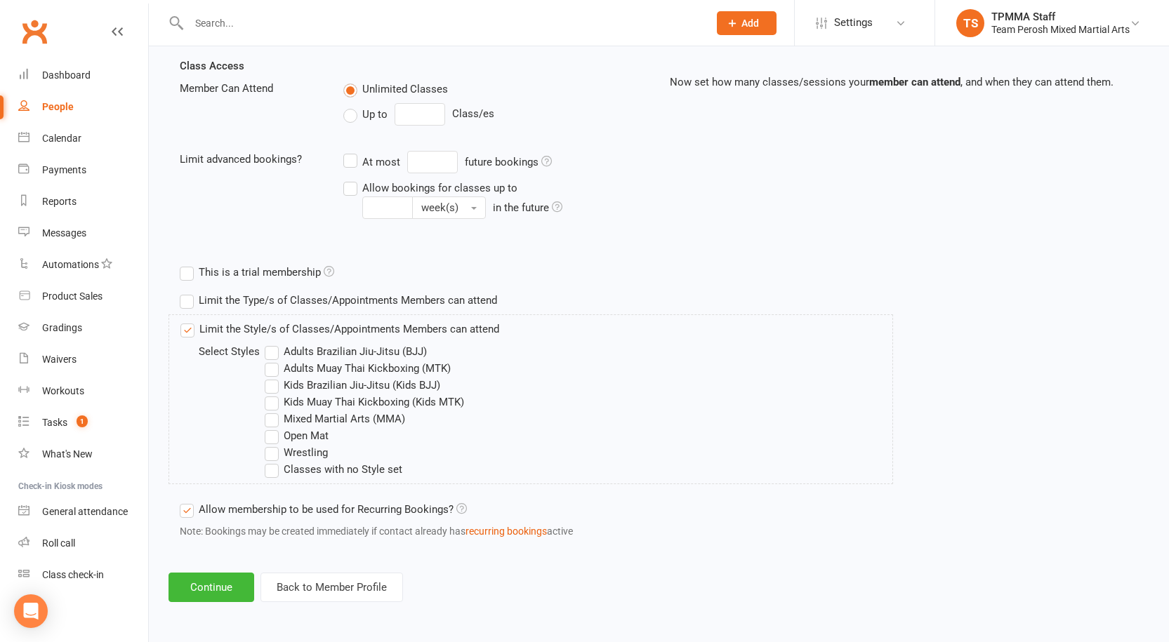
click at [267, 346] on label "Adults Brazilian Jiu-Jitsu (BJJ)" at bounding box center [346, 351] width 162 height 17
click at [267, 343] on input "Adults Brazilian Jiu-Jitsu (BJJ)" at bounding box center [269, 343] width 9 height 0
click at [268, 428] on label "Open Mat" at bounding box center [297, 436] width 64 height 17
click at [268, 428] on input "Open Mat" at bounding box center [269, 428] width 9 height 0
click at [202, 594] on button "Continue" at bounding box center [211, 587] width 86 height 29
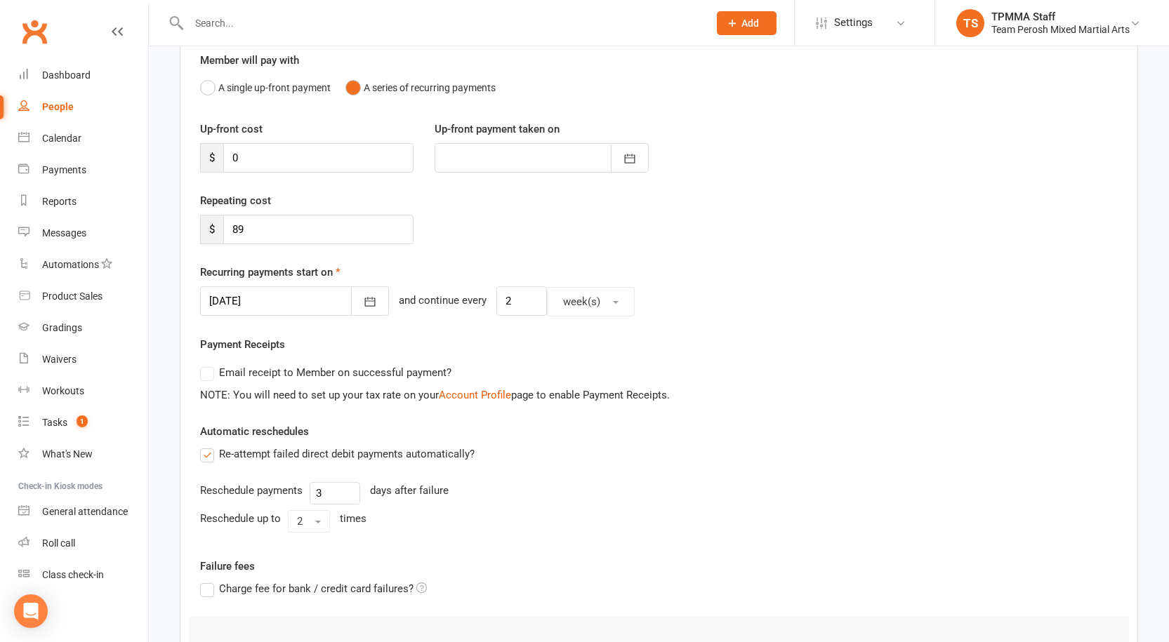
scroll to position [140, 0]
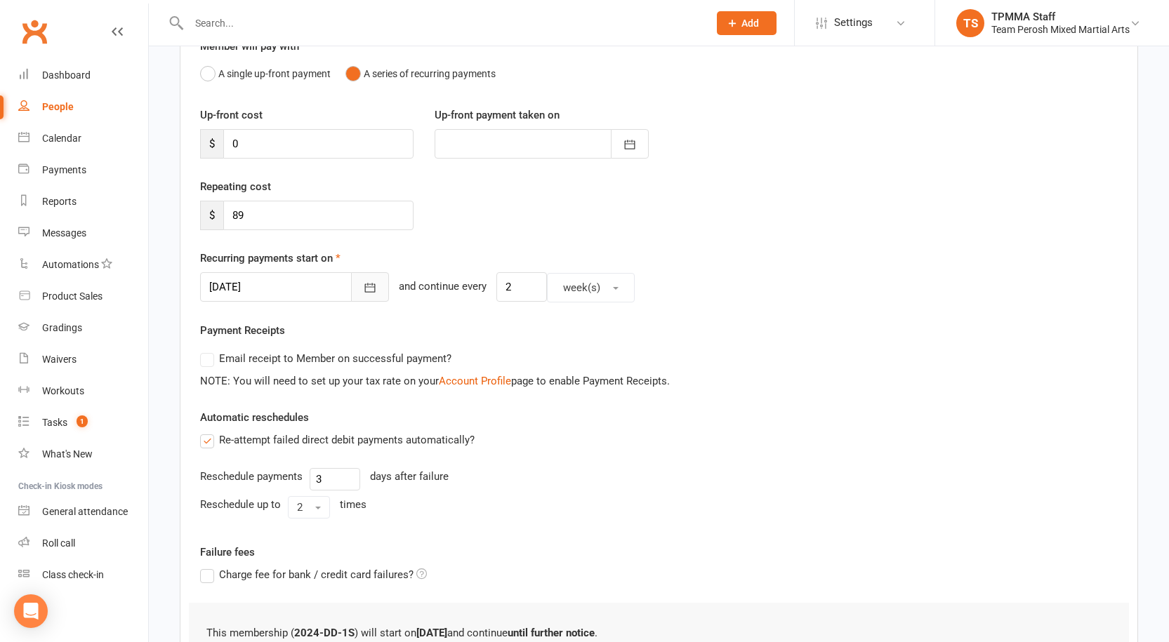
click at [358, 282] on button "button" at bounding box center [370, 286] width 38 height 29
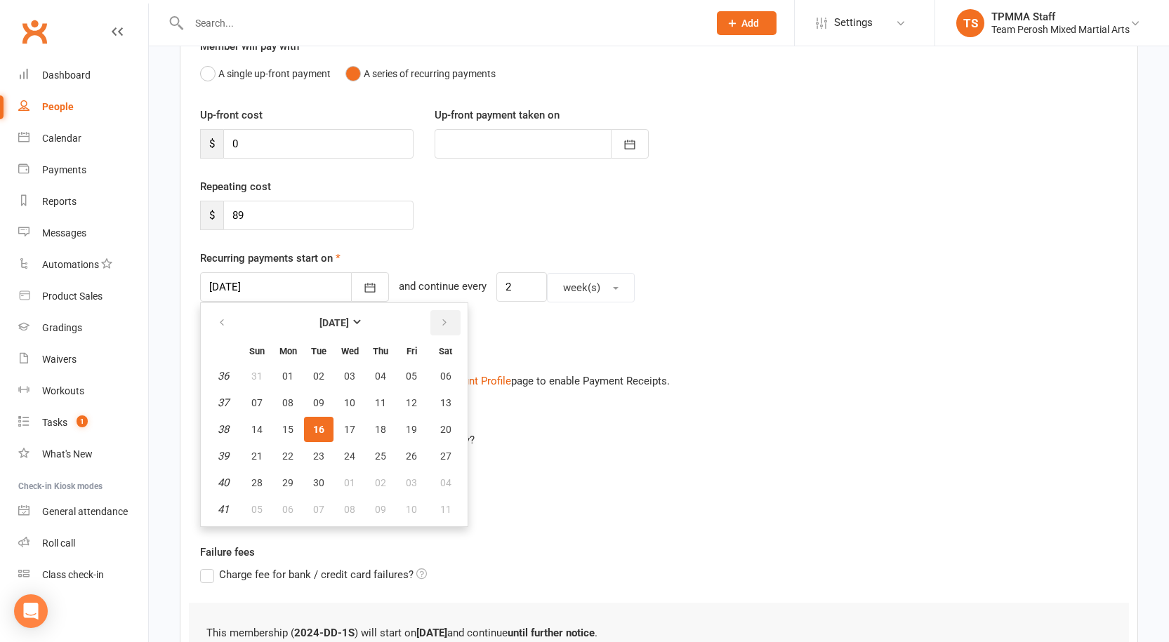
click at [437, 322] on button "button" at bounding box center [445, 322] width 30 height 25
click at [402, 423] on button "17" at bounding box center [411, 429] width 29 height 25
type input "17 Oct 2025"
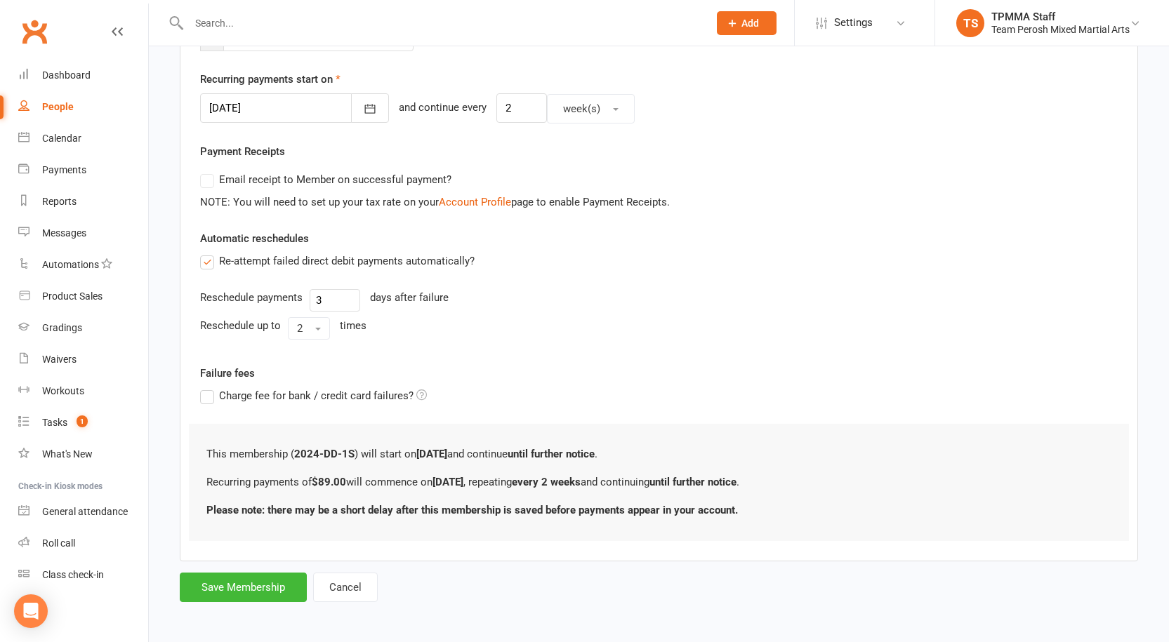
scroll to position [322, 0]
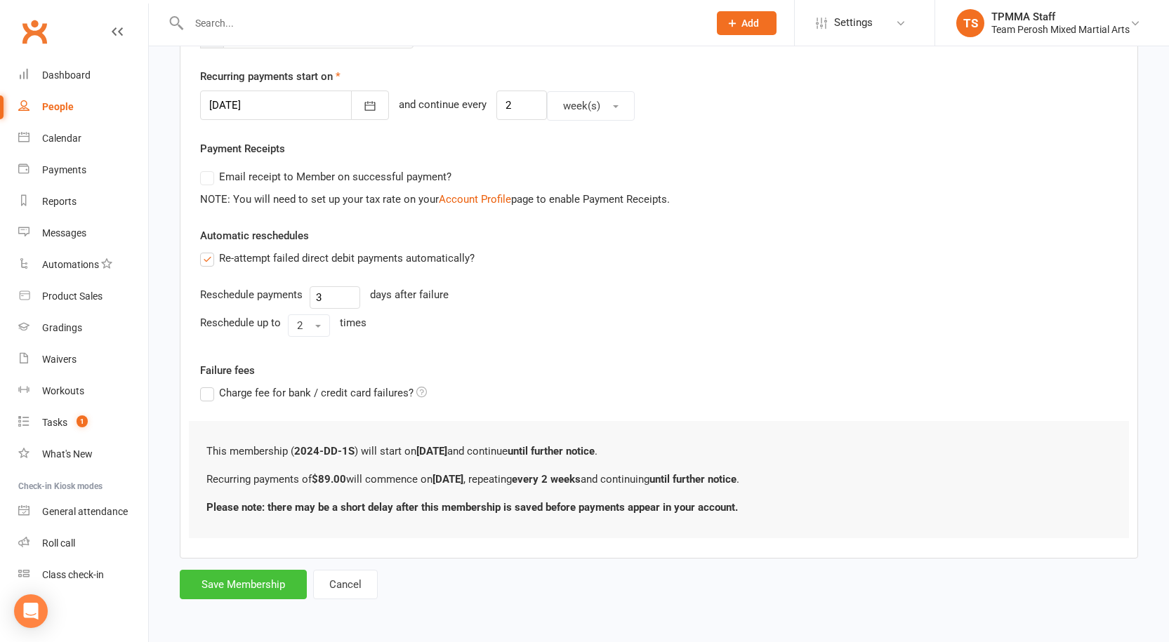
click at [265, 591] on button "Save Membership" at bounding box center [243, 584] width 127 height 29
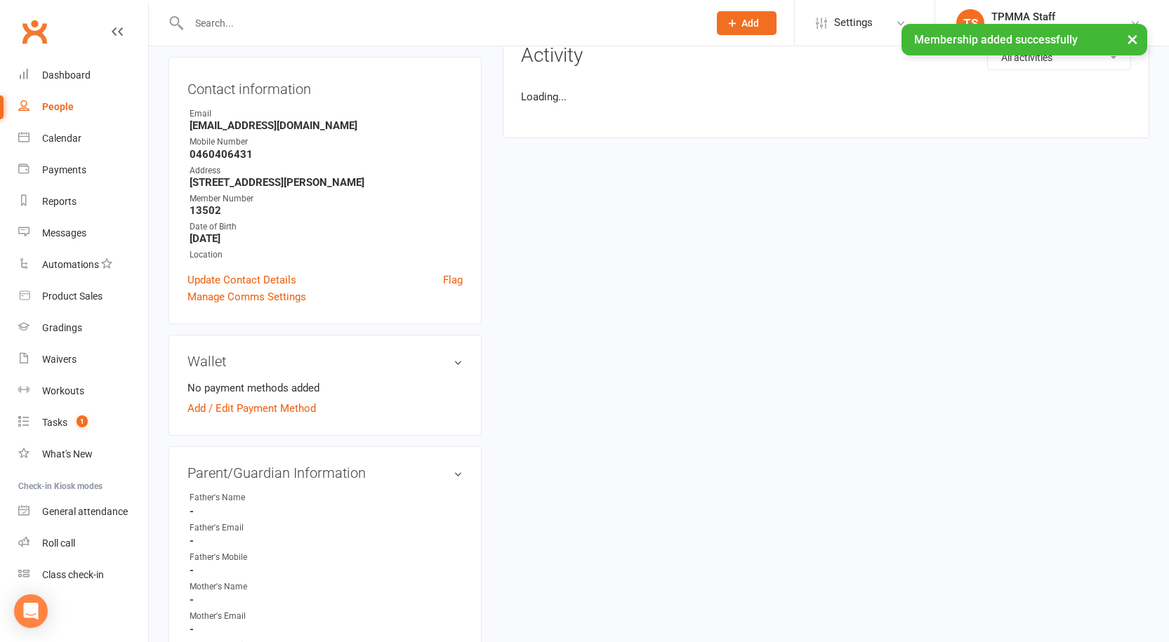
scroll to position [281, 0]
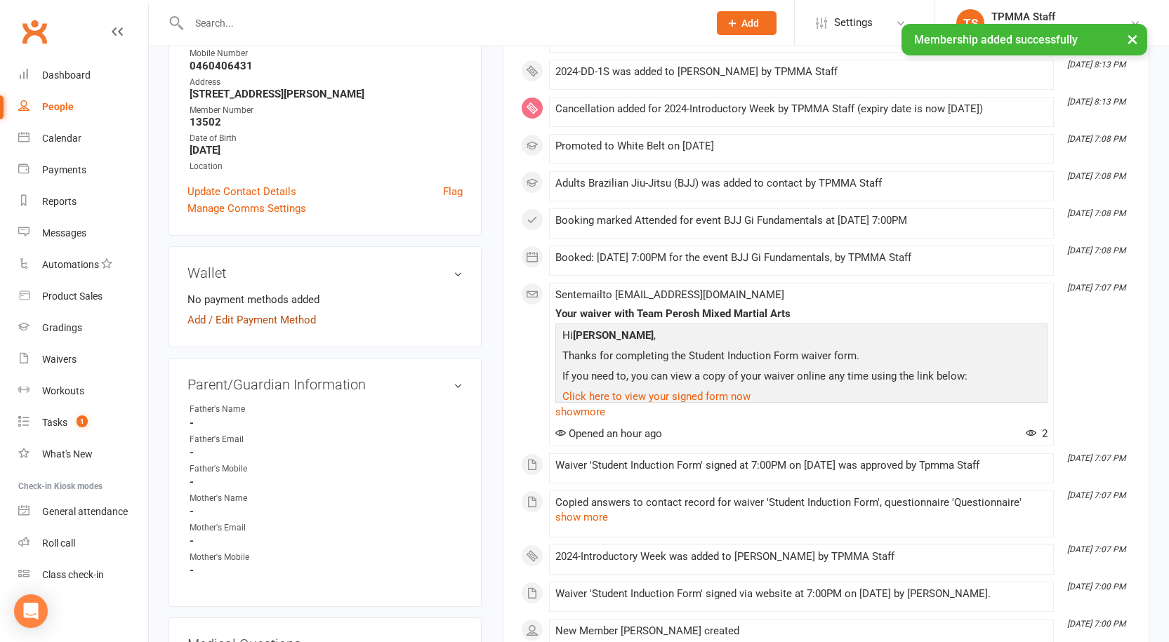
click at [296, 317] on link "Add / Edit Payment Method" at bounding box center [251, 320] width 128 height 17
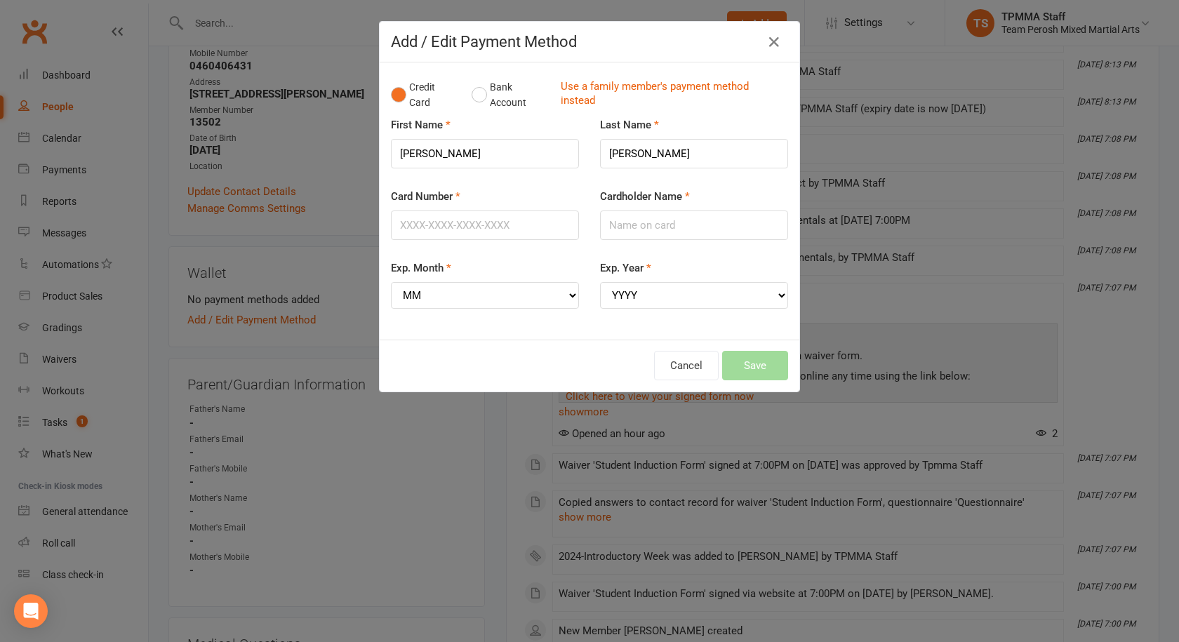
click at [508, 208] on div "Card Number" at bounding box center [485, 214] width 188 height 52
click at [508, 221] on input "Card Number" at bounding box center [485, 225] width 188 height 29
type input "4434580054643100"
click at [654, 229] on input "Cardholder Name" at bounding box center [694, 225] width 188 height 29
type input "Jasmine Kaczmarek"
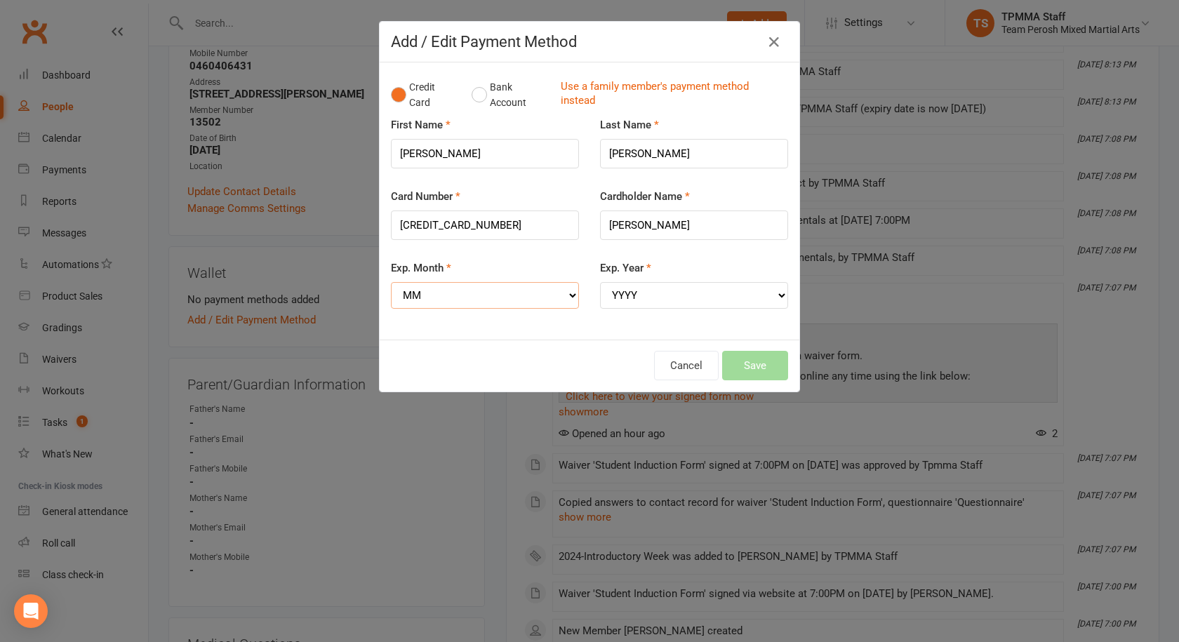
click at [505, 286] on select "MM 01 02 03 04 05 06 07 08 09 10 11 12" at bounding box center [485, 295] width 188 height 27
select select "10"
click at [391, 282] on select "MM 01 02 03 04 05 06 07 08 09 10 11 12" at bounding box center [485, 295] width 188 height 27
click at [643, 303] on select "YYYY 2025 2026 2027 2028 2029 2030 2031 2032 2033 2034" at bounding box center [694, 295] width 188 height 27
select select "2025"
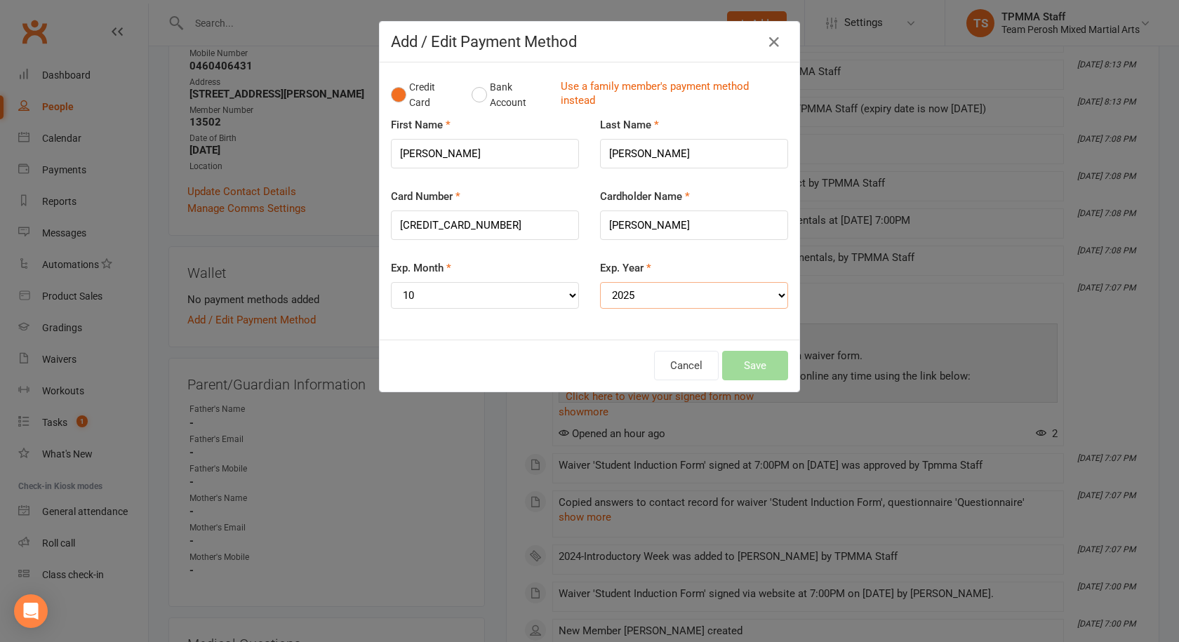
click at [600, 282] on select "YYYY 2025 2026 2027 2028 2029 2030 2031 2032 2033 2034" at bounding box center [694, 295] width 188 height 27
click at [748, 362] on button "Save" at bounding box center [755, 365] width 66 height 29
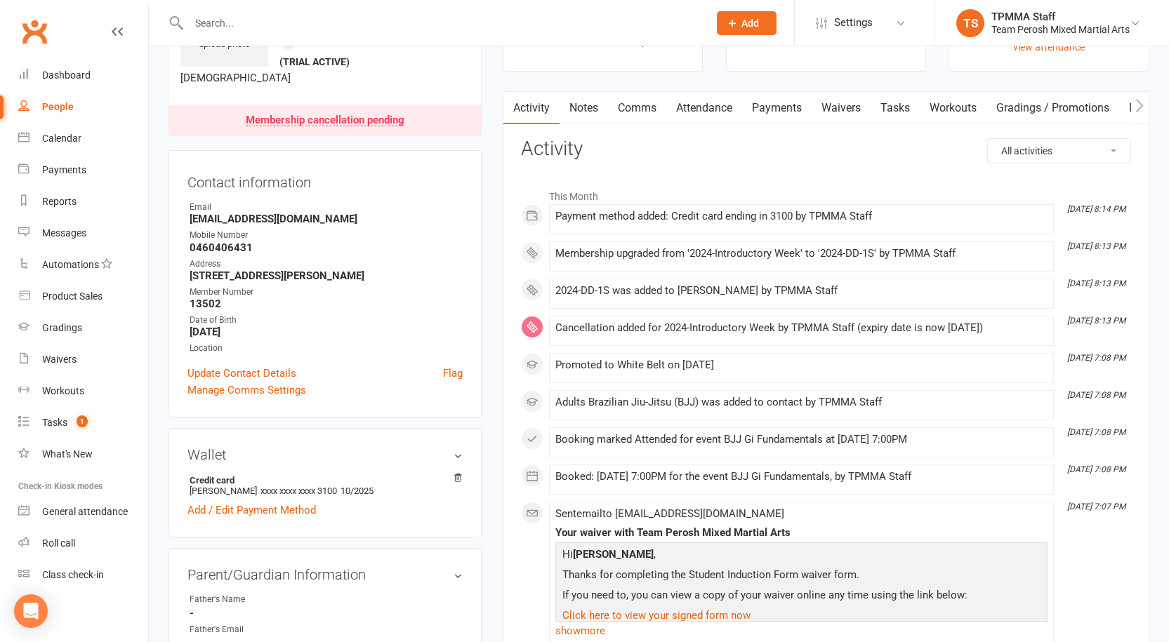
scroll to position [0, 0]
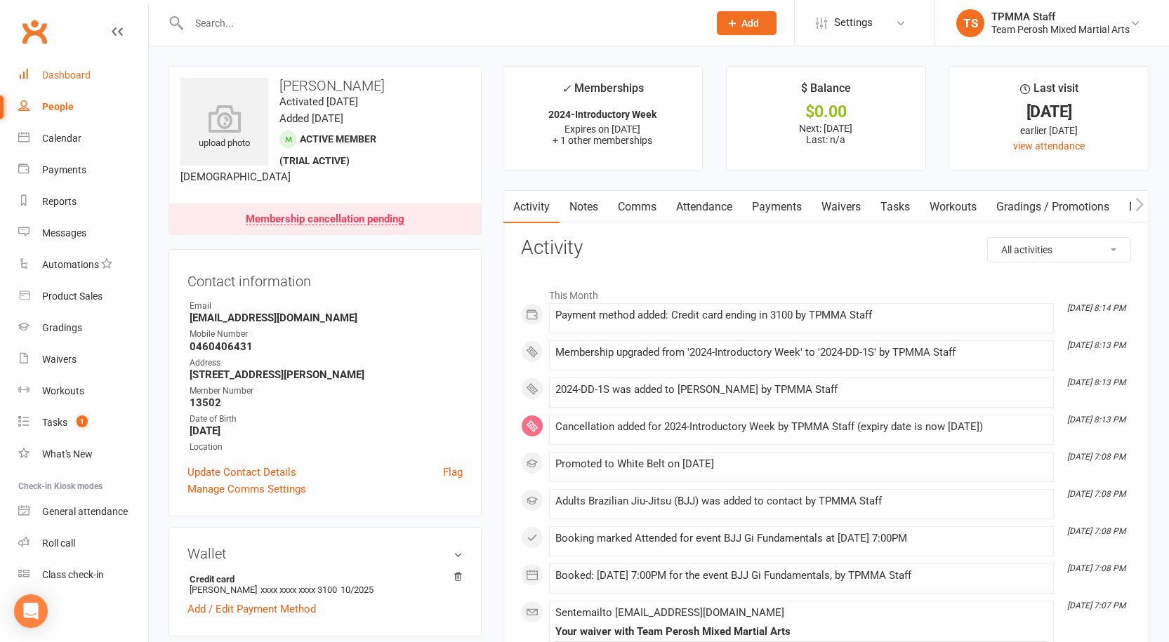
drag, startPoint x: 61, startPoint y: 84, endPoint x: 81, endPoint y: 77, distance: 20.9
click at [61, 84] on link "Dashboard" at bounding box center [83, 76] width 130 height 32
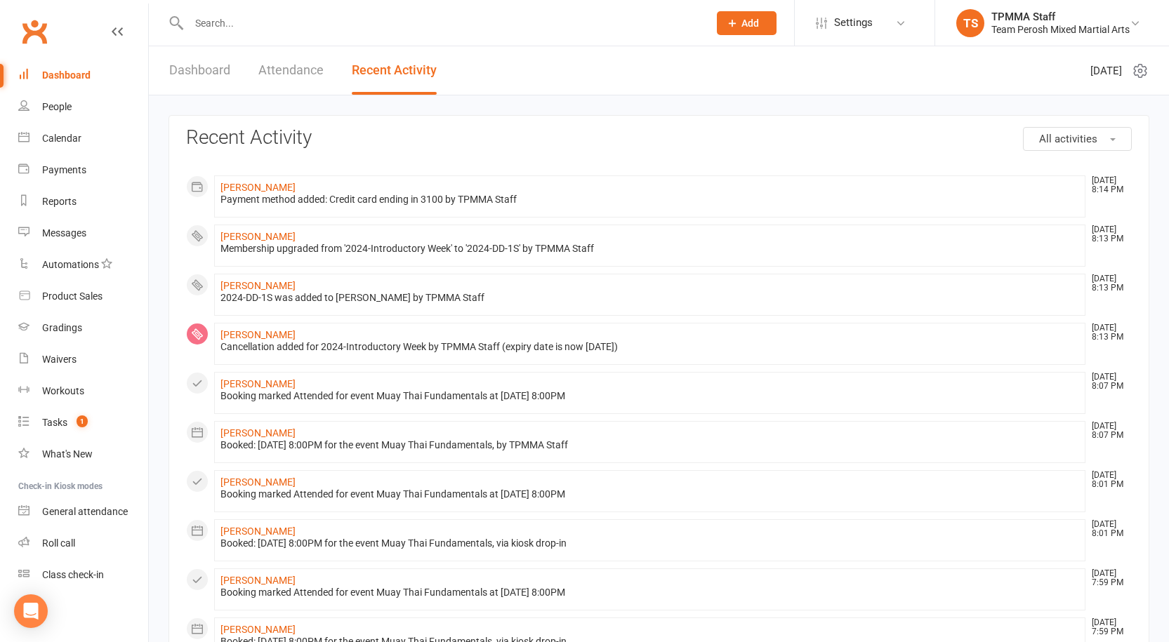
click at [274, 25] on input "text" at bounding box center [442, 23] width 514 height 20
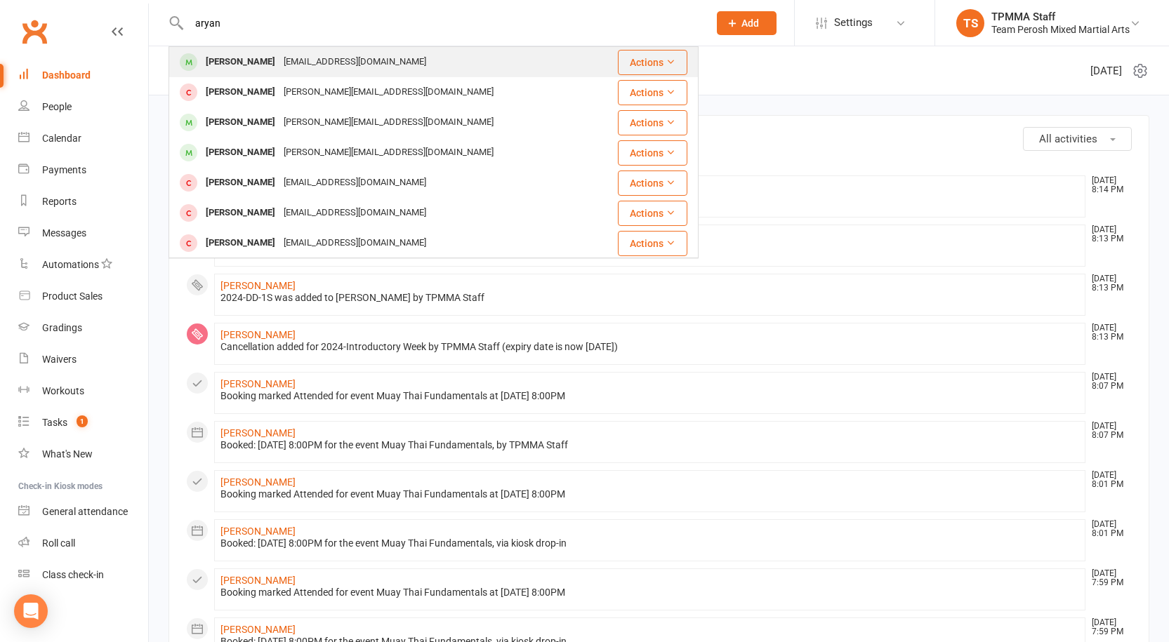
type input "aryan"
click at [284, 53] on div "errolsingh71@gmahil.com" at bounding box center [354, 62] width 151 height 20
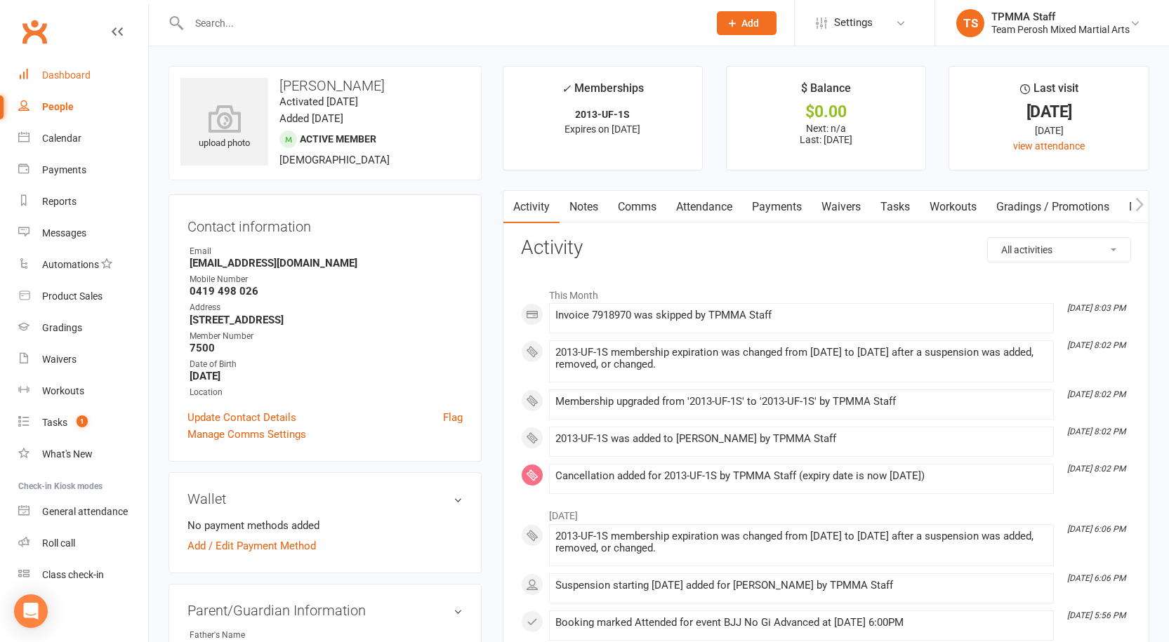
click at [64, 63] on link "Dashboard" at bounding box center [83, 76] width 130 height 32
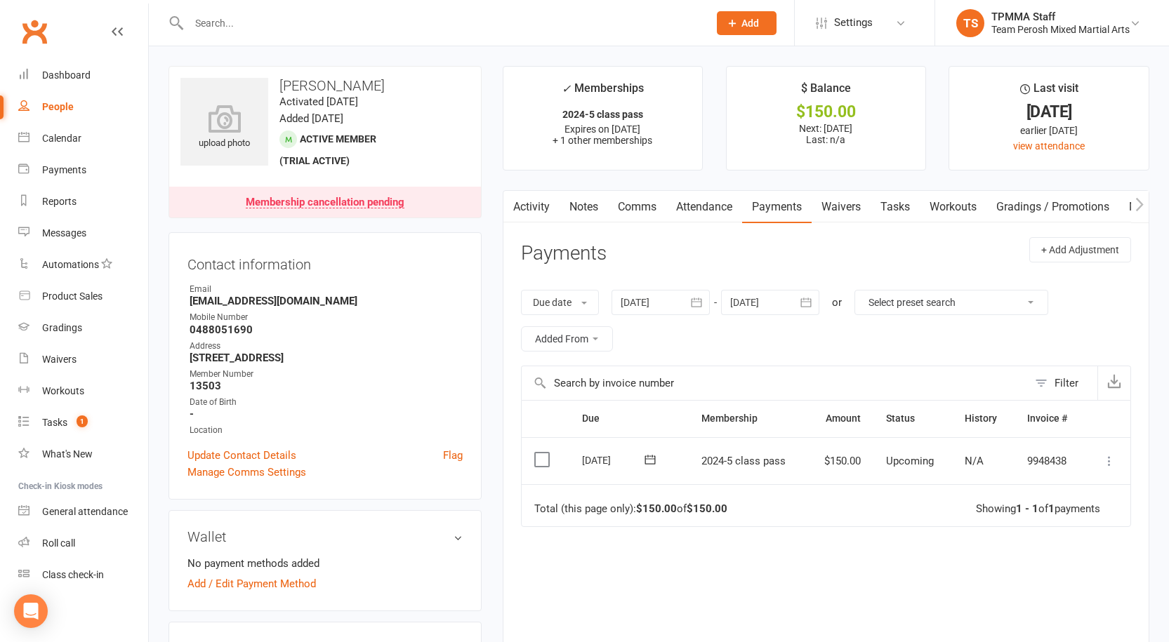
click at [1106, 464] on icon at bounding box center [1109, 461] width 14 height 14
click at [1050, 510] on link "Mark as Paid (POS)" at bounding box center [1047, 517] width 139 height 28
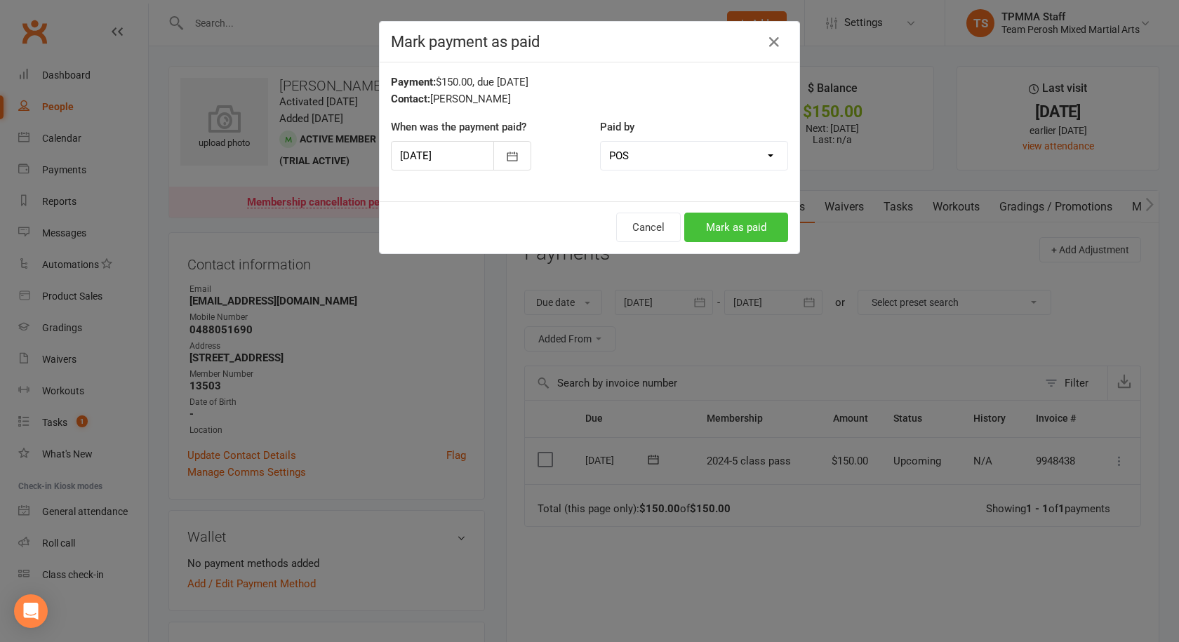
click at [739, 232] on button "Mark as paid" at bounding box center [737, 227] width 104 height 29
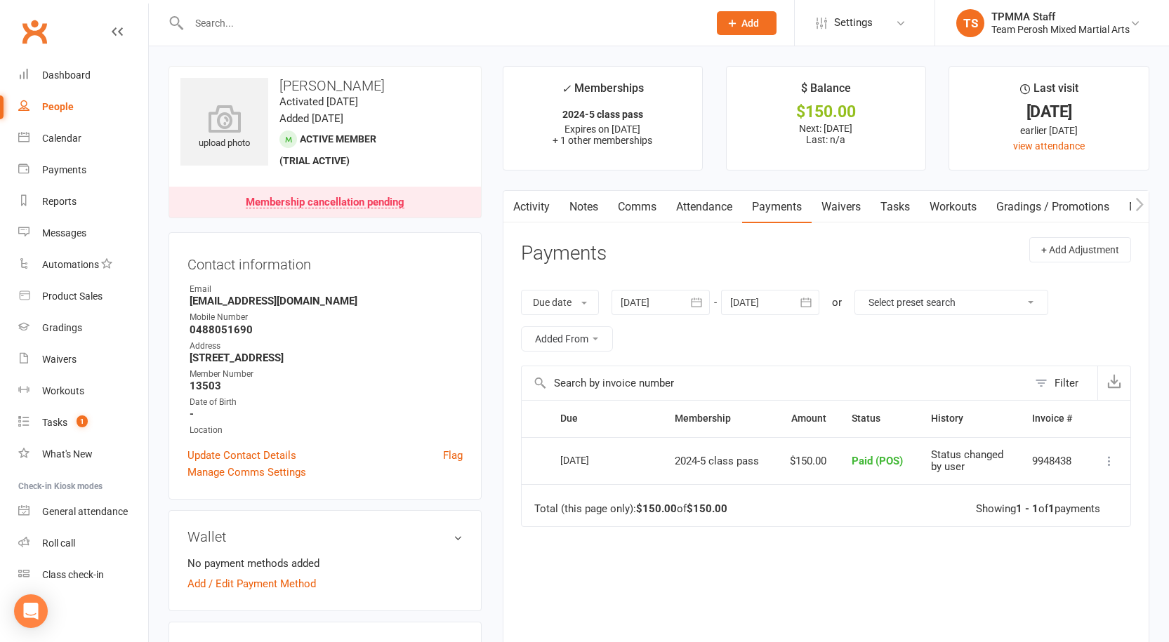
click at [287, 32] on input "text" at bounding box center [442, 23] width 514 height 20
click at [71, 358] on div "Waivers" at bounding box center [59, 359] width 34 height 11
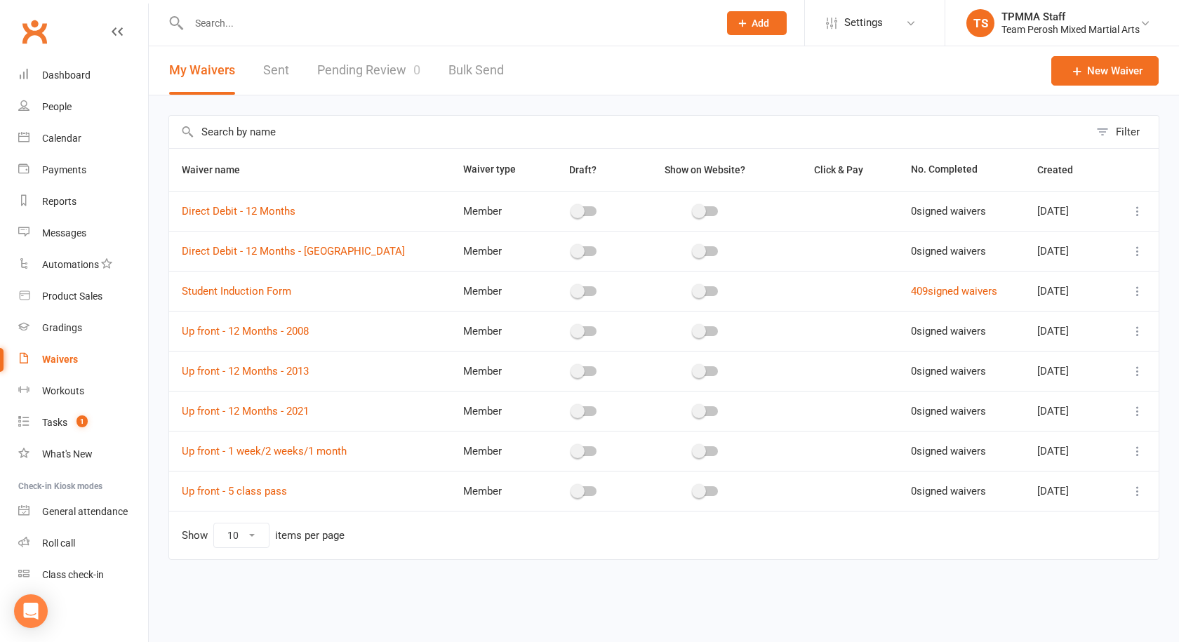
click at [380, 72] on link "Pending Review 0" at bounding box center [368, 70] width 103 height 48
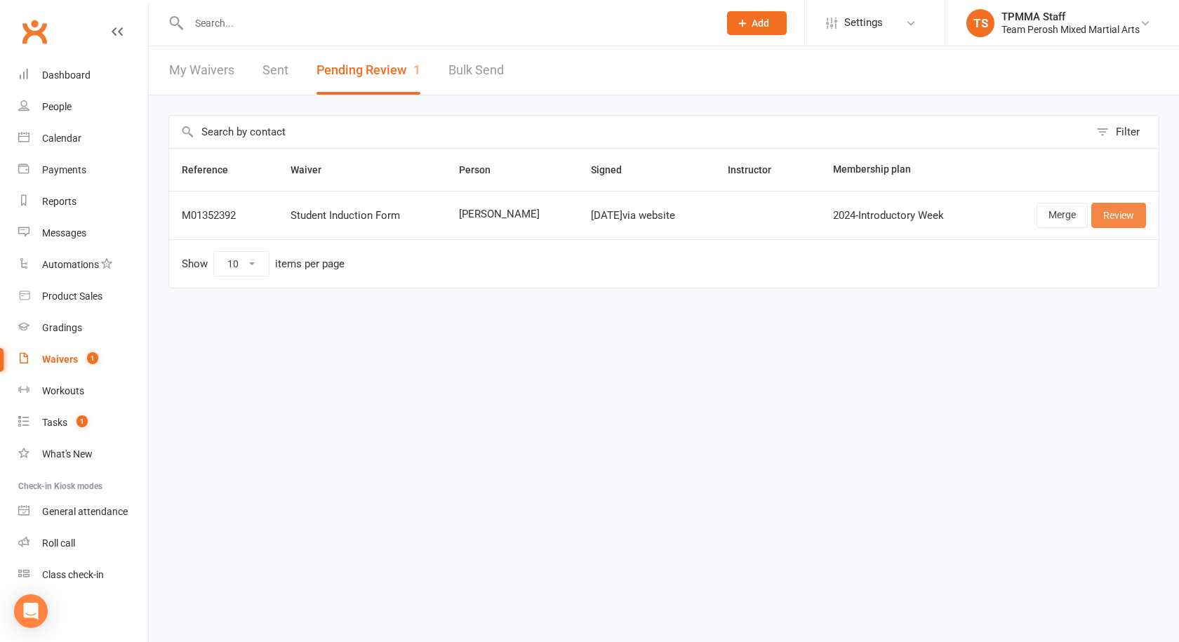
click at [1113, 213] on link "Review" at bounding box center [1119, 215] width 55 height 25
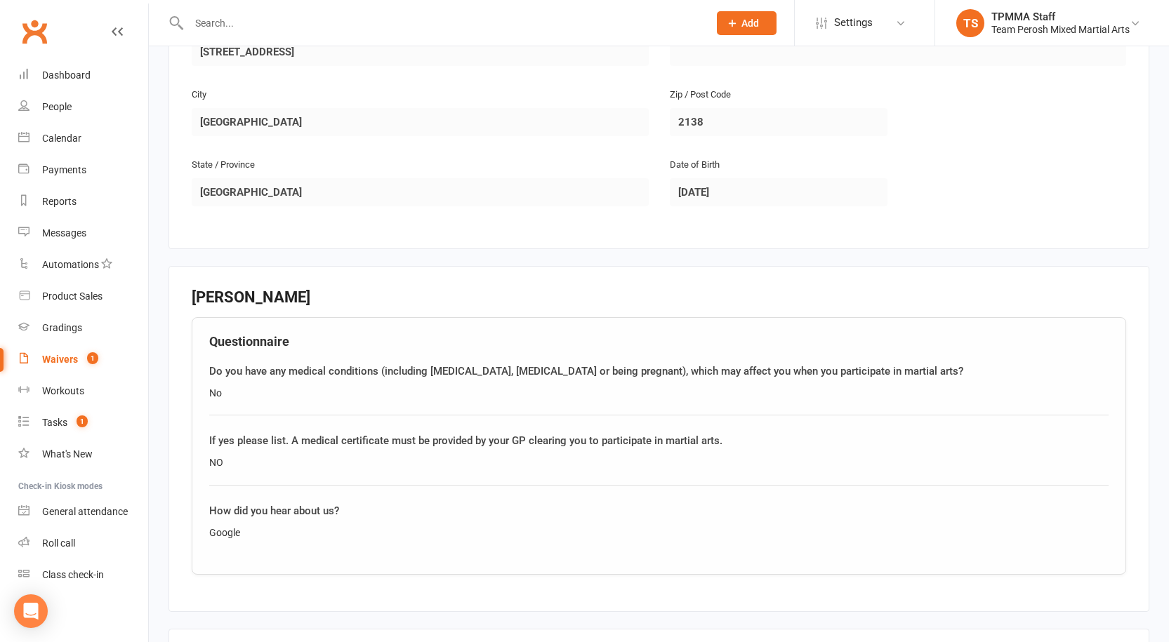
scroll to position [937, 0]
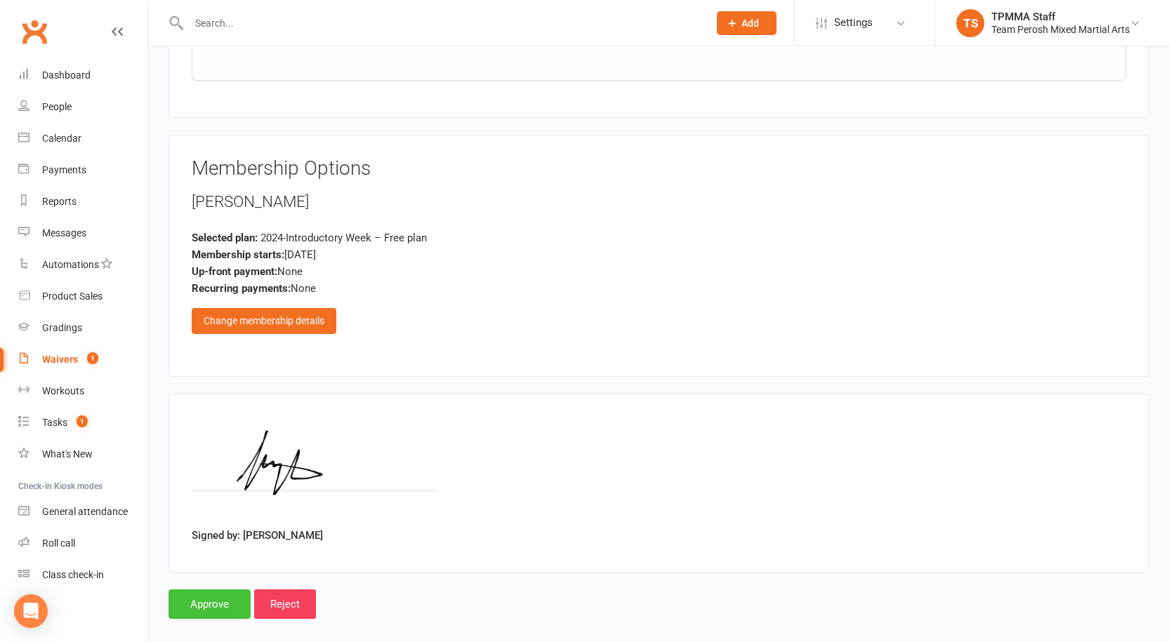
click at [219, 590] on input "Approve" at bounding box center [209, 604] width 82 height 29
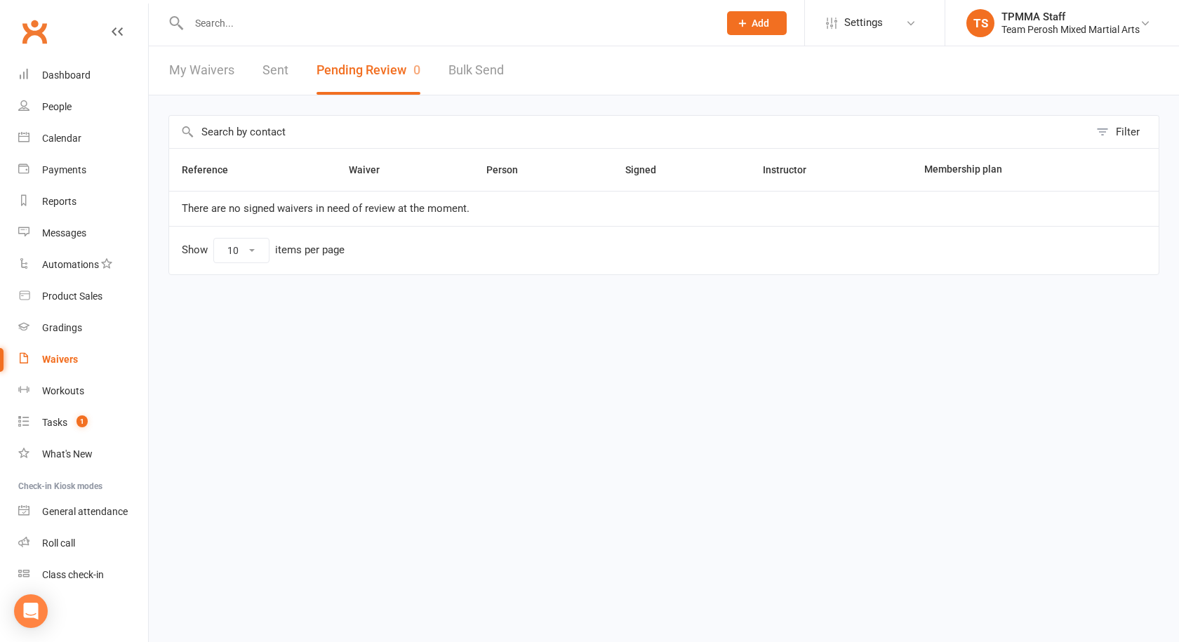
click at [317, 30] on input "text" at bounding box center [447, 23] width 524 height 20
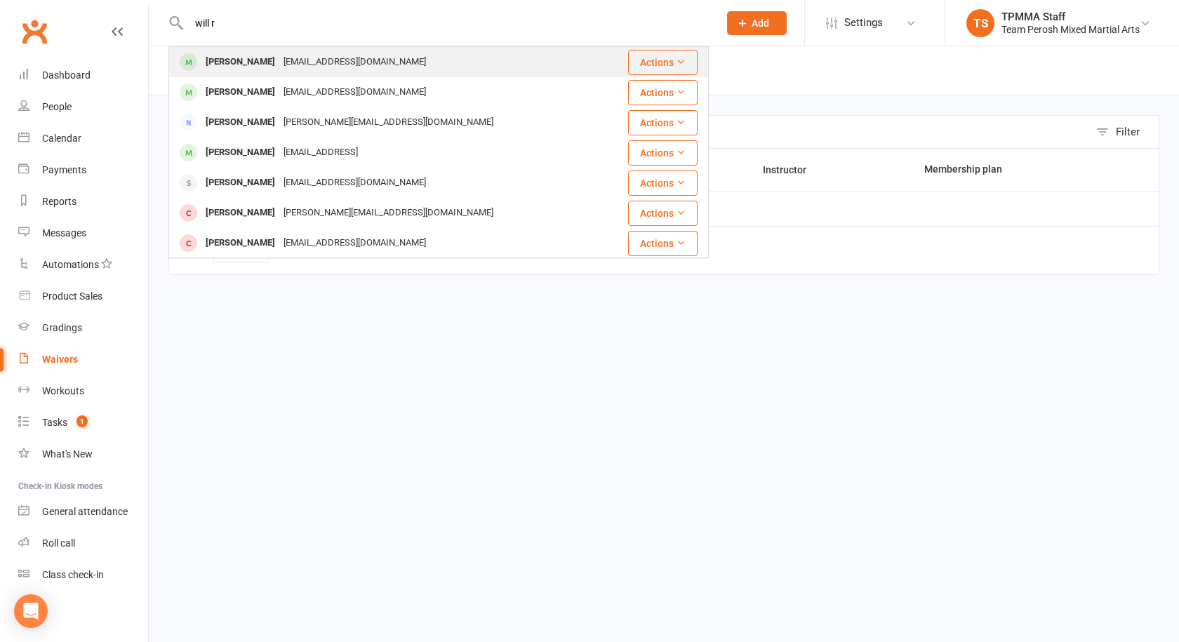
type input "will r"
click at [298, 54] on div "[EMAIL_ADDRESS][DOMAIN_NAME]" at bounding box center [354, 62] width 151 height 20
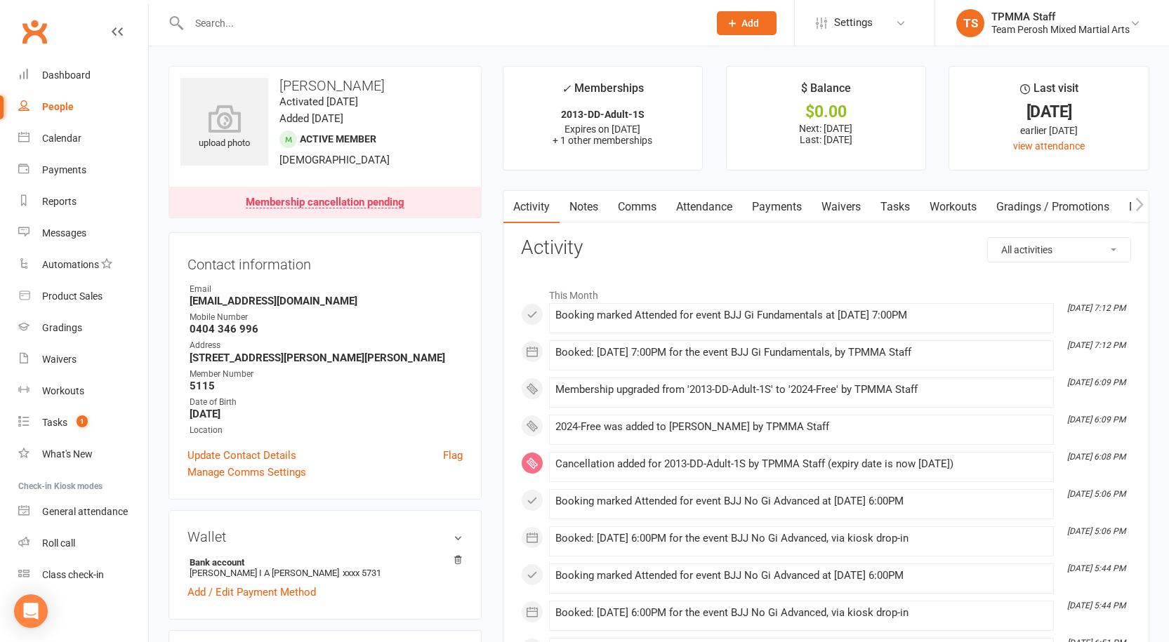
click at [779, 211] on link "Payments" at bounding box center [777, 207] width 70 height 32
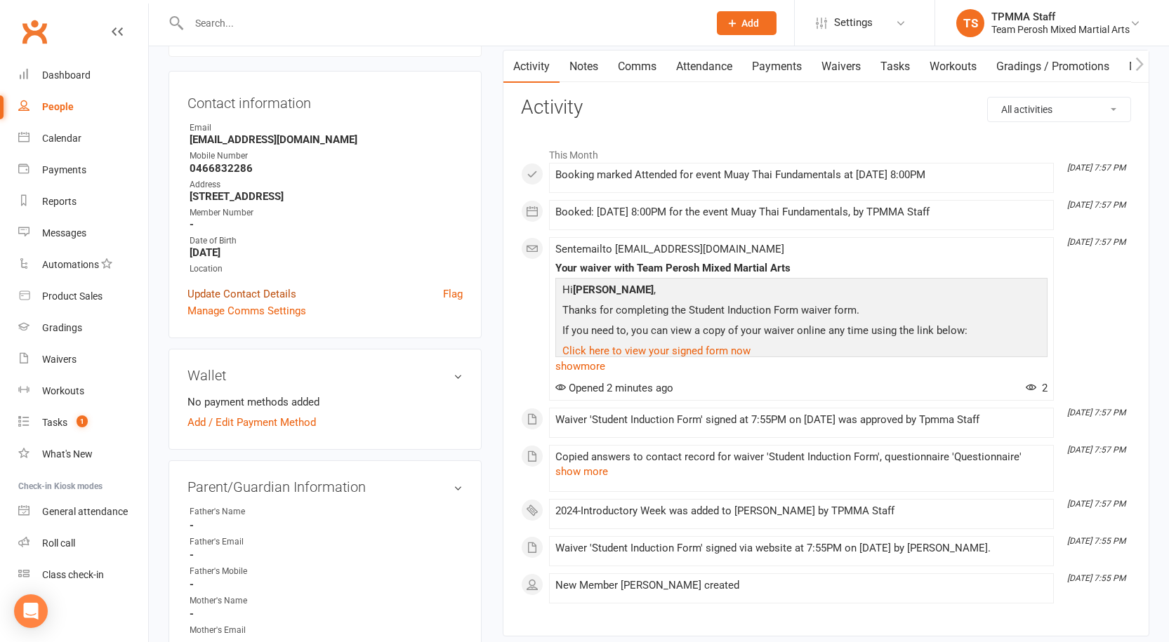
click at [232, 293] on link "Update Contact Details" at bounding box center [241, 294] width 109 height 17
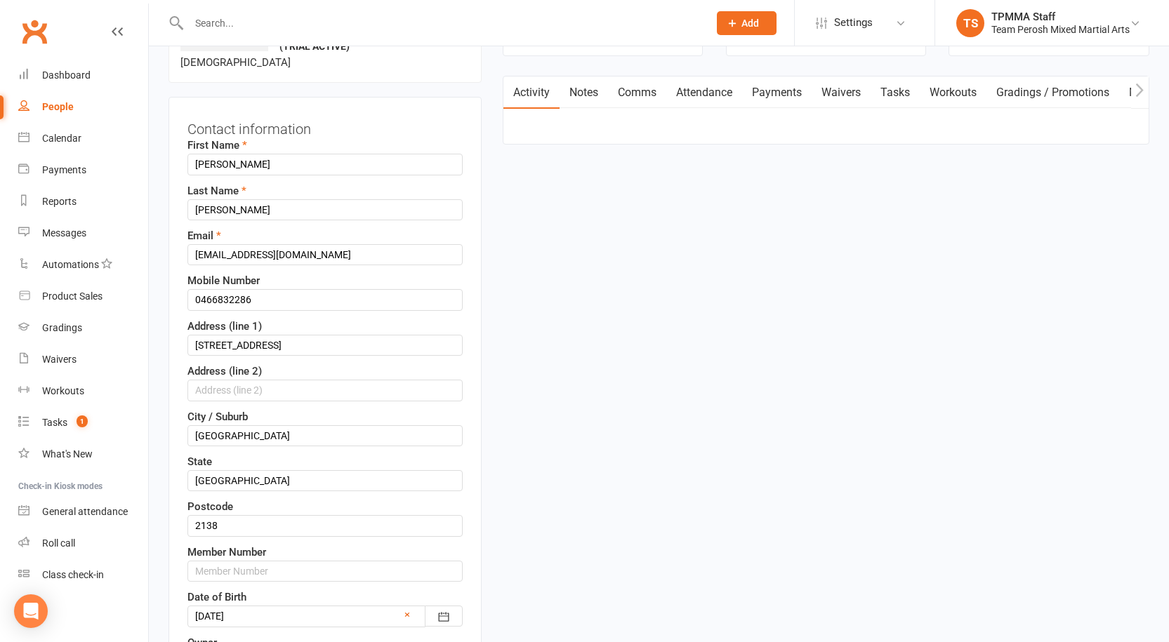
scroll to position [136, 0]
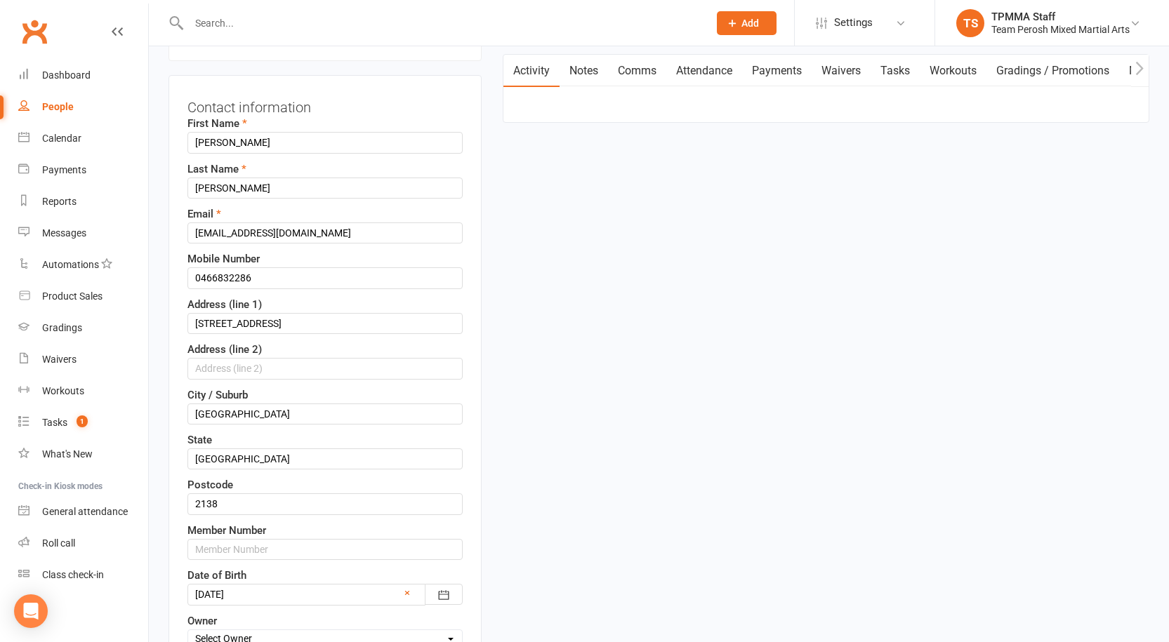
click at [258, 538] on label "Member Number" at bounding box center [226, 530] width 79 height 17
click at [258, 555] on input "text" at bounding box center [324, 549] width 275 height 21
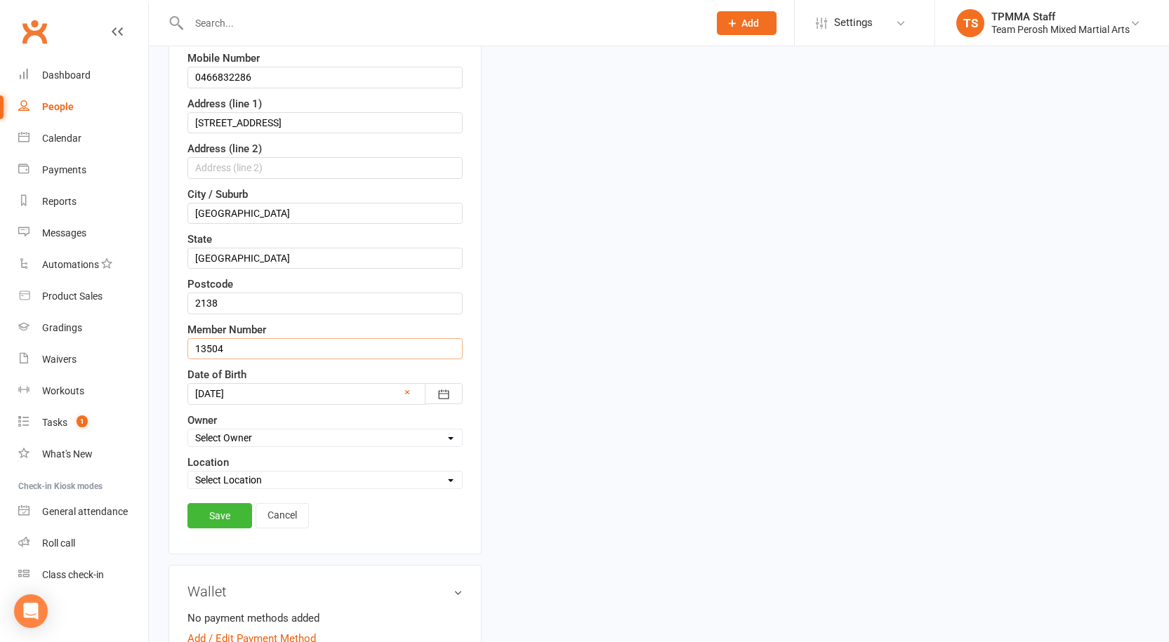
scroll to position [347, 0]
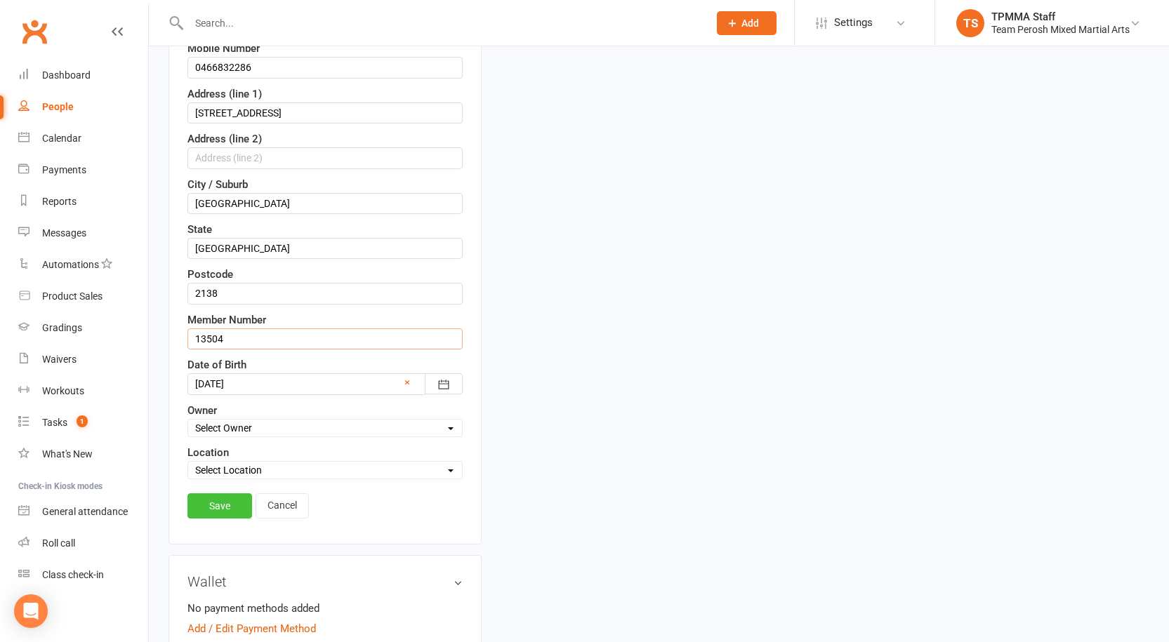
type input "13504"
click at [213, 503] on link "Save" at bounding box center [219, 506] width 65 height 25
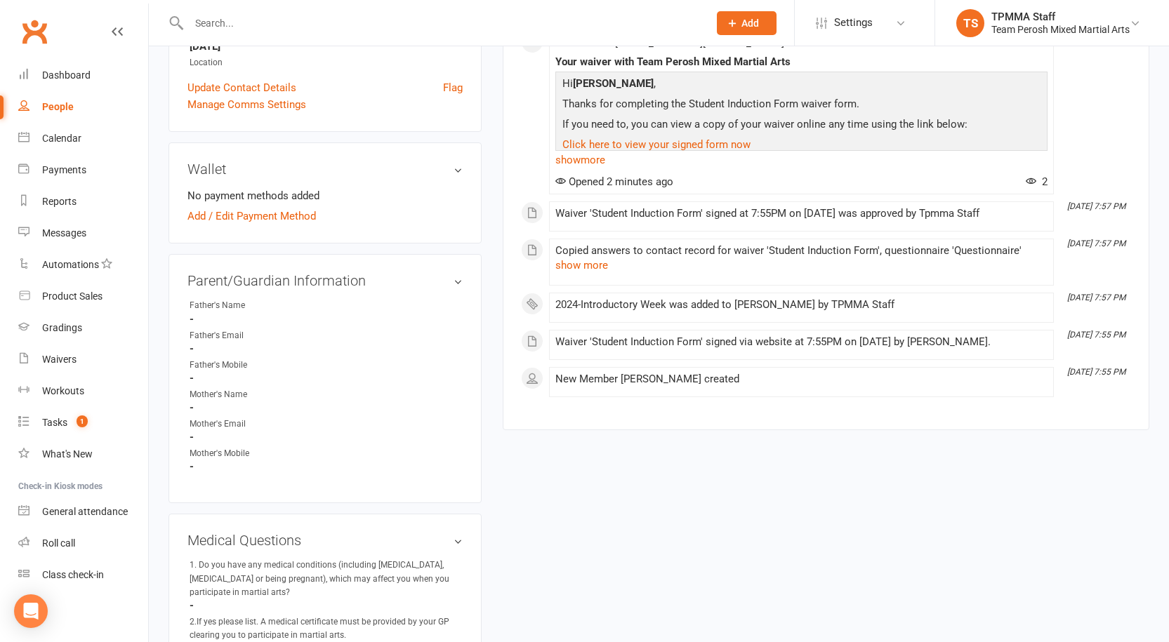
click at [312, 32] on input "text" at bounding box center [442, 23] width 514 height 20
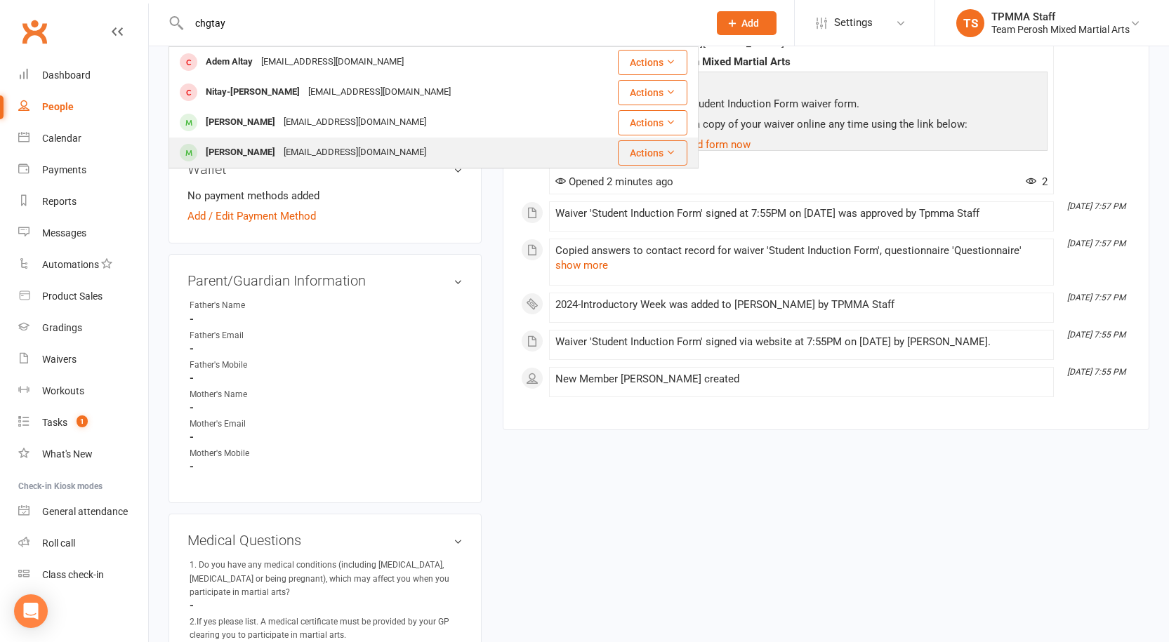
type input "chgtay"
click at [314, 147] on div "[EMAIL_ADDRESS][DOMAIN_NAME]" at bounding box center [354, 153] width 151 height 20
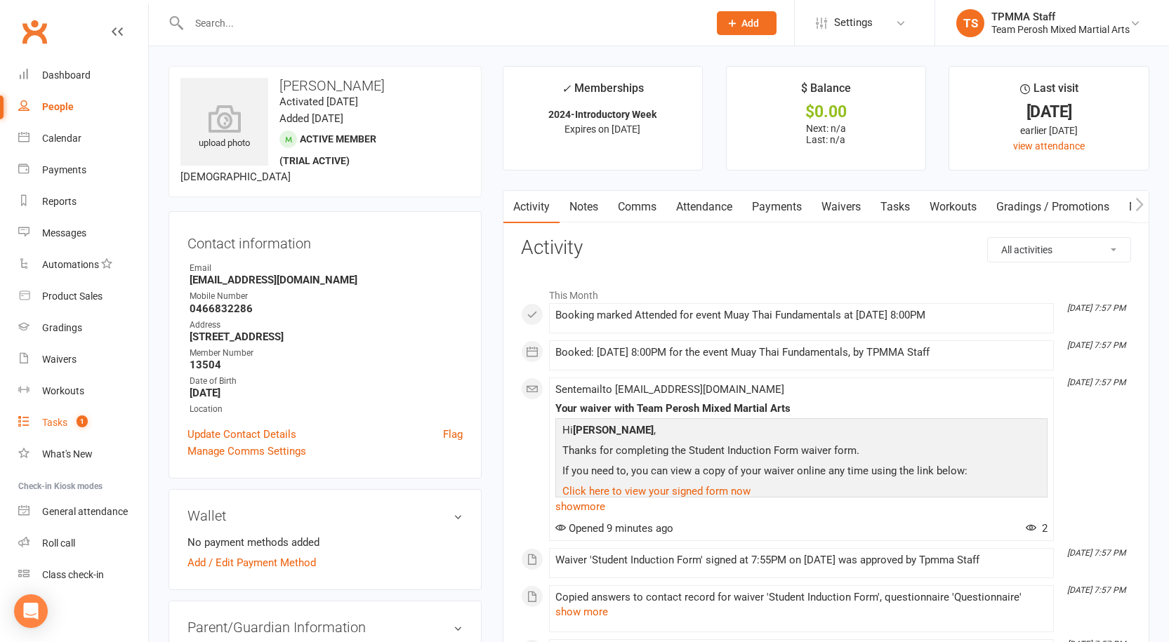
click at [57, 418] on div "Tasks" at bounding box center [54, 422] width 25 height 11
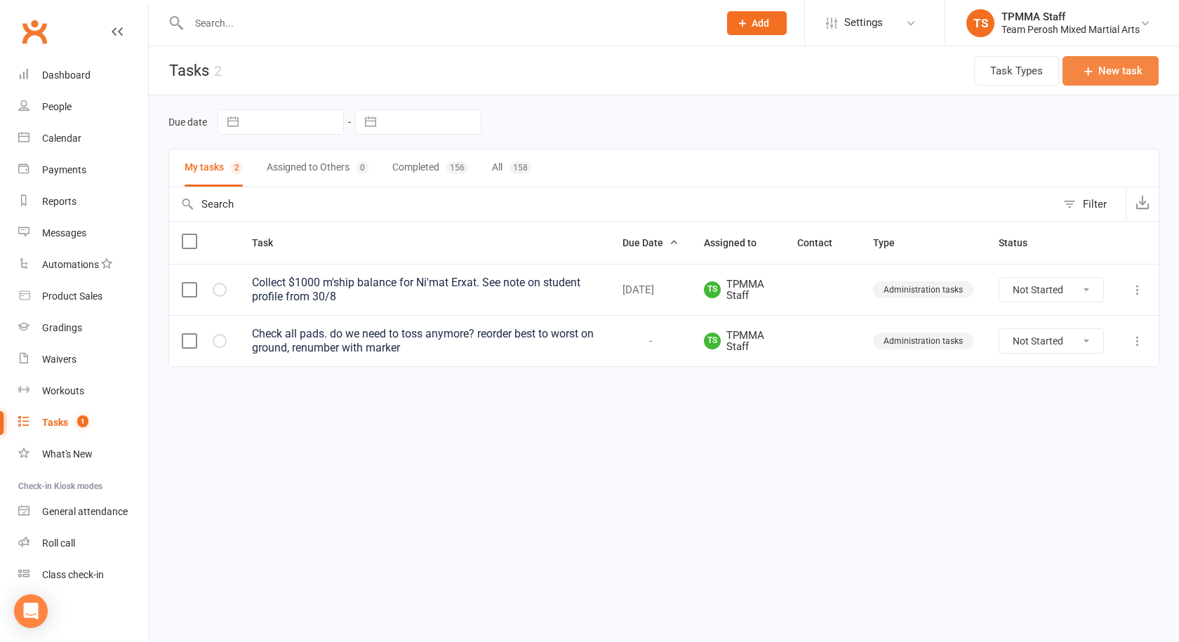
click at [1097, 81] on button "New task" at bounding box center [1111, 70] width 96 height 29
select select "50822"
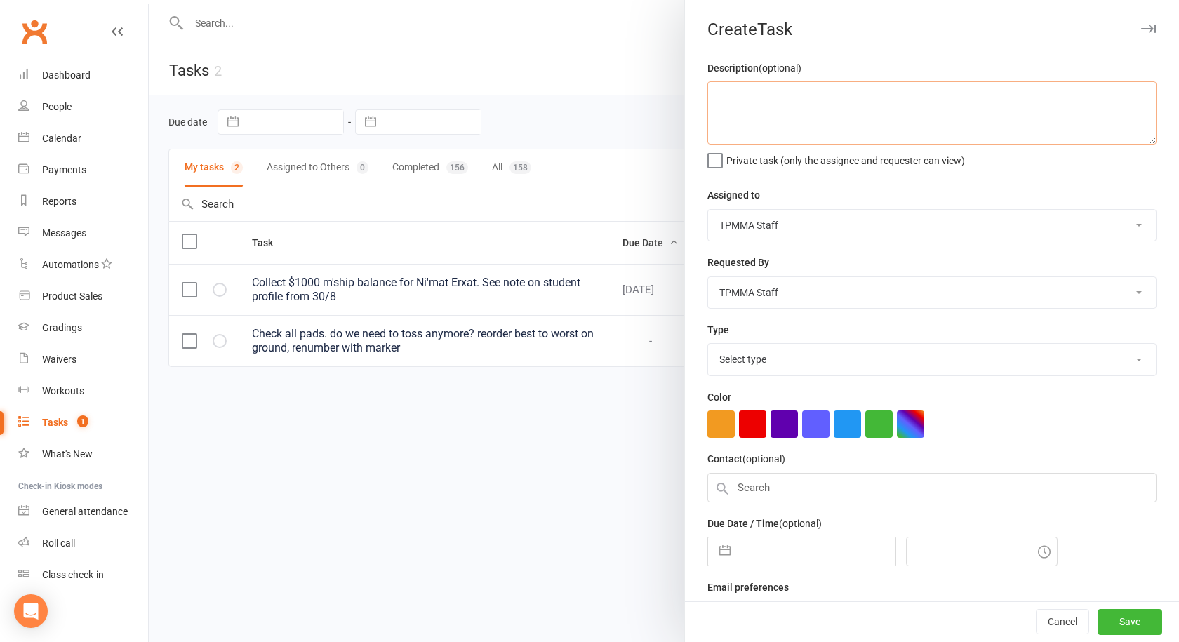
click at [724, 86] on textarea at bounding box center [932, 112] width 449 height 63
type textarea "Print broachers x100"
click at [1116, 618] on button "Save" at bounding box center [1130, 622] width 65 height 25
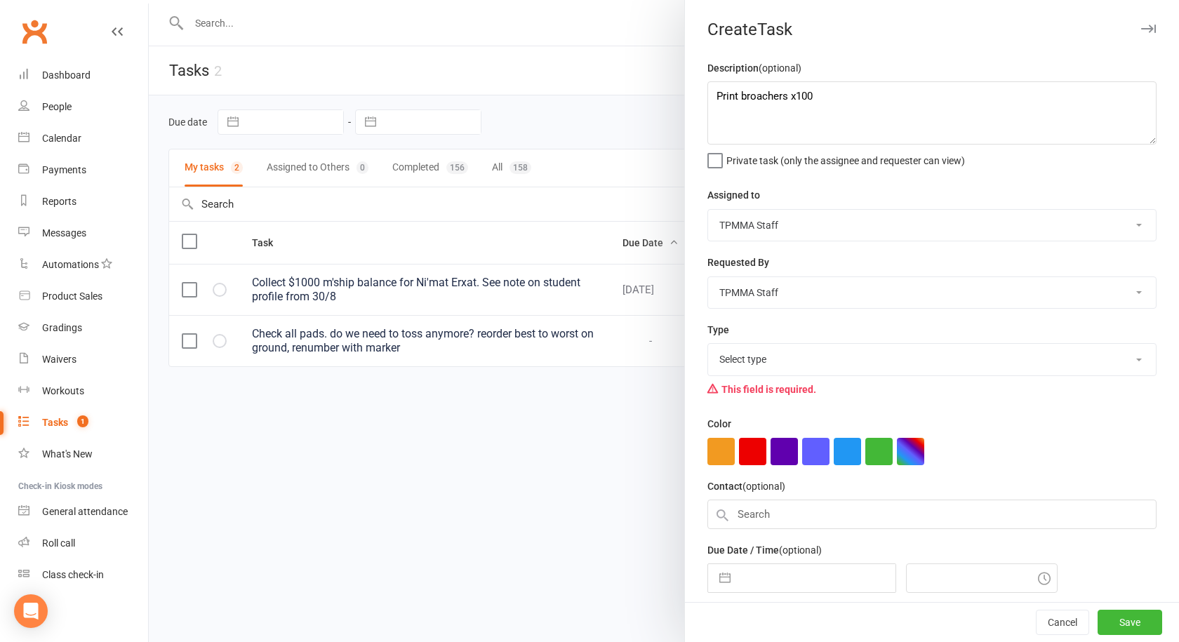
click at [785, 375] on select "Select type Administration tasks E-mail Meeting Other Phone call Retail Add new…" at bounding box center [932, 359] width 448 height 31
select select "30447"
click at [708, 347] on select "Select type Administration tasks E-mail Meeting Other Phone call Retail Add new…" at bounding box center [932, 359] width 448 height 31
click at [821, 93] on textarea "Print broachers x100" at bounding box center [932, 112] width 449 height 63
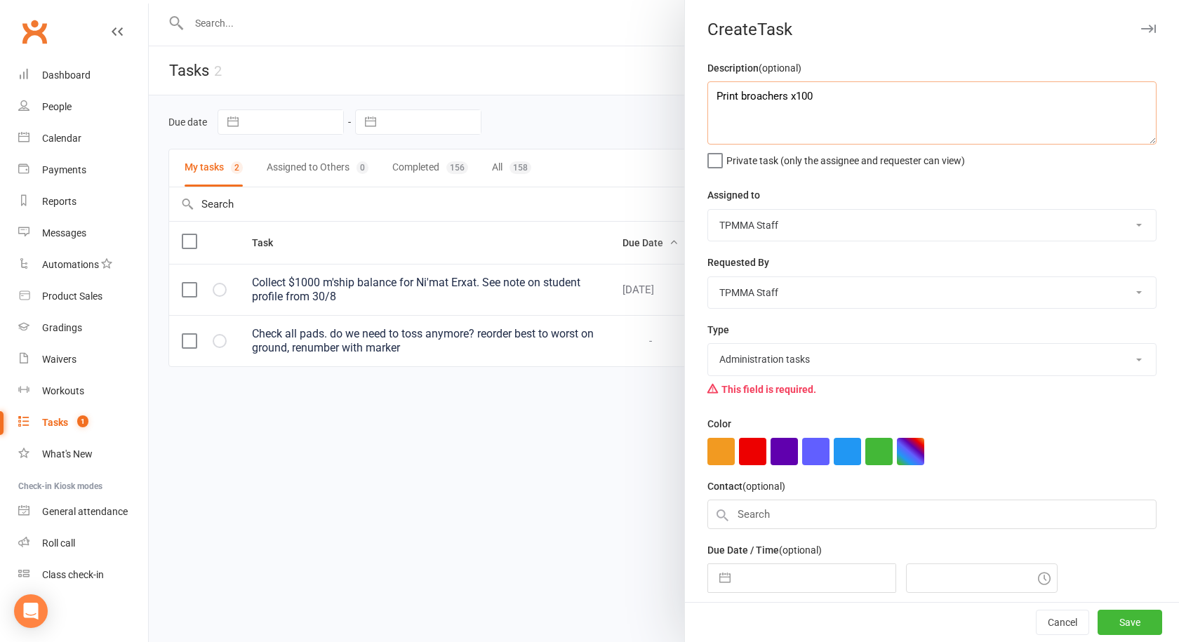
click at [798, 96] on textarea "Print broachers x100" at bounding box center [932, 112] width 449 height 63
type textarea "Print broachers at office works"
click at [1116, 614] on button "Save" at bounding box center [1130, 622] width 65 height 25
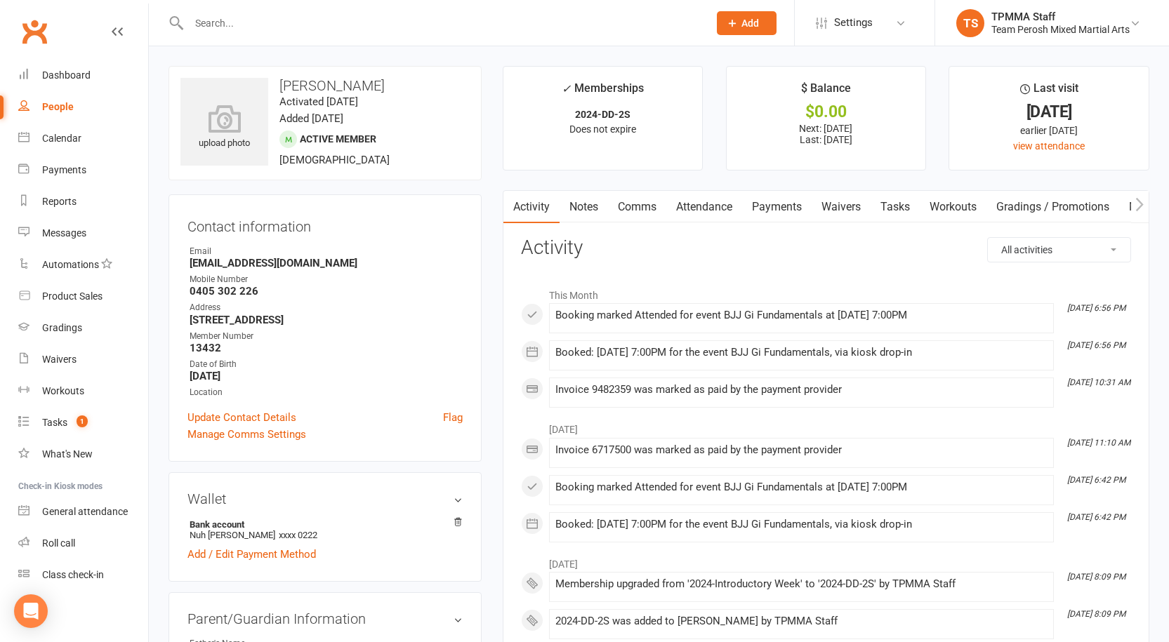
click at [226, 22] on input "text" at bounding box center [442, 23] width 514 height 20
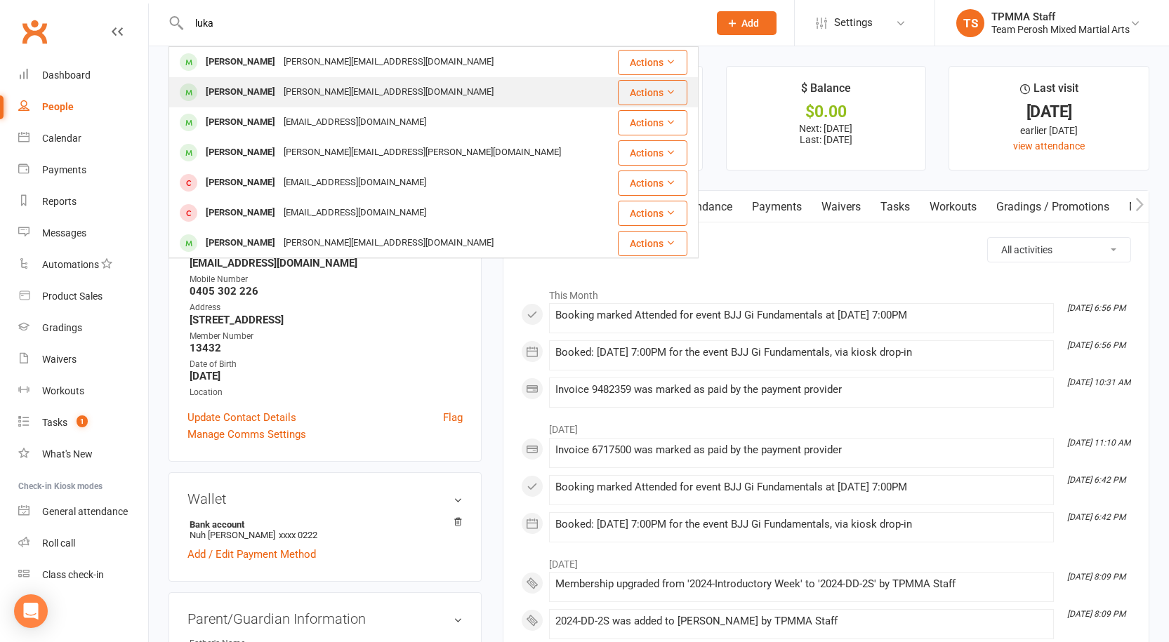
type input "luka"
click at [529, 93] on div "[PERSON_NAME] [EMAIL_ADDRESS][DOMAIN_NAME]" at bounding box center [389, 92] width 439 height 29
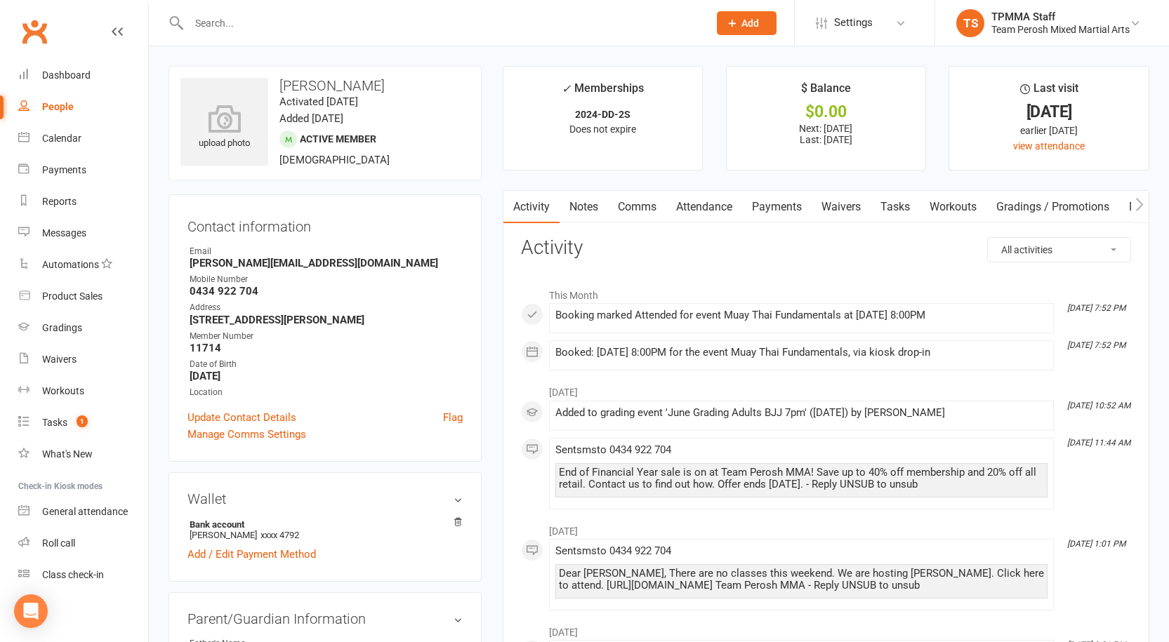
click at [768, 192] on link "Payments" at bounding box center [777, 207] width 70 height 32
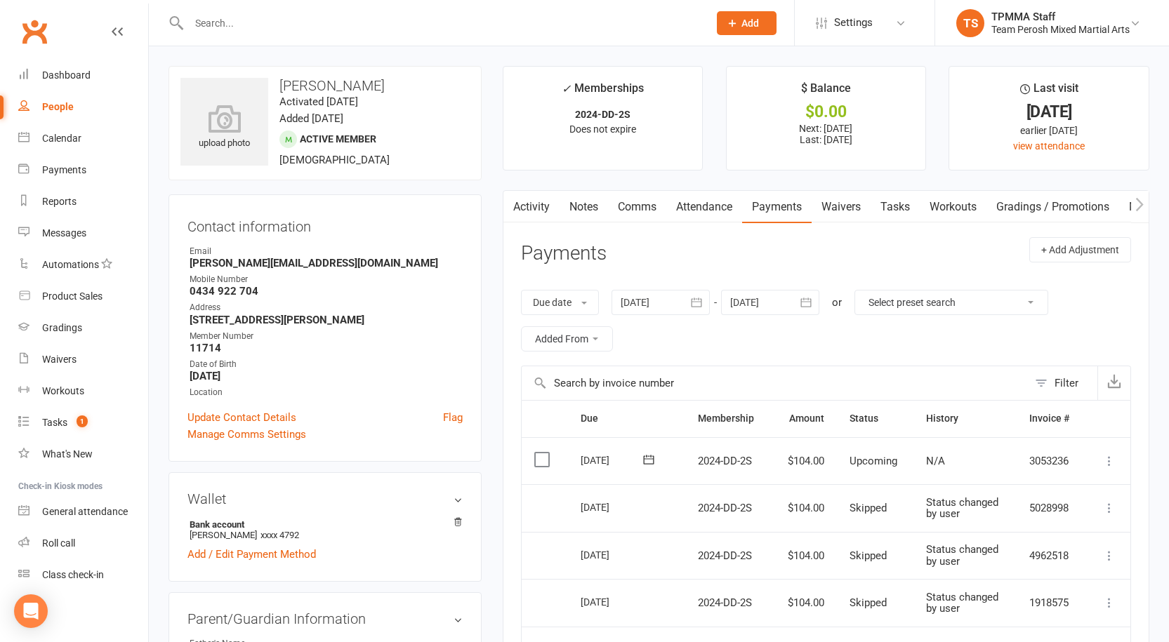
scroll to position [70, 0]
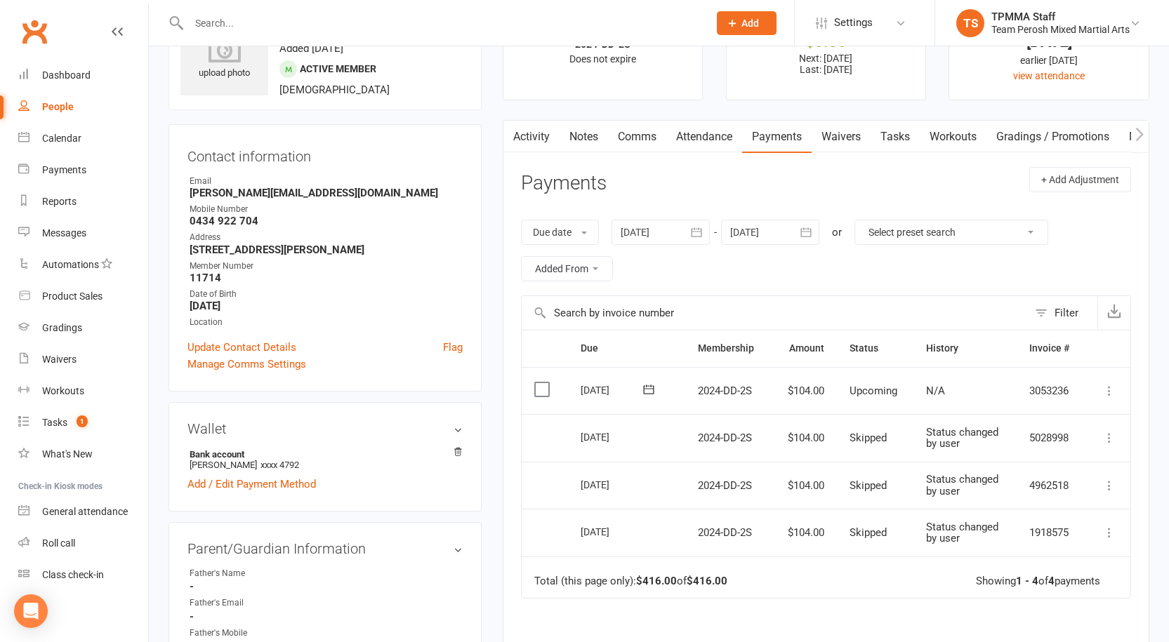
click at [593, 137] on link "Notes" at bounding box center [584, 137] width 48 height 32
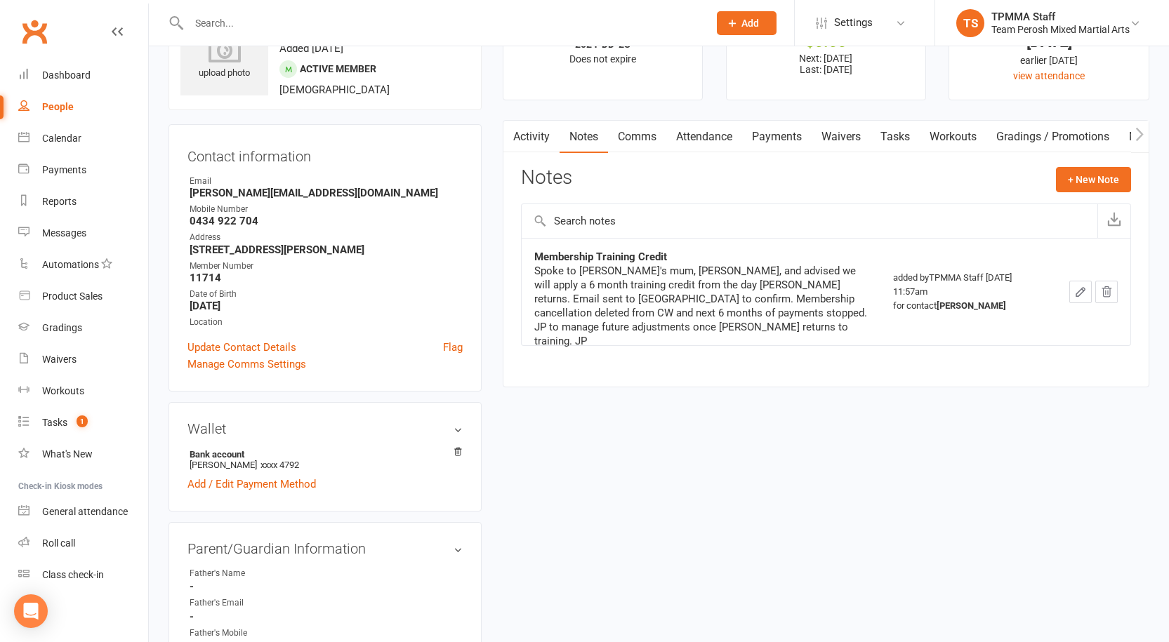
click at [771, 132] on link "Payments" at bounding box center [777, 137] width 70 height 32
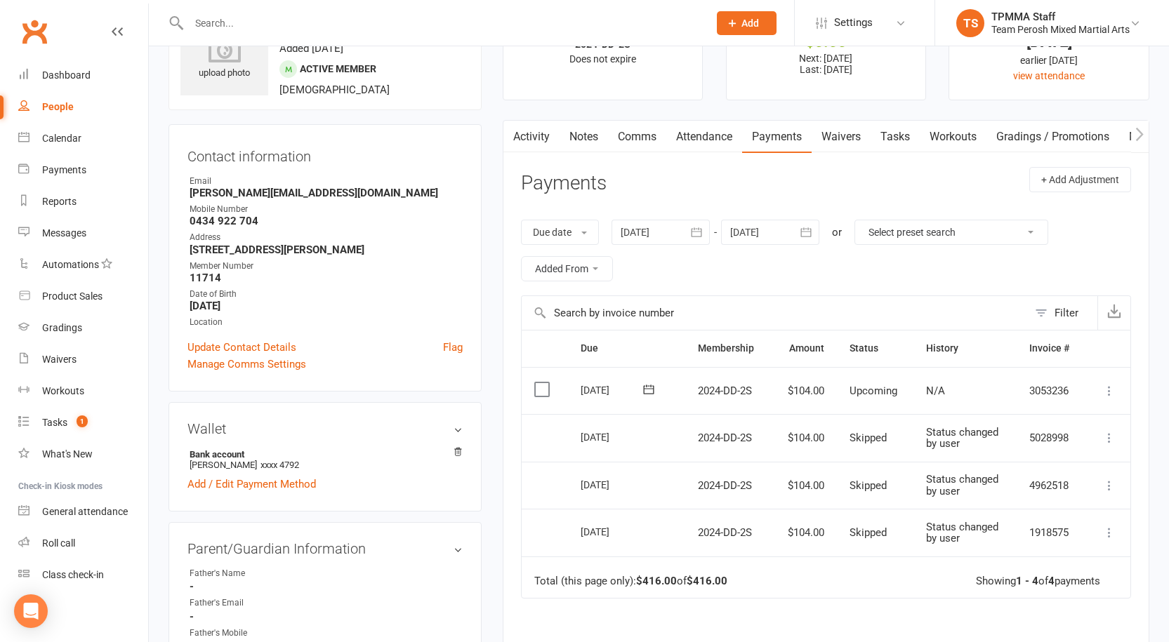
click at [739, 237] on div at bounding box center [770, 232] width 98 height 25
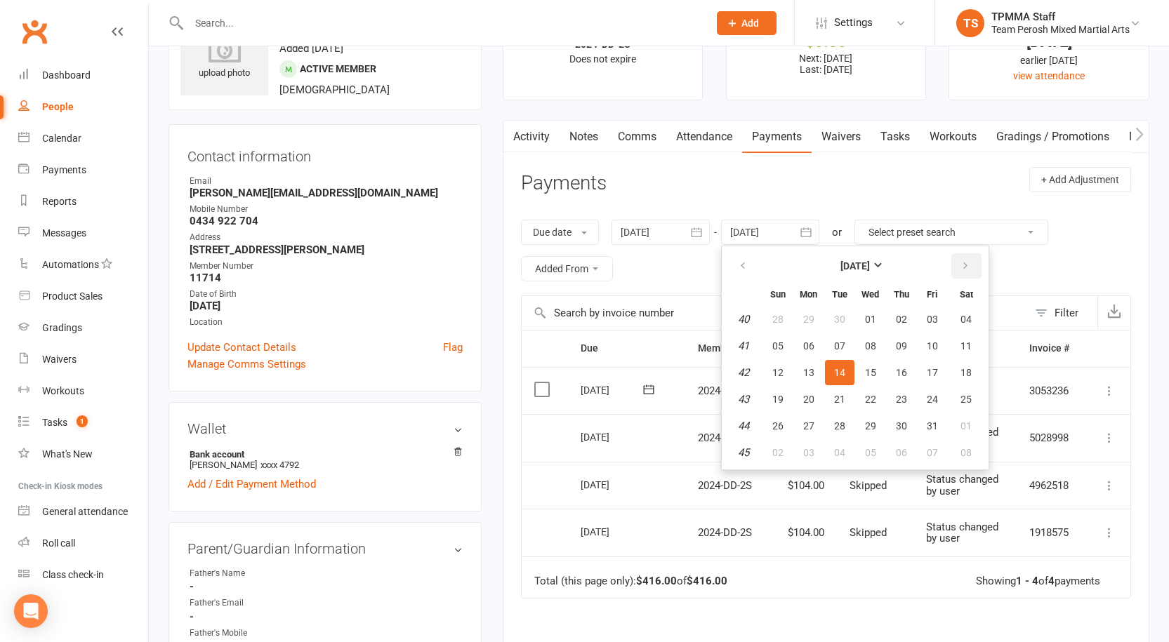
click at [976, 263] on button "button" at bounding box center [966, 265] width 30 height 25
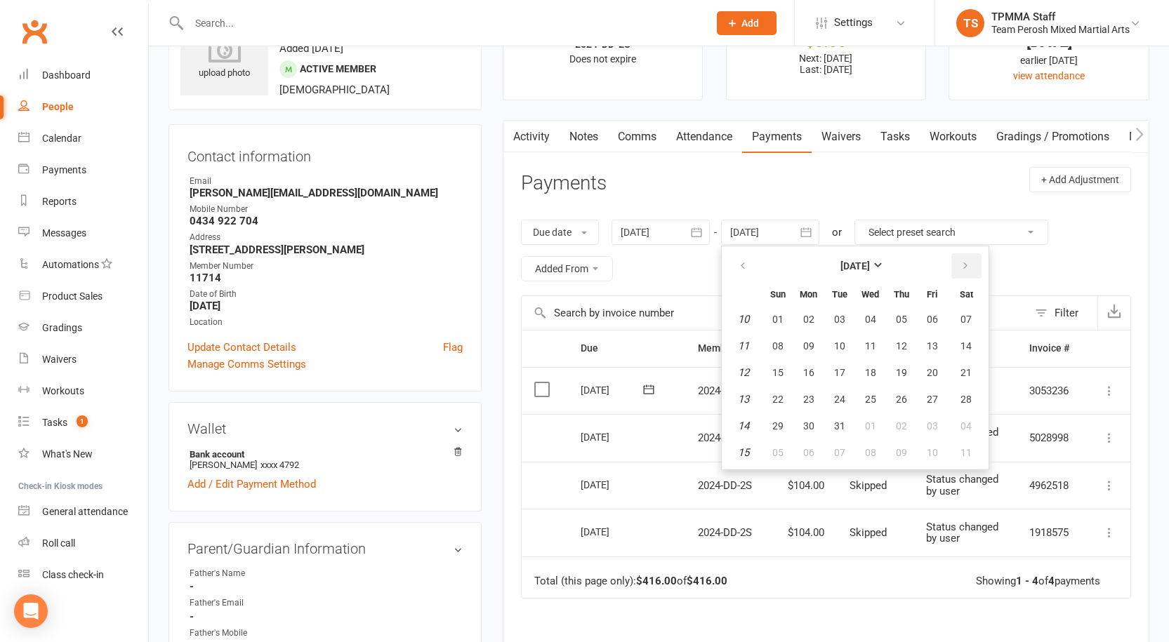
click at [976, 263] on button "button" at bounding box center [966, 265] width 30 height 25
click at [934, 343] on span "12" at bounding box center [932, 346] width 11 height 11
type input "12 Jun 2026"
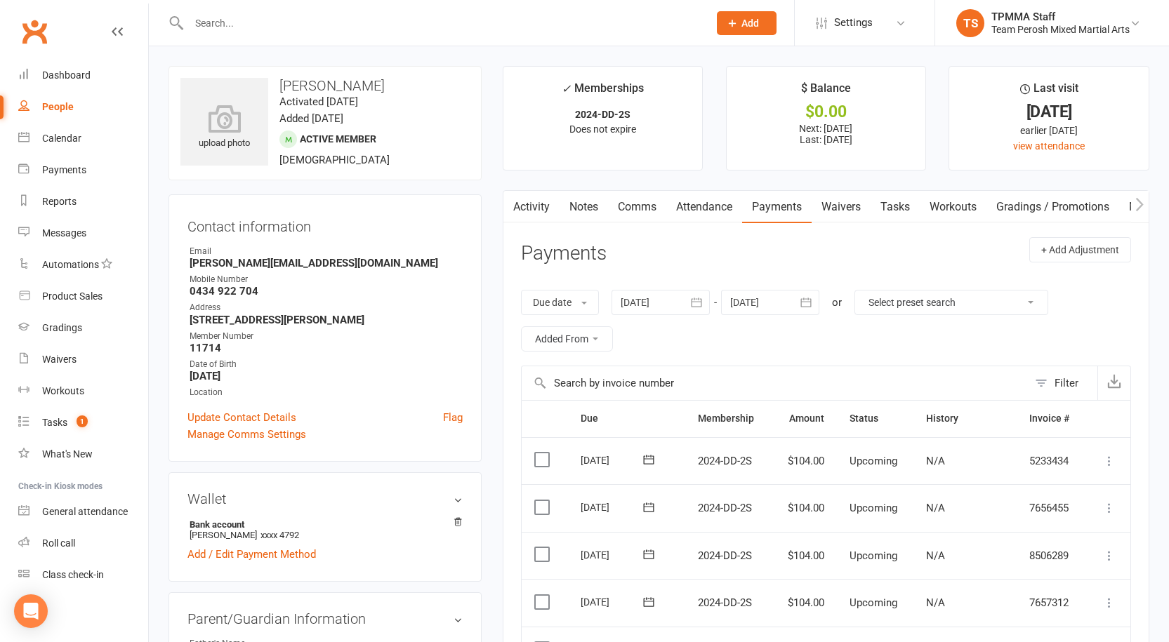
click at [576, 211] on link "Notes" at bounding box center [584, 207] width 48 height 32
